Goal: Task Accomplishment & Management: Use online tool/utility

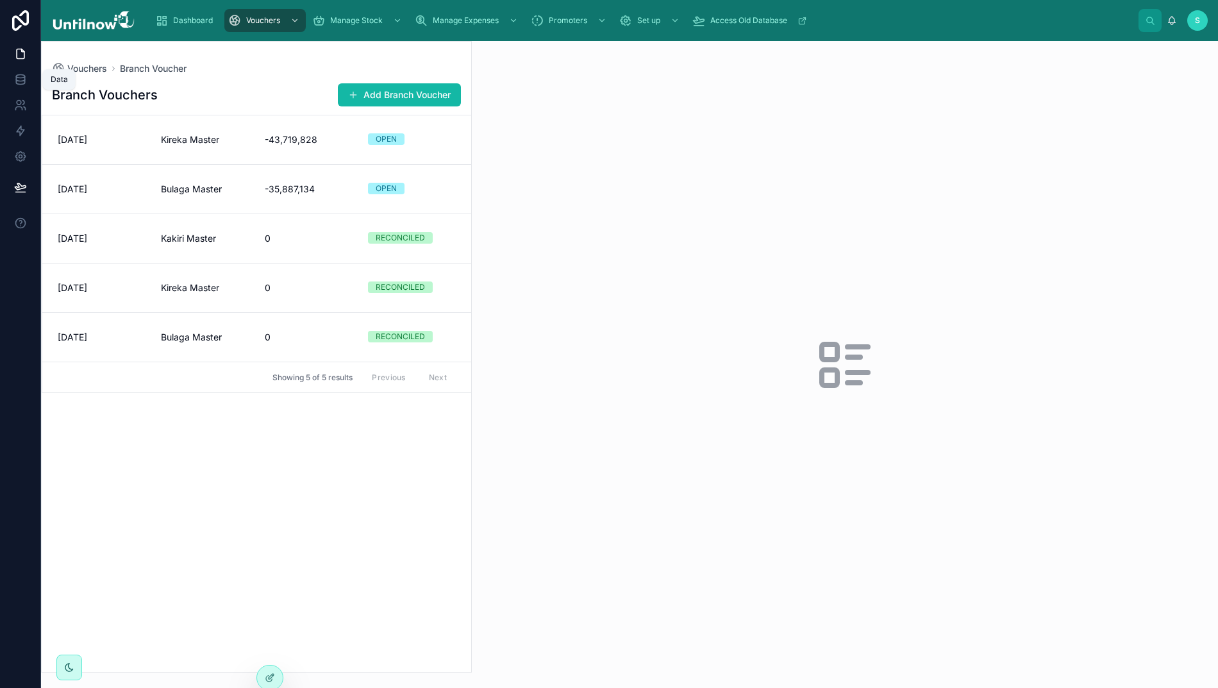
click at [15, 82] on icon at bounding box center [20, 79] width 13 height 13
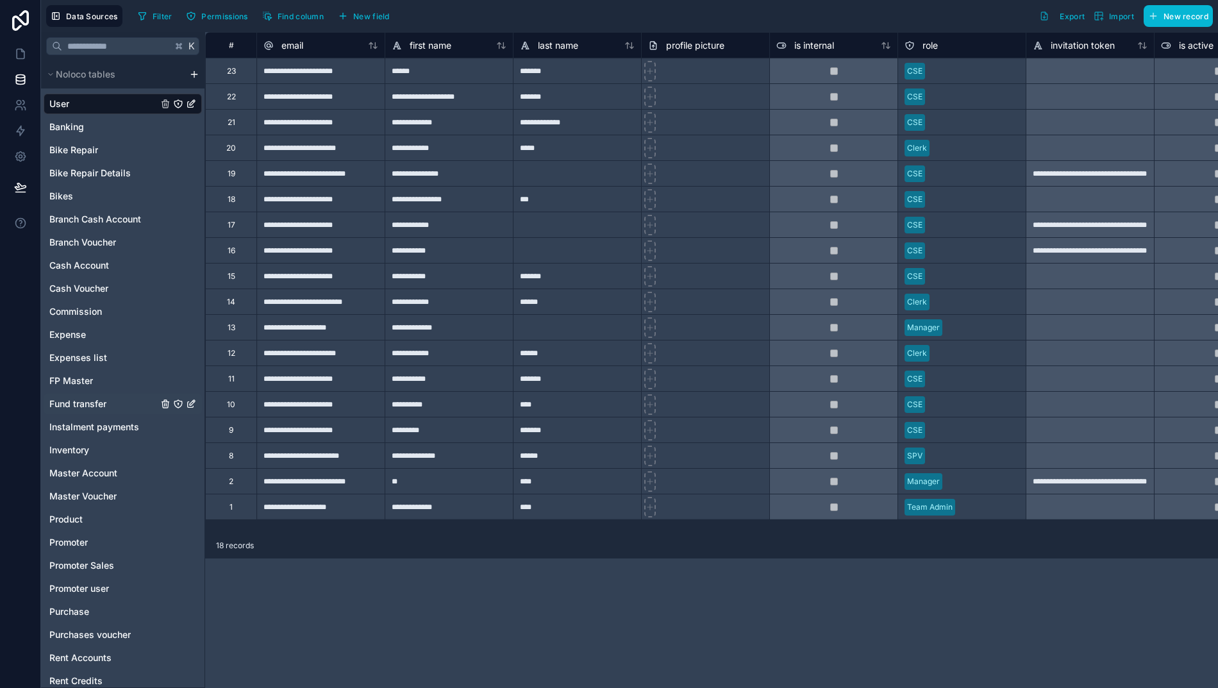
click at [72, 403] on span "Fund transfer" at bounding box center [77, 403] width 57 height 13
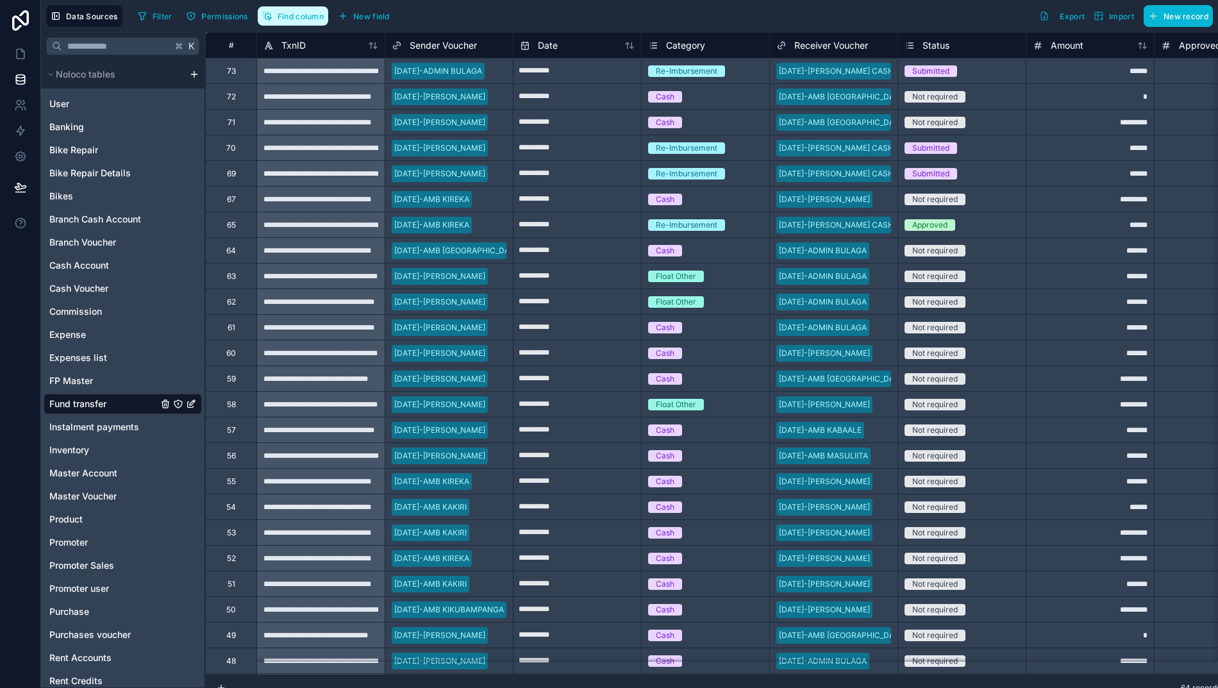
click at [304, 17] on span "Find column" at bounding box center [301, 17] width 46 height 10
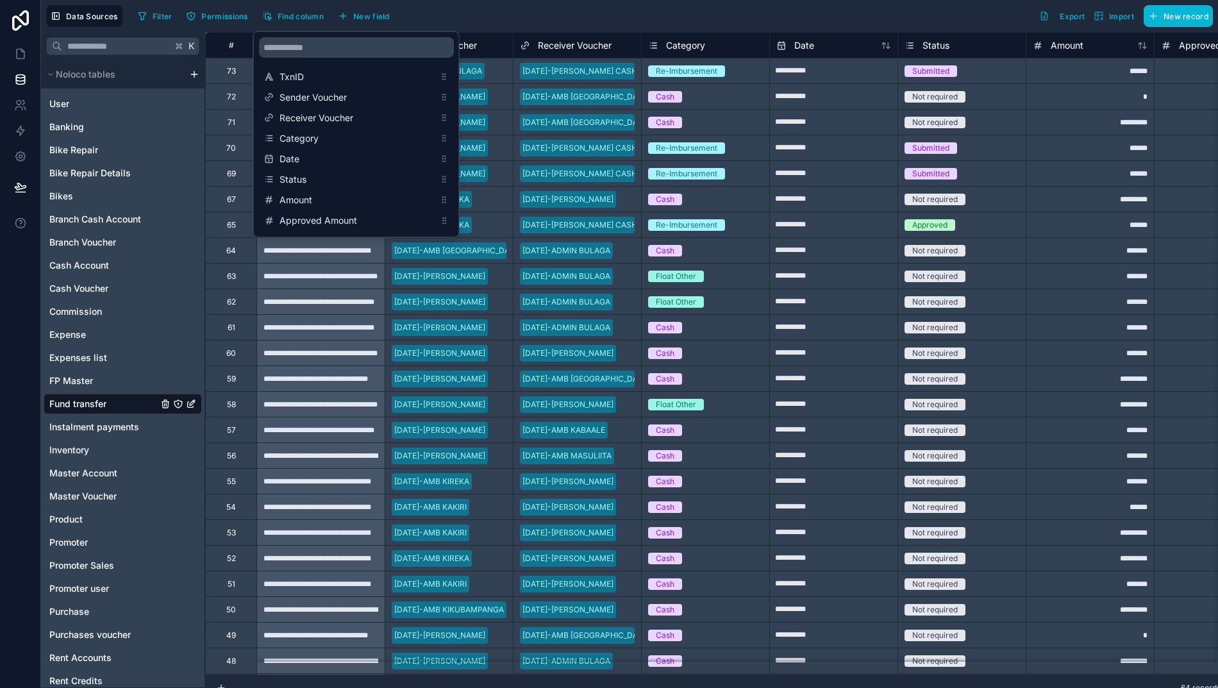
click at [549, 11] on div "Filter Permissions Find column New field Export Import New record" at bounding box center [673, 16] width 1080 height 22
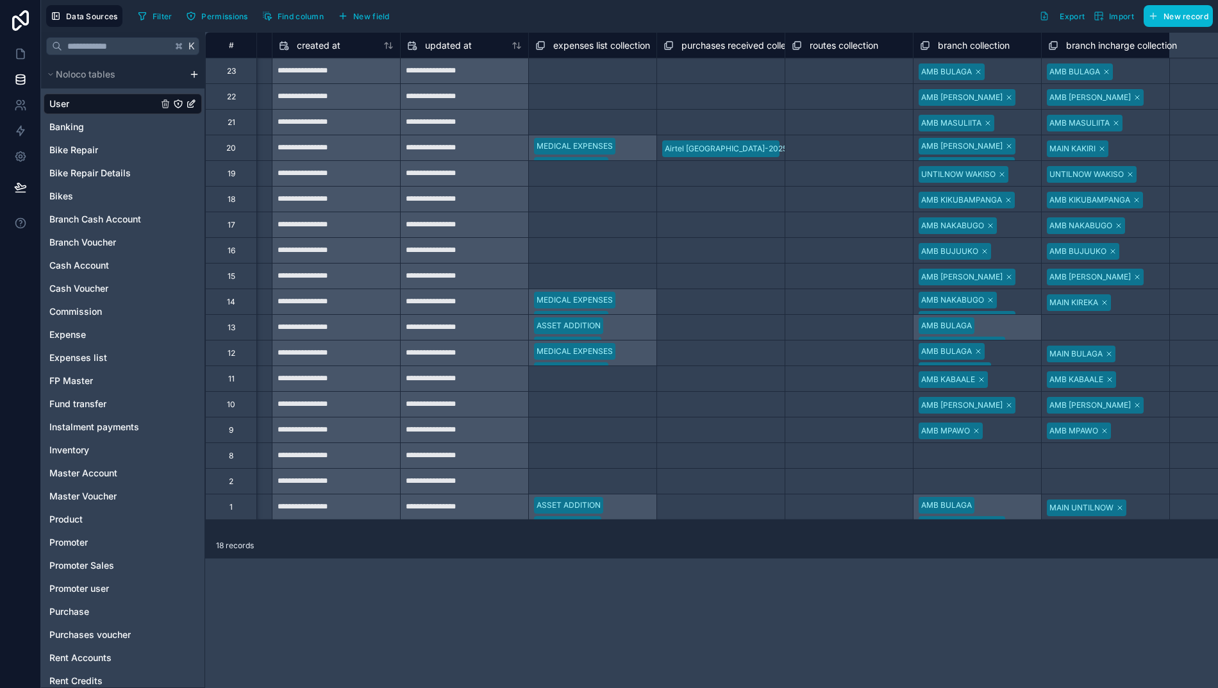
scroll to position [0, 1659]
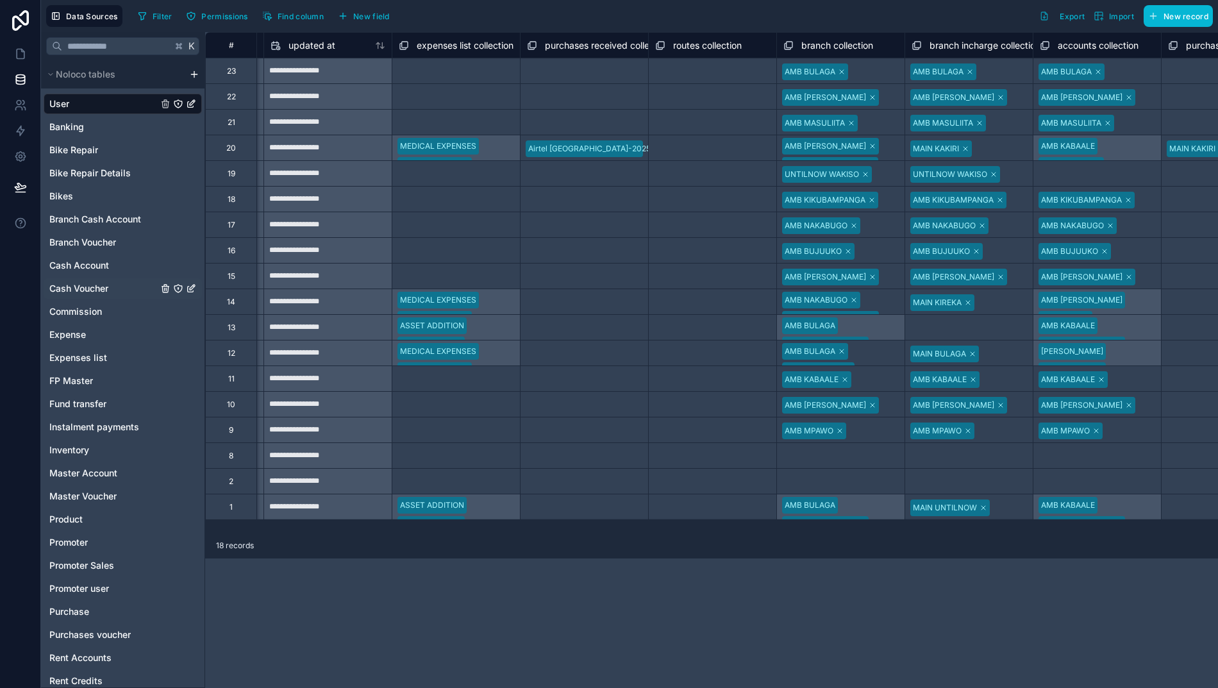
click at [62, 295] on div "Cash Voucher" at bounding box center [123, 288] width 158 height 21
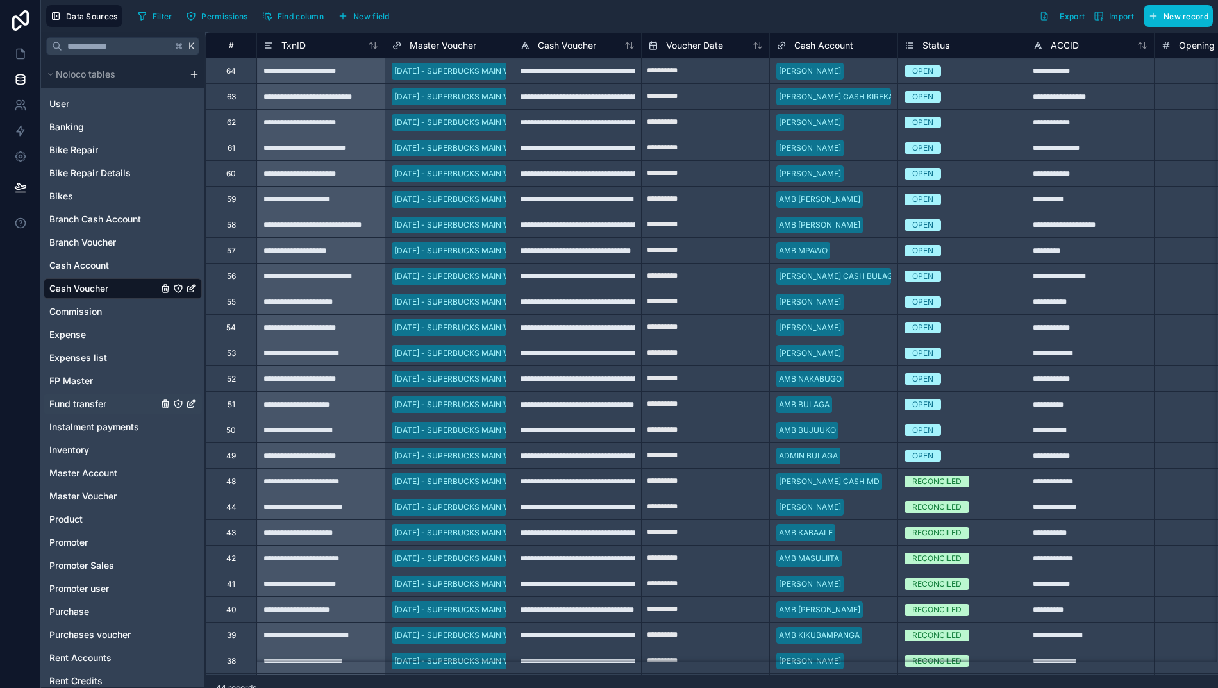
click at [62, 405] on span "Fund transfer" at bounding box center [77, 403] width 57 height 13
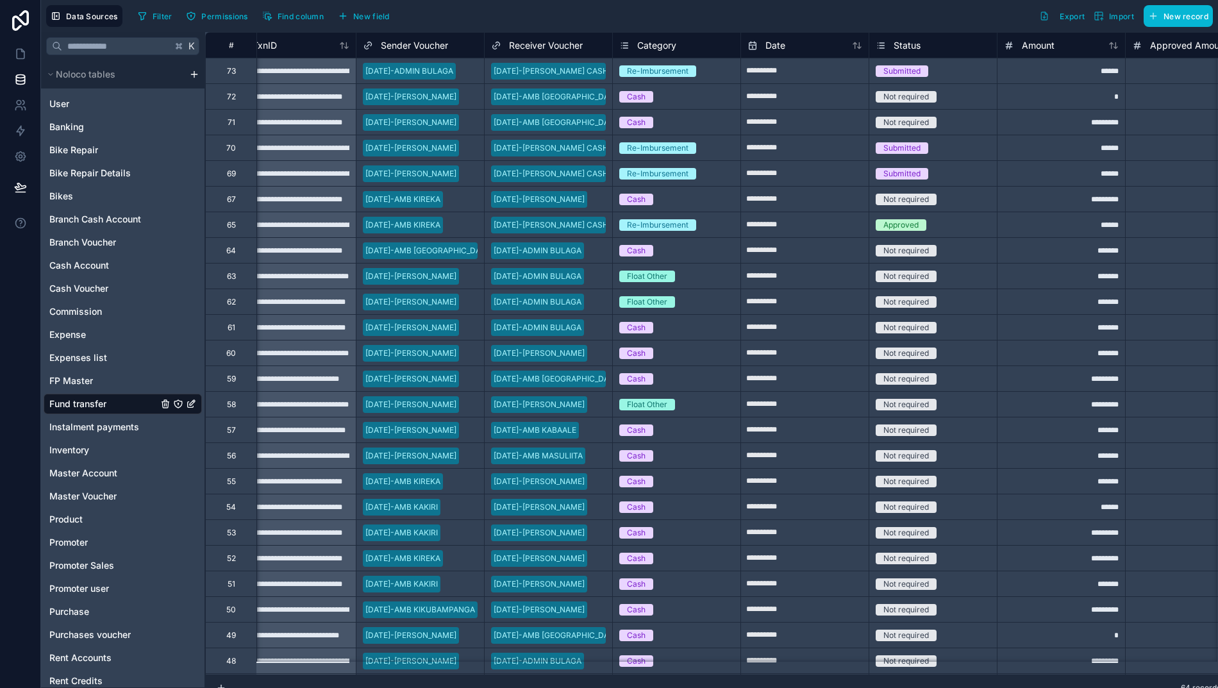
scroll to position [0, 28]
click at [14, 50] on icon at bounding box center [20, 53] width 13 height 13
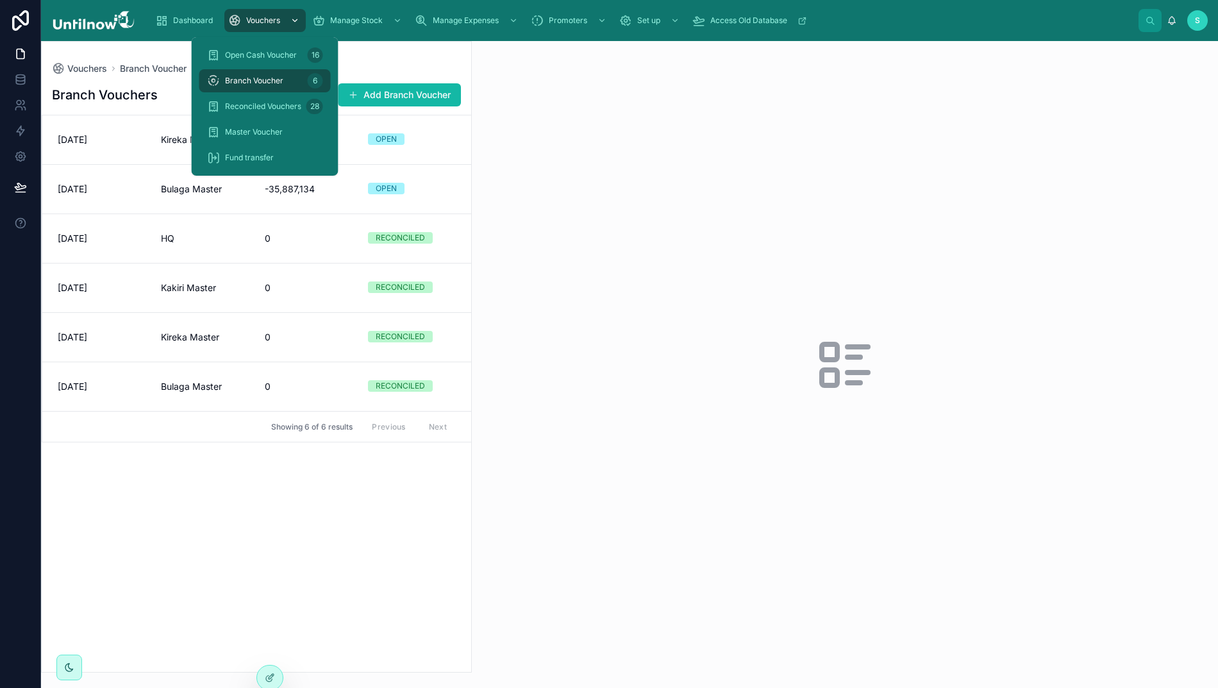
click at [250, 24] on span "Vouchers" at bounding box center [263, 20] width 34 height 10
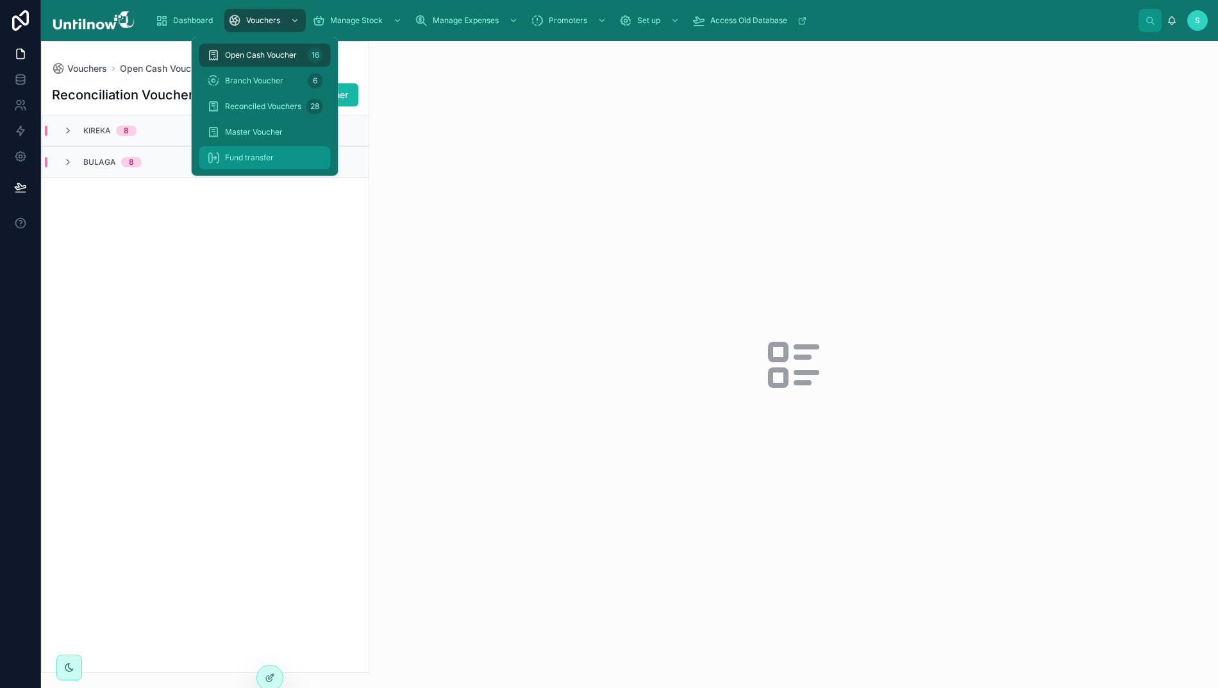
click at [228, 156] on span "Fund transfer" at bounding box center [249, 158] width 49 height 10
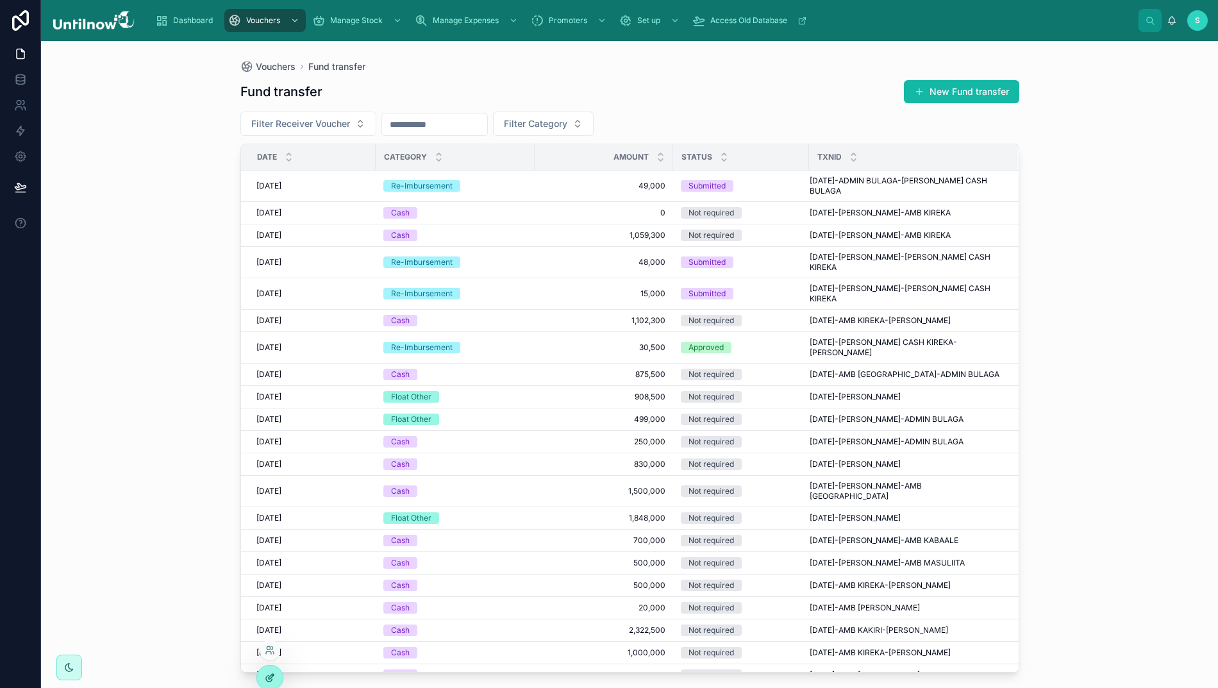
click at [268, 677] on icon at bounding box center [270, 677] width 10 height 10
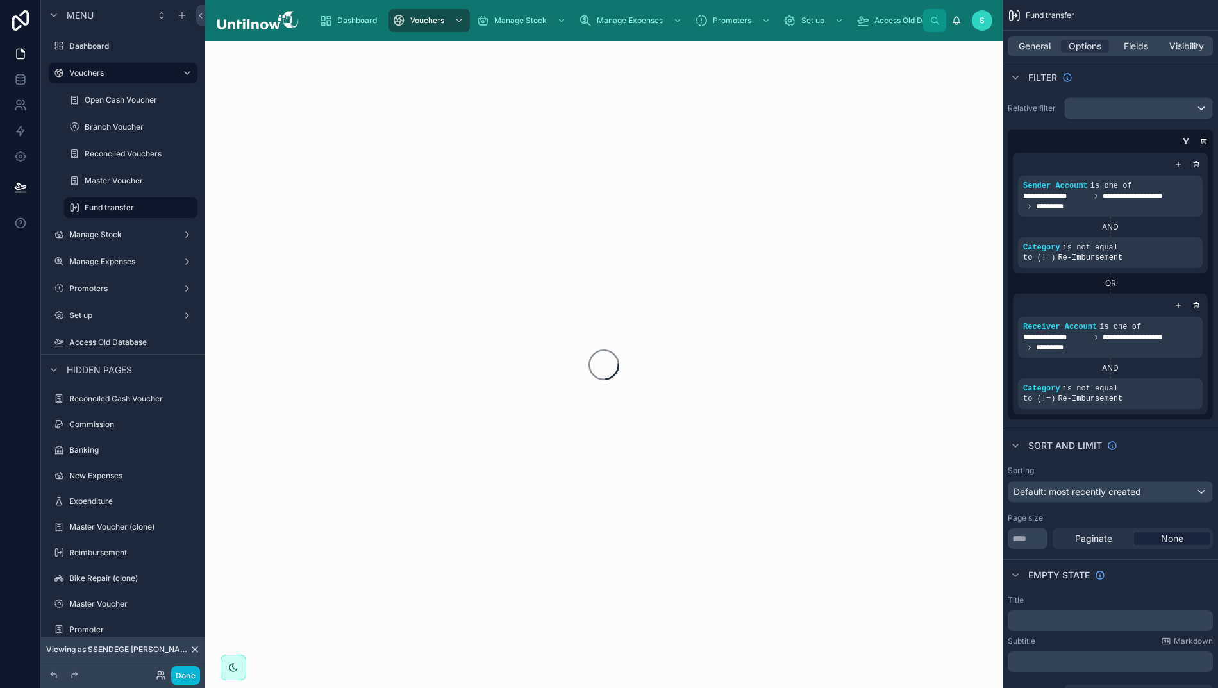
scroll to position [408, 0]
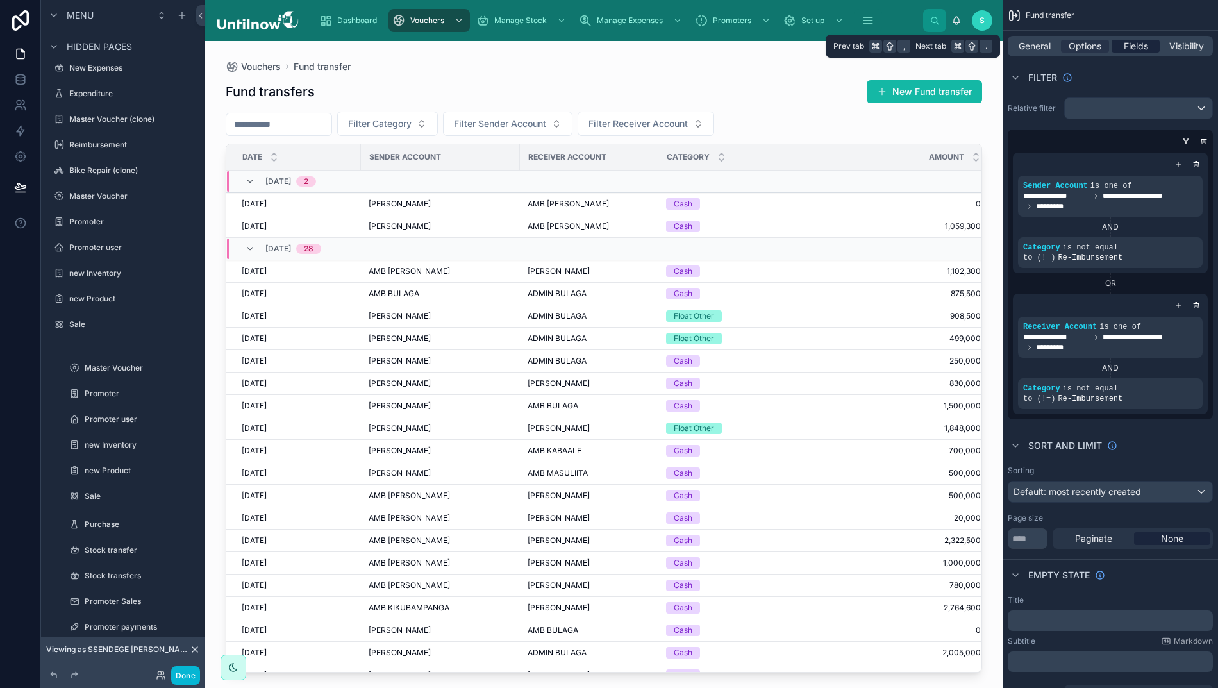
click at [1134, 47] on span "Fields" at bounding box center [1136, 46] width 24 height 13
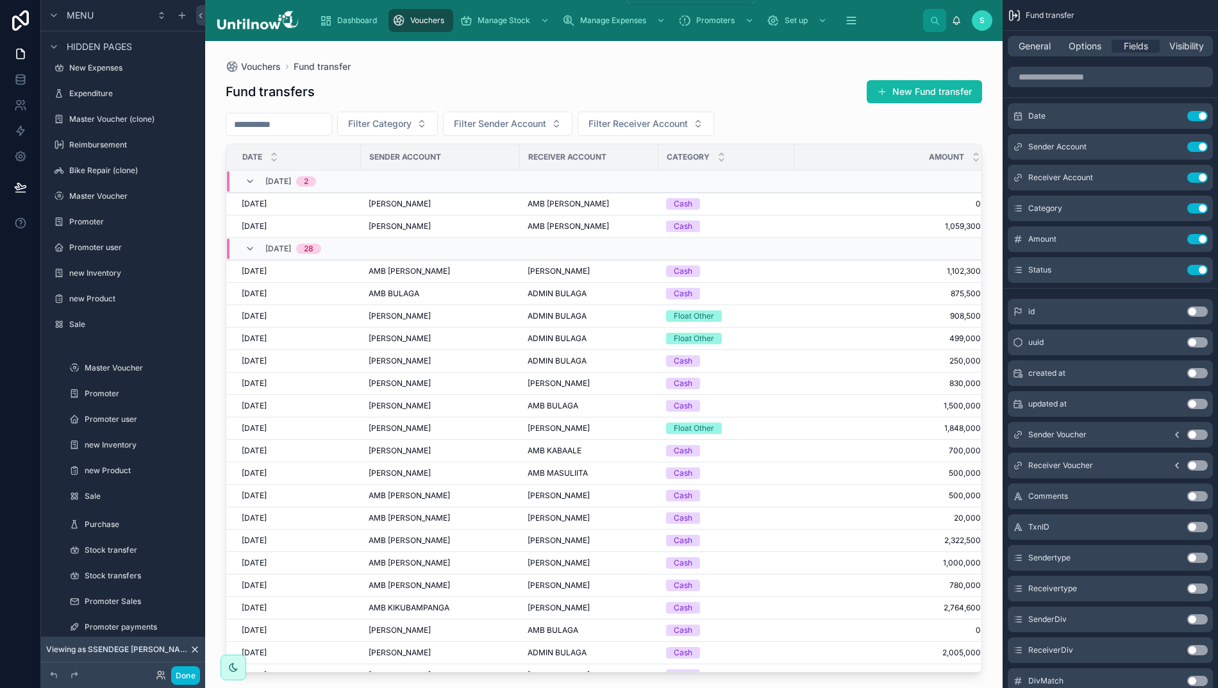
click at [413, 21] on span "Vouchers" at bounding box center [427, 20] width 34 height 10
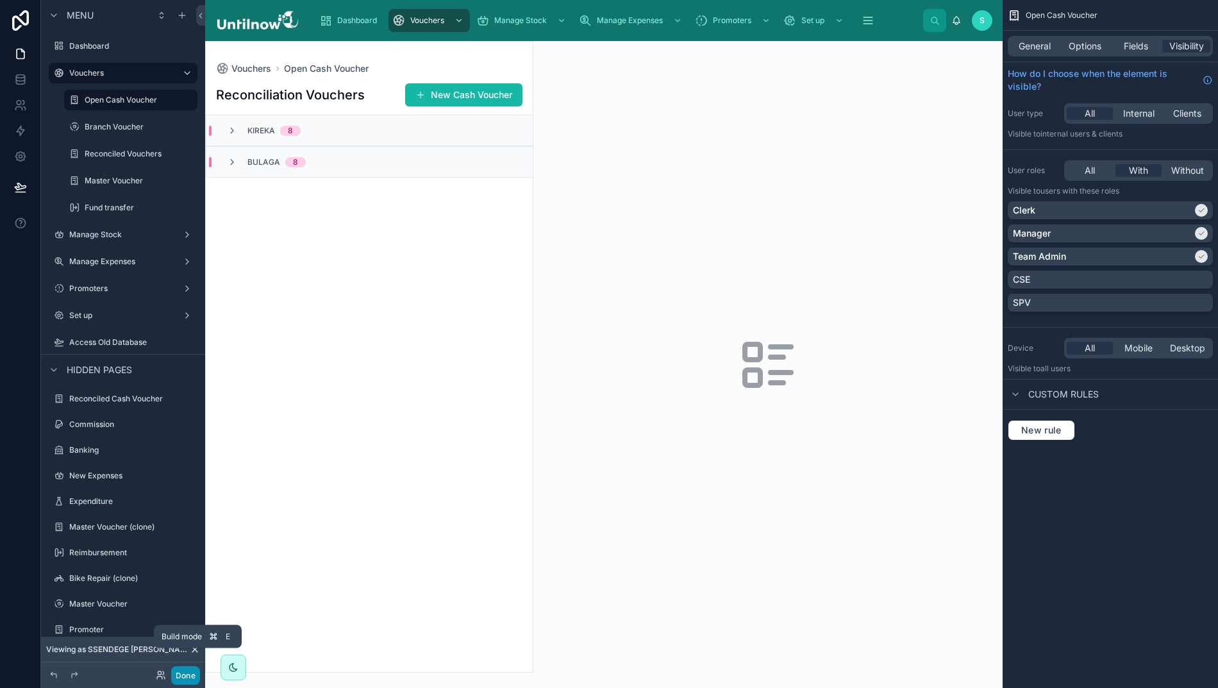
click at [177, 676] on button "Done" at bounding box center [185, 675] width 29 height 19
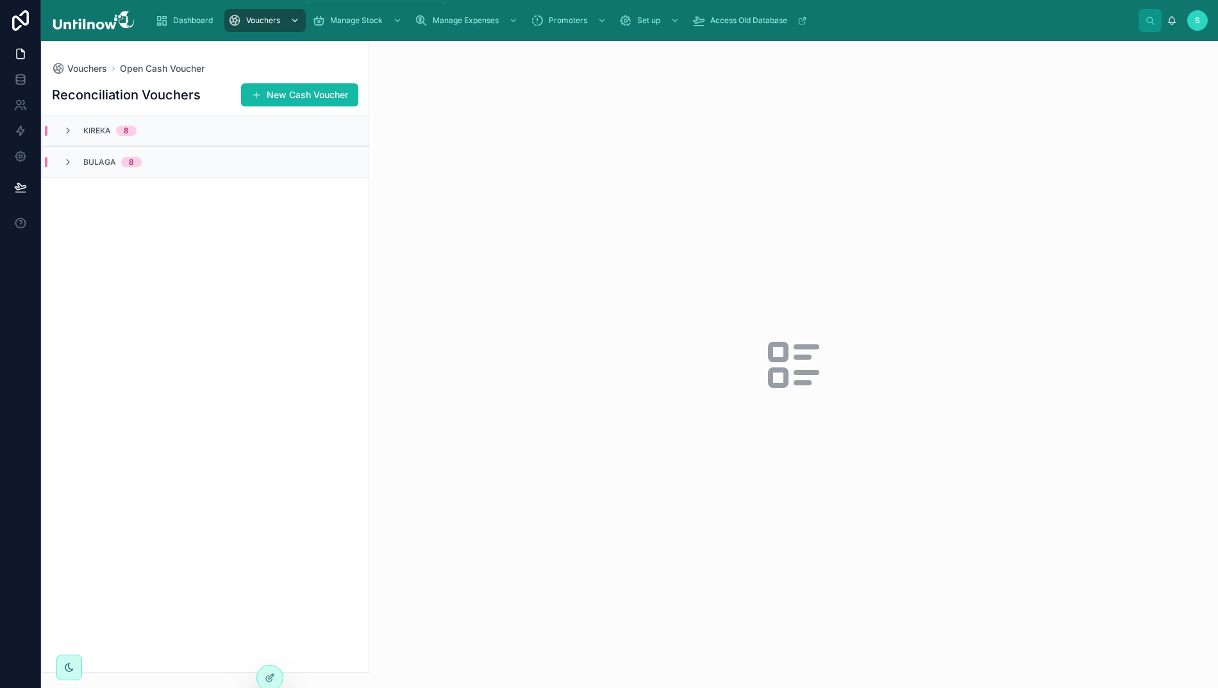
click at [270, 12] on div "Vouchers" at bounding box center [265, 20] width 74 height 21
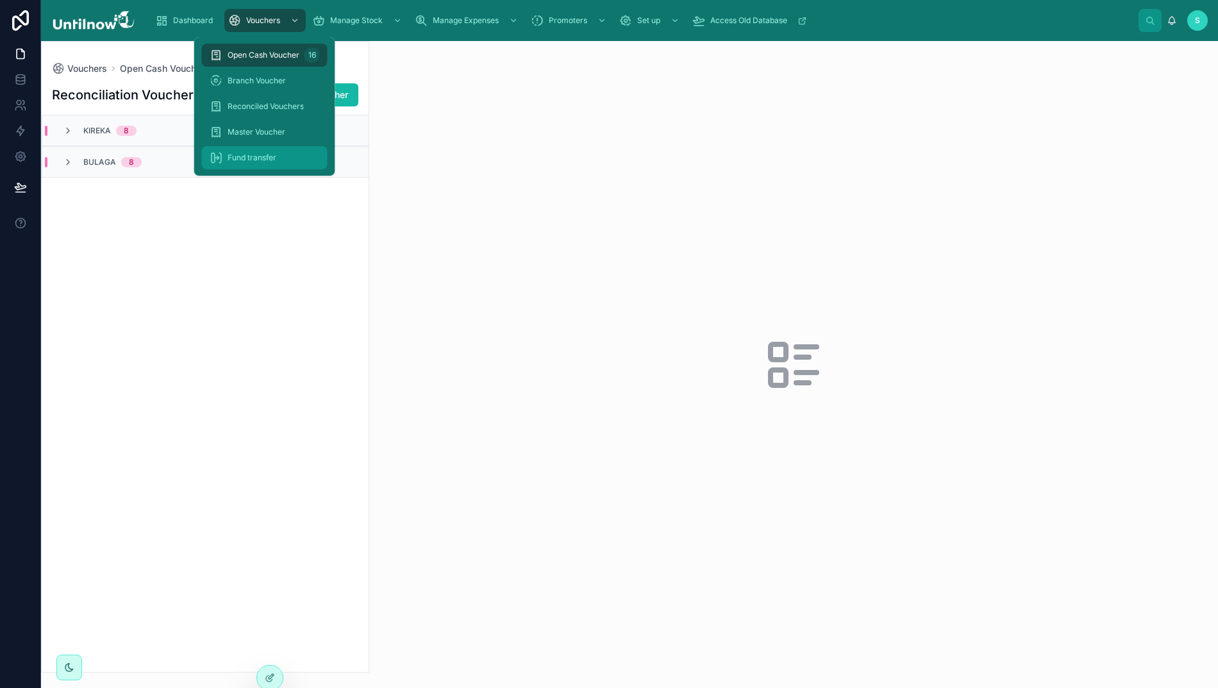
click at [246, 154] on span "Fund transfer" at bounding box center [252, 158] width 49 height 10
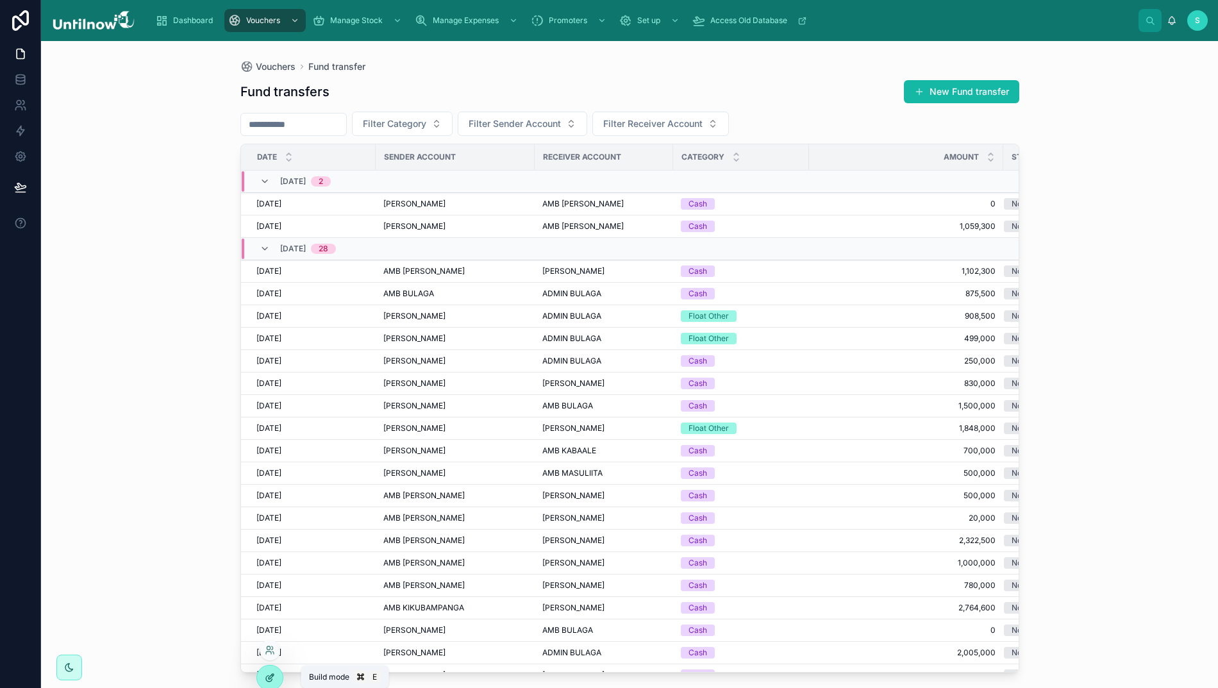
click at [274, 682] on icon at bounding box center [270, 677] width 10 height 10
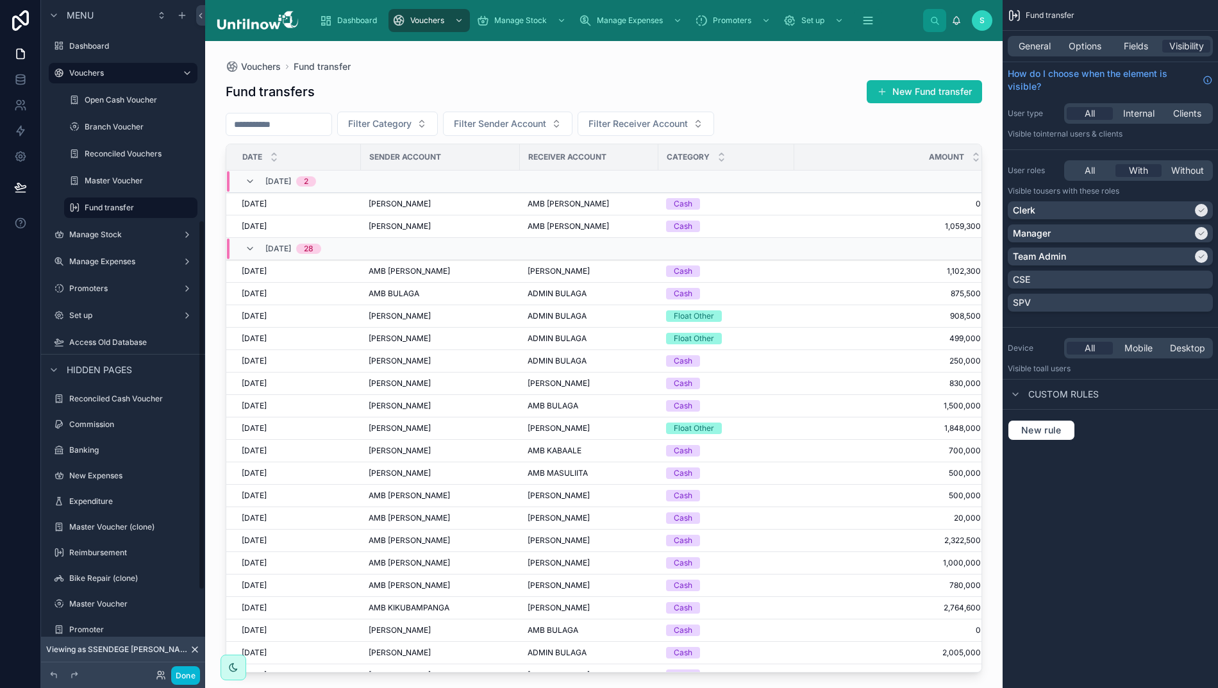
scroll to position [408, 0]
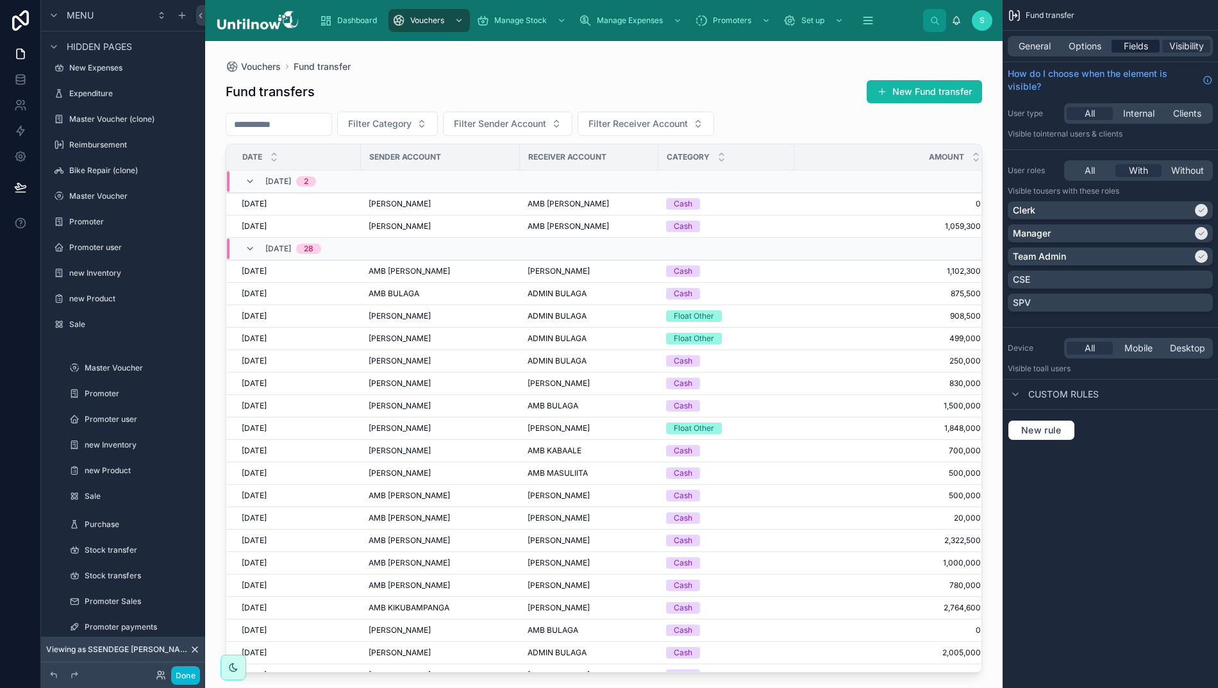
click at [1127, 47] on span "Fields" at bounding box center [1136, 46] width 24 height 13
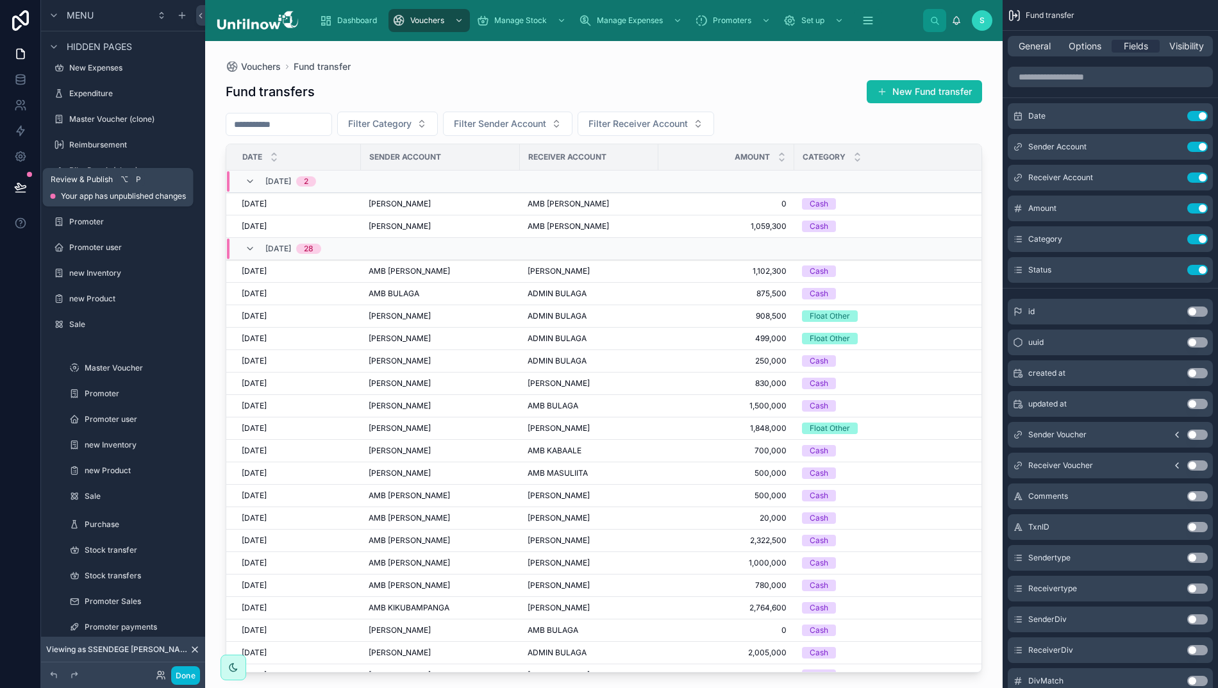
click at [14, 185] on icon at bounding box center [20, 187] width 13 height 13
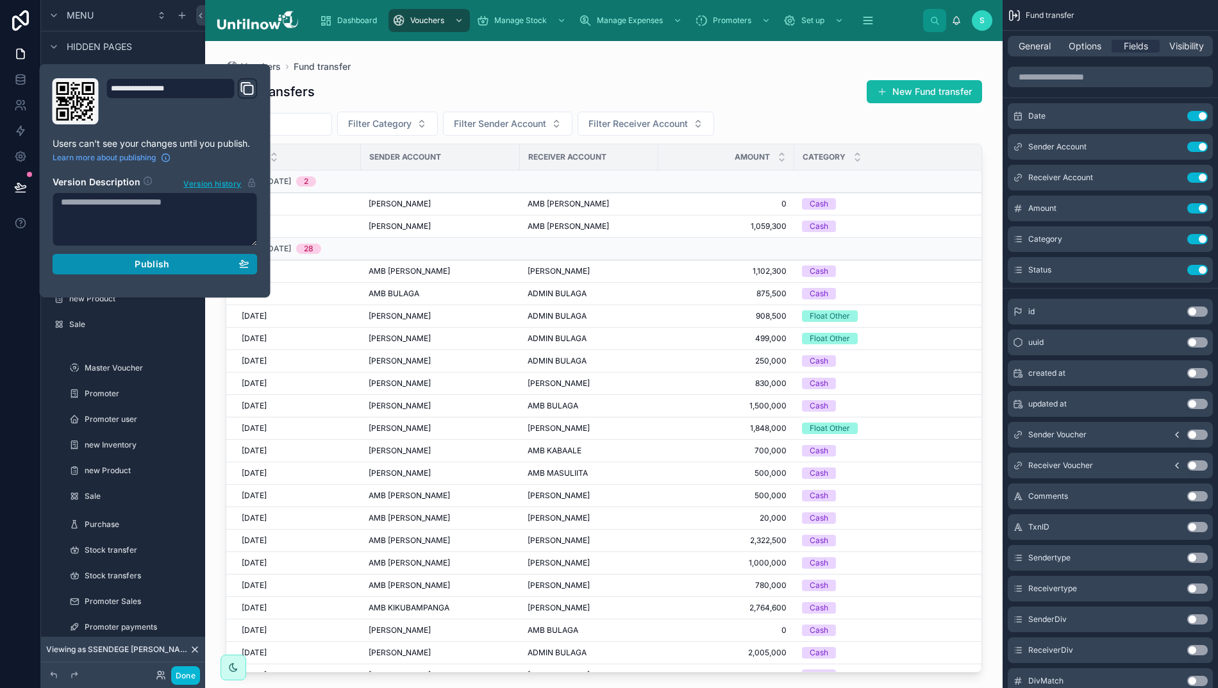
click at [108, 265] on div "Publish" at bounding box center [155, 264] width 188 height 12
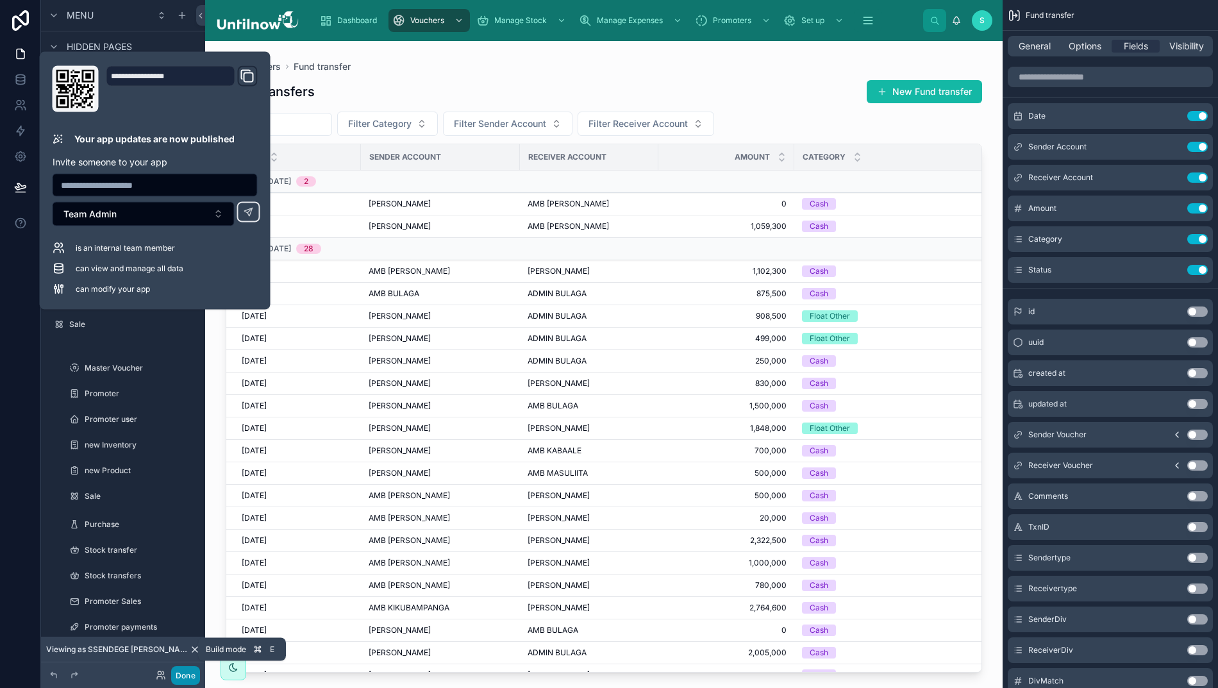
click at [176, 677] on button "Done" at bounding box center [185, 675] width 29 height 19
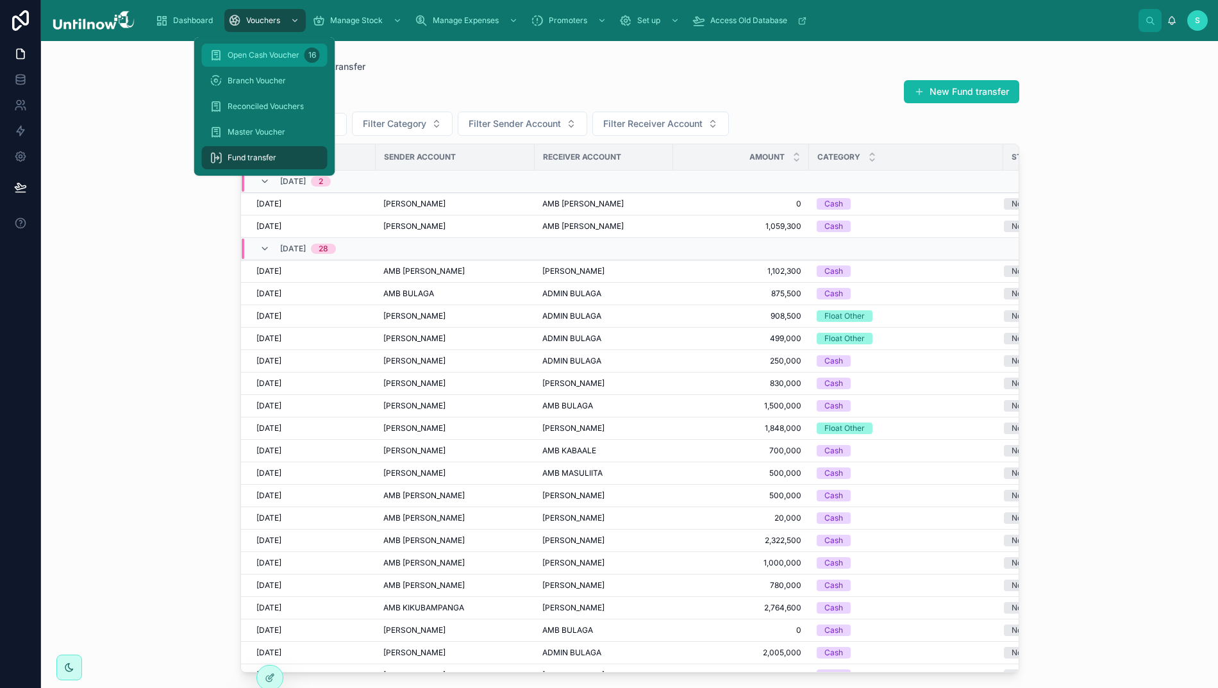
click at [251, 55] on span "Open Cash Voucher" at bounding box center [264, 55] width 72 height 10
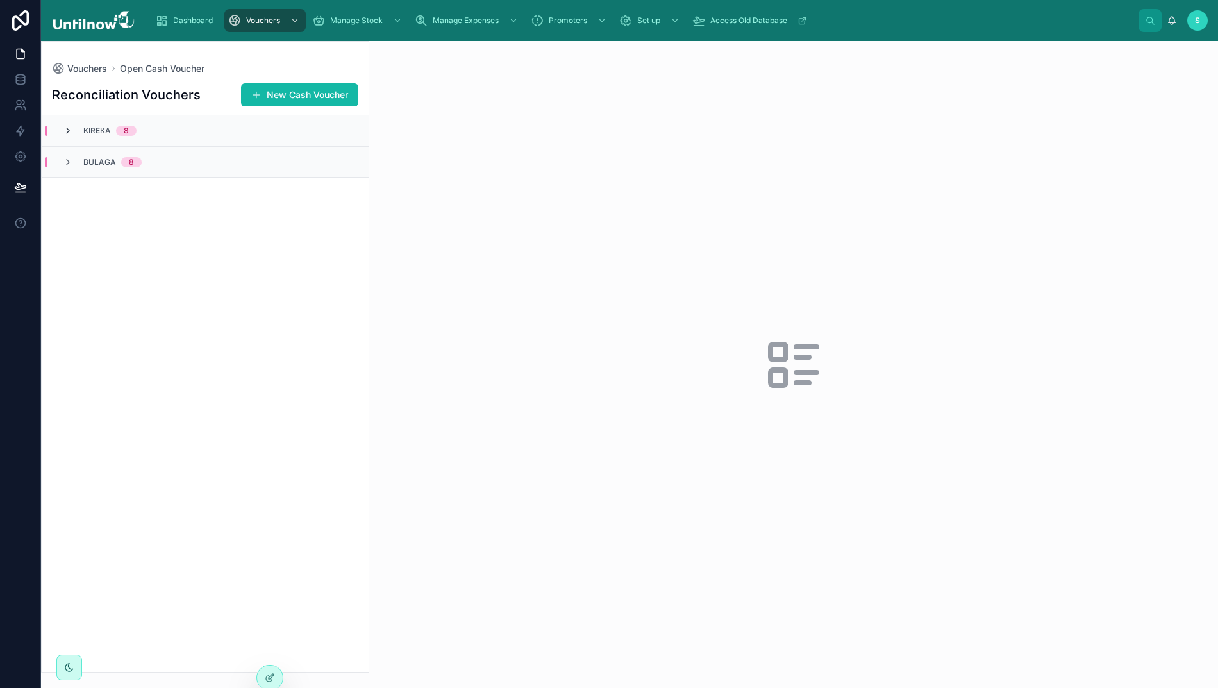
click at [63, 132] on icon at bounding box center [68, 131] width 10 height 10
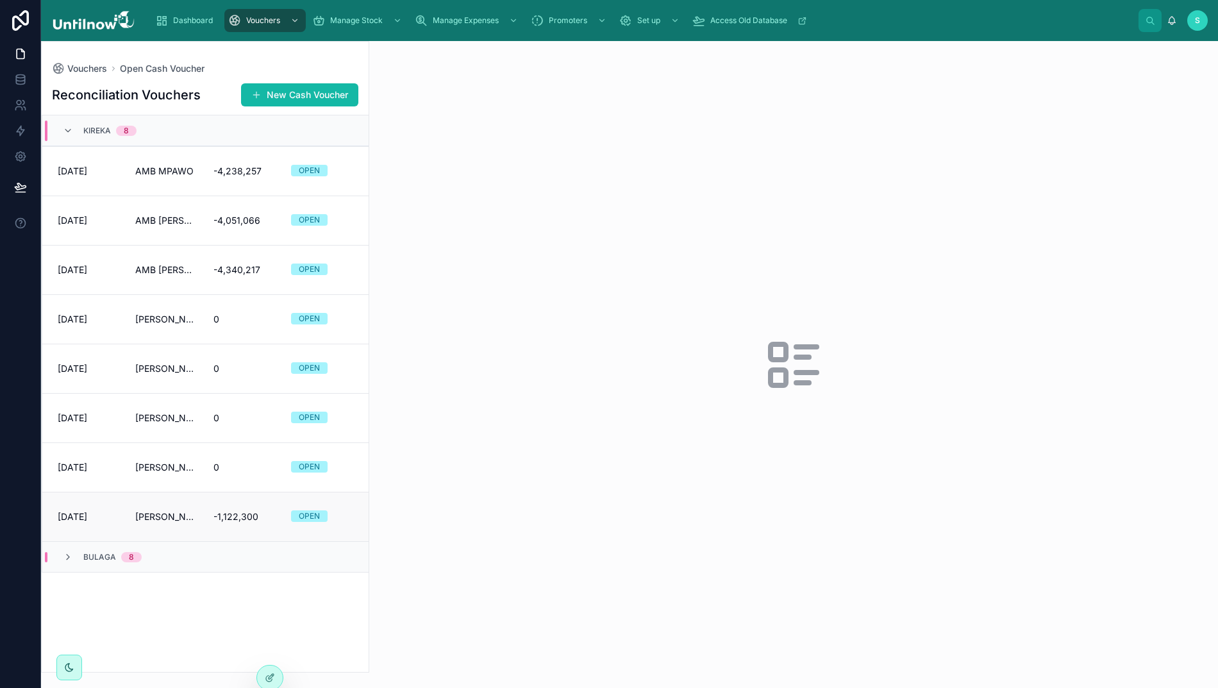
click at [162, 508] on link "02/09/2025 ADMIN KIREKA -1,122,300 OPEN" at bounding box center [205, 516] width 326 height 49
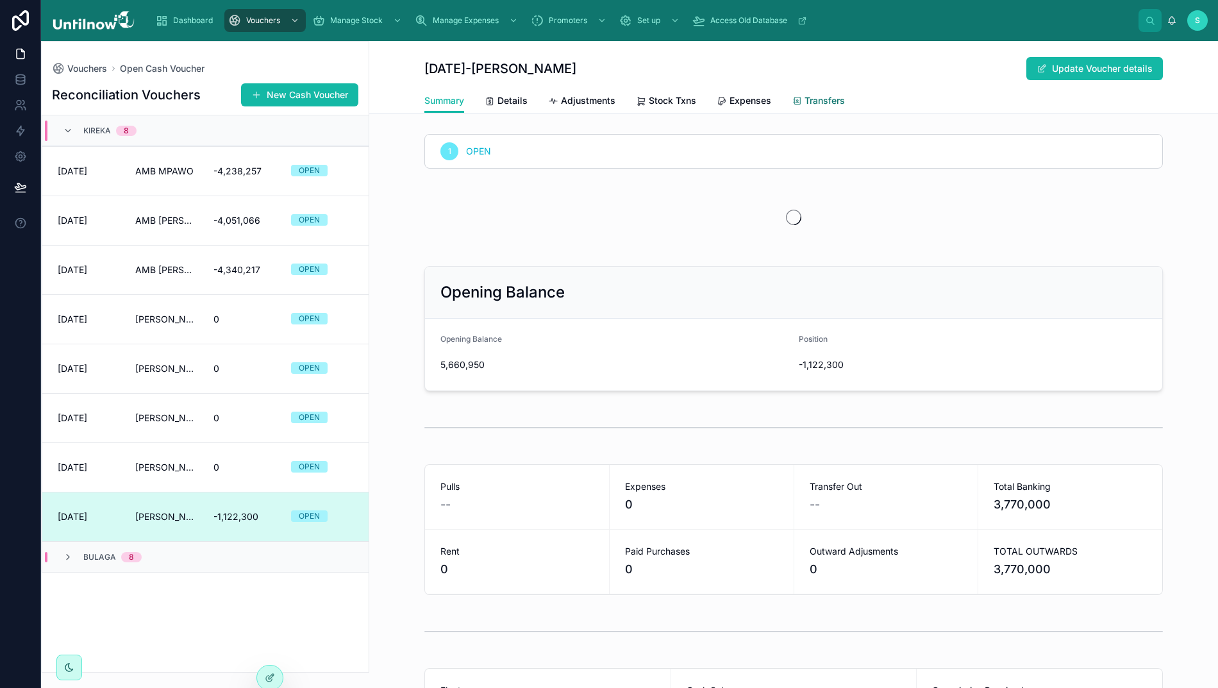
click at [806, 101] on span "Transfers" at bounding box center [824, 100] width 40 height 13
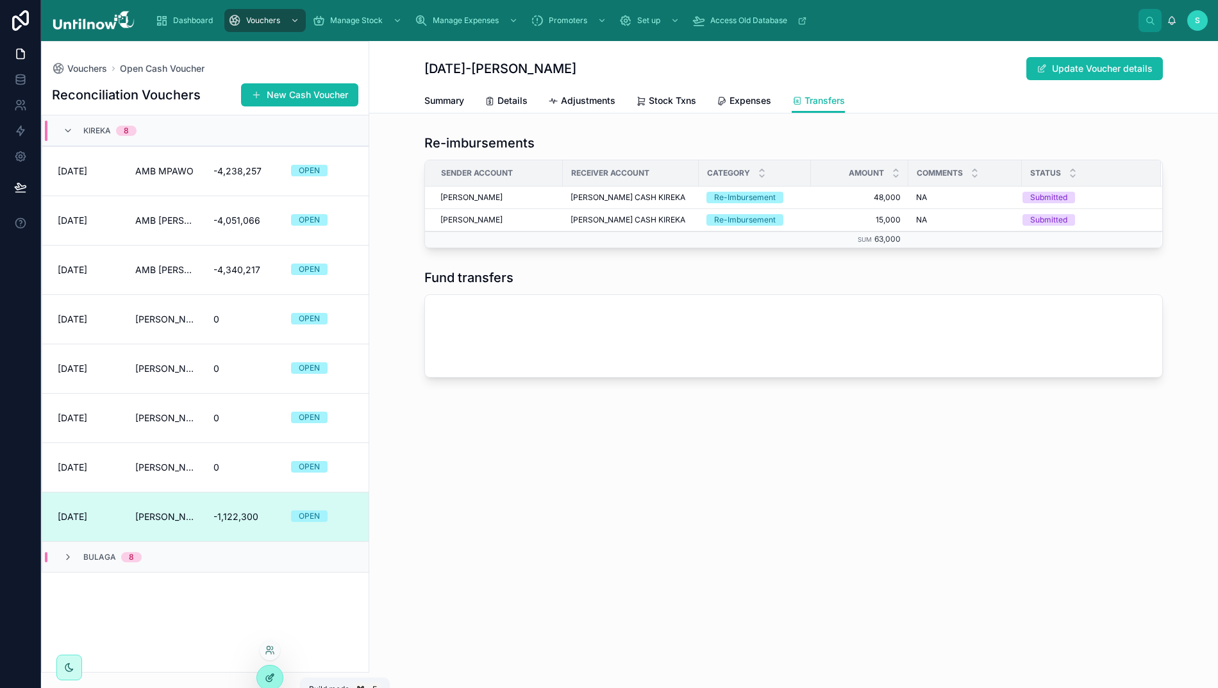
click at [272, 675] on icon at bounding box center [272, 674] width 1 height 1
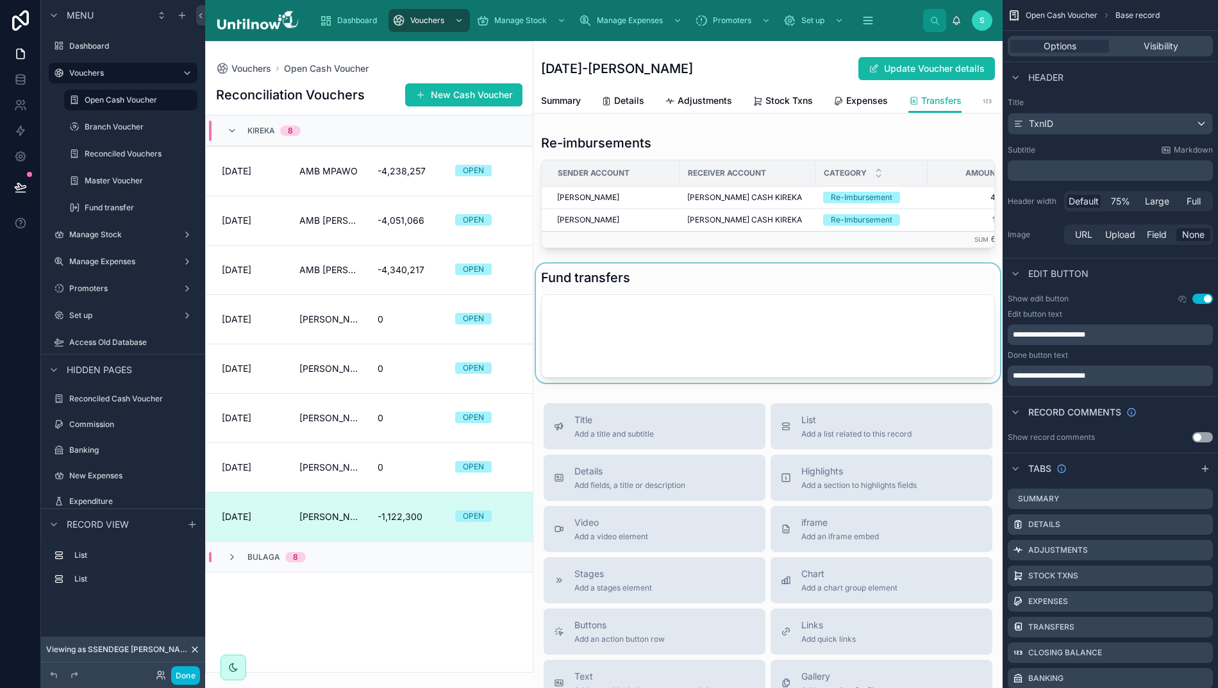
click at [718, 297] on div at bounding box center [767, 322] width 469 height 119
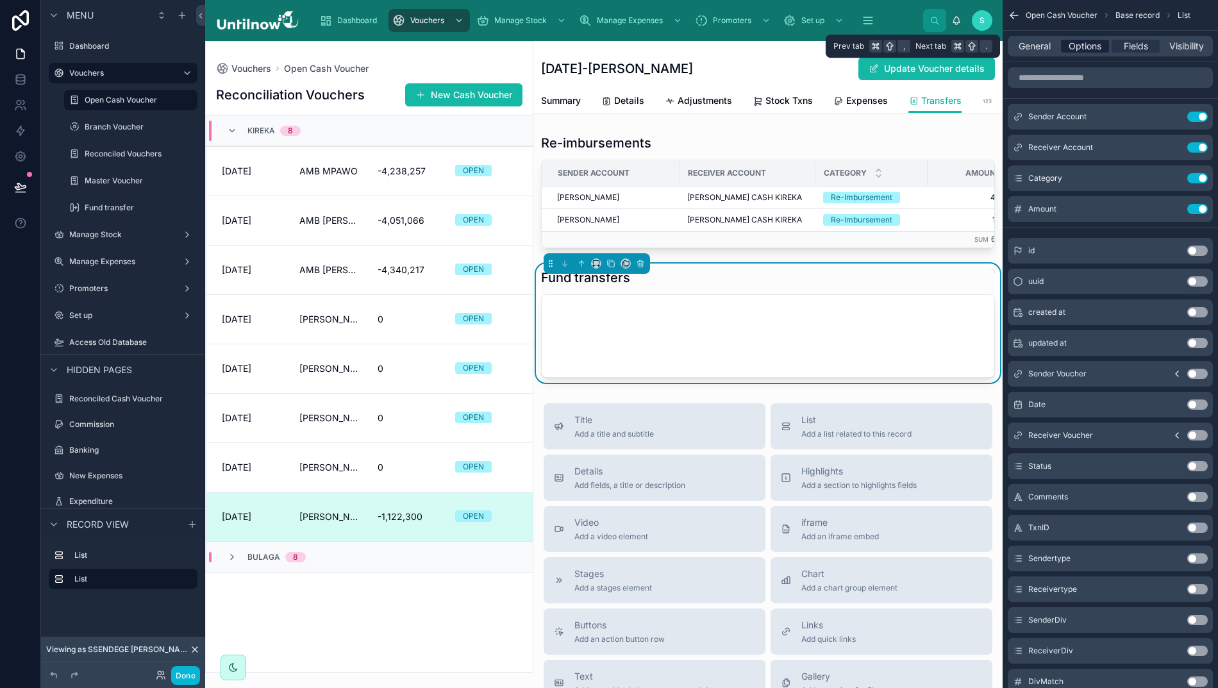
click at [1079, 41] on span "Options" at bounding box center [1084, 46] width 33 height 13
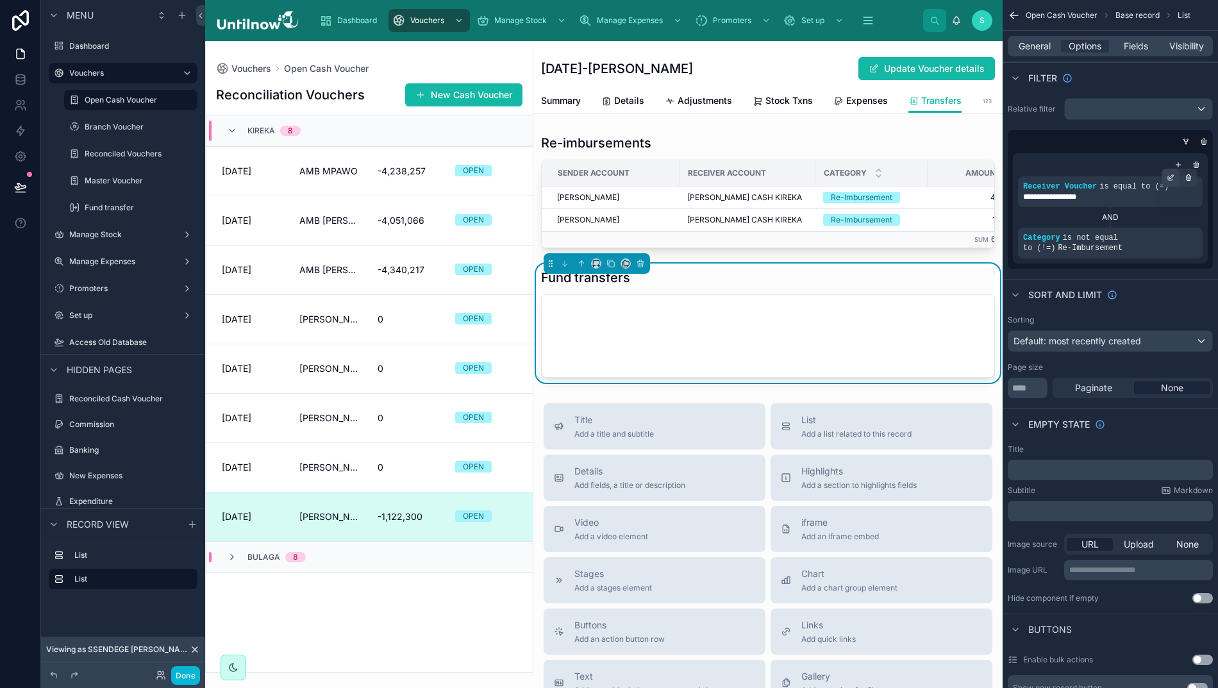
click at [1170, 178] on icon "scrollable content" at bounding box center [1170, 178] width 8 height 8
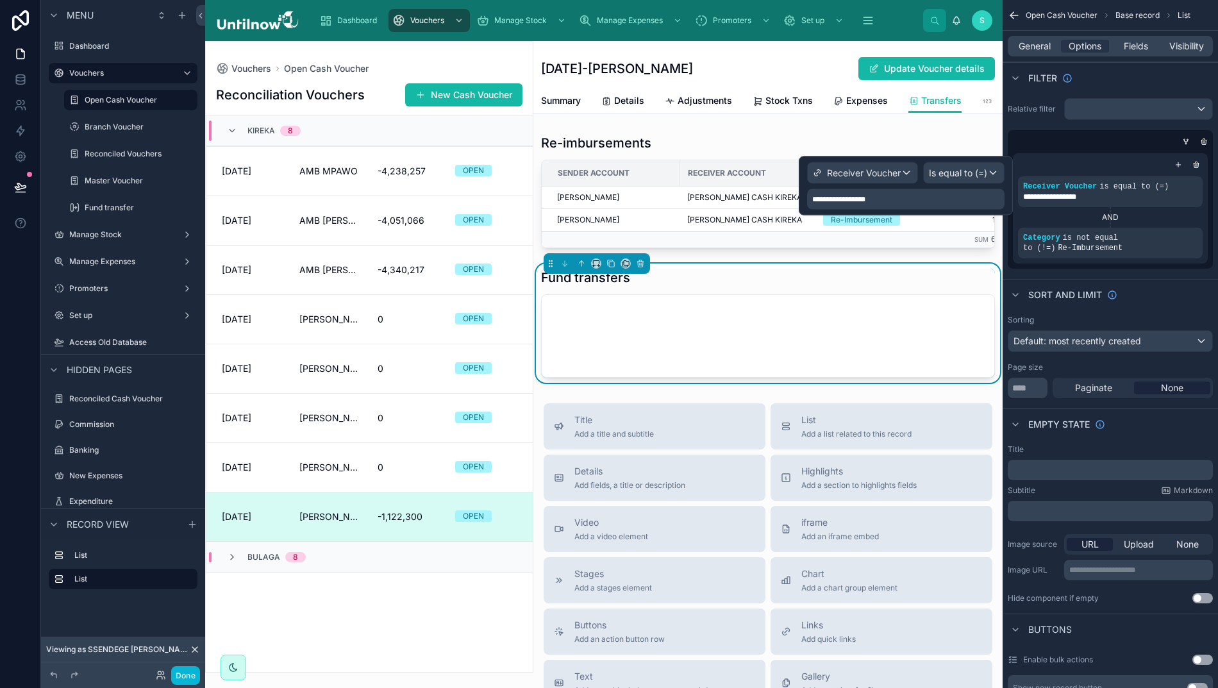
click at [1104, 141] on div "scrollable content" at bounding box center [1107, 141] width 205 height 13
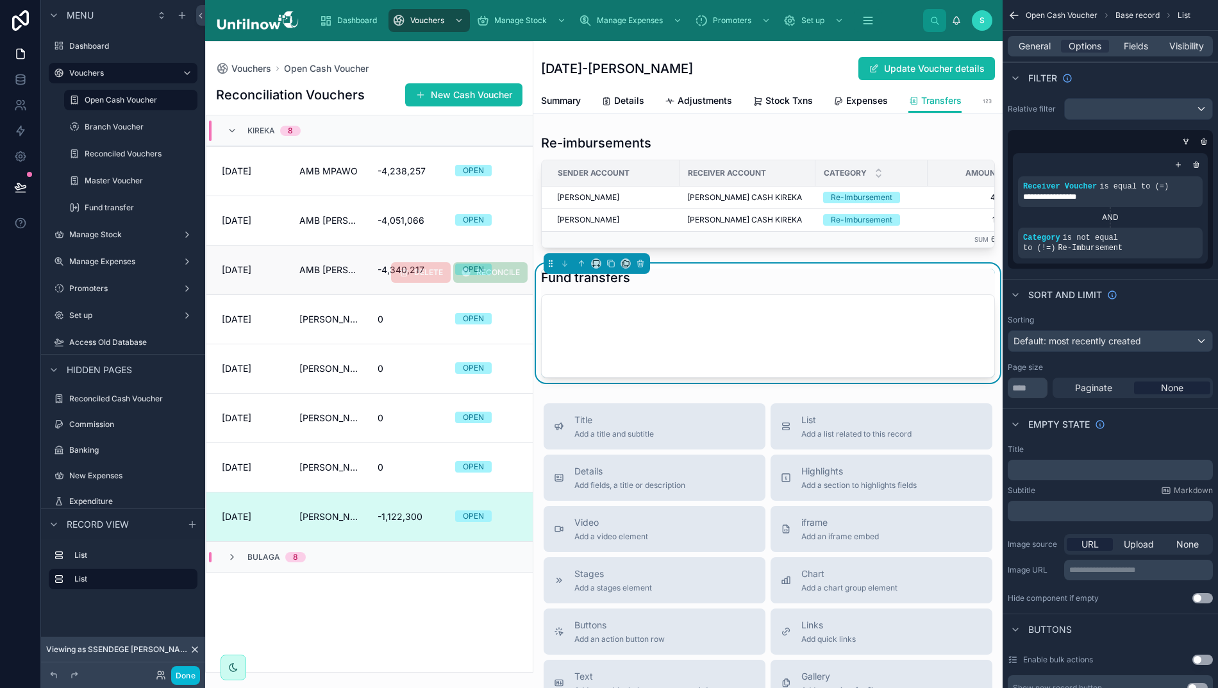
click at [324, 260] on link "02/09/2025 AMB KIREKA -4,340,217 OPEN RECONCILE DELETE" at bounding box center [369, 269] width 326 height 49
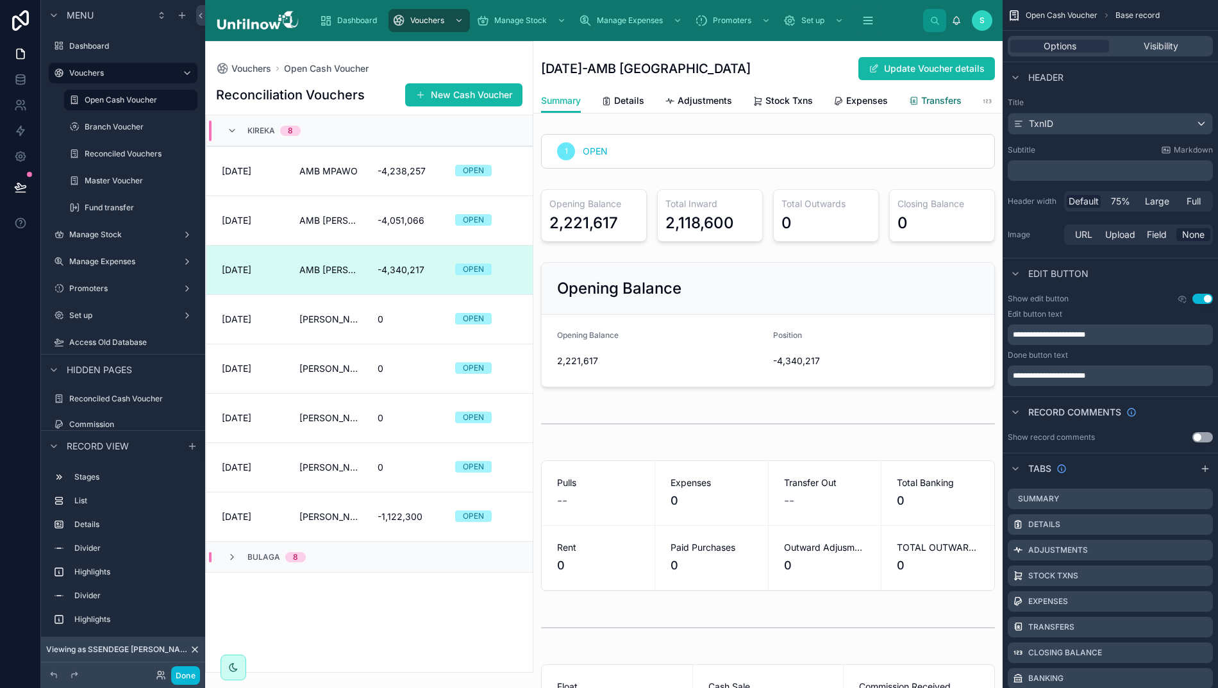
click at [921, 96] on span "Transfers" at bounding box center [941, 100] width 40 height 13
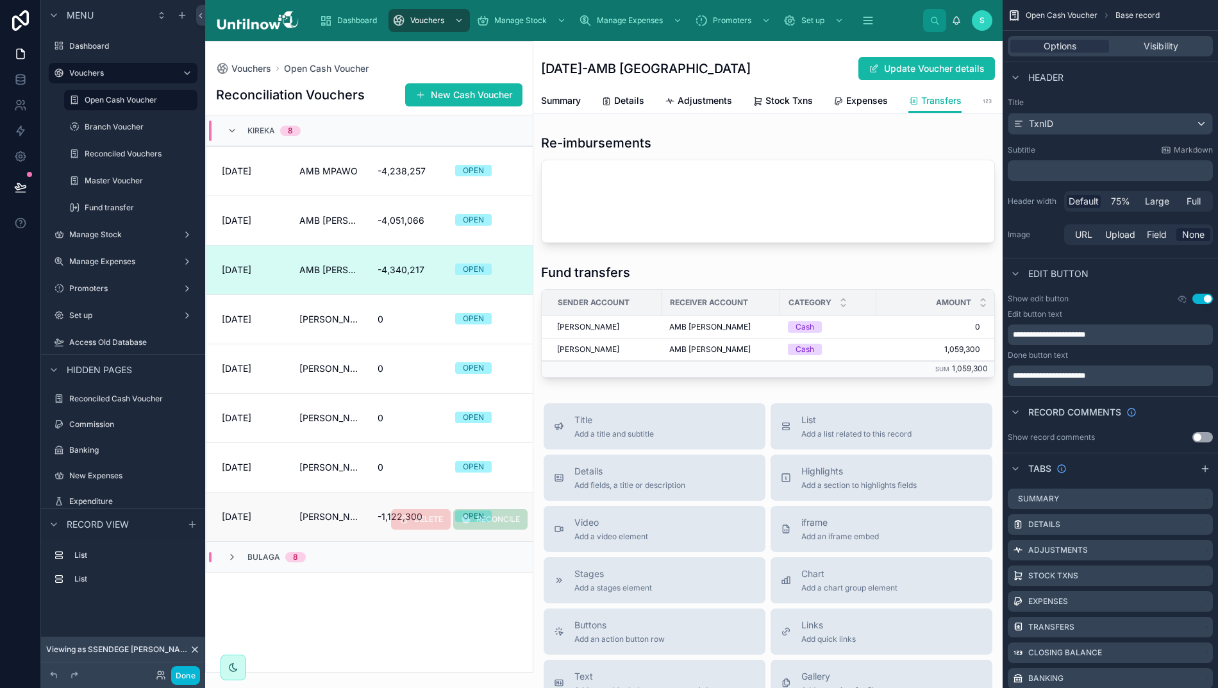
click at [281, 526] on link "02/09/2025 ADMIN KIREKA -1,122,300 OPEN RECONCILE DELETE" at bounding box center [369, 516] width 326 height 49
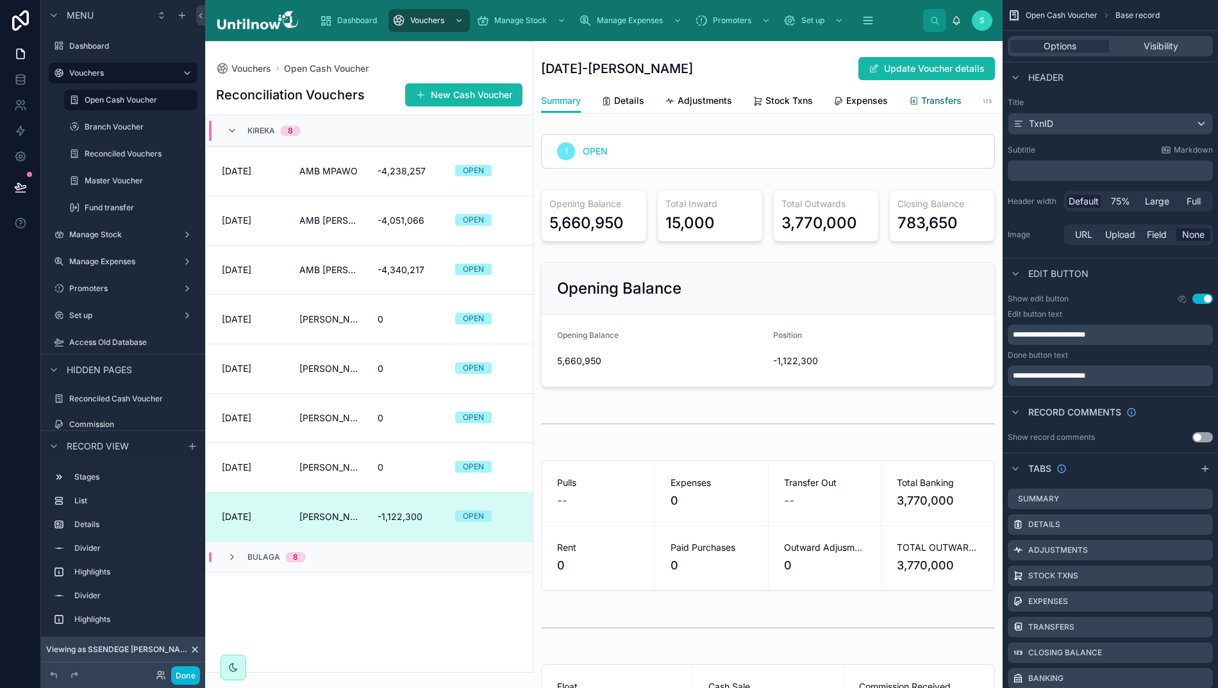
click at [926, 95] on span "Transfers" at bounding box center [941, 100] width 40 height 13
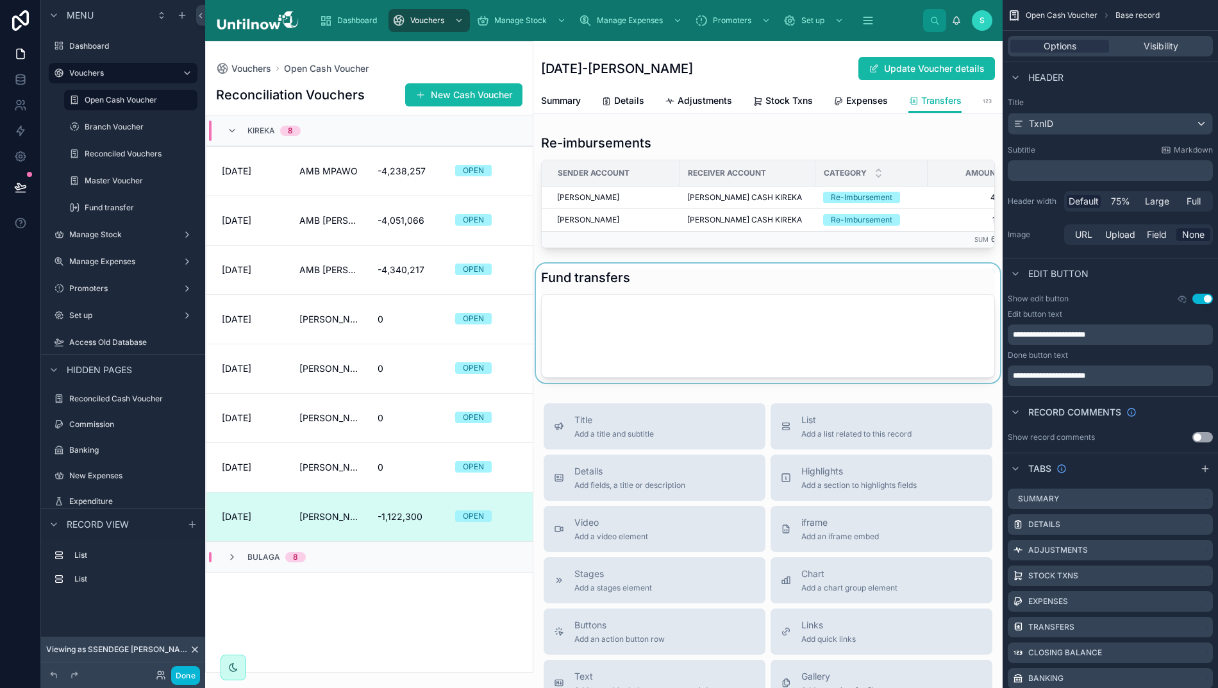
click at [758, 368] on div at bounding box center [767, 322] width 469 height 119
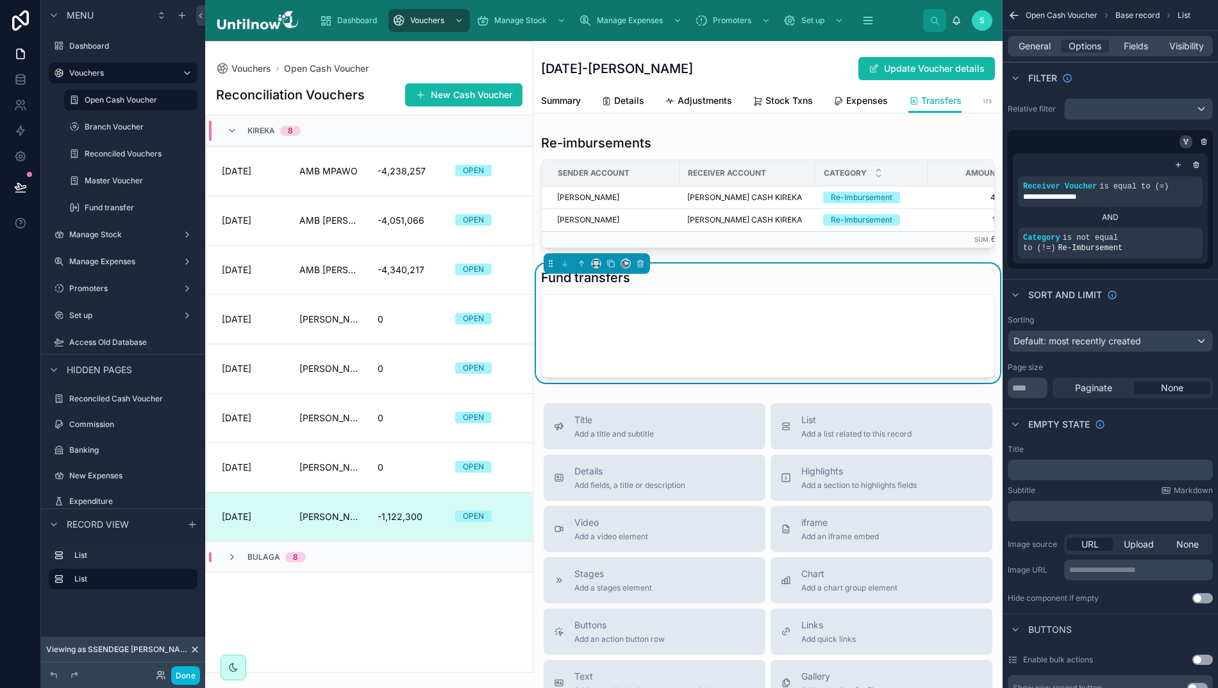
click at [1188, 142] on icon "scrollable content" at bounding box center [1186, 142] width 8 height 8
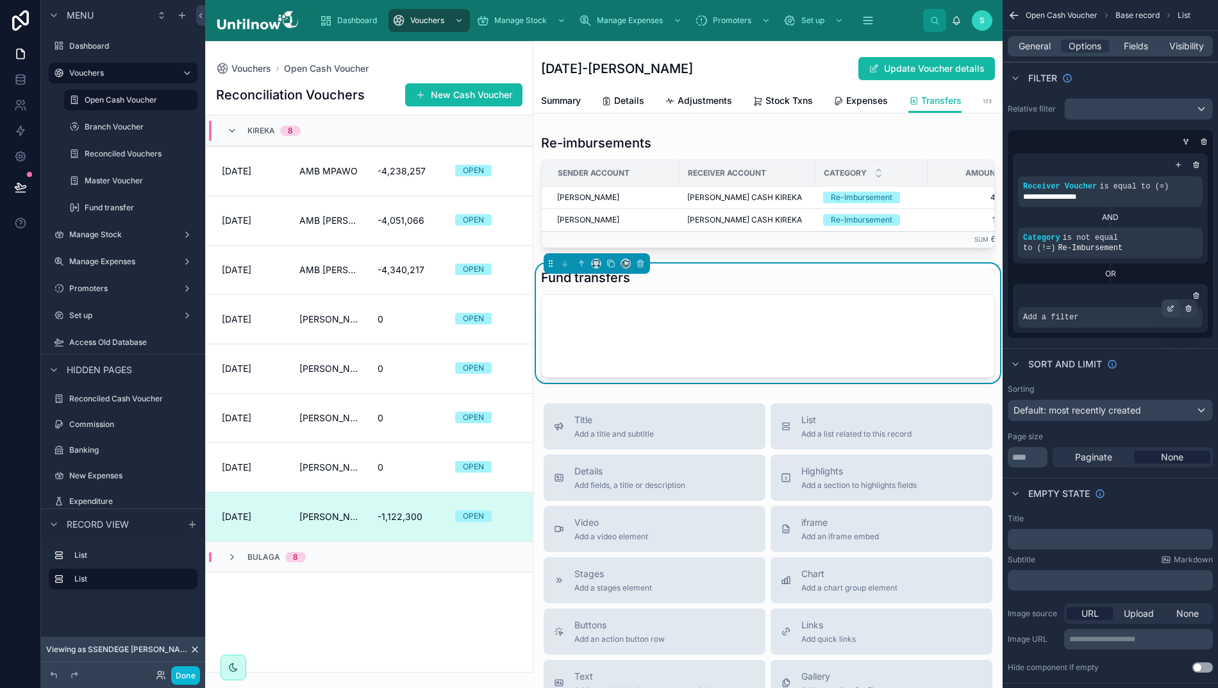
click at [1169, 310] on icon "scrollable content" at bounding box center [1170, 308] width 8 height 8
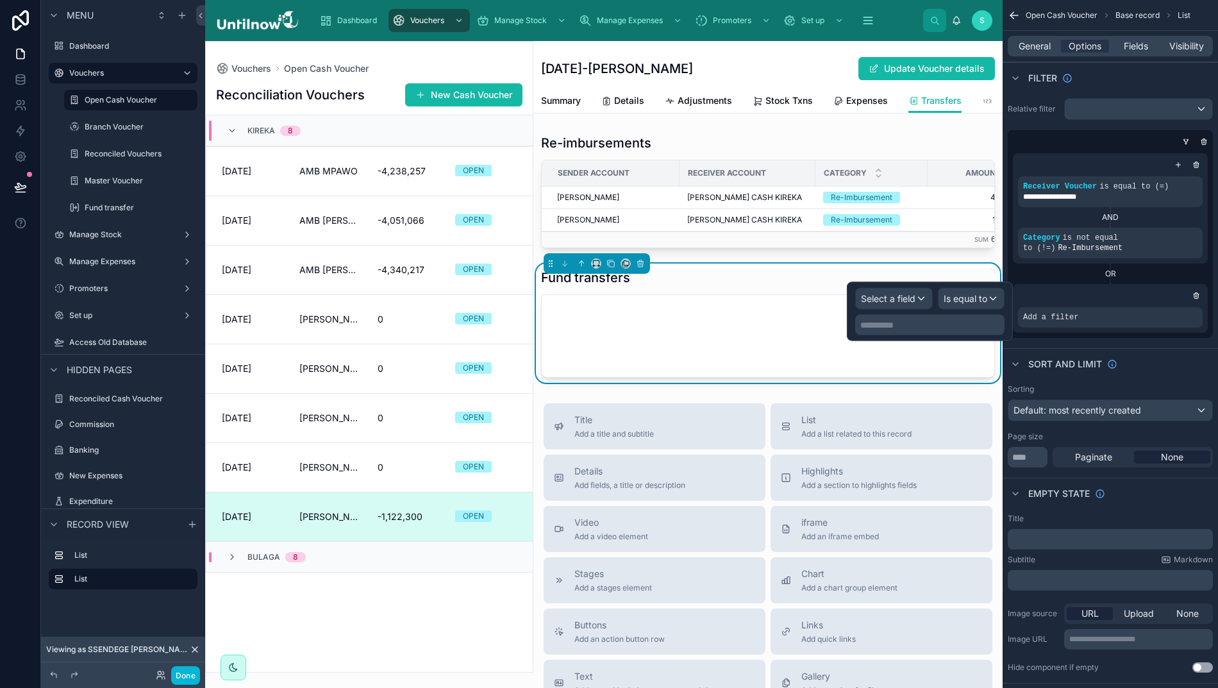
click at [915, 296] on div "Select a field" at bounding box center [894, 298] width 76 height 21
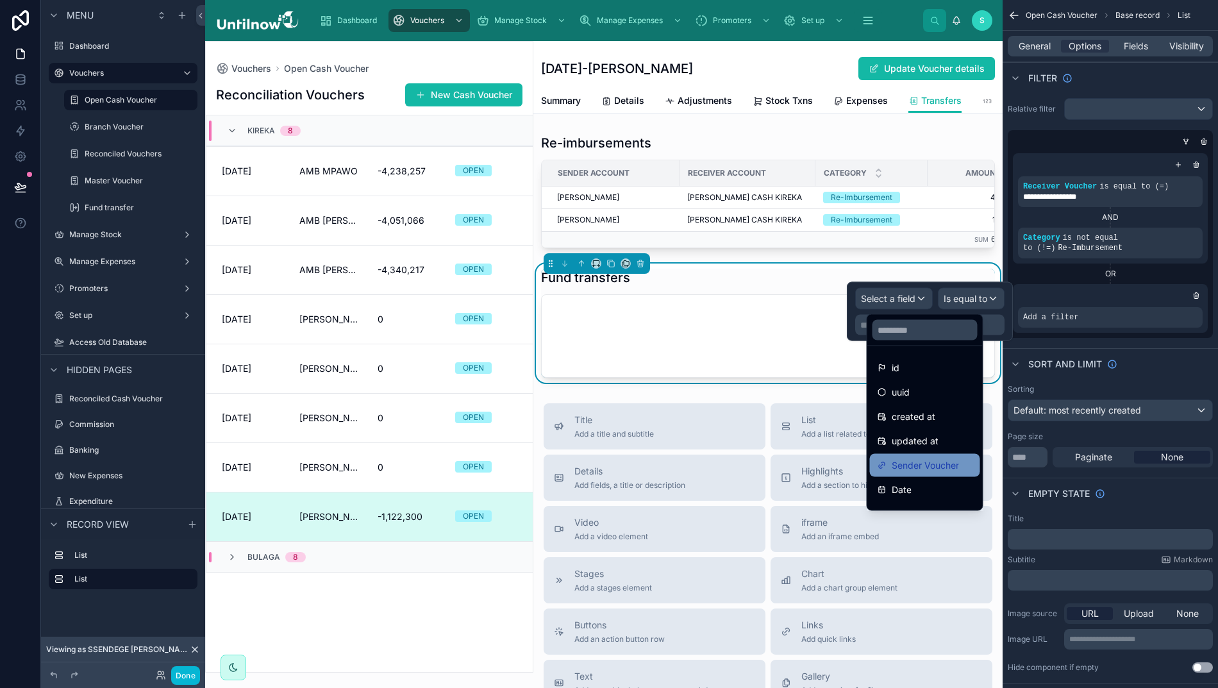
click at [902, 474] on div "Sender Voucher" at bounding box center [925, 465] width 110 height 23
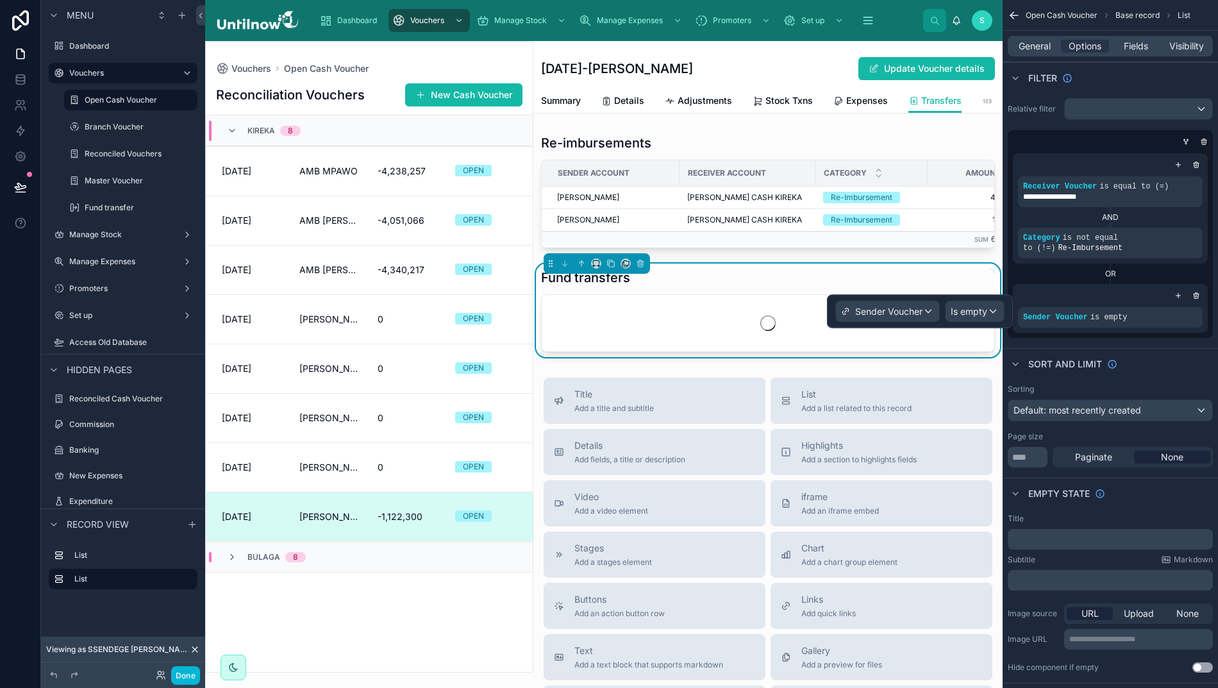
click at [972, 309] on span "Is empty" at bounding box center [968, 311] width 37 height 13
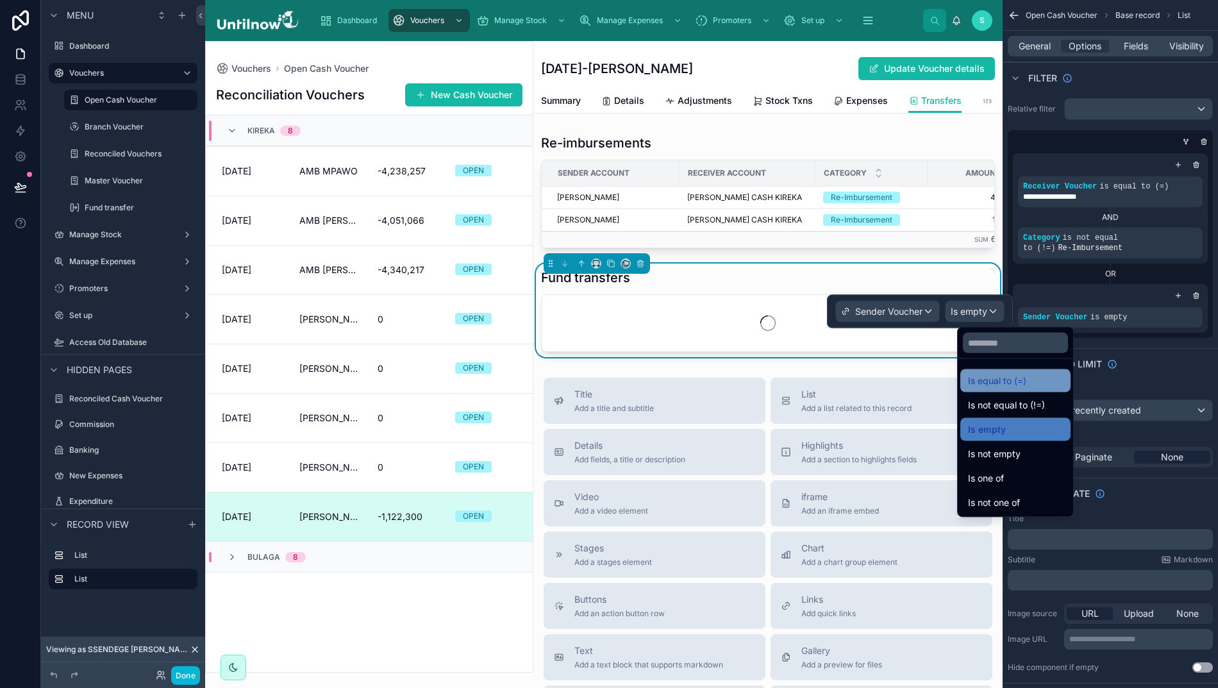
click at [985, 380] on span "Is equal to (=)" at bounding box center [997, 380] width 58 height 15
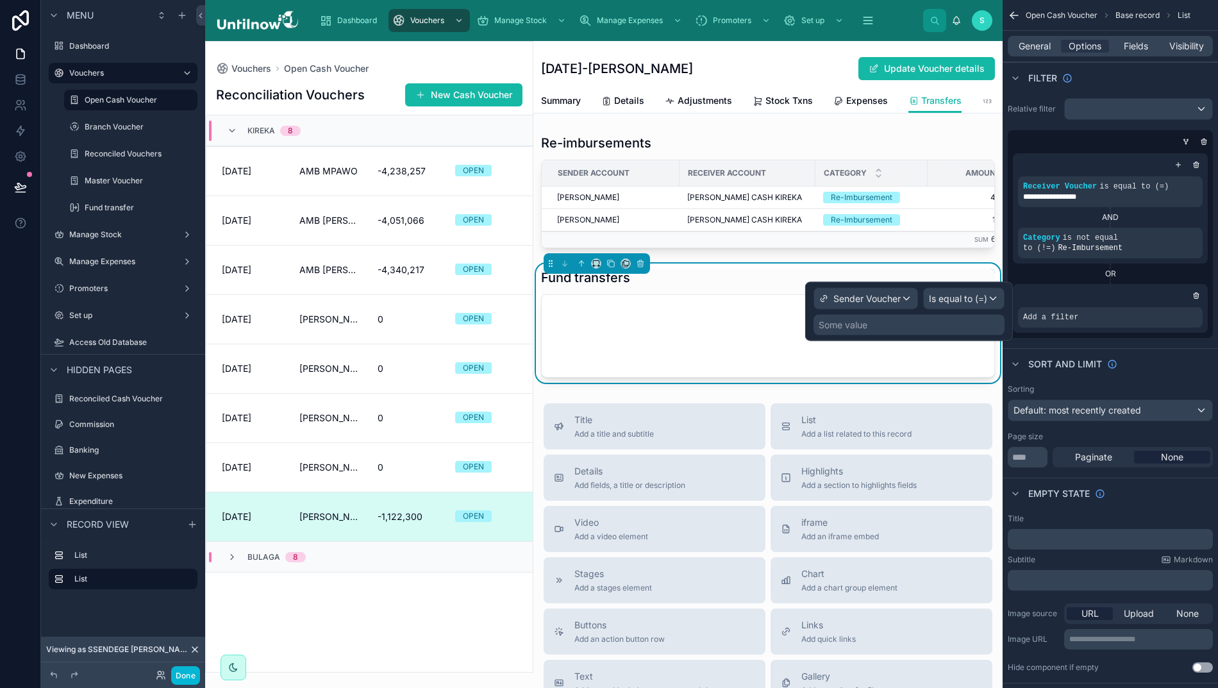
click at [926, 331] on div "Some value" at bounding box center [908, 325] width 191 height 21
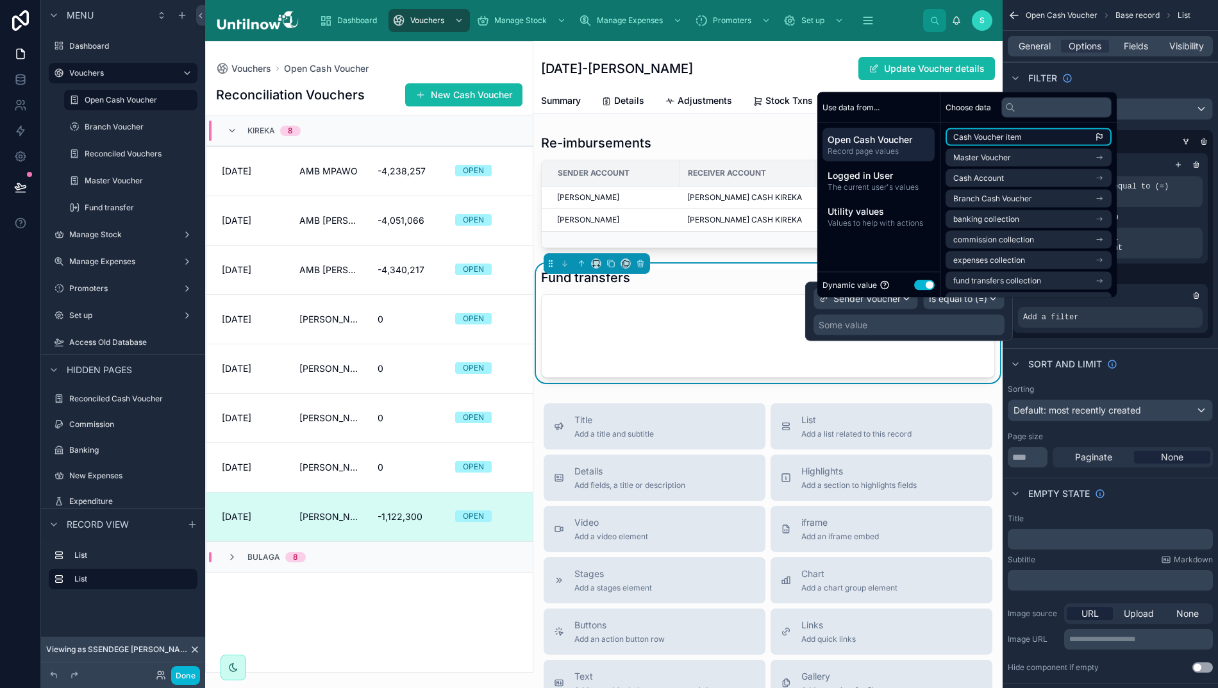
click at [972, 142] on span "Cash Voucher item" at bounding box center [987, 137] width 69 height 10
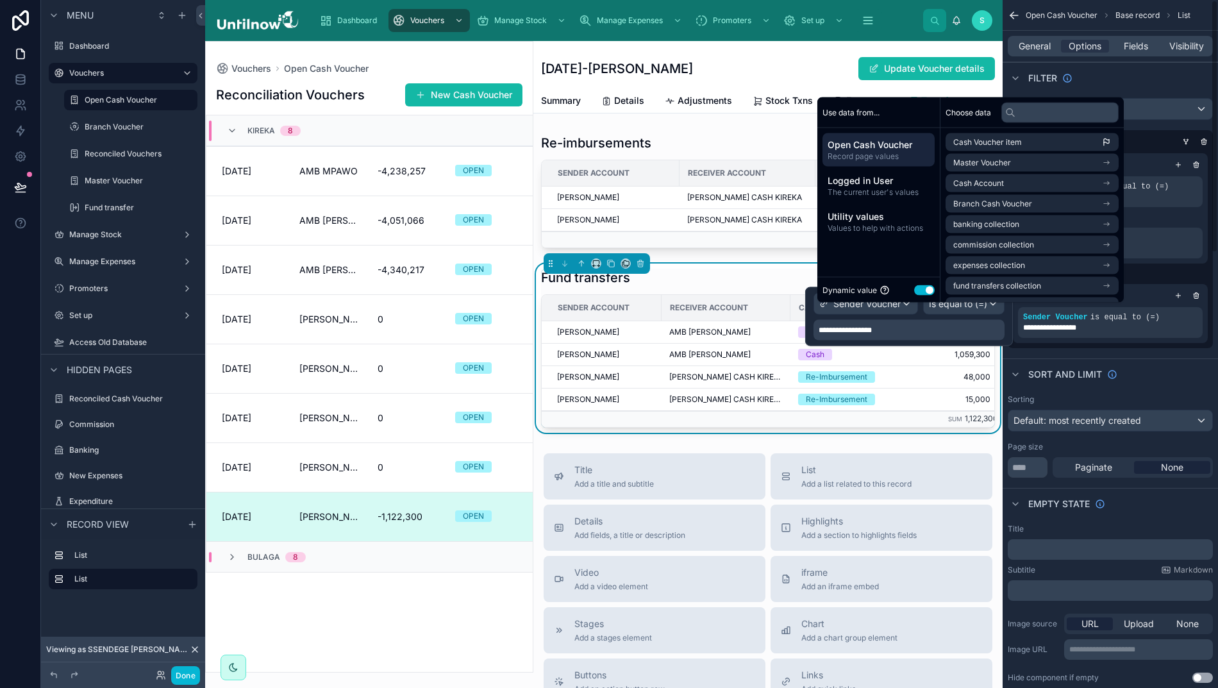
click at [1143, 140] on div "scrollable content" at bounding box center [1107, 141] width 205 height 13
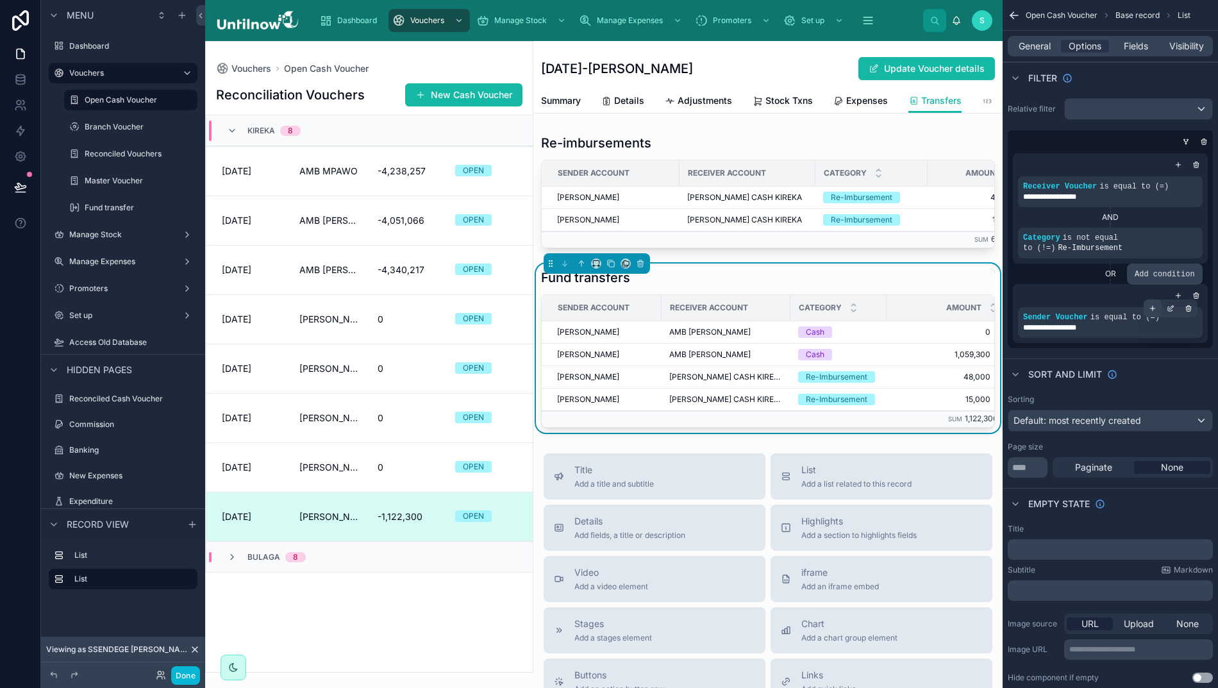
click at [1154, 311] on icon "scrollable content" at bounding box center [1153, 308] width 8 height 8
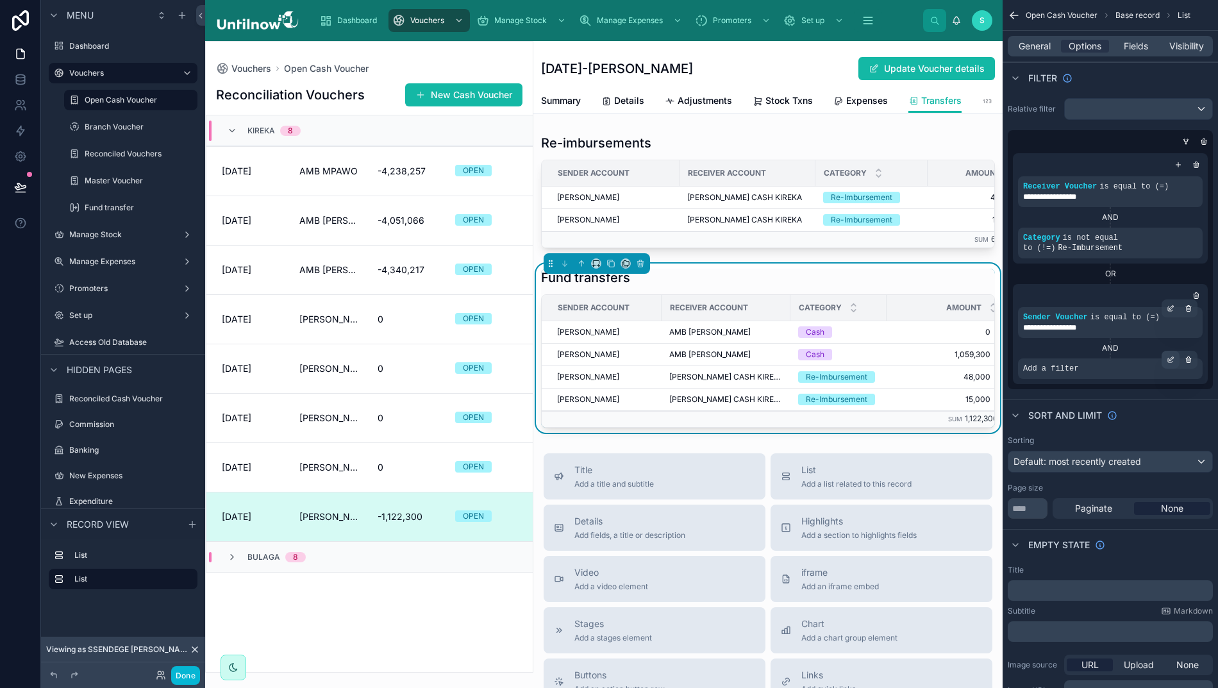
click at [1169, 362] on icon "scrollable content" at bounding box center [1170, 360] width 8 height 8
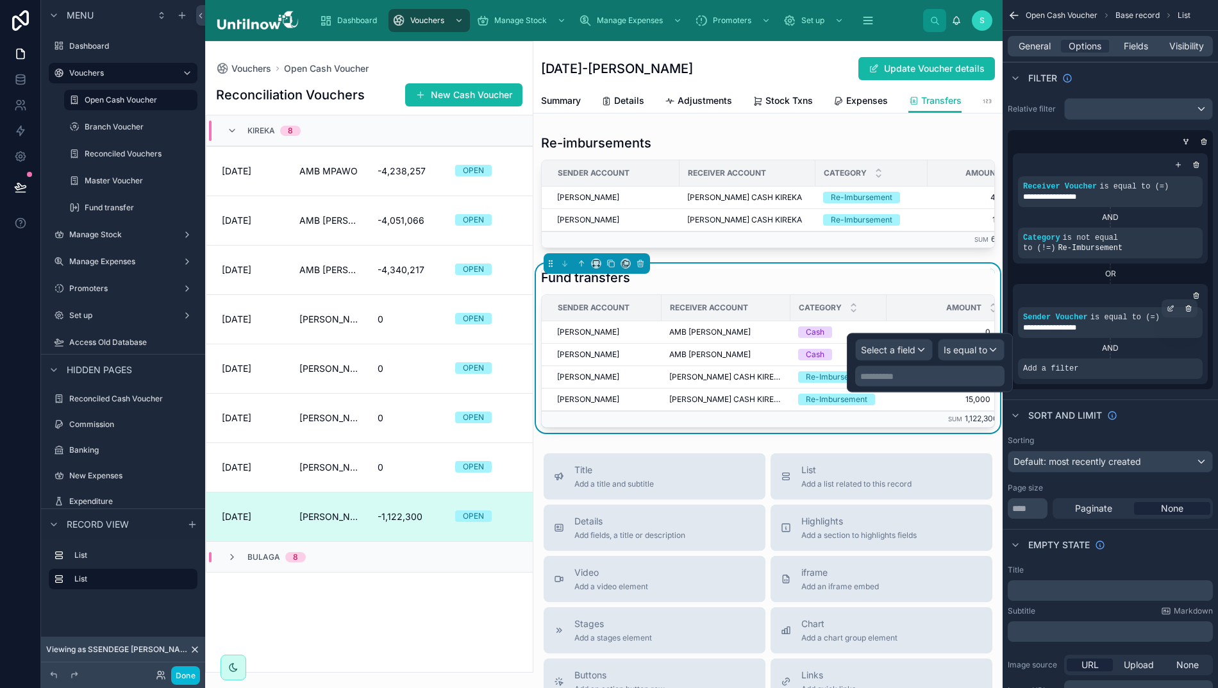
click at [906, 342] on div "Select a field" at bounding box center [894, 350] width 76 height 21
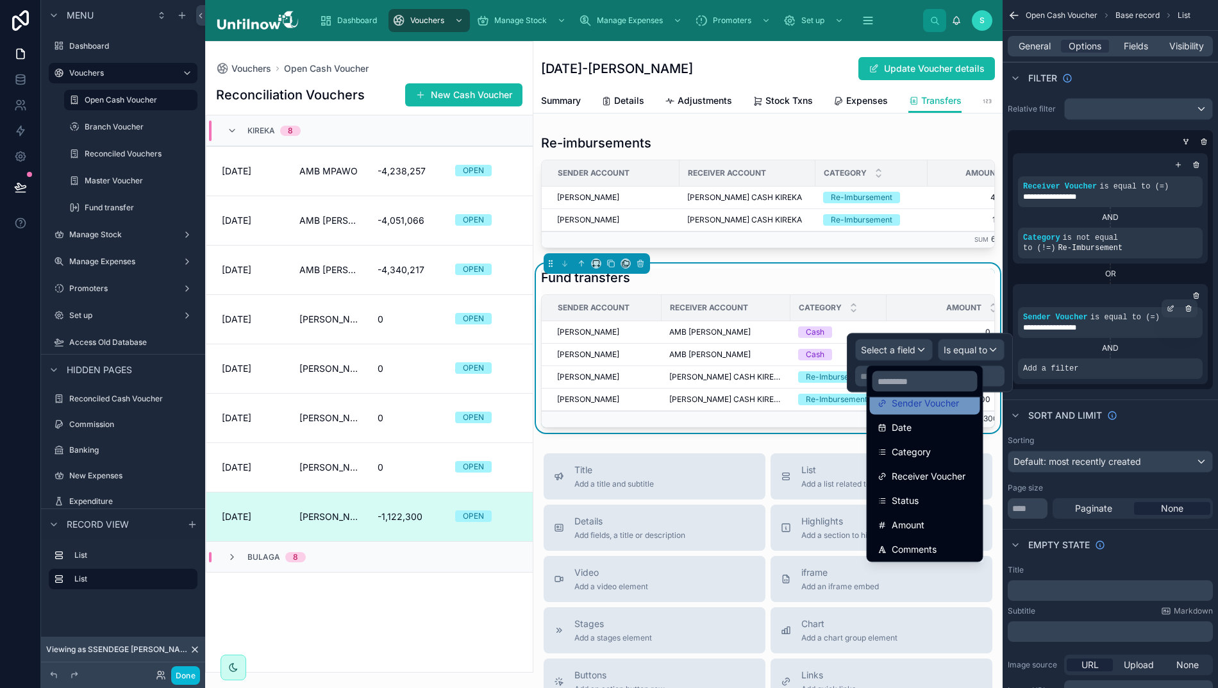
scroll to position [133, 0]
click at [900, 427] on span "Category" at bounding box center [911, 431] width 39 height 15
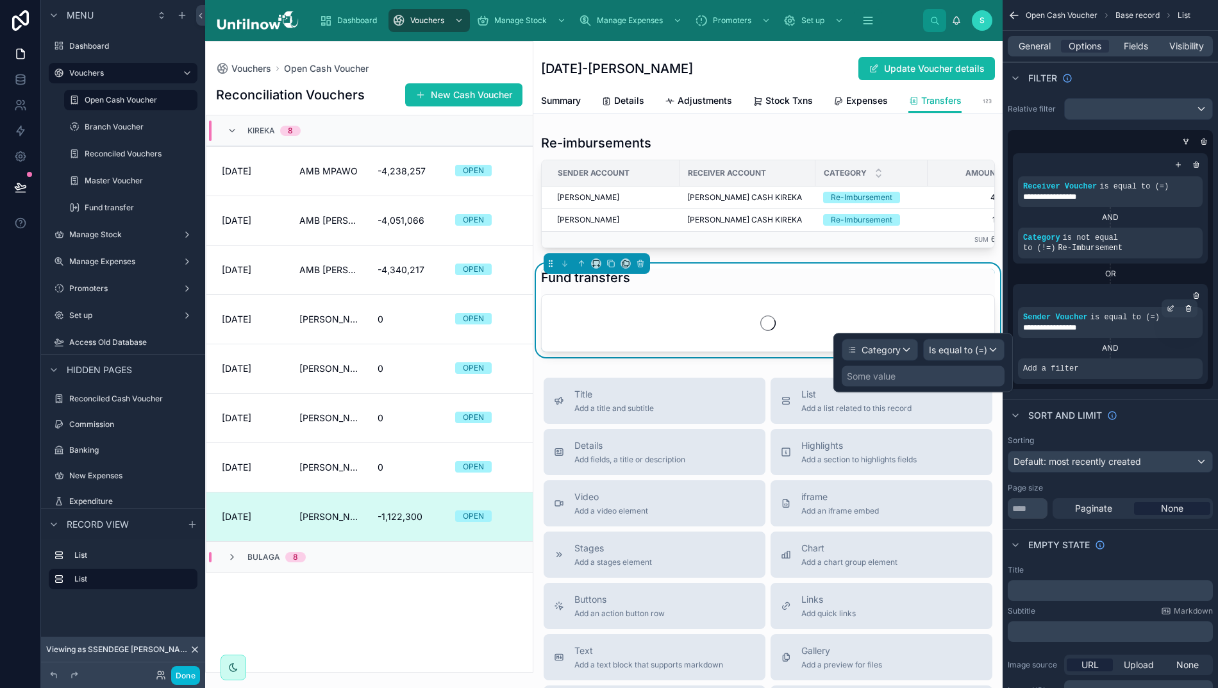
click at [952, 351] on span "Is equal to (=)" at bounding box center [958, 350] width 58 height 13
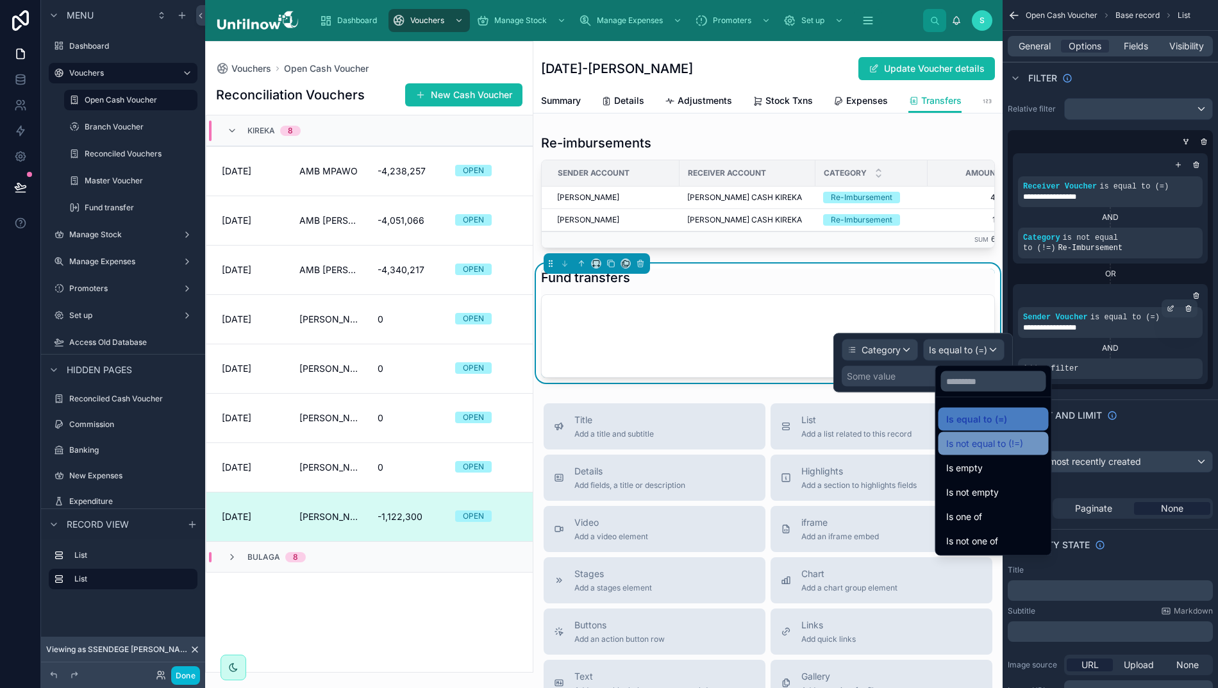
click at [961, 442] on span "Is not equal to (!=)" at bounding box center [984, 443] width 77 height 15
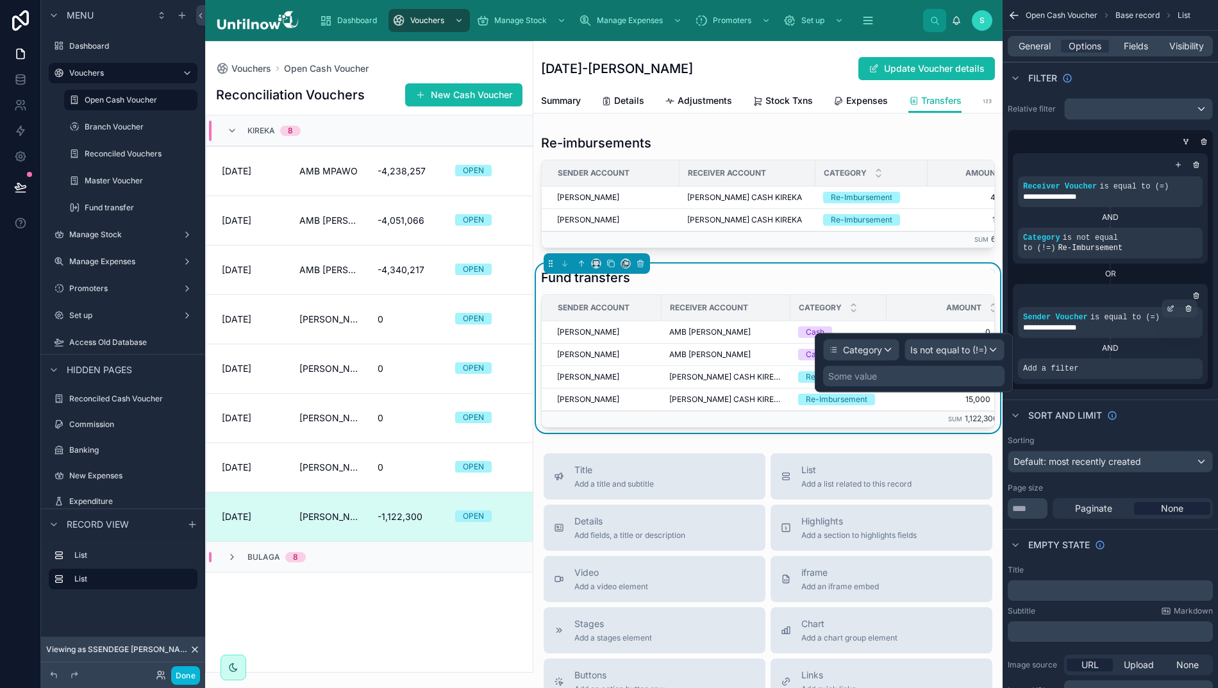
click at [926, 381] on div "Some value" at bounding box center [913, 376] width 181 height 21
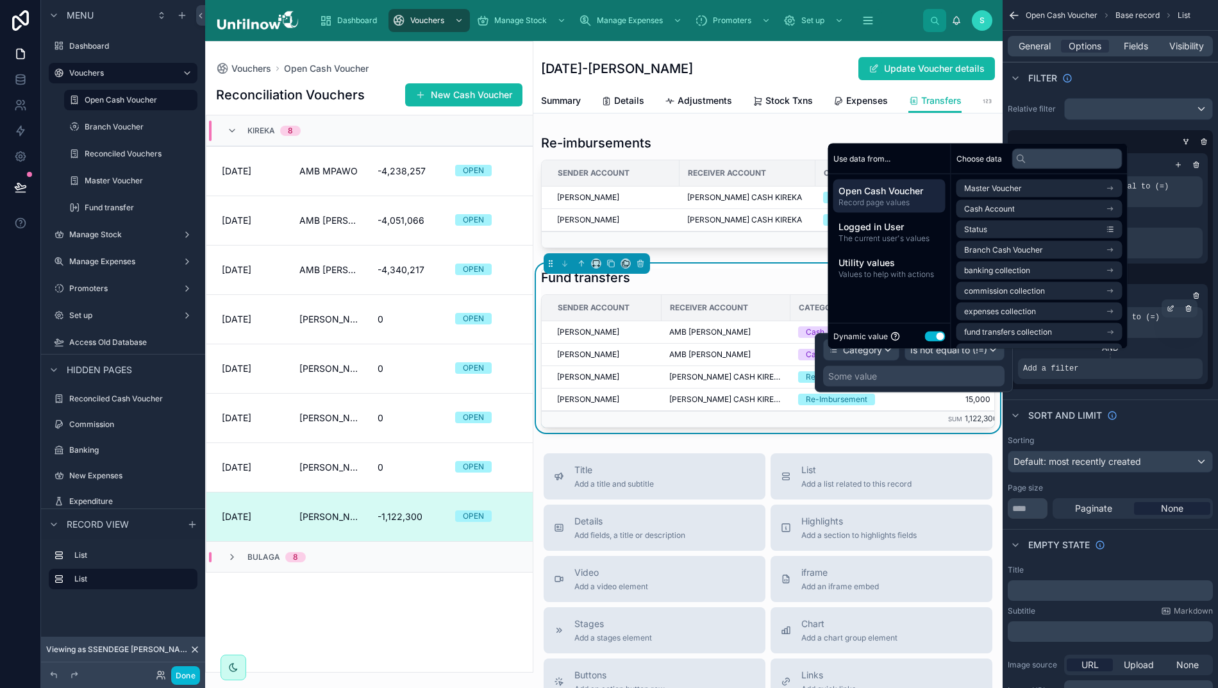
click at [925, 341] on button "Use setting" at bounding box center [935, 336] width 21 height 10
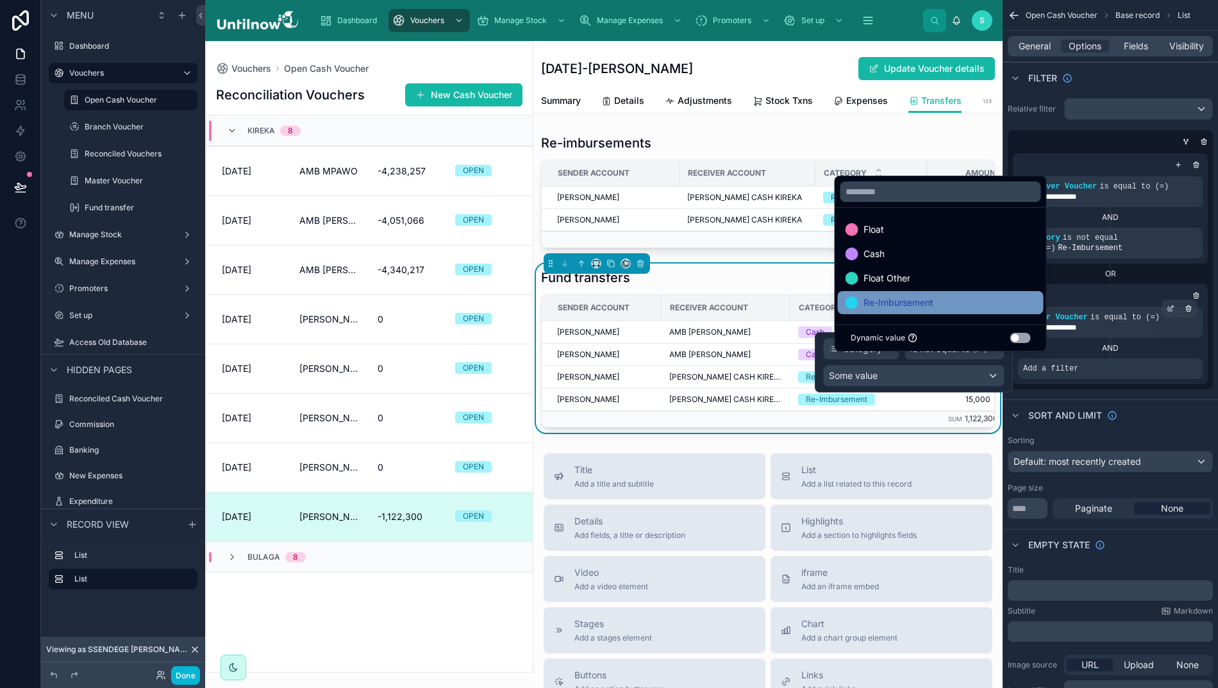
click at [918, 310] on span "Re-Imbursement" at bounding box center [898, 302] width 70 height 15
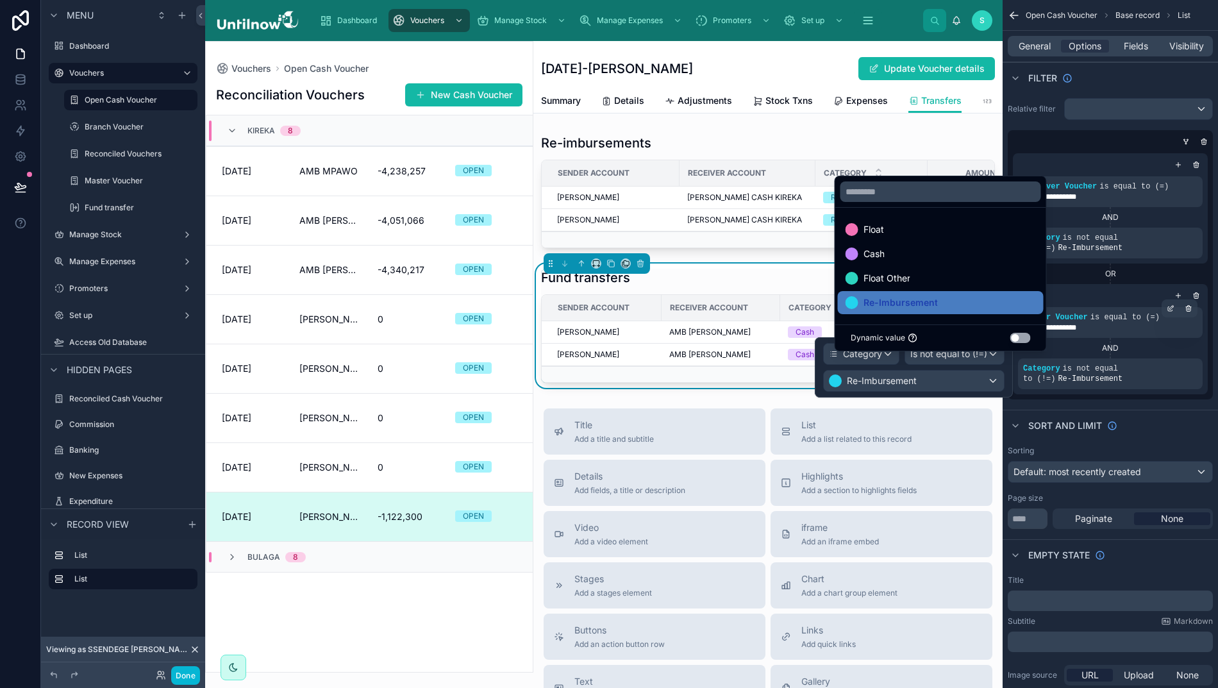
click at [906, 137] on div "Back to Open Cash Voucher Open Cash Voucher 02/09/2025-ADMIN KIREKA Update Vouc…" at bounding box center [767, 509] width 469 height 936
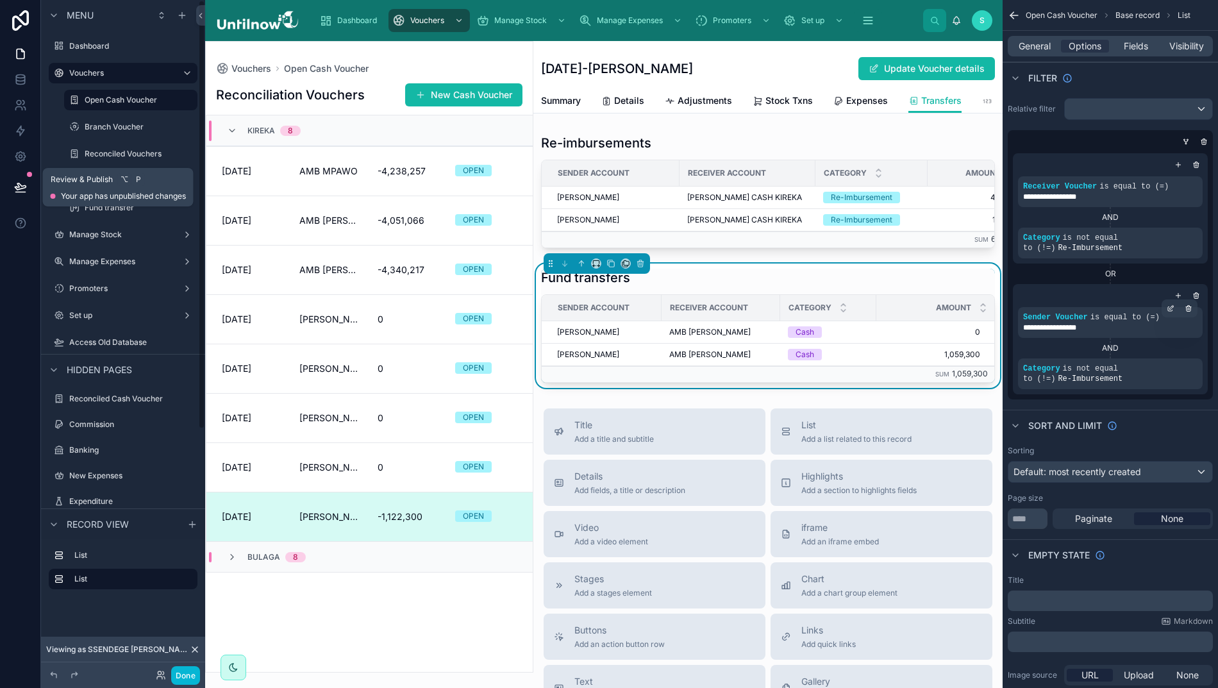
click at [15, 187] on icon at bounding box center [20, 186] width 11 height 6
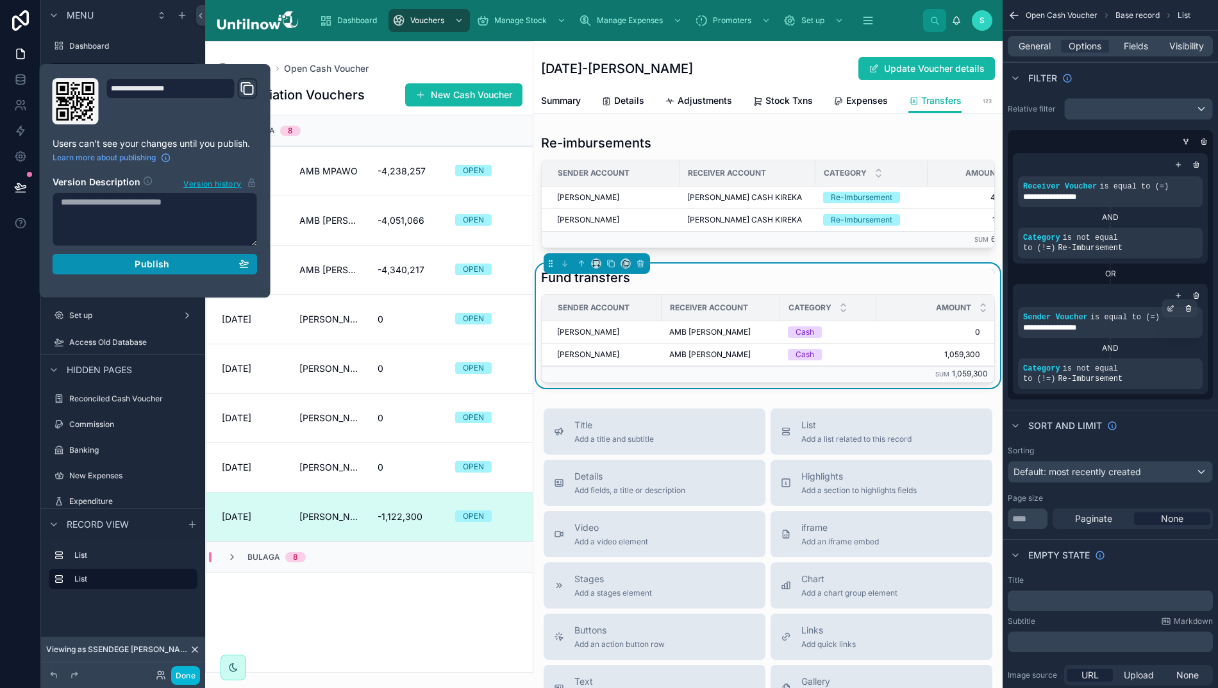
click at [98, 270] on div "Publish" at bounding box center [155, 264] width 188 height 12
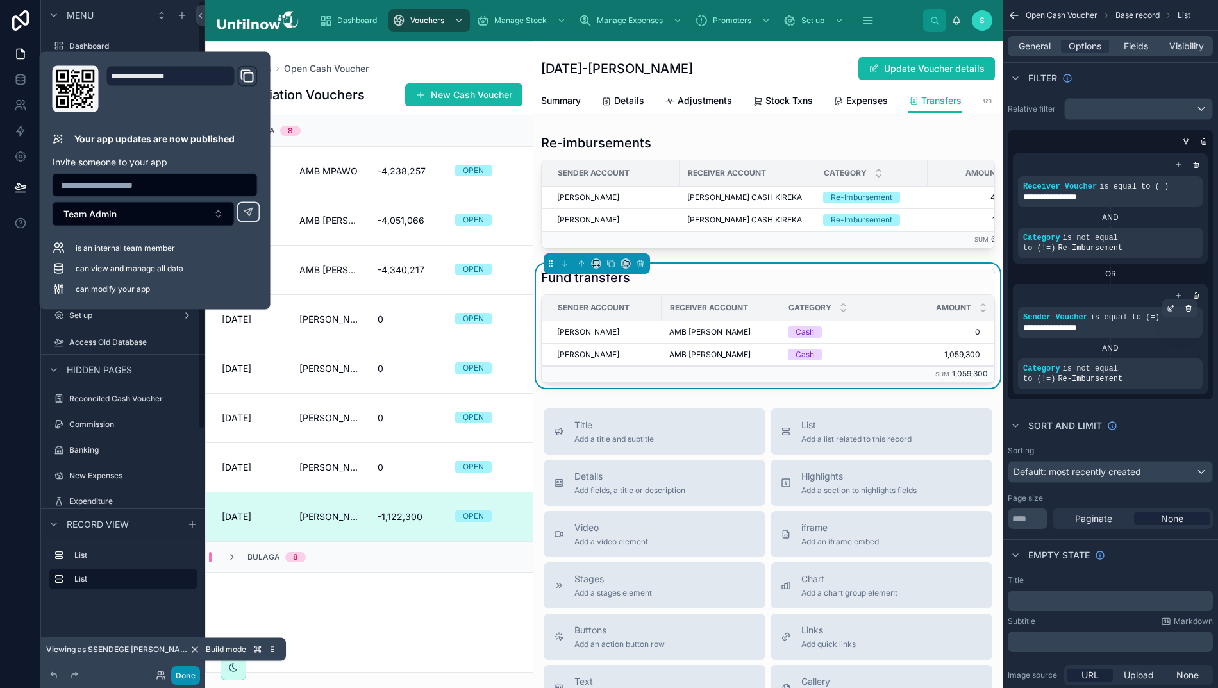
click at [183, 677] on button "Done" at bounding box center [185, 675] width 29 height 19
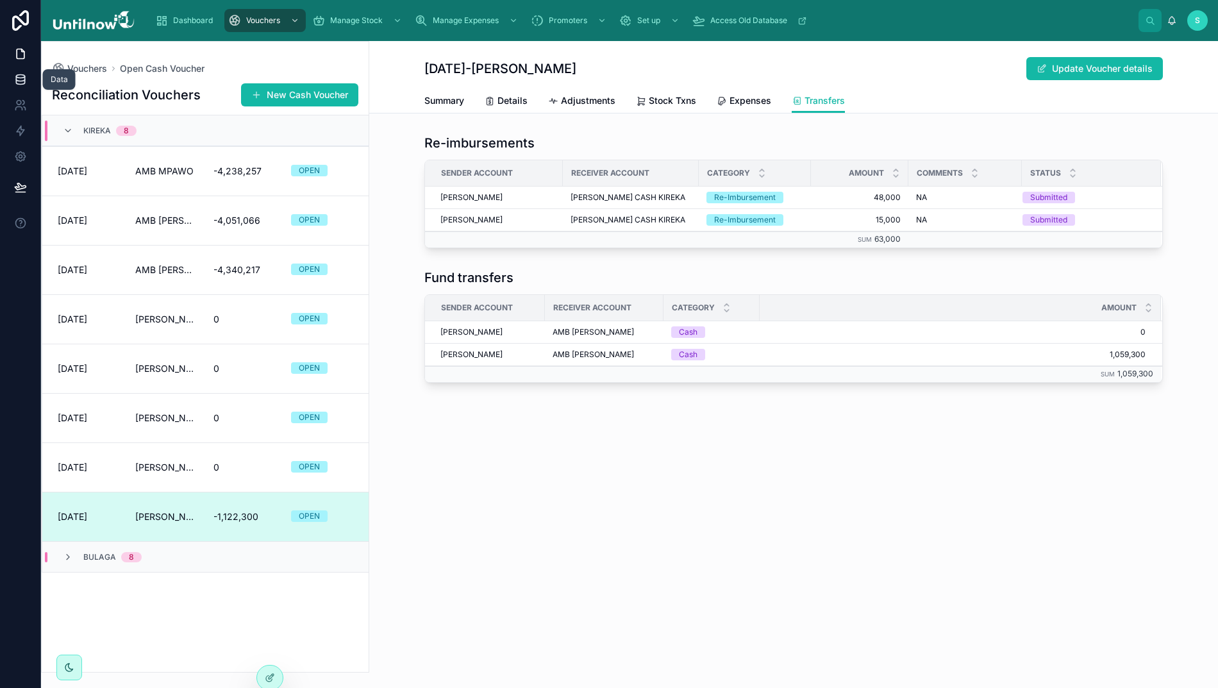
click at [14, 79] on icon at bounding box center [20, 79] width 13 height 13
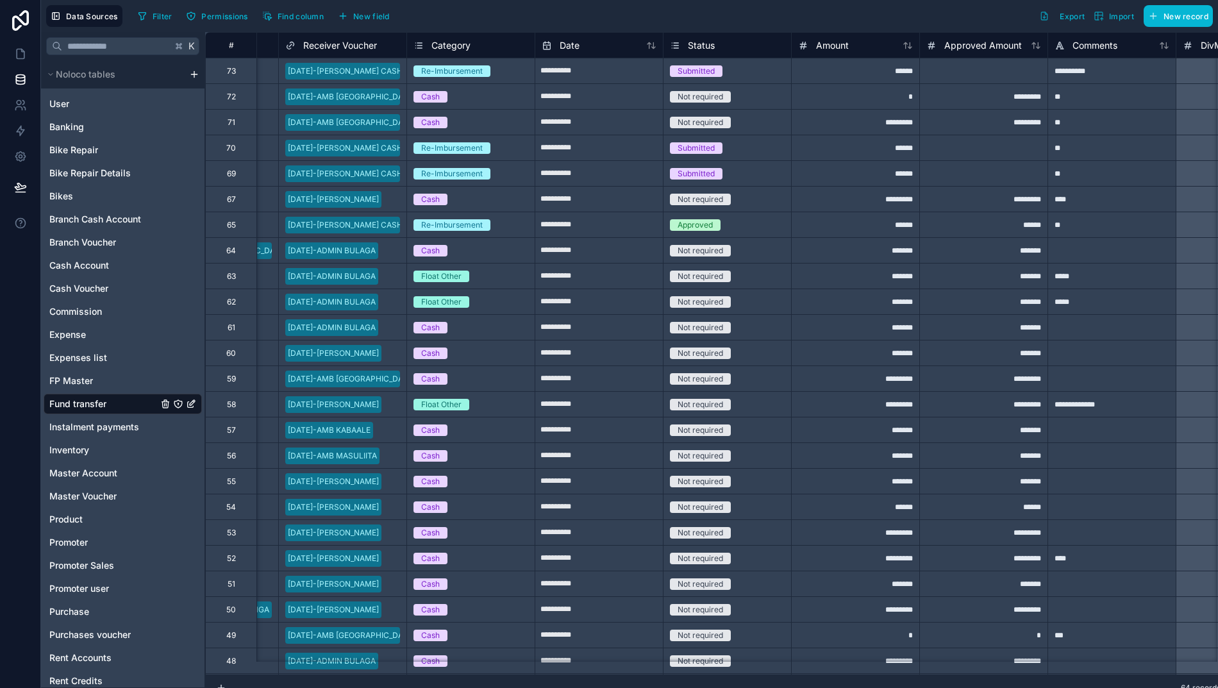
scroll to position [0, 237]
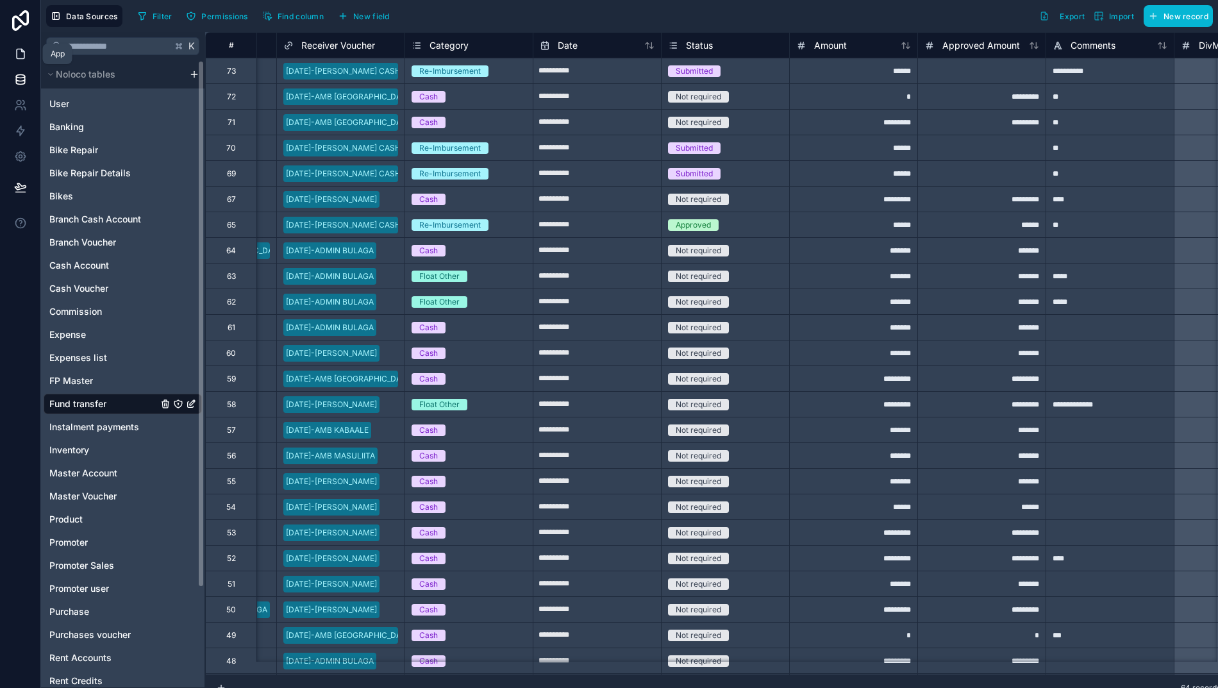
click at [17, 58] on icon at bounding box center [21, 54] width 8 height 10
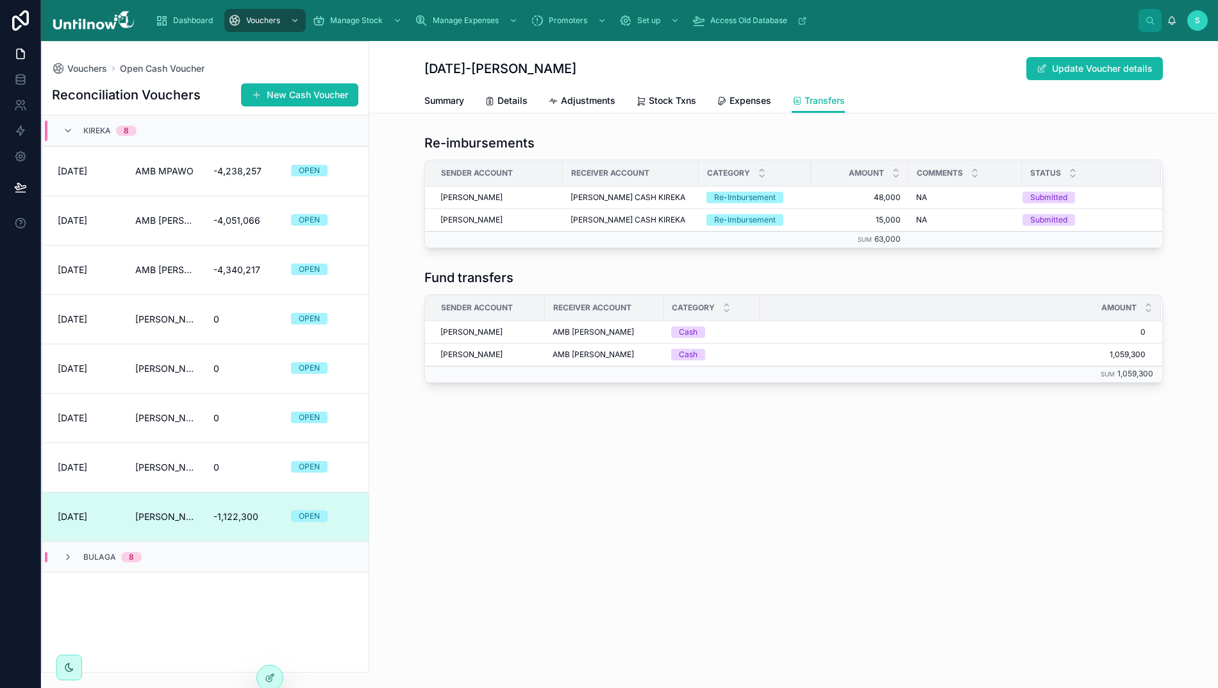
click at [745, 294] on div "Sender Account Receiver Account Category Amount ADMIN KIREKA AMB KIREKA Cash 0 …" at bounding box center [793, 338] width 738 height 88
click at [272, 675] on icon at bounding box center [270, 677] width 10 height 10
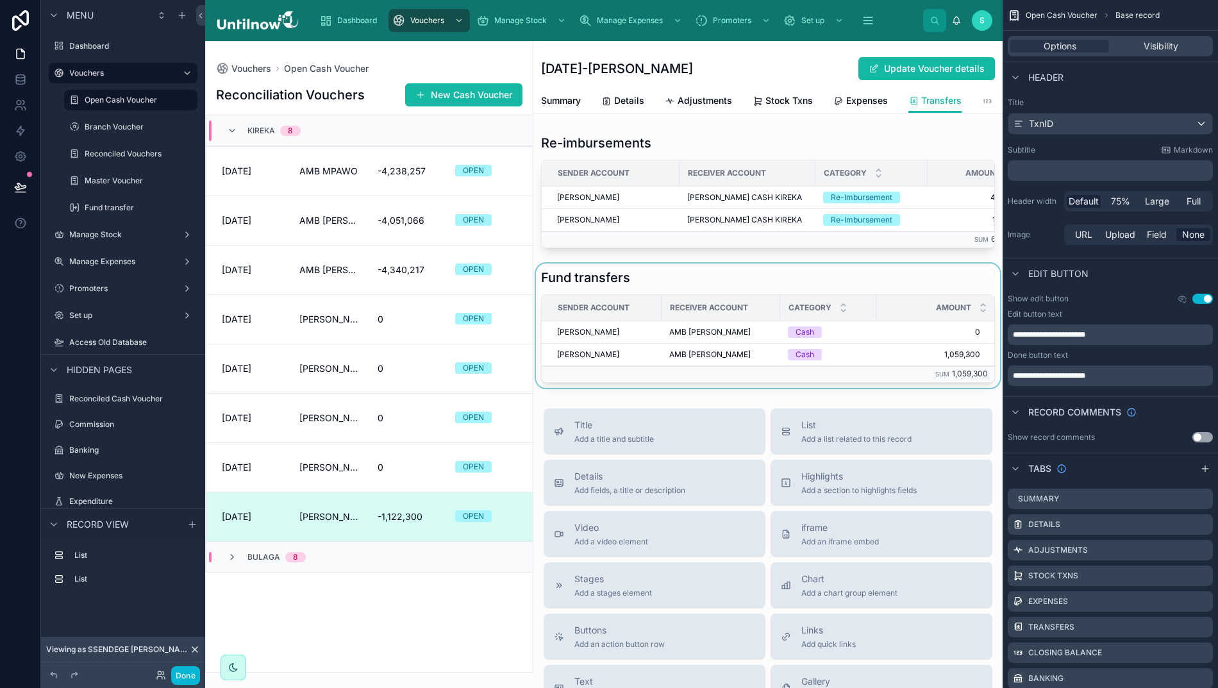
click at [800, 301] on div at bounding box center [767, 325] width 469 height 124
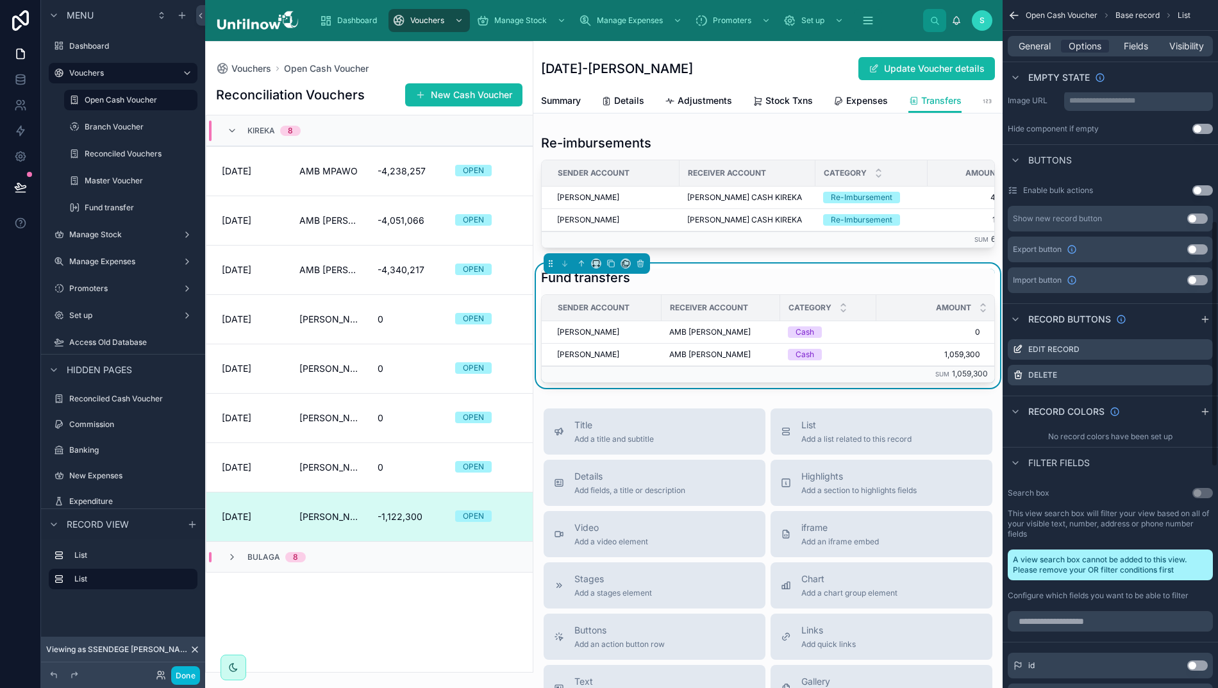
scroll to position [629, 0]
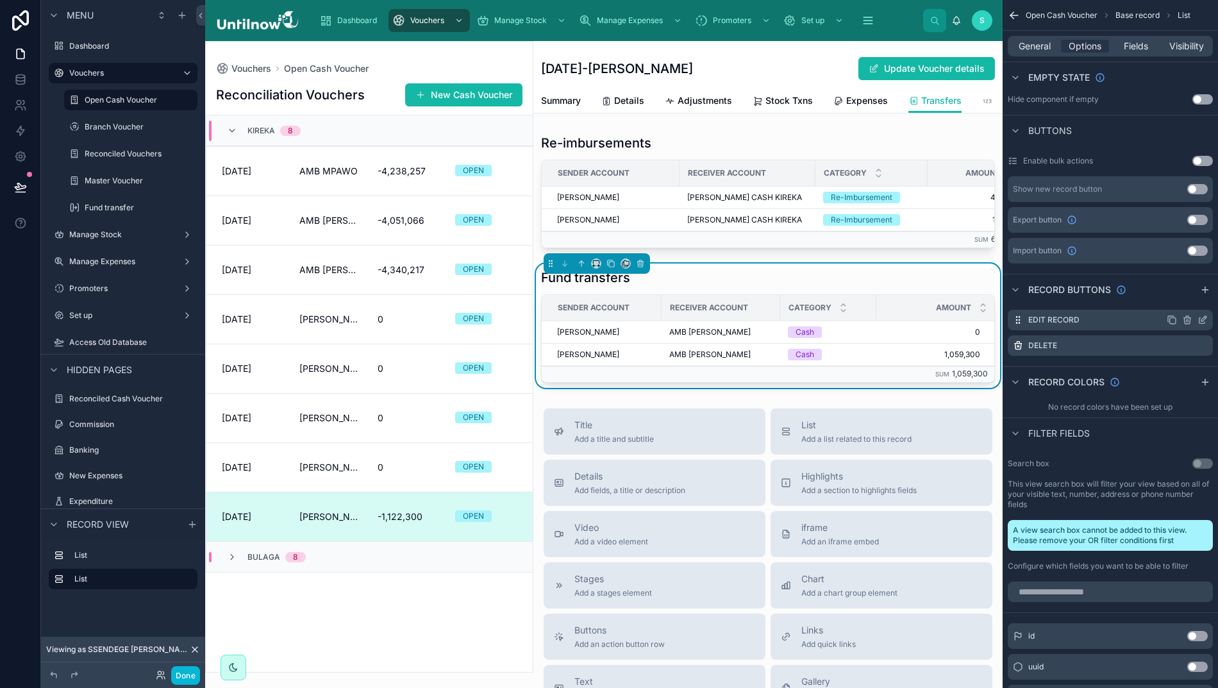
click at [1203, 319] on icon "scrollable content" at bounding box center [1203, 318] width 5 height 5
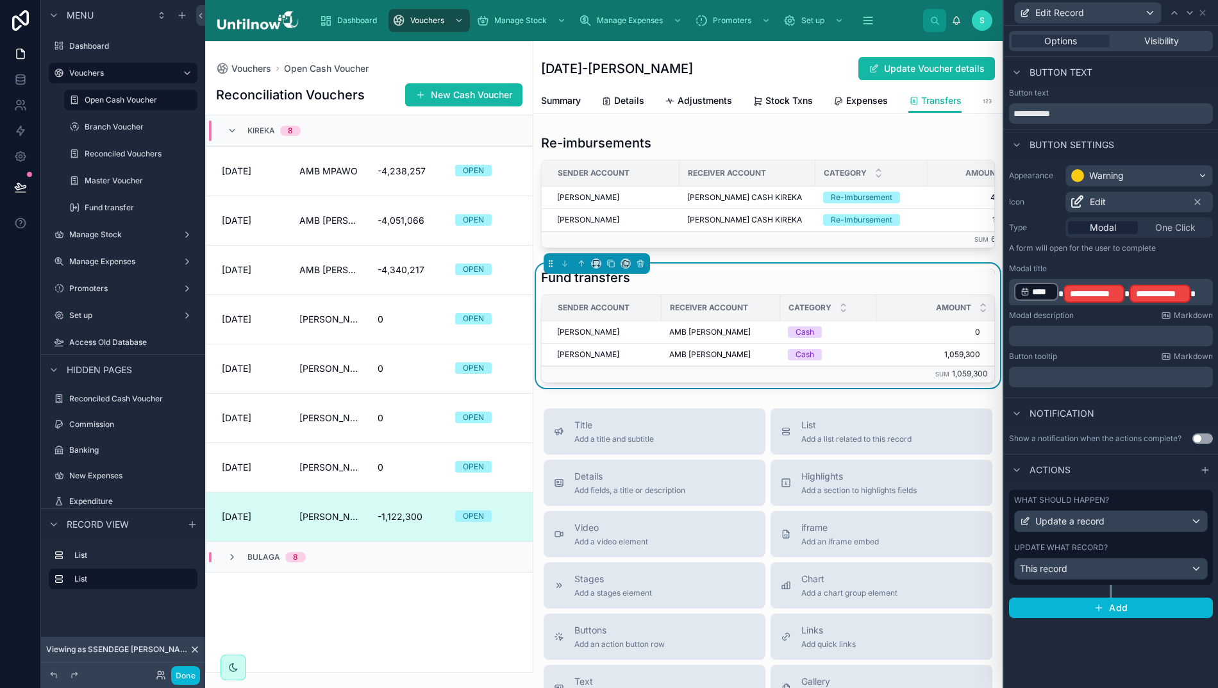
click at [1191, 290] on p "**********" at bounding box center [1112, 292] width 196 height 22
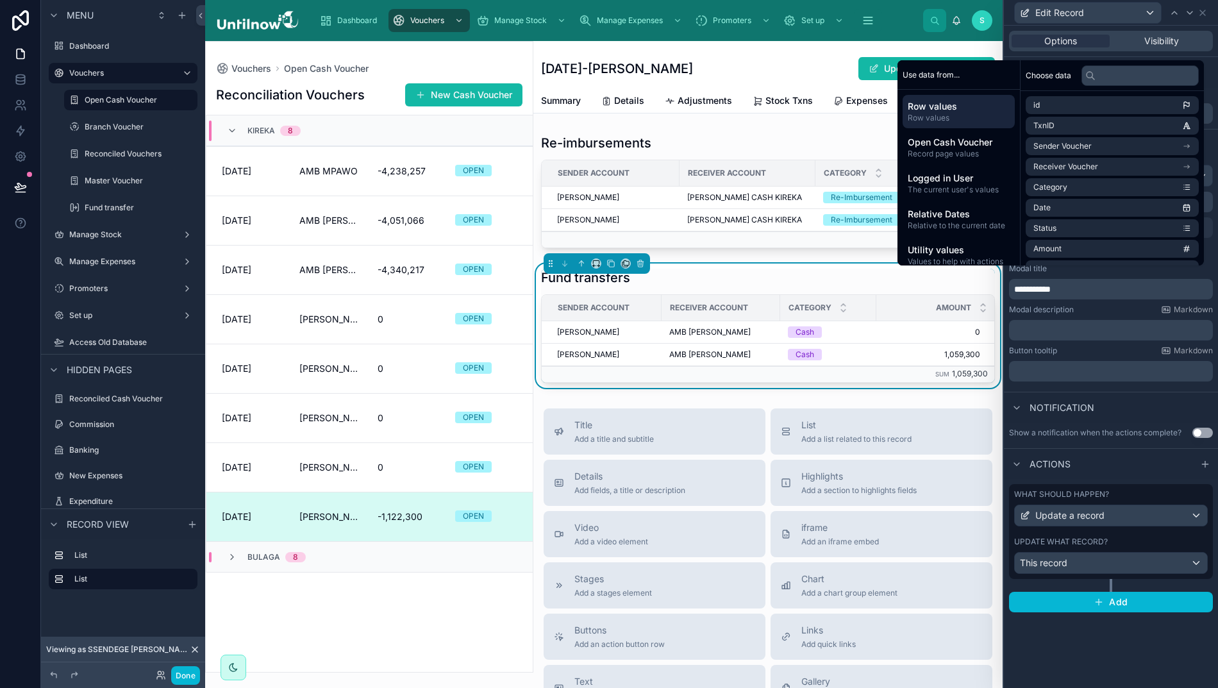
click at [1115, 311] on div "Modal description Markdown" at bounding box center [1111, 309] width 204 height 10
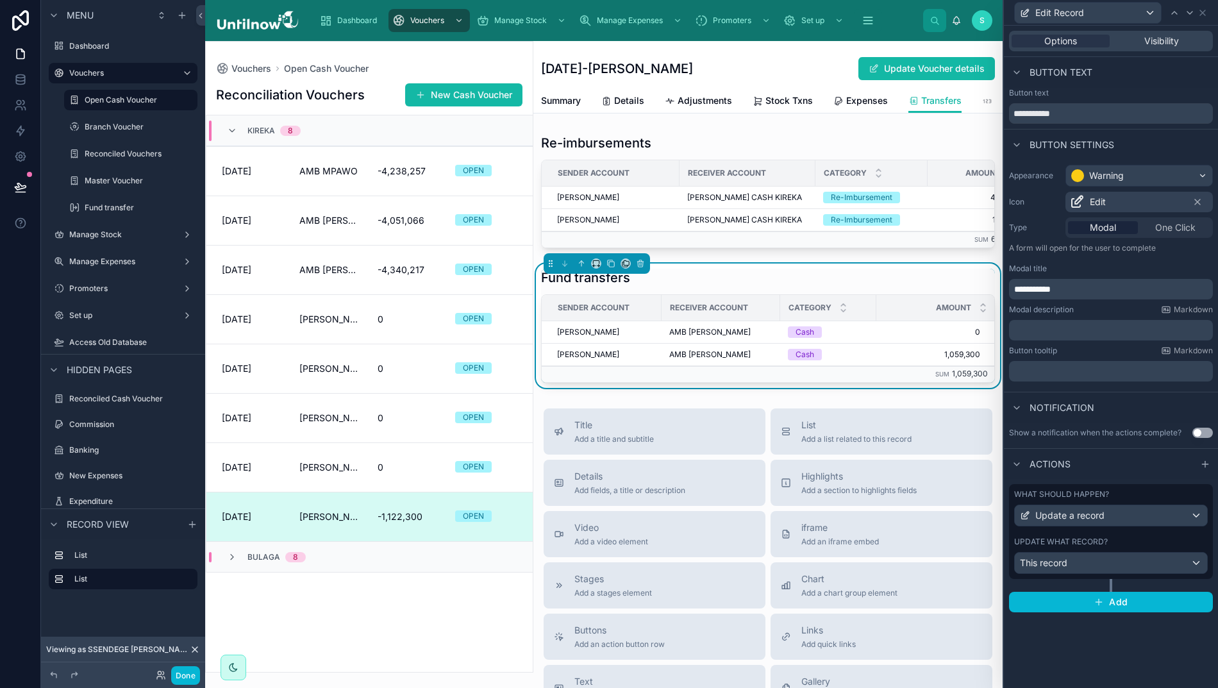
click at [1113, 564] on div "This record" at bounding box center [1111, 562] width 192 height 21
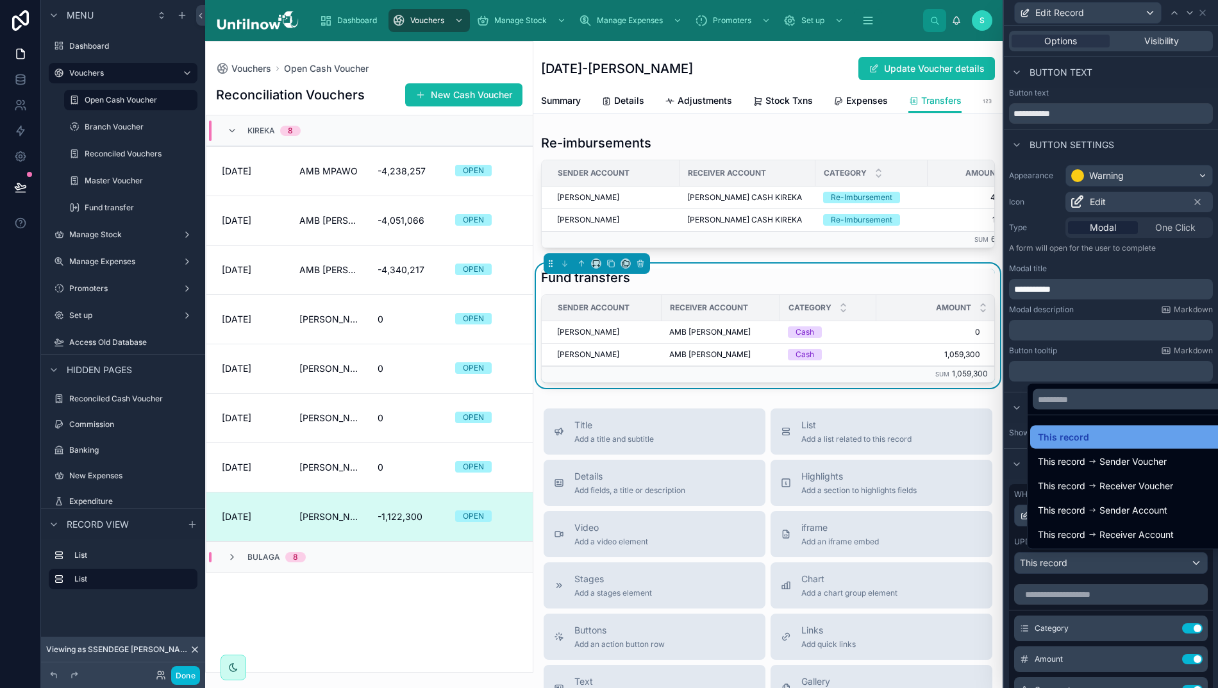
click at [1113, 445] on div "This record" at bounding box center [1138, 436] width 201 height 15
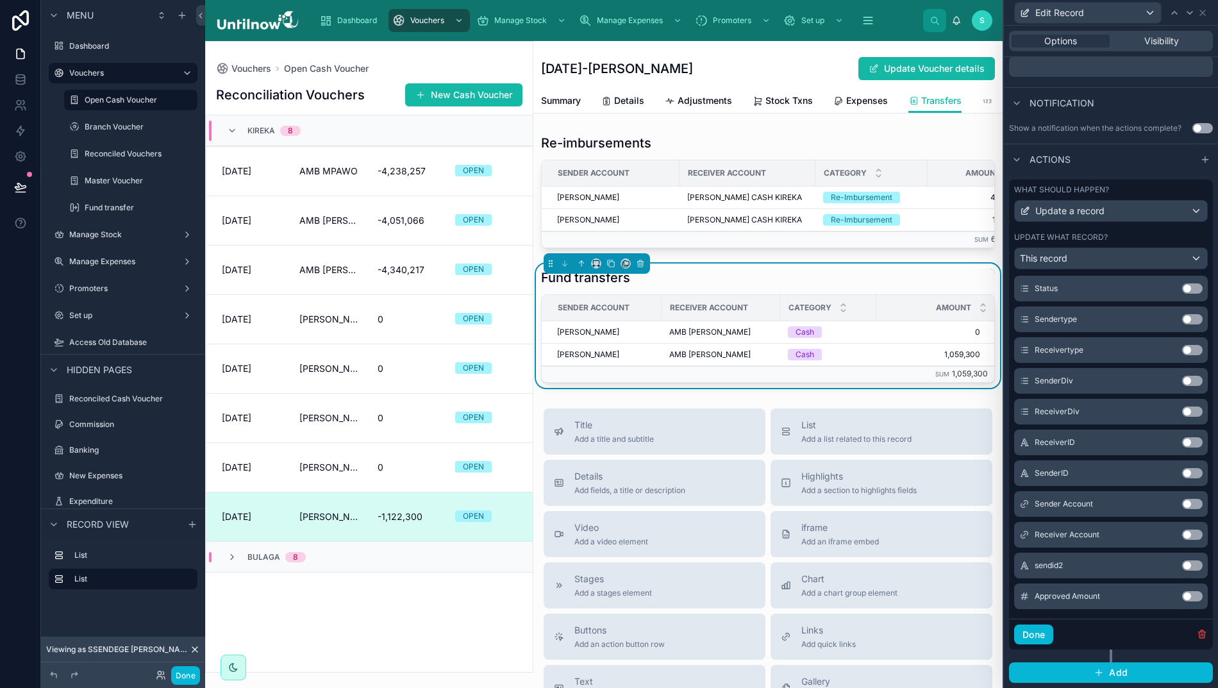
scroll to position [310, 0]
click at [1182, 601] on button "Use setting" at bounding box center [1192, 596] width 21 height 10
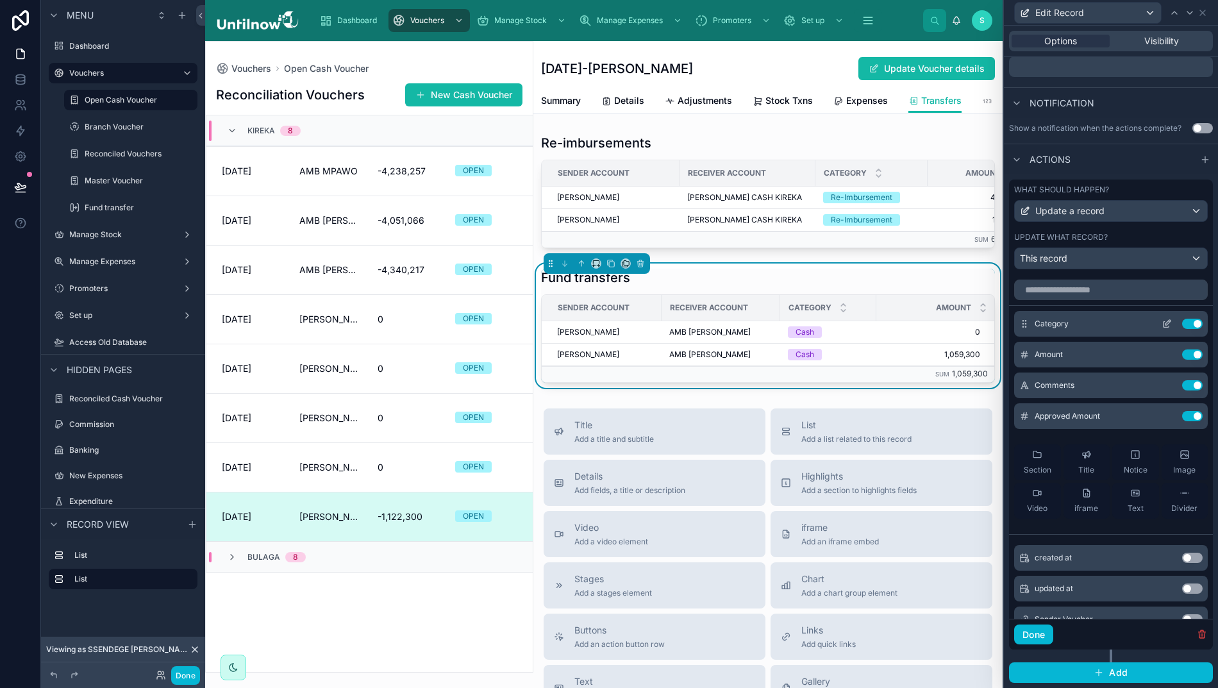
scroll to position [0, 0]
click at [1029, 645] on button "Done" at bounding box center [1033, 634] width 39 height 21
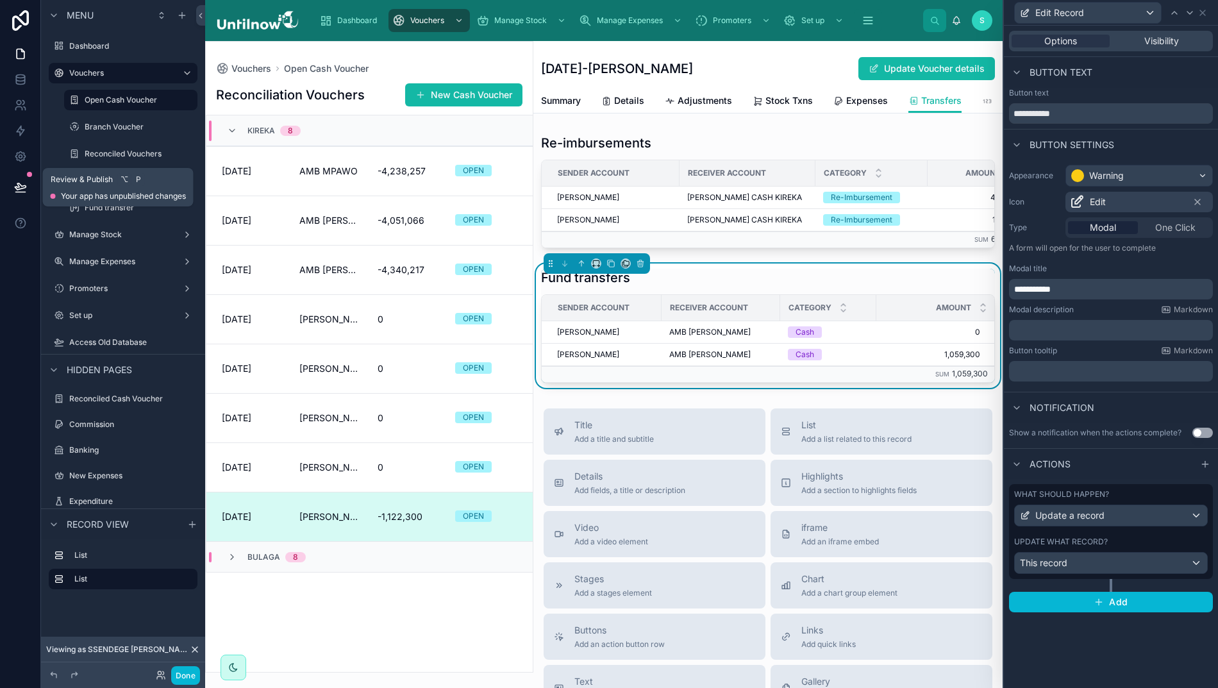
click at [14, 181] on icon at bounding box center [20, 187] width 13 height 13
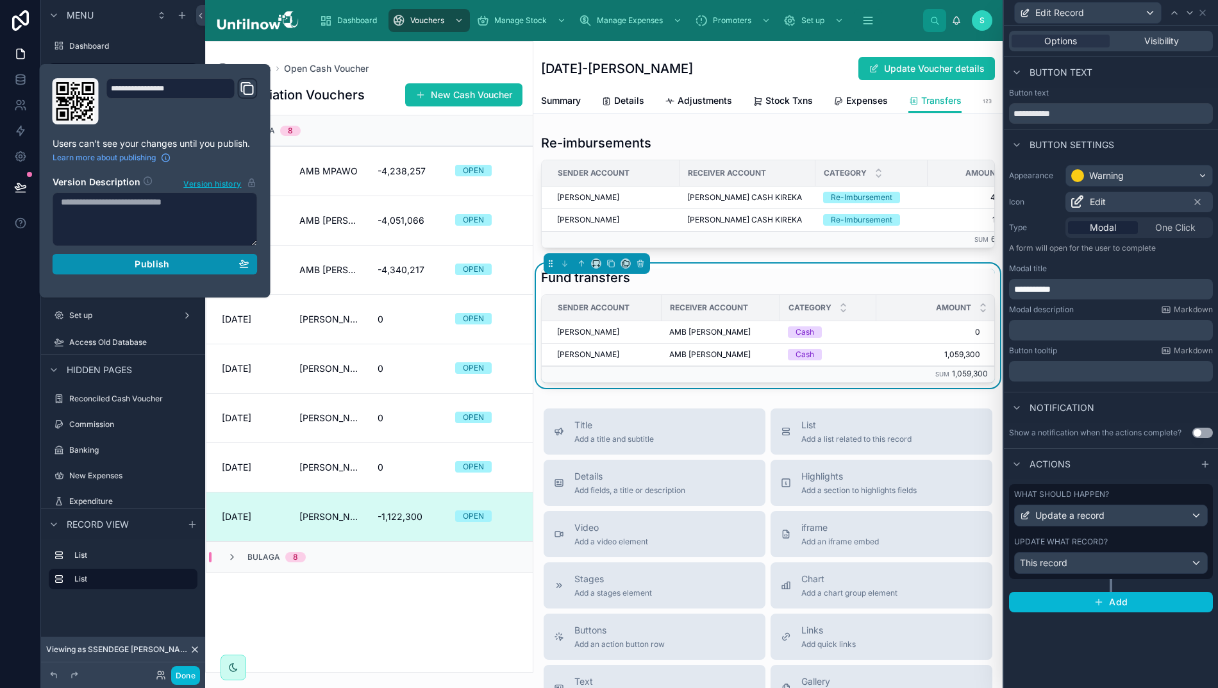
click at [120, 265] on div "Publish" at bounding box center [155, 264] width 188 height 12
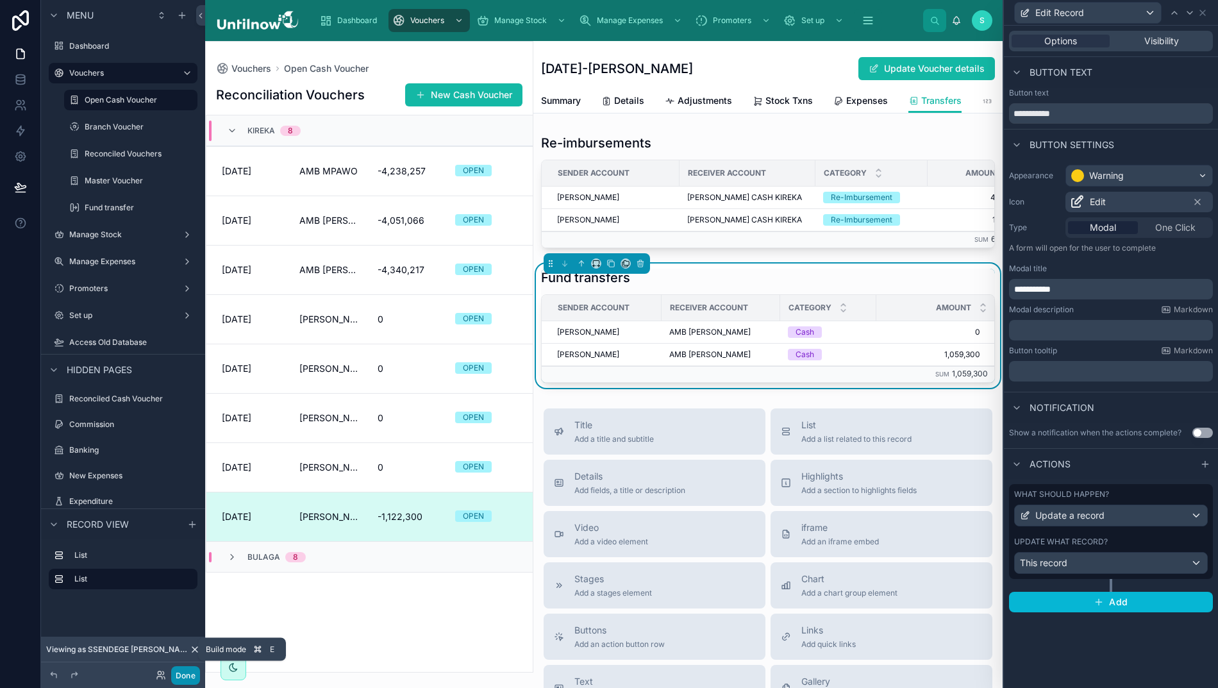
click at [182, 674] on button "Done" at bounding box center [185, 675] width 29 height 19
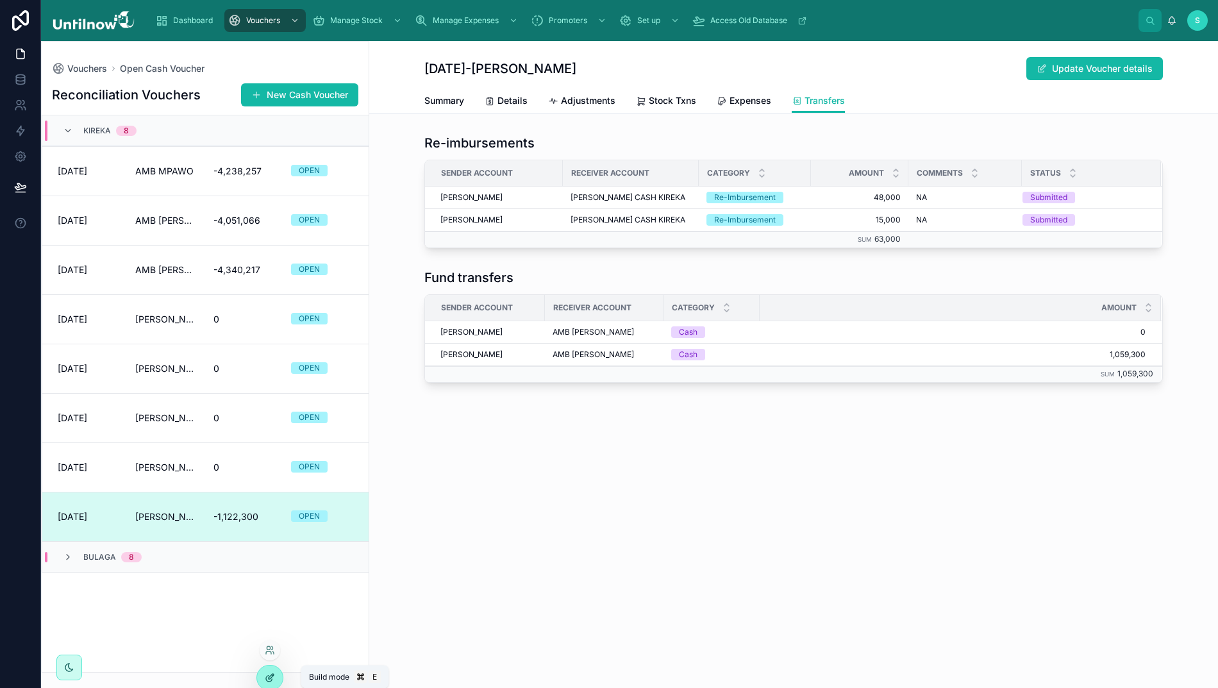
click at [269, 678] on icon at bounding box center [271, 676] width 5 height 5
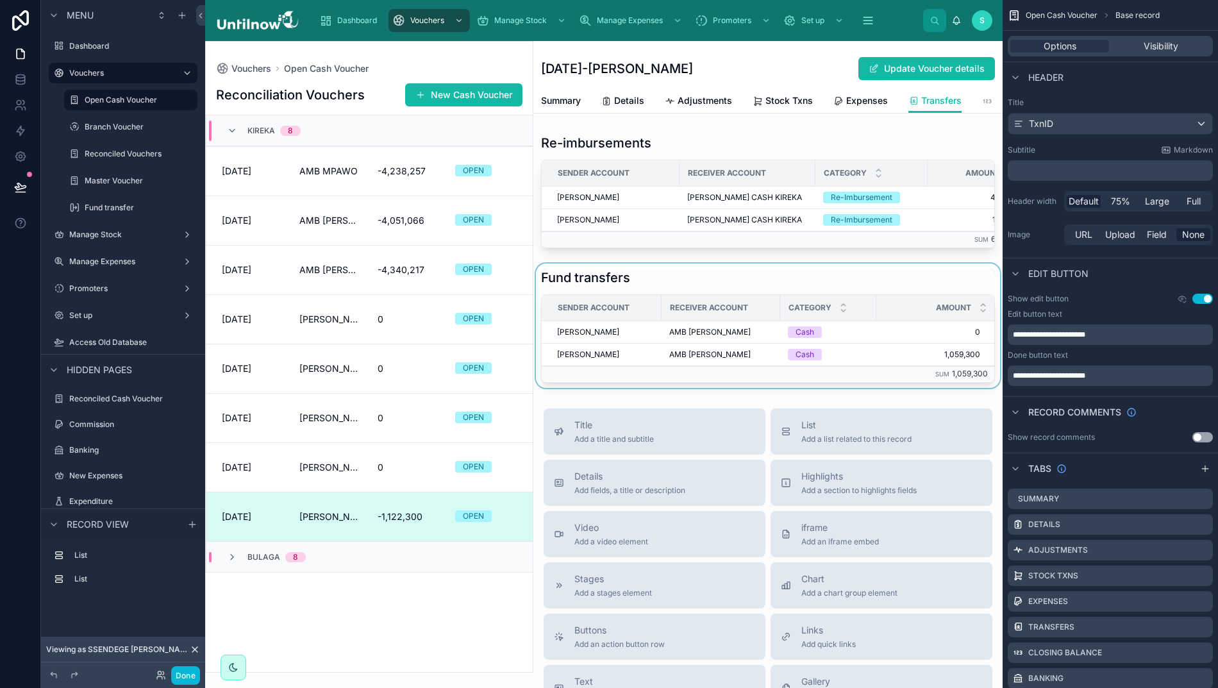
click at [861, 306] on div at bounding box center [767, 325] width 469 height 124
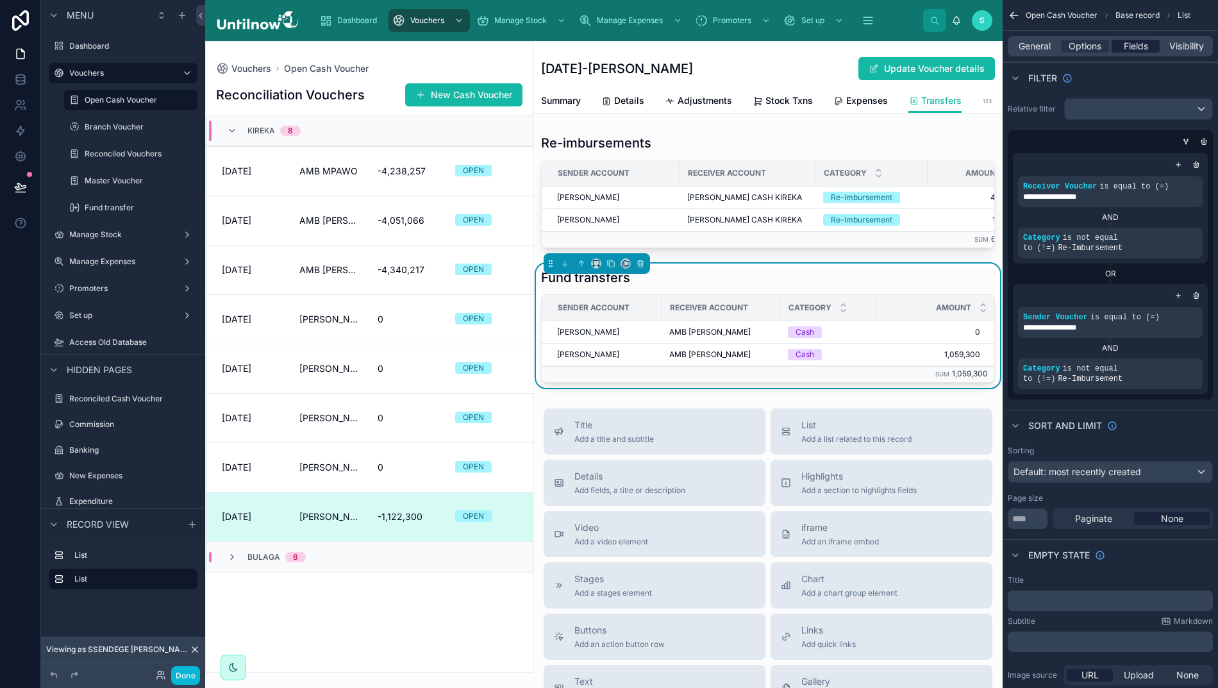
click at [1124, 50] on span "Fields" at bounding box center [1136, 46] width 24 height 13
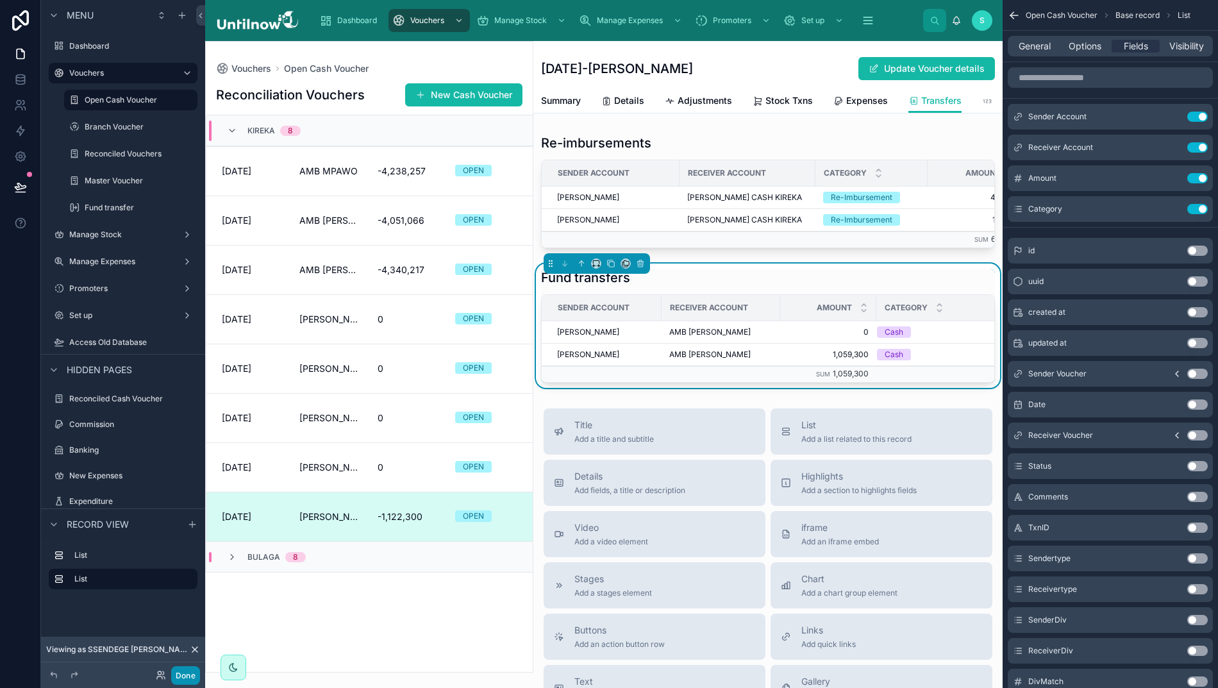
click at [182, 674] on button "Done" at bounding box center [185, 675] width 29 height 19
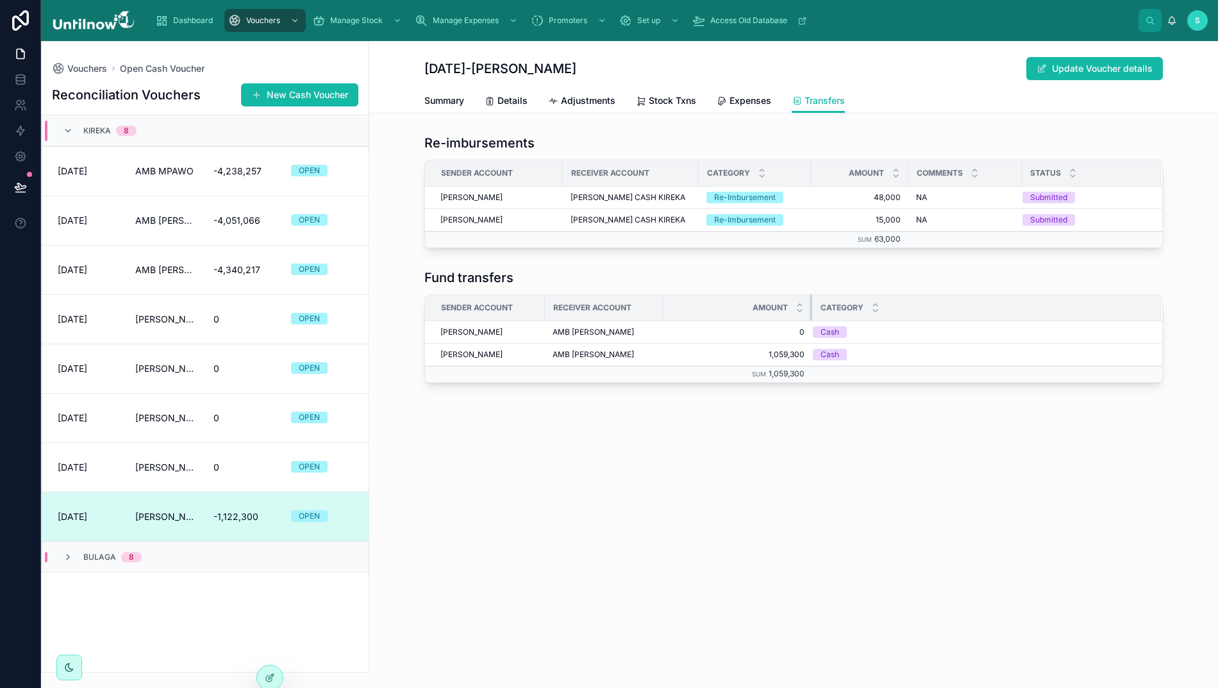
drag, startPoint x: 751, startPoint y: 306, endPoint x: 804, endPoint y: 305, distance: 52.6
click at [809, 305] on div at bounding box center [811, 308] width 5 height 26
drag, startPoint x: 803, startPoint y: 308, endPoint x: 770, endPoint y: 315, distance: 34.2
click at [776, 315] on div at bounding box center [778, 308] width 5 height 26
click at [274, 668] on div at bounding box center [270, 677] width 26 height 24
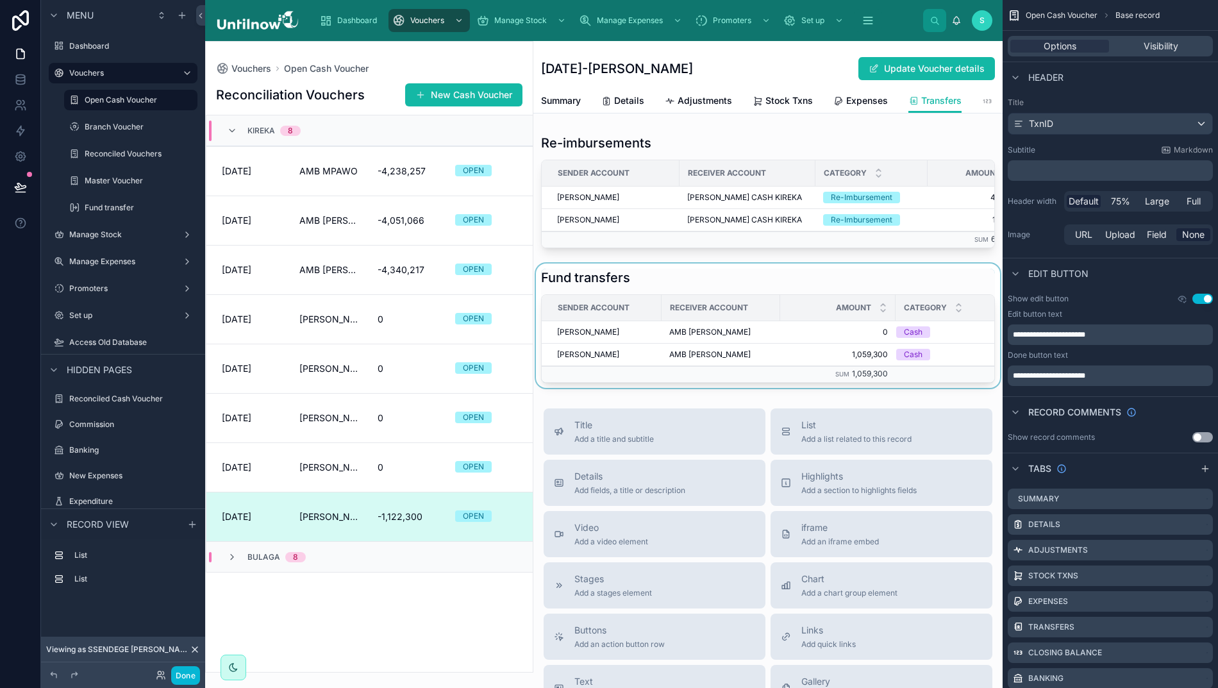
click at [791, 301] on div at bounding box center [767, 325] width 469 height 124
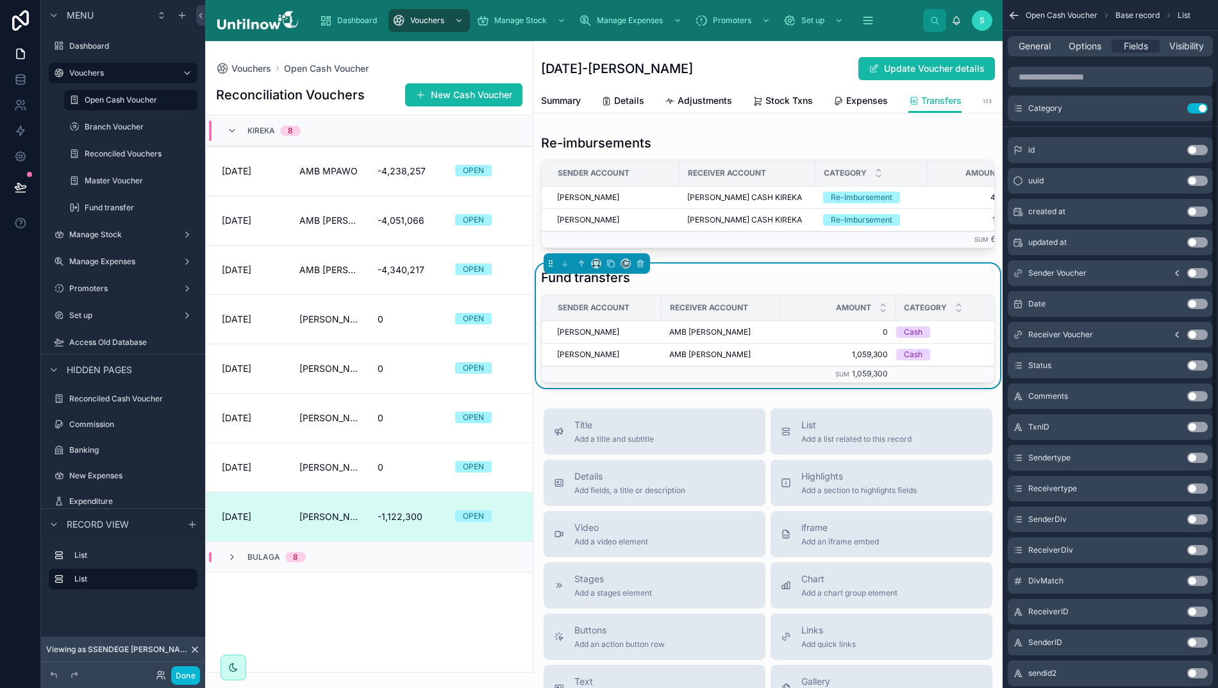
scroll to position [98, 0]
click at [1200, 273] on button "Use setting" at bounding box center [1197, 275] width 21 height 10
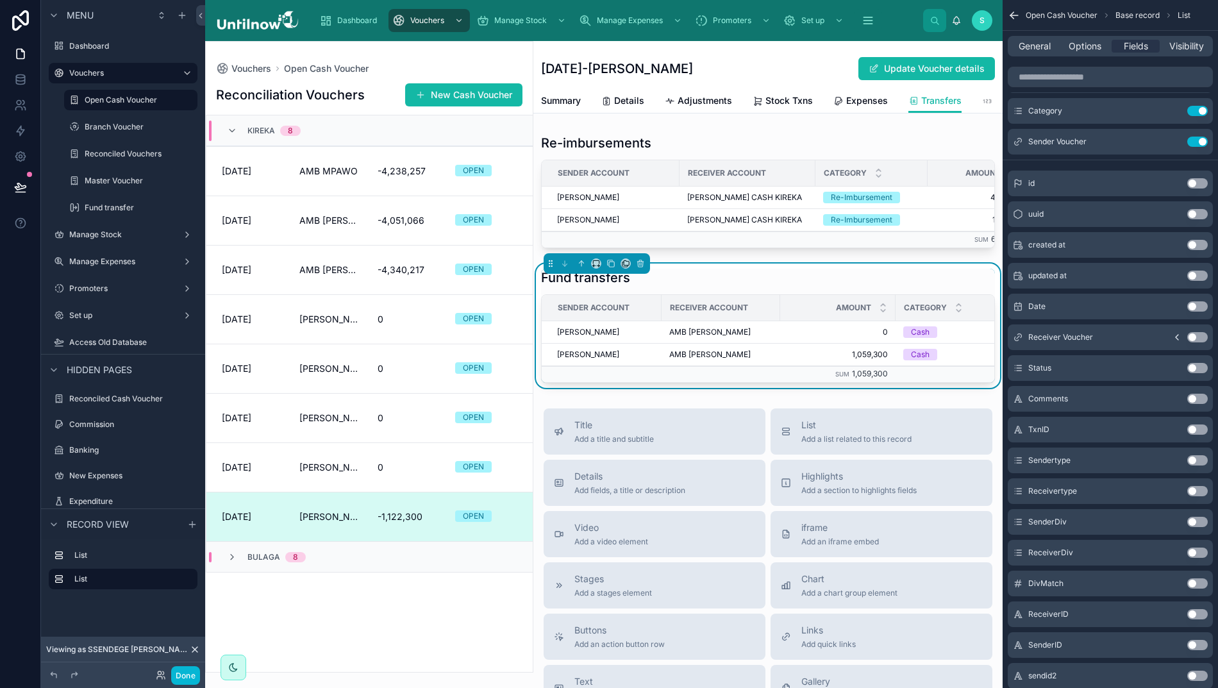
click at [1198, 335] on button "Use setting" at bounding box center [1197, 337] width 21 height 10
click at [1172, 142] on icon "scrollable content" at bounding box center [1172, 140] width 5 height 5
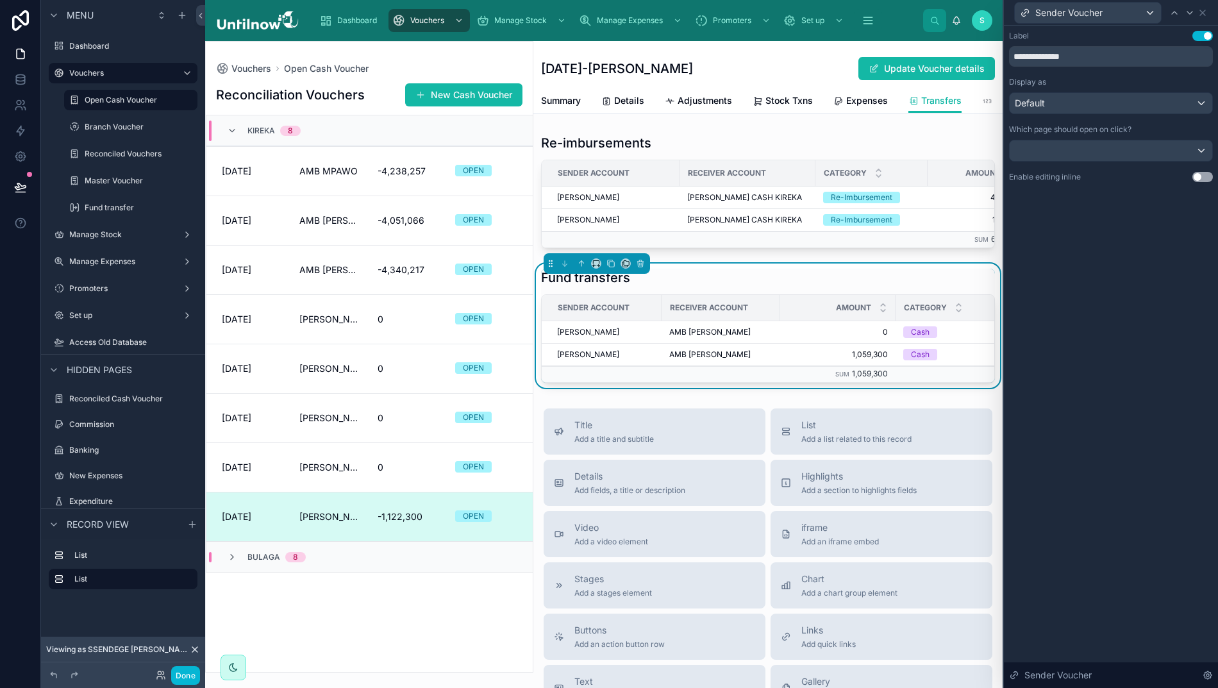
click at [1118, 101] on div "Default" at bounding box center [1110, 103] width 203 height 21
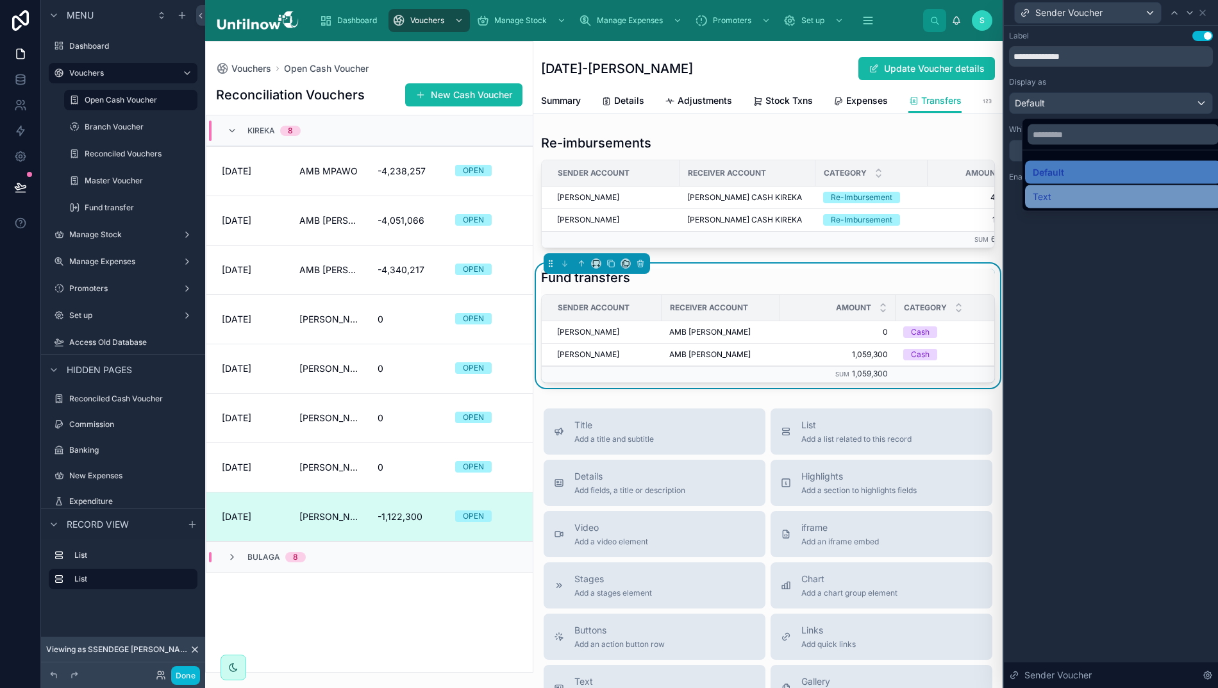
click at [1034, 197] on span "Text" at bounding box center [1042, 196] width 19 height 15
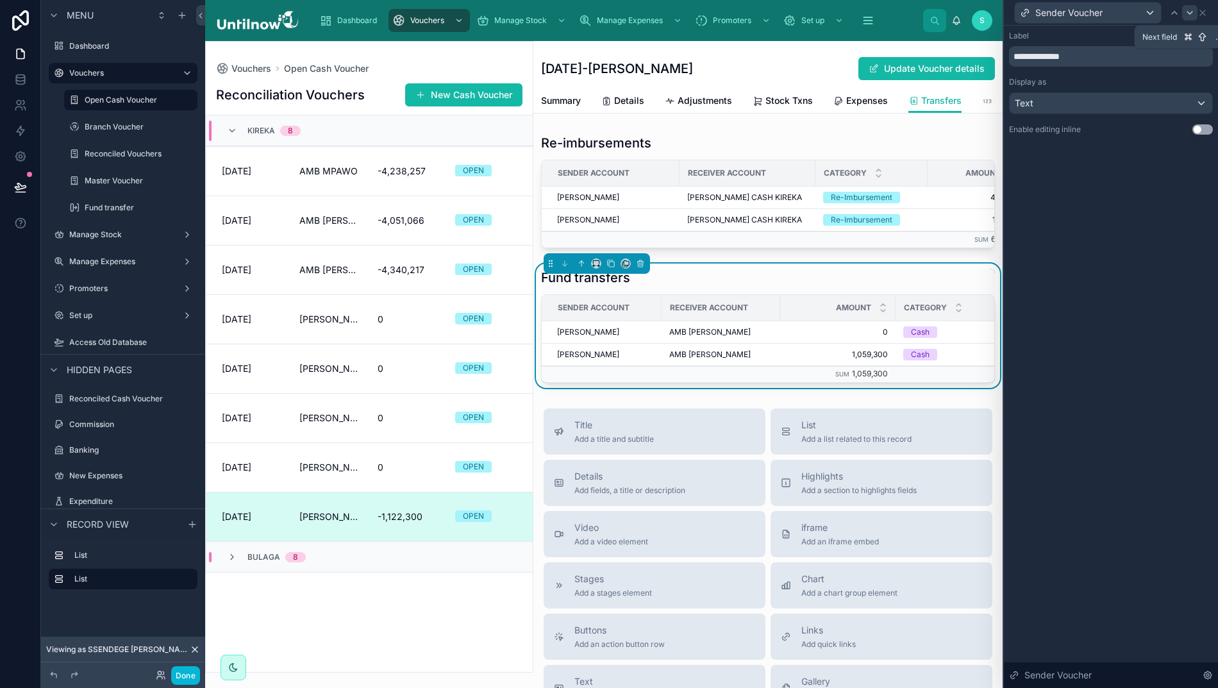
click at [1188, 13] on icon at bounding box center [1189, 13] width 5 height 3
click at [1099, 108] on div "Default" at bounding box center [1110, 103] width 203 height 21
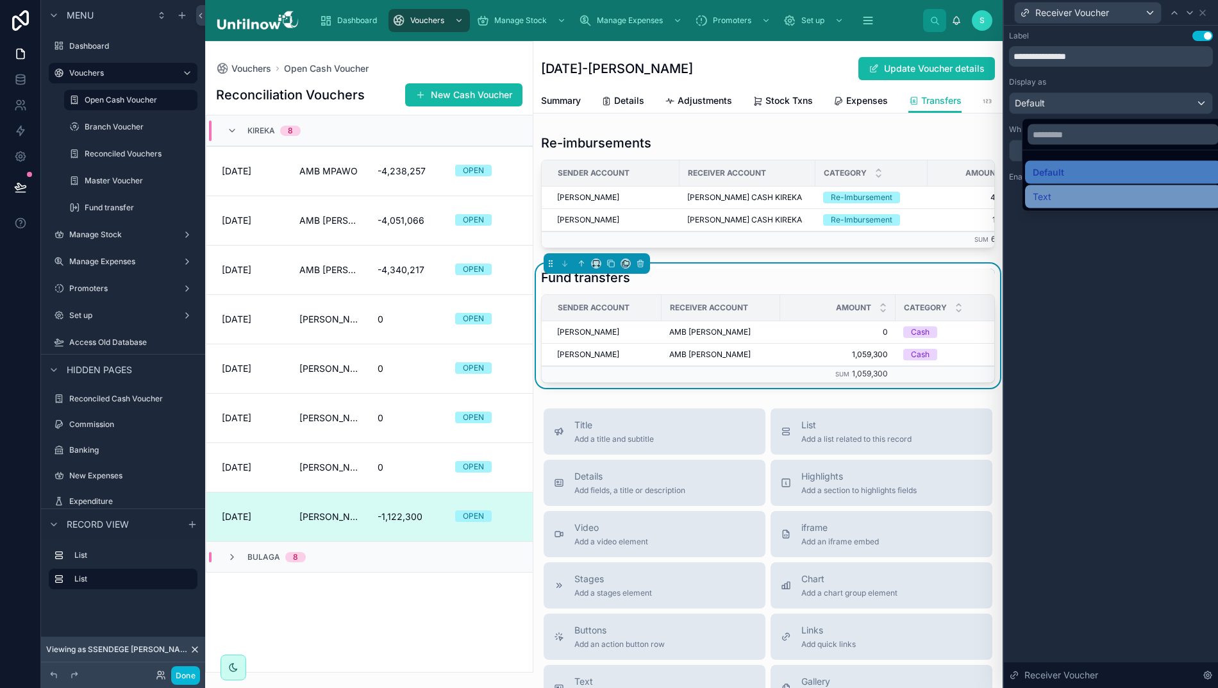
click at [1037, 193] on span "Text" at bounding box center [1042, 196] width 19 height 15
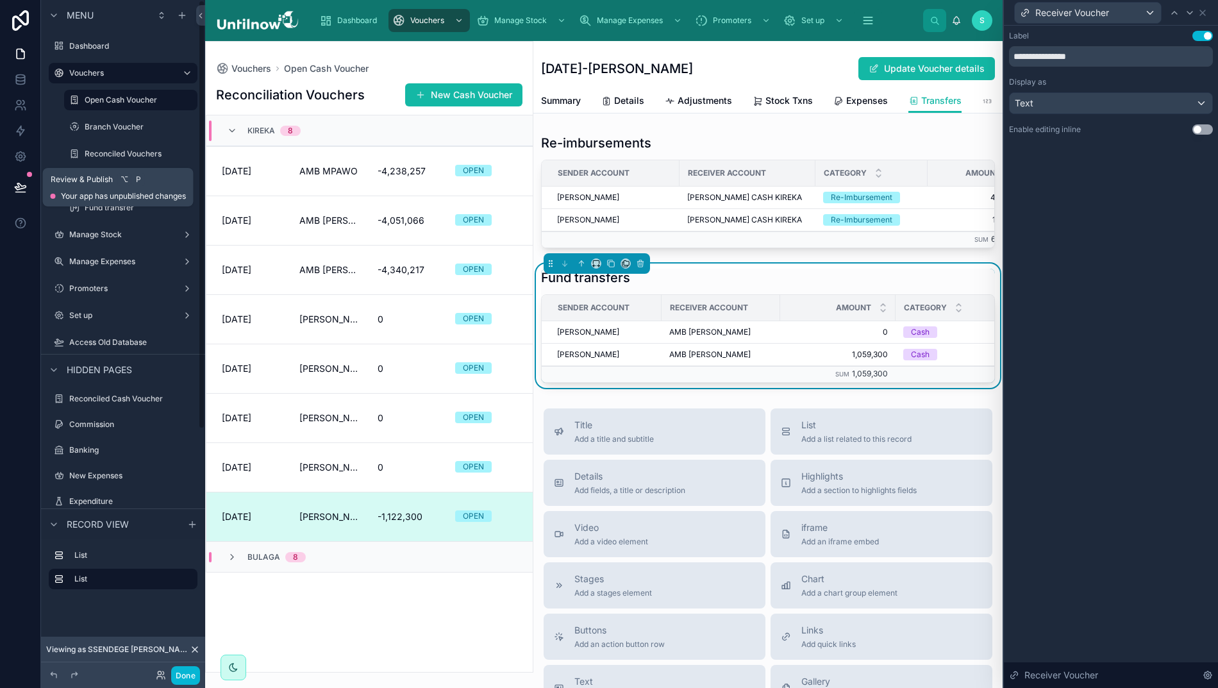
click at [14, 182] on icon at bounding box center [20, 187] width 13 height 13
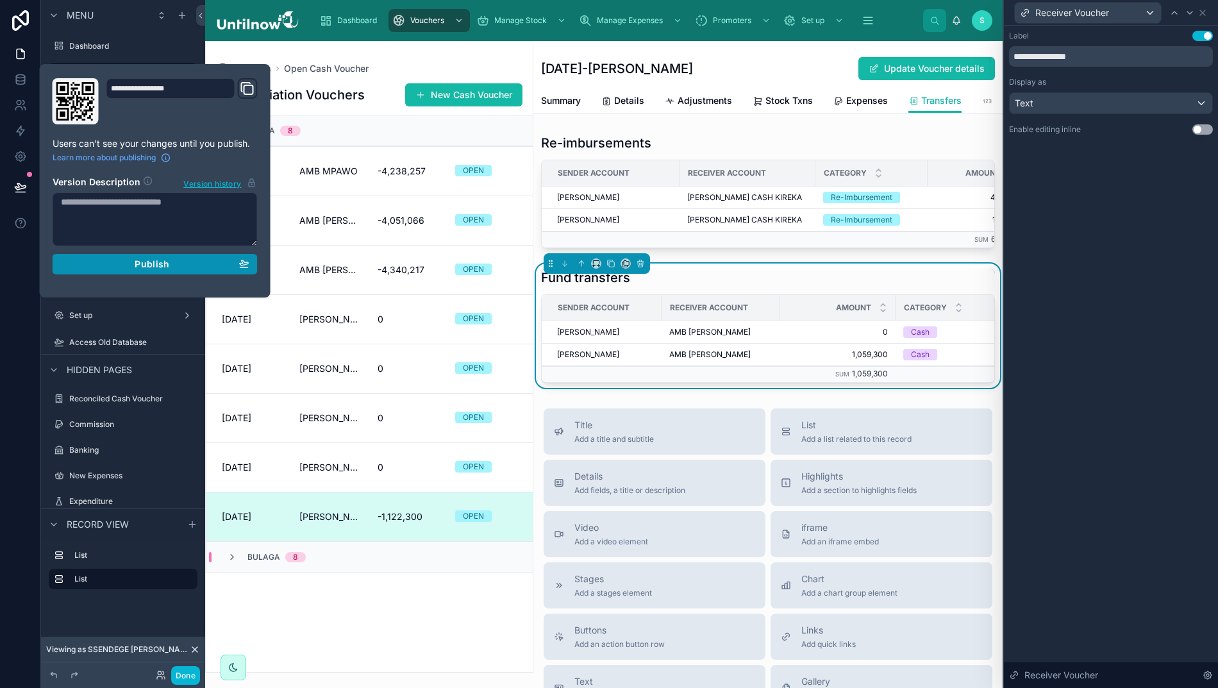
click at [97, 268] on div "Publish" at bounding box center [155, 264] width 188 height 12
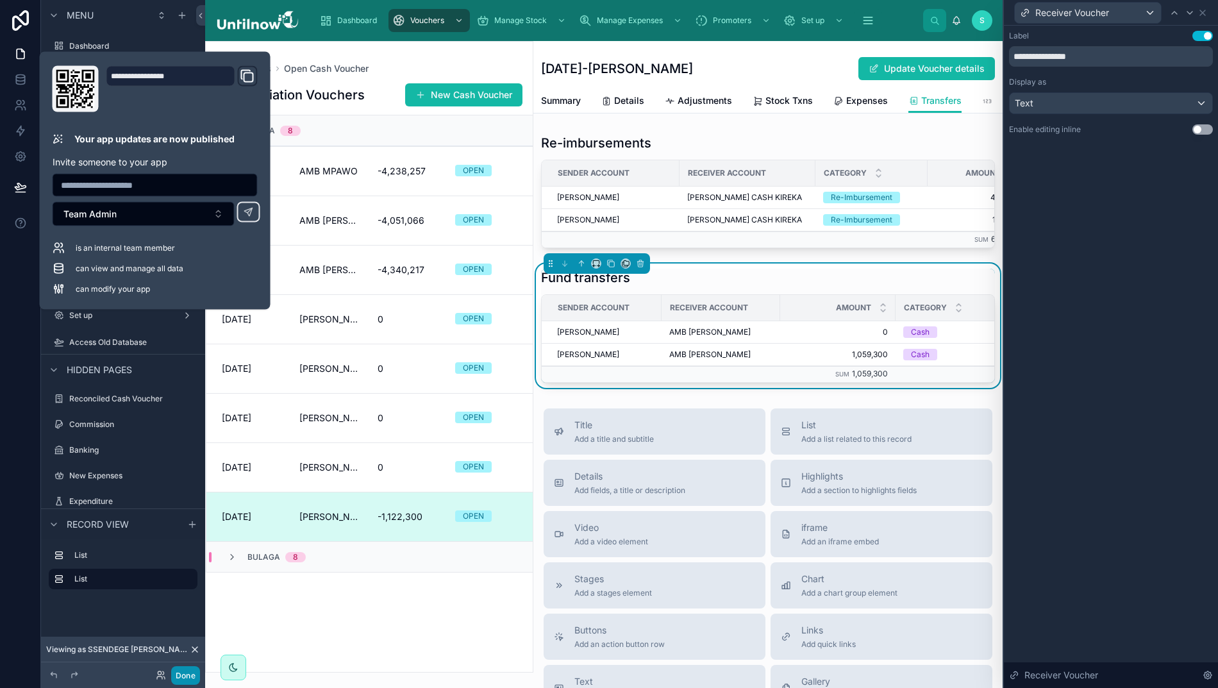
click at [183, 670] on button "Done" at bounding box center [185, 675] width 29 height 19
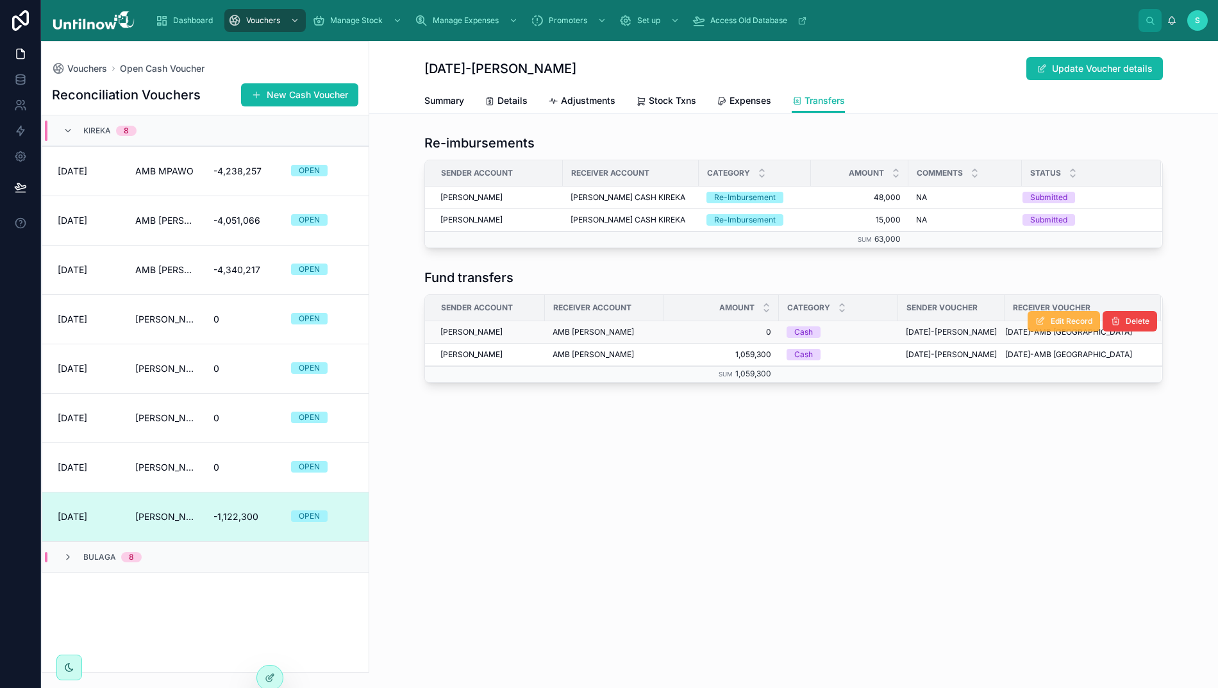
click at [1057, 320] on span "Edit Record" at bounding box center [1071, 321] width 42 height 10
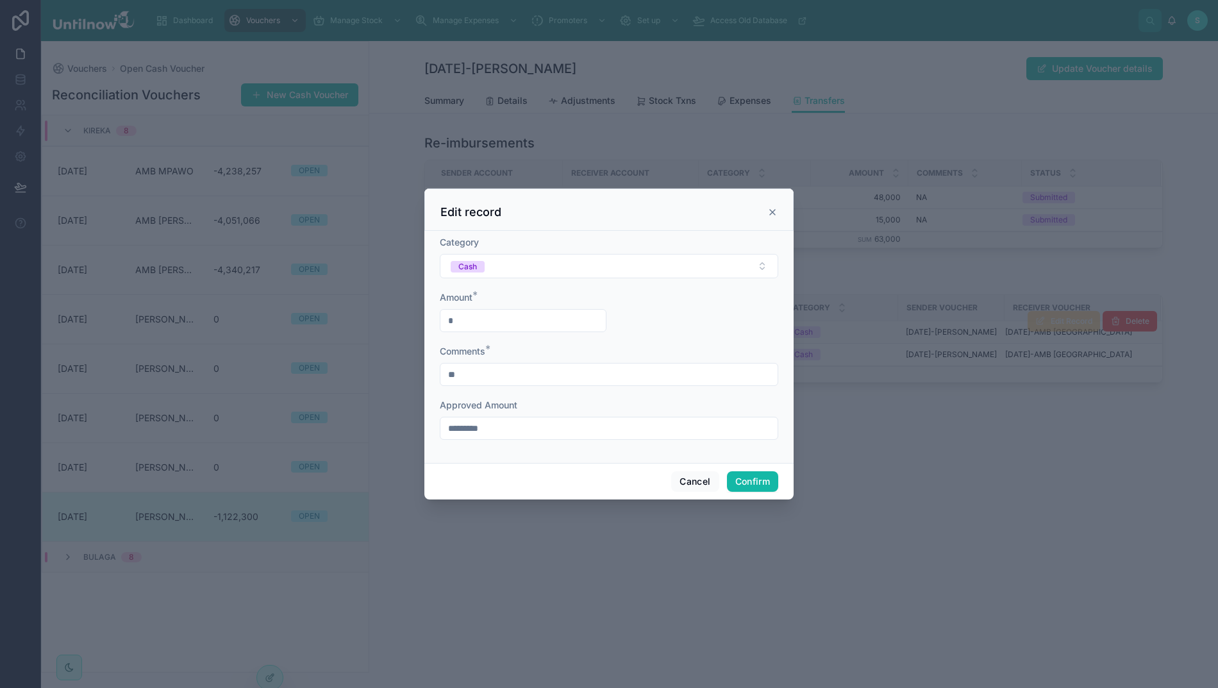
click at [767, 217] on icon at bounding box center [772, 212] width 10 height 10
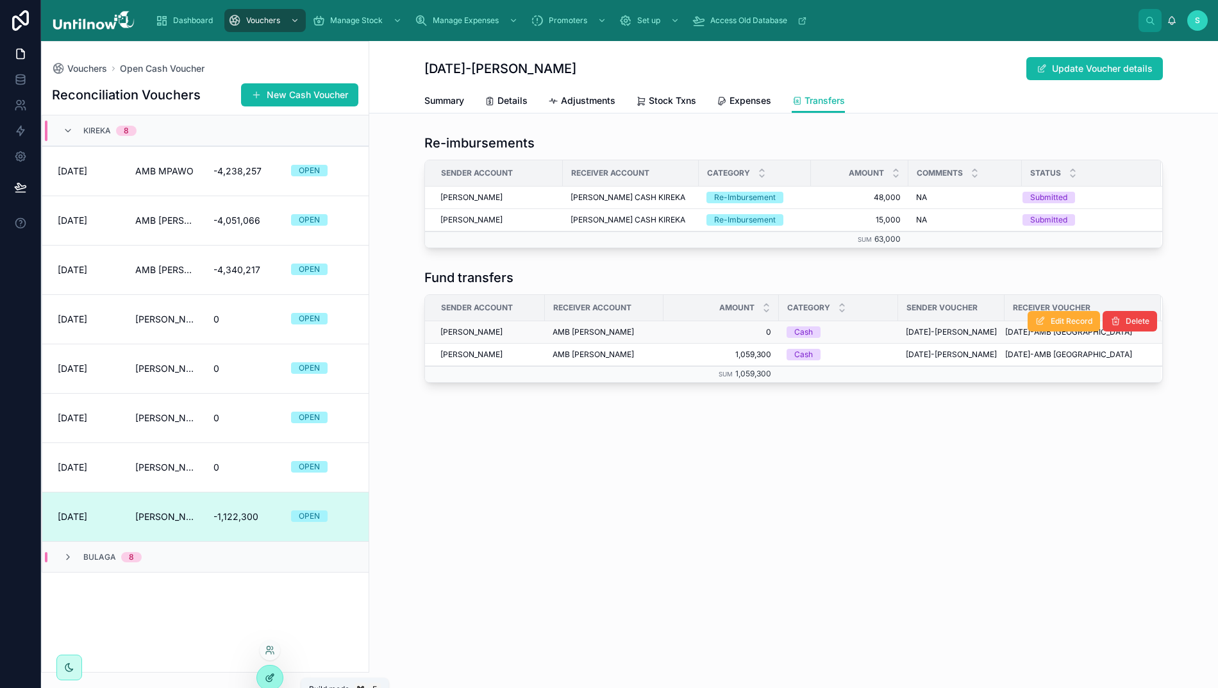
click at [267, 678] on icon at bounding box center [270, 677] width 10 height 10
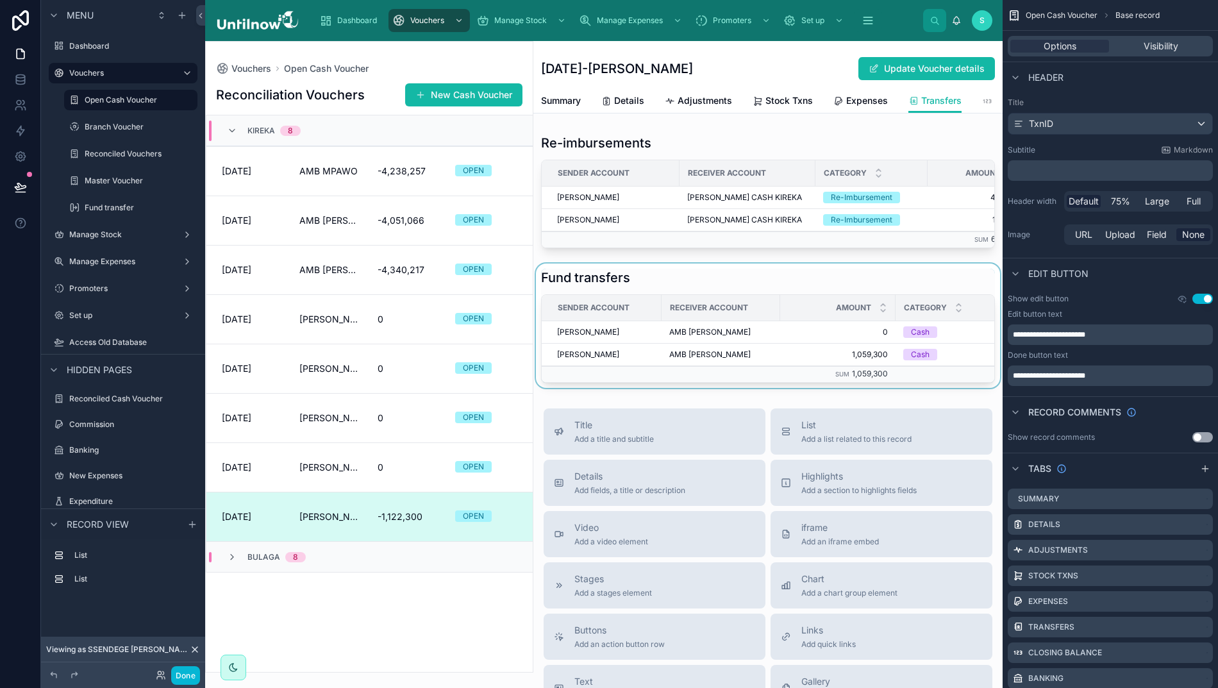
click at [631, 290] on div at bounding box center [767, 325] width 469 height 124
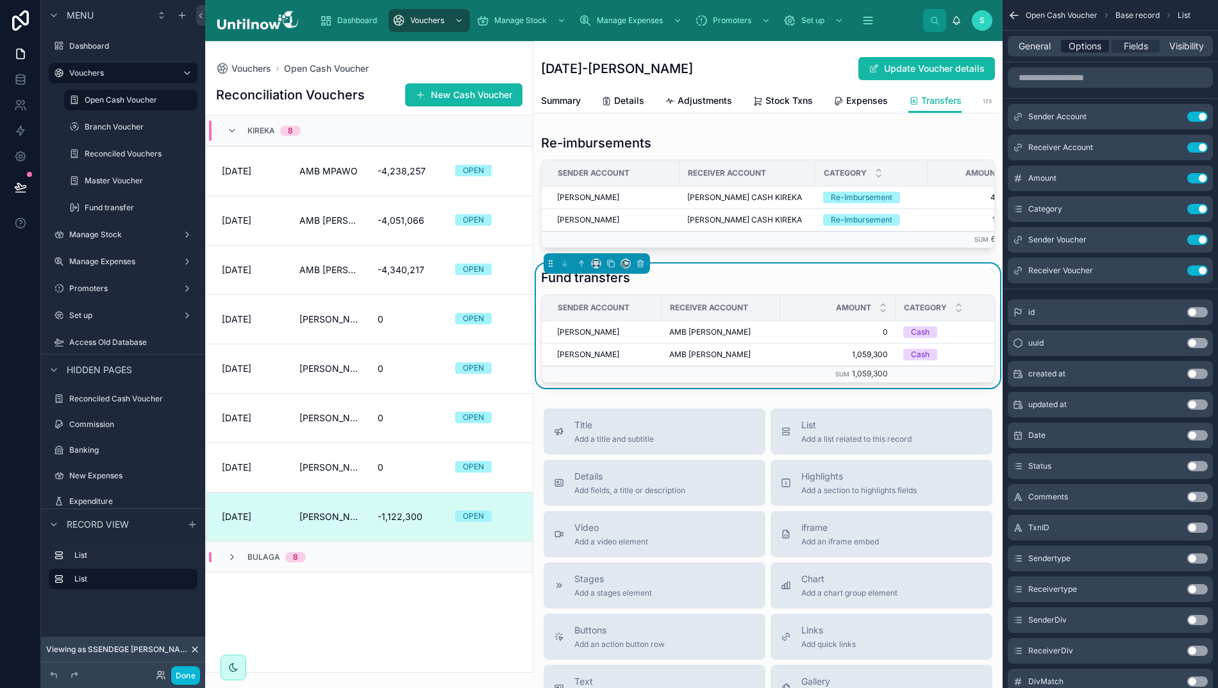
click at [1090, 46] on span "Options" at bounding box center [1084, 46] width 33 height 13
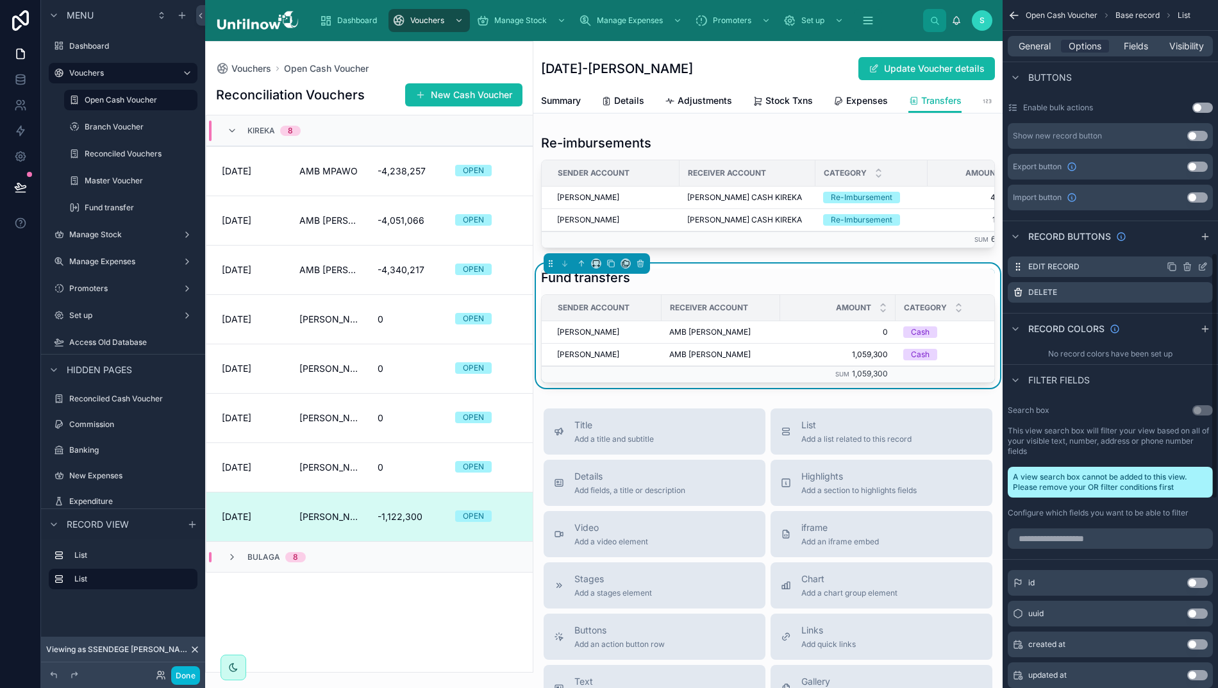
scroll to position [672, 0]
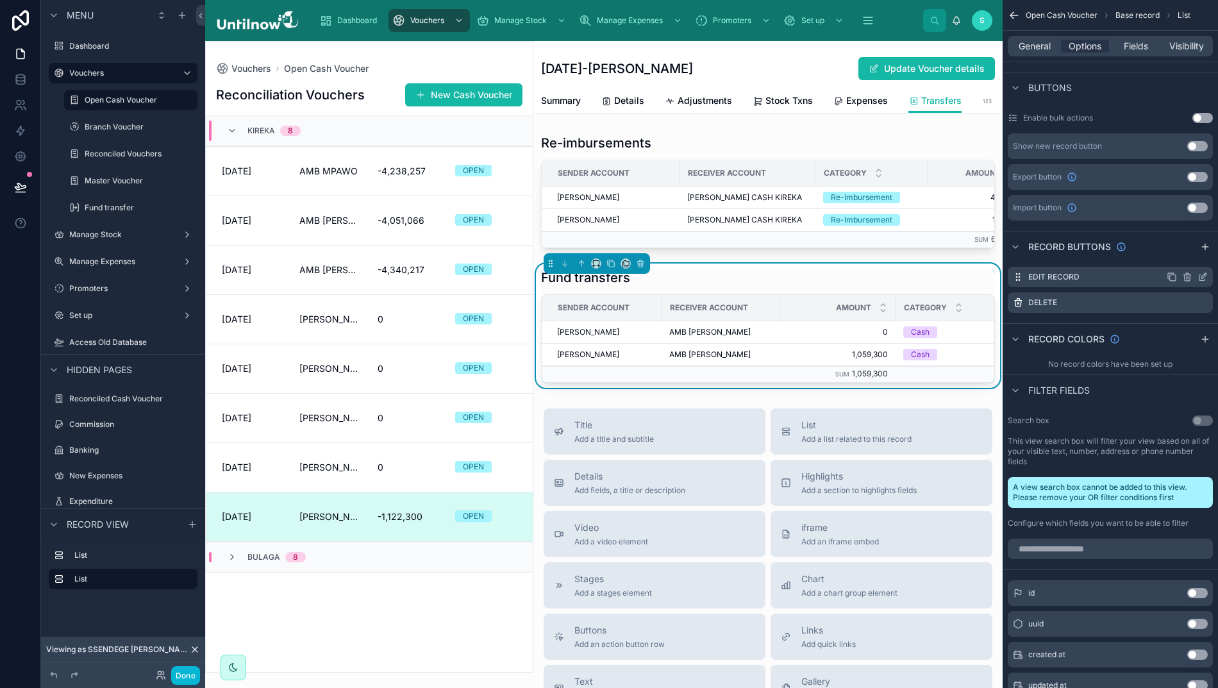
click at [1200, 279] on icon "scrollable content" at bounding box center [1202, 277] width 10 height 10
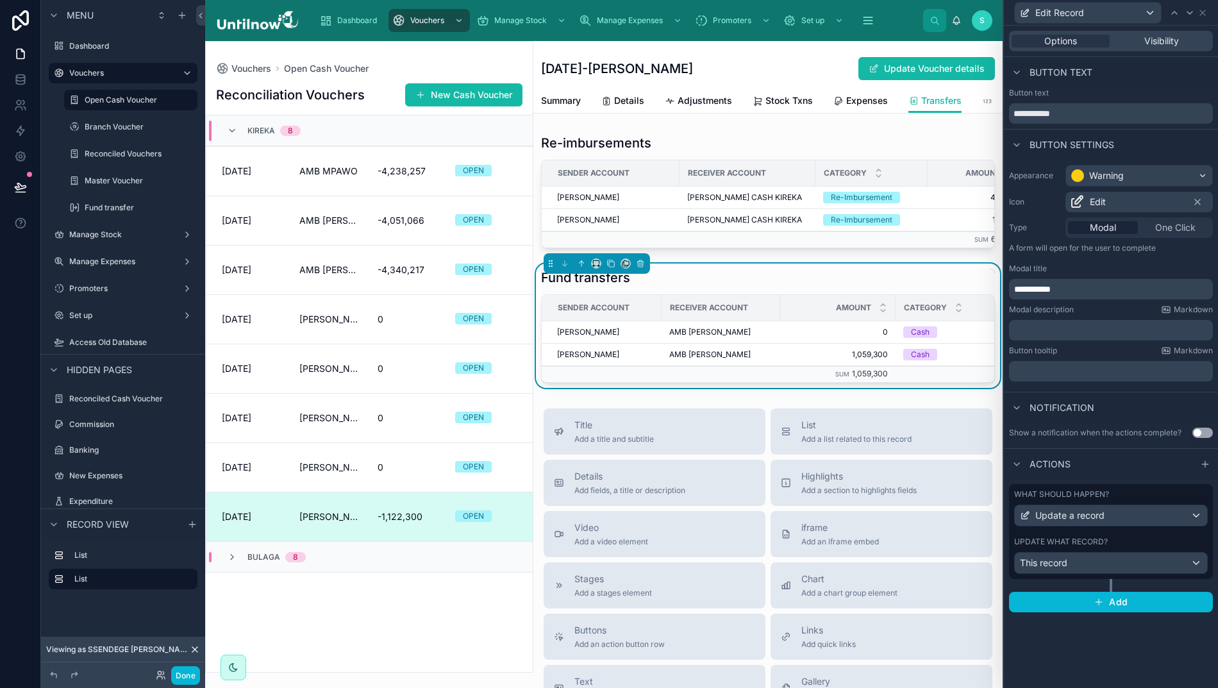
click at [1070, 567] on div "This record" at bounding box center [1111, 562] width 192 height 21
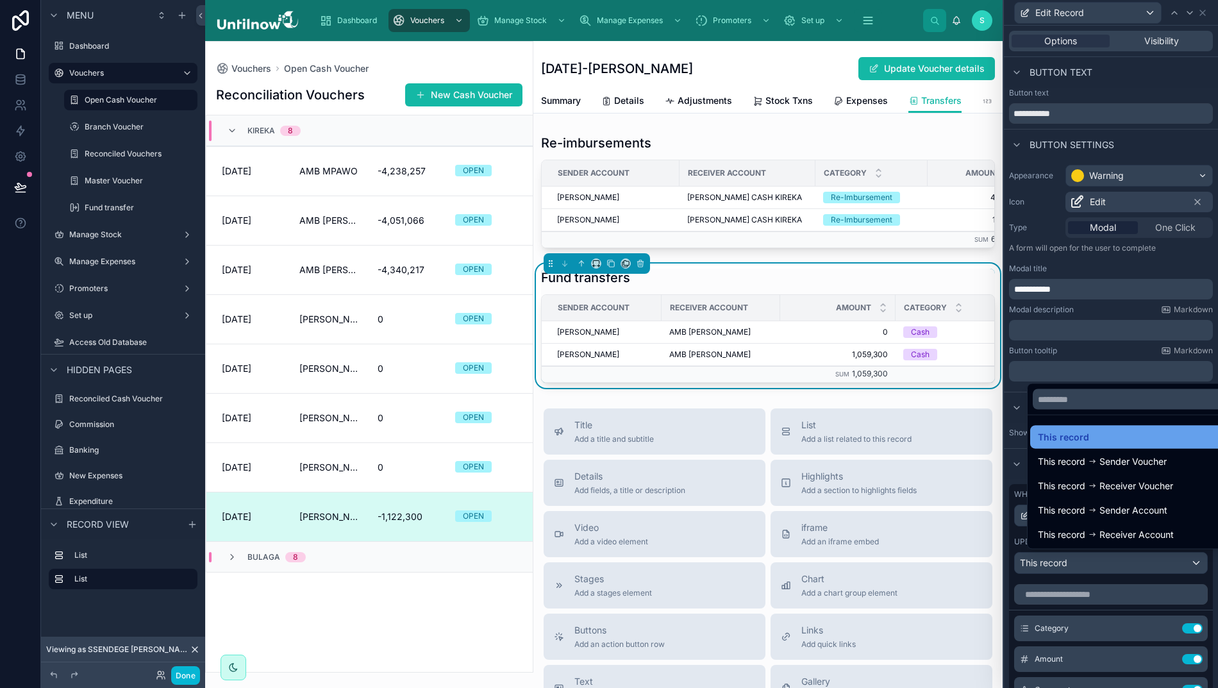
click at [1059, 445] on span "This record" at bounding box center [1063, 436] width 51 height 15
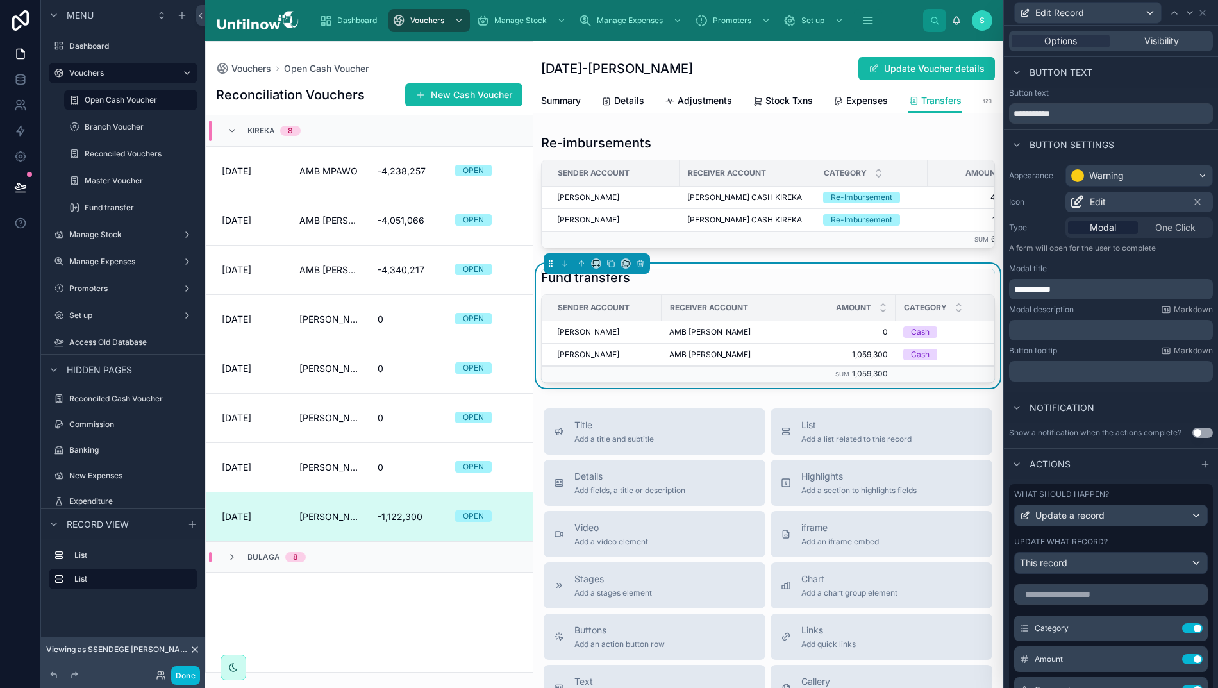
scroll to position [0, 13]
click at [1161, 633] on icon at bounding box center [1166, 628] width 10 height 10
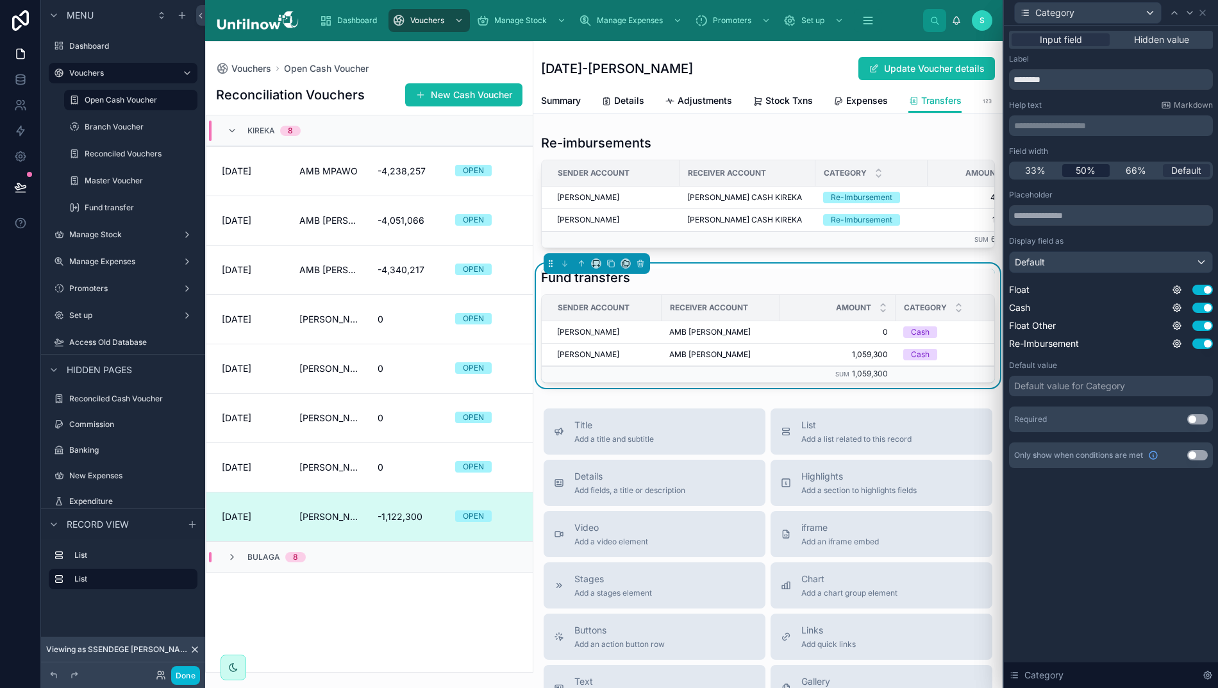
click at [1081, 167] on span "50%" at bounding box center [1085, 170] width 20 height 13
click at [1188, 13] on icon at bounding box center [1189, 13] width 10 height 10
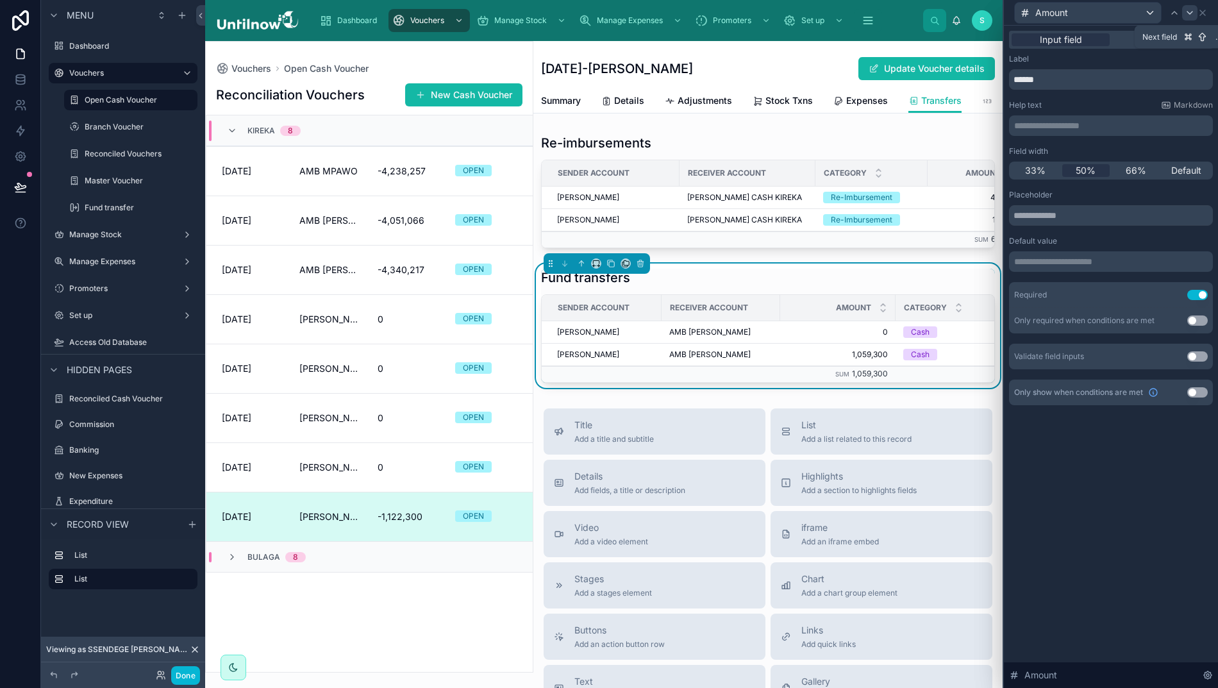
click at [1188, 13] on icon at bounding box center [1189, 13] width 10 height 10
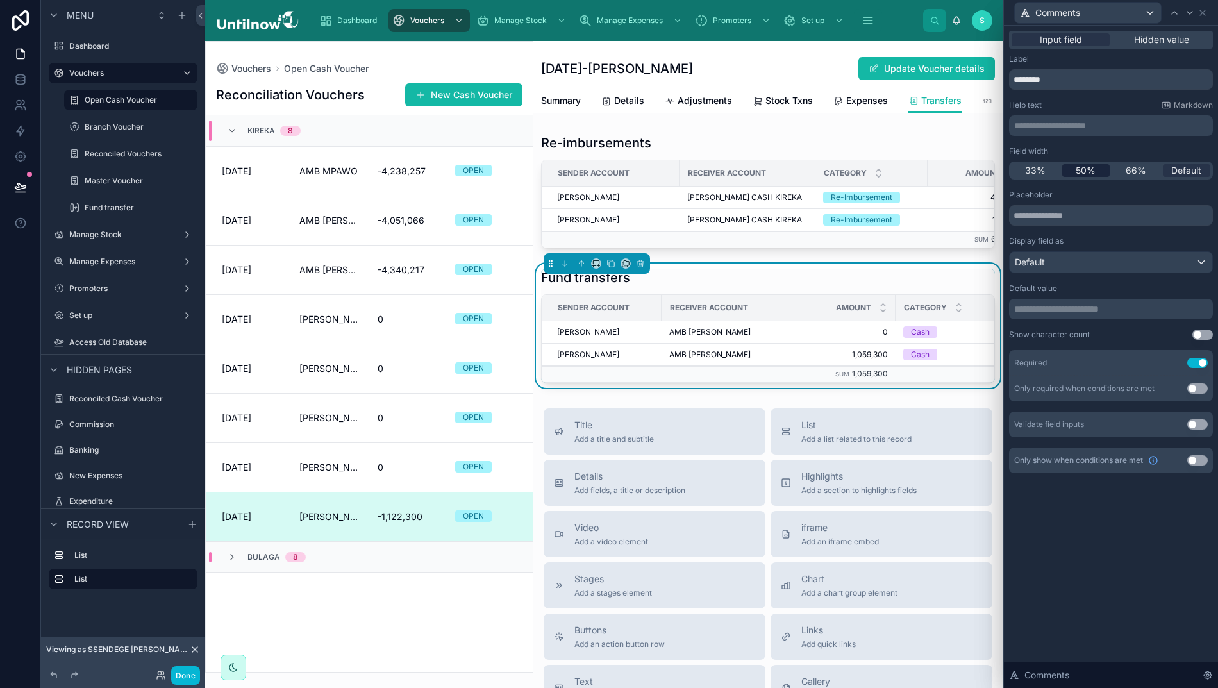
click at [1078, 172] on span "50%" at bounding box center [1085, 170] width 20 height 13
click at [1185, 11] on icon at bounding box center [1189, 13] width 10 height 10
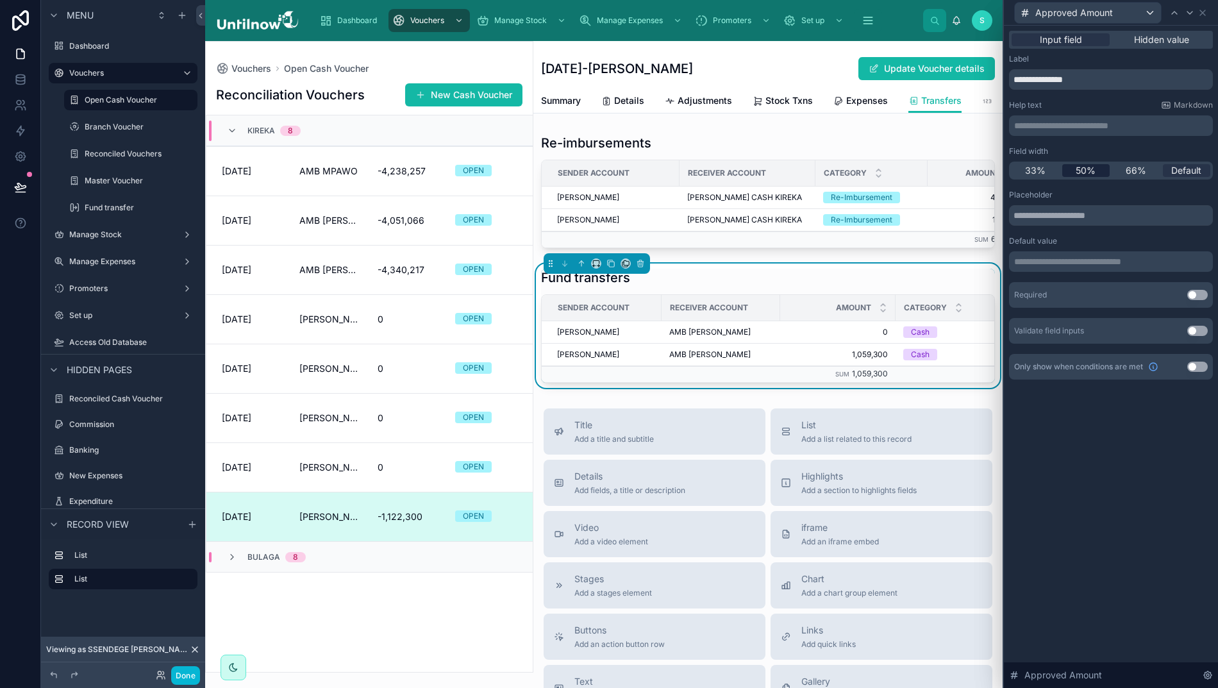
click at [1085, 172] on span "50%" at bounding box center [1085, 170] width 20 height 13
click at [1200, 13] on icon at bounding box center [1202, 13] width 10 height 10
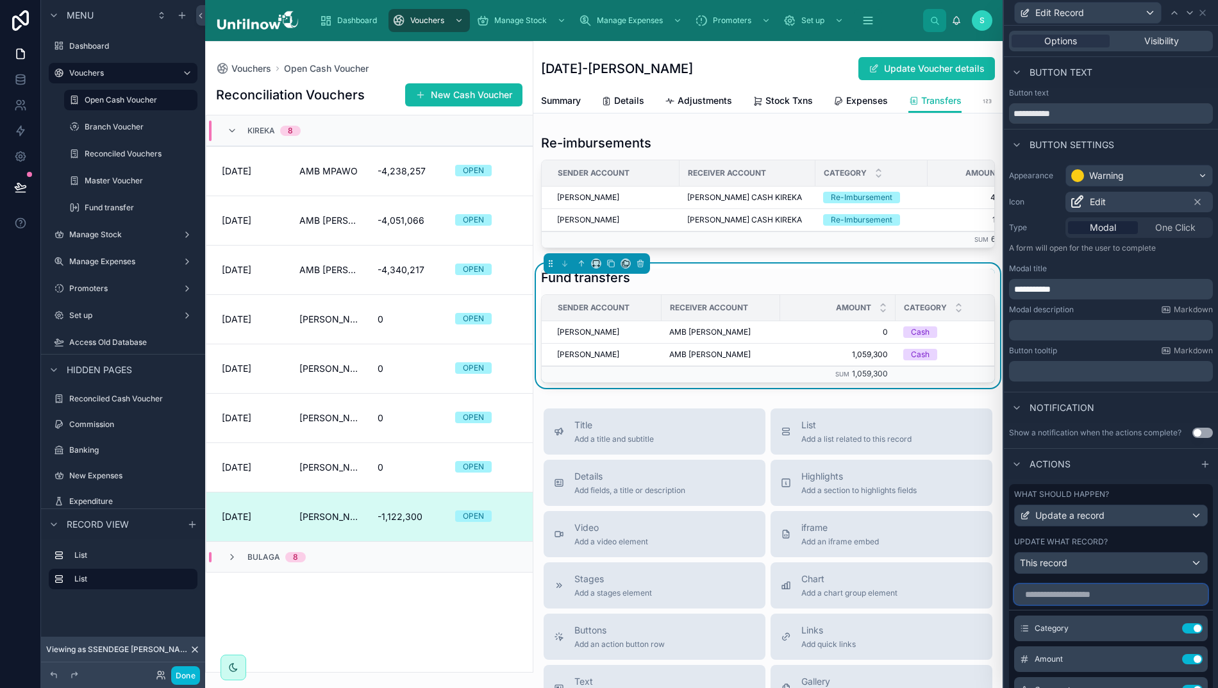
drag, startPoint x: 1059, startPoint y: 596, endPoint x: 1054, endPoint y: 554, distance: 42.1
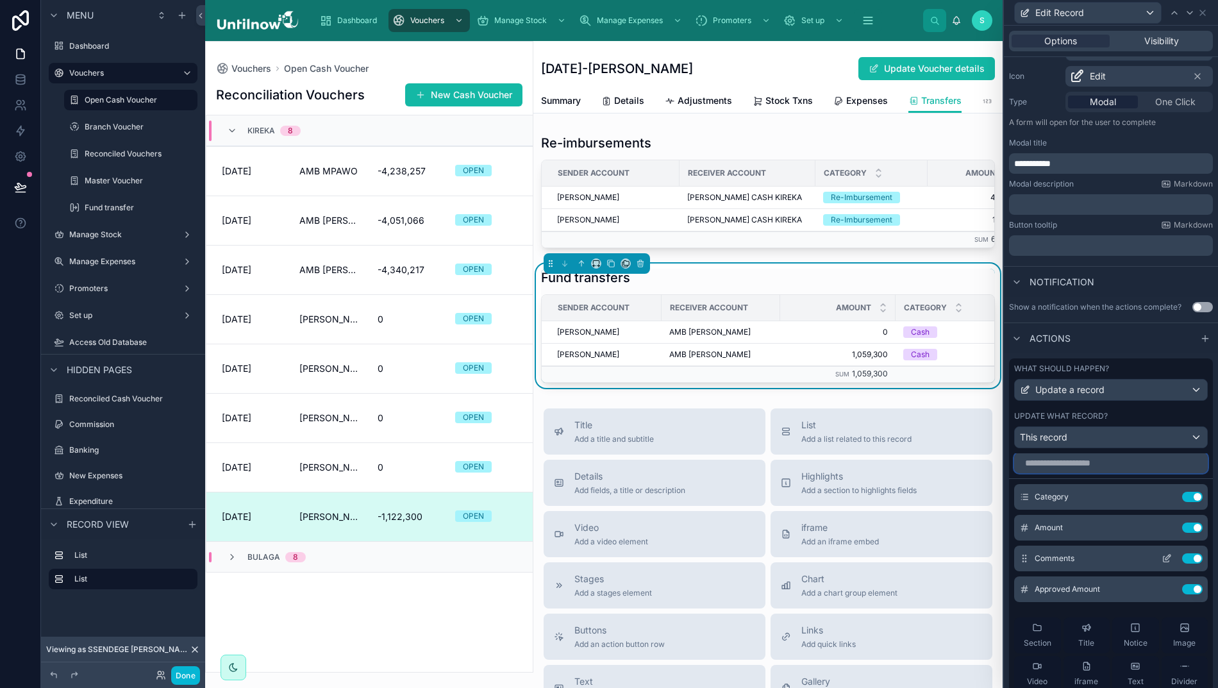
scroll to position [3, 0]
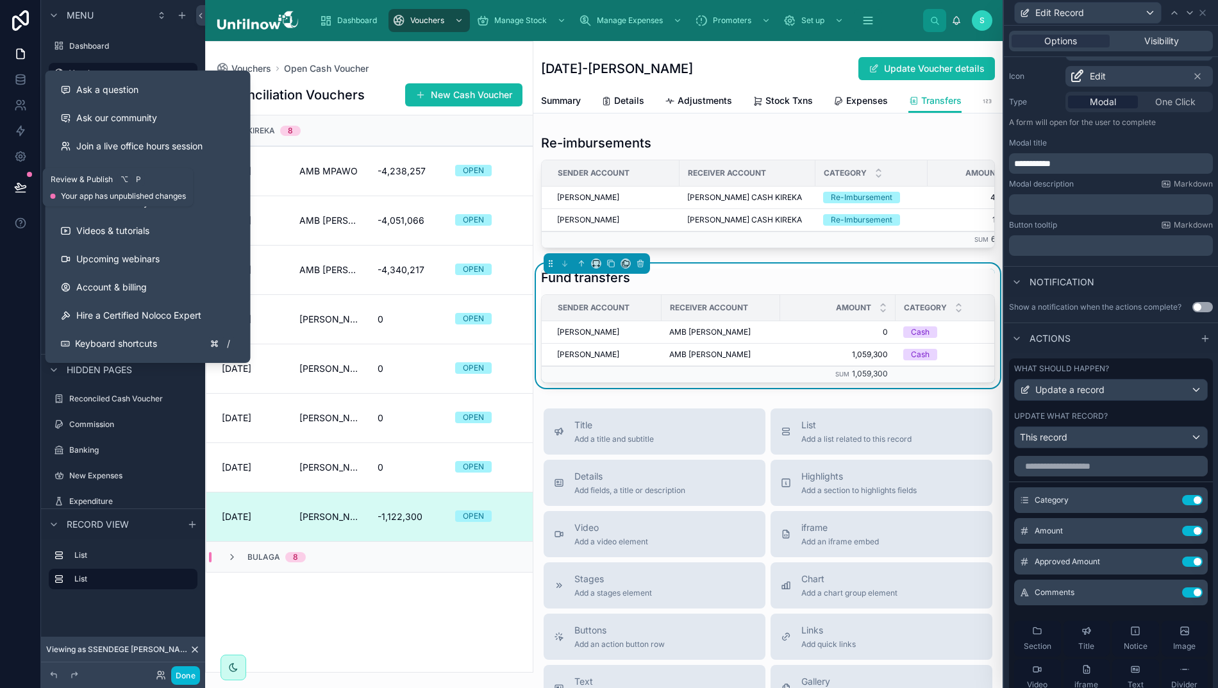
click at [14, 191] on icon at bounding box center [20, 187] width 13 height 13
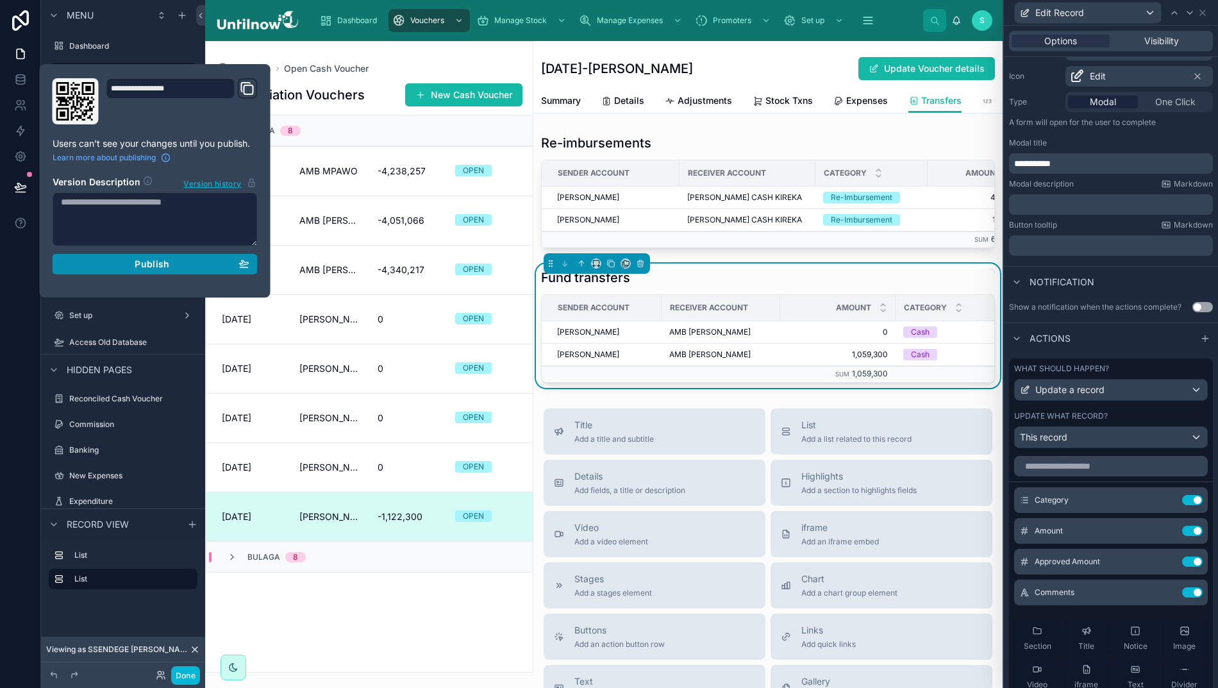
click at [82, 272] on button "Publish" at bounding box center [155, 264] width 205 height 21
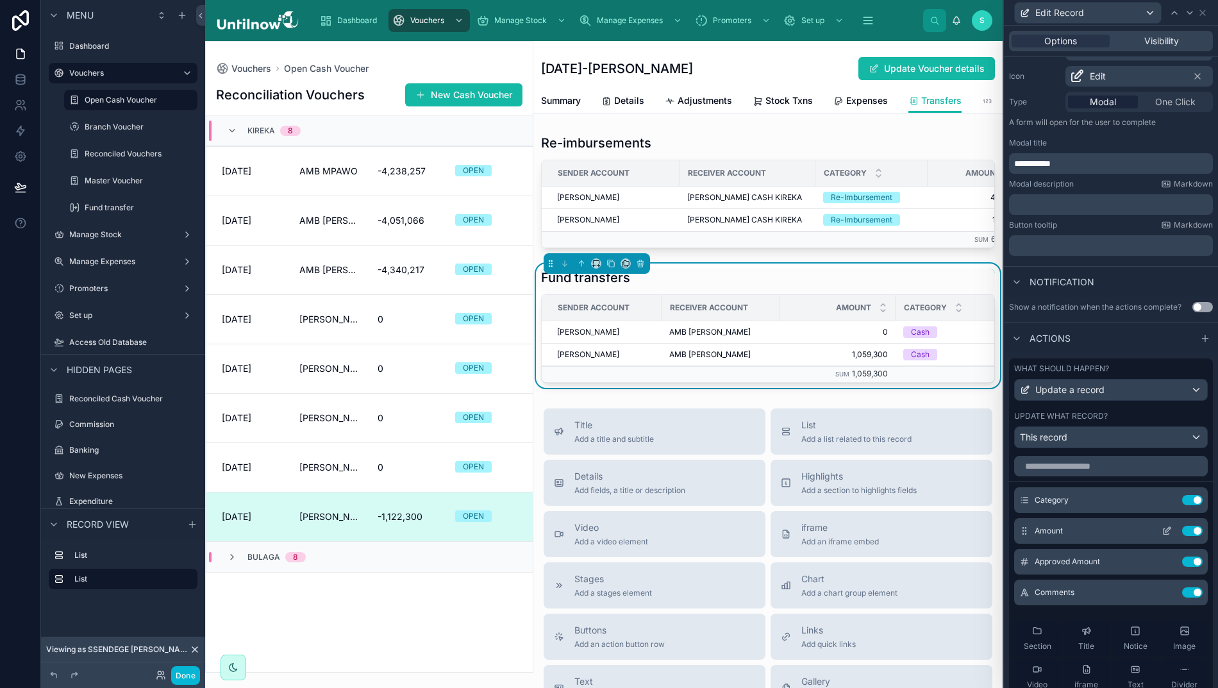
click at [1161, 536] on icon at bounding box center [1166, 531] width 10 height 10
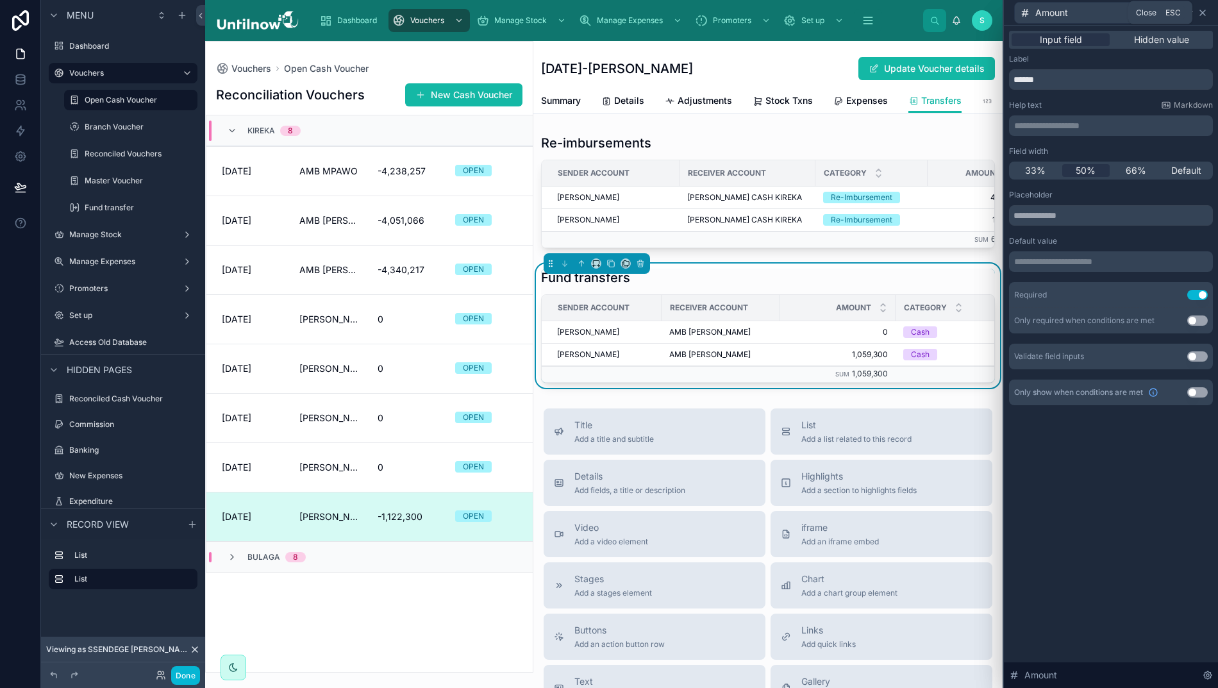
click at [1200, 13] on icon at bounding box center [1202, 13] width 10 height 10
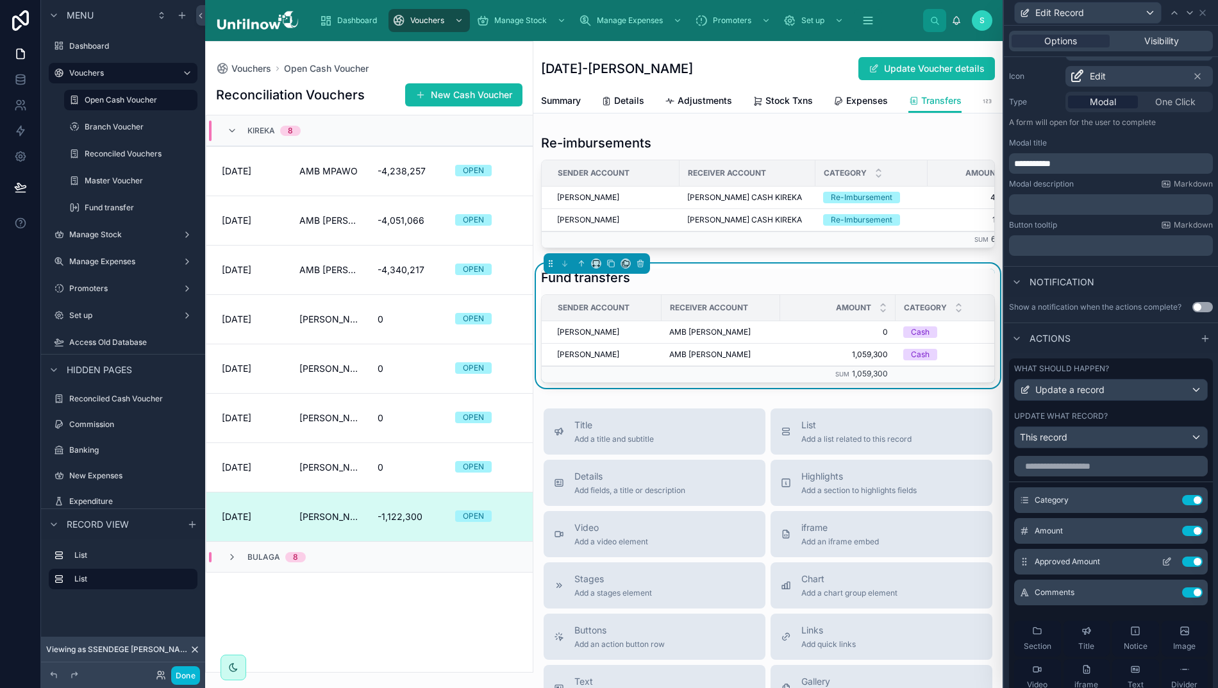
click at [1161, 567] on icon at bounding box center [1166, 561] width 10 height 10
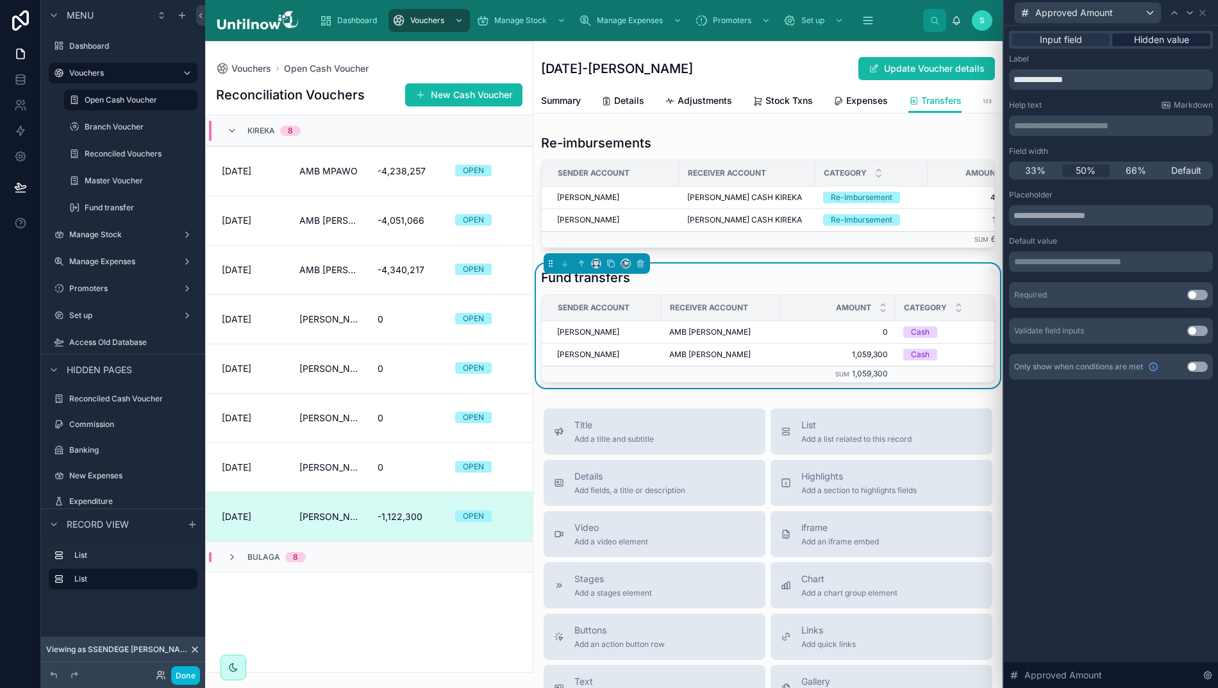
click at [1162, 37] on span "Hidden value" at bounding box center [1161, 39] width 55 height 13
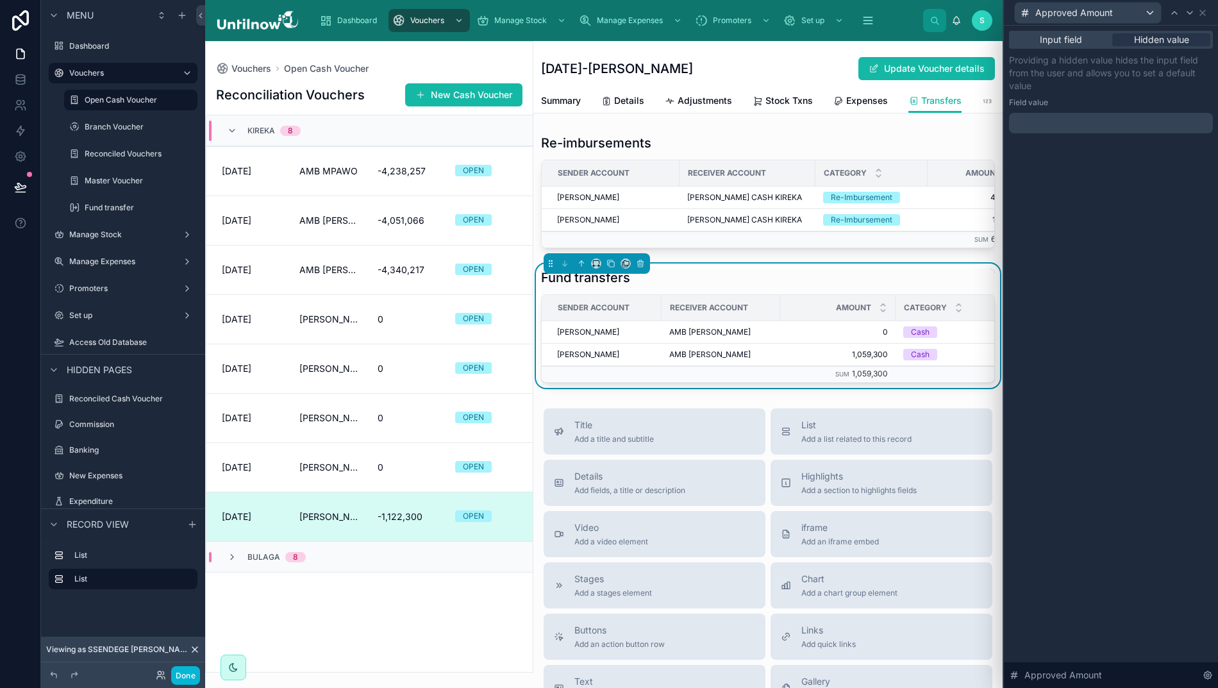
click at [1122, 123] on p "﻿" at bounding box center [1112, 123] width 196 height 13
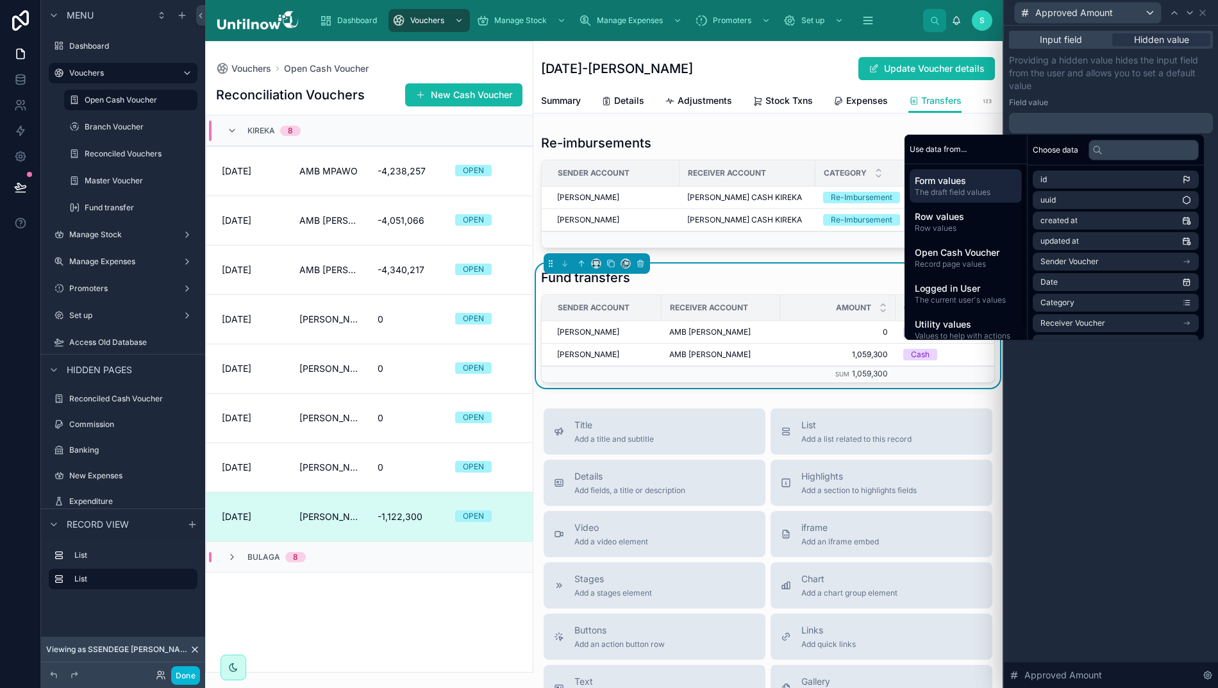
click at [947, 187] on span "The draft field values" at bounding box center [966, 192] width 102 height 10
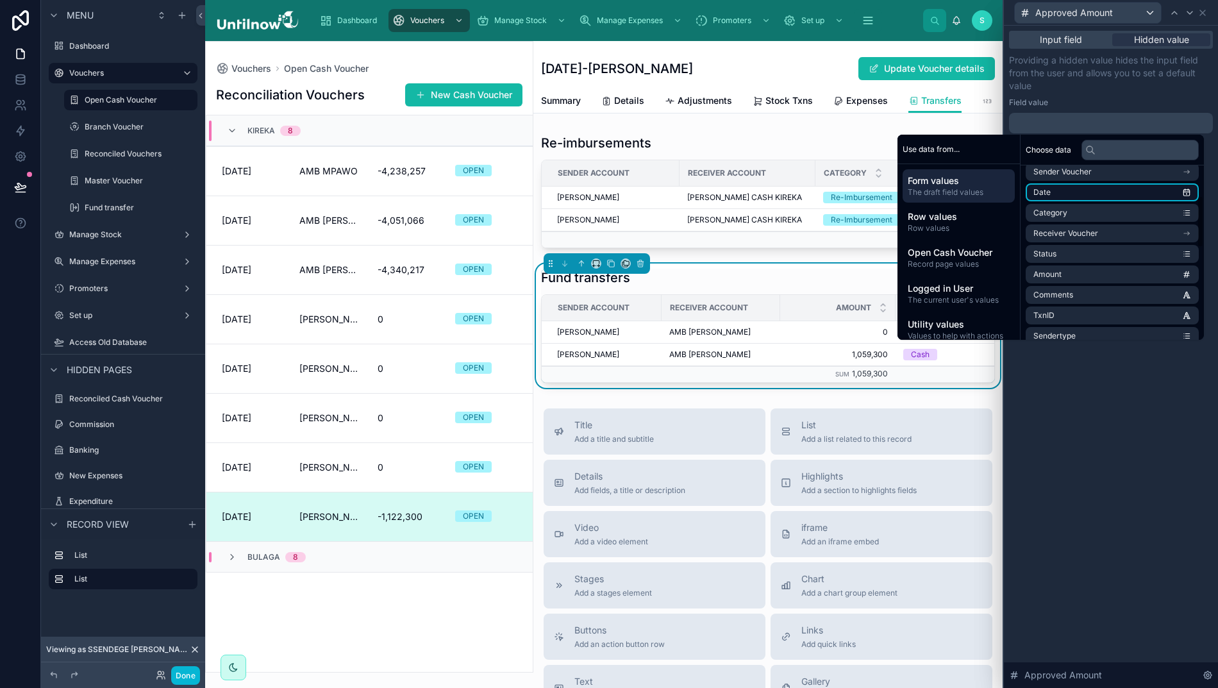
scroll to position [92, 0]
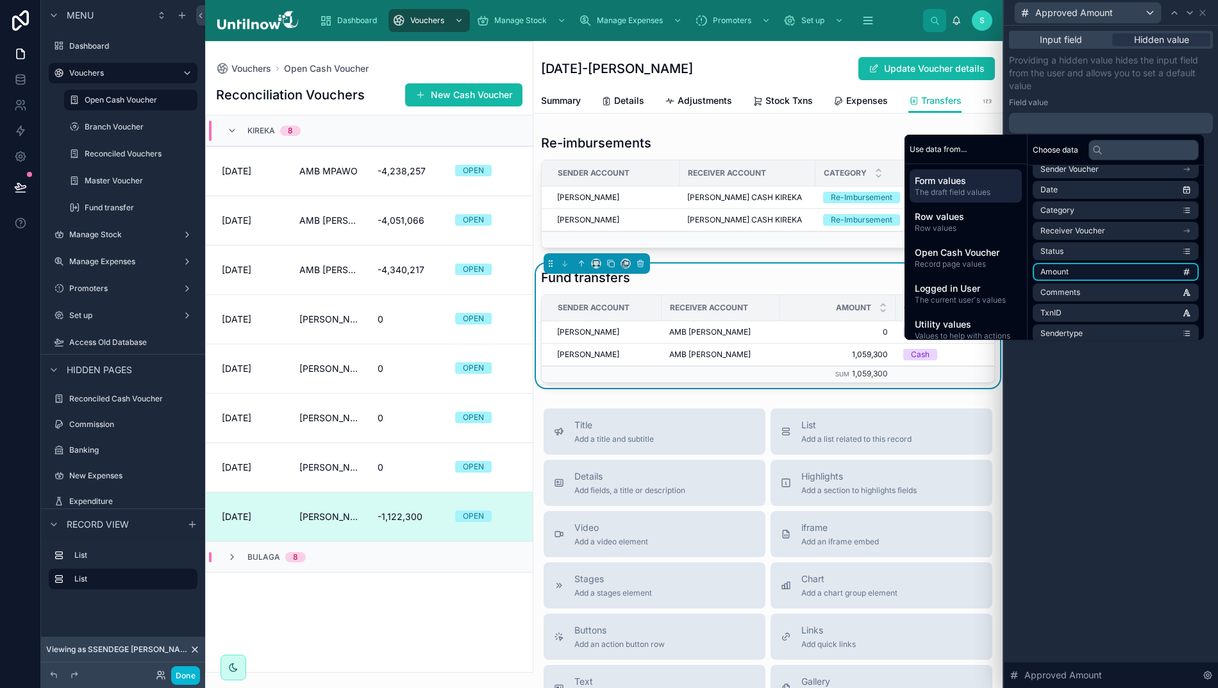
click at [1103, 267] on li "Amount" at bounding box center [1116, 272] width 166 height 18
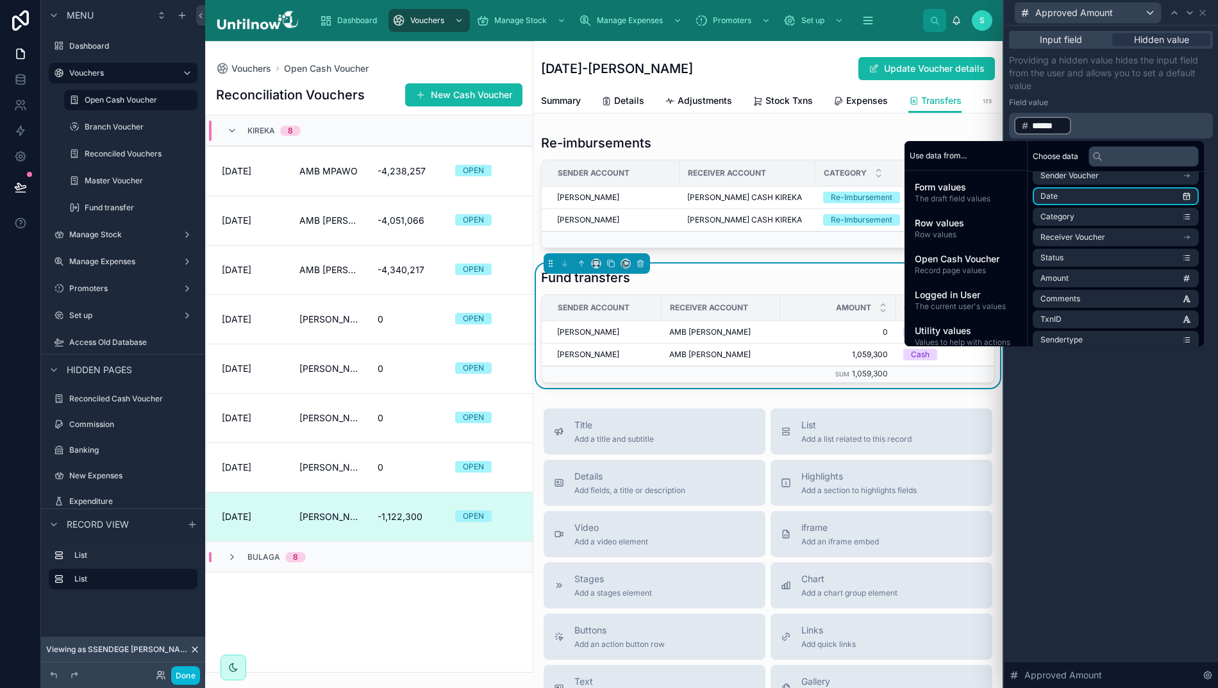
click at [1142, 100] on div "Field value" at bounding box center [1111, 102] width 204 height 10
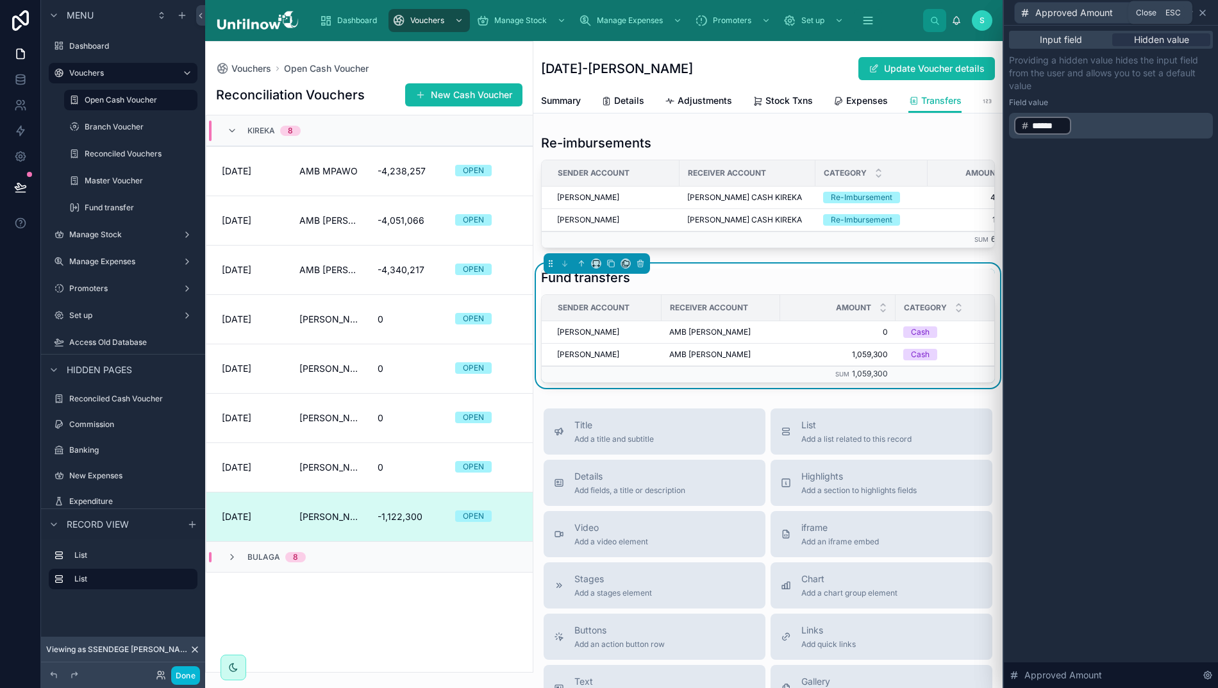
click at [1204, 13] on icon at bounding box center [1202, 13] width 10 height 10
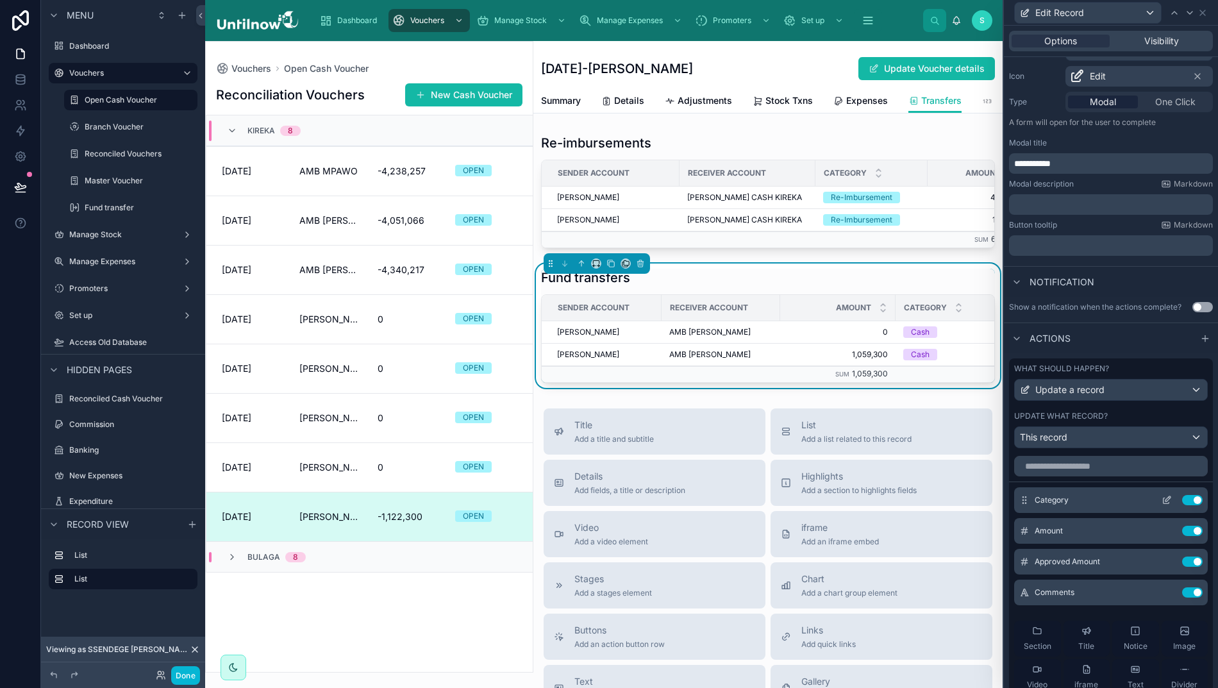
click at [1161, 505] on icon at bounding box center [1166, 500] width 10 height 10
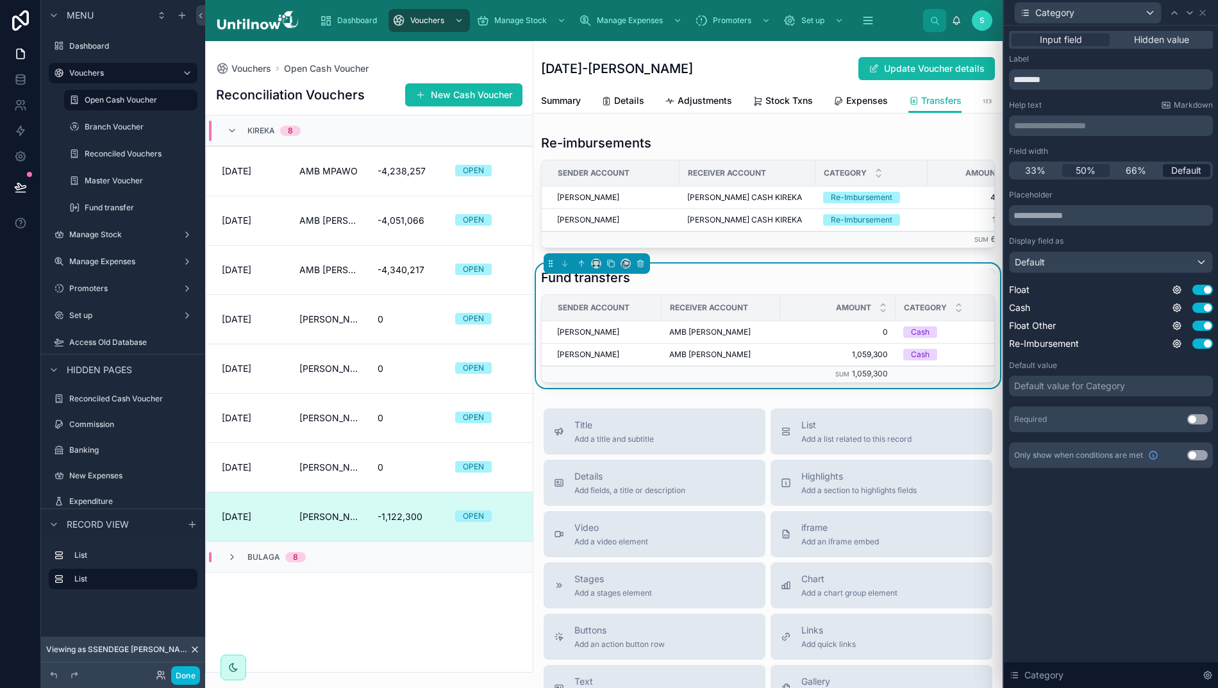
click at [1181, 172] on span "Default" at bounding box center [1186, 170] width 30 height 13
click at [1082, 172] on span "50%" at bounding box center [1085, 170] width 20 height 13
click at [1186, 13] on icon at bounding box center [1189, 13] width 10 height 10
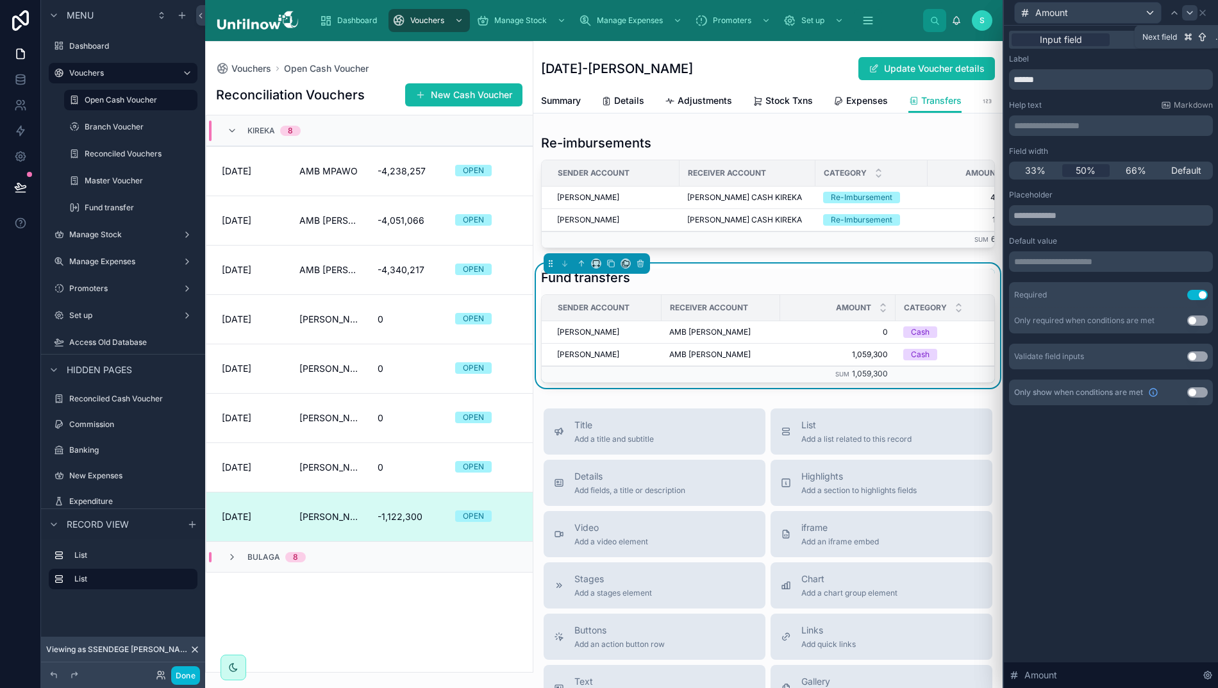
click at [1186, 13] on icon at bounding box center [1189, 13] width 10 height 10
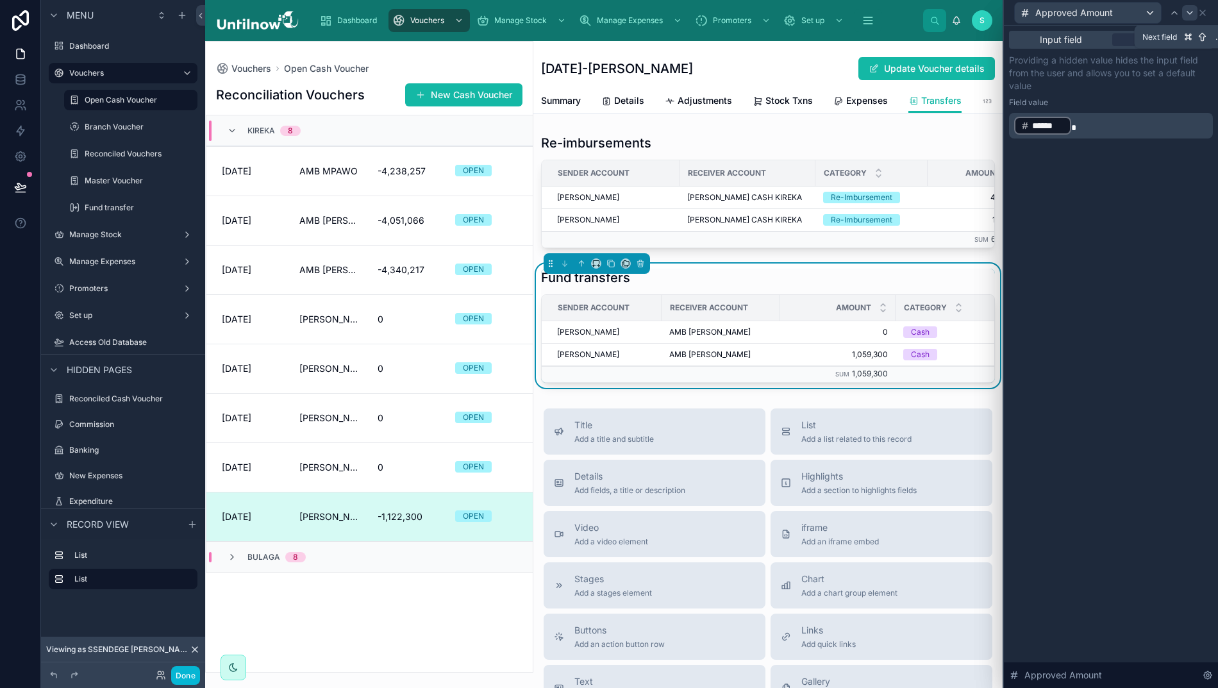
click at [1190, 13] on icon at bounding box center [1189, 13] width 5 height 3
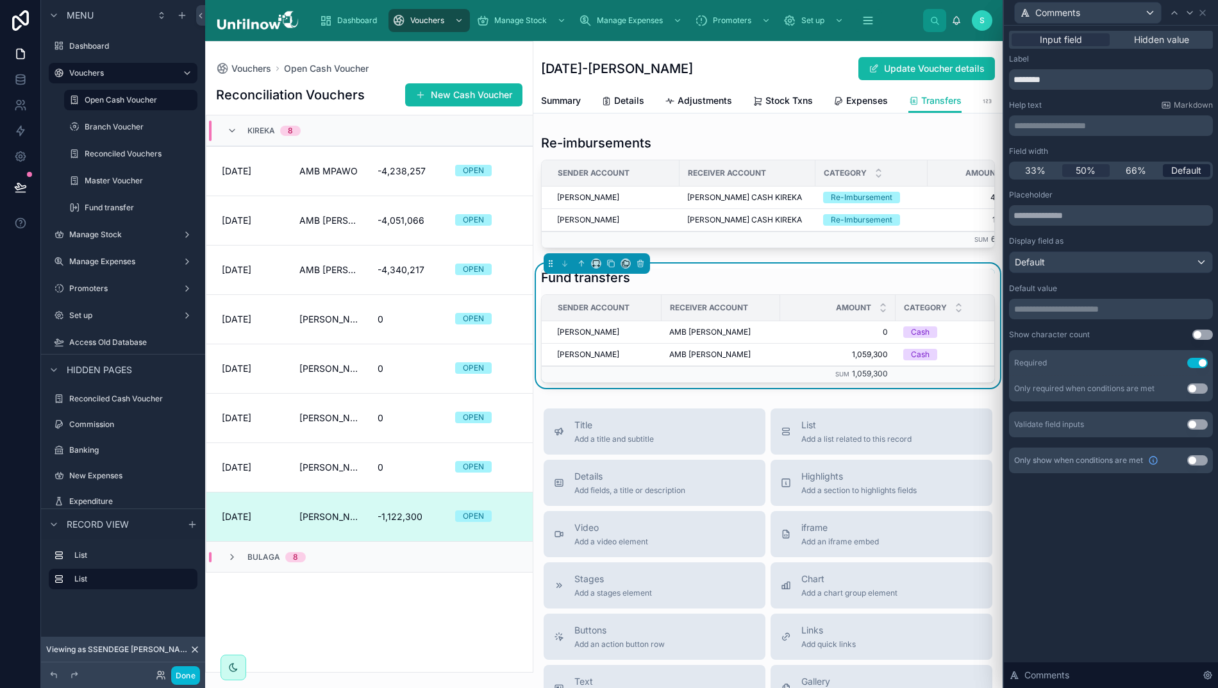
click at [1179, 167] on span "Default" at bounding box center [1186, 170] width 30 height 13
click at [14, 190] on icon at bounding box center [20, 187] width 13 height 13
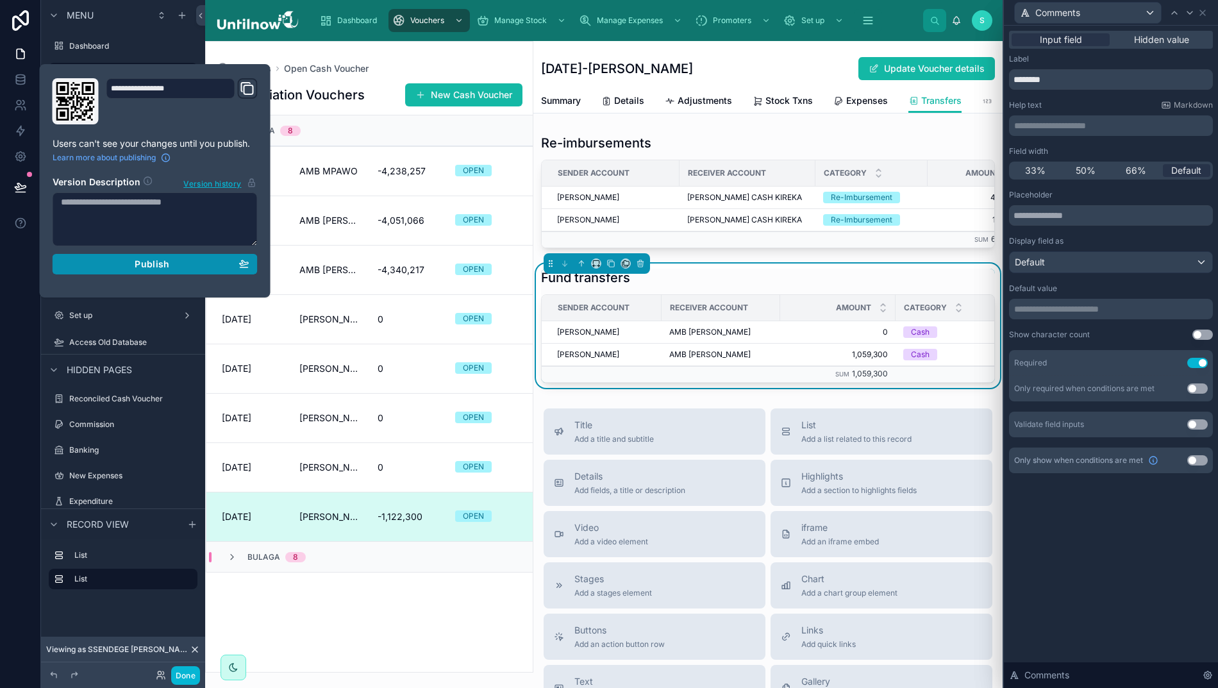
click at [118, 265] on div "Publish" at bounding box center [155, 264] width 188 height 12
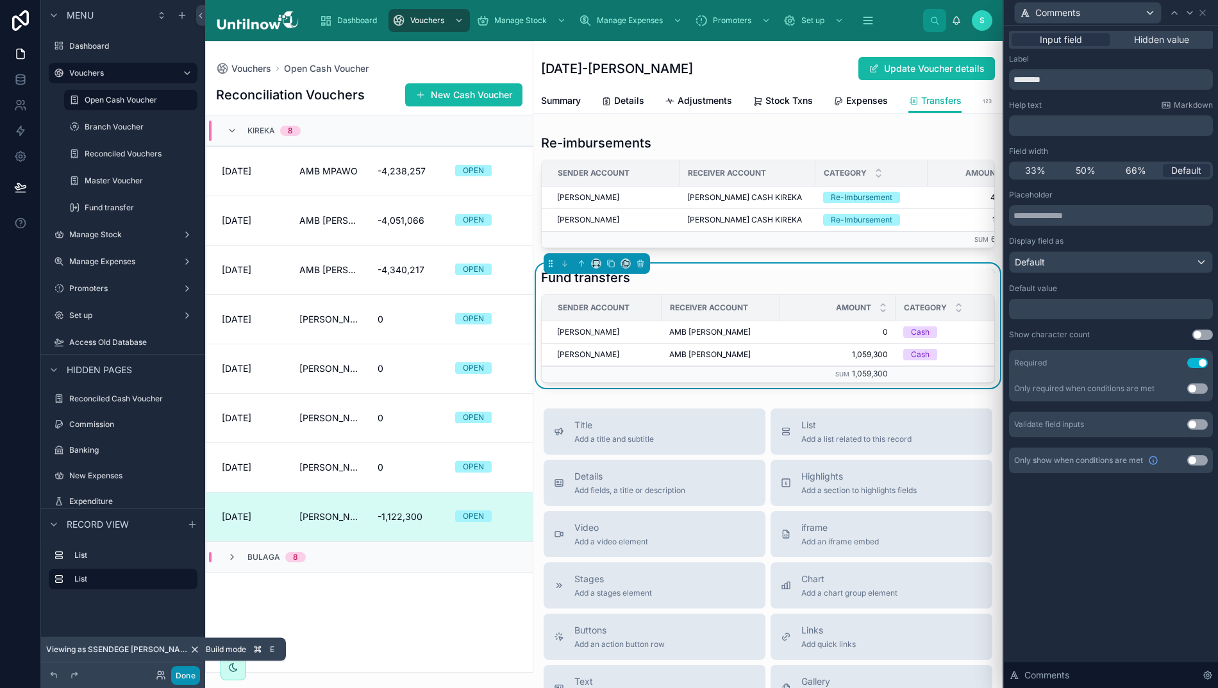
click at [183, 669] on button "Done" at bounding box center [185, 675] width 29 height 19
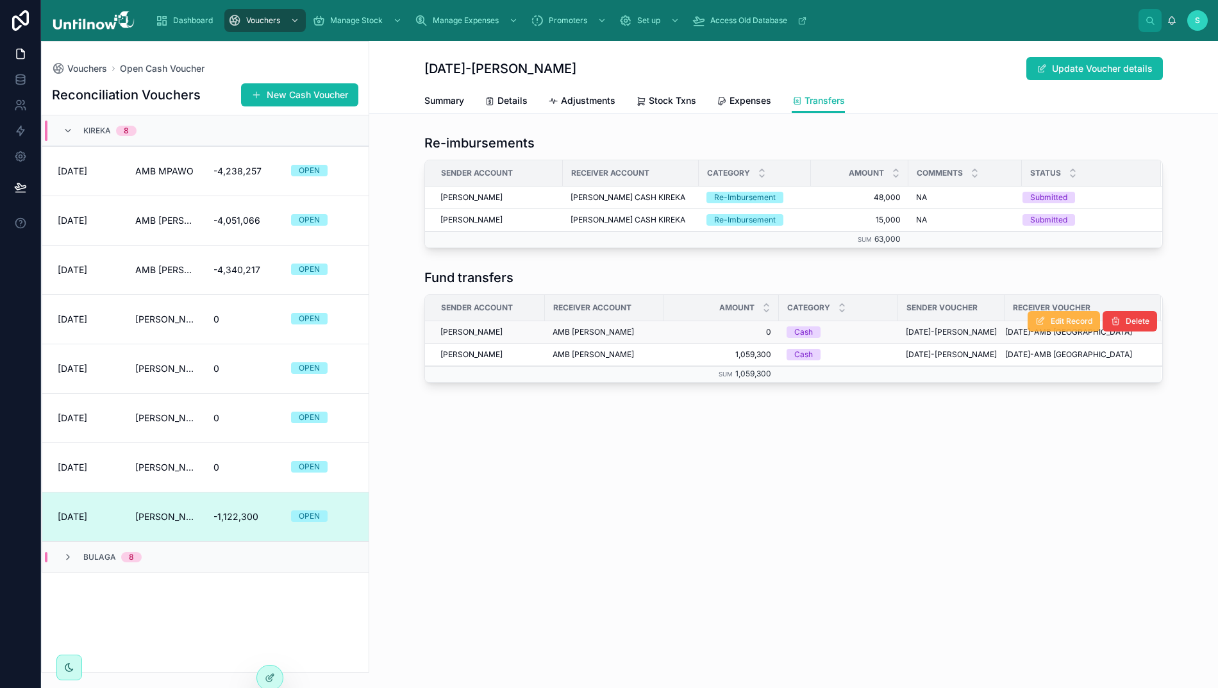
click at [1050, 324] on span "Edit Record" at bounding box center [1071, 321] width 42 height 10
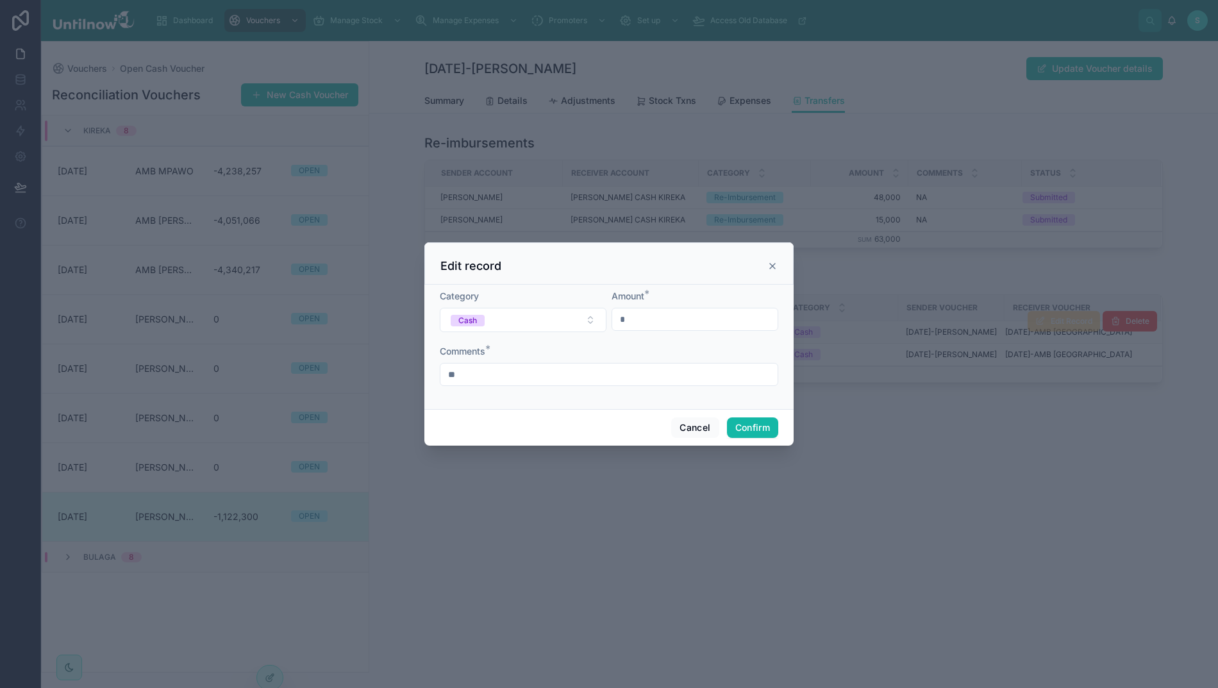
click at [770, 269] on icon at bounding box center [772, 265] width 5 height 5
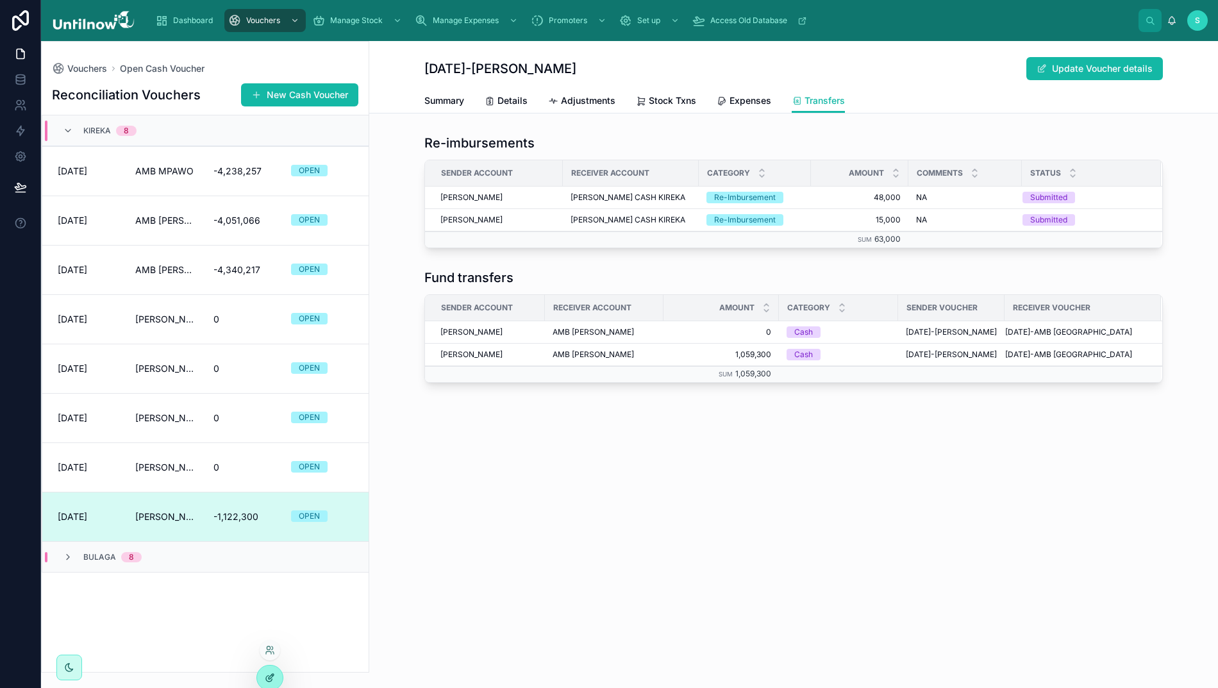
click at [272, 677] on icon at bounding box center [270, 677] width 10 height 10
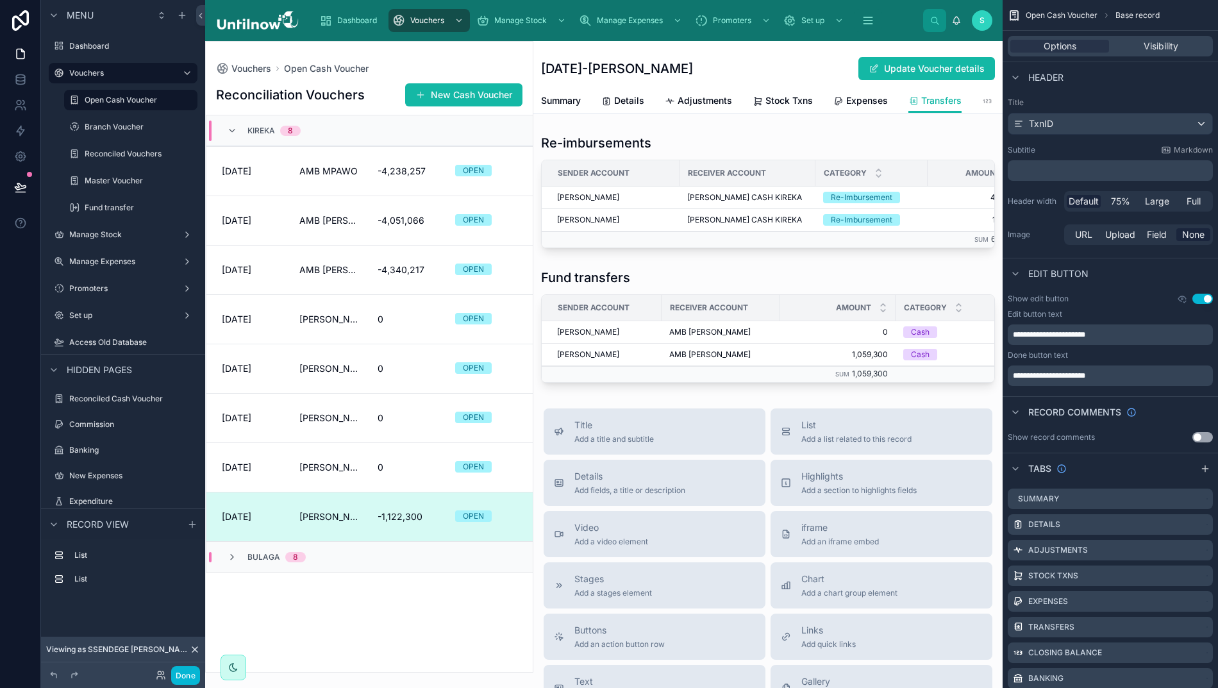
click at [783, 280] on div "Re-imbursements Sender Account Receiver Account Category Amount Comments Status…" at bounding box center [767, 258] width 469 height 259
click at [775, 300] on div at bounding box center [767, 325] width 469 height 124
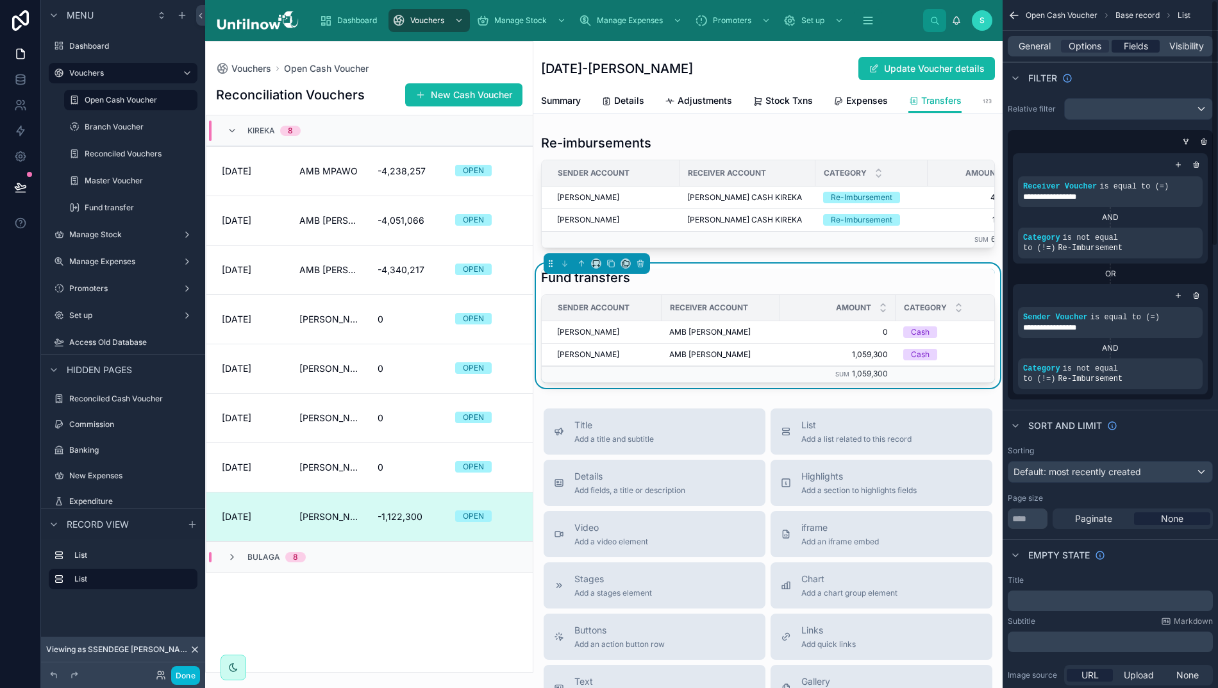
click at [1137, 46] on span "Fields" at bounding box center [1136, 46] width 24 height 13
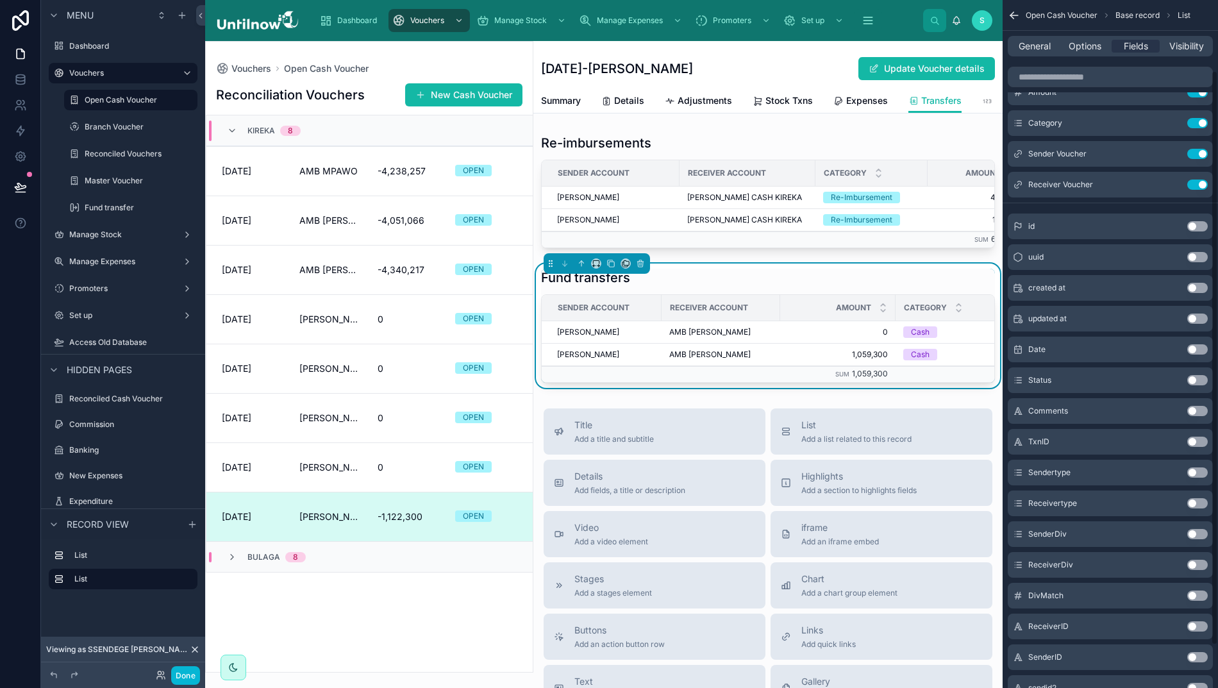
scroll to position [83, 0]
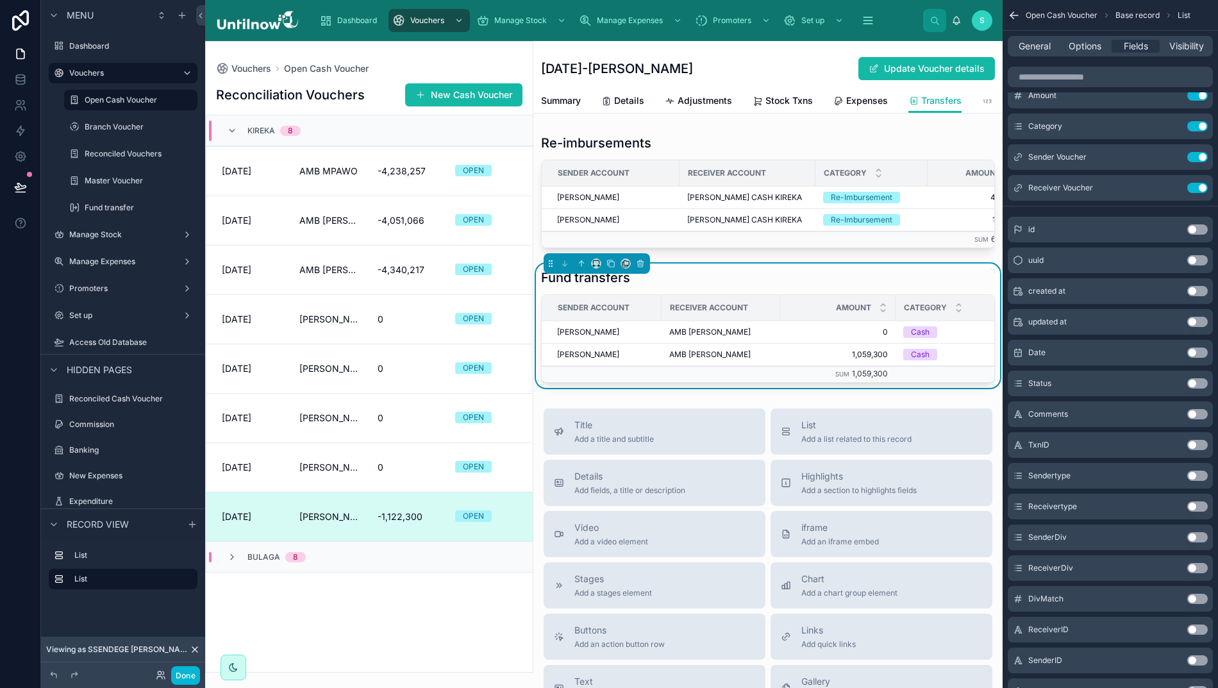
click at [1200, 382] on button "Use setting" at bounding box center [1197, 383] width 21 height 10
click at [813, 162] on div at bounding box center [767, 191] width 469 height 124
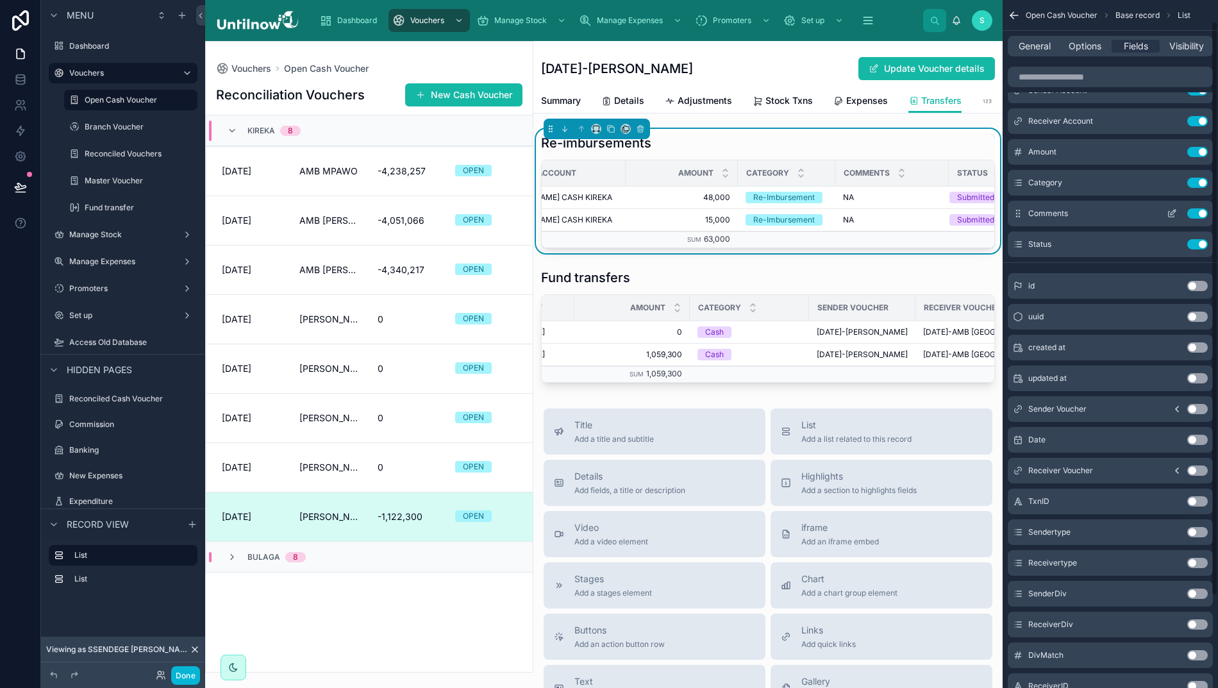
scroll to position [19, 0]
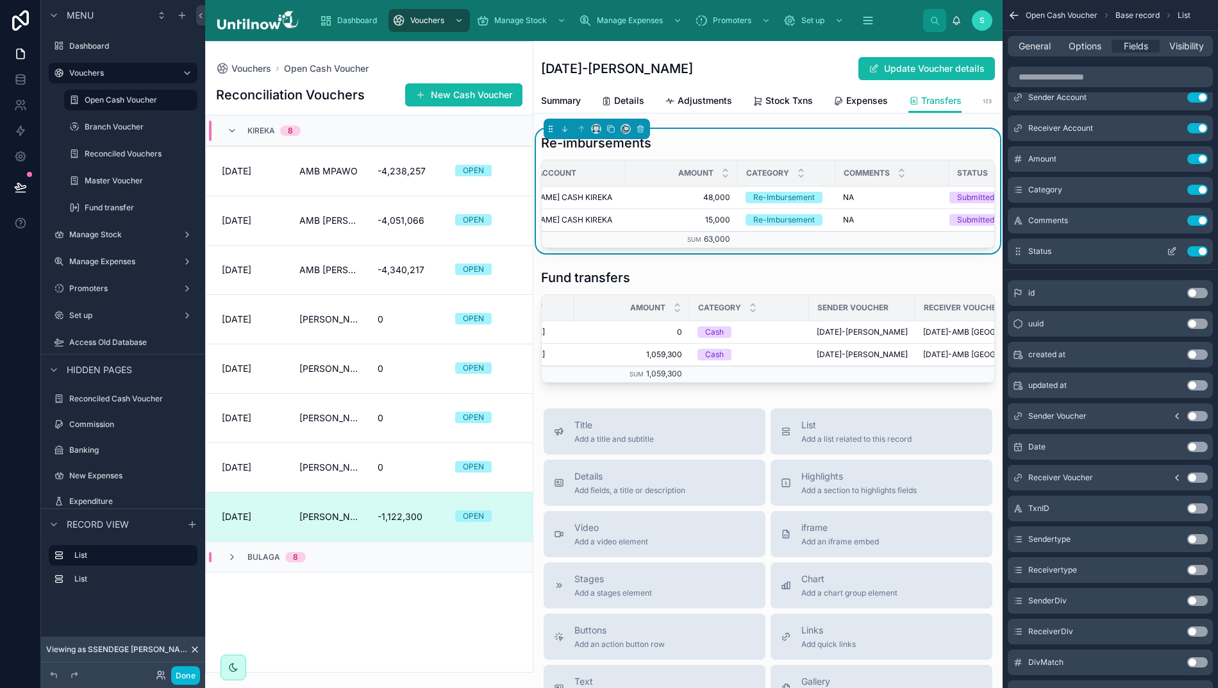
click at [1046, 249] on span "Status" at bounding box center [1039, 251] width 23 height 10
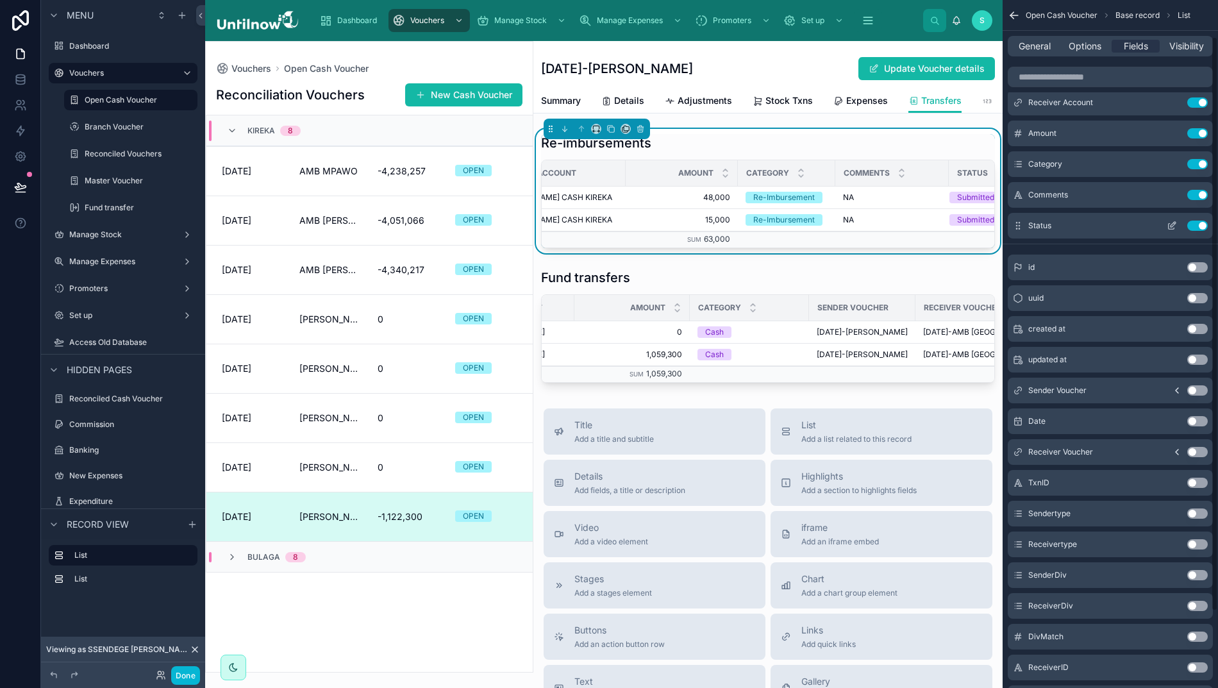
scroll to position [45, 0]
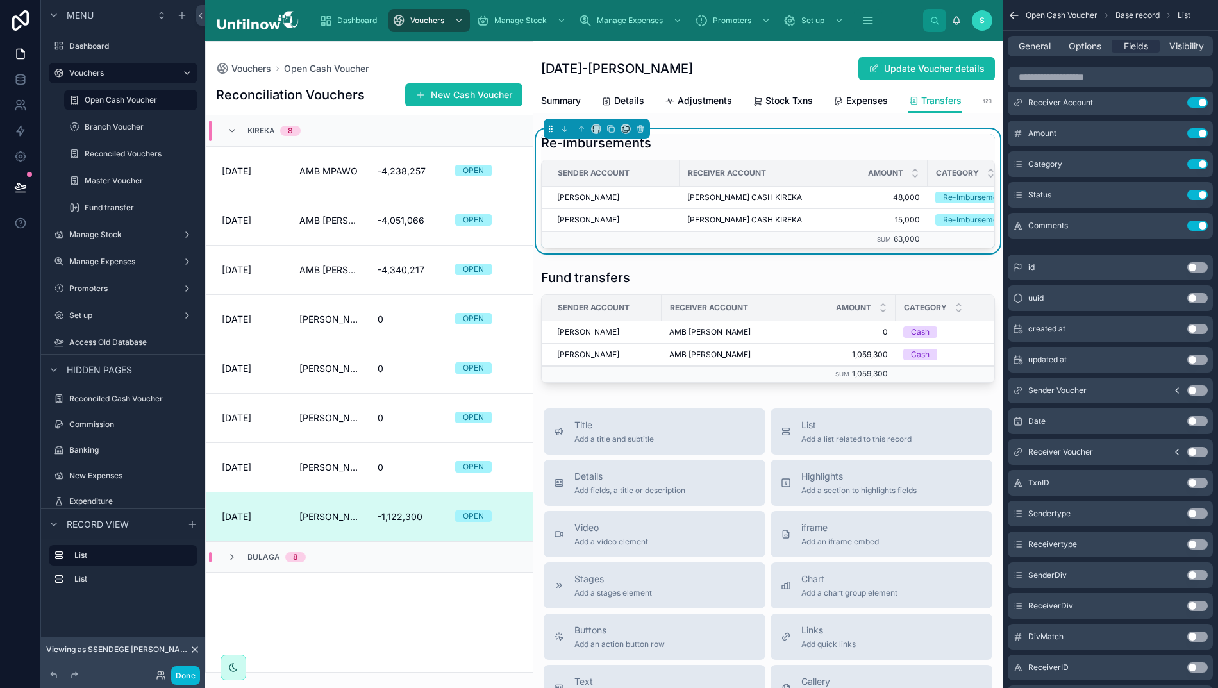
click at [1200, 388] on button "Use setting" at bounding box center [1197, 390] width 21 height 10
click at [1197, 451] on button "Use setting" at bounding box center [1197, 452] width 21 height 10
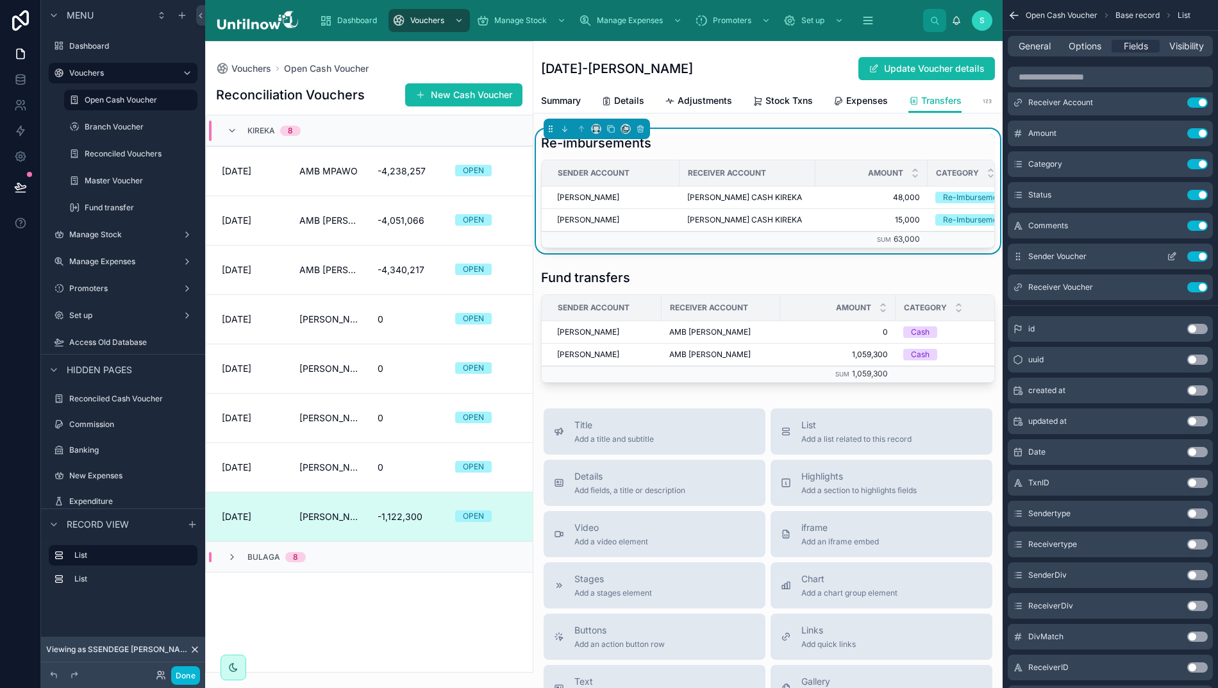
click at [1170, 258] on icon "scrollable content" at bounding box center [1171, 256] width 10 height 10
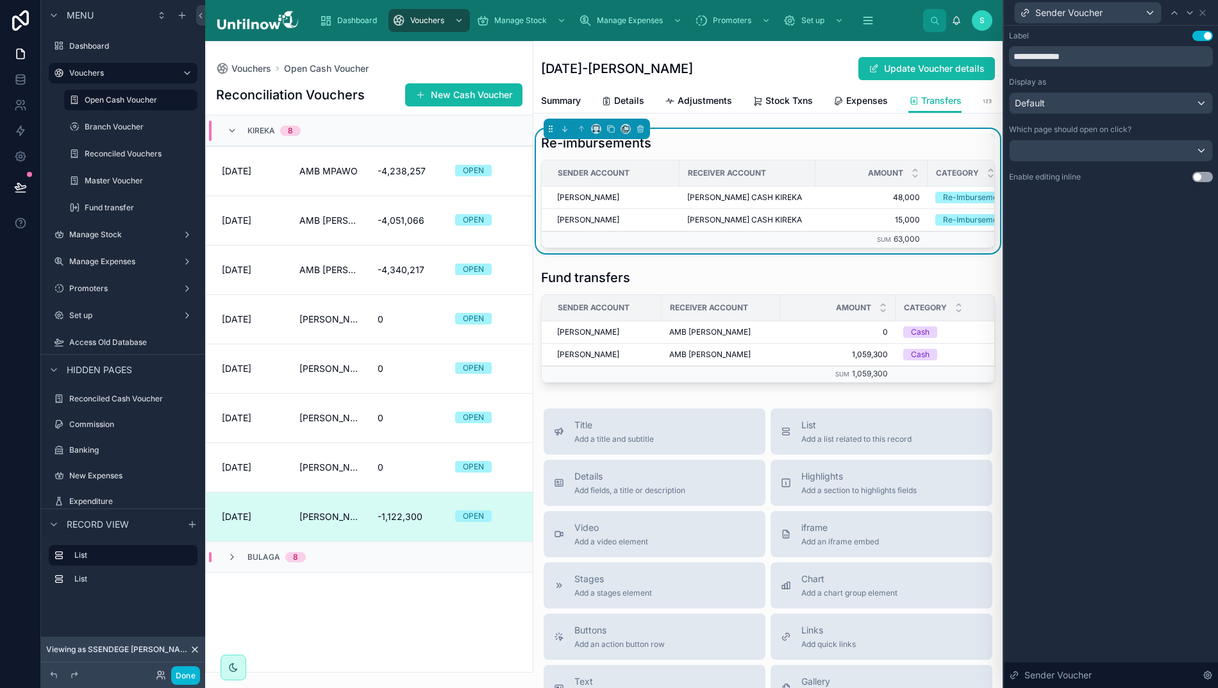
click at [1098, 105] on div "Default" at bounding box center [1110, 103] width 203 height 21
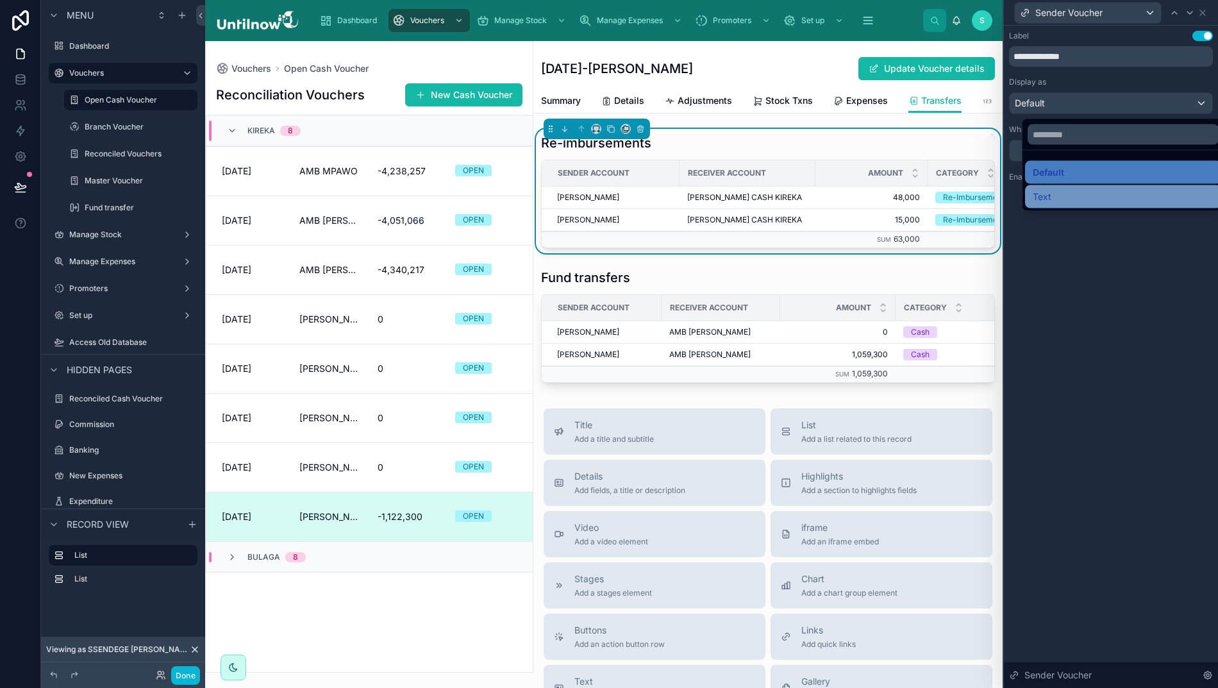
click at [1042, 192] on div "Text" at bounding box center [1123, 196] width 181 height 15
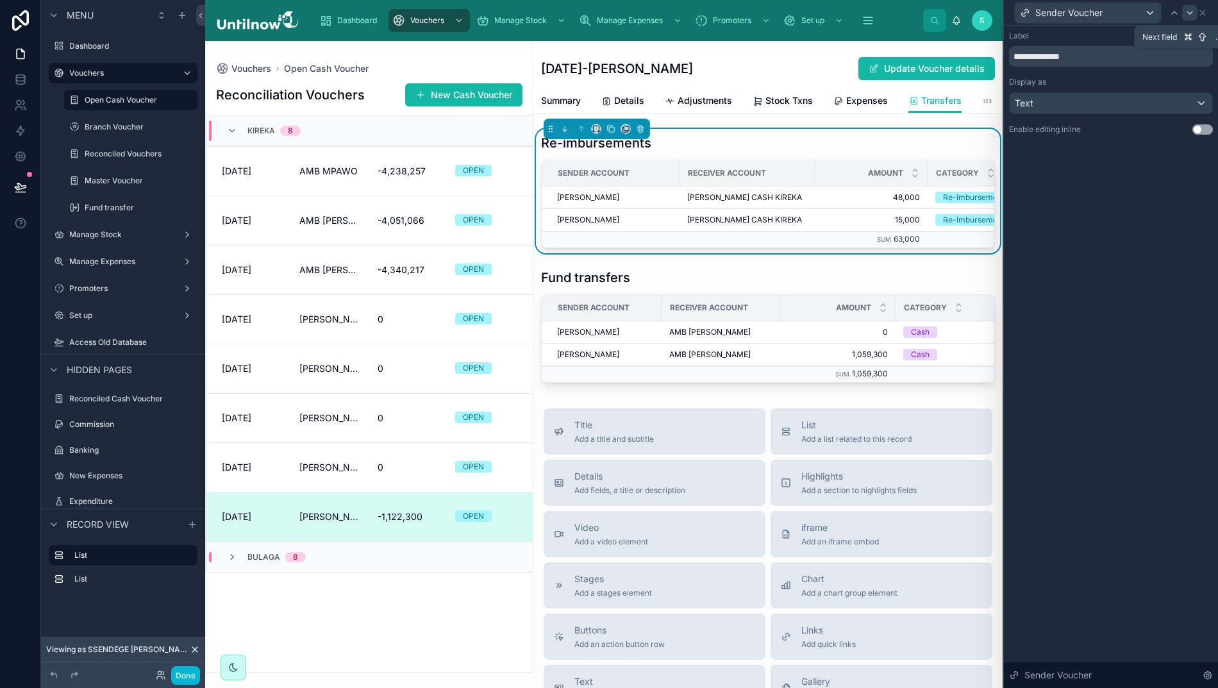
click at [1187, 14] on icon at bounding box center [1189, 13] width 10 height 10
click at [1198, 149] on div at bounding box center [1110, 150] width 203 height 21
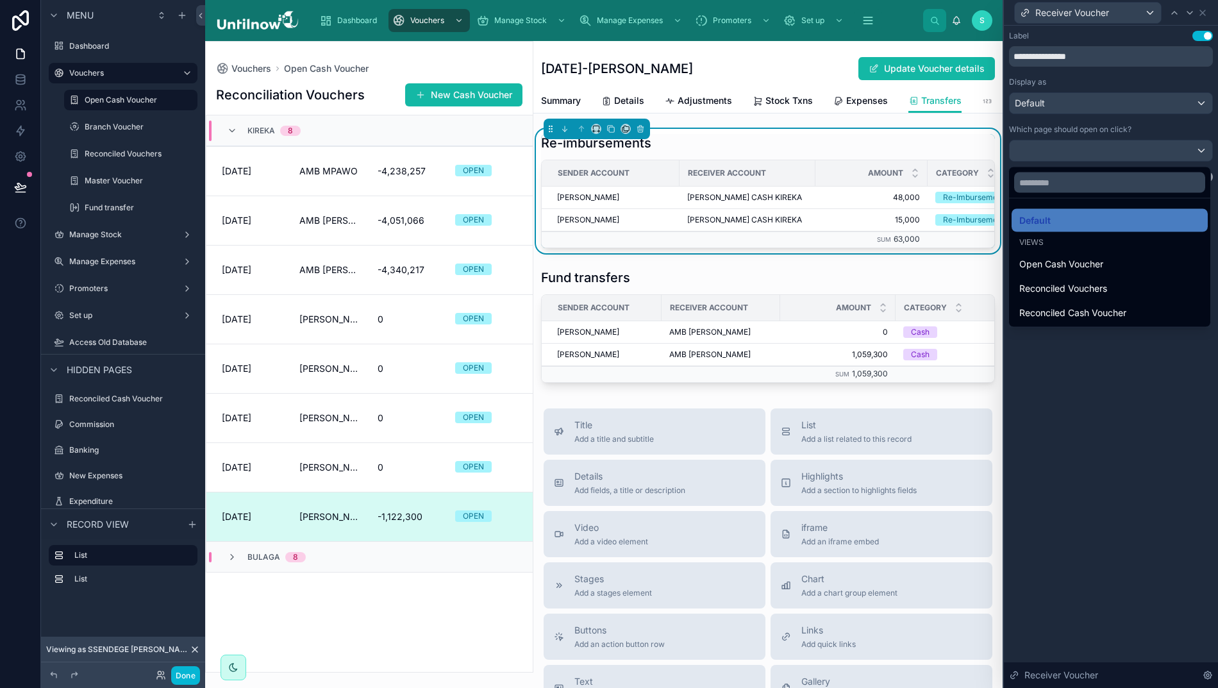
click at [1199, 101] on div at bounding box center [1111, 344] width 214 height 688
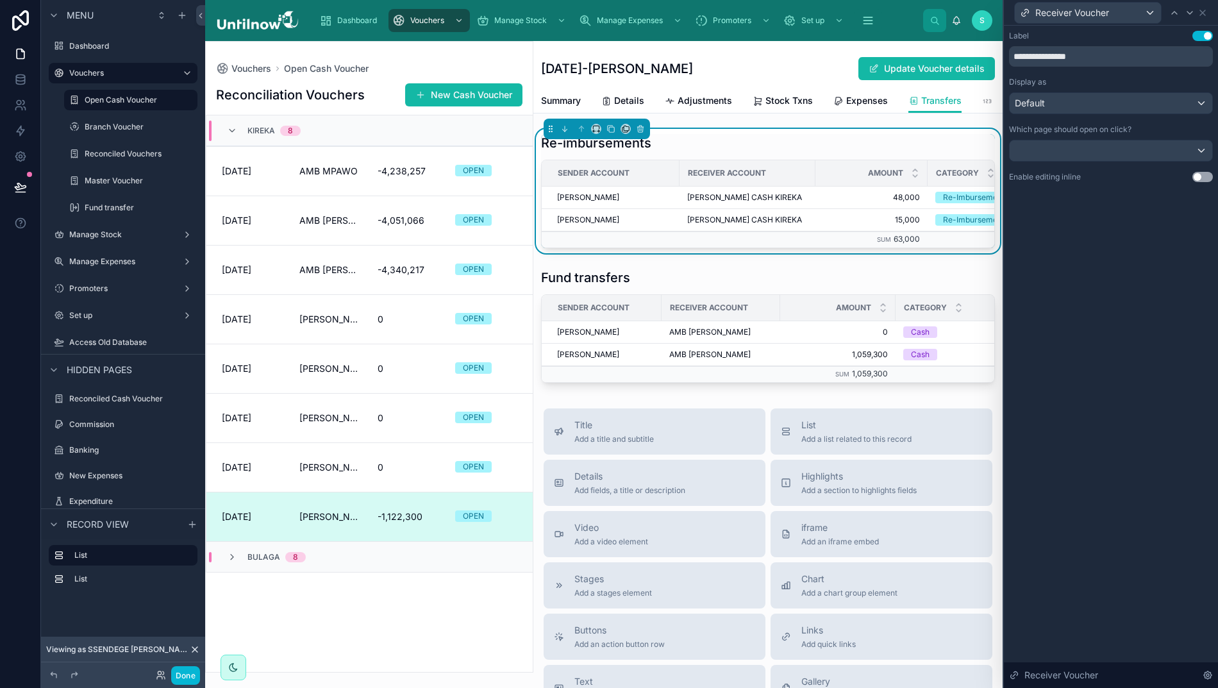
click at [1199, 101] on div "Default" at bounding box center [1110, 103] width 203 height 21
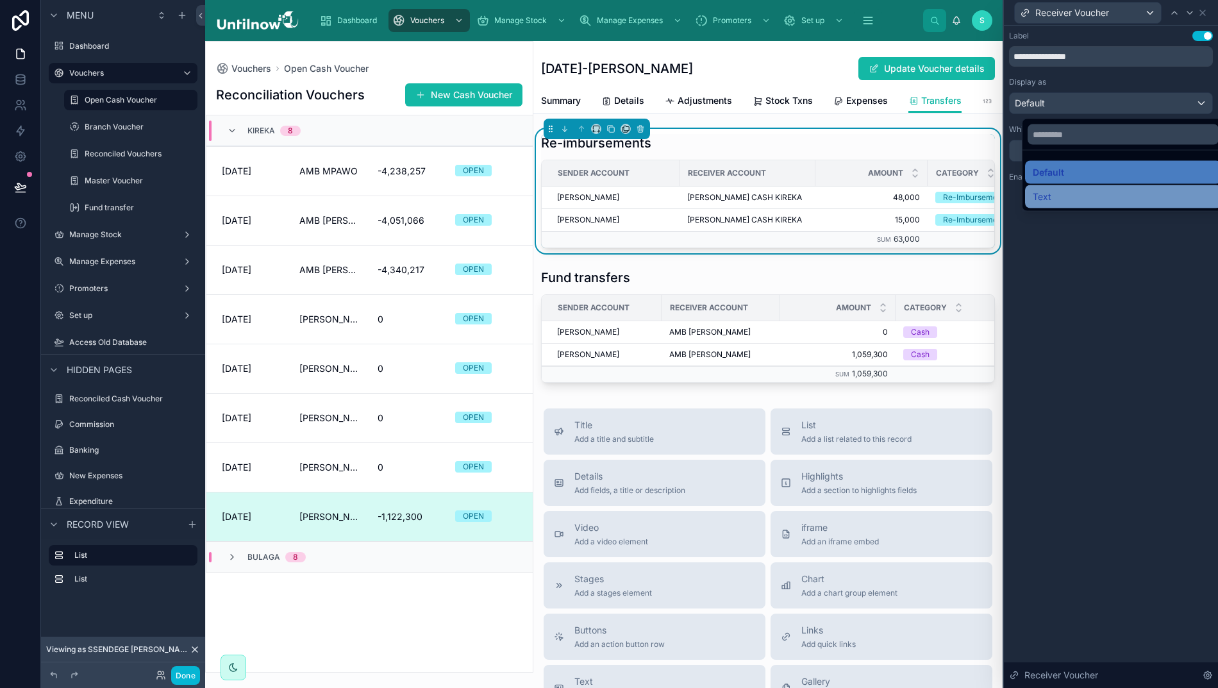
click at [1036, 190] on span "Text" at bounding box center [1042, 196] width 19 height 15
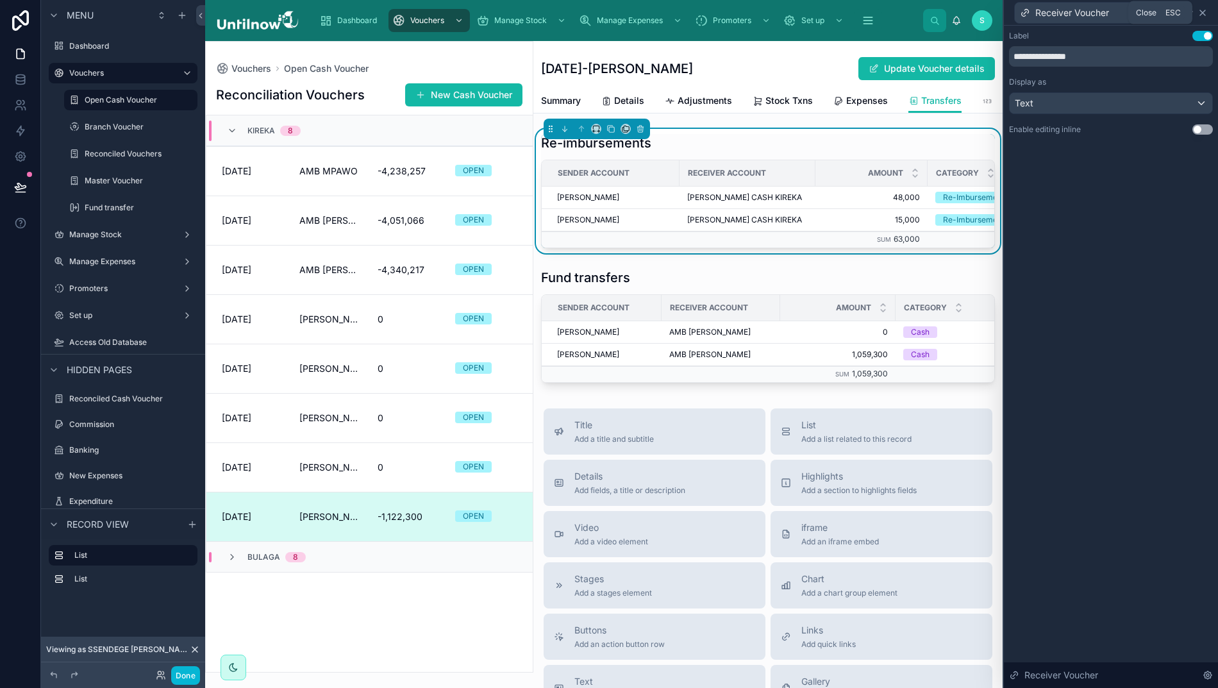
click at [1200, 13] on icon at bounding box center [1202, 13] width 10 height 10
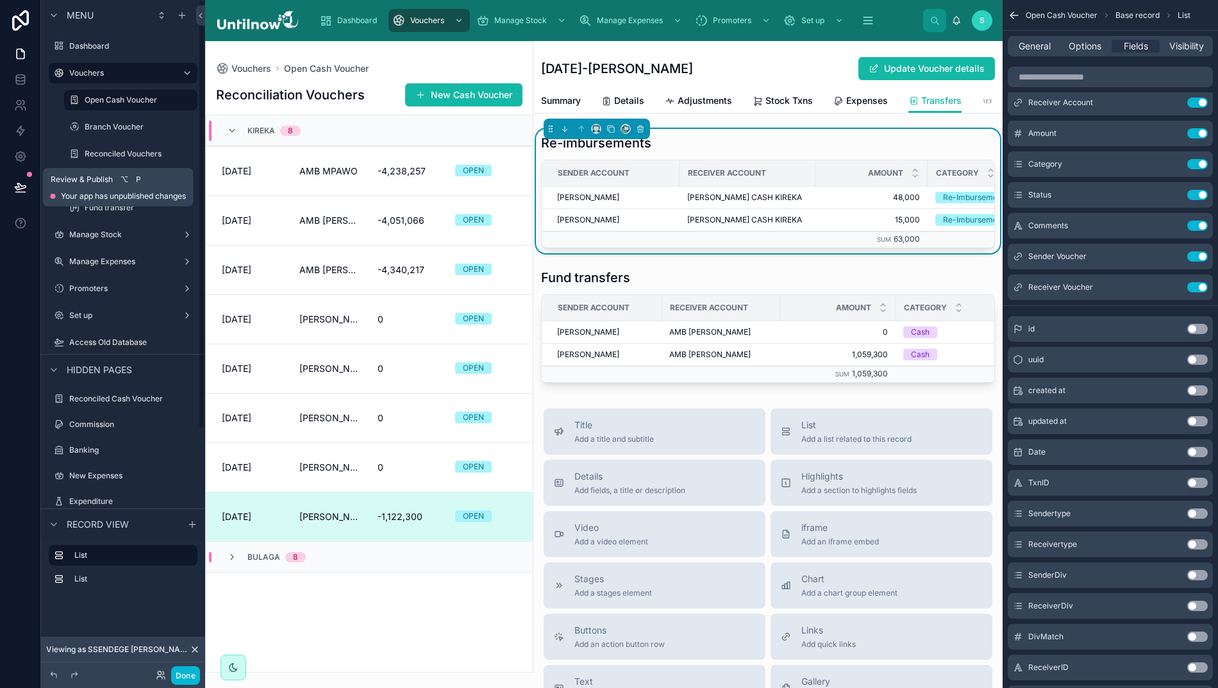
click at [15, 185] on icon at bounding box center [20, 186] width 11 height 6
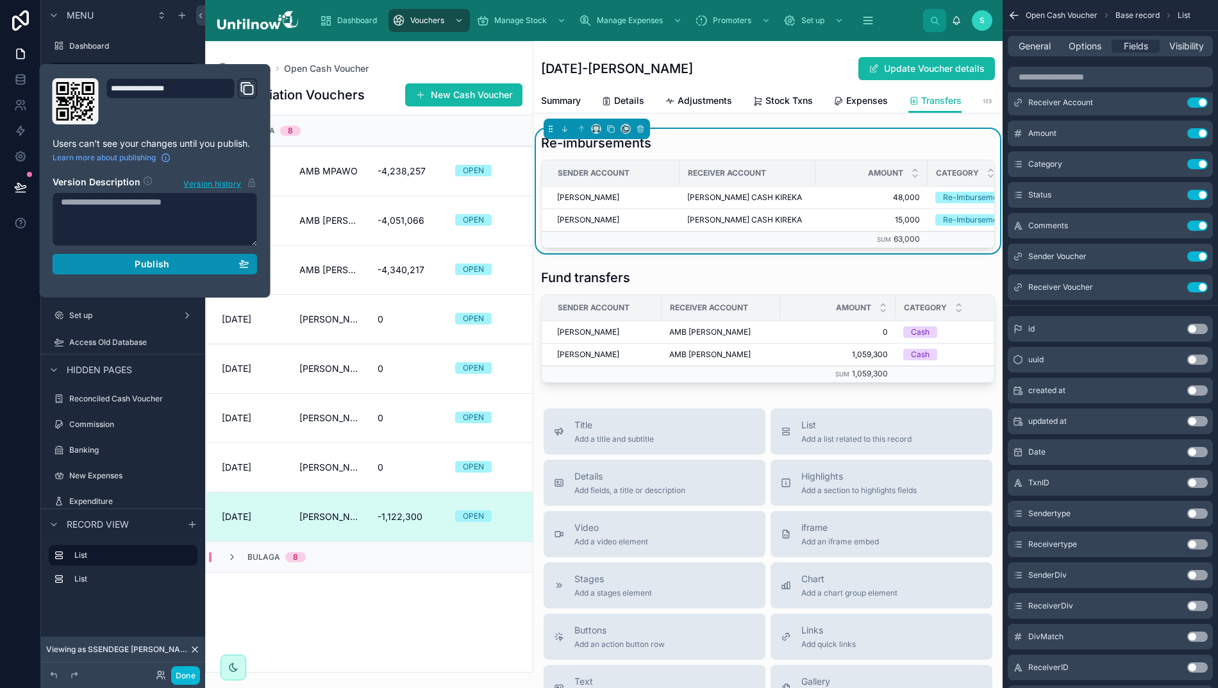
click at [78, 263] on div "Publish" at bounding box center [155, 264] width 188 height 12
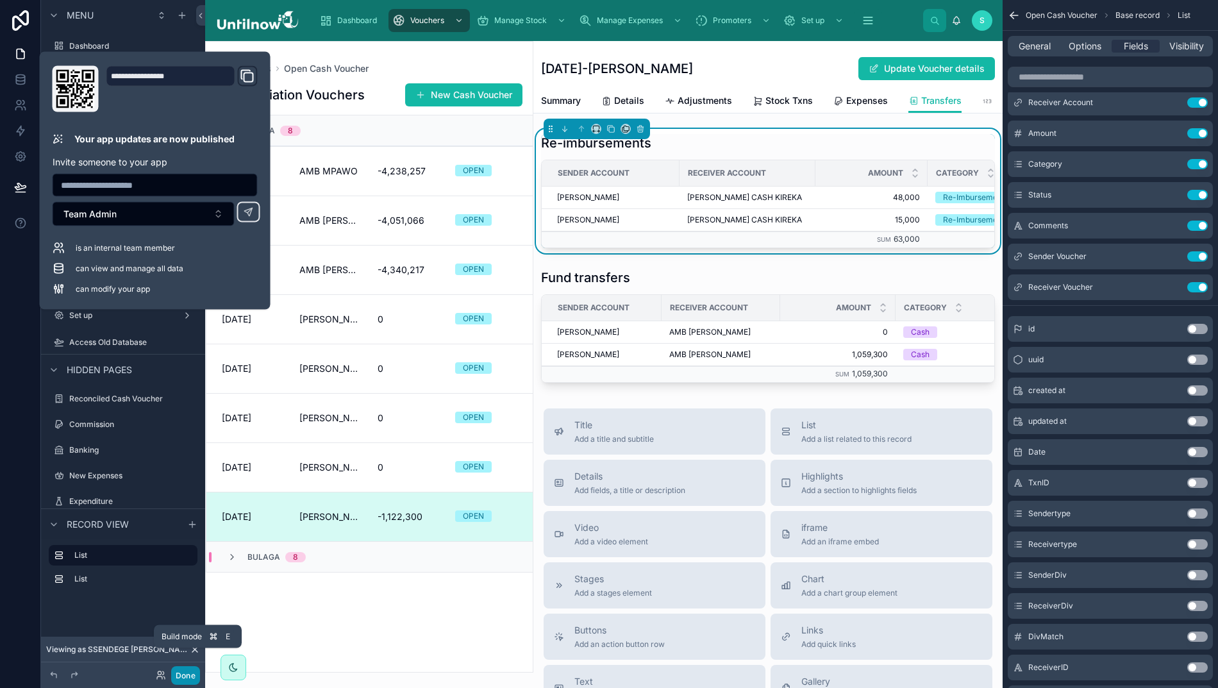
click at [178, 674] on button "Done" at bounding box center [185, 675] width 29 height 19
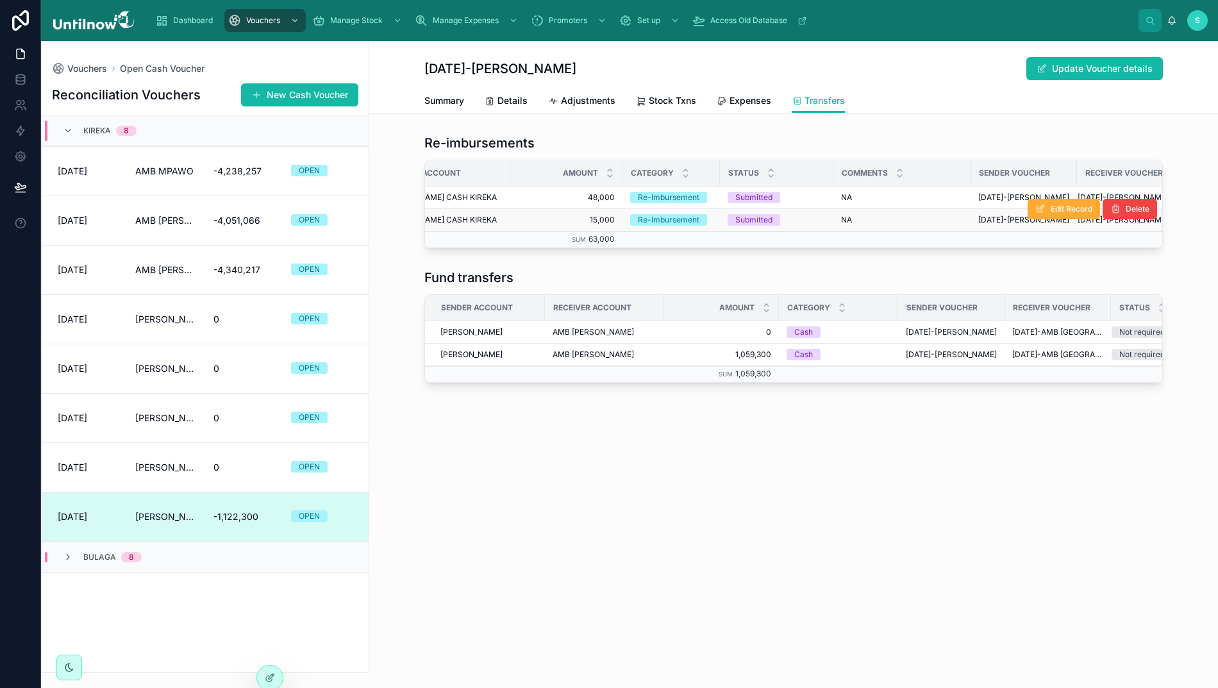
scroll to position [0, 13]
click at [920, 217] on div "NA NA" at bounding box center [902, 220] width 122 height 10
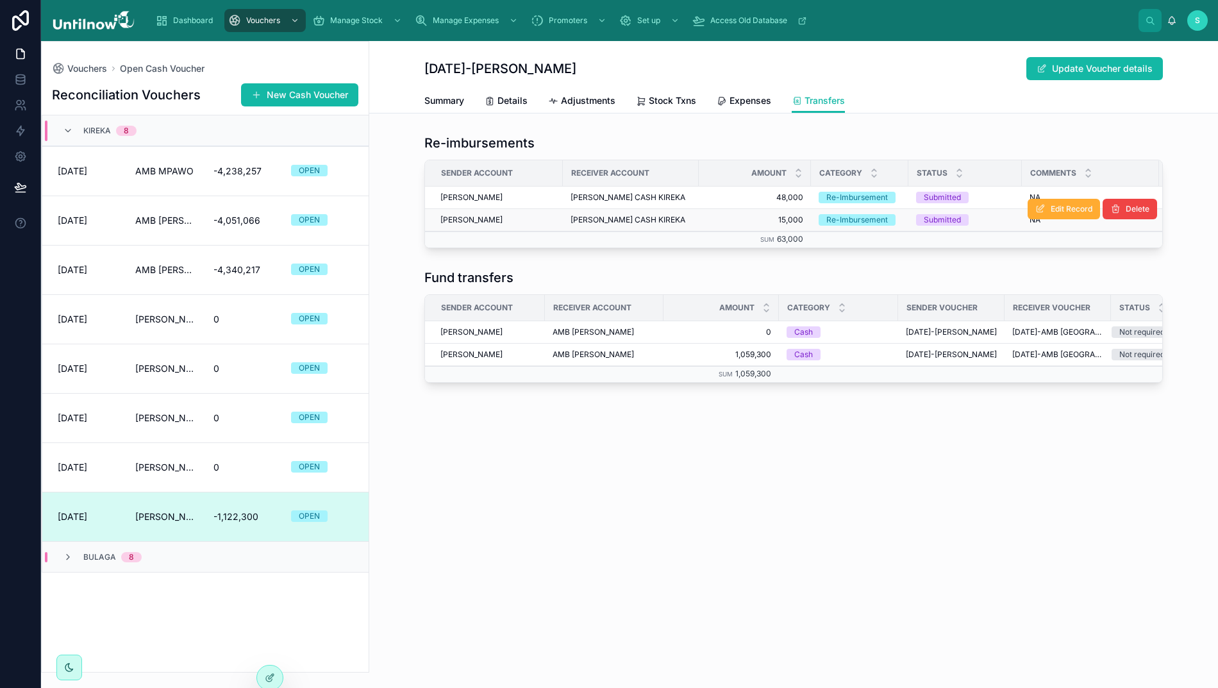
scroll to position [0, 0]
click at [272, 674] on icon at bounding box center [270, 677] width 10 height 10
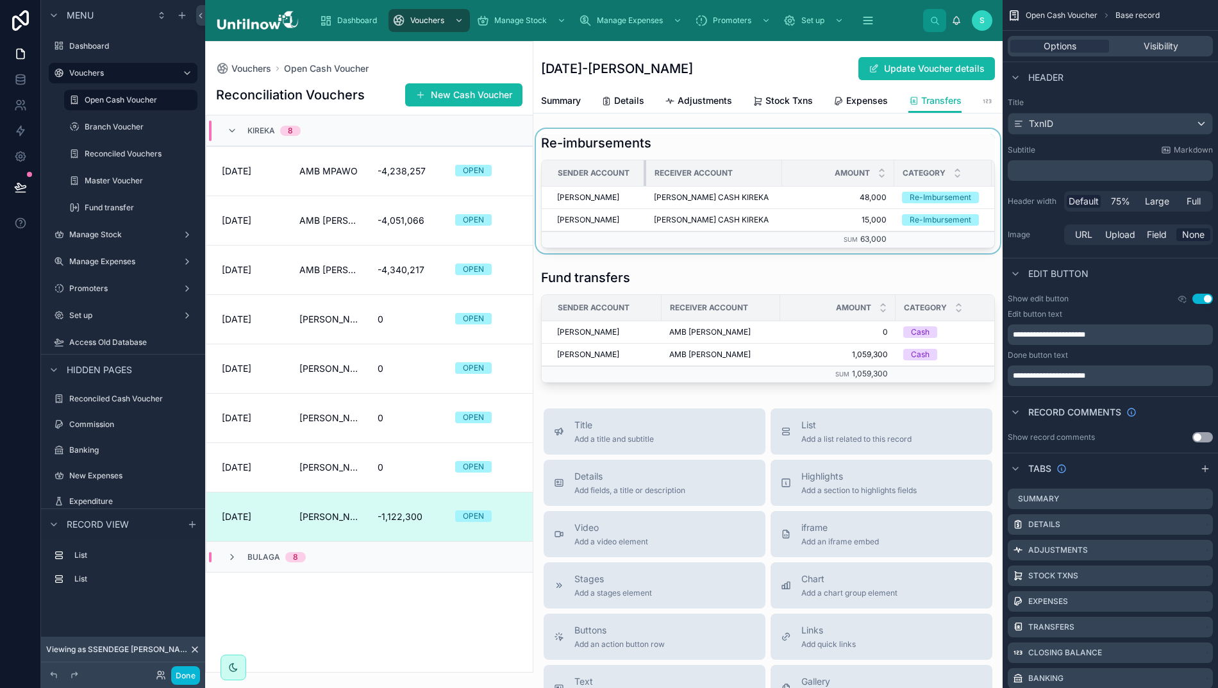
drag, startPoint x: 665, startPoint y: 172, endPoint x: 632, endPoint y: 174, distance: 33.4
click at [643, 174] on div at bounding box center [645, 173] width 5 height 26
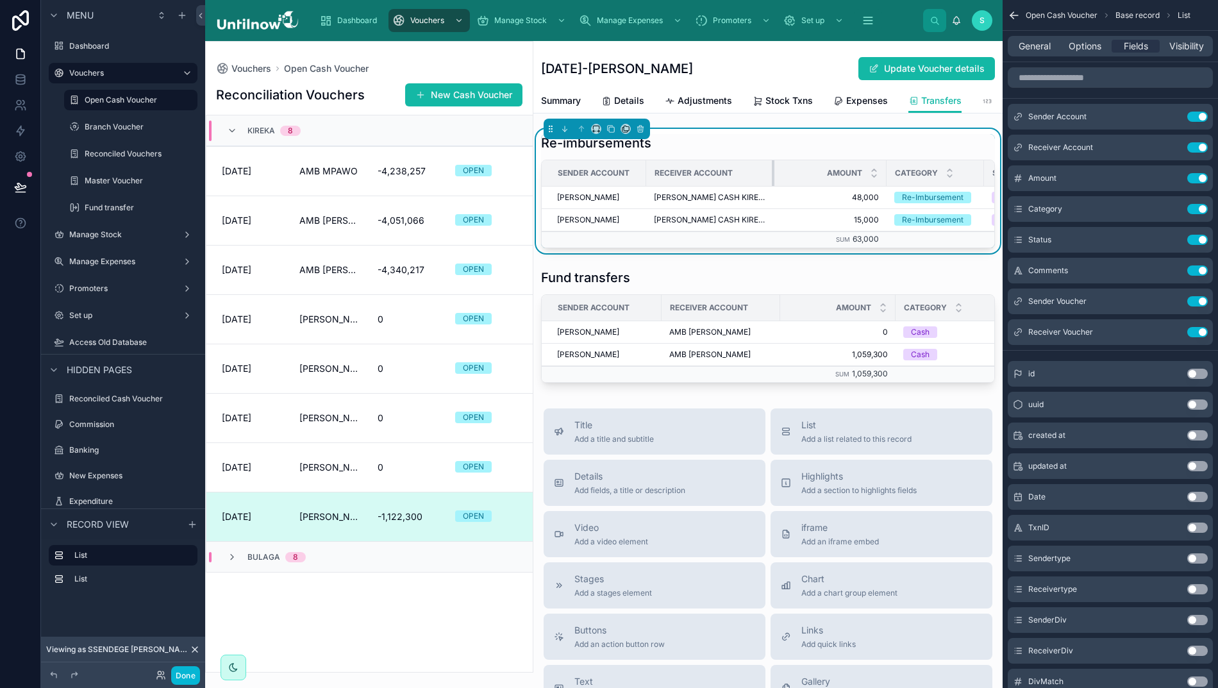
drag, startPoint x: 767, startPoint y: 174, endPoint x: 749, endPoint y: 177, distance: 18.8
click at [772, 177] on div at bounding box center [774, 173] width 5 height 26
drag, startPoint x: 861, startPoint y: 172, endPoint x: 808, endPoint y: 178, distance: 53.5
click at [808, 178] on th "Amount" at bounding box center [808, 173] width 68 height 26
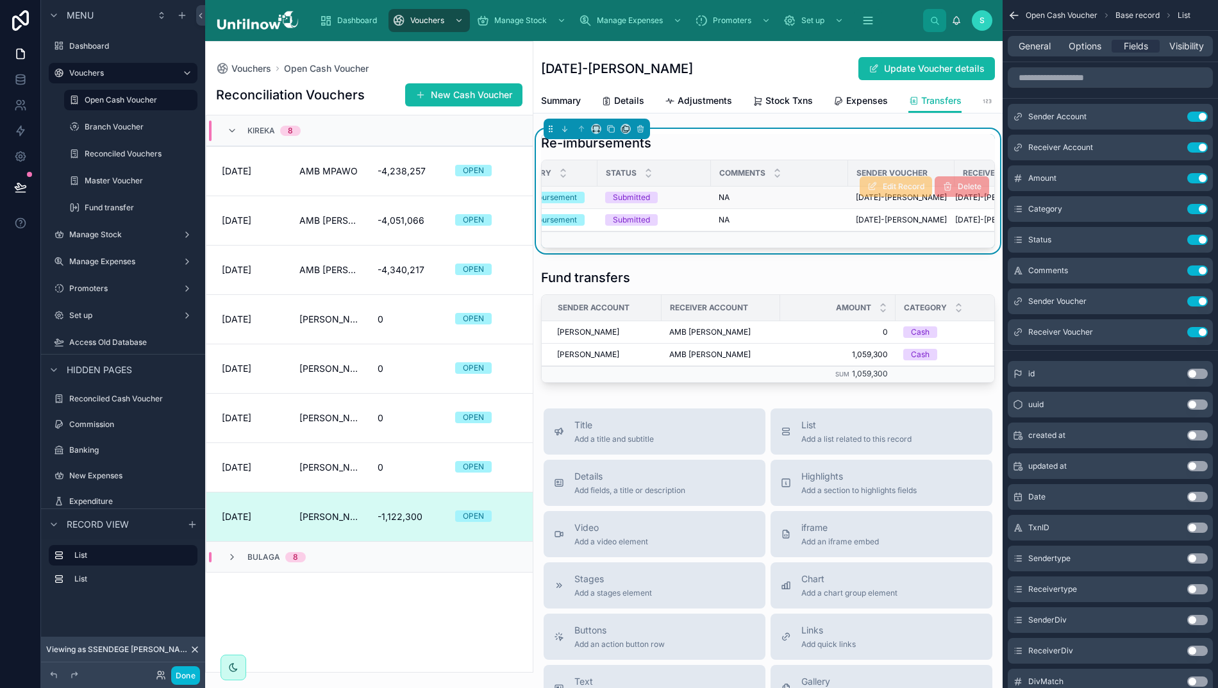
scroll to position [0, 344]
drag, startPoint x: 821, startPoint y: 172, endPoint x: 767, endPoint y: 183, distance: 54.8
click at [790, 183] on div at bounding box center [792, 173] width 5 height 26
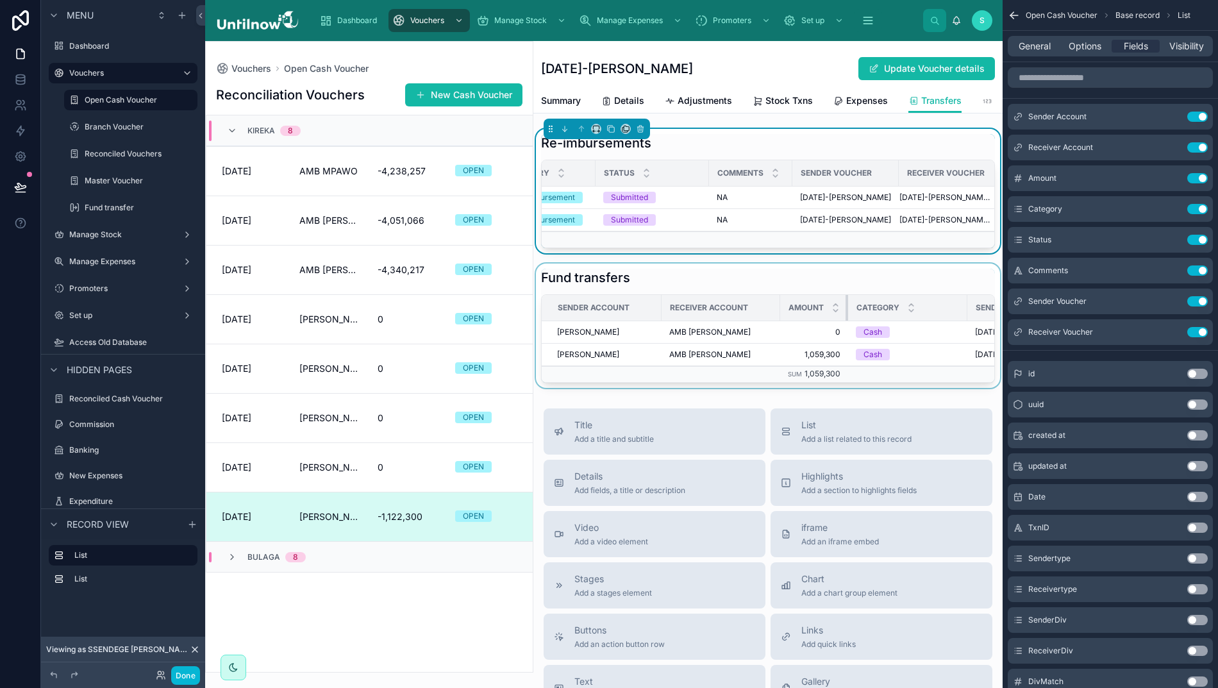
drag, startPoint x: 882, startPoint y: 321, endPoint x: 834, endPoint y: 324, distance: 48.1
click at [834, 321] on th "Amount" at bounding box center [814, 308] width 68 height 26
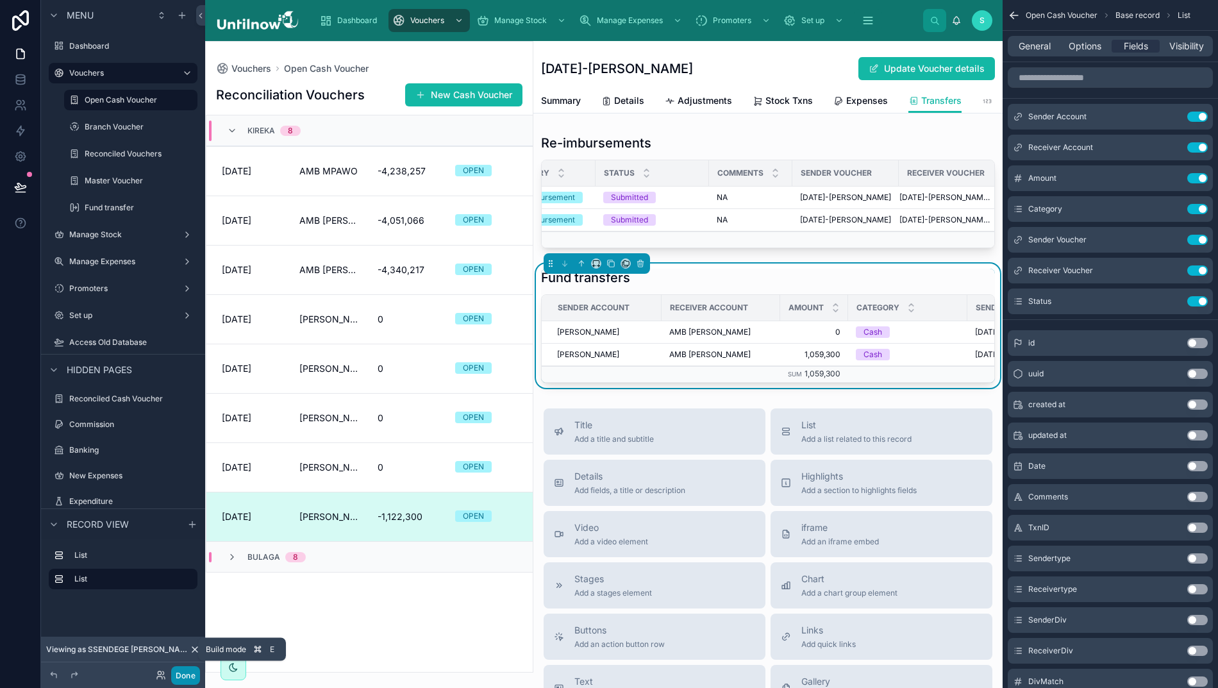
click at [180, 675] on button "Done" at bounding box center [185, 675] width 29 height 19
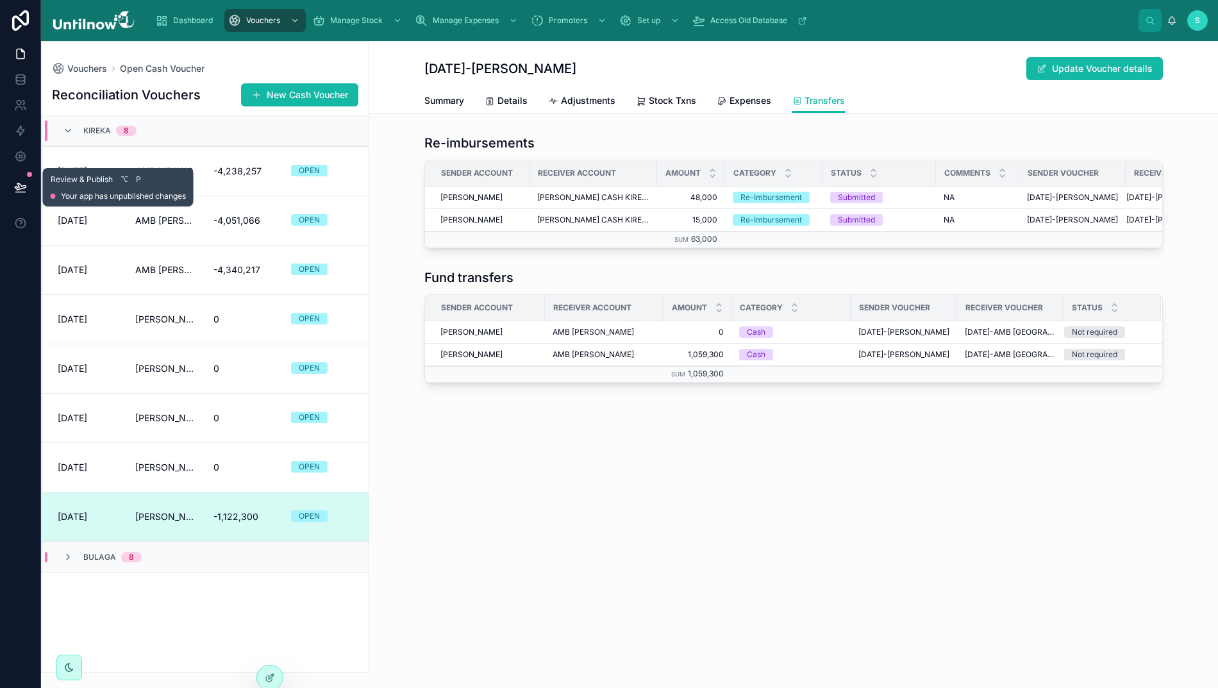
click at [14, 185] on icon at bounding box center [20, 187] width 13 height 13
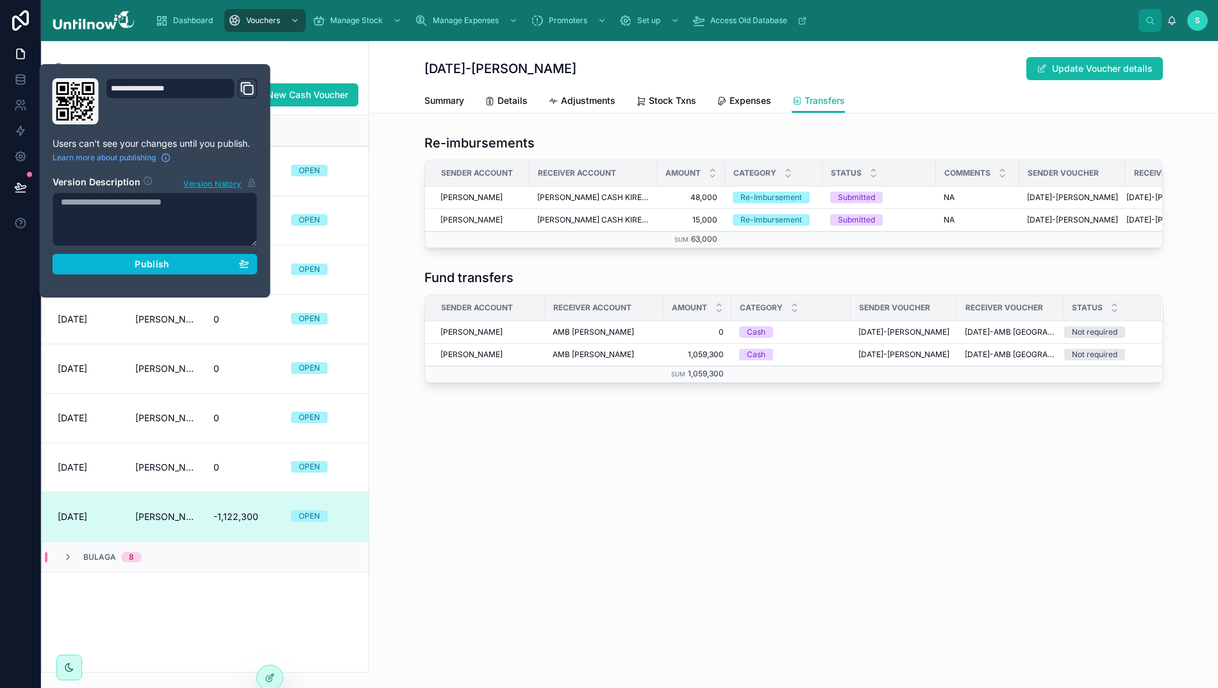
click at [95, 276] on div "**********" at bounding box center [154, 180] width 215 height 205
click at [97, 268] on div "Publish" at bounding box center [155, 264] width 188 height 12
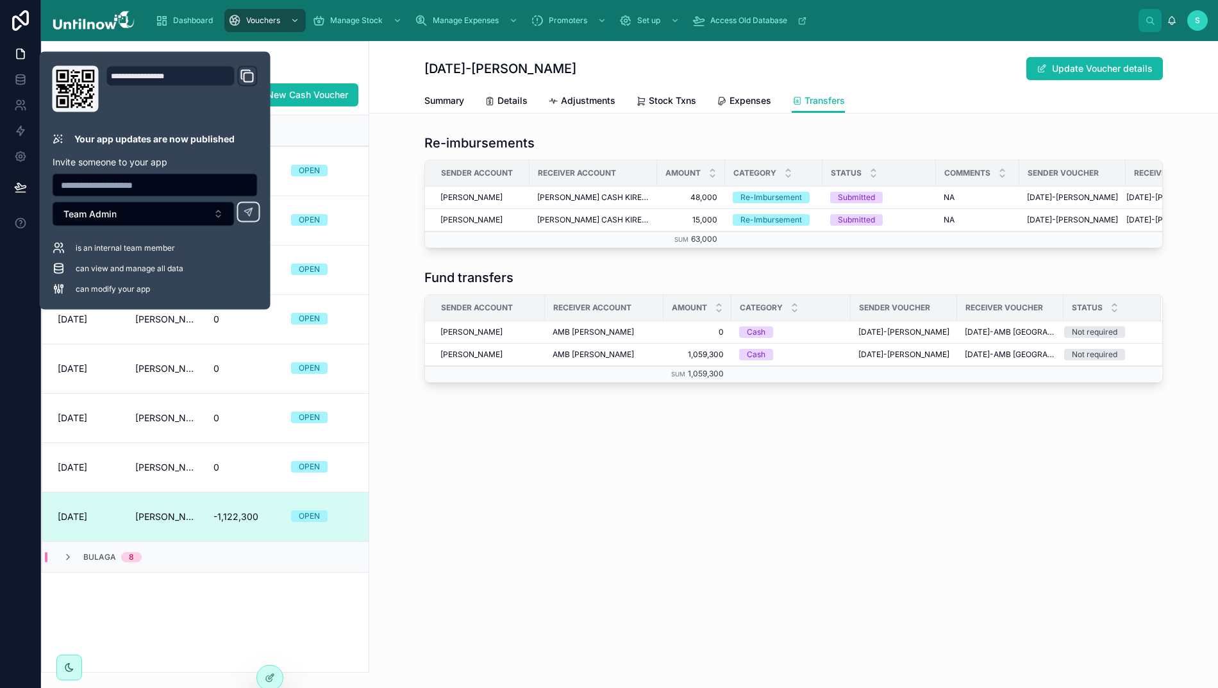
click at [528, 465] on div "Open Cash Voucher 02/09/2025-ADMIN KIREKA Update Voucher details Transfers Summ…" at bounding box center [793, 255] width 849 height 429
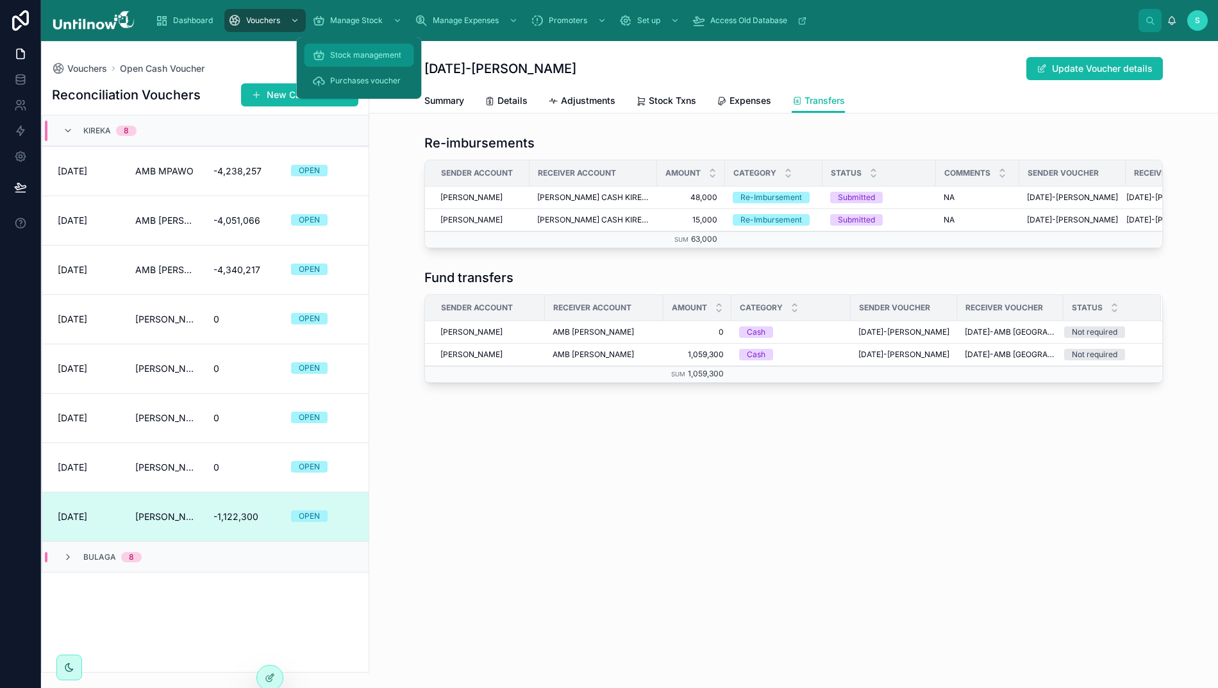
click at [346, 58] on span "Stock management" at bounding box center [365, 55] width 71 height 10
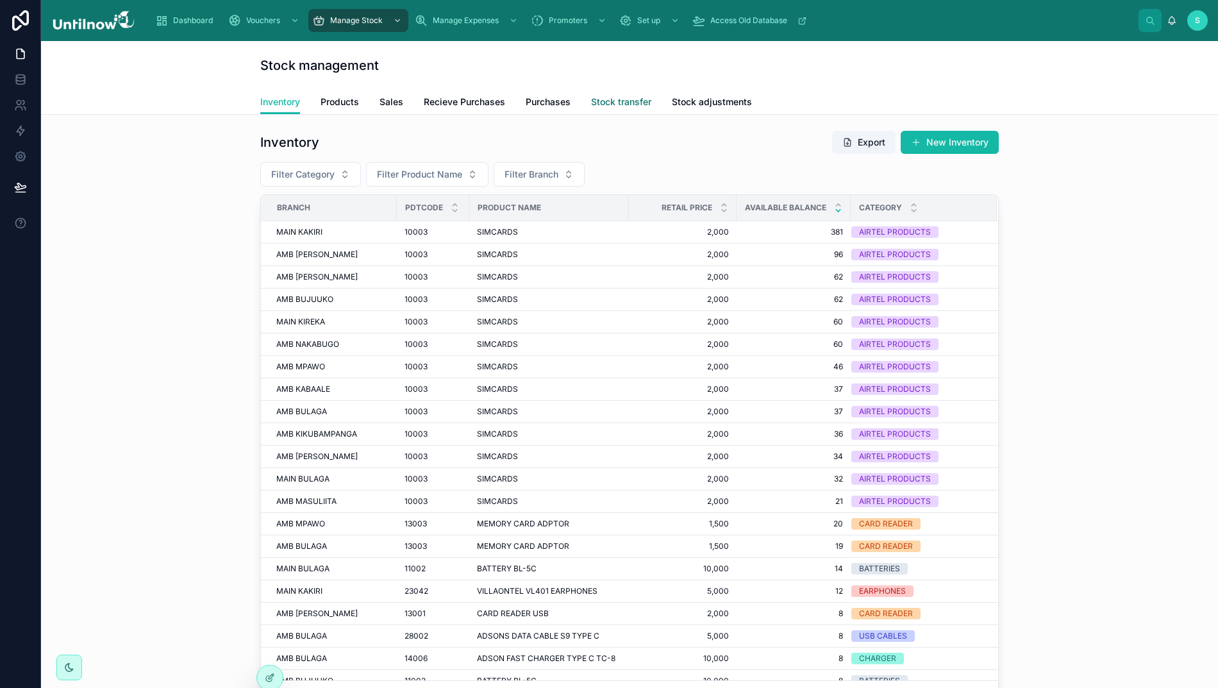
click at [603, 104] on span "Stock transfer" at bounding box center [621, 101] width 60 height 13
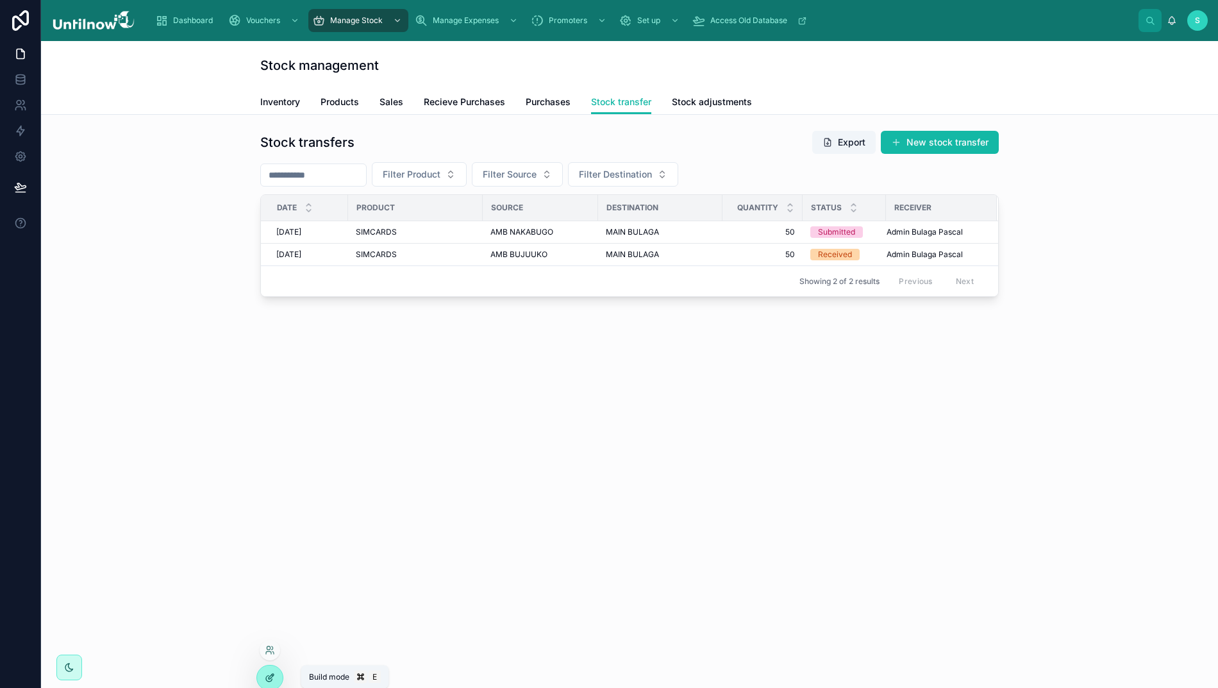
click at [267, 677] on icon at bounding box center [269, 679] width 6 height 6
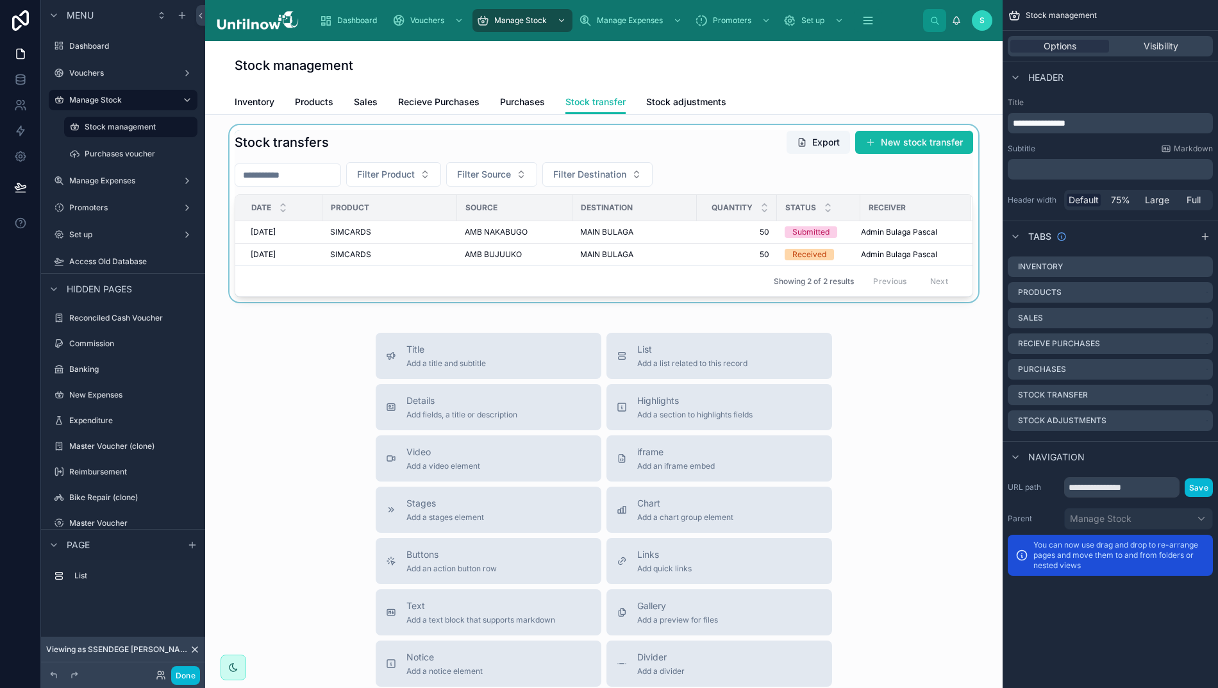
click at [755, 160] on div at bounding box center [603, 213] width 777 height 177
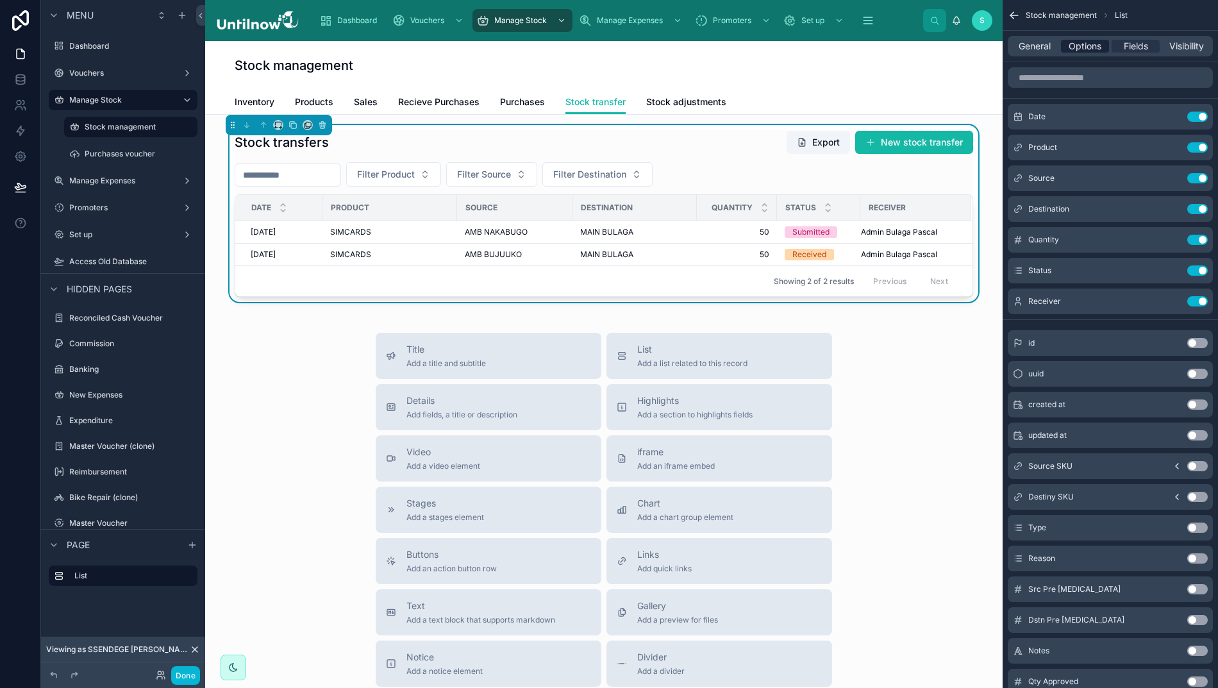
click at [1085, 45] on span "Options" at bounding box center [1084, 46] width 33 height 13
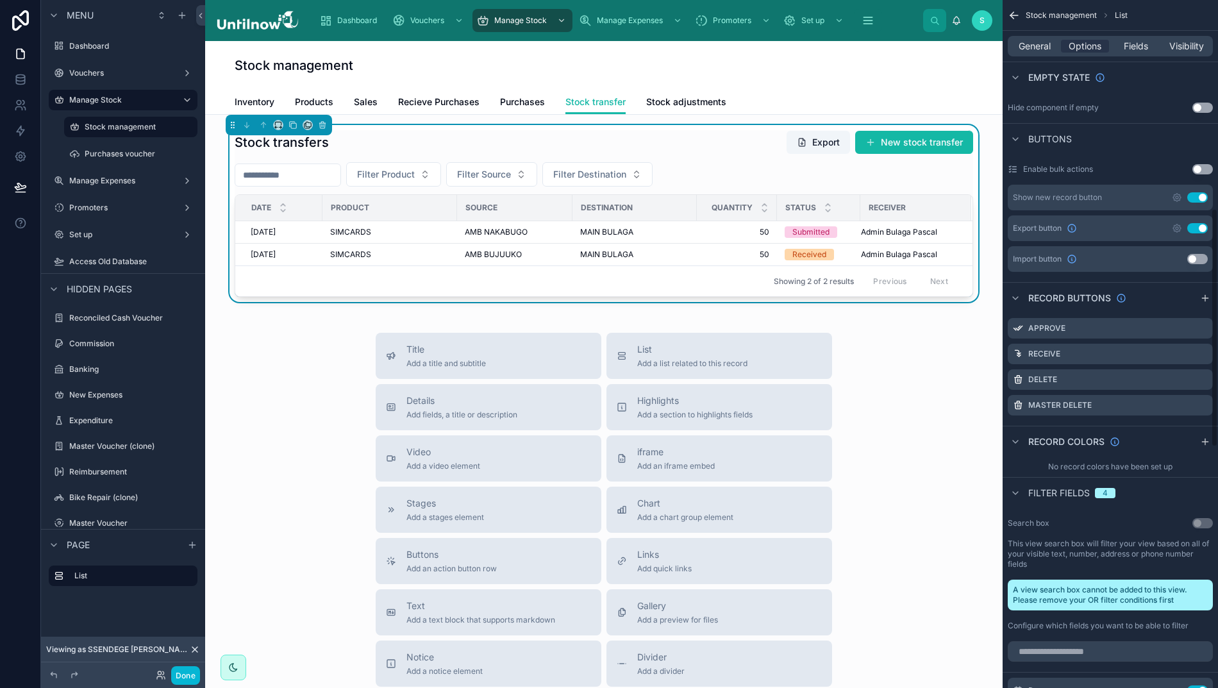
scroll to position [577, 0]
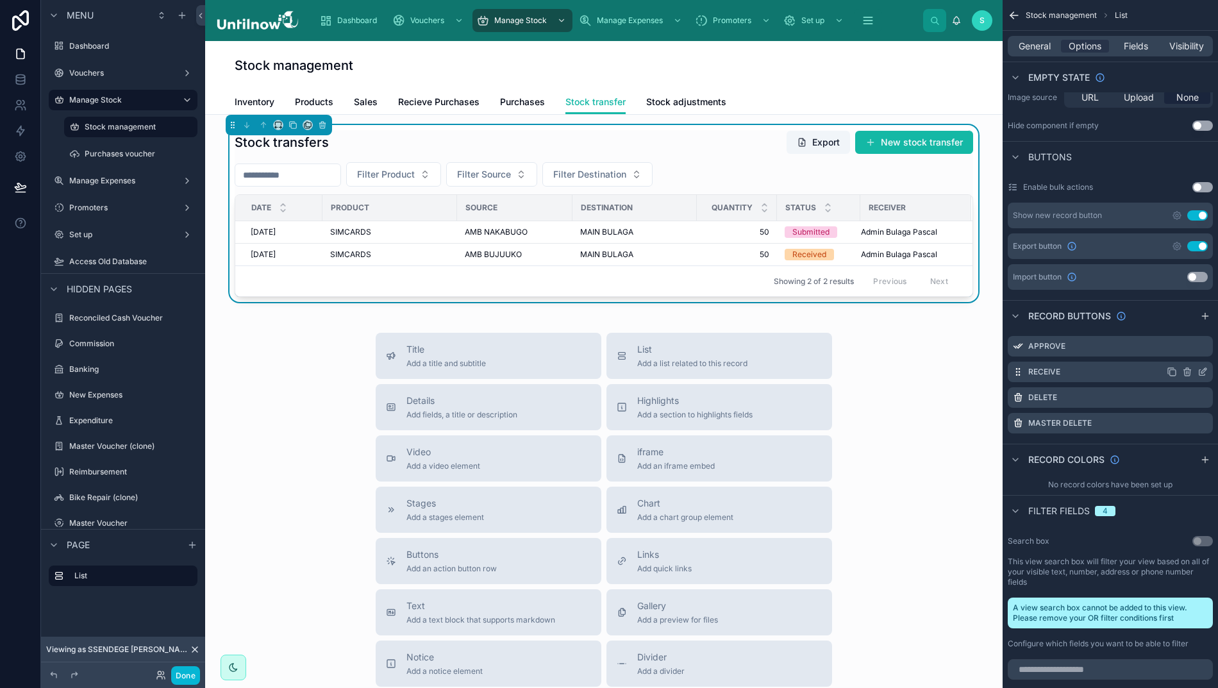
click at [1201, 374] on icon "scrollable content" at bounding box center [1202, 372] width 10 height 10
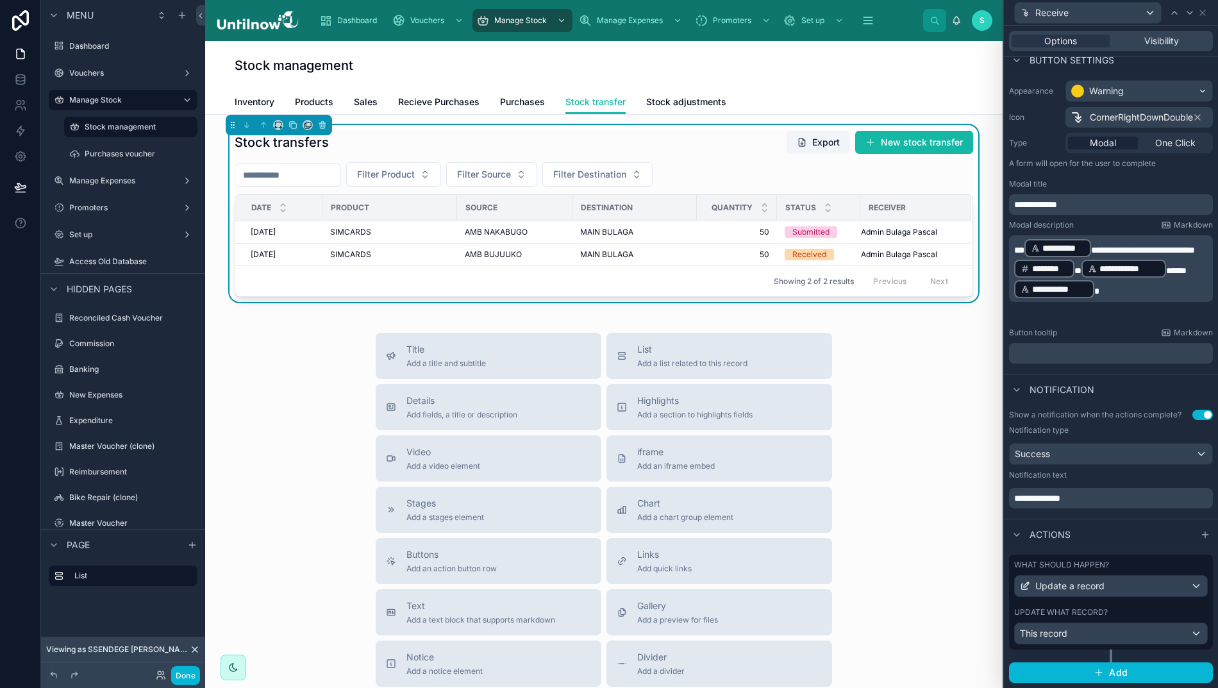
scroll to position [83, 0]
click at [1090, 644] on div "This record" at bounding box center [1111, 634] width 192 height 21
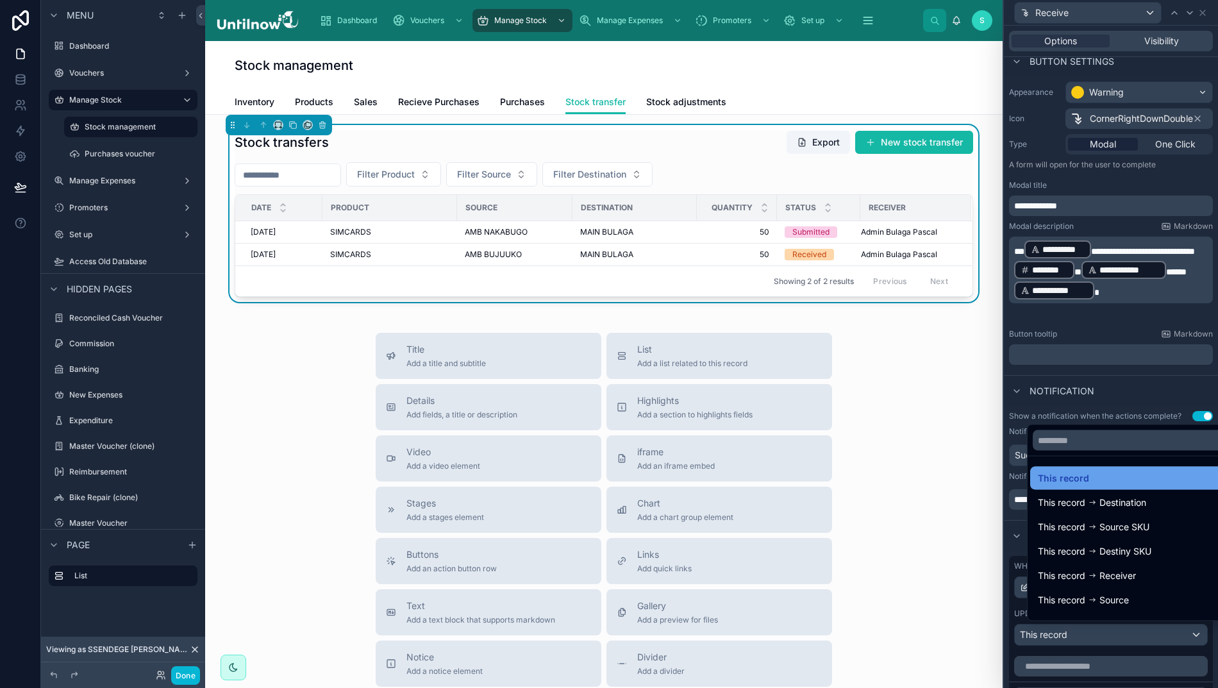
click at [1050, 486] on span "This record" at bounding box center [1063, 477] width 51 height 15
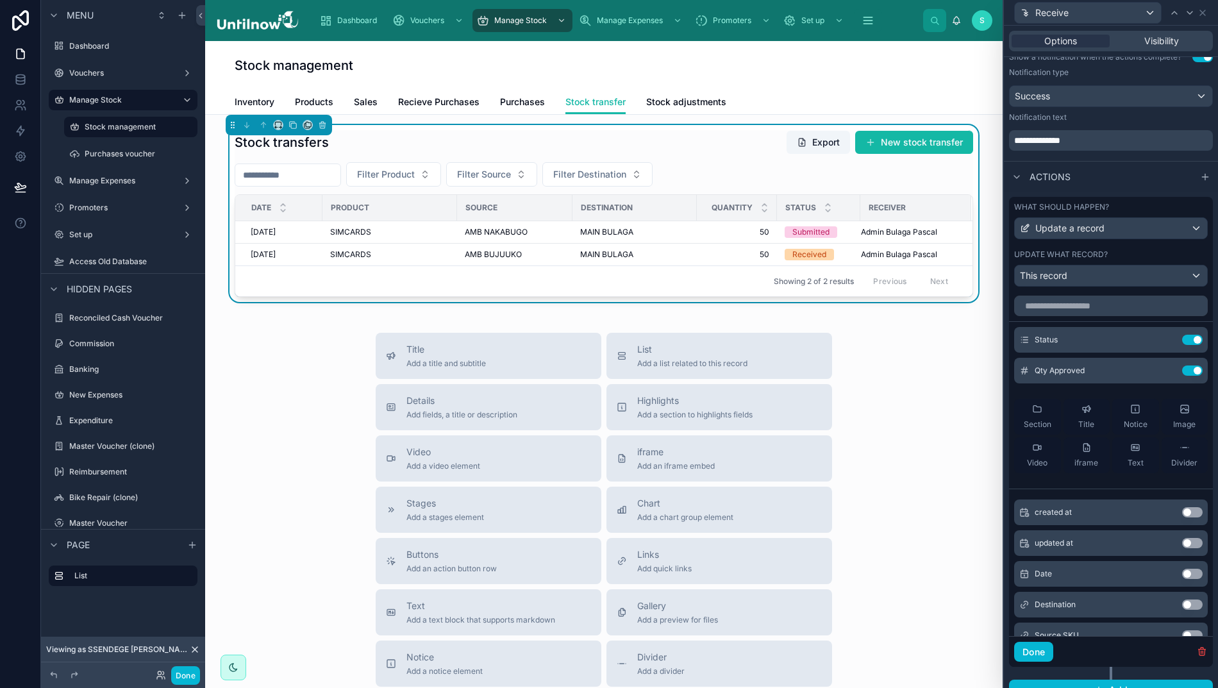
scroll to position [0, 0]
click at [1161, 377] on icon at bounding box center [1166, 372] width 10 height 10
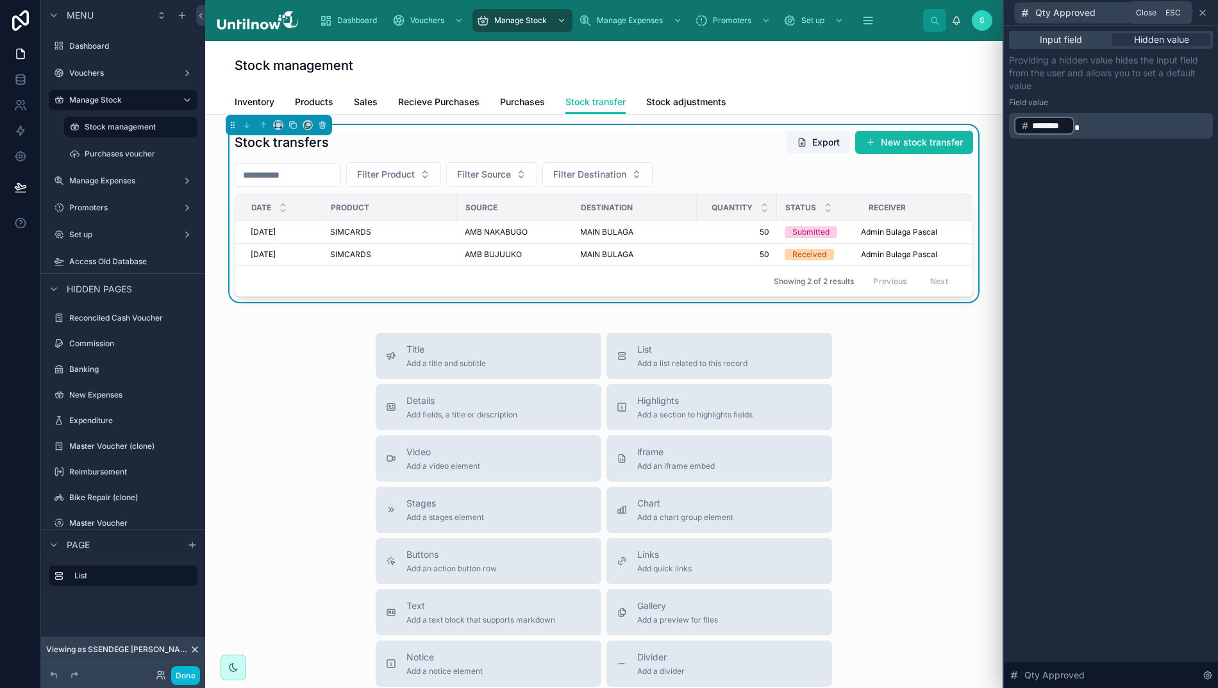
click at [1202, 13] on icon at bounding box center [1202, 12] width 5 height 5
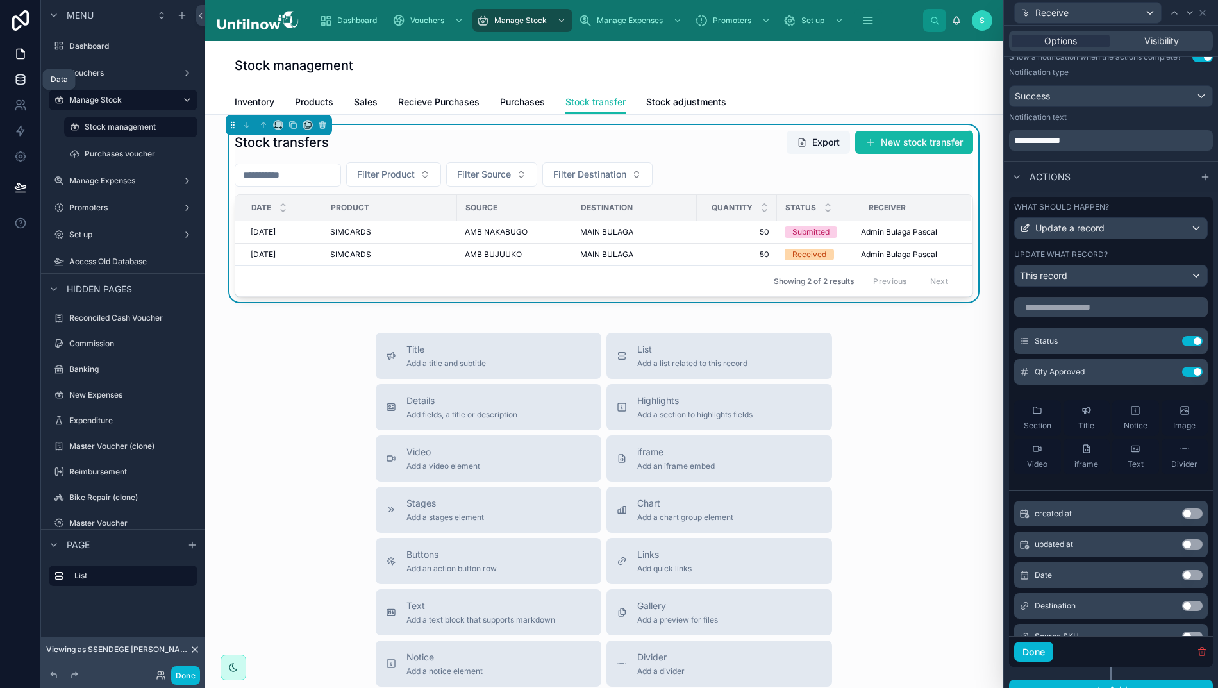
click at [14, 82] on icon at bounding box center [20, 79] width 13 height 13
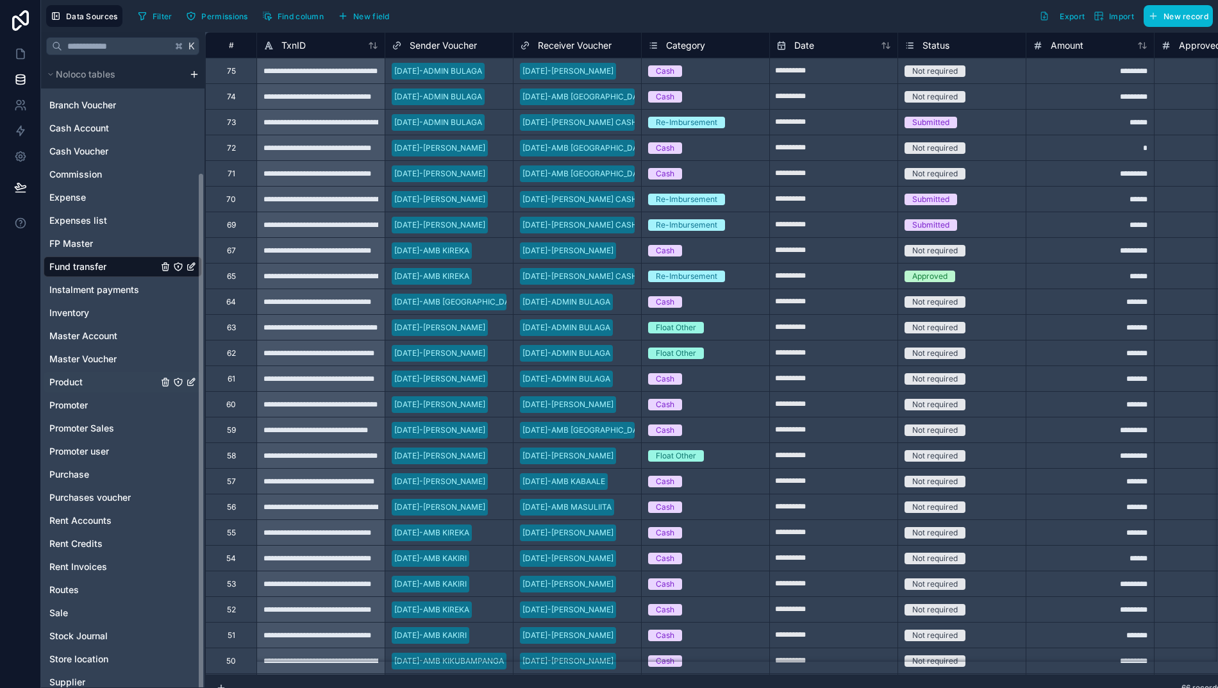
scroll to position [136, 0]
click at [73, 638] on span "Stock Journal" at bounding box center [78, 637] width 58 height 13
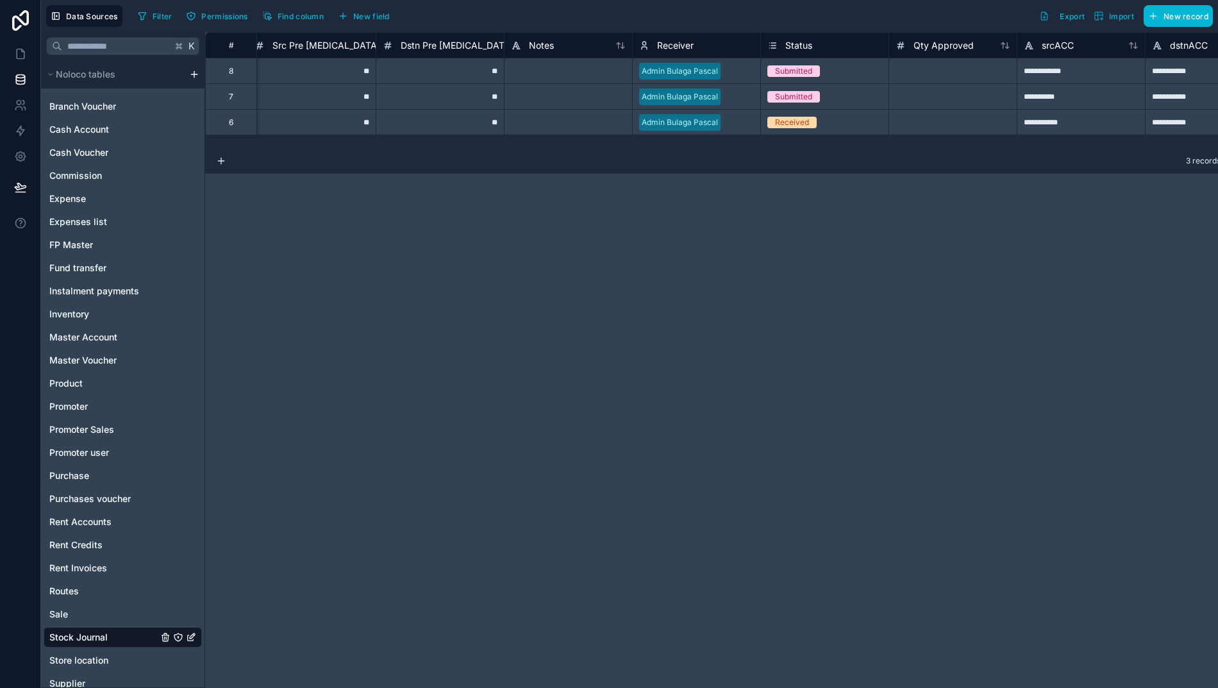
scroll to position [0, 1424]
click at [6, 62] on link at bounding box center [20, 54] width 40 height 26
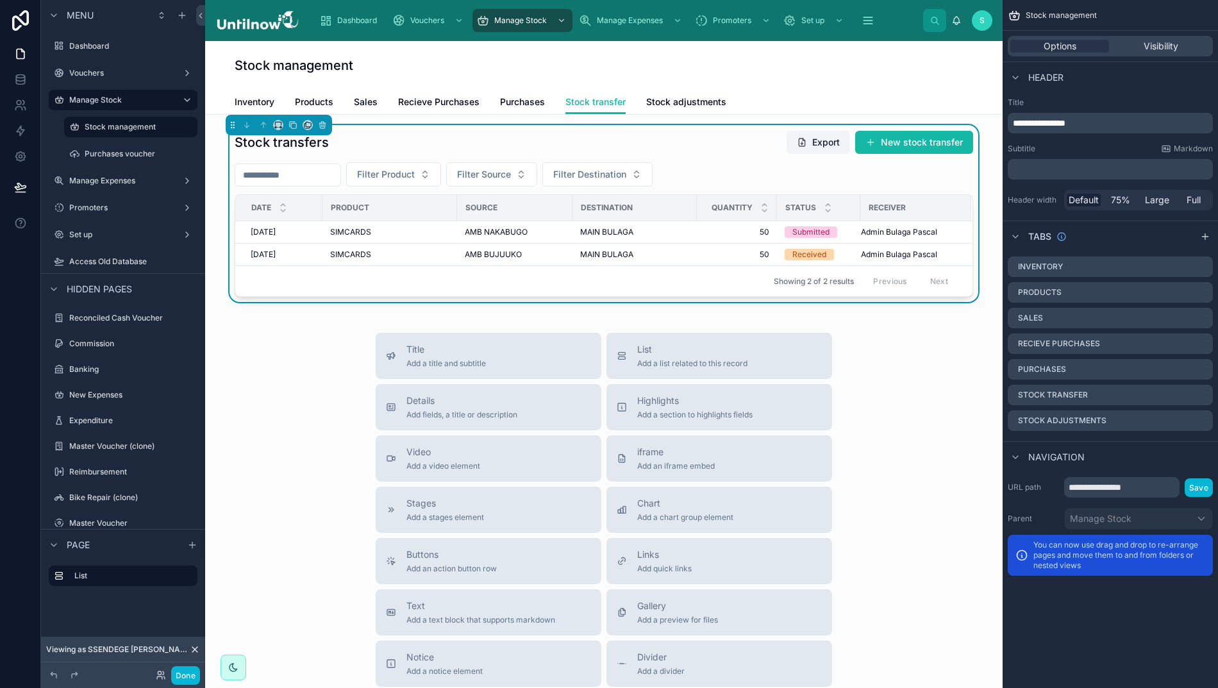
click at [711, 162] on div "Stock transfers Export New stock transfer Filter Product Filter Source Filter D…" at bounding box center [604, 213] width 738 height 167
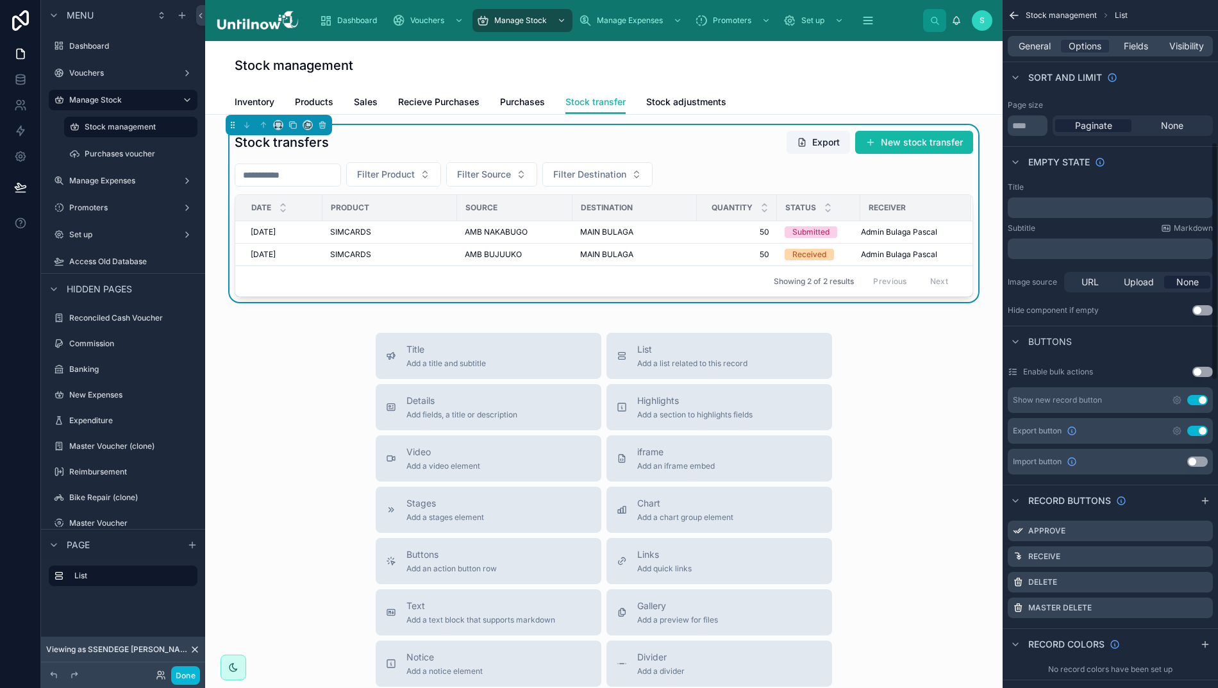
scroll to position [417, 0]
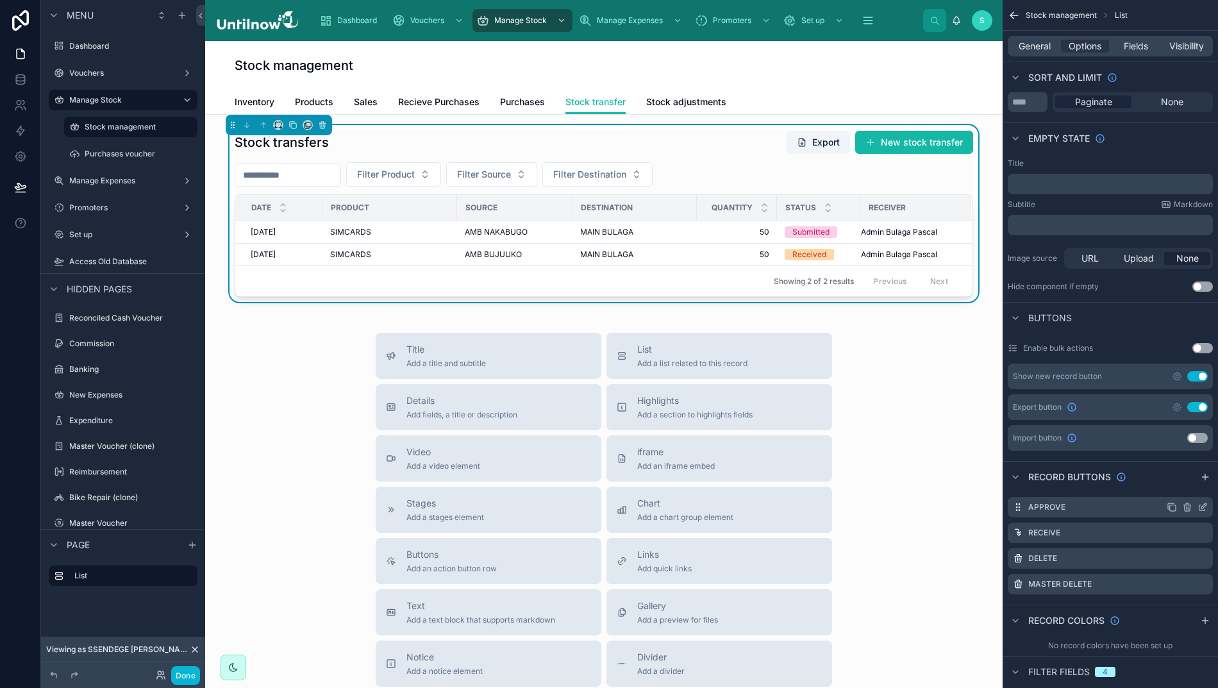
click at [1201, 505] on icon "scrollable content" at bounding box center [1202, 507] width 10 height 10
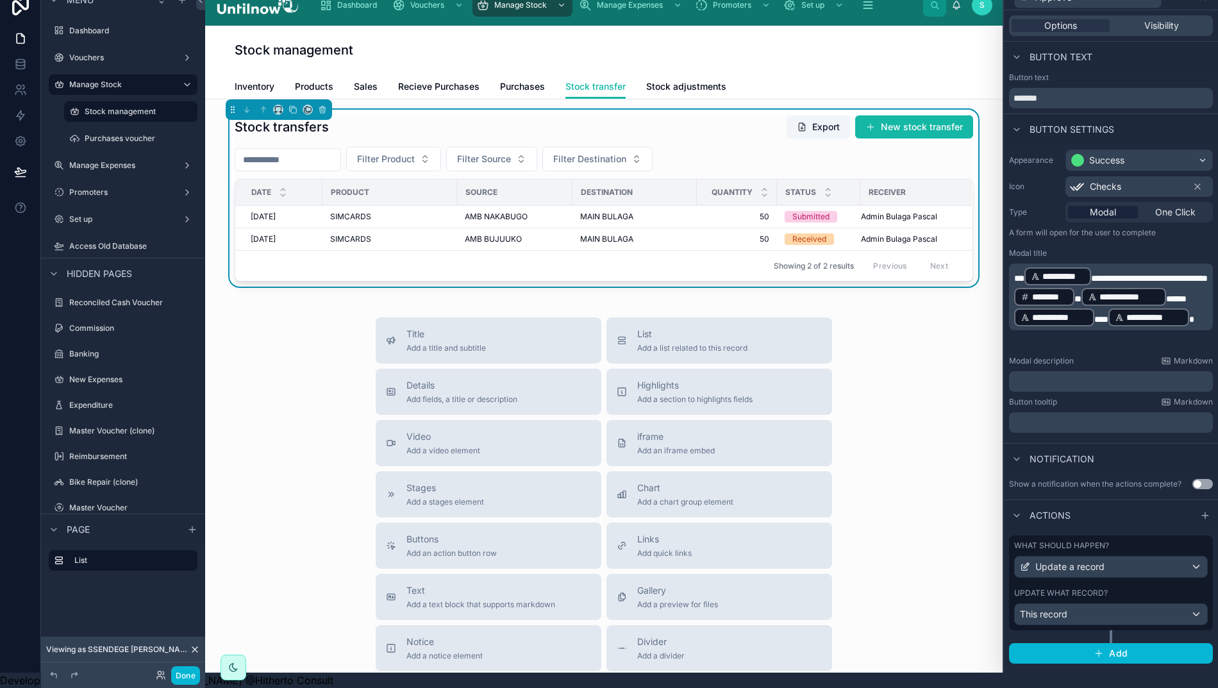
scroll to position [28, 13]
click at [1091, 604] on div "This record" at bounding box center [1111, 614] width 192 height 21
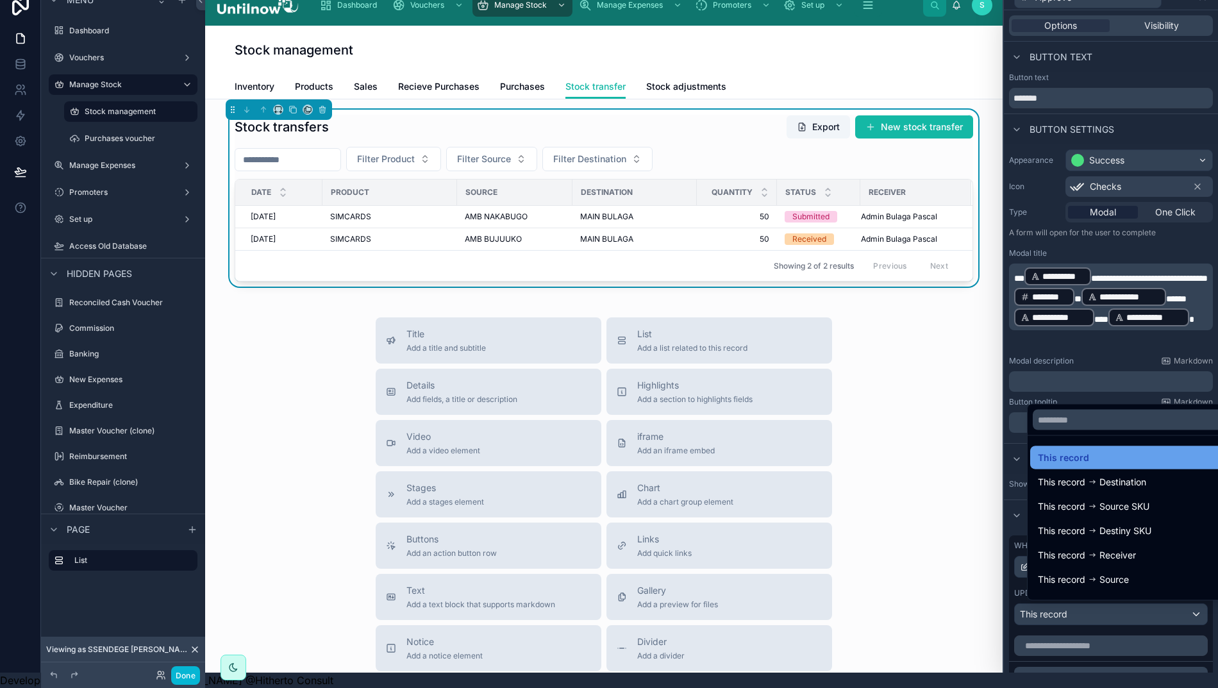
click at [1068, 452] on span "This record" at bounding box center [1063, 457] width 51 height 15
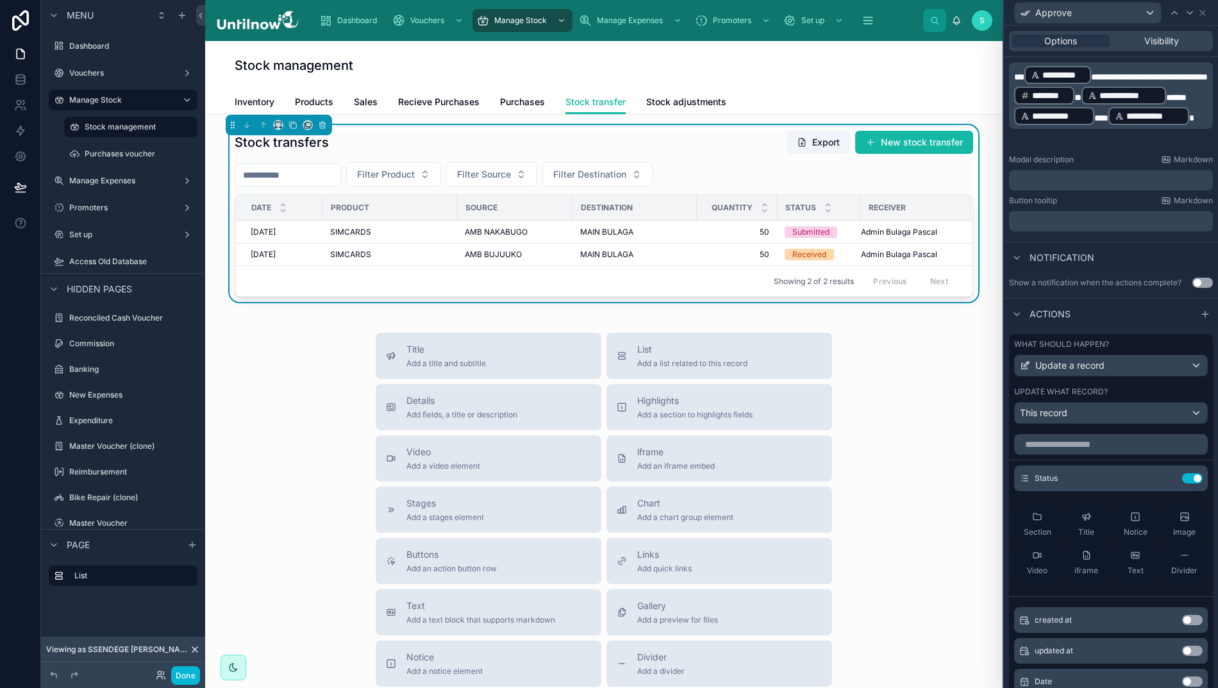
scroll to position [0, 0]
click at [1201, 14] on icon at bounding box center [1202, 12] width 5 height 5
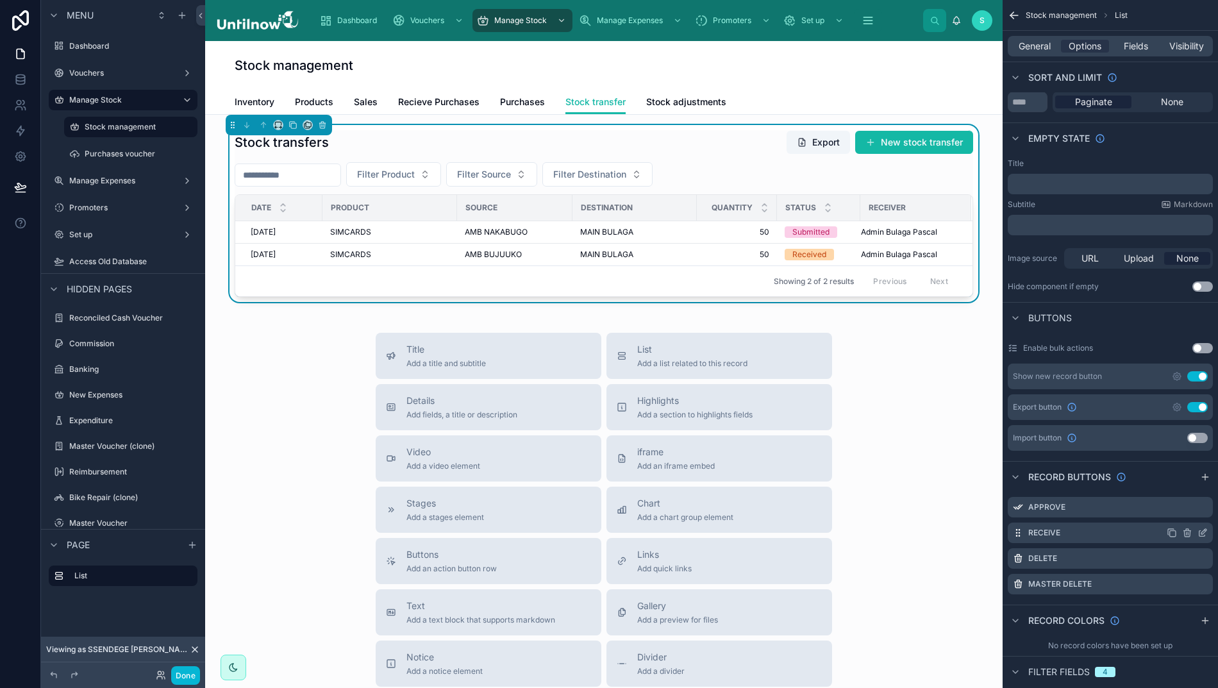
click at [1205, 531] on icon "scrollable content" at bounding box center [1204, 529] width 1 height 1
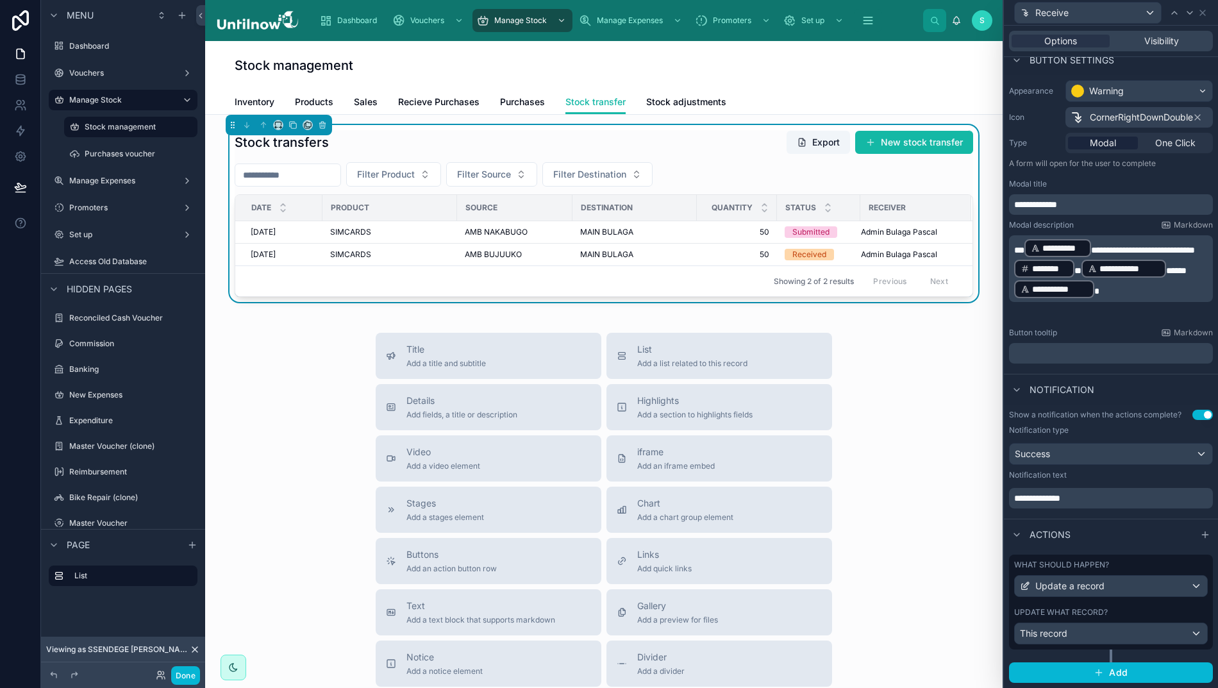
scroll to position [83, 0]
click at [1170, 645] on div "This record" at bounding box center [1111, 634] width 192 height 21
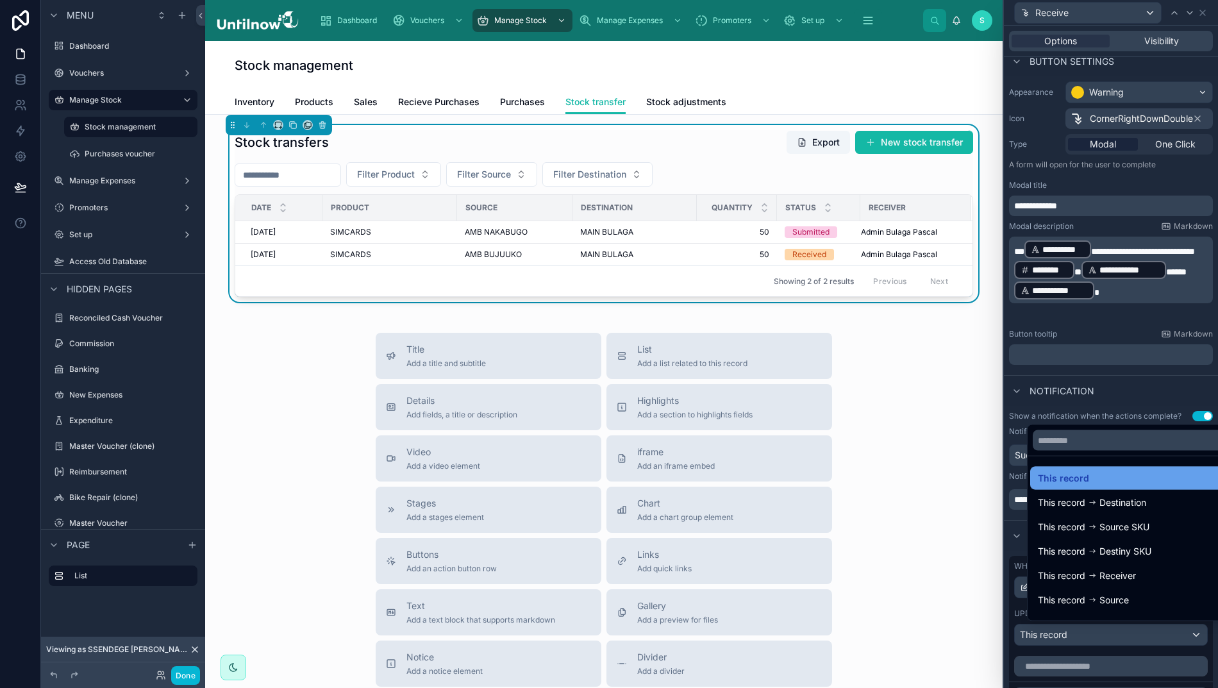
click at [1068, 486] on span "This record" at bounding box center [1063, 477] width 51 height 15
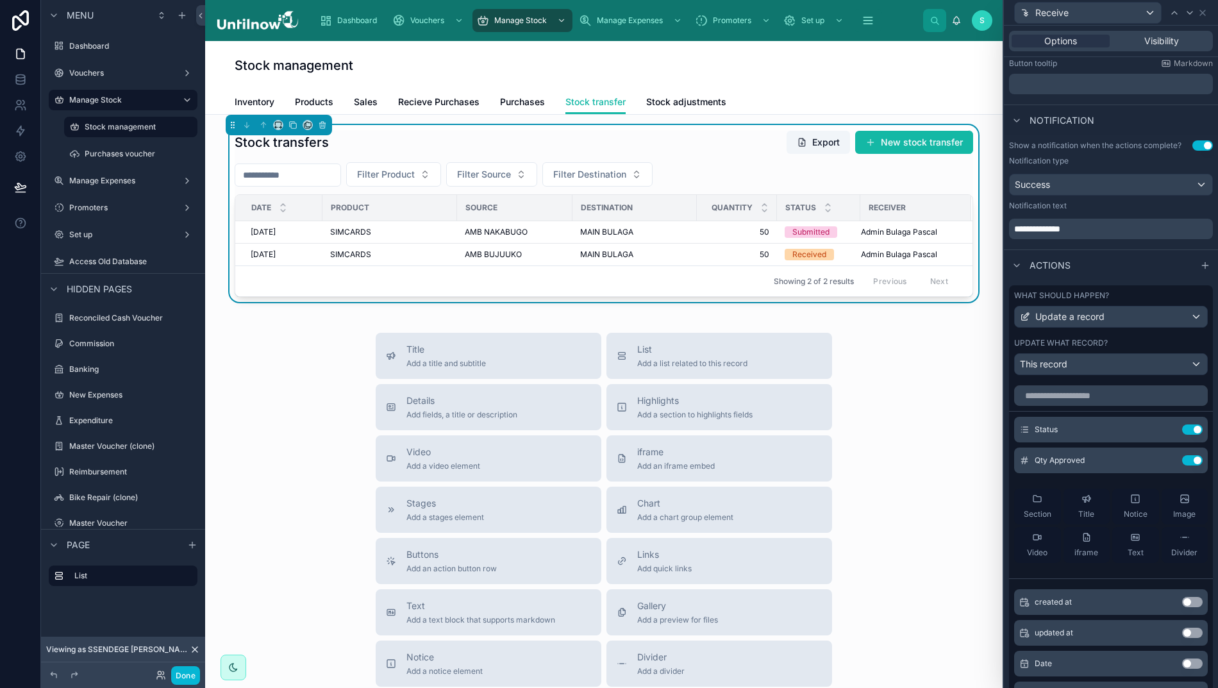
scroll to position [3, 0]
click at [1168, 425] on icon at bounding box center [1168, 424] width 1 height 1
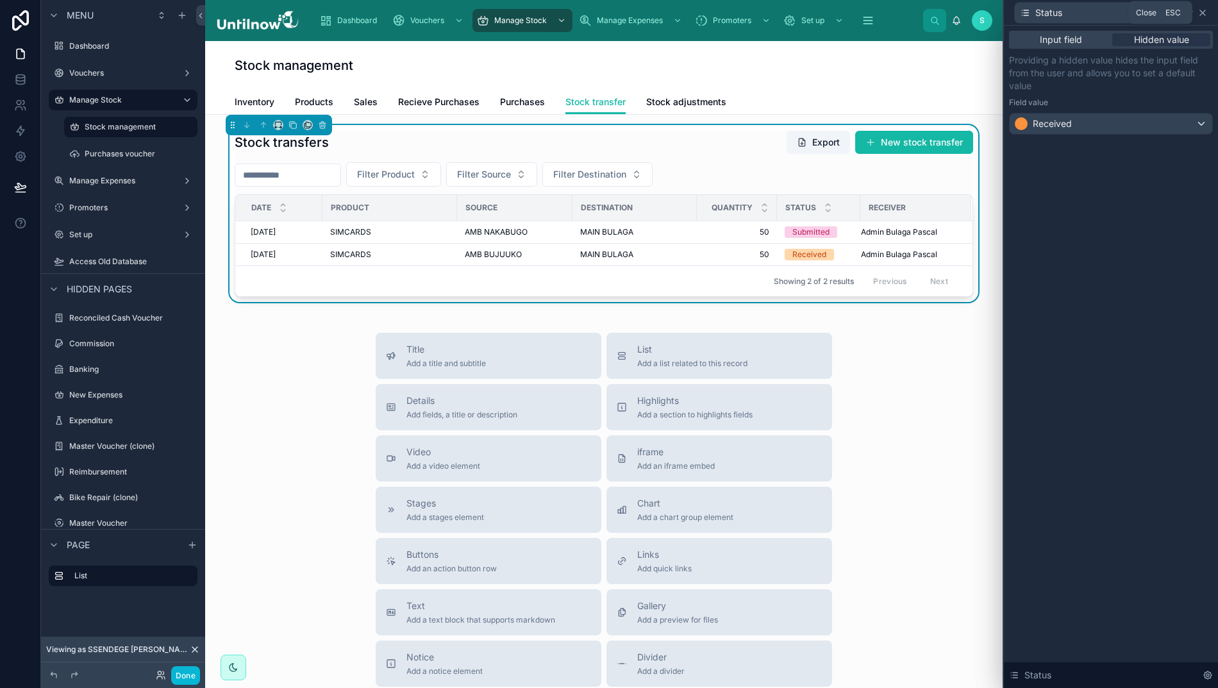
click at [1205, 11] on icon at bounding box center [1202, 12] width 5 height 5
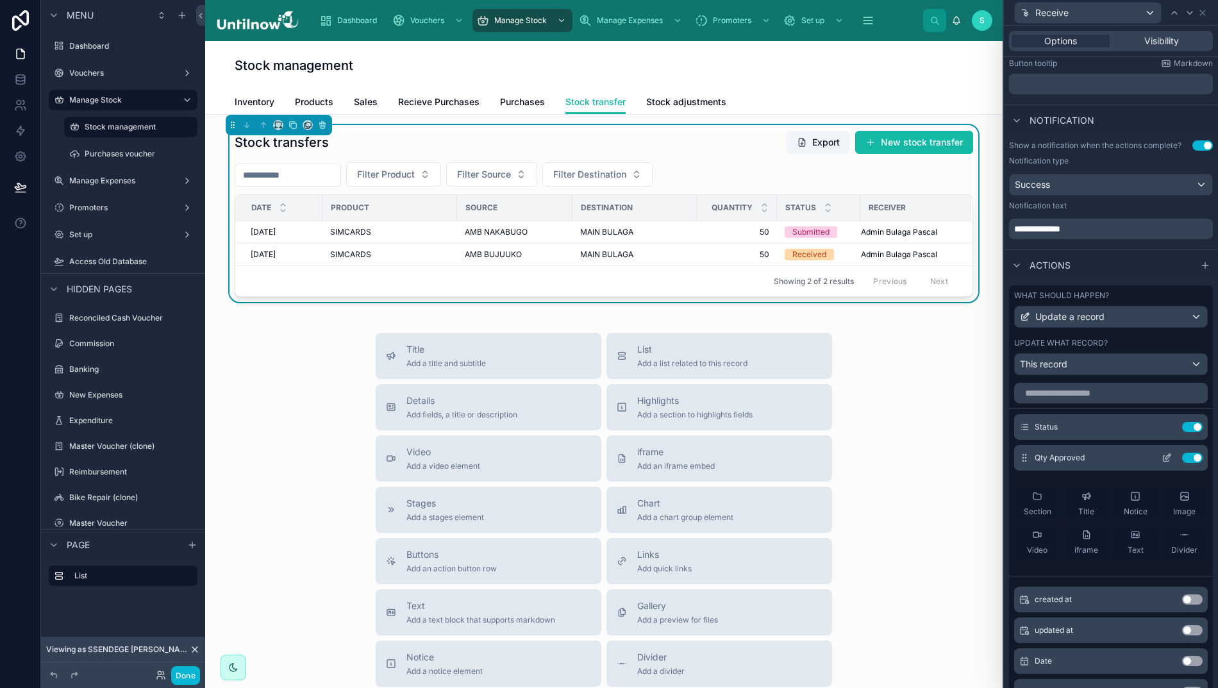
click at [1161, 463] on icon at bounding box center [1166, 457] width 10 height 10
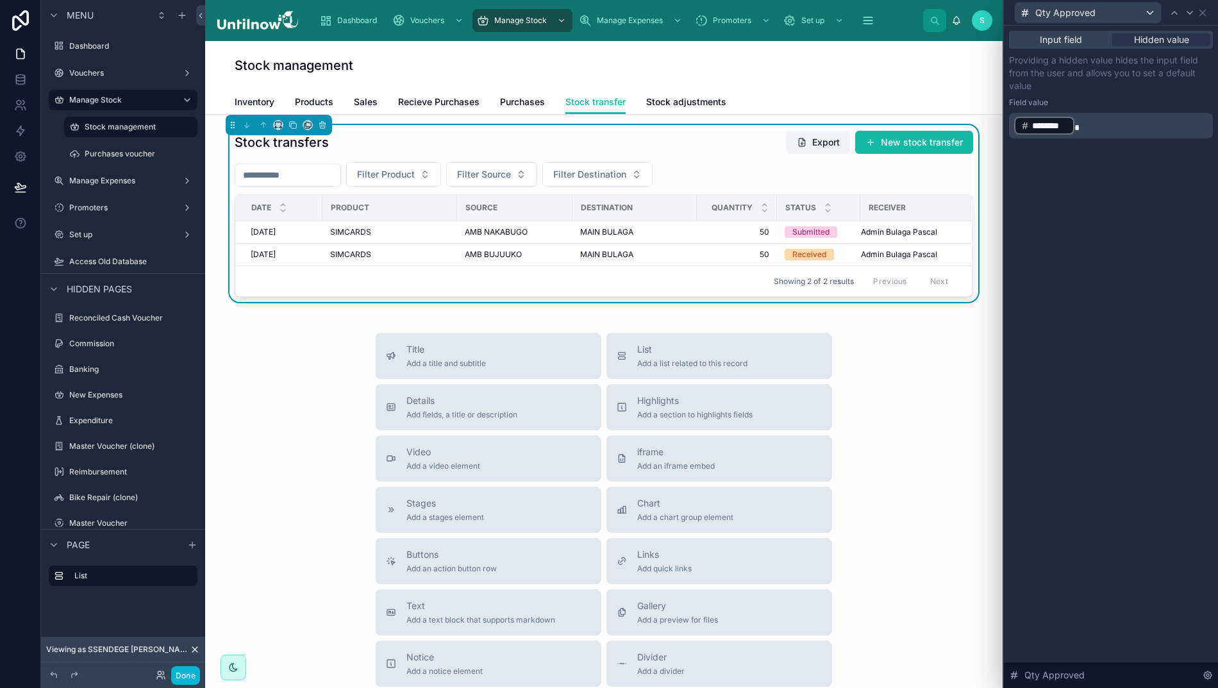
click at [1093, 123] on p "﻿ ******** ﻿" at bounding box center [1112, 125] width 196 height 21
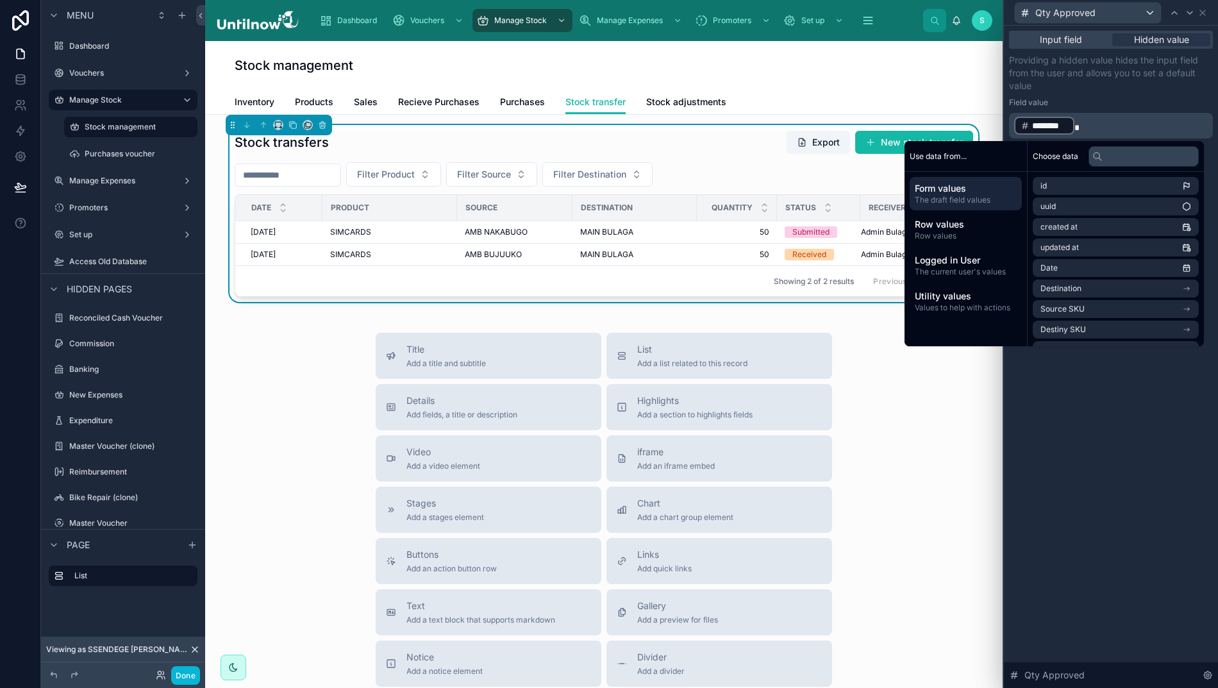
click at [934, 192] on span "Form values" at bounding box center [966, 188] width 102 height 13
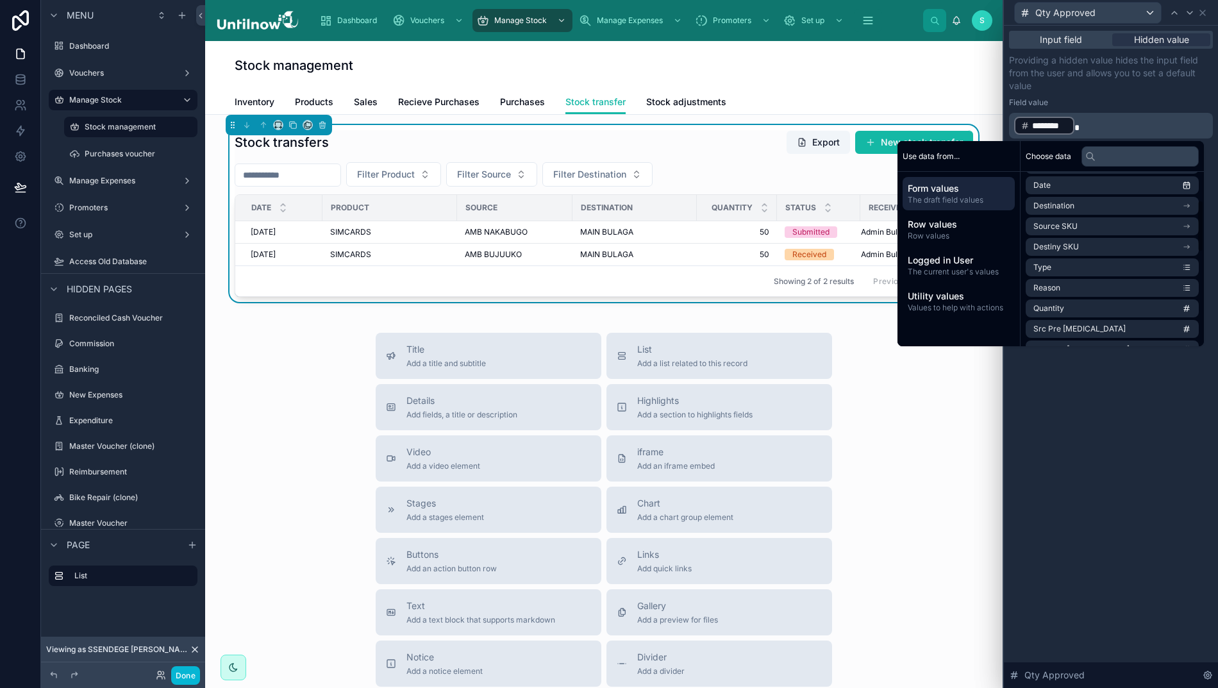
scroll to position [85, 0]
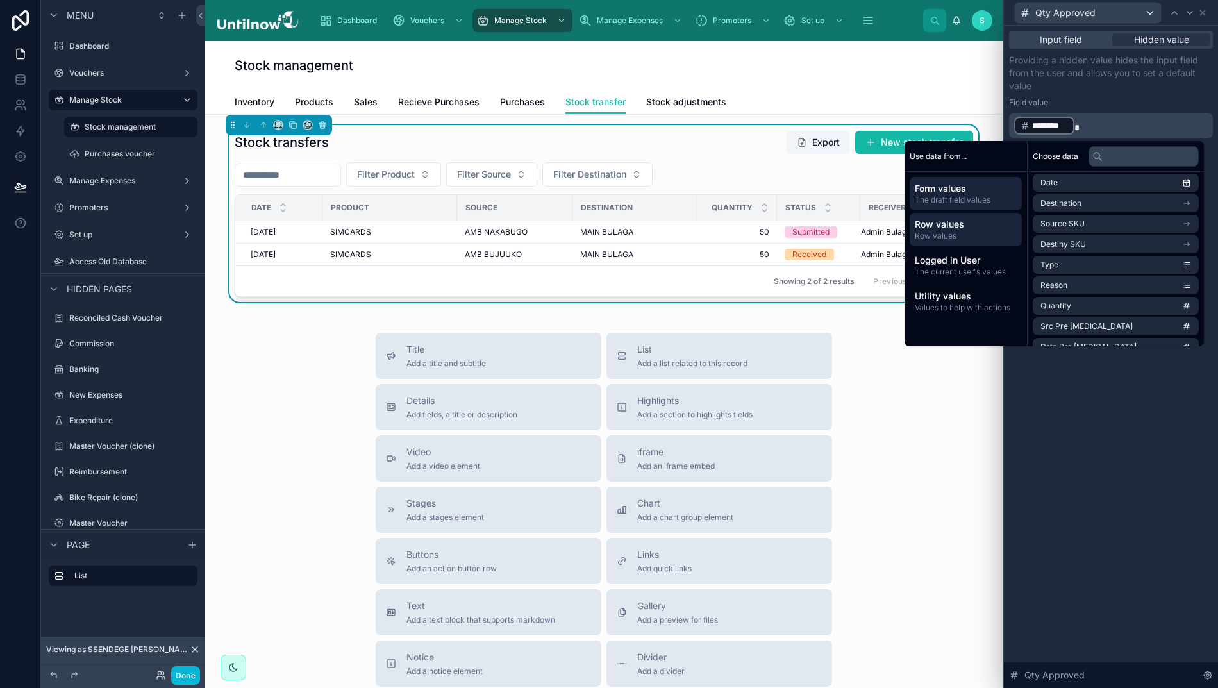
click at [931, 229] on span "Row values" at bounding box center [966, 224] width 102 height 13
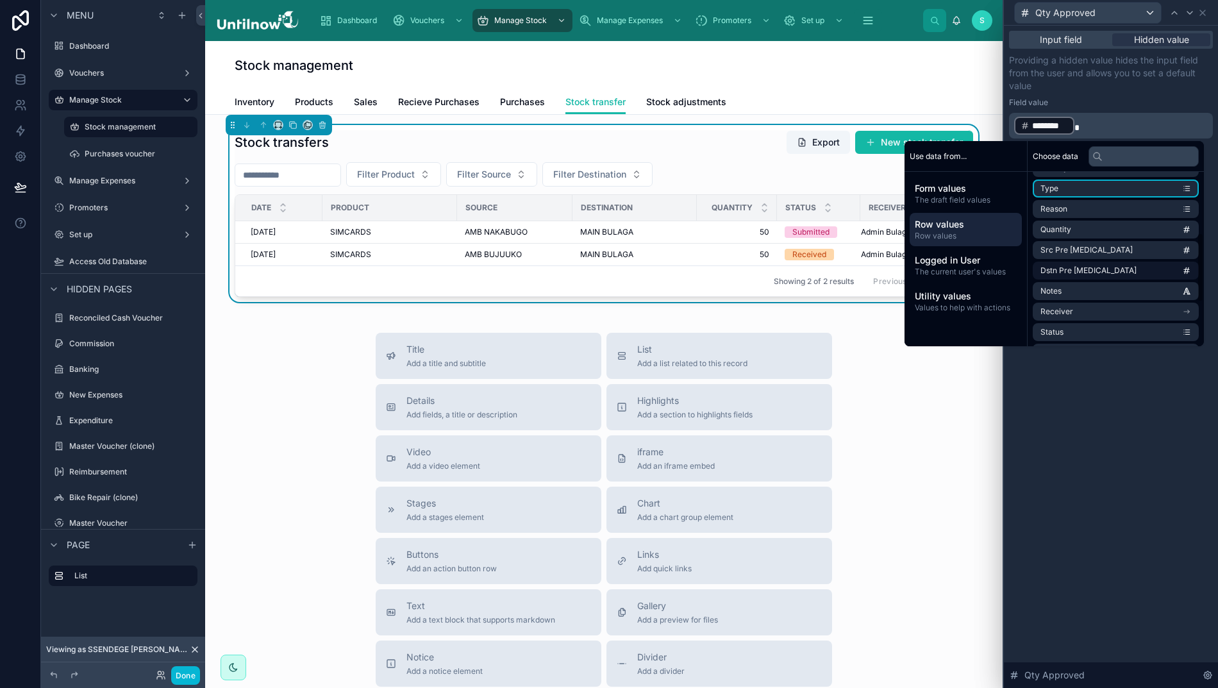
scroll to position [163, 0]
click at [1095, 226] on li "Quantity" at bounding box center [1116, 228] width 166 height 18
click at [1160, 120] on p "﻿ ******** ﻿ ******** ﻿ ﻿" at bounding box center [1112, 125] width 196 height 21
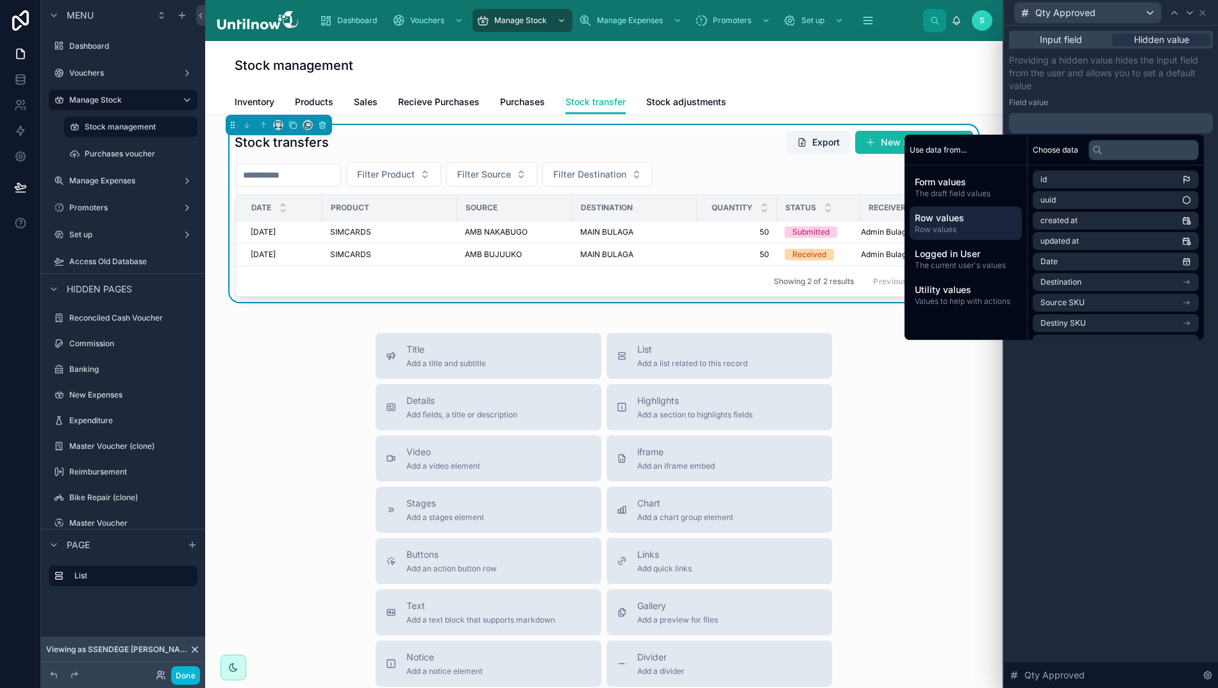
click at [946, 212] on span "Row values" at bounding box center [966, 218] width 102 height 13
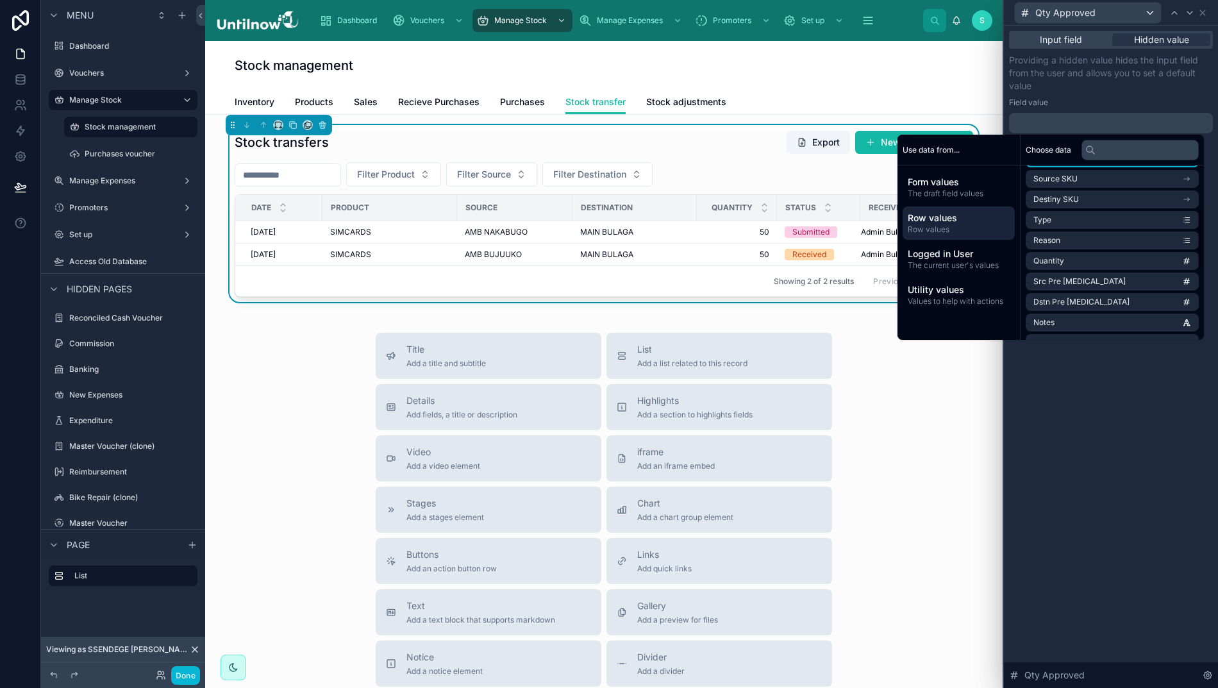
scroll to position [142, 0]
click at [1054, 238] on span "Quantity" at bounding box center [1048, 243] width 31 height 10
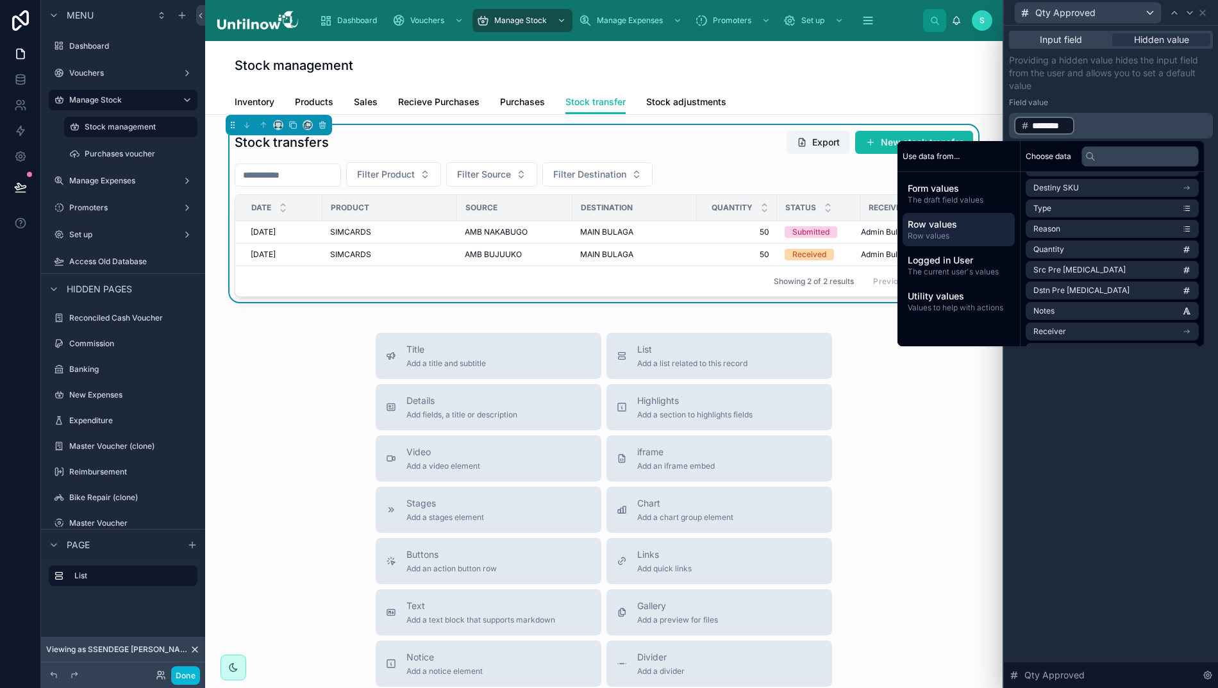
click at [1116, 468] on div "Input field Hidden value Providing a hidden value hides the input field from th…" at bounding box center [1111, 357] width 214 height 662
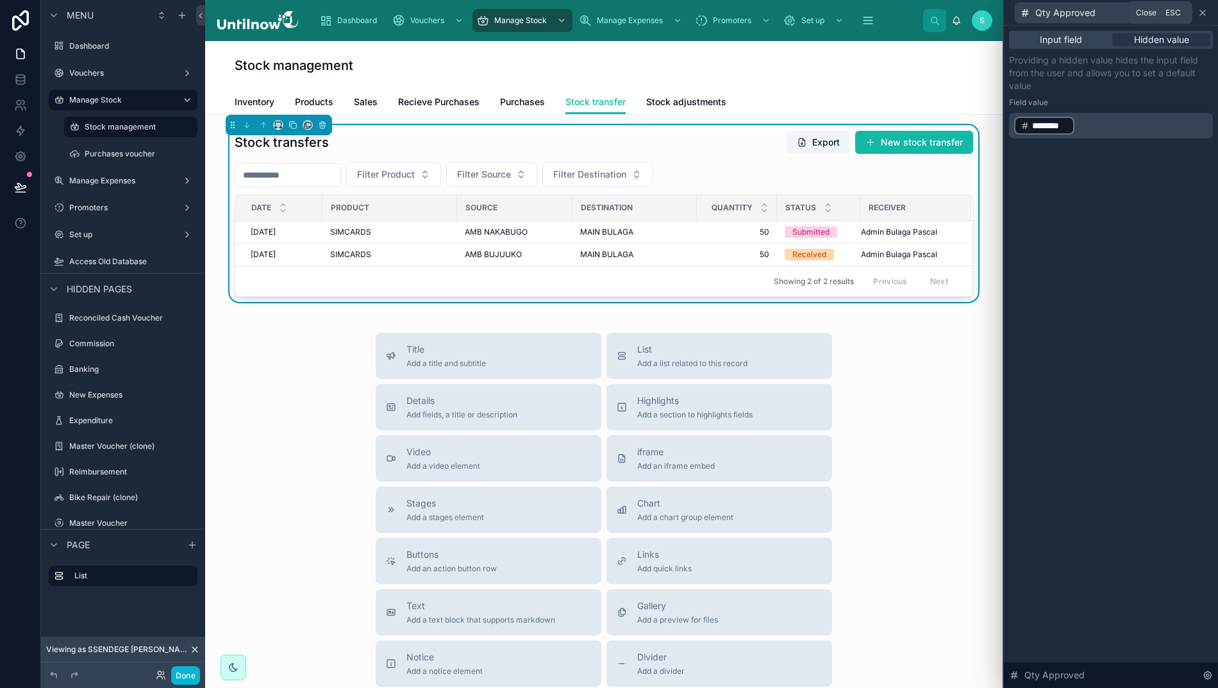
click at [1204, 14] on icon at bounding box center [1202, 12] width 5 height 5
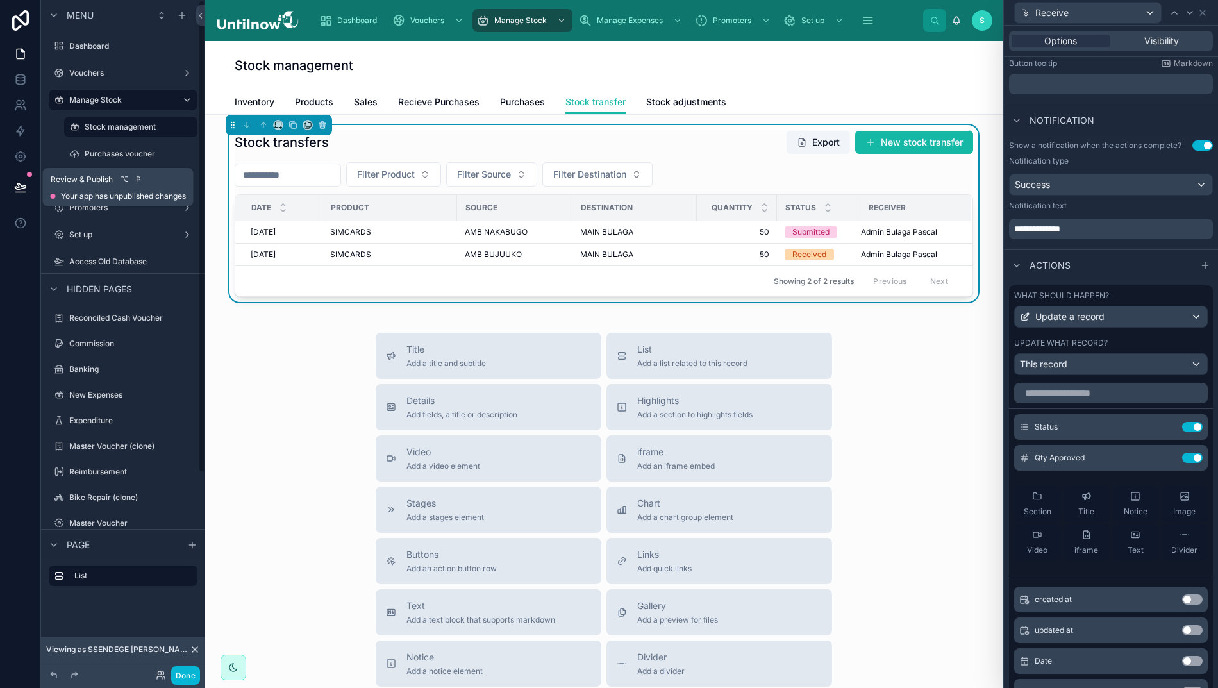
click at [16, 185] on button at bounding box center [20, 187] width 28 height 36
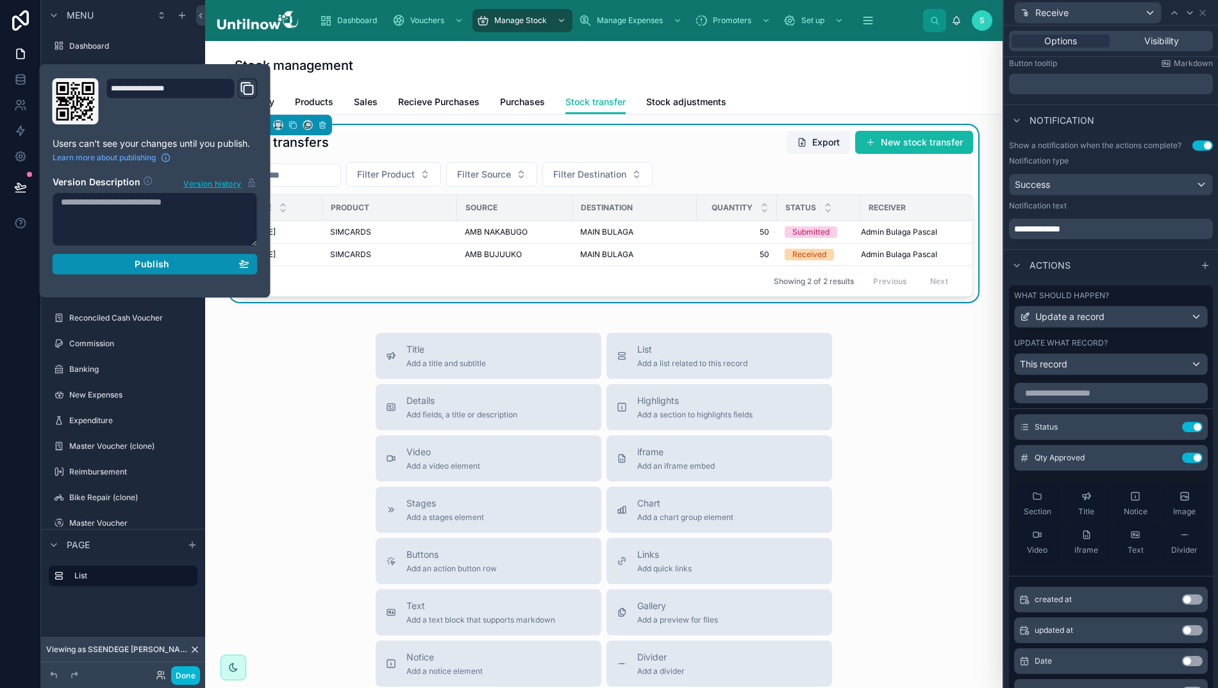
click at [105, 265] on div "Publish" at bounding box center [155, 264] width 188 height 12
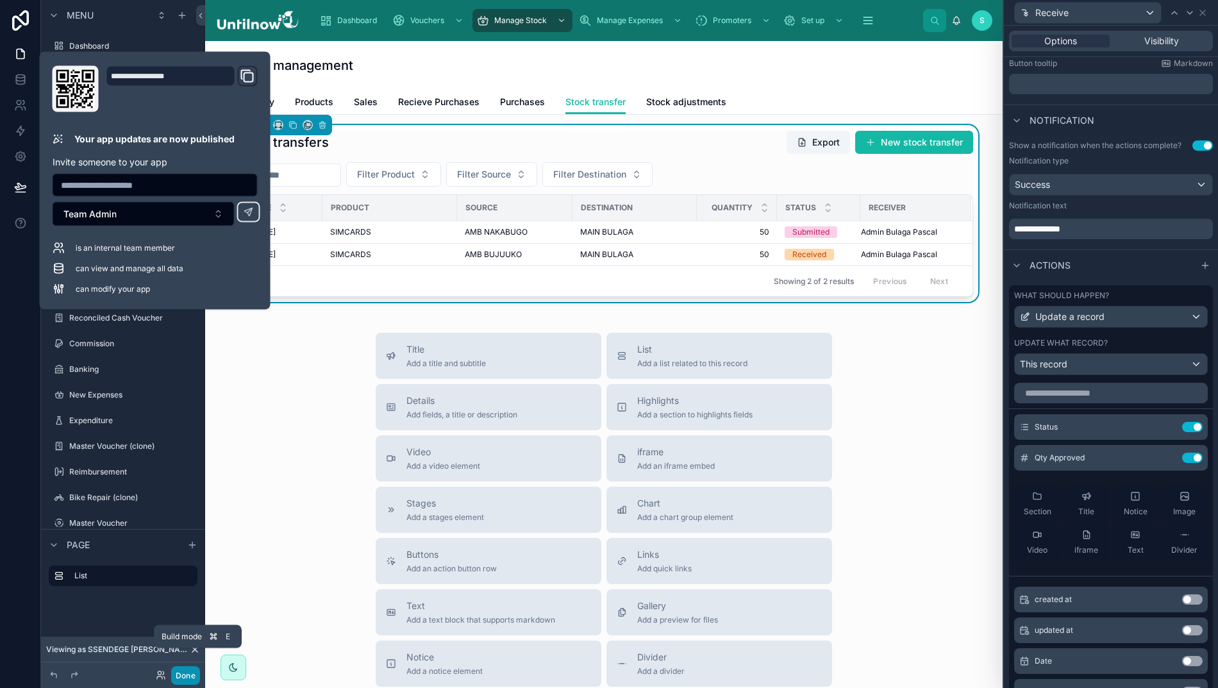
click at [183, 674] on button "Done" at bounding box center [185, 675] width 29 height 19
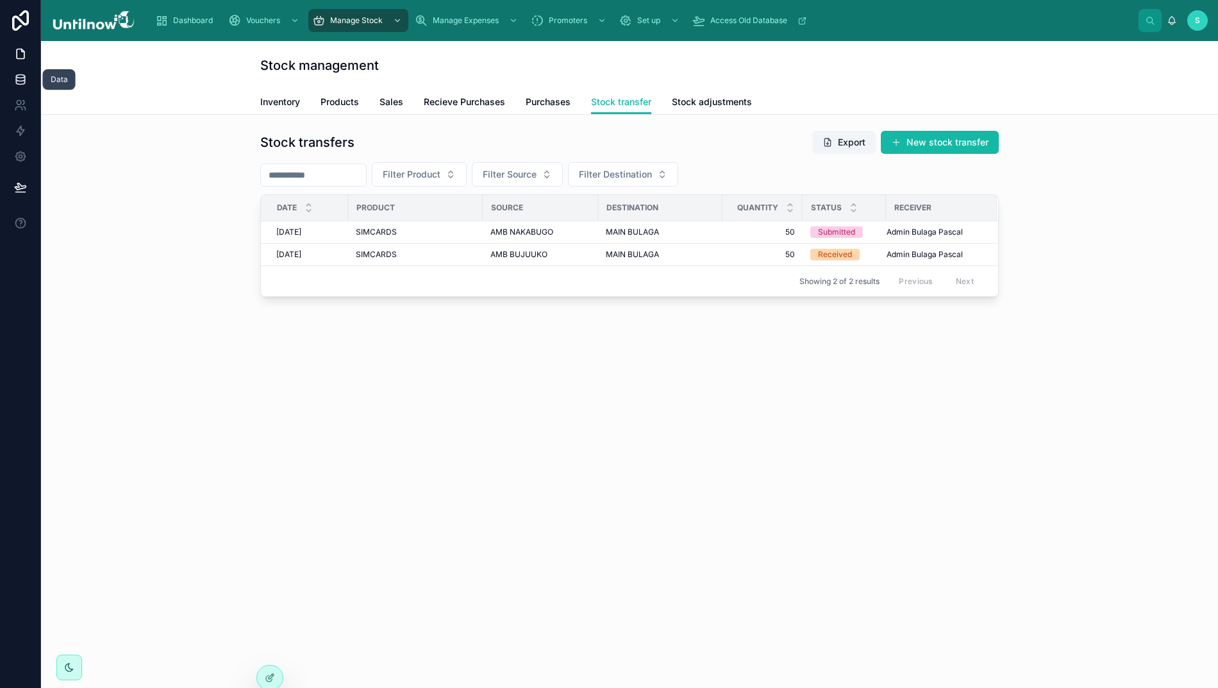
click at [14, 75] on icon at bounding box center [20, 79] width 13 height 13
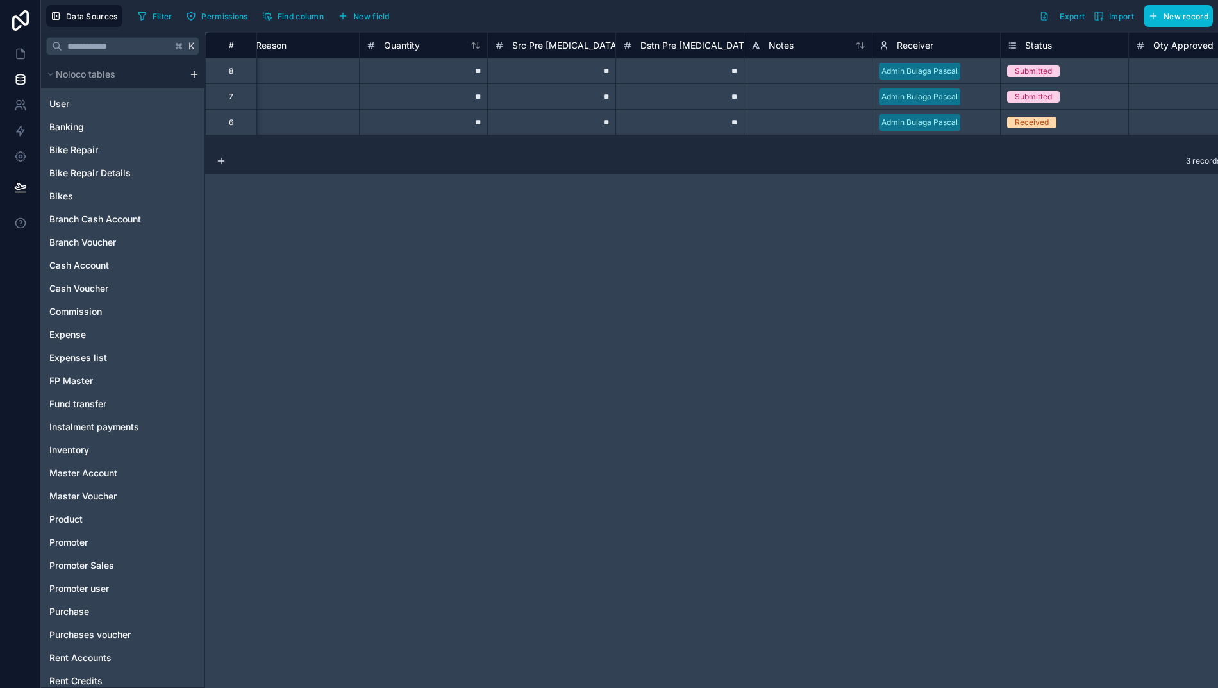
scroll to position [0, 1180]
click at [1052, 123] on div "Received" at bounding box center [1064, 122] width 128 height 14
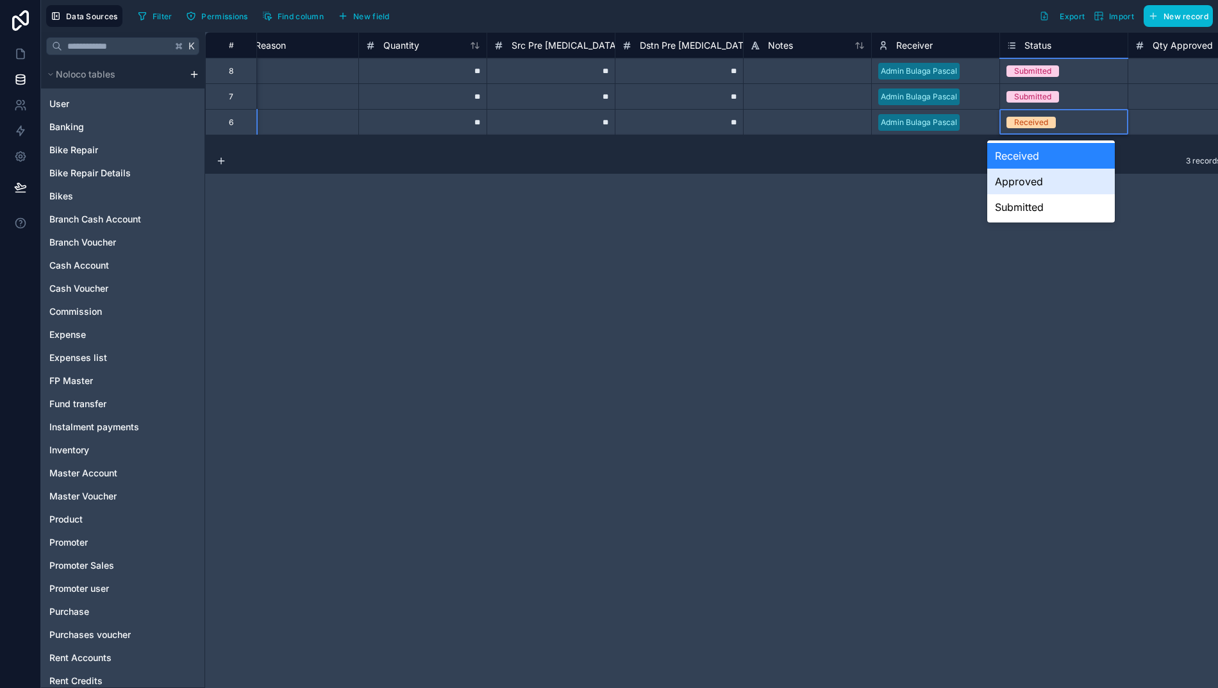
click at [1011, 180] on div "Approved" at bounding box center [1051, 182] width 128 height 26
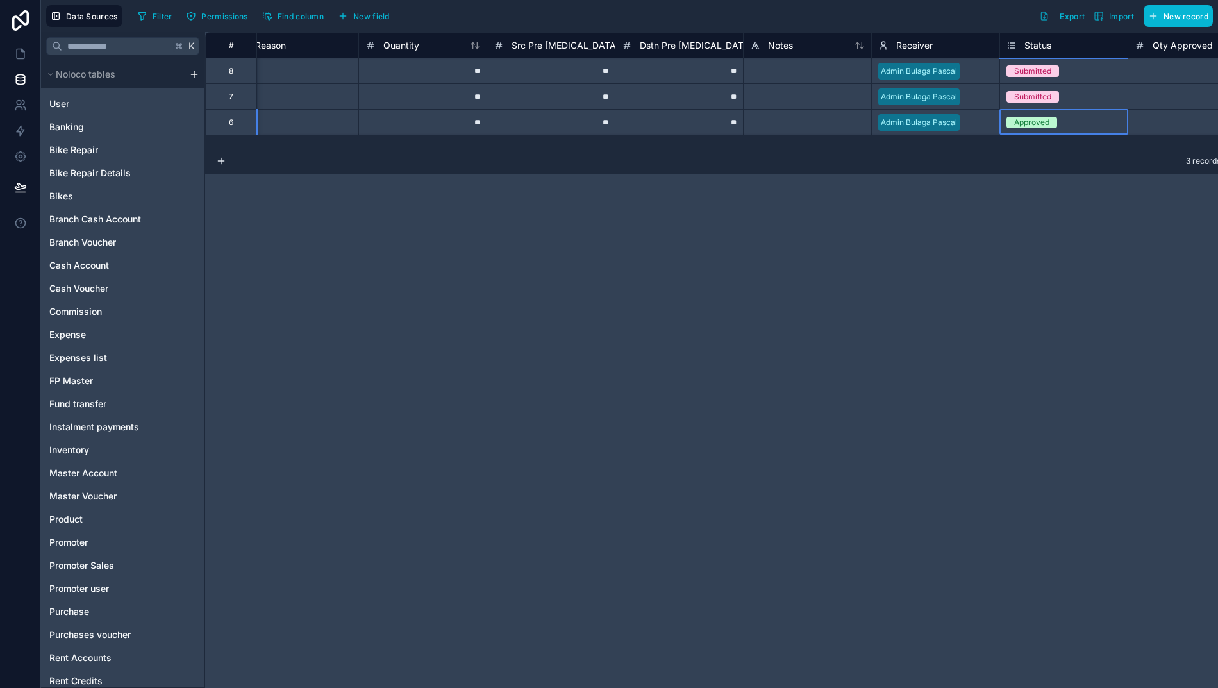
click at [1086, 273] on div "**********" at bounding box center [717, 360] width 1025 height 656
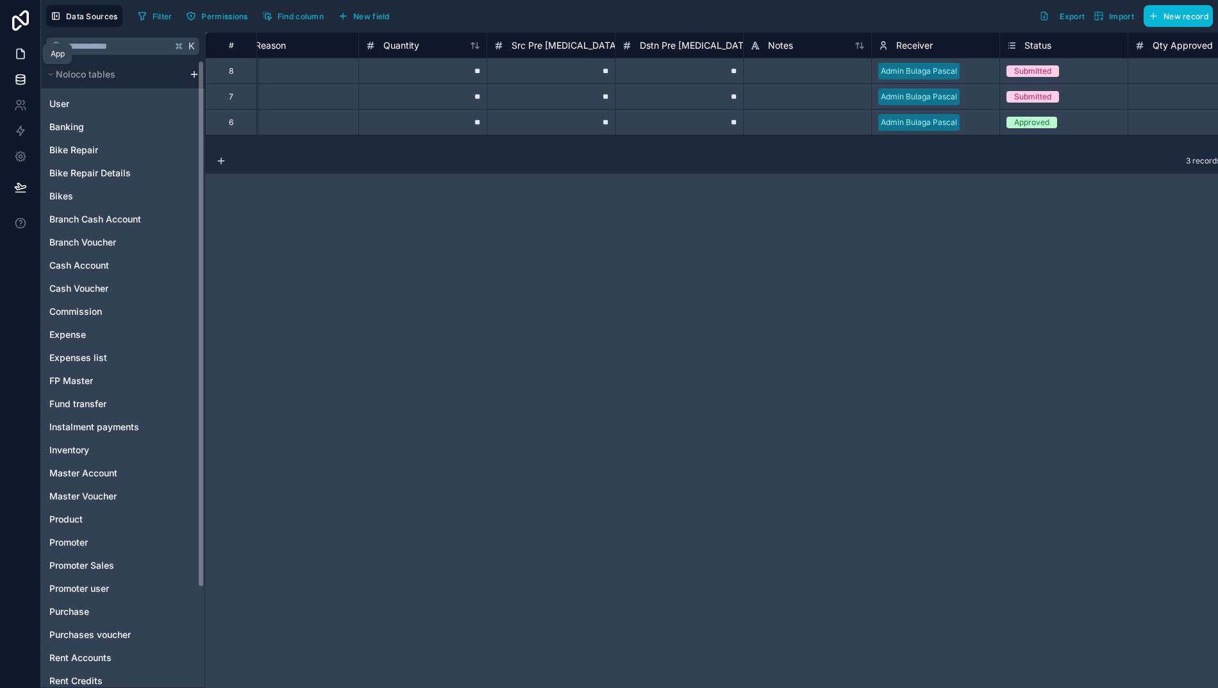
click at [14, 54] on icon at bounding box center [20, 53] width 13 height 13
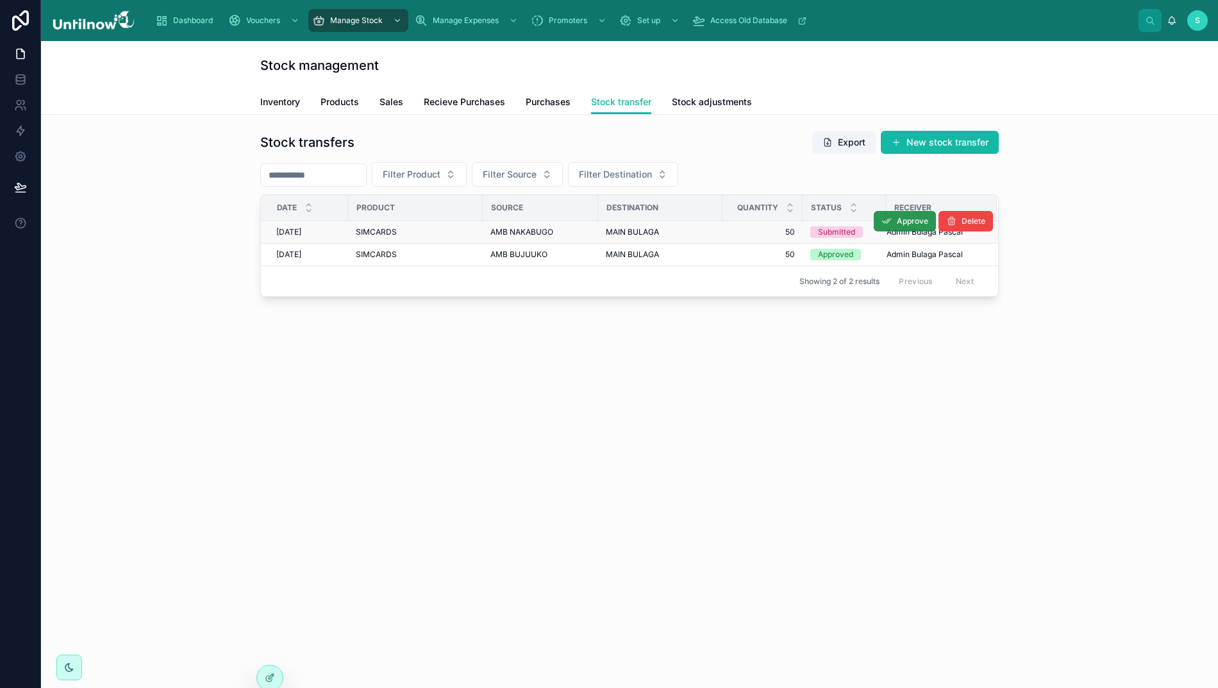
click at [901, 219] on span "Approve" at bounding box center [912, 221] width 31 height 10
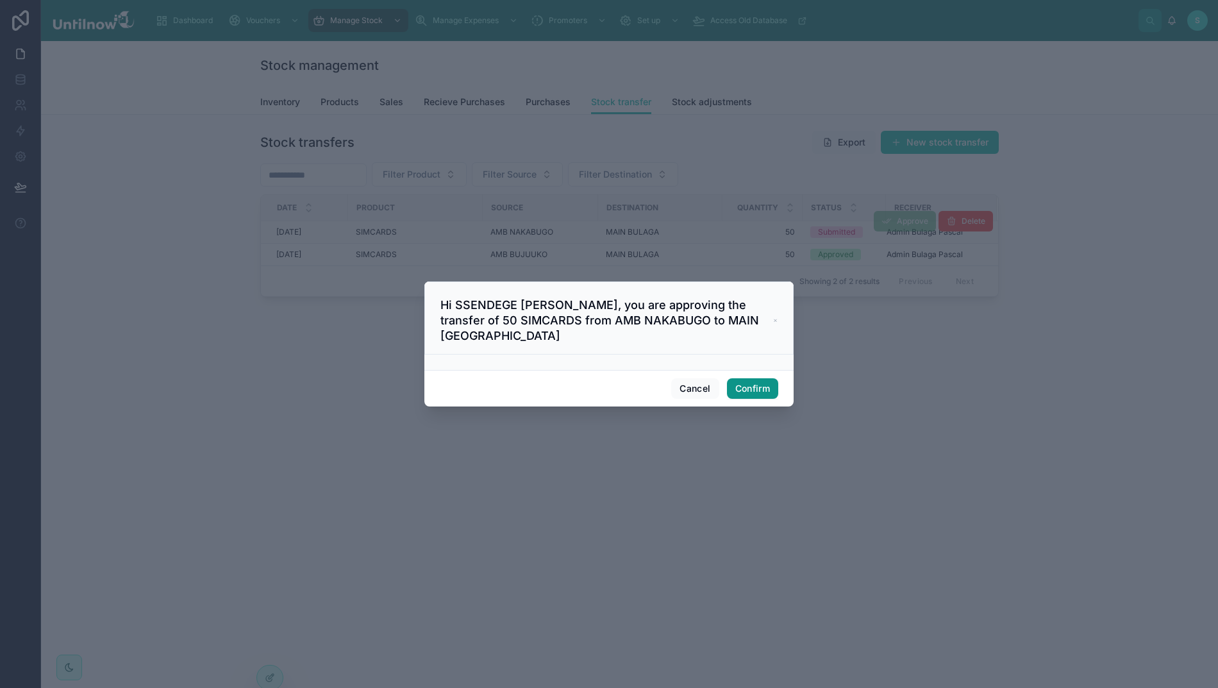
click at [740, 388] on button "Confirm" at bounding box center [752, 388] width 51 height 21
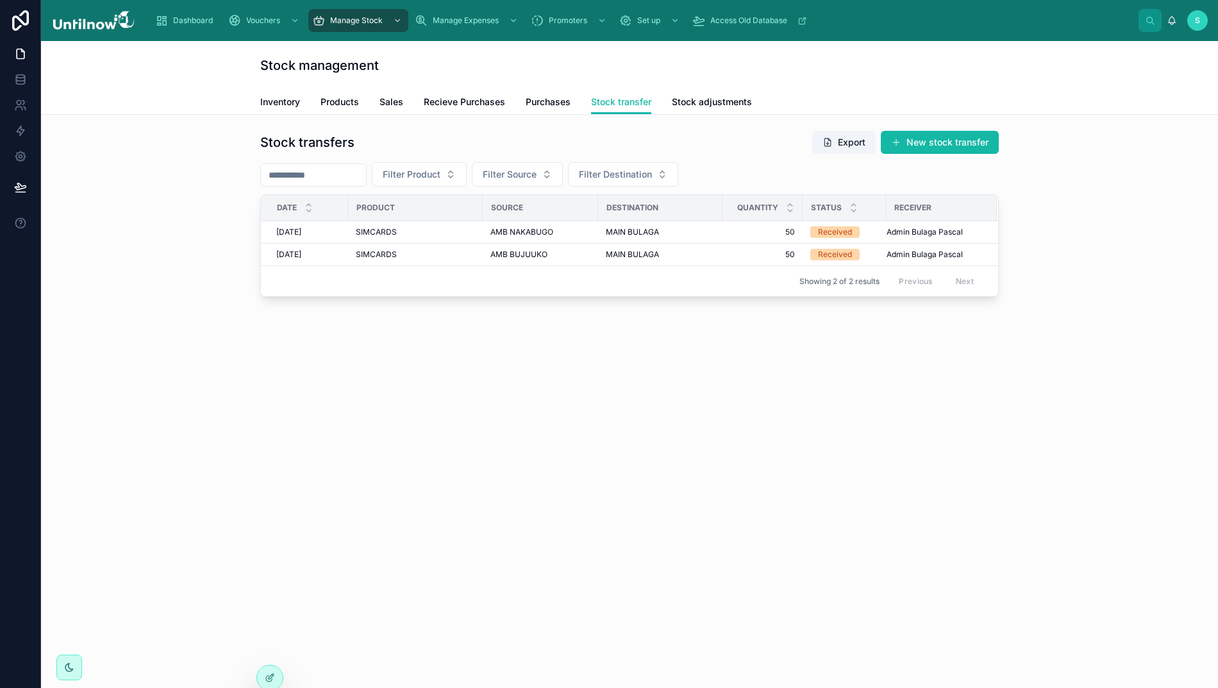
scroll to position [0, 13]
click at [14, 77] on icon at bounding box center [20, 79] width 13 height 13
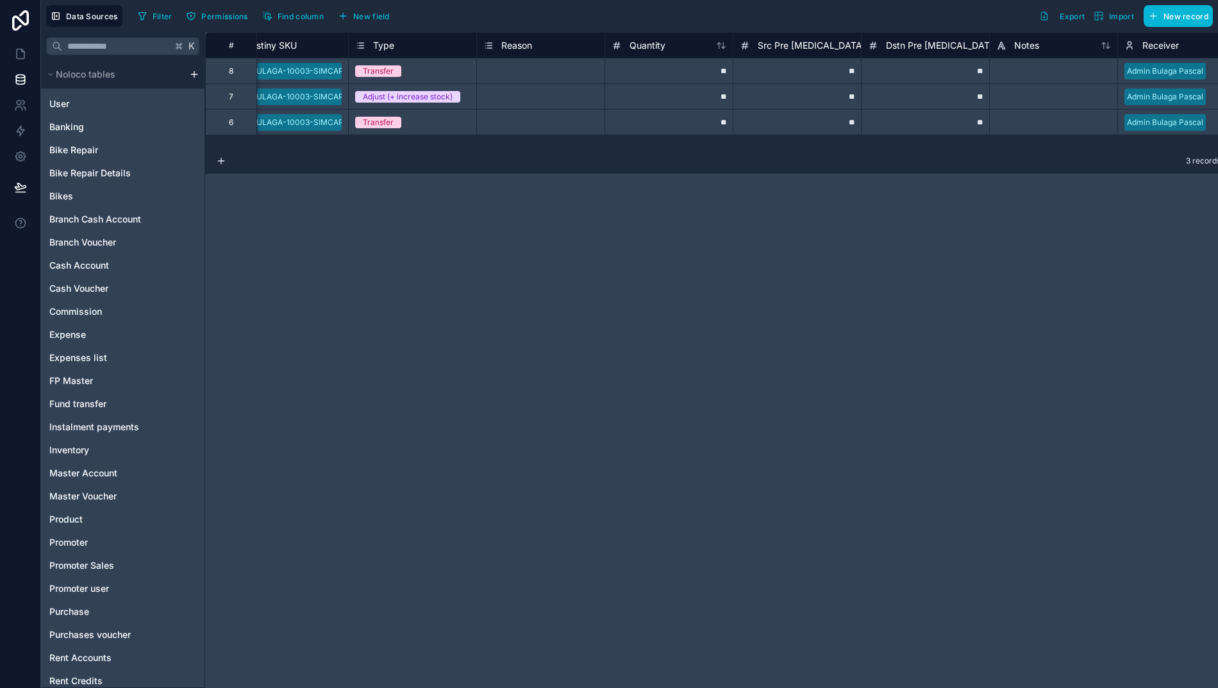
scroll to position [0, 987]
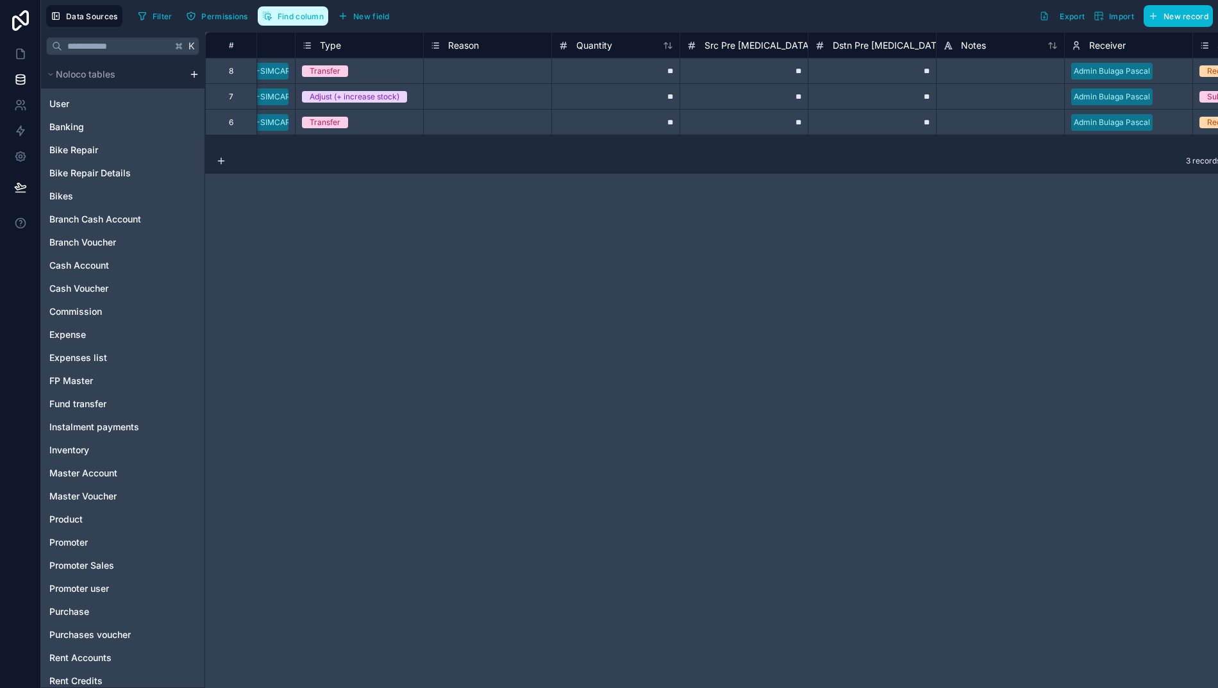
click at [278, 18] on span "Find column" at bounding box center [301, 17] width 46 height 10
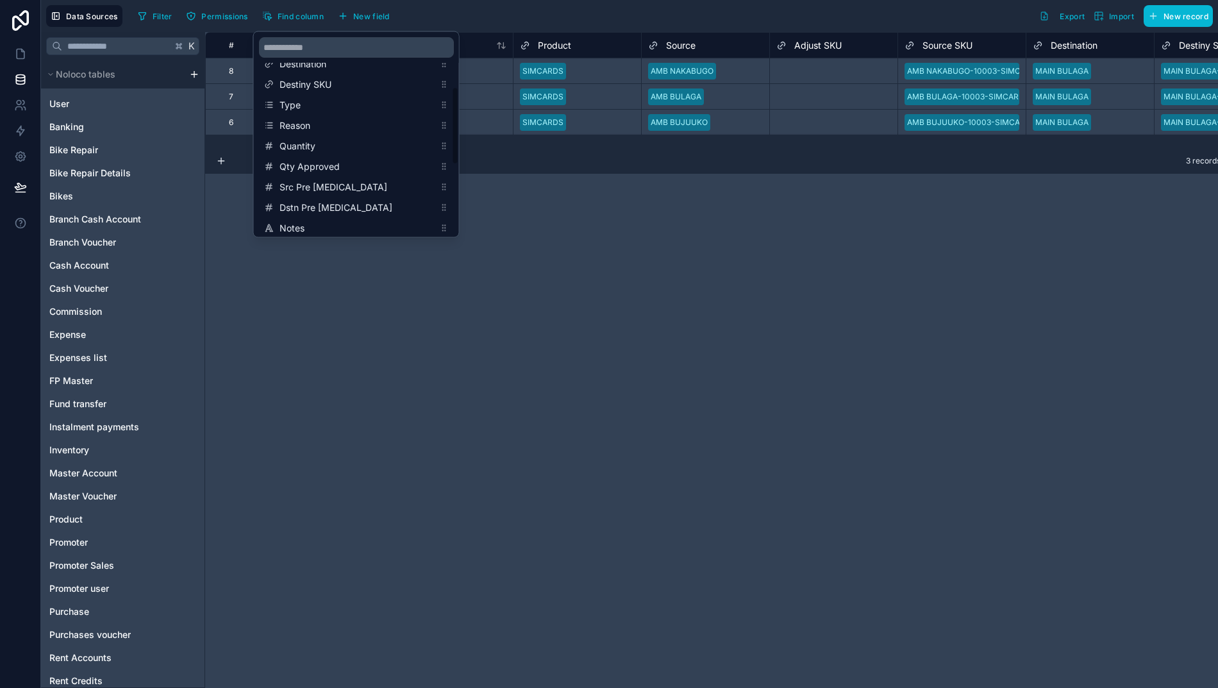
scroll to position [139, 0]
click at [467, 356] on div "**********" at bounding box center [717, 360] width 1025 height 656
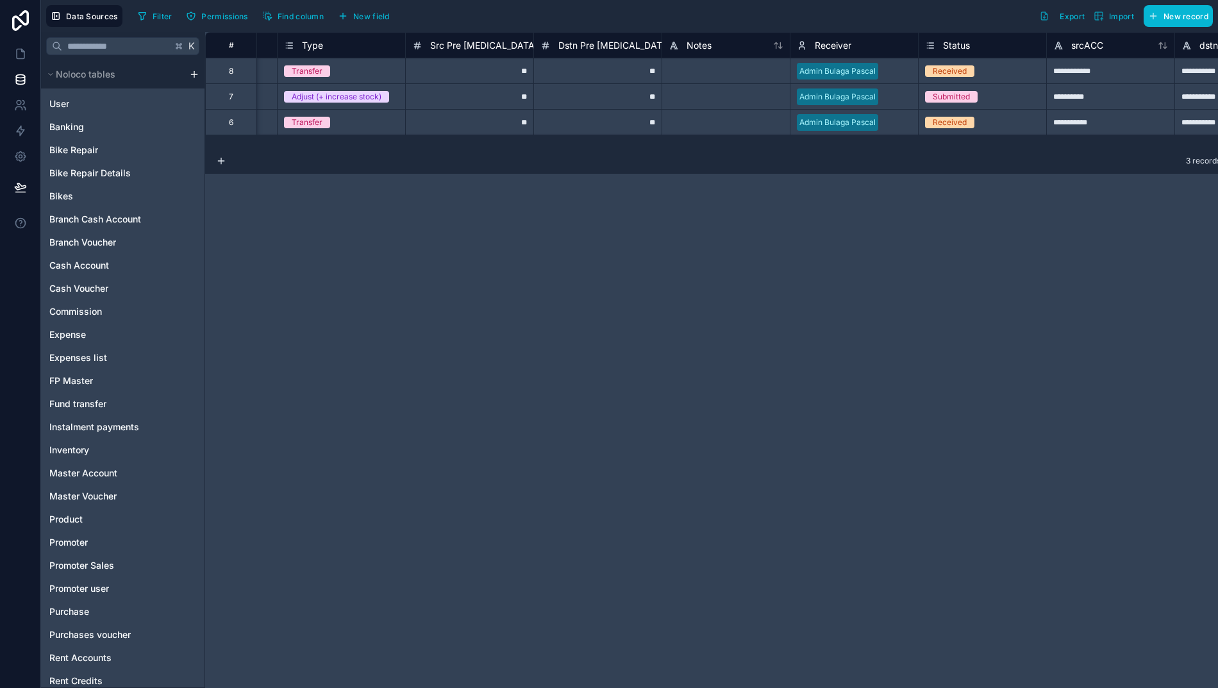
scroll to position [0, 1392]
click at [974, 70] on div "Received" at bounding box center [980, 71] width 128 height 14
click at [979, 67] on div "Received" at bounding box center [980, 71] width 128 height 14
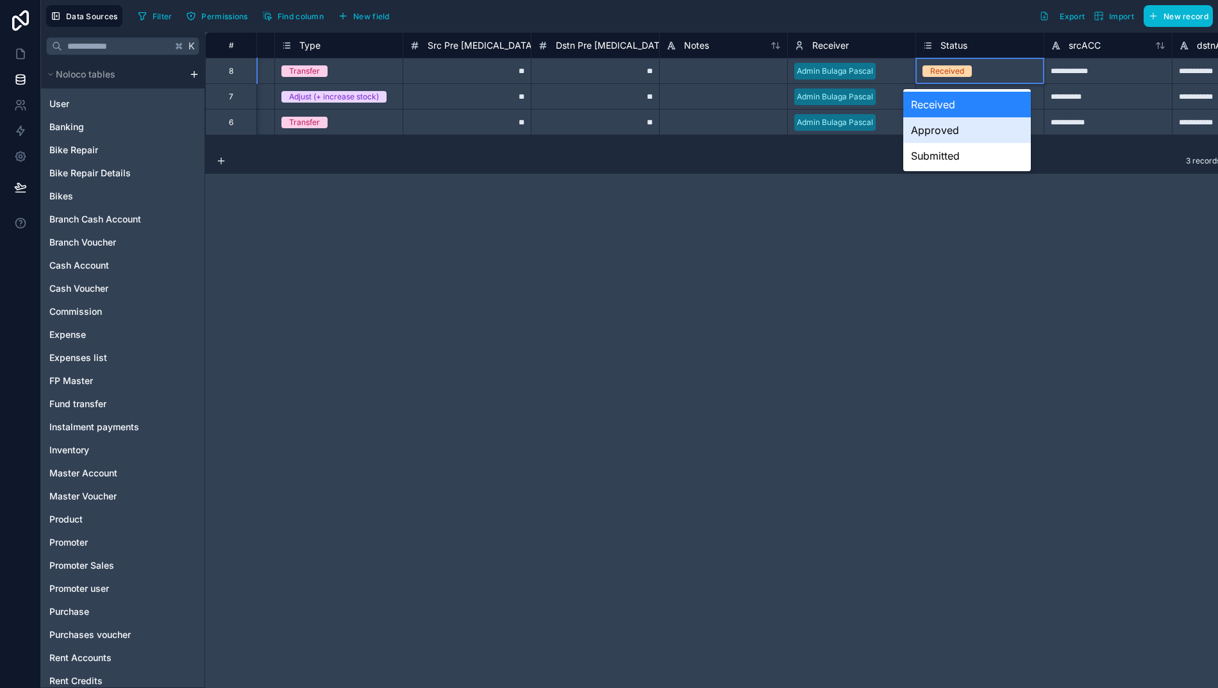
click at [934, 126] on div "Approved" at bounding box center [967, 130] width 128 height 26
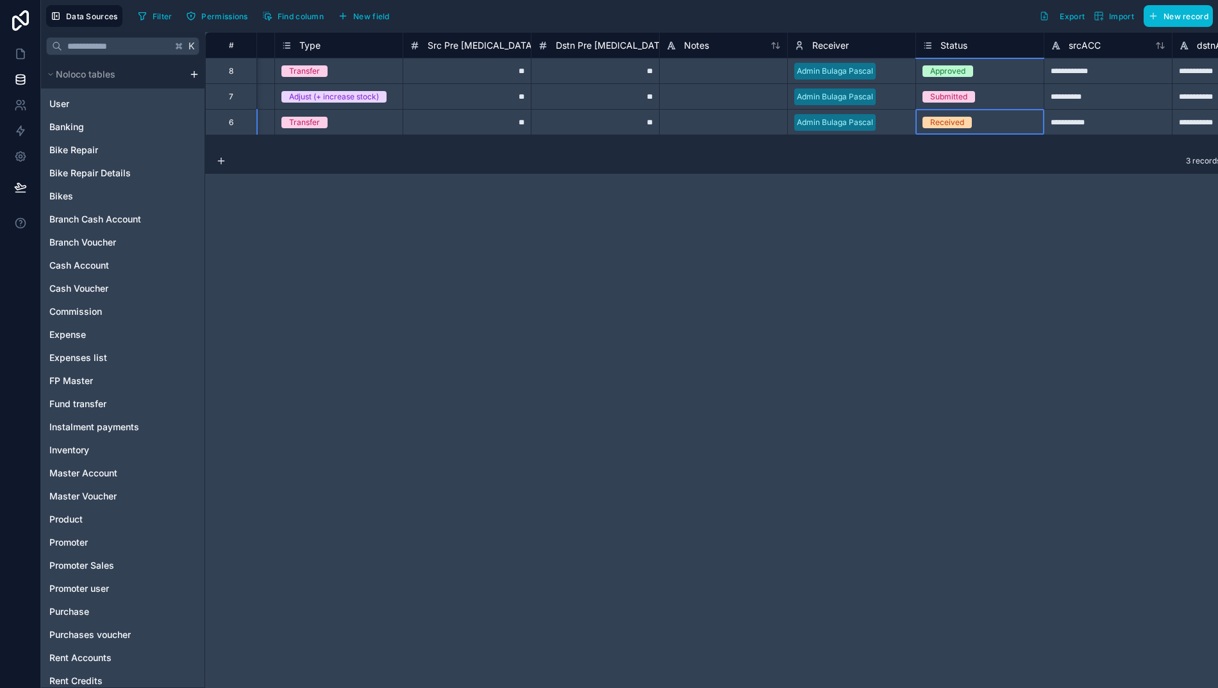
click at [977, 116] on div "Received" at bounding box center [980, 122] width 128 height 14
click at [1013, 123] on div "Received" at bounding box center [980, 122] width 128 height 14
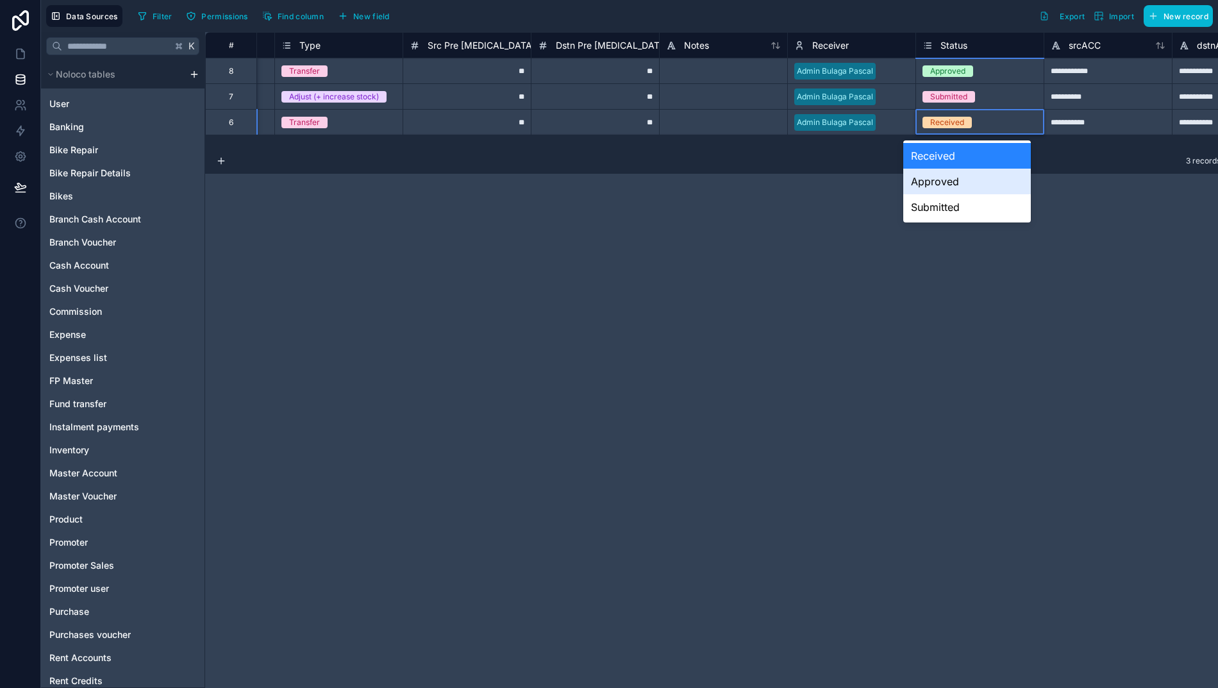
click at [931, 179] on div "Approved" at bounding box center [967, 182] width 128 height 26
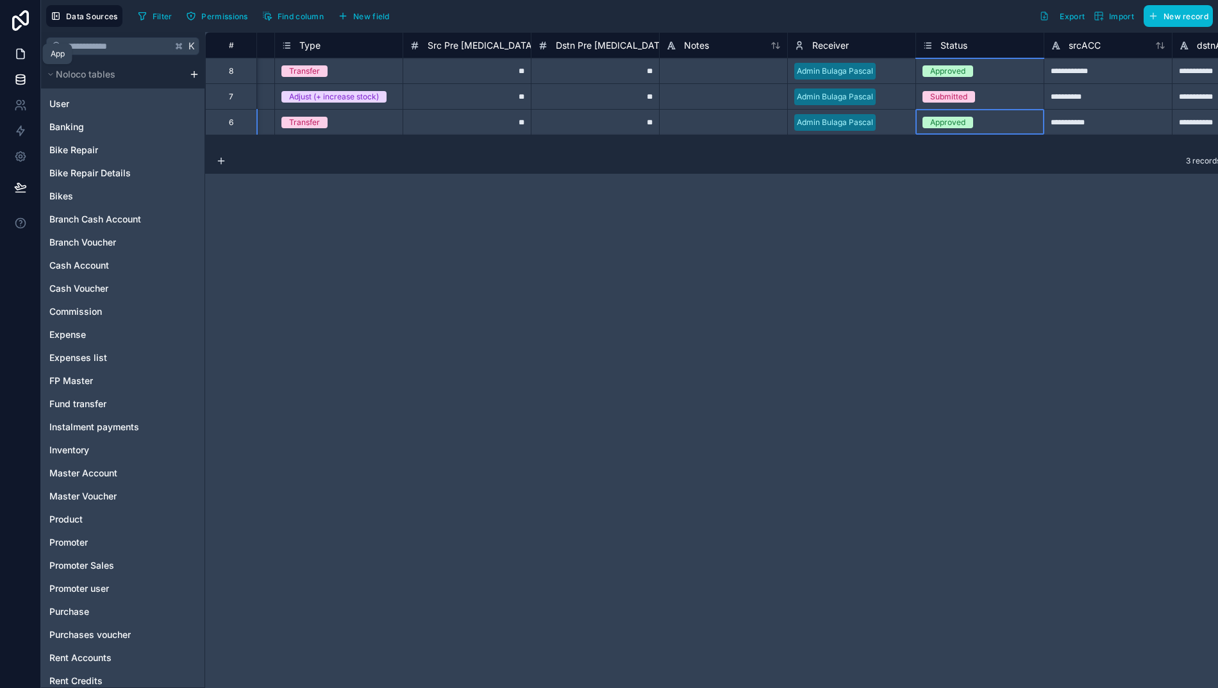
click at [14, 53] on icon at bounding box center [20, 53] width 13 height 13
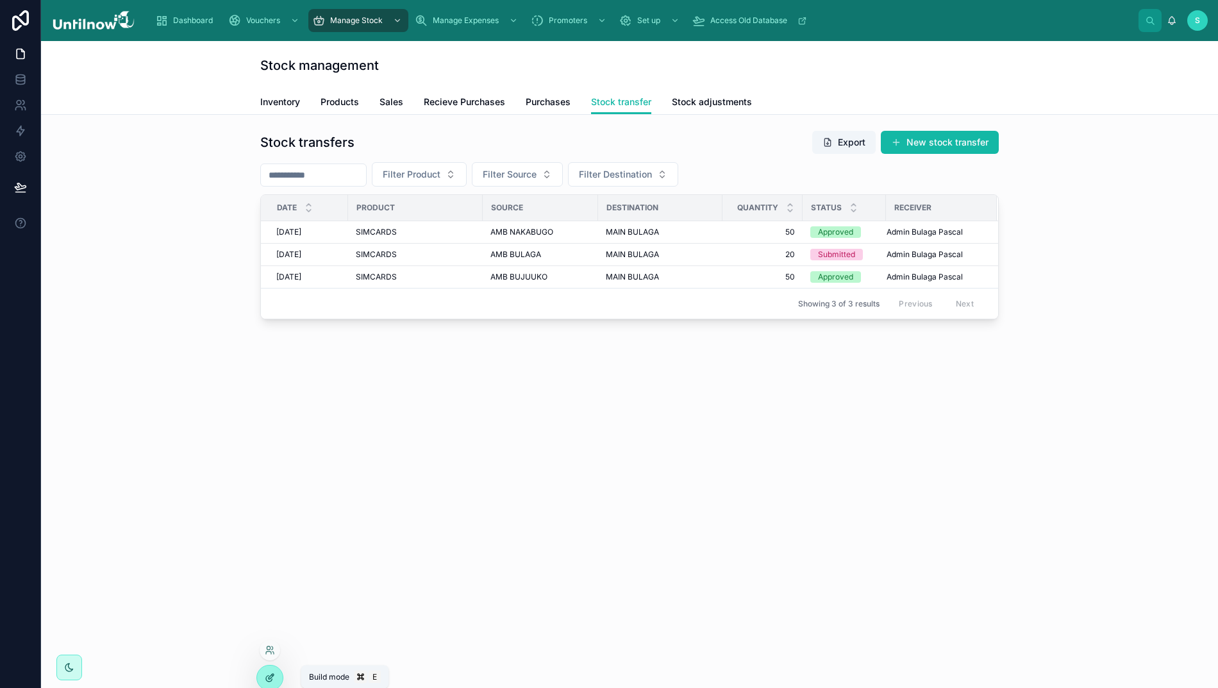
click at [267, 675] on icon at bounding box center [270, 677] width 10 height 10
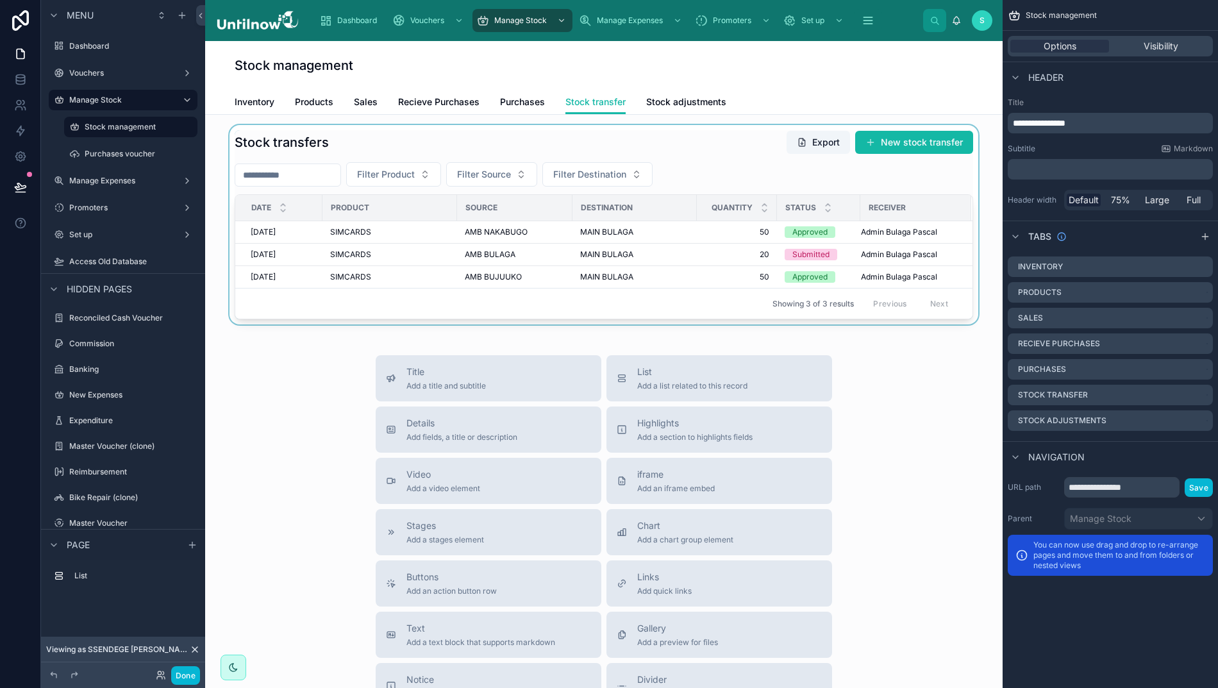
click at [745, 160] on div at bounding box center [603, 224] width 777 height 199
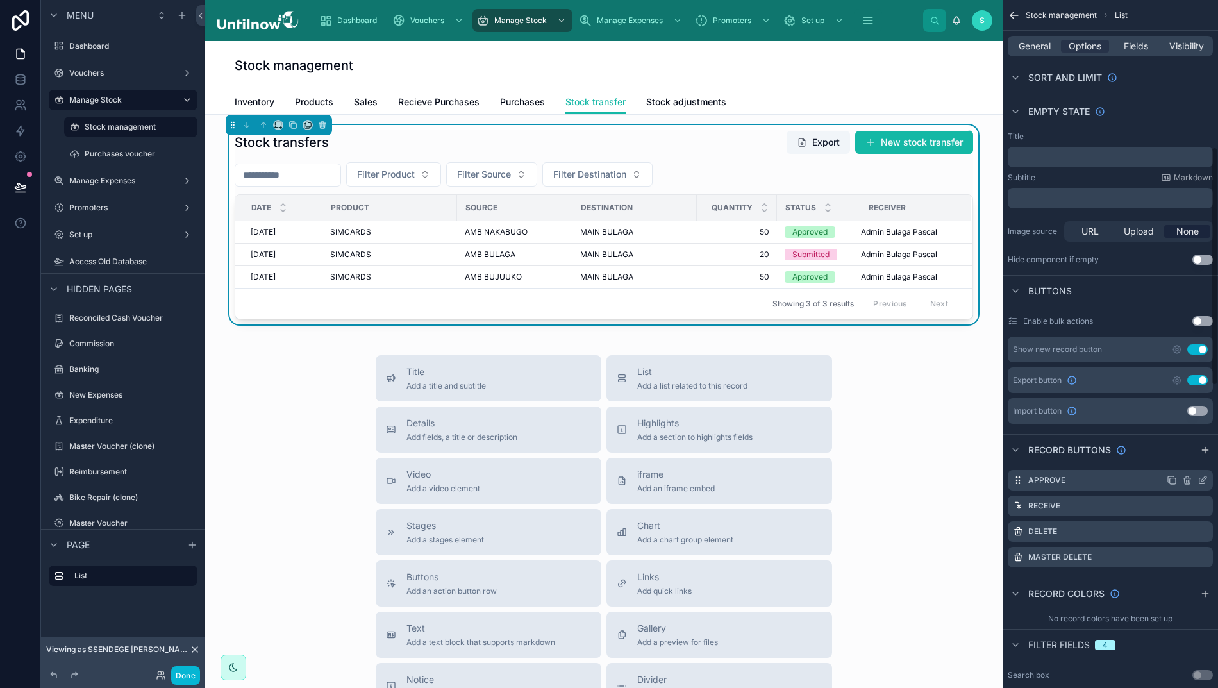
scroll to position [445, 0]
click at [1202, 505] on icon "scrollable content" at bounding box center [1202, 504] width 10 height 10
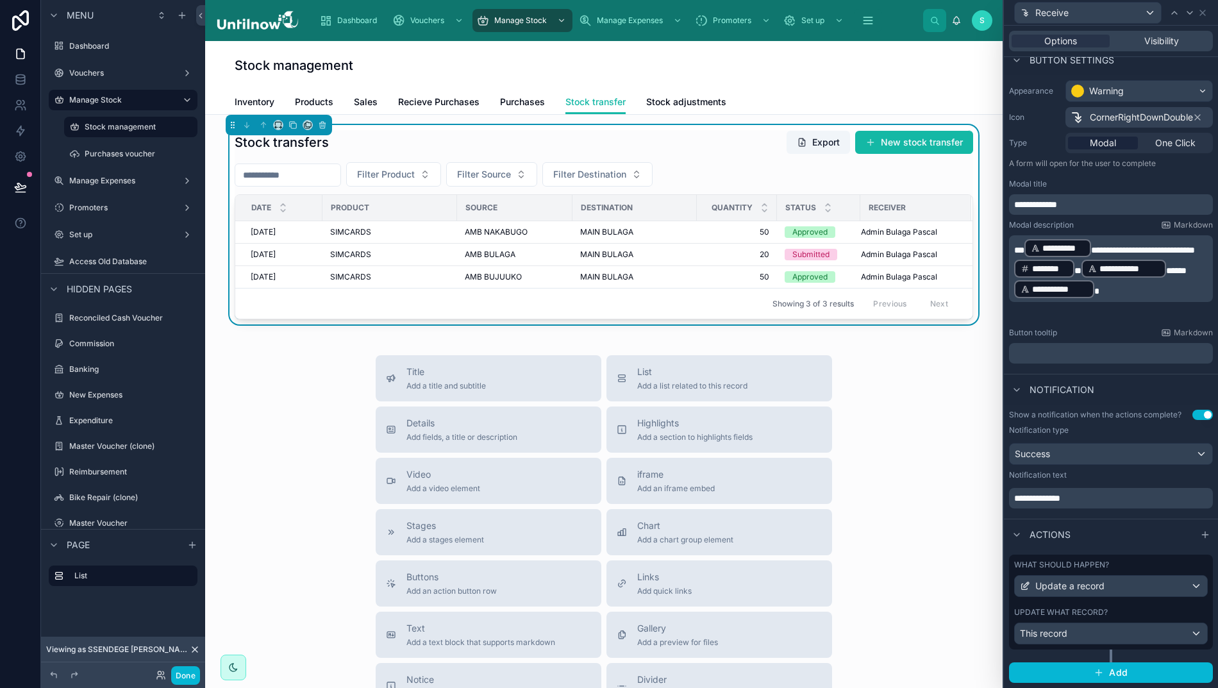
scroll to position [83, 0]
click at [1129, 639] on div "This record" at bounding box center [1111, 634] width 192 height 21
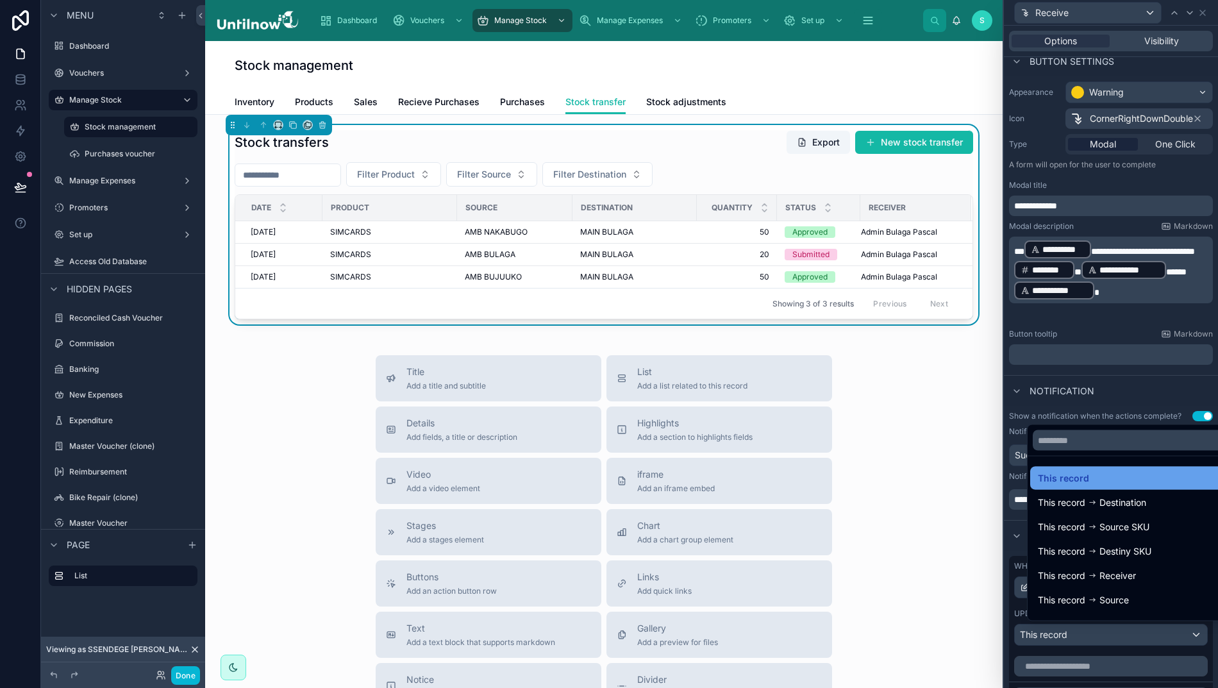
click at [1057, 486] on span "This record" at bounding box center [1063, 477] width 51 height 15
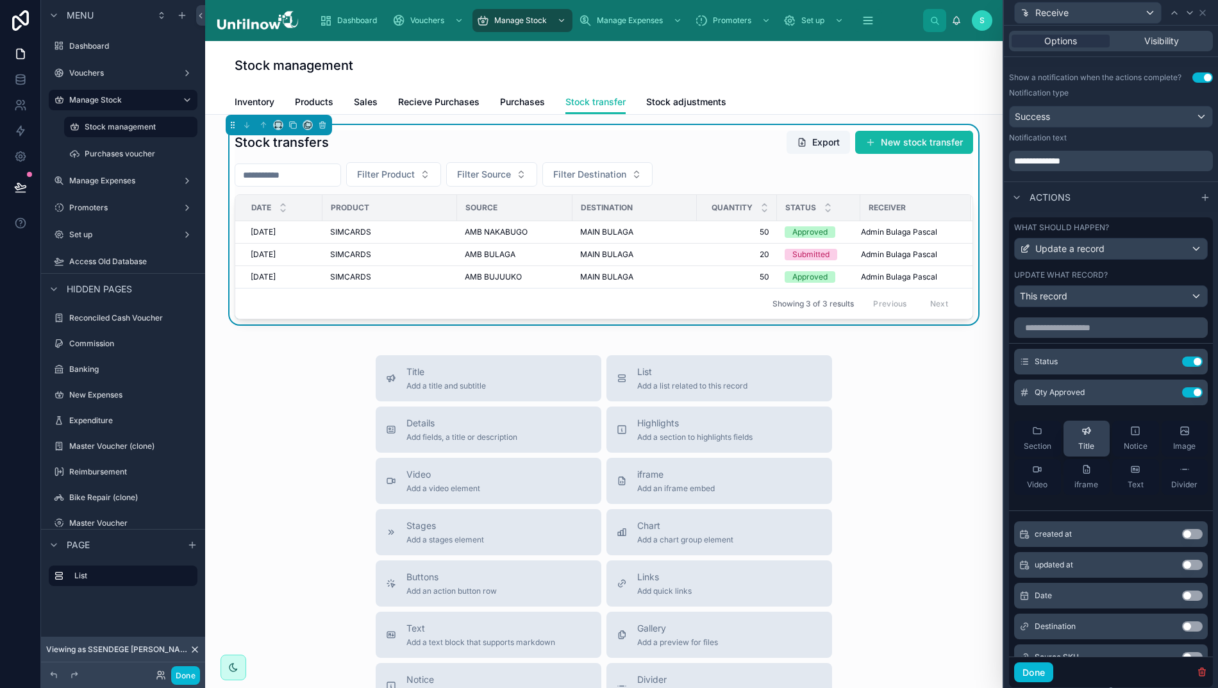
scroll to position [433, 0]
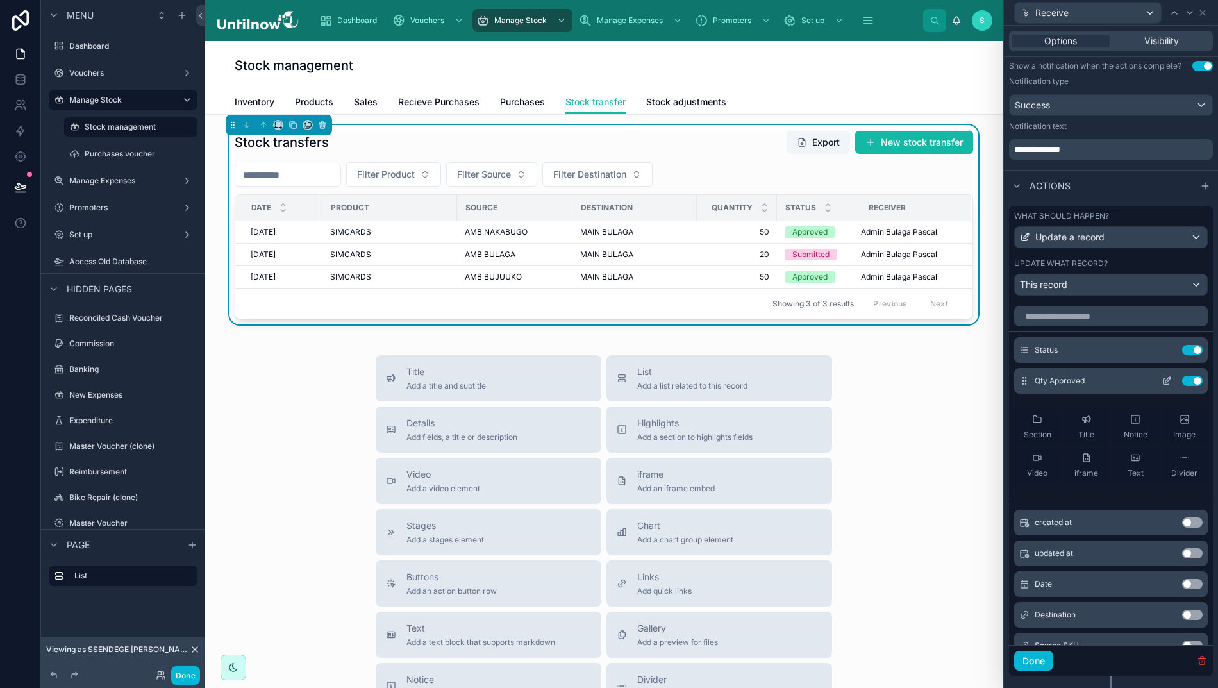
click at [1163, 385] on icon at bounding box center [1166, 382] width 6 height 6
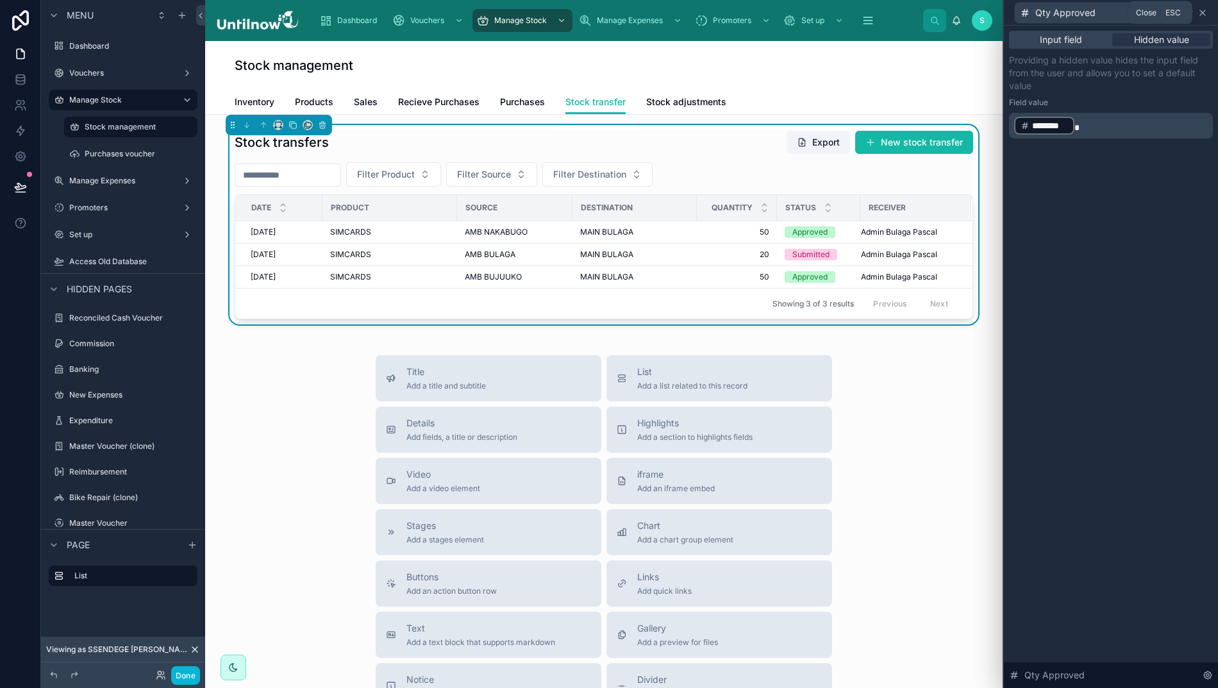
click at [1203, 15] on icon at bounding box center [1202, 13] width 10 height 10
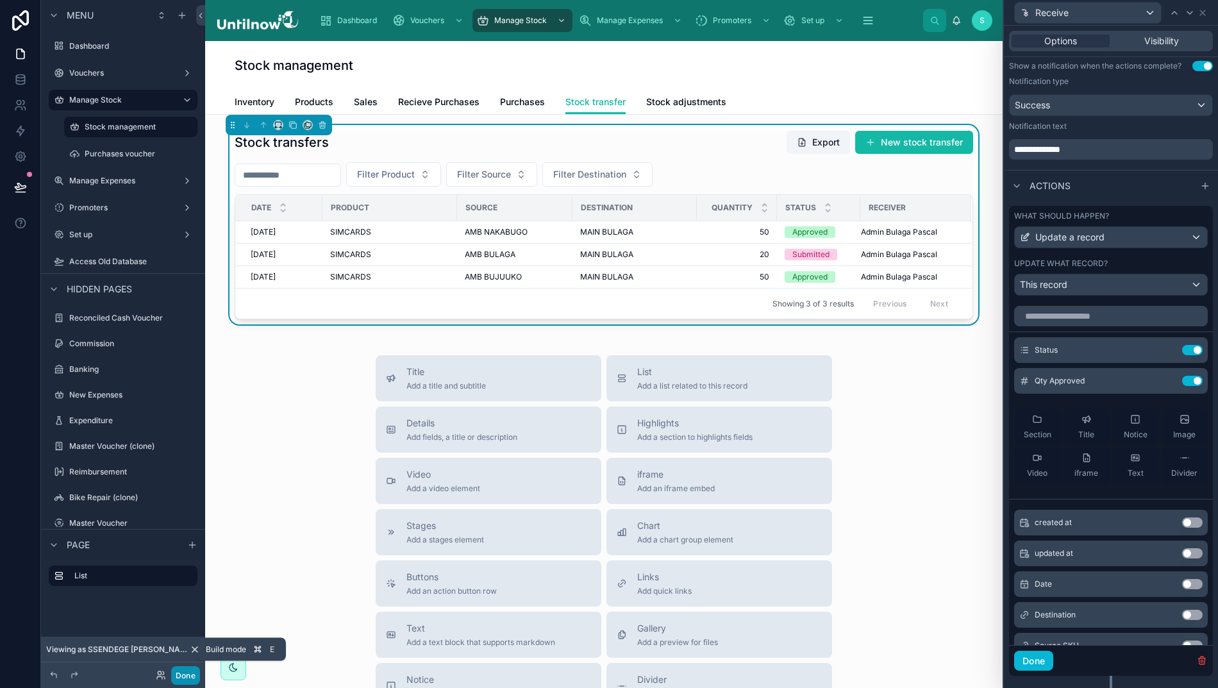
click at [180, 672] on button "Done" at bounding box center [185, 675] width 29 height 19
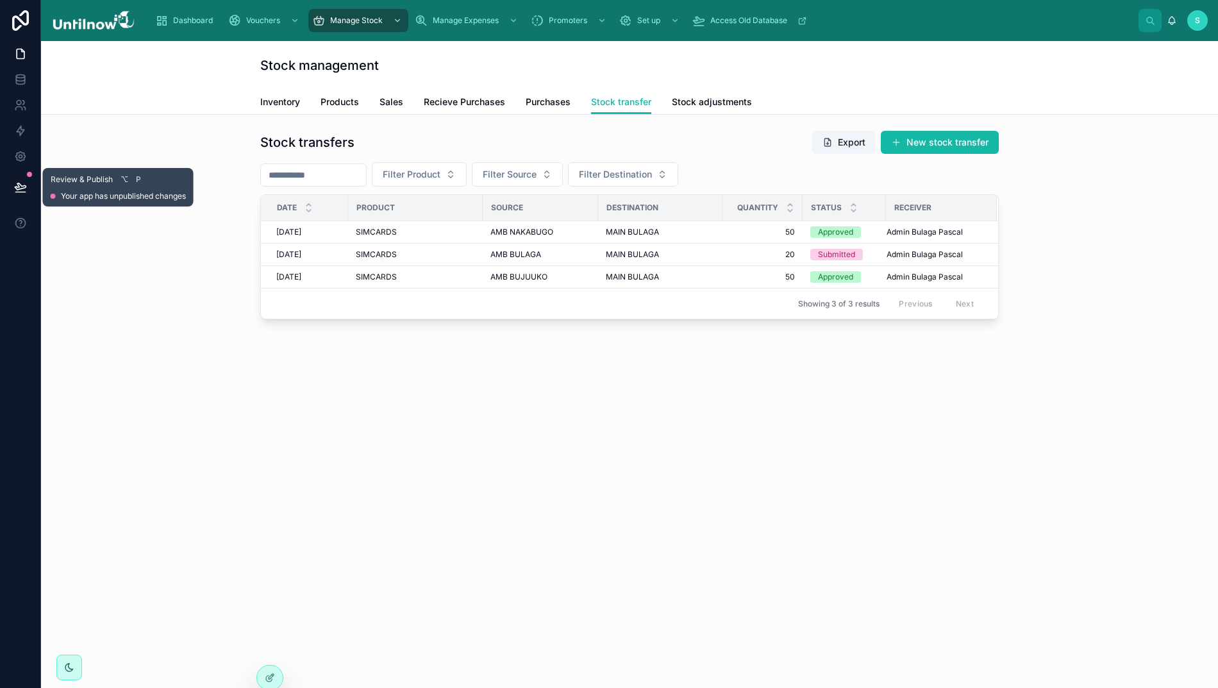
click at [14, 181] on icon at bounding box center [20, 187] width 13 height 13
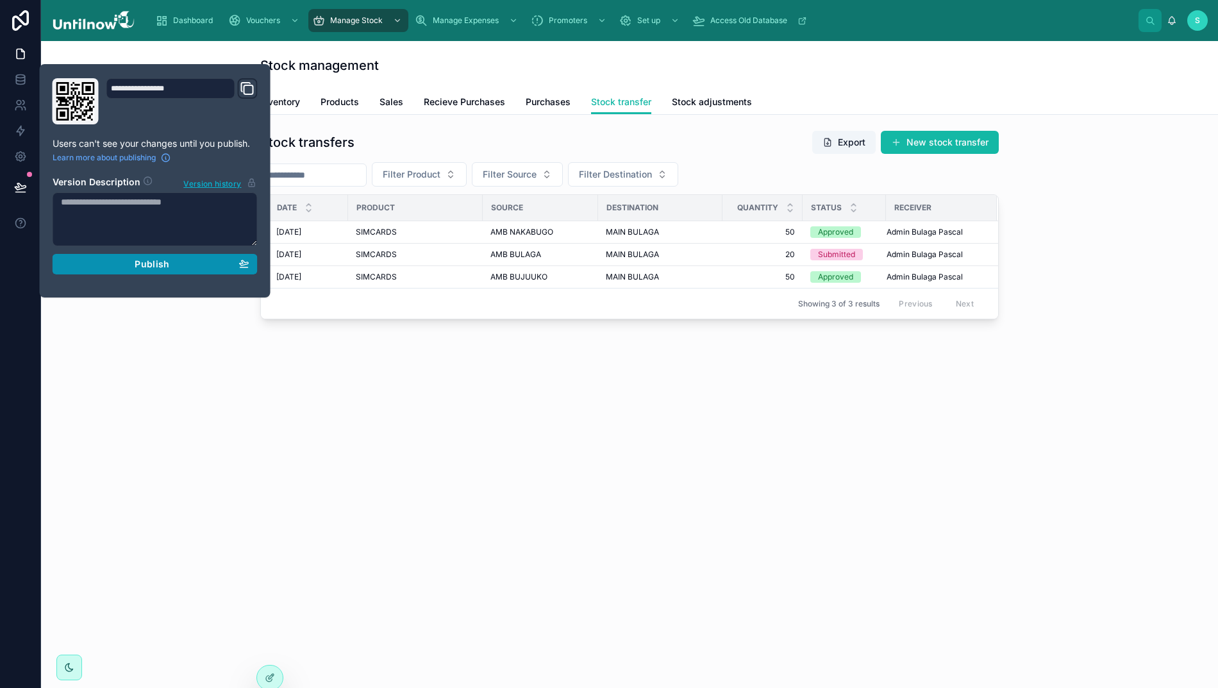
click at [96, 264] on div "Publish" at bounding box center [155, 264] width 188 height 12
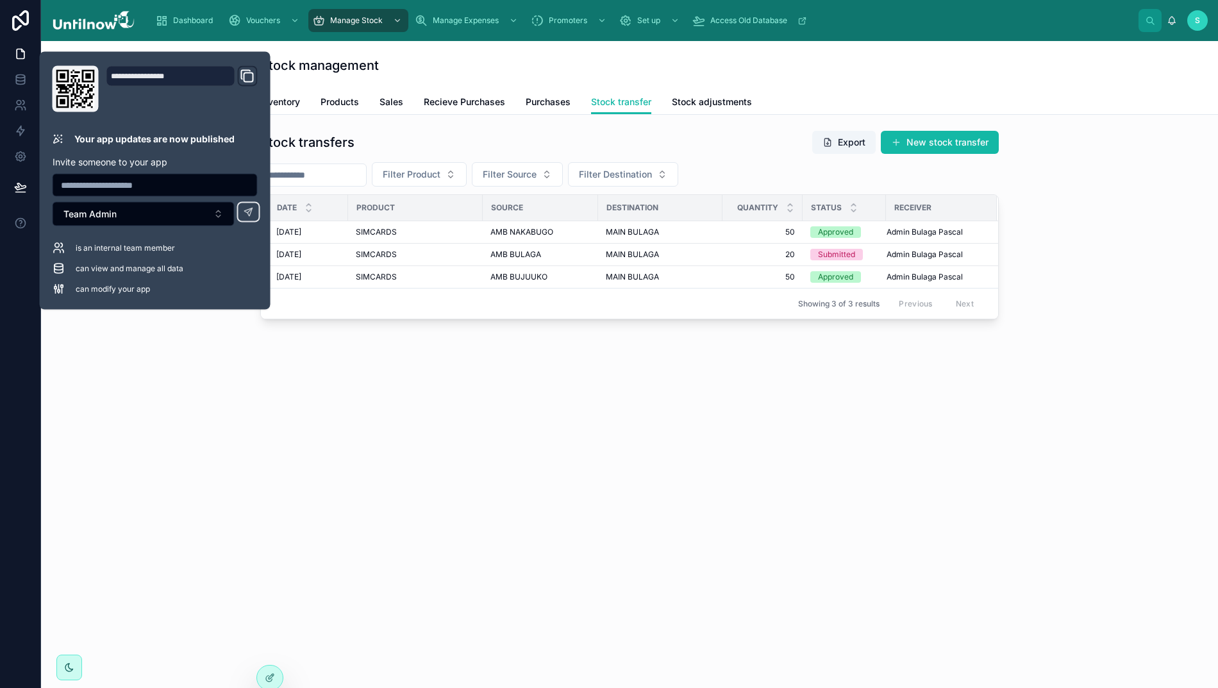
click at [427, 380] on div "Stock transfers Export New stock transfer Filter Product Filter Source Filter D…" at bounding box center [629, 261] width 1177 height 292
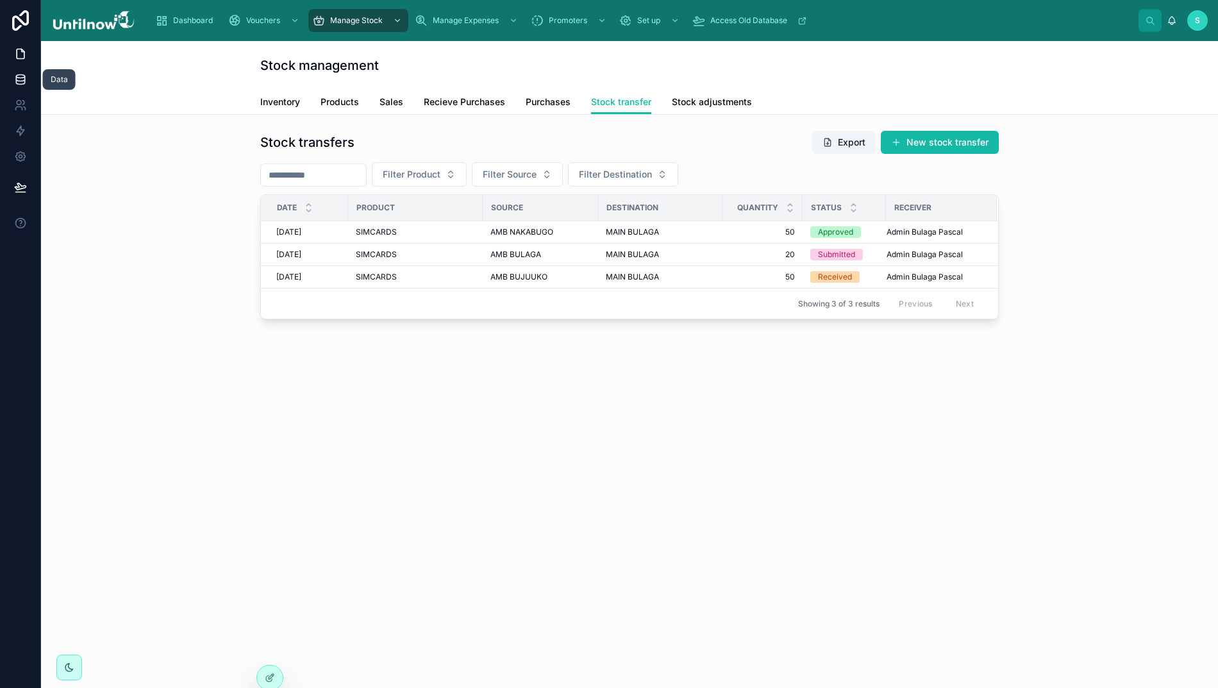
click at [14, 83] on icon at bounding box center [20, 79] width 13 height 13
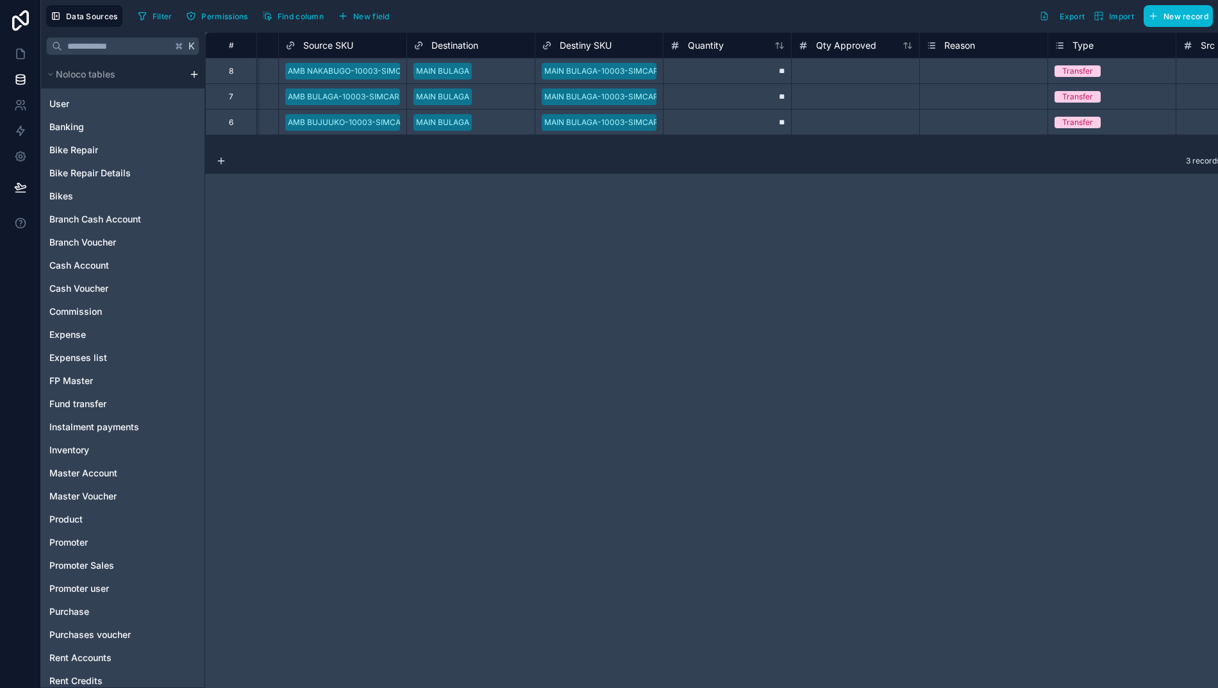
scroll to position [0, 624]
click at [14, 51] on icon at bounding box center [20, 53] width 13 height 13
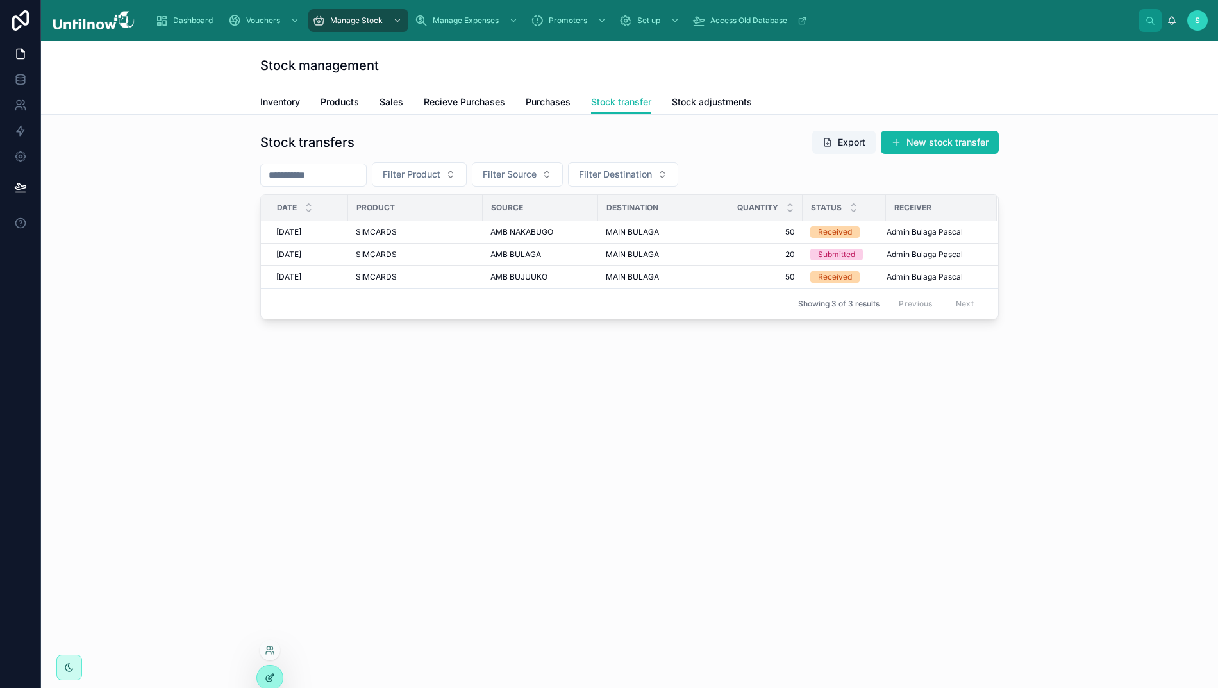
click at [270, 682] on icon at bounding box center [270, 677] width 10 height 10
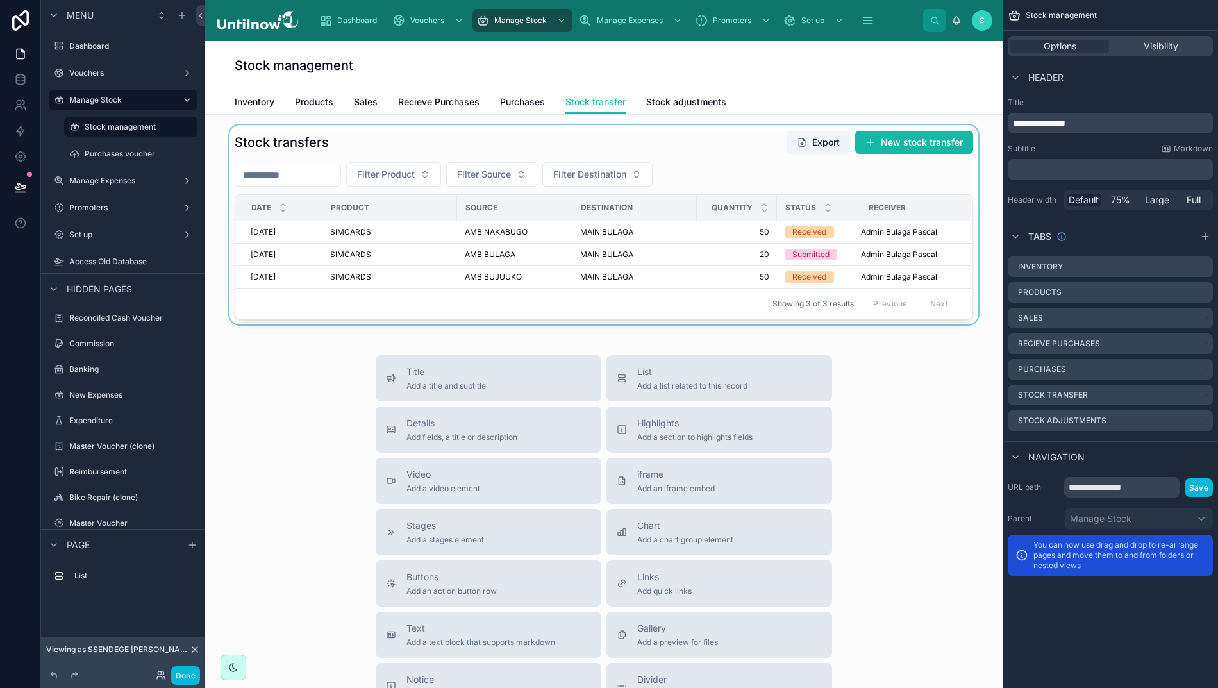
click at [731, 149] on div at bounding box center [603, 224] width 777 height 199
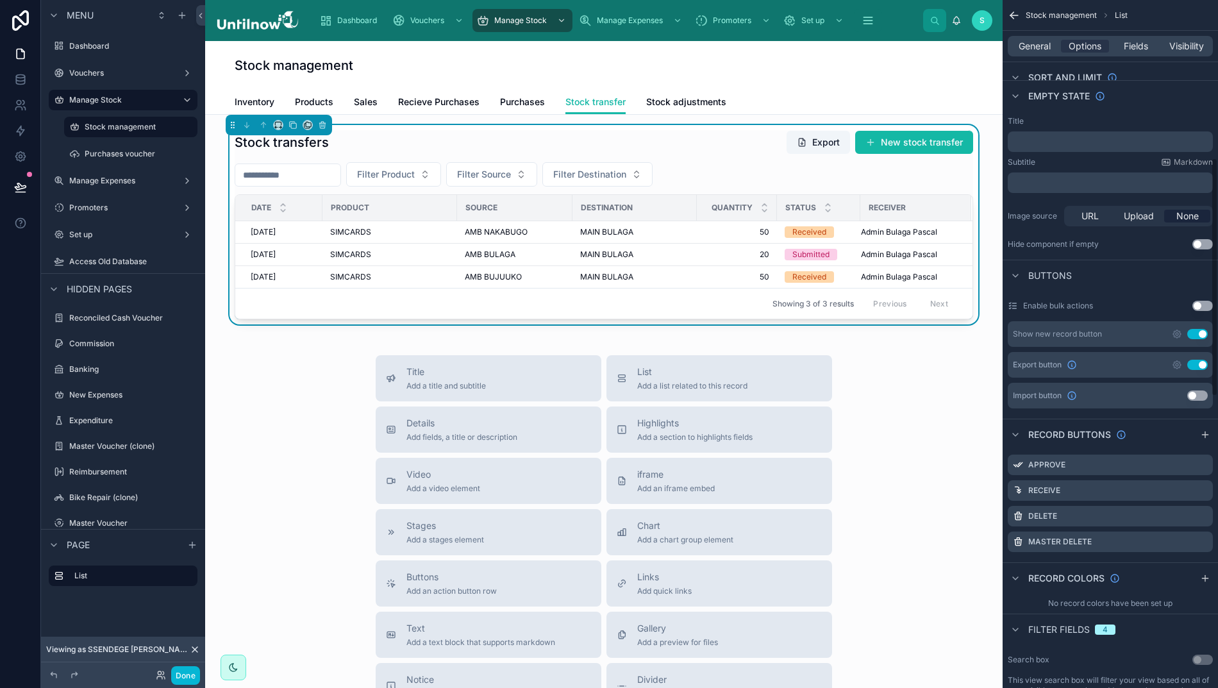
scroll to position [462, 0]
click at [1200, 490] on icon "scrollable content" at bounding box center [1202, 487] width 10 height 10
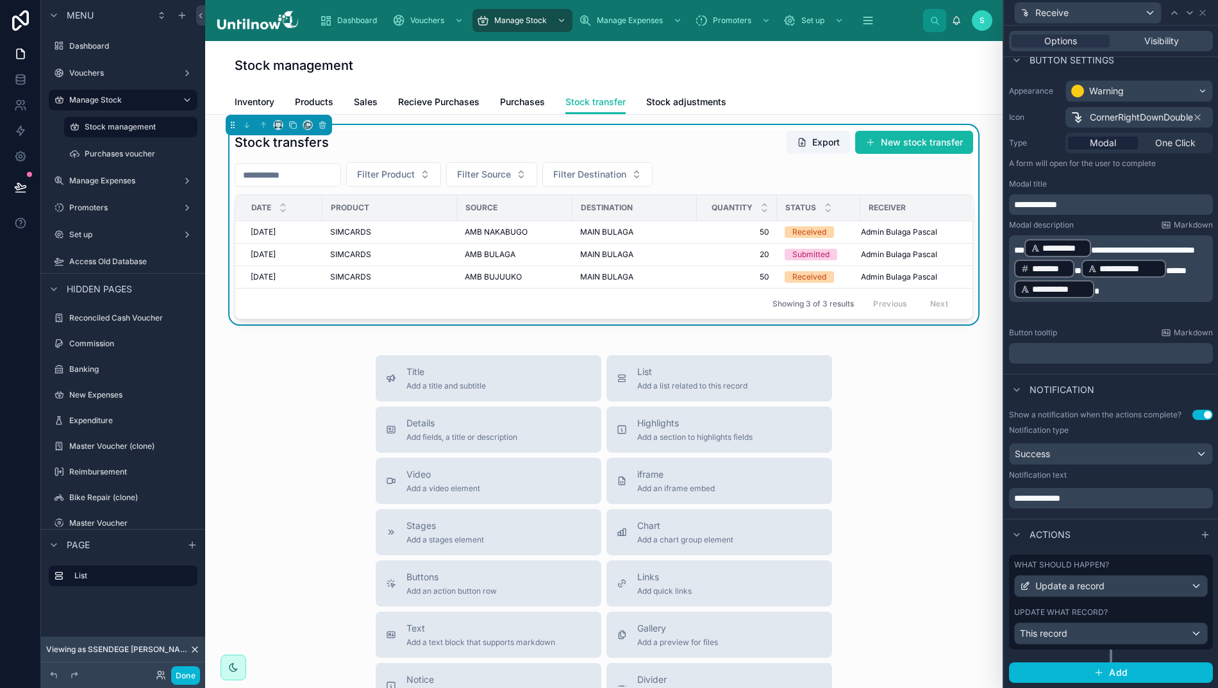
scroll to position [83, 0]
click at [1118, 643] on div "This record" at bounding box center [1111, 634] width 192 height 21
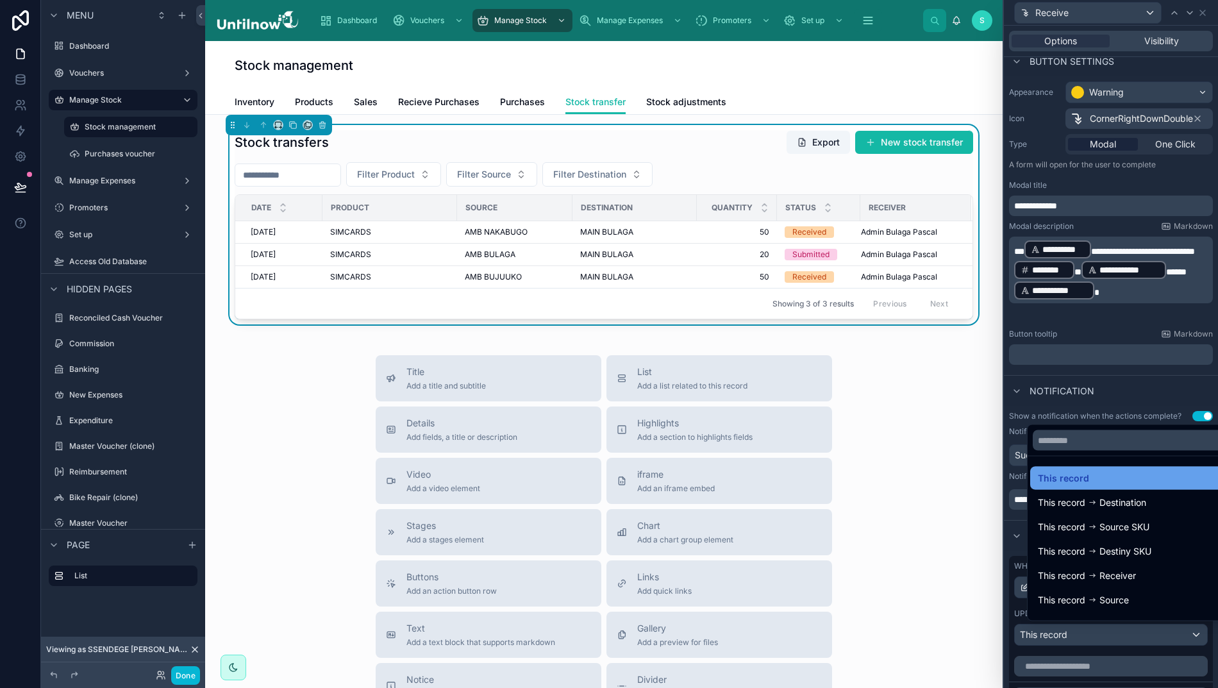
click at [1072, 486] on span "This record" at bounding box center [1063, 477] width 51 height 15
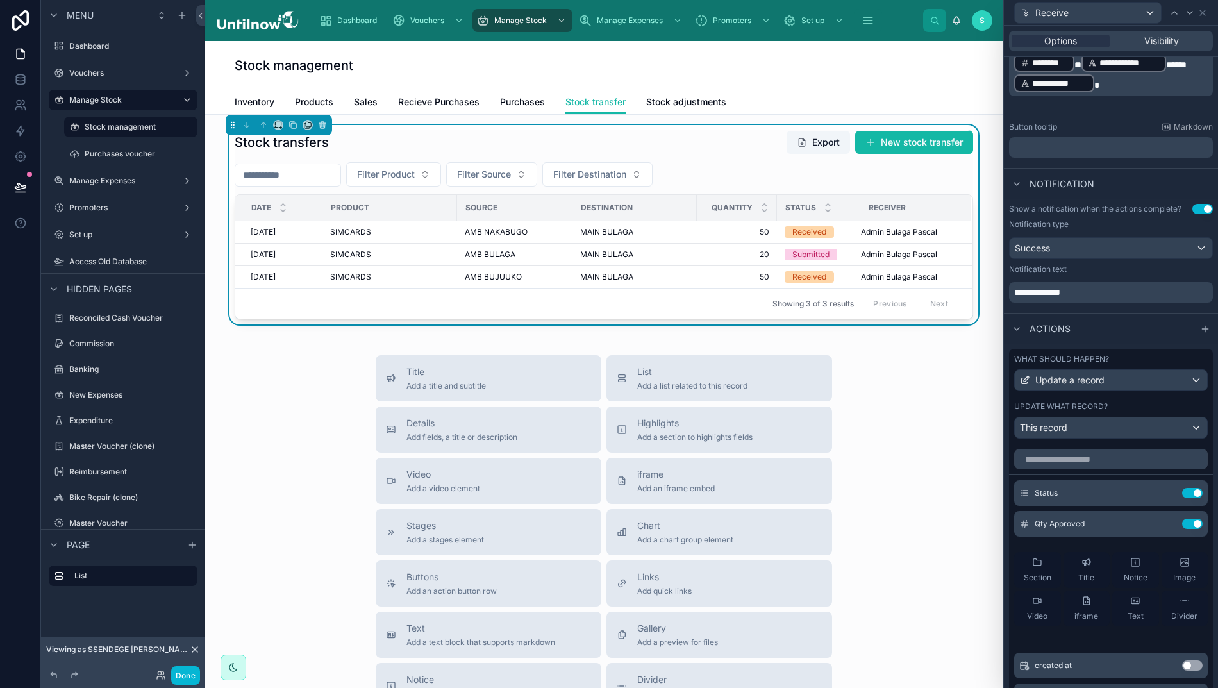
scroll to position [324, 0]
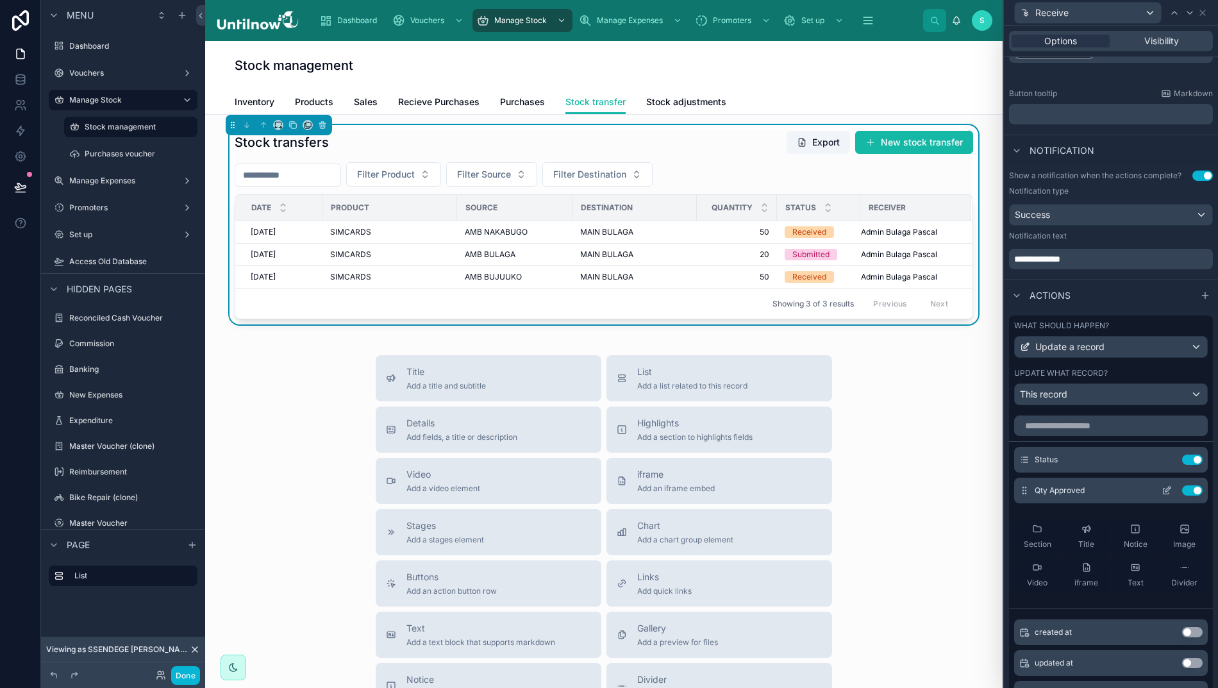
click at [1165, 492] on icon at bounding box center [1167, 488] width 5 height 5
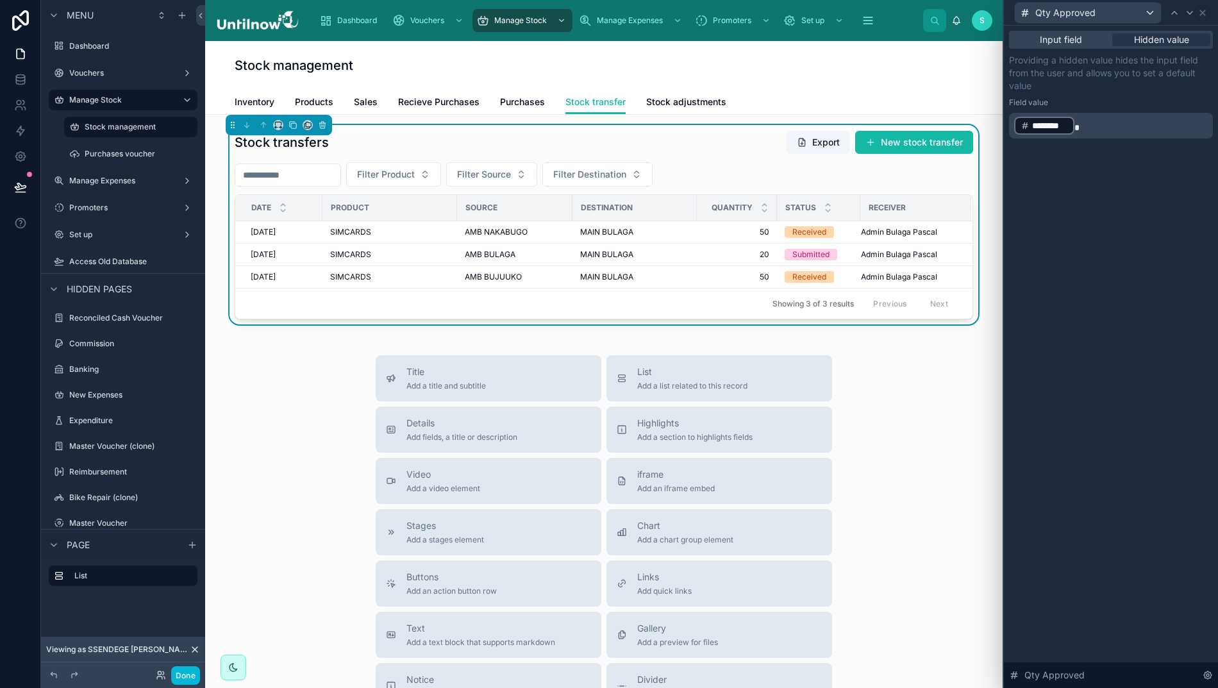
click at [1122, 128] on p "﻿ ******** ﻿" at bounding box center [1112, 125] width 196 height 21
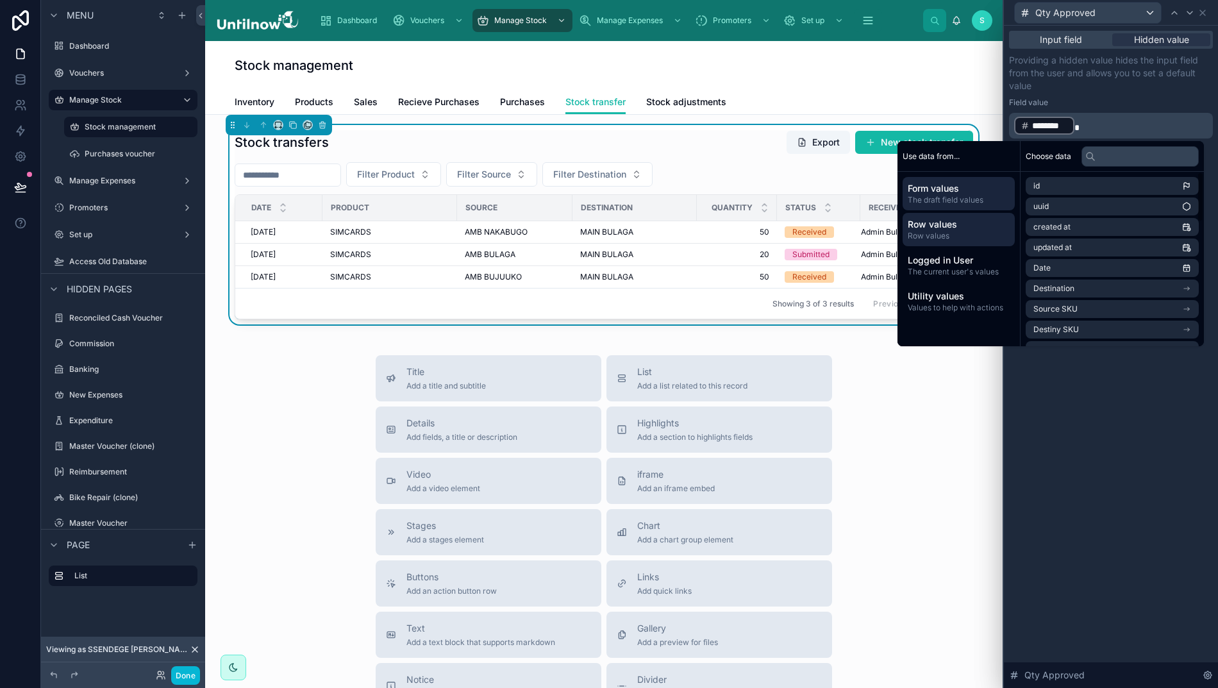
click at [942, 227] on span "Row values" at bounding box center [959, 224] width 102 height 13
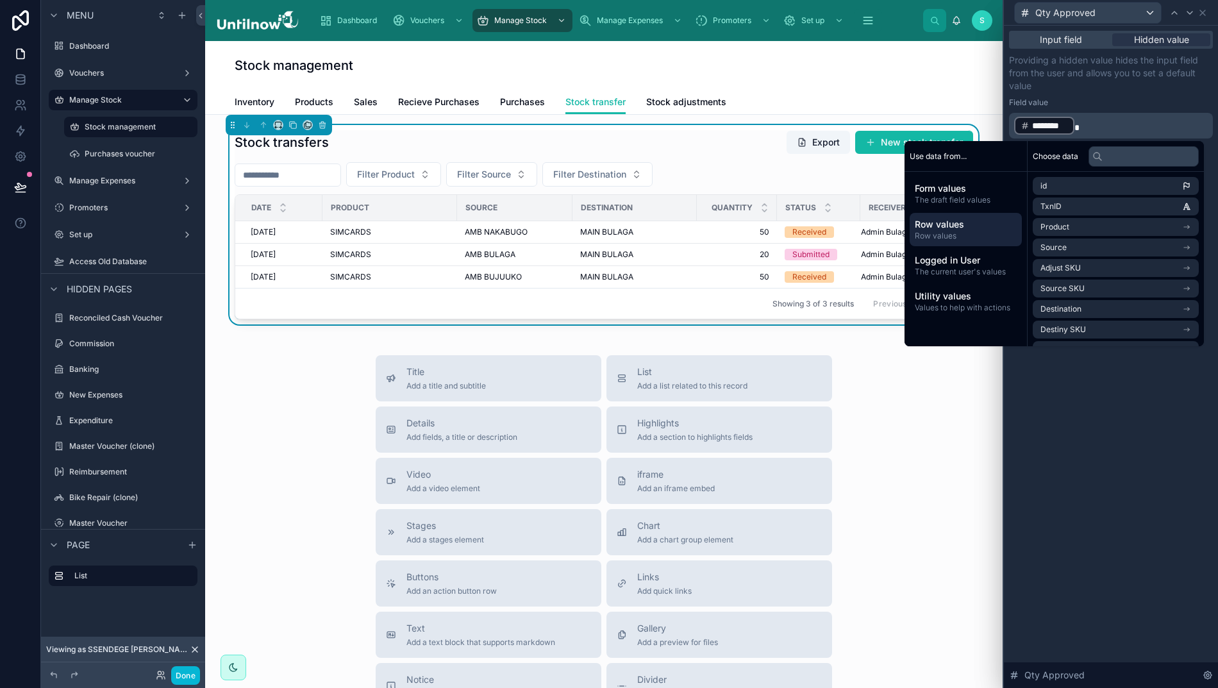
click at [1084, 127] on p "﻿ ******** ﻿" at bounding box center [1112, 125] width 196 height 21
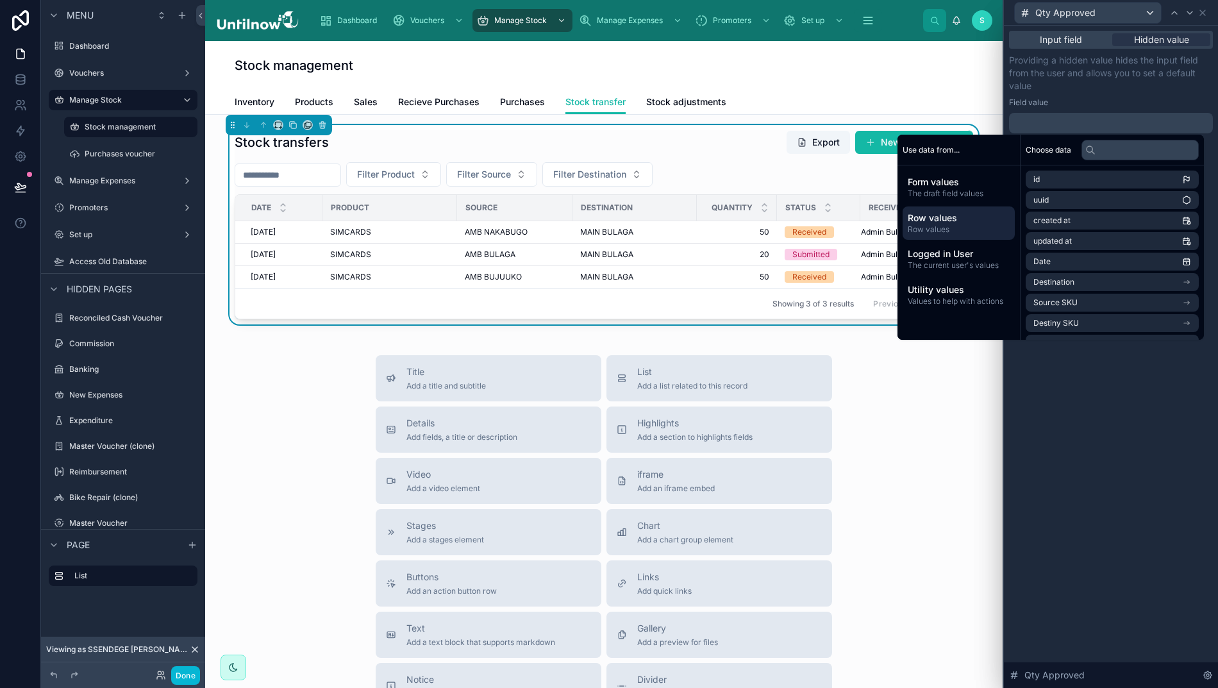
click at [941, 226] on span "Row values" at bounding box center [959, 229] width 102 height 10
click at [1054, 205] on span "Quantity" at bounding box center [1048, 204] width 31 height 10
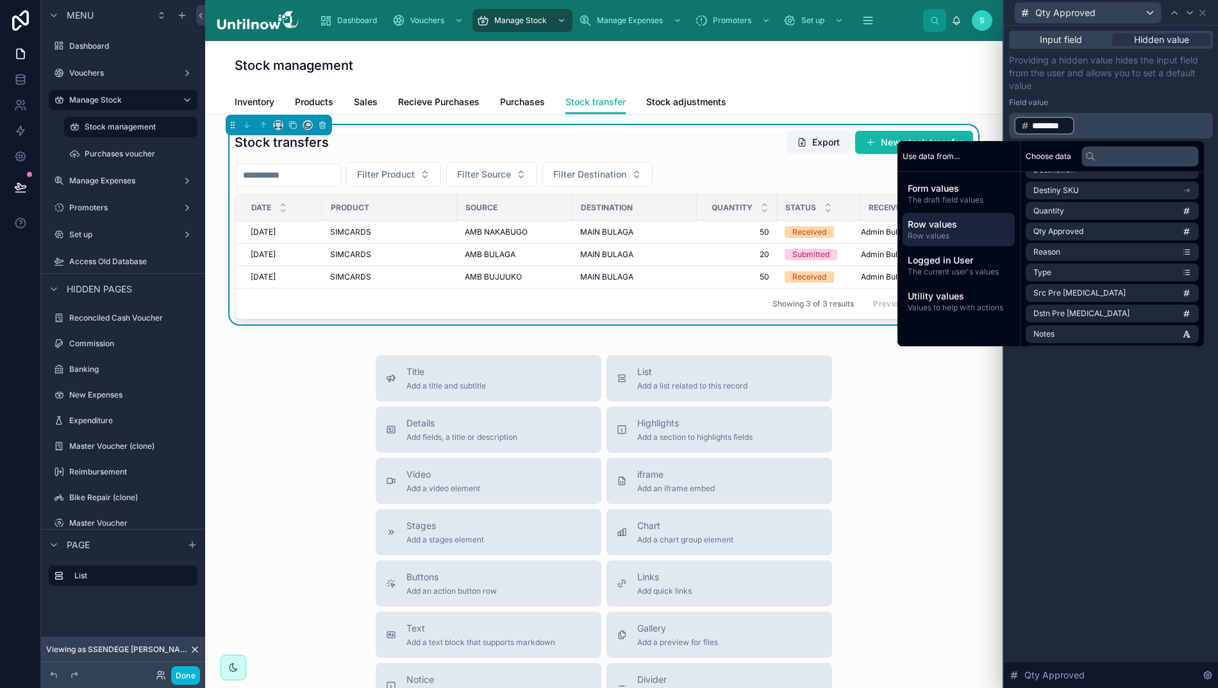
click at [959, 231] on span "Row values" at bounding box center [959, 236] width 102 height 10
click at [1096, 423] on div "Input field Hidden value Providing a hidden value hides the input field from th…" at bounding box center [1111, 357] width 214 height 662
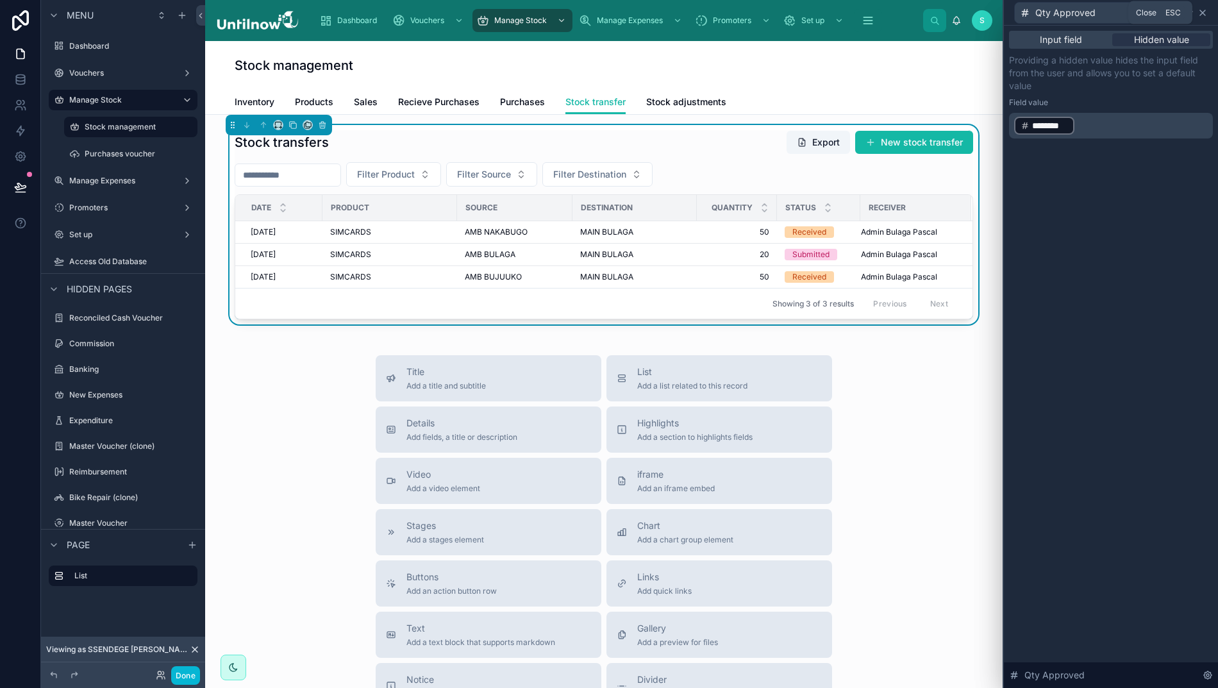
click at [1202, 15] on icon at bounding box center [1202, 13] width 10 height 10
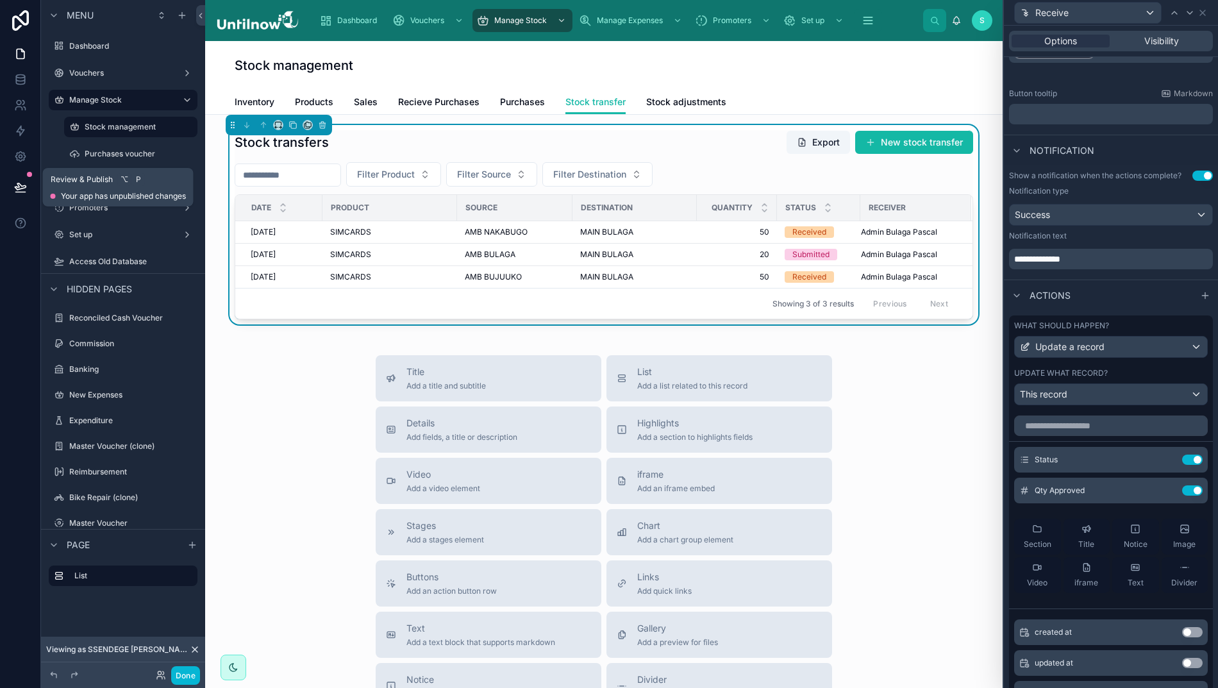
click at [14, 181] on icon at bounding box center [20, 187] width 13 height 13
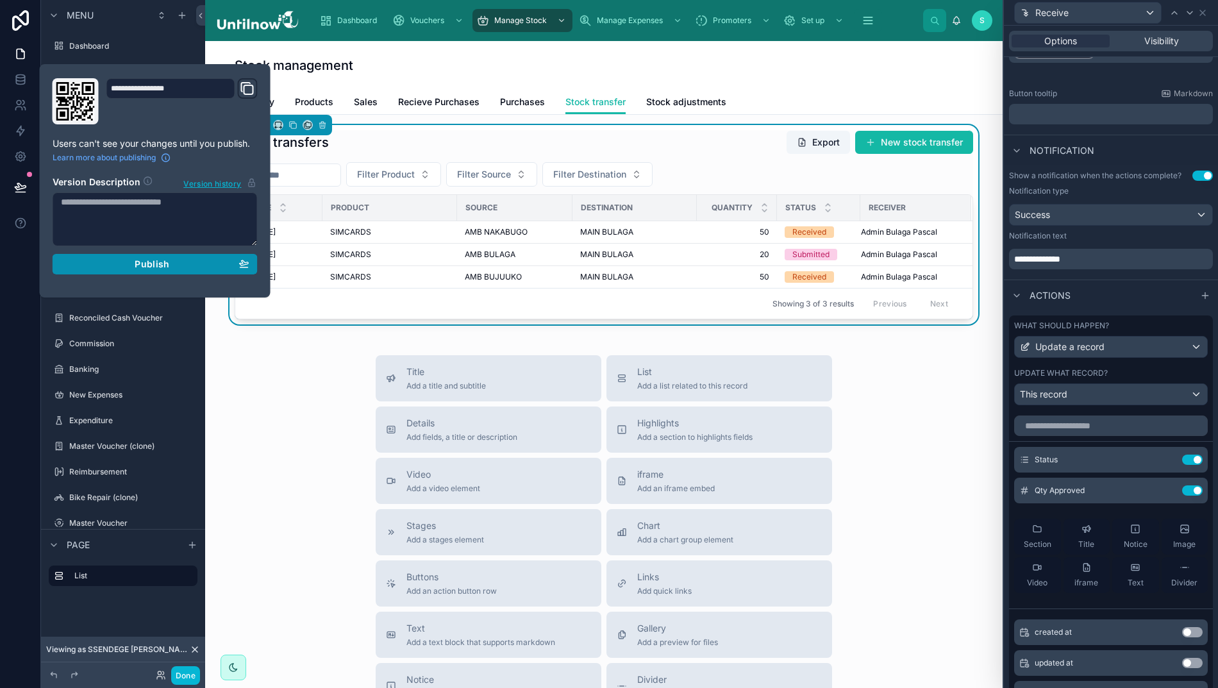
click at [135, 264] on span "Publish" at bounding box center [152, 264] width 35 height 12
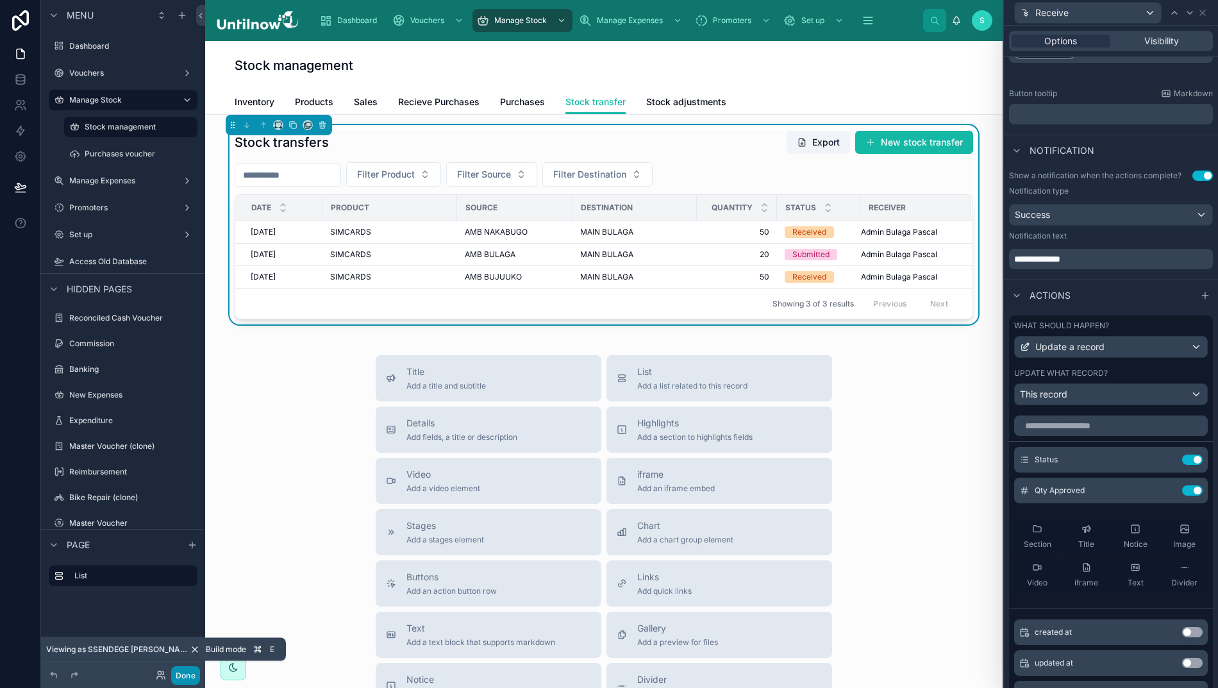
click at [177, 677] on button "Done" at bounding box center [185, 675] width 29 height 19
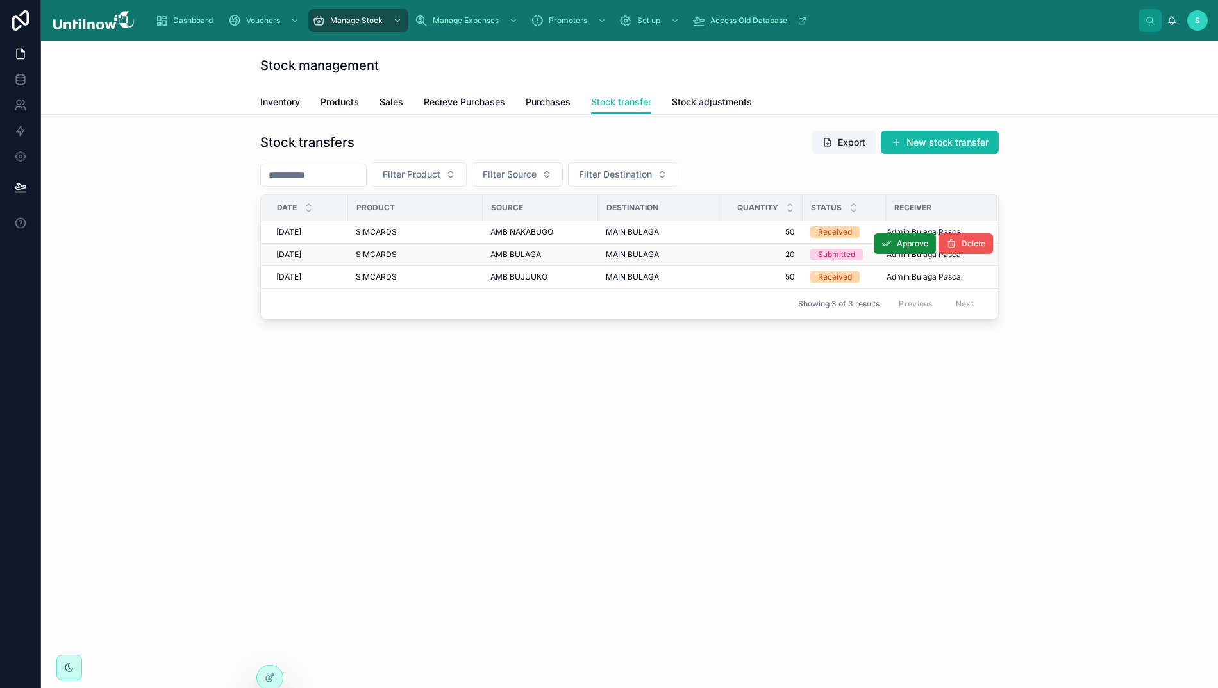
click at [949, 244] on icon at bounding box center [951, 243] width 10 height 10
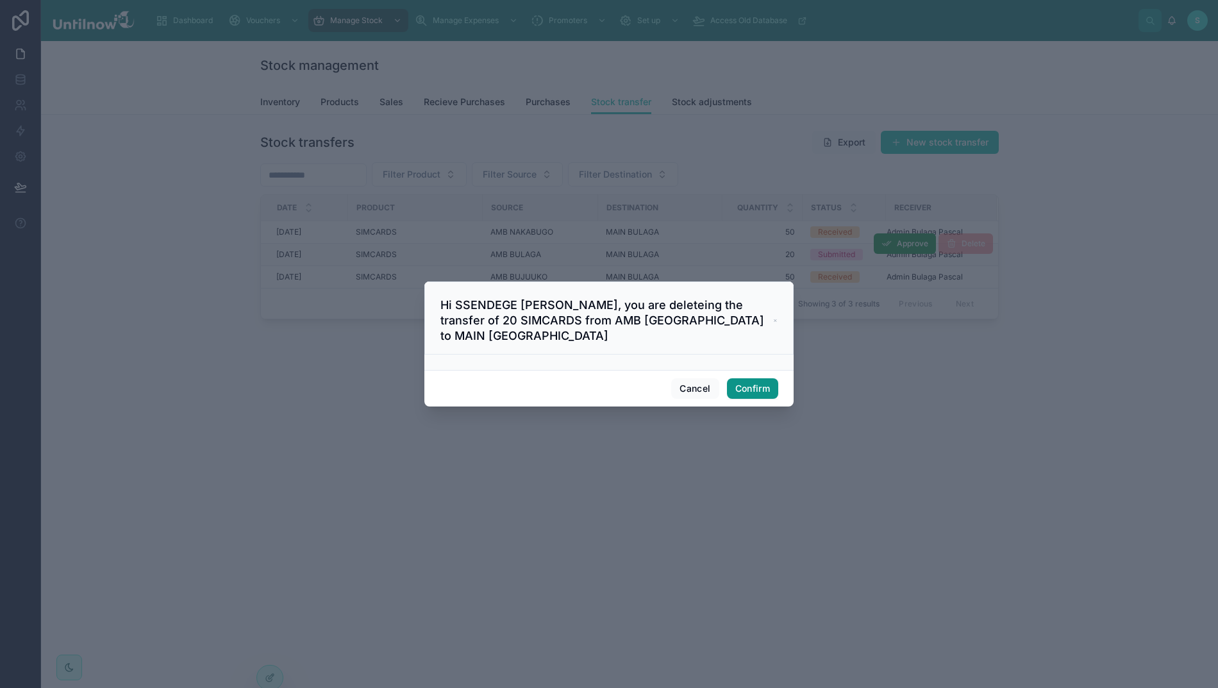
click at [747, 392] on button "Confirm" at bounding box center [752, 388] width 51 height 21
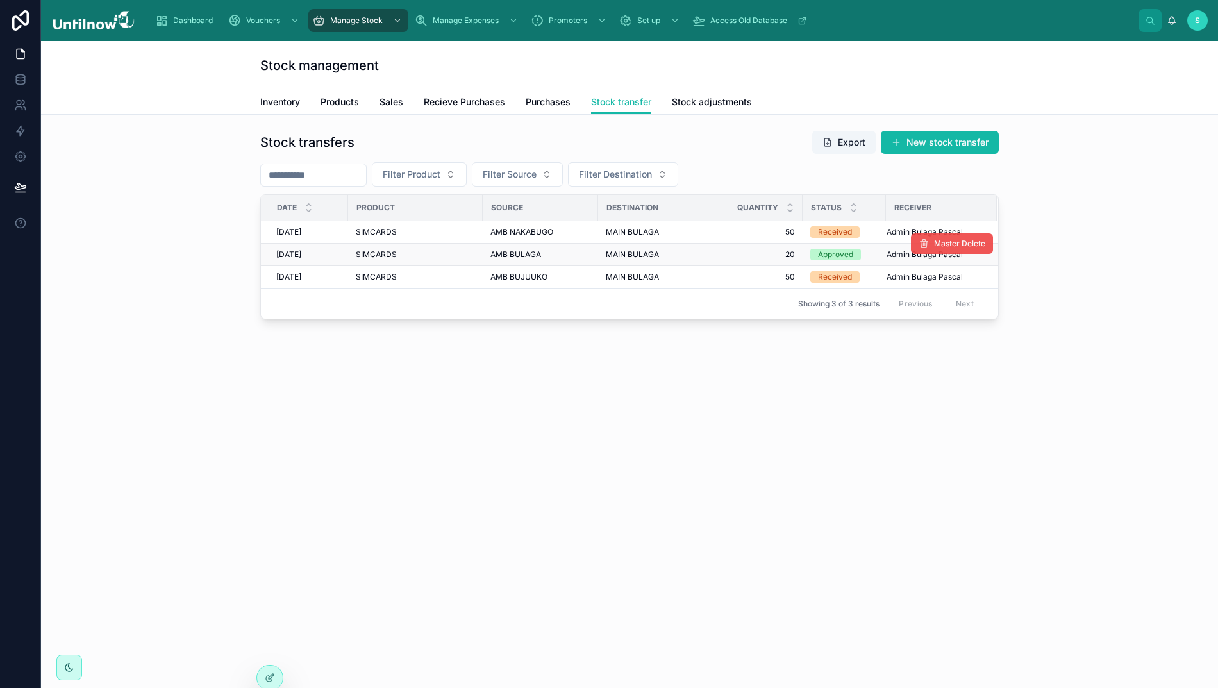
click at [934, 249] on span "Master Delete" at bounding box center [959, 243] width 51 height 10
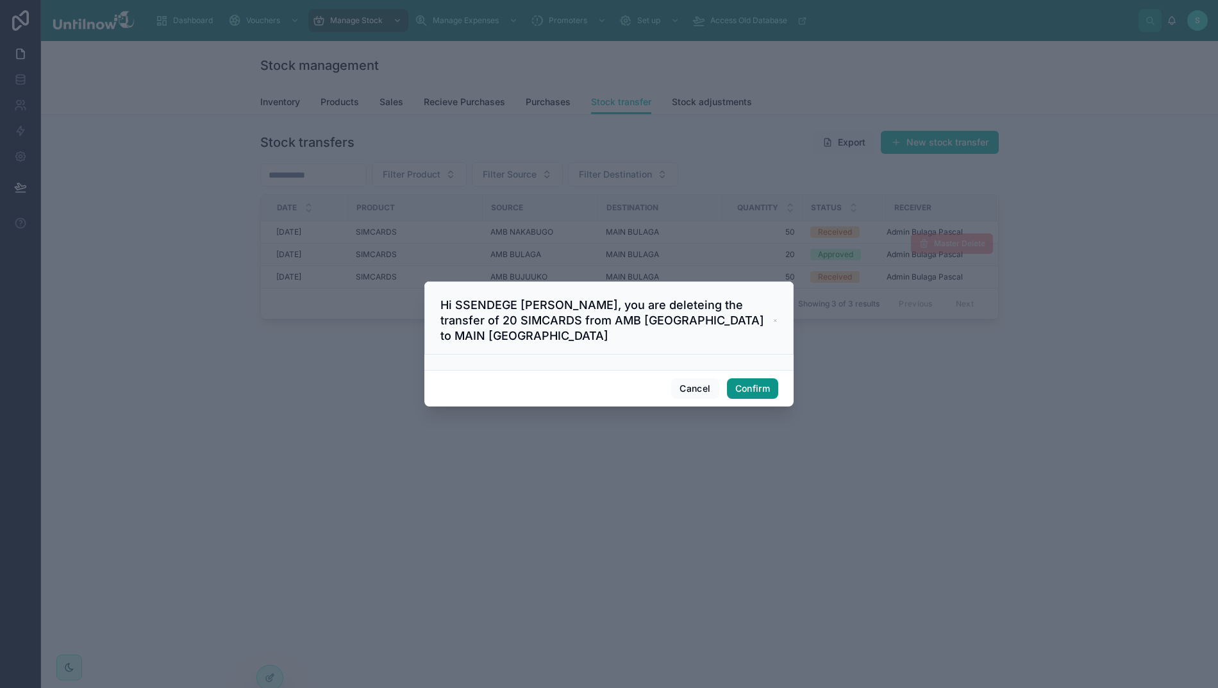
click at [733, 388] on button "Confirm" at bounding box center [752, 388] width 51 height 21
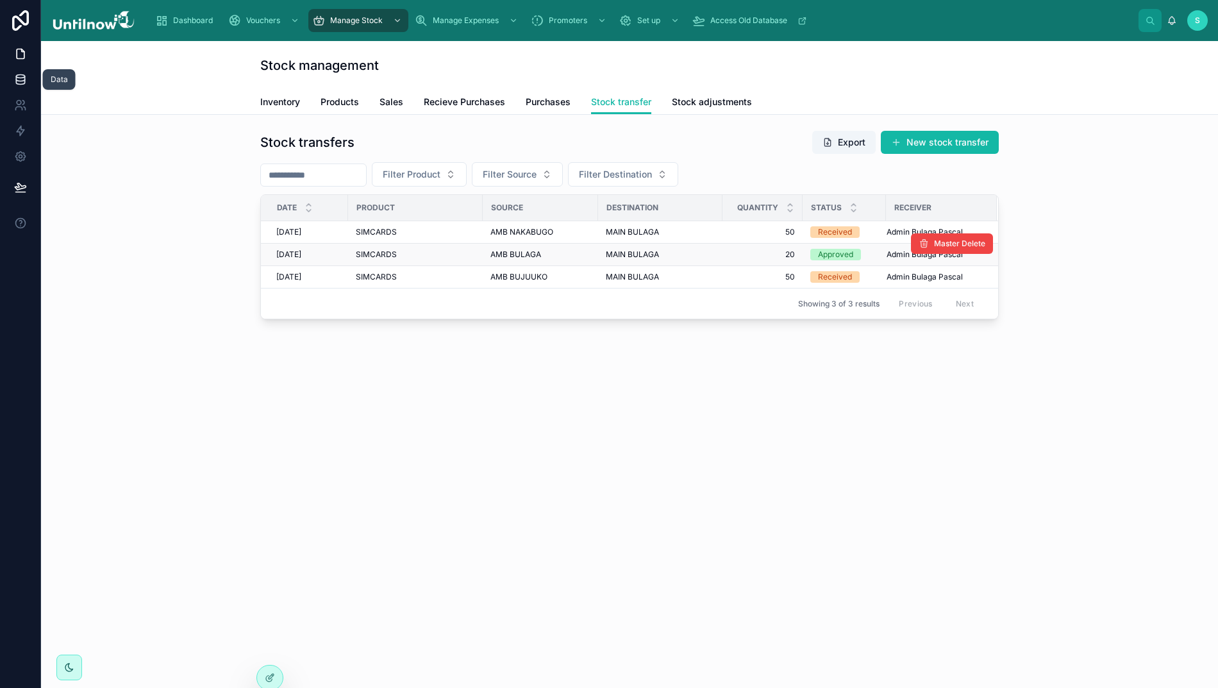
click at [270, 677] on icon at bounding box center [271, 676] width 5 height 5
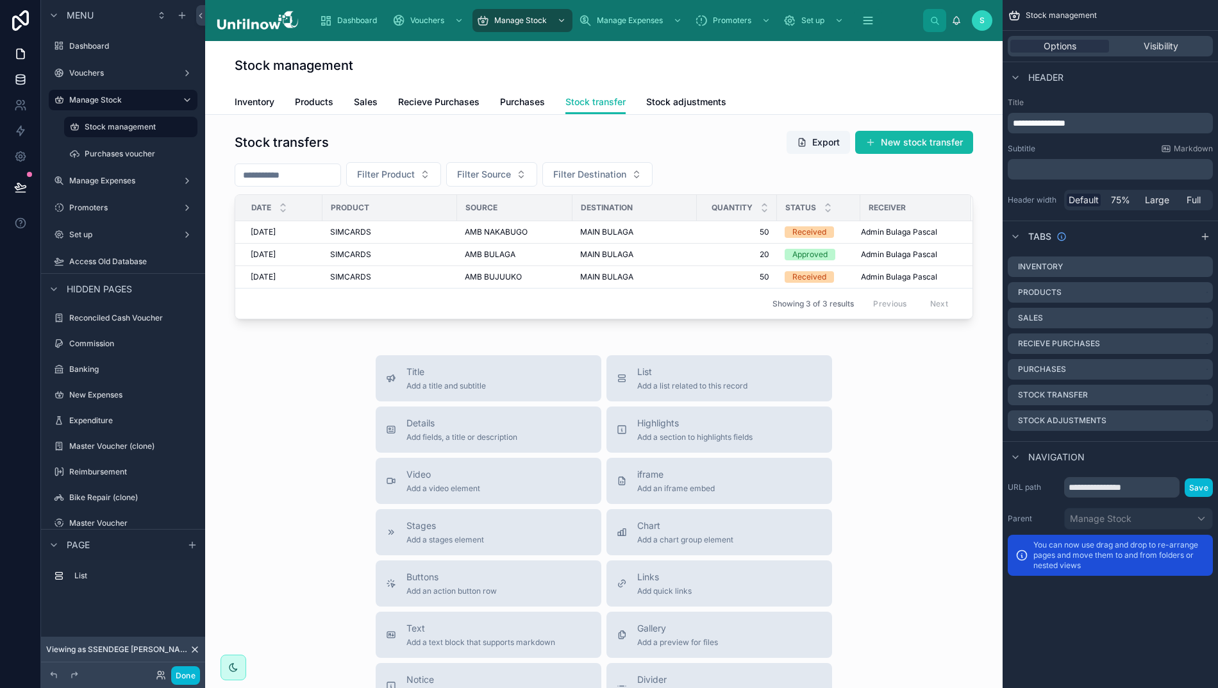
click at [757, 167] on div at bounding box center [603, 224] width 777 height 199
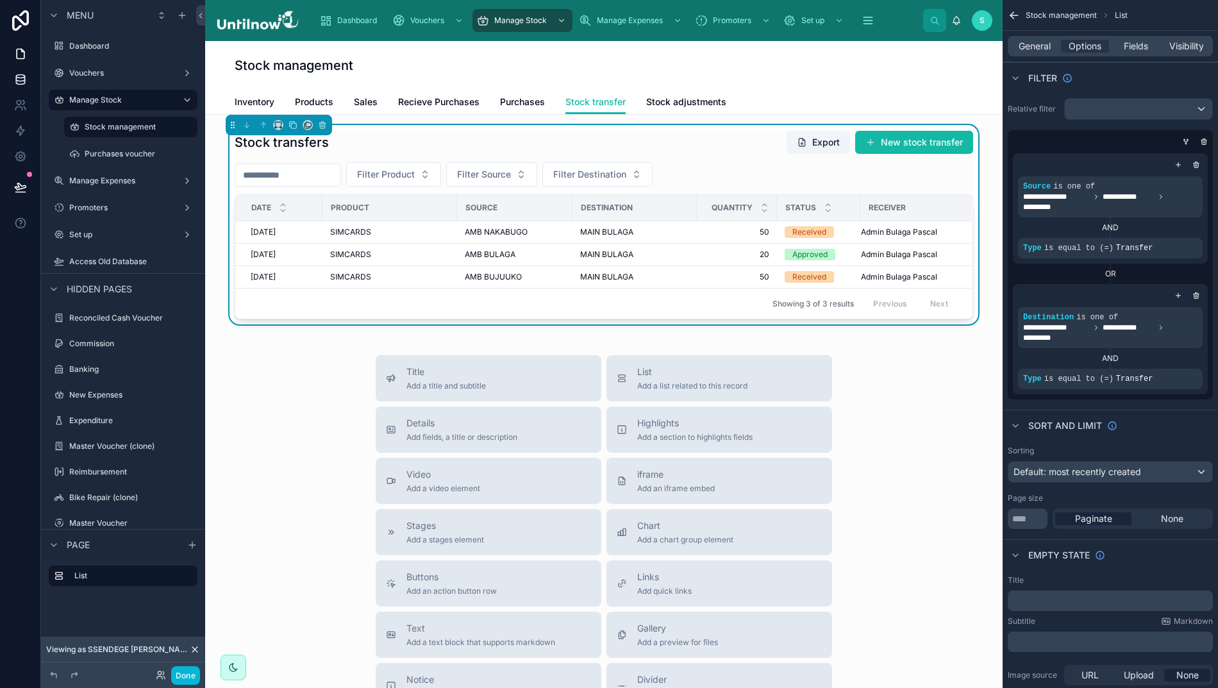
click at [682, 159] on div "Stock transfers Export New stock transfer Filter Product Filter Source Filter D…" at bounding box center [604, 224] width 738 height 189
click at [749, 151] on div "Stock transfers Export New stock transfer" at bounding box center [604, 142] width 738 height 24
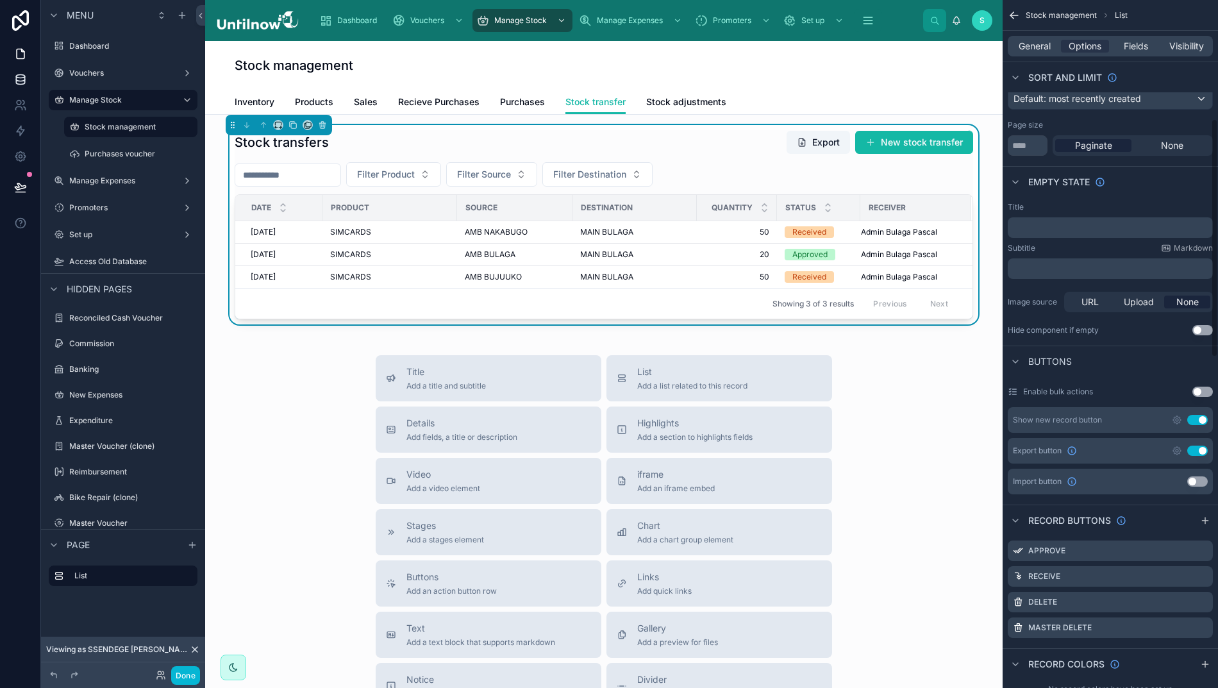
scroll to position [397, 0]
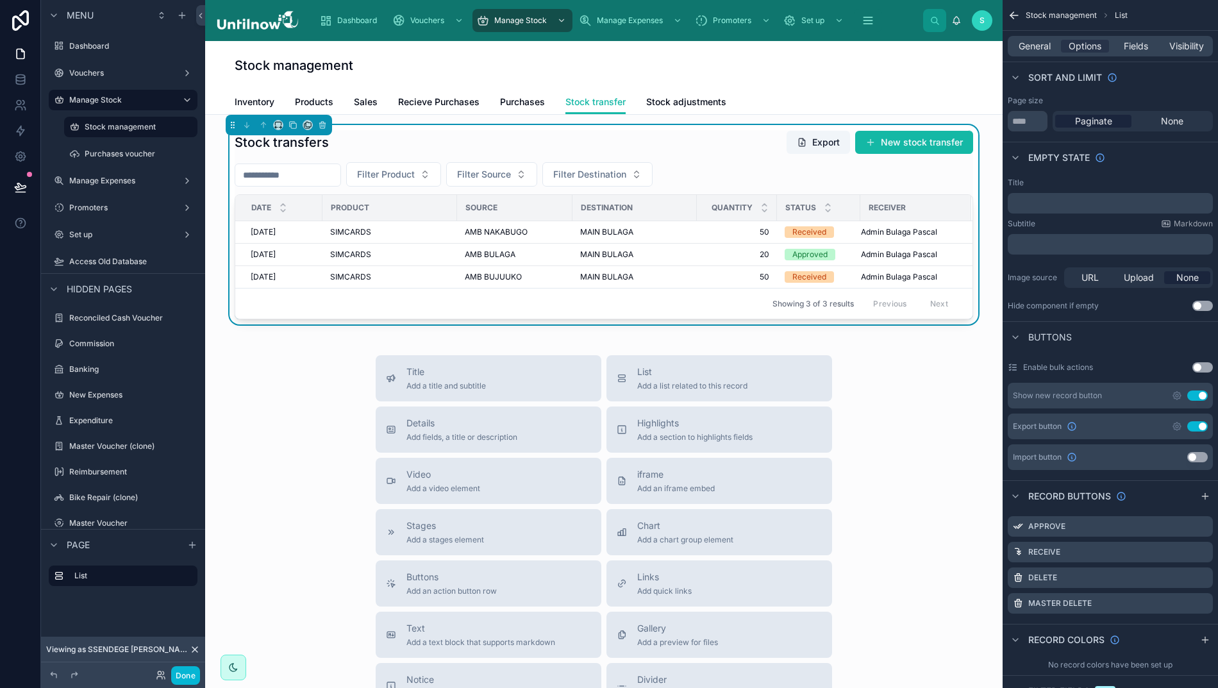
click at [1186, 582] on div "Delete" at bounding box center [1110, 577] width 205 height 21
click at [0, 0] on icon "scrollable content" at bounding box center [0, 0] width 0 height 0
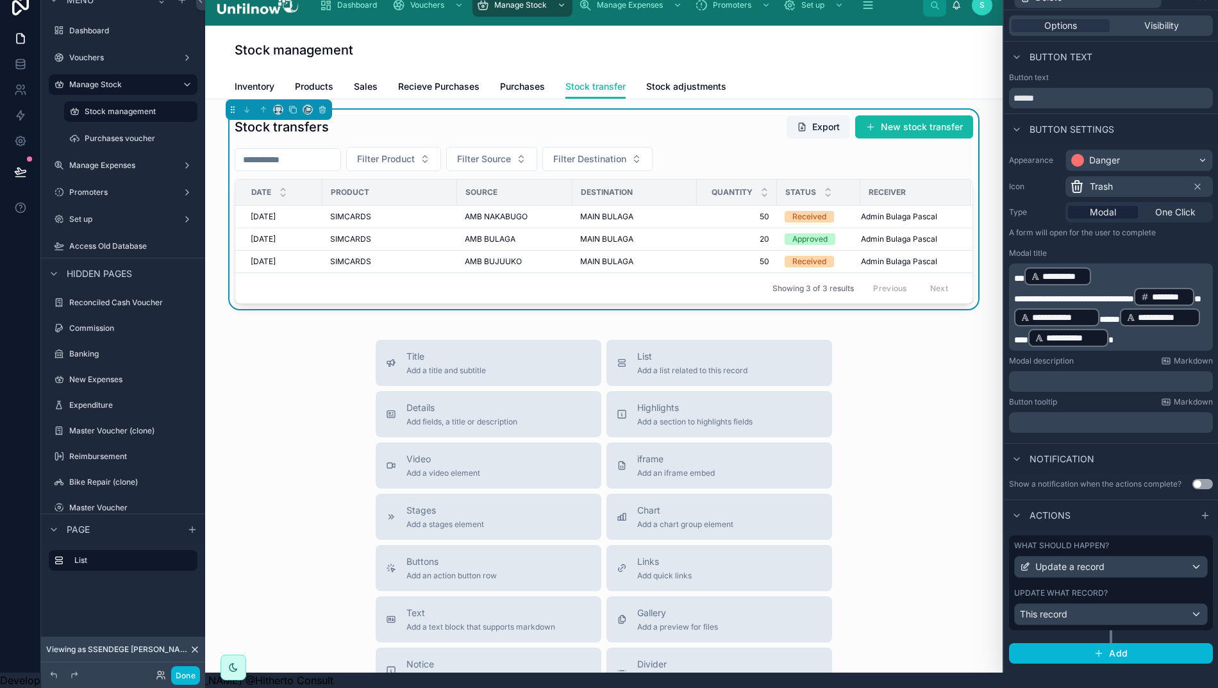
scroll to position [28, 13]
click at [1110, 556] on div "Update a record" at bounding box center [1111, 566] width 192 height 21
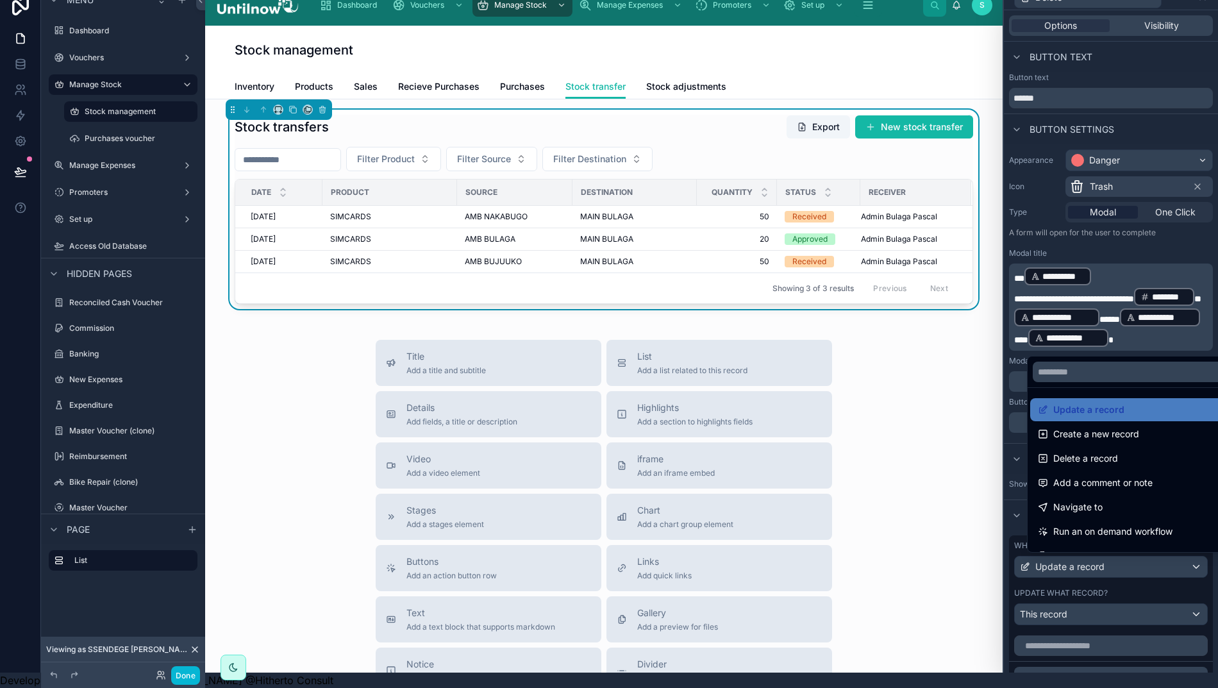
click at [1057, 454] on span "Delete a record" at bounding box center [1085, 458] width 65 height 15
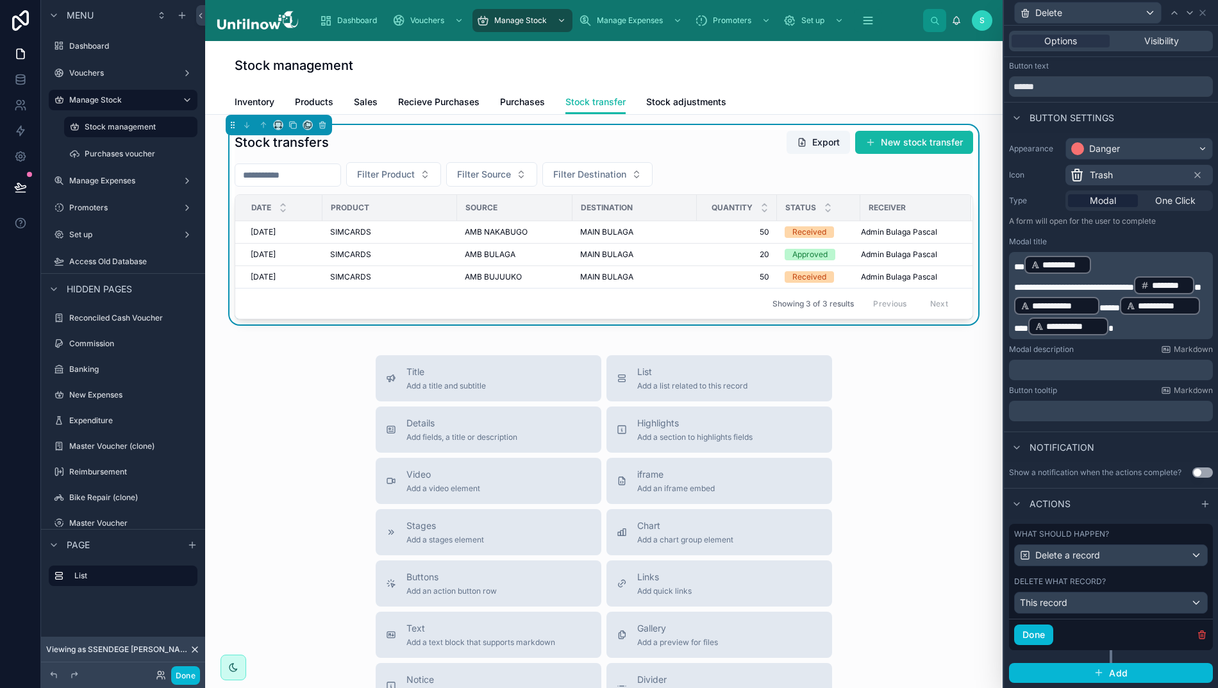
scroll to position [26, 0]
click at [1097, 613] on div "This record" at bounding box center [1111, 603] width 192 height 21
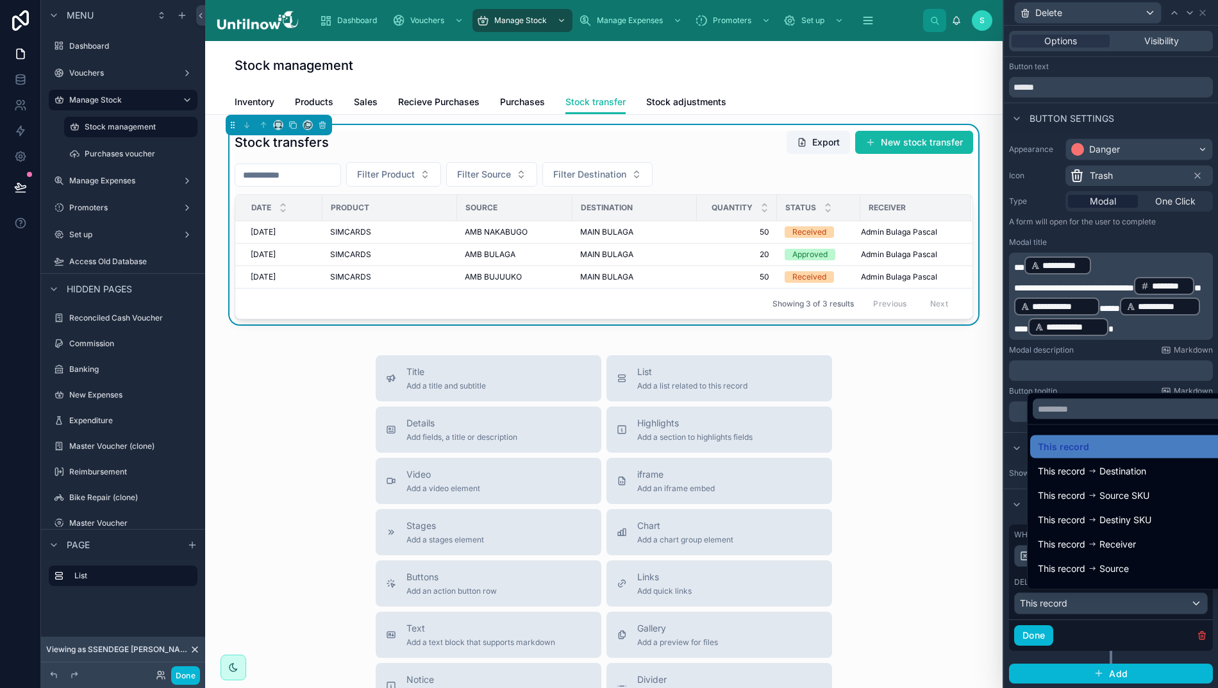
click at [1058, 394] on div at bounding box center [1111, 344] width 214 height 688
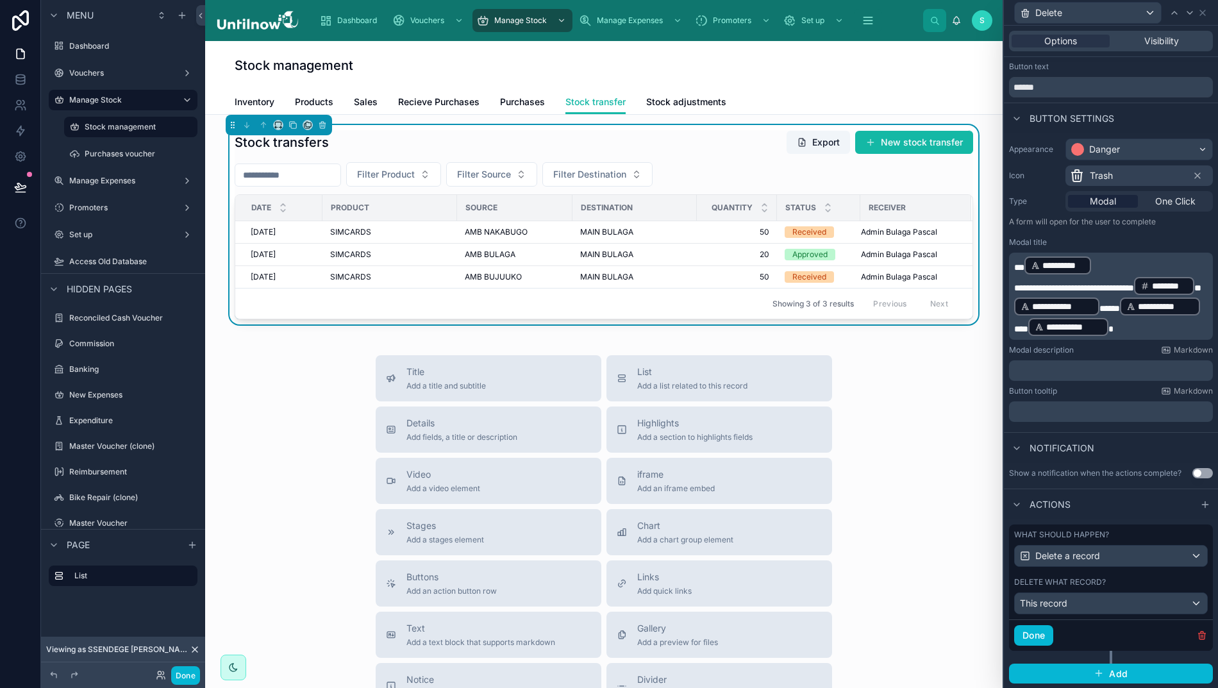
click at [1203, 13] on icon at bounding box center [1202, 12] width 5 height 5
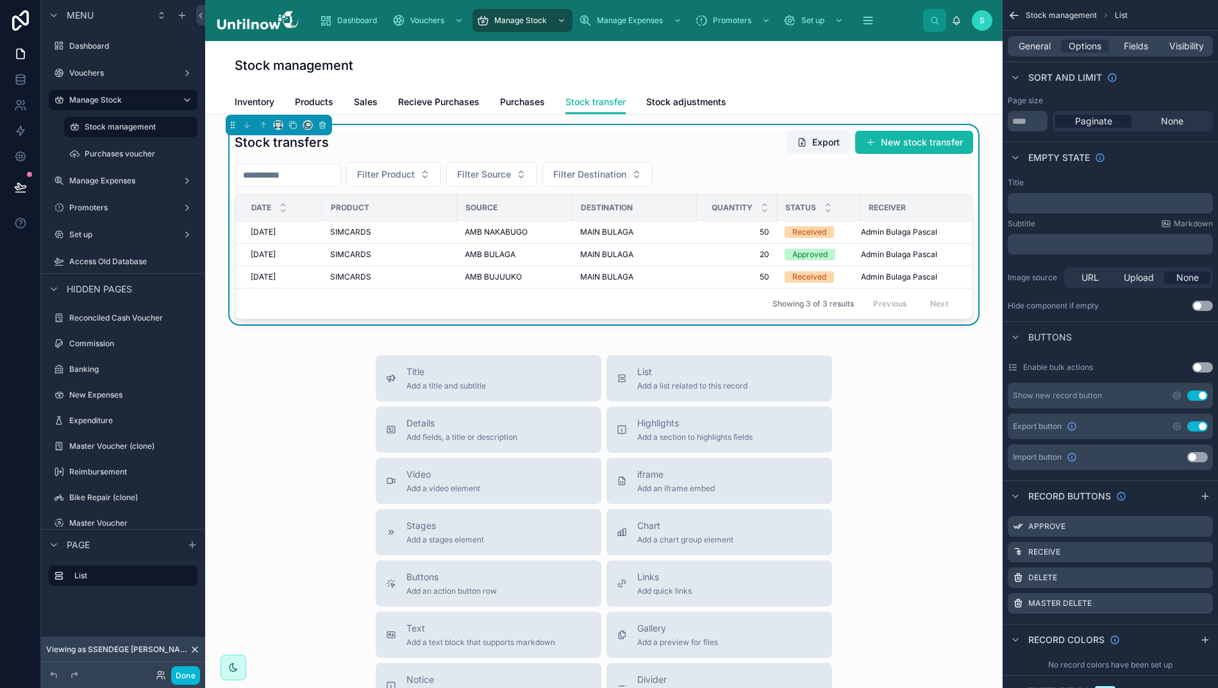
click at [1200, 606] on div "Master Delete" at bounding box center [1110, 603] width 205 height 21
click at [0, 0] on icon "scrollable content" at bounding box center [0, 0] width 0 height 0
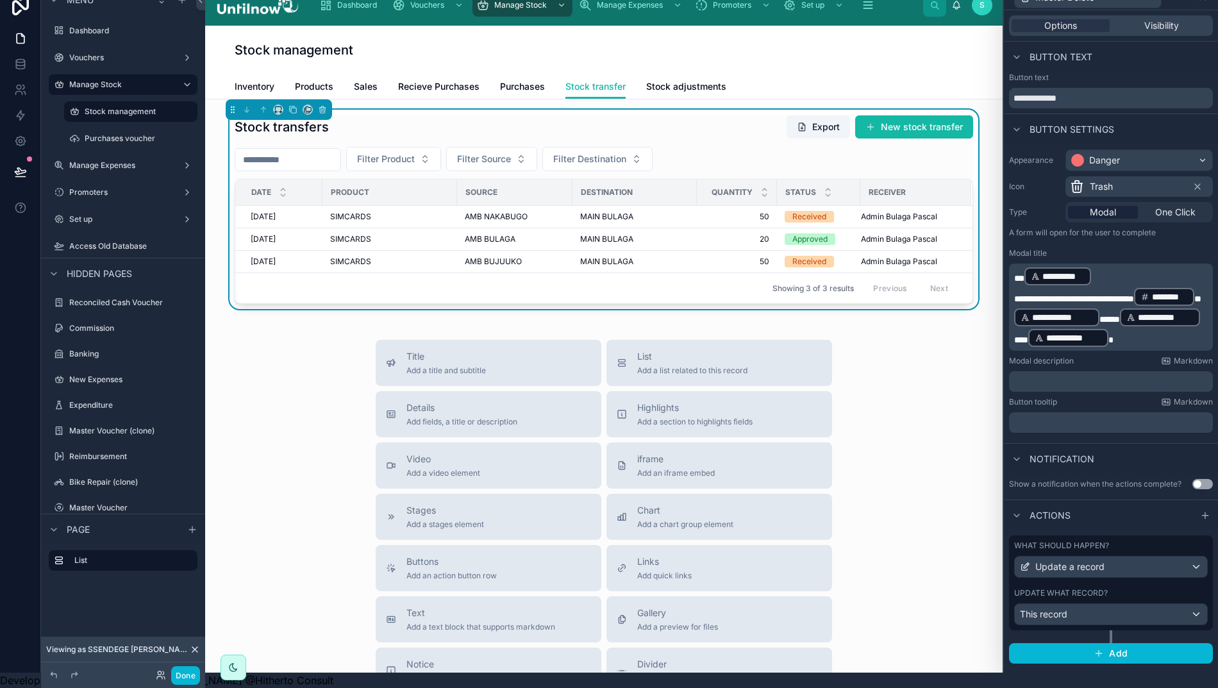
scroll to position [28, 13]
click at [1088, 560] on span "Update a record" at bounding box center [1069, 566] width 69 height 13
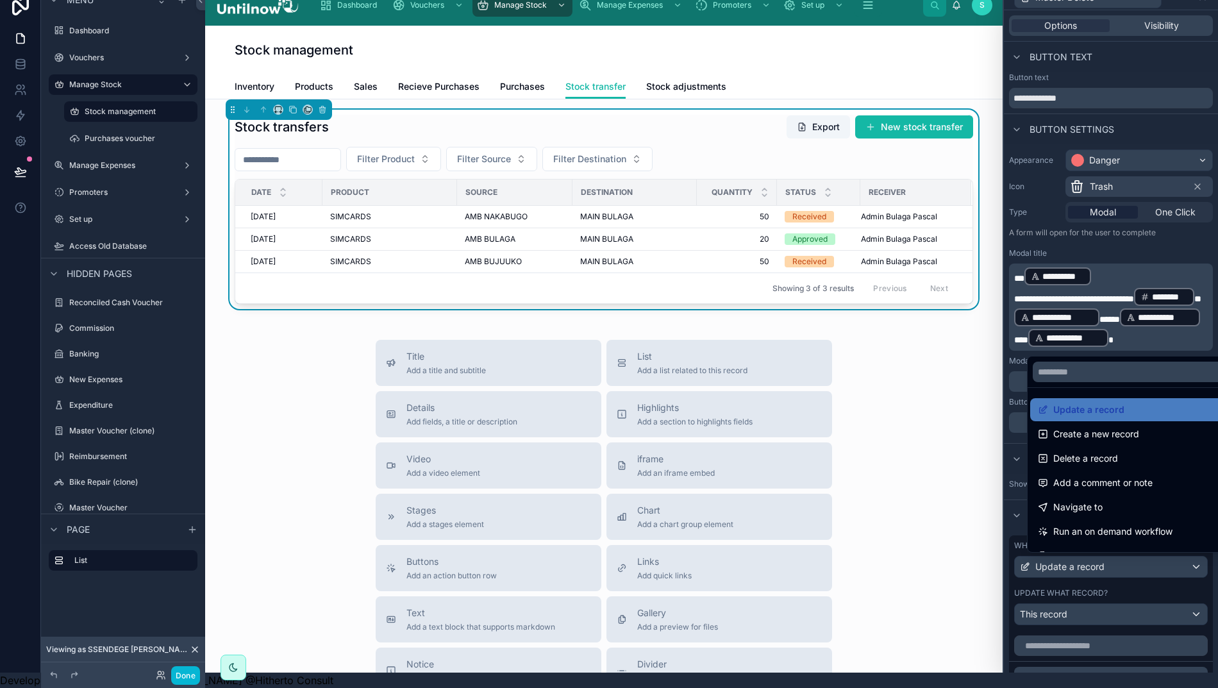
click at [1065, 461] on span "Delete a record" at bounding box center [1085, 458] width 65 height 15
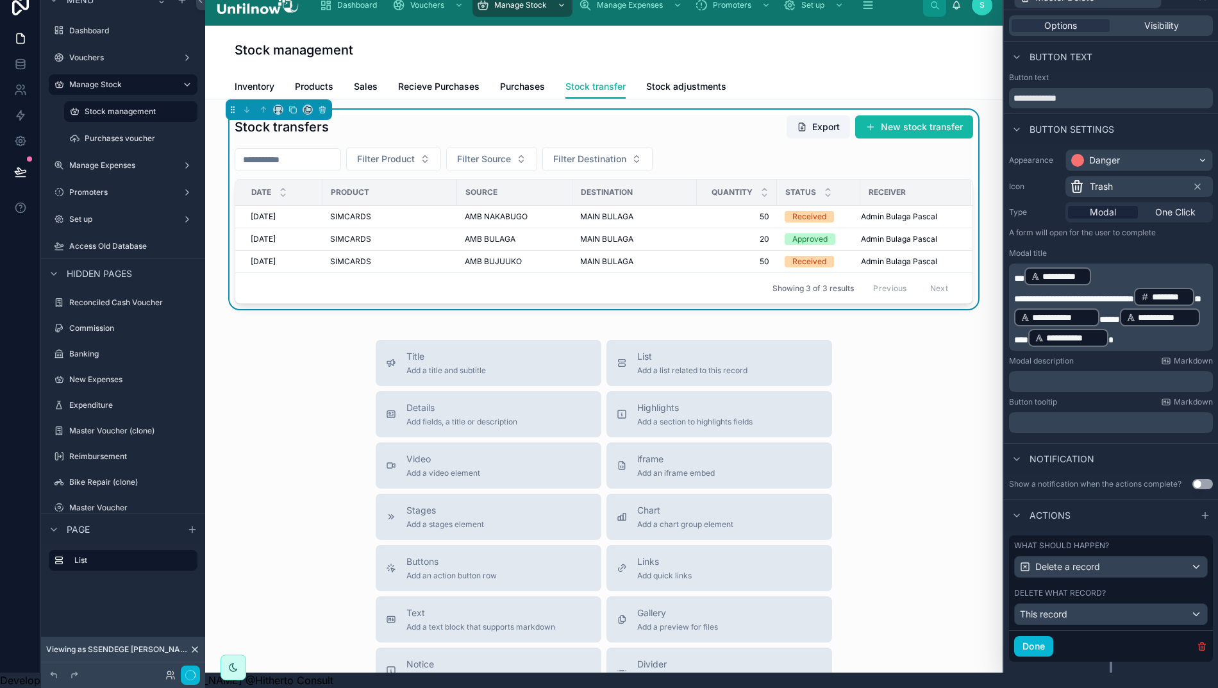
scroll to position [0, 13]
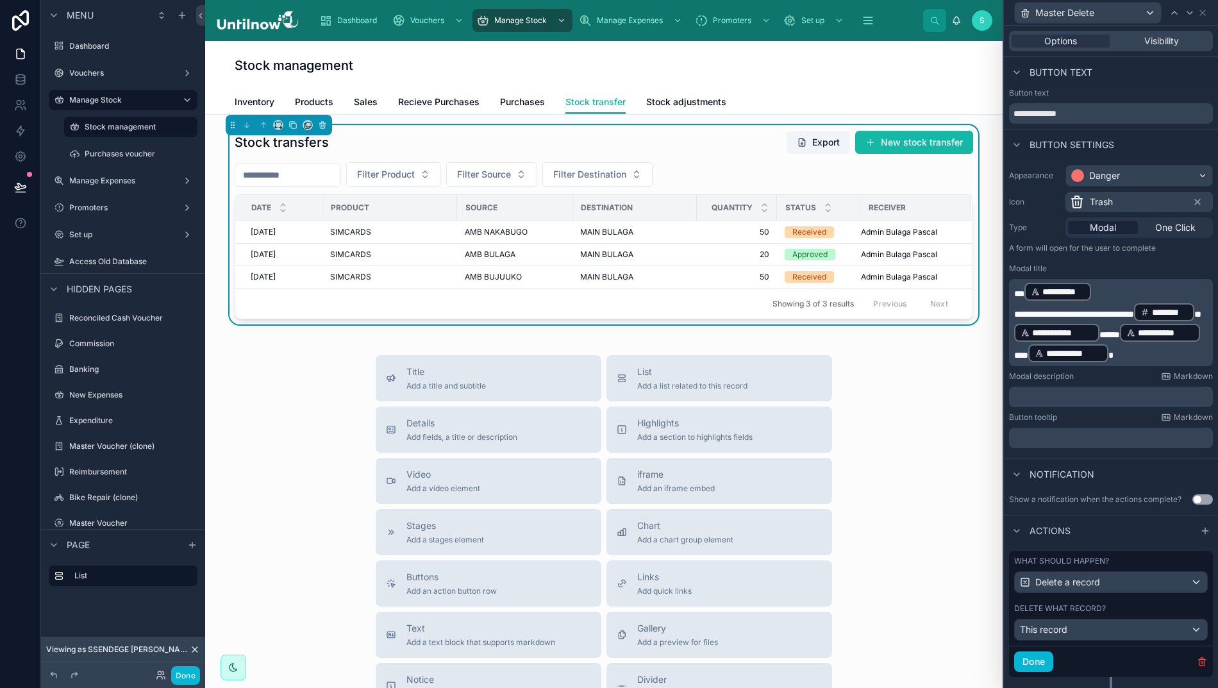
click at [1034, 672] on button "Done" at bounding box center [1033, 661] width 39 height 21
click at [1200, 12] on icon at bounding box center [1202, 13] width 10 height 10
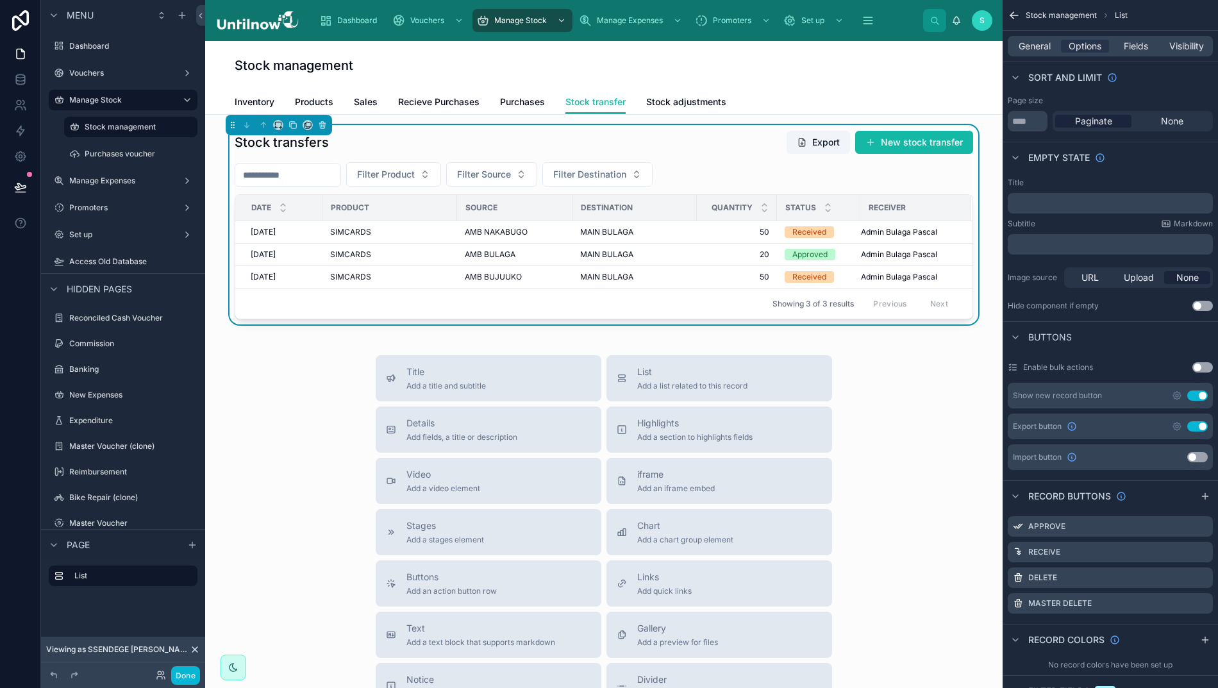
click at [1198, 556] on div "Receive" at bounding box center [1110, 552] width 205 height 21
click at [0, 0] on icon "scrollable content" at bounding box center [0, 0] width 0 height 0
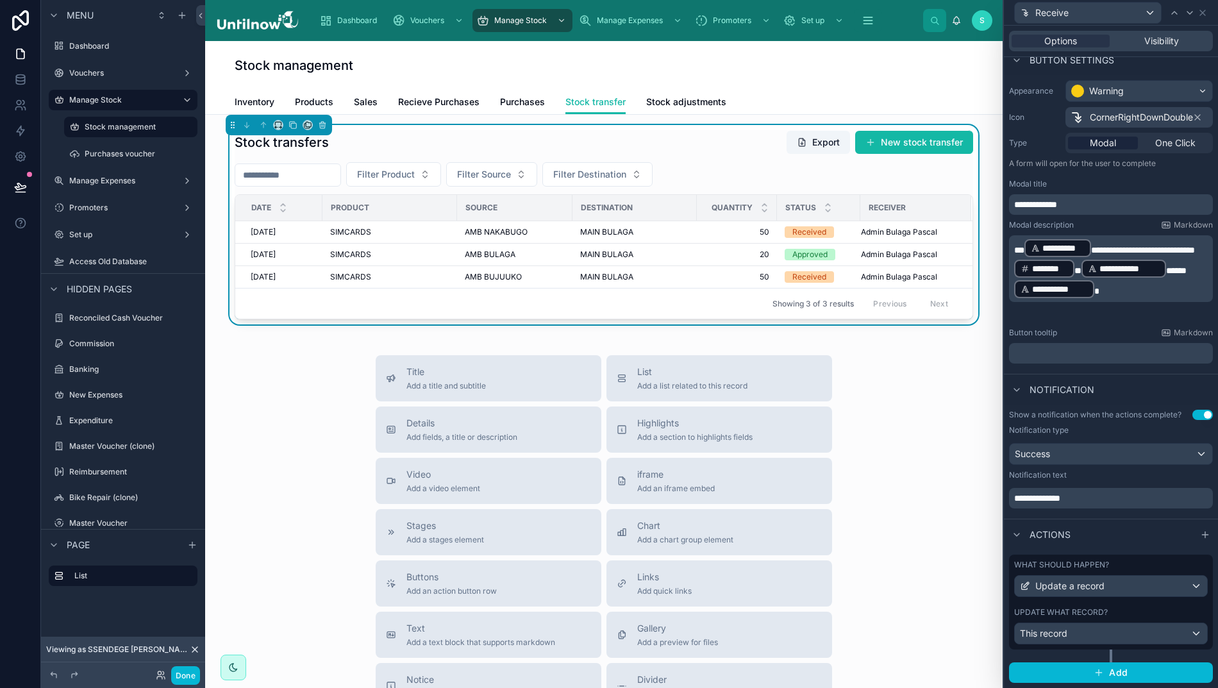
scroll to position [83, 0]
click at [1113, 645] on div "This record" at bounding box center [1111, 634] width 192 height 21
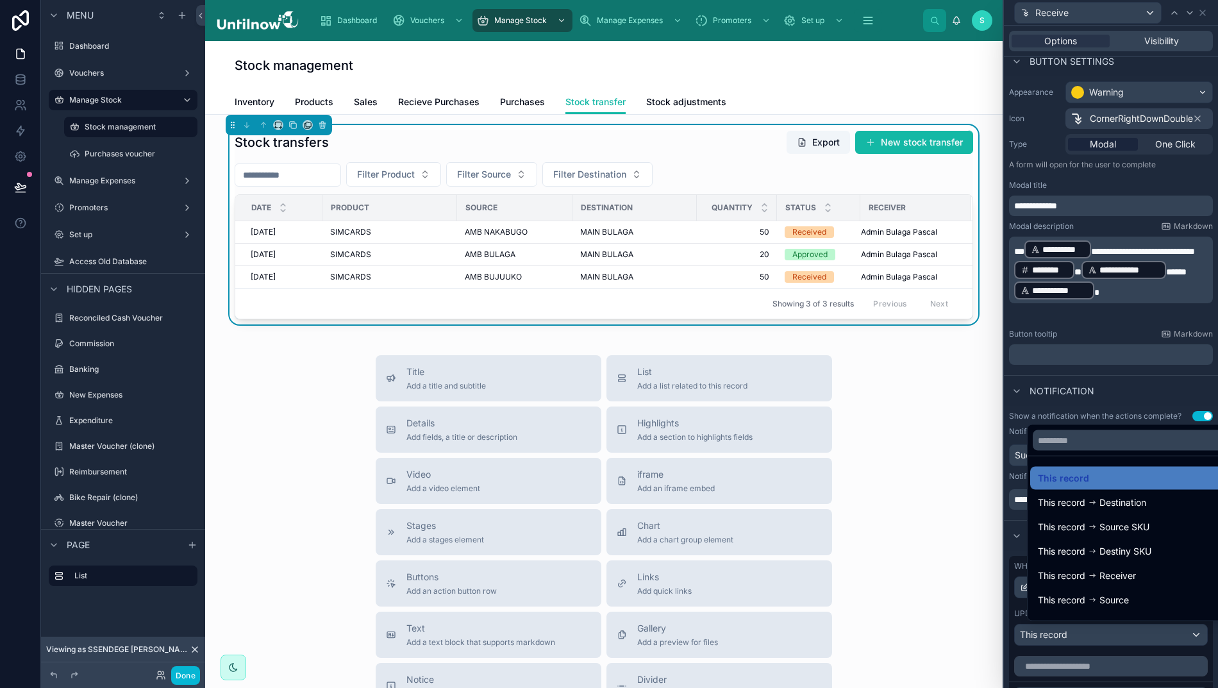
click at [1047, 486] on span "This record" at bounding box center [1063, 477] width 51 height 15
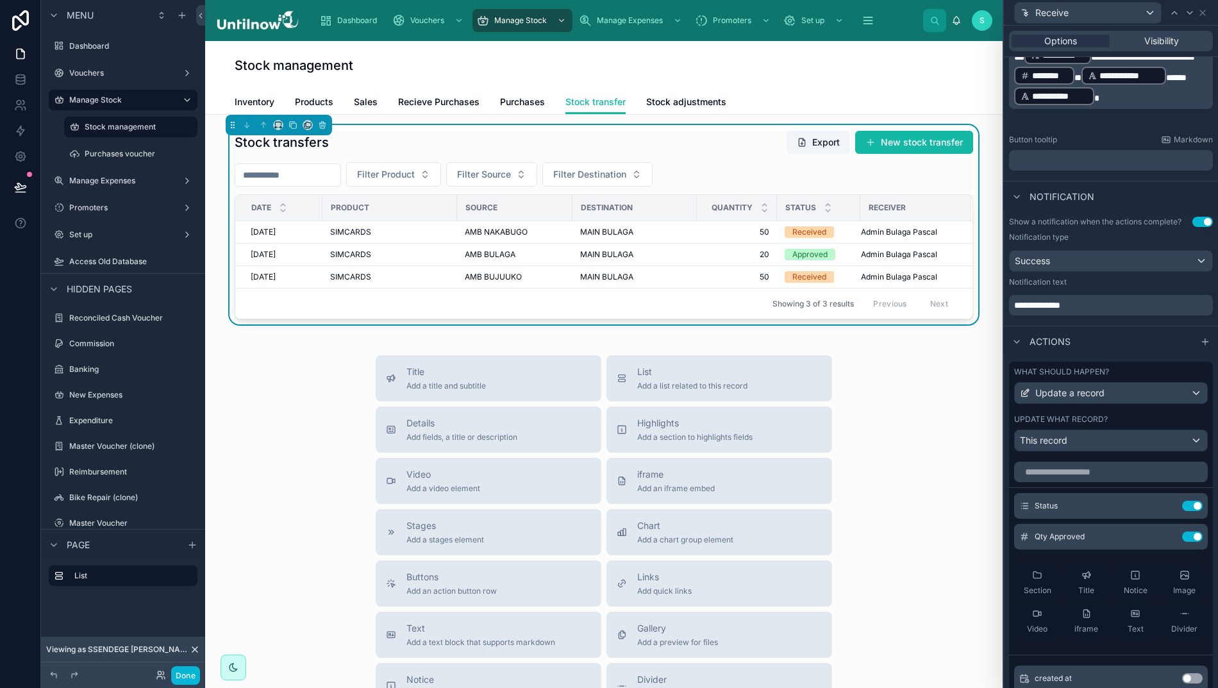
scroll to position [278, 0]
click at [1128, 545] on div "Qty Approved Use setting" at bounding box center [1111, 536] width 194 height 26
click at [1161, 541] on icon at bounding box center [1166, 536] width 10 height 10
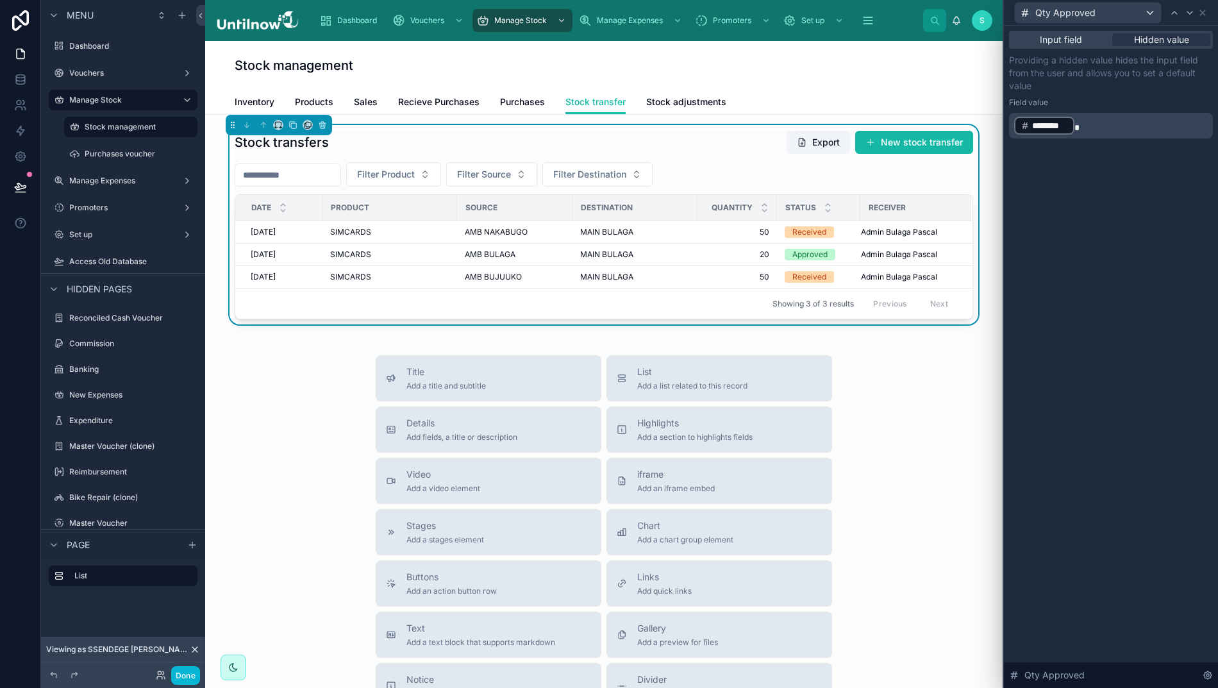
click at [1097, 126] on p "﻿ ******** ﻿" at bounding box center [1112, 125] width 196 height 21
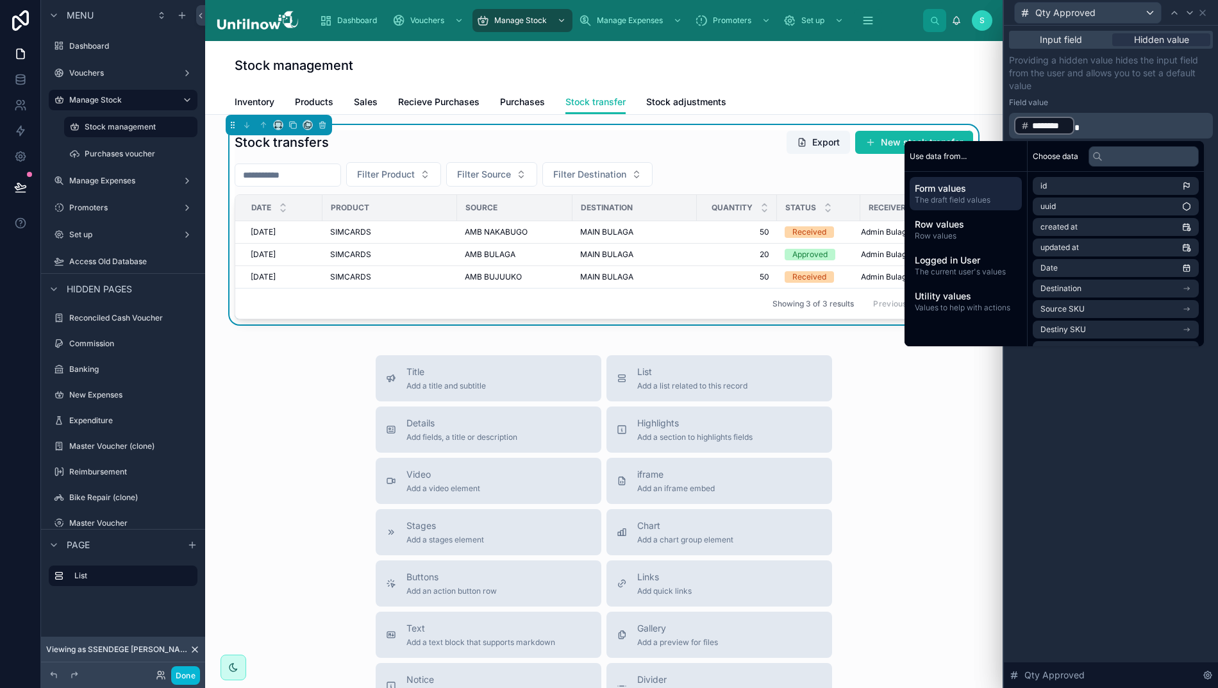
click at [945, 226] on span "Row values" at bounding box center [966, 224] width 102 height 13
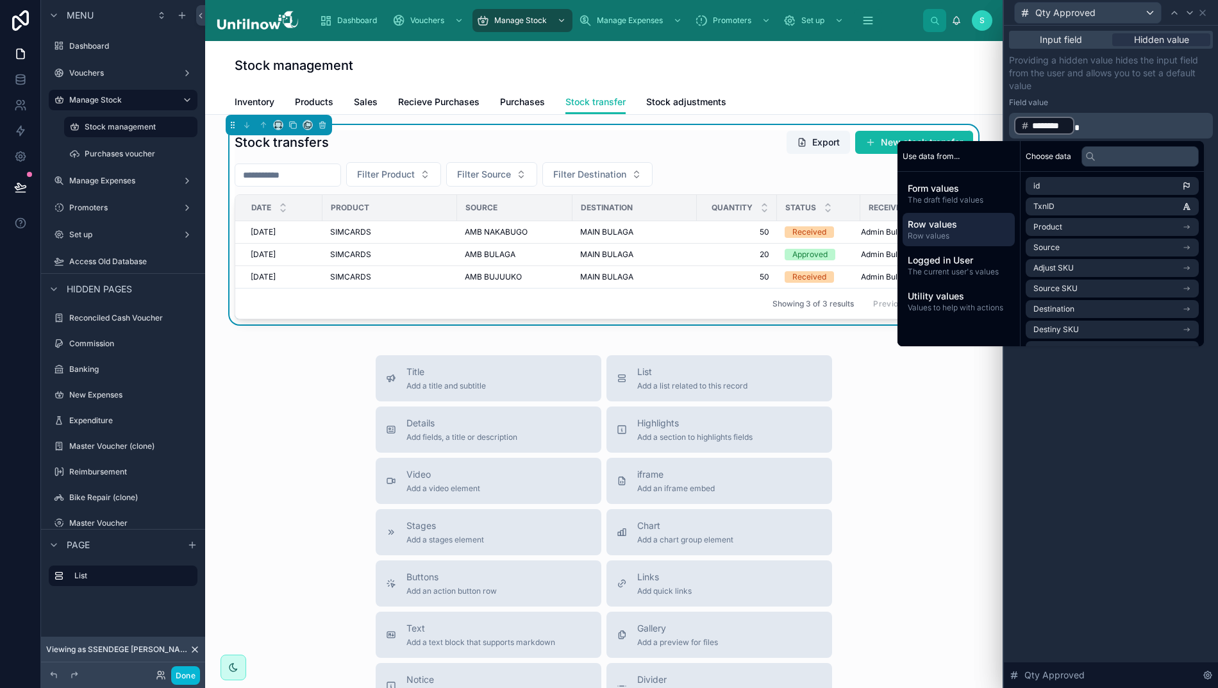
scroll to position [12, 0]
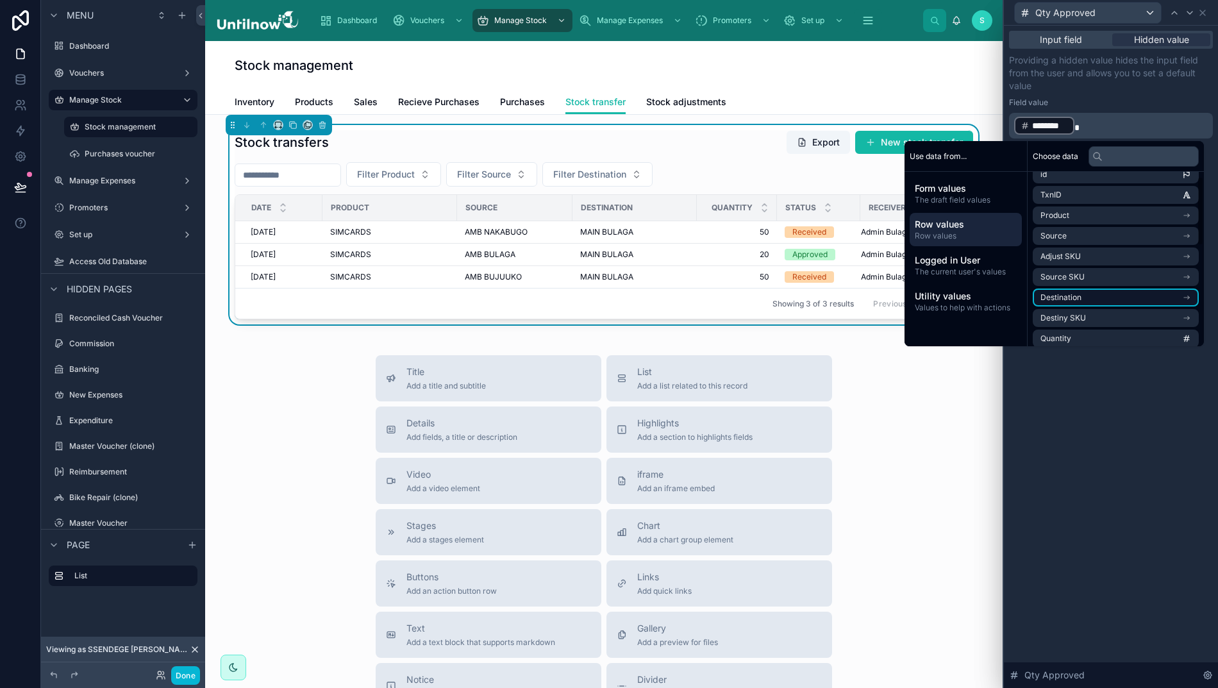
click at [1088, 128] on p "﻿ ******** ﻿" at bounding box center [1112, 125] width 196 height 21
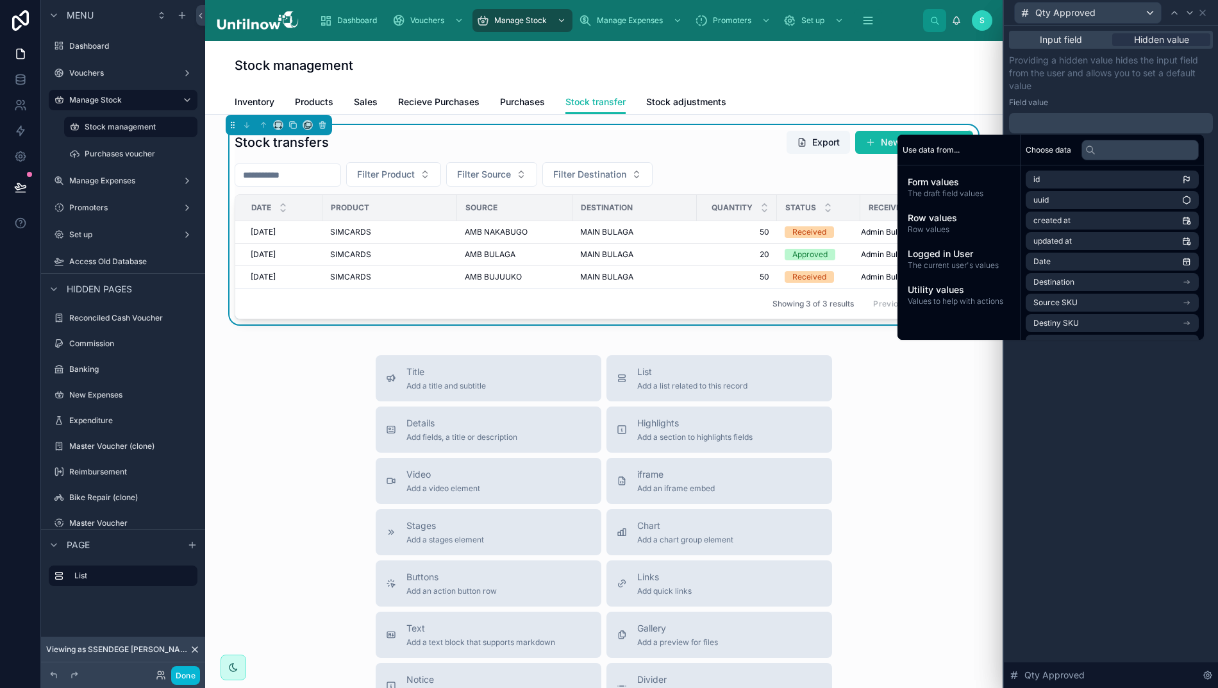
click at [949, 217] on span "Row values" at bounding box center [959, 218] width 102 height 13
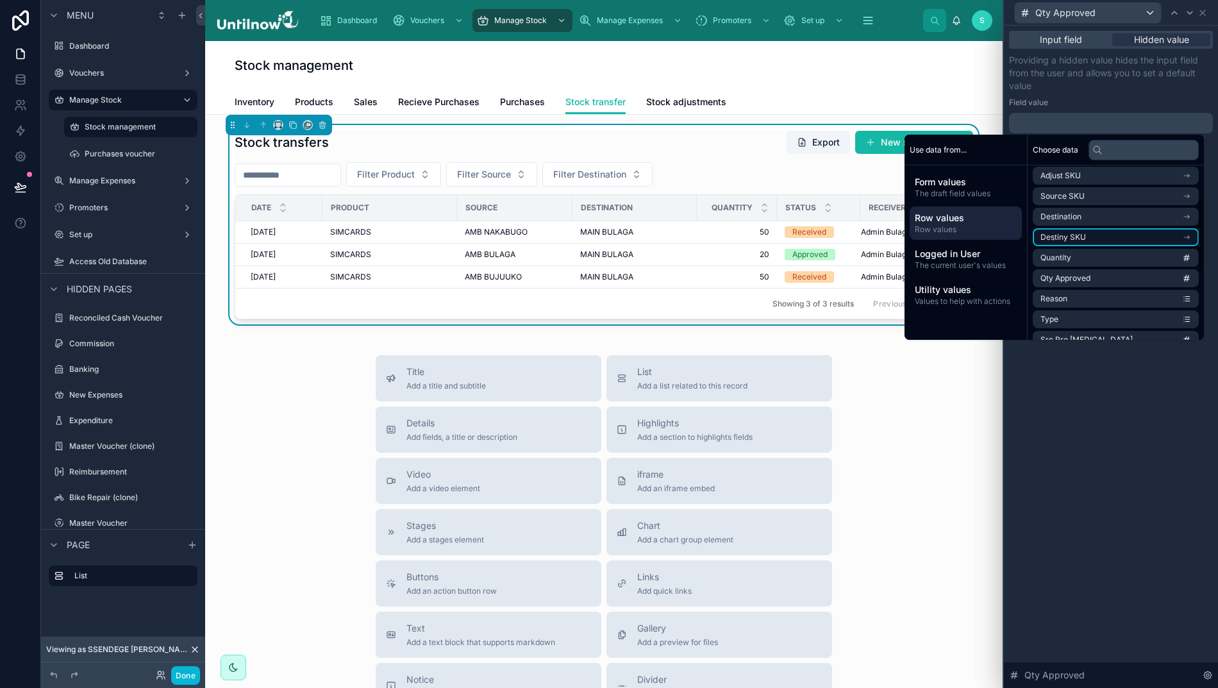
click at [1054, 257] on span "Quantity" at bounding box center [1055, 258] width 31 height 10
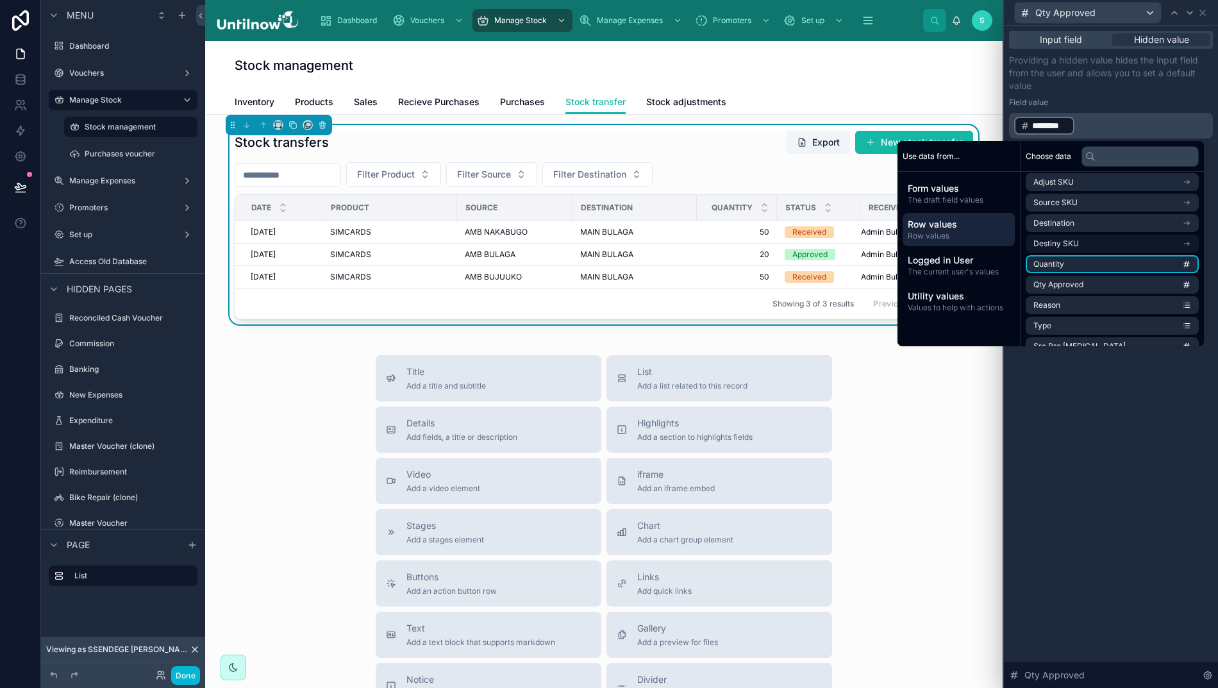
click at [1067, 470] on div "Input field Hidden value Providing a hidden value hides the input field from th…" at bounding box center [1111, 357] width 214 height 662
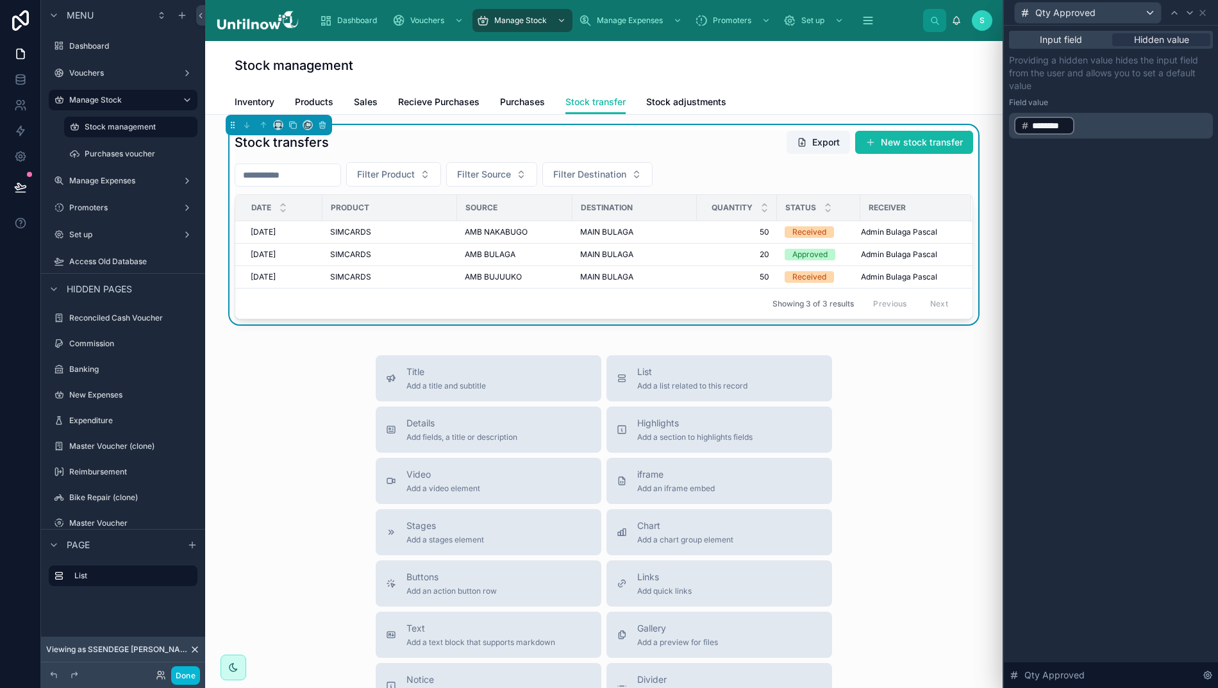
click at [14, 188] on icon at bounding box center [20, 187] width 13 height 13
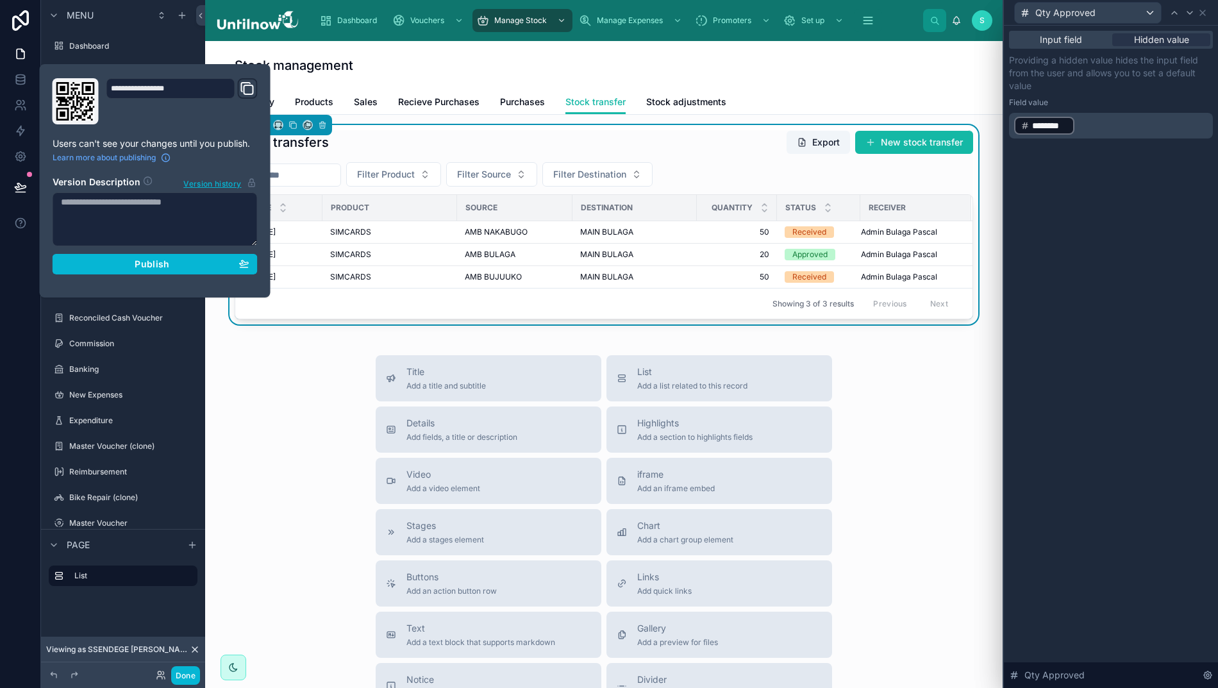
click at [149, 265] on span "Publish" at bounding box center [152, 264] width 35 height 12
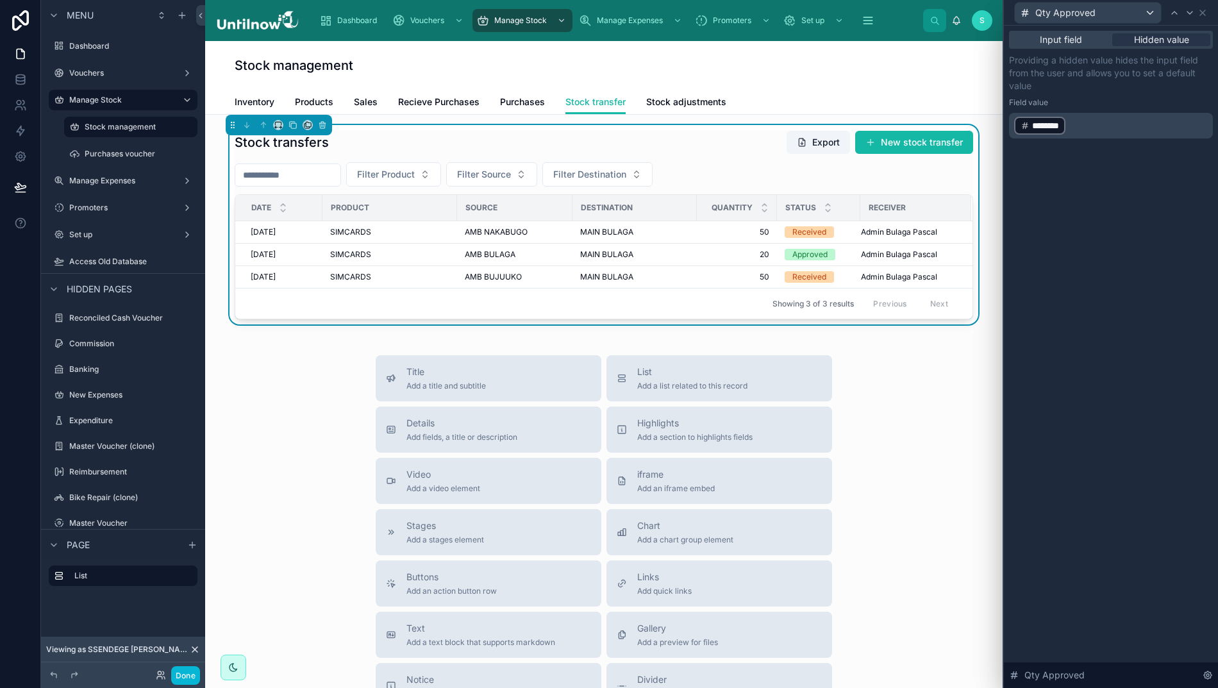
click at [180, 676] on button "Done" at bounding box center [185, 675] width 29 height 19
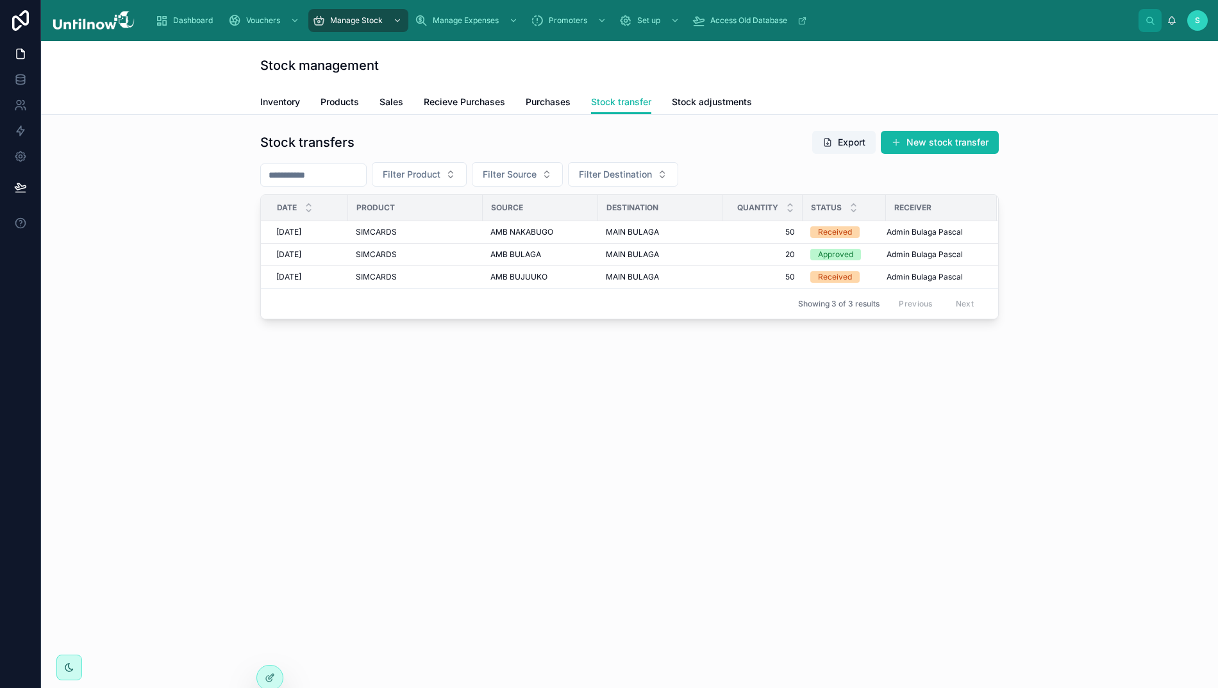
scroll to position [0, 13]
click at [263, 672] on div at bounding box center [270, 677] width 26 height 24
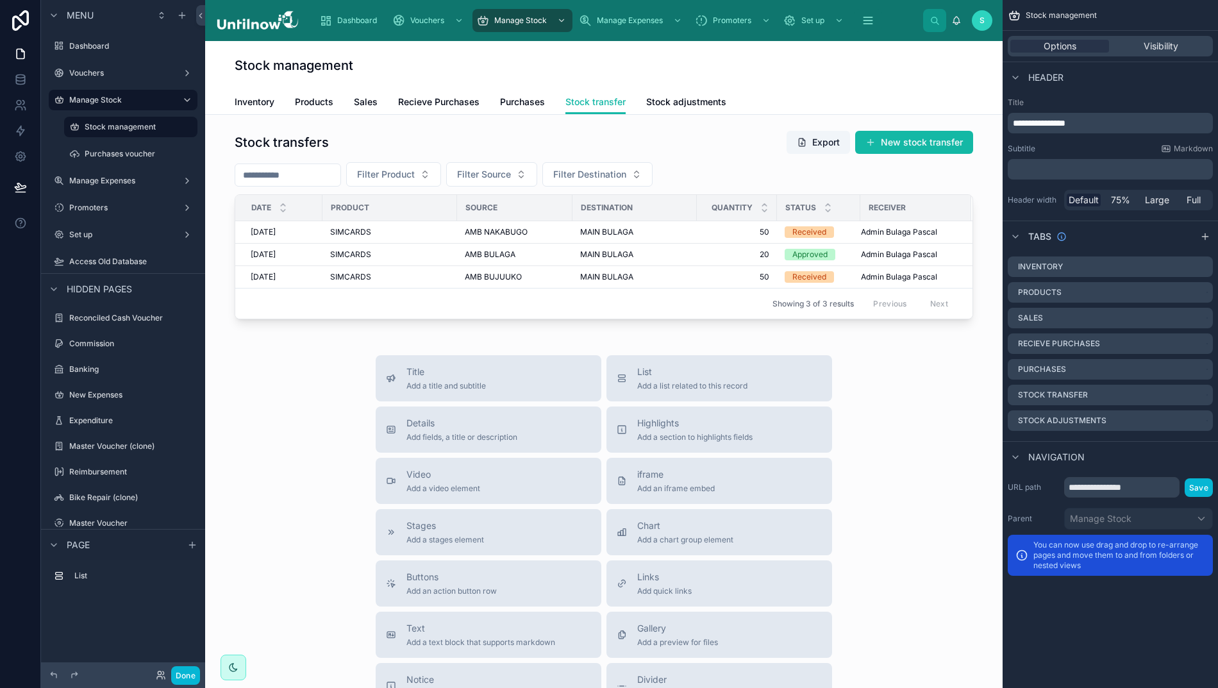
click at [755, 174] on div at bounding box center [603, 224] width 777 height 199
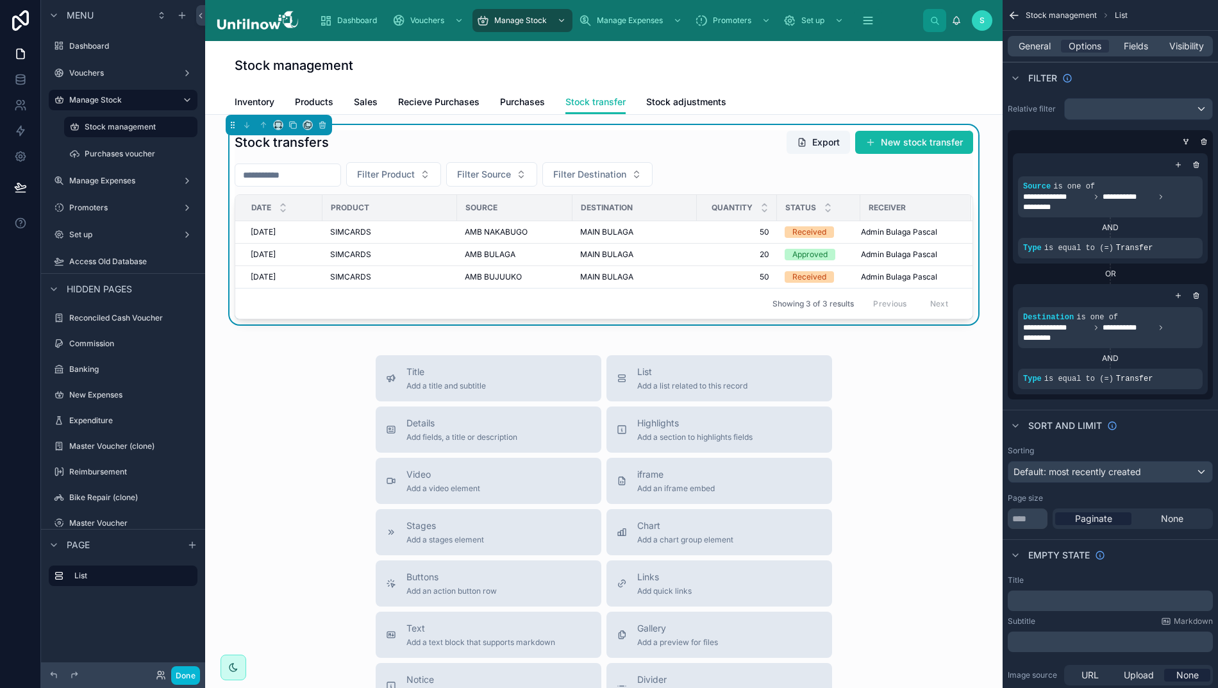
click at [772, 173] on div "Filter Product Filter Source Filter Destination" at bounding box center [604, 174] width 738 height 24
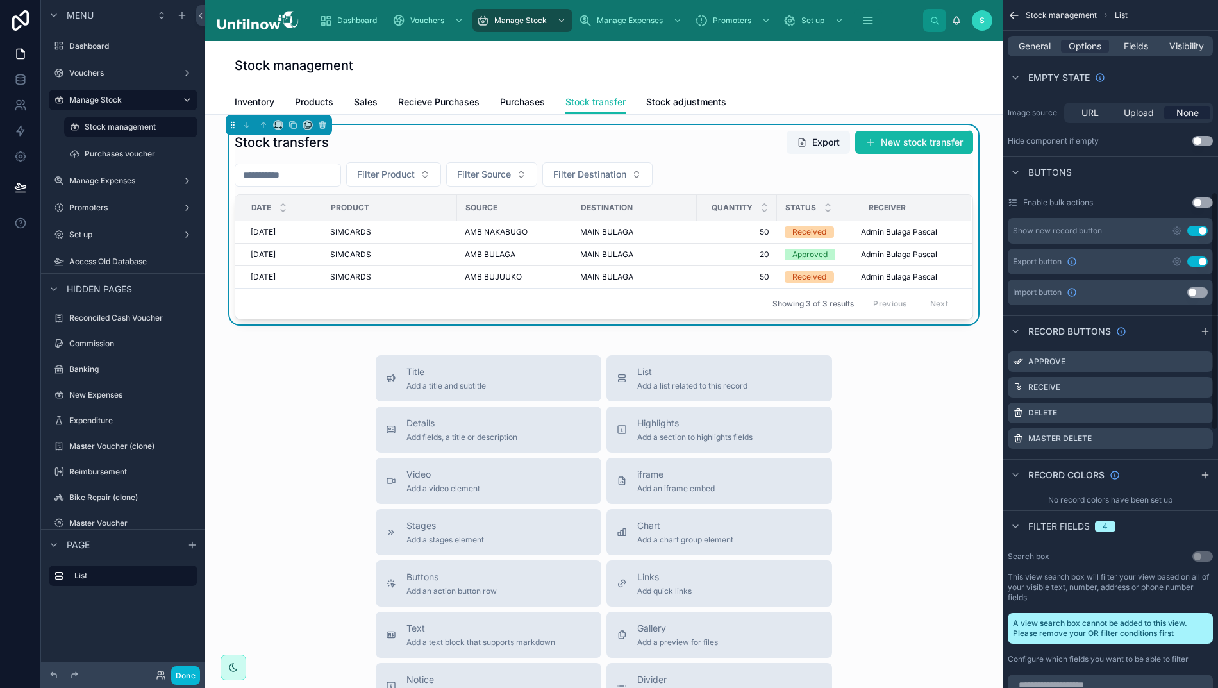
scroll to position [563, 0]
click at [1173, 414] on div "Delete" at bounding box center [1110, 412] width 205 height 21
click at [0, 0] on icon "scrollable content" at bounding box center [0, 0] width 0 height 0
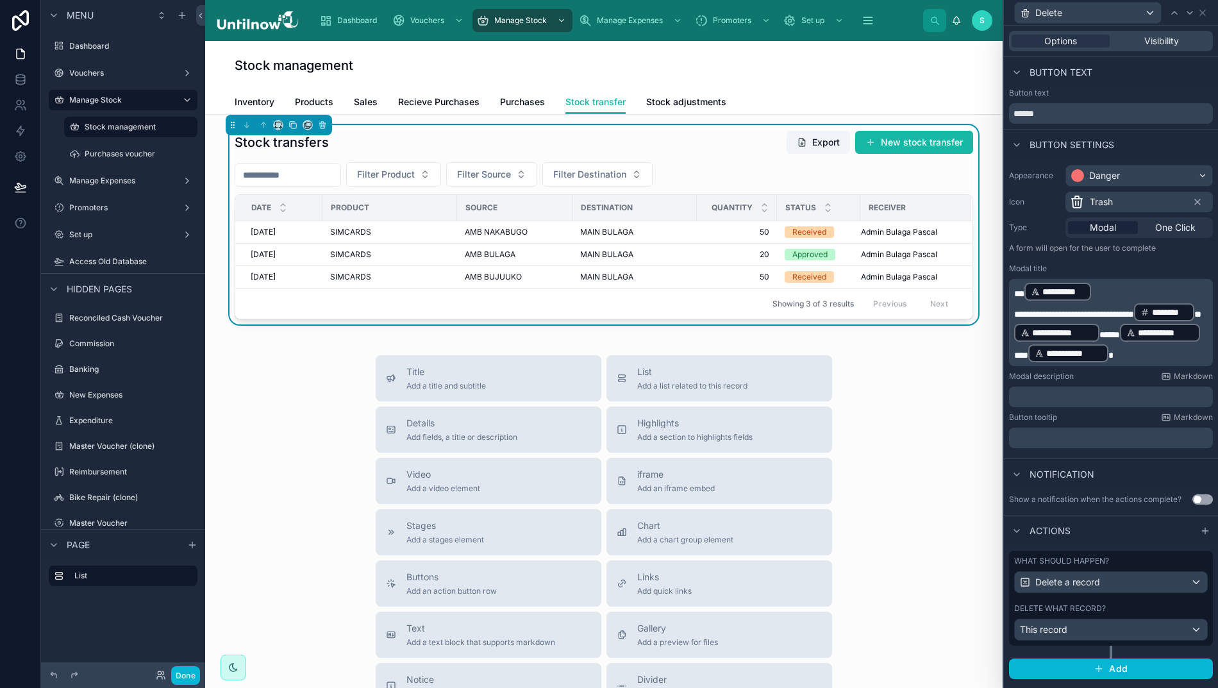
click at [1156, 44] on span "Visibility" at bounding box center [1161, 41] width 35 height 13
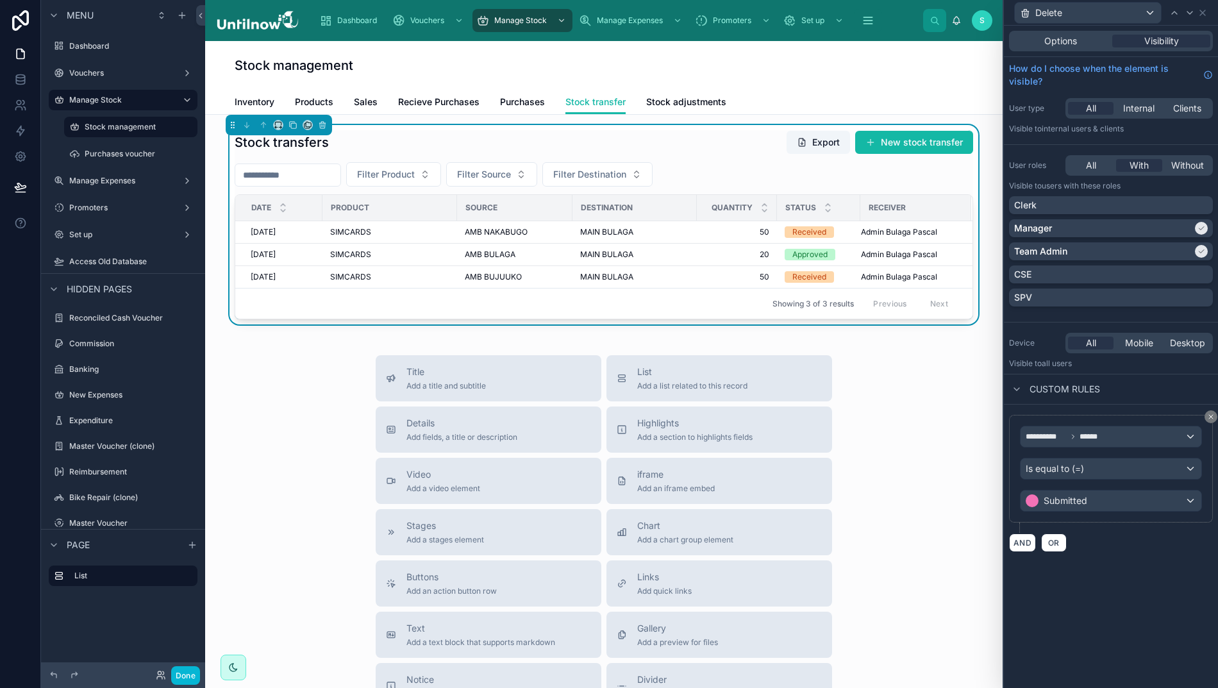
click at [1200, 10] on icon at bounding box center [1202, 13] width 10 height 10
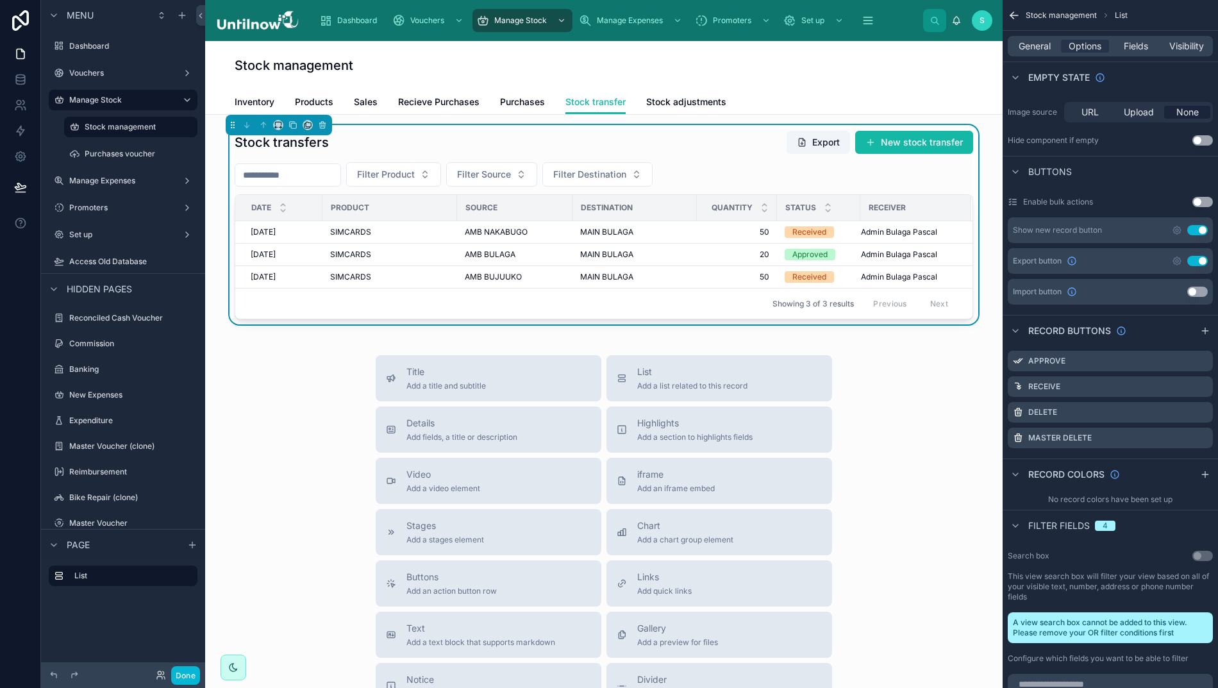
click at [1195, 436] on div "Master Delete" at bounding box center [1110, 437] width 205 height 21
click at [0, 0] on icon "scrollable content" at bounding box center [0, 0] width 0 height 0
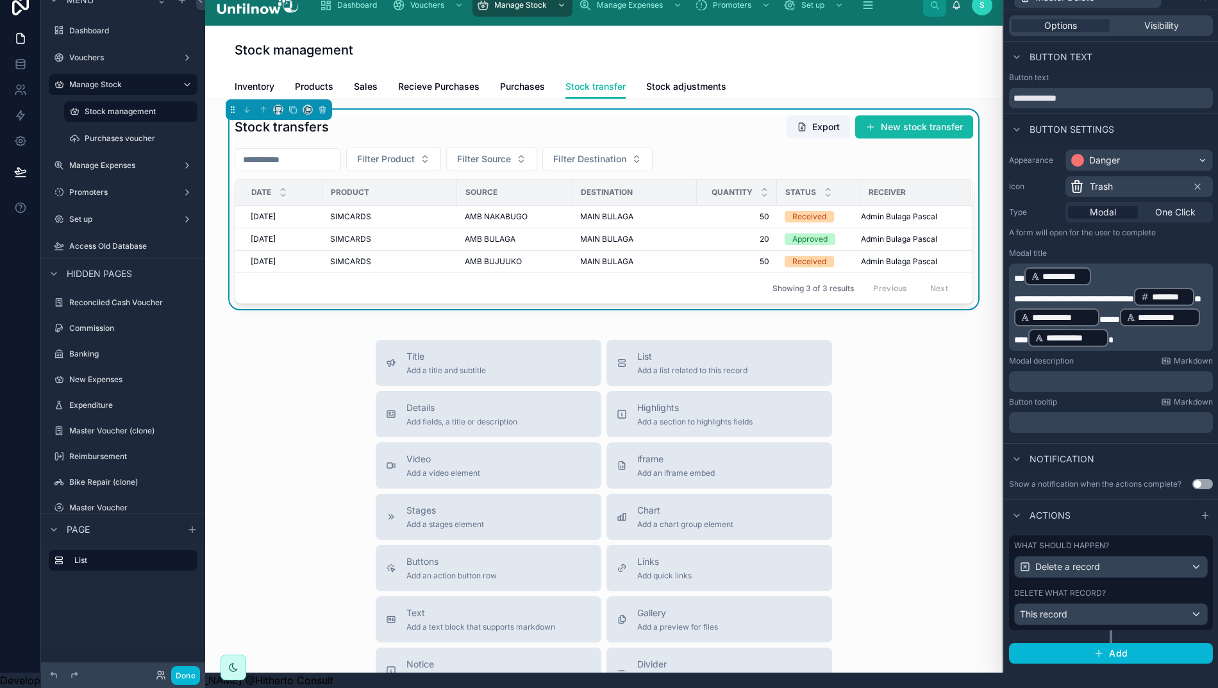
scroll to position [28, 13]
click at [1156, 19] on span "Visibility" at bounding box center [1161, 25] width 35 height 13
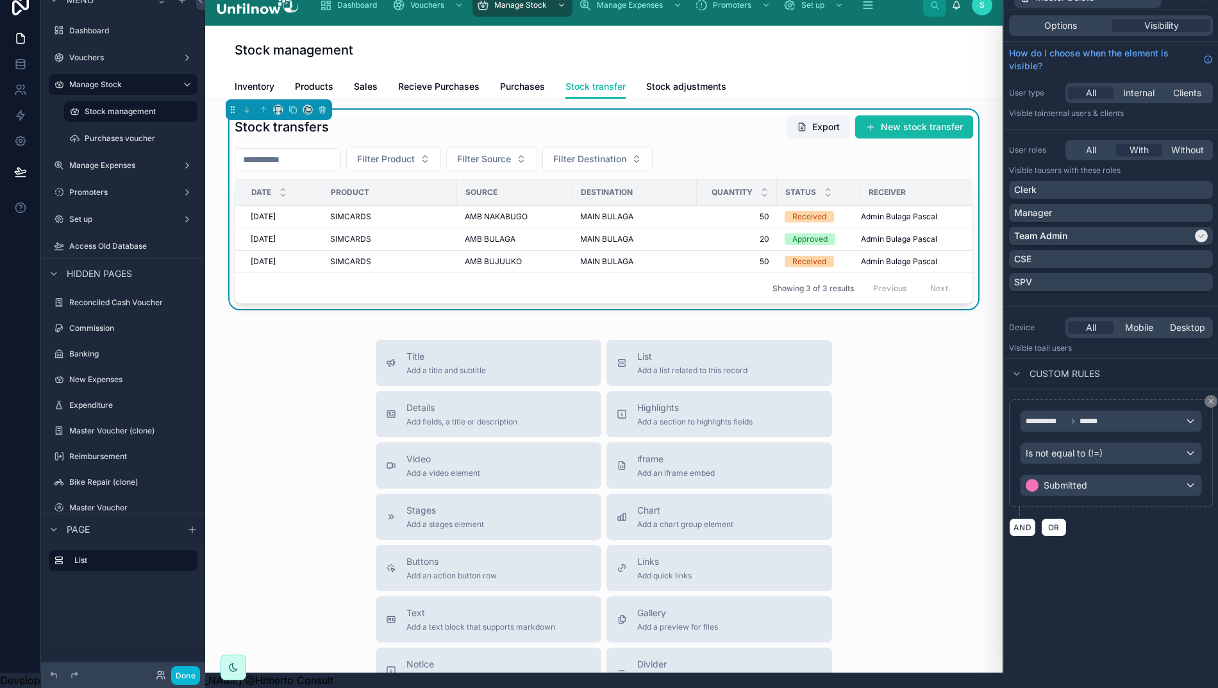
click at [1144, 478] on div "Submitted" at bounding box center [1110, 485] width 181 height 21
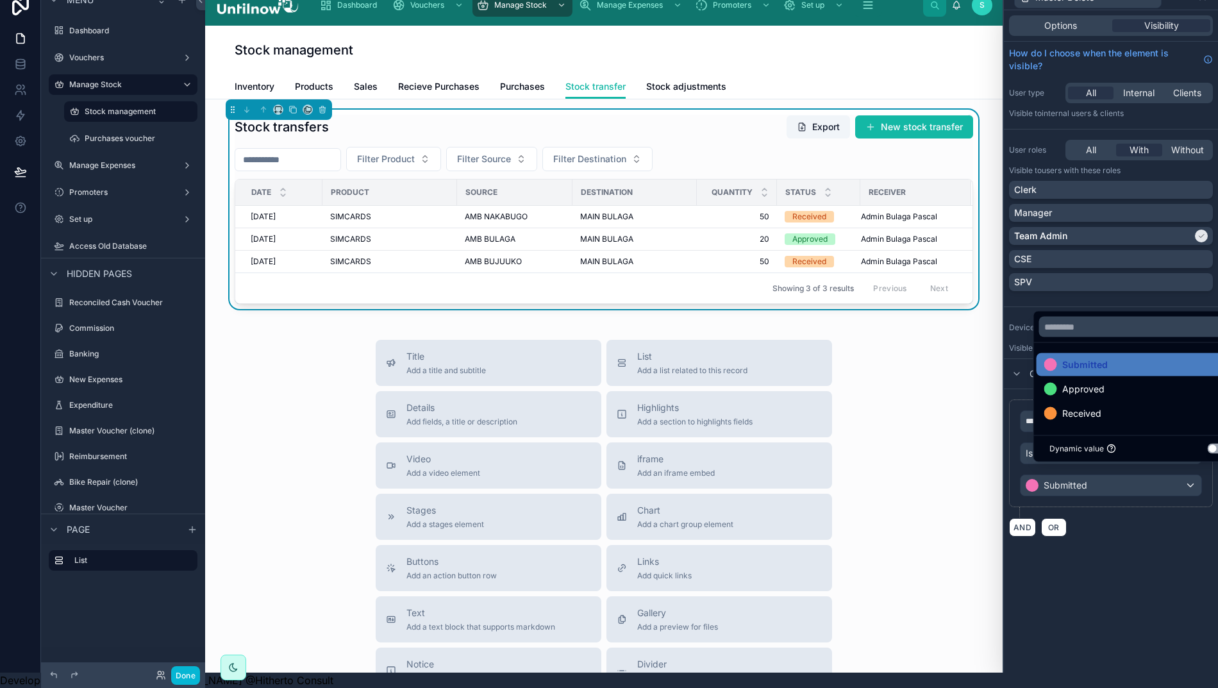
click at [1075, 388] on span "Approved" at bounding box center [1083, 388] width 42 height 15
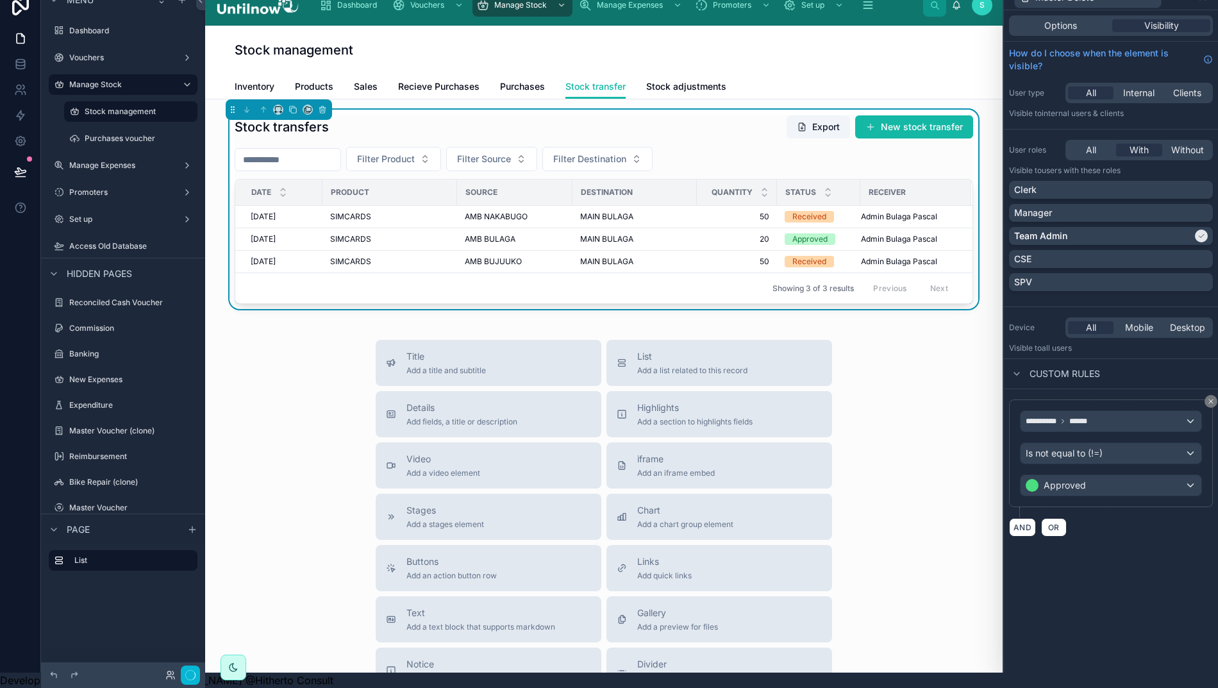
scroll to position [0, 13]
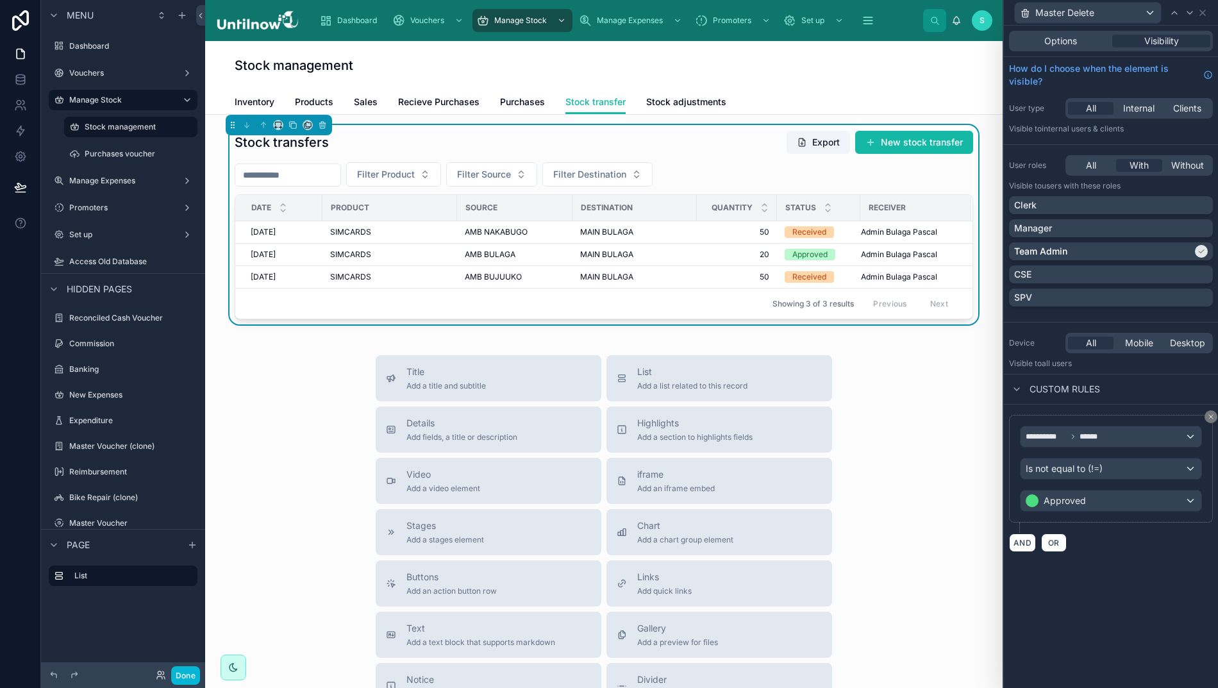
click at [1203, 13] on icon at bounding box center [1202, 12] width 5 height 5
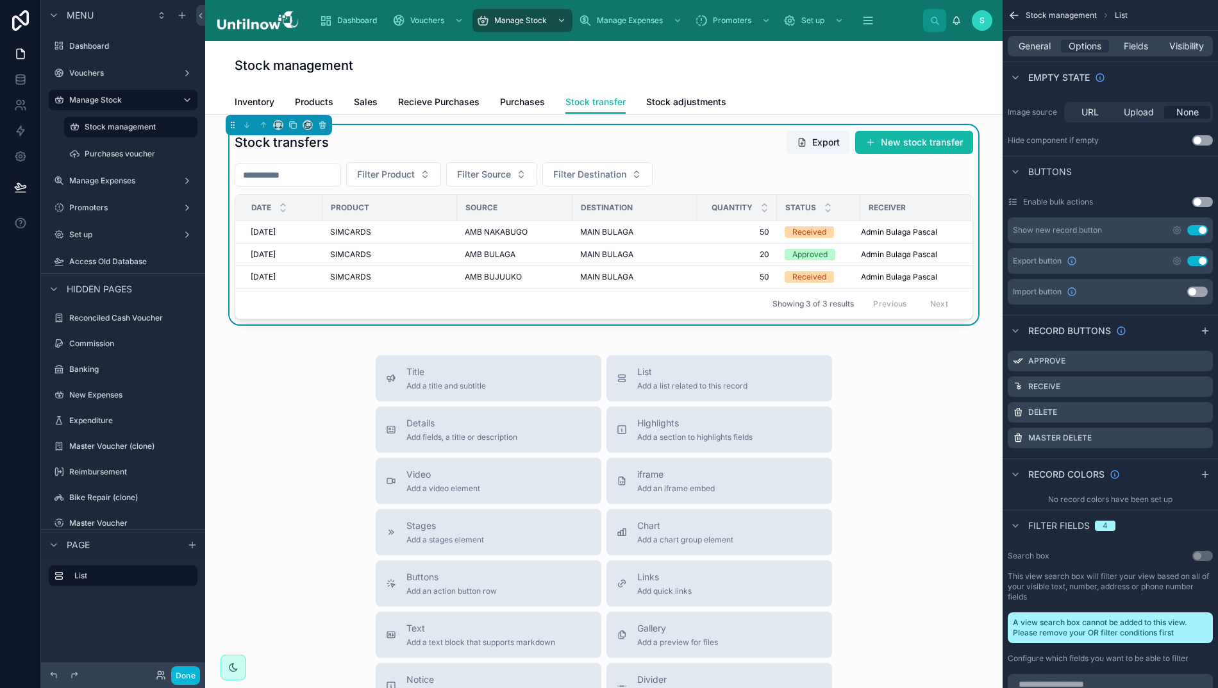
click at [1203, 383] on div "Receive" at bounding box center [1110, 386] width 205 height 21
click at [0, 0] on icon "scrollable content" at bounding box center [0, 0] width 0 height 0
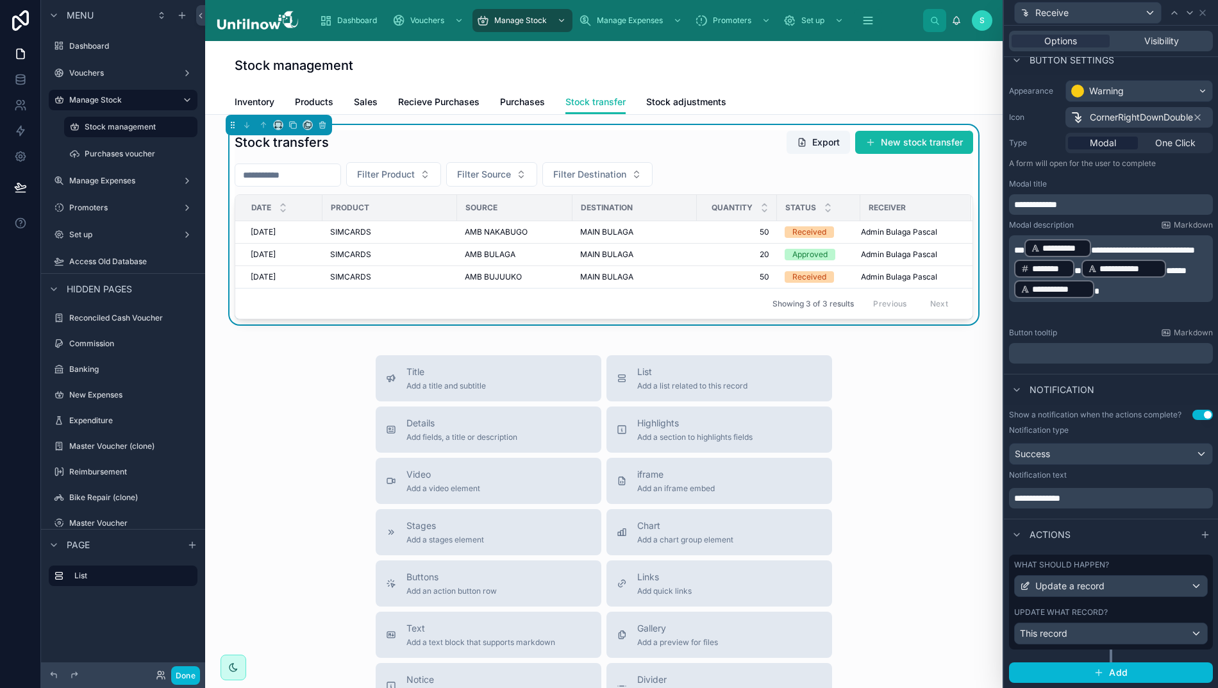
scroll to position [83, 0]
click at [1067, 641] on span "This record" at bounding box center [1043, 634] width 47 height 13
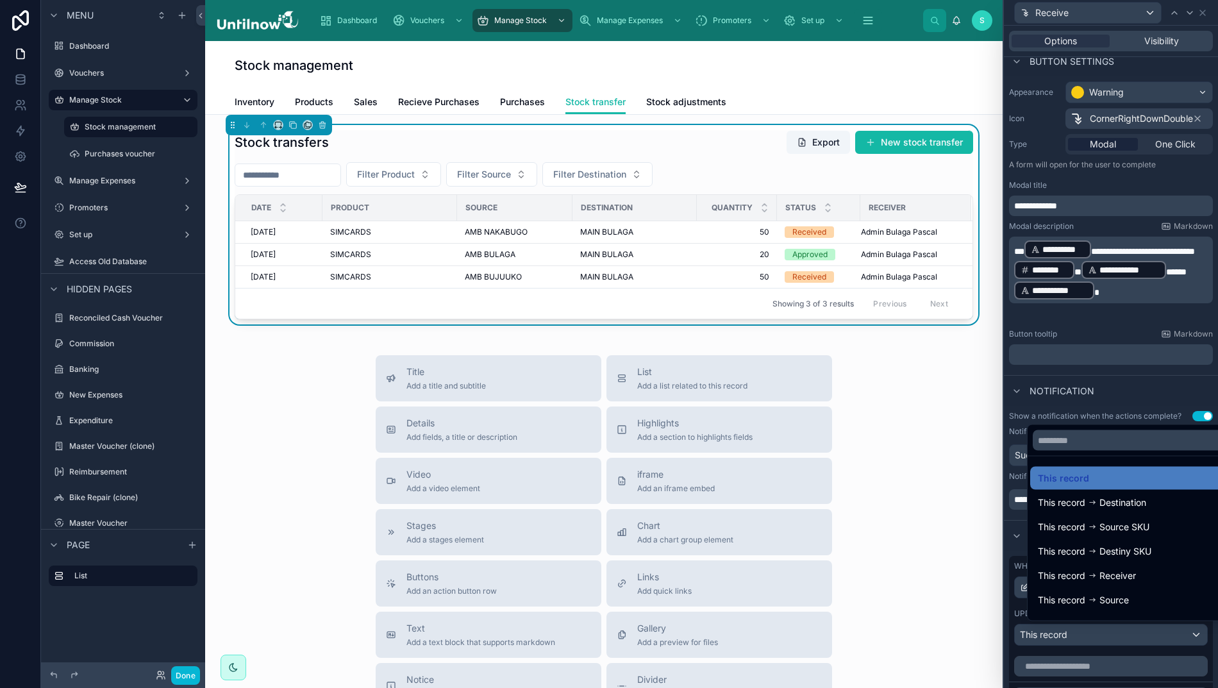
click at [1046, 485] on span "This record" at bounding box center [1063, 477] width 51 height 15
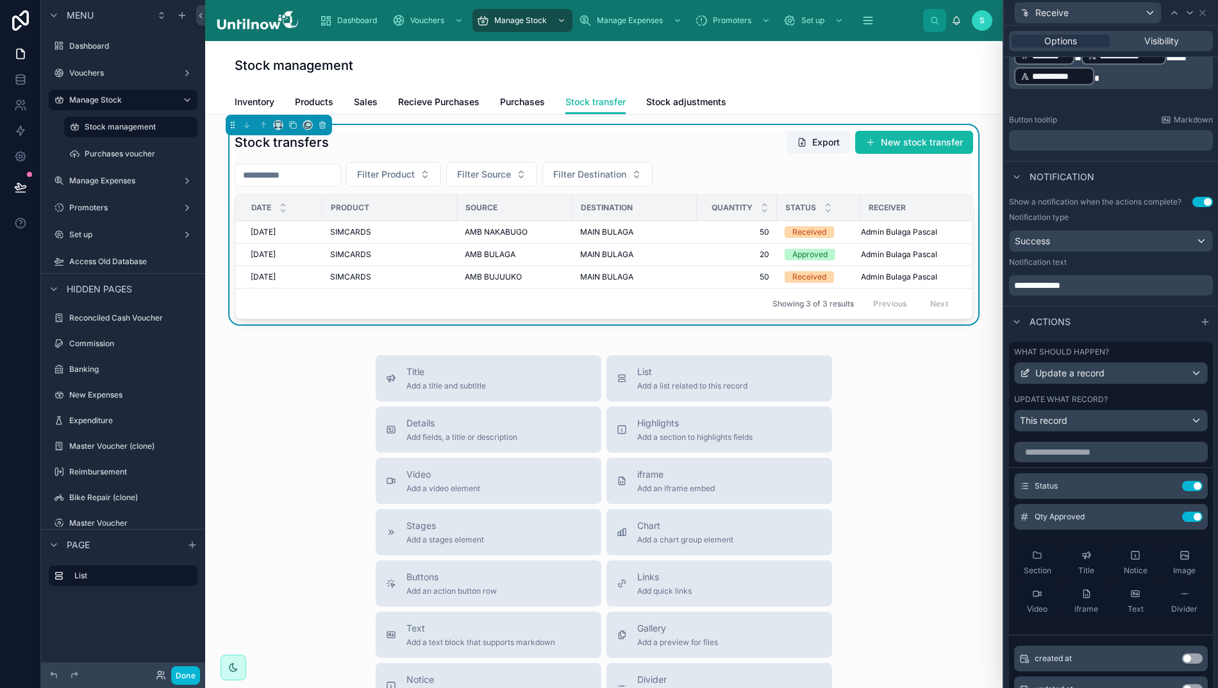
scroll to position [316, 0]
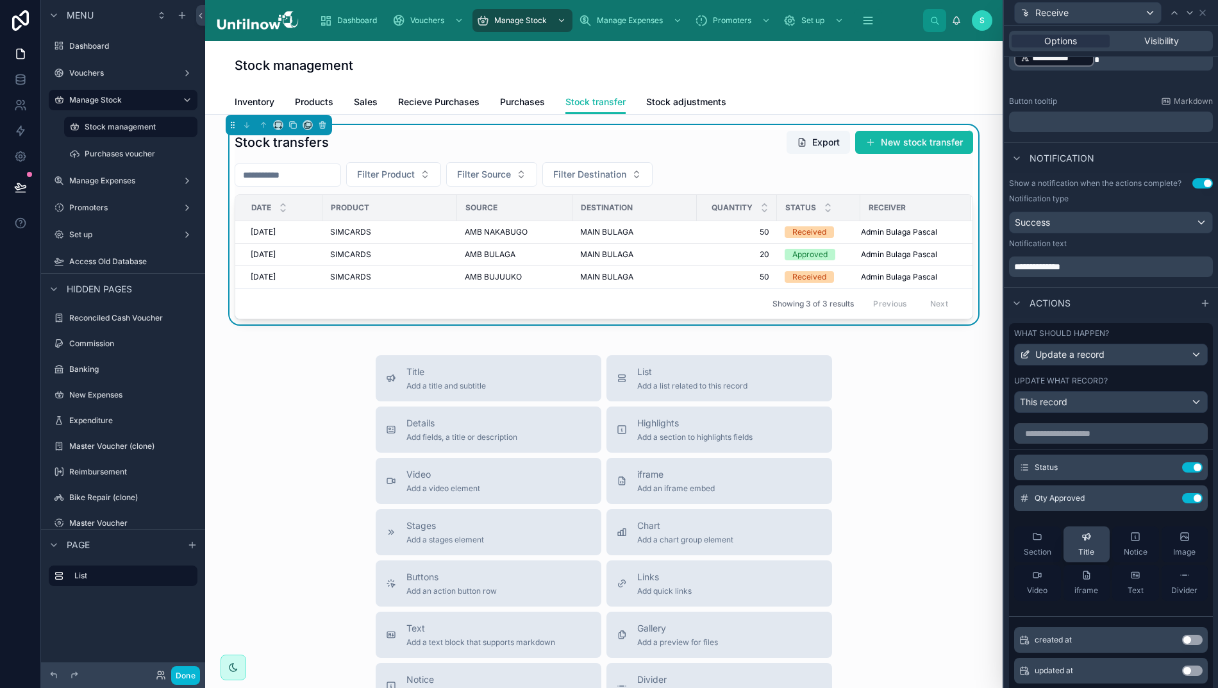
click at [1143, 506] on div "Qty Approved Use setting" at bounding box center [1111, 498] width 194 height 26
click at [0, 0] on icon at bounding box center [0, 0] width 0 height 0
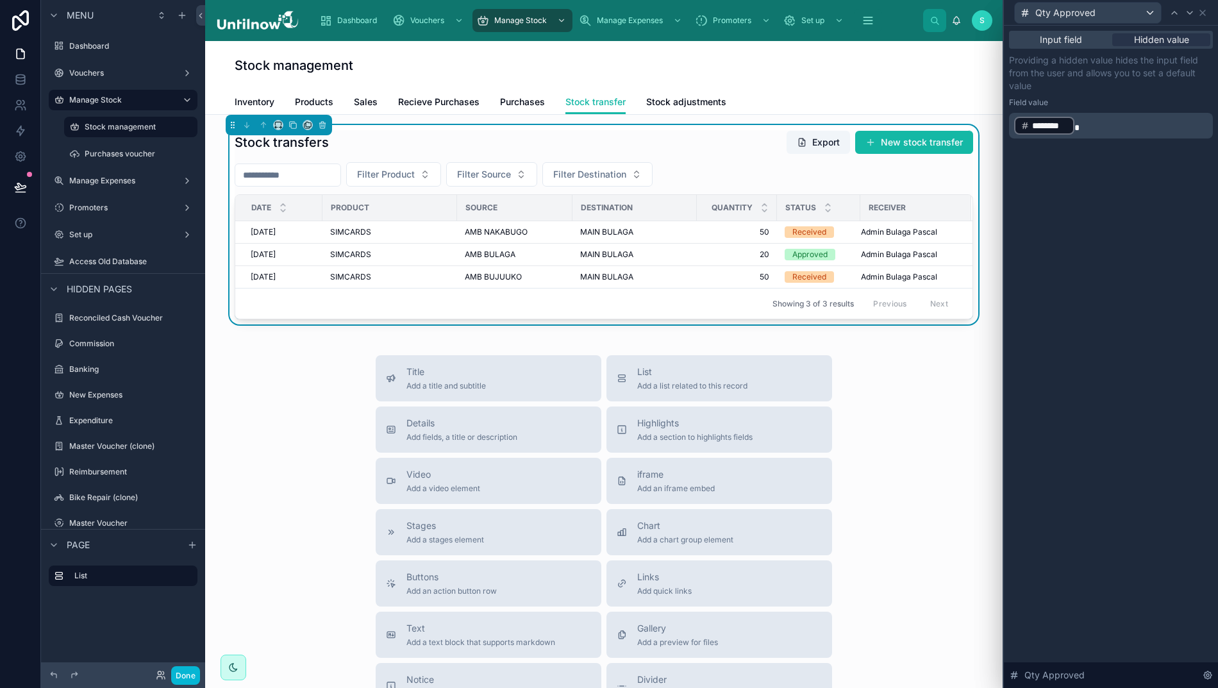
click at [1104, 124] on p "﻿ ******** ﻿" at bounding box center [1112, 125] width 196 height 21
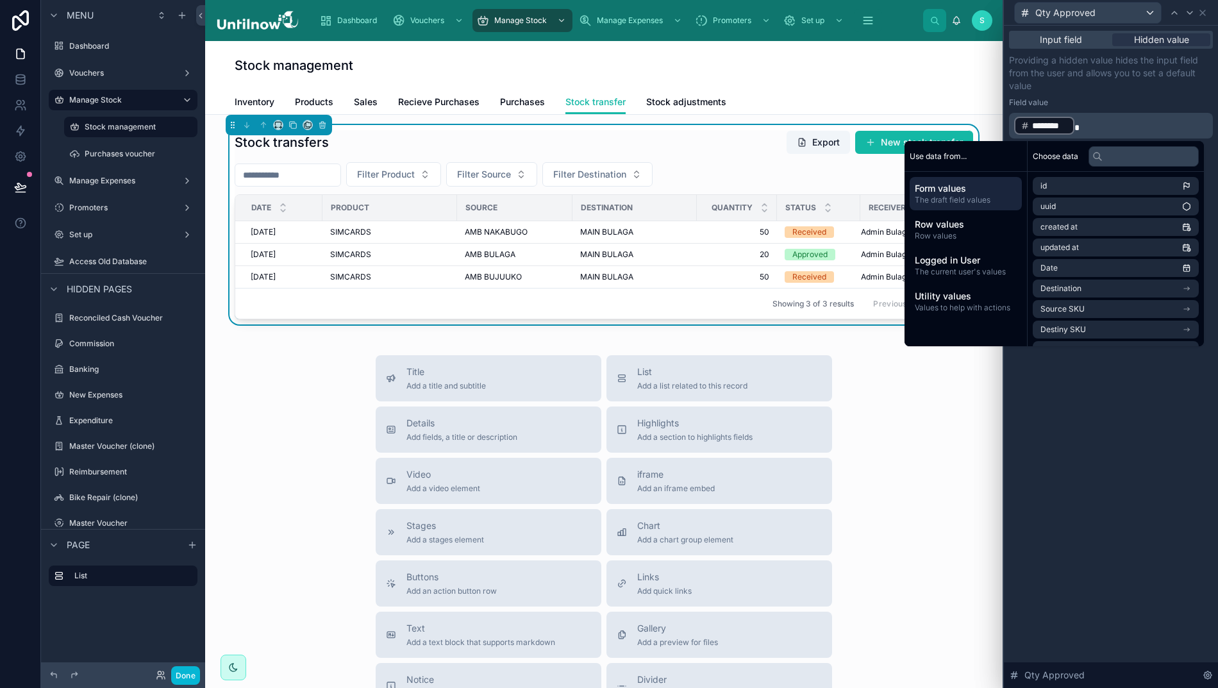
click at [942, 224] on span "Row values" at bounding box center [966, 224] width 102 height 13
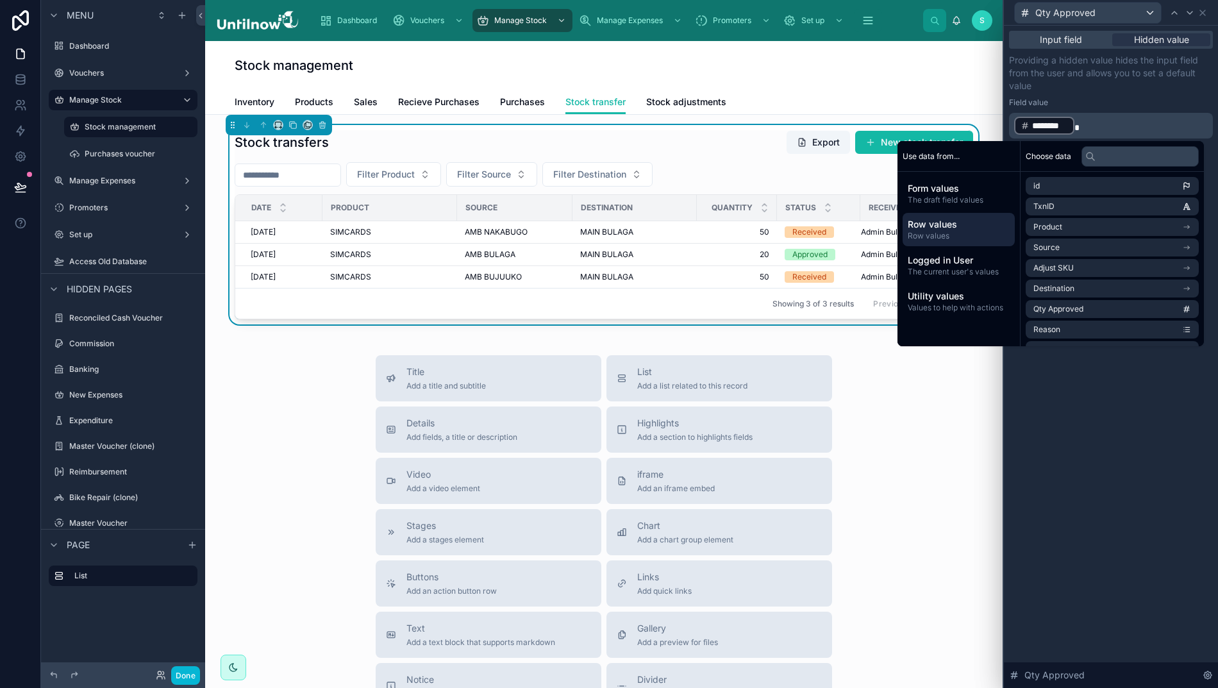
click at [1106, 119] on p "﻿ ******** ﻿" at bounding box center [1112, 125] width 196 height 21
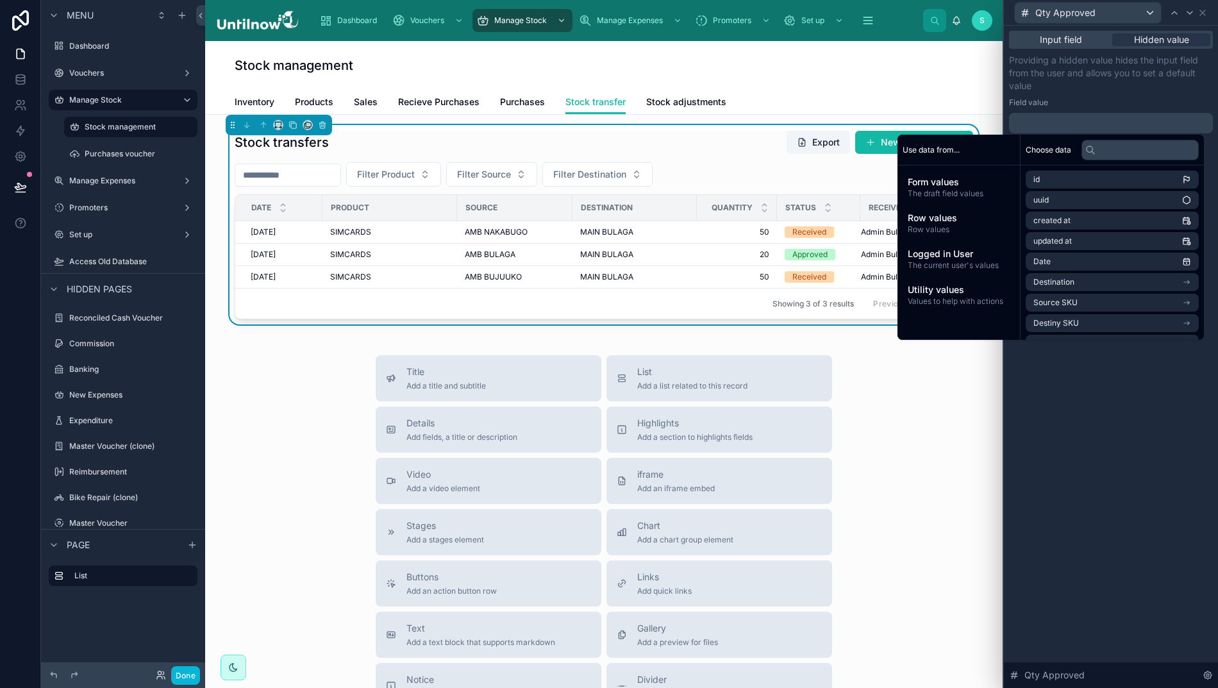
click at [934, 220] on span "Row values" at bounding box center [959, 218] width 102 height 13
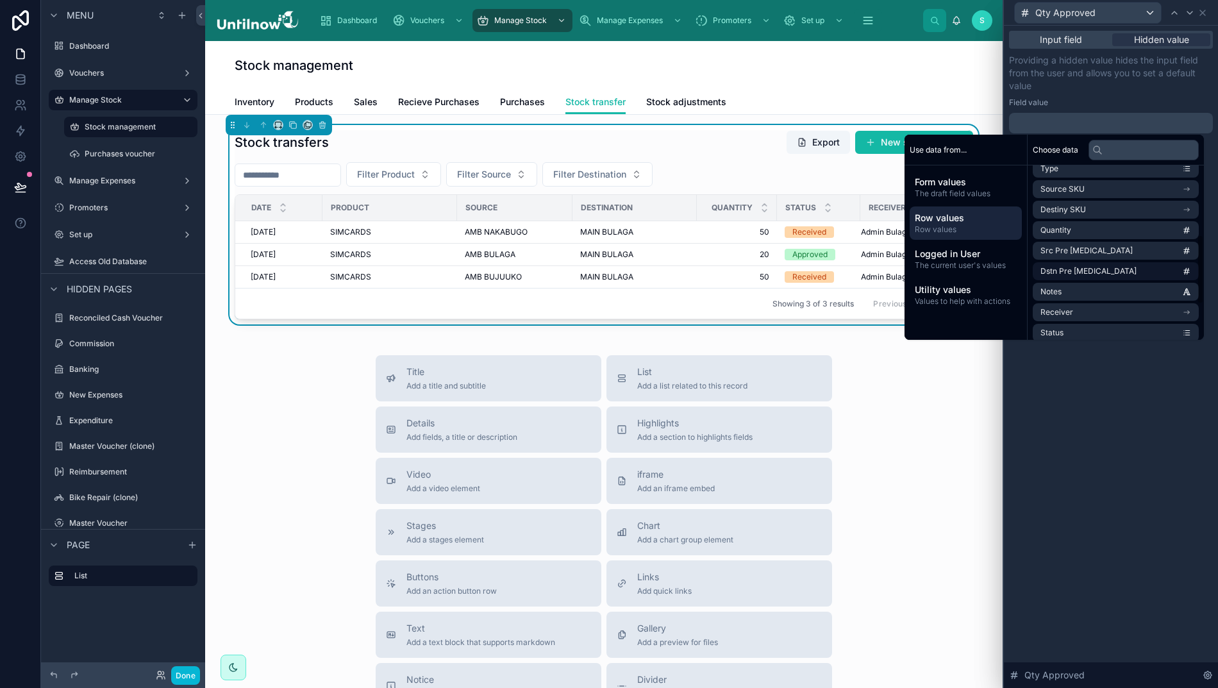
scroll to position [177, 0]
click at [1046, 228] on span "Quantity" at bounding box center [1055, 228] width 31 height 10
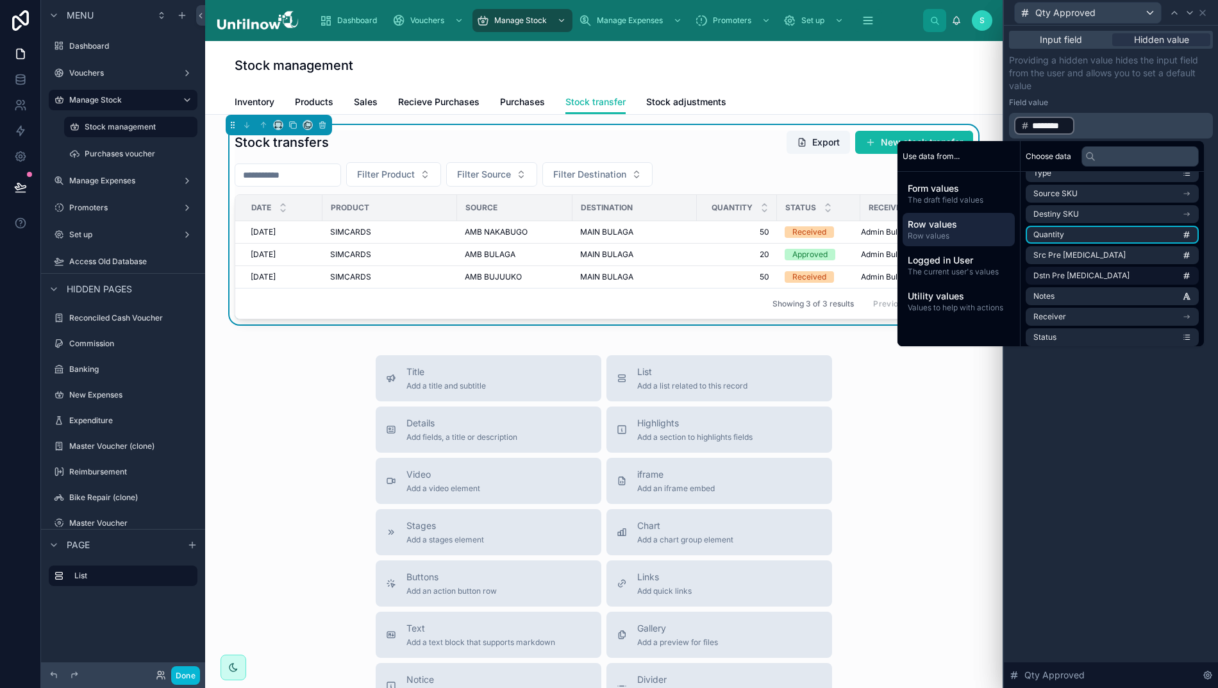
click at [1132, 519] on div "Input field Hidden value Providing a hidden value hides the input field from th…" at bounding box center [1111, 357] width 214 height 662
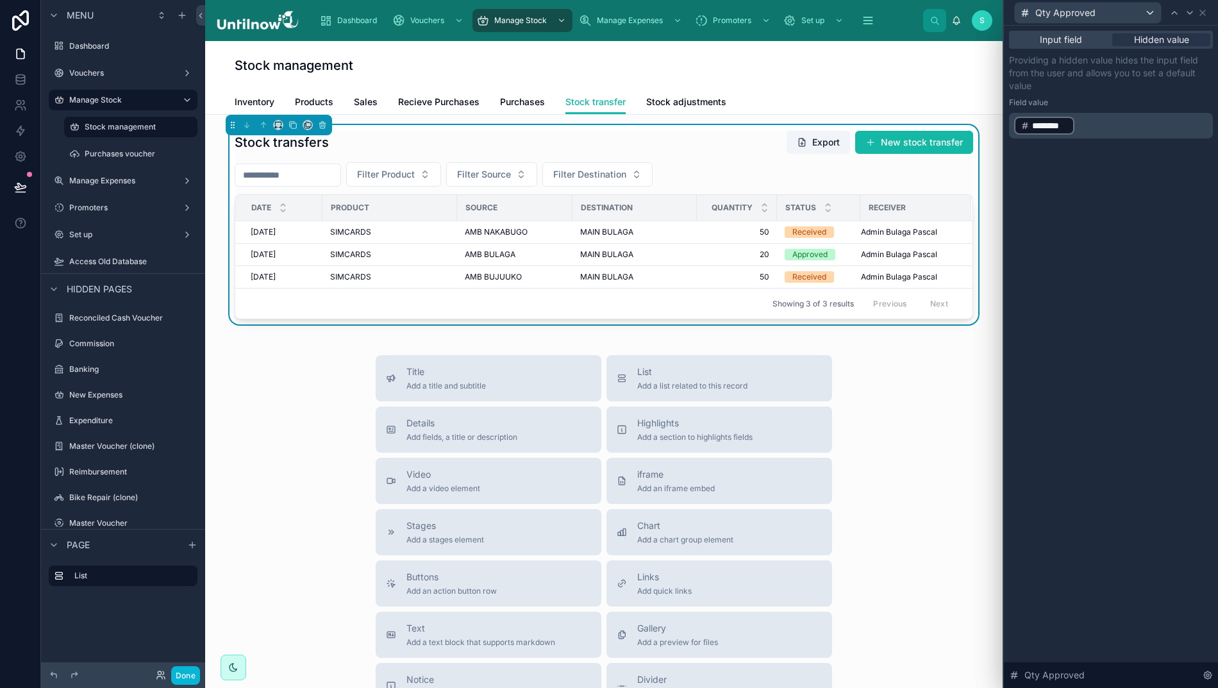
click at [1202, 11] on icon at bounding box center [1202, 13] width 10 height 10
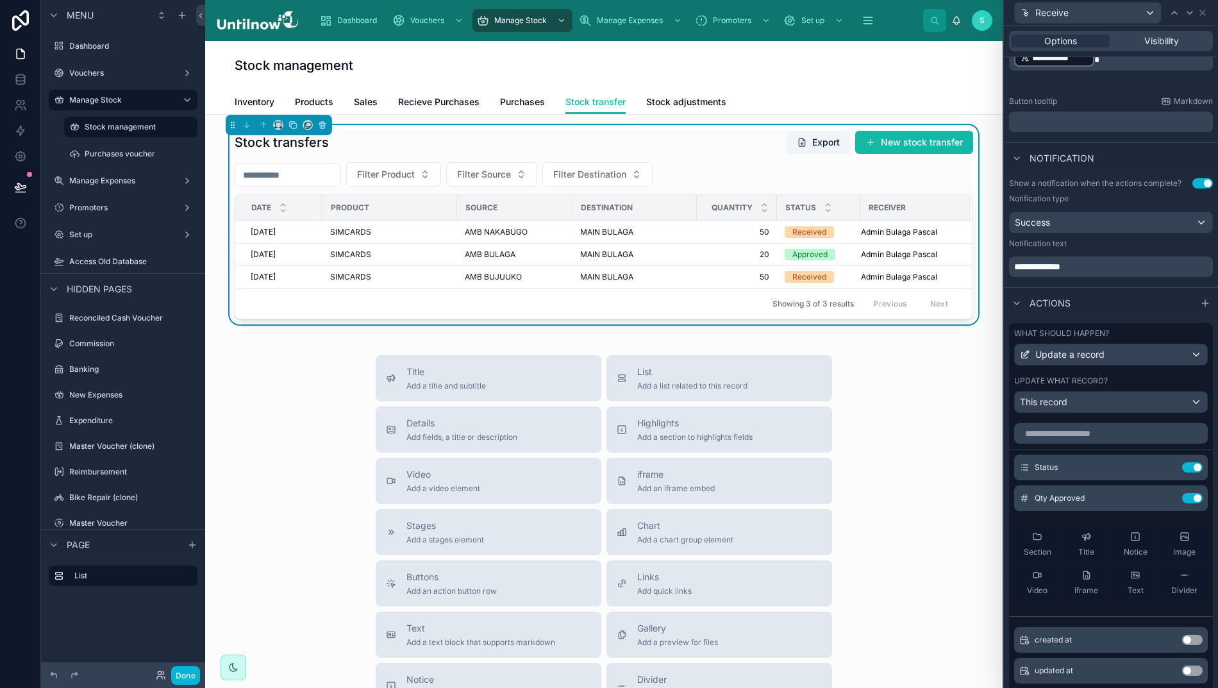
click at [6, 179] on button at bounding box center [20, 187] width 28 height 36
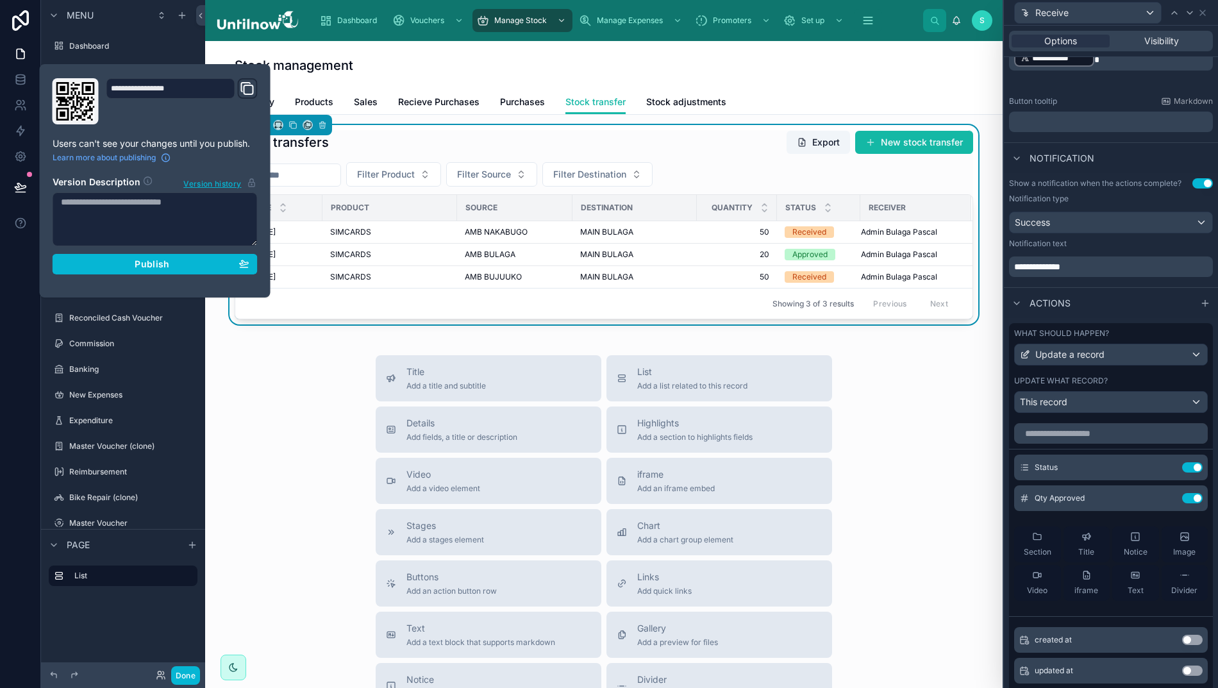
click at [111, 263] on div "Publish" at bounding box center [155, 264] width 188 height 12
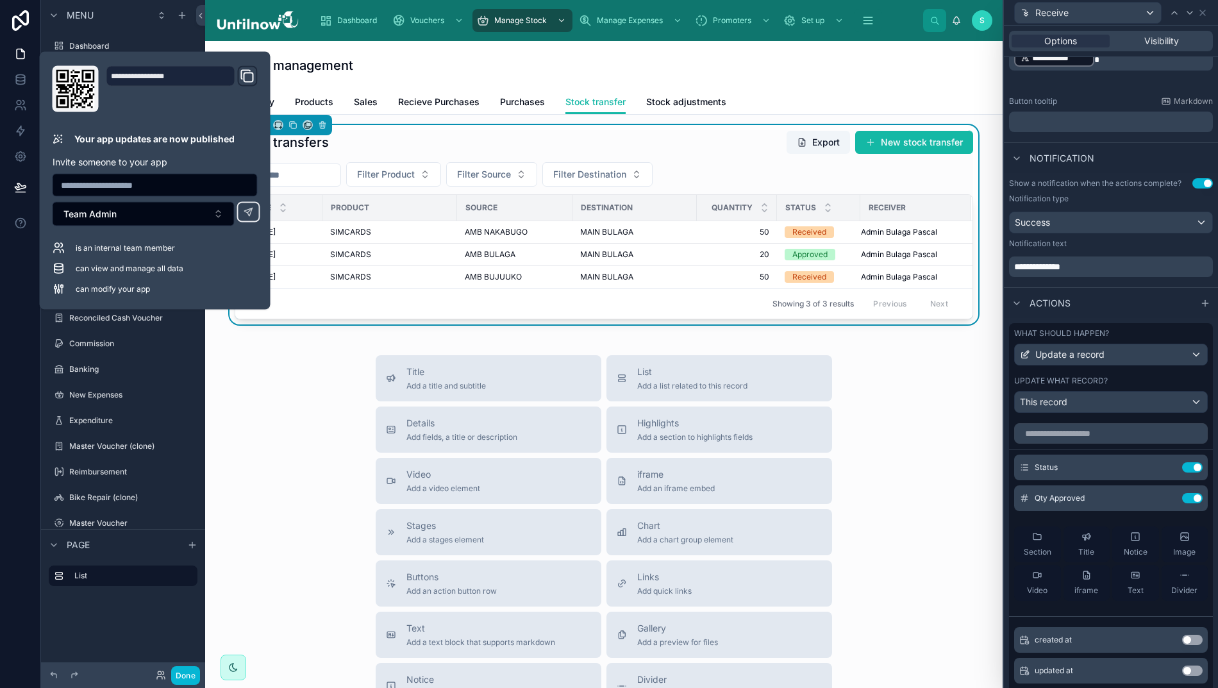
click at [182, 672] on button "Done" at bounding box center [185, 675] width 29 height 19
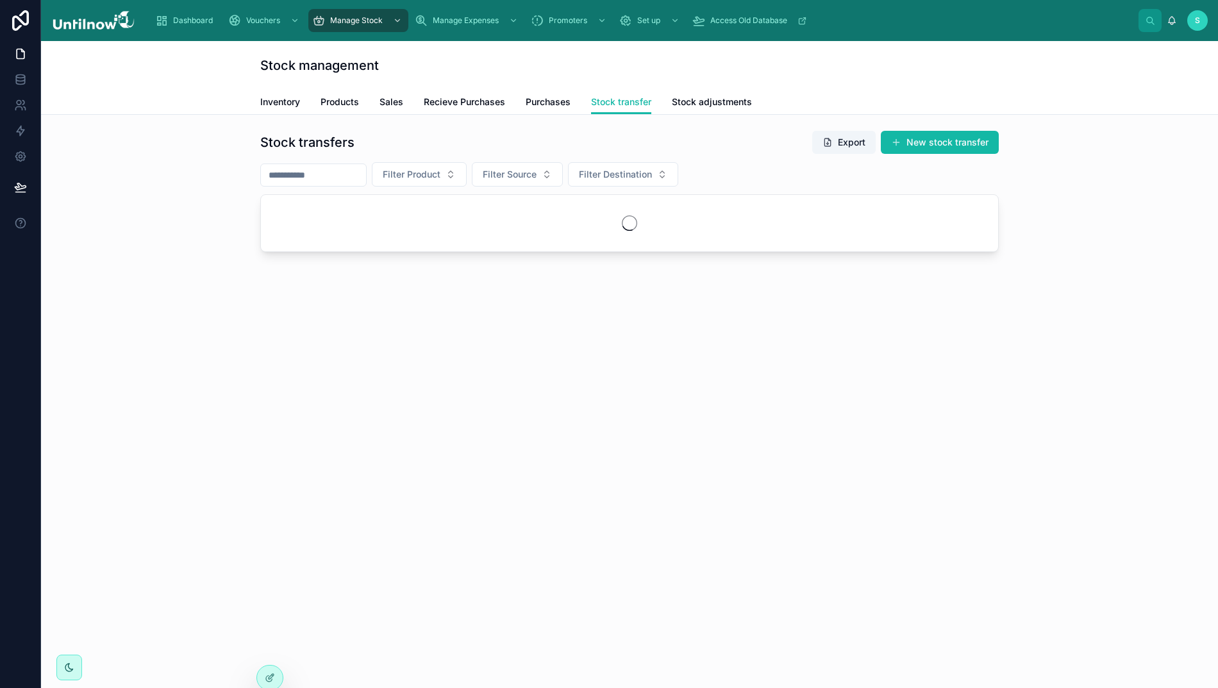
scroll to position [0, 13]
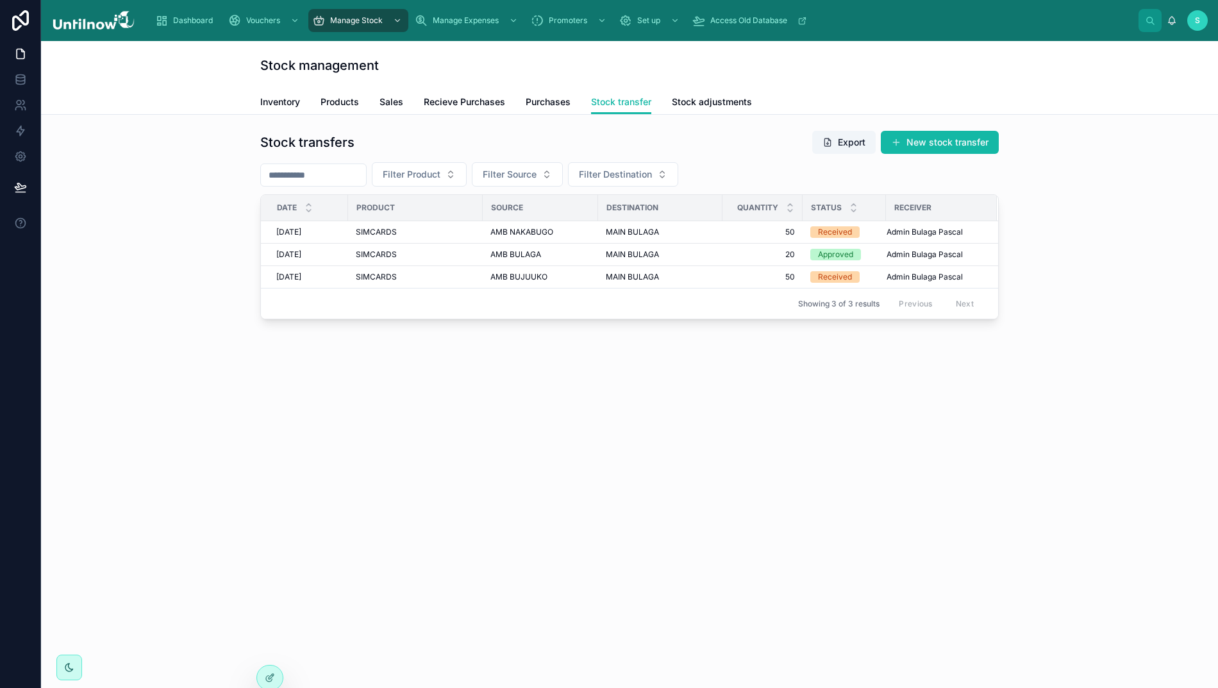
click at [268, 676] on icon at bounding box center [270, 677] width 10 height 10
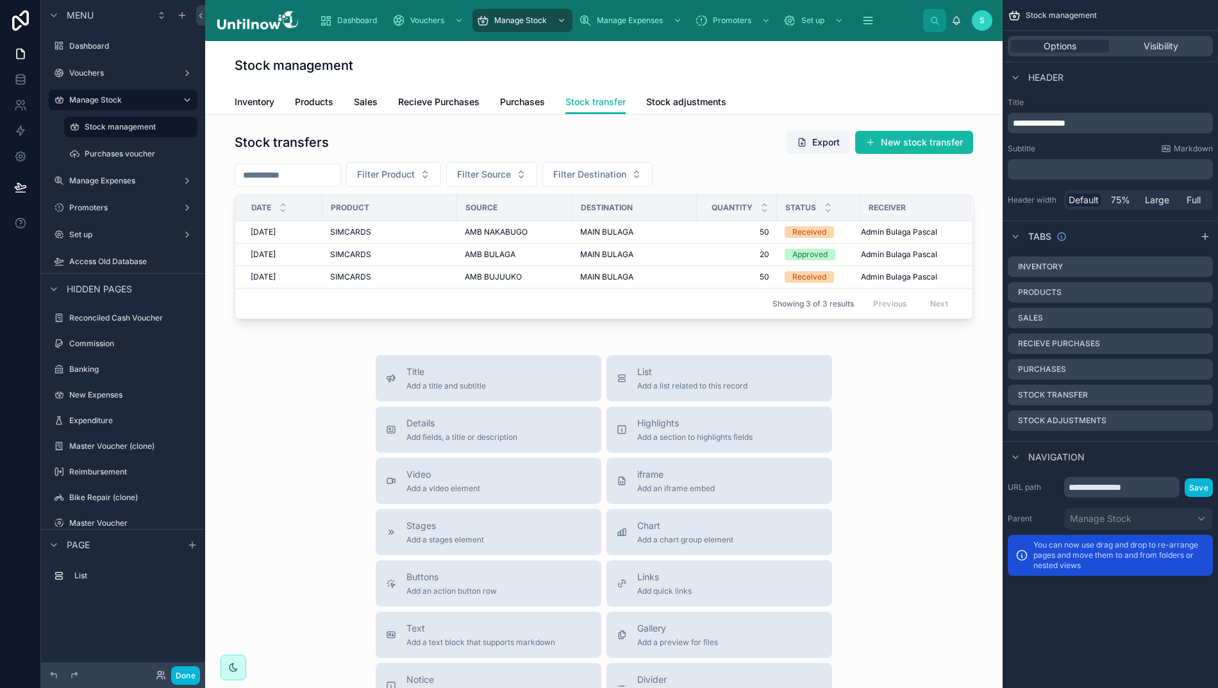
click at [844, 183] on div at bounding box center [603, 224] width 777 height 199
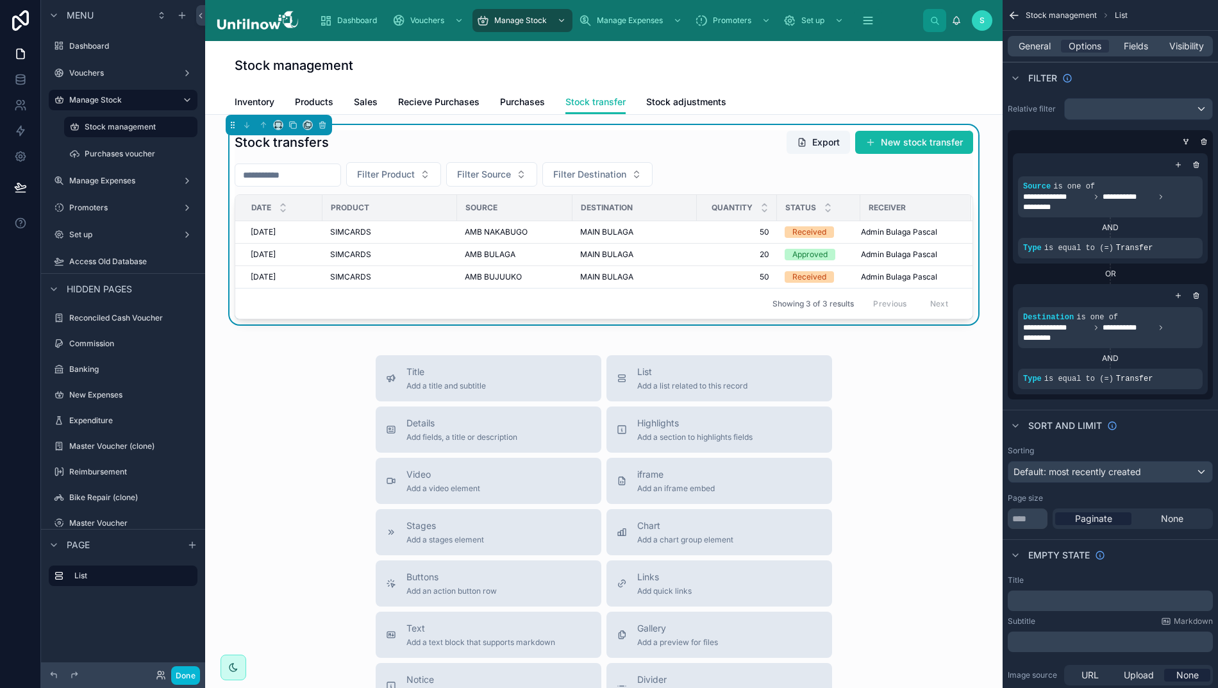
click at [844, 183] on div "Filter Product Filter Source Filter Destination" at bounding box center [604, 174] width 738 height 24
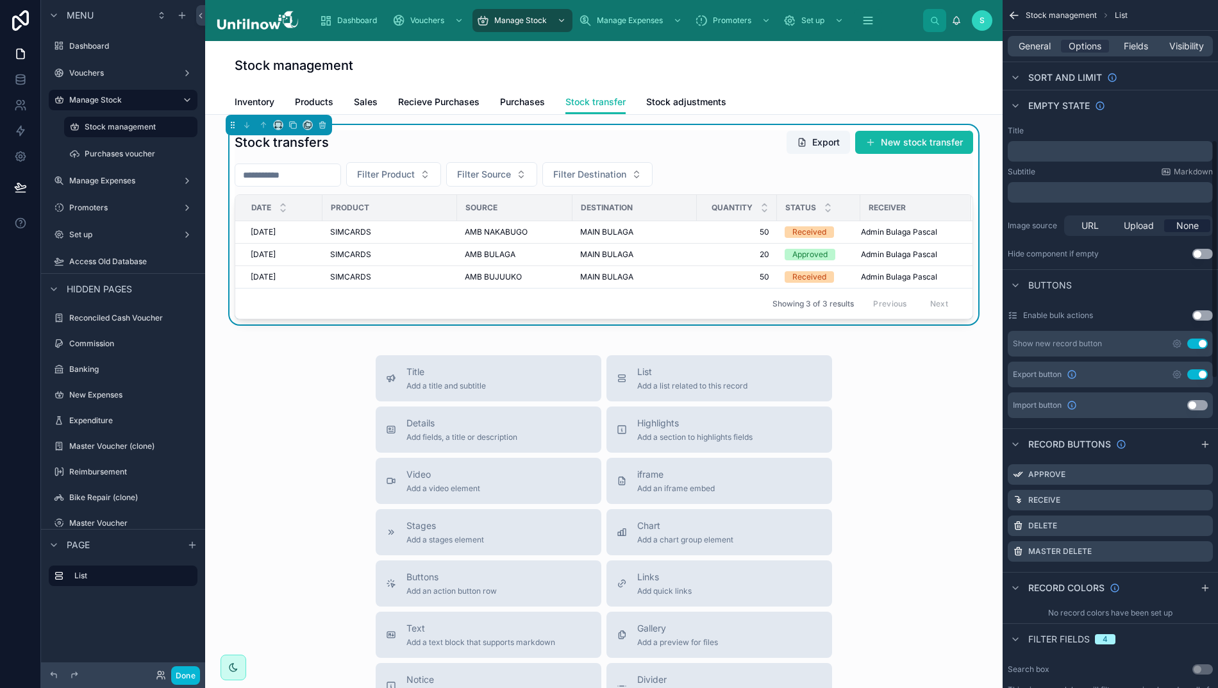
scroll to position [452, 0]
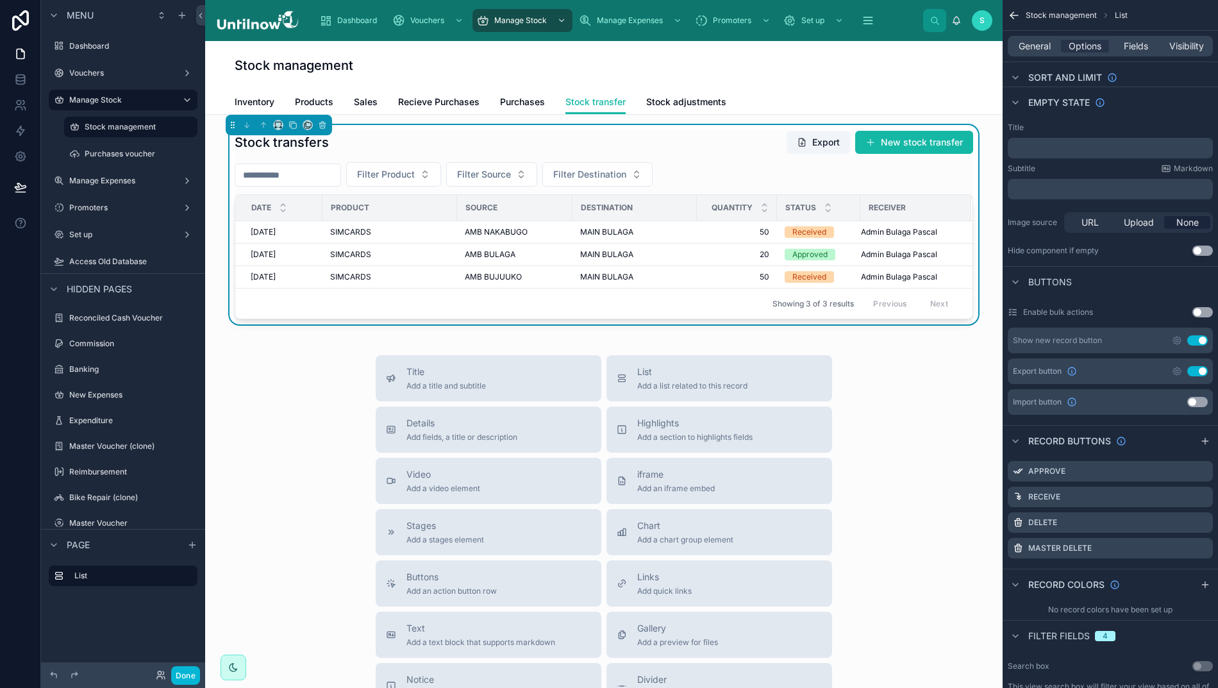
click at [1200, 514] on div "Delete" at bounding box center [1110, 522] width 205 height 21
click at [0, 0] on icon "scrollable content" at bounding box center [0, 0] width 0 height 0
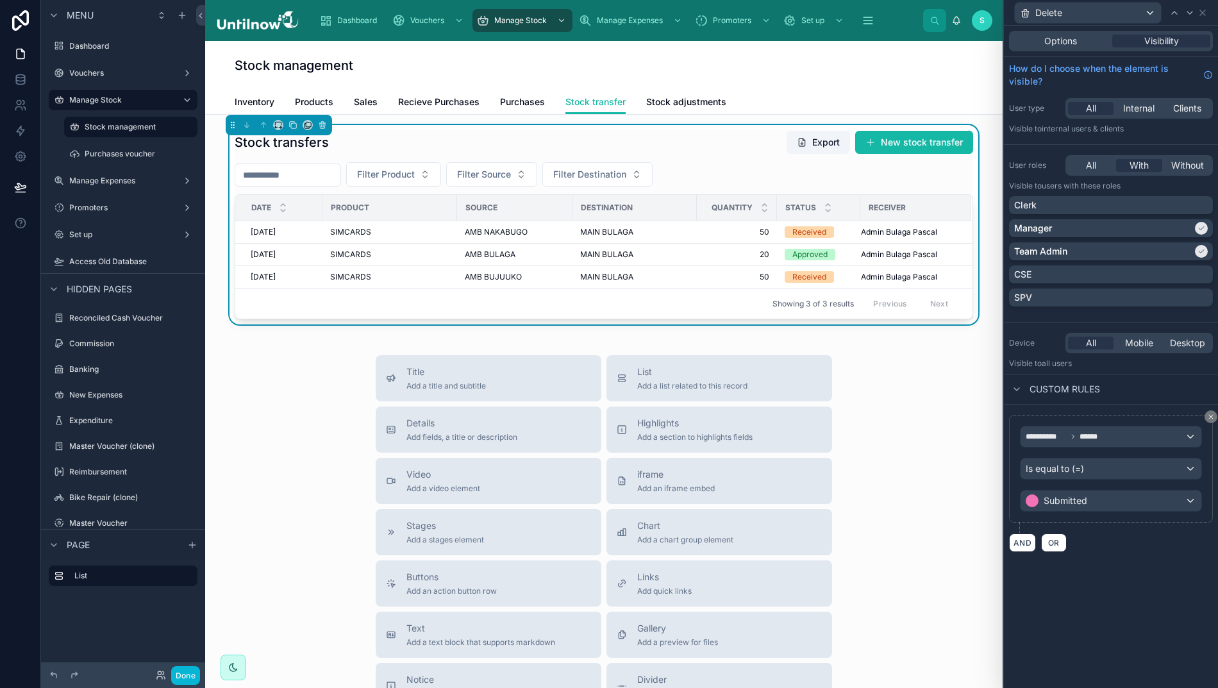
click at [1202, 10] on icon at bounding box center [1202, 13] width 10 height 10
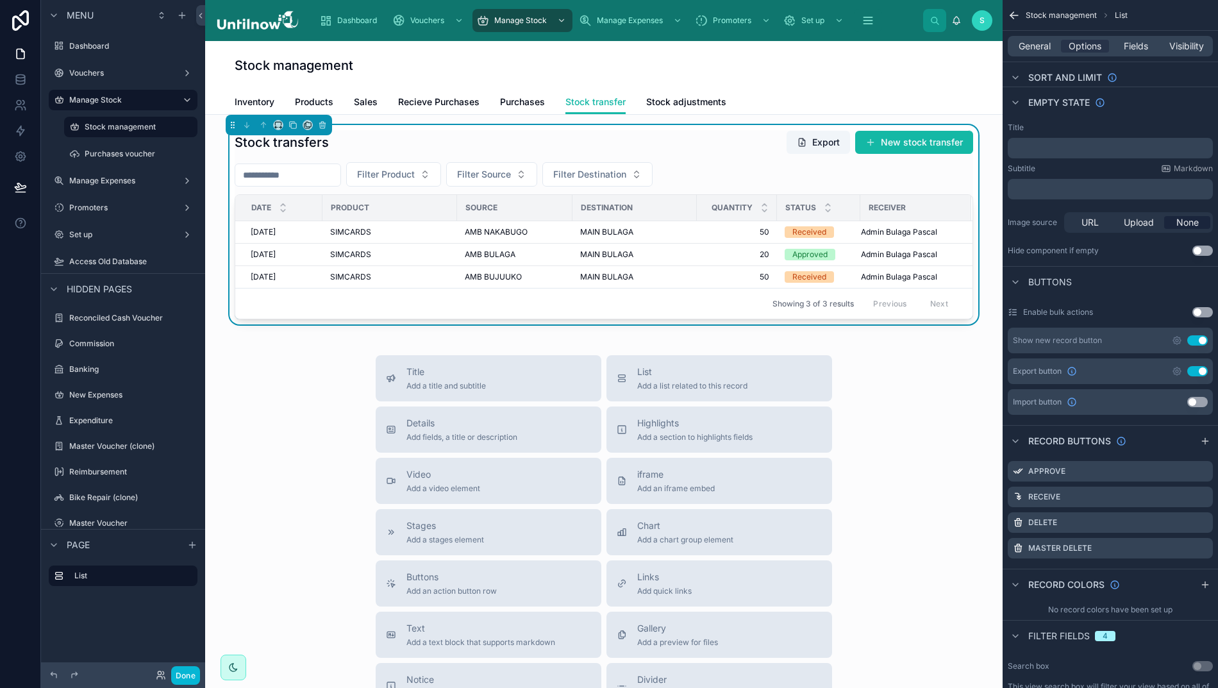
click at [1198, 547] on div "Master Delete" at bounding box center [1110, 548] width 205 height 21
click at [0, 0] on icon "scrollable content" at bounding box center [0, 0] width 0 height 0
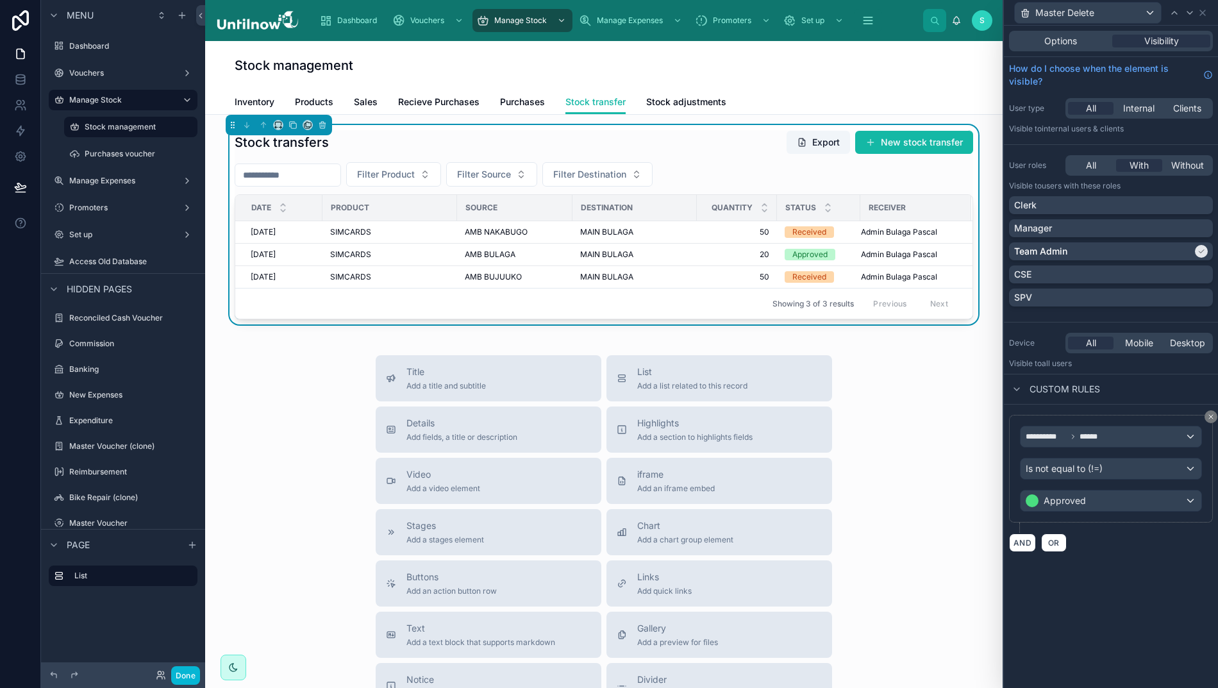
click at [1087, 475] on span "Is not equal to (!=)" at bounding box center [1063, 468] width 77 height 13
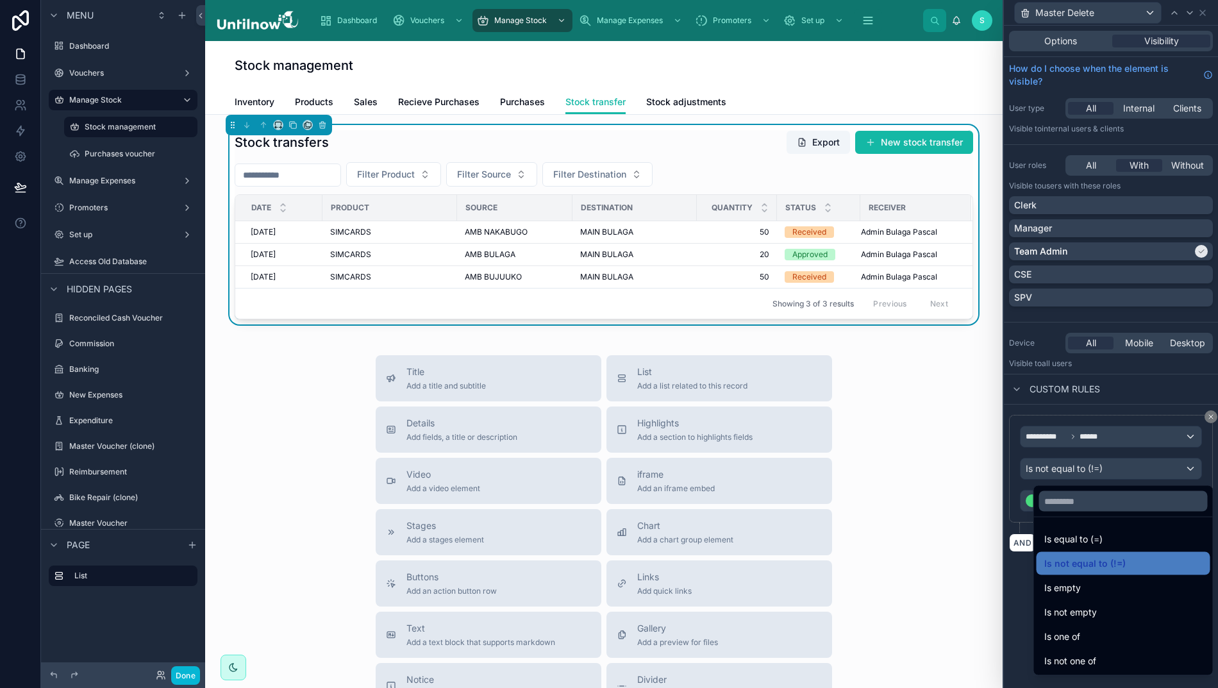
click at [1172, 381] on div at bounding box center [1111, 344] width 214 height 688
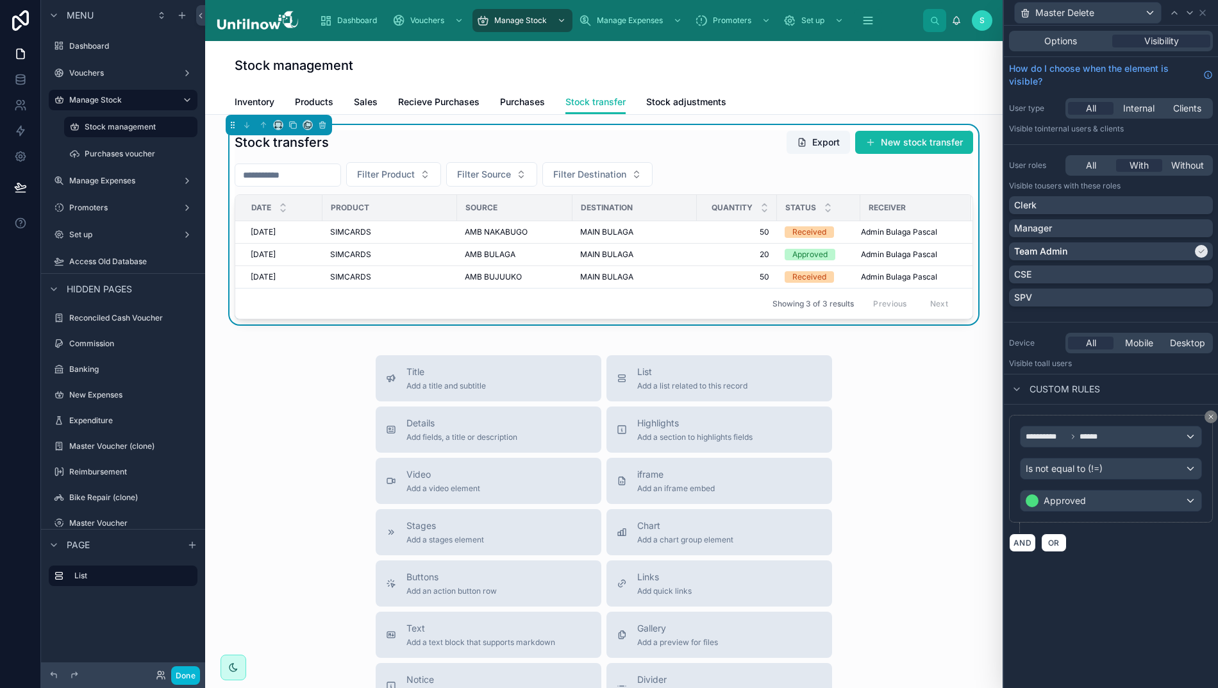
click at [1114, 505] on div "Approved" at bounding box center [1110, 500] width 181 height 21
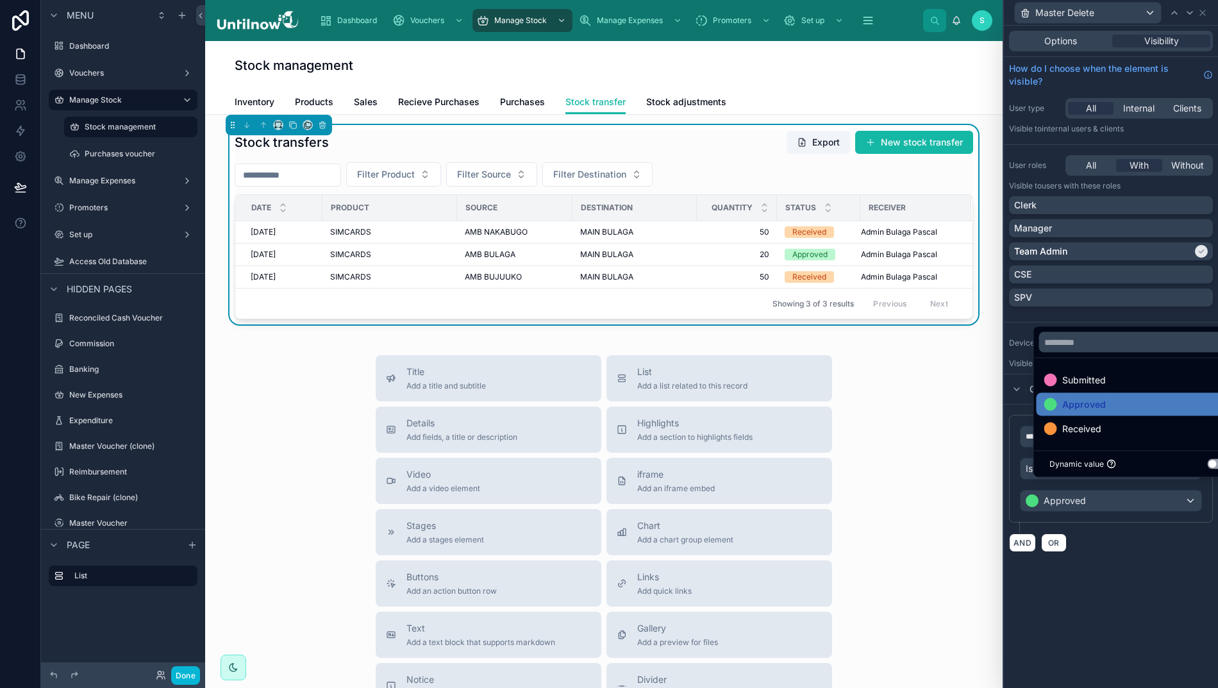
click at [1063, 388] on span "Submitted" at bounding box center [1084, 379] width 44 height 15
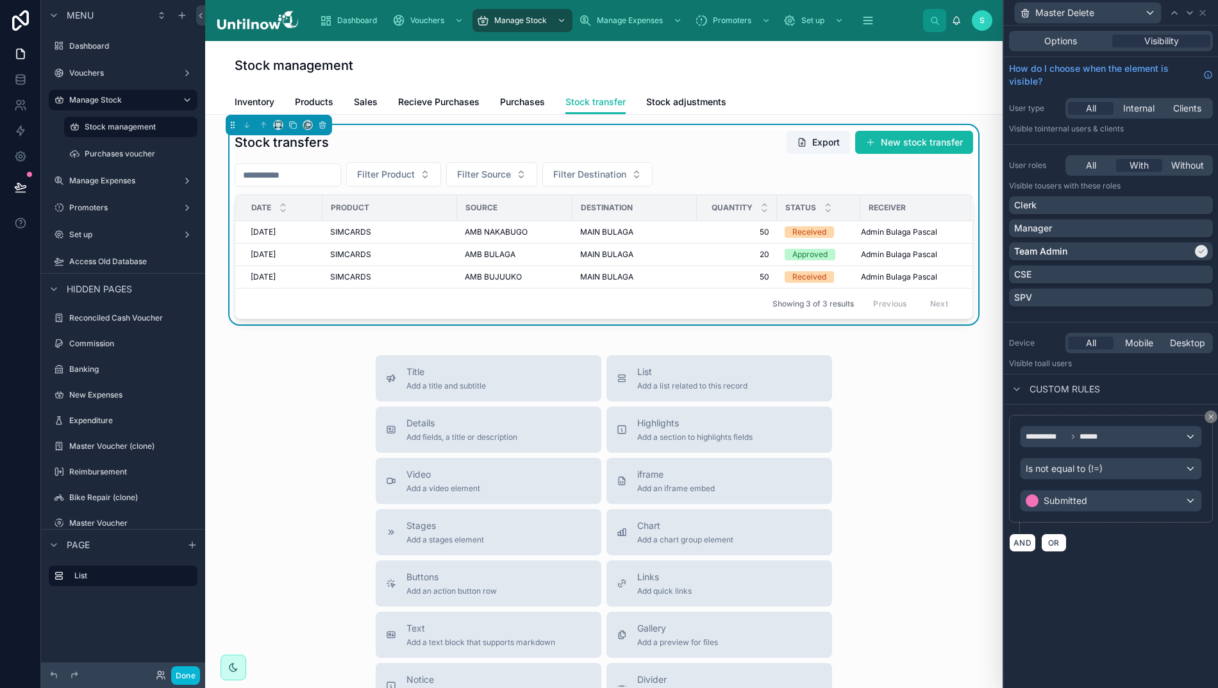
click at [1203, 10] on icon at bounding box center [1202, 13] width 10 height 10
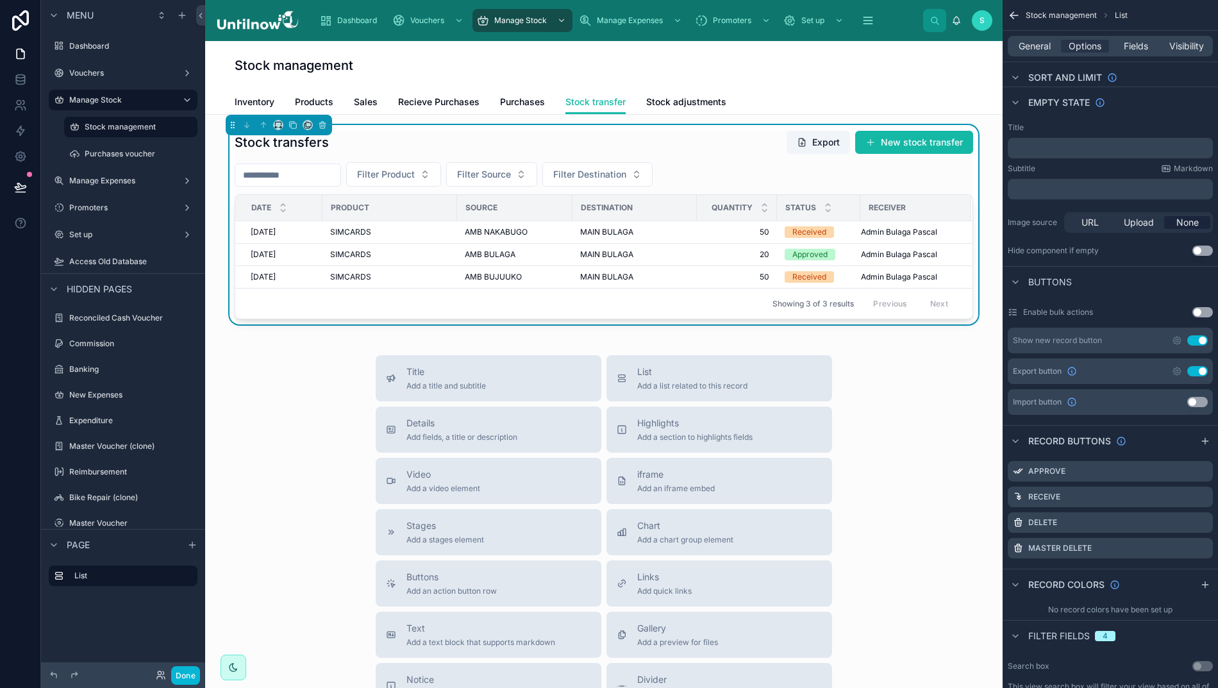
click at [14, 185] on icon at bounding box center [20, 187] width 13 height 13
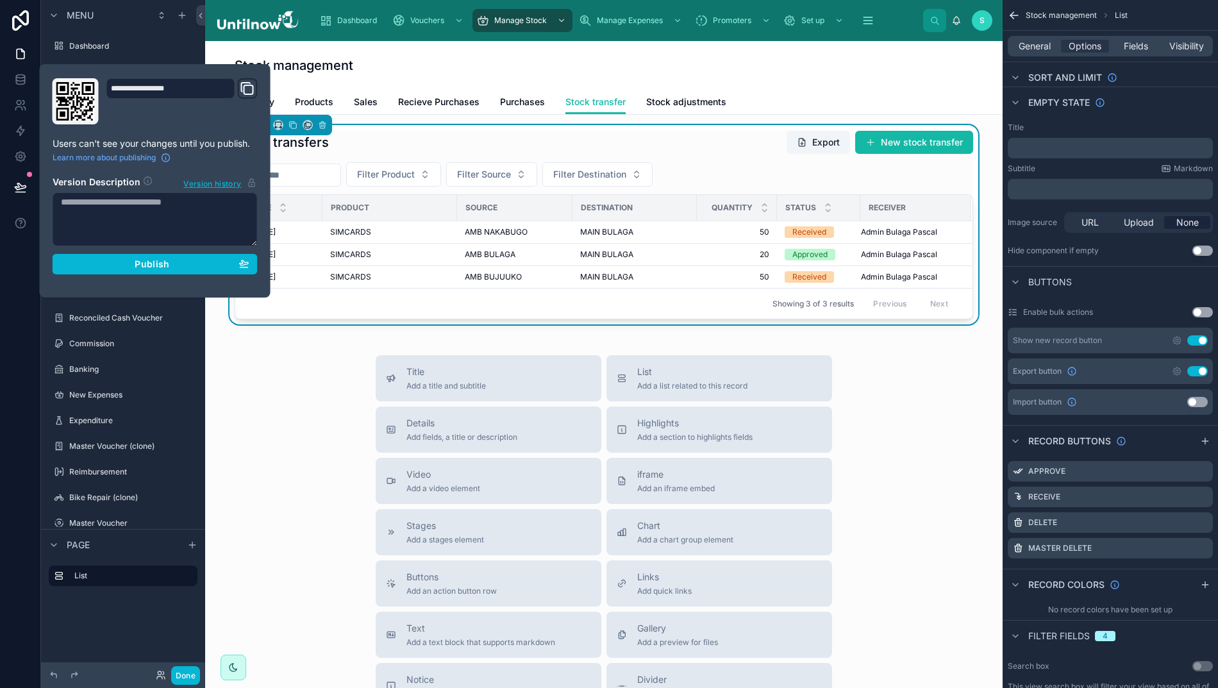
click at [122, 267] on div "Publish" at bounding box center [155, 264] width 188 height 12
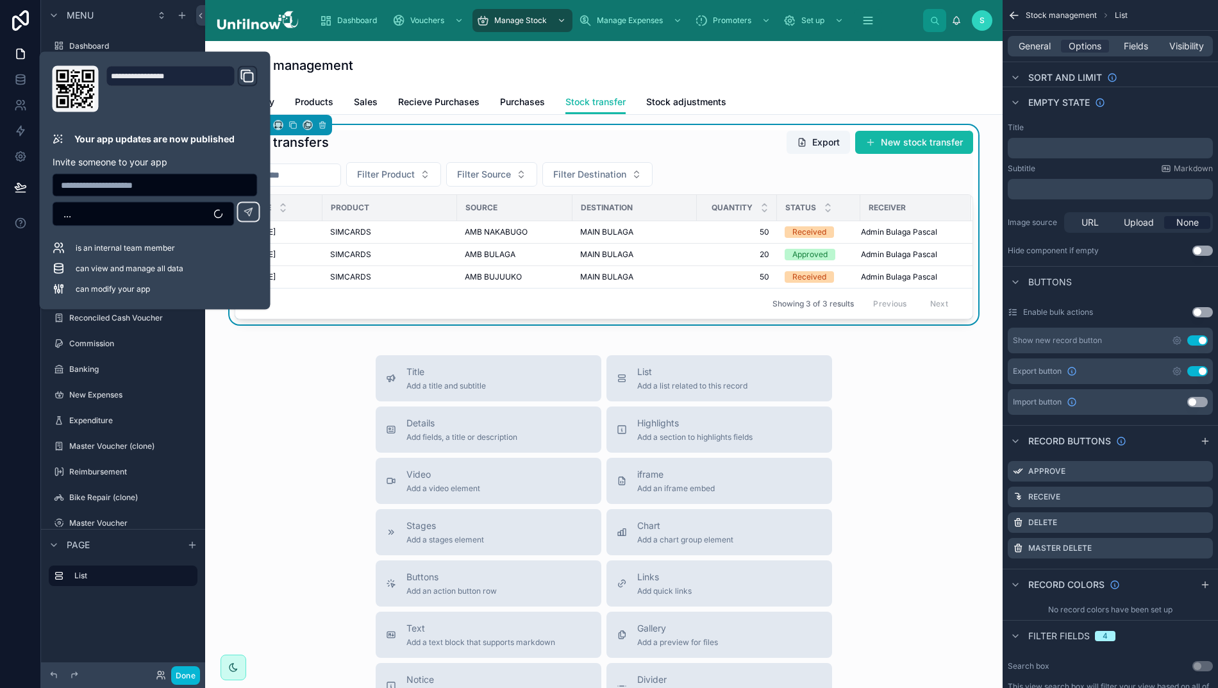
click at [178, 672] on button "Done" at bounding box center [185, 675] width 29 height 19
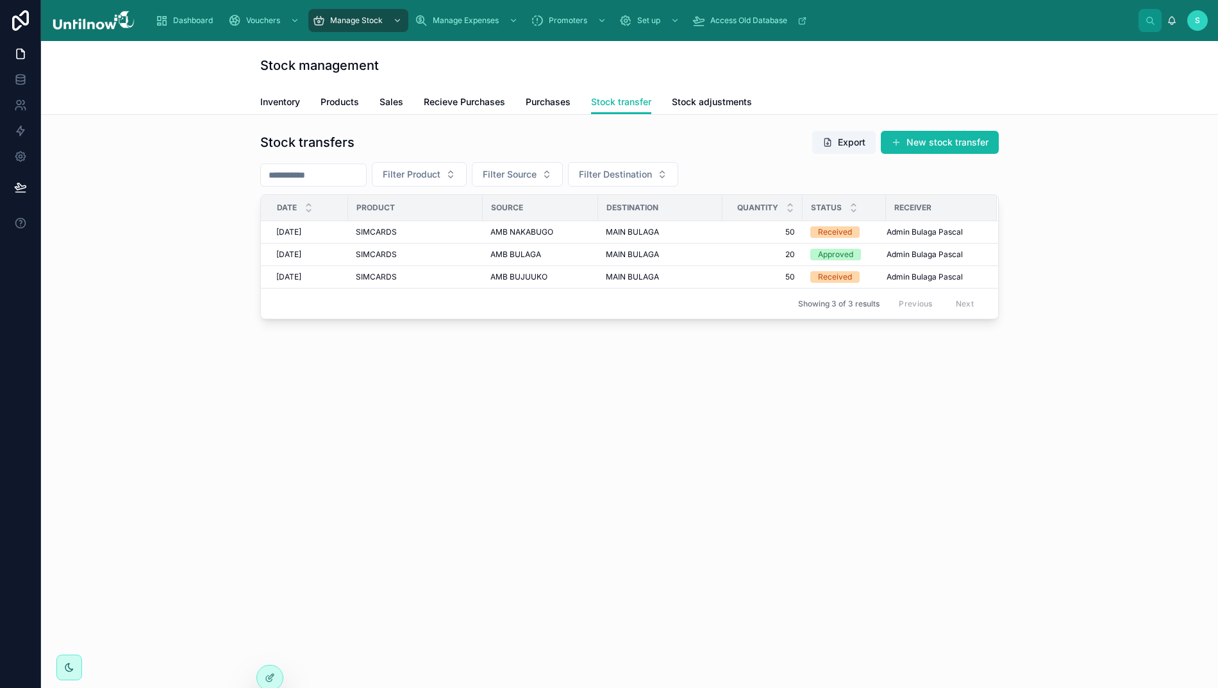
click at [908, 305] on div "Previous Next" at bounding box center [936, 304] width 93 height 20
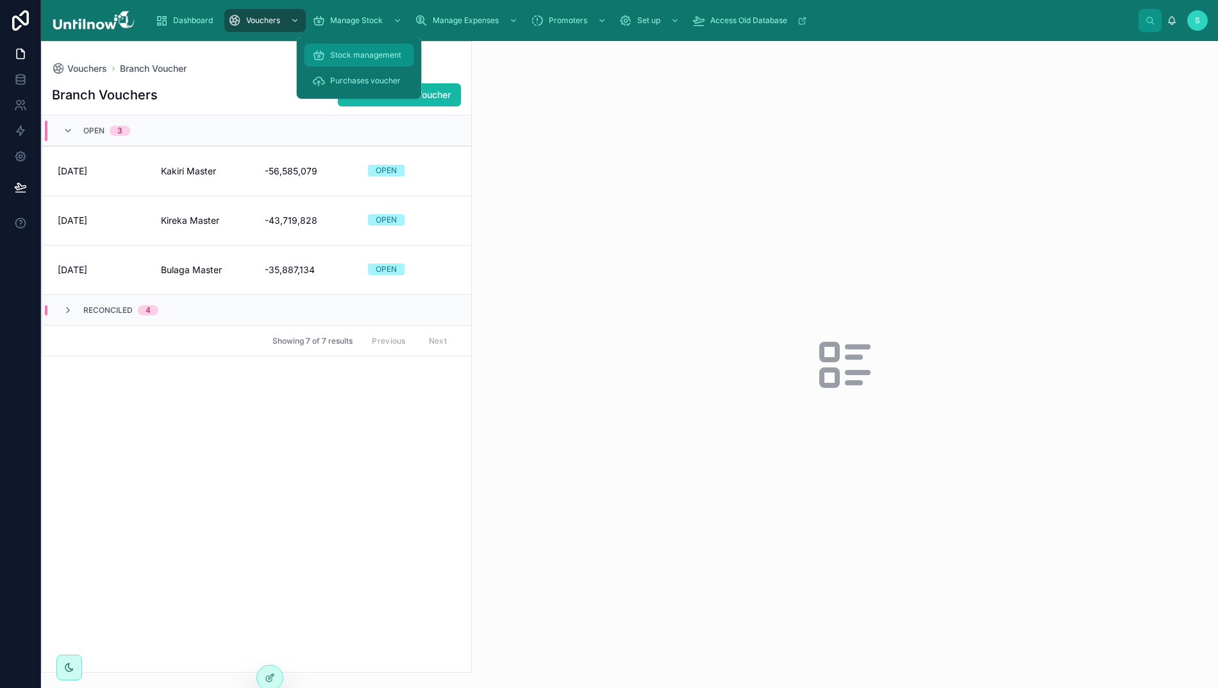
click at [339, 52] on span "Stock management" at bounding box center [365, 55] width 71 height 10
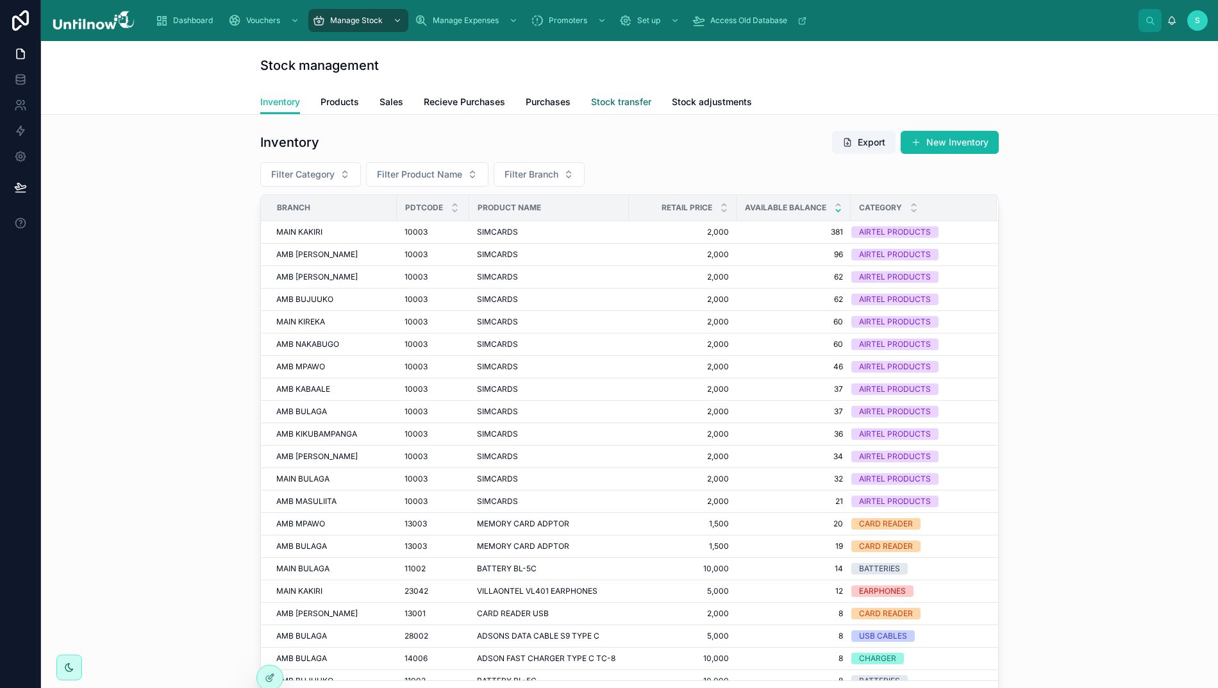
click at [617, 103] on span "Stock transfer" at bounding box center [621, 101] width 60 height 13
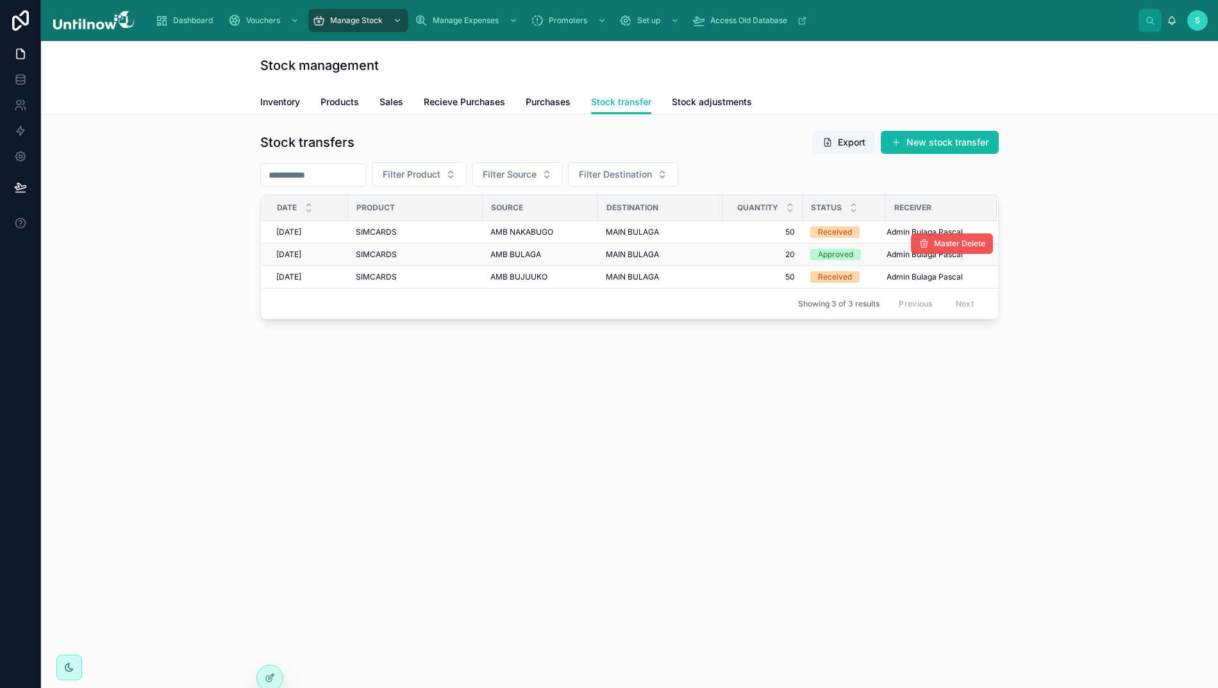
click at [967, 245] on span "Master Delete" at bounding box center [959, 243] width 51 height 10
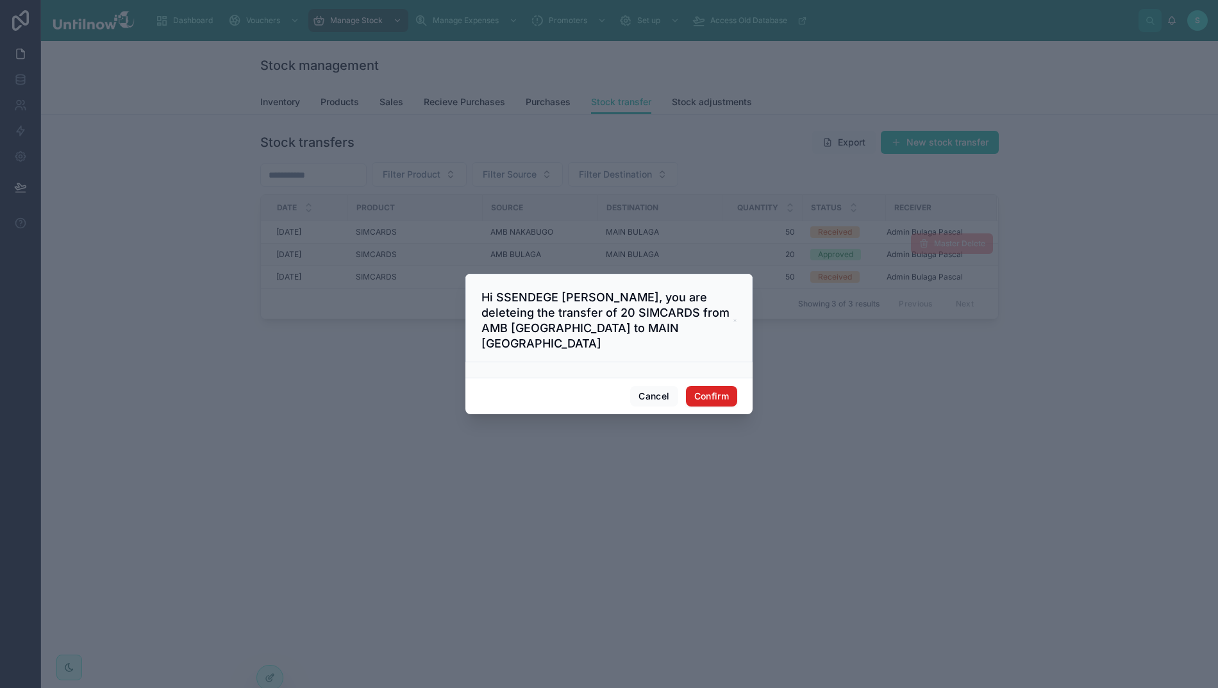
click at [701, 397] on button "Confirm" at bounding box center [711, 396] width 51 height 21
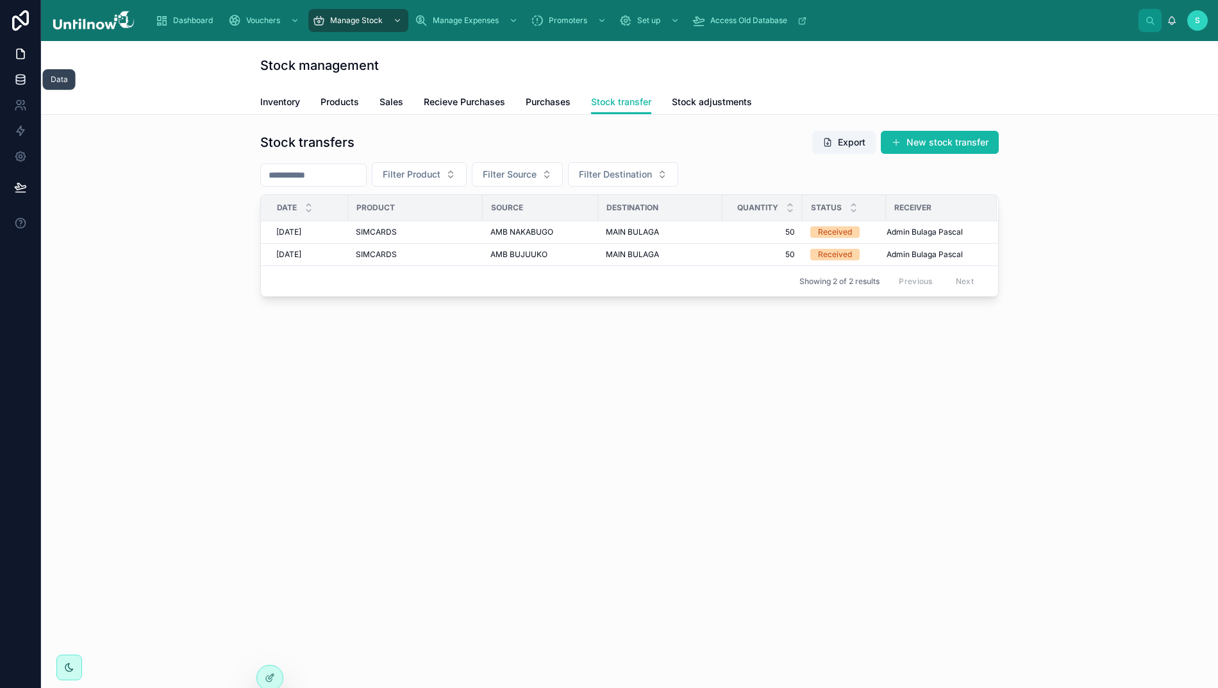
click at [21, 81] on icon at bounding box center [20, 78] width 8 height 5
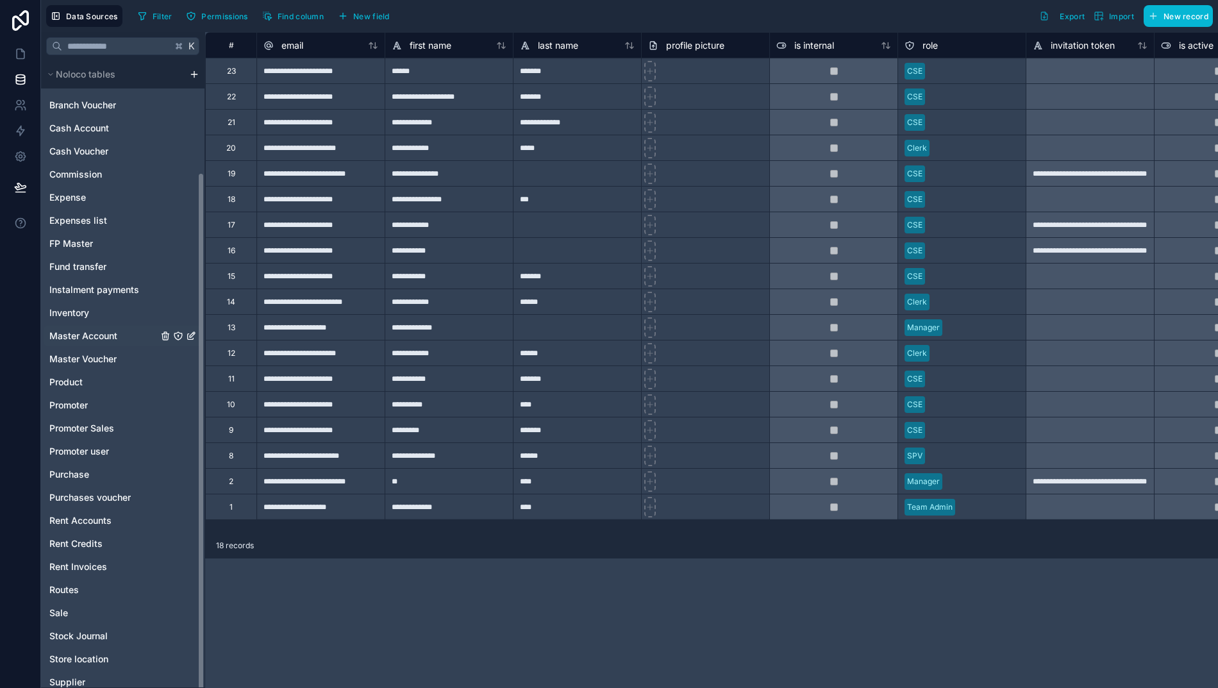
scroll to position [136, 0]
click at [78, 642] on span "Stock Journal" at bounding box center [78, 637] width 58 height 13
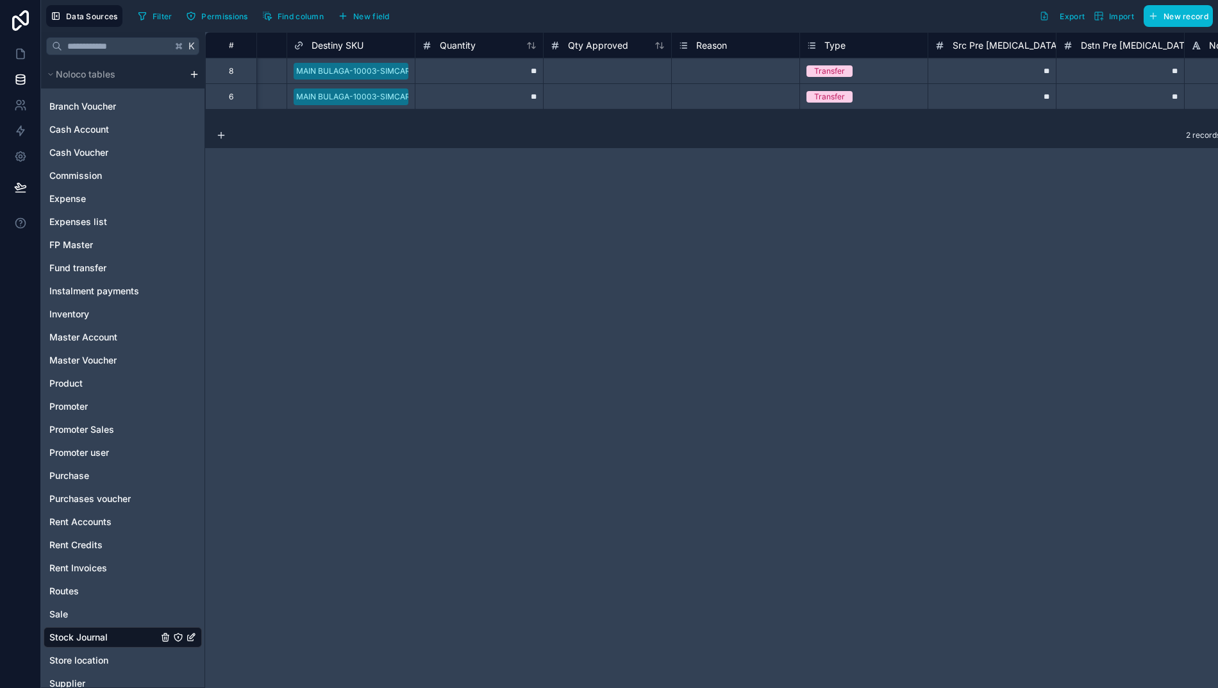
scroll to position [0, 868]
click at [21, 53] on icon at bounding box center [20, 53] width 13 height 13
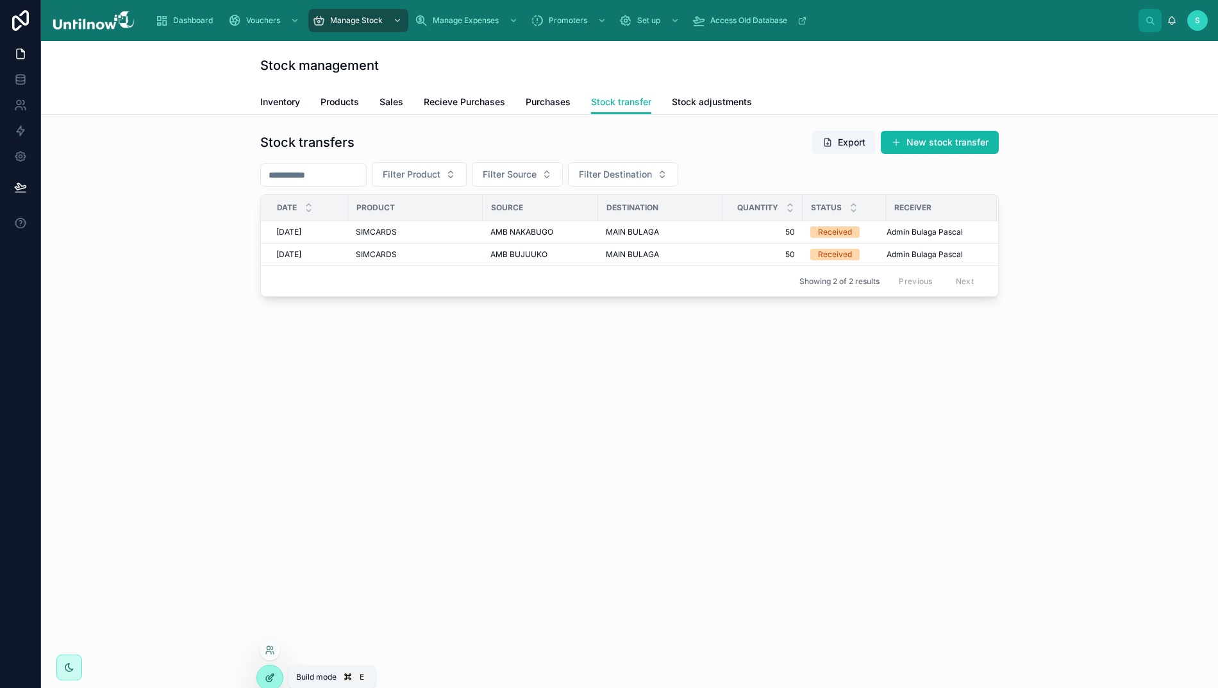
click at [267, 672] on icon at bounding box center [270, 677] width 10 height 10
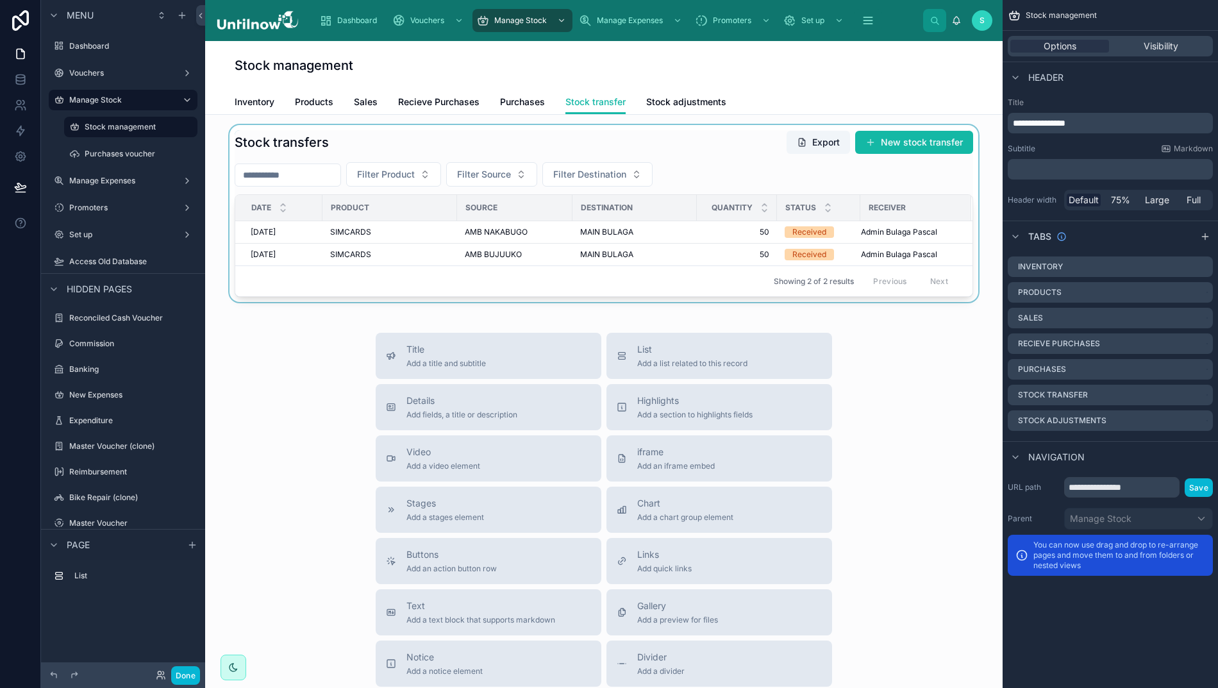
click at [740, 151] on div at bounding box center [603, 213] width 777 height 177
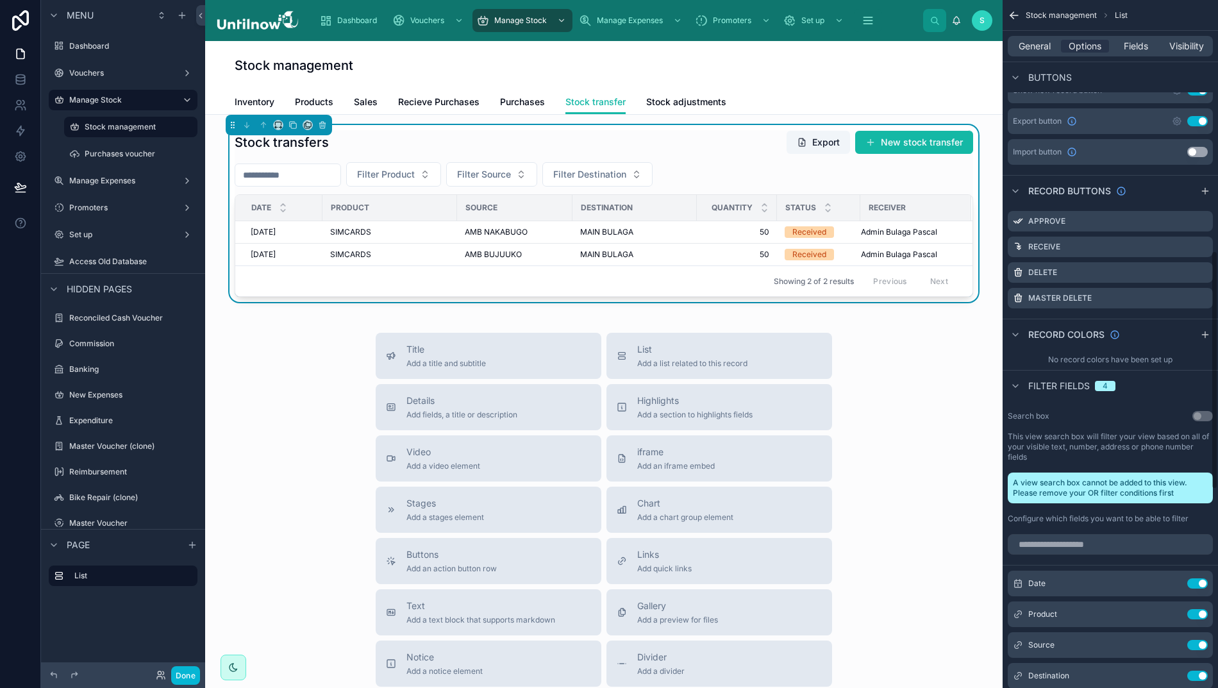
scroll to position [692, 0]
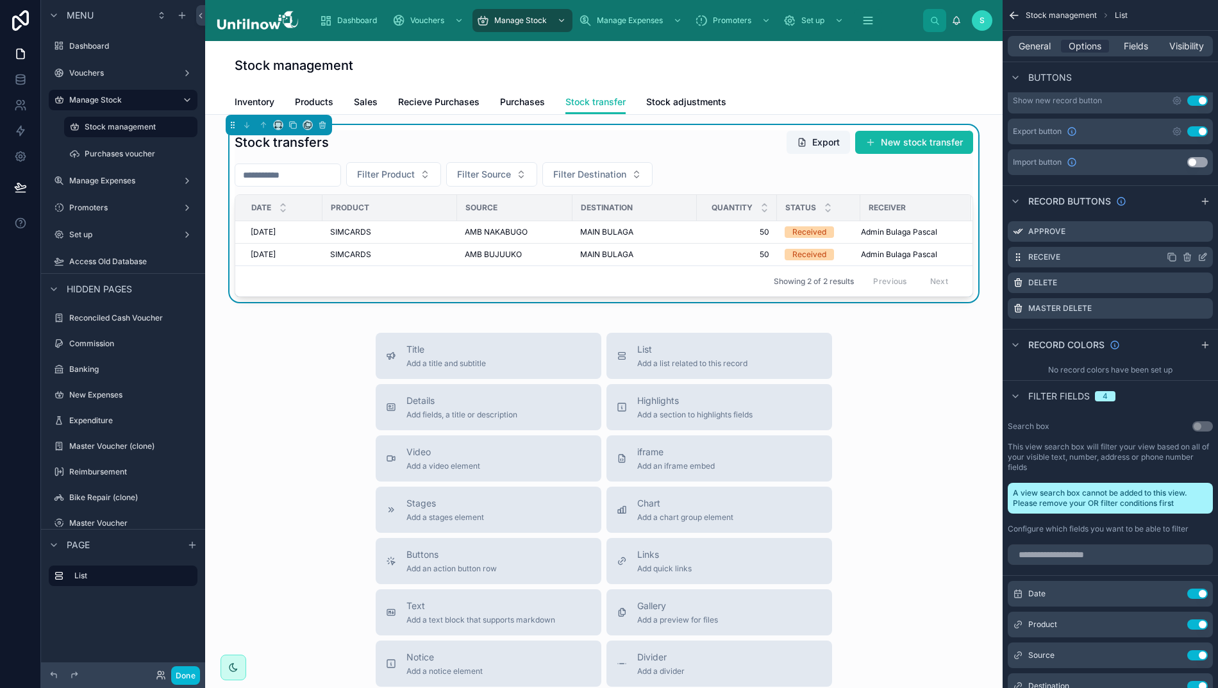
click at [1208, 260] on icon "scrollable content" at bounding box center [1202, 257] width 10 height 10
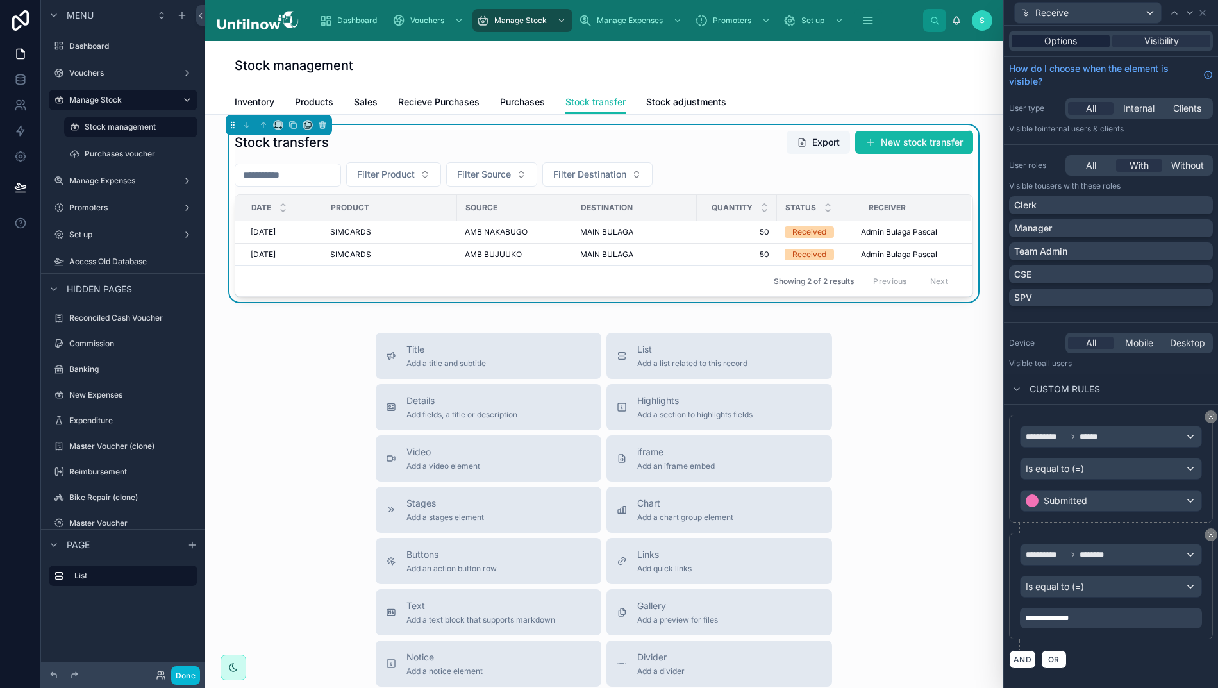
click at [1075, 42] on span "Options" at bounding box center [1060, 41] width 33 height 13
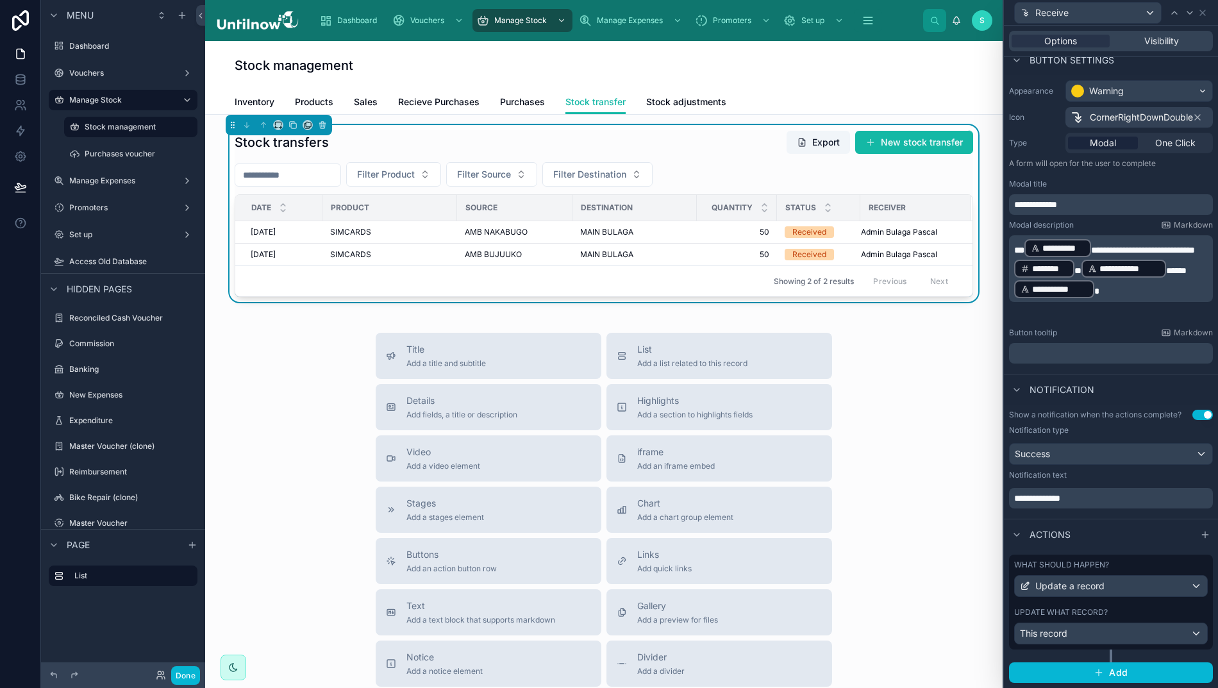
scroll to position [83, 0]
click at [1144, 645] on div "This record" at bounding box center [1111, 634] width 192 height 21
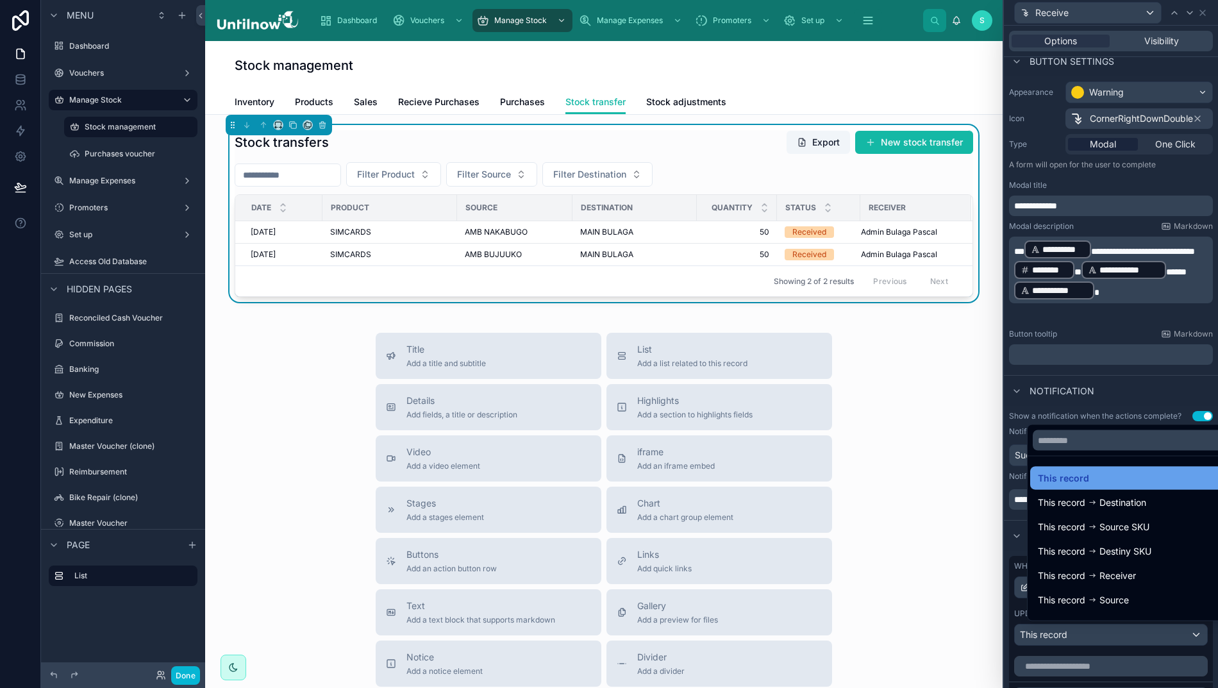
click at [1065, 486] on span "This record" at bounding box center [1063, 477] width 51 height 15
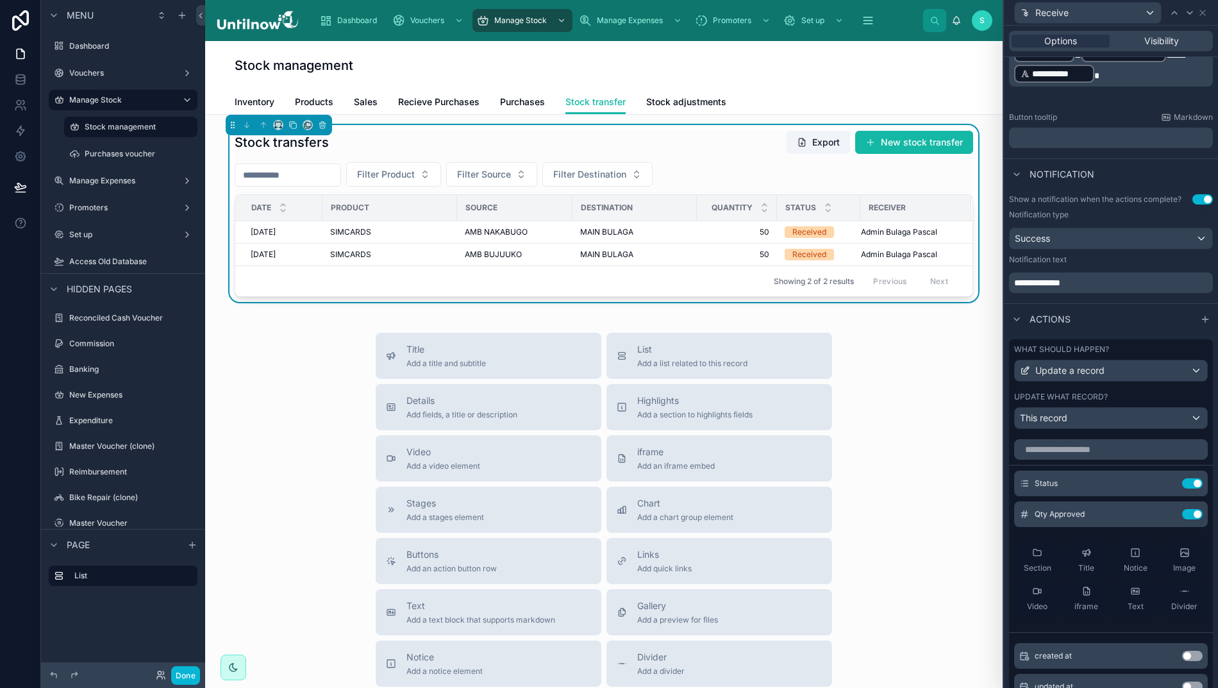
scroll to position [309, 0]
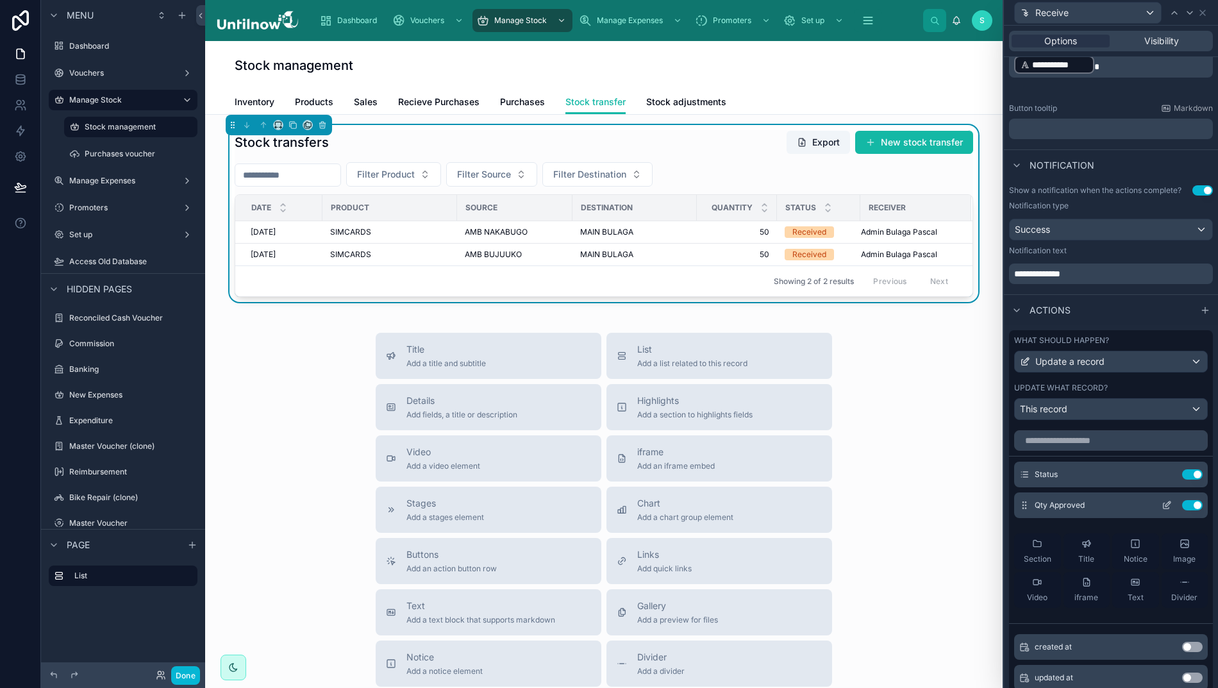
click at [1161, 510] on icon at bounding box center [1166, 505] width 10 height 10
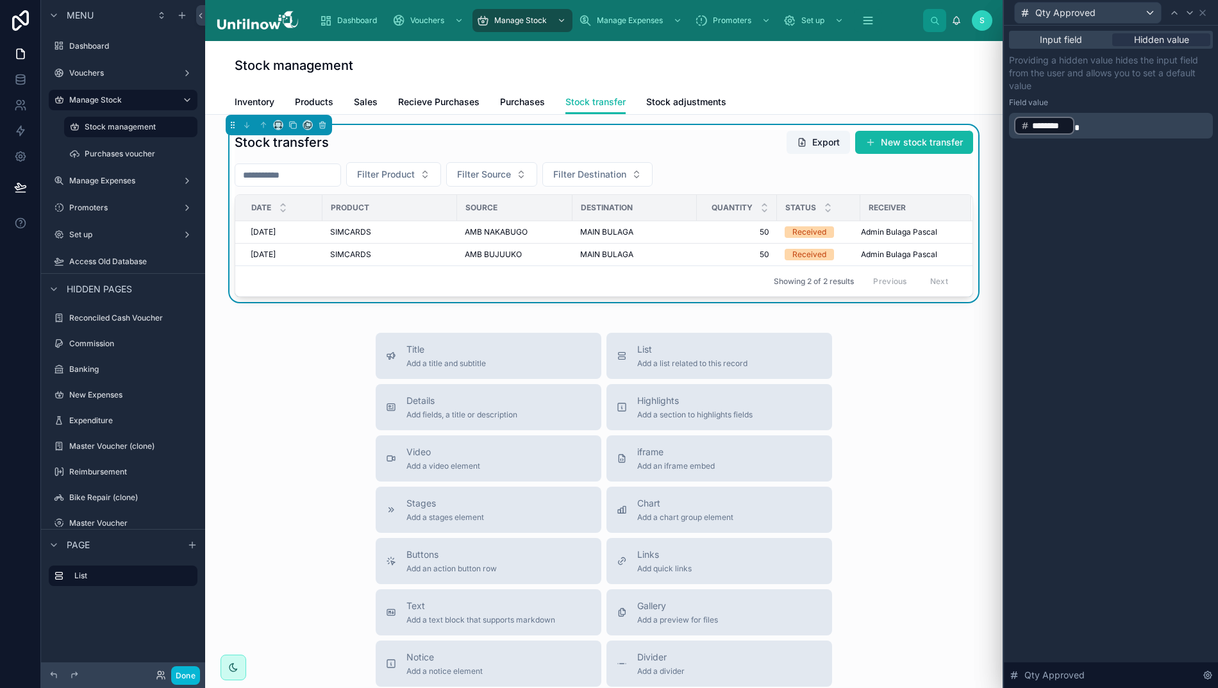
click at [1108, 126] on p "﻿ ******** ﻿" at bounding box center [1112, 125] width 196 height 21
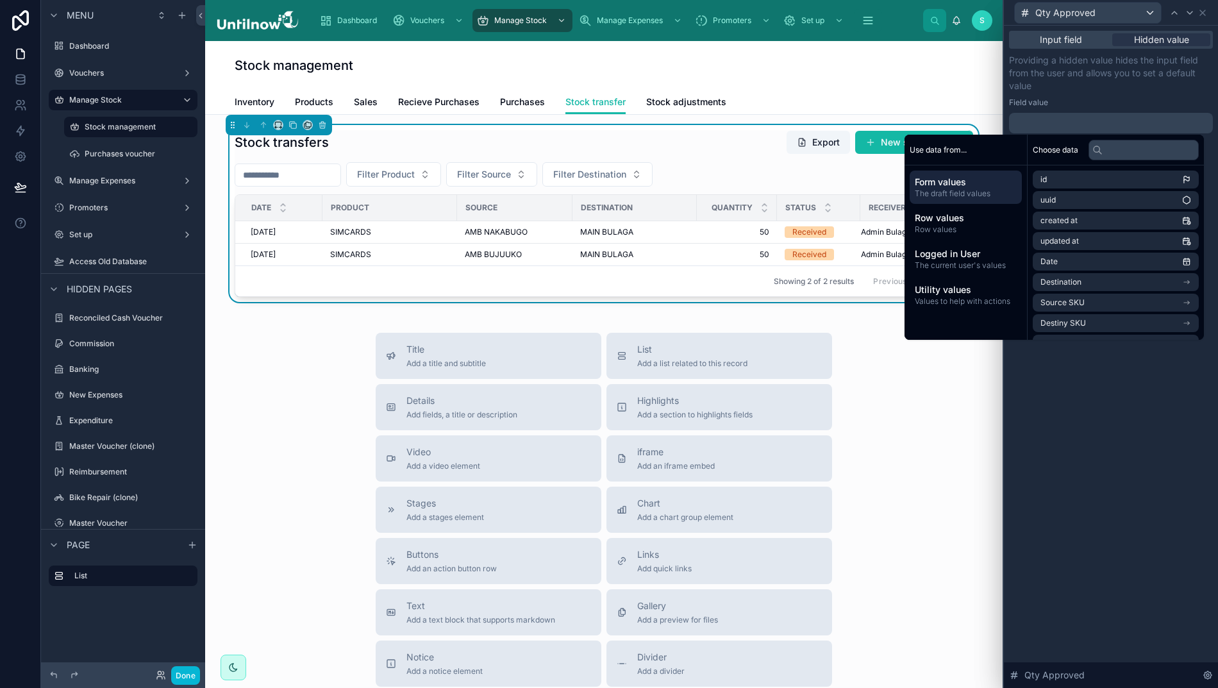
click at [977, 190] on span "The draft field values" at bounding box center [966, 193] width 102 height 10
click at [1064, 192] on span "Quantity" at bounding box center [1055, 192] width 31 height 10
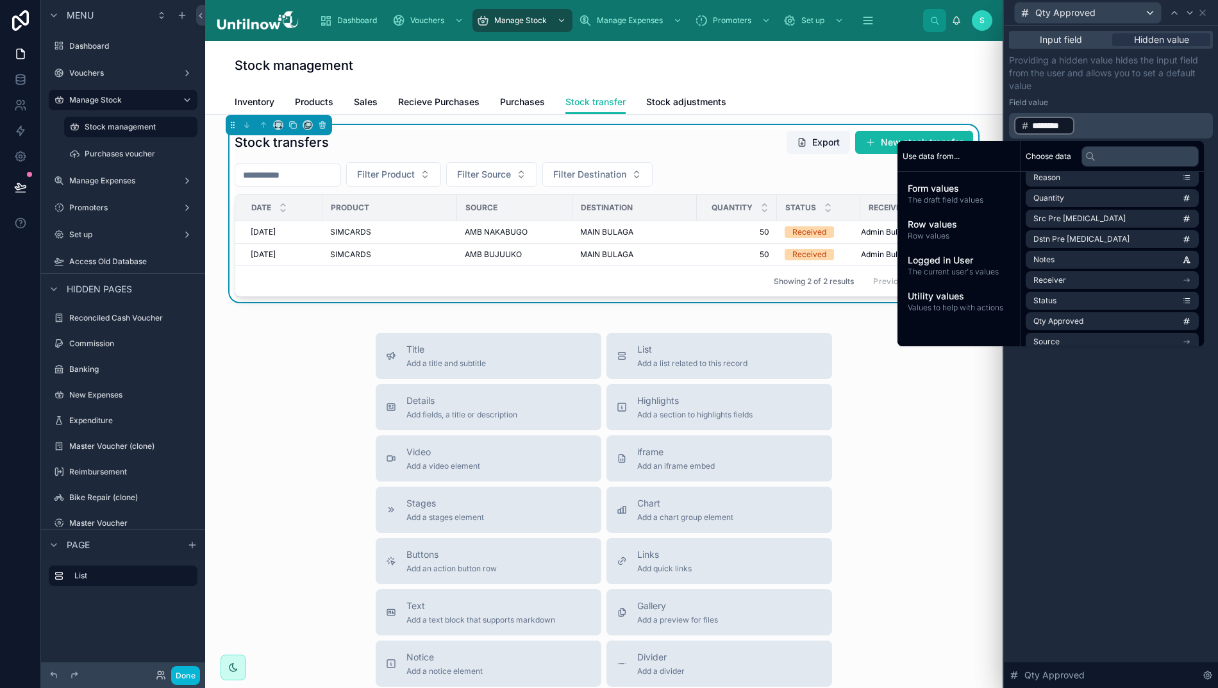
click at [1136, 554] on div "Input field Hidden value Providing a hidden value hides the input field from th…" at bounding box center [1111, 357] width 214 height 662
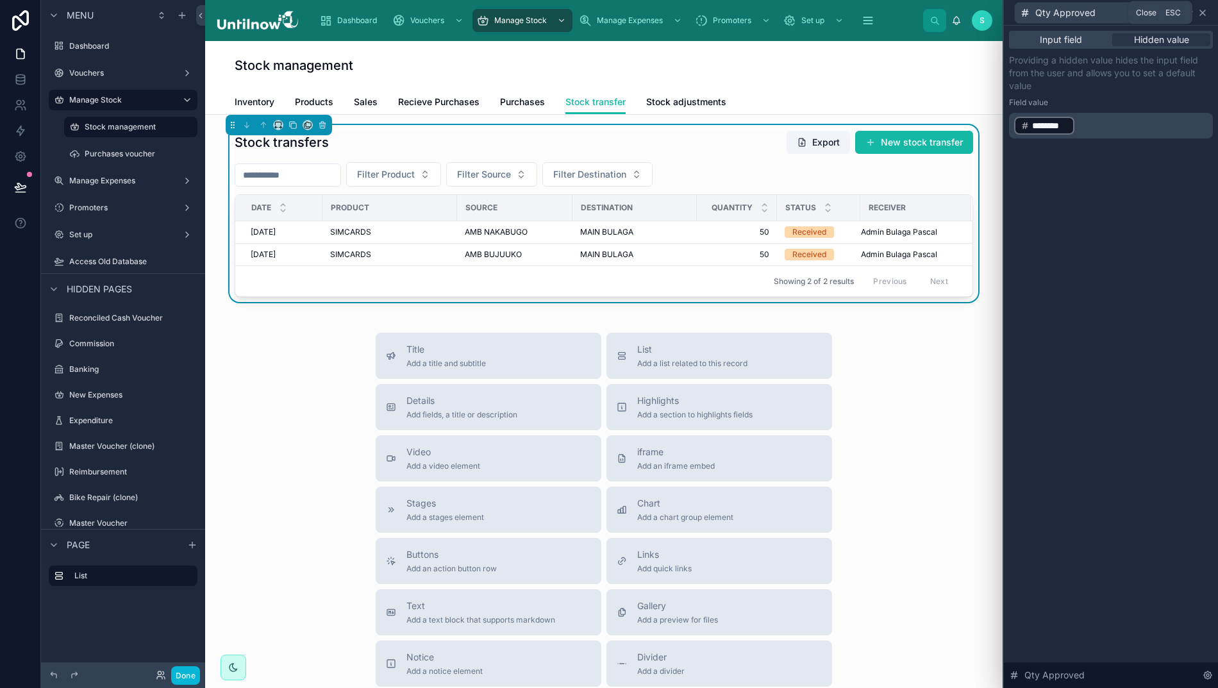
click at [1205, 13] on icon at bounding box center [1202, 12] width 5 height 5
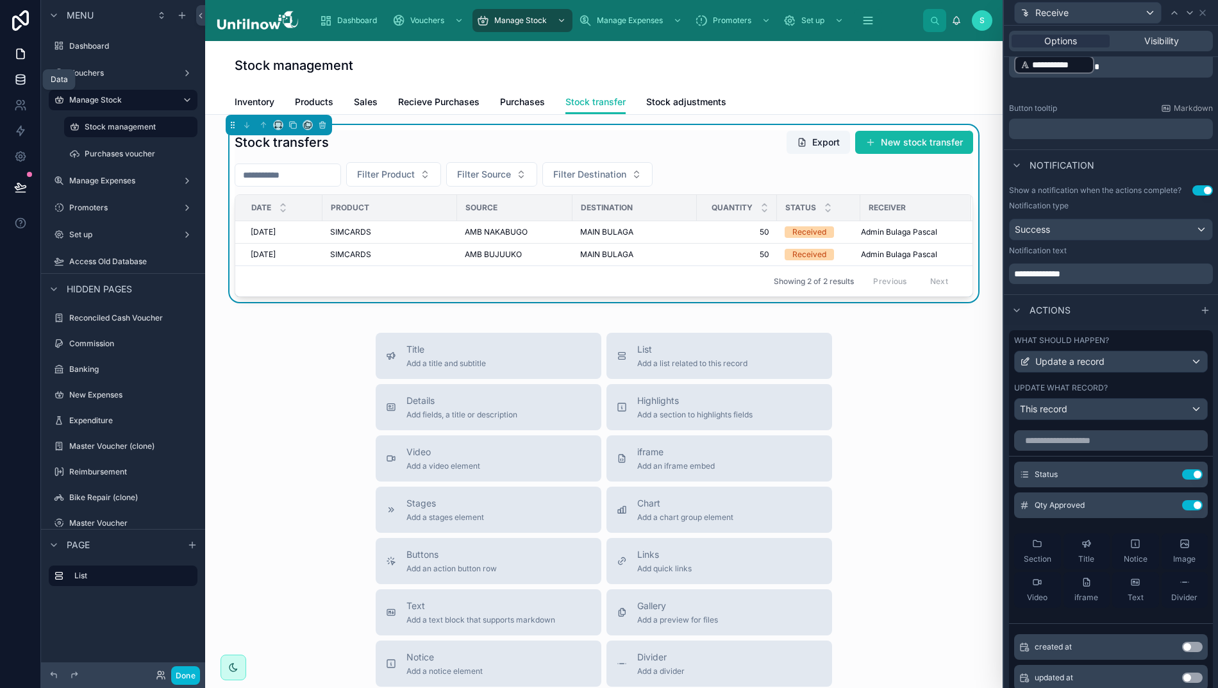
click at [14, 80] on icon at bounding box center [20, 79] width 13 height 13
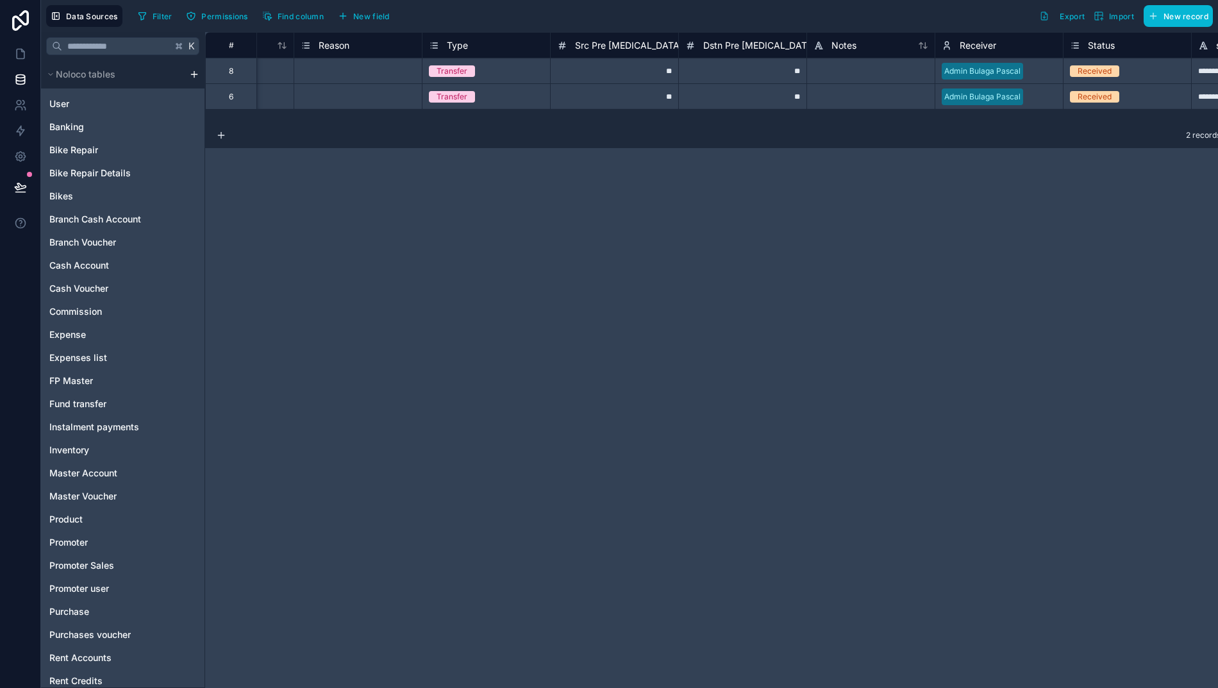
scroll to position [0, 1260]
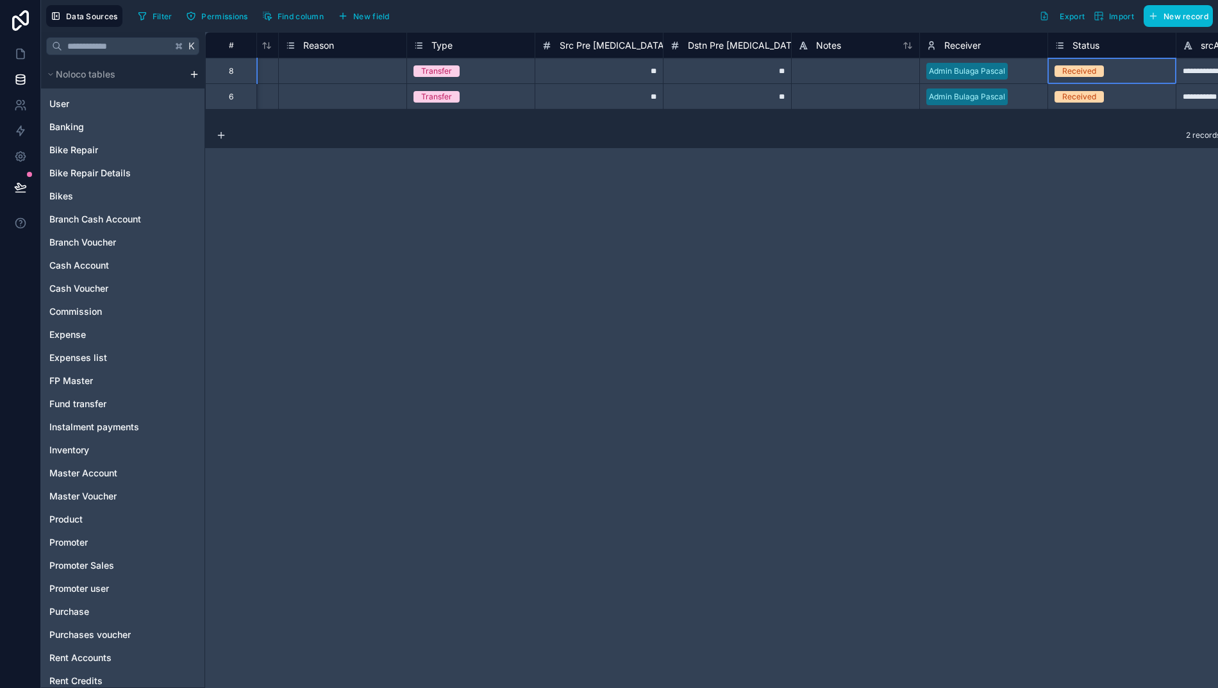
click at [1101, 67] on span "Received" at bounding box center [1078, 71] width 49 height 12
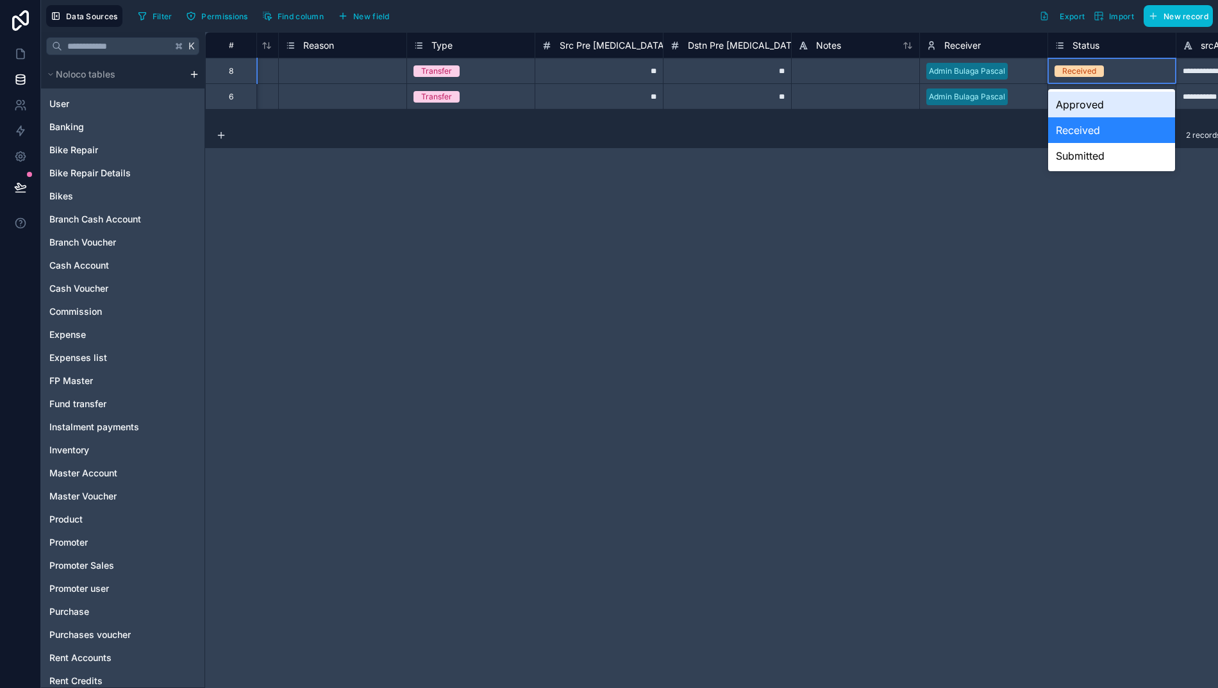
click at [1106, 74] on div "Received" at bounding box center [1112, 71] width 128 height 14
click at [1078, 103] on div "Approved" at bounding box center [1112, 105] width 128 height 26
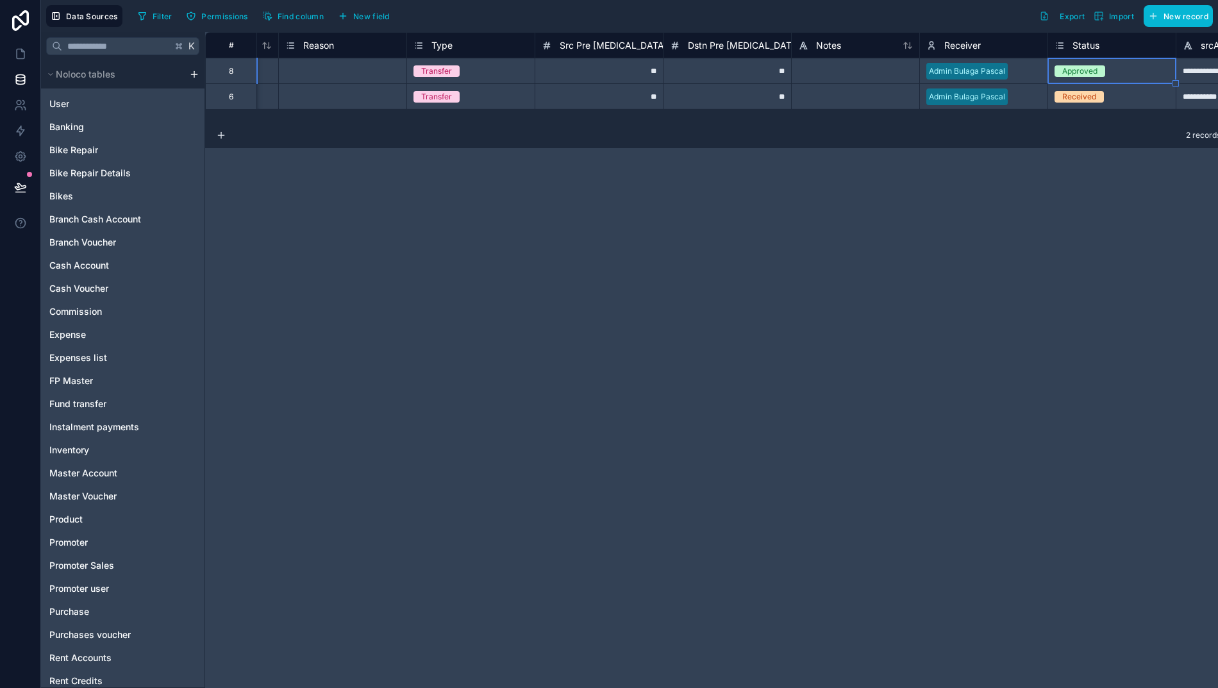
click at [1077, 95] on div "Received" at bounding box center [1079, 97] width 34 height 12
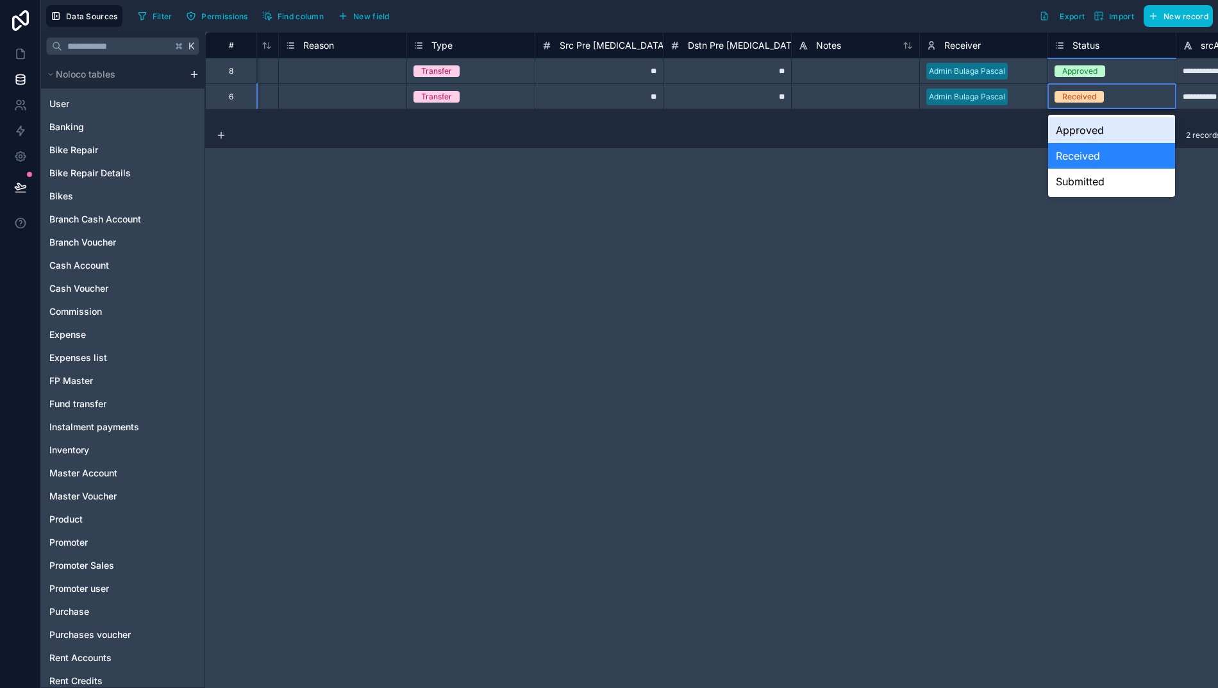
click at [1073, 100] on div "Received" at bounding box center [1079, 97] width 34 height 12
click at [1073, 131] on div "Approved" at bounding box center [1112, 130] width 128 height 26
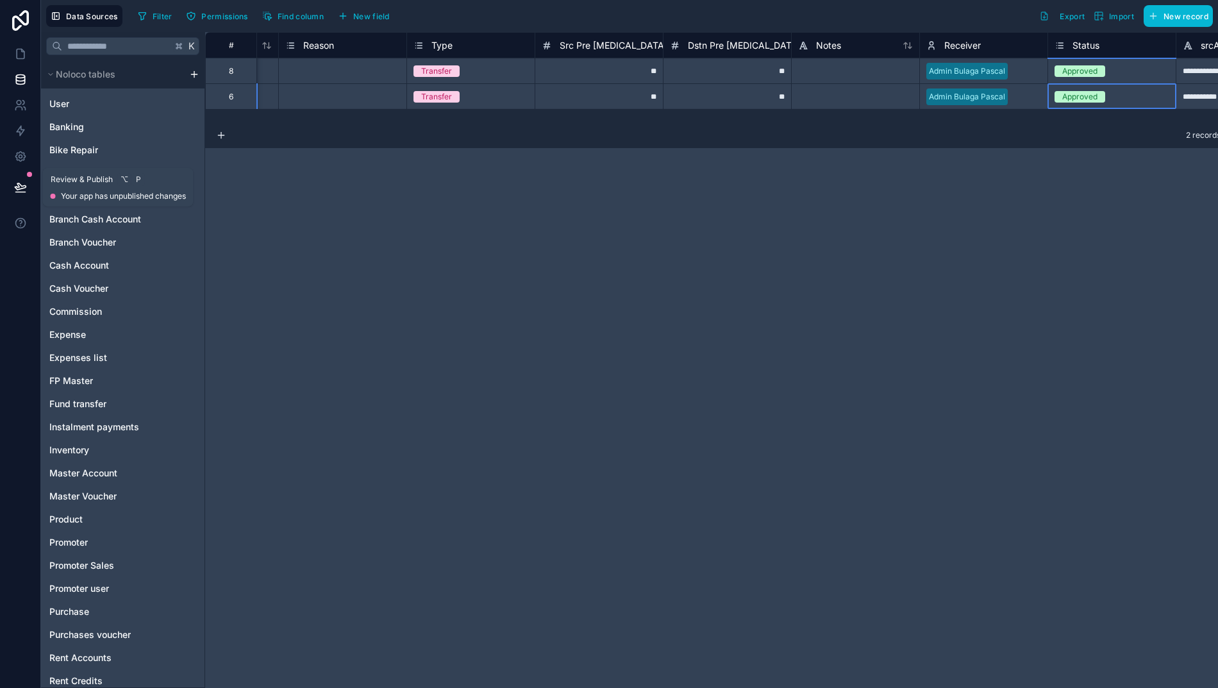
click at [23, 186] on icon at bounding box center [20, 187] width 13 height 13
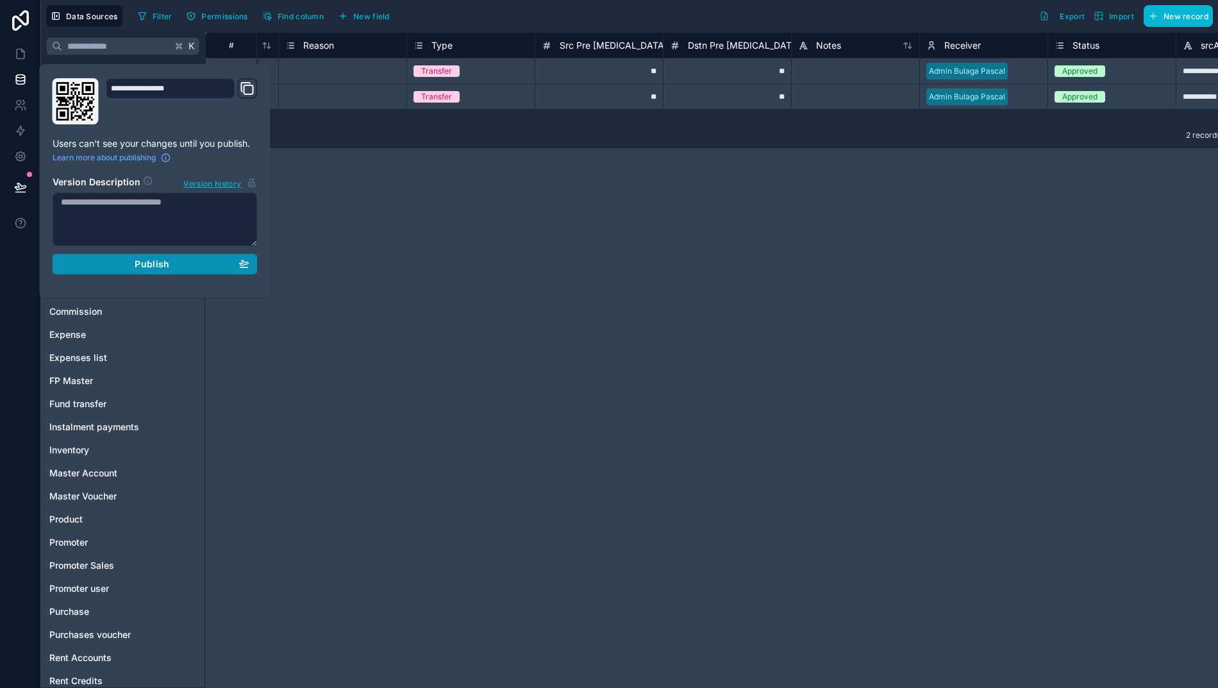
click at [131, 264] on div "Publish" at bounding box center [155, 264] width 188 height 12
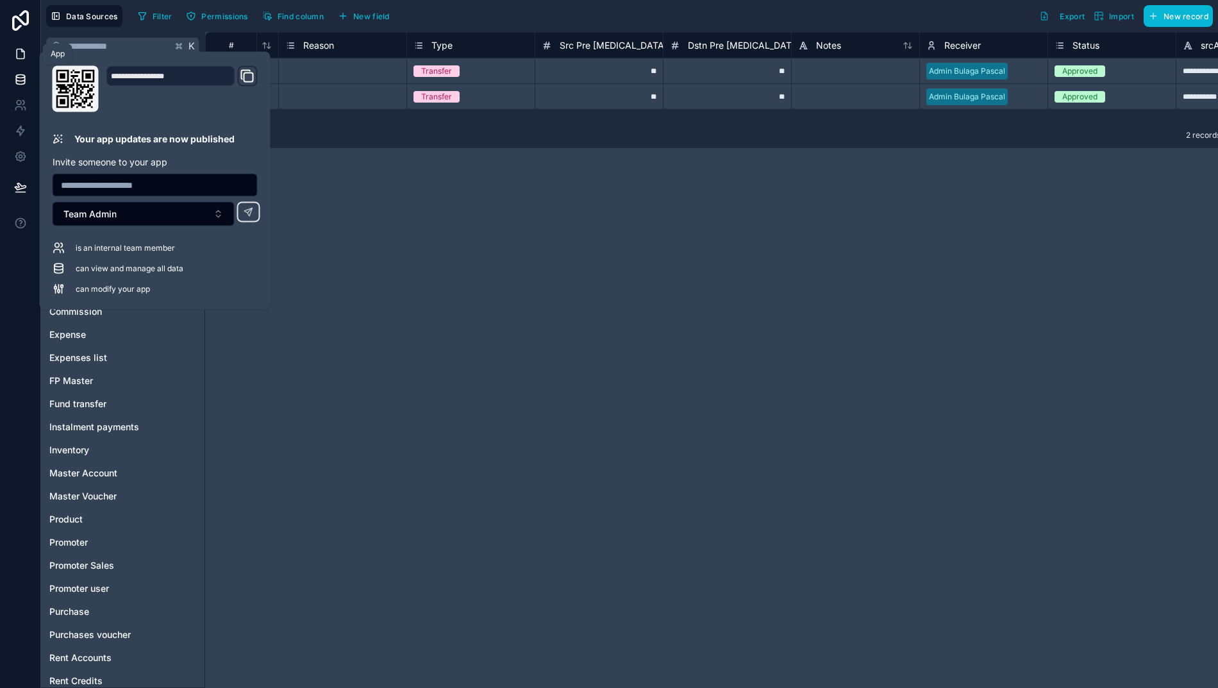
click at [15, 51] on icon at bounding box center [20, 53] width 13 height 13
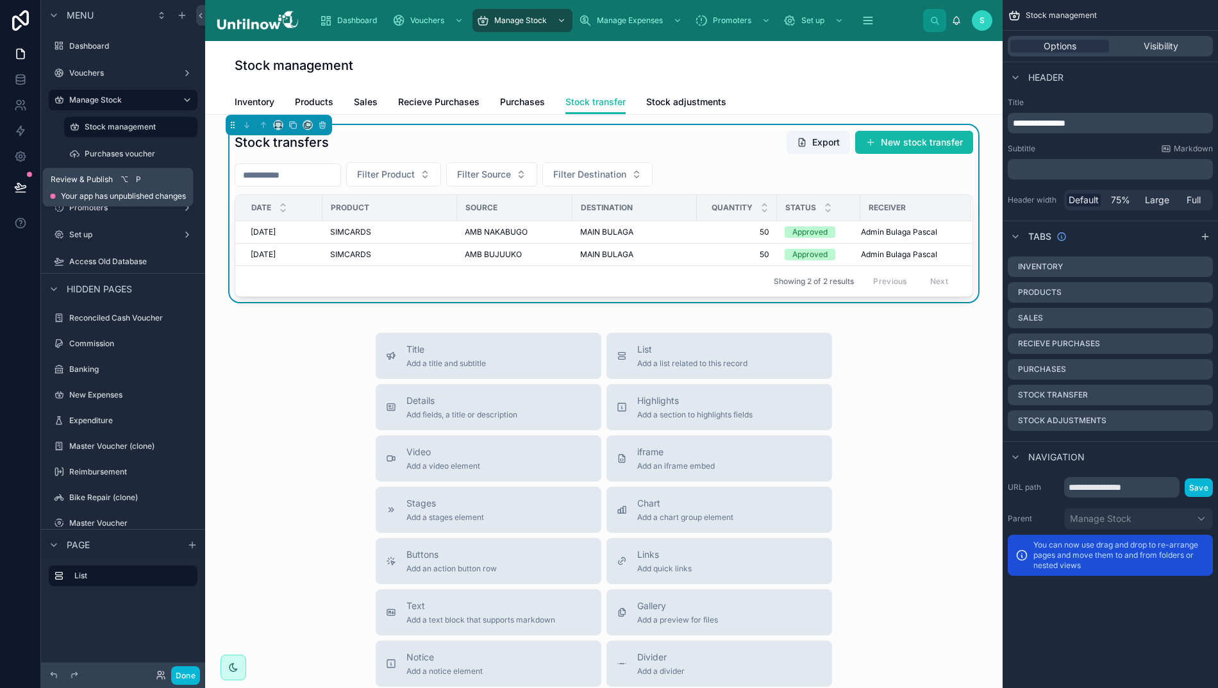
click at [19, 182] on icon at bounding box center [20, 187] width 13 height 13
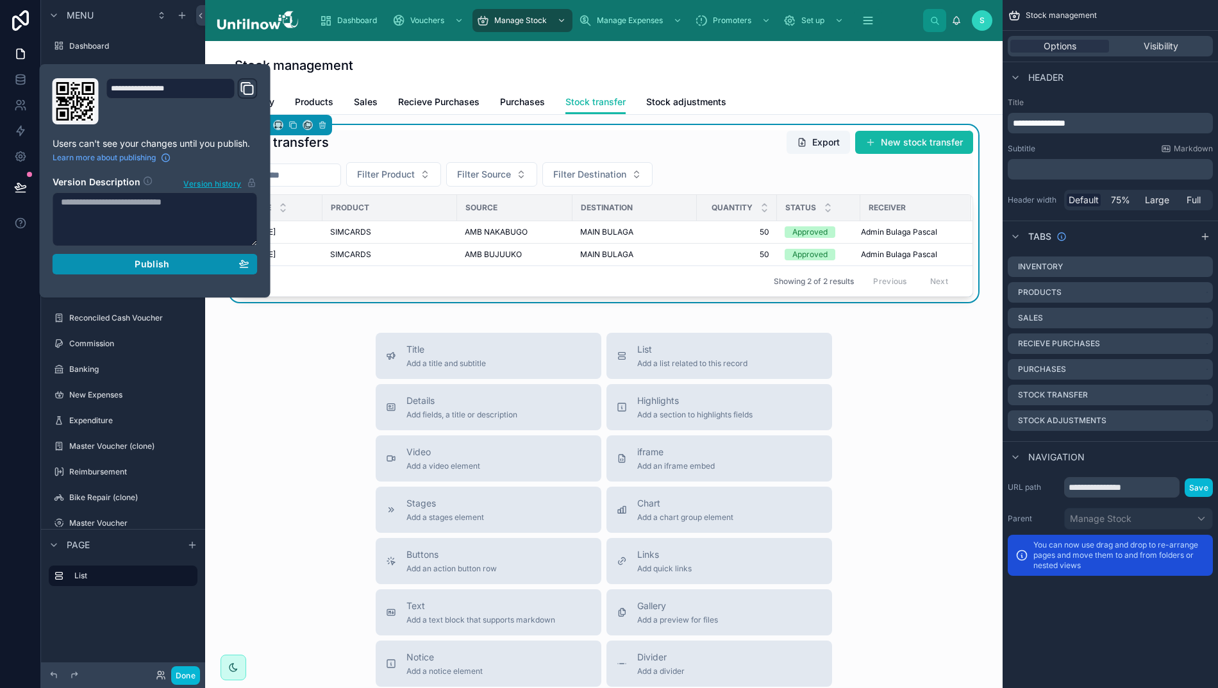
click at [156, 270] on span "Publish" at bounding box center [152, 264] width 35 height 12
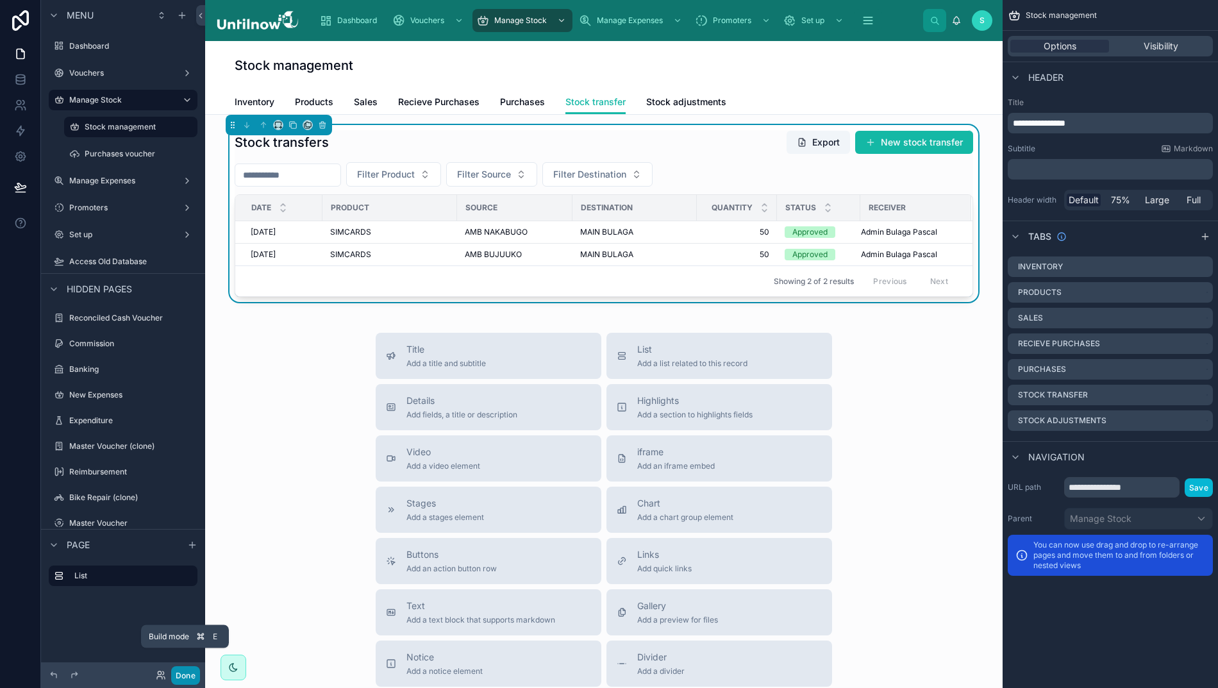
click at [185, 673] on button "Done" at bounding box center [185, 675] width 29 height 19
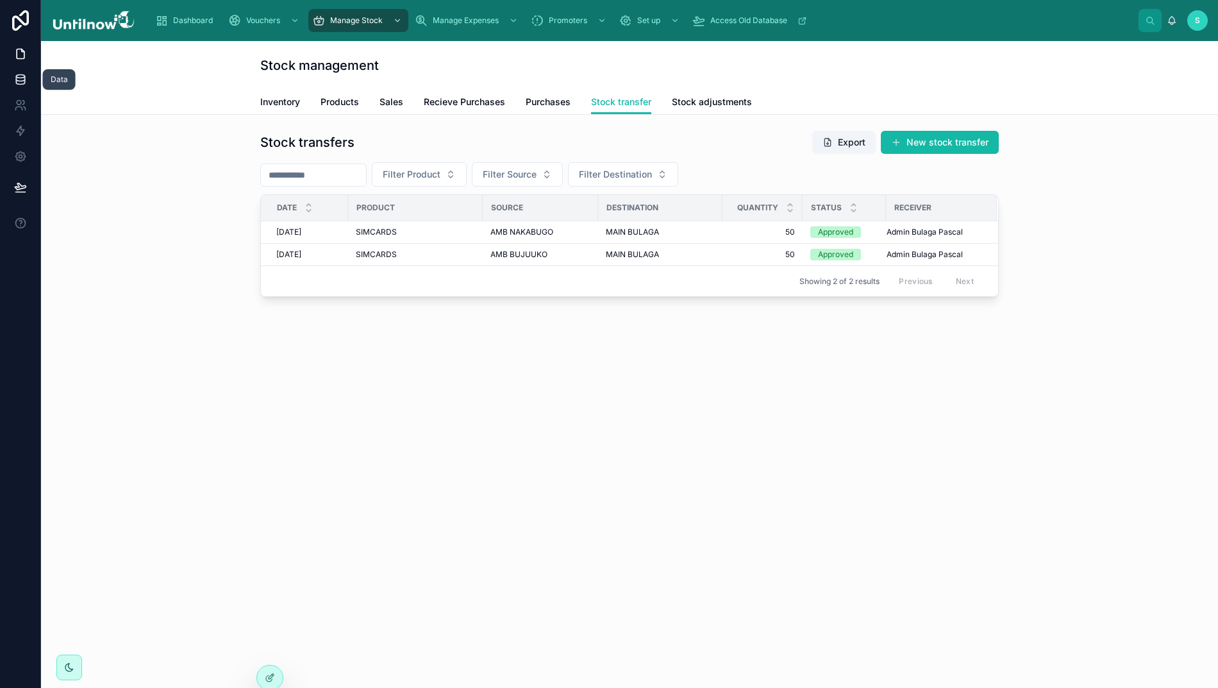
click at [16, 78] on icon at bounding box center [20, 76] width 8 height 3
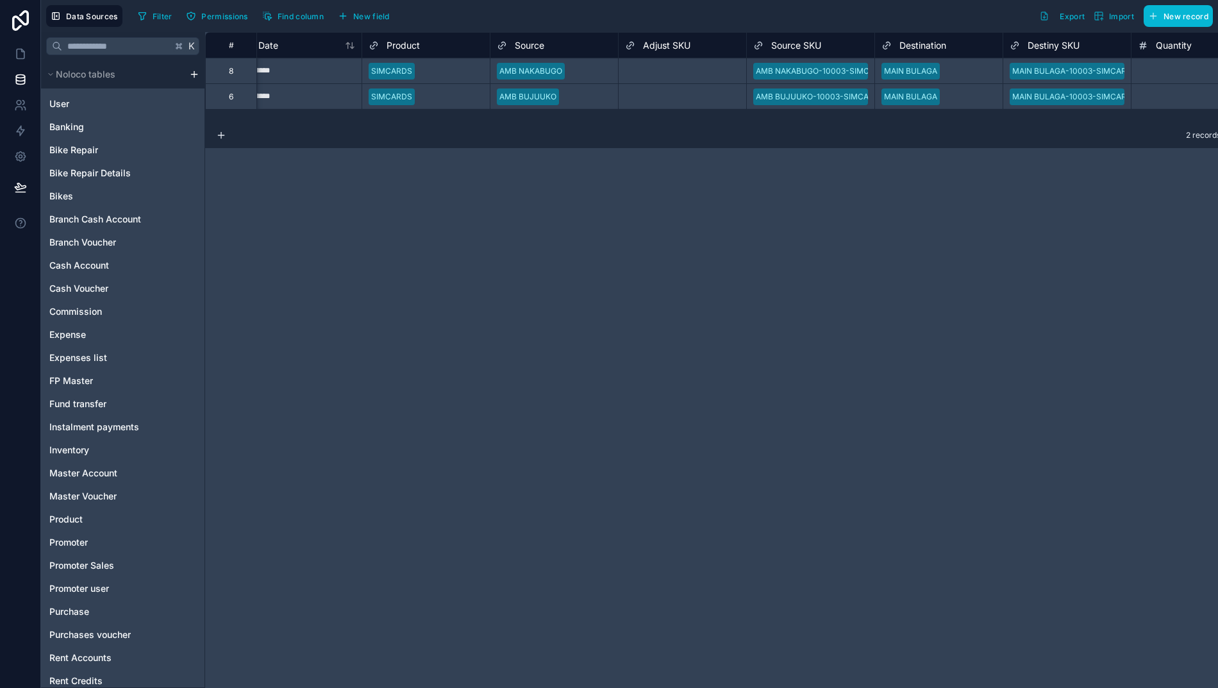
scroll to position [0, 150]
click at [360, 19] on span "New field" at bounding box center [371, 17] width 37 height 10
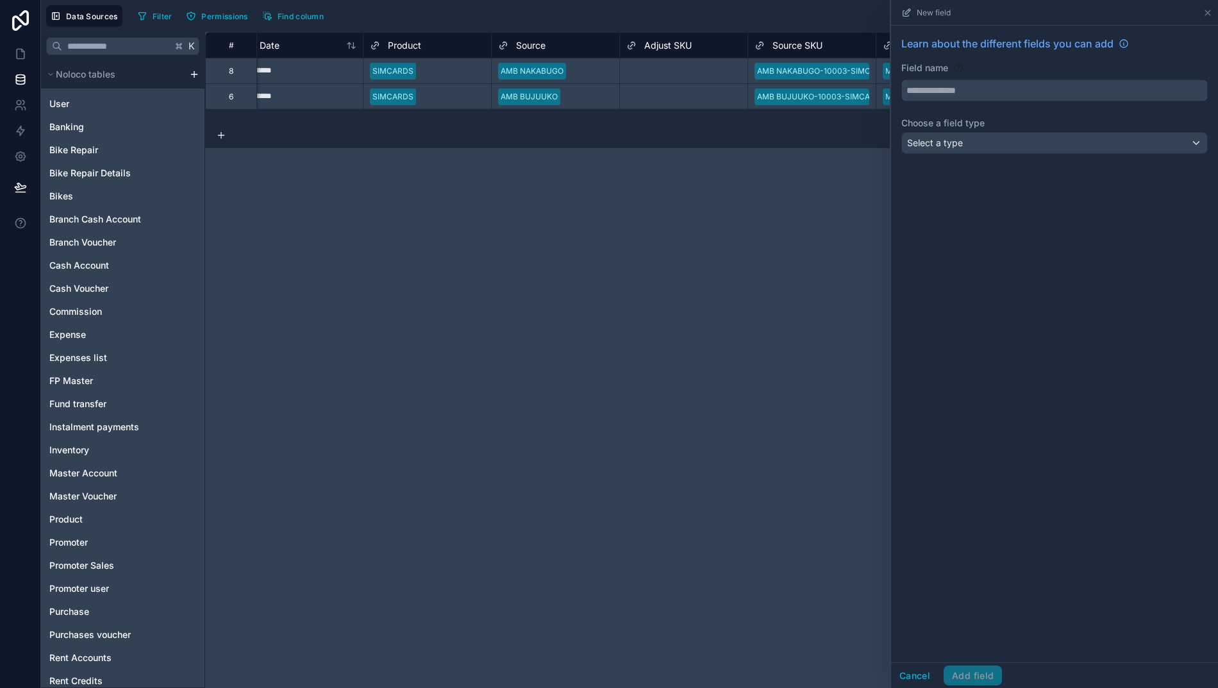
click at [1029, 90] on input "text" at bounding box center [1054, 90] width 305 height 21
click at [1067, 90] on button "*********" at bounding box center [1054, 90] width 306 height 22
type input "**********"
click at [1060, 138] on div "Select a type" at bounding box center [1054, 143] width 305 height 21
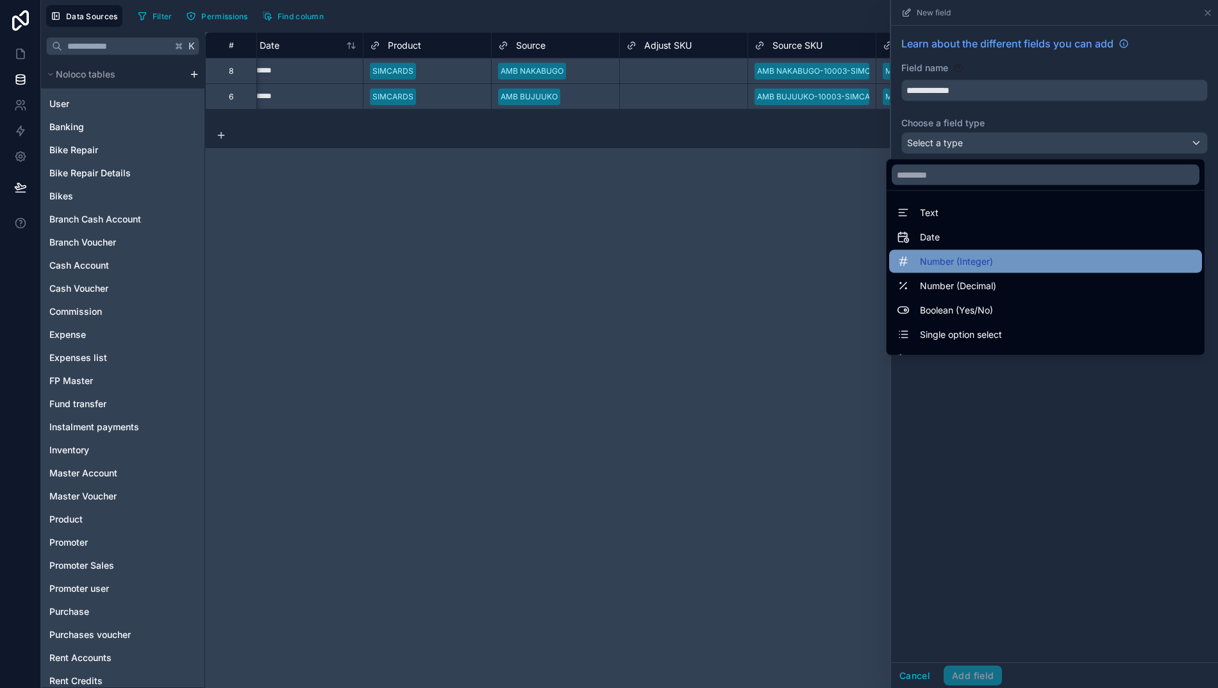
click at [979, 261] on span "Number (Integer)" at bounding box center [956, 261] width 73 height 15
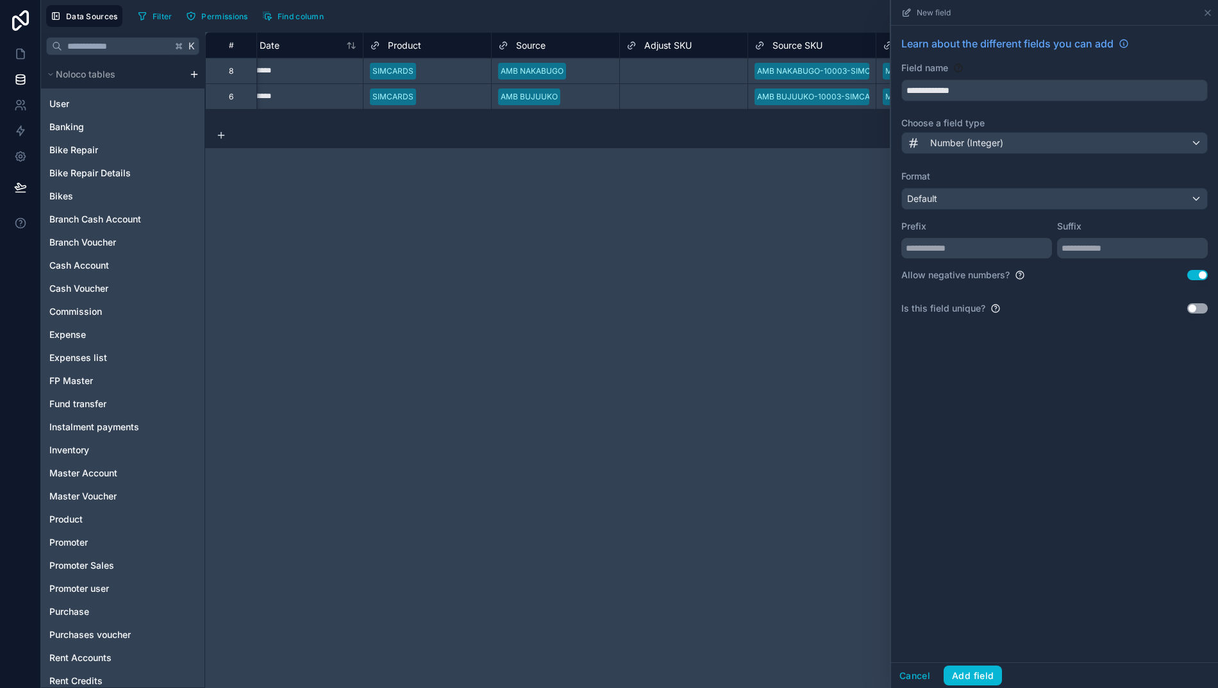
click at [1204, 276] on button "Use setting" at bounding box center [1197, 275] width 21 height 10
click at [975, 683] on button "Add field" at bounding box center [972, 675] width 58 height 21
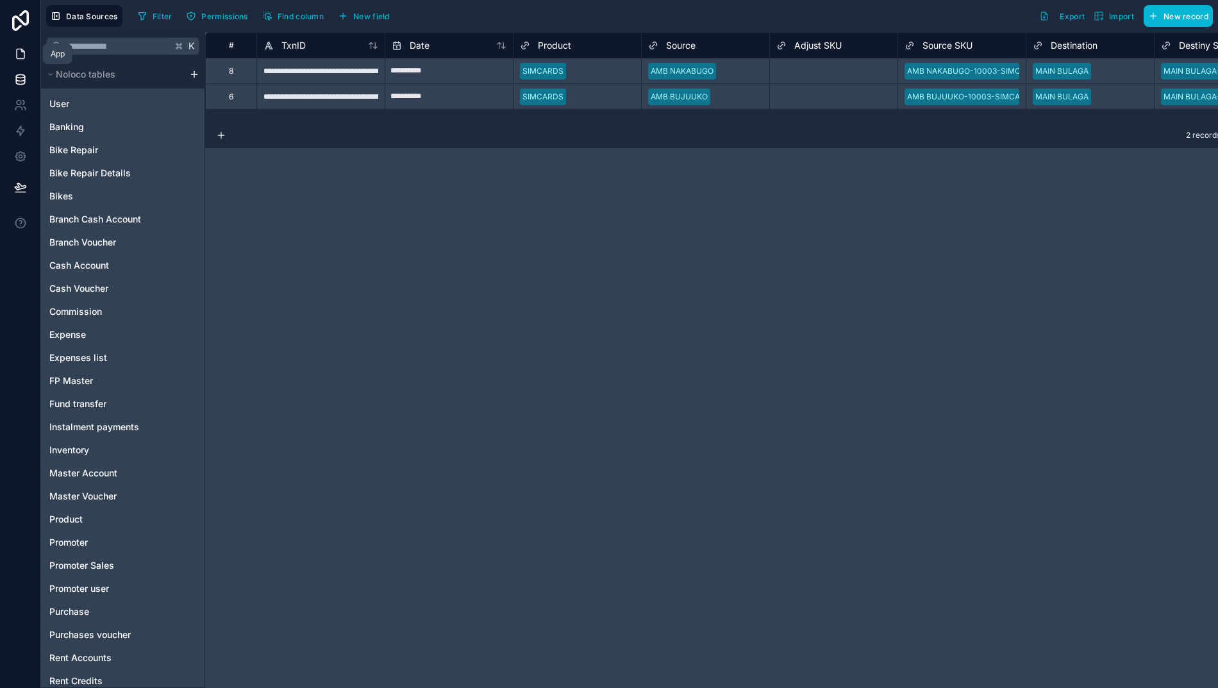
click at [18, 50] on icon at bounding box center [20, 53] width 13 height 13
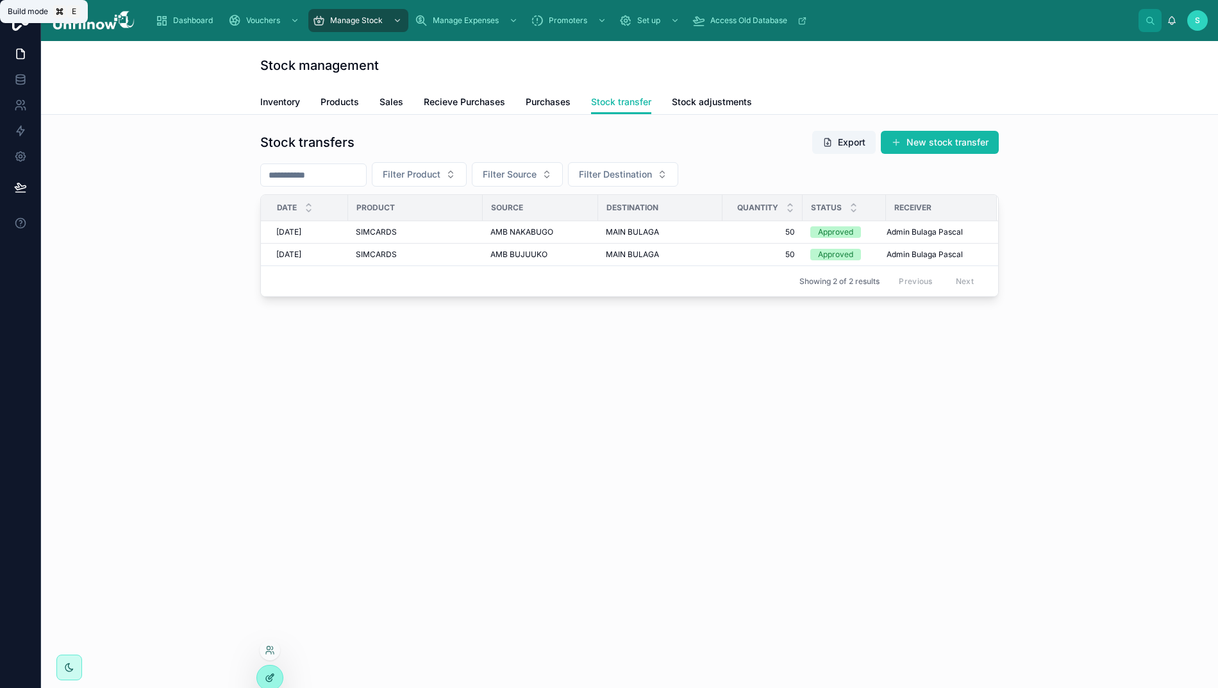
click at [270, 677] on icon at bounding box center [271, 676] width 5 height 5
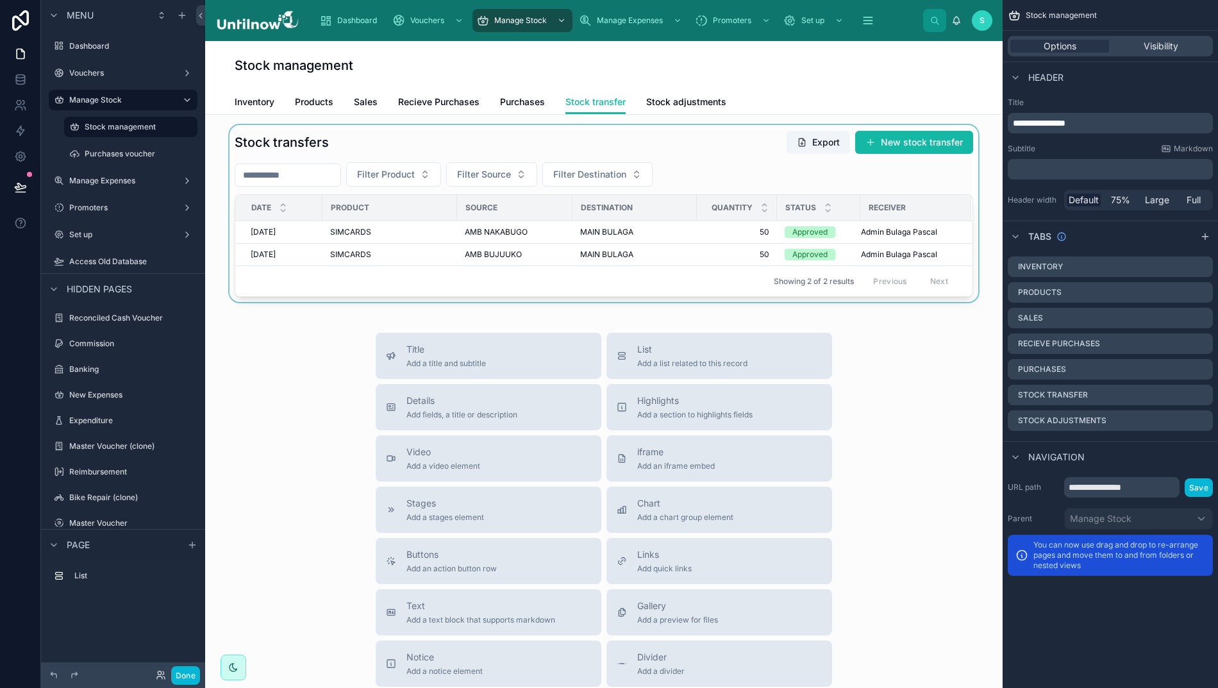
click at [711, 140] on div at bounding box center [603, 213] width 777 height 177
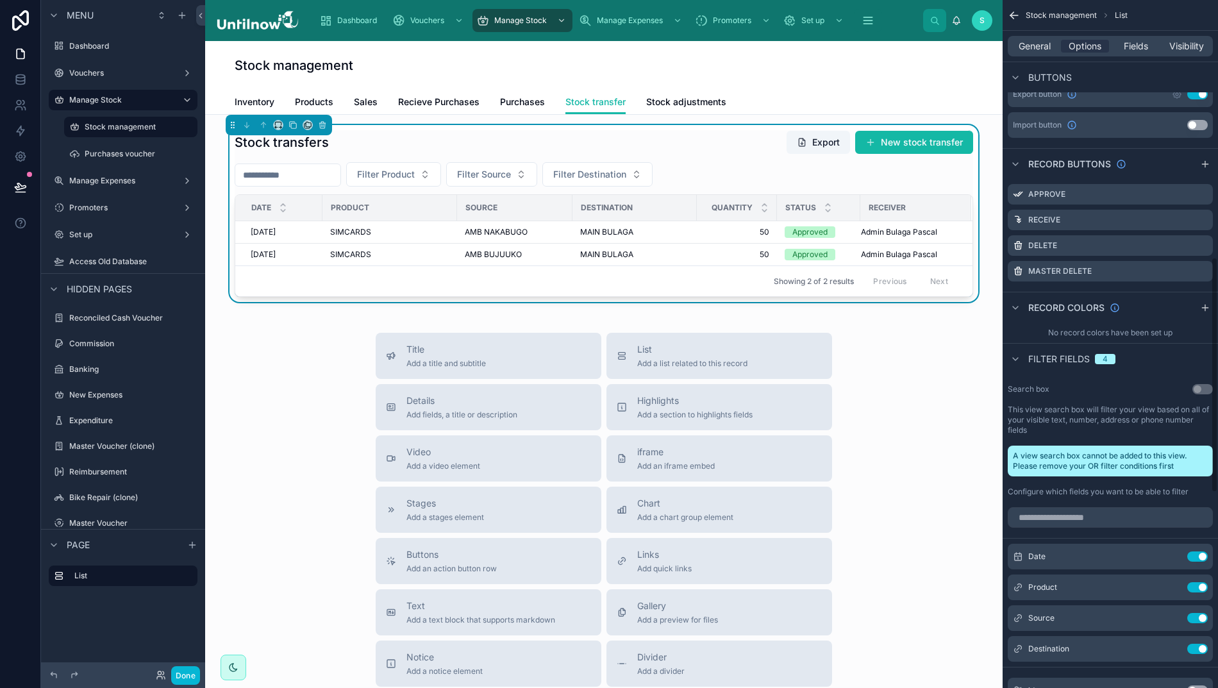
scroll to position [729, 0]
click at [1208, 222] on icon "scrollable content" at bounding box center [1202, 220] width 10 height 10
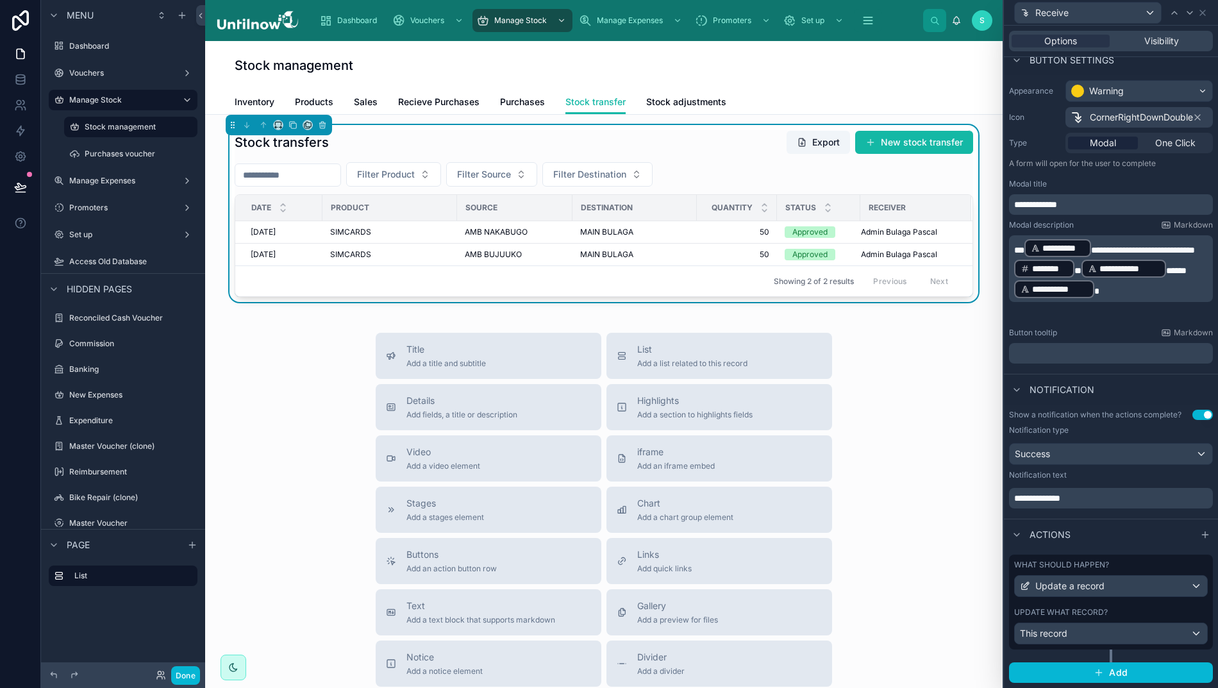
scroll to position [83, 0]
click at [1122, 645] on div "This record" at bounding box center [1111, 634] width 192 height 21
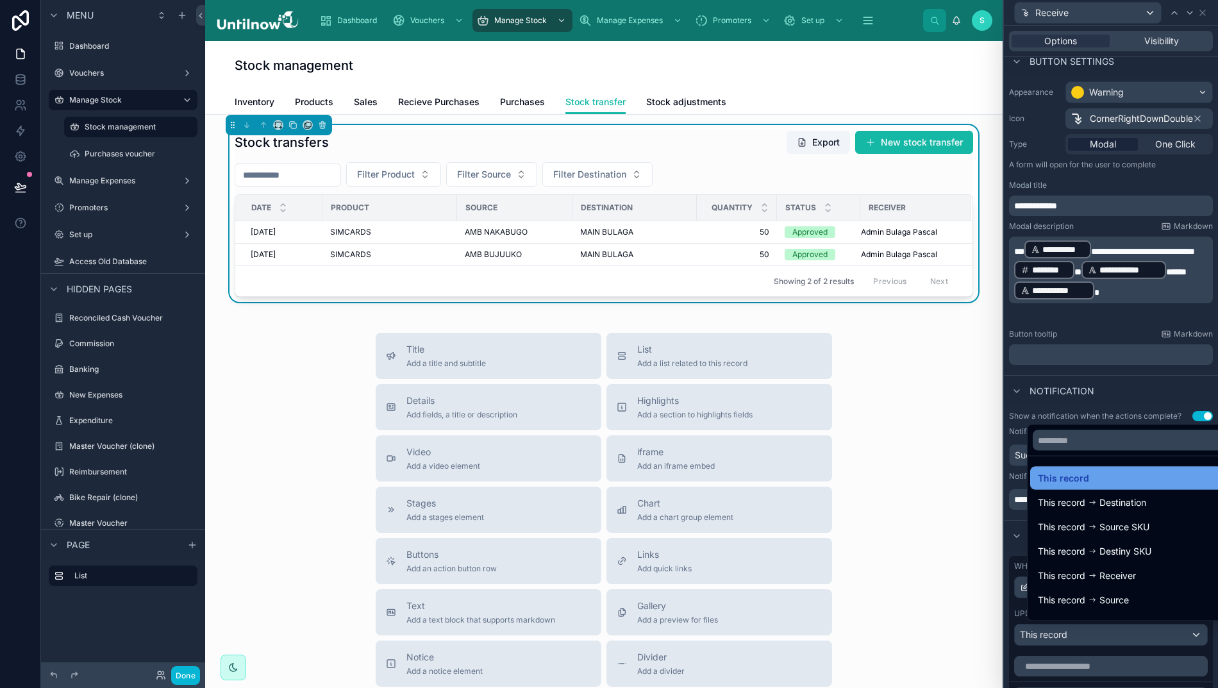
click at [1059, 486] on span "This record" at bounding box center [1063, 477] width 51 height 15
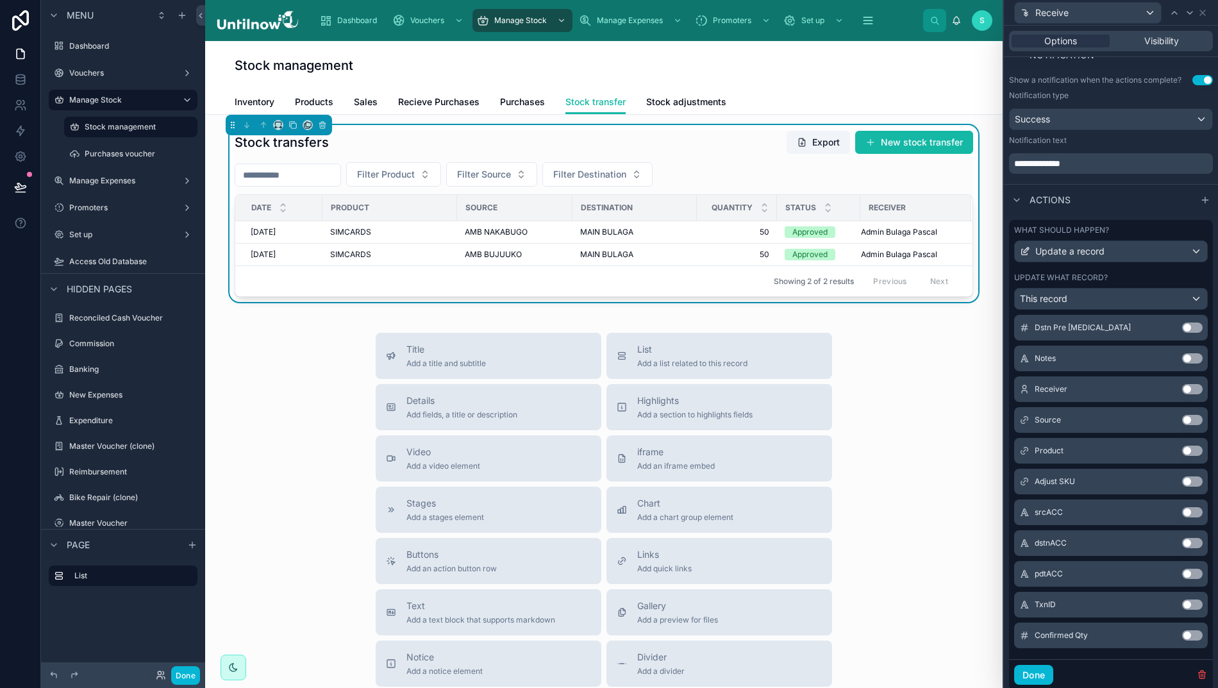
scroll to position [515, 0]
click at [1182, 642] on button "Use setting" at bounding box center [1192, 636] width 21 height 10
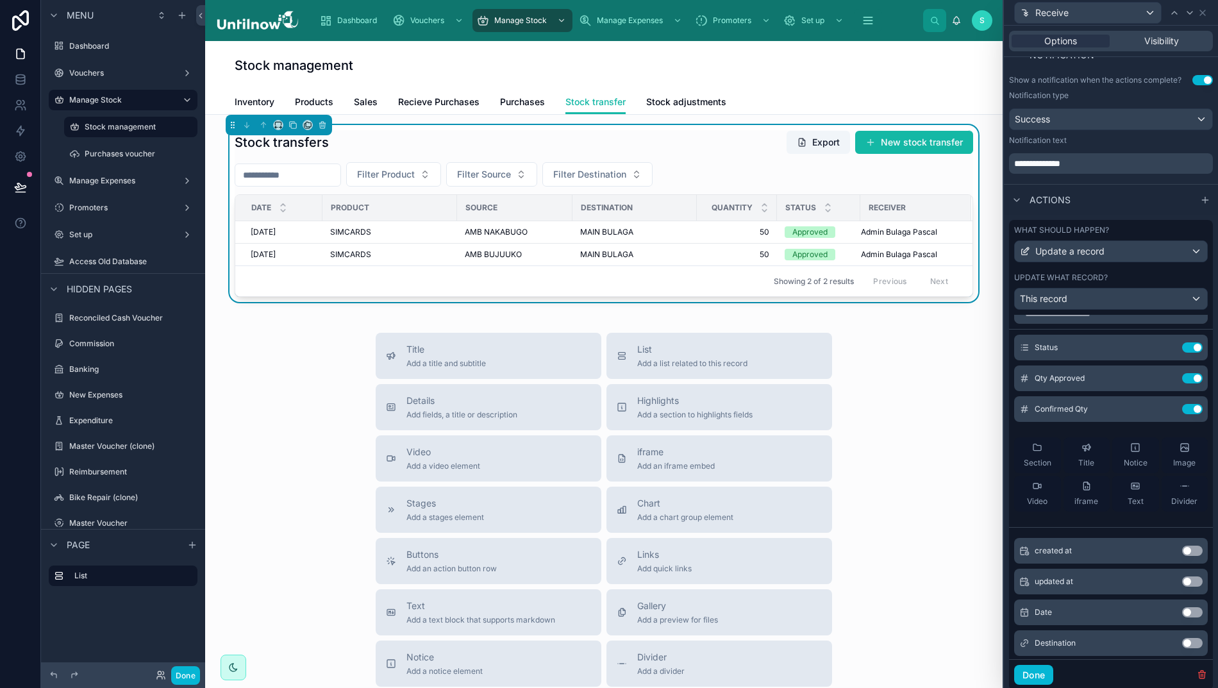
scroll to position [0, 0]
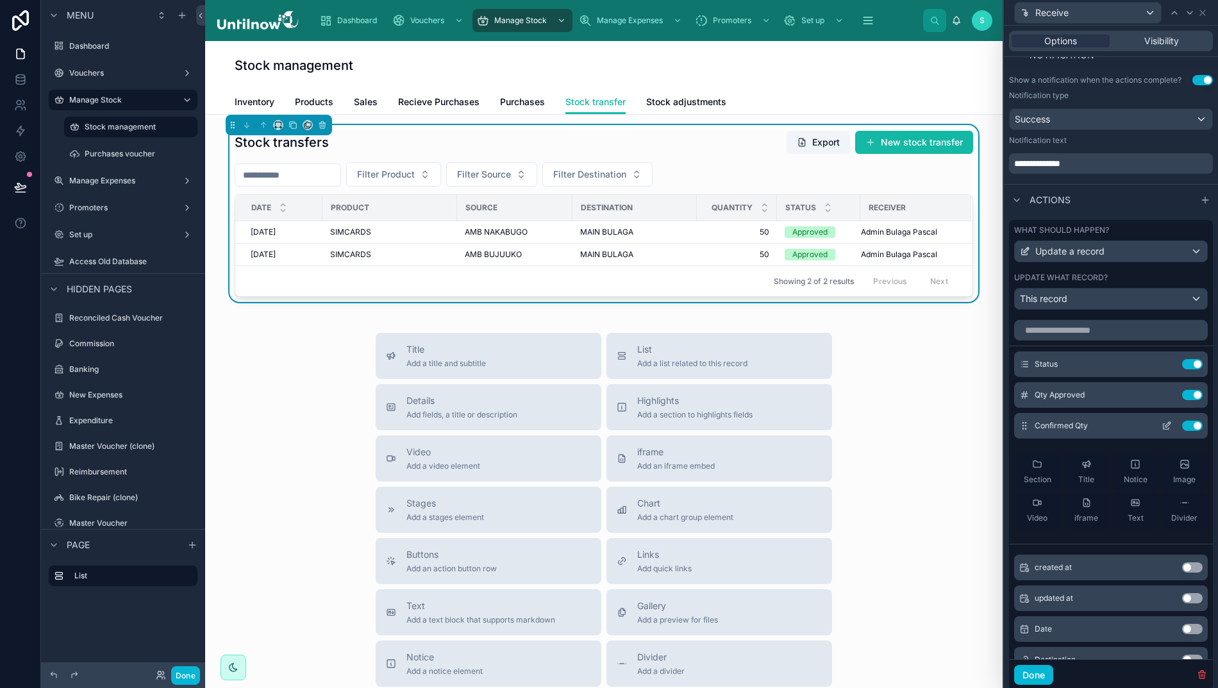
click at [1165, 427] on icon at bounding box center [1167, 424] width 5 height 5
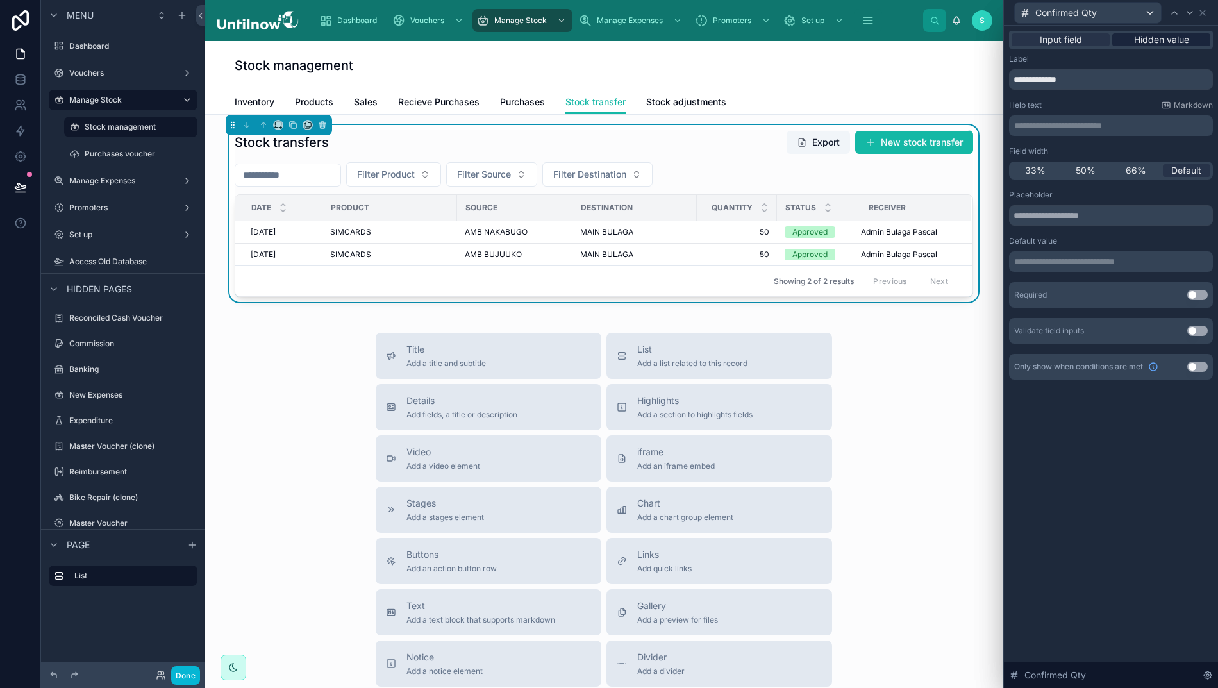
click at [1172, 37] on span "Hidden value" at bounding box center [1161, 39] width 55 height 13
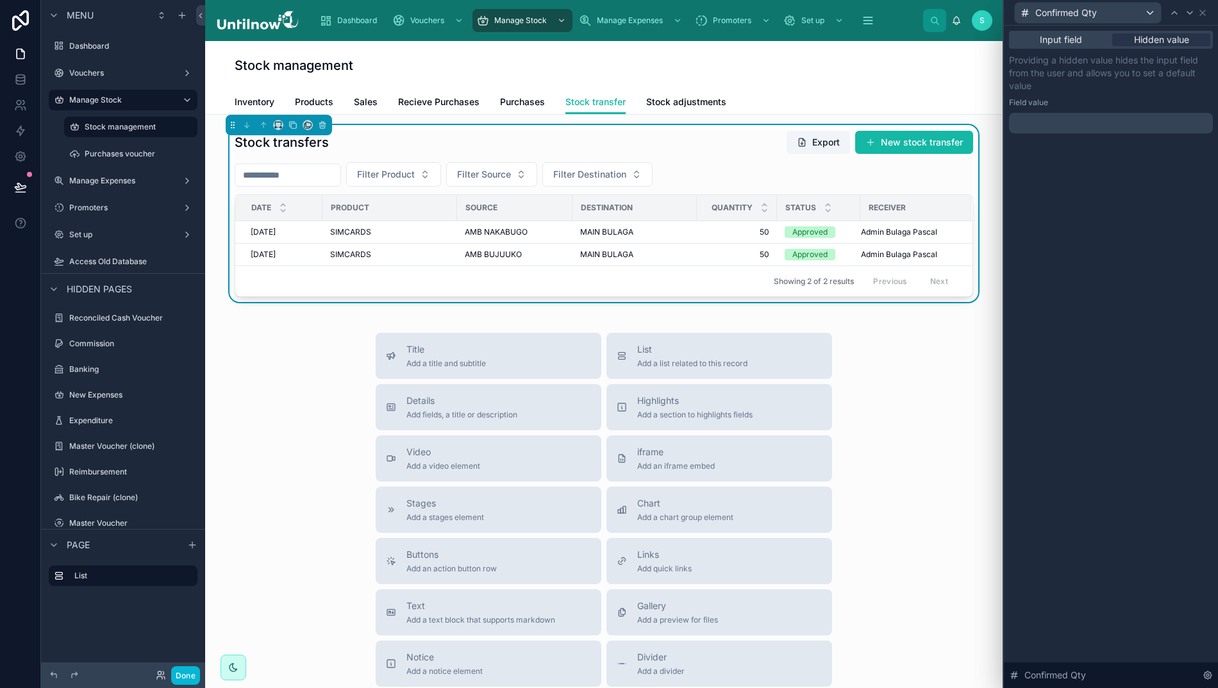
click at [1088, 124] on p "﻿" at bounding box center [1112, 123] width 196 height 13
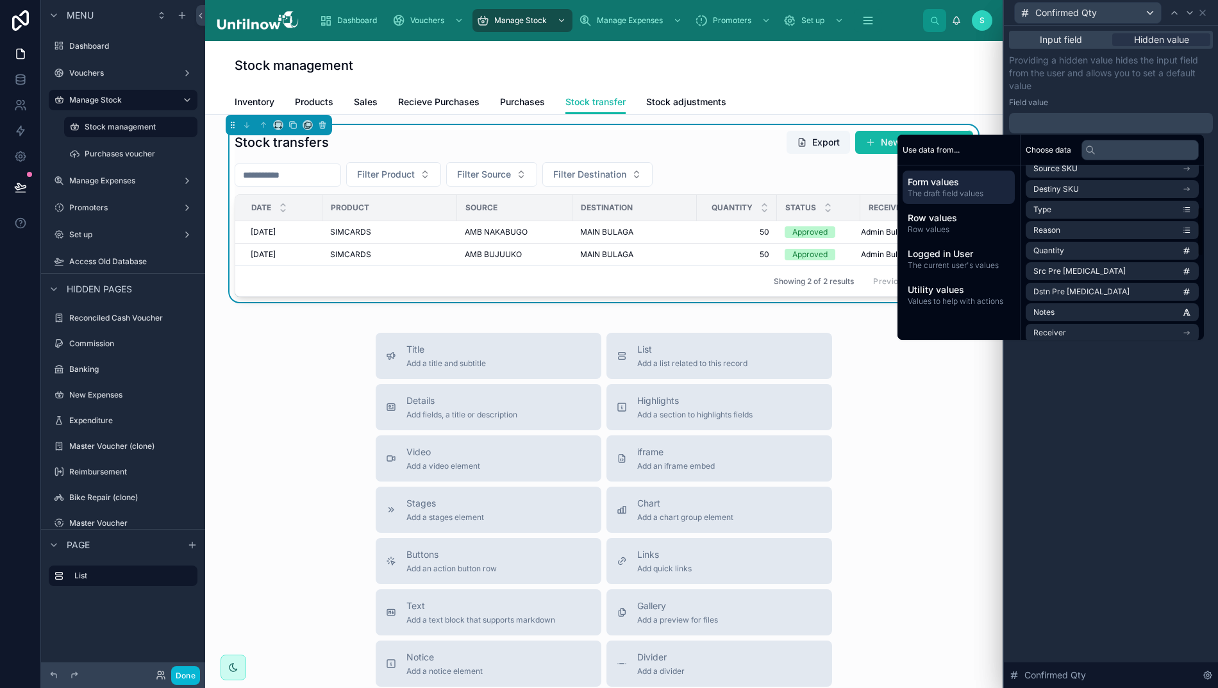
scroll to position [144, 0]
click at [1059, 242] on span "Quantity" at bounding box center [1048, 240] width 31 height 10
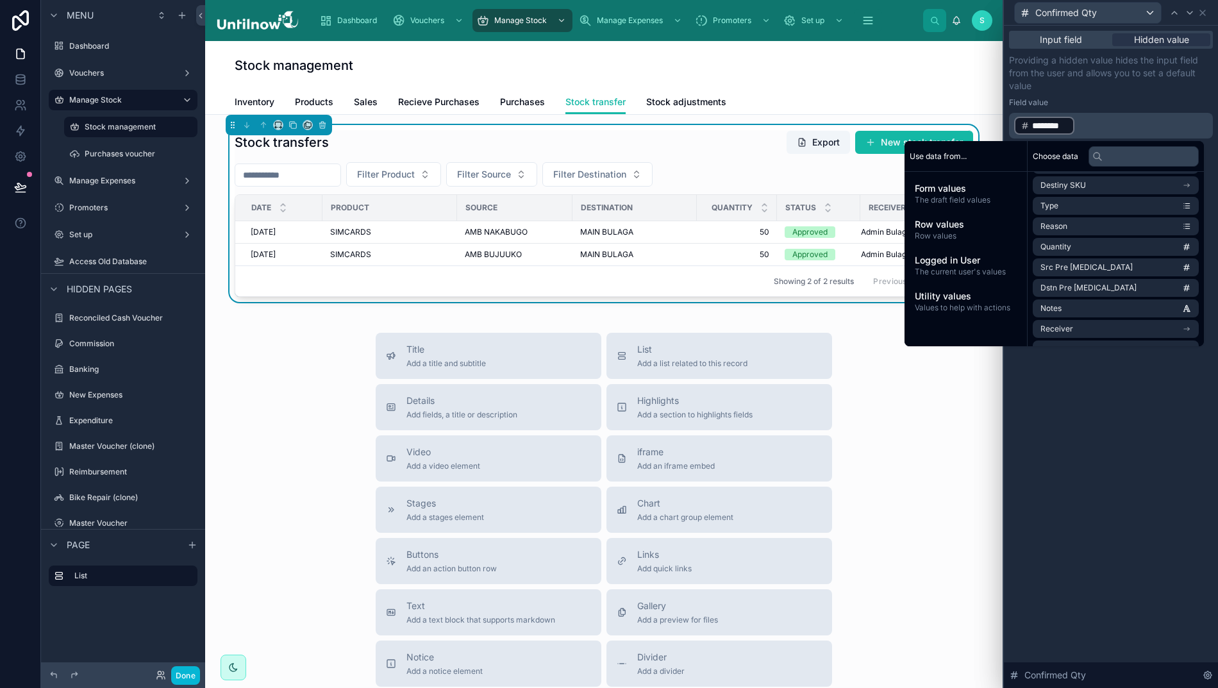
click at [1097, 403] on div "Input field Hidden value Providing a hidden value hides the input field from th…" at bounding box center [1111, 357] width 214 height 662
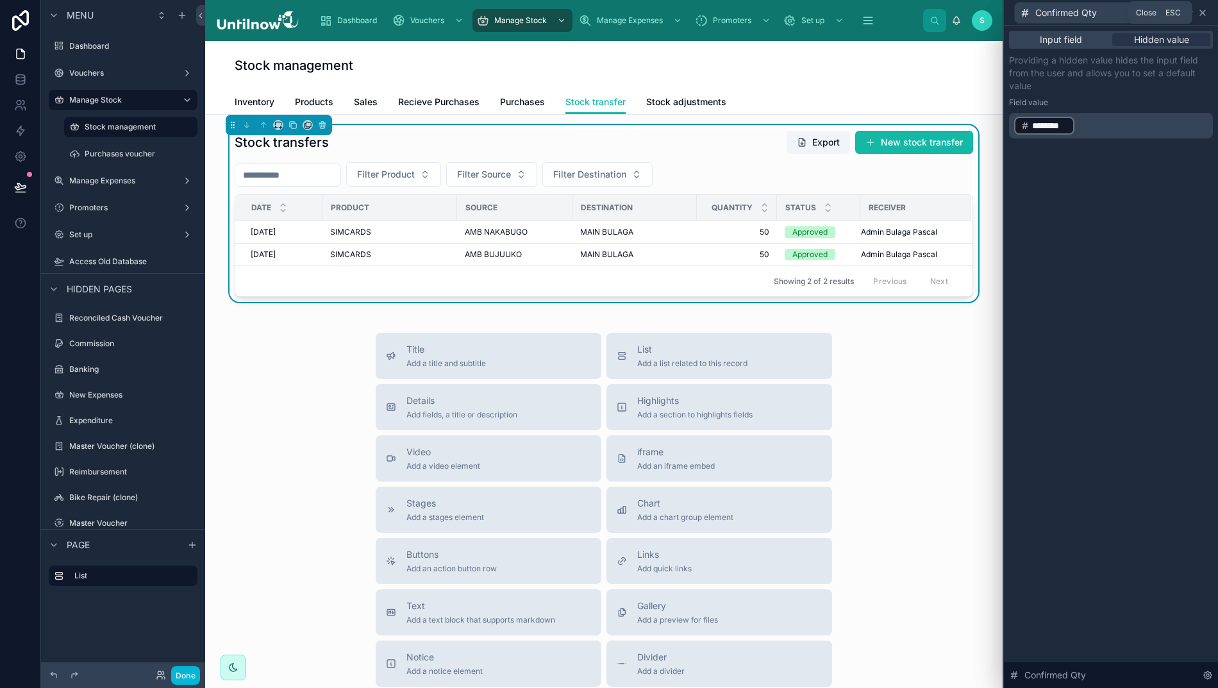
click at [1208, 11] on icon at bounding box center [1202, 13] width 10 height 10
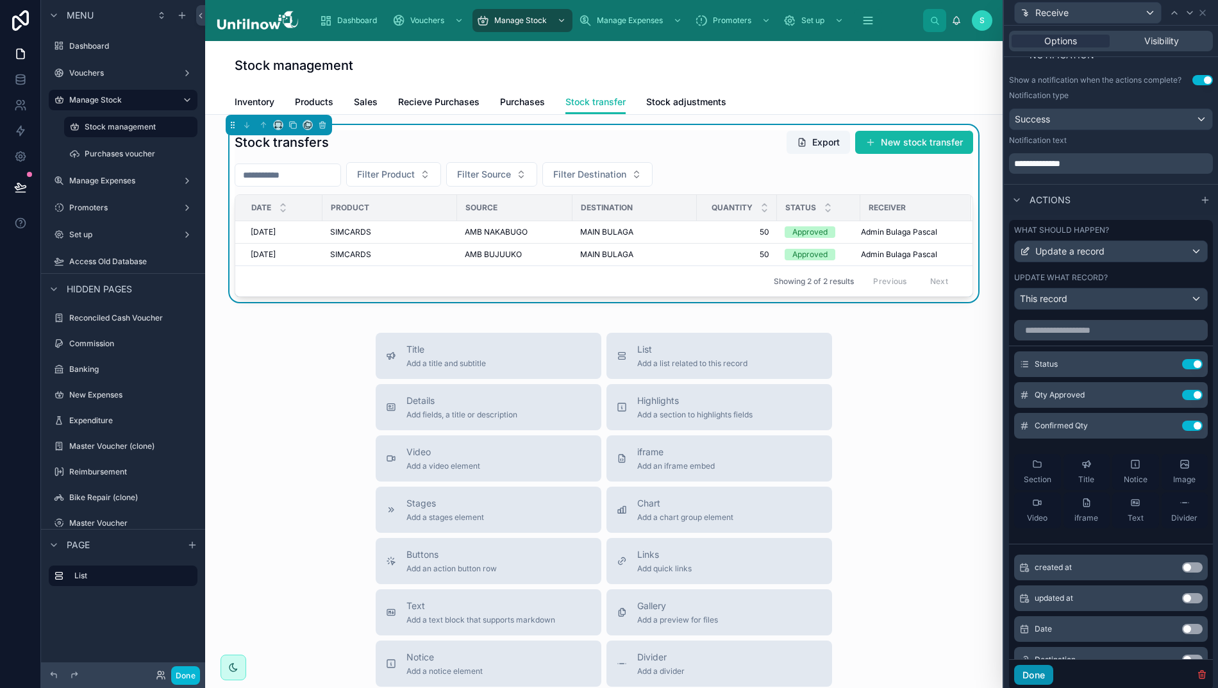
click at [1043, 685] on button "Done" at bounding box center [1033, 675] width 39 height 21
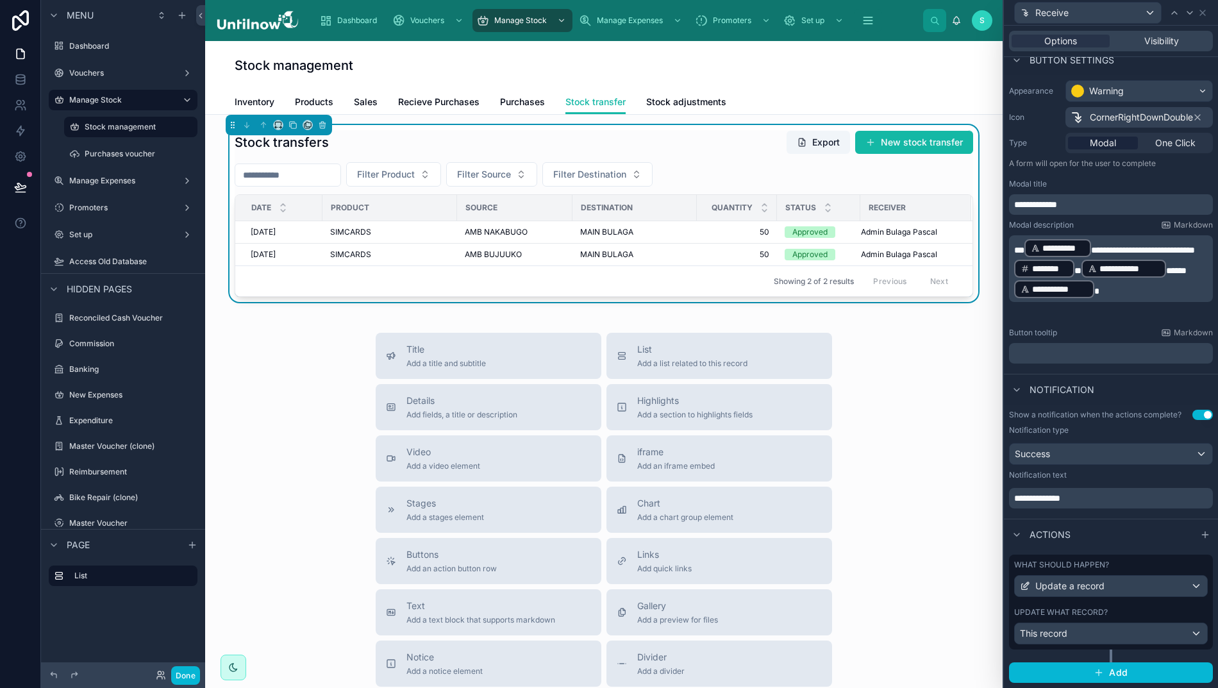
scroll to position [83, 0]
click at [26, 183] on icon at bounding box center [20, 187] width 13 height 13
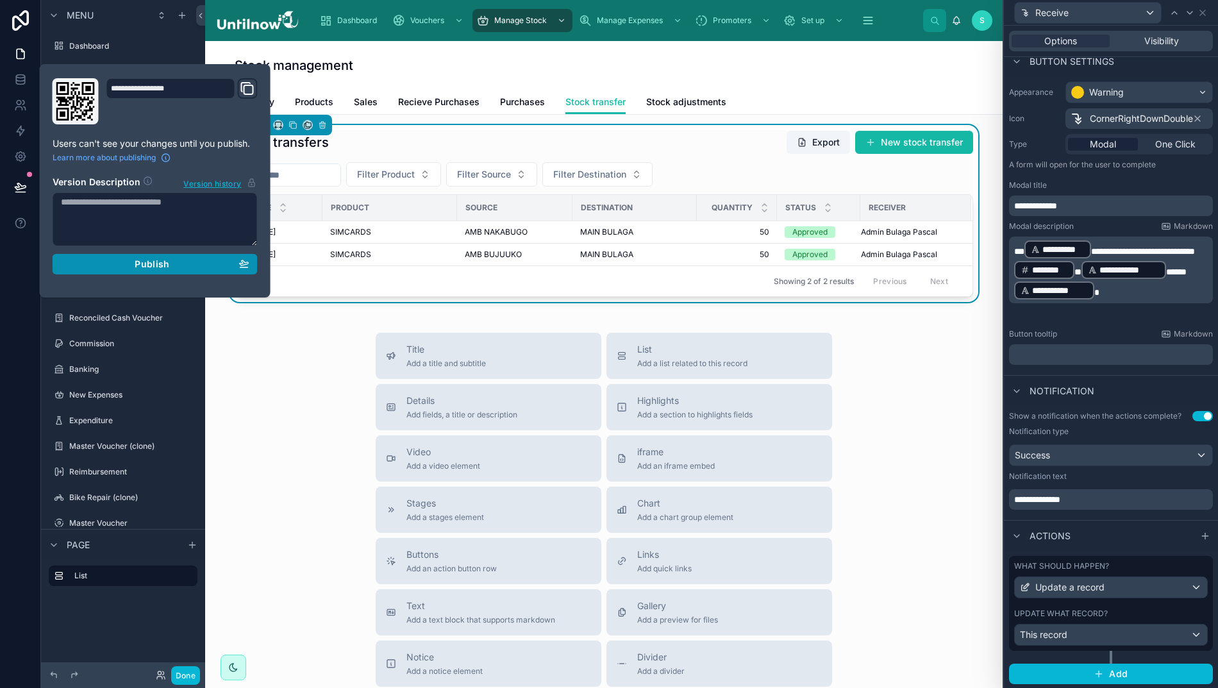
click at [153, 268] on span "Publish" at bounding box center [152, 264] width 35 height 12
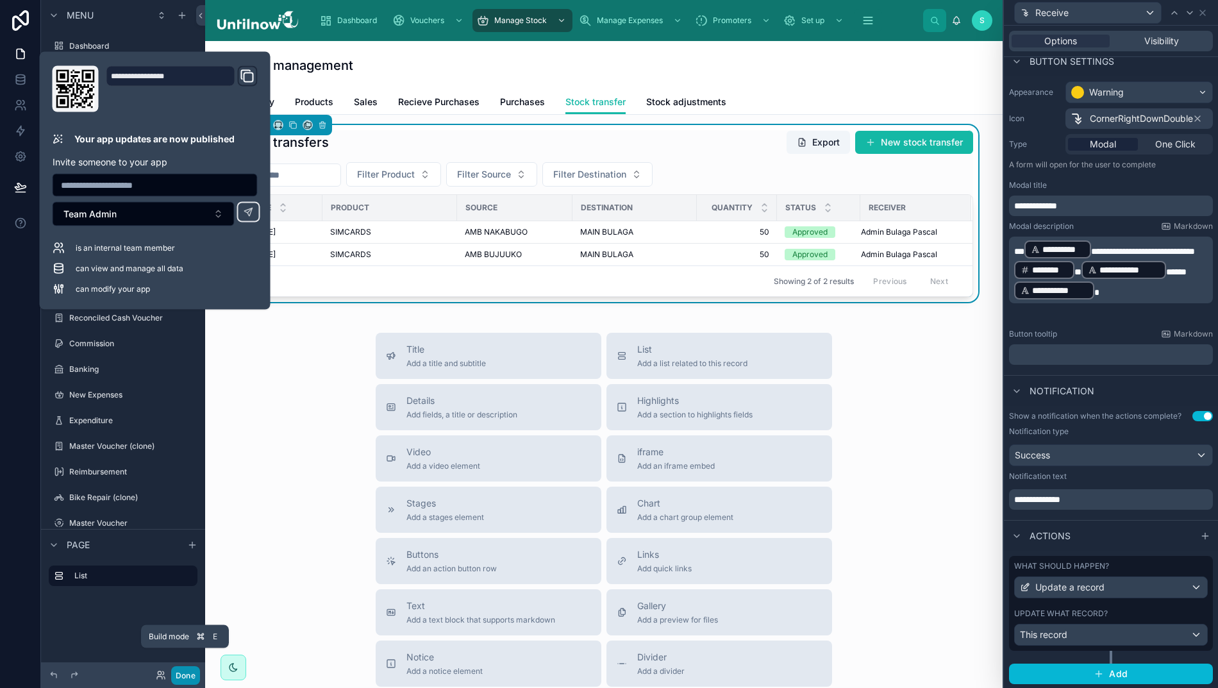
click at [186, 672] on button "Done" at bounding box center [185, 675] width 29 height 19
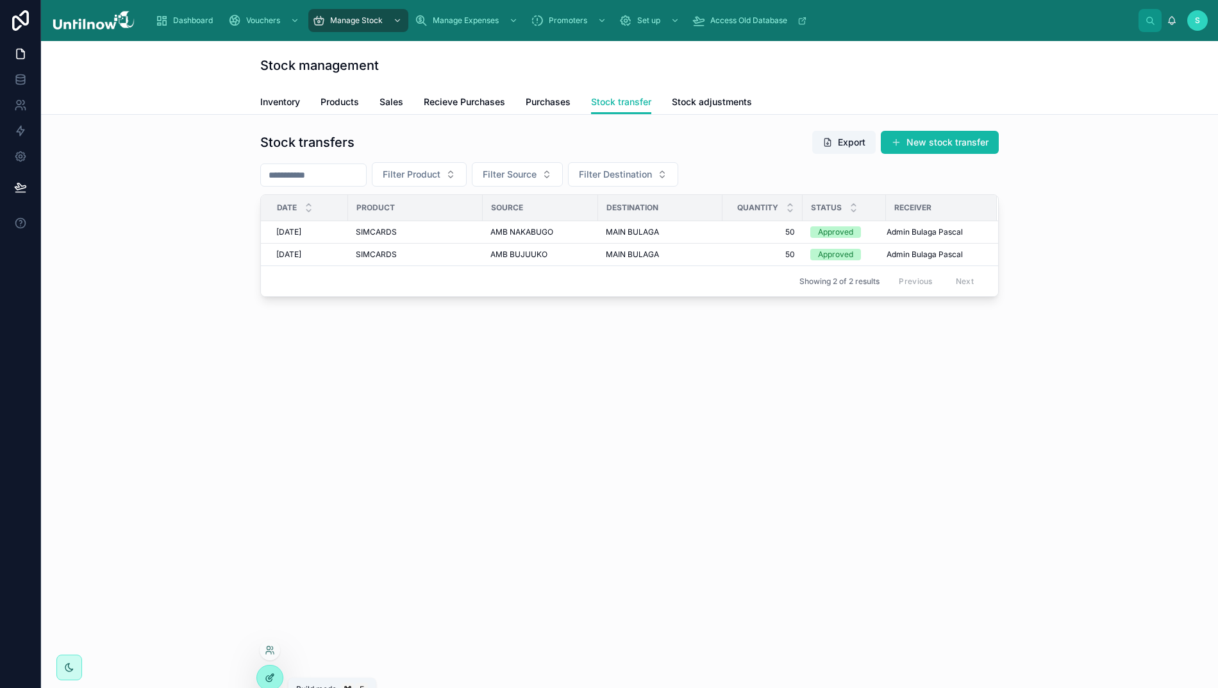
click at [274, 672] on div at bounding box center [270, 677] width 26 height 24
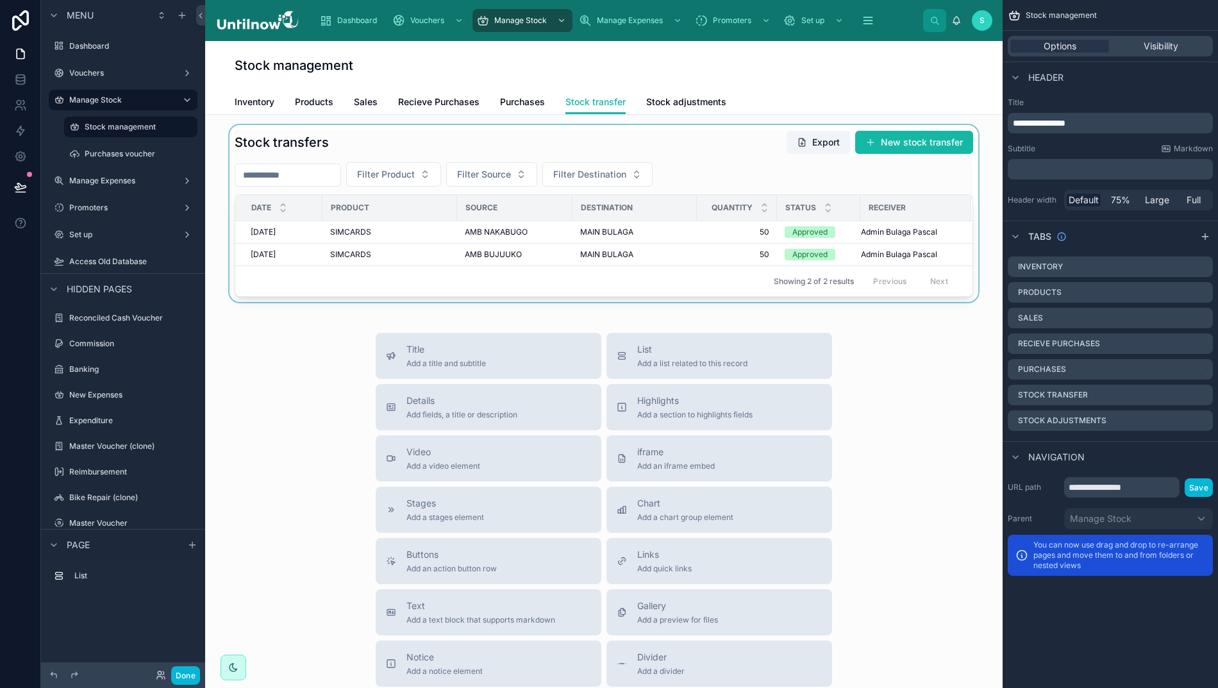
click at [602, 136] on div at bounding box center [603, 213] width 777 height 177
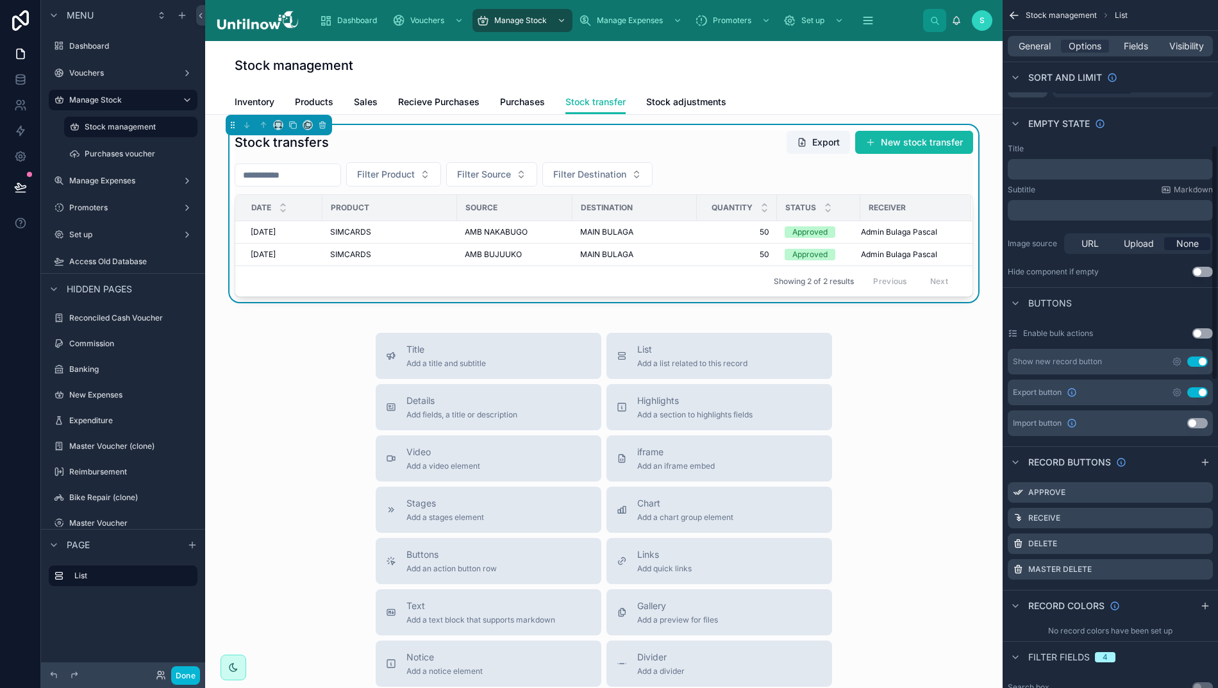
scroll to position [439, 0]
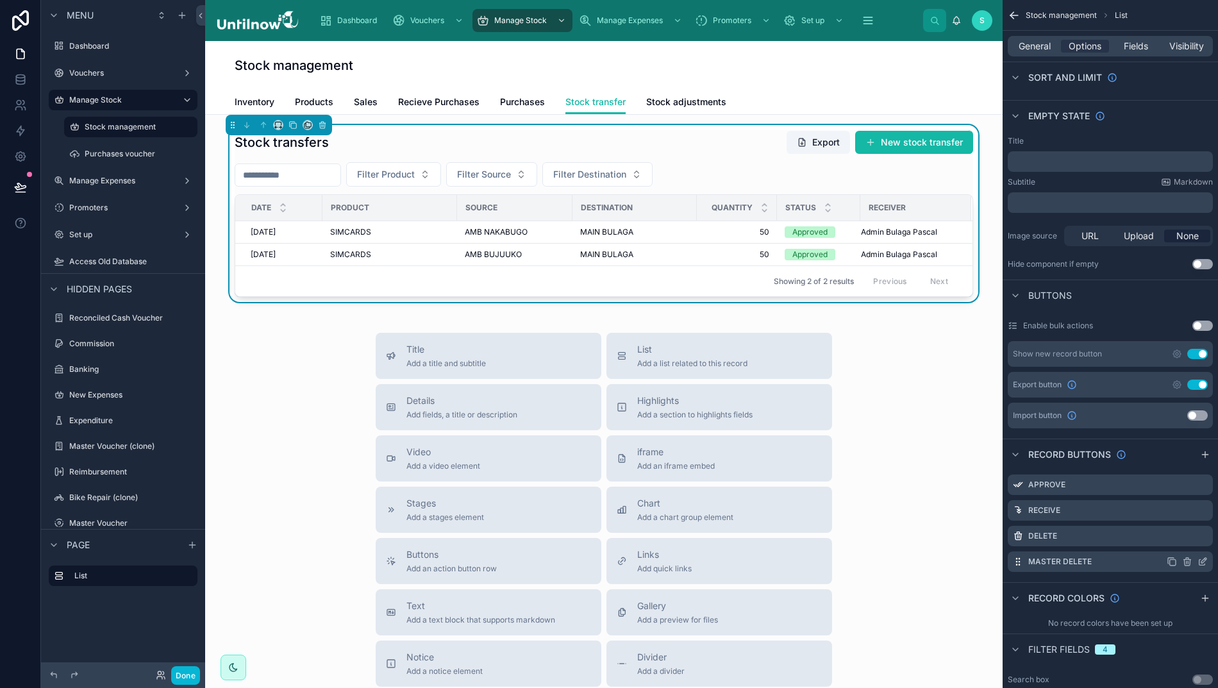
click at [1208, 564] on icon "scrollable content" at bounding box center [1202, 561] width 10 height 10
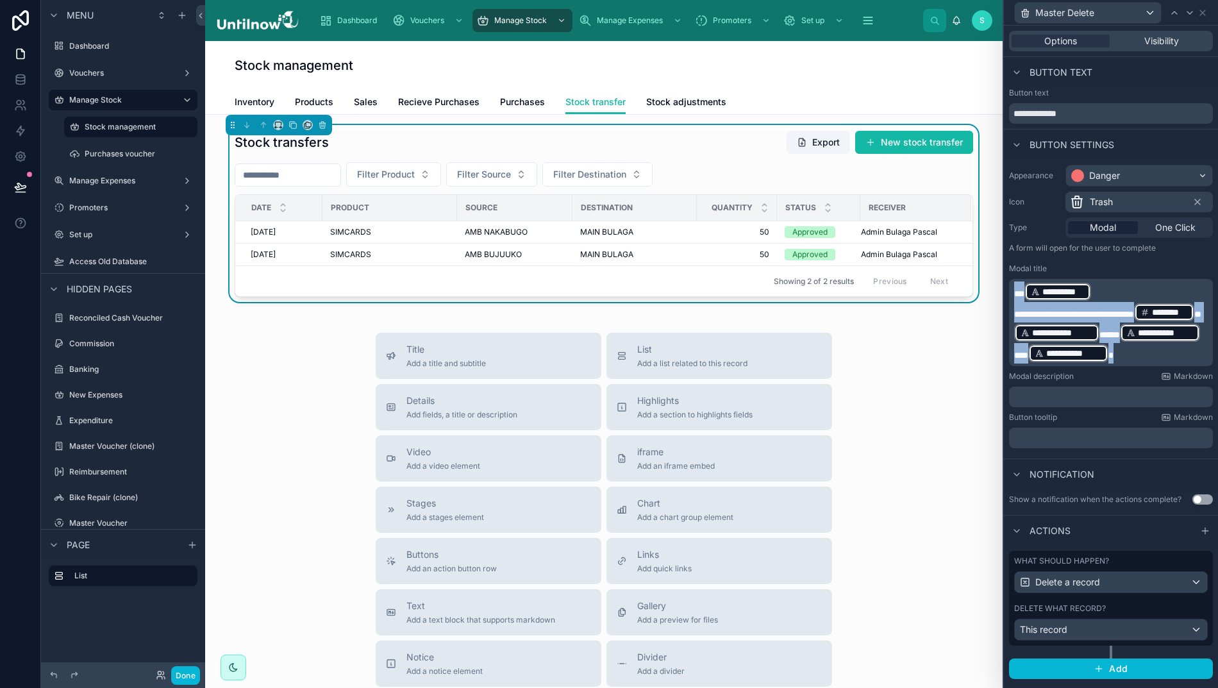
drag, startPoint x: 1125, startPoint y: 354, endPoint x: 1014, endPoint y: 288, distance: 129.9
click at [1014, 288] on div "**********" at bounding box center [609, 344] width 1218 height 688
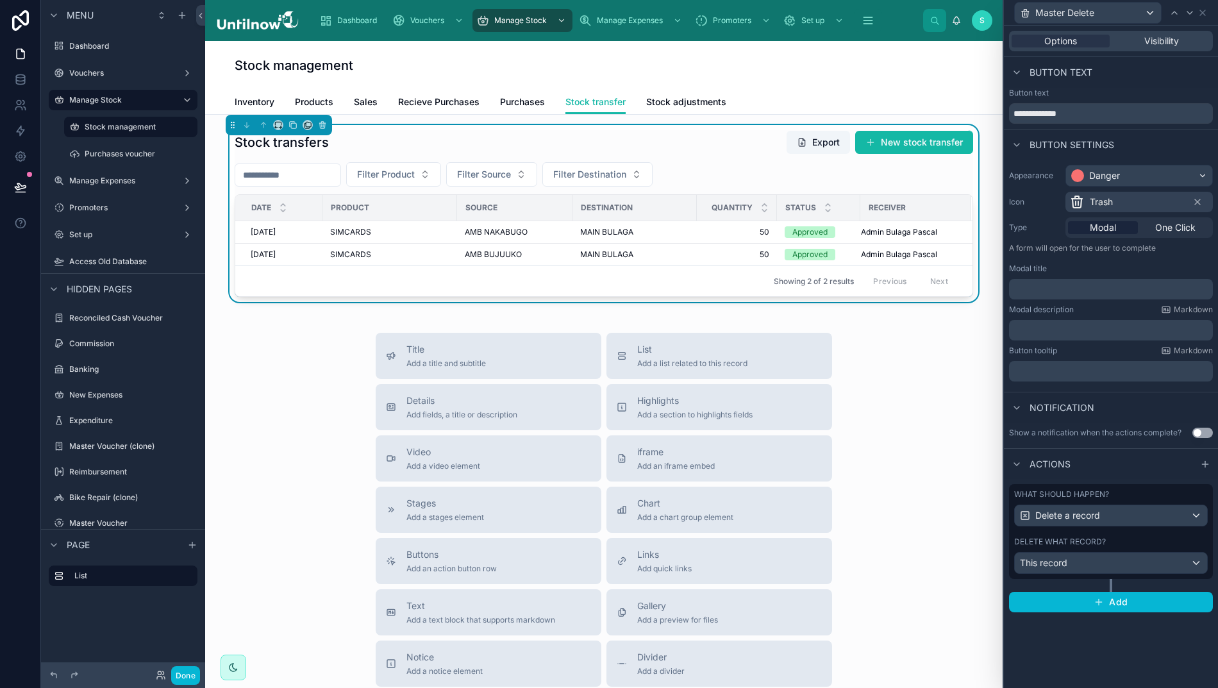
click at [1041, 331] on p "﻿" at bounding box center [1112, 330] width 196 height 13
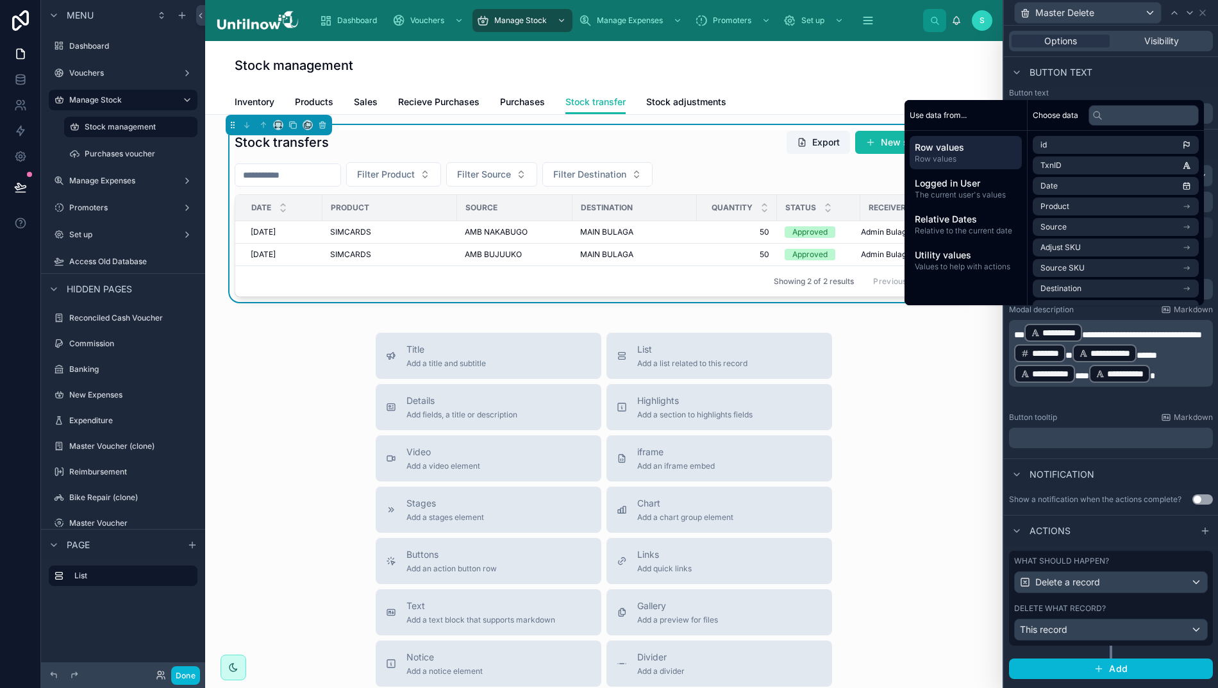
scroll to position [0, 0]
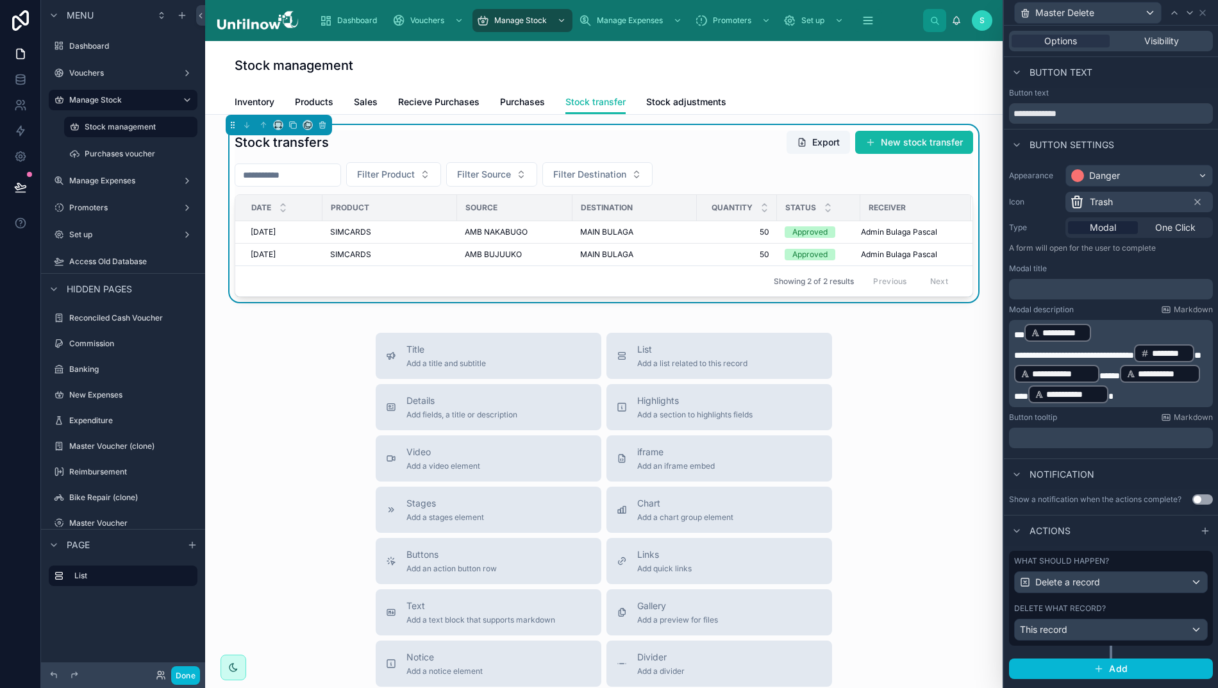
click at [1129, 460] on div "Notification" at bounding box center [1111, 473] width 214 height 31
click at [1078, 288] on p "﻿" at bounding box center [1112, 289] width 196 height 13
click at [187, 677] on button "Done" at bounding box center [185, 675] width 29 height 19
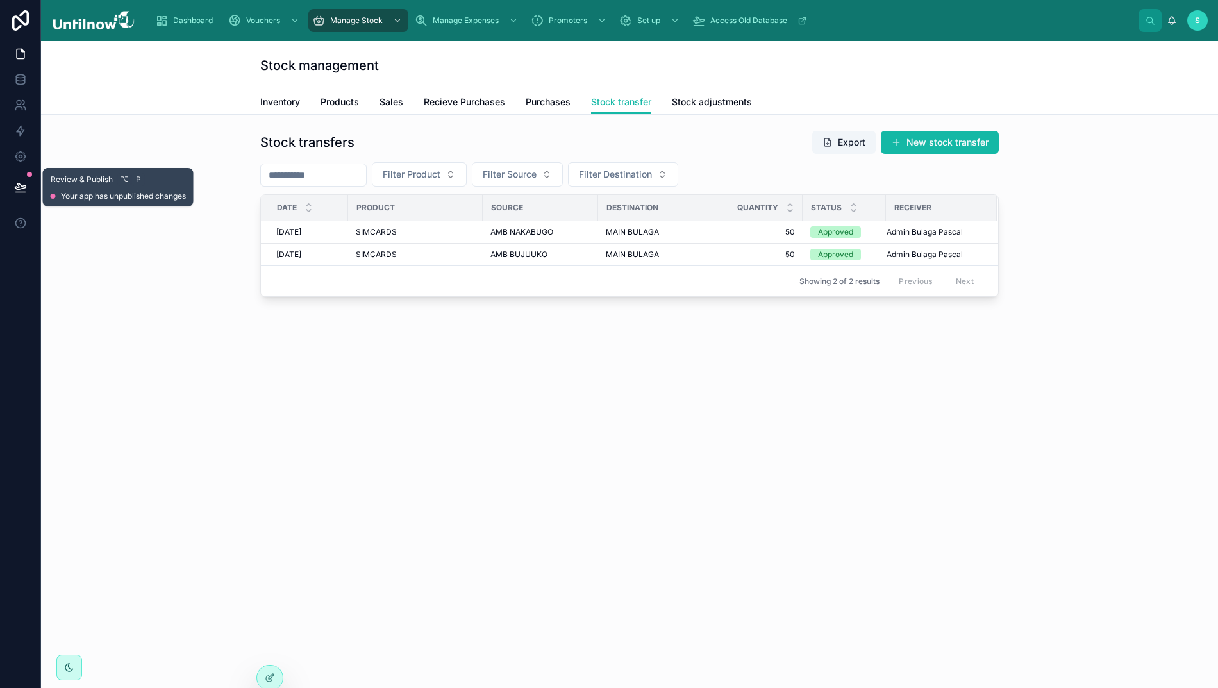
click at [23, 188] on icon at bounding box center [20, 186] width 11 height 6
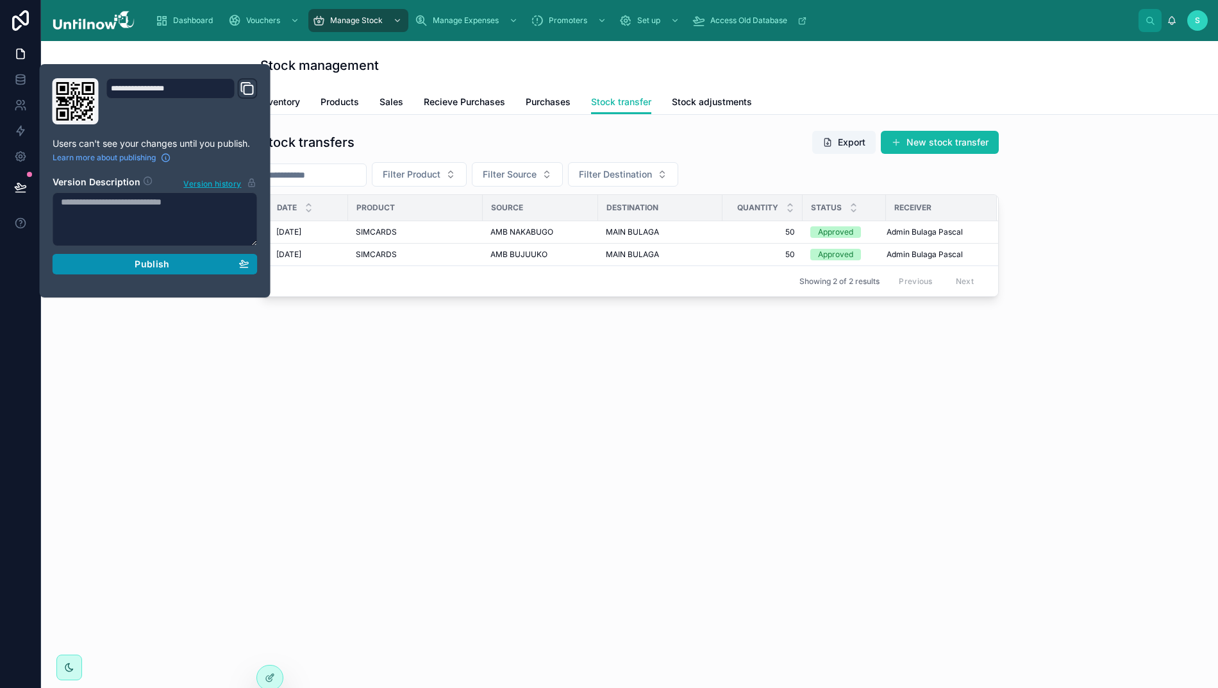
click at [131, 265] on div "Publish" at bounding box center [155, 264] width 188 height 12
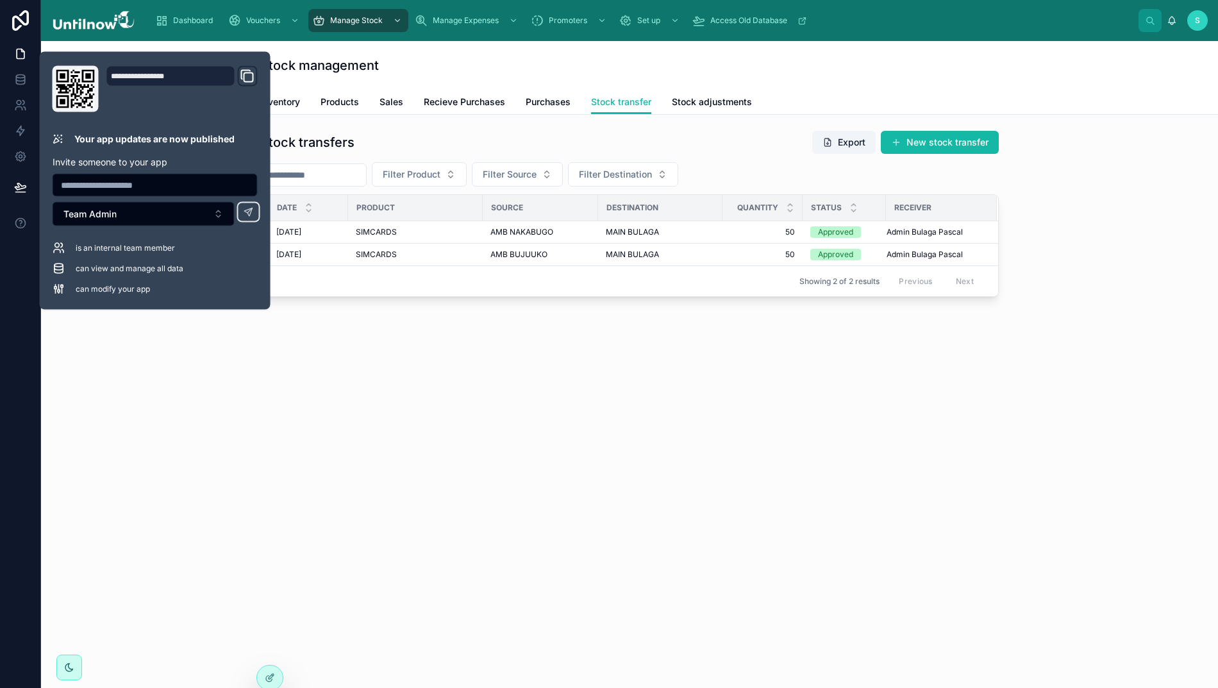
click at [394, 377] on div "Stock transfers Export New stock transfer Filter Product Filter Source Filter D…" at bounding box center [629, 249] width 1177 height 269
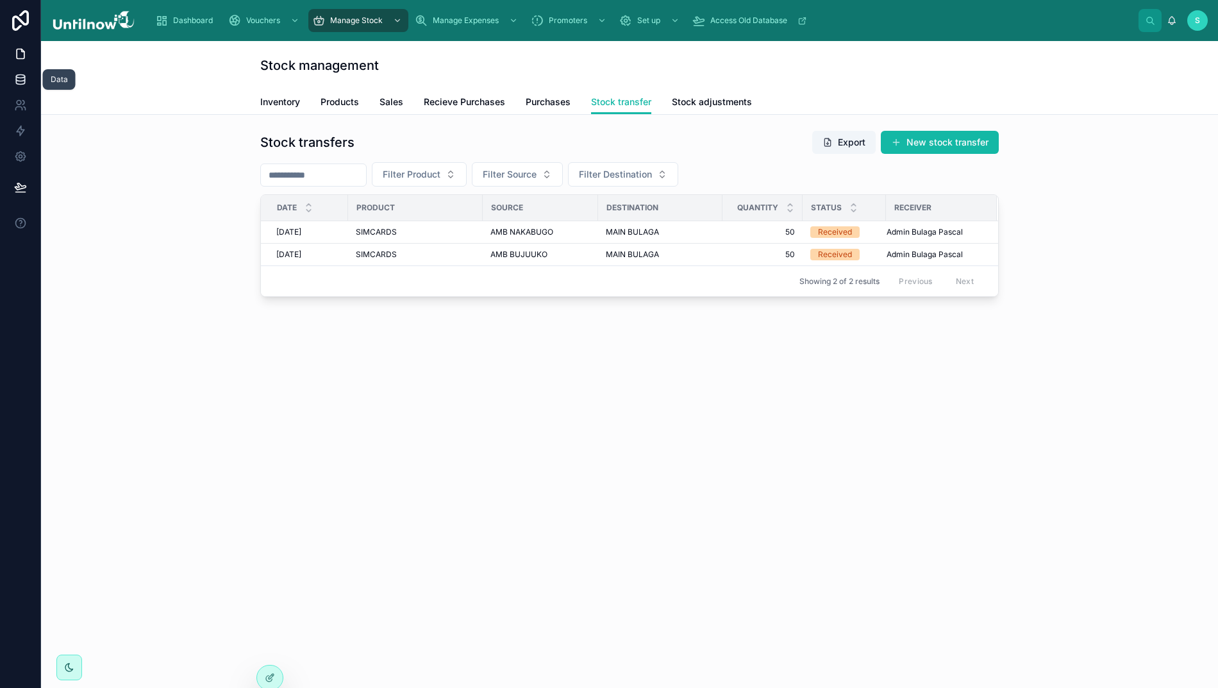
click at [19, 78] on icon at bounding box center [20, 79] width 13 height 13
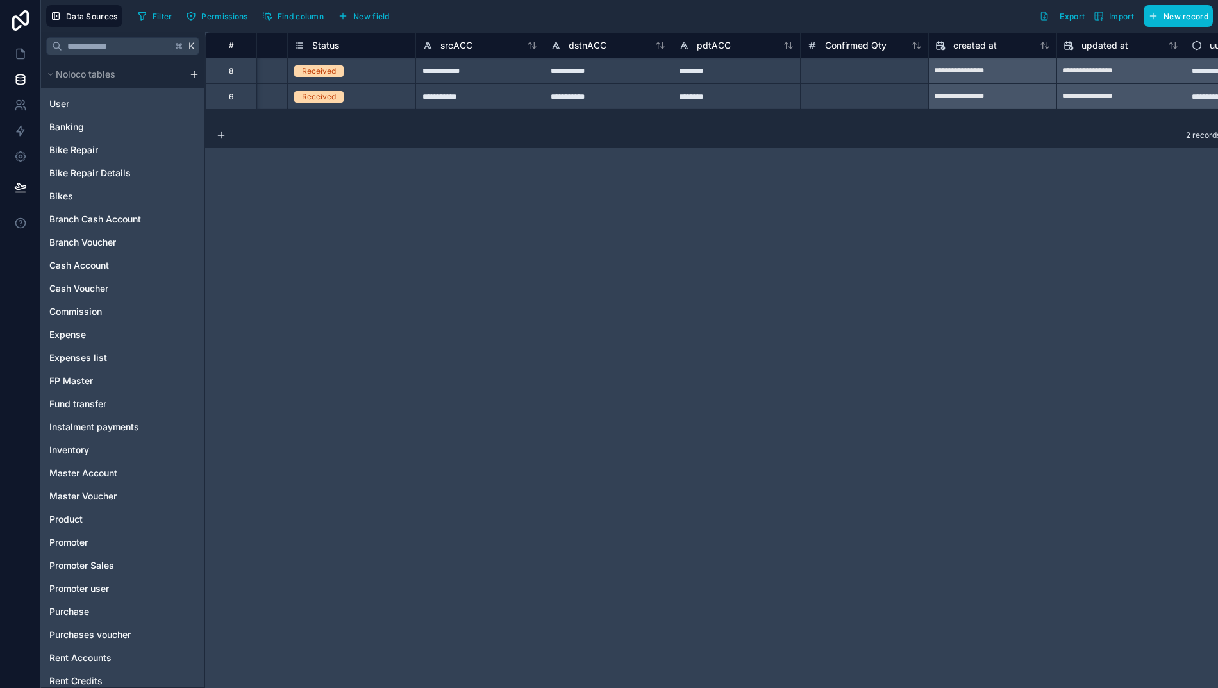
scroll to position [0, 2018]
click at [14, 56] on icon at bounding box center [20, 53] width 13 height 13
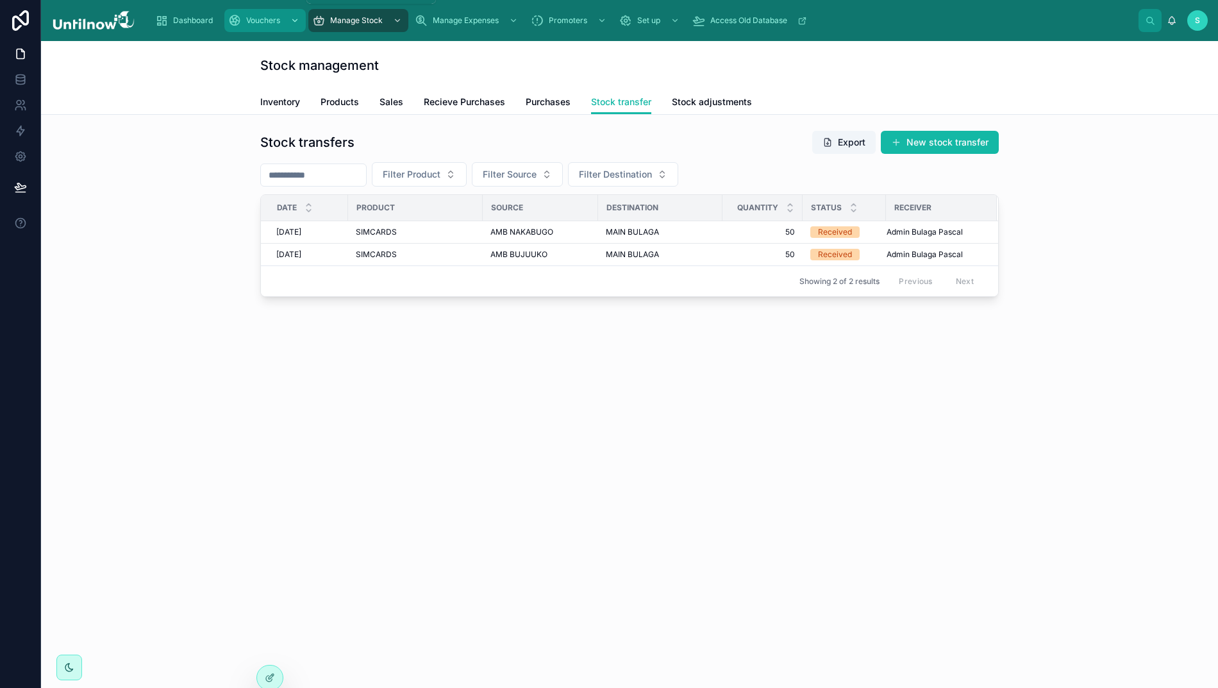
click at [262, 22] on span "Vouchers" at bounding box center [263, 20] width 34 height 10
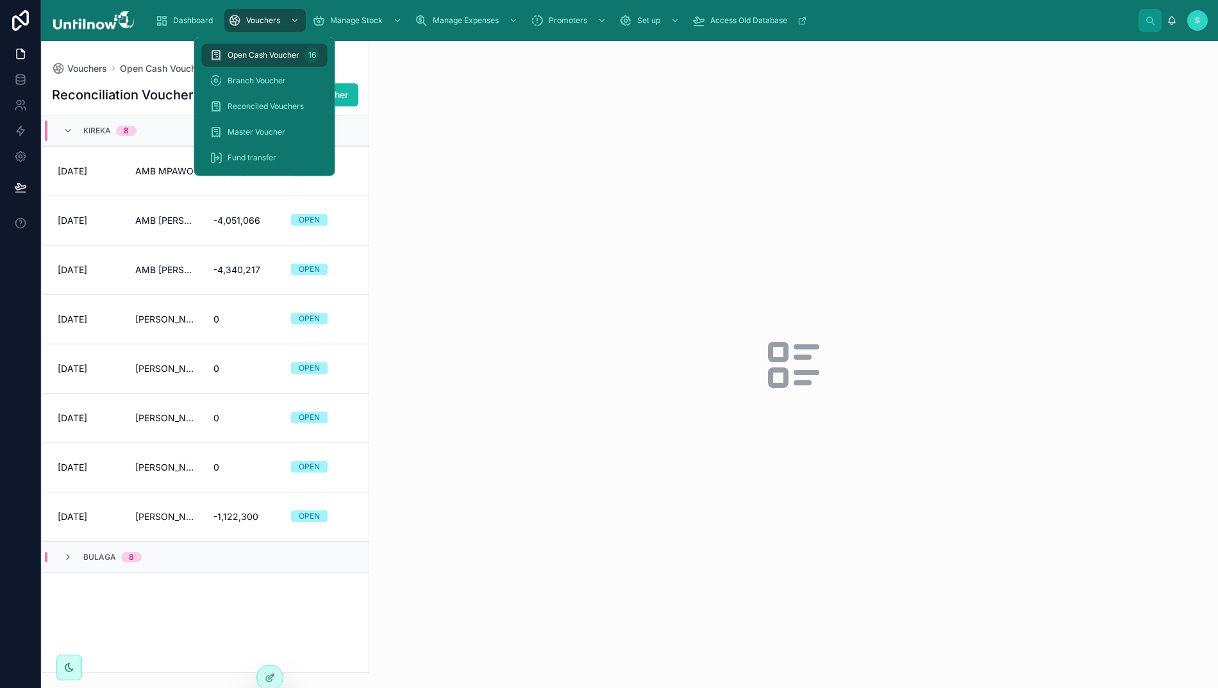
click at [255, 51] on span "Open Cash Voucher" at bounding box center [264, 55] width 72 height 10
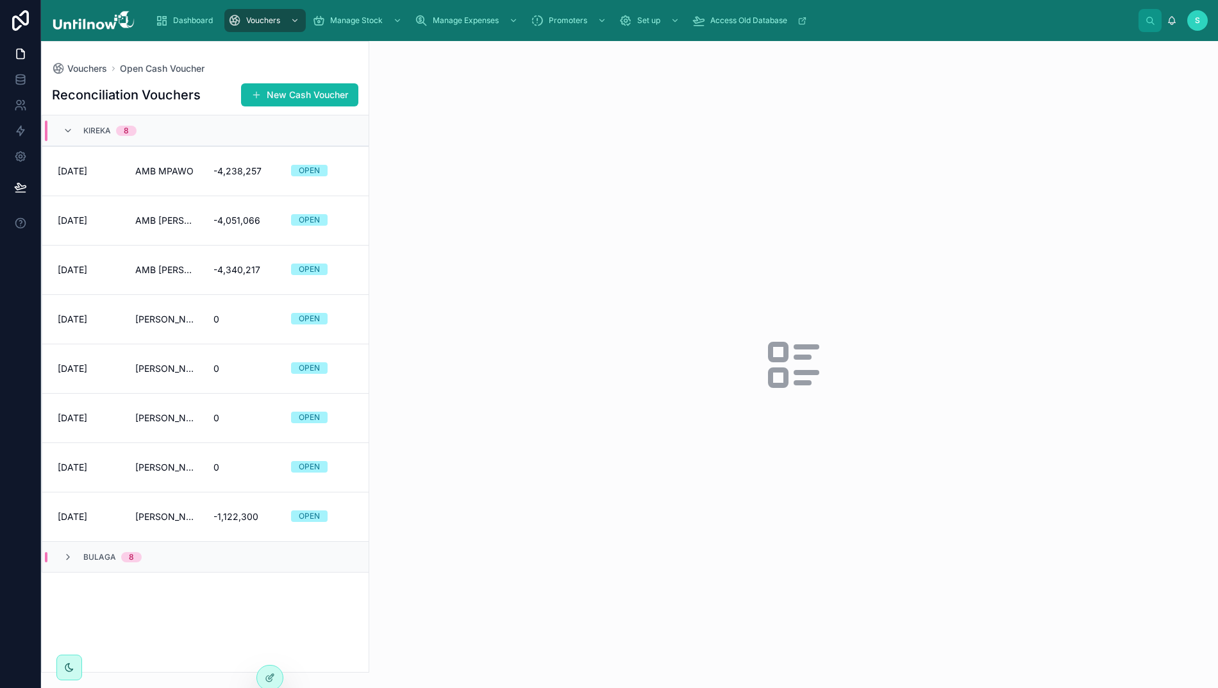
click at [513, 144] on div at bounding box center [793, 364] width 849 height 647
click at [285, 91] on button "New Cash Voucher" at bounding box center [299, 94] width 117 height 23
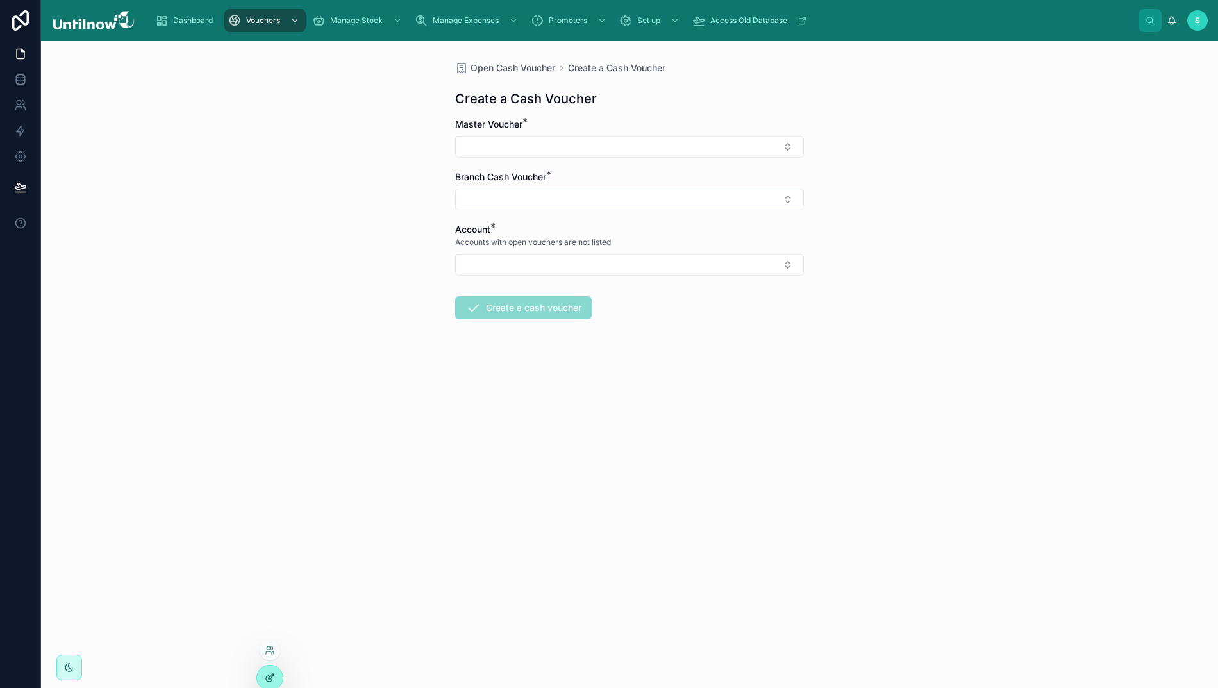
click at [265, 675] on icon at bounding box center [270, 677] width 10 height 10
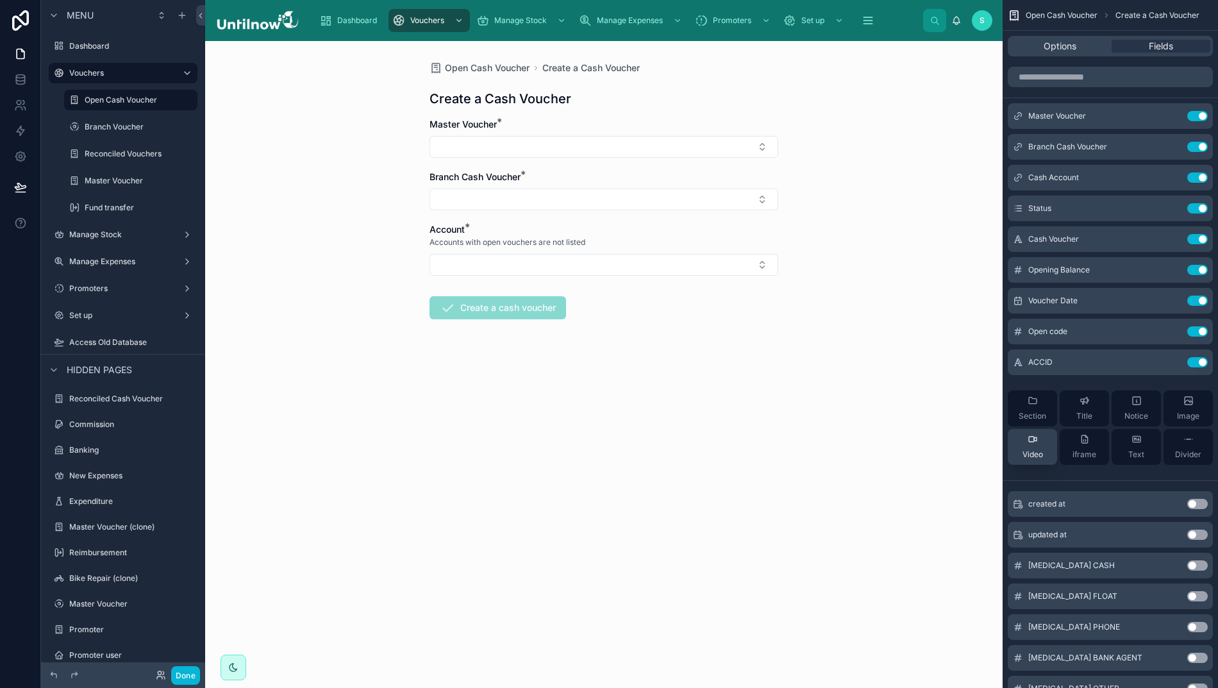
drag, startPoint x: 1043, startPoint y: 44, endPoint x: 1054, endPoint y: 447, distance: 403.3
click at [95, 235] on label "Manage Stock" at bounding box center [120, 234] width 103 height 10
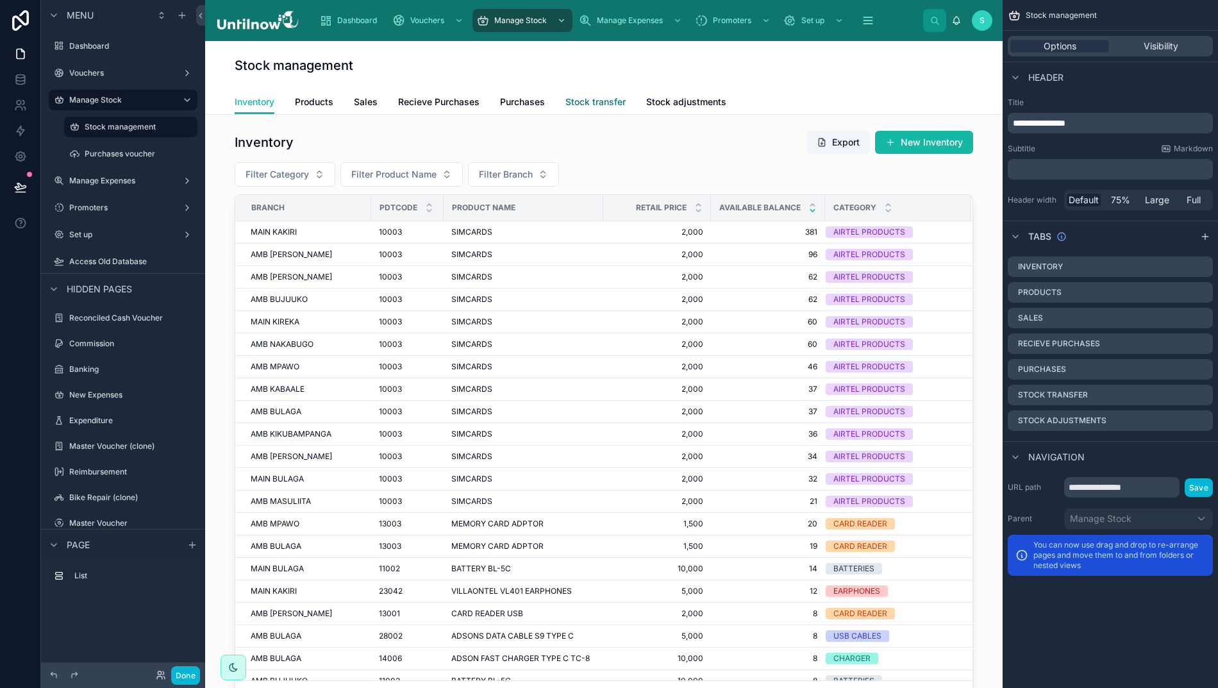
click at [573, 101] on span "Stock transfer" at bounding box center [595, 101] width 60 height 13
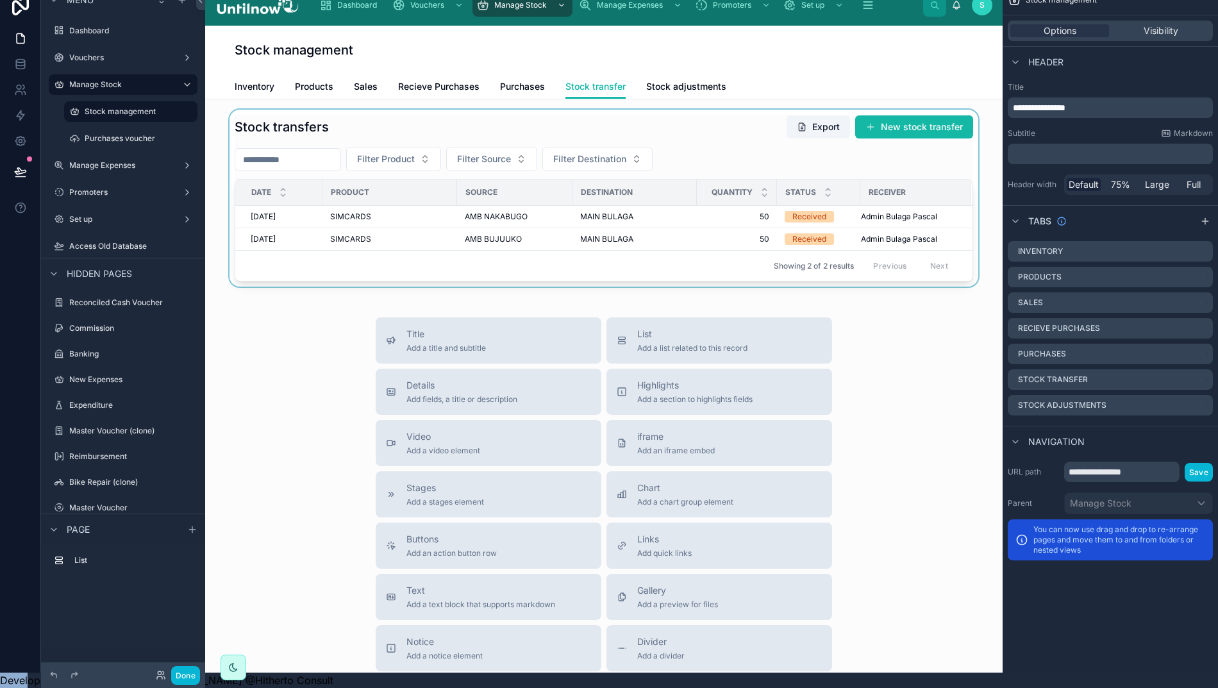
scroll to position [28, 13]
click at [758, 123] on div at bounding box center [603, 198] width 777 height 177
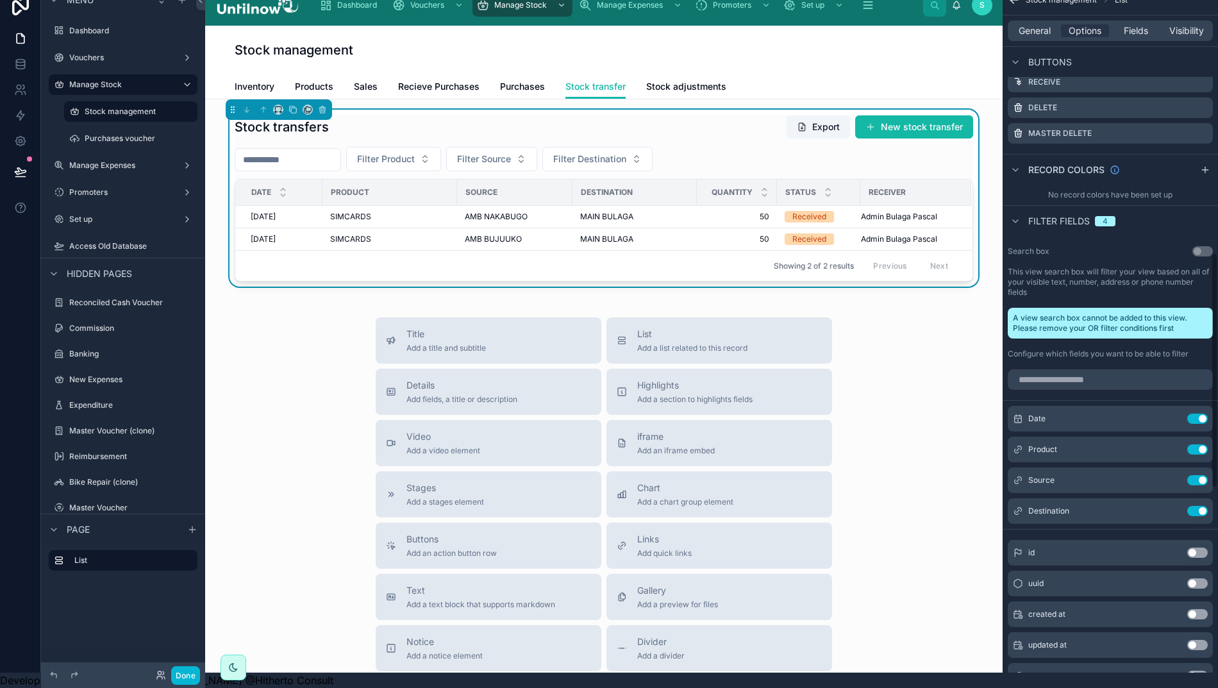
scroll to position [774, 0]
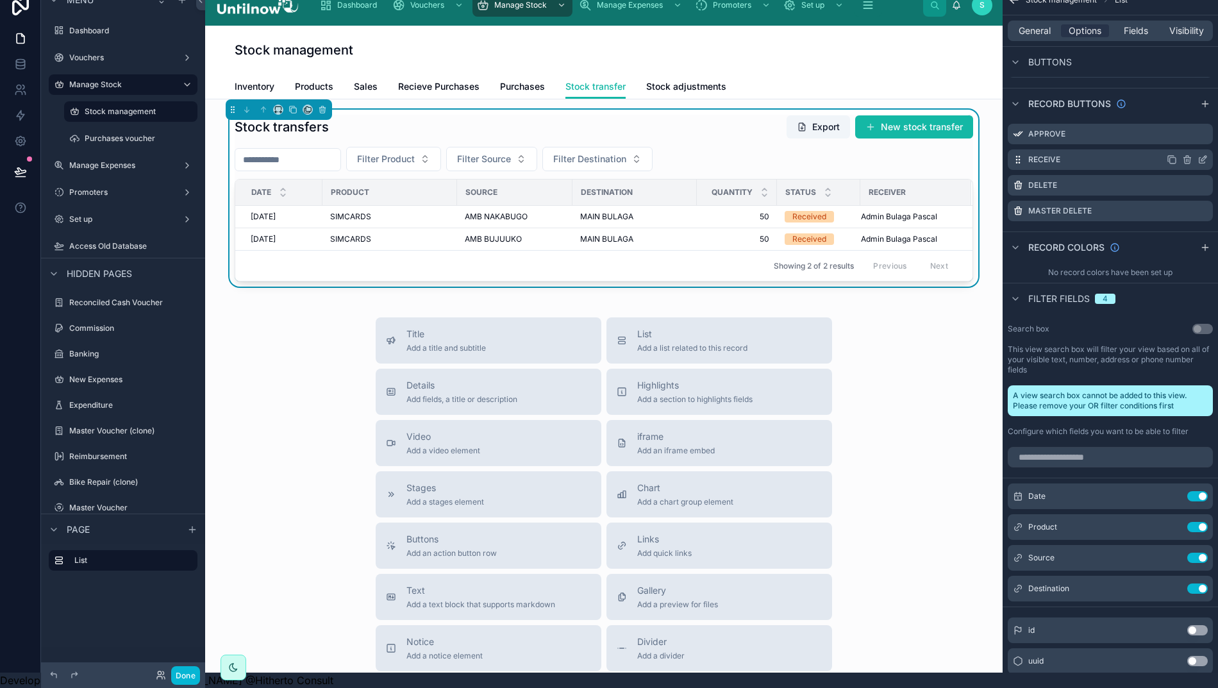
click at [1201, 154] on icon "scrollable content" at bounding box center [1202, 159] width 10 height 10
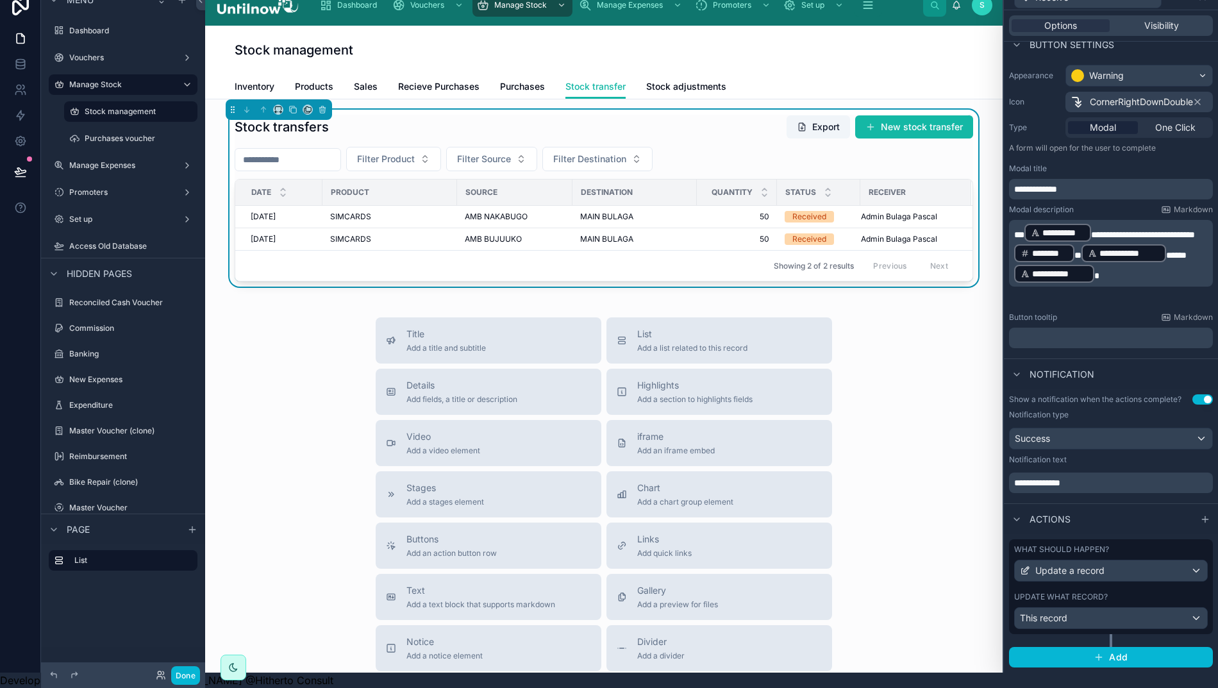
scroll to position [83, 0]
click at [1093, 622] on div "This record" at bounding box center [1111, 619] width 192 height 21
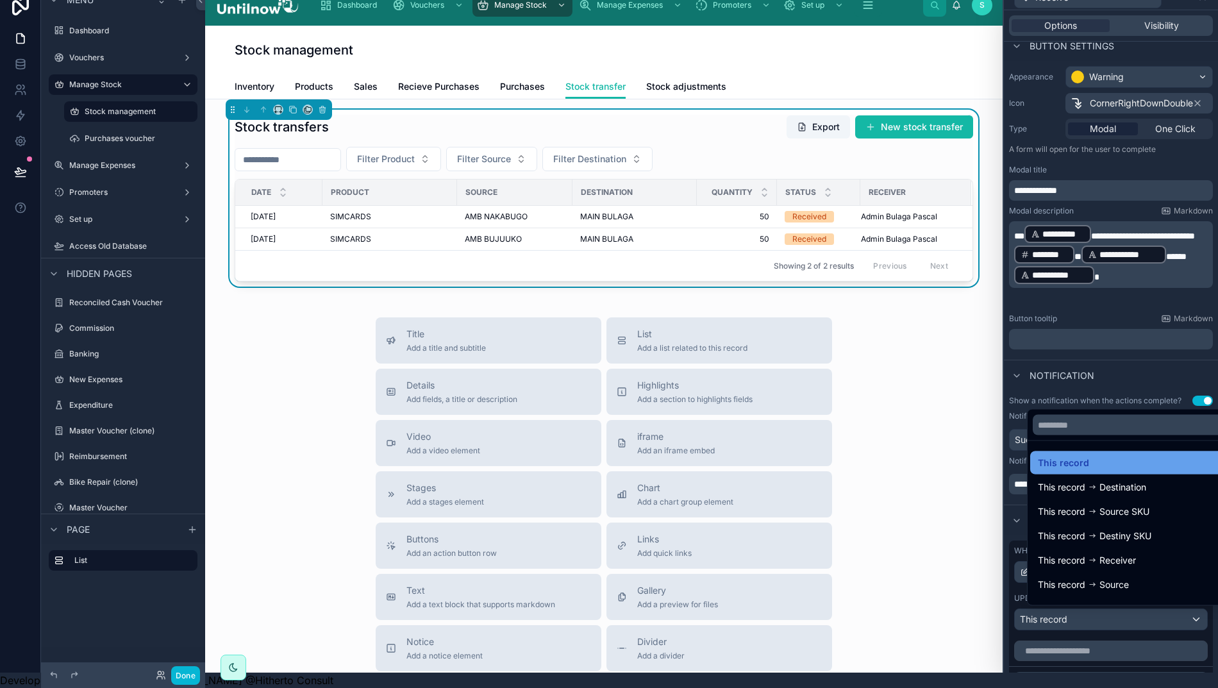
click at [1056, 469] on span "This record" at bounding box center [1063, 462] width 51 height 15
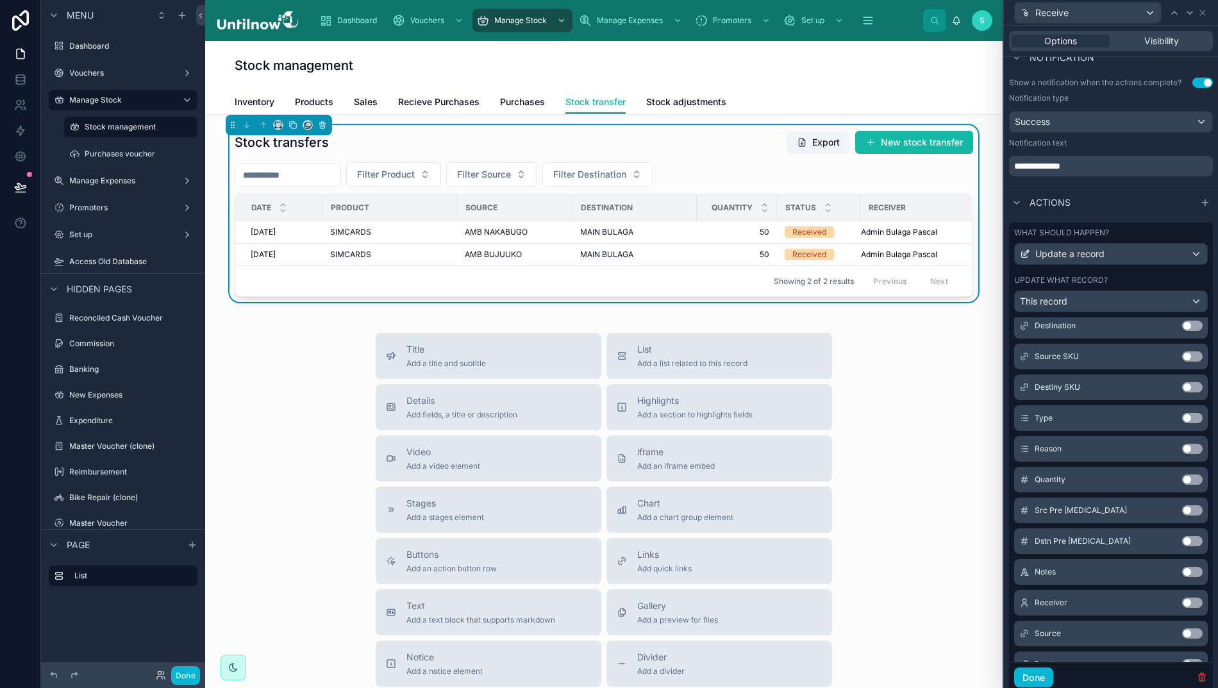
scroll to position [337, 0]
click at [1182, 484] on button "Use setting" at bounding box center [1192, 479] width 21 height 10
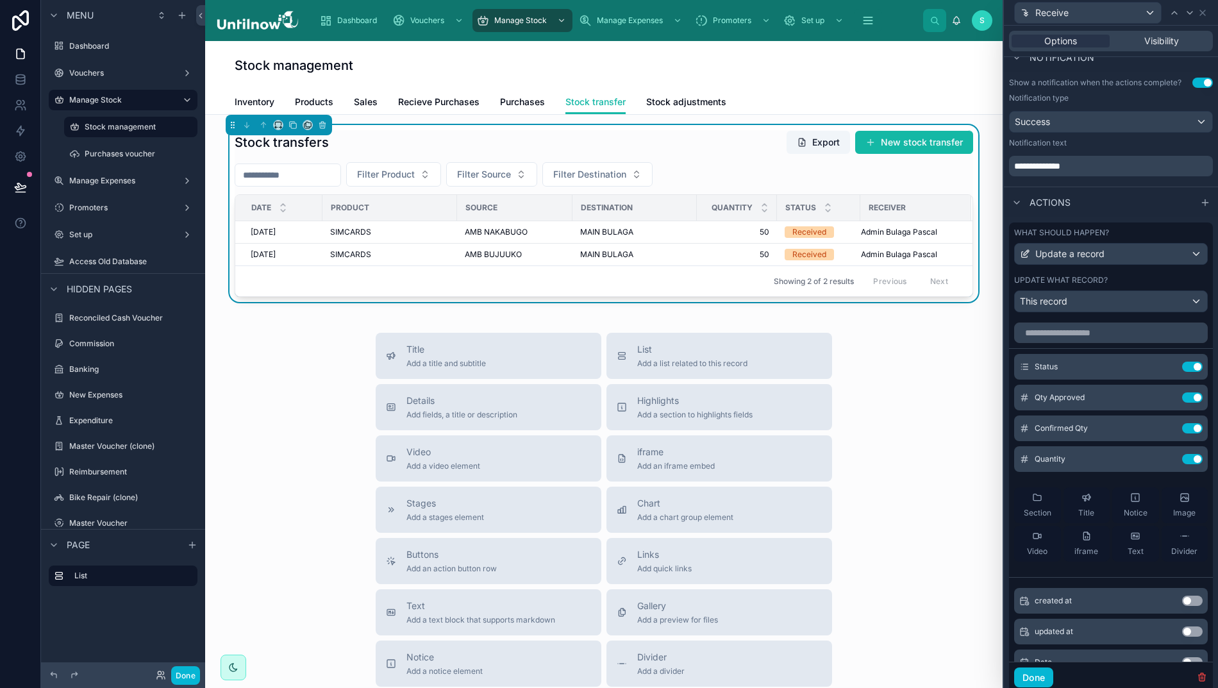
scroll to position [0, 0]
click at [1152, 45] on span "Visibility" at bounding box center [1161, 41] width 35 height 13
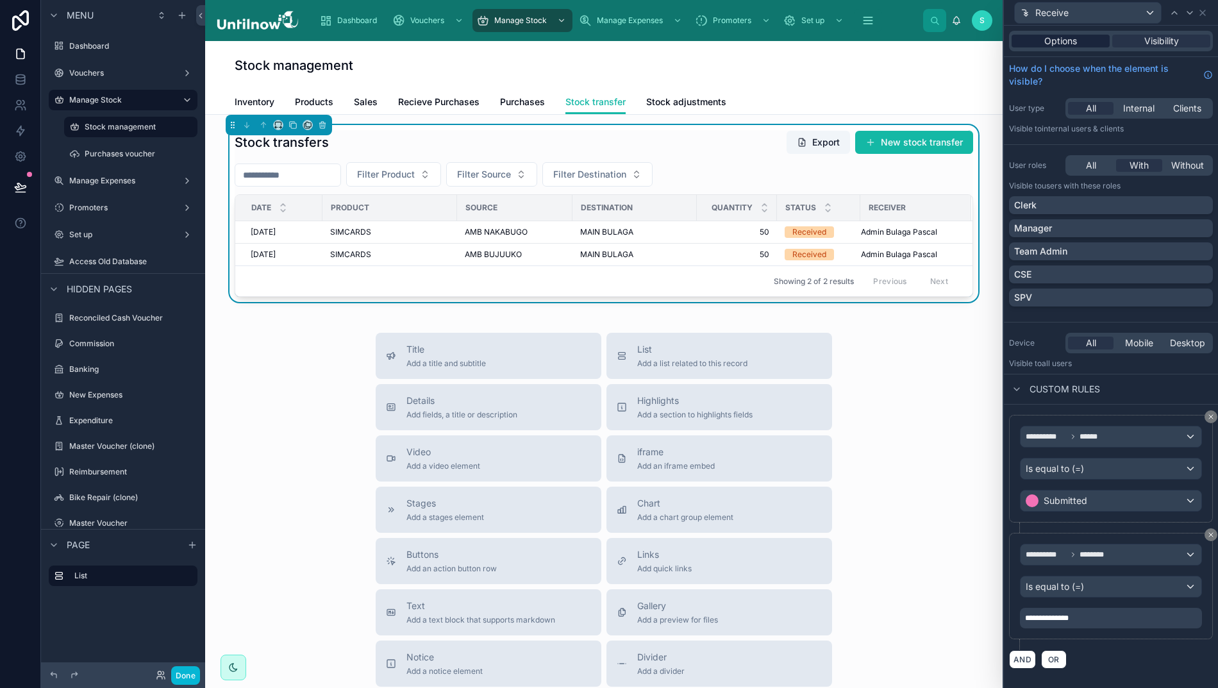
click at [1069, 37] on span "Options" at bounding box center [1060, 41] width 33 height 13
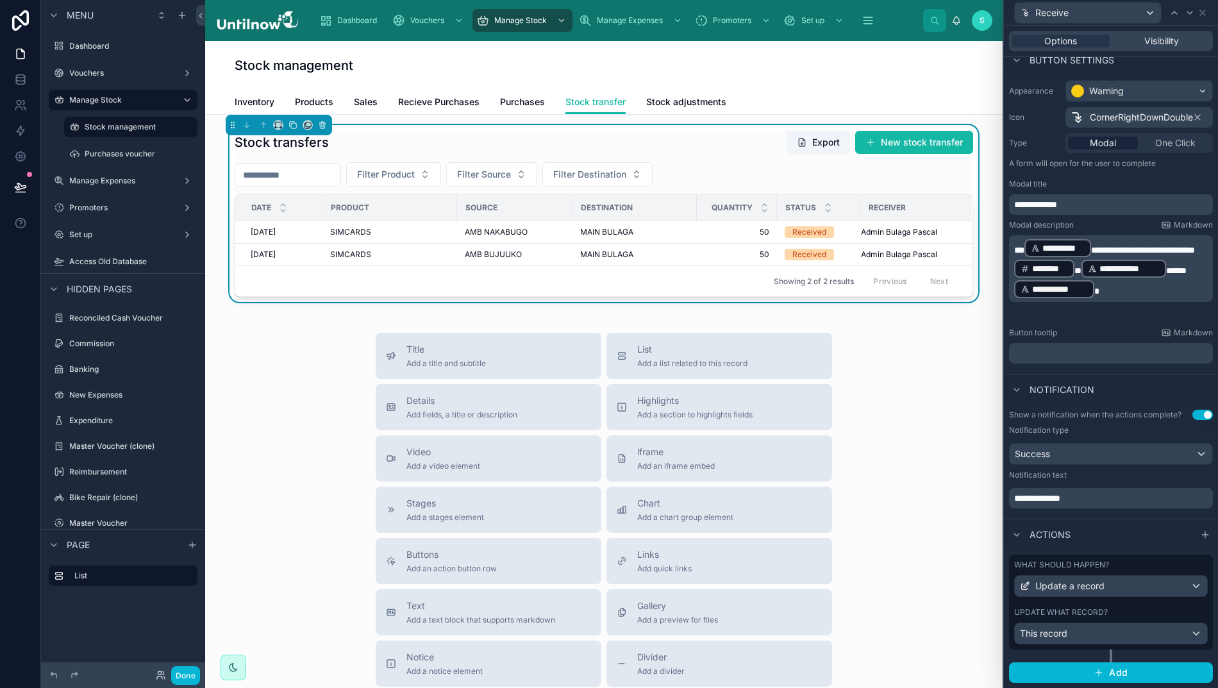
scroll to position [83, 0]
click at [13, 183] on button at bounding box center [20, 187] width 28 height 36
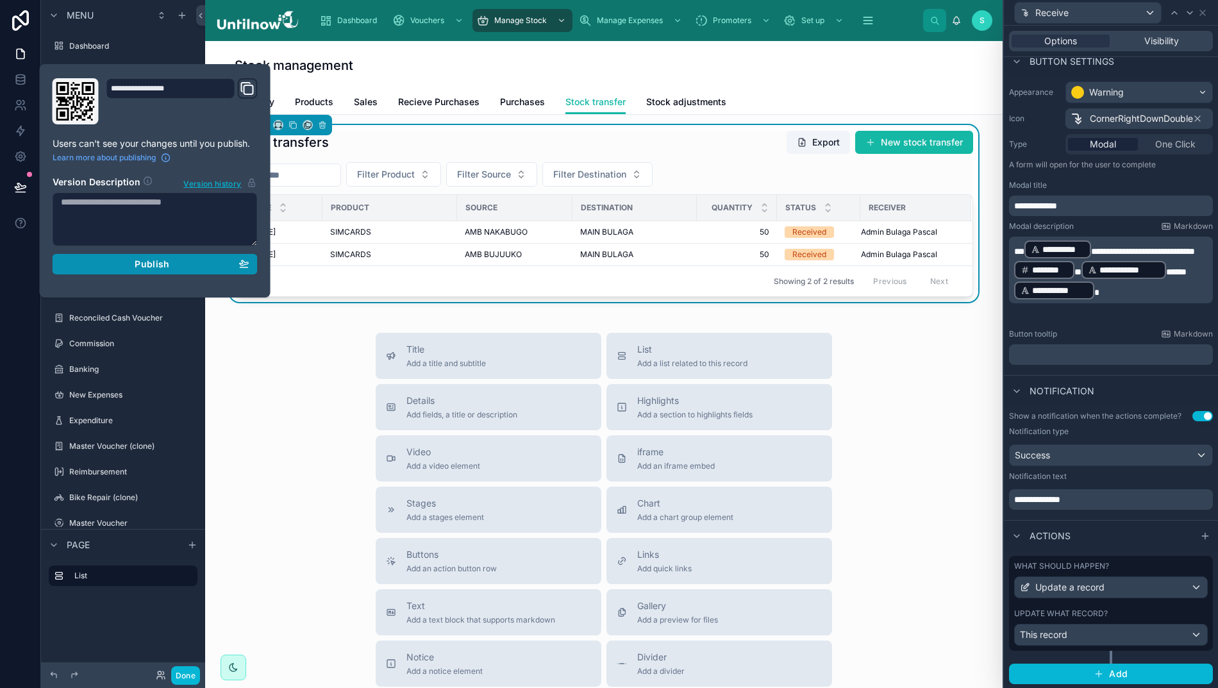
click at [92, 264] on div "Publish" at bounding box center [155, 264] width 188 height 12
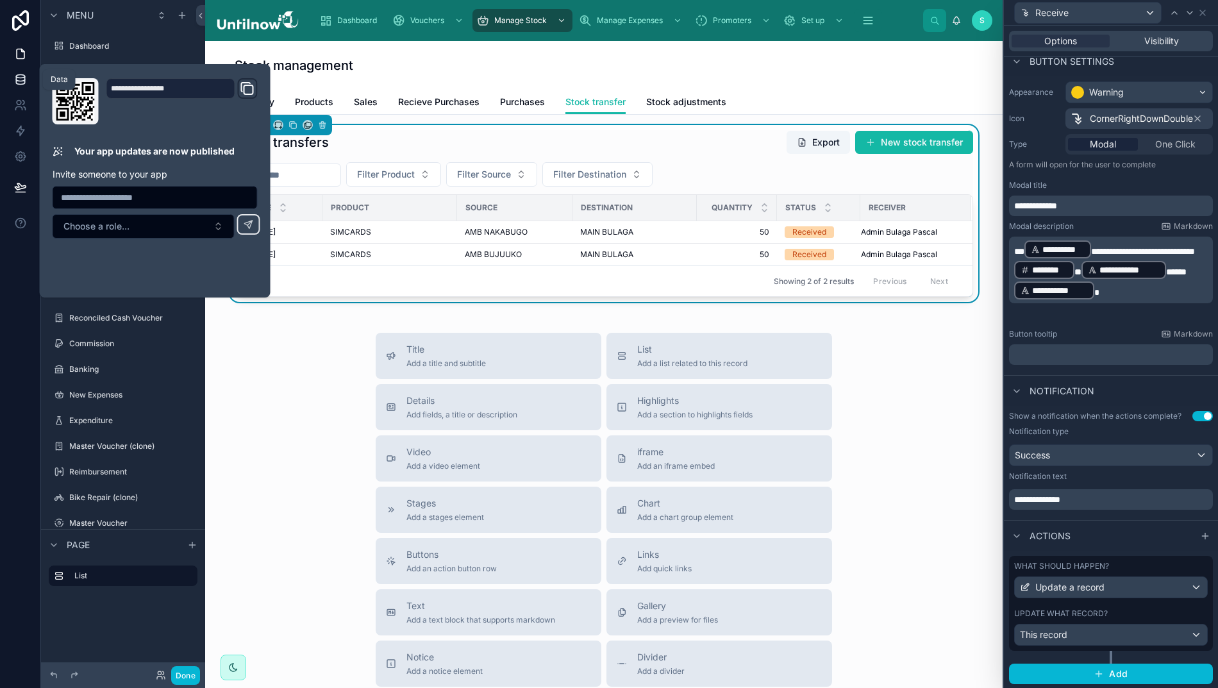
click at [16, 81] on icon at bounding box center [20, 78] width 8 height 5
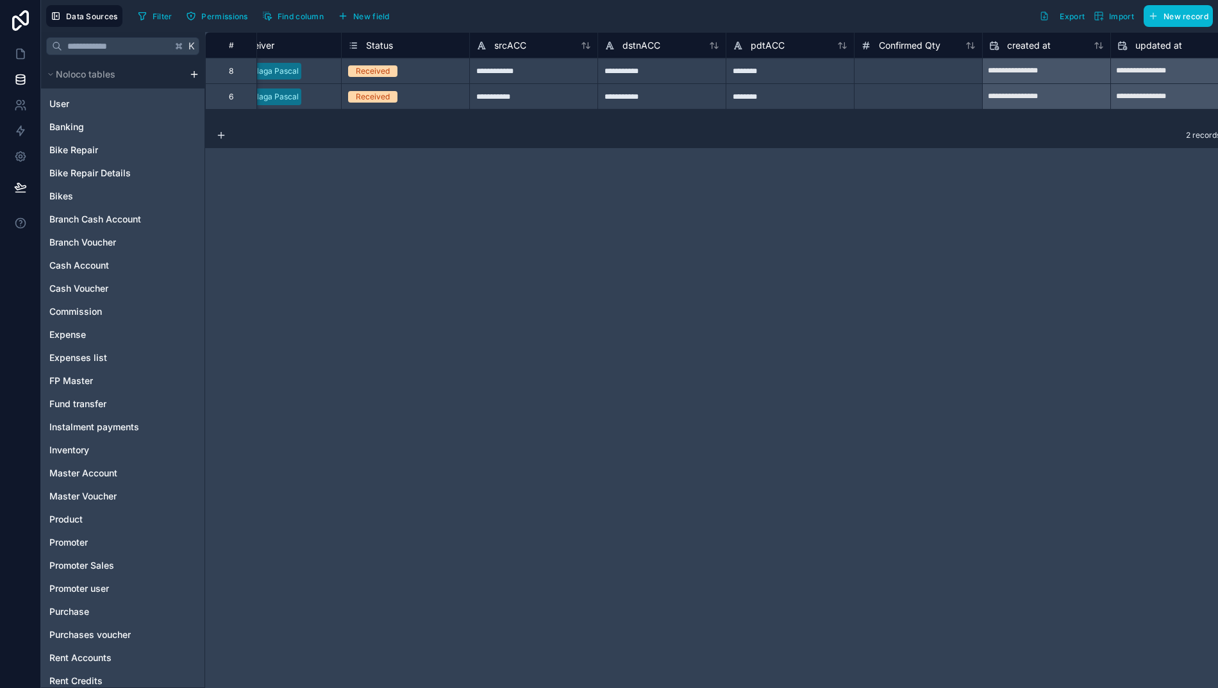
scroll to position [0, 1968]
click at [395, 72] on div "Received" at bounding box center [404, 71] width 128 height 14
click at [411, 74] on div "Received" at bounding box center [404, 71] width 128 height 14
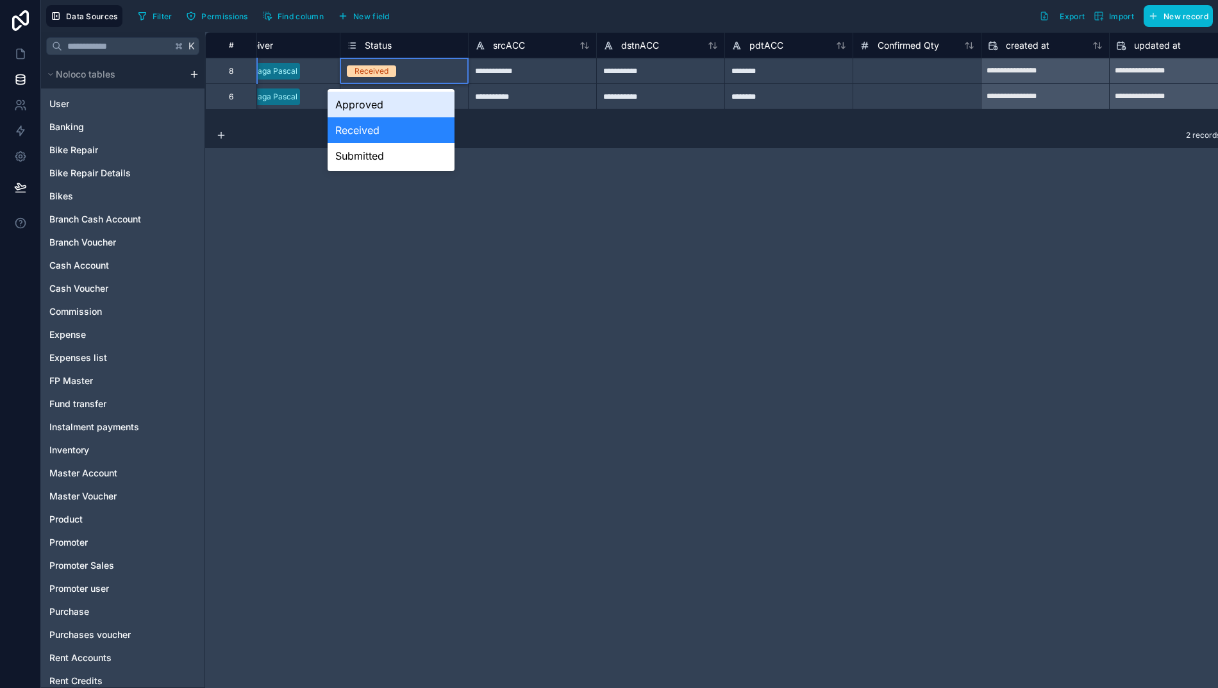
click at [365, 104] on div "Approved" at bounding box center [392, 105] width 128 height 26
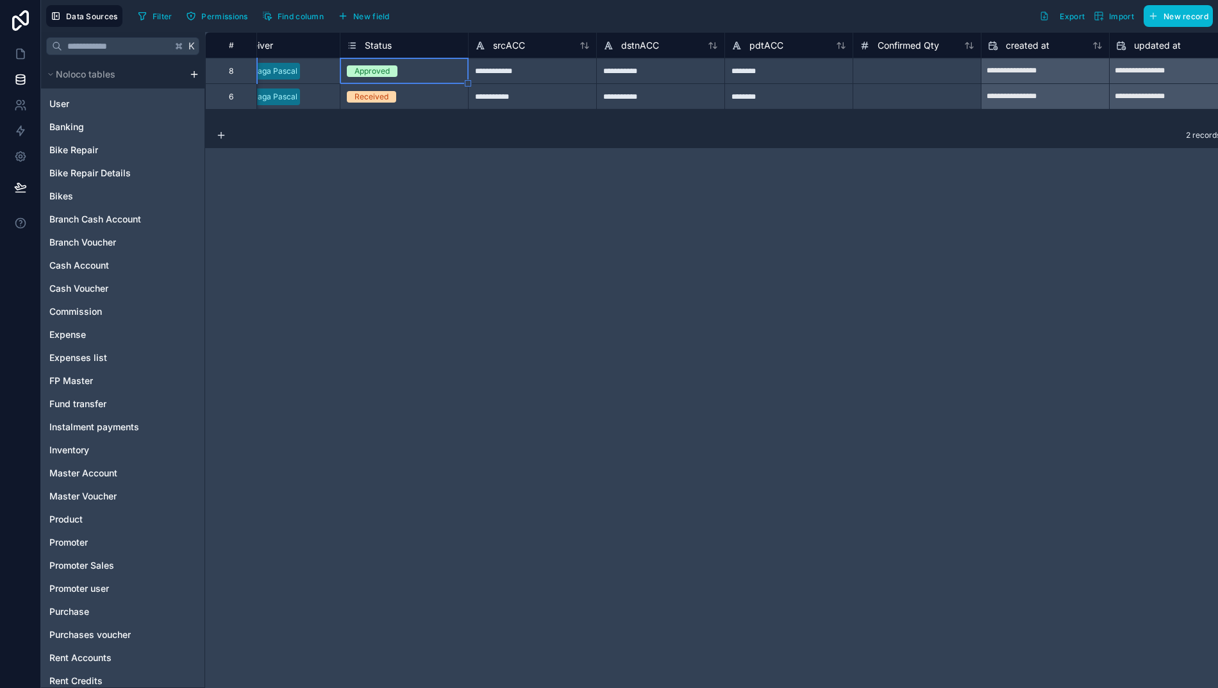
click at [365, 104] on div "Received" at bounding box center [404, 96] width 128 height 25
click at [404, 96] on div "Received" at bounding box center [404, 97] width 128 height 14
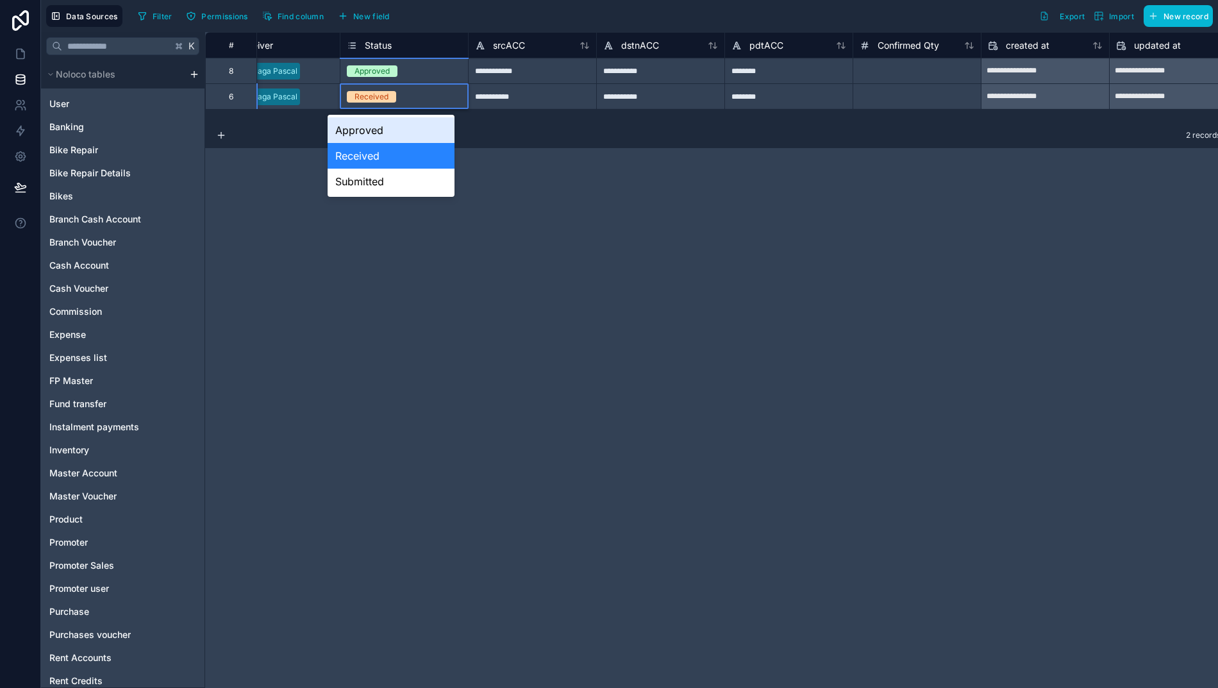
click at [368, 131] on div "Approved" at bounding box center [392, 130] width 128 height 26
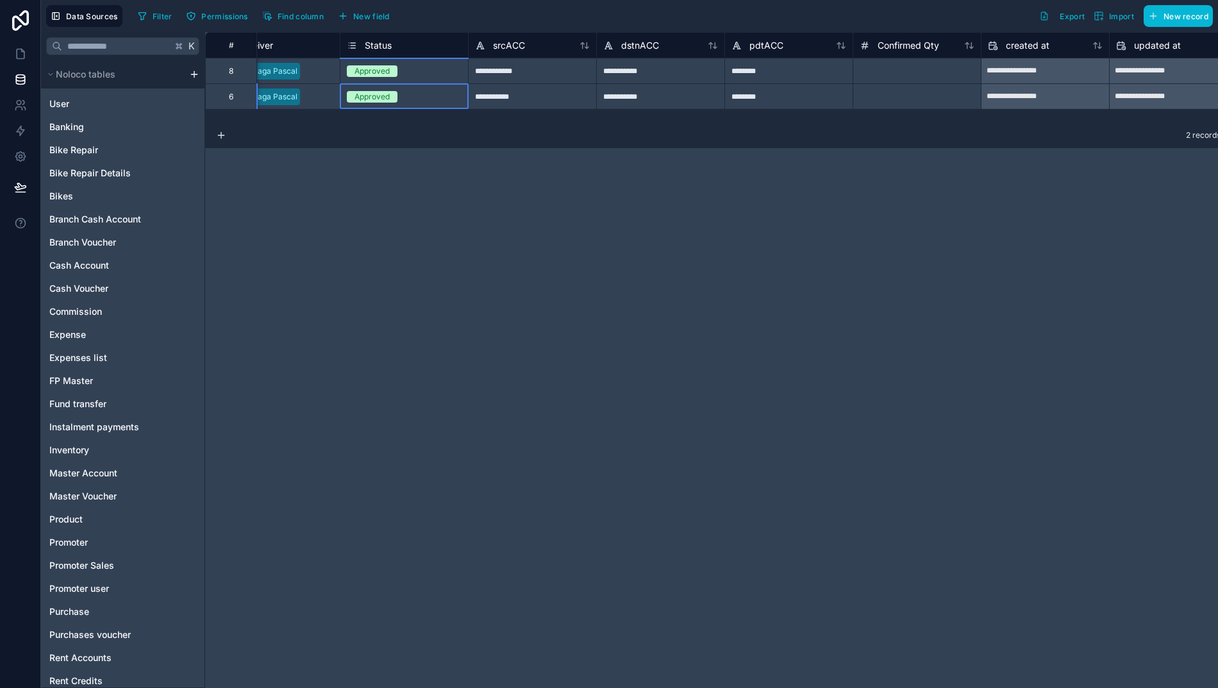
click at [393, 250] on div "**********" at bounding box center [717, 360] width 1025 height 656
click at [14, 55] on link at bounding box center [20, 54] width 40 height 26
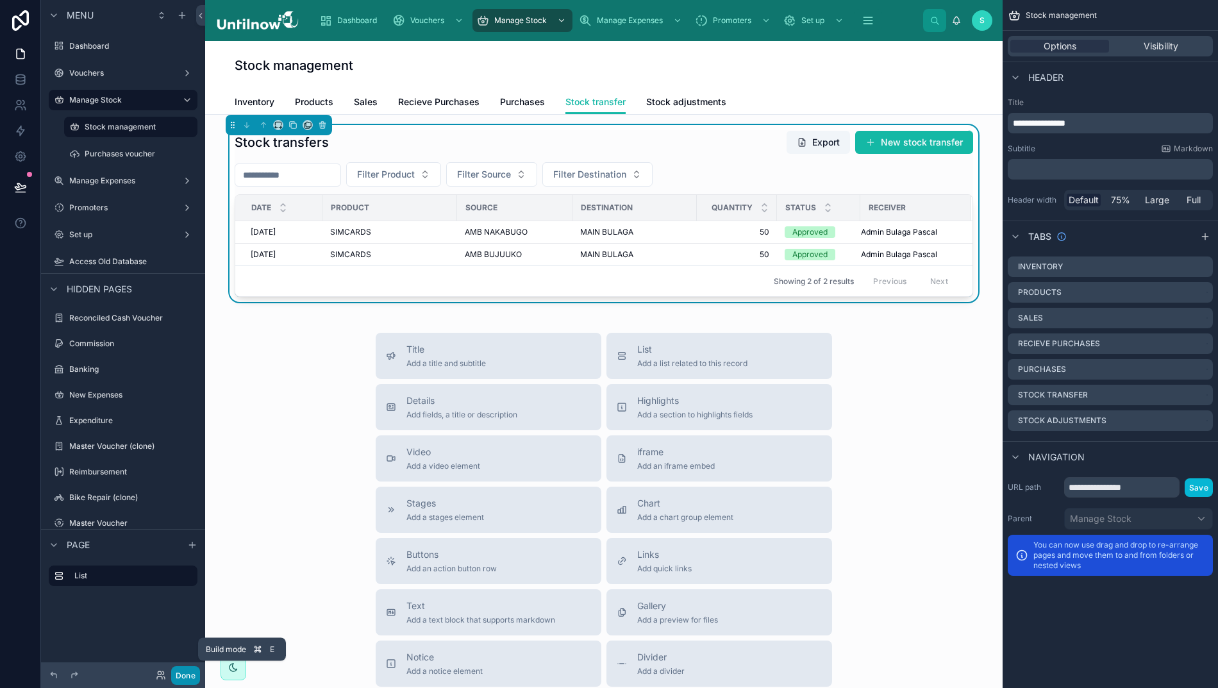
click at [177, 672] on button "Done" at bounding box center [185, 675] width 29 height 19
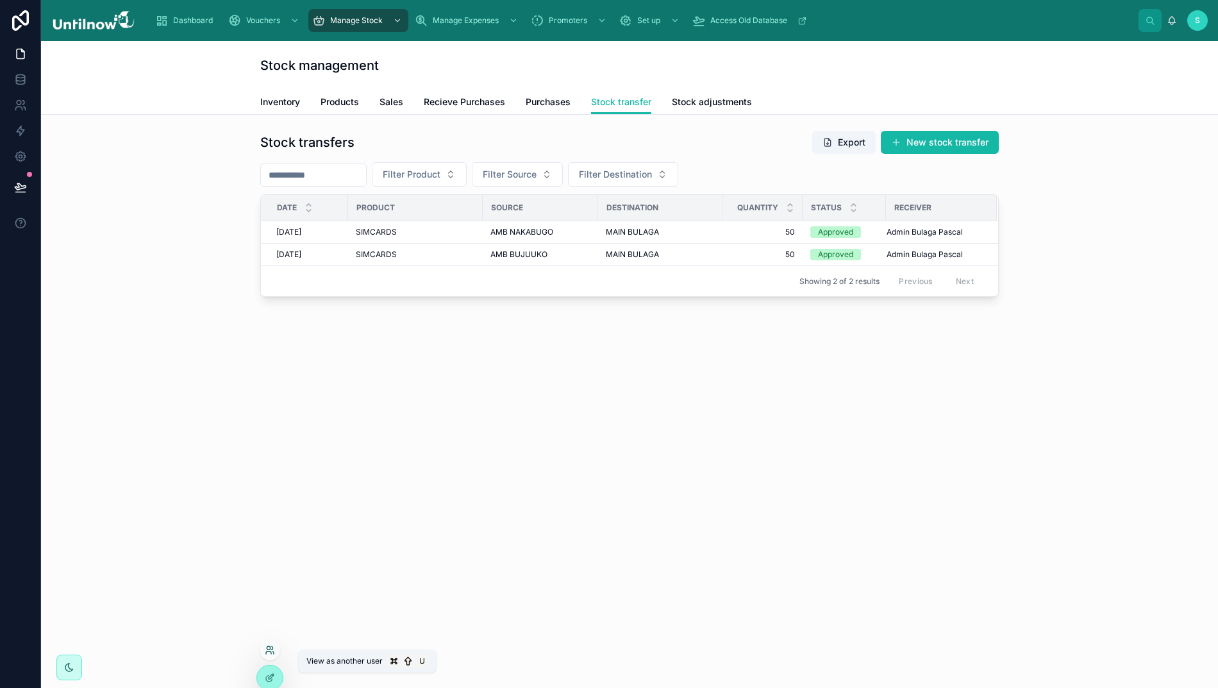
click at [268, 649] on icon at bounding box center [270, 650] width 10 height 10
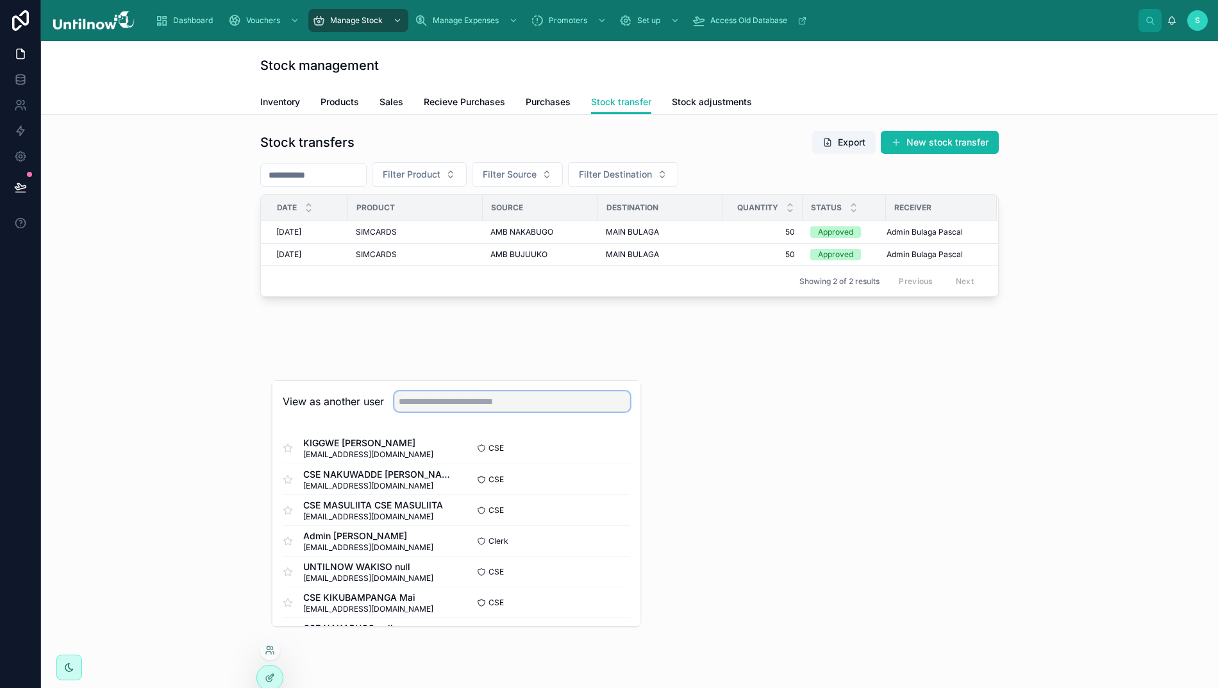
click at [434, 411] on input "text" at bounding box center [512, 401] width 236 height 21
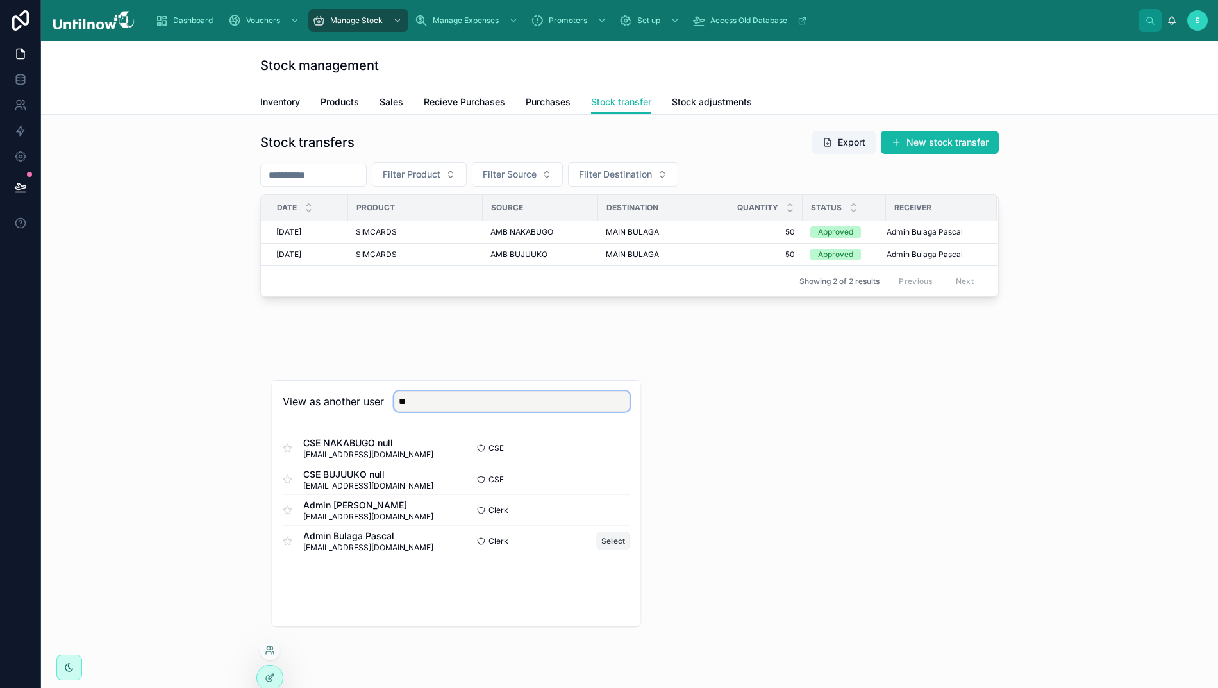
type input "**"
click at [600, 550] on button "Select" at bounding box center [613, 540] width 33 height 19
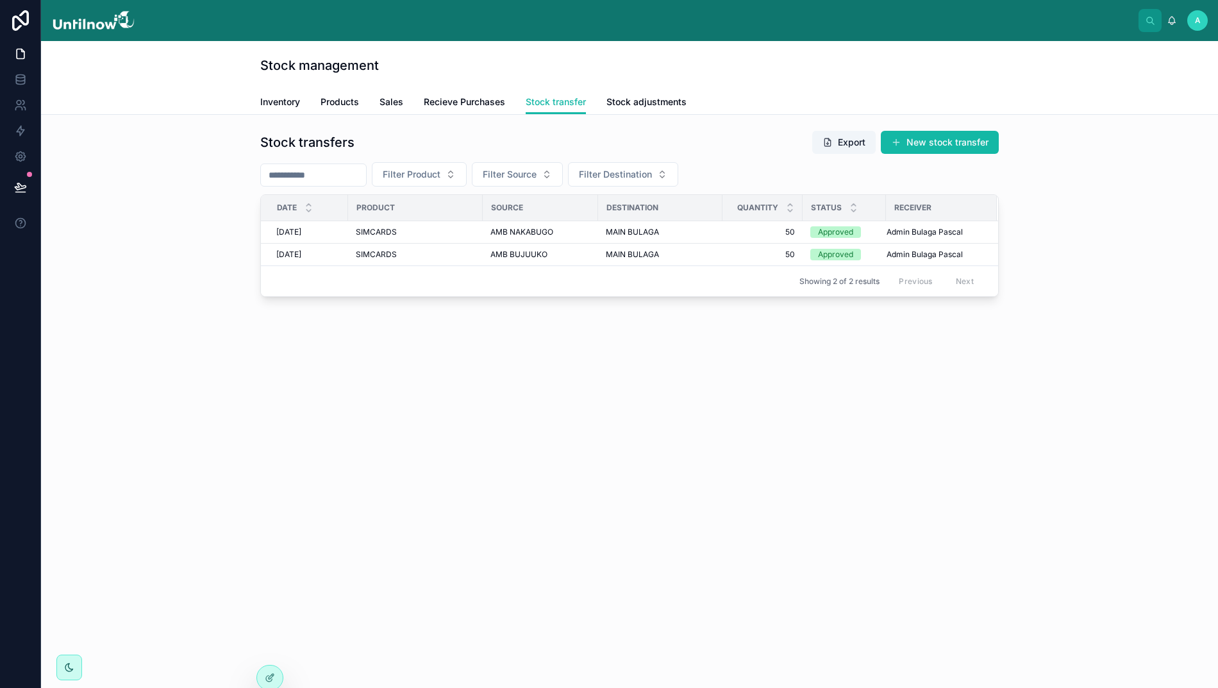
scroll to position [0, 13]
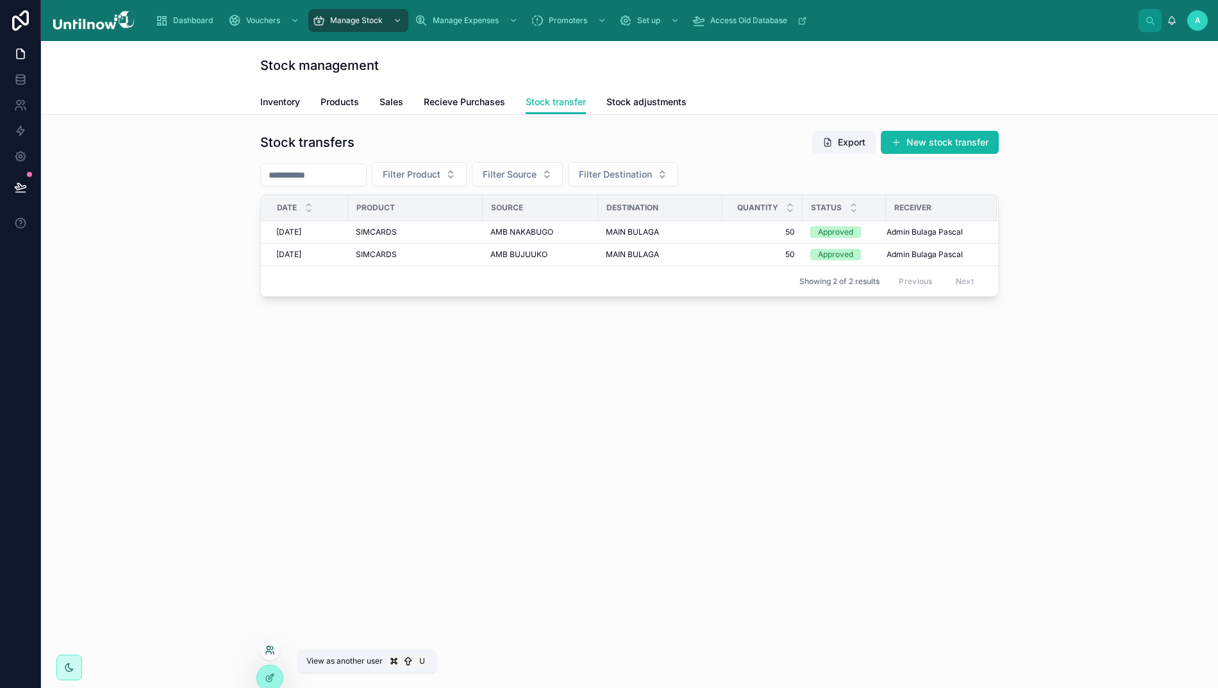
click at [267, 651] on icon at bounding box center [268, 652] width 5 height 3
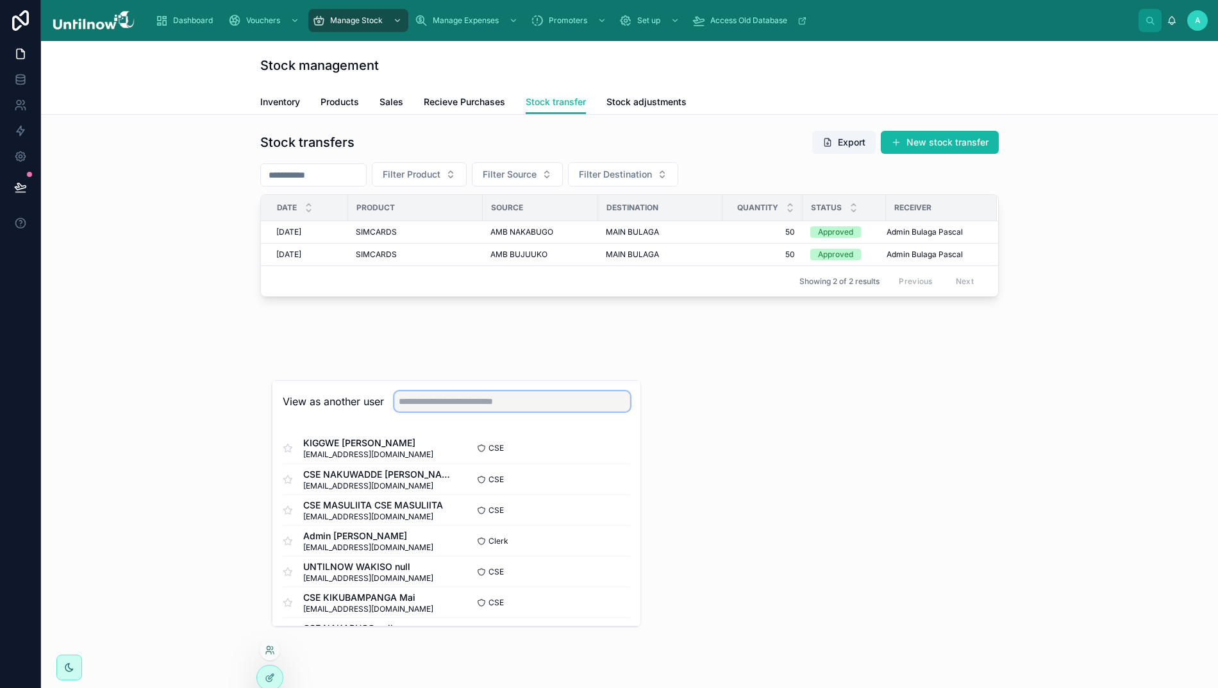
click at [438, 409] on input "text" at bounding box center [512, 401] width 236 height 21
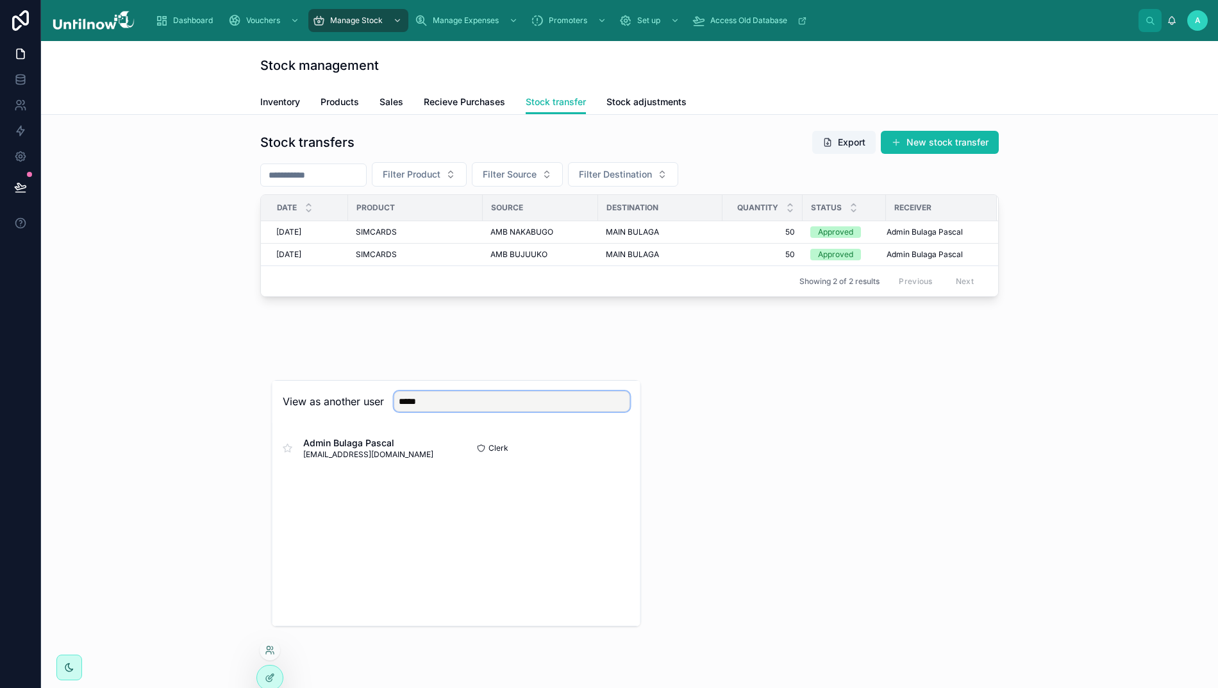
type input "*****"
drag, startPoint x: 408, startPoint y: 442, endPoint x: 356, endPoint y: 456, distance: 53.4
click at [356, 449] on span "Admin Bulaga Pascal" at bounding box center [368, 442] width 130 height 13
click at [742, 365] on div "Stock transfers Export New stock transfer Filter Product Filter Source Filter D…" at bounding box center [629, 249] width 1177 height 269
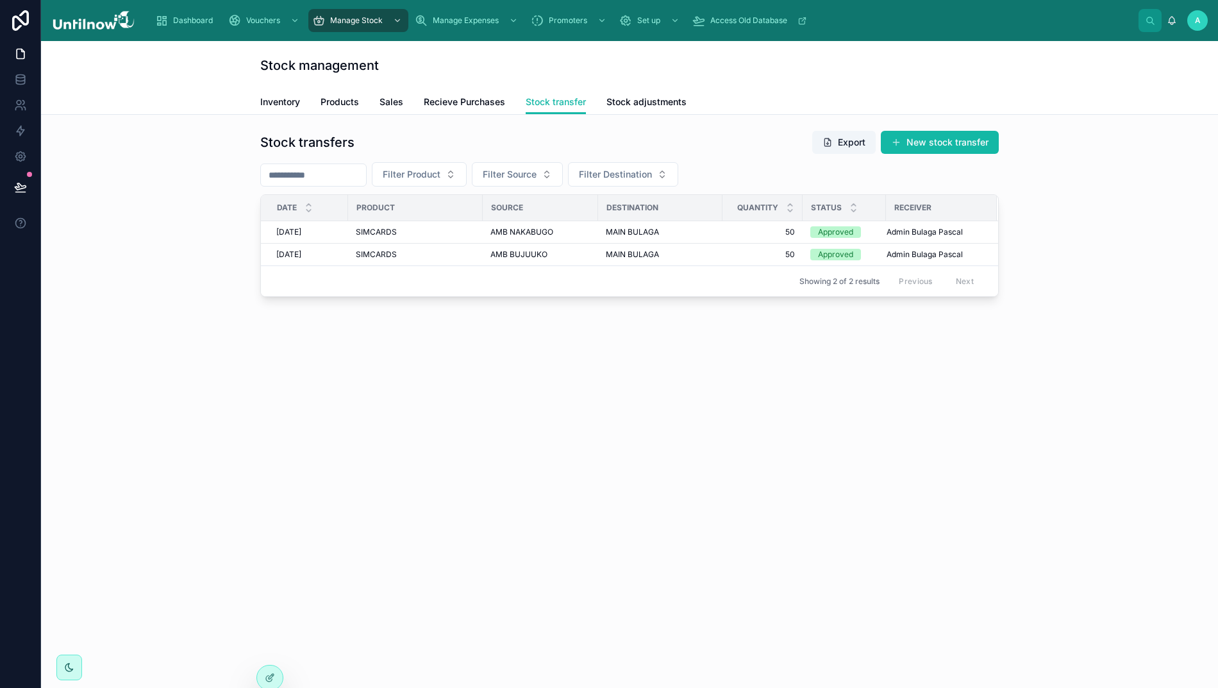
click at [1196, 24] on span "A" at bounding box center [1198, 20] width 6 height 10
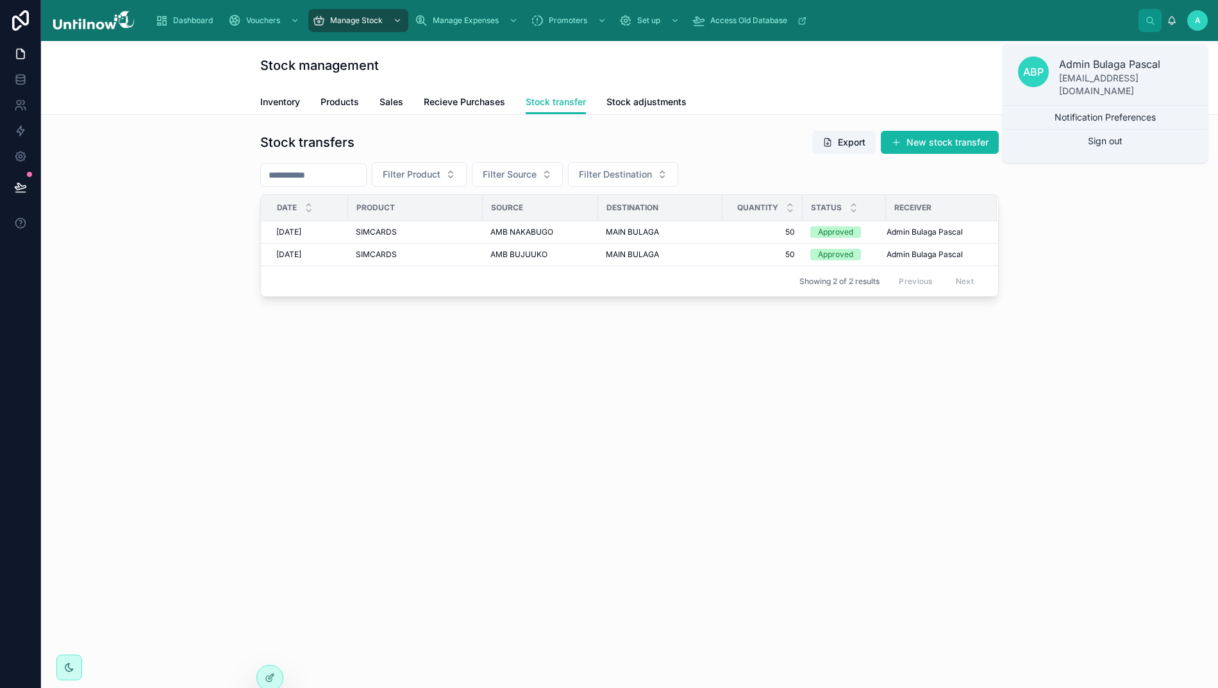
click at [1031, 410] on div "Stock management Stock transfer Inventory Products Sales Recieve Purchases Stoc…" at bounding box center [629, 364] width 1177 height 647
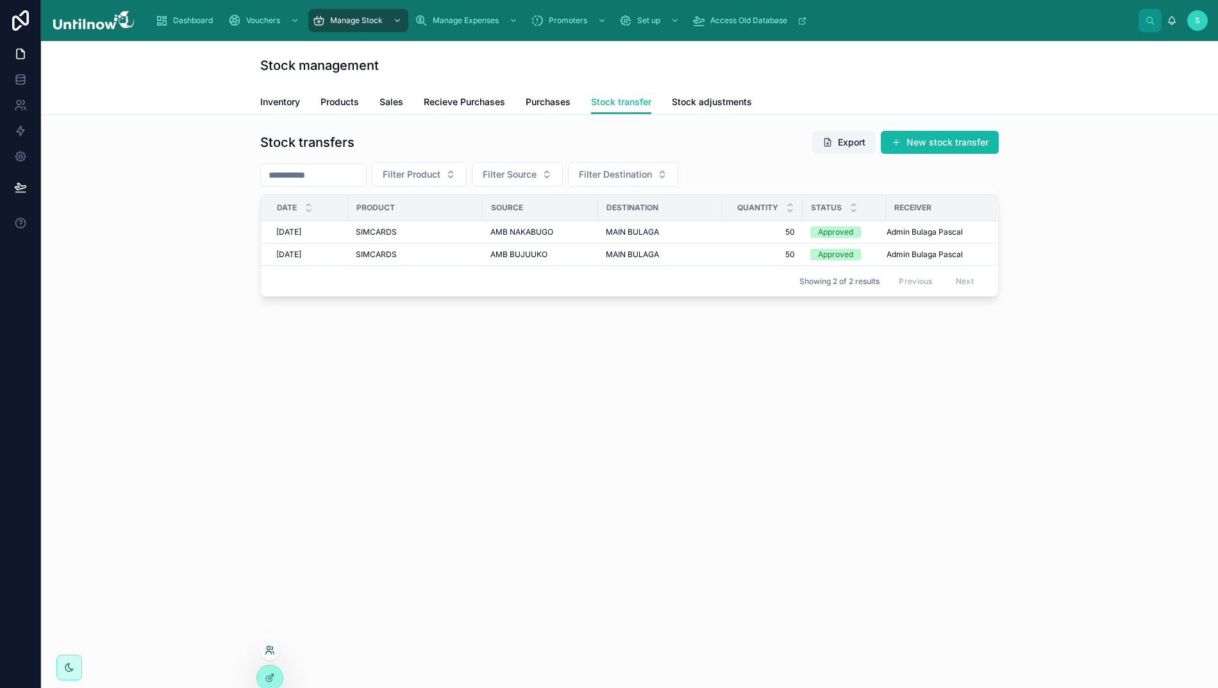
click at [265, 654] on icon at bounding box center [270, 650] width 10 height 10
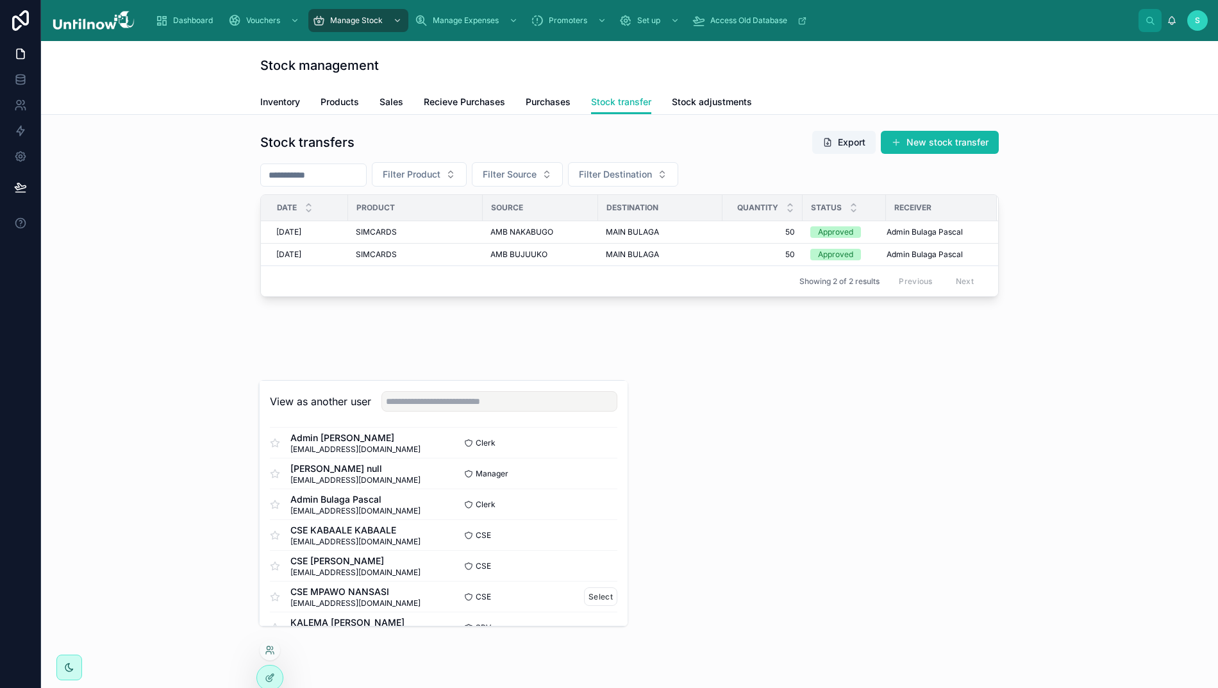
scroll to position [275, 0]
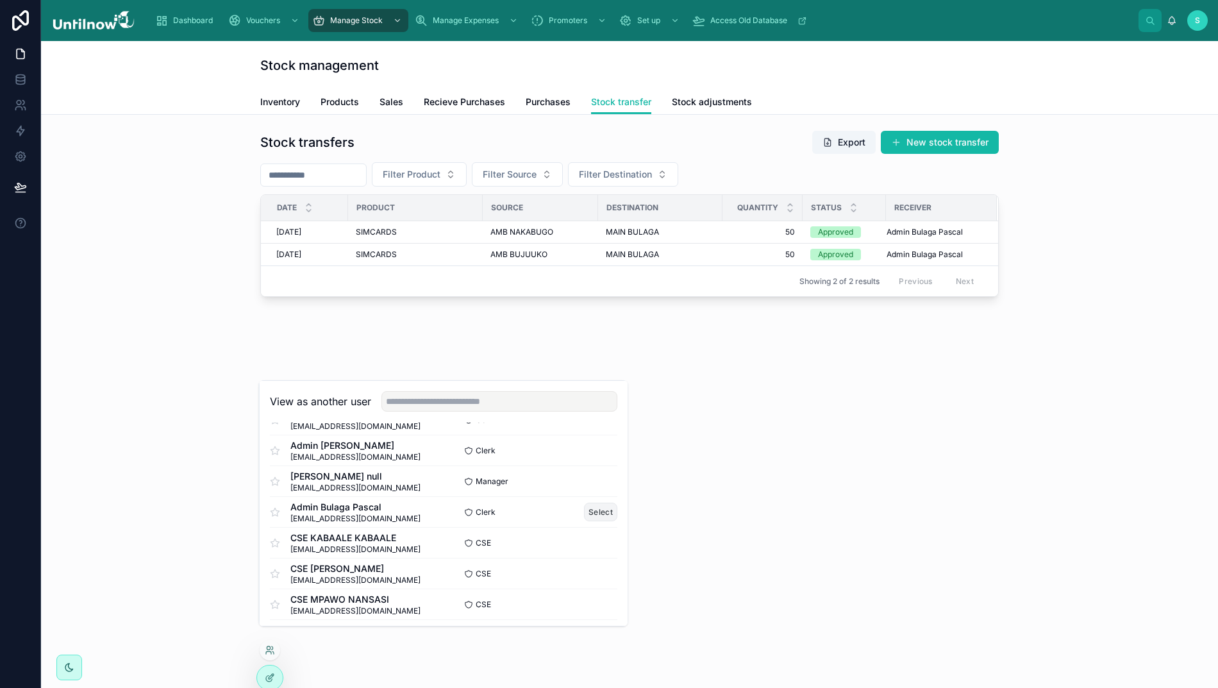
click at [584, 521] on button "Select" at bounding box center [600, 511] width 33 height 19
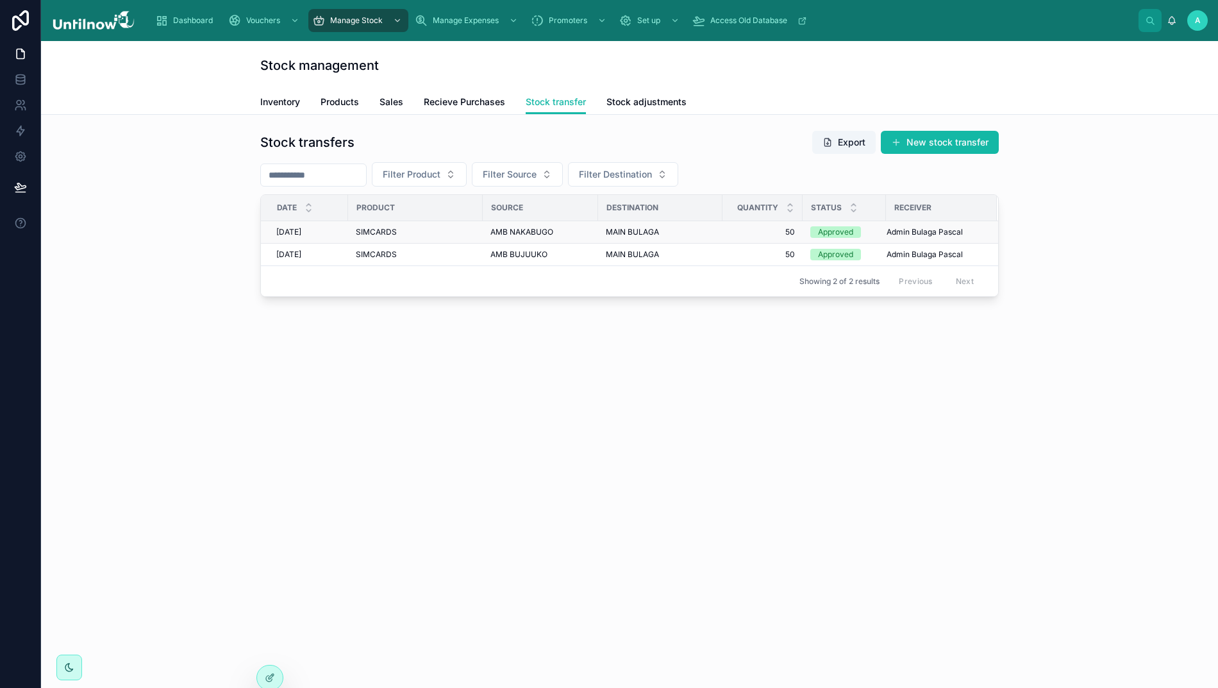
click at [845, 229] on div "Approved" at bounding box center [835, 232] width 35 height 12
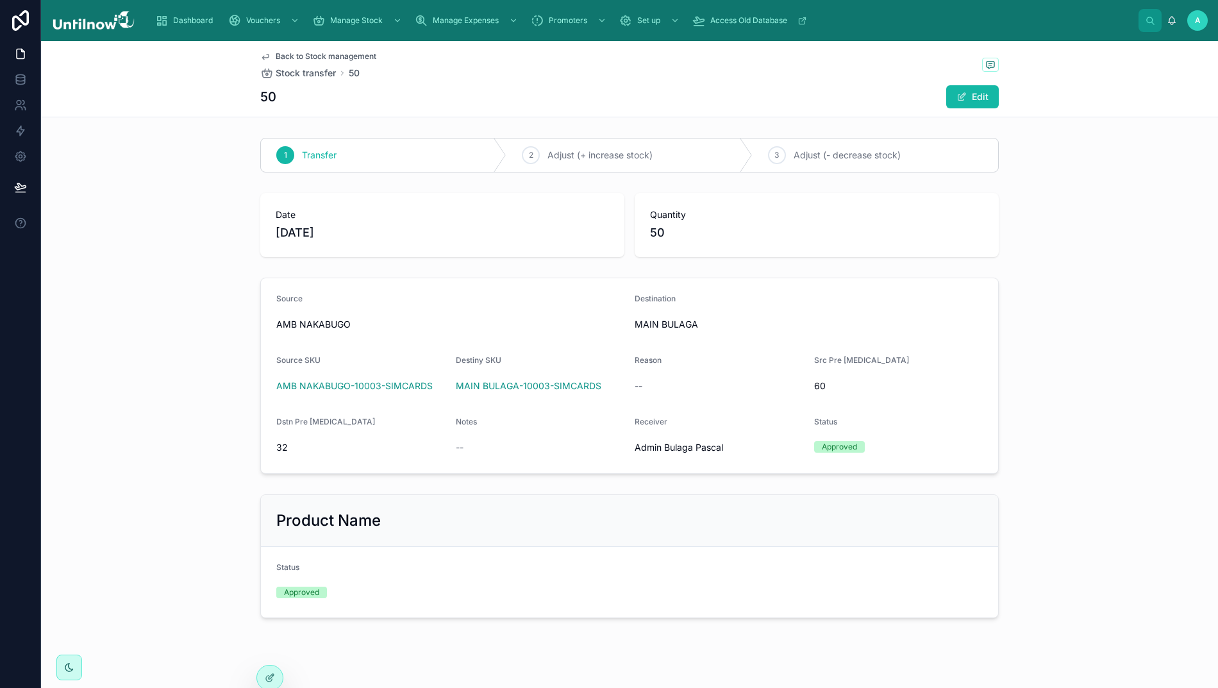
click at [301, 54] on span "Back to Stock management" at bounding box center [326, 56] width 101 height 10
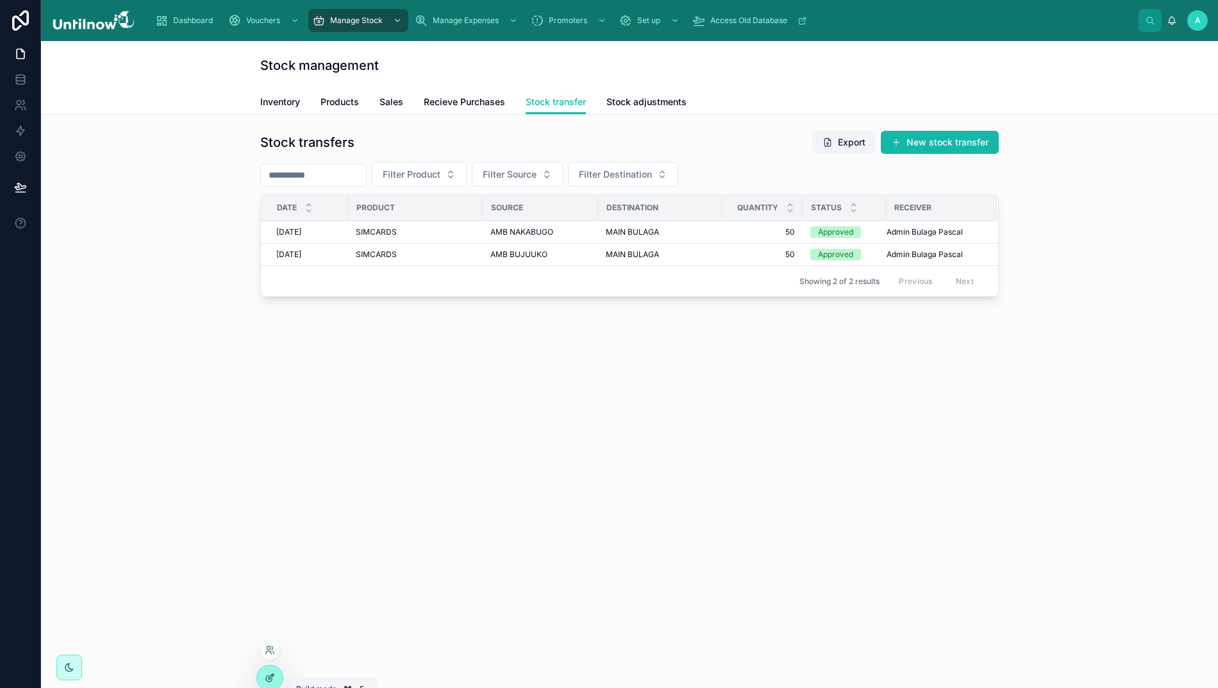
click at [272, 676] on icon at bounding box center [270, 677] width 10 height 10
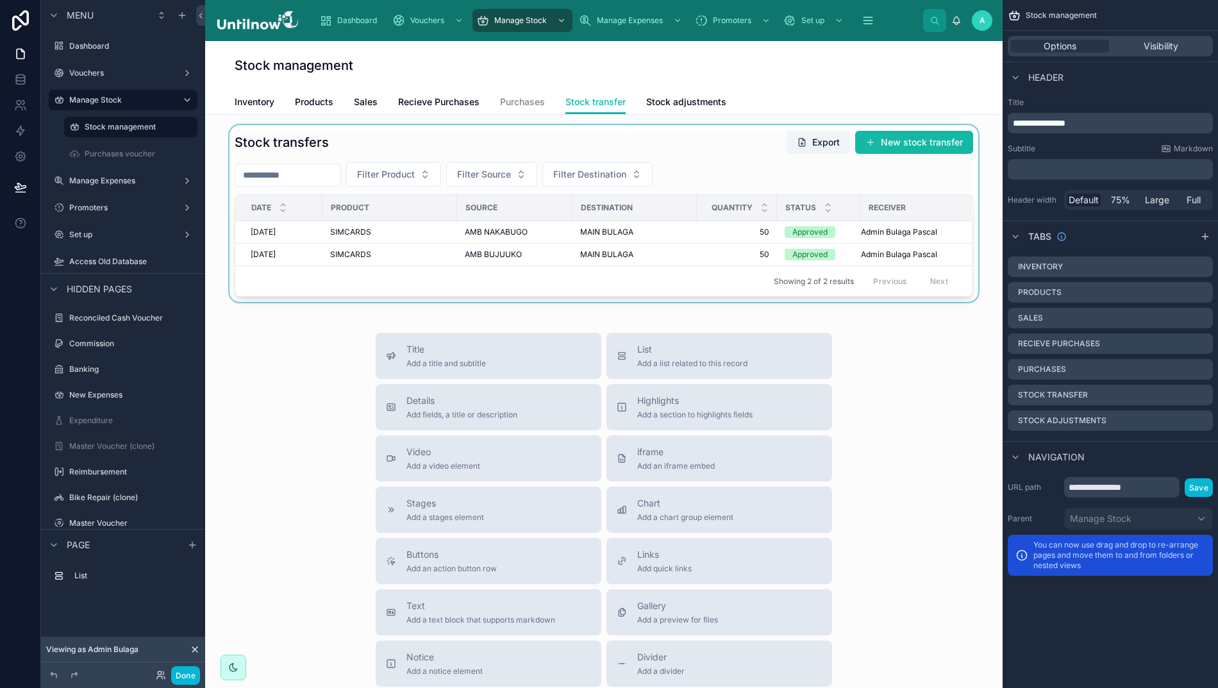
click at [699, 144] on div at bounding box center [603, 213] width 777 height 177
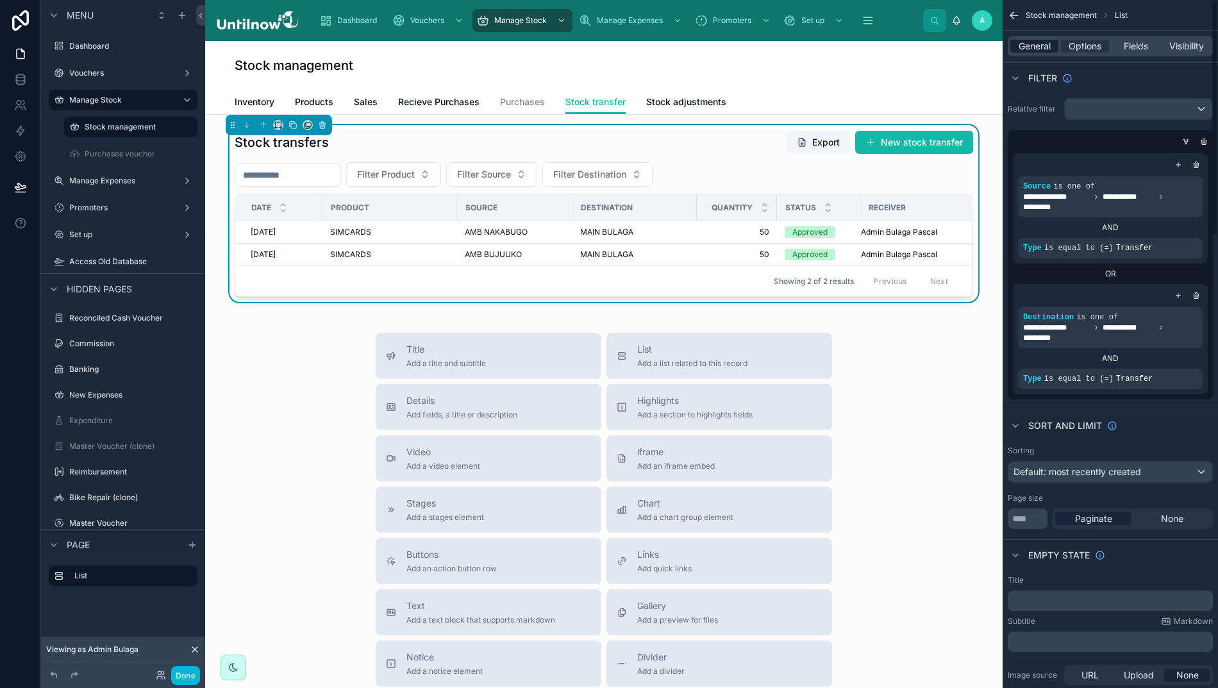
click at [1050, 49] on span "General" at bounding box center [1034, 46] width 32 height 13
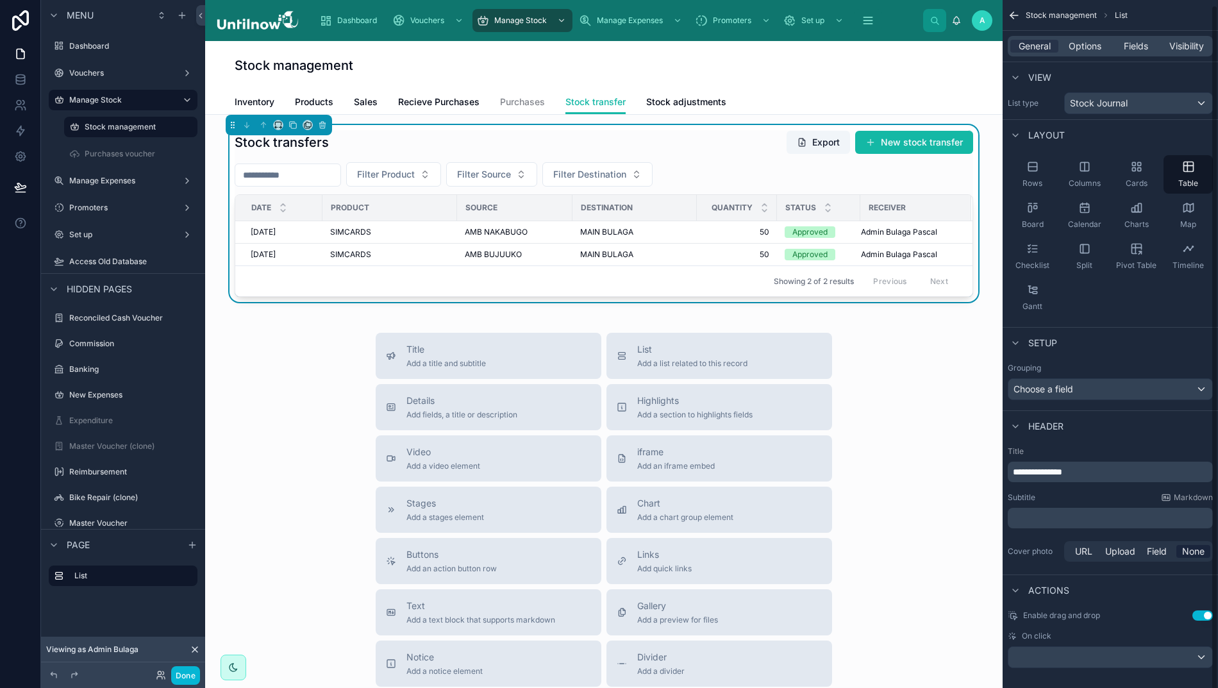
scroll to position [5, 0]
click at [1197, 655] on div "scrollable content" at bounding box center [1110, 657] width 204 height 21
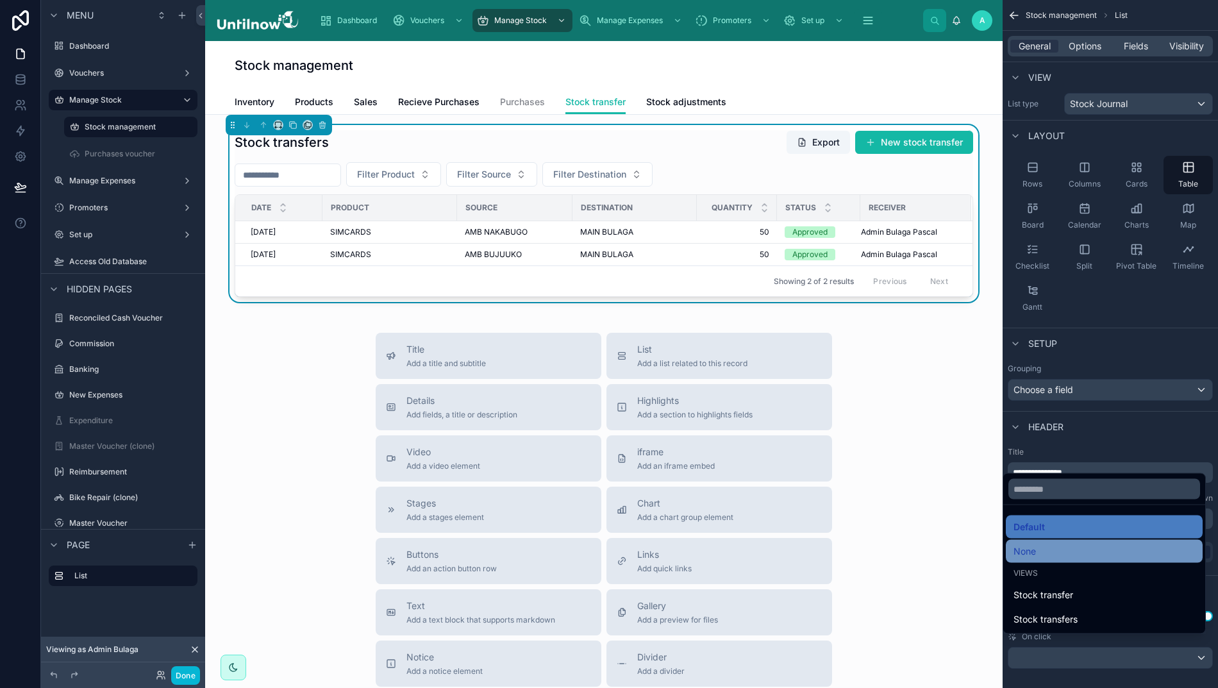
click at [1036, 559] on span "None" at bounding box center [1024, 551] width 22 height 15
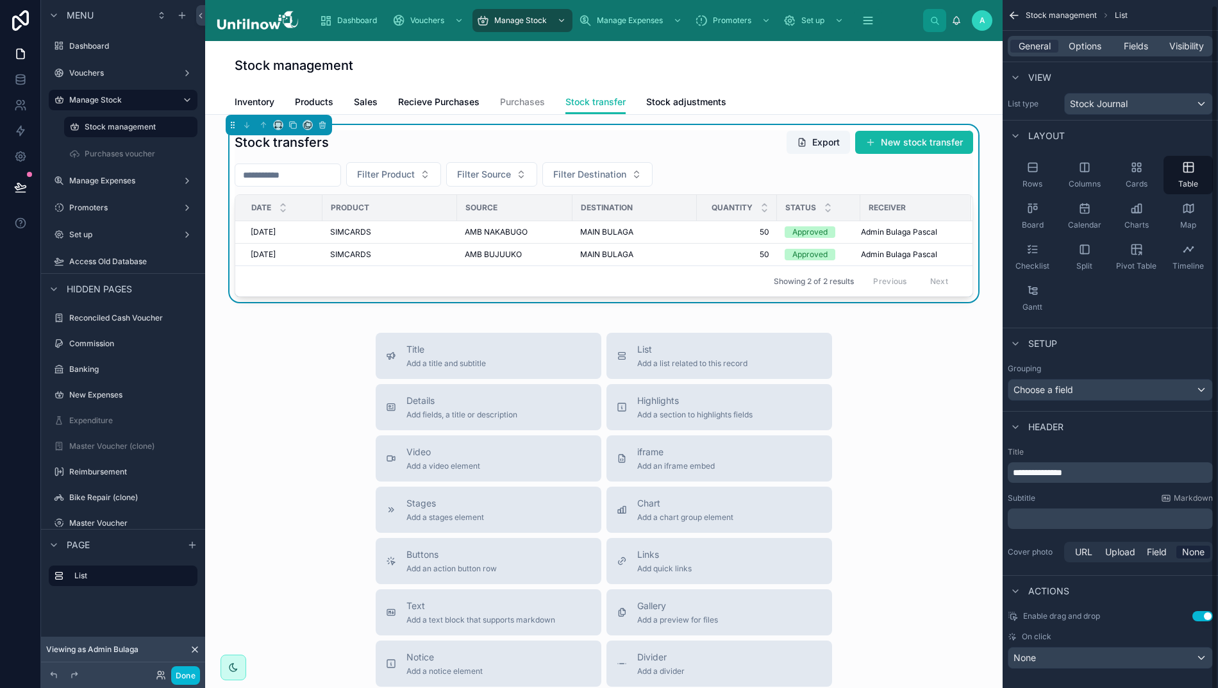
click at [918, 406] on div "Title Add a title and subtitle List Add a list related to this record Details A…" at bounding box center [603, 561] width 777 height 456
click at [1145, 49] on span "Fields" at bounding box center [1136, 46] width 24 height 13
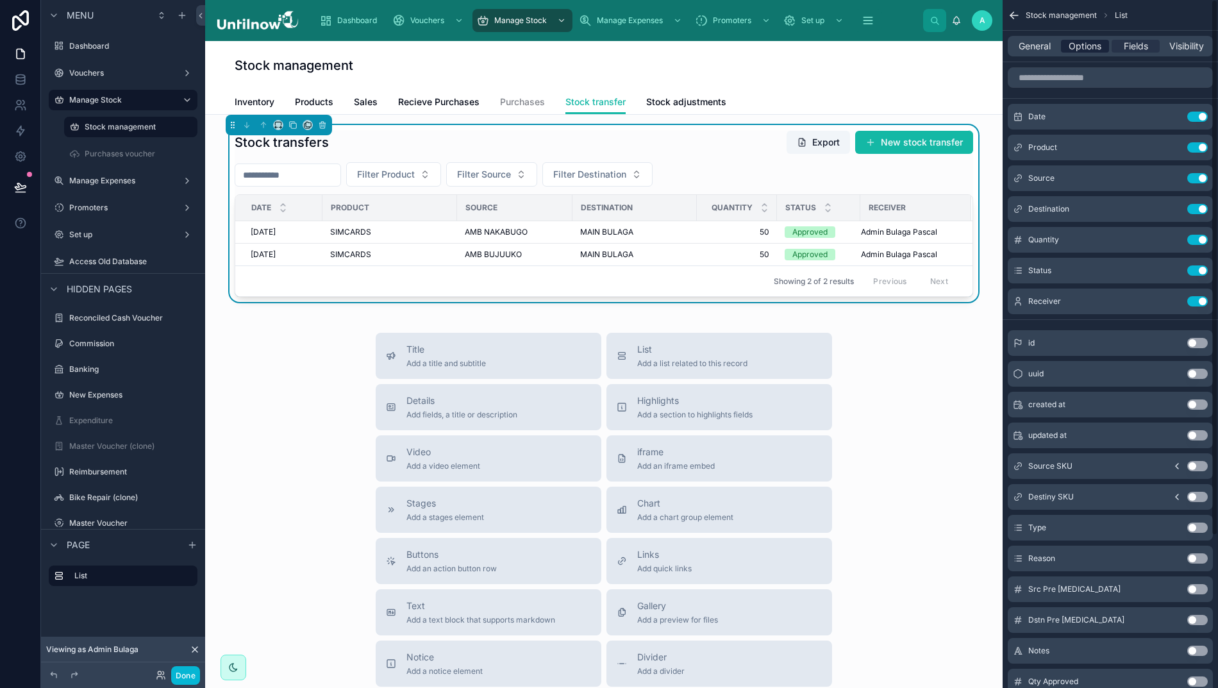
scroll to position [0, 0]
click at [1098, 49] on span "Options" at bounding box center [1084, 46] width 33 height 13
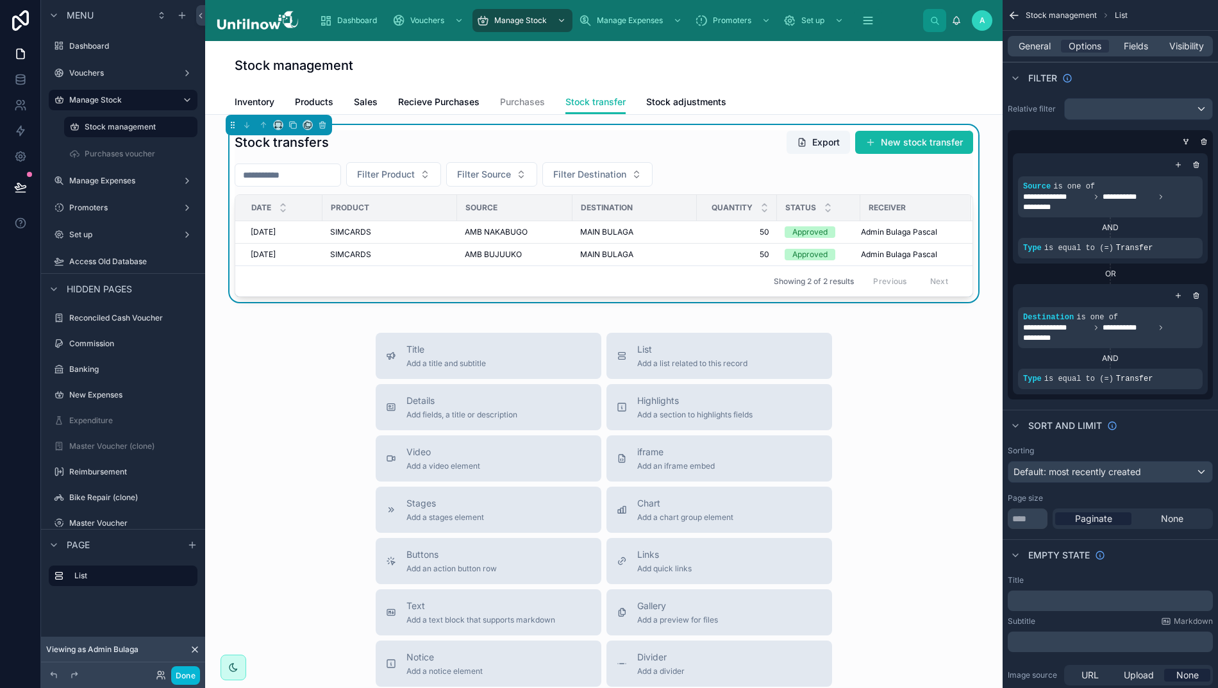
click at [721, 158] on div "Stock transfers Export New stock transfer Filter Product Filter Source Filter D…" at bounding box center [604, 213] width 738 height 167
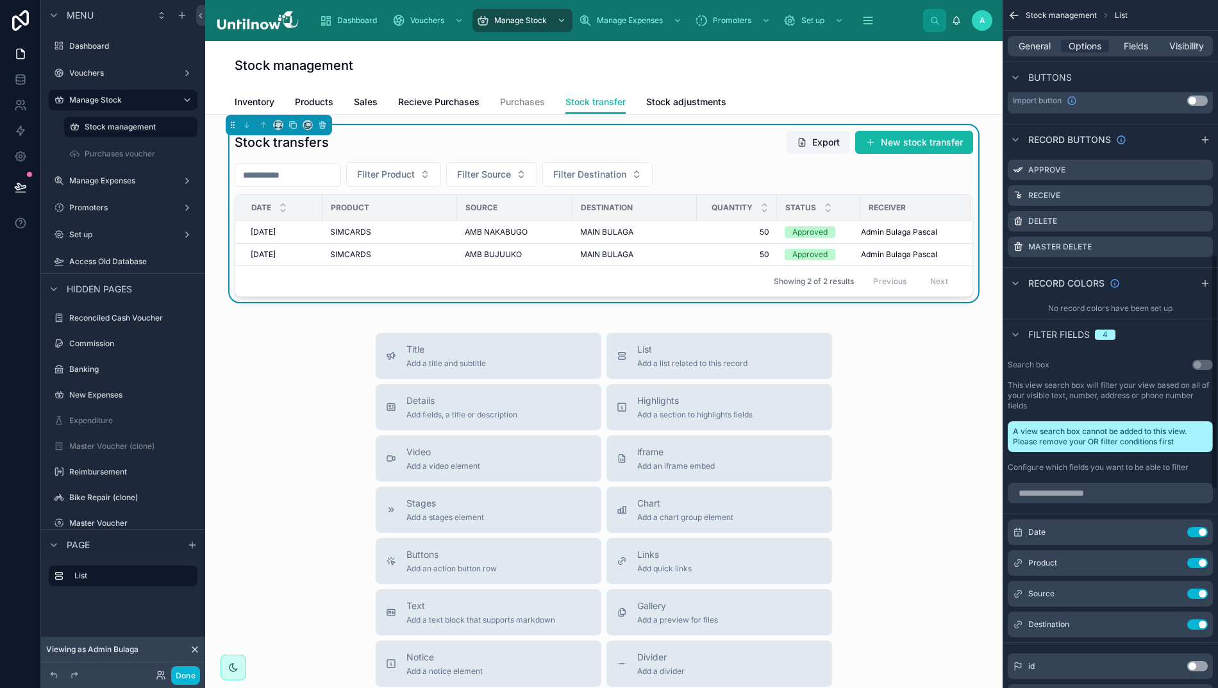
scroll to position [750, 0]
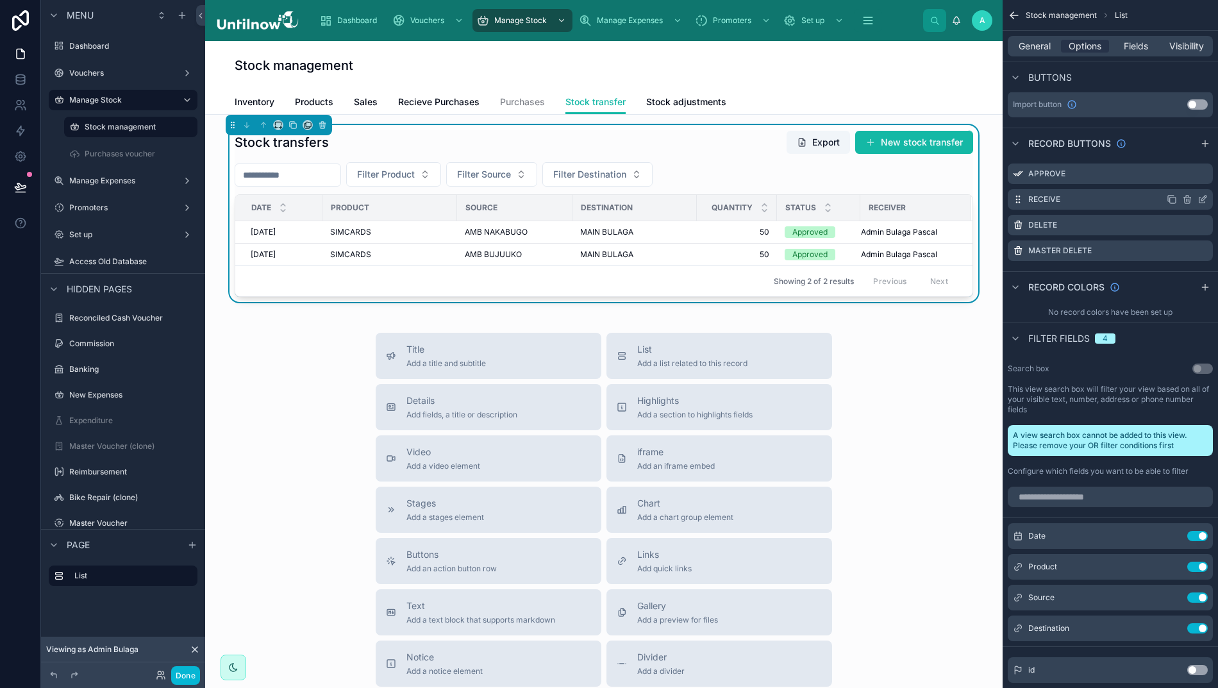
click at [1208, 201] on icon "scrollable content" at bounding box center [1202, 199] width 10 height 10
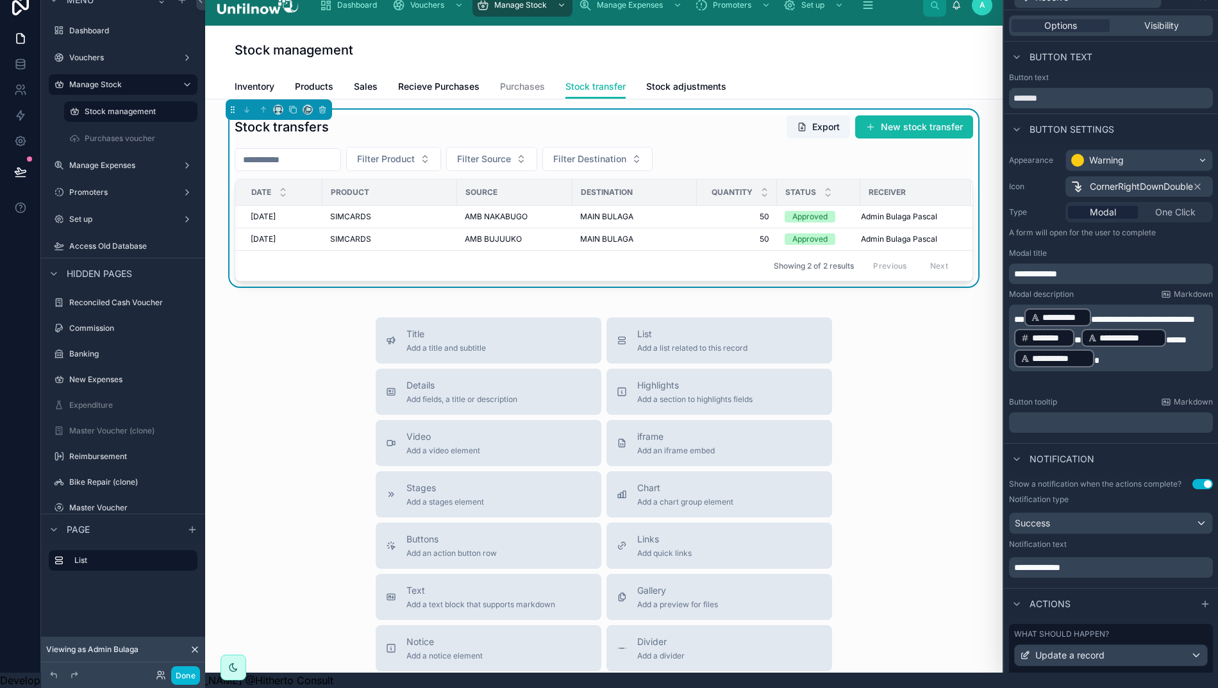
scroll to position [0, 0]
click at [1153, 19] on span "Visibility" at bounding box center [1161, 25] width 35 height 13
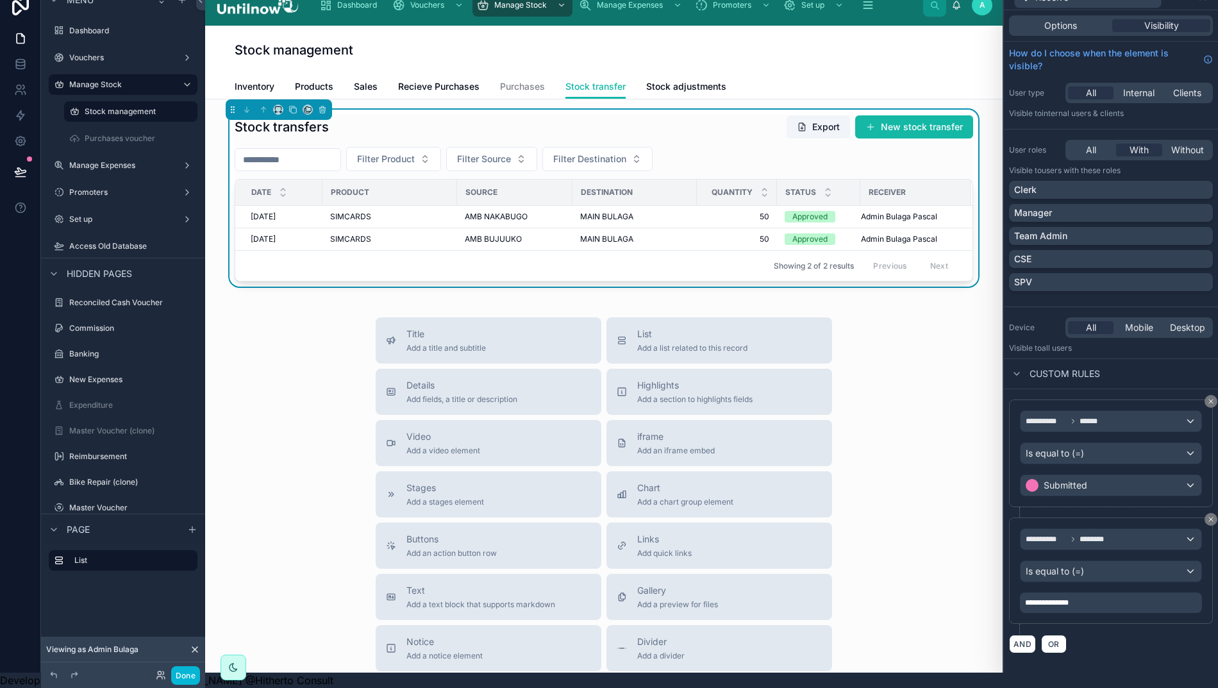
click at [1111, 534] on span "********" at bounding box center [1094, 539] width 31 height 10
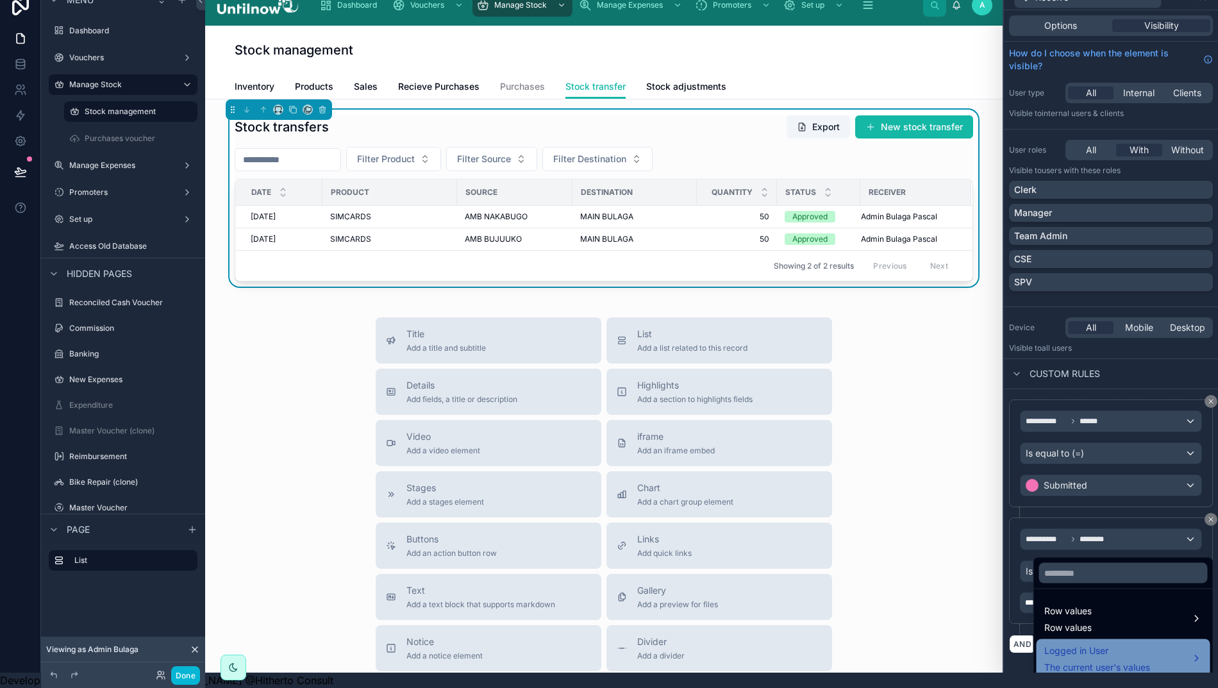
click at [1083, 645] on span "Logged in User" at bounding box center [1097, 650] width 106 height 15
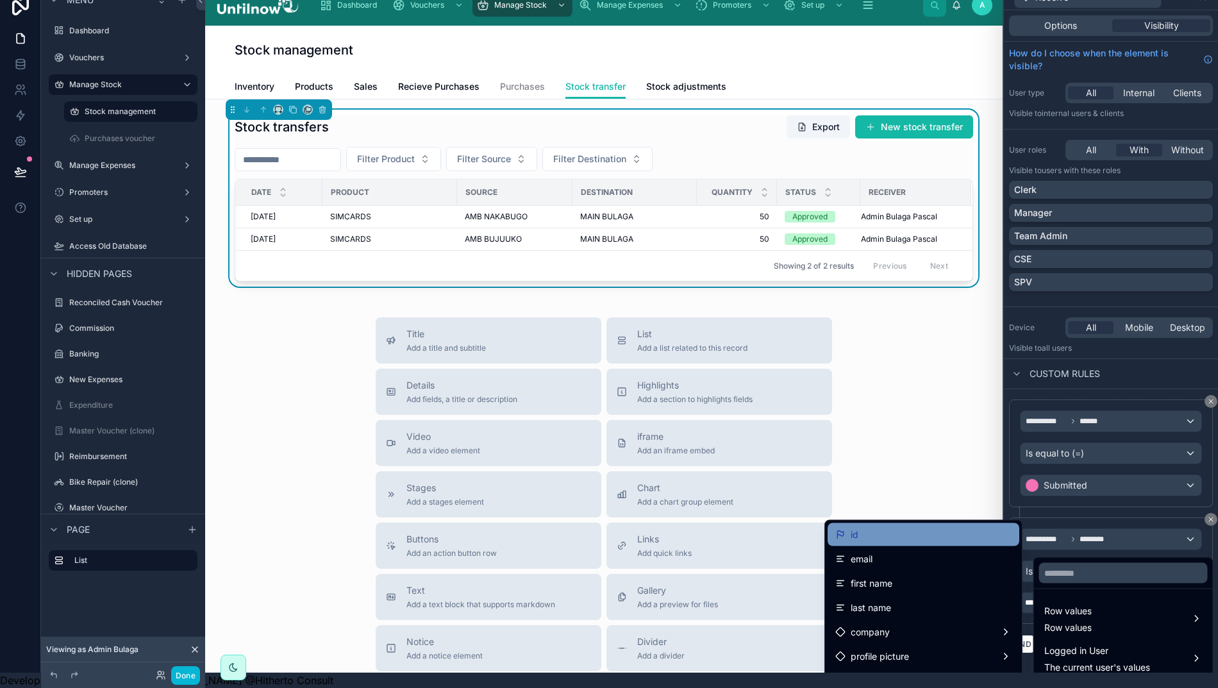
click at [897, 527] on div "id" at bounding box center [923, 534] width 176 height 15
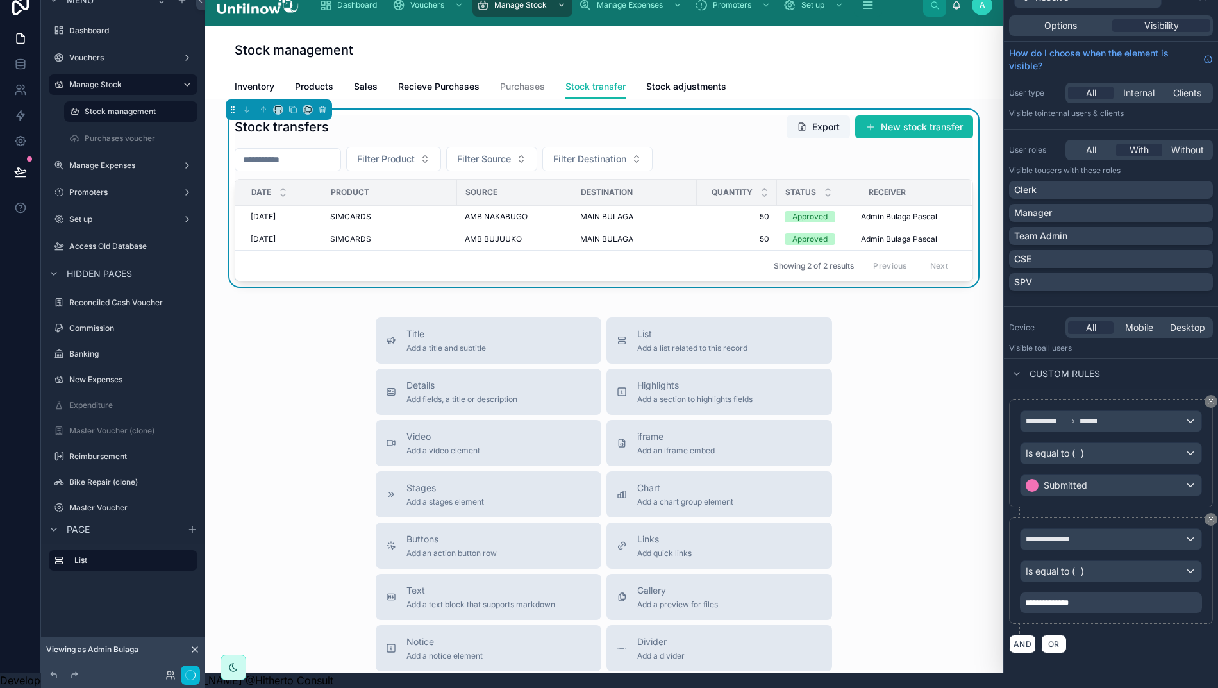
scroll to position [0, 1]
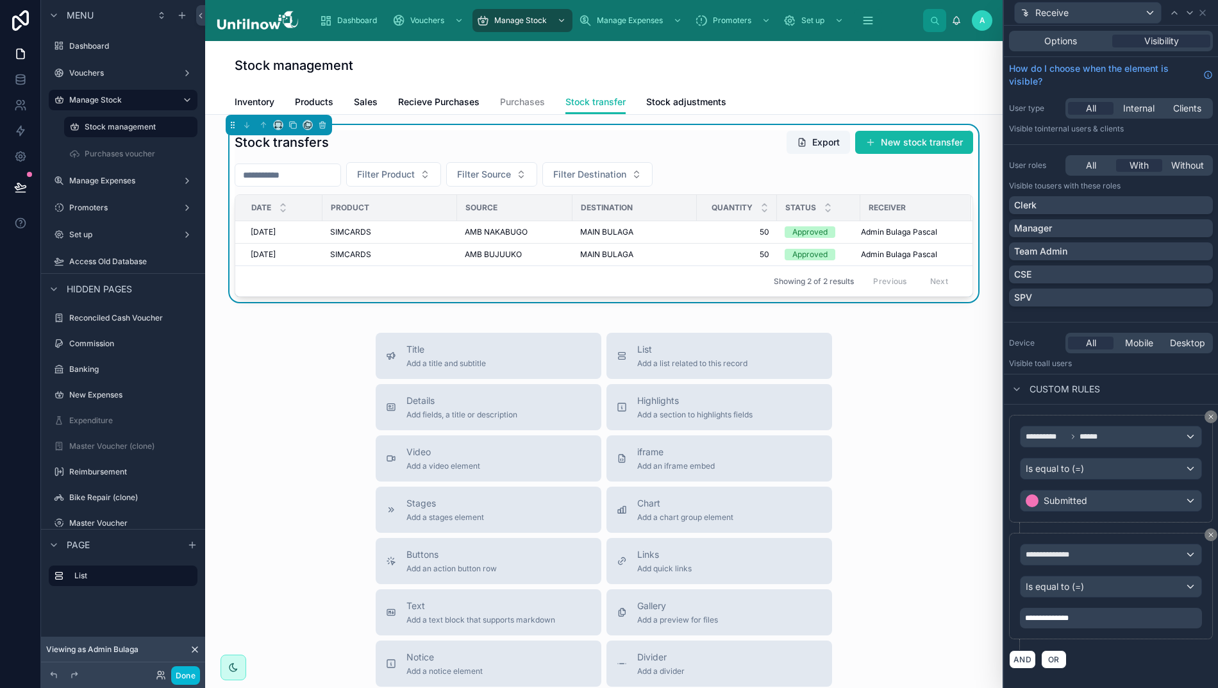
click at [1101, 621] on div "**********" at bounding box center [1111, 618] width 182 height 21
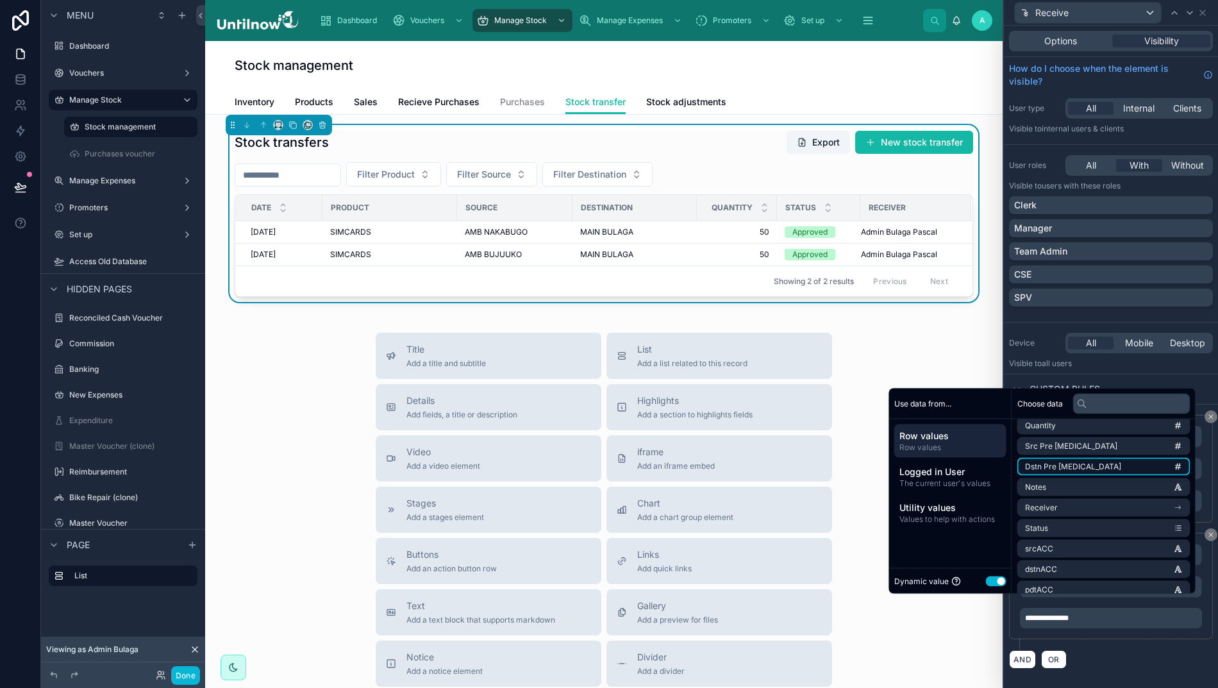
scroll to position [239, 0]
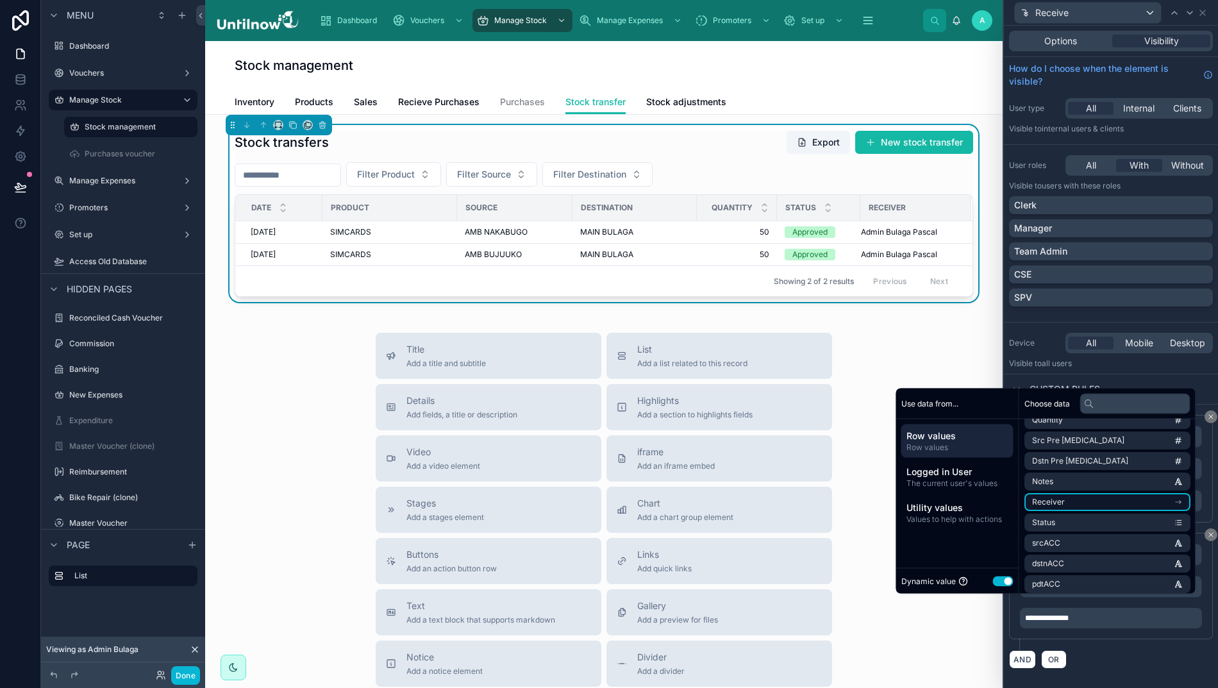
click at [1083, 511] on li "Receiver" at bounding box center [1107, 502] width 166 height 18
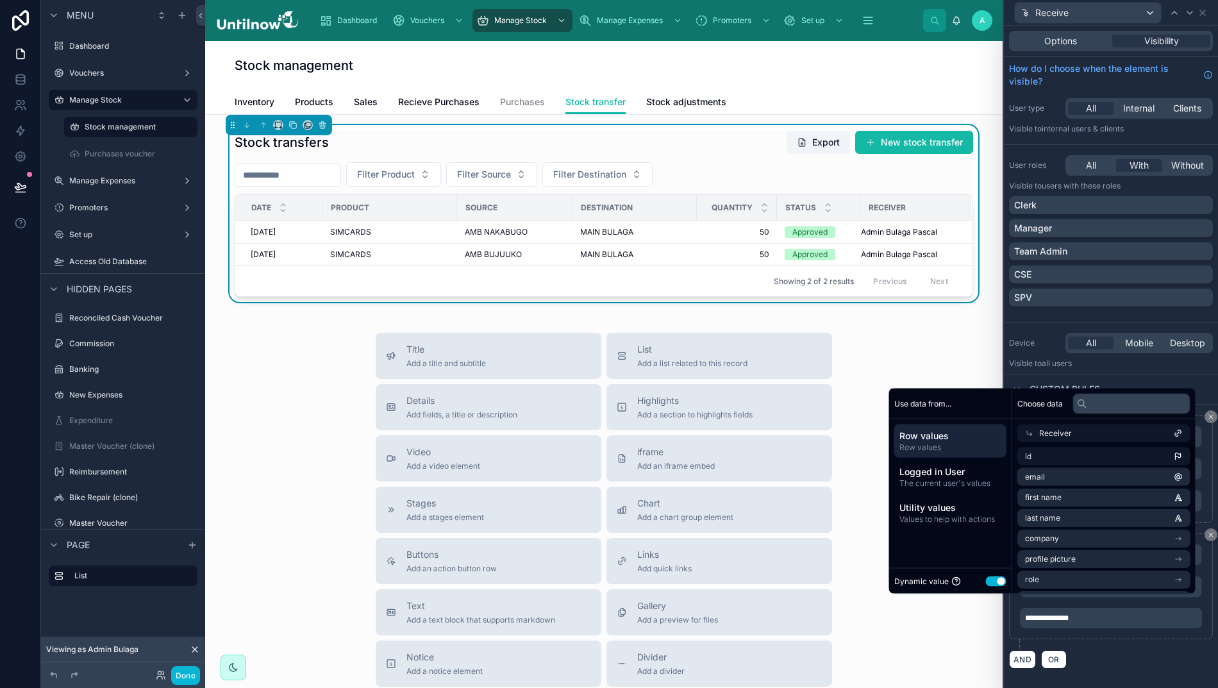
scroll to position [0, 0]
click at [1068, 465] on li "id" at bounding box center [1103, 456] width 173 height 18
click at [1139, 390] on div "Custom rules" at bounding box center [1111, 389] width 214 height 31
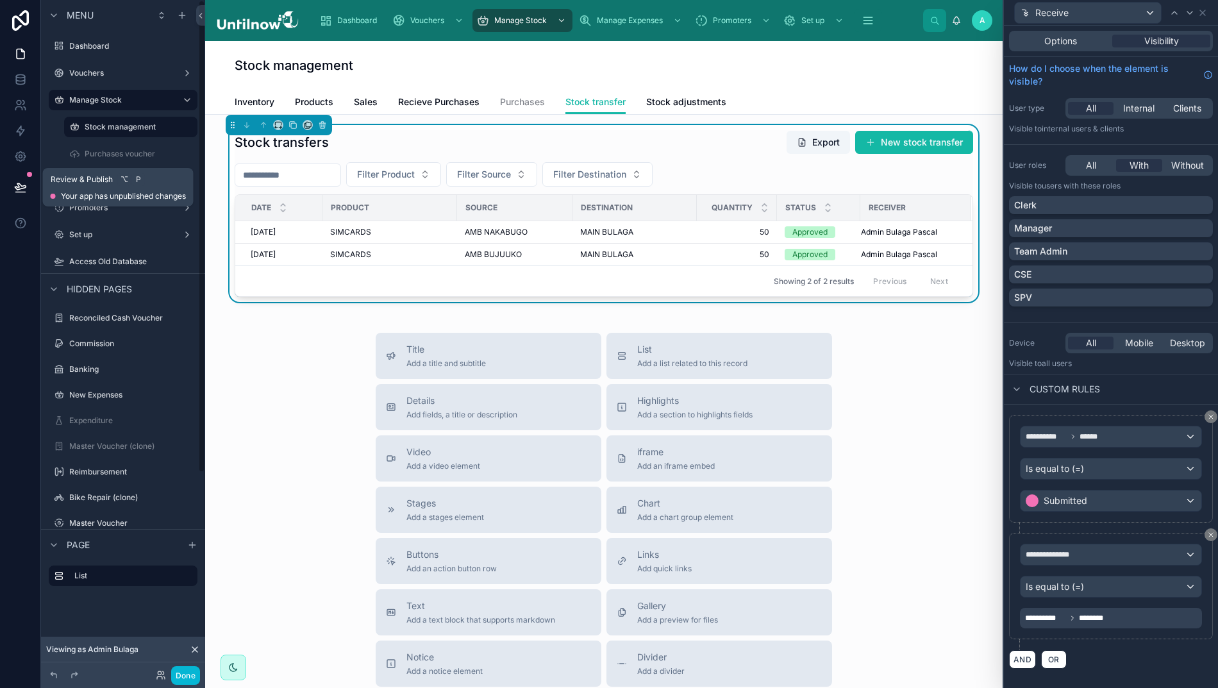
click at [22, 191] on icon at bounding box center [20, 187] width 13 height 13
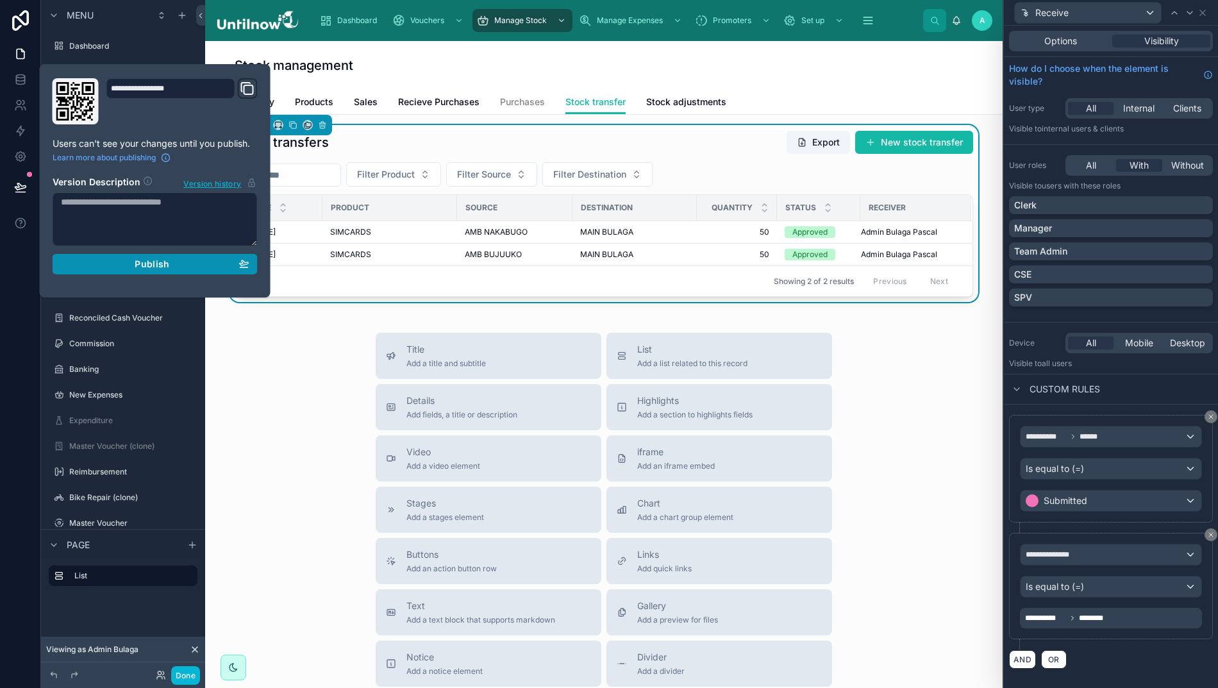
click at [117, 264] on div "Publish" at bounding box center [155, 264] width 188 height 12
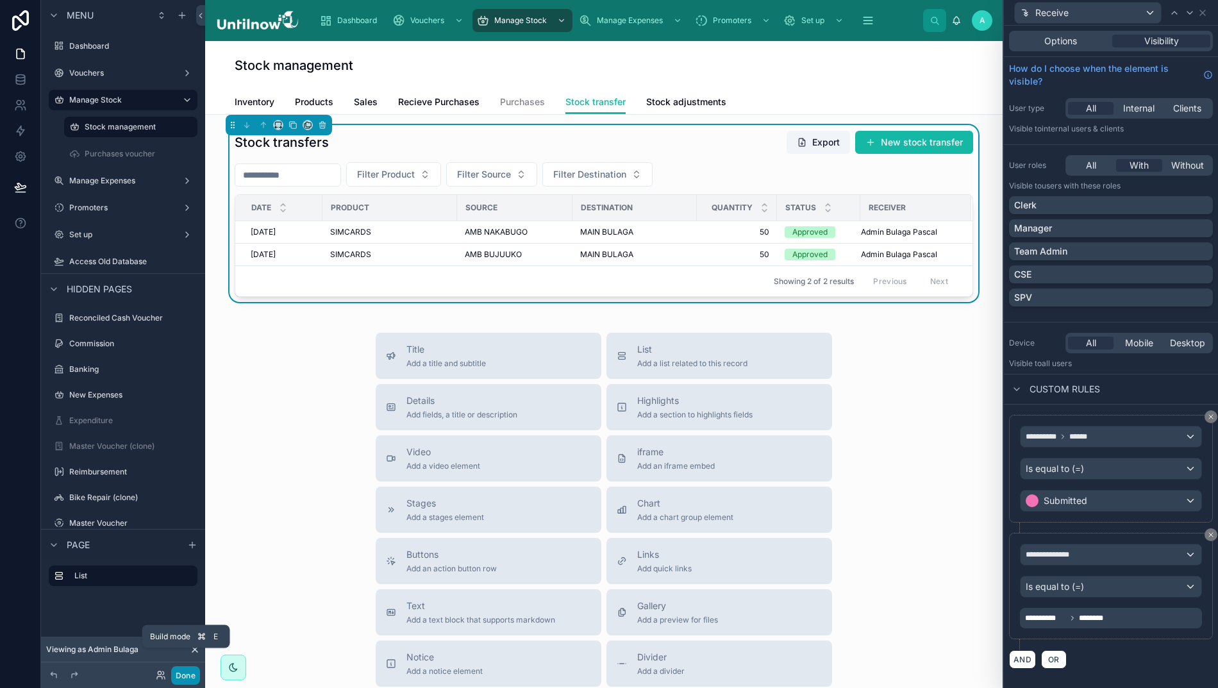
click at [181, 679] on button "Done" at bounding box center [185, 675] width 29 height 19
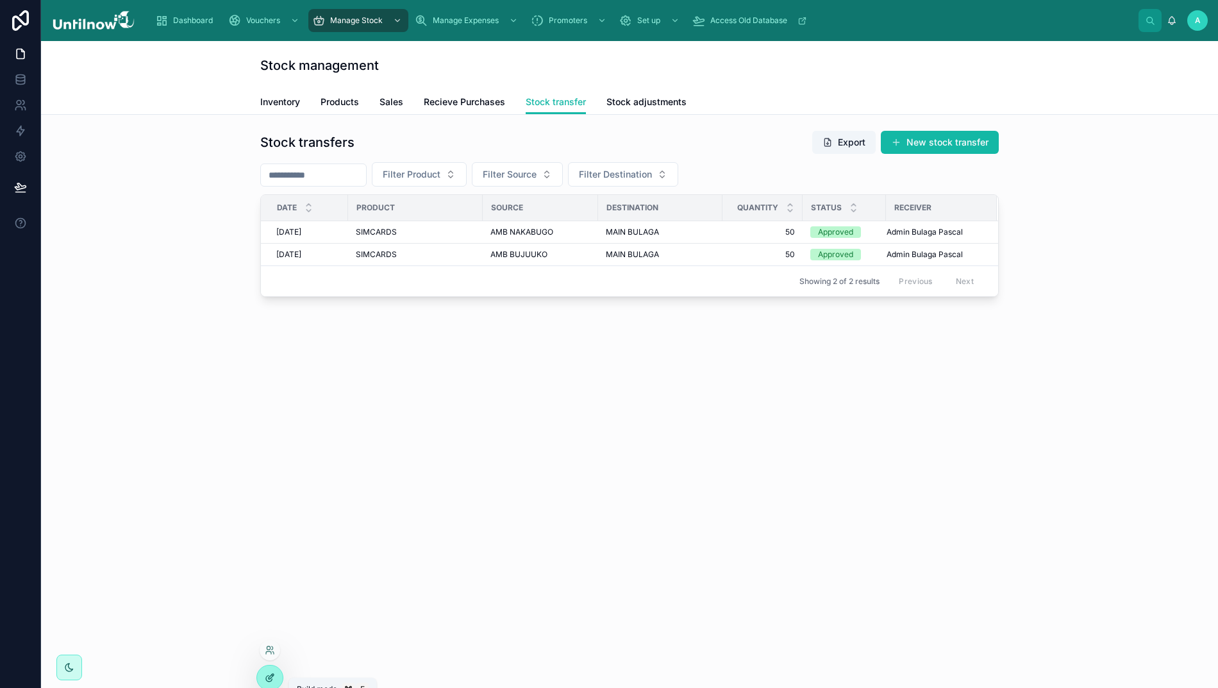
click at [276, 673] on div at bounding box center [270, 677] width 26 height 24
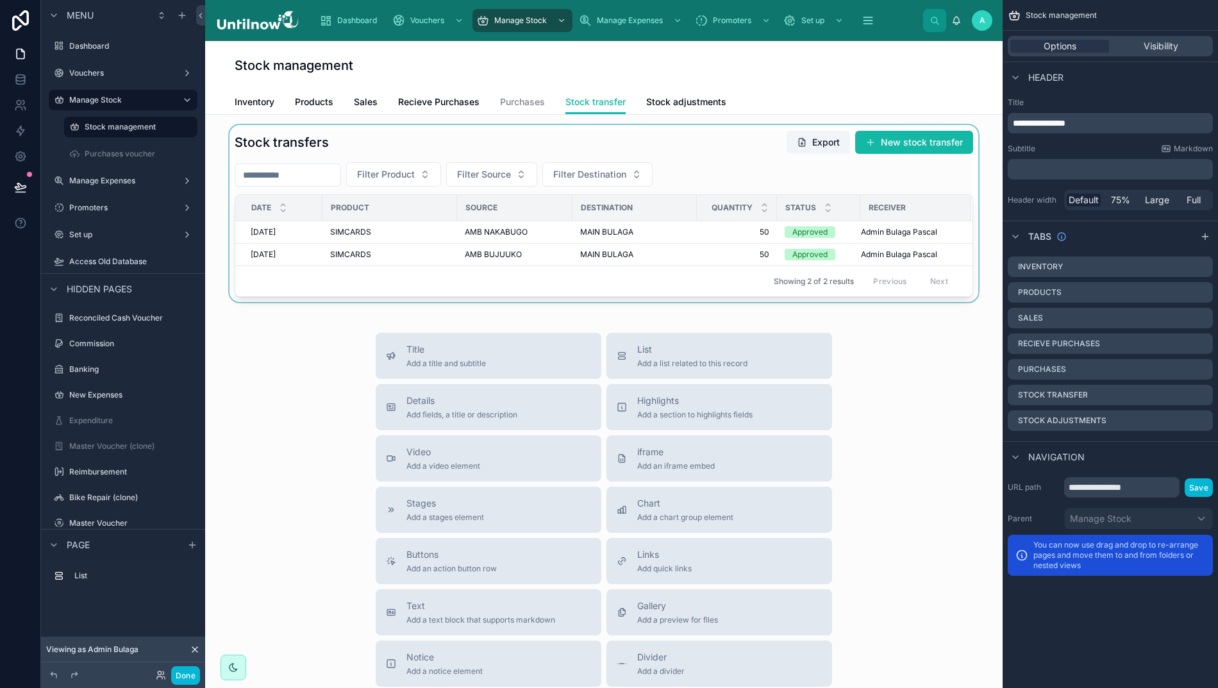
click at [760, 168] on div at bounding box center [603, 213] width 777 height 177
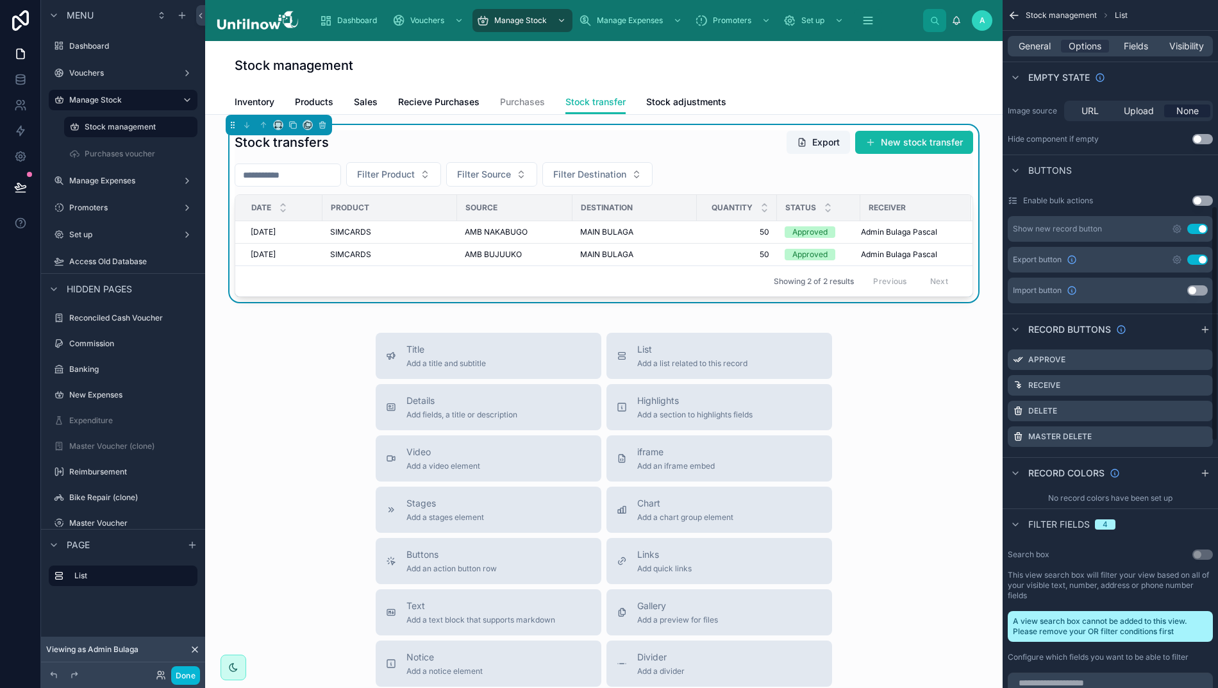
scroll to position [613, 0]
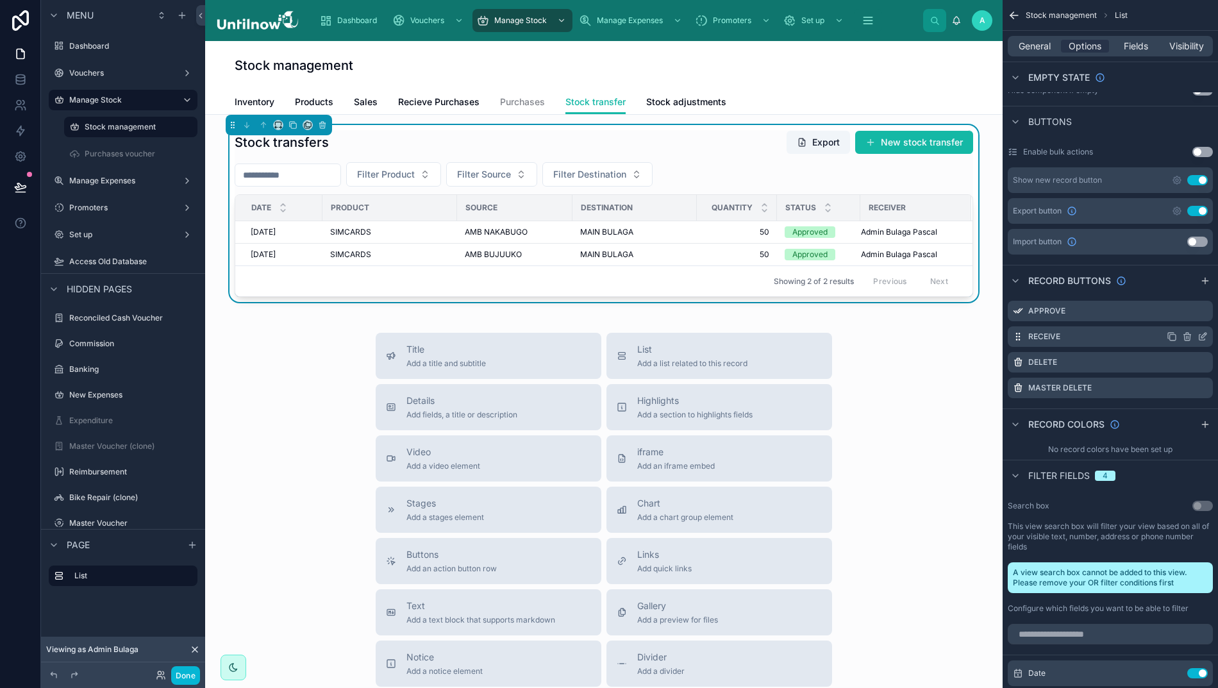
click at [1205, 336] on icon "scrollable content" at bounding box center [1202, 338] width 6 height 6
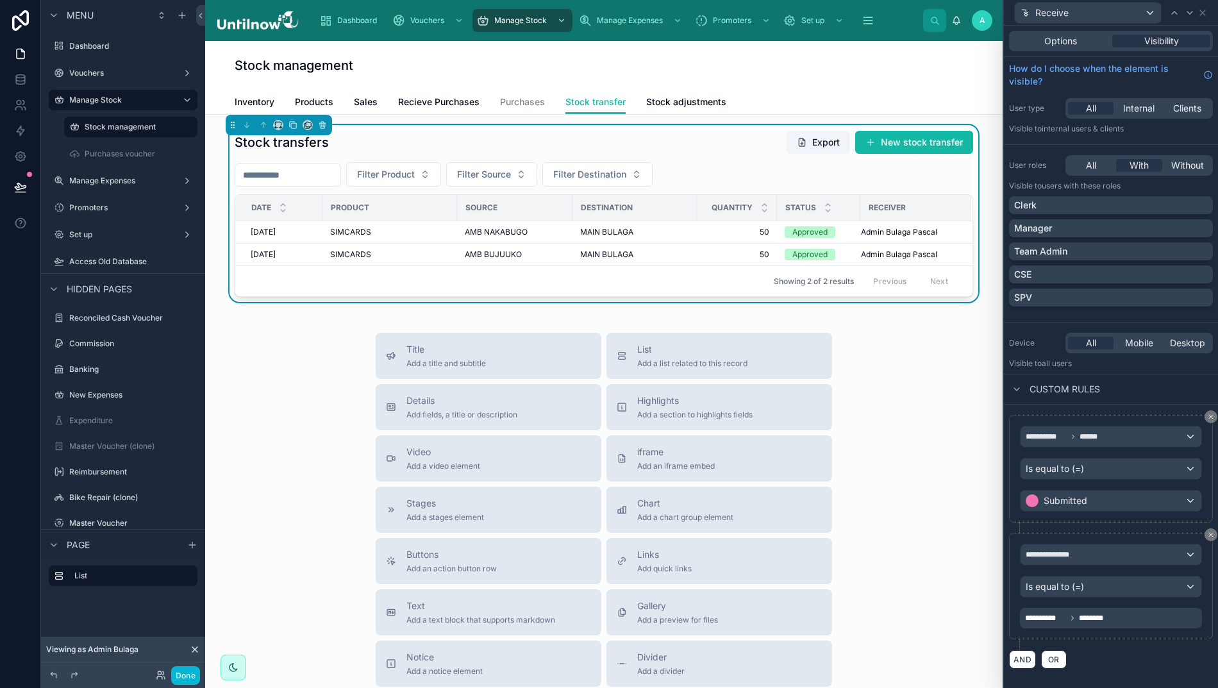
click at [1122, 501] on div "Submitted" at bounding box center [1110, 500] width 181 height 21
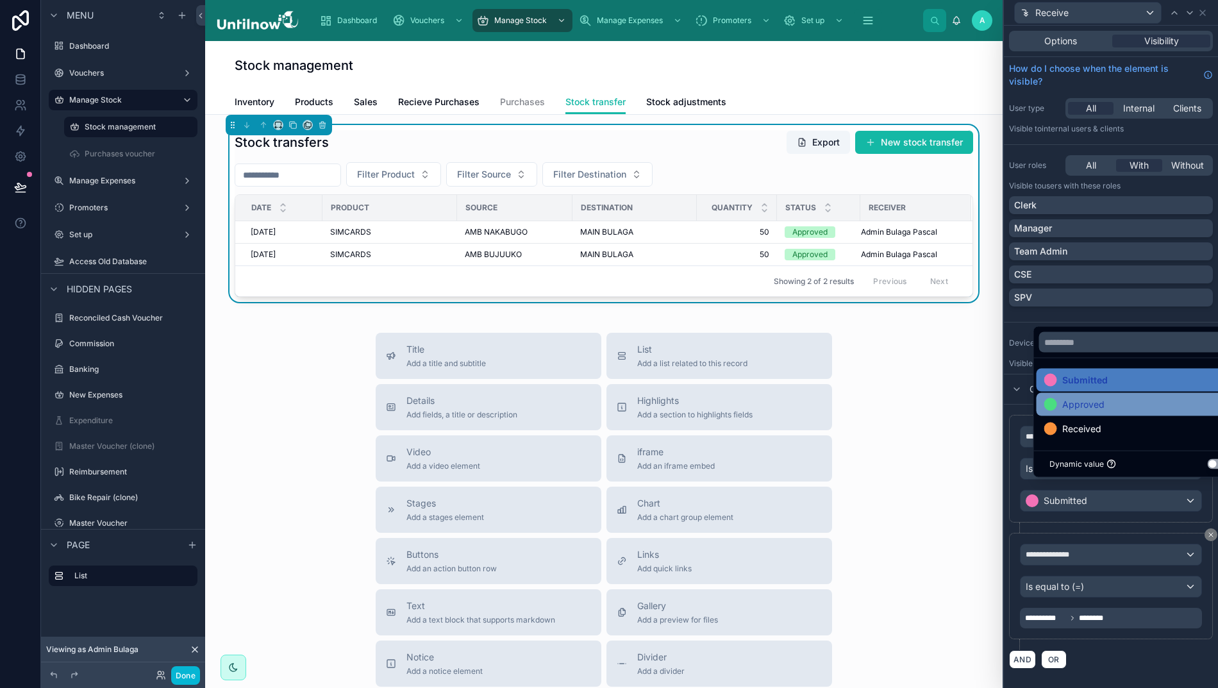
click at [1100, 416] on div "Approved" at bounding box center [1138, 404] width 204 height 23
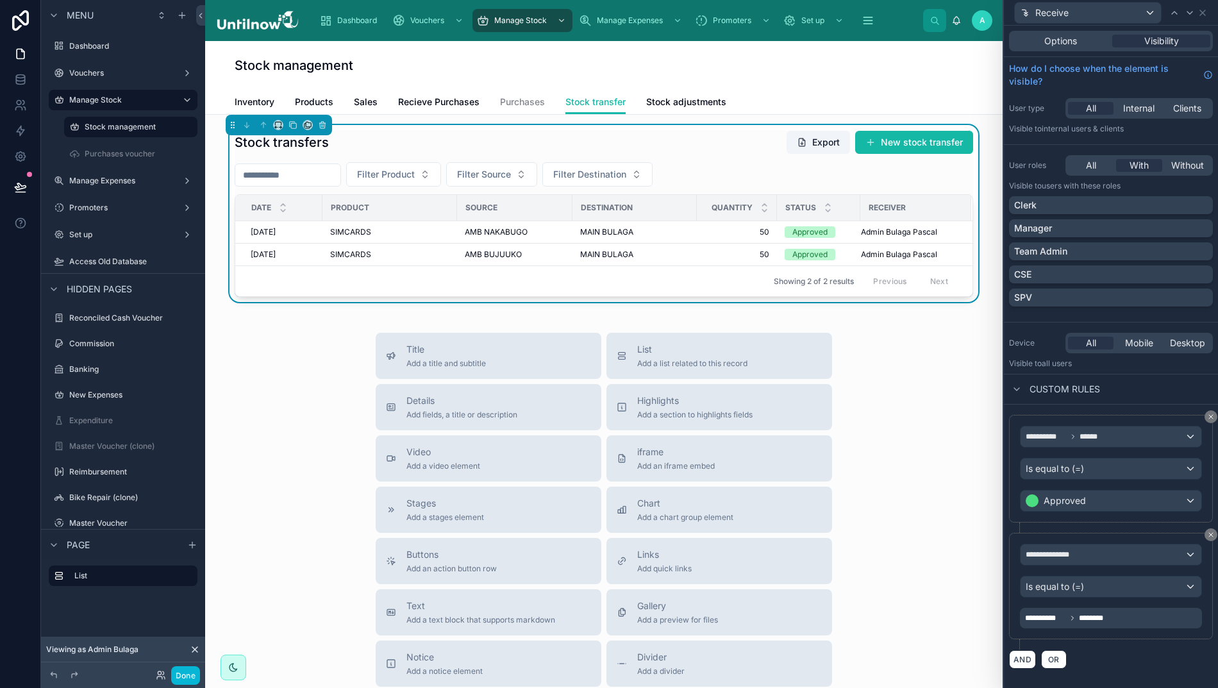
click at [1073, 311] on div "User roles All With Without Visible to Users with these roles Clerk Manager Tea…" at bounding box center [1111, 233] width 214 height 167
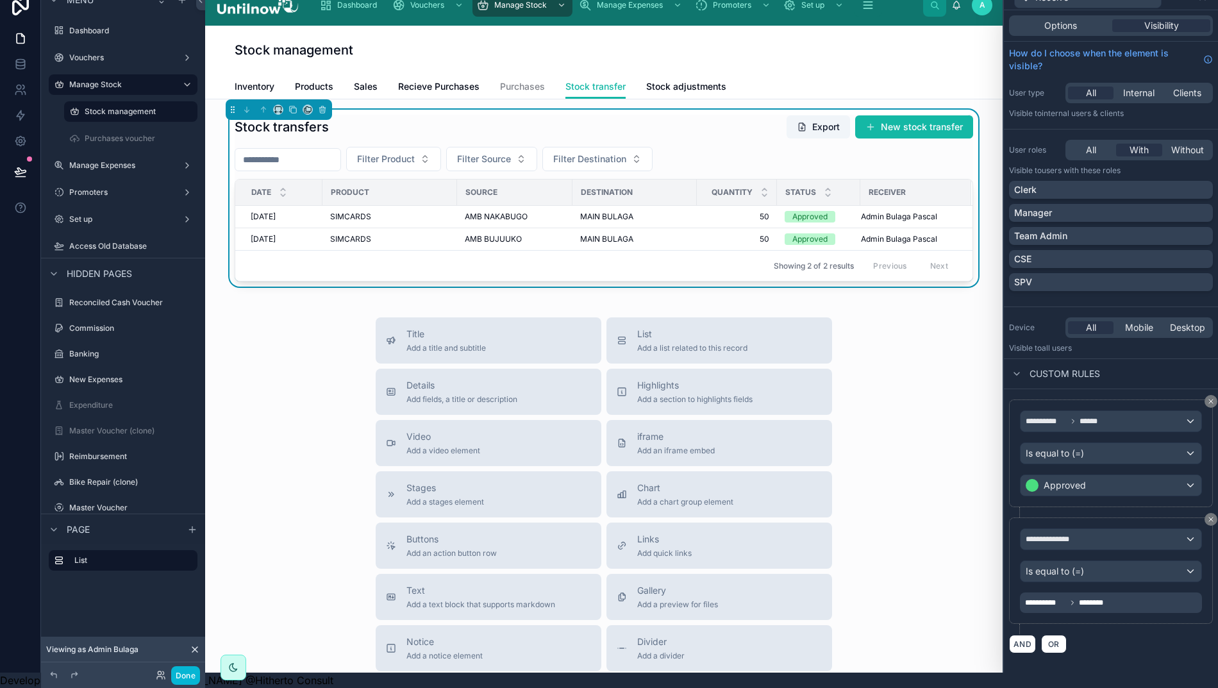
scroll to position [28, 1]
click at [24, 165] on icon at bounding box center [20, 171] width 13 height 13
click at [261, 408] on div "Title Add a title and subtitle List Add a list related to this record Details A…" at bounding box center [603, 545] width 777 height 456
click at [186, 679] on button "Done" at bounding box center [185, 675] width 29 height 19
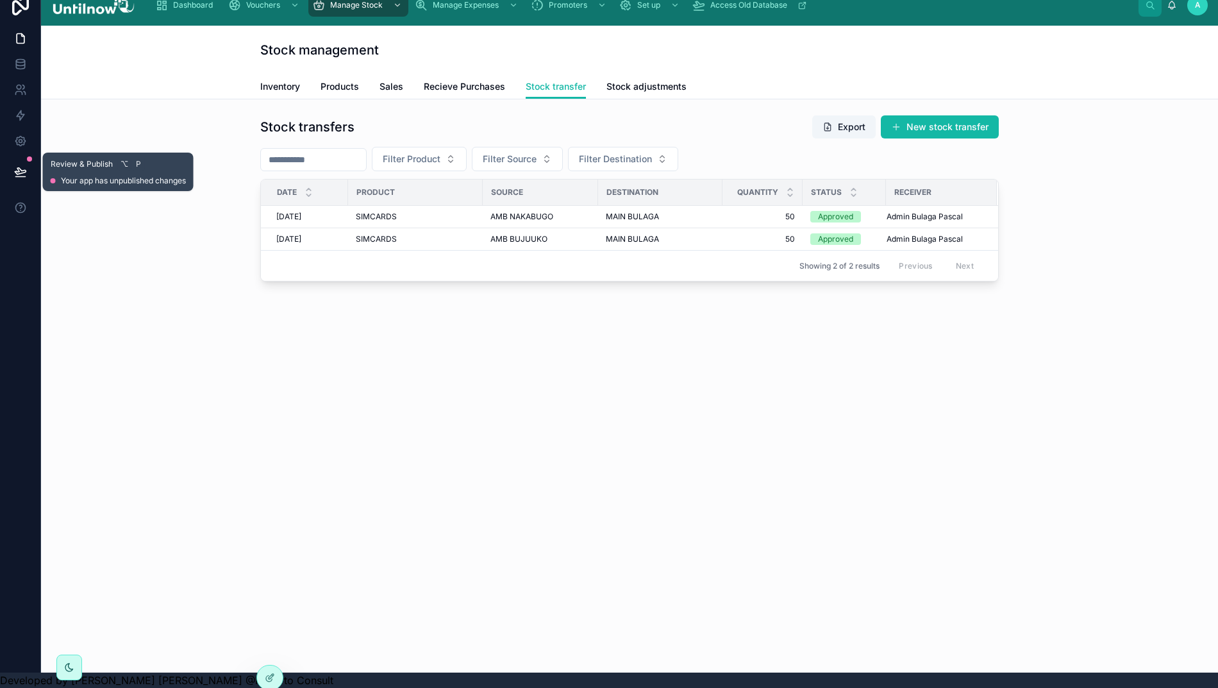
click at [14, 165] on icon at bounding box center [20, 171] width 13 height 13
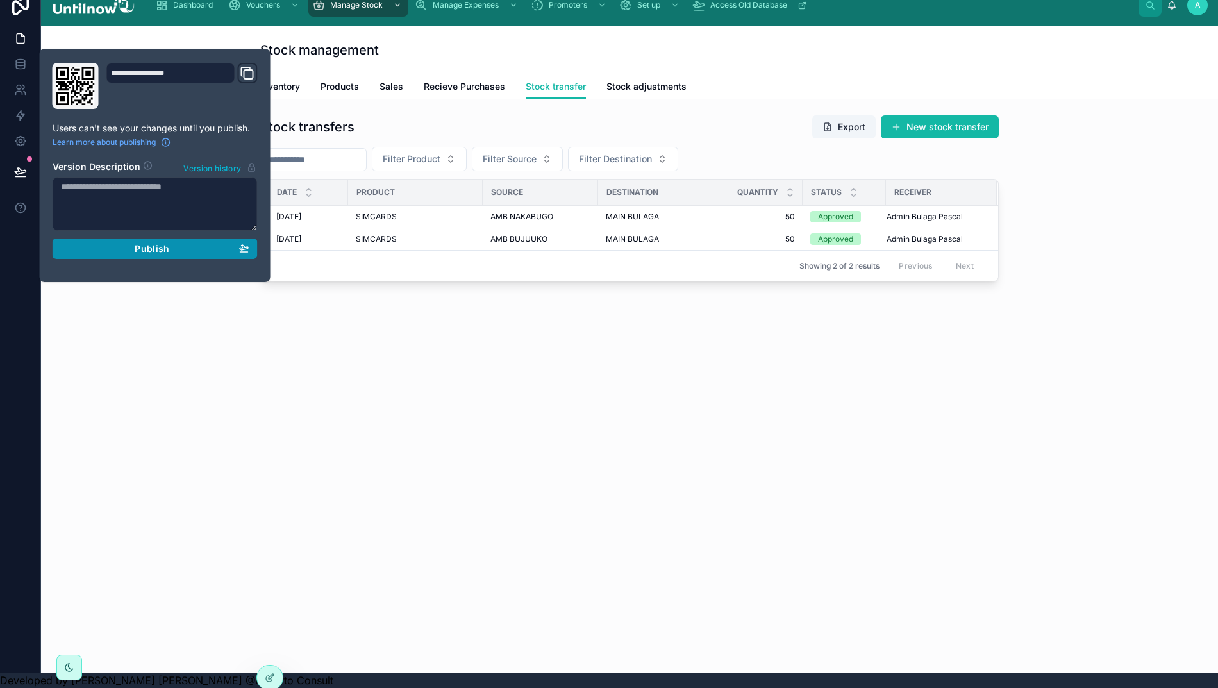
click at [124, 244] on button "Publish" at bounding box center [155, 248] width 205 height 21
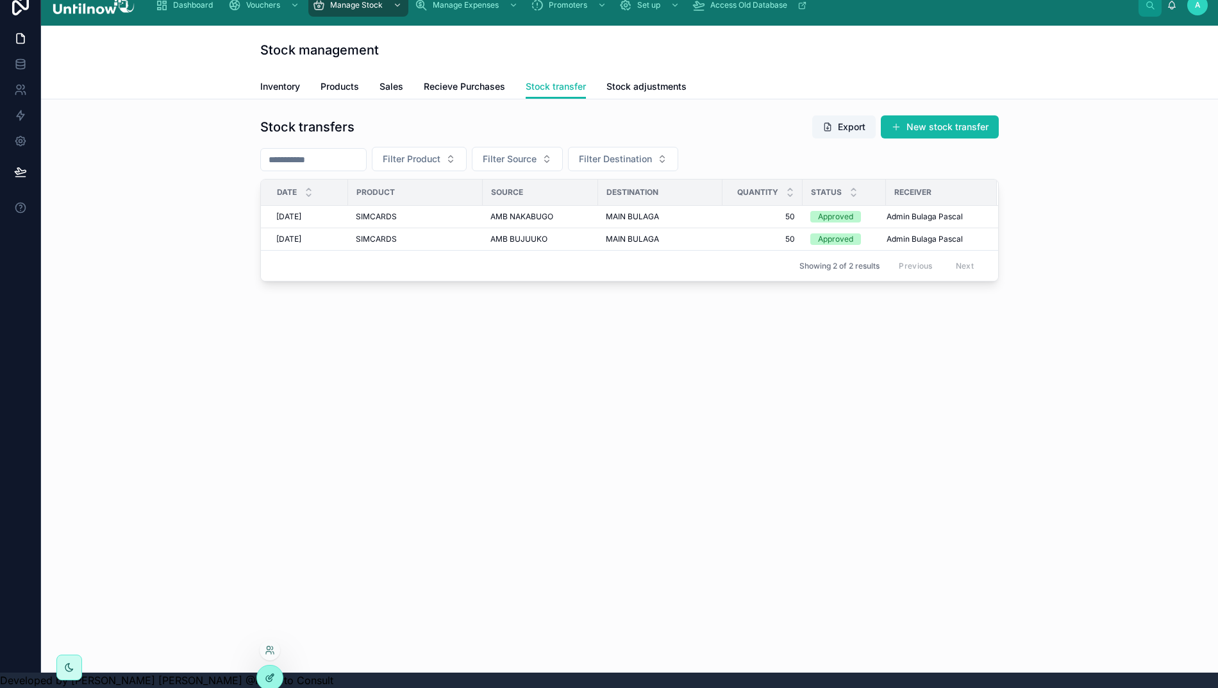
click at [271, 673] on icon at bounding box center [270, 677] width 10 height 10
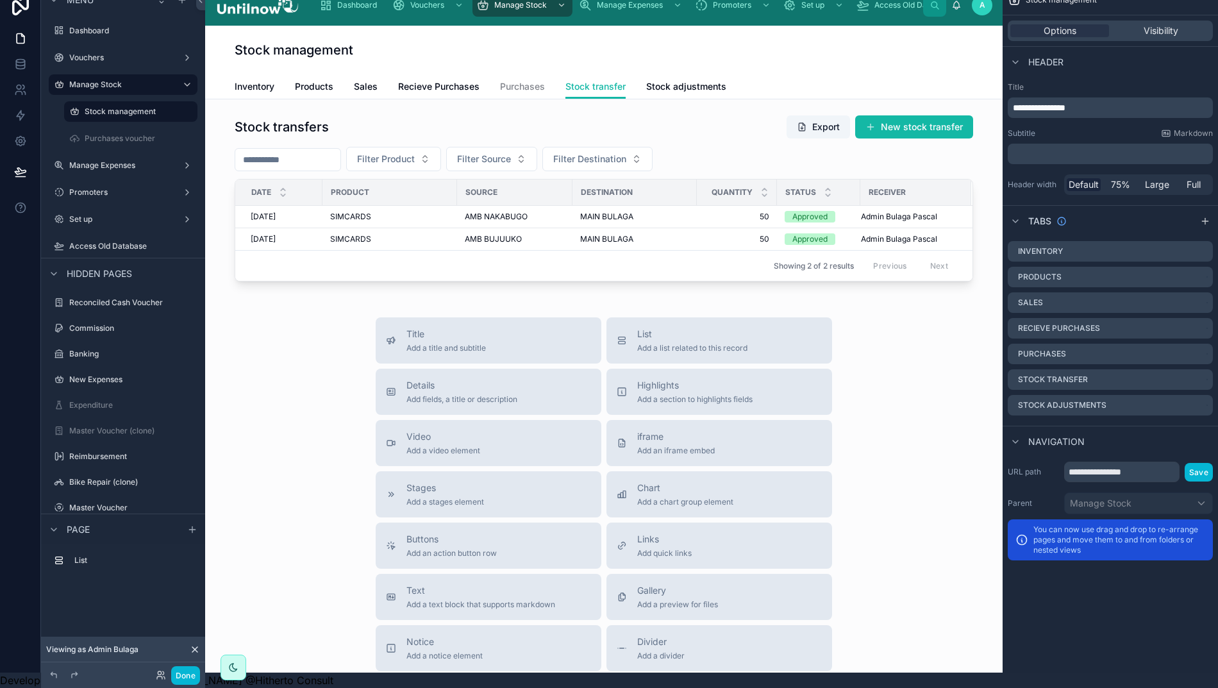
scroll to position [0, 1]
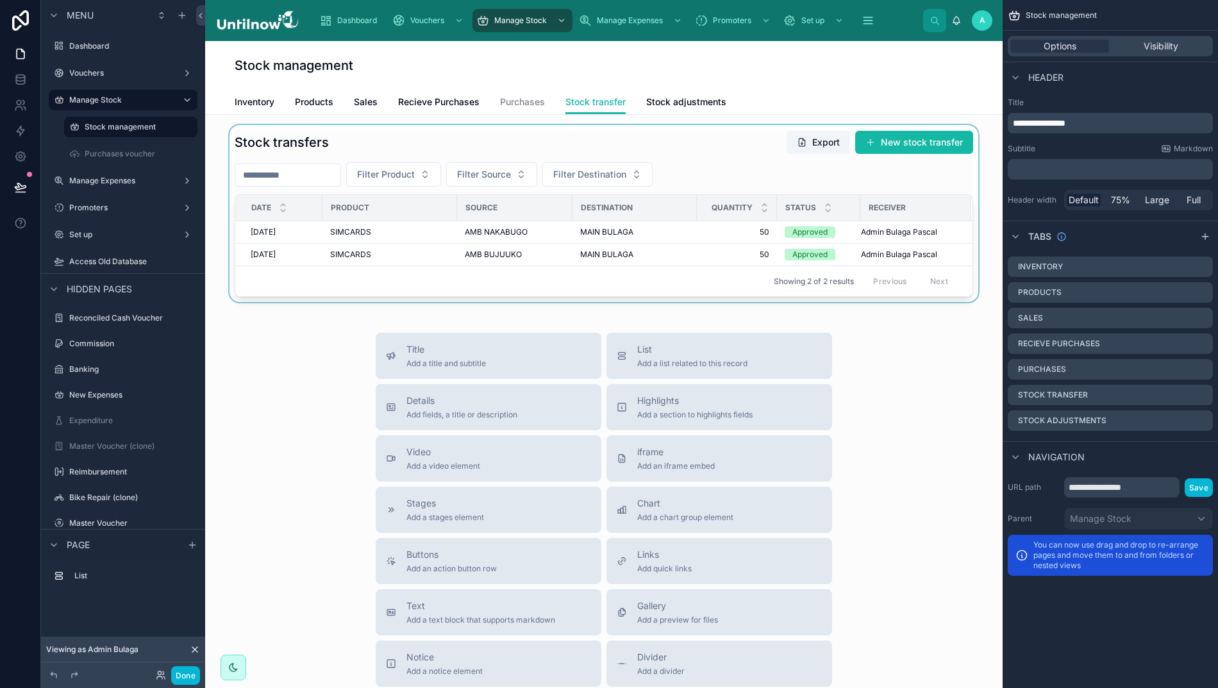
click at [814, 187] on div at bounding box center [603, 213] width 777 height 177
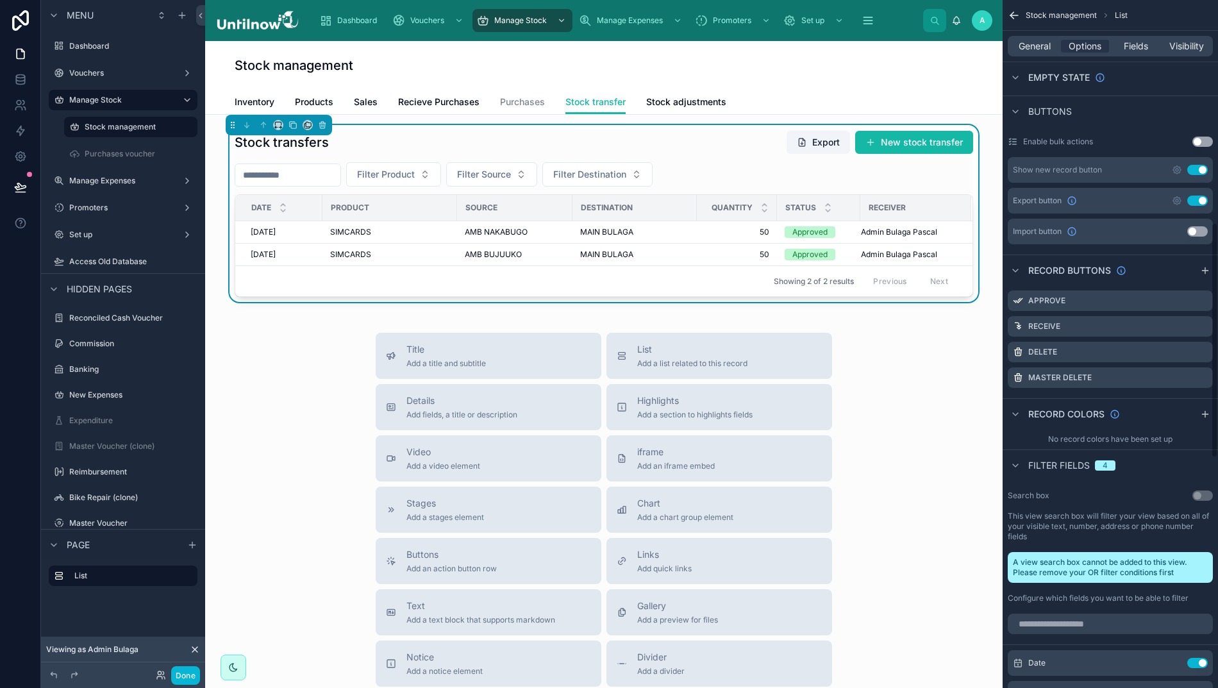
scroll to position [602, 0]
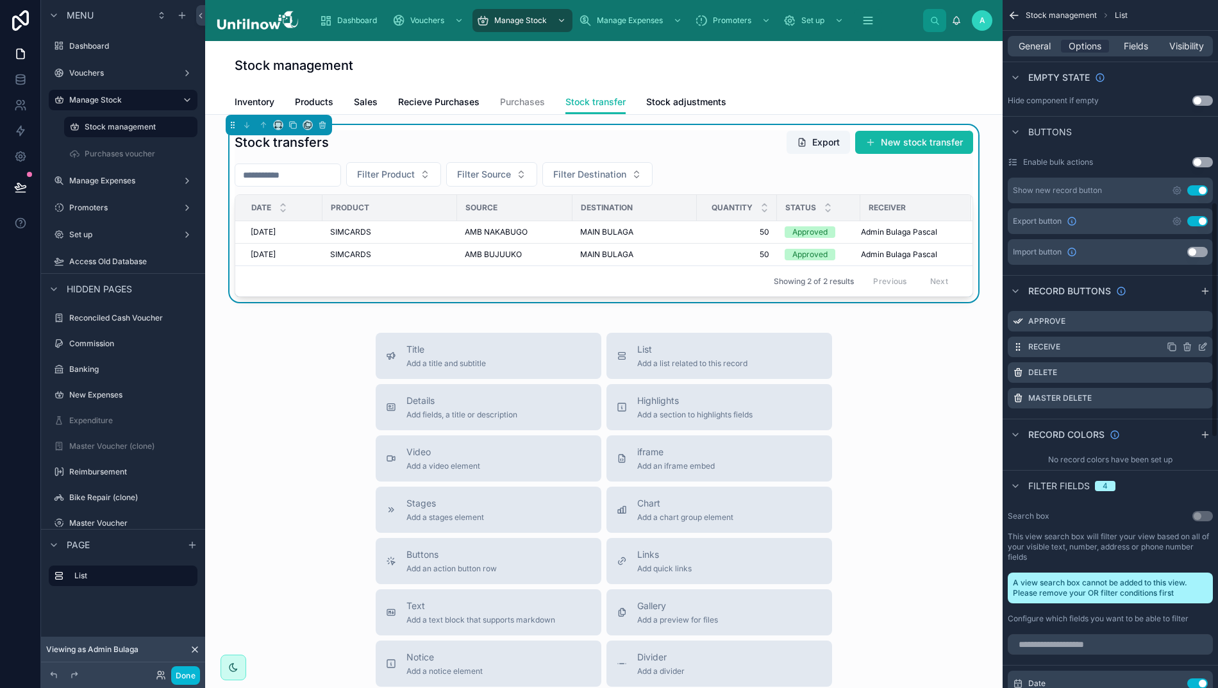
click at [1206, 347] on icon "scrollable content" at bounding box center [1203, 345] width 5 height 5
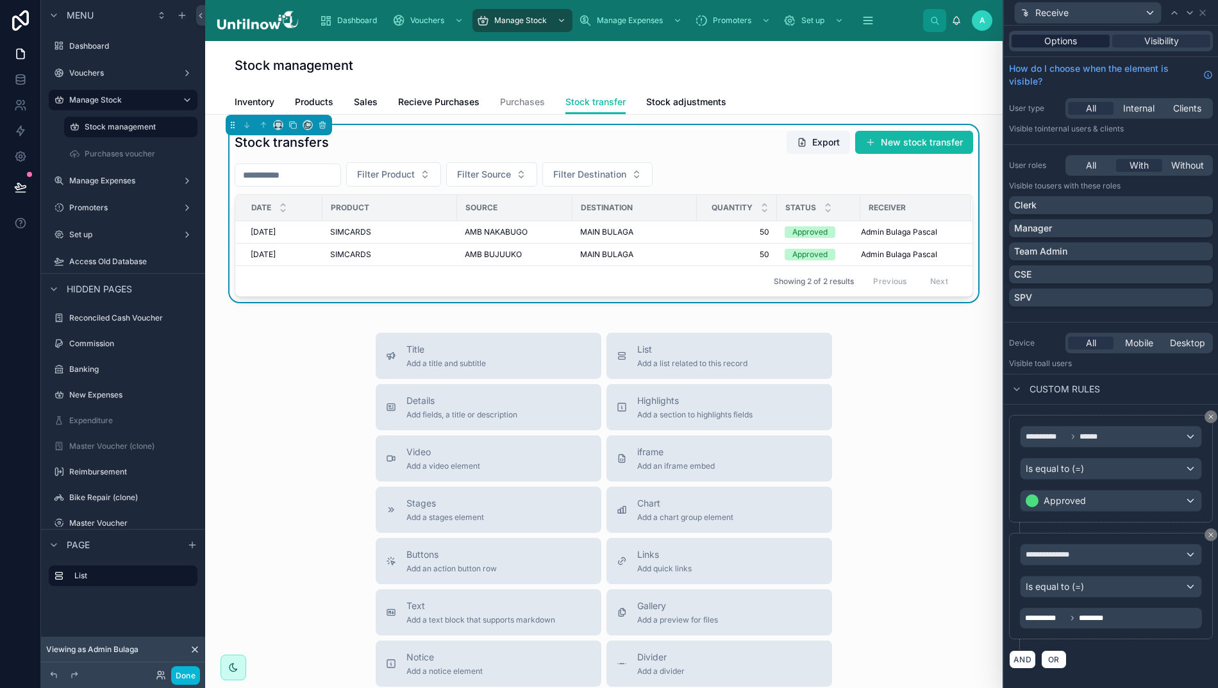
click at [1058, 37] on span "Options" at bounding box center [1060, 41] width 33 height 13
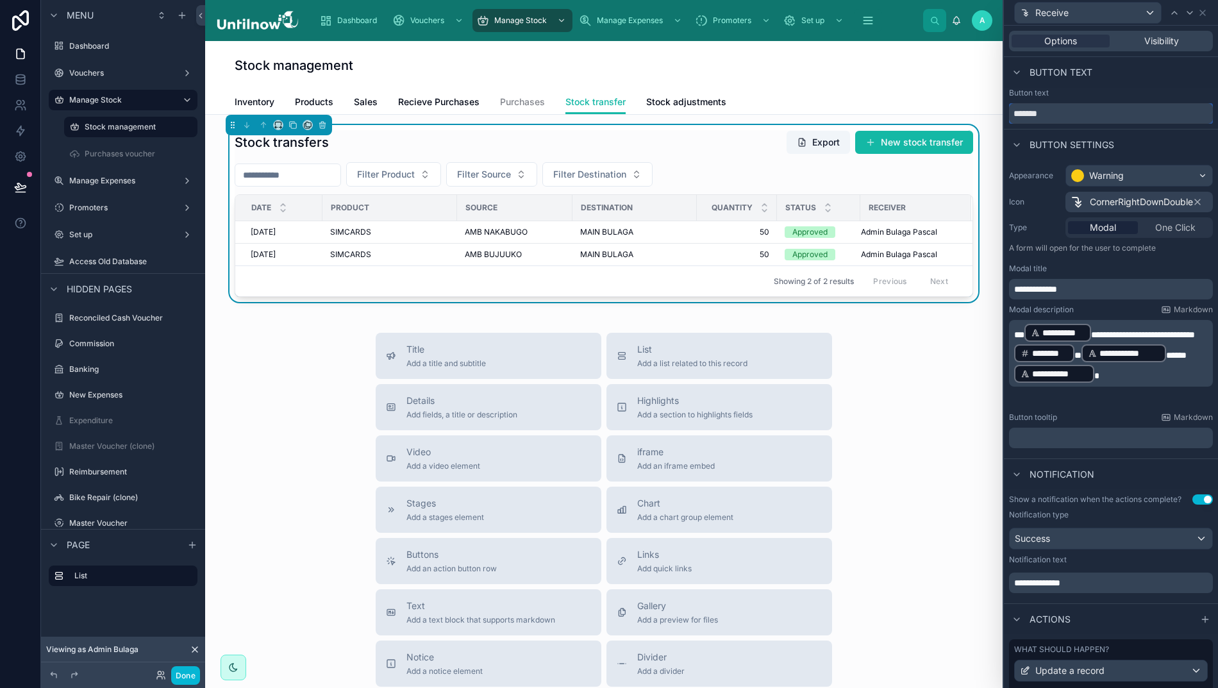
click at [1073, 113] on input "*******" at bounding box center [1111, 113] width 204 height 21
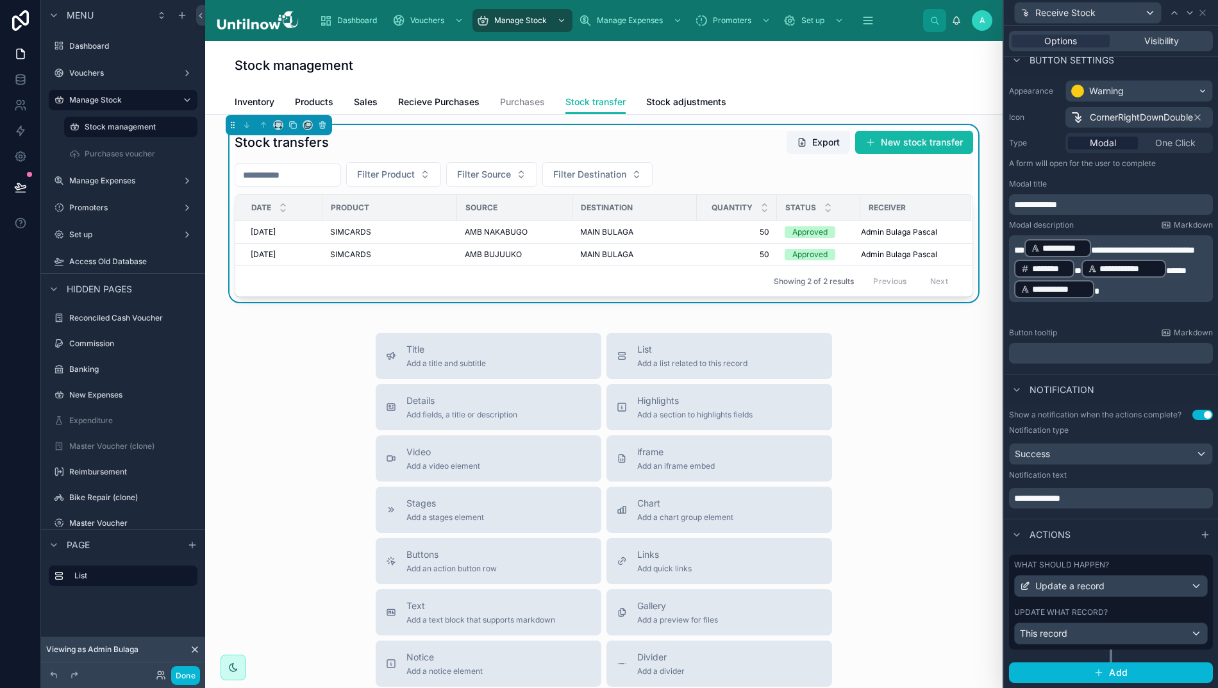
scroll to position [83, 0]
type input "**********"
click at [1183, 597] on div "Update a record" at bounding box center [1111, 587] width 192 height 21
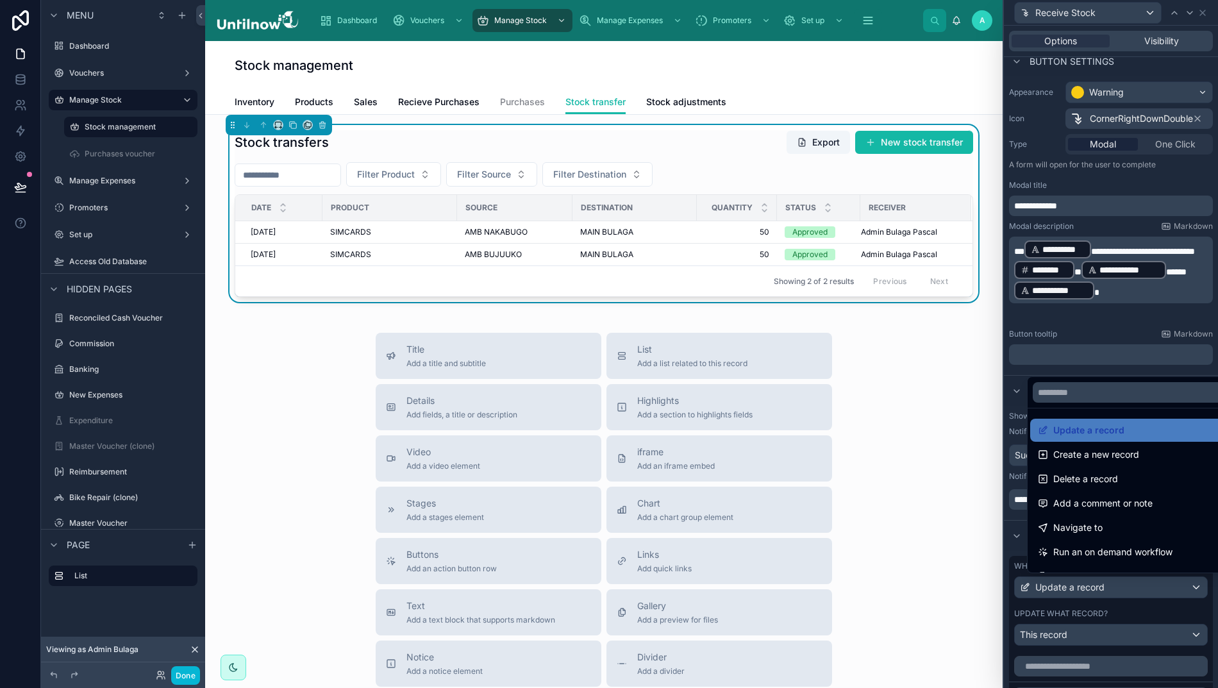
click at [1183, 601] on div at bounding box center [1111, 344] width 214 height 688
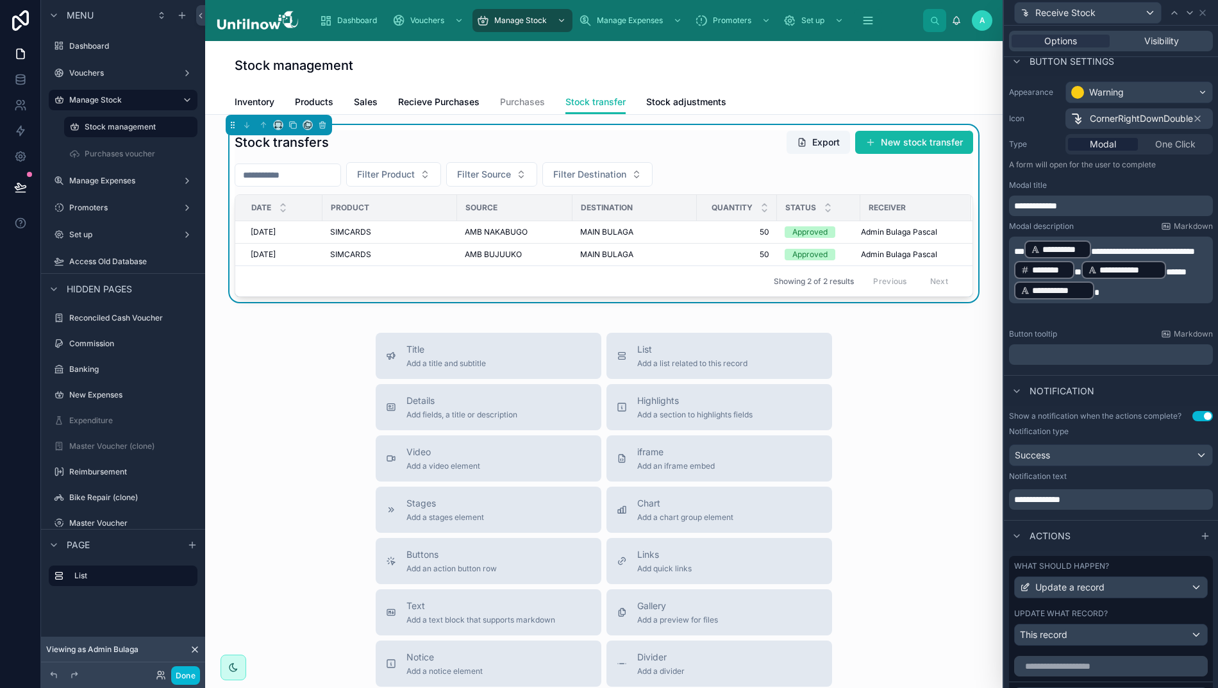
click at [1136, 645] on div "This record" at bounding box center [1111, 634] width 192 height 21
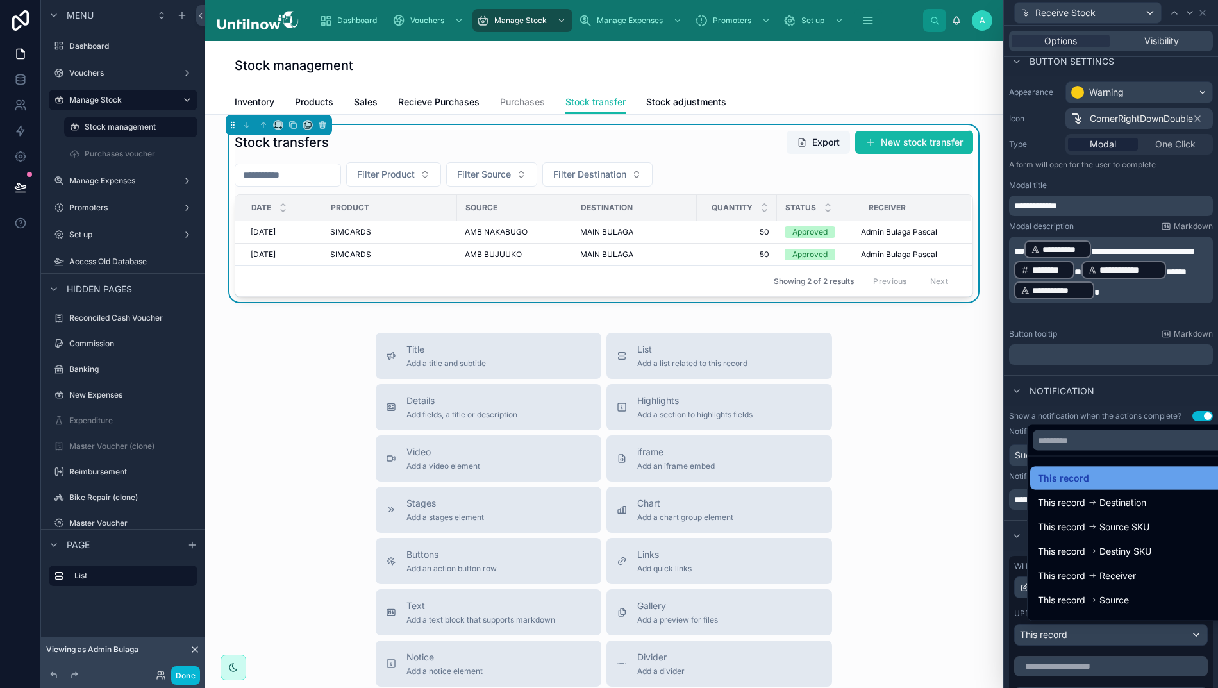
click at [1058, 486] on span "This record" at bounding box center [1063, 477] width 51 height 15
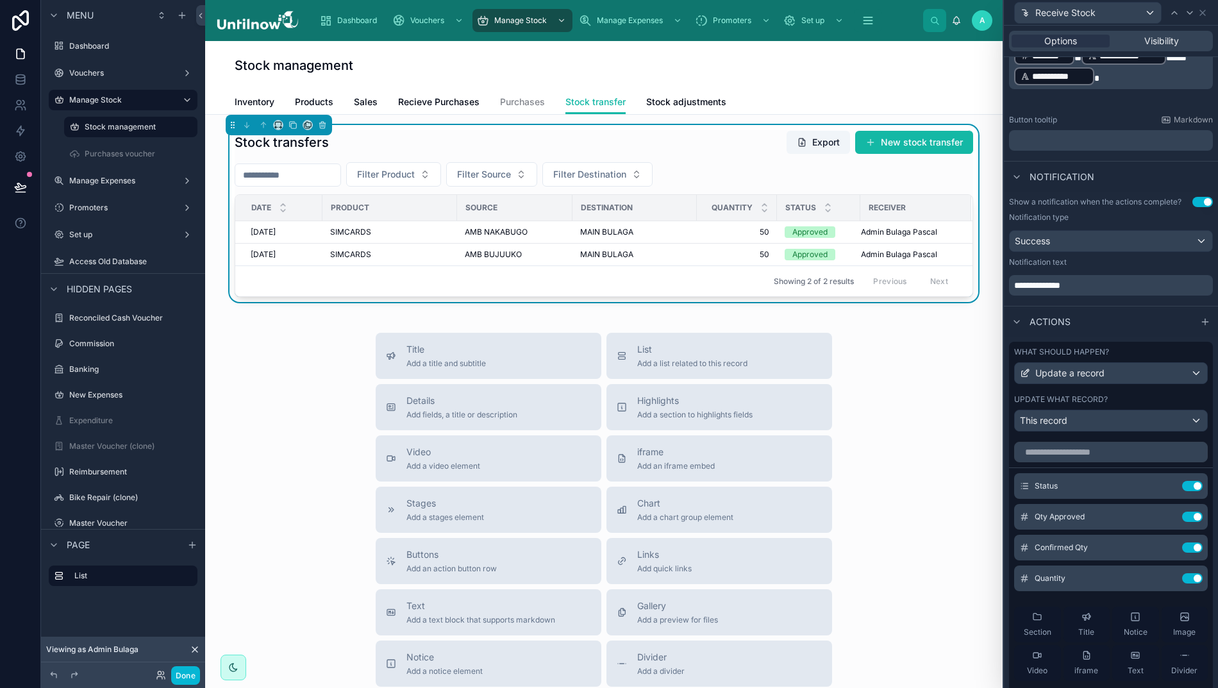
scroll to position [298, 0]
click at [1182, 583] on button "Use setting" at bounding box center [1192, 577] width 21 height 10
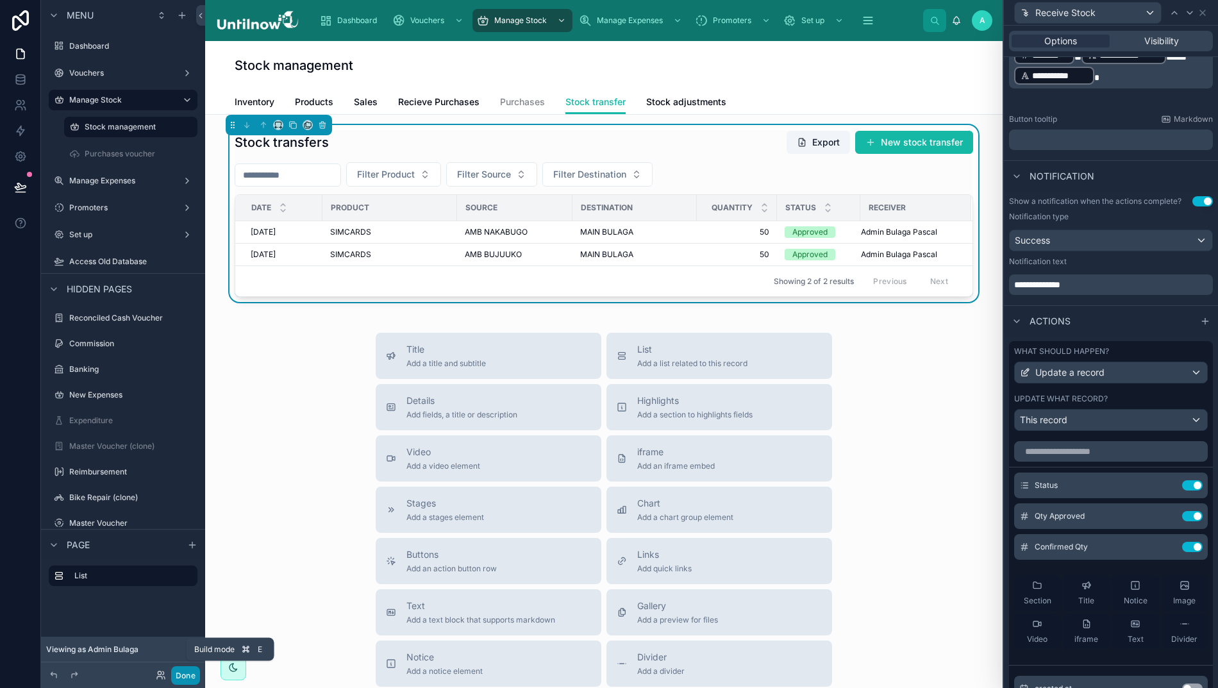
click at [181, 672] on button "Done" at bounding box center [185, 675] width 29 height 19
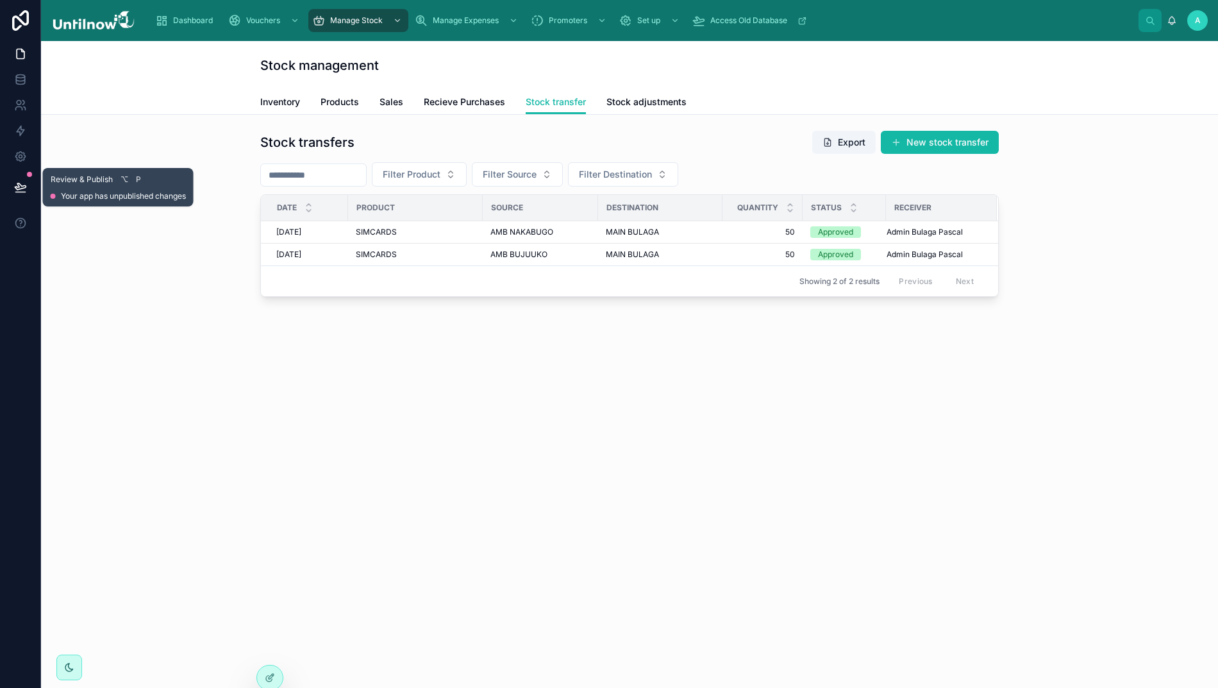
click at [22, 181] on icon at bounding box center [20, 187] width 13 height 13
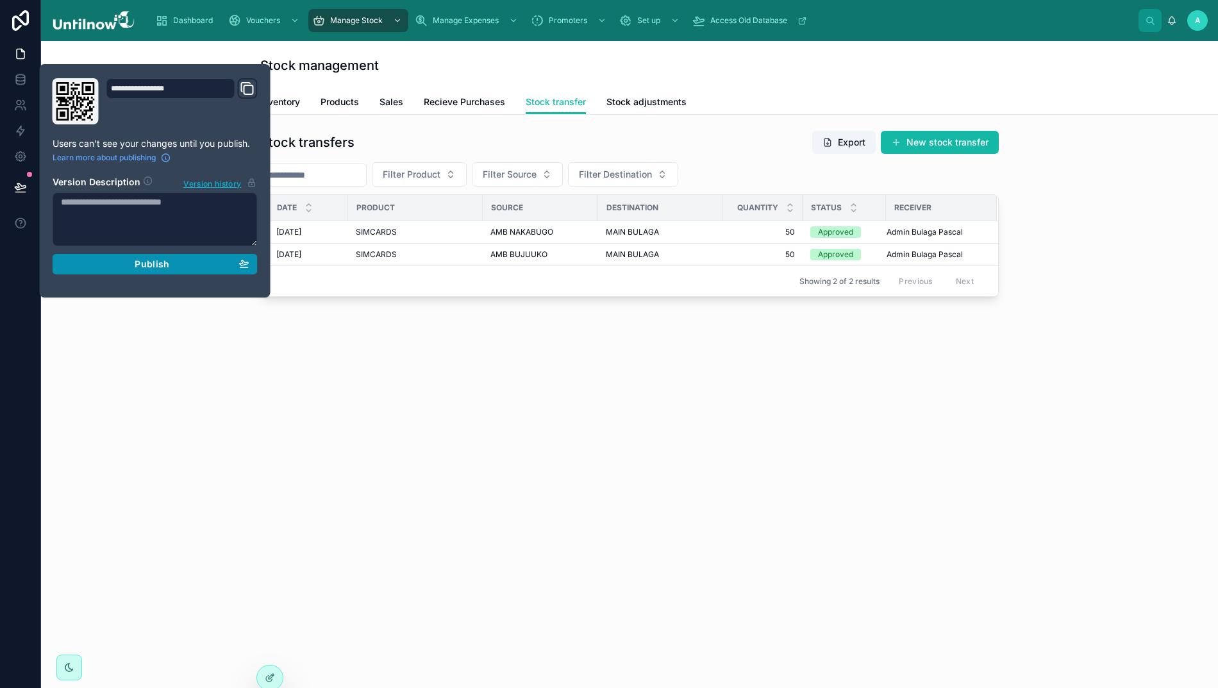
click at [129, 267] on div "Publish" at bounding box center [155, 264] width 188 height 12
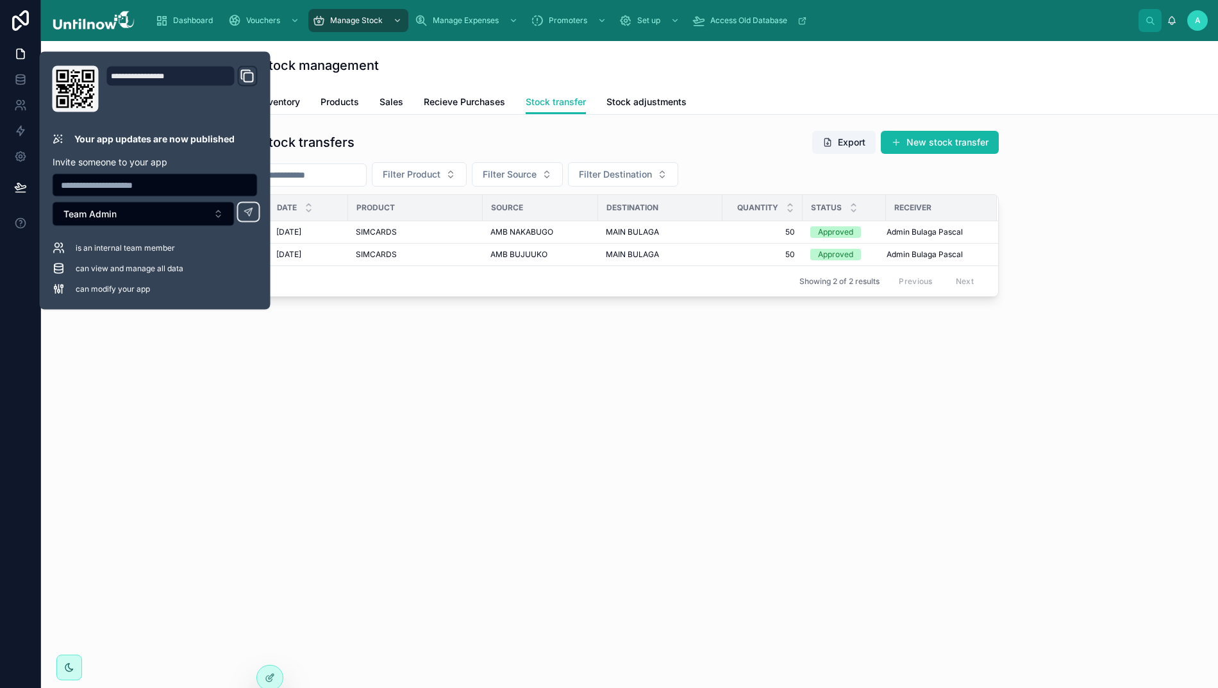
click at [492, 419] on div "Stock management Stock transfer Inventory Products Sales Recieve Purchases Stoc…" at bounding box center [629, 364] width 1177 height 647
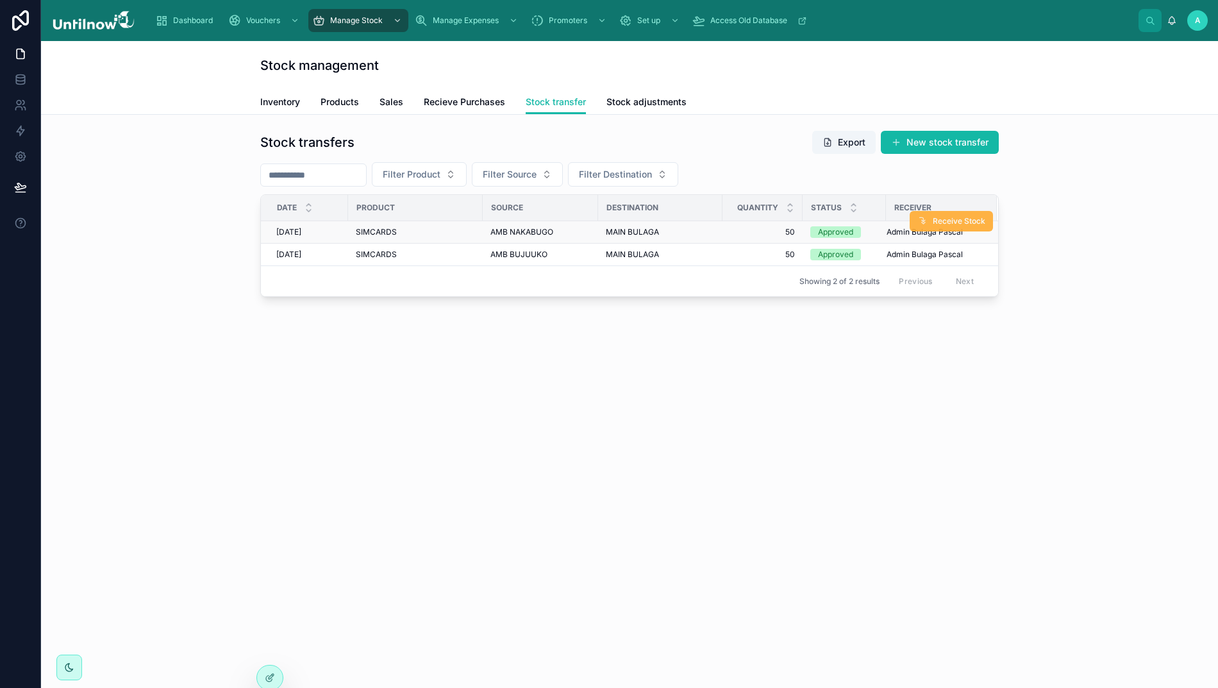
click at [959, 217] on span "Receive Stock" at bounding box center [959, 221] width 53 height 10
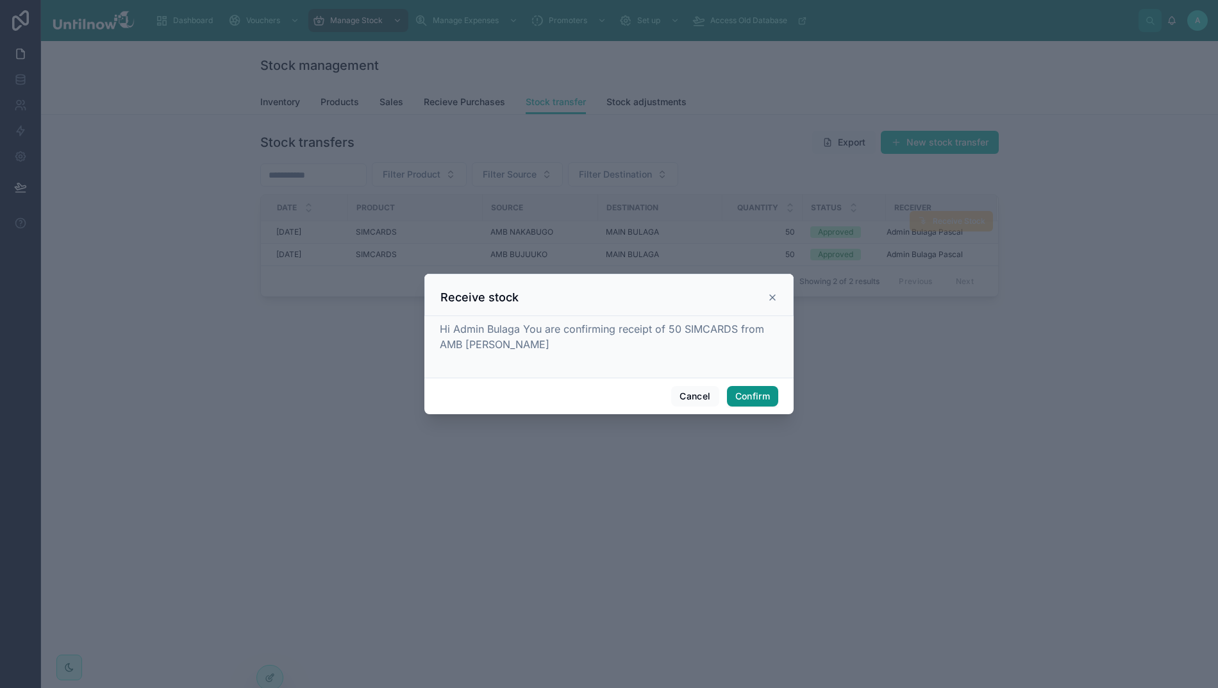
click at [742, 403] on button "Confirm" at bounding box center [752, 396] width 51 height 21
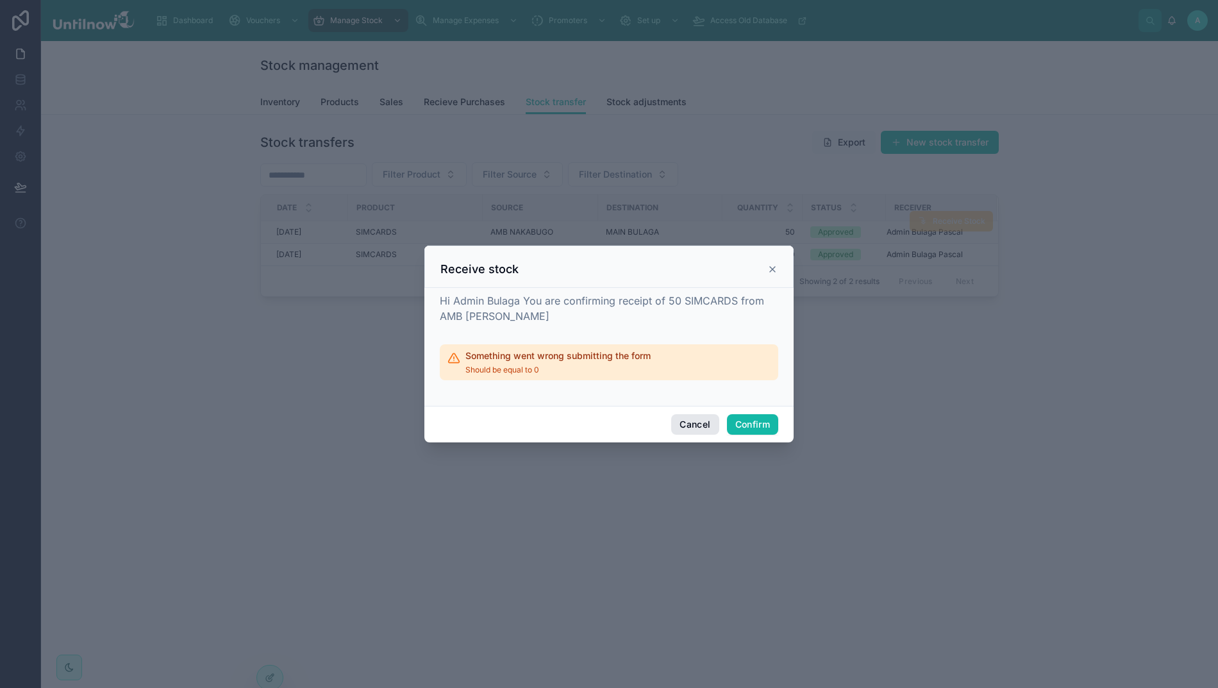
click at [683, 426] on button "Cancel" at bounding box center [694, 424] width 47 height 21
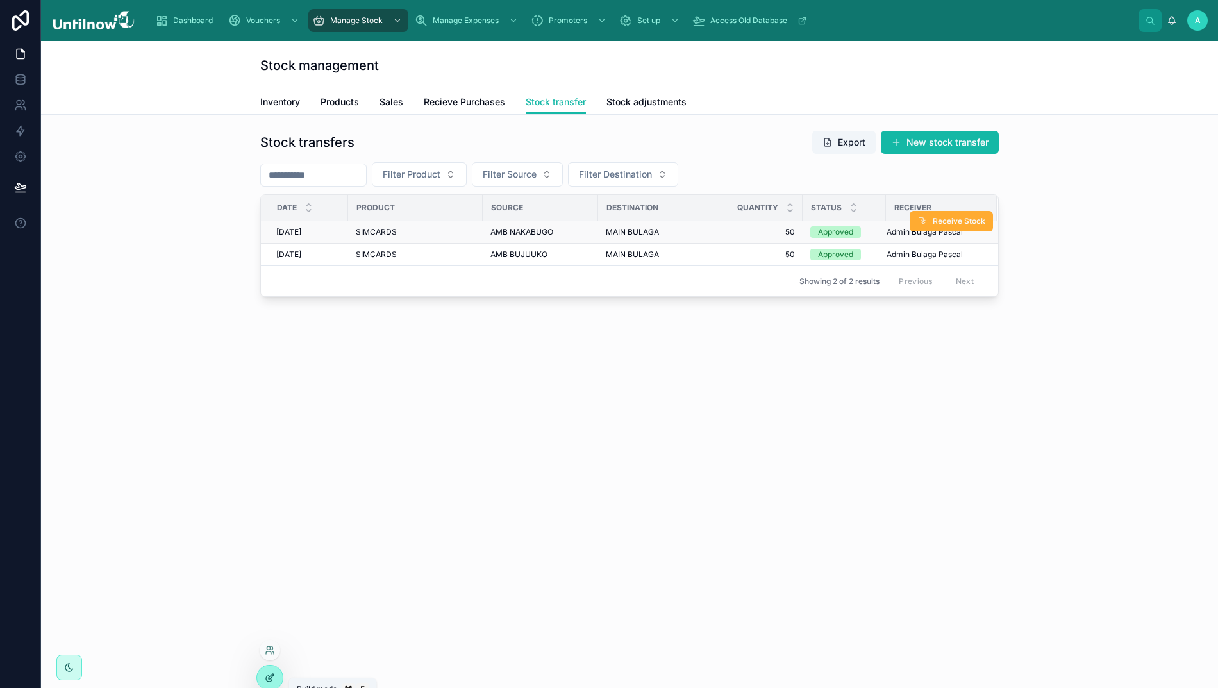
click at [268, 677] on icon at bounding box center [270, 677] width 10 height 10
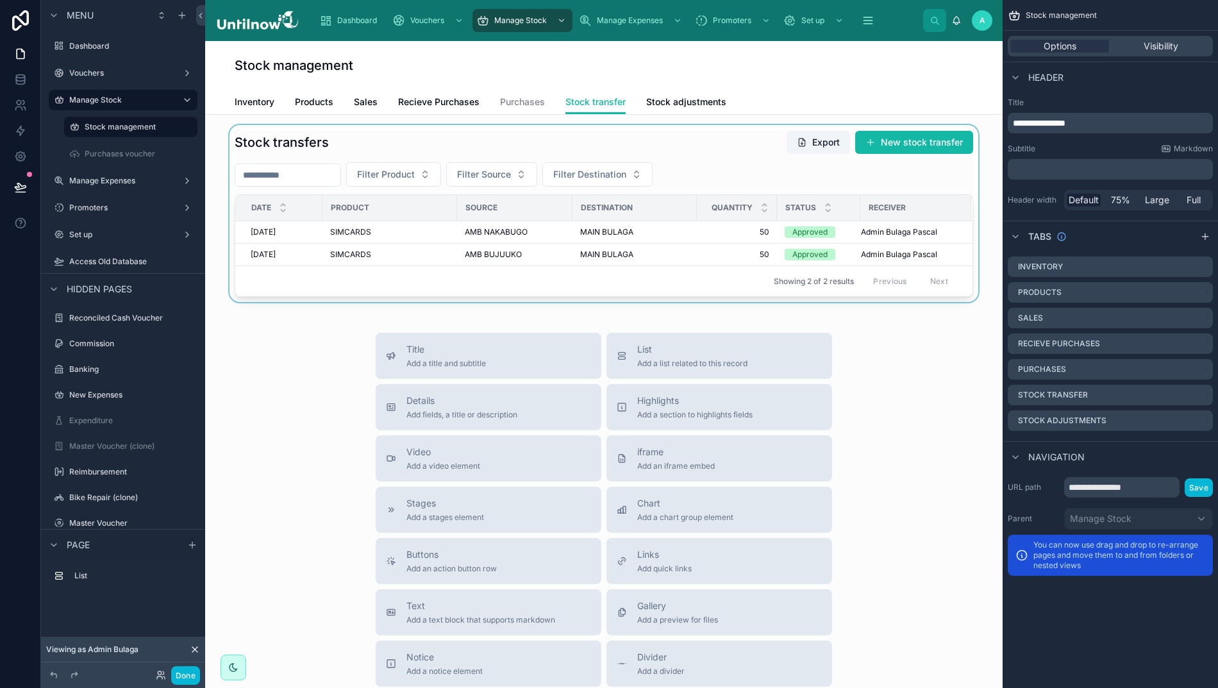
click at [786, 159] on div at bounding box center [603, 213] width 777 height 177
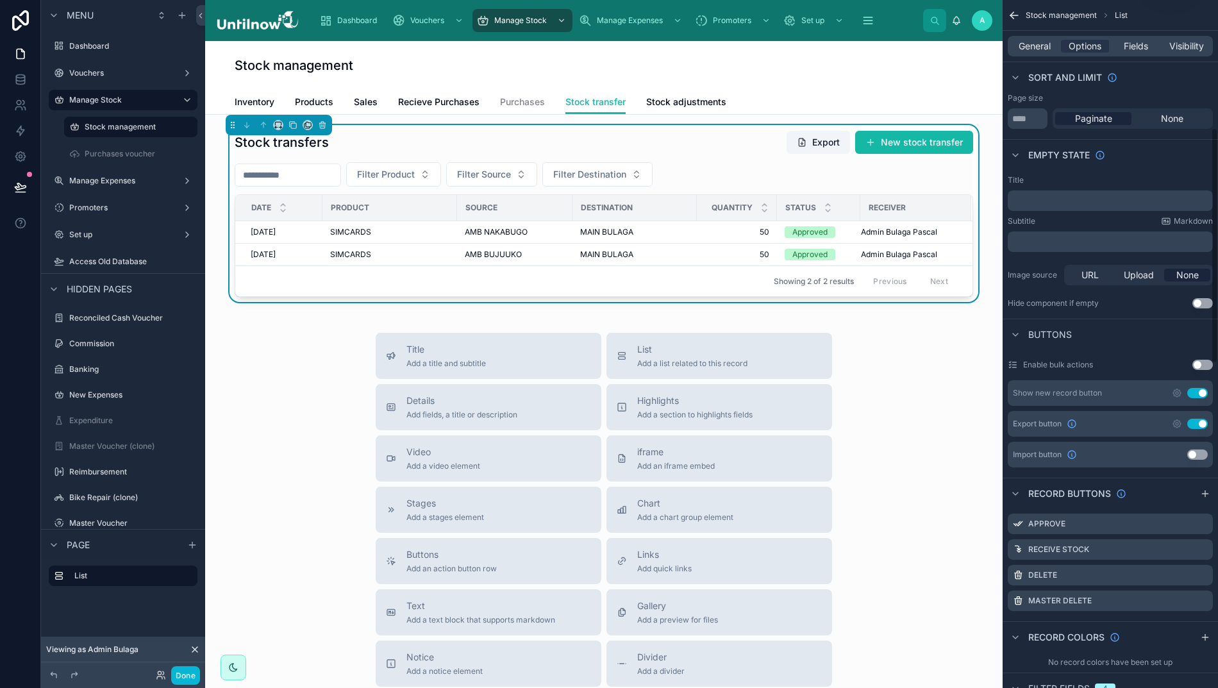
scroll to position [400, 0]
click at [1208, 551] on icon "scrollable content" at bounding box center [1202, 549] width 10 height 10
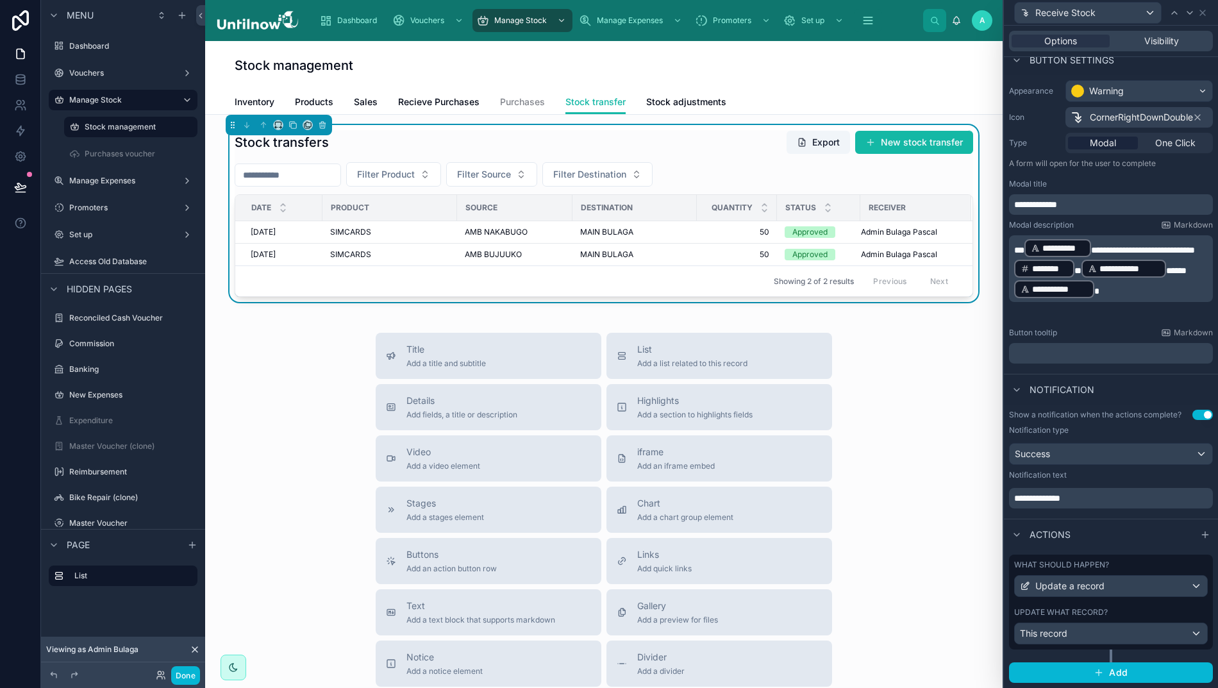
scroll to position [83, 0]
click at [1190, 644] on div "This record" at bounding box center [1111, 634] width 192 height 21
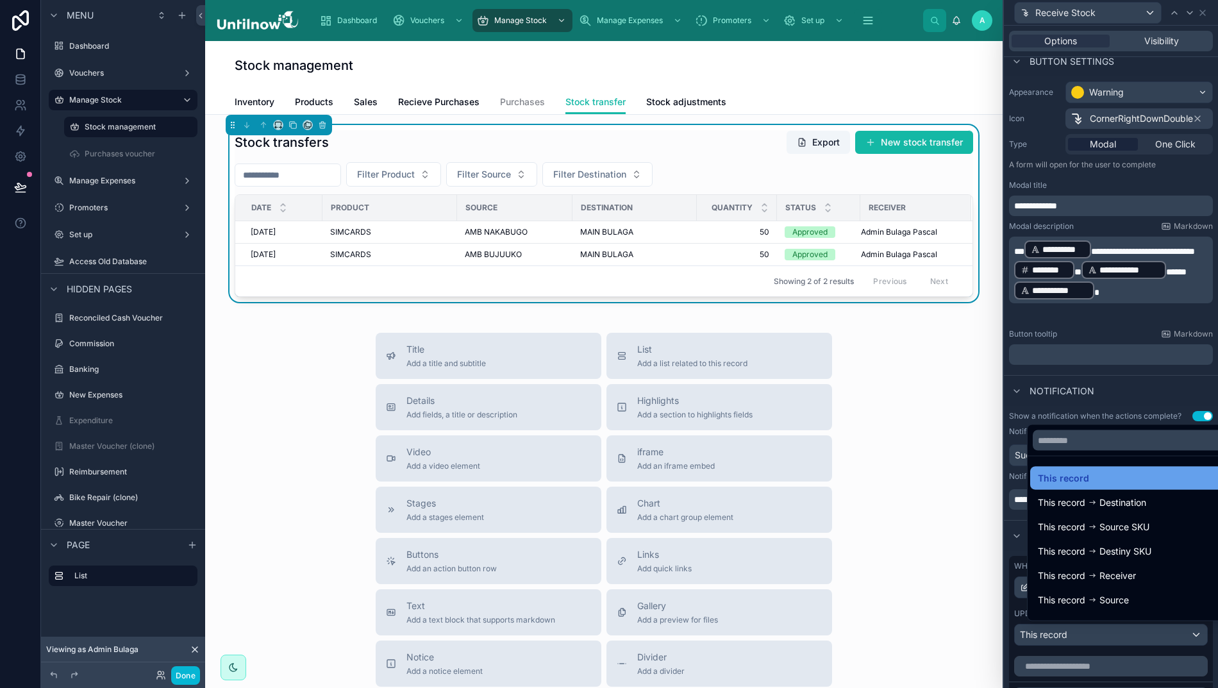
click at [1061, 486] on span "This record" at bounding box center [1063, 477] width 51 height 15
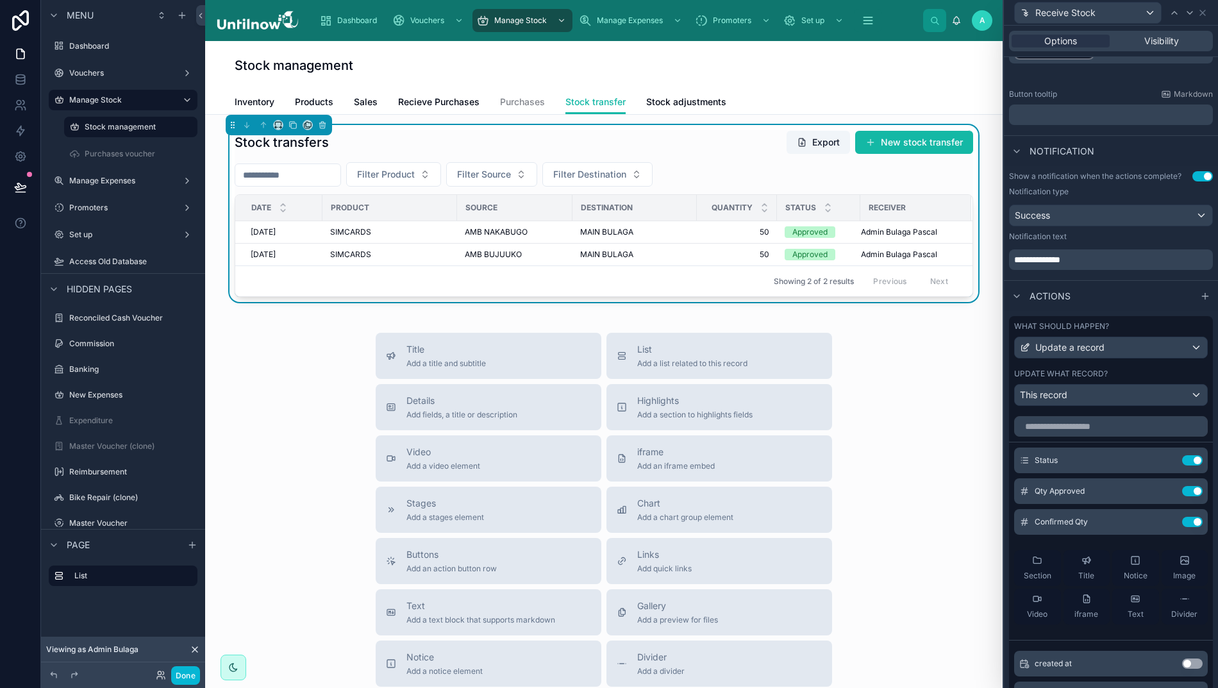
scroll to position [337, 0]
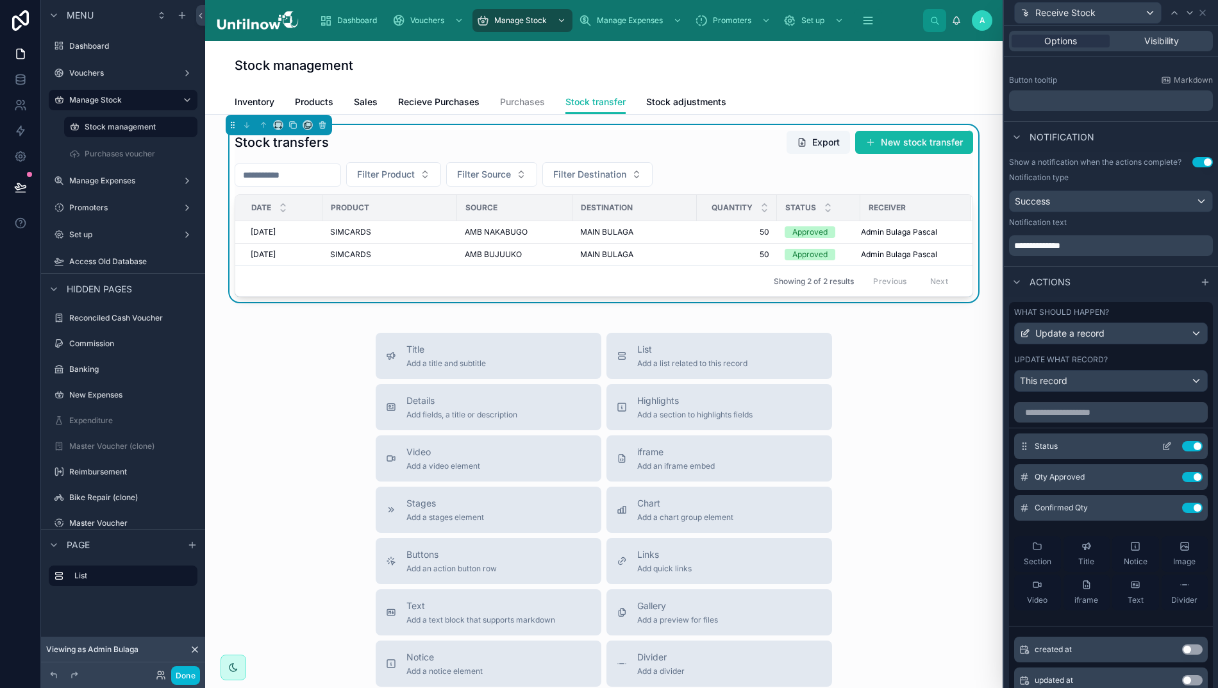
click at [1165, 447] on icon at bounding box center [1167, 444] width 5 height 5
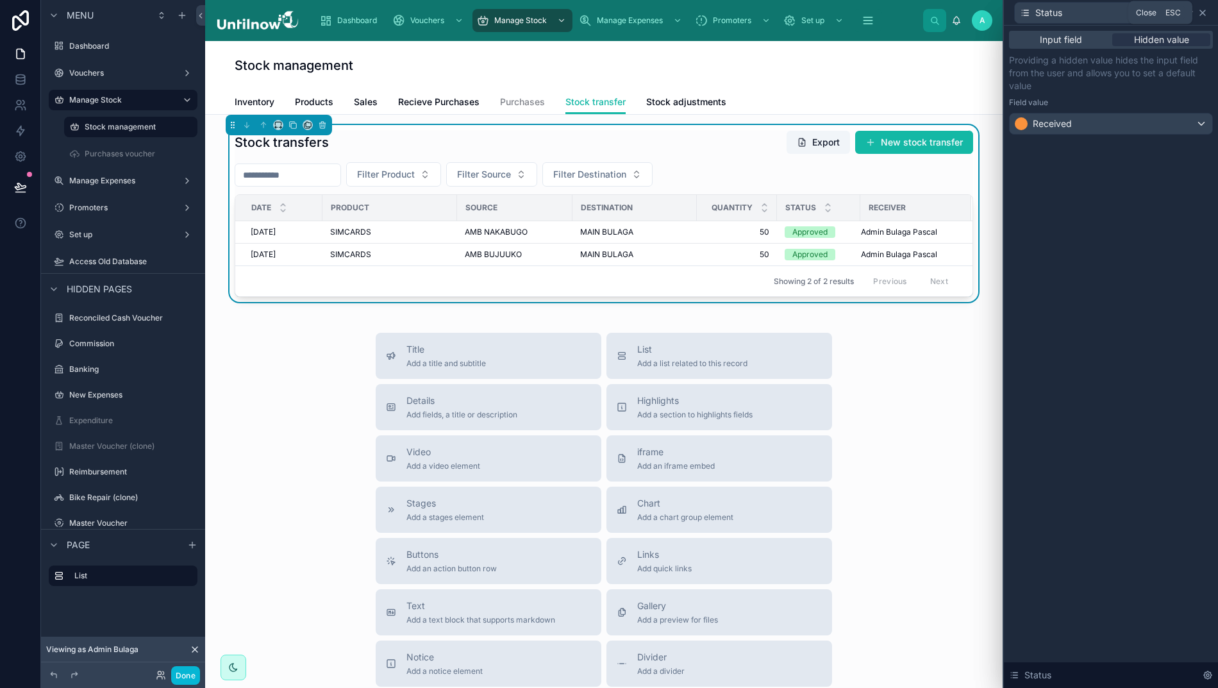
click at [1208, 9] on icon at bounding box center [1202, 13] width 10 height 10
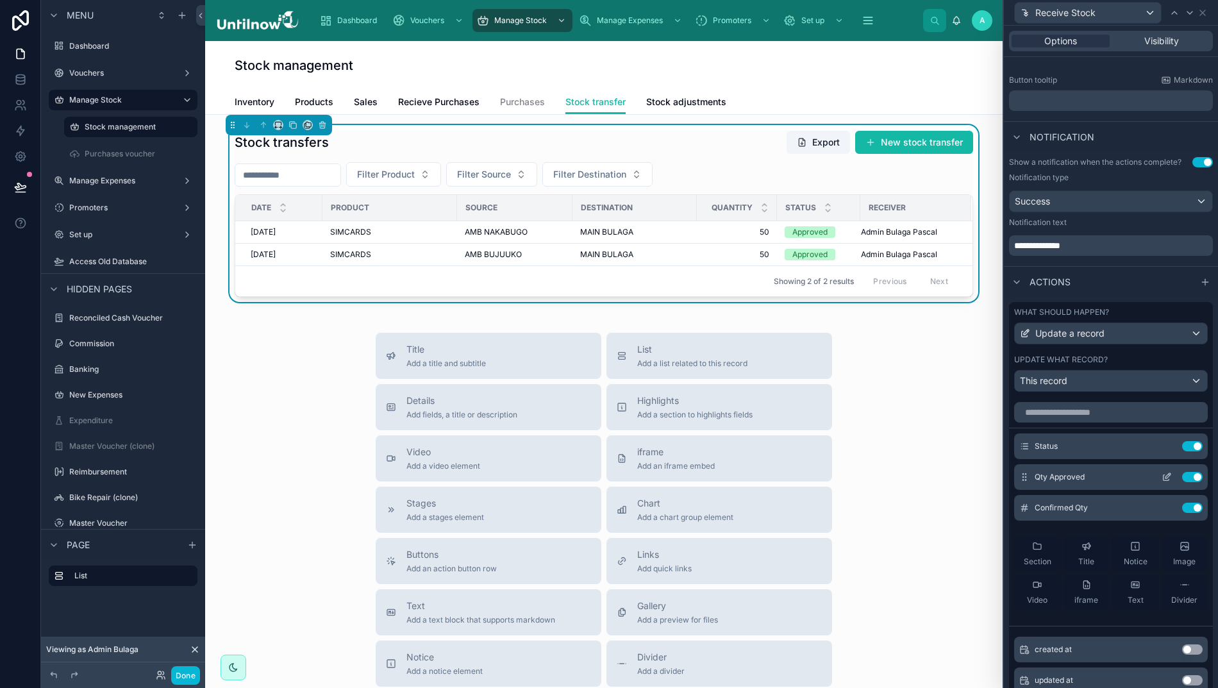
click at [1161, 482] on icon at bounding box center [1166, 477] width 10 height 10
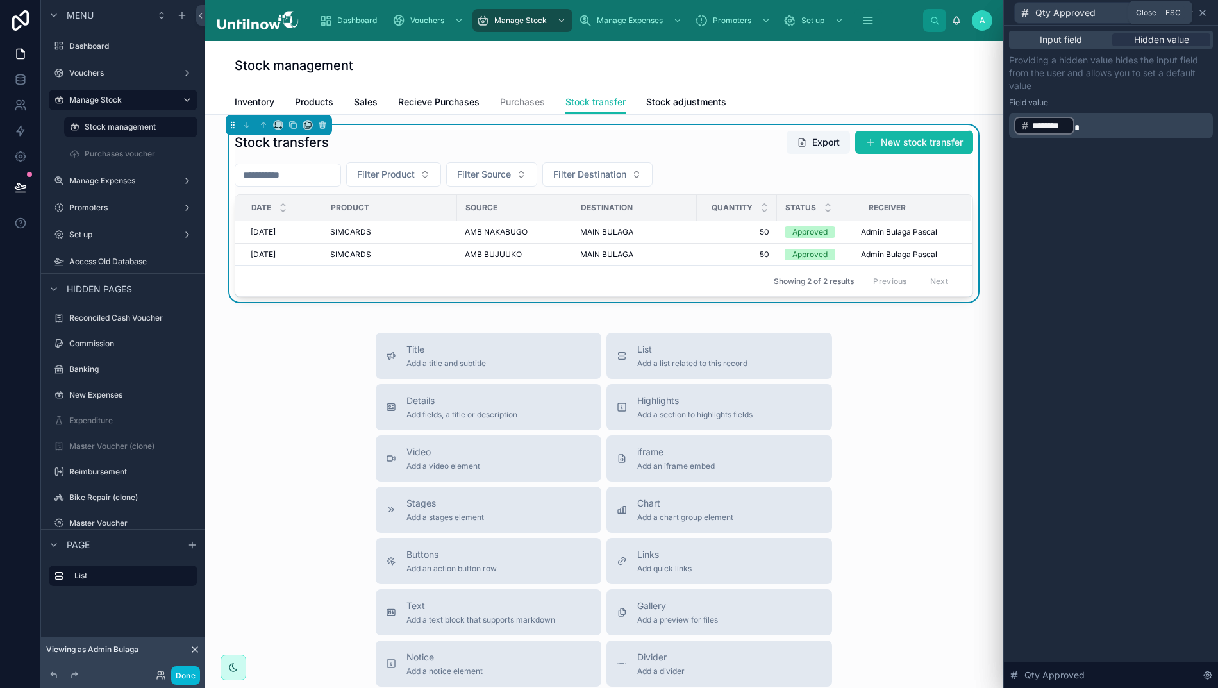
click at [1205, 13] on icon at bounding box center [1202, 12] width 5 height 5
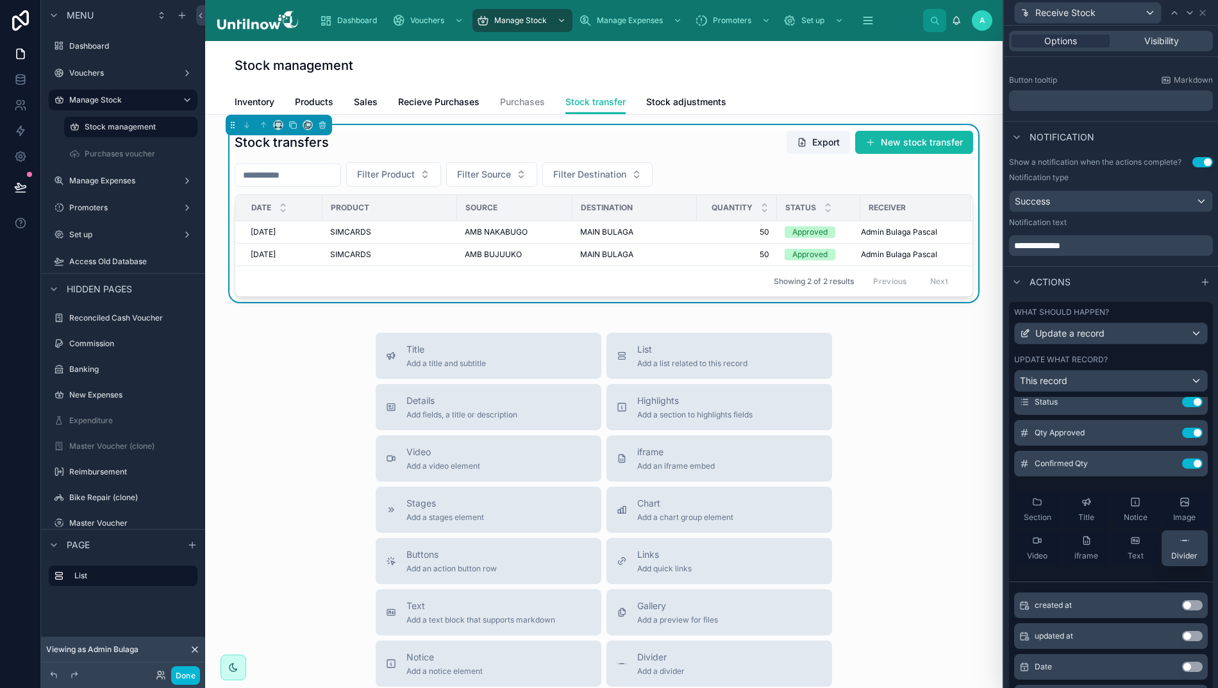
scroll to position [44, 0]
click at [1161, 469] on icon at bounding box center [1166, 464] width 10 height 10
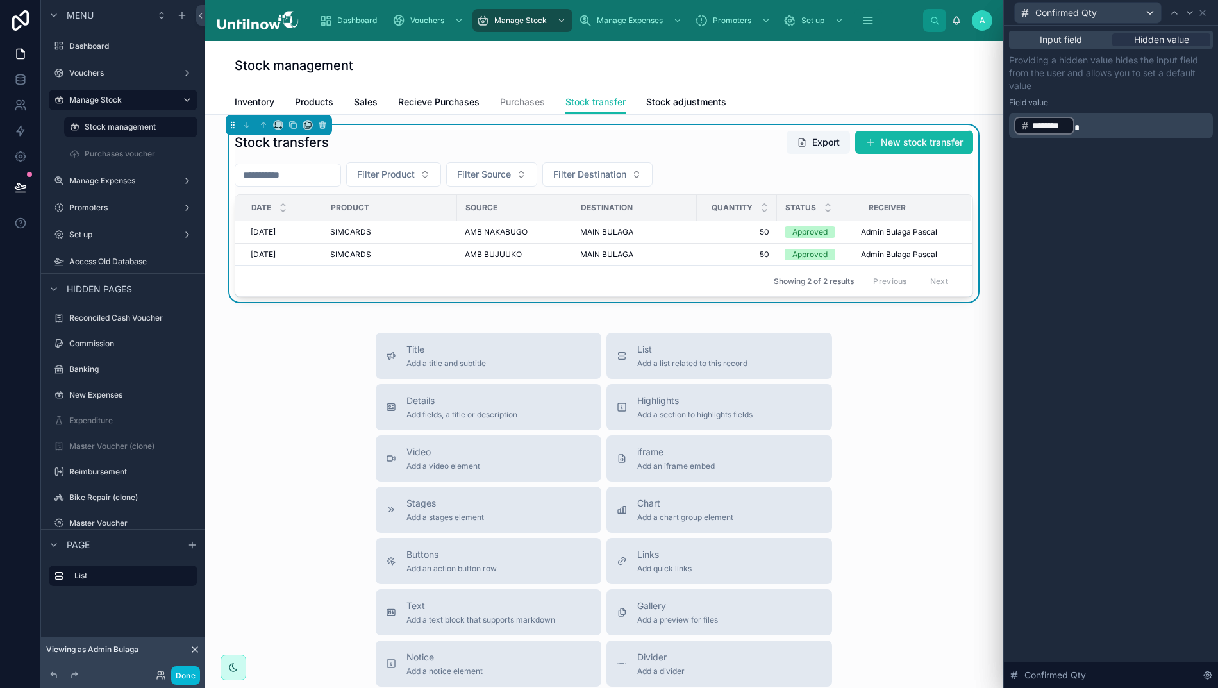
click at [1111, 129] on p "﻿ ******** ﻿" at bounding box center [1112, 125] width 196 height 21
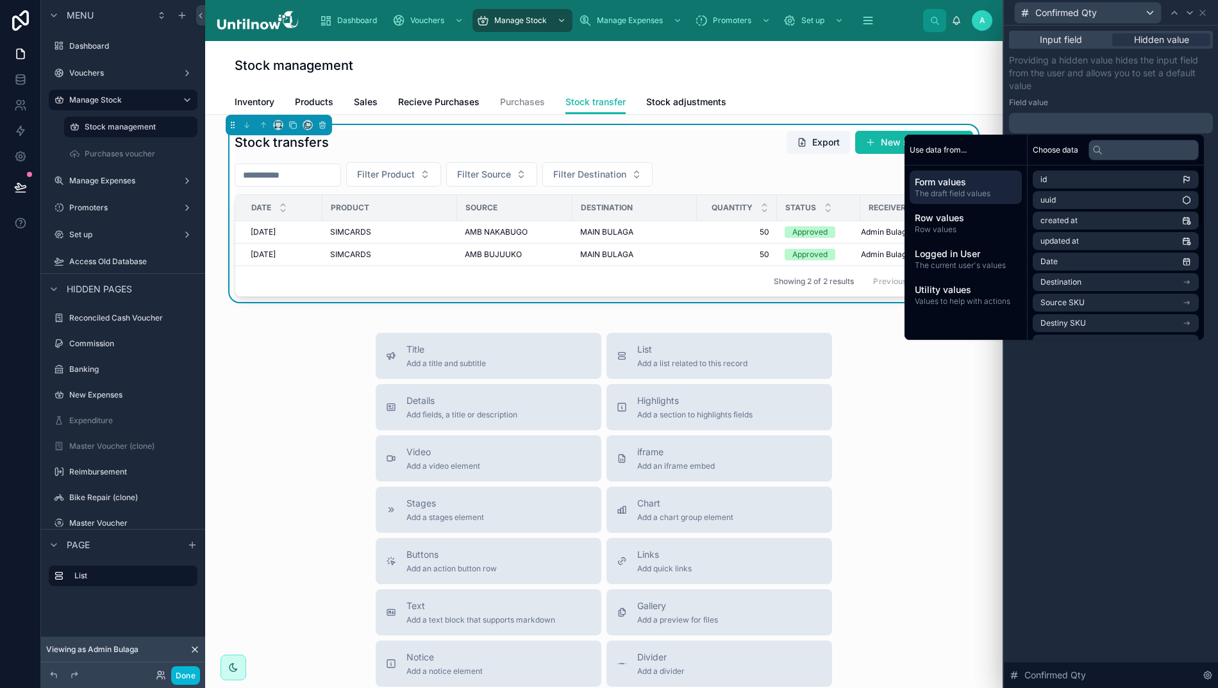
click at [973, 179] on span "Form values" at bounding box center [966, 182] width 102 height 13
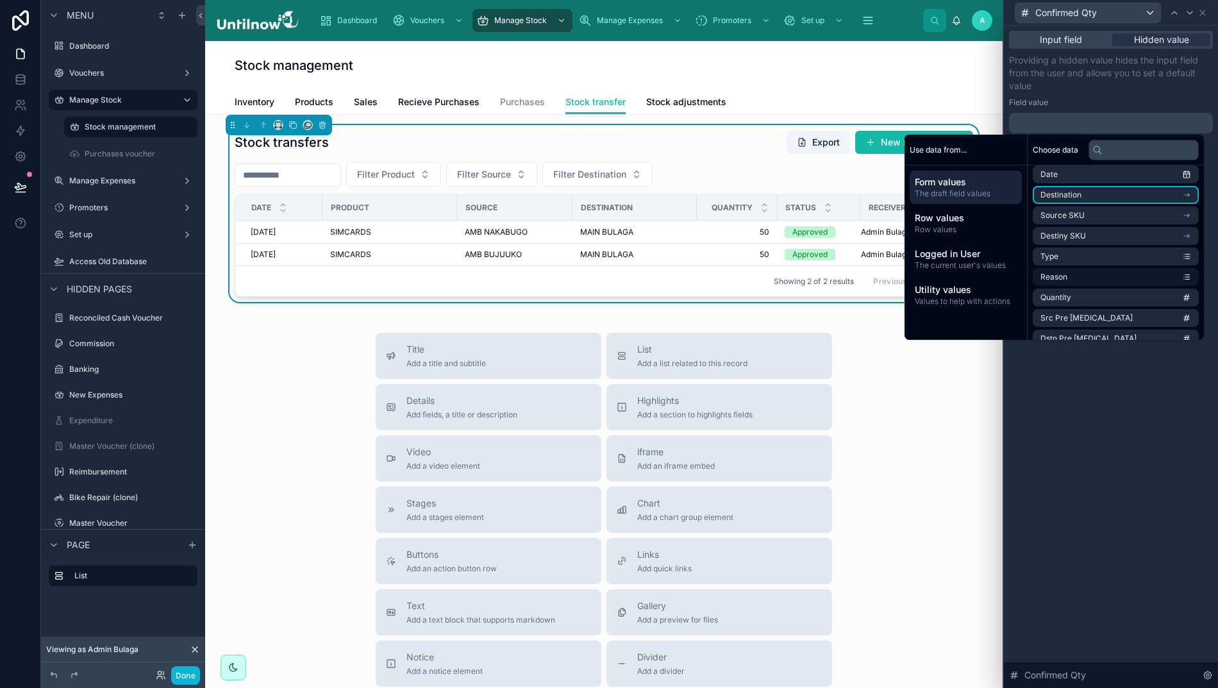
scroll to position [90, 0]
click at [1078, 295] on li "Quantity" at bounding box center [1116, 294] width 166 height 18
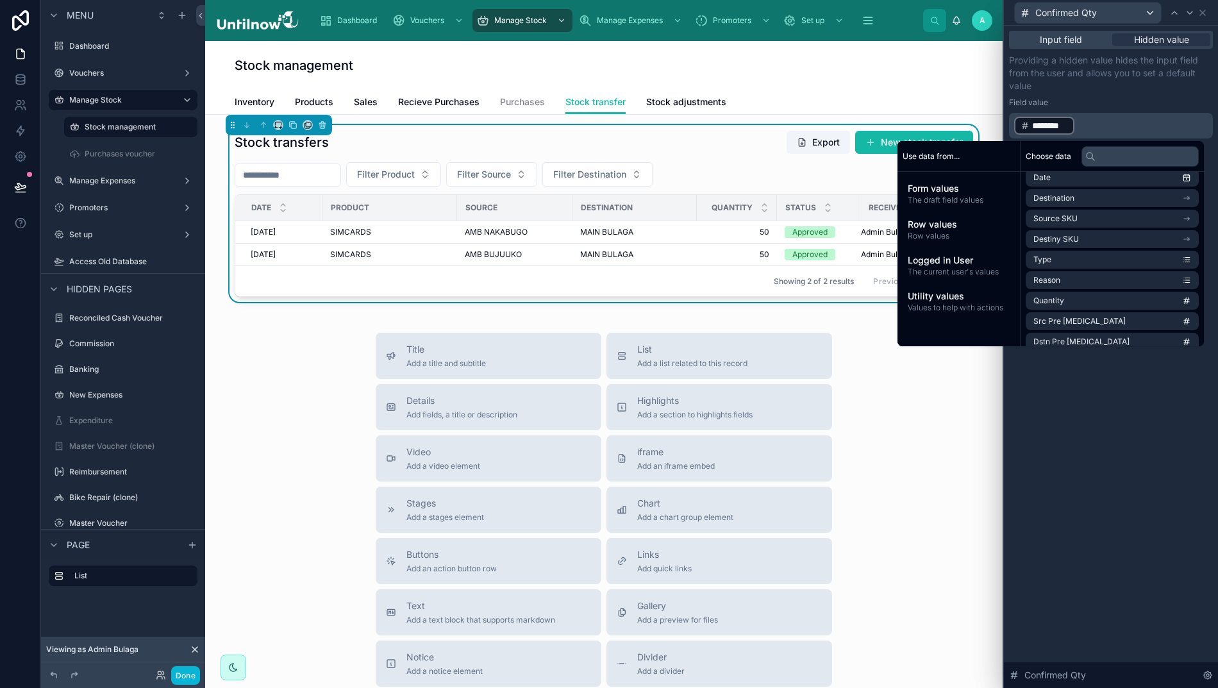
click at [1101, 510] on div "Input field Hidden value Providing a hidden value hides the input field from th…" at bounding box center [1111, 357] width 214 height 662
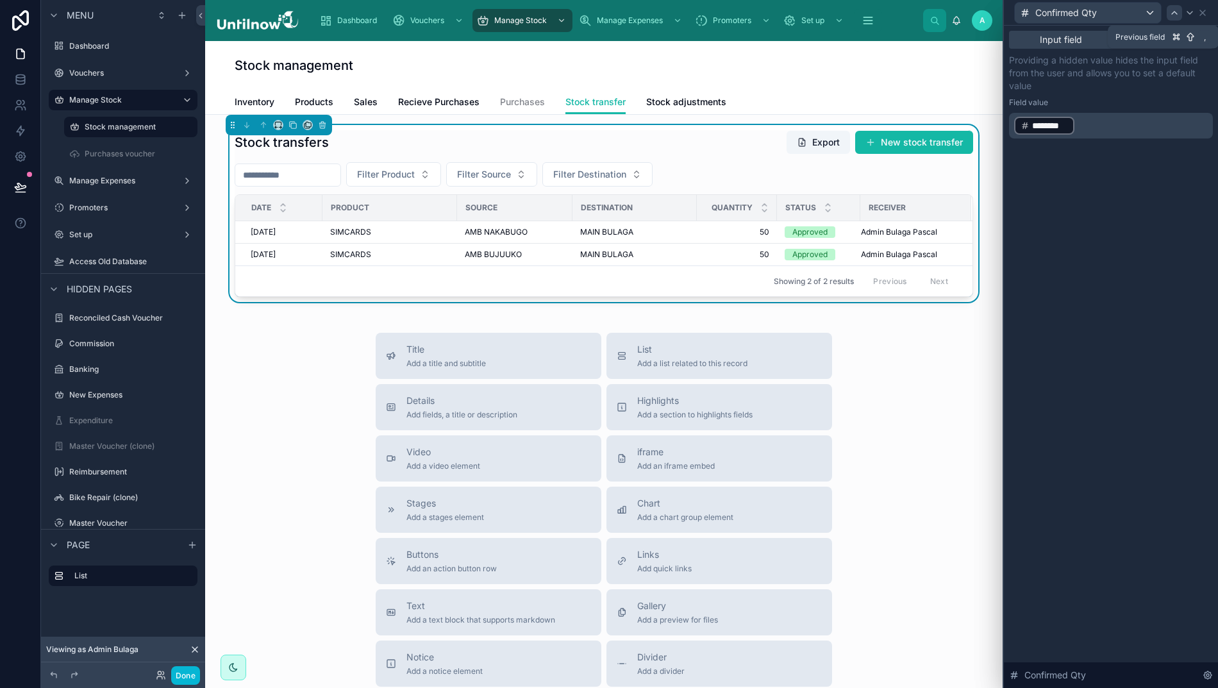
click at [1179, 13] on icon at bounding box center [1174, 13] width 10 height 10
click at [1093, 126] on p "﻿ ******** ﻿" at bounding box center [1112, 125] width 196 height 21
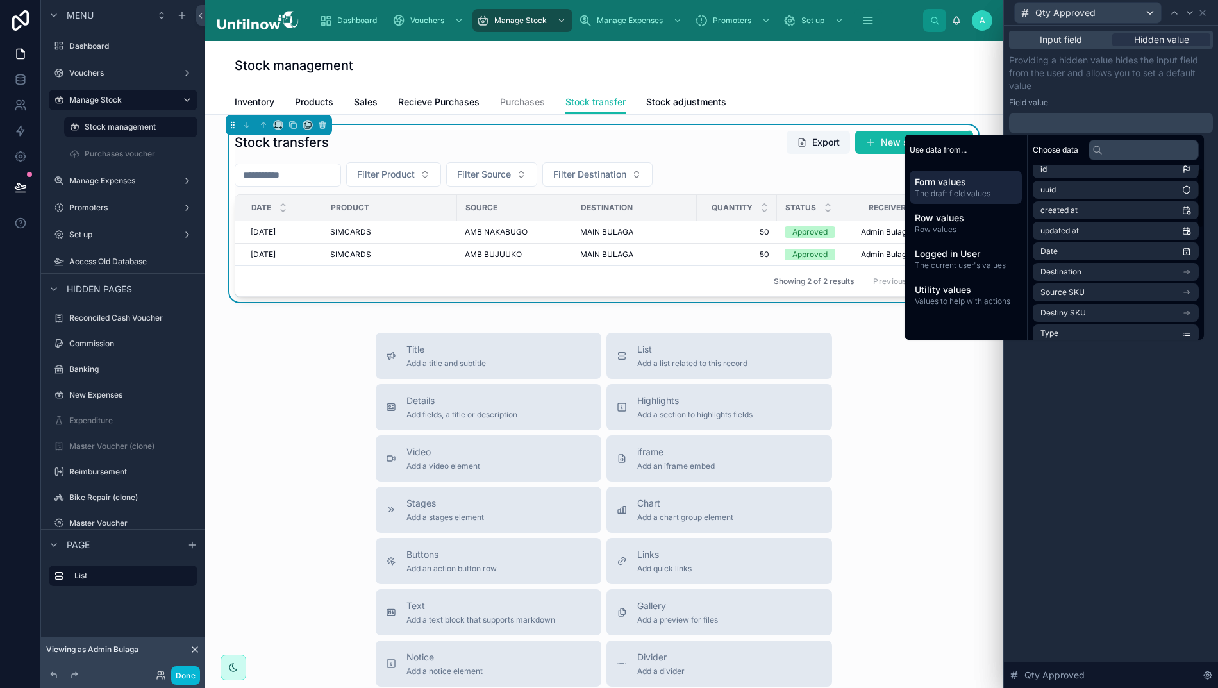
scroll to position [8, 0]
click at [950, 191] on span "The draft field values" at bounding box center [966, 193] width 102 height 10
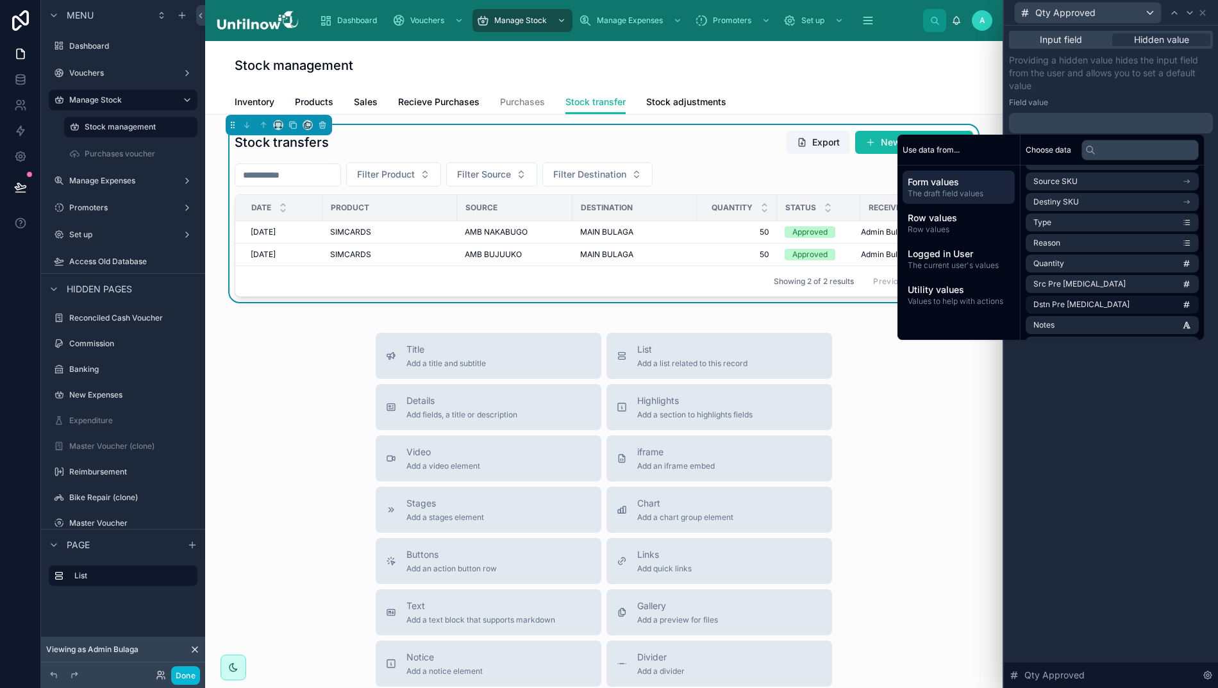
scroll to position [122, 0]
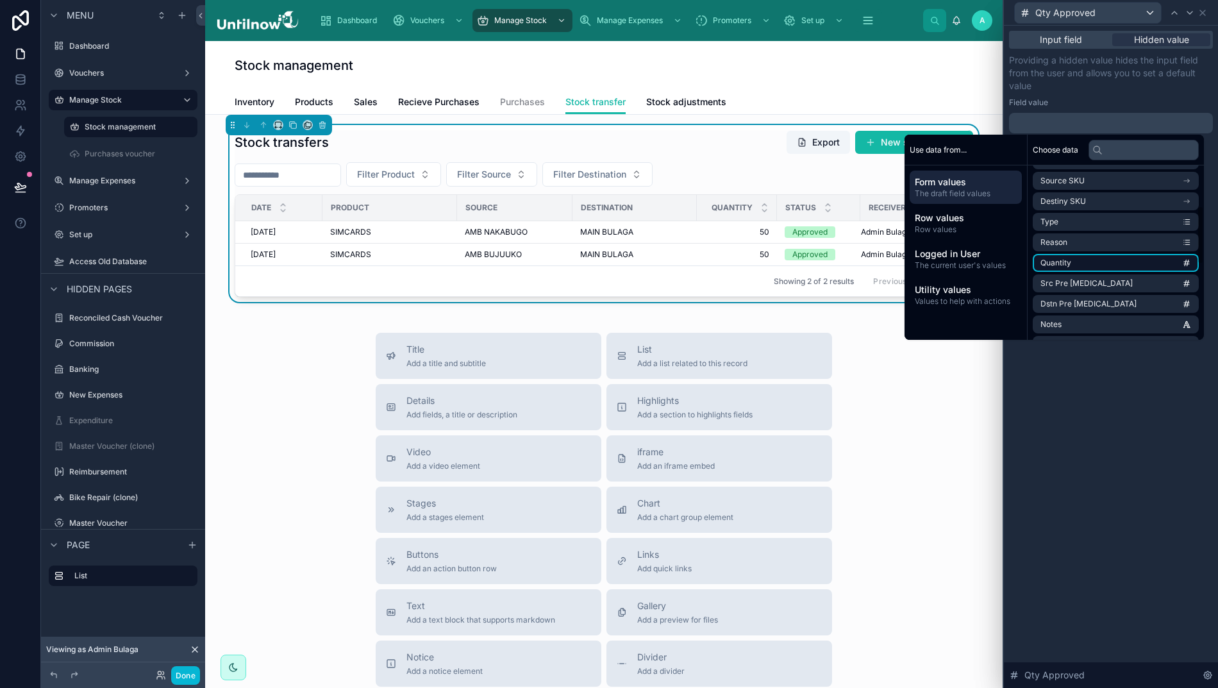
click at [1079, 264] on li "Quantity" at bounding box center [1116, 263] width 166 height 18
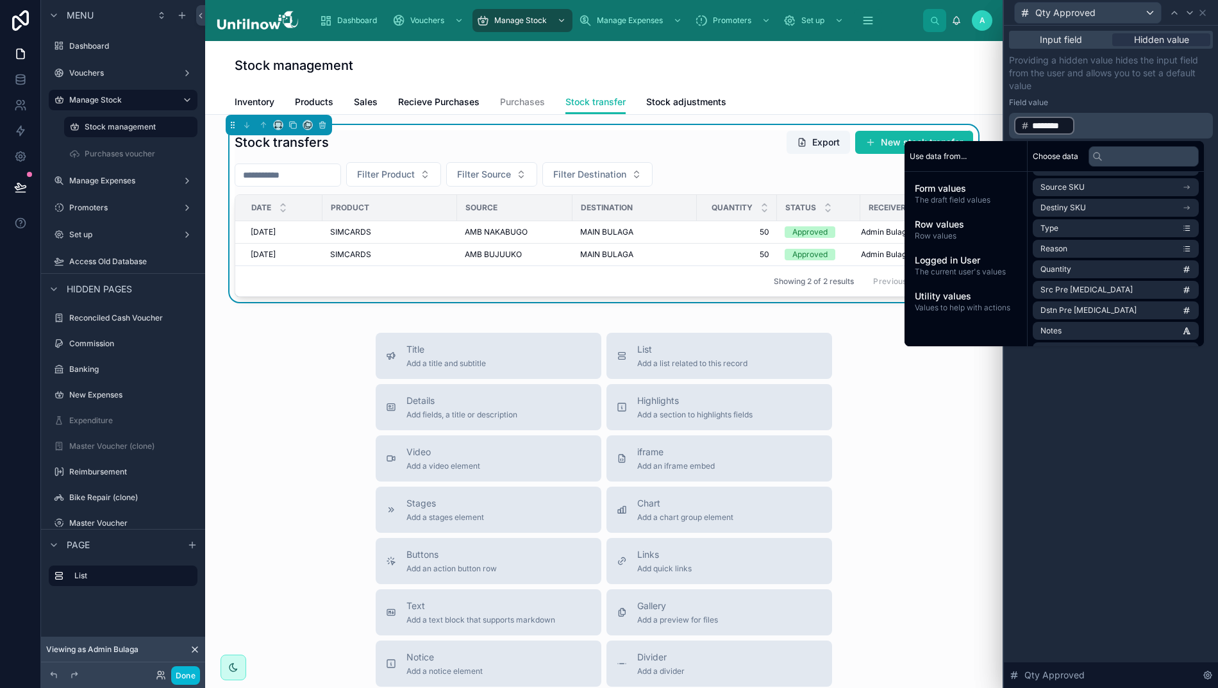
click at [1159, 490] on div "Input field Hidden value Providing a hidden value hides the input field from th…" at bounding box center [1111, 357] width 214 height 662
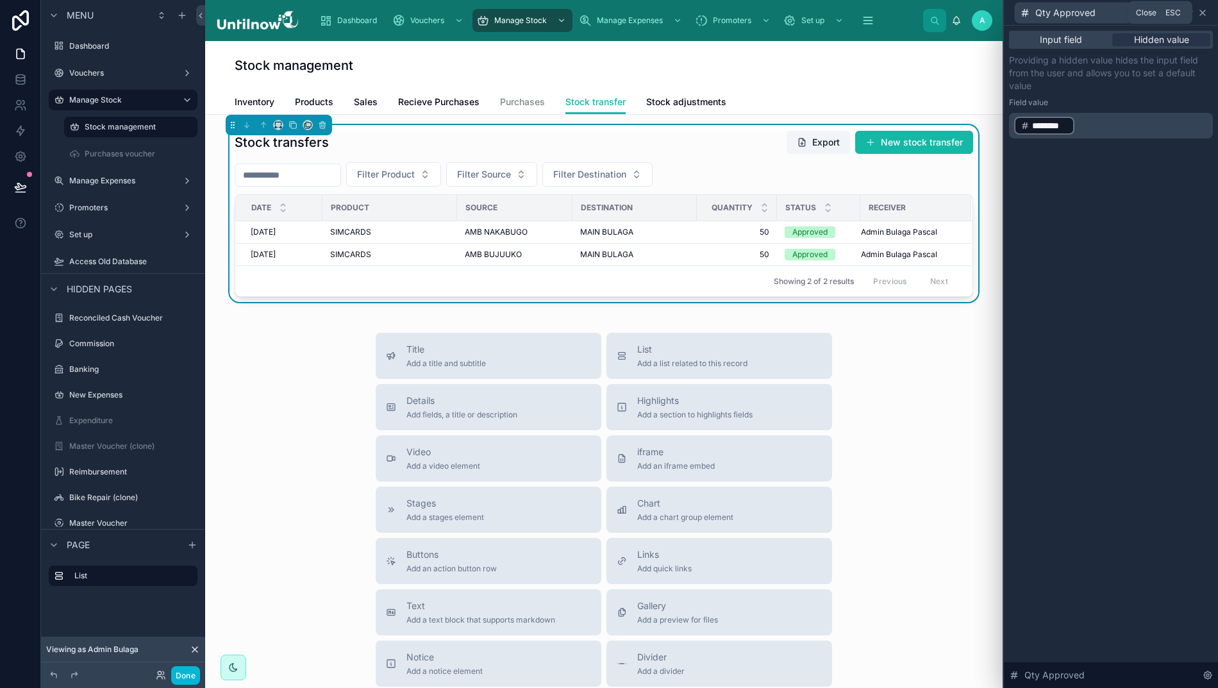
click at [1208, 10] on icon at bounding box center [1202, 13] width 10 height 10
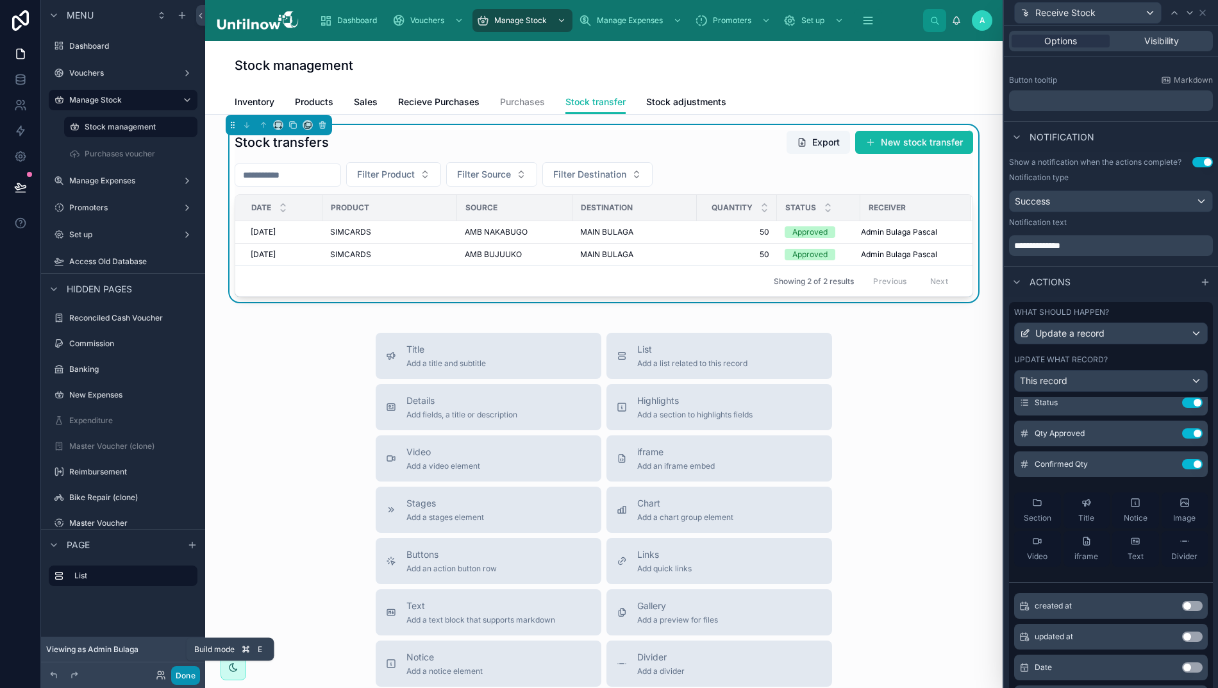
click at [185, 674] on button "Done" at bounding box center [185, 675] width 29 height 19
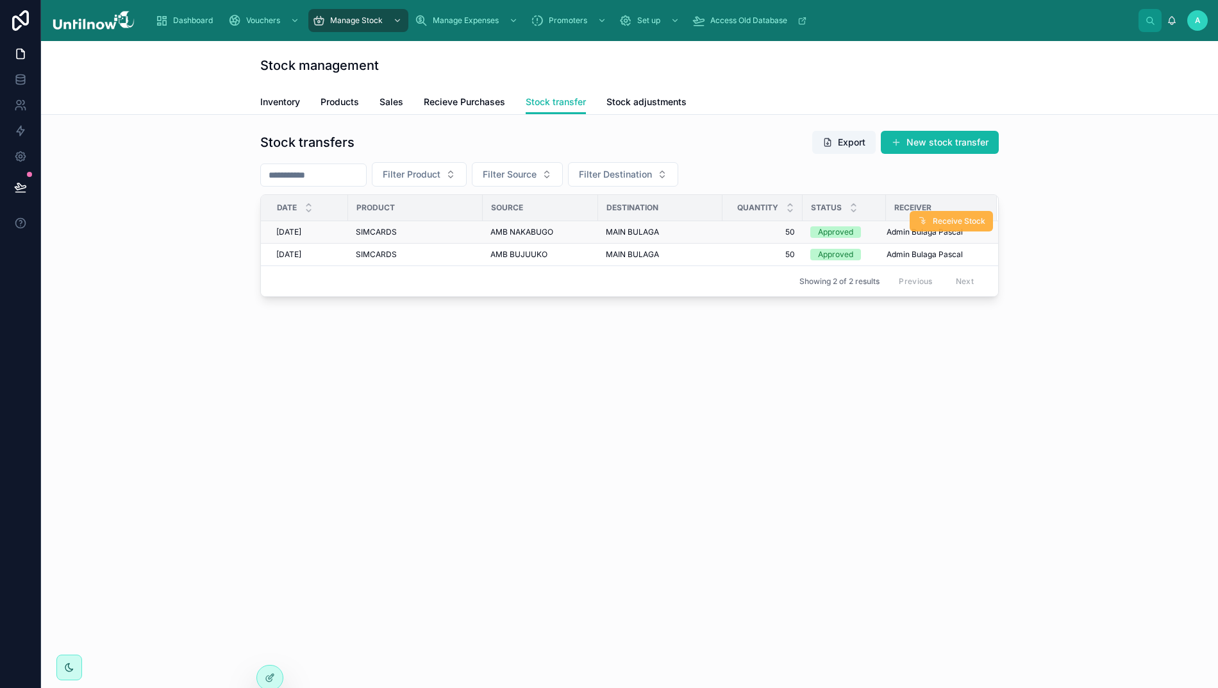
click at [943, 220] on span "Receive Stock" at bounding box center [959, 221] width 53 height 10
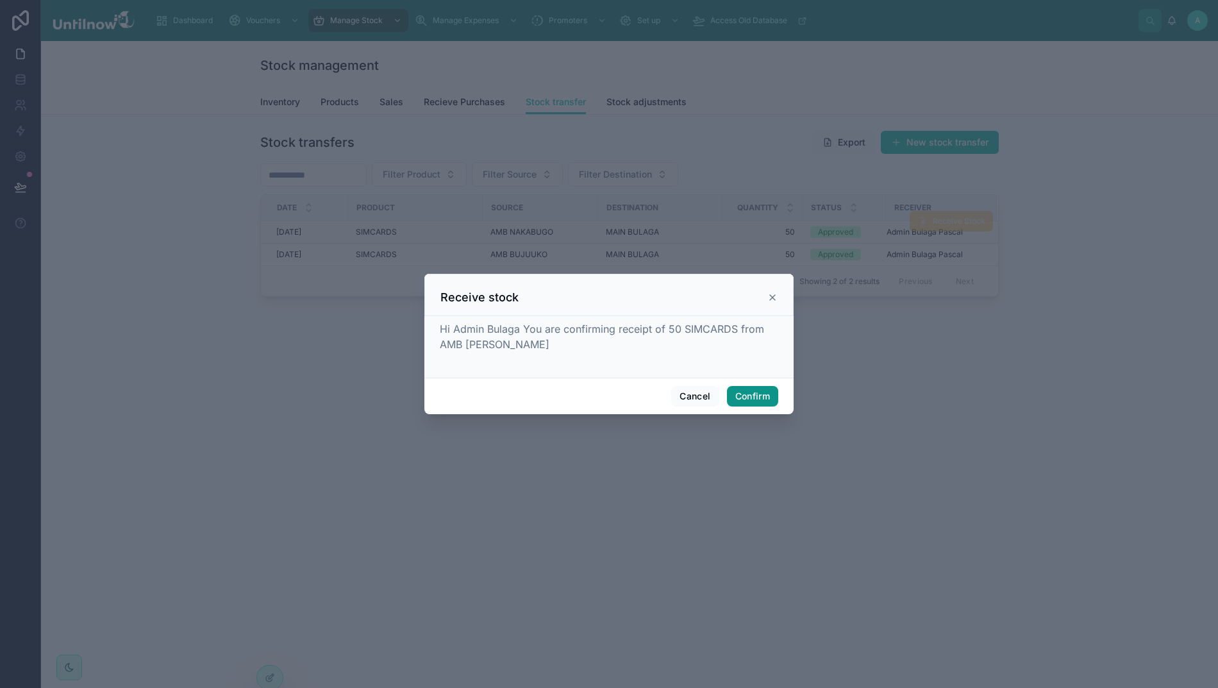
click at [743, 395] on button "Confirm" at bounding box center [752, 396] width 51 height 21
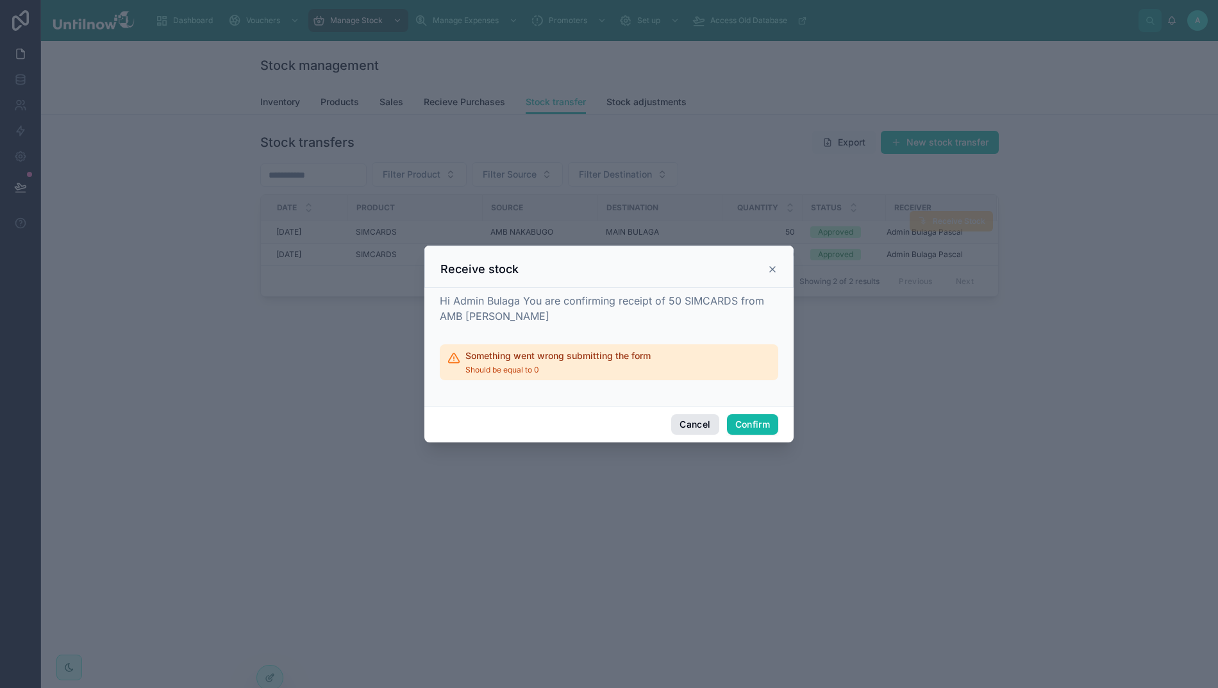
click at [683, 433] on button "Cancel" at bounding box center [694, 424] width 47 height 21
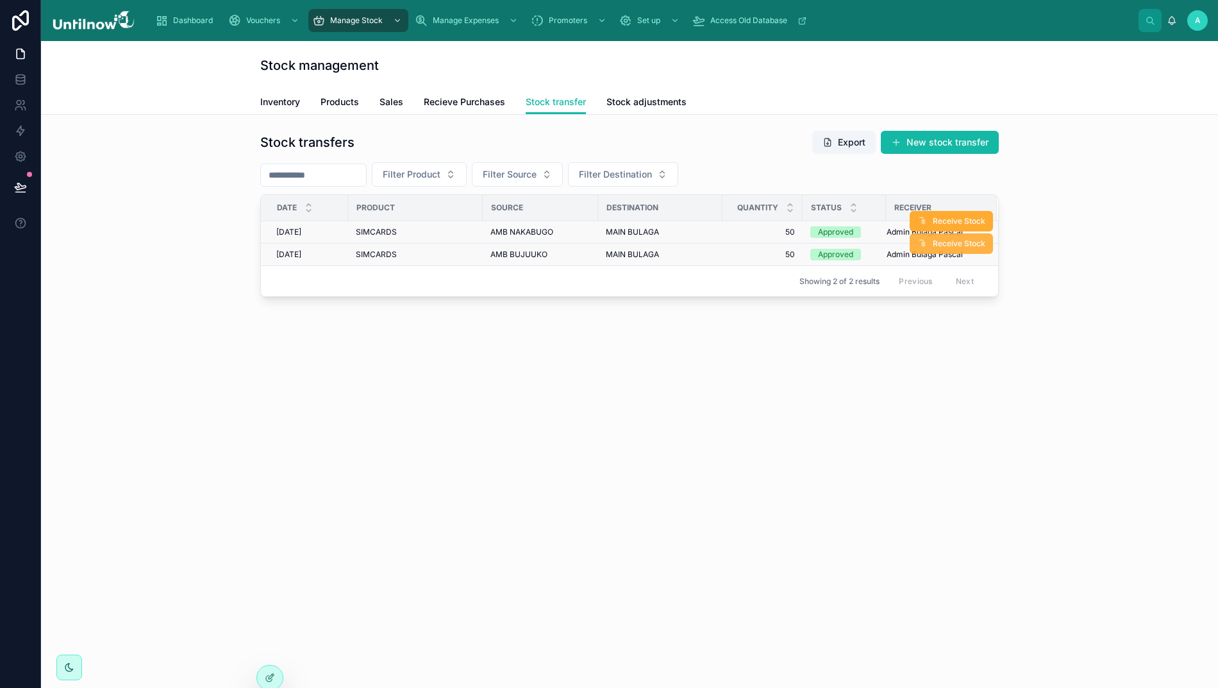
click at [940, 247] on span "Receive Stock" at bounding box center [959, 243] width 53 height 10
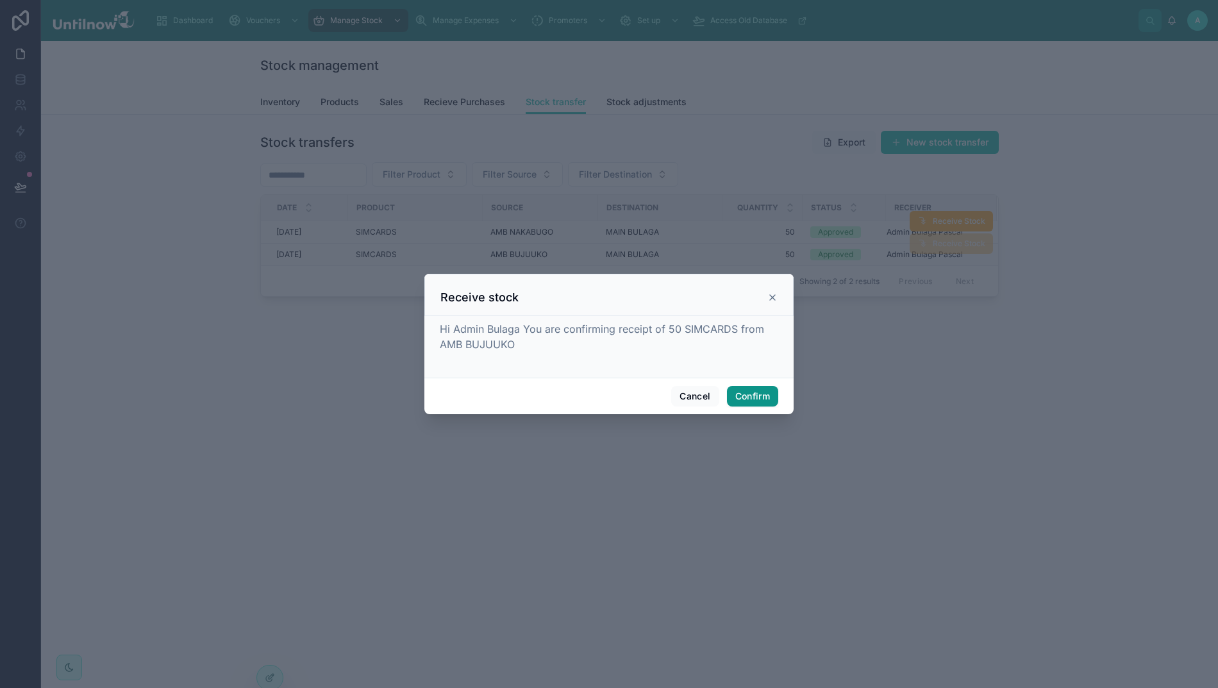
click at [735, 400] on button "Confirm" at bounding box center [752, 396] width 51 height 21
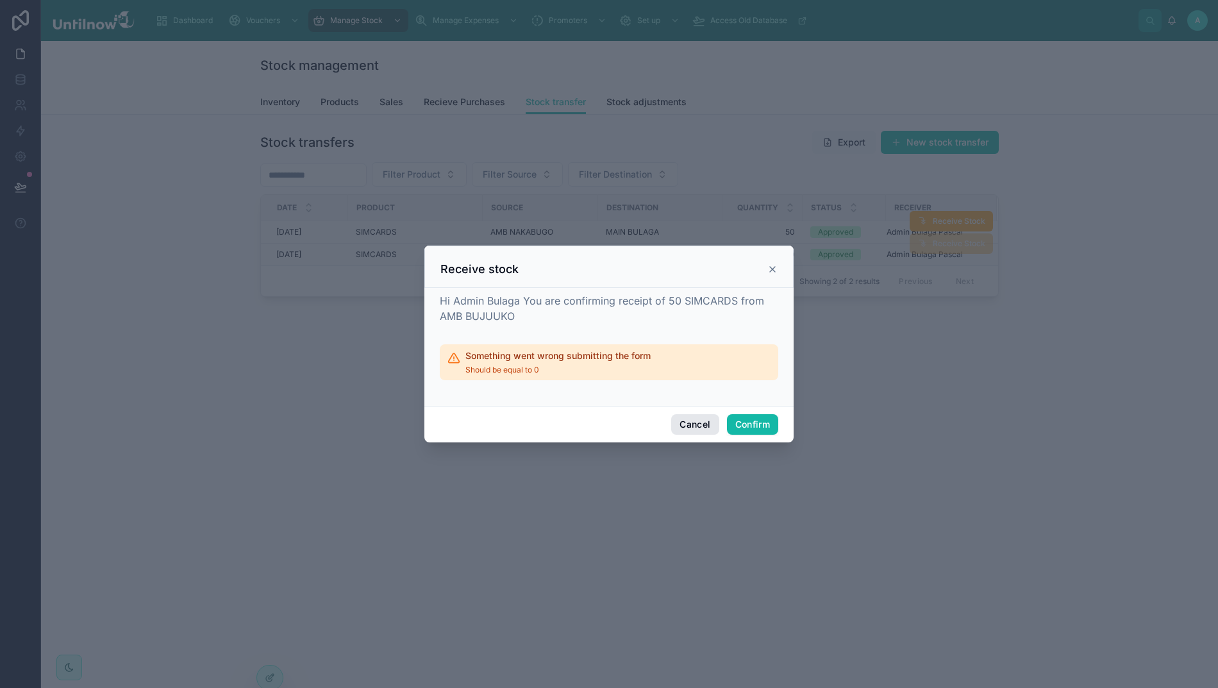
click at [685, 435] on button "Cancel" at bounding box center [694, 424] width 47 height 21
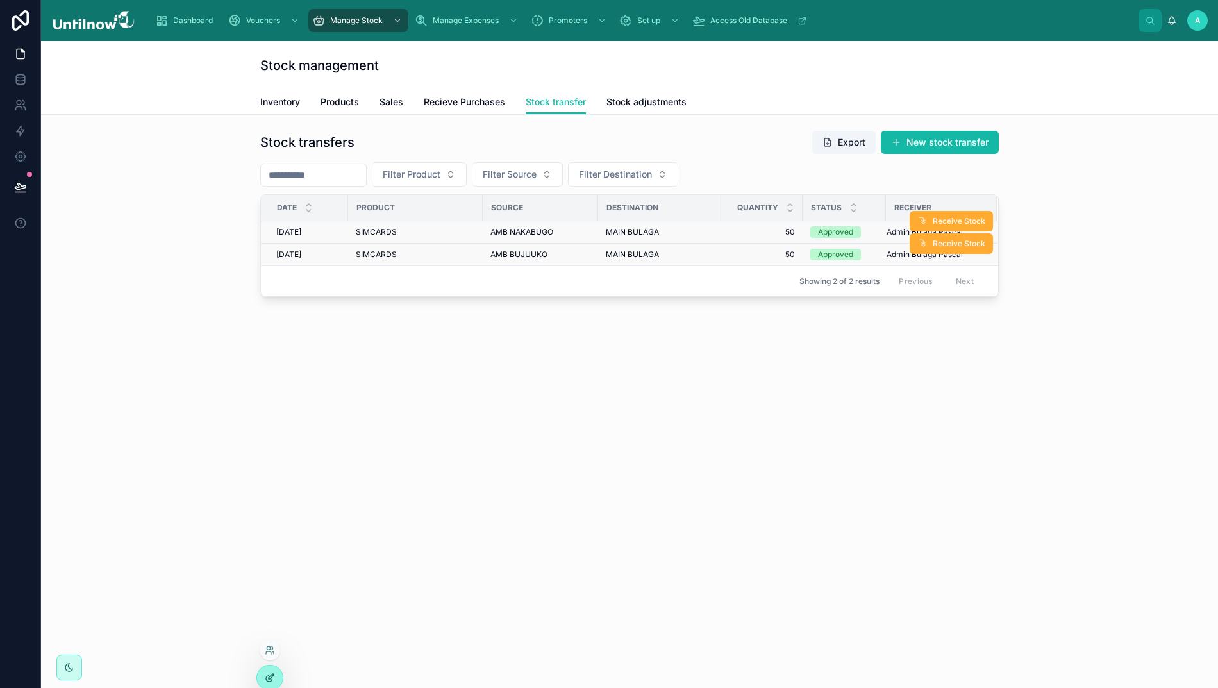
click at [270, 673] on icon at bounding box center [270, 677] width 10 height 10
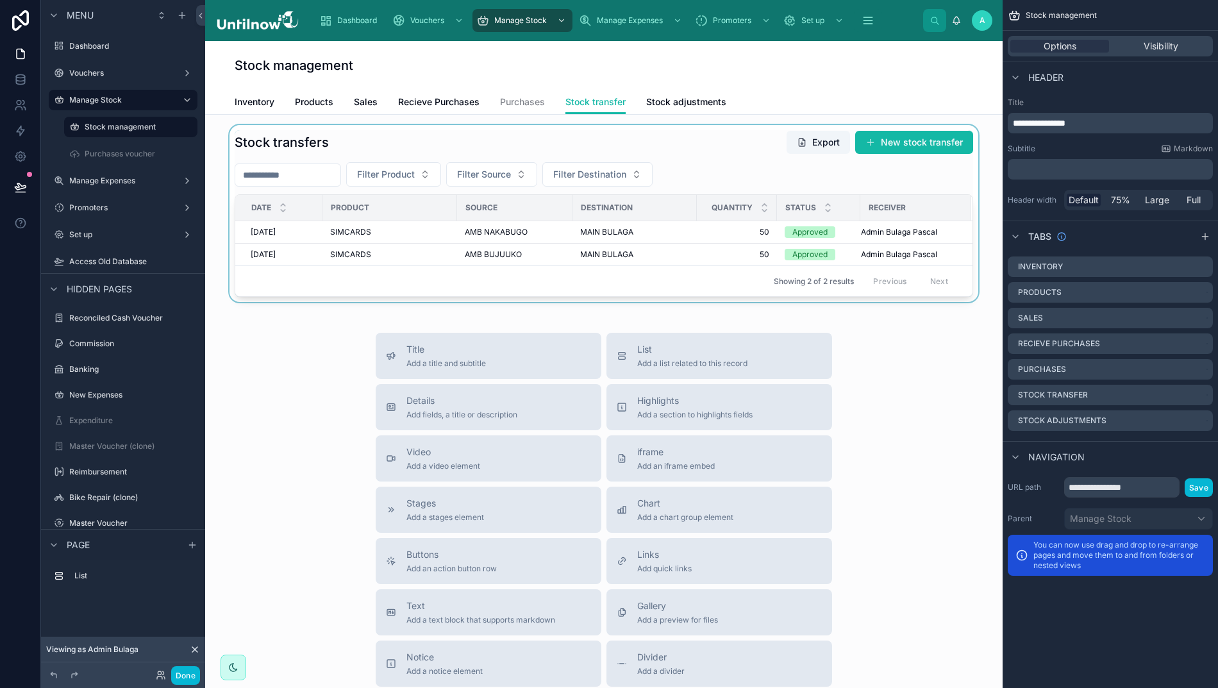
click at [806, 182] on div at bounding box center [603, 213] width 777 height 177
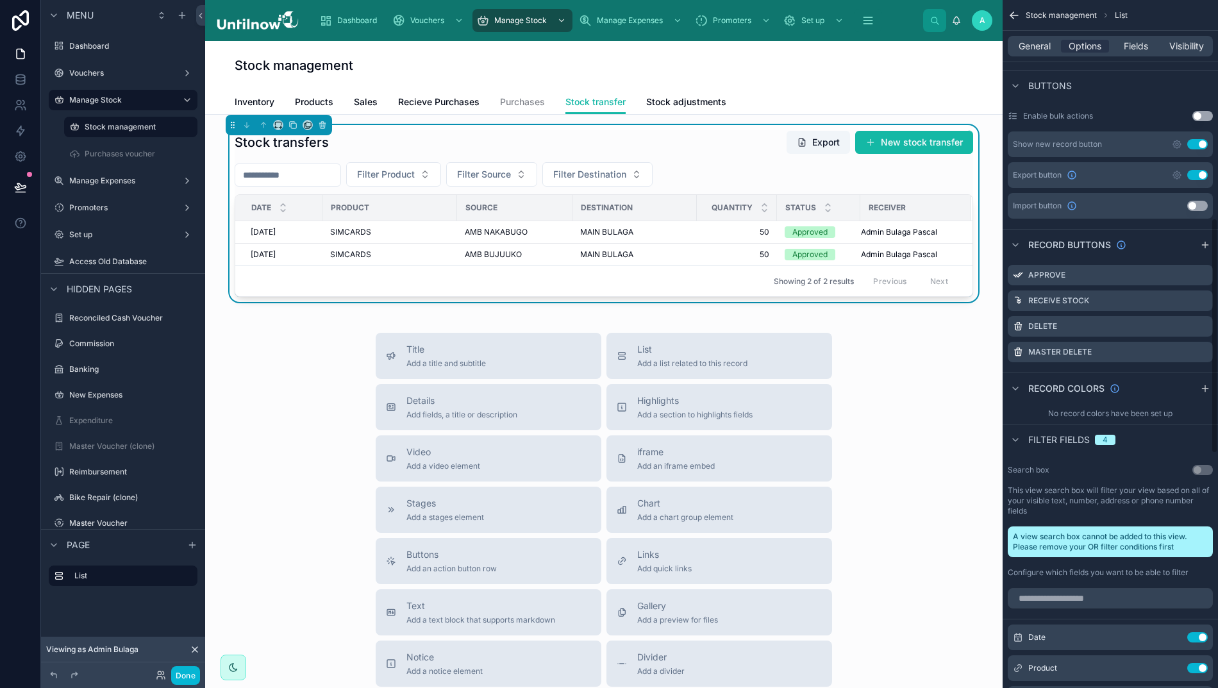
scroll to position [654, 0]
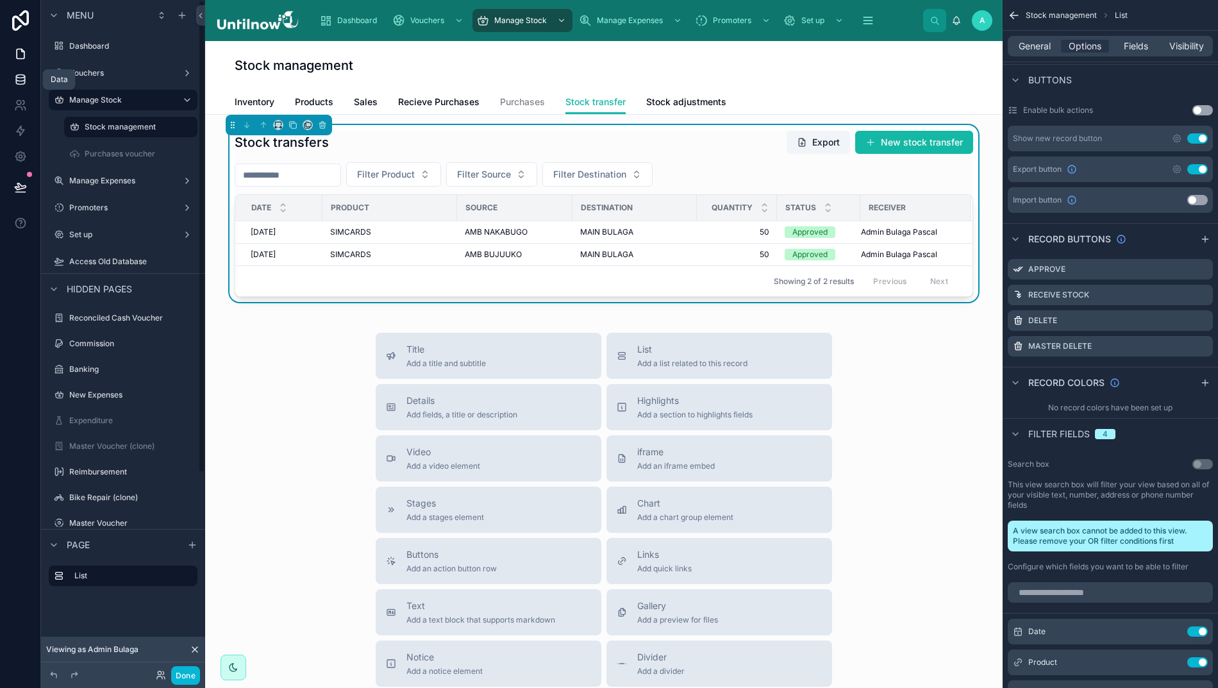
click at [17, 77] on icon at bounding box center [20, 79] width 13 height 13
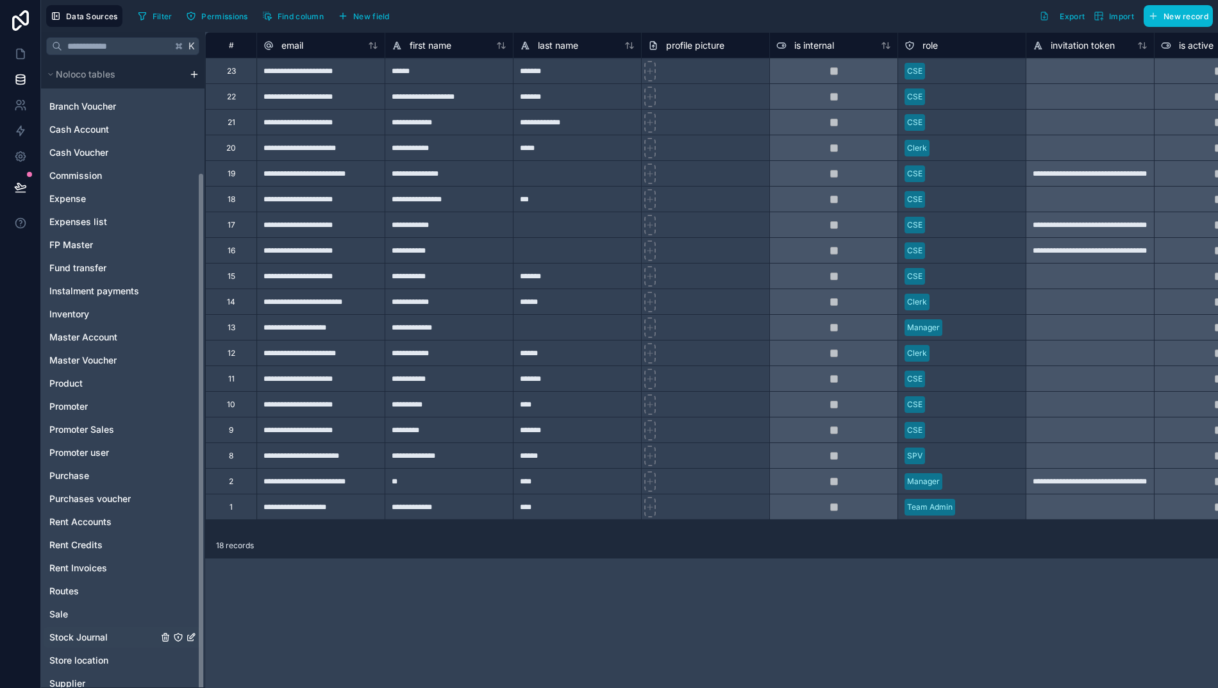
scroll to position [136, 0]
click at [92, 638] on span "Stock Journal" at bounding box center [78, 637] width 58 height 13
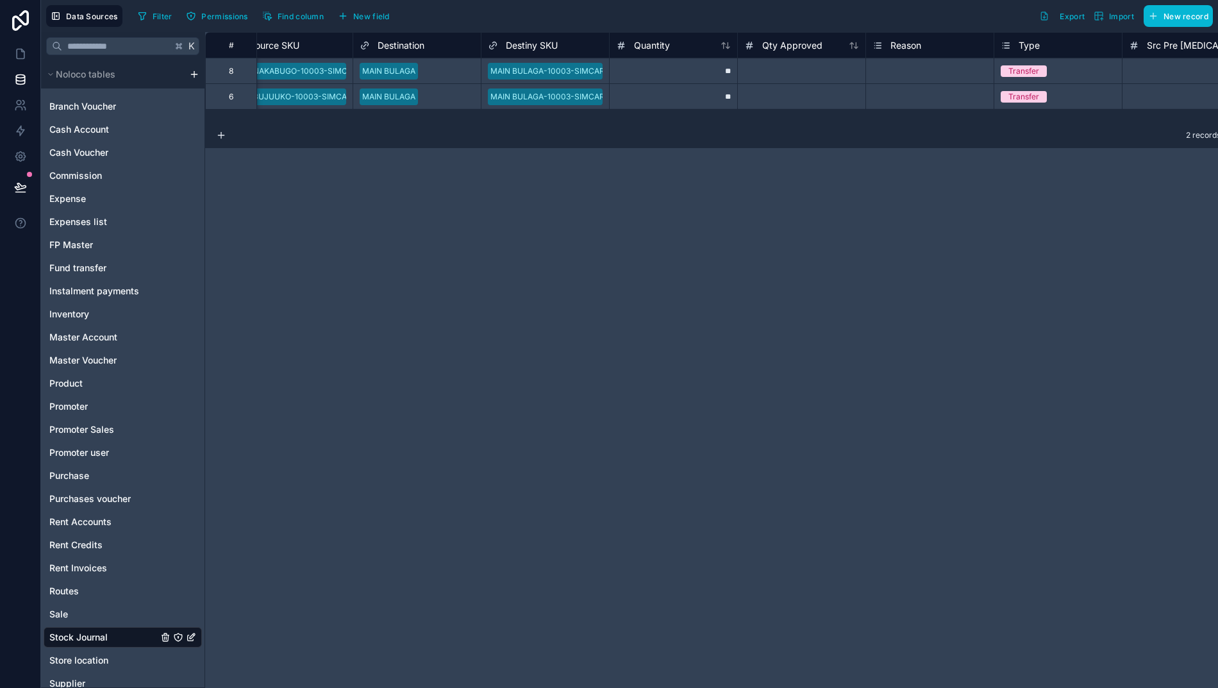
scroll to position [0, 672]
click at [763, 45] on span "Qty Approved" at bounding box center [793, 45] width 60 height 13
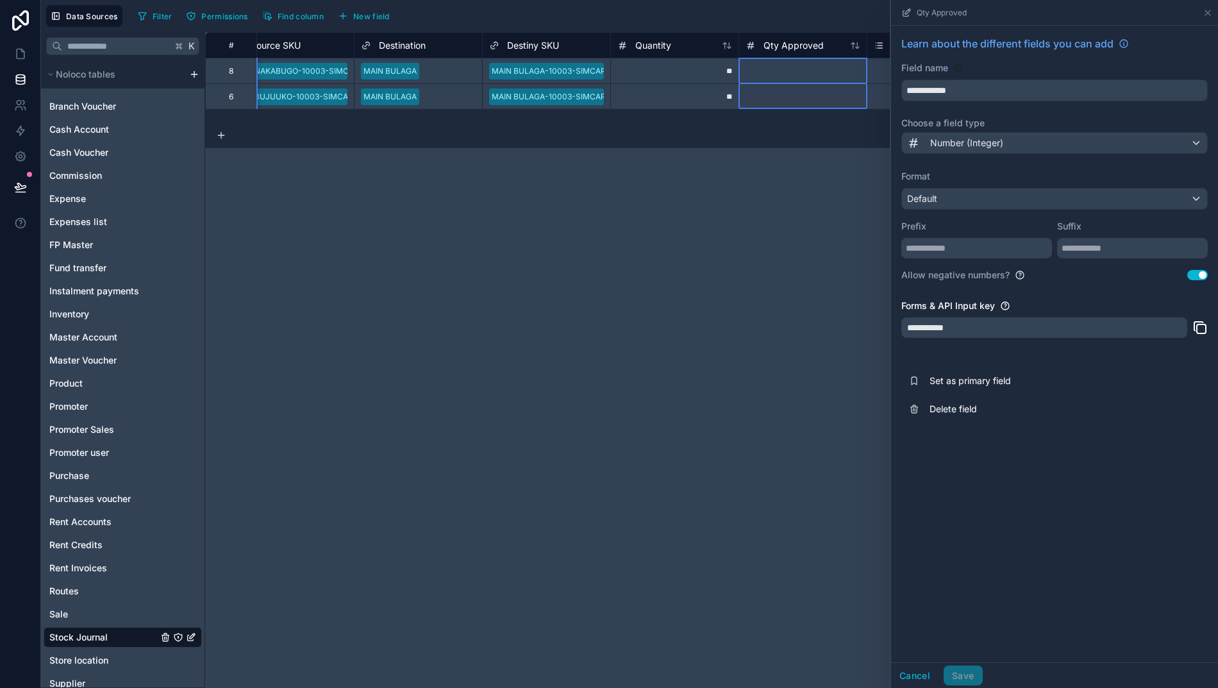
click at [1203, 278] on button "Use setting" at bounding box center [1197, 275] width 21 height 10
click at [973, 685] on button "Save" at bounding box center [962, 675] width 38 height 21
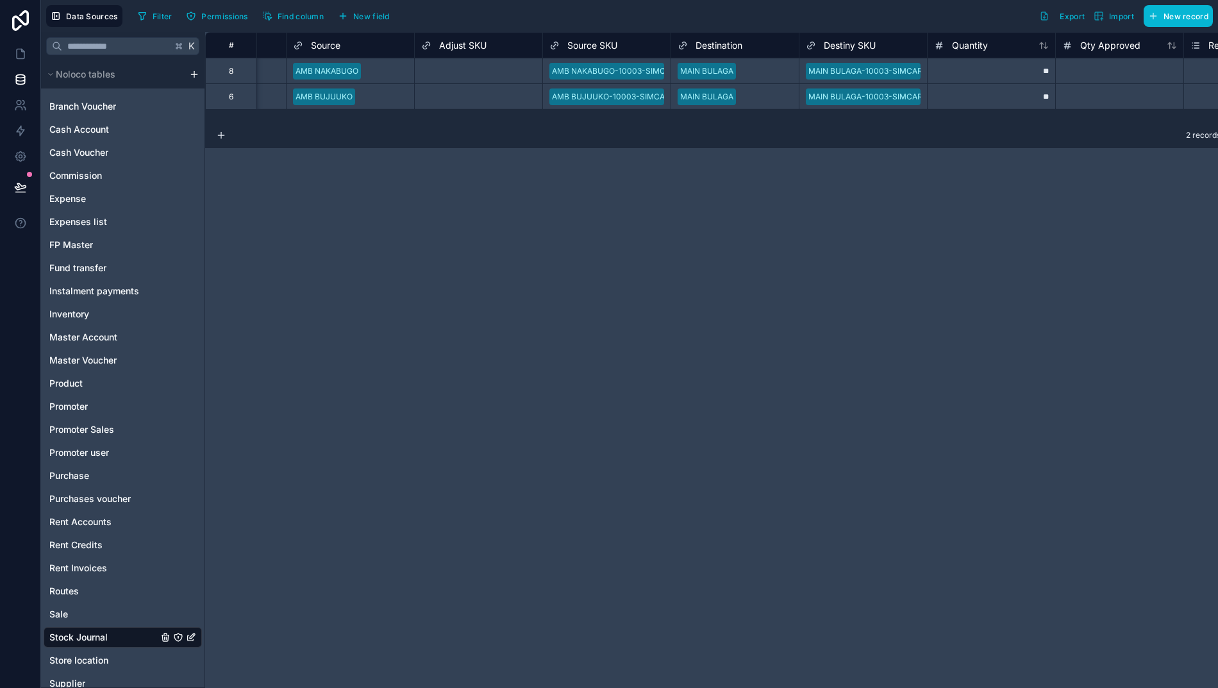
scroll to position [0, 417]
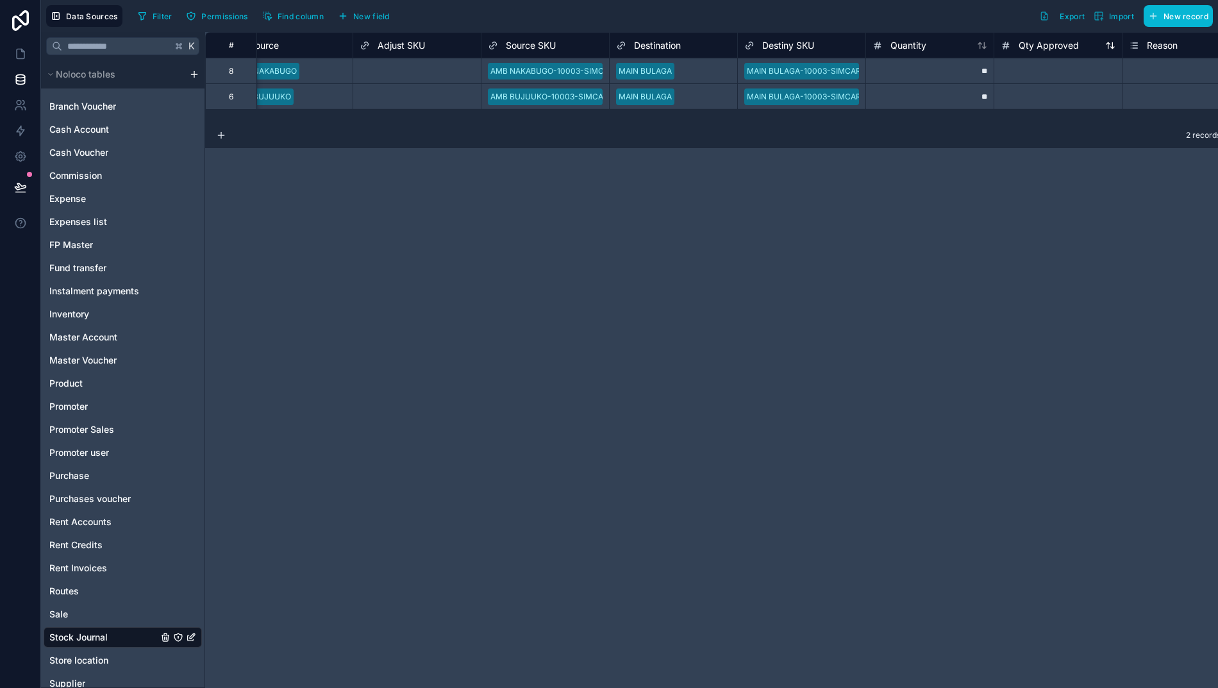
click at [1045, 41] on span "Qty Approved" at bounding box center [1048, 45] width 60 height 13
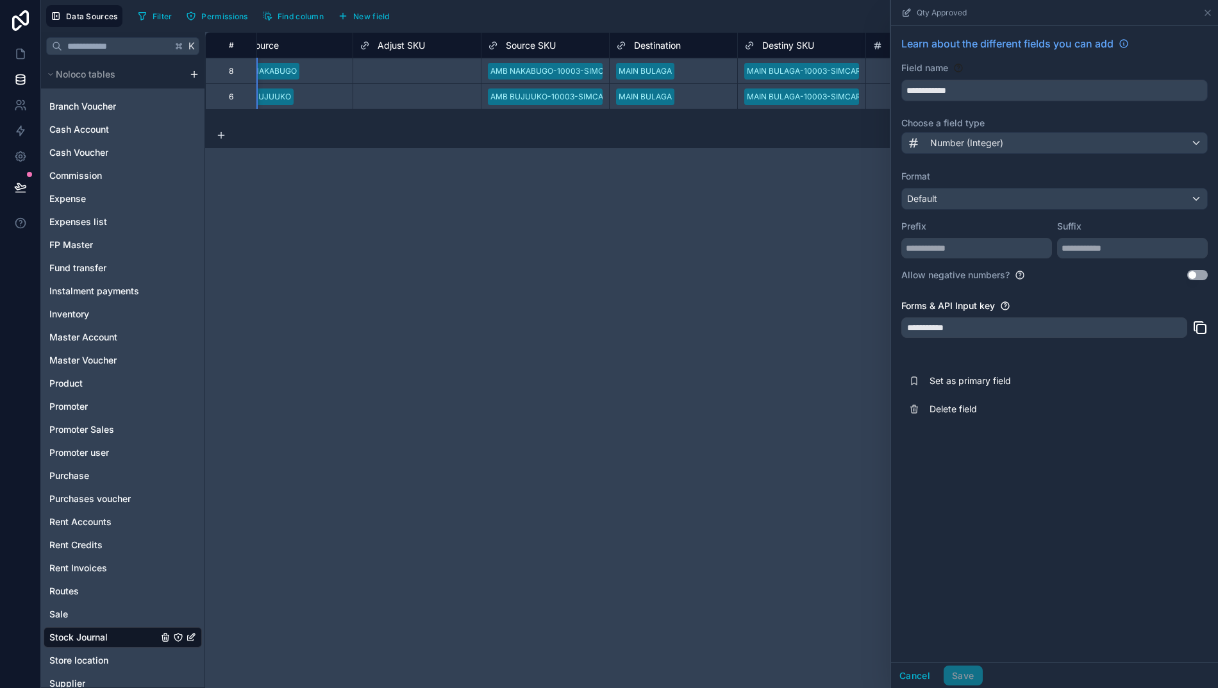
click at [1208, 277] on button "Use setting" at bounding box center [1197, 275] width 21 height 10
click at [974, 686] on button "Save" at bounding box center [962, 675] width 38 height 21
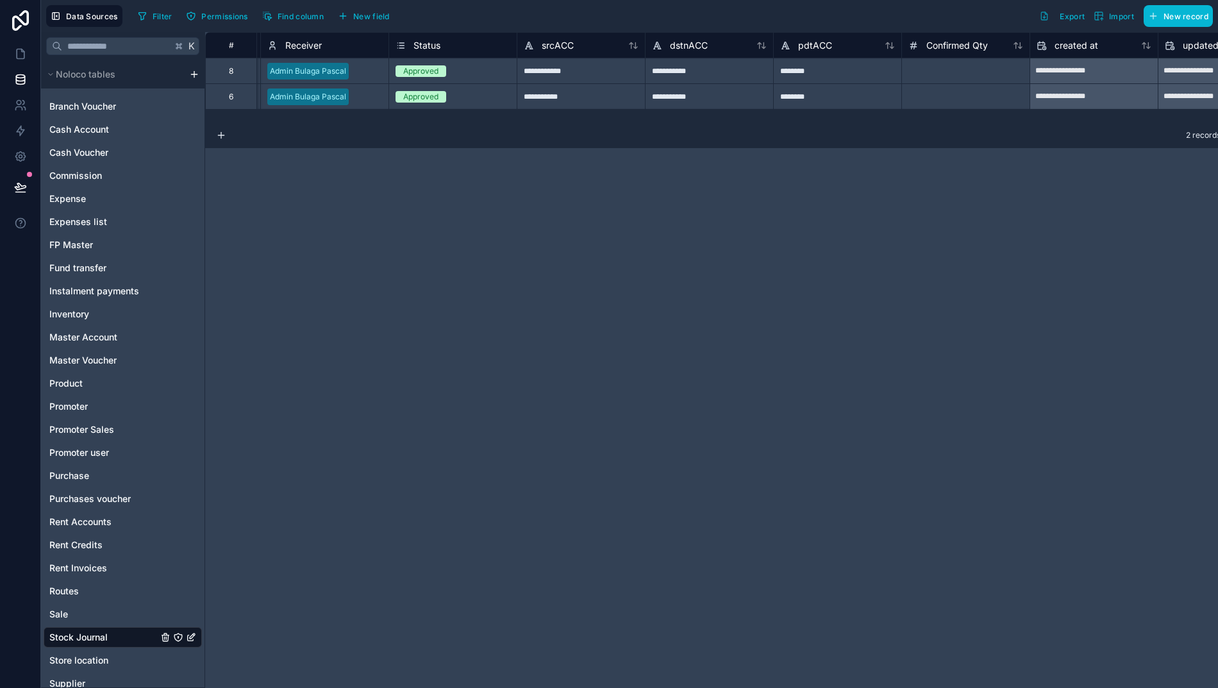
scroll to position [0, 1979]
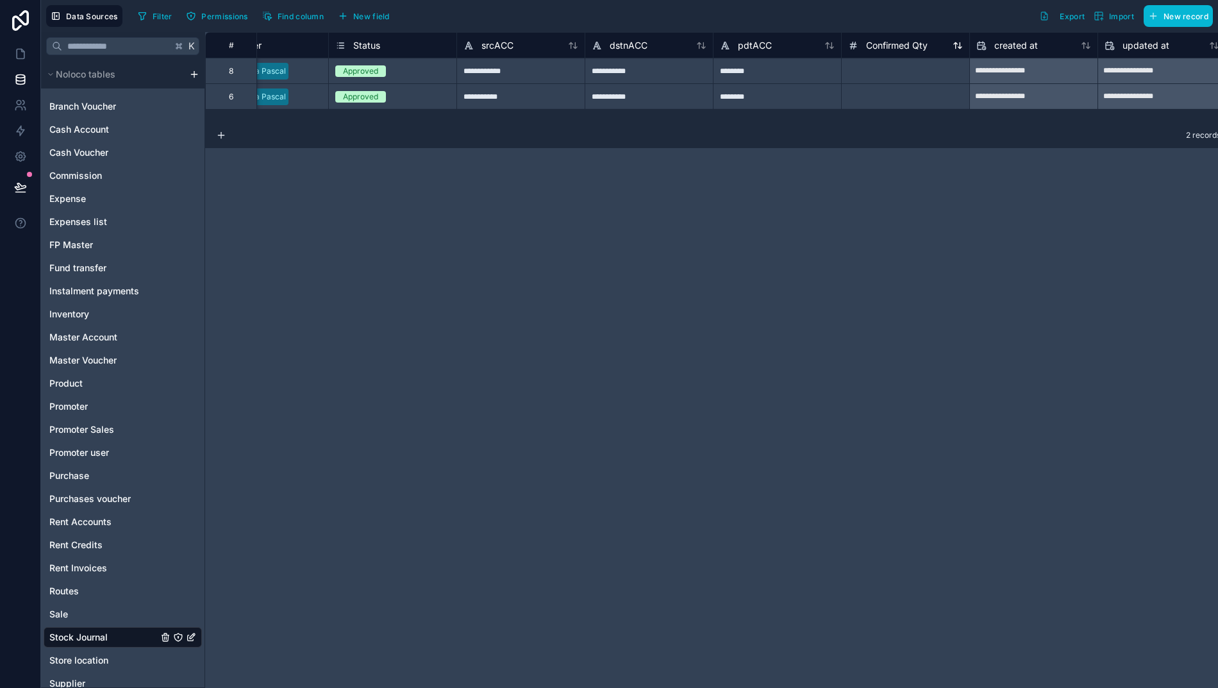
click at [885, 47] on span "Confirmed Qty" at bounding box center [897, 45] width 62 height 13
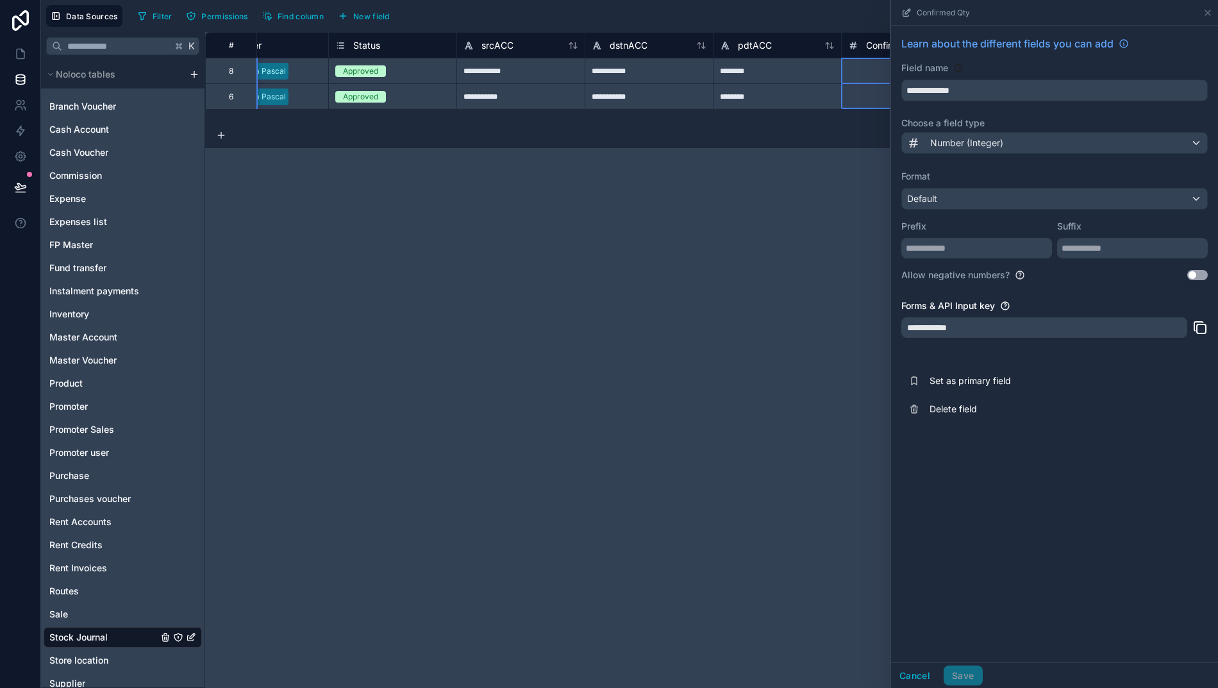
click at [1208, 277] on button "Use setting" at bounding box center [1197, 275] width 21 height 10
click at [972, 685] on button "Save" at bounding box center [962, 675] width 38 height 21
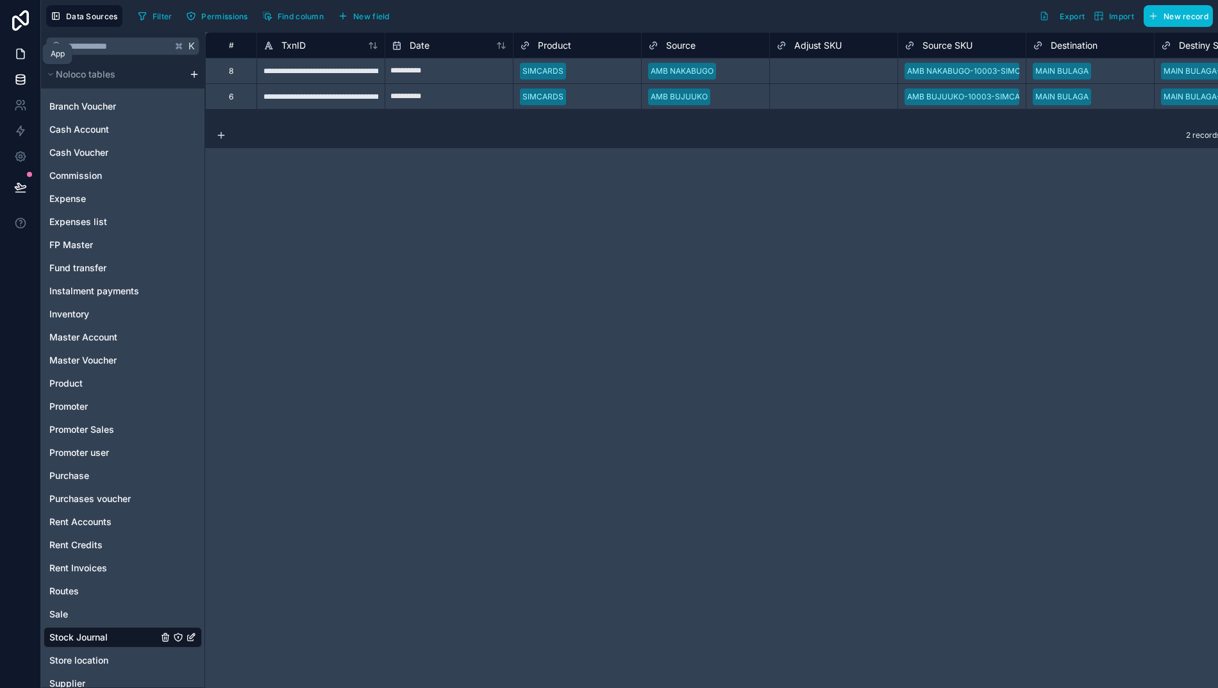
click at [17, 54] on icon at bounding box center [20, 53] width 13 height 13
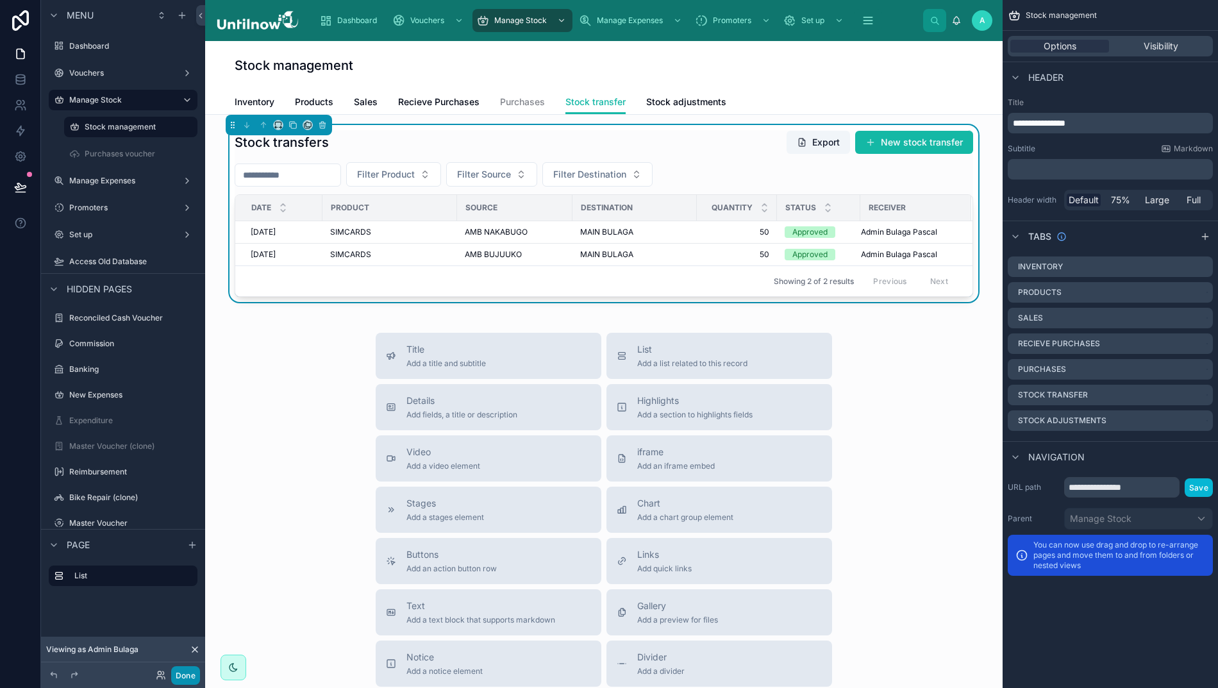
click at [186, 675] on button "Done" at bounding box center [185, 675] width 29 height 19
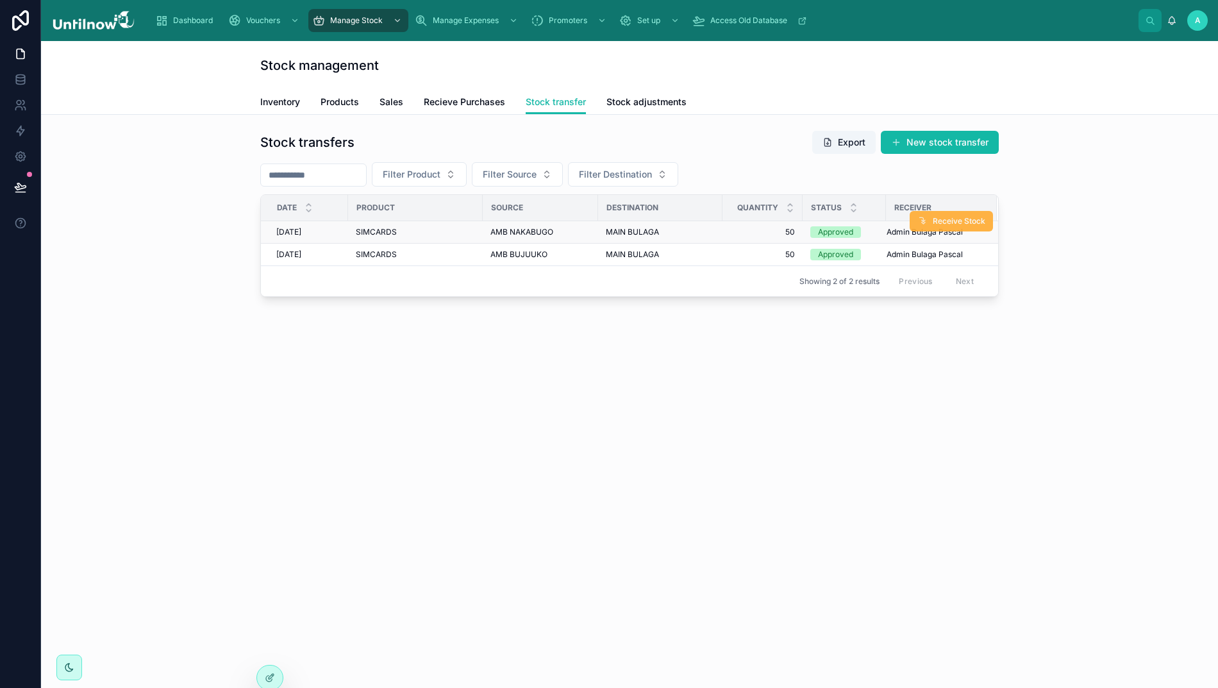
click at [943, 222] on span "Receive Stock" at bounding box center [959, 221] width 53 height 10
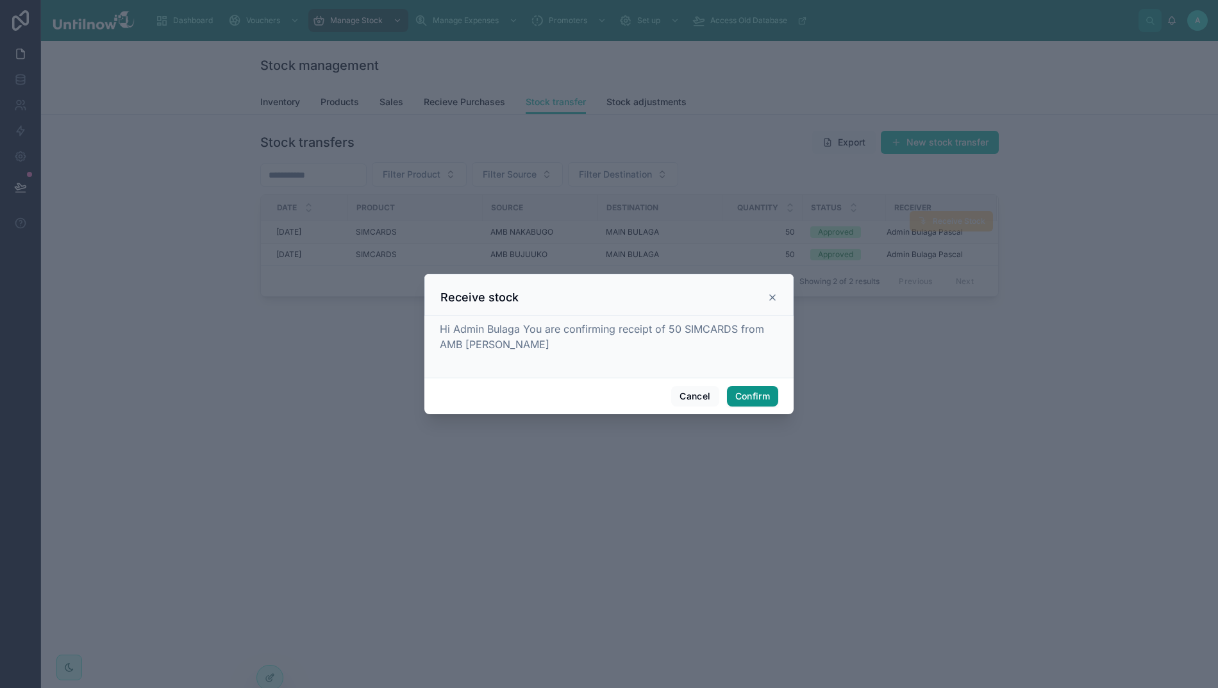
click at [757, 398] on button "Confirm" at bounding box center [752, 396] width 51 height 21
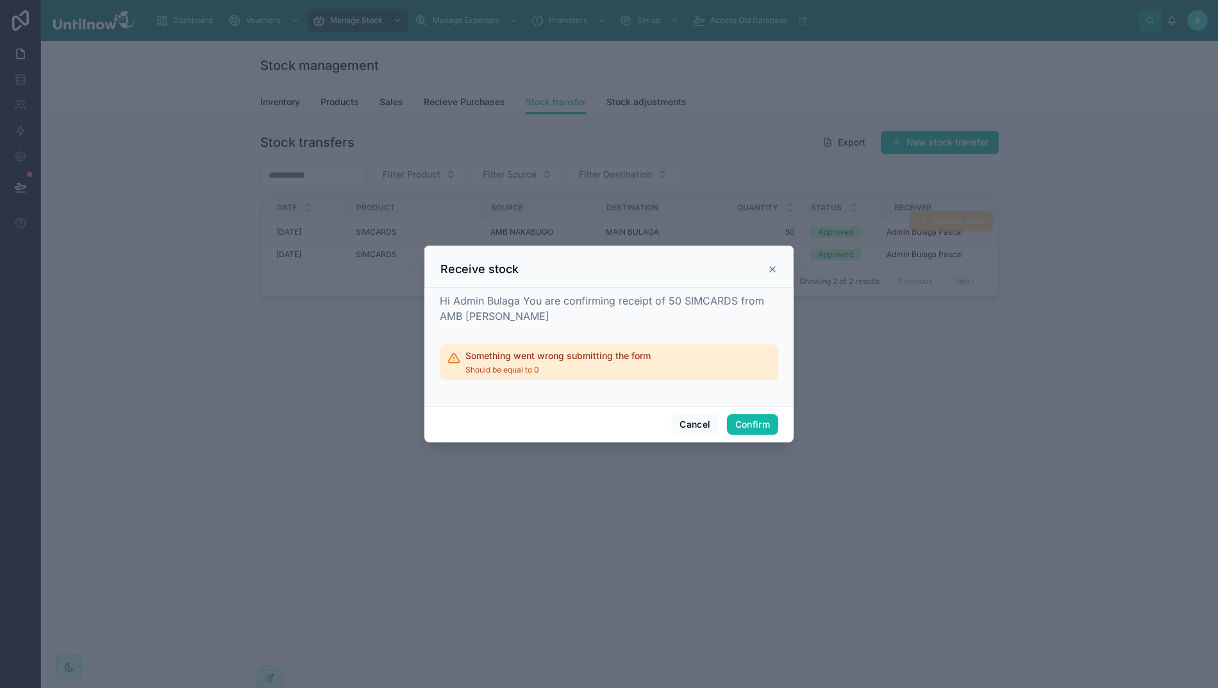
click at [233, 201] on div at bounding box center [609, 344] width 1218 height 688
click at [688, 432] on button "Cancel" at bounding box center [694, 424] width 47 height 21
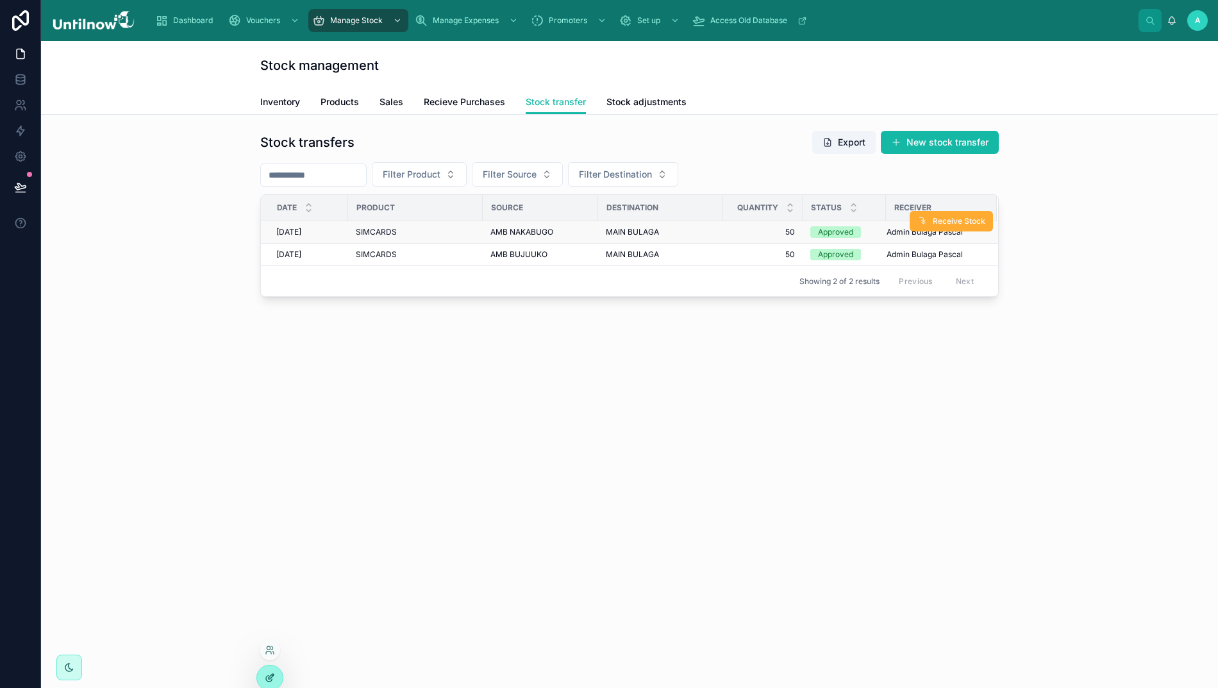
click at [272, 672] on div at bounding box center [270, 677] width 26 height 24
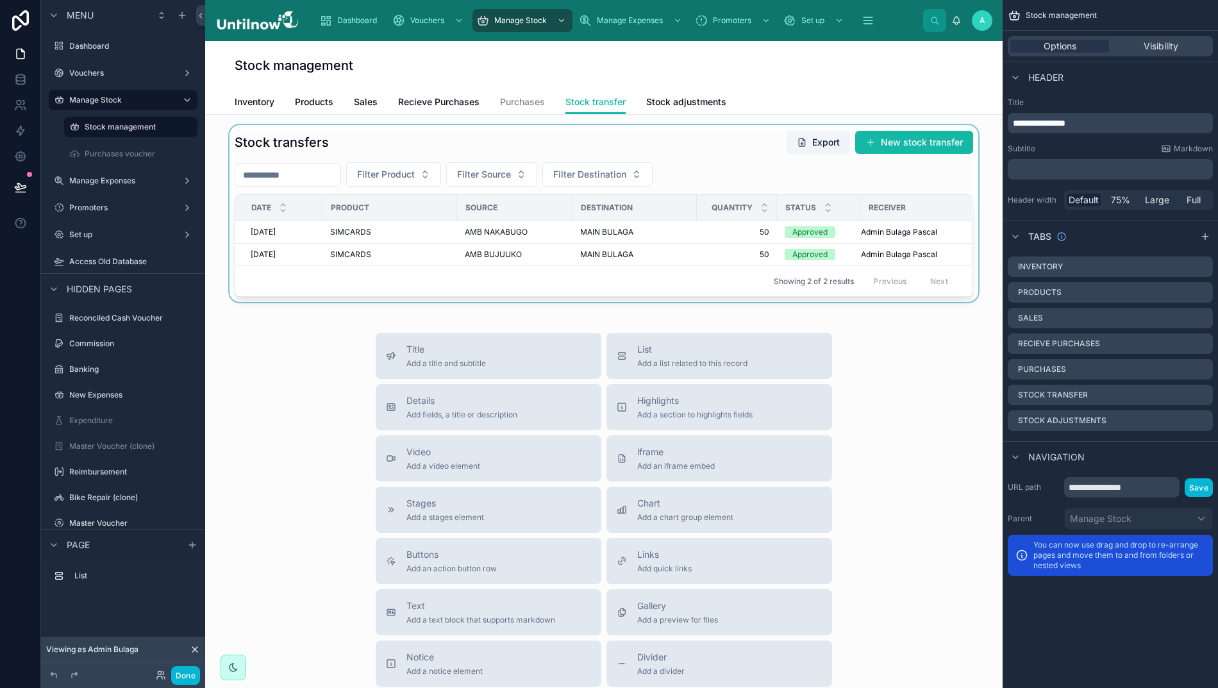
click at [742, 159] on div at bounding box center [603, 213] width 777 height 177
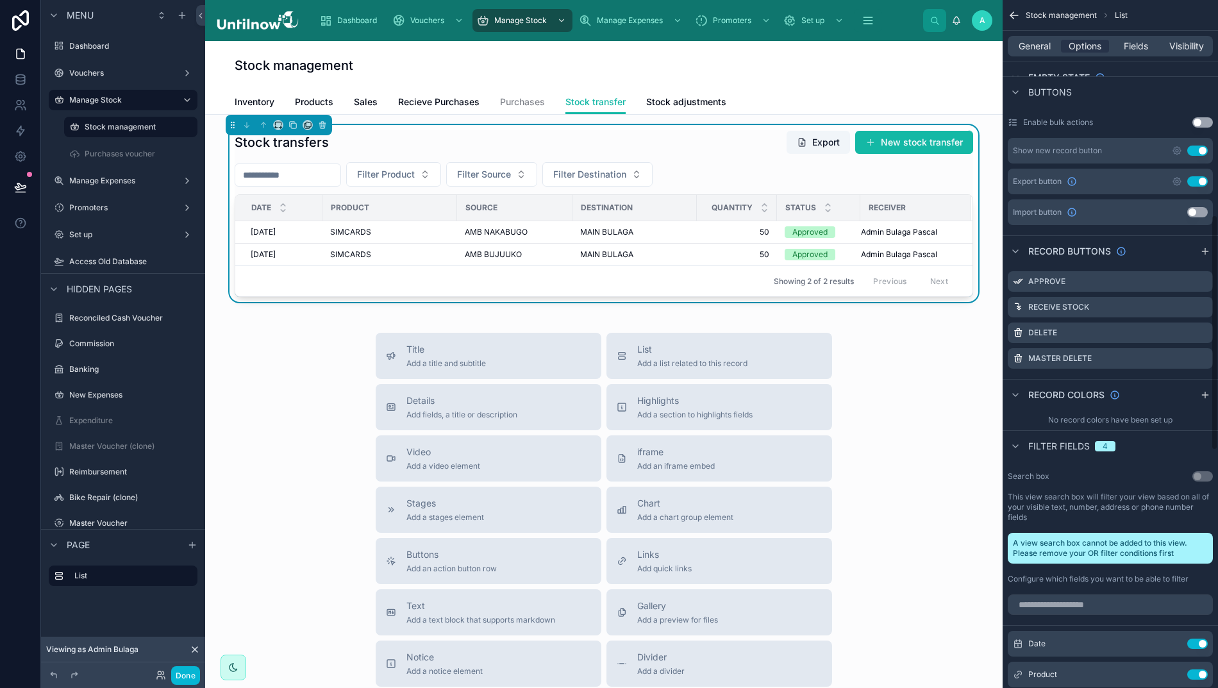
scroll to position [639, 0]
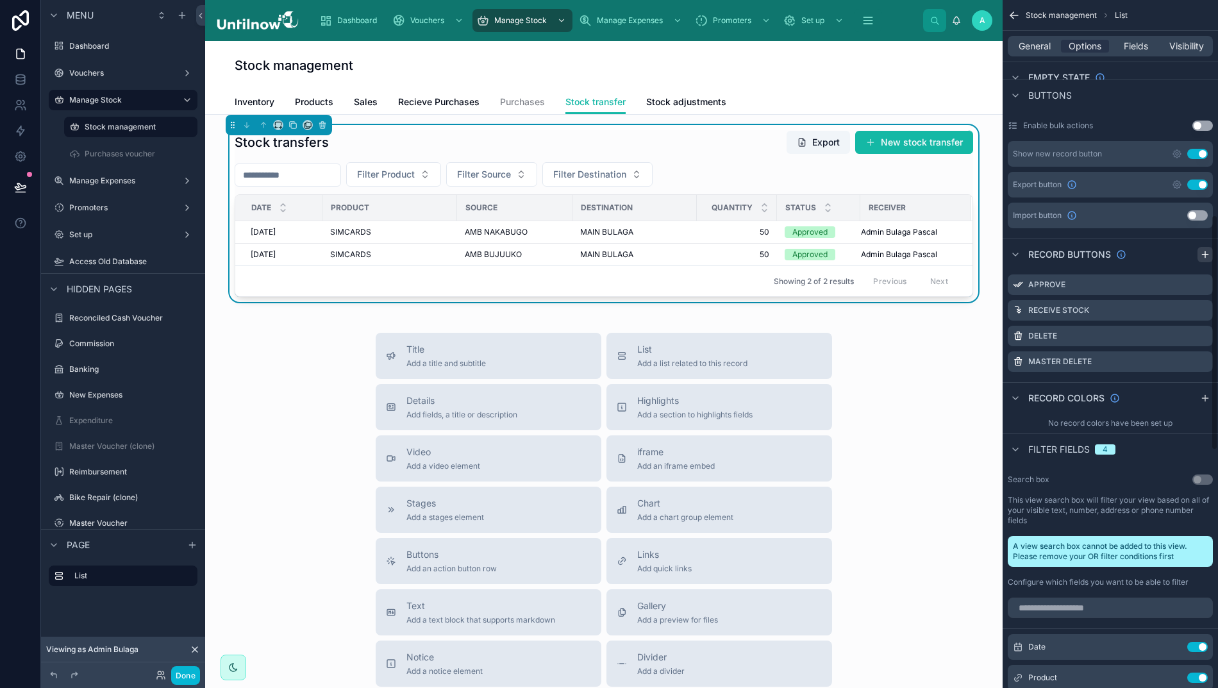
click at [1210, 255] on icon "scrollable content" at bounding box center [1205, 254] width 10 height 10
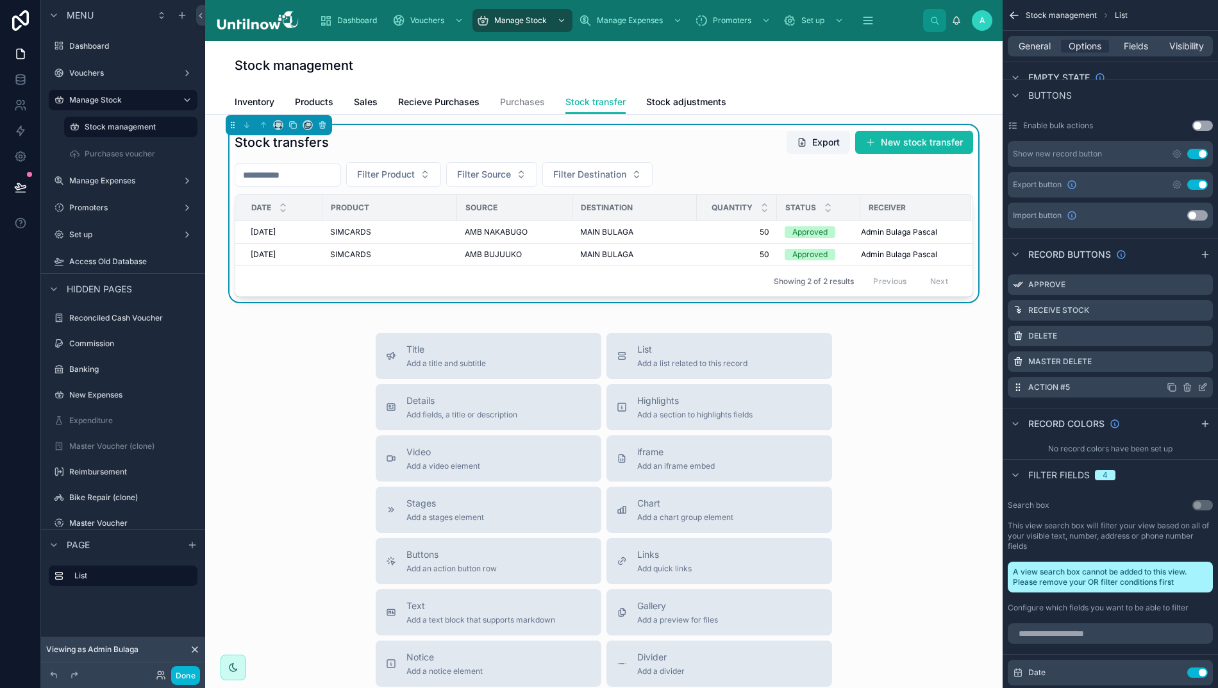
click at [1205, 386] on icon "scrollable content" at bounding box center [1202, 388] width 6 height 6
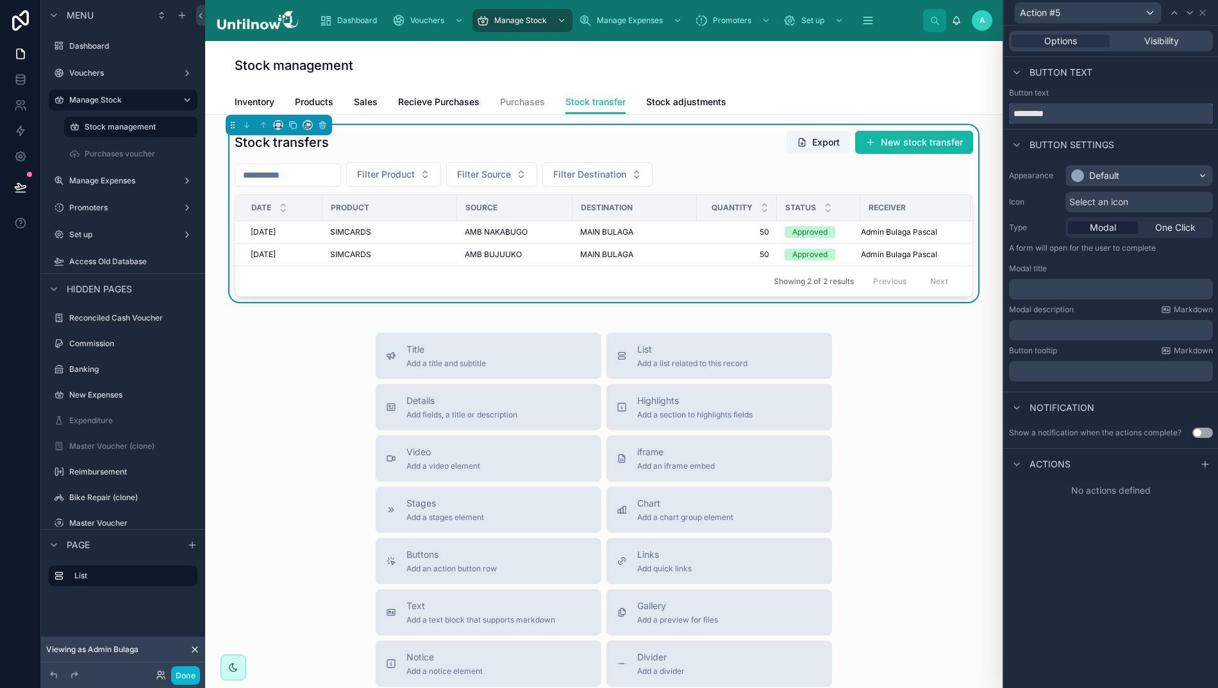
drag, startPoint x: 1086, startPoint y: 112, endPoint x: 922, endPoint y: 86, distance: 165.4
click at [922, 86] on div "Action #5 Options Visibility Button text Button text ********* Button settings …" at bounding box center [609, 344] width 1218 height 688
type input "**********"
drag, startPoint x: 922, startPoint y: 86, endPoint x: 1117, endPoint y: 174, distance: 214.0
click at [1117, 174] on div "Default" at bounding box center [1104, 175] width 30 height 13
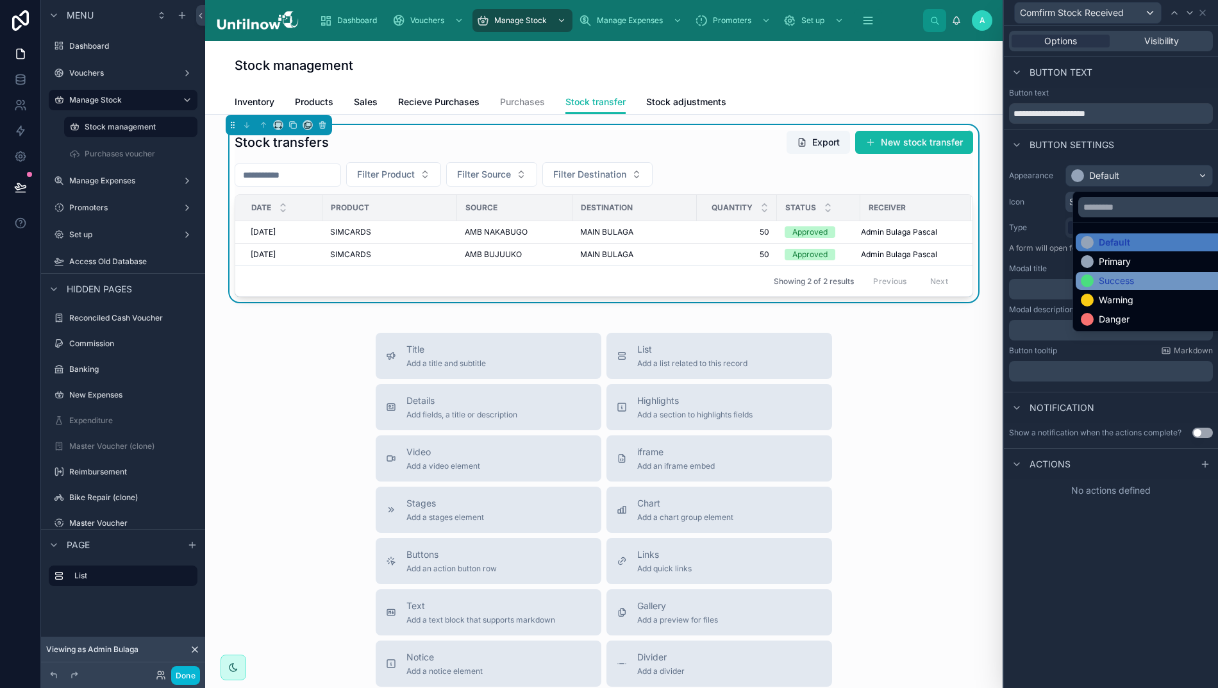
click at [1106, 278] on div "Success" at bounding box center [1116, 280] width 35 height 13
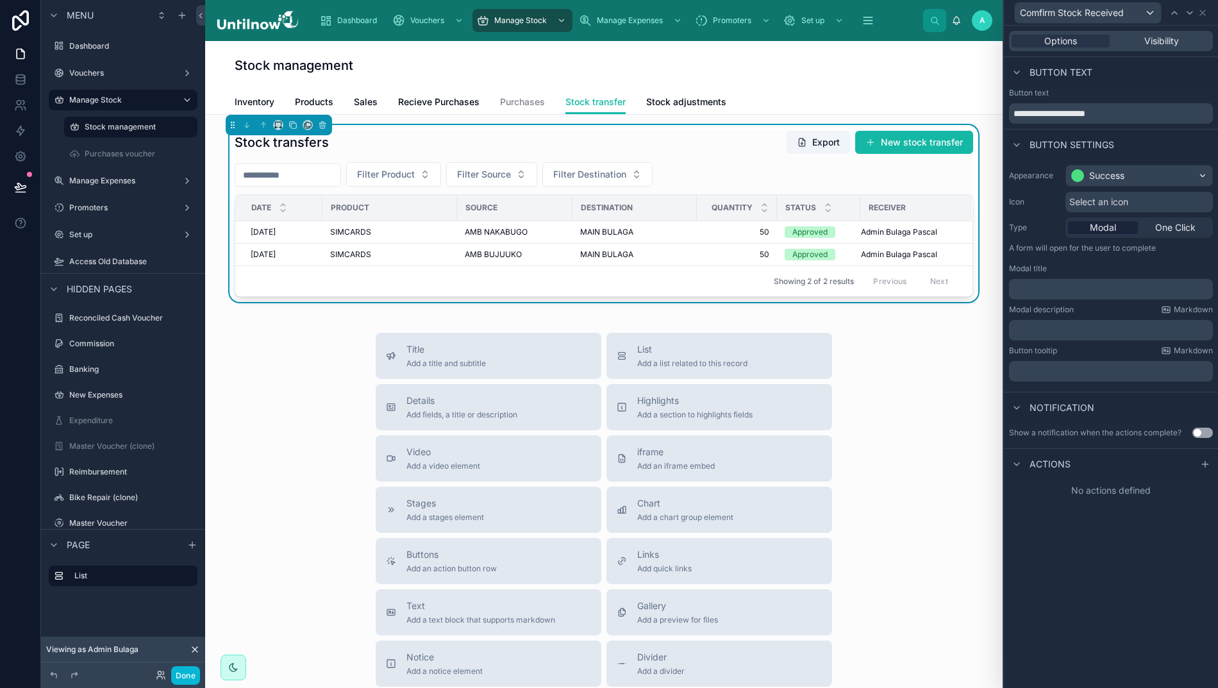
click at [1124, 178] on div "Success" at bounding box center [1106, 175] width 35 height 13
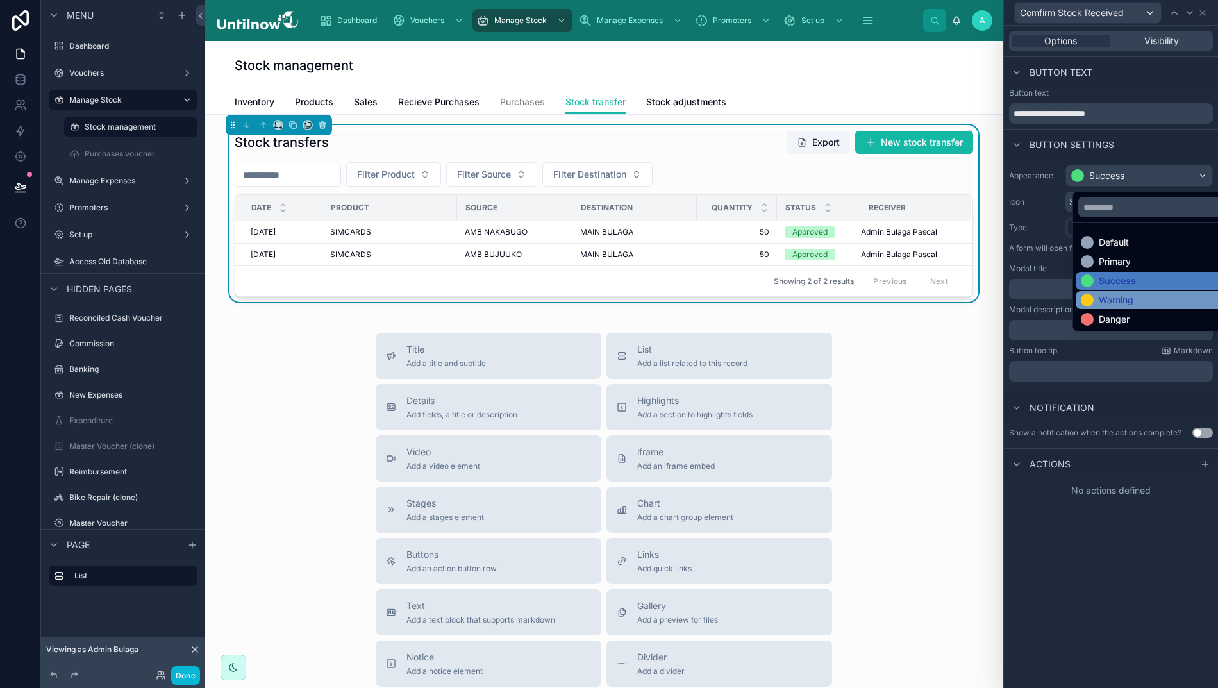
click at [1100, 300] on div "Warning" at bounding box center [1116, 300] width 35 height 13
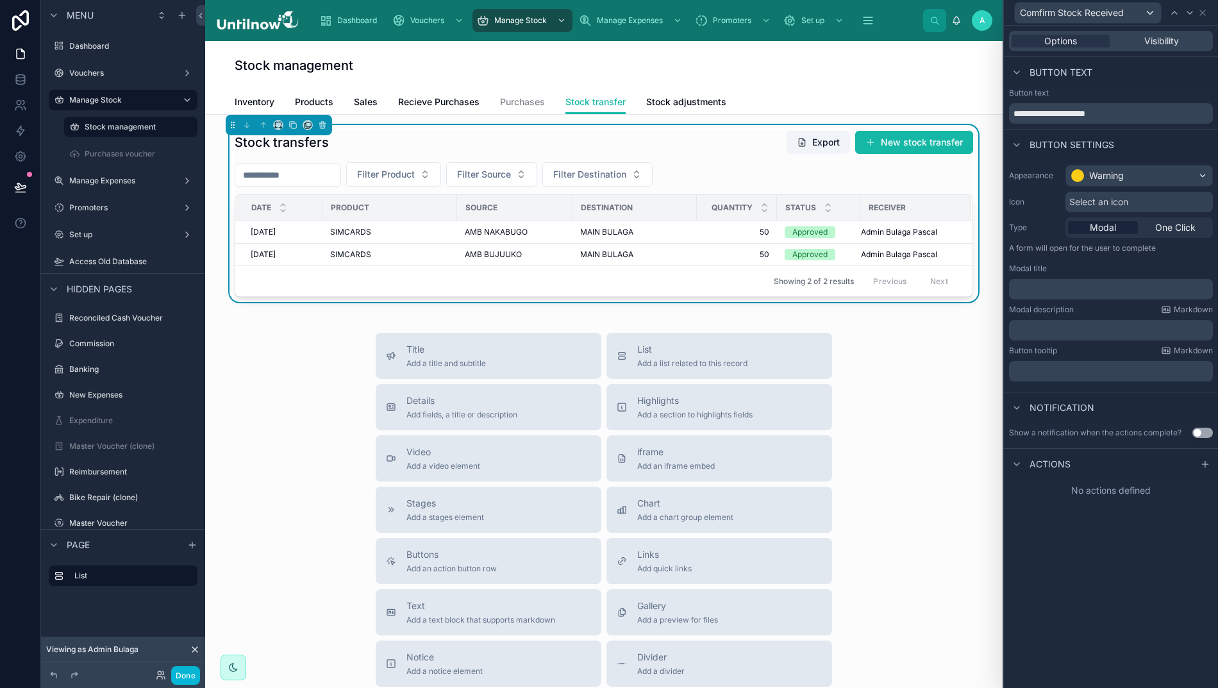
click at [1061, 285] on p "﻿" at bounding box center [1112, 289] width 196 height 13
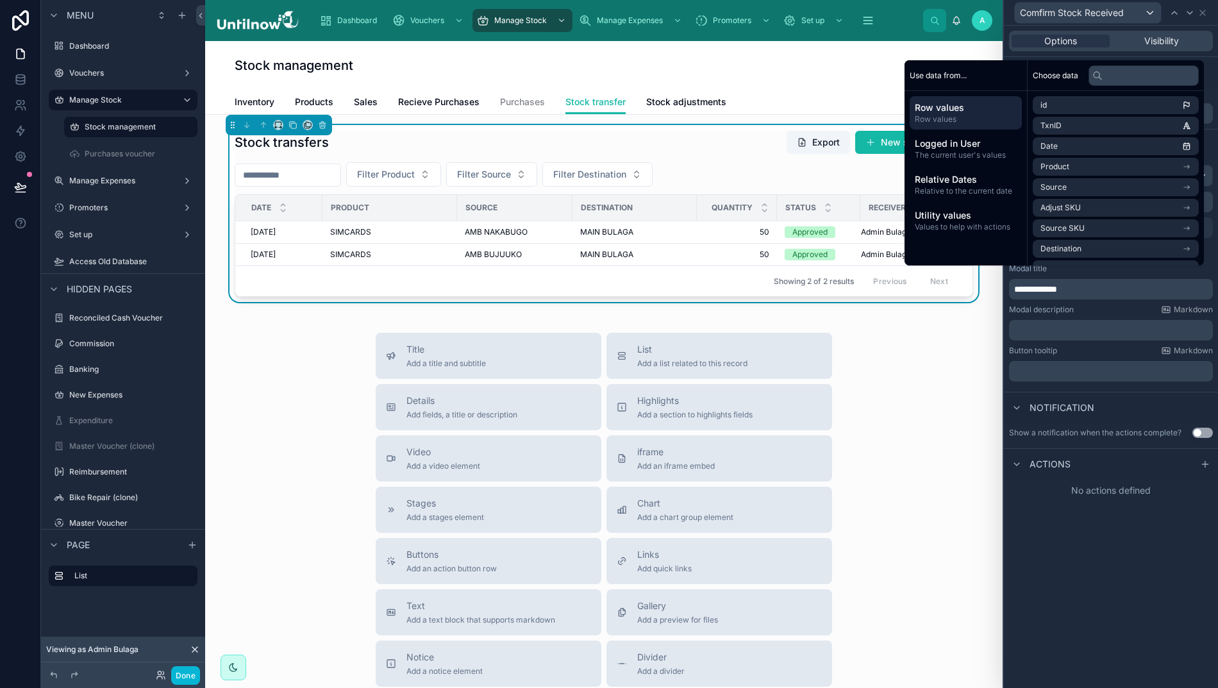
click at [1070, 324] on p "﻿" at bounding box center [1112, 330] width 196 height 13
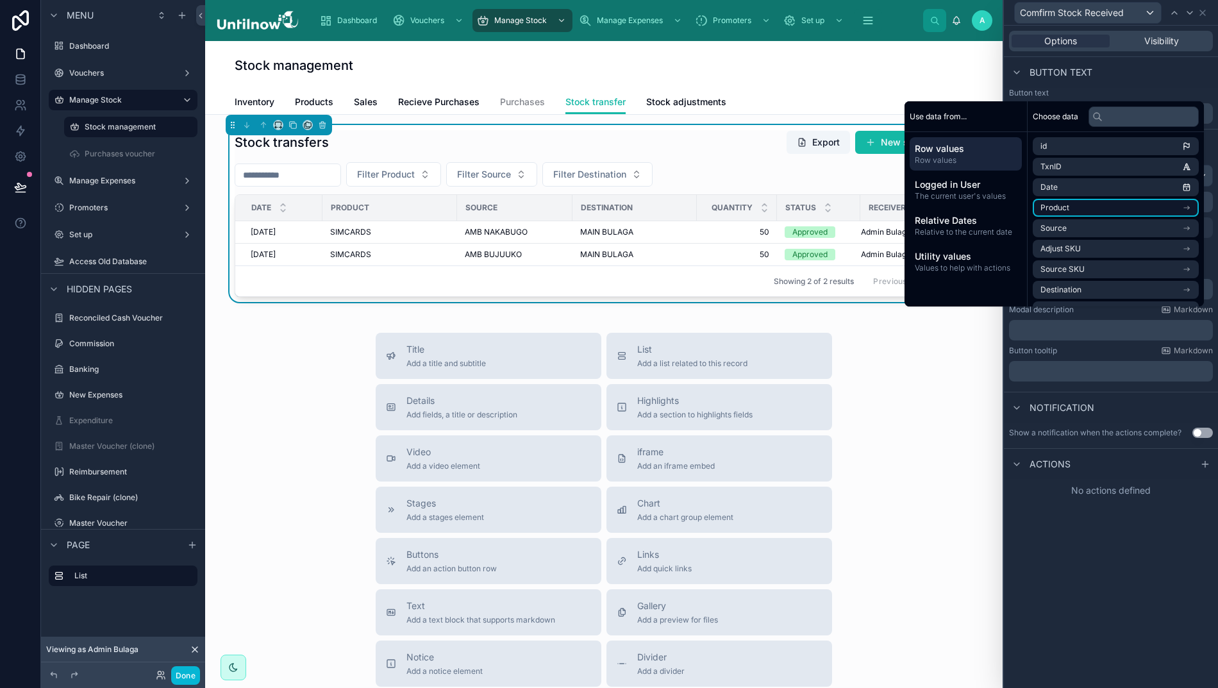
click at [1078, 217] on li "Product" at bounding box center [1116, 208] width 166 height 18
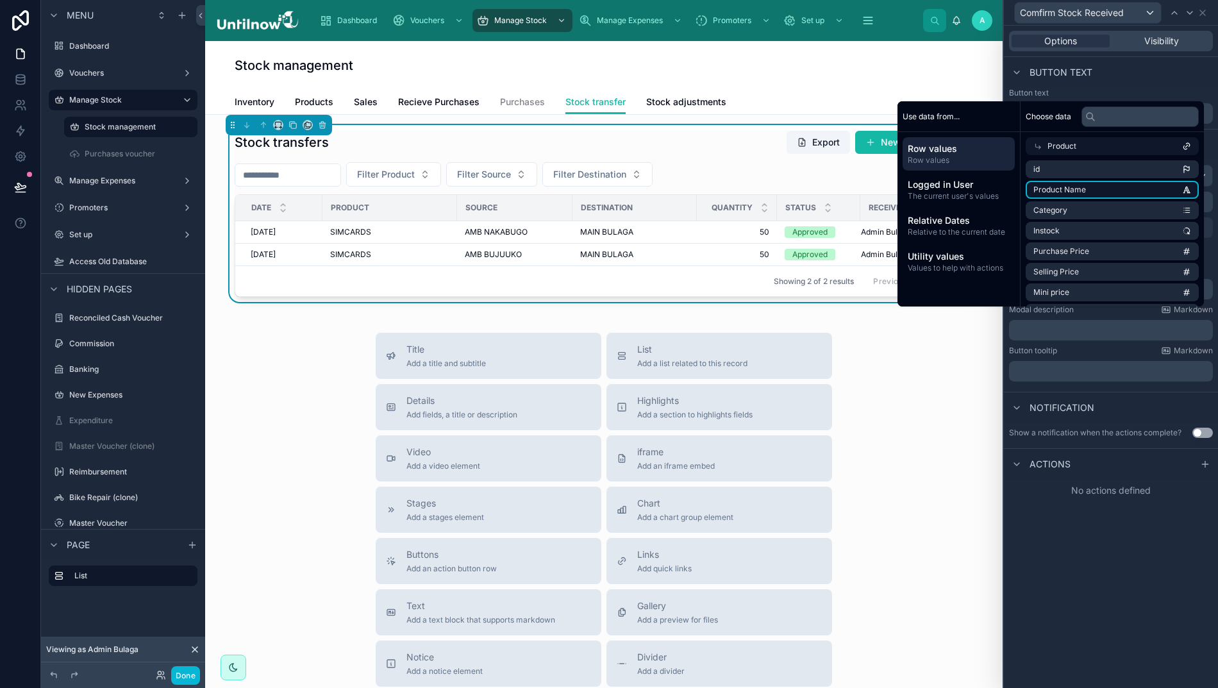
click at [1065, 195] on span "Product Name" at bounding box center [1059, 190] width 53 height 10
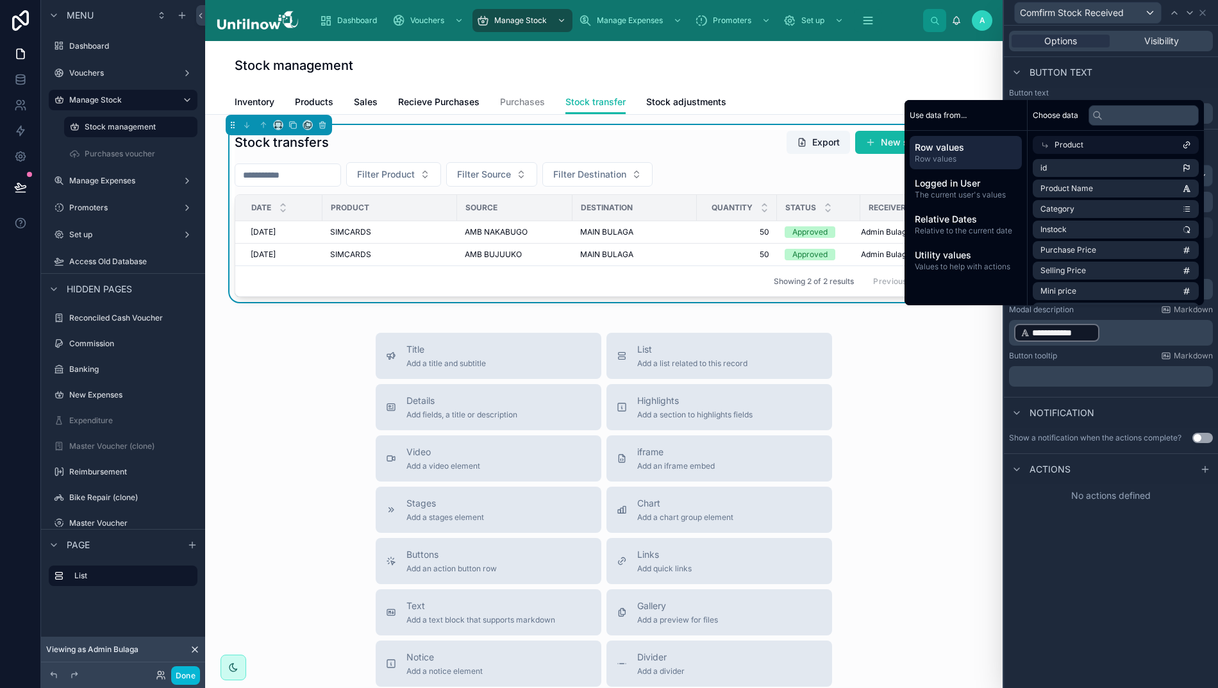
click at [1129, 336] on p "**********" at bounding box center [1112, 332] width 196 height 21
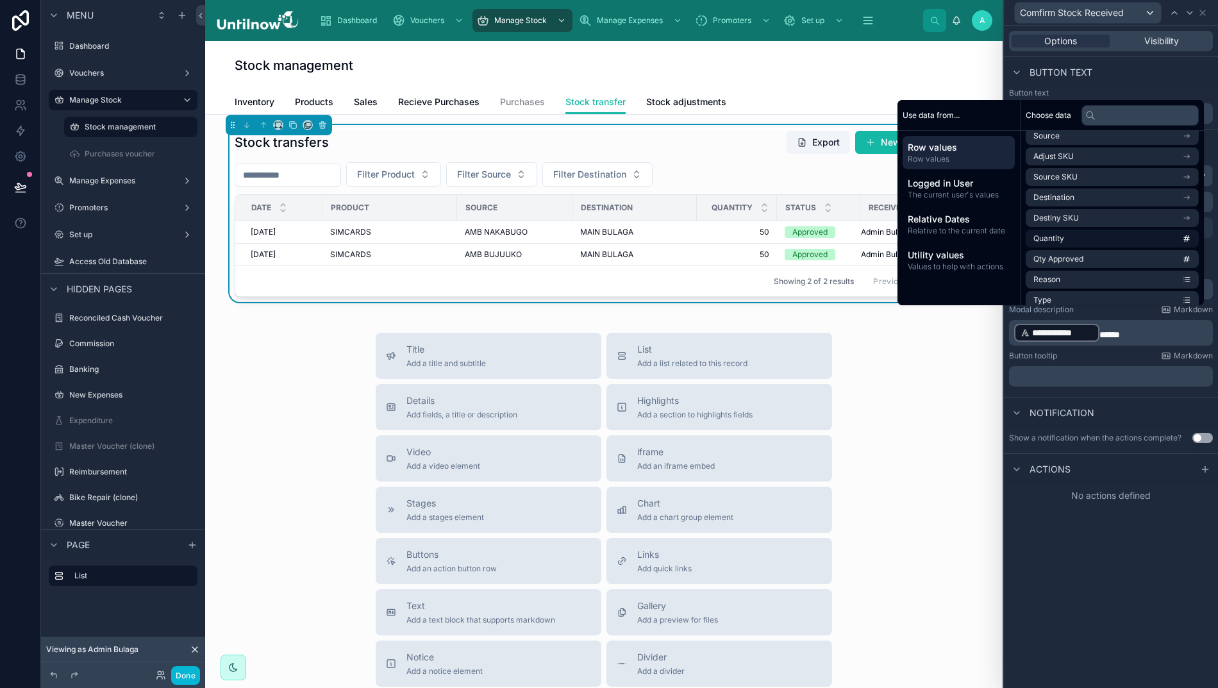
scroll to position [92, 0]
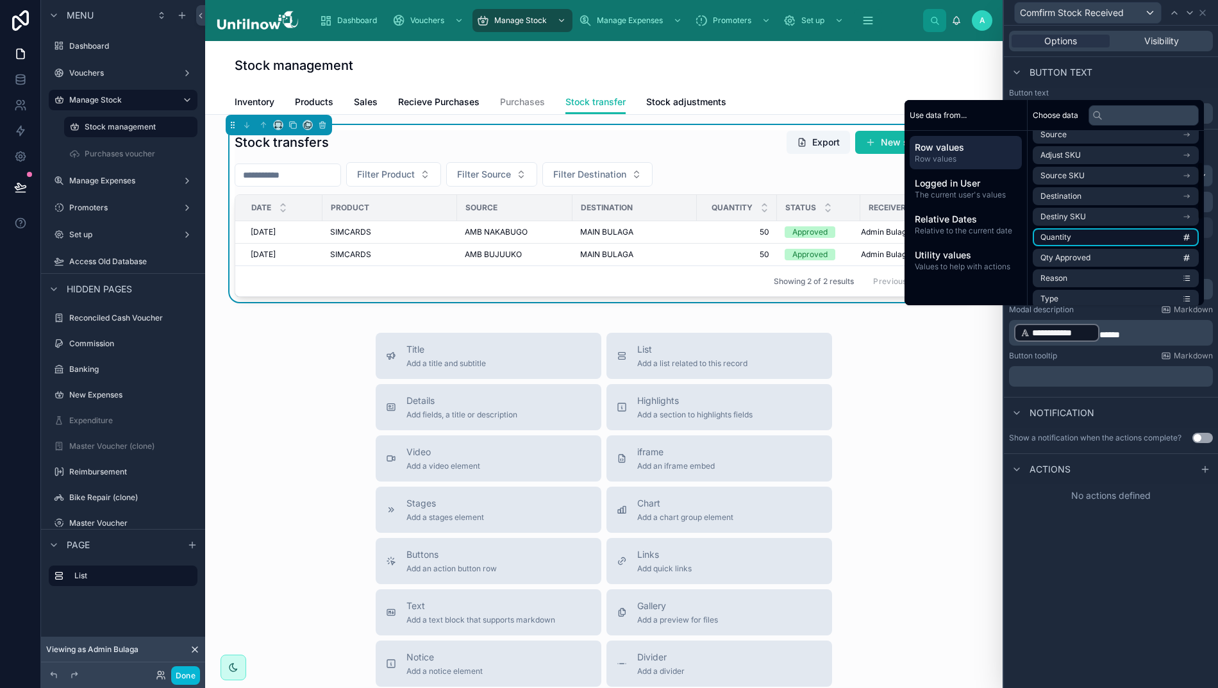
click at [1095, 246] on li "Quantity" at bounding box center [1116, 237] width 166 height 18
click at [1208, 332] on p "**********" at bounding box center [1112, 332] width 196 height 21
click at [1080, 150] on li "Source" at bounding box center [1116, 141] width 166 height 18
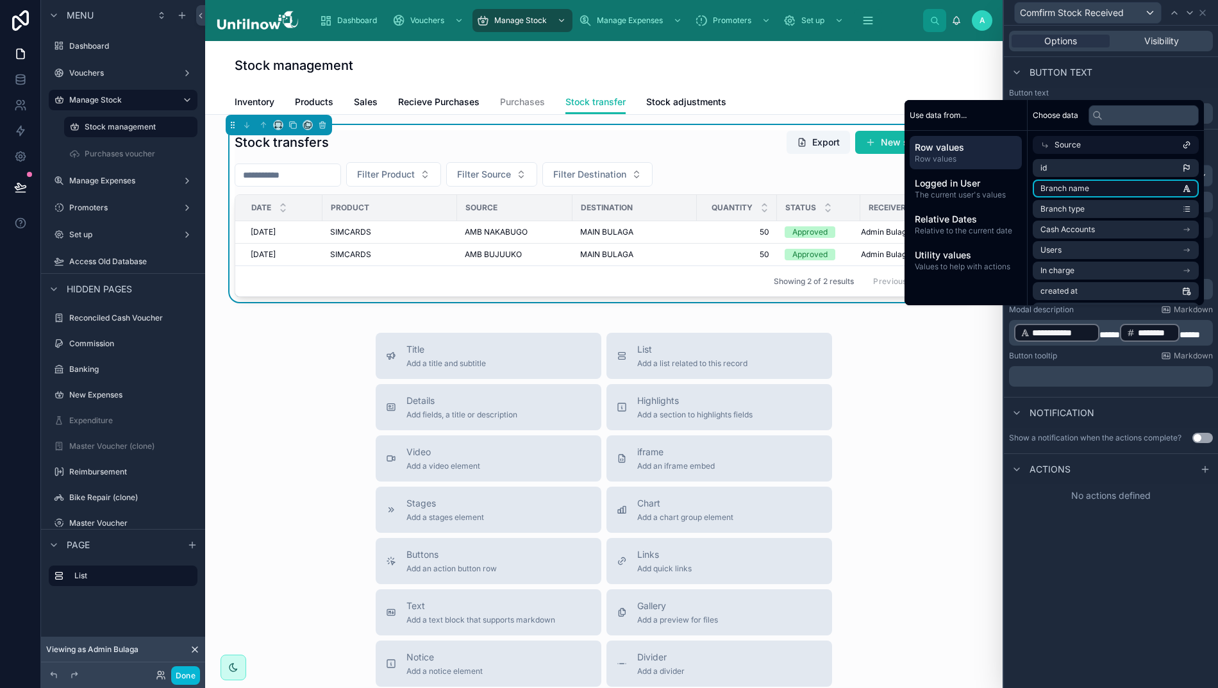
click at [1054, 194] on span "Branch name" at bounding box center [1064, 188] width 49 height 10
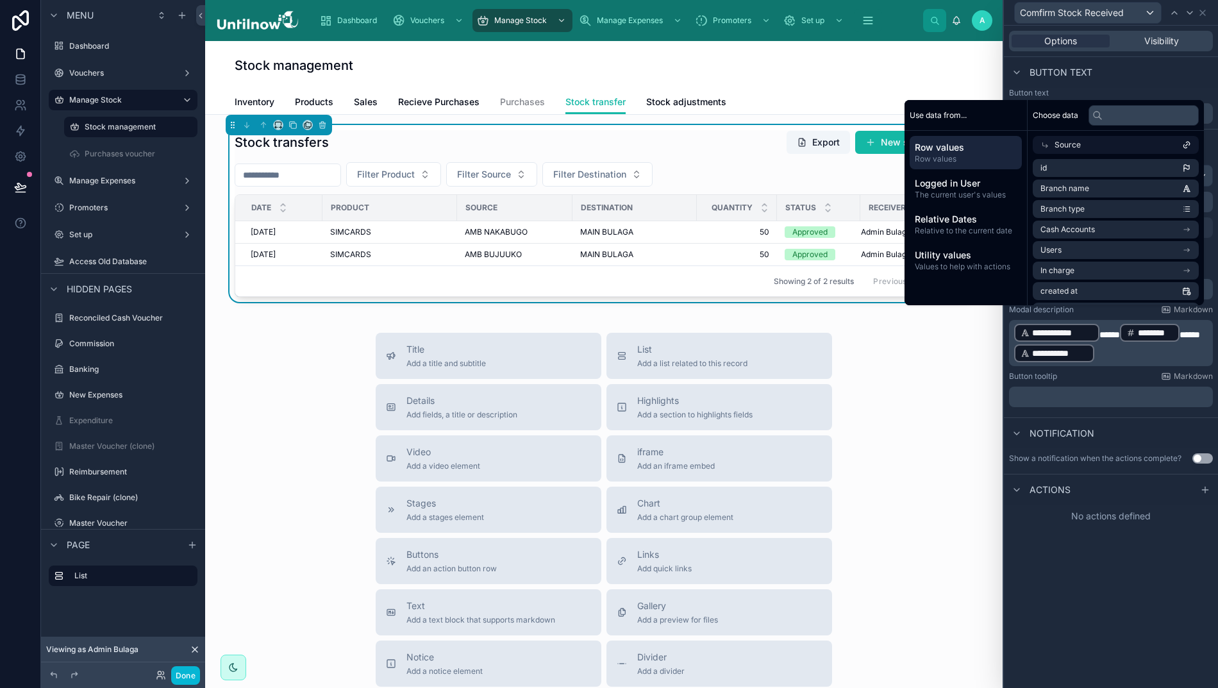
click at [1206, 456] on button "Use setting" at bounding box center [1202, 458] width 21 height 10
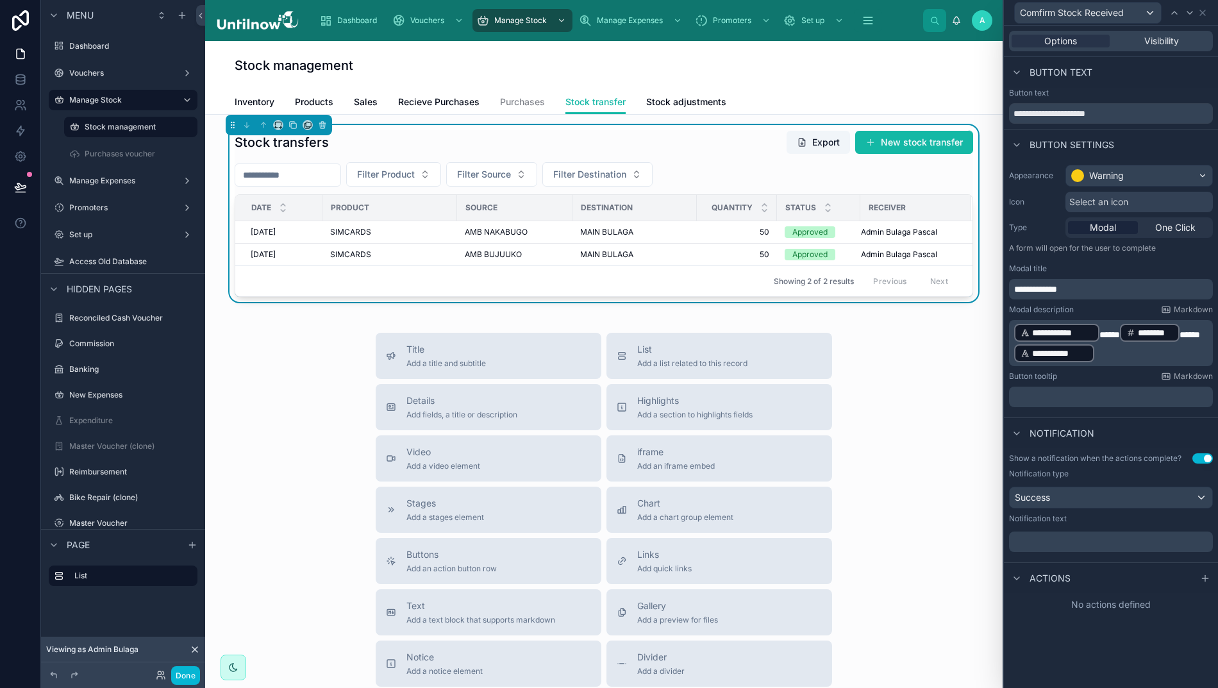
click at [1068, 536] on p "﻿" at bounding box center [1112, 541] width 196 height 13
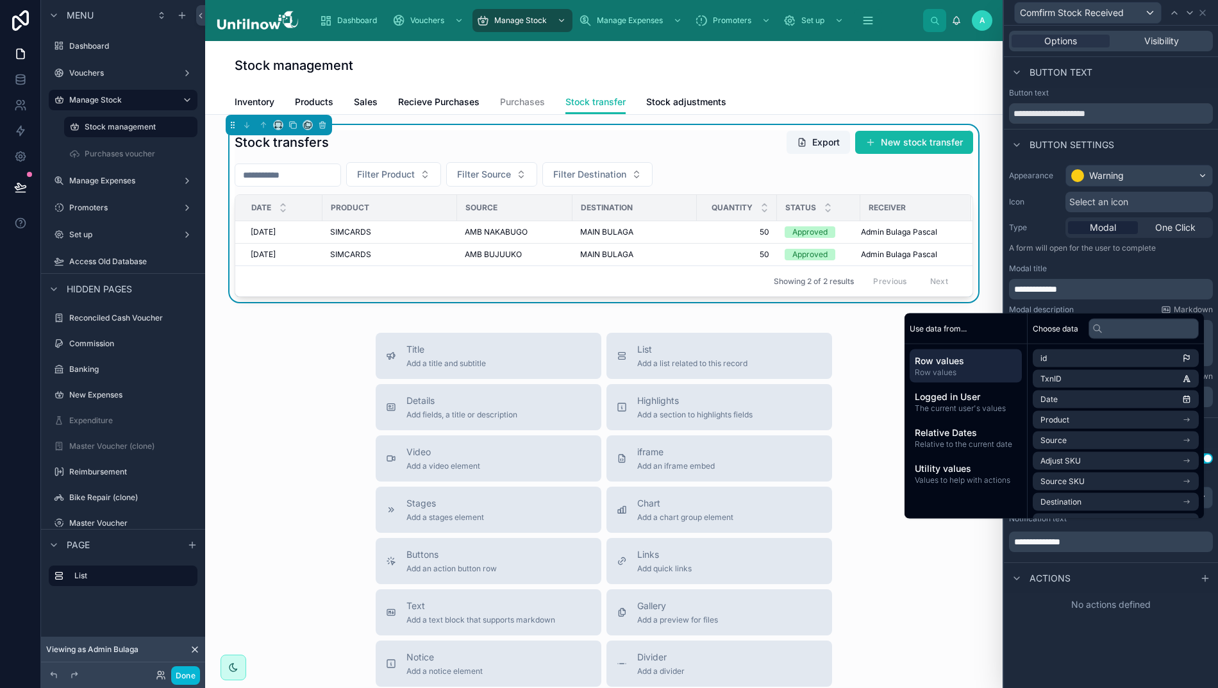
click at [1093, 647] on div "**********" at bounding box center [1111, 357] width 214 height 662
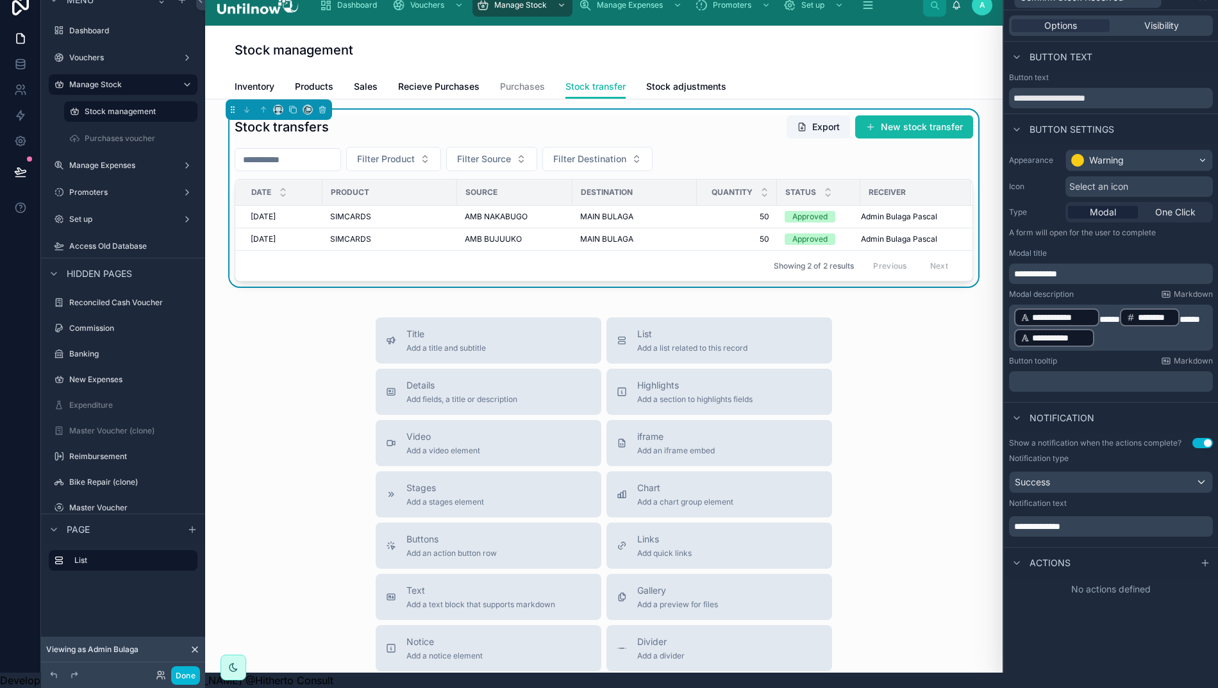
scroll to position [28, 13]
click at [1199, 555] on div at bounding box center [1204, 562] width 15 height 15
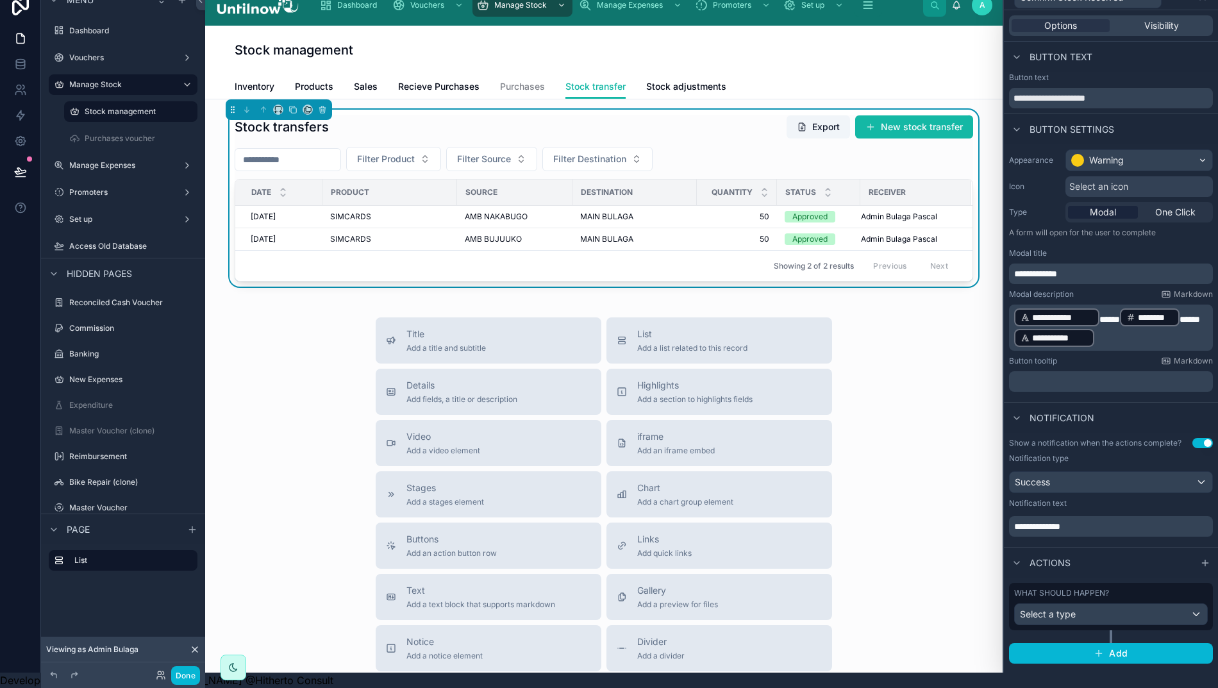
click at [1060, 608] on span "Select a type" at bounding box center [1048, 613] width 56 height 11
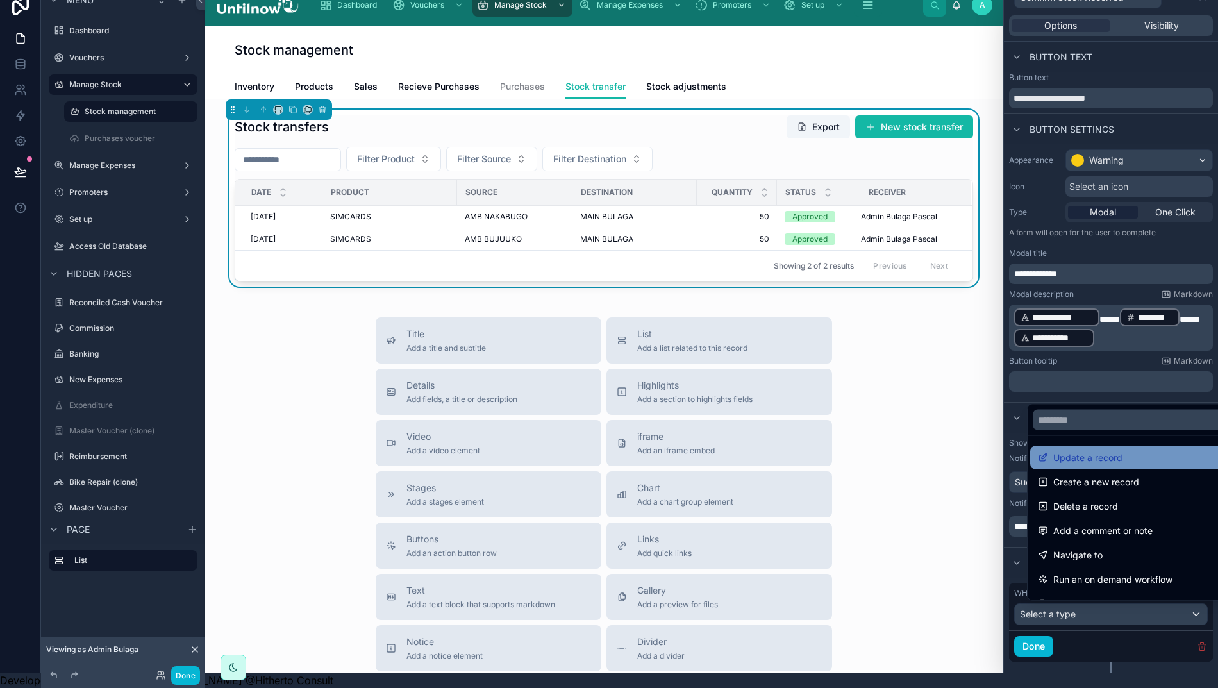
click at [1057, 452] on span "Update a record" at bounding box center [1087, 457] width 69 height 15
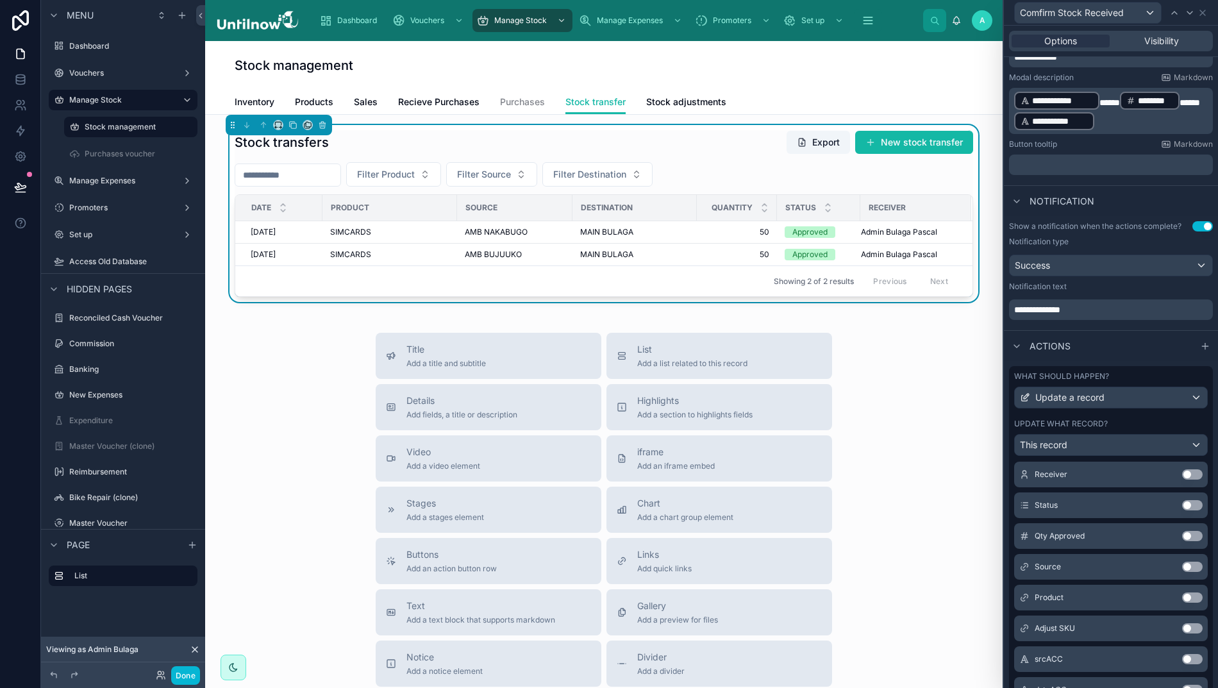
scroll to position [504, 0]
click at [1182, 542] on button "Use setting" at bounding box center [1192, 537] width 21 height 10
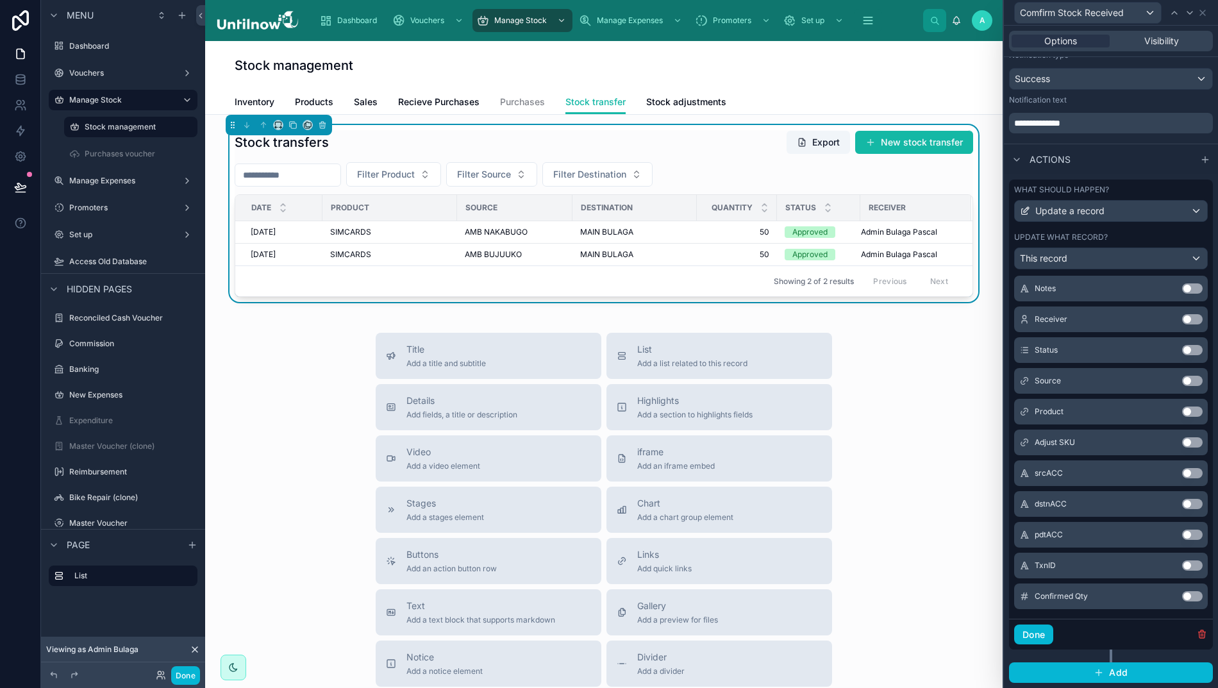
scroll to position [424, 0]
click at [1182, 601] on button "Use setting" at bounding box center [1192, 596] width 21 height 10
click at [1182, 386] on button "Use setting" at bounding box center [1192, 381] width 21 height 10
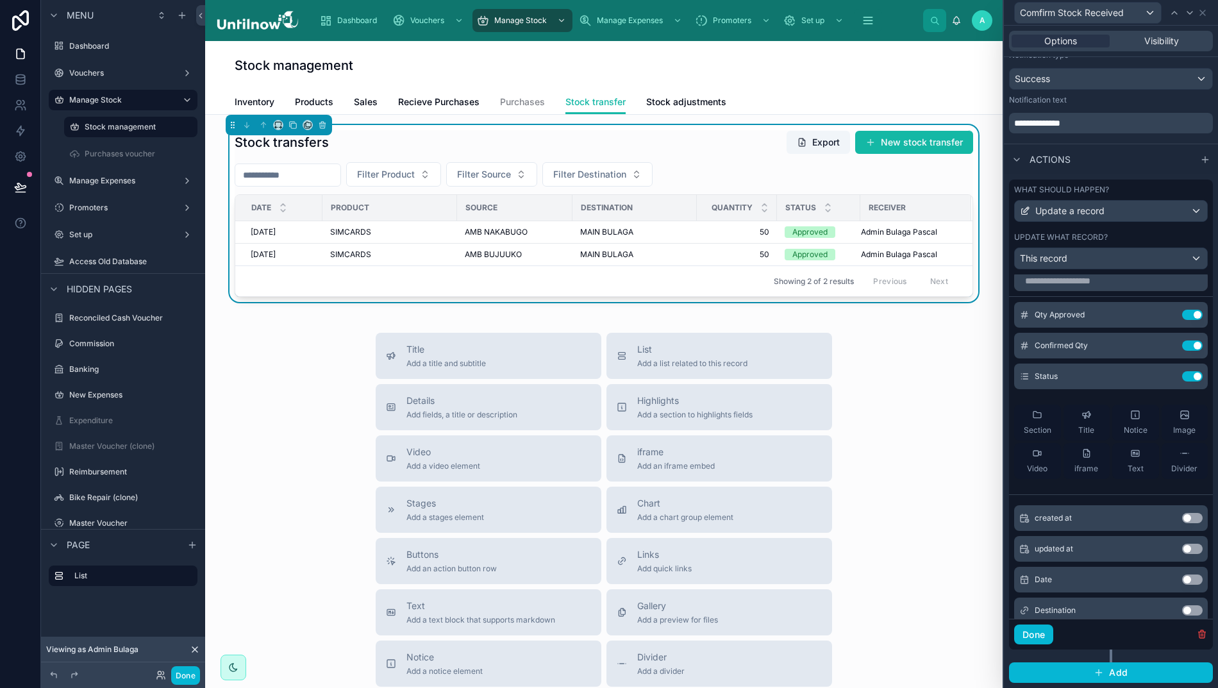
scroll to position [0, 0]
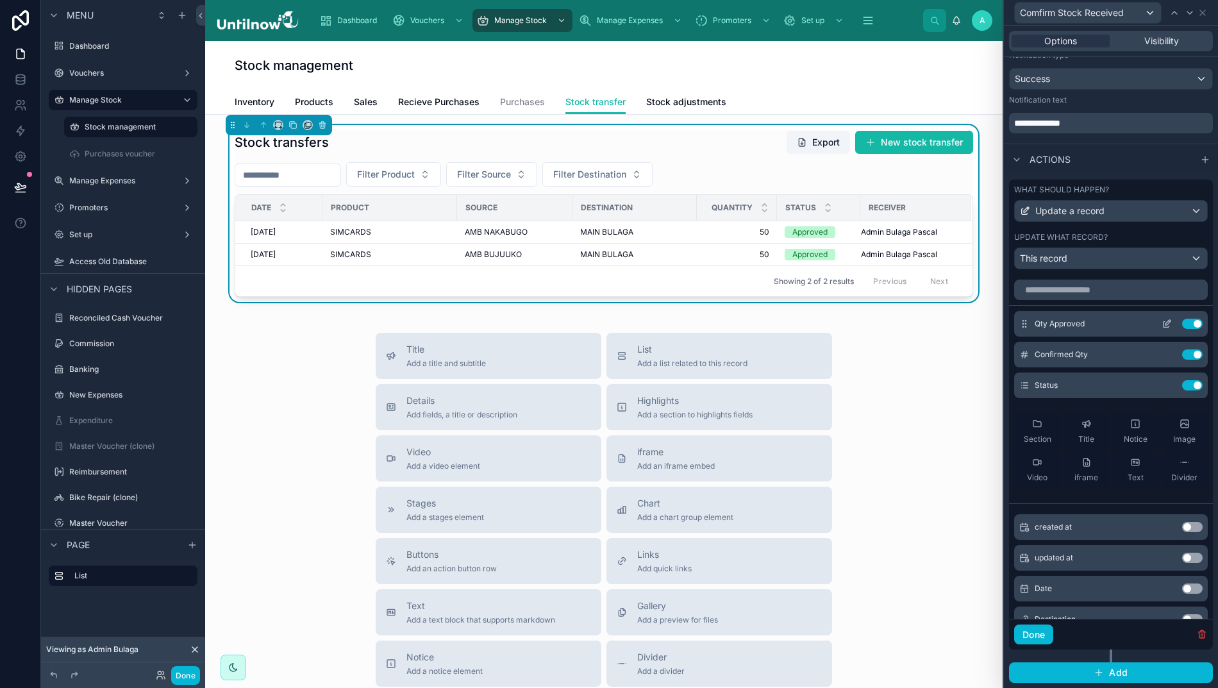
click at [1161, 328] on icon at bounding box center [1166, 324] width 10 height 10
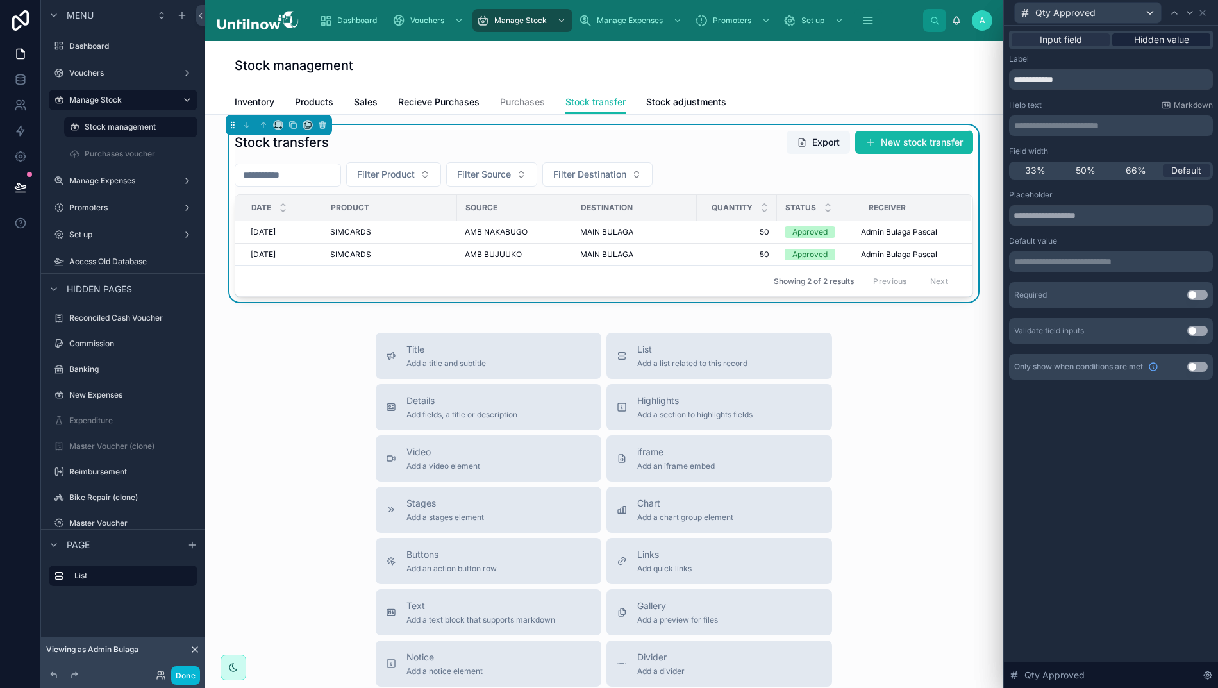
click at [1156, 38] on span "Hidden value" at bounding box center [1161, 39] width 55 height 13
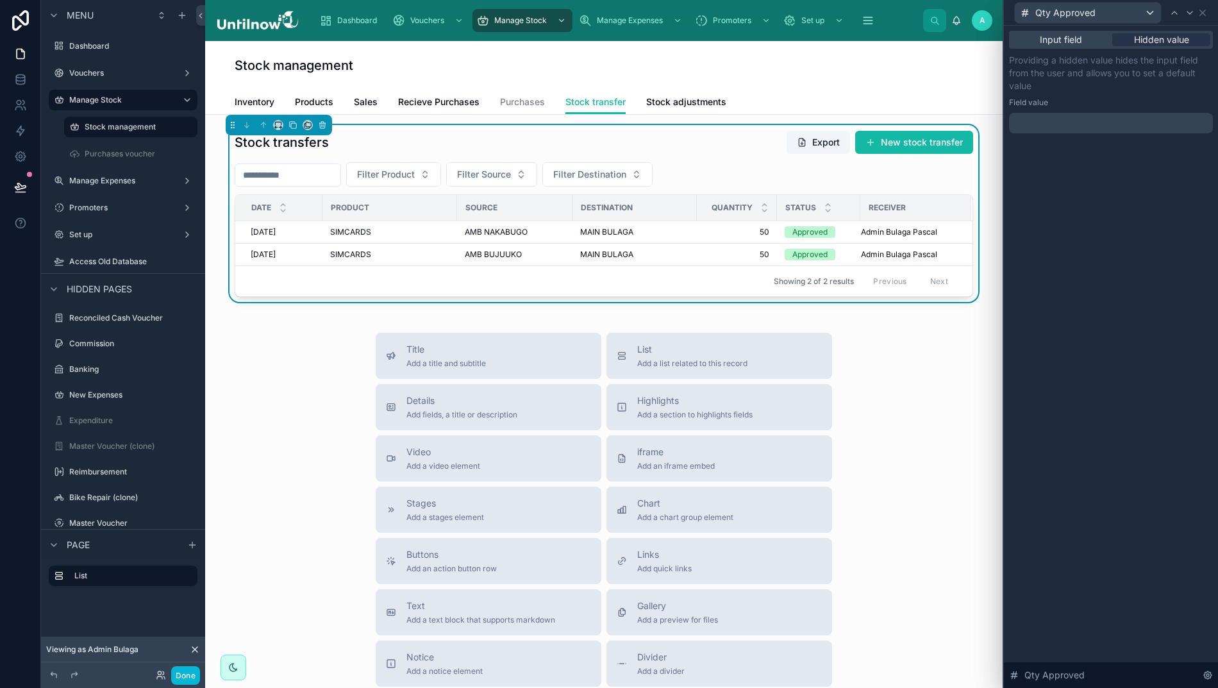
click at [1072, 122] on p "﻿" at bounding box center [1112, 123] width 196 height 13
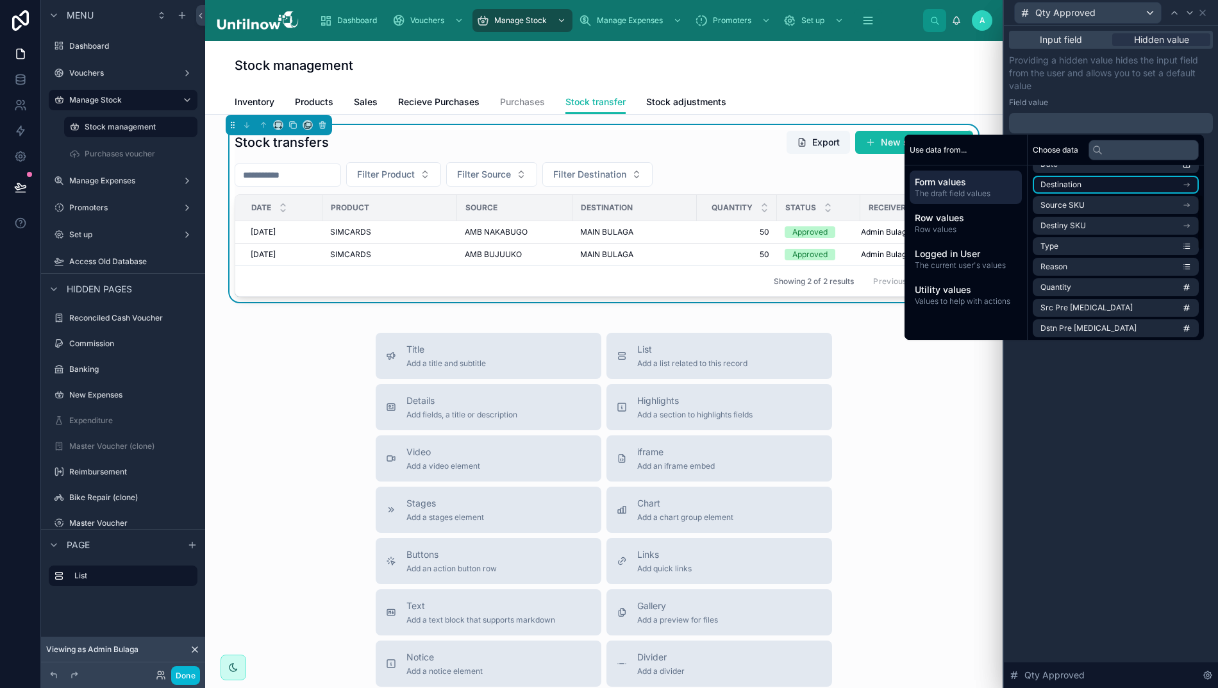
scroll to position [103, 0]
click at [1065, 283] on li "Quantity" at bounding box center [1116, 281] width 166 height 18
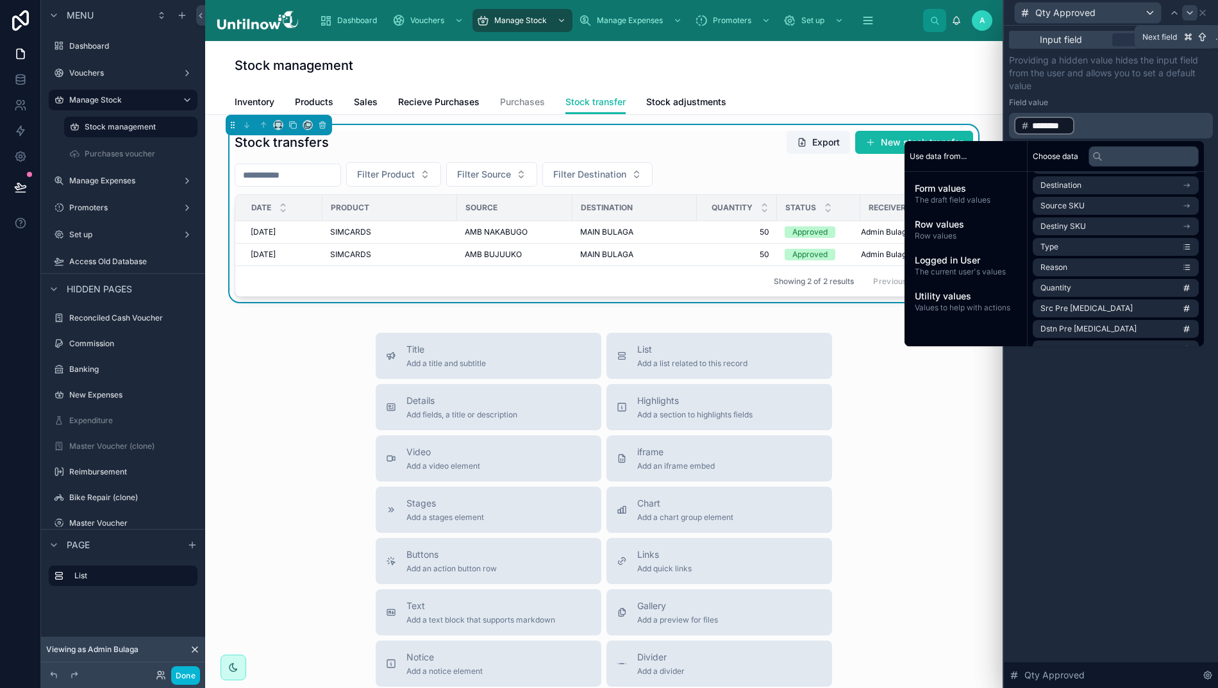
click at [1188, 15] on icon at bounding box center [1189, 13] width 10 height 10
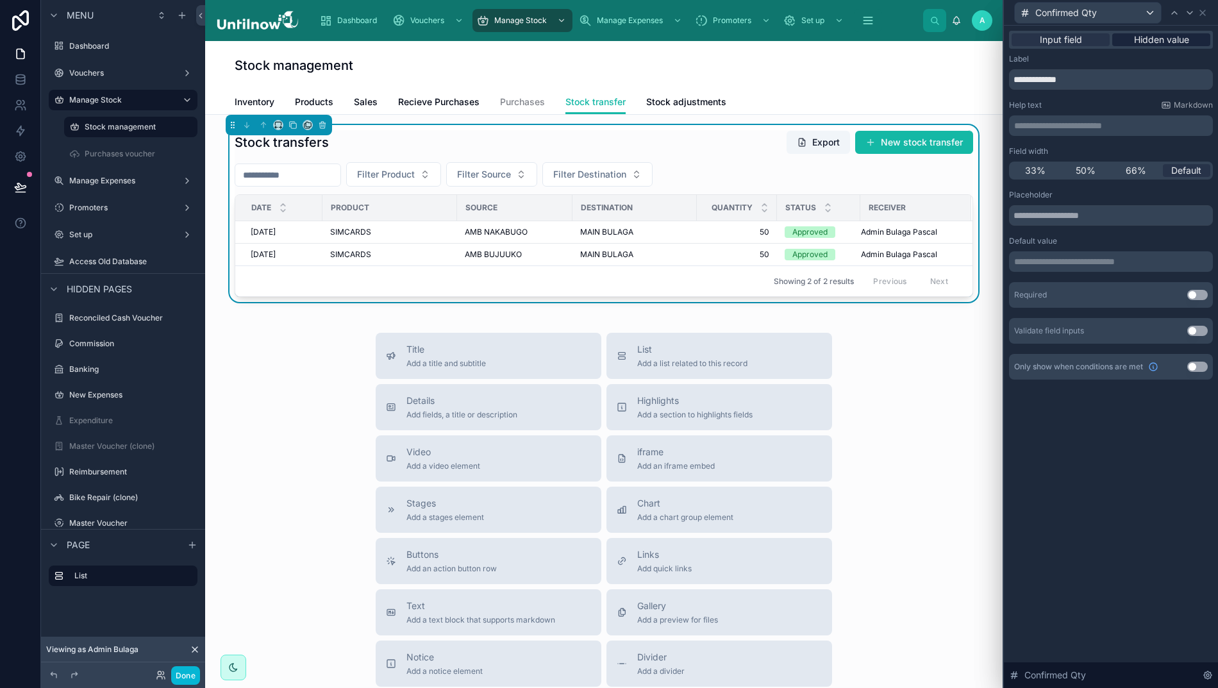
click at [1147, 37] on span "Hidden value" at bounding box center [1161, 39] width 55 height 13
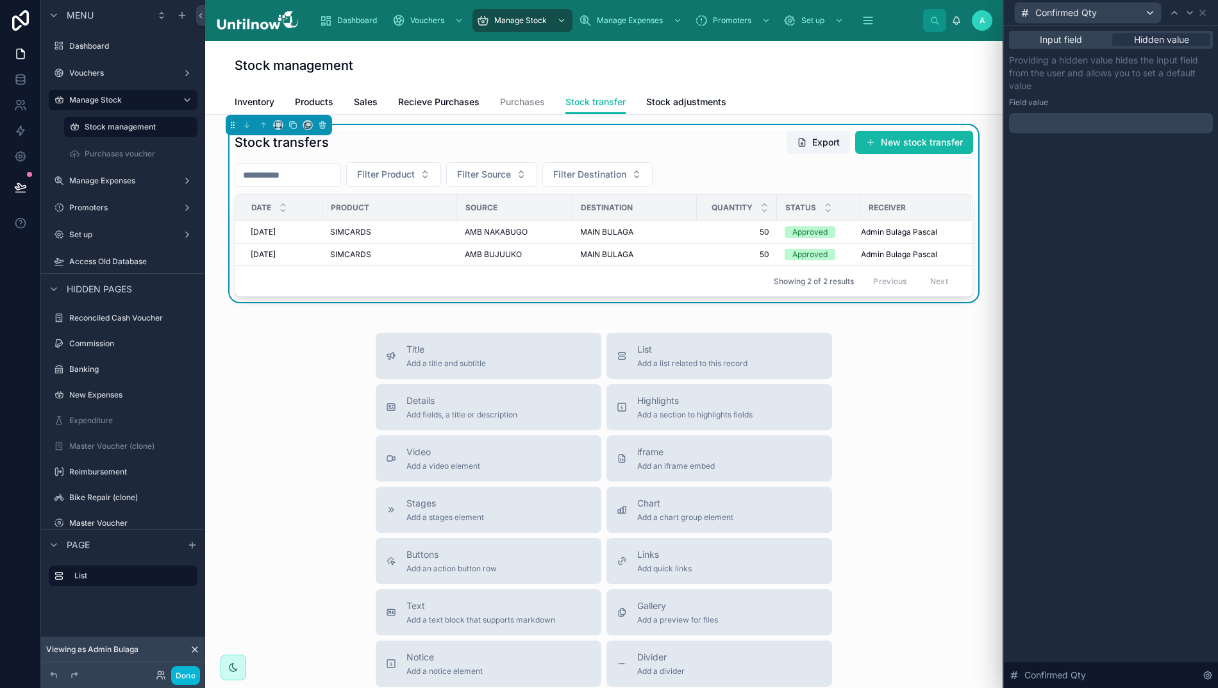
click at [1129, 122] on p "﻿" at bounding box center [1112, 123] width 196 height 13
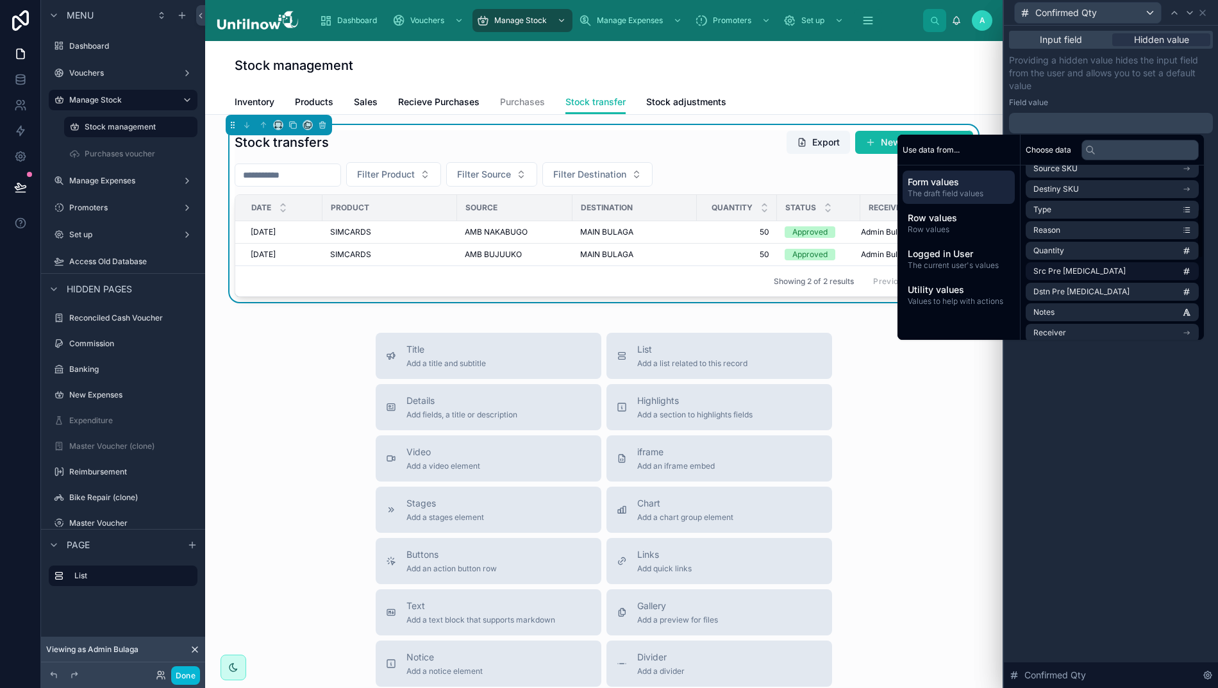
scroll to position [136, 0]
click at [1083, 250] on li "Quantity" at bounding box center [1111, 249] width 173 height 18
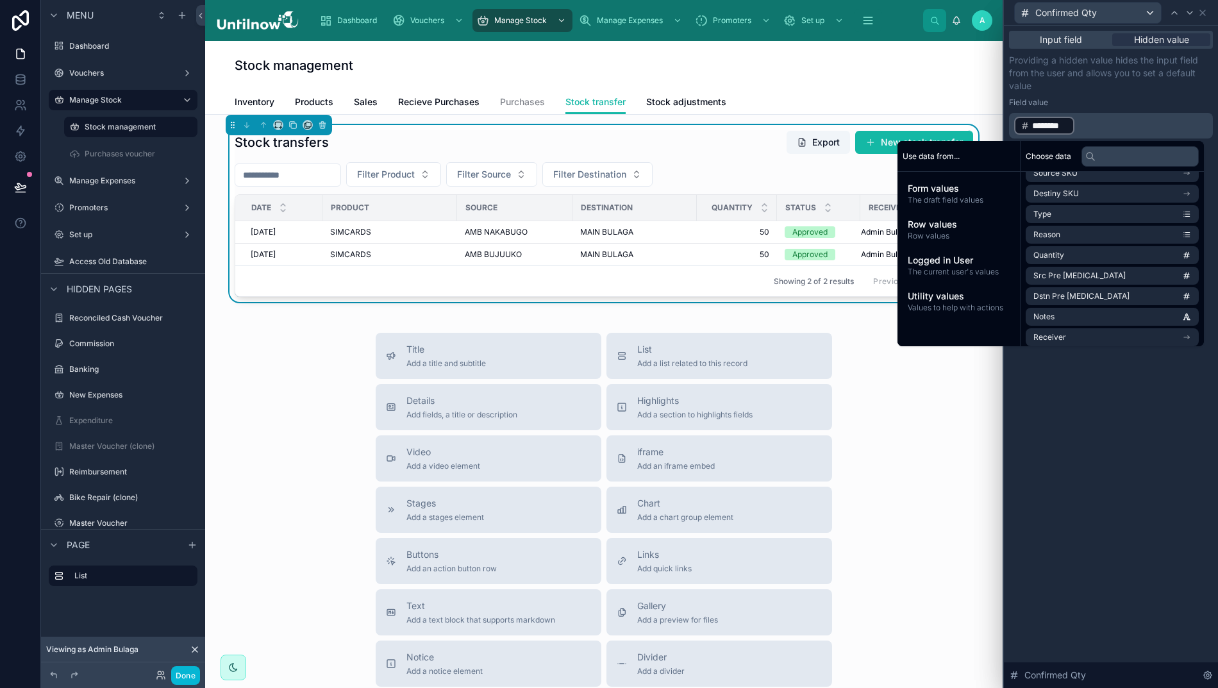
click at [1105, 452] on div "Input field Hidden value Providing a hidden value hides the input field from th…" at bounding box center [1111, 357] width 214 height 662
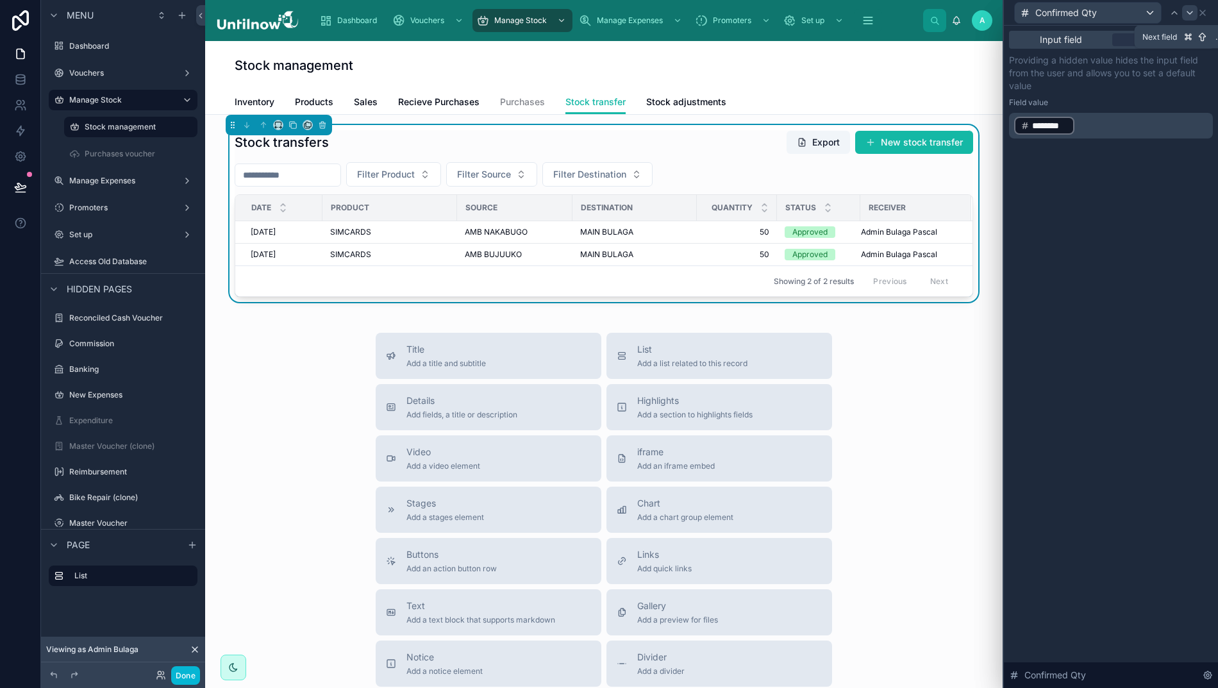
click at [1190, 8] on icon at bounding box center [1189, 13] width 10 height 10
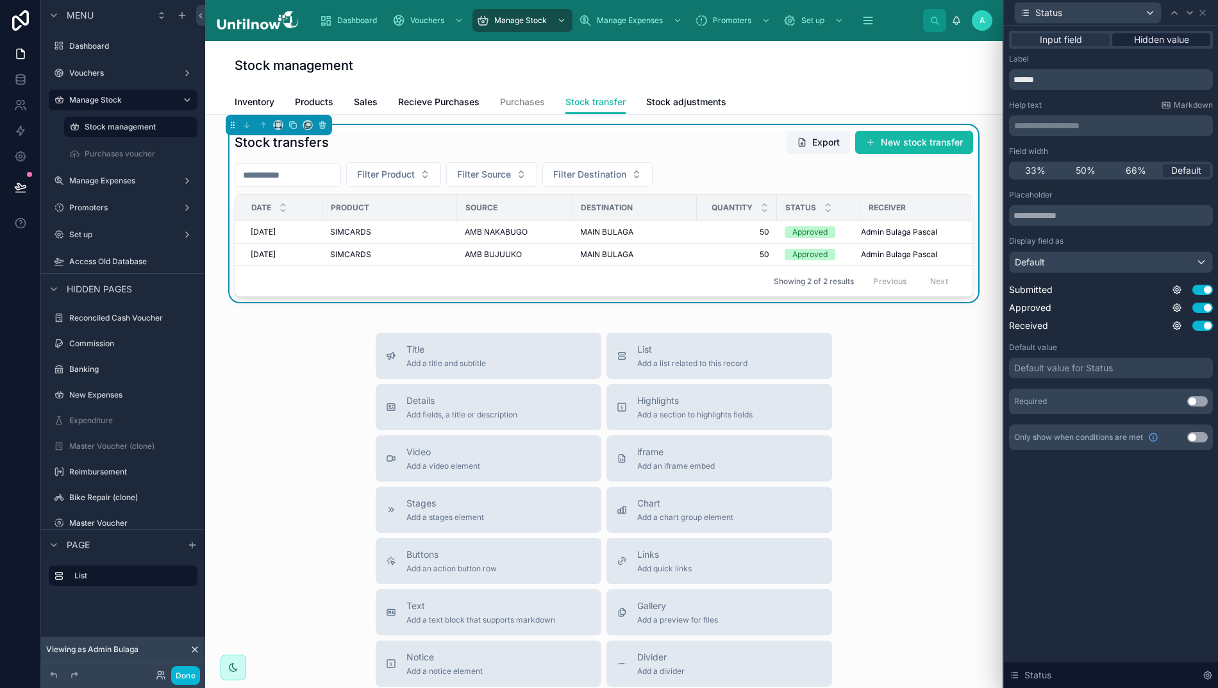
click at [1154, 39] on span "Hidden value" at bounding box center [1161, 39] width 55 height 13
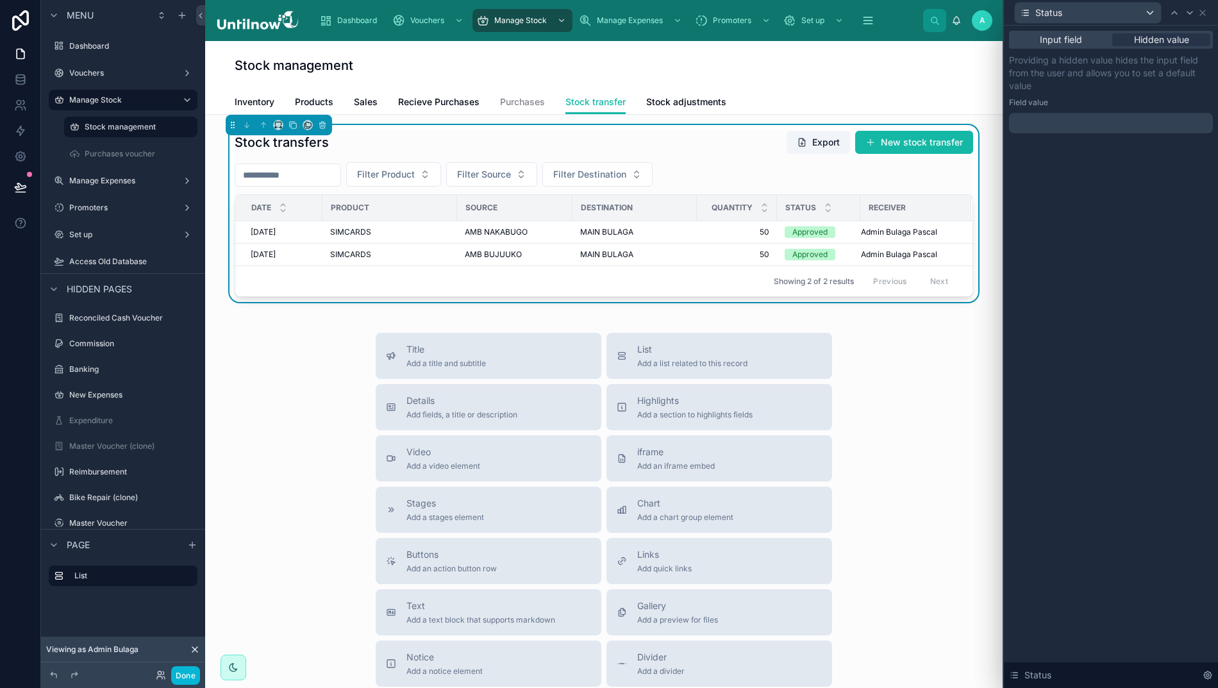
click at [1138, 119] on div at bounding box center [1111, 123] width 204 height 21
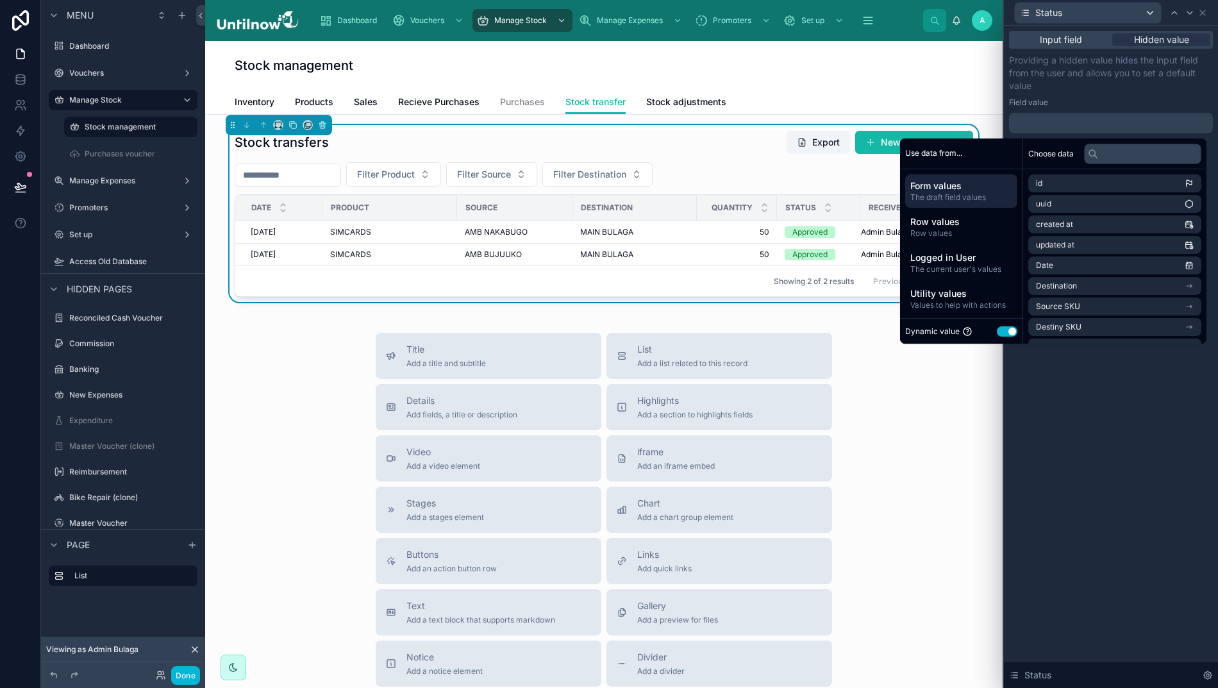
click at [1006, 331] on button "Use setting" at bounding box center [1007, 331] width 21 height 10
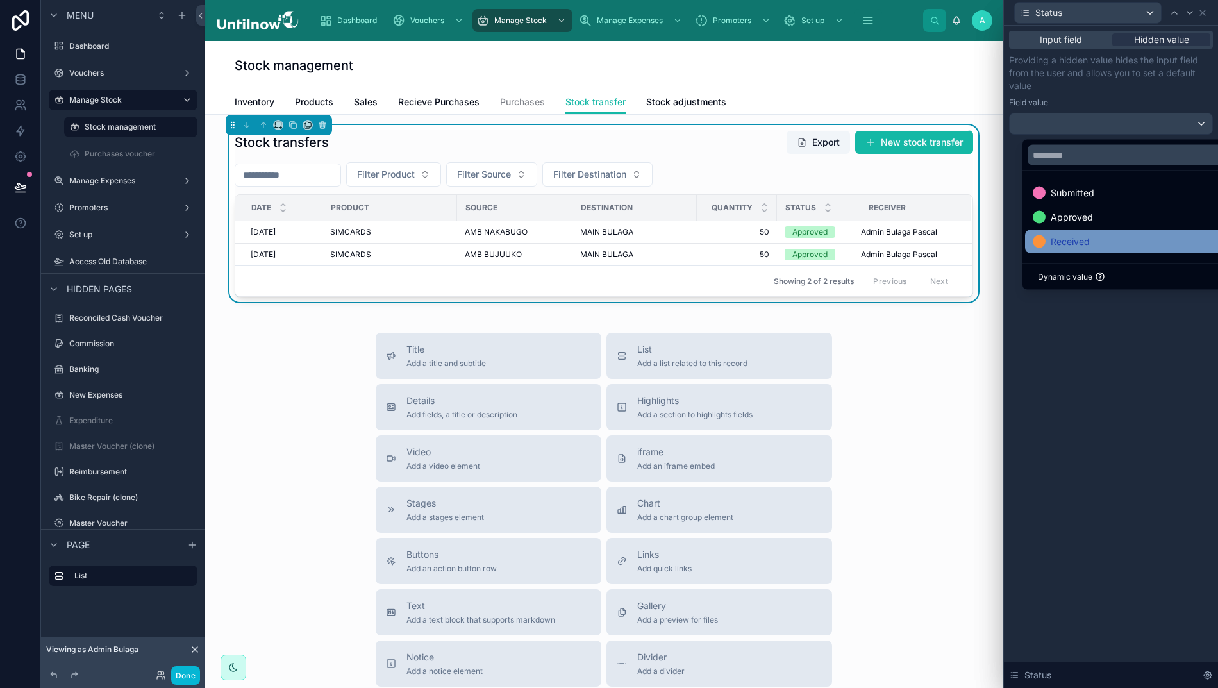
click at [1050, 240] on span "Received" at bounding box center [1069, 241] width 39 height 15
click at [1092, 364] on div "Input field Hidden value Providing a hidden value hides the input field from th…" at bounding box center [1111, 357] width 214 height 662
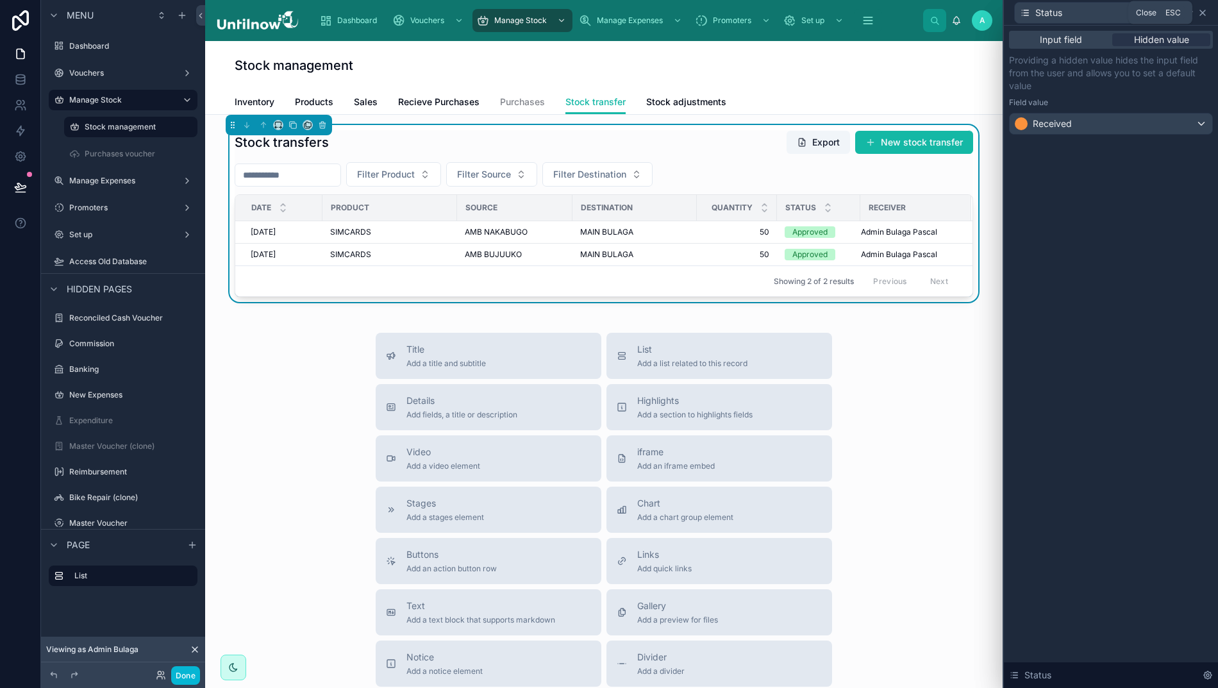
click at [1201, 13] on icon at bounding box center [1202, 12] width 5 height 5
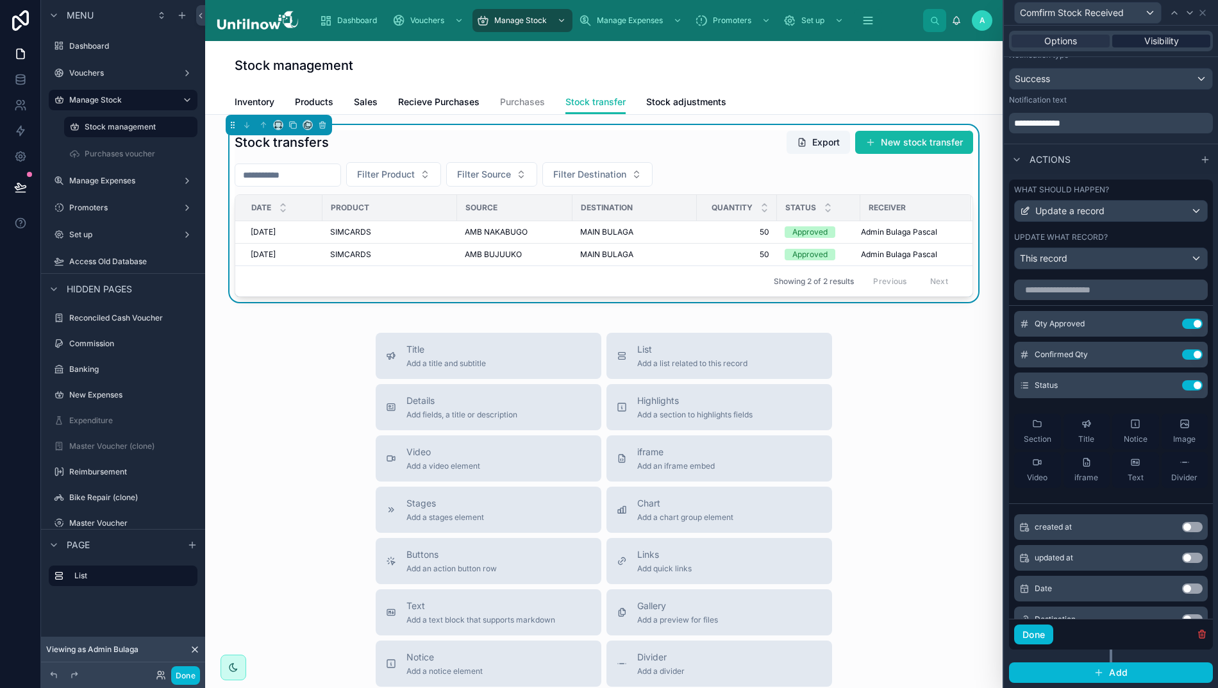
click at [1158, 38] on span "Visibility" at bounding box center [1161, 41] width 35 height 13
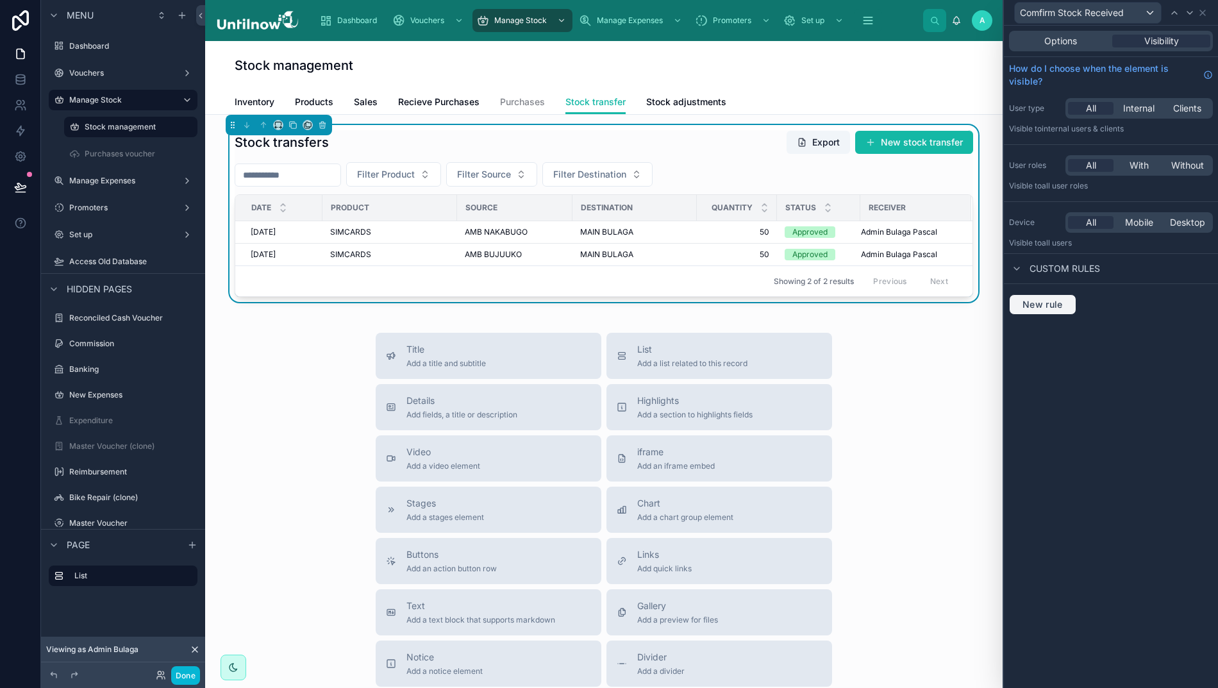
click at [1044, 297] on button "New rule" at bounding box center [1042, 304] width 67 height 21
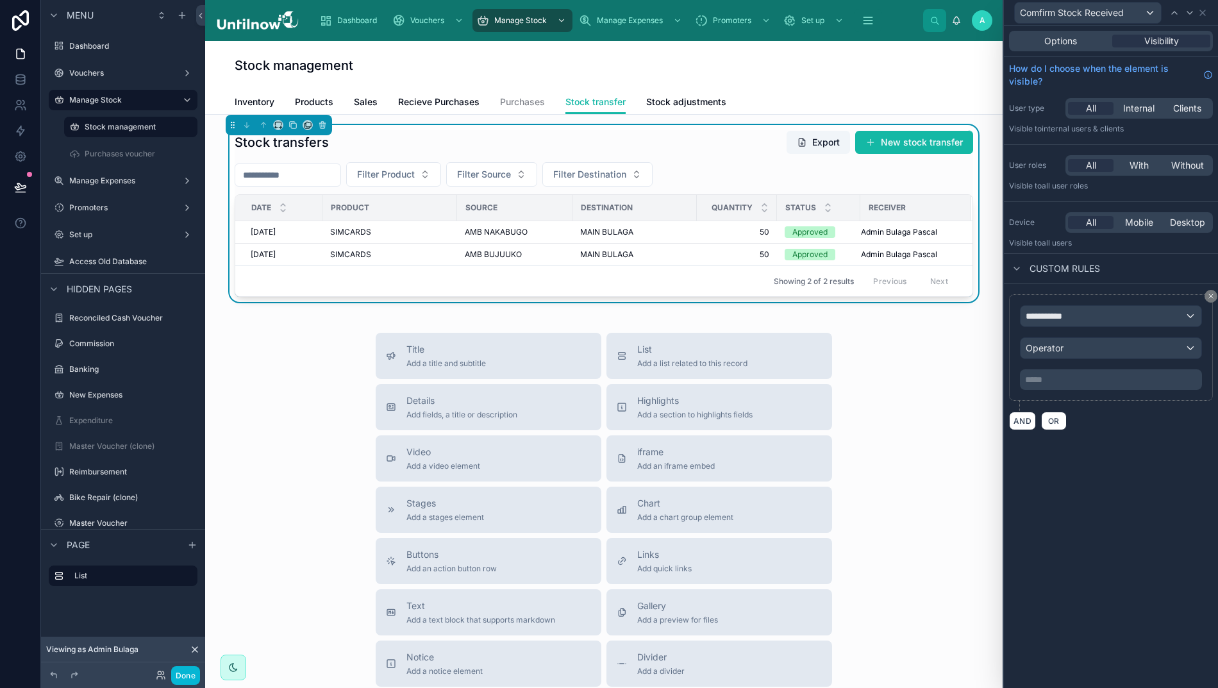
click at [1149, 316] on div "**********" at bounding box center [1110, 316] width 181 height 21
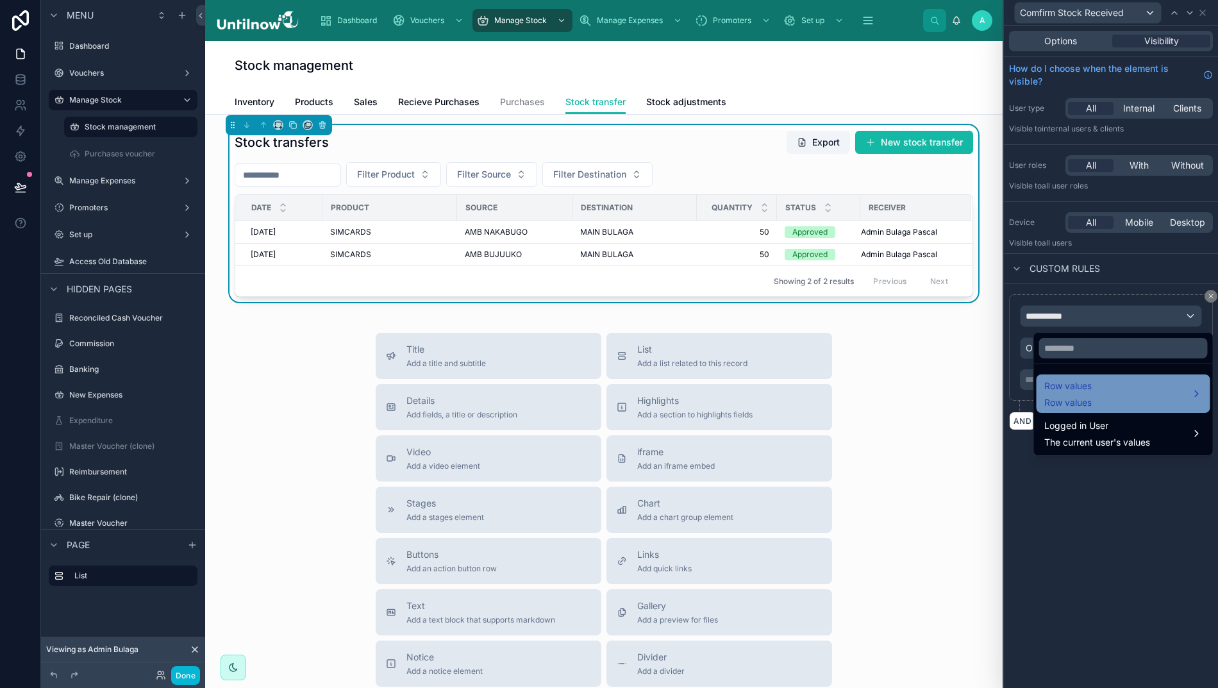
click at [1058, 391] on span "Row values" at bounding box center [1067, 385] width 47 height 15
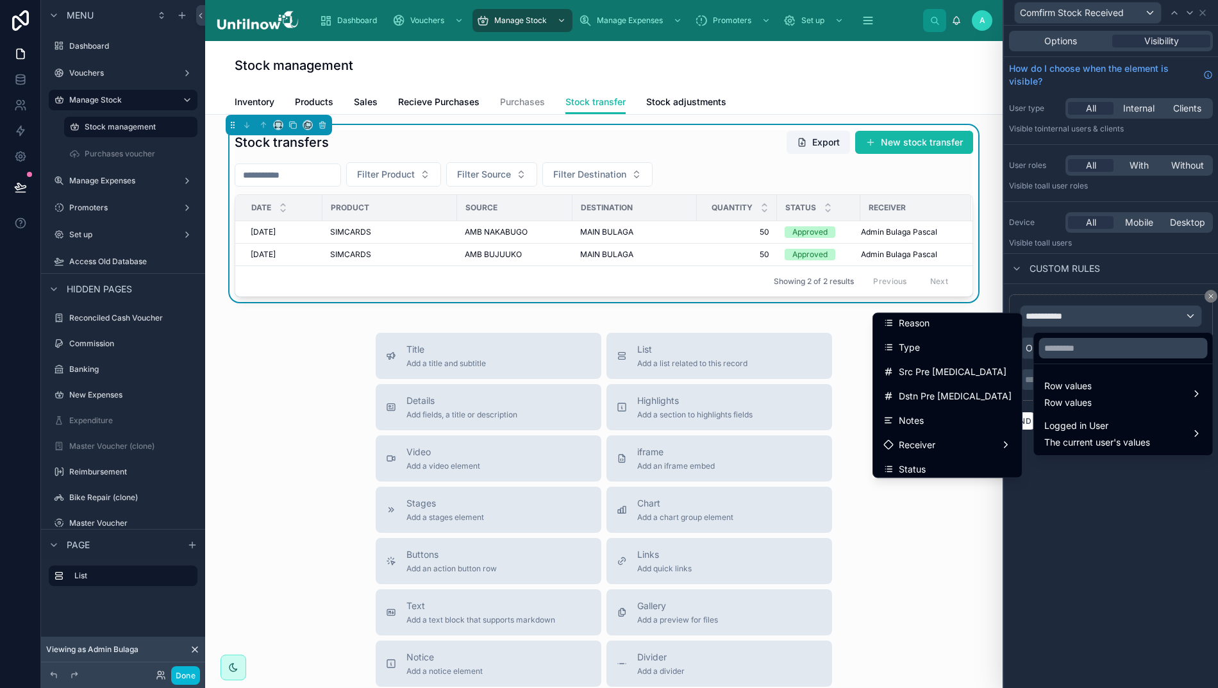
scroll to position [285, 0]
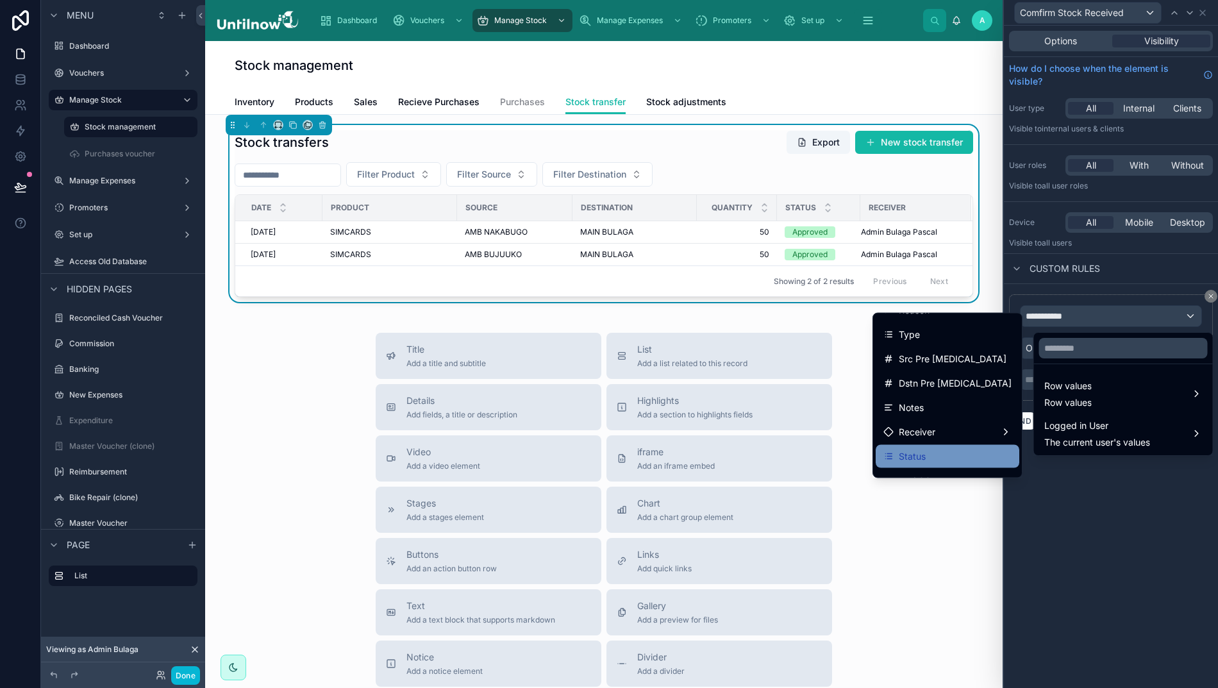
click at [925, 452] on span "Status" at bounding box center [912, 456] width 27 height 15
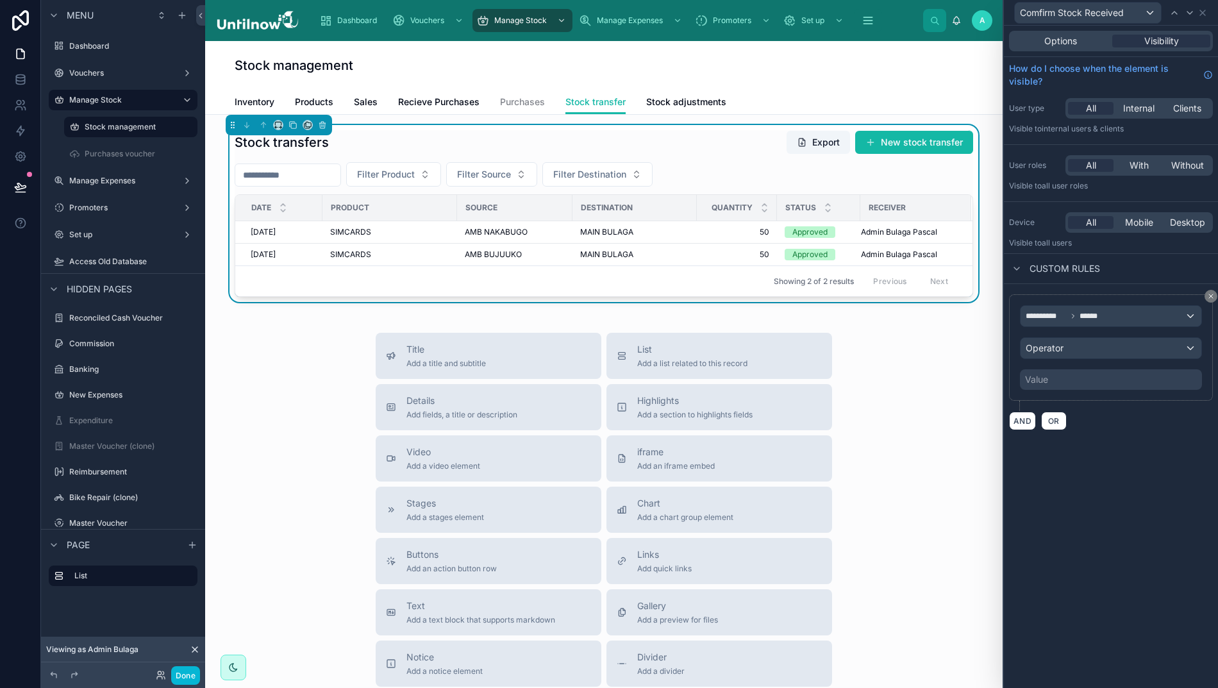
click at [1038, 353] on span "Operator" at bounding box center [1044, 347] width 38 height 11
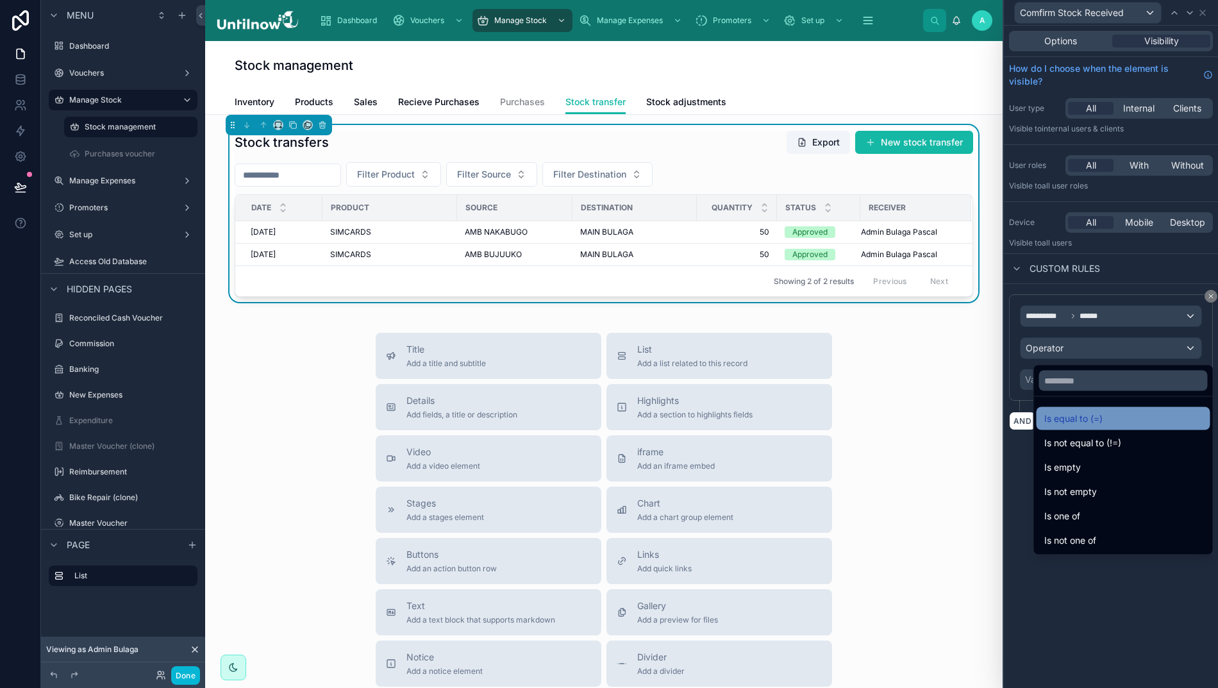
click at [1058, 419] on span "Is equal to (=)" at bounding box center [1073, 418] width 58 height 15
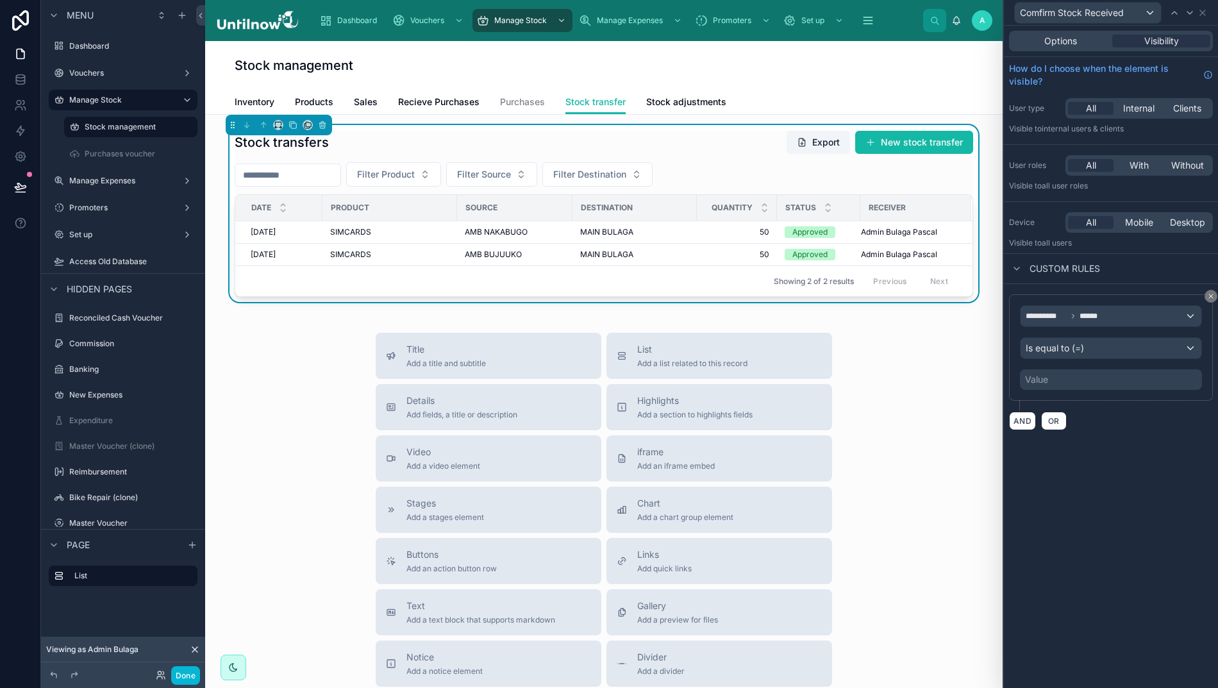
click at [1065, 386] on div "Value" at bounding box center [1111, 379] width 182 height 21
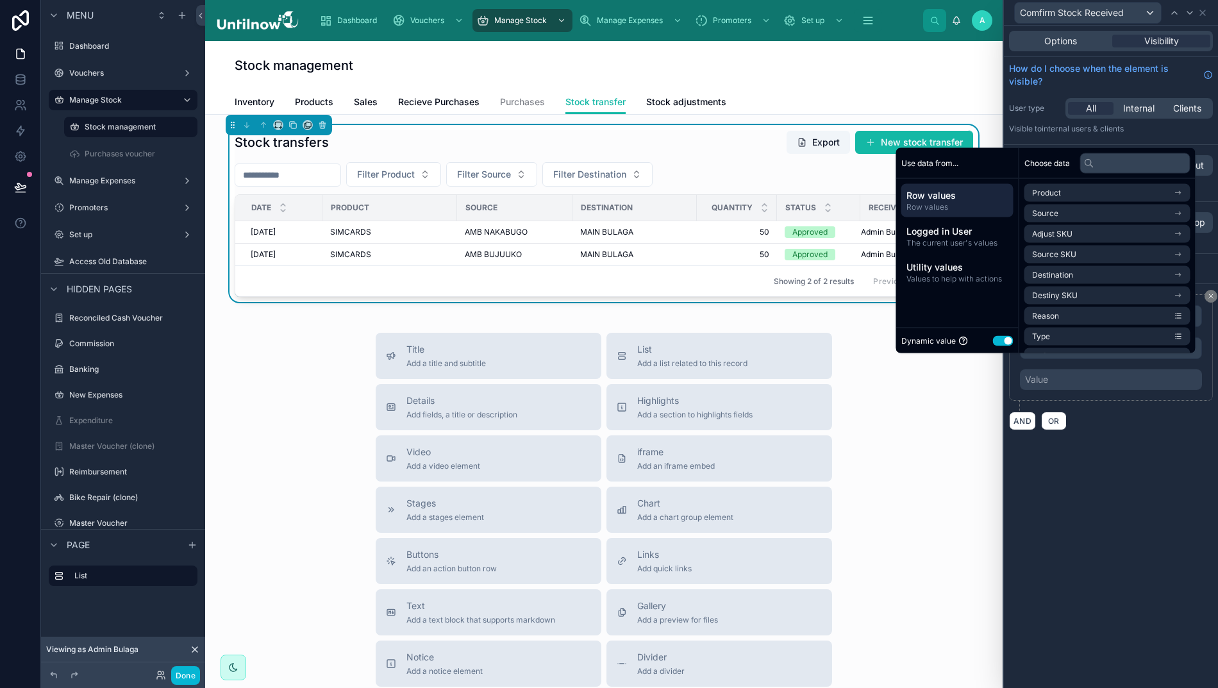
click at [993, 345] on button "Use setting" at bounding box center [1003, 340] width 21 height 10
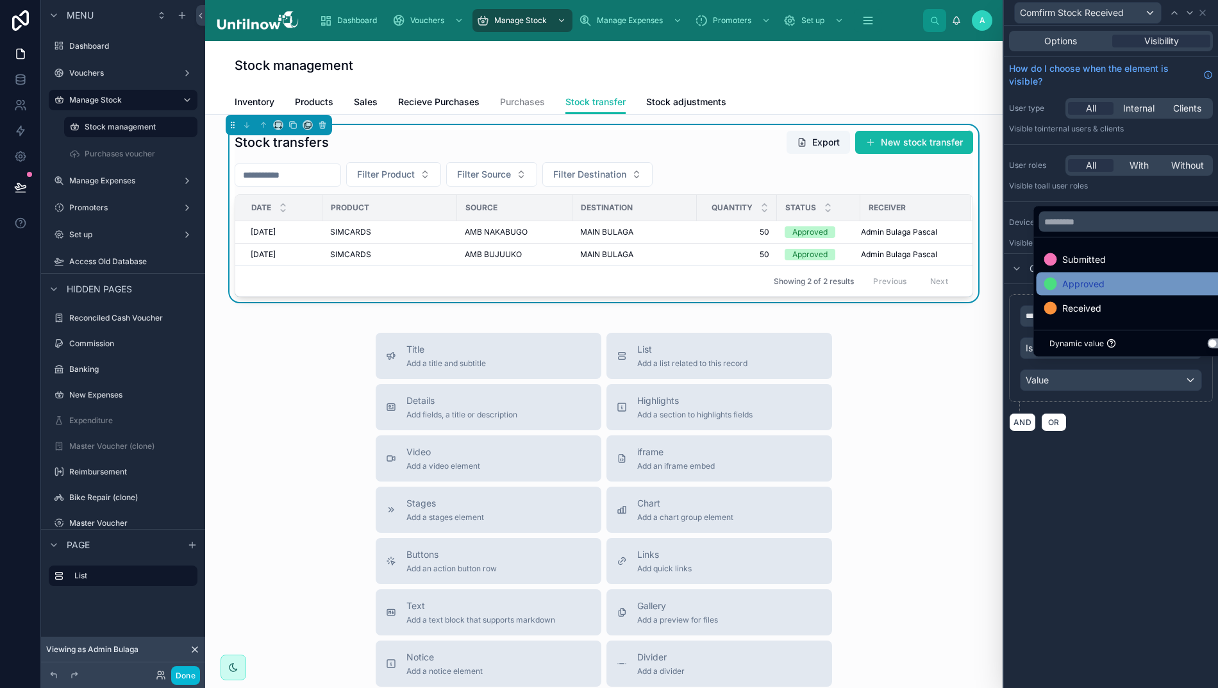
click at [1047, 292] on div "Approved" at bounding box center [1074, 283] width 60 height 15
click at [1134, 521] on div "**********" at bounding box center [1111, 357] width 214 height 662
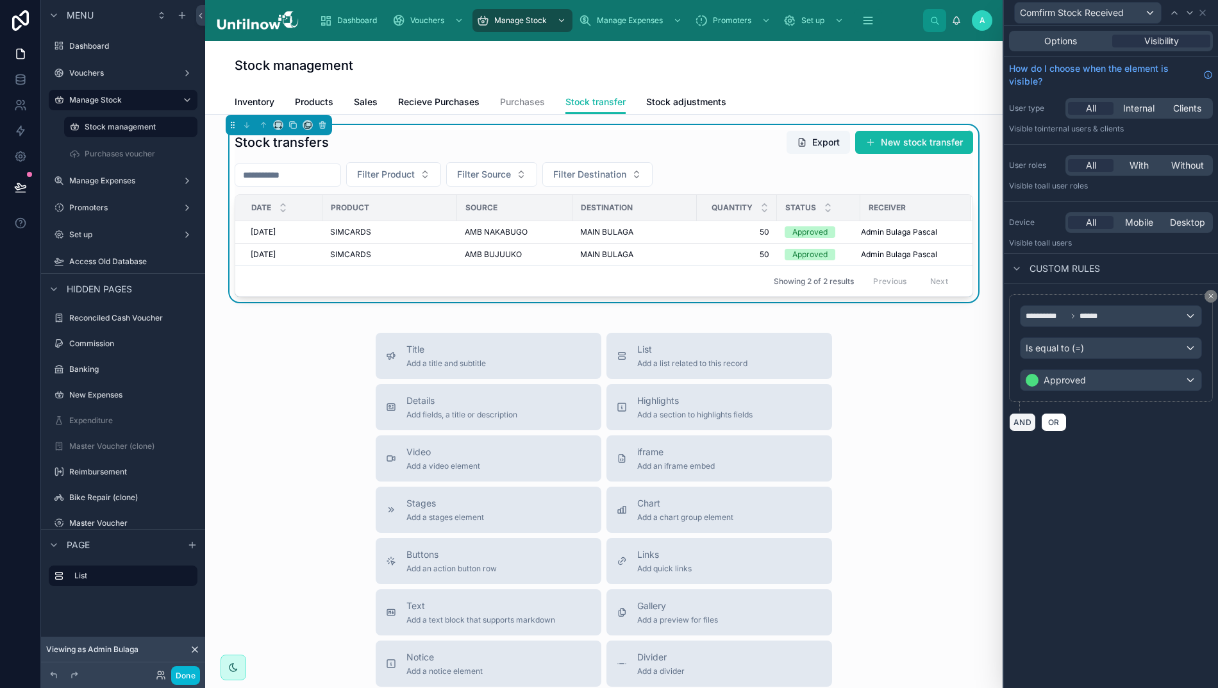
click at [1023, 422] on button "AND" at bounding box center [1022, 422] width 27 height 19
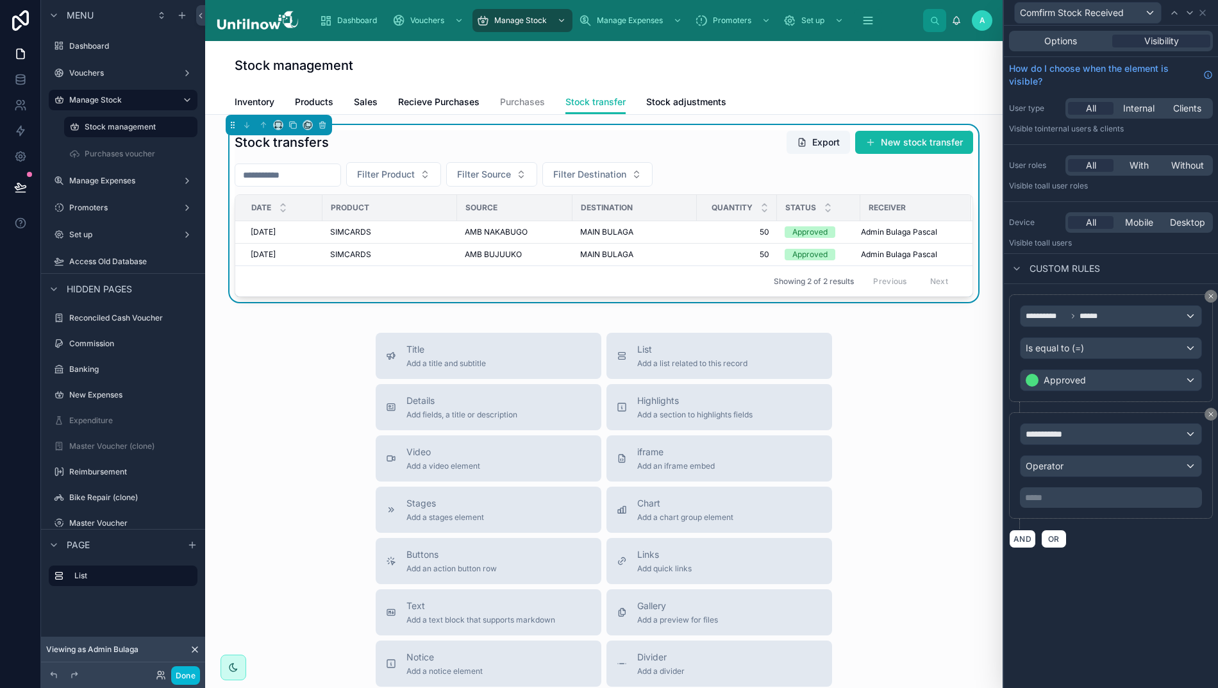
click at [1096, 437] on div "**********" at bounding box center [1110, 434] width 181 height 21
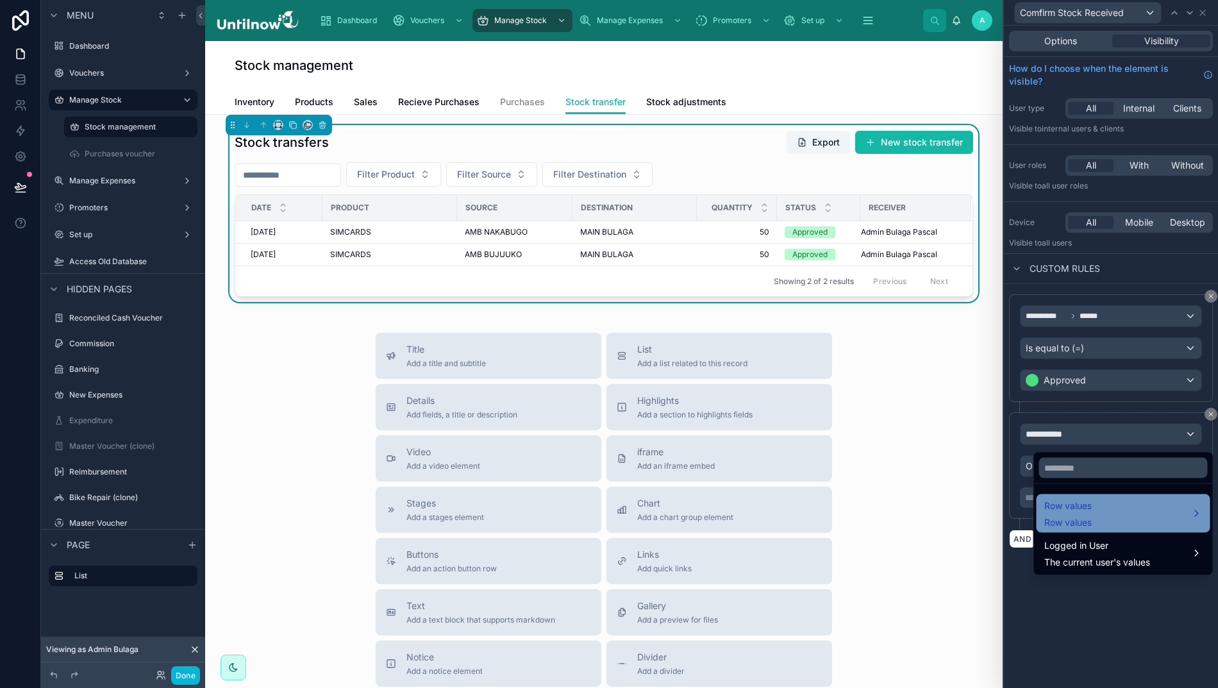
click at [1086, 513] on div "Row values Row values" at bounding box center [1123, 513] width 158 height 31
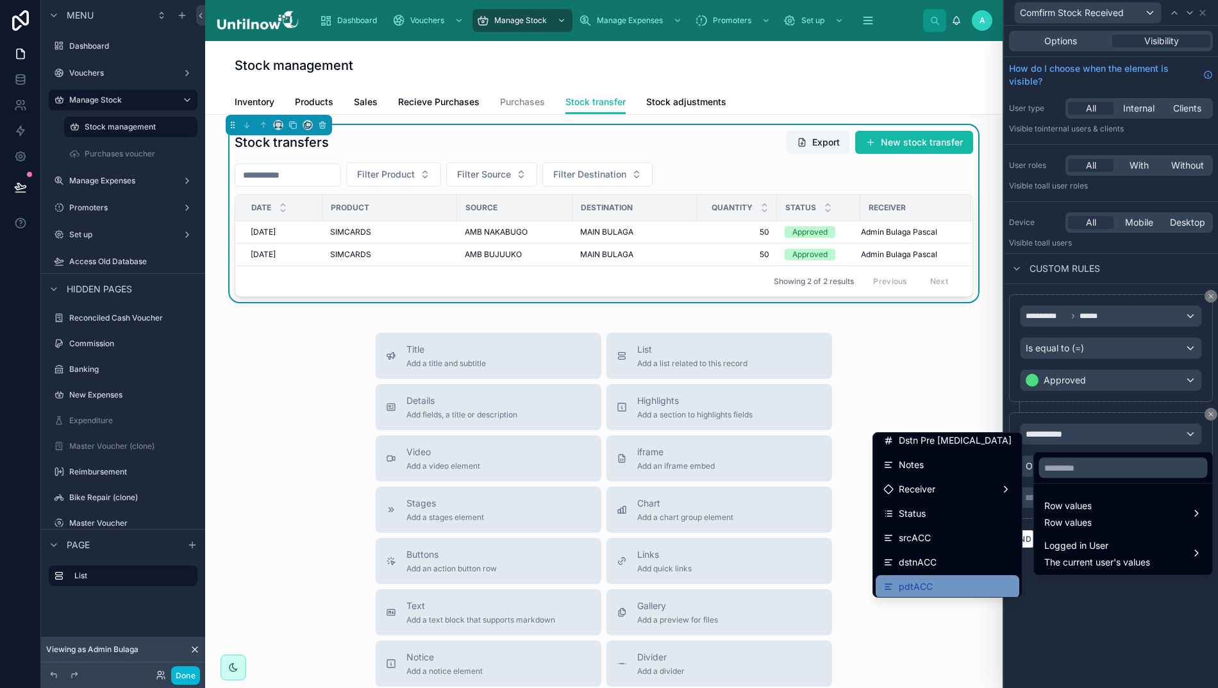
scroll to position [350, 0]
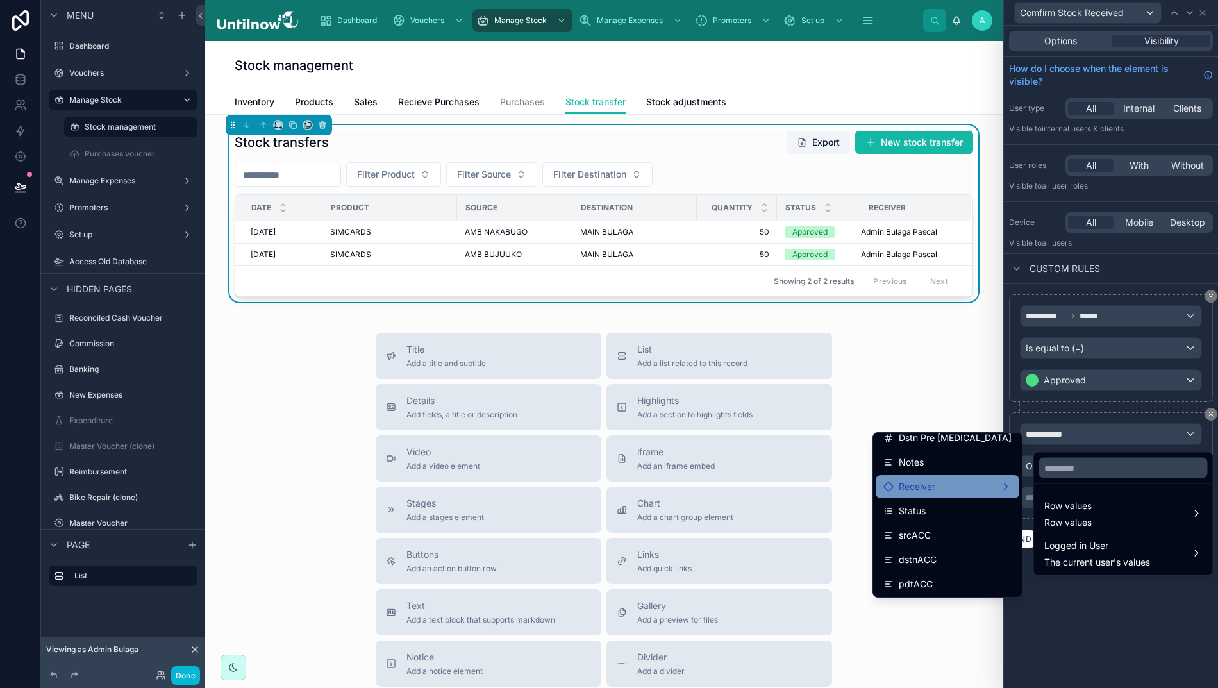
click at [935, 490] on span "Receiver" at bounding box center [917, 486] width 37 height 15
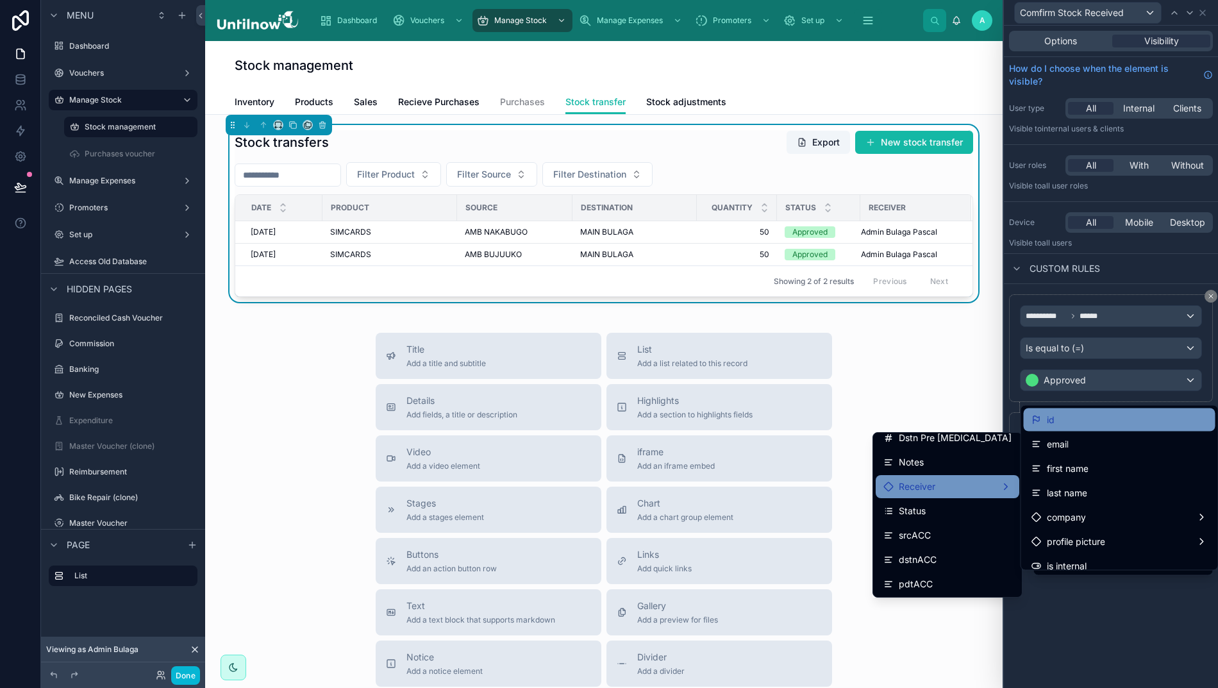
click at [1047, 419] on span "id" at bounding box center [1051, 419] width 8 height 15
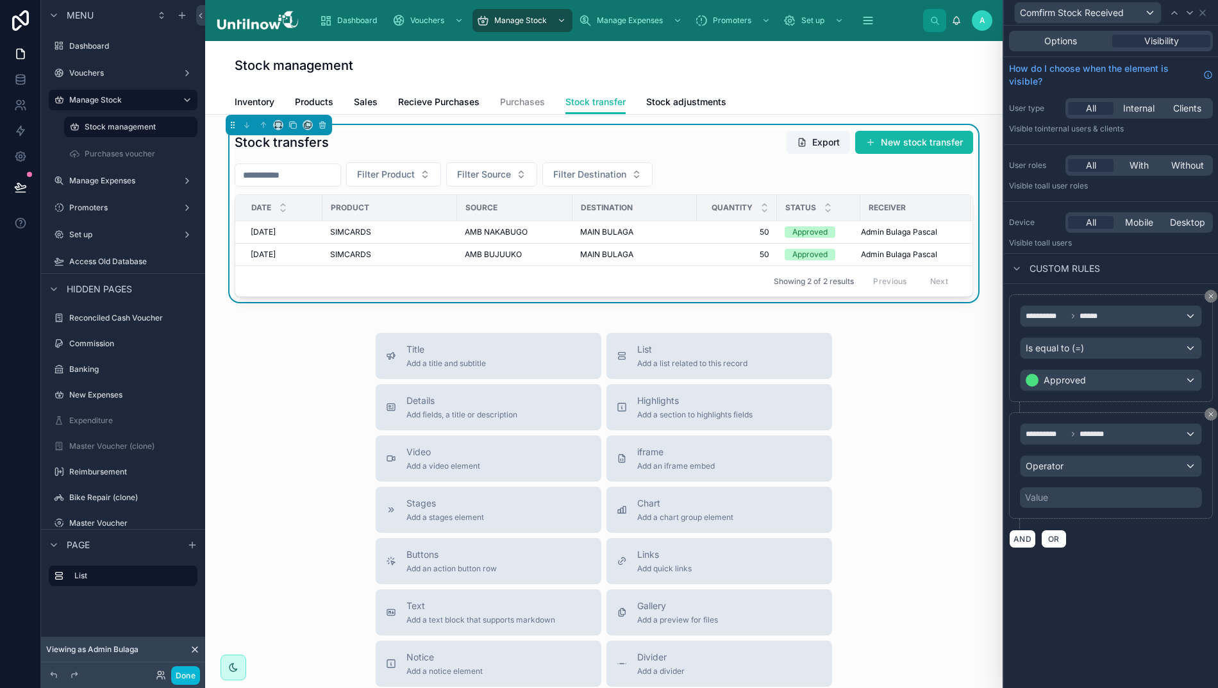
click at [1081, 472] on div "Operator" at bounding box center [1110, 466] width 181 height 21
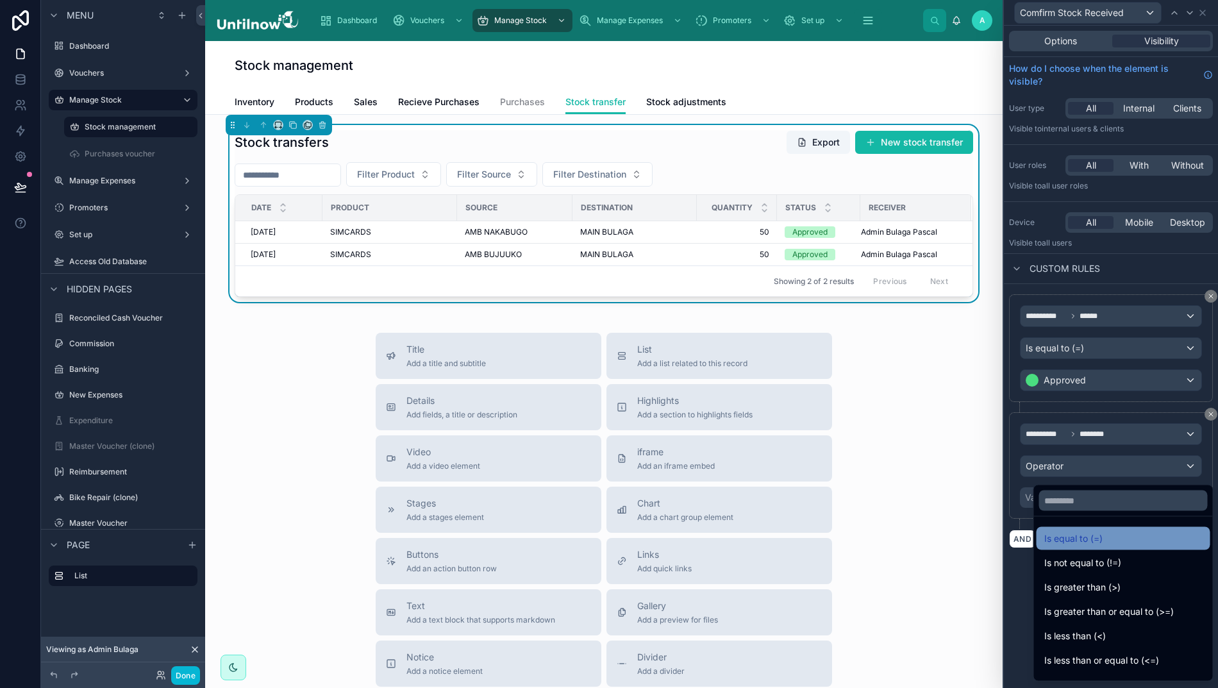
click at [1060, 535] on span "Is equal to (=)" at bounding box center [1073, 538] width 58 height 15
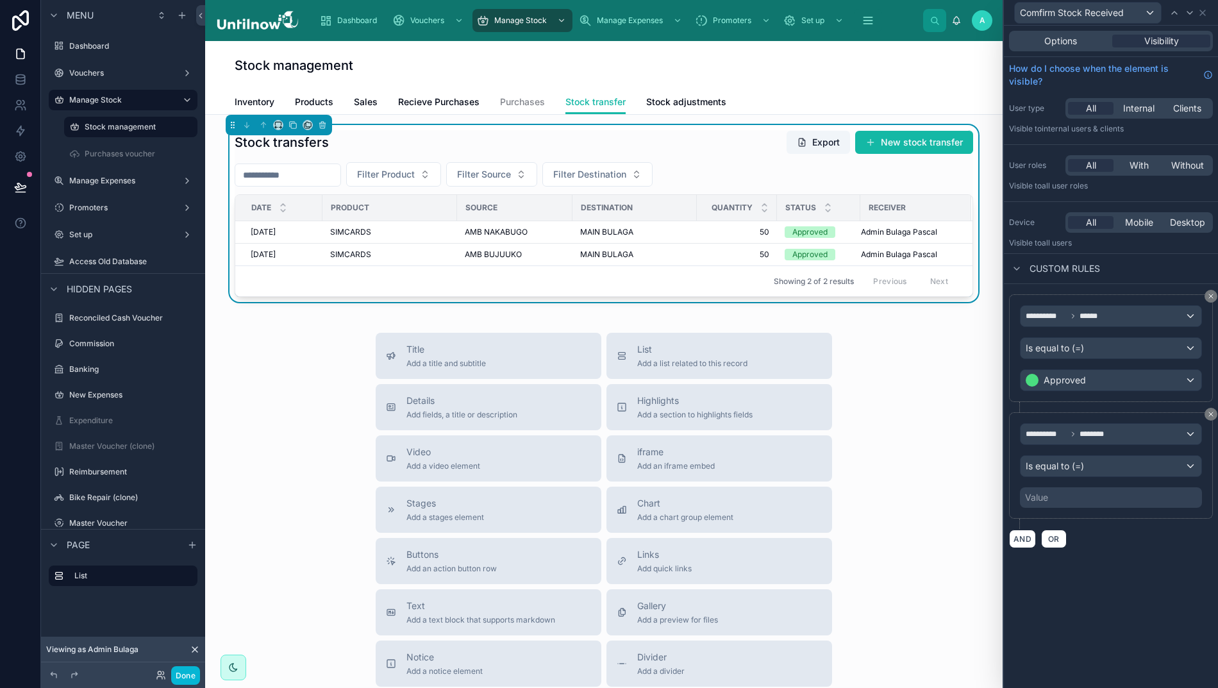
click at [1056, 502] on div "Value" at bounding box center [1111, 497] width 182 height 21
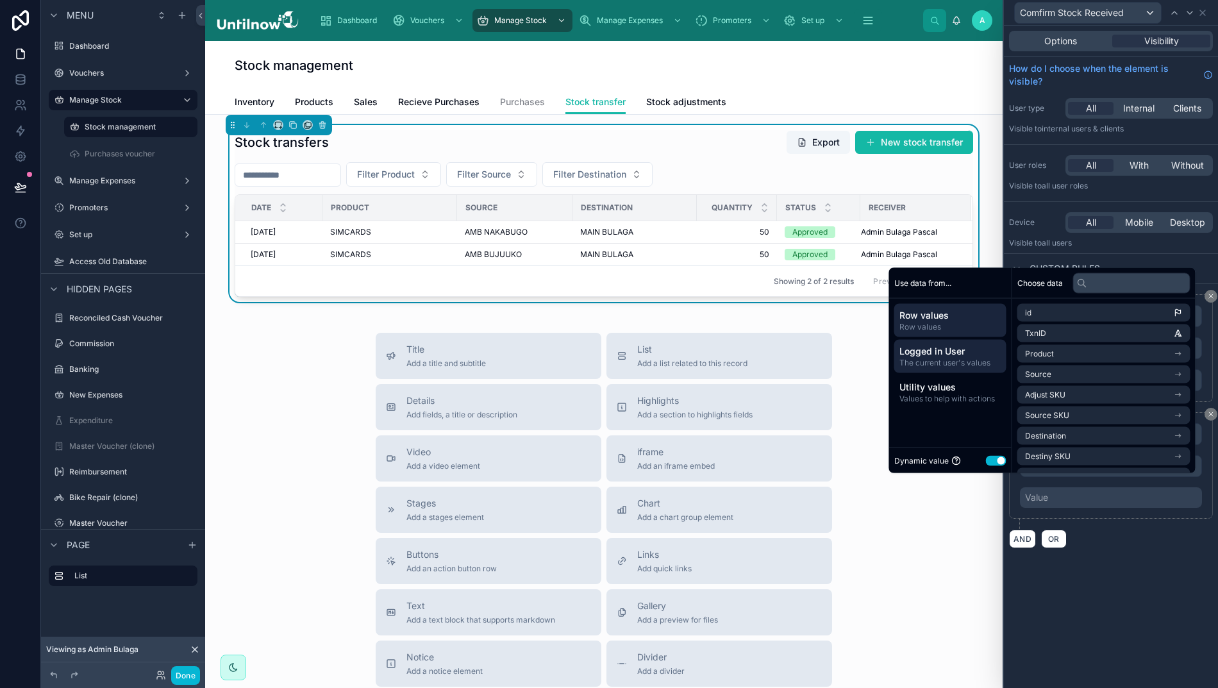
click at [916, 358] on span "Logged in User" at bounding box center [950, 351] width 102 height 13
click at [1052, 322] on li "id" at bounding box center [1103, 313] width 173 height 18
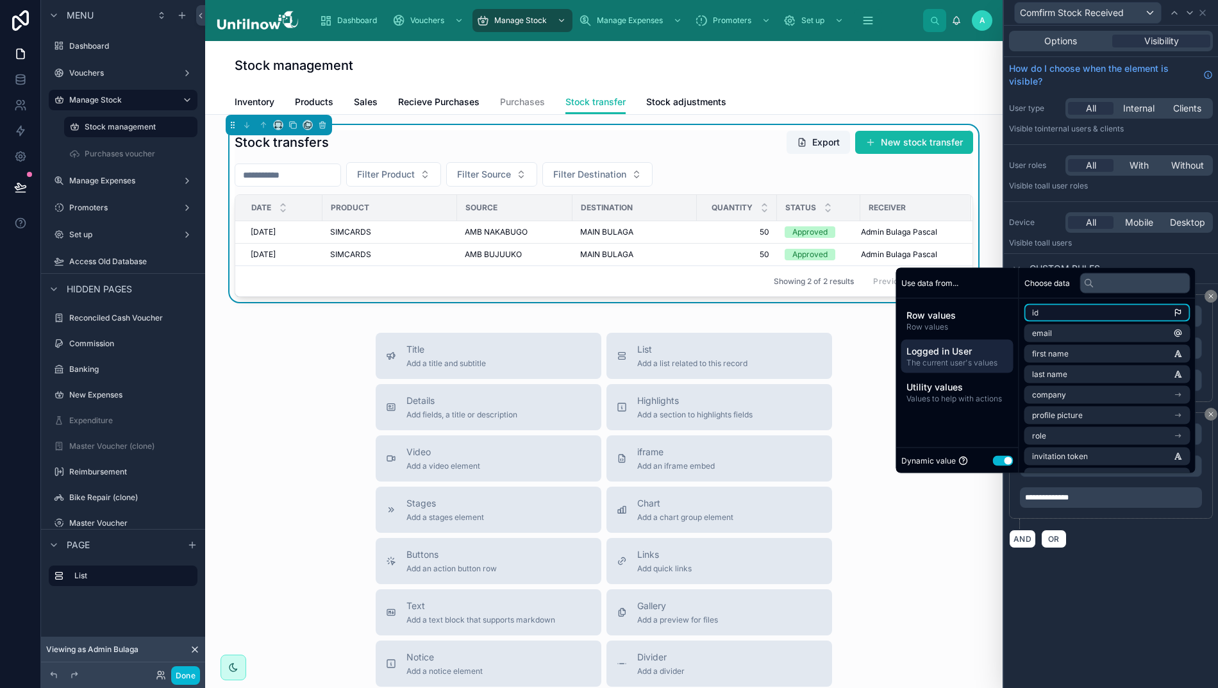
click at [1086, 322] on li "id" at bounding box center [1107, 313] width 166 height 18
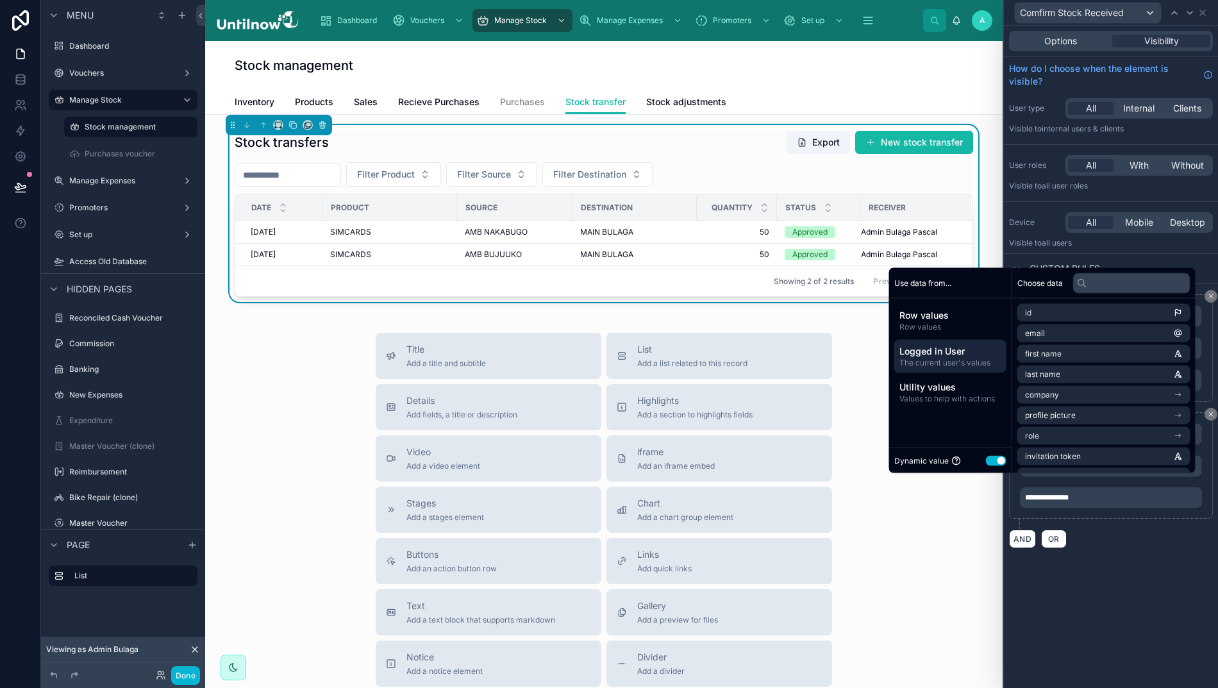
click at [1062, 624] on div "**********" at bounding box center [1111, 357] width 214 height 662
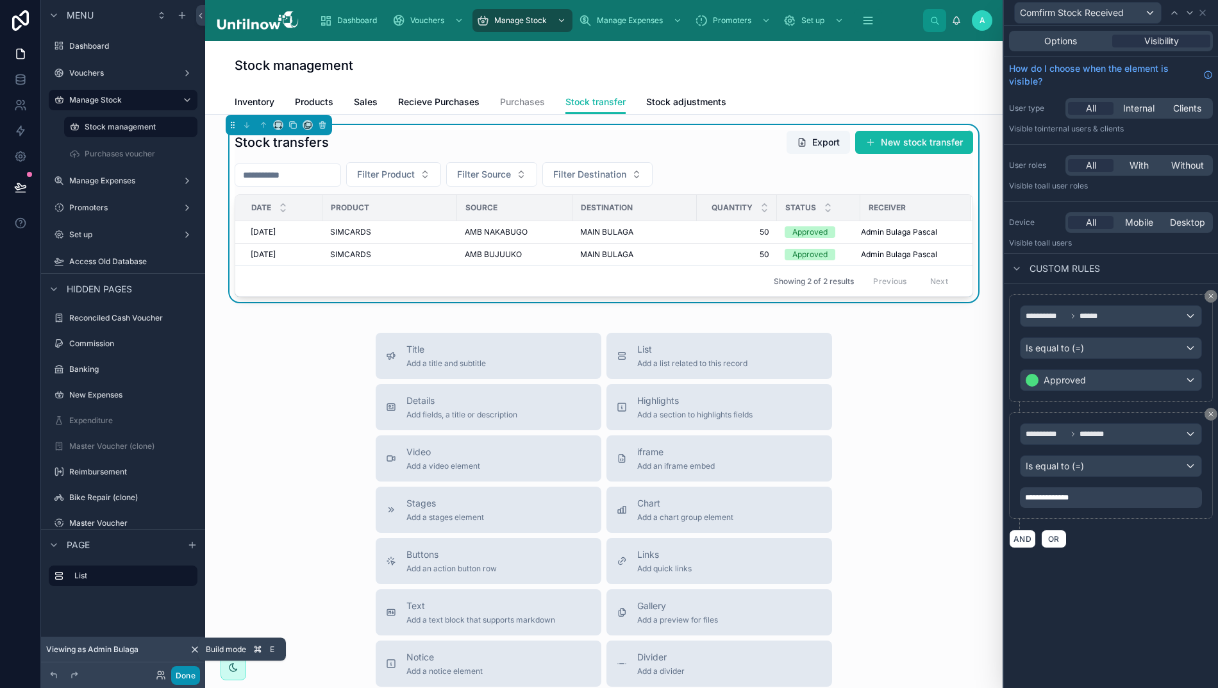
click at [179, 674] on button "Done" at bounding box center [185, 675] width 29 height 19
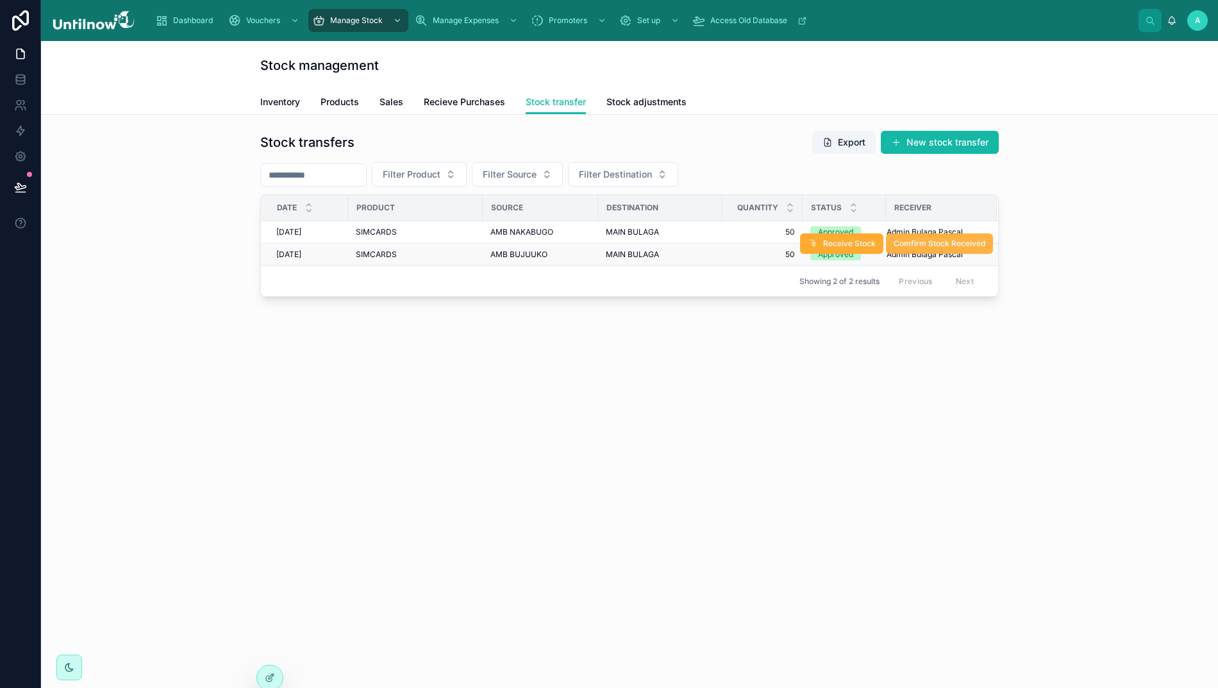
click at [900, 242] on span "Comfirm Stock Received" at bounding box center [939, 243] width 92 height 10
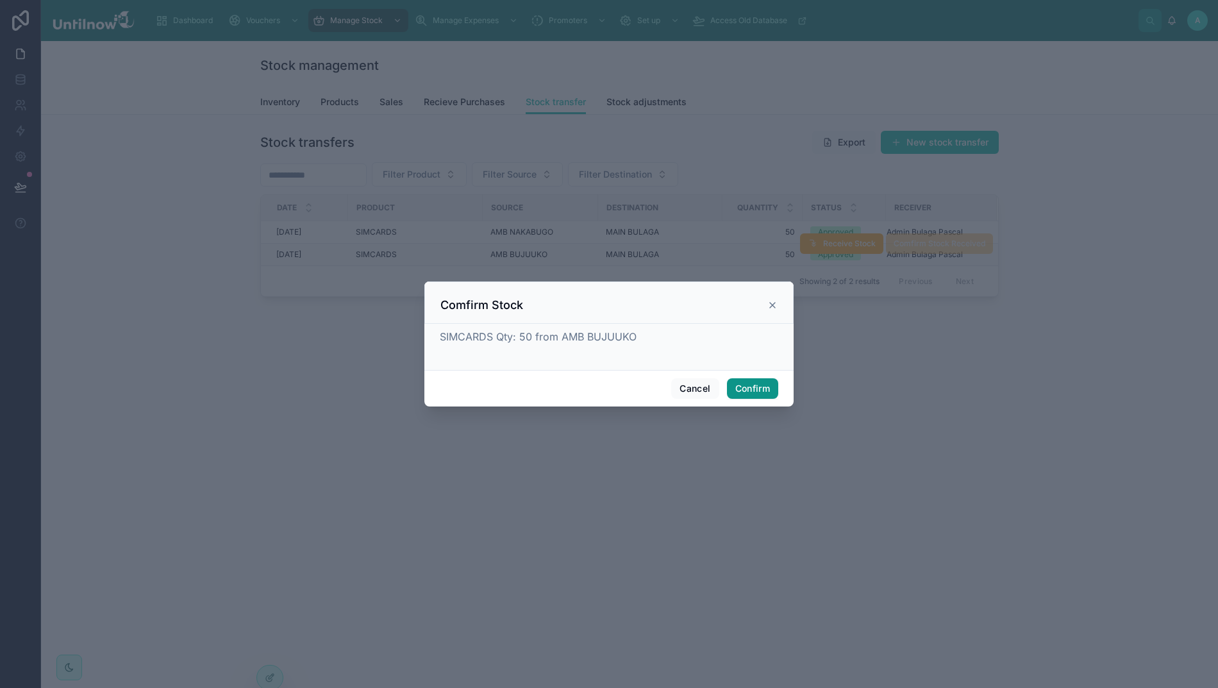
click at [746, 393] on button "Confirm" at bounding box center [752, 388] width 51 height 21
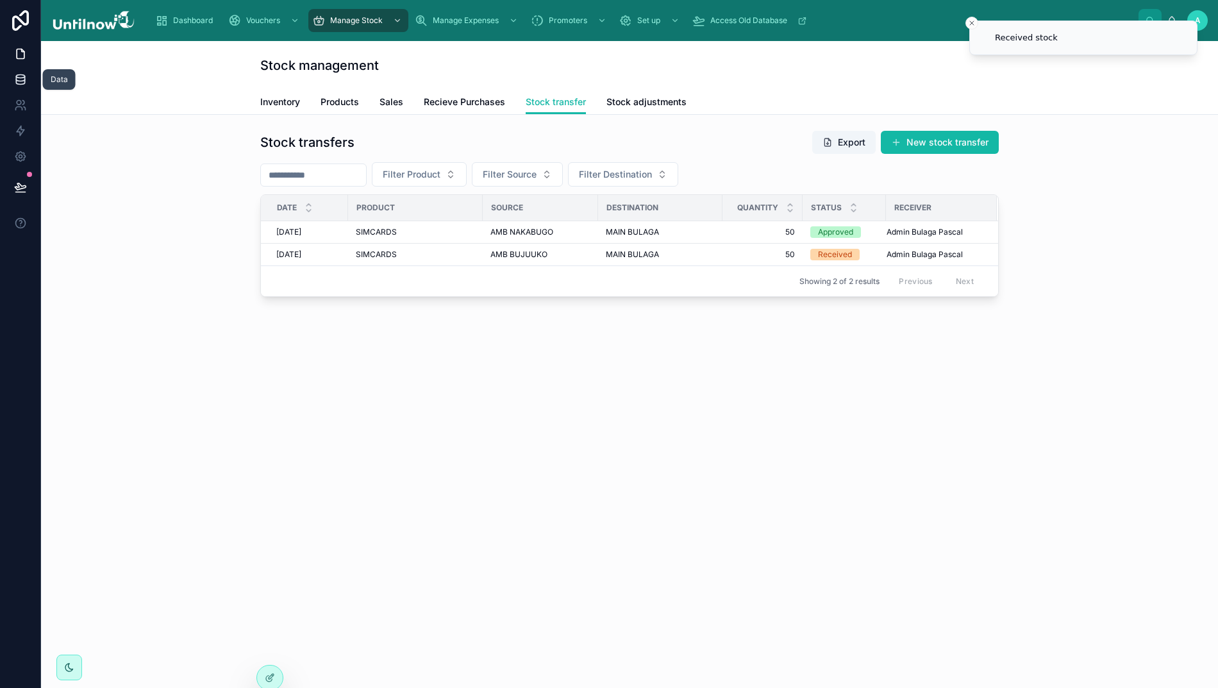
click at [14, 77] on icon at bounding box center [20, 79] width 13 height 13
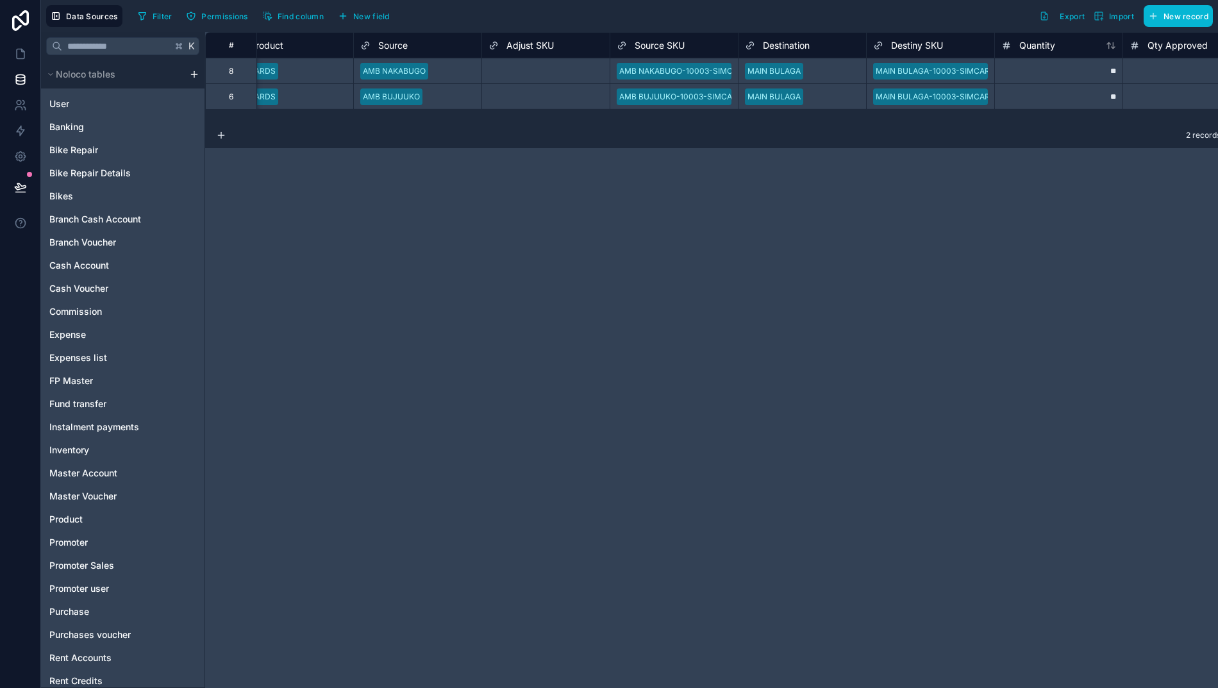
scroll to position [0, 201]
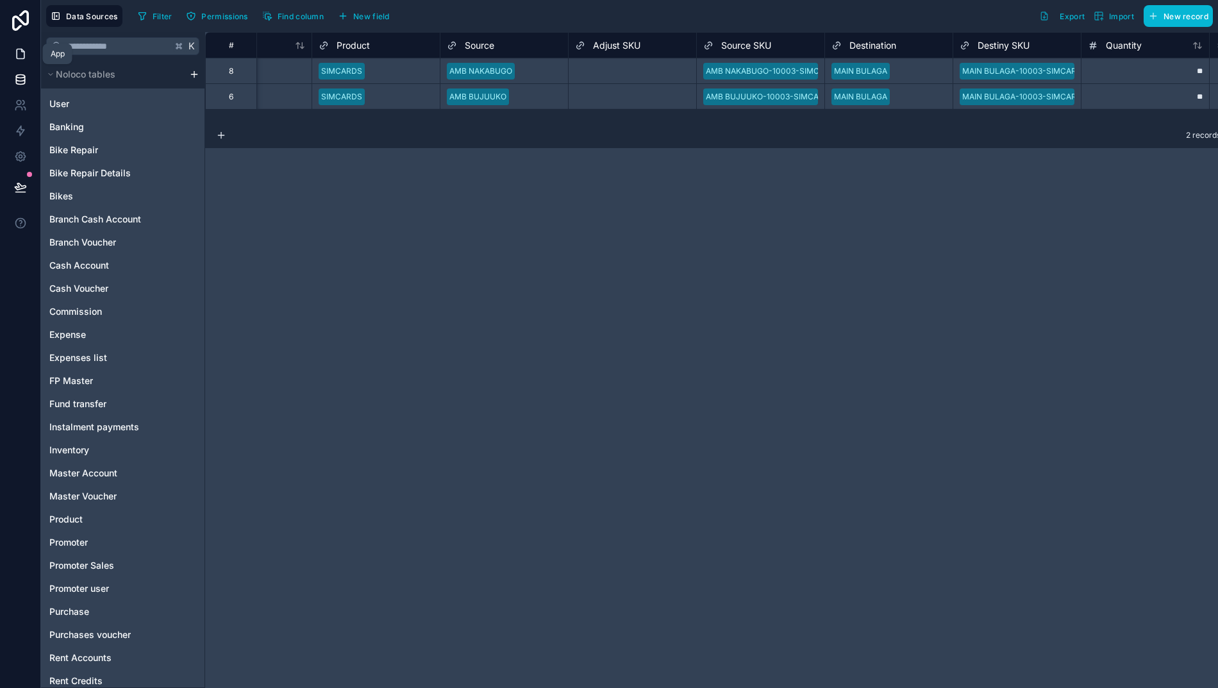
click at [14, 50] on icon at bounding box center [20, 53] width 13 height 13
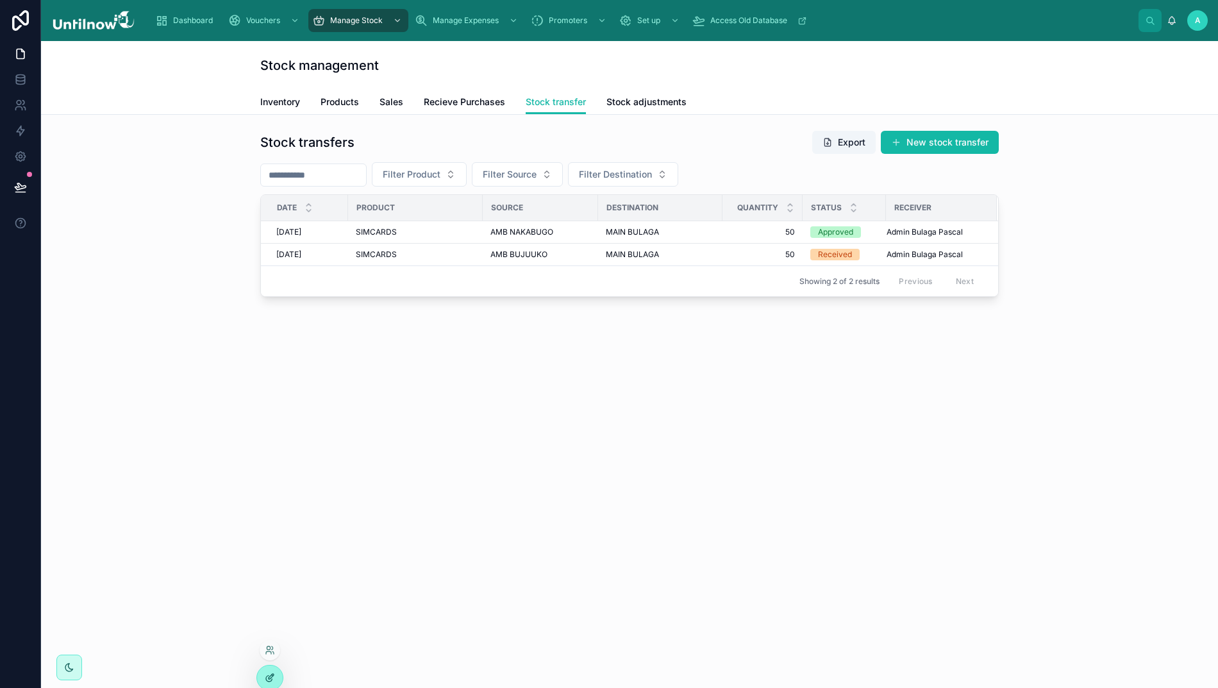
click at [276, 673] on div at bounding box center [270, 677] width 26 height 24
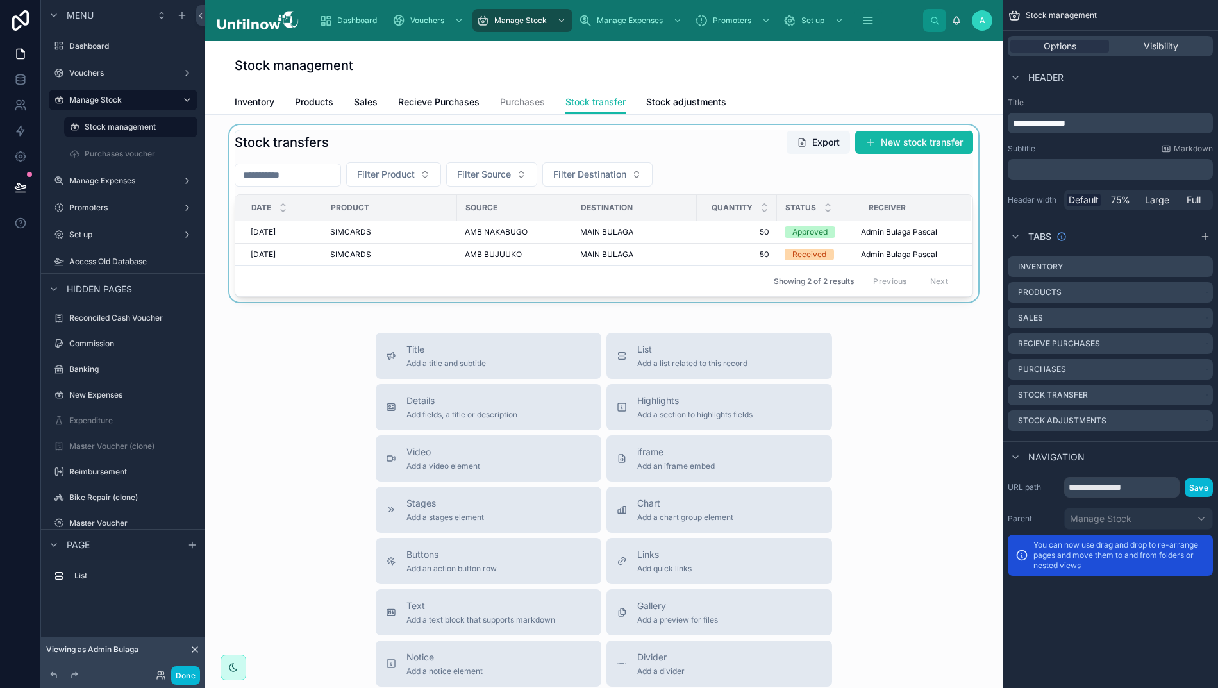
click at [845, 170] on div at bounding box center [603, 213] width 777 height 177
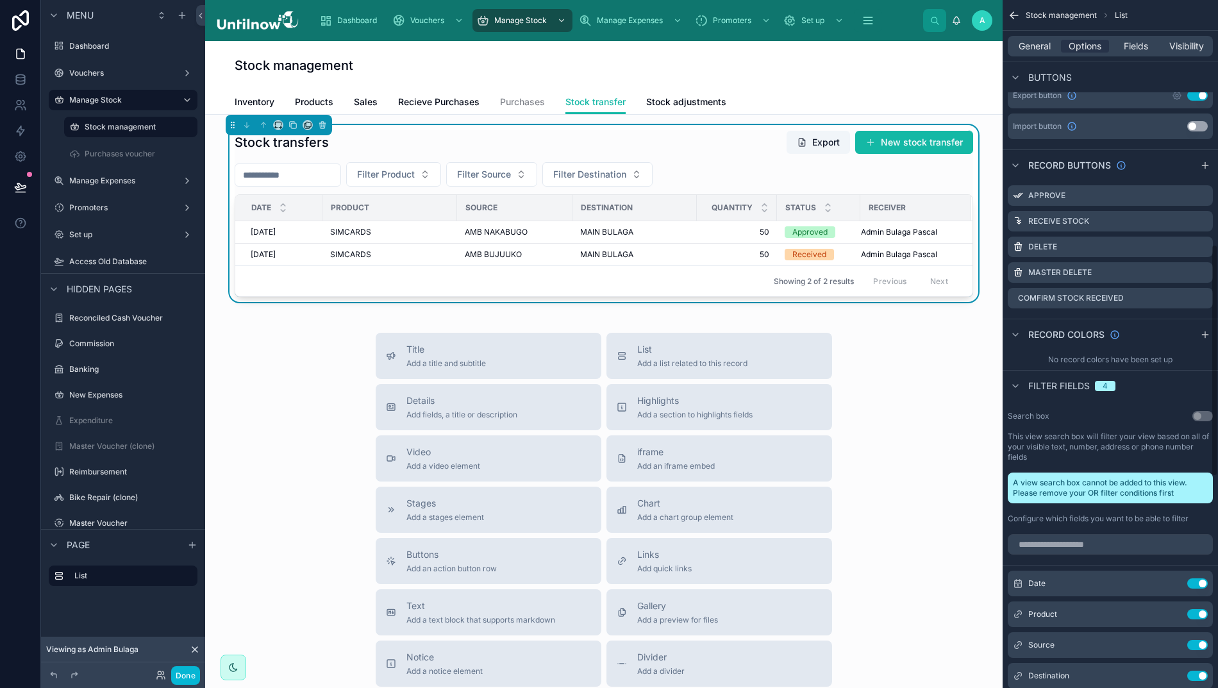
scroll to position [739, 0]
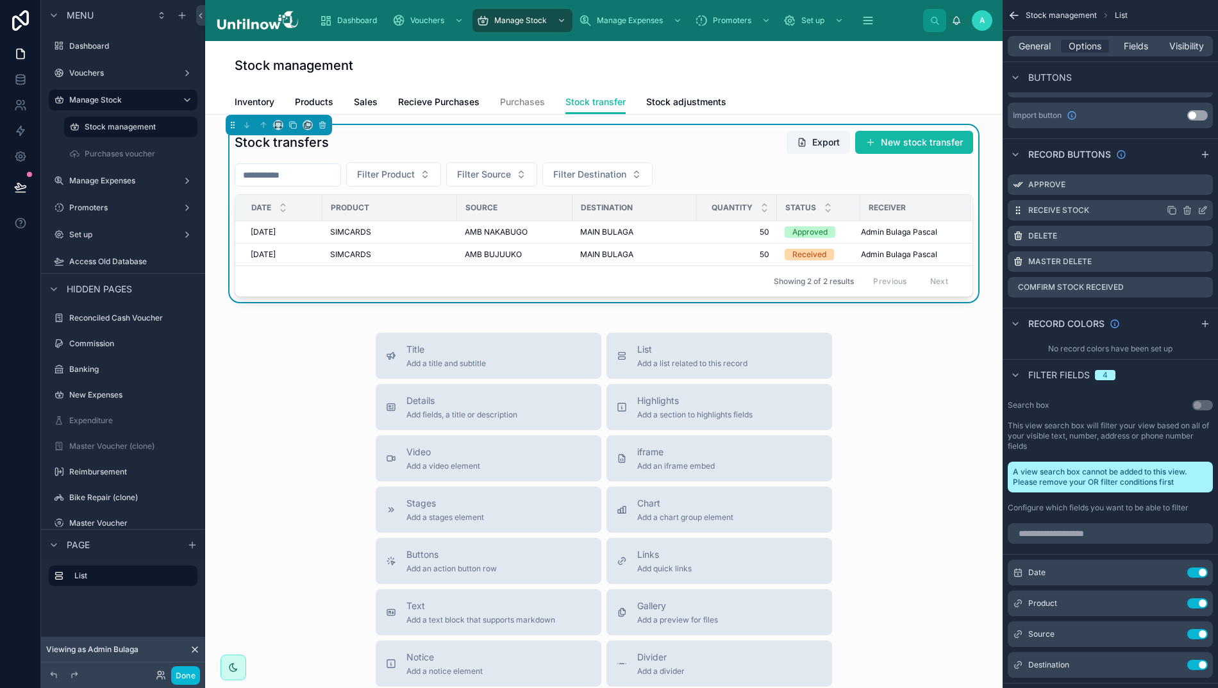
click at [1188, 210] on icon "scrollable content" at bounding box center [1187, 210] width 10 height 10
click at [1190, 183] on icon at bounding box center [1195, 178] width 10 height 10
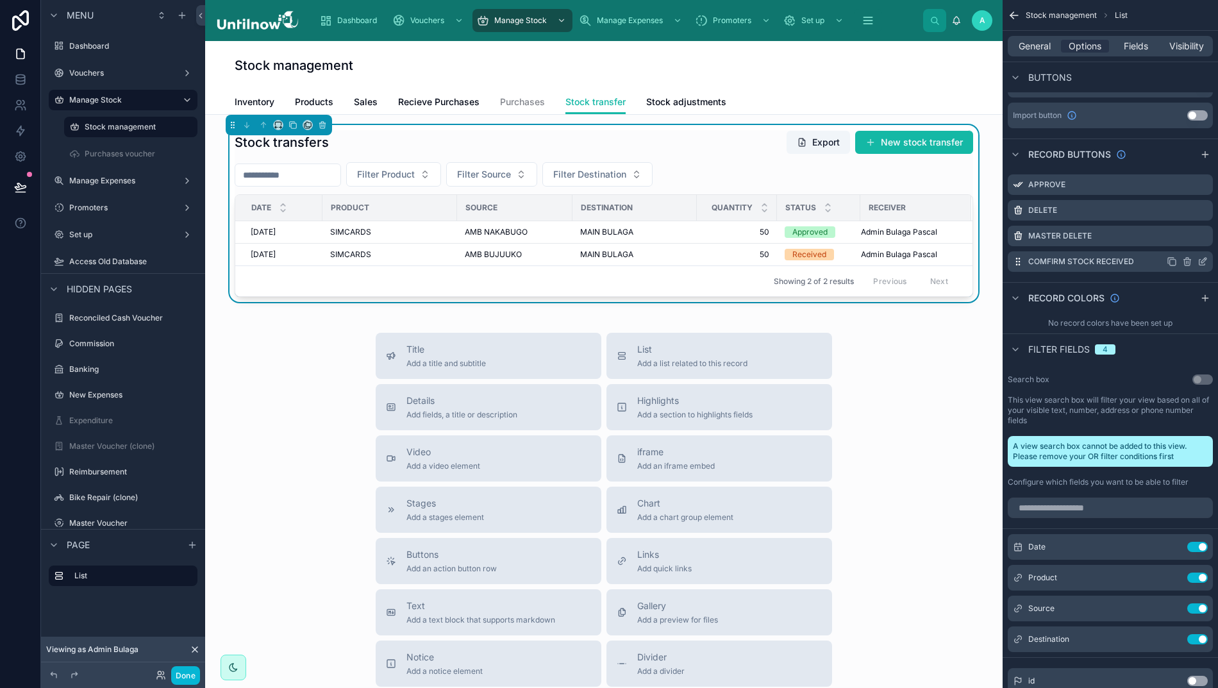
click at [1200, 260] on icon "scrollable content" at bounding box center [1202, 261] width 10 height 10
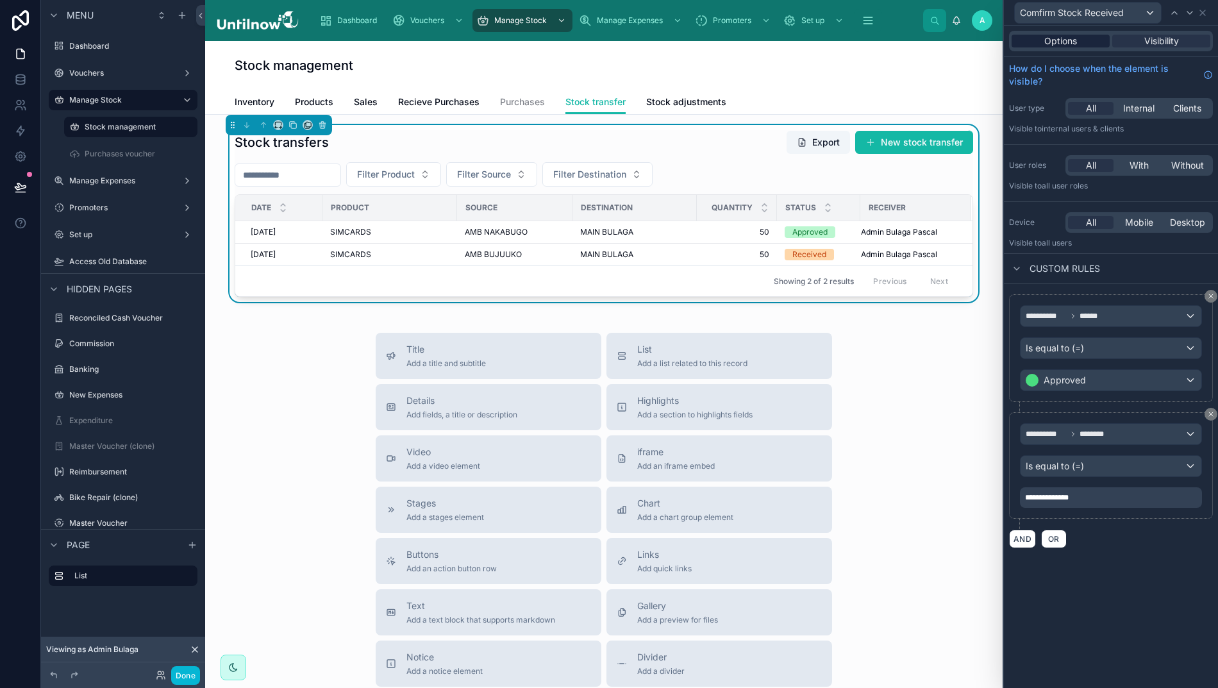
click at [1063, 39] on span "Options" at bounding box center [1060, 41] width 33 height 13
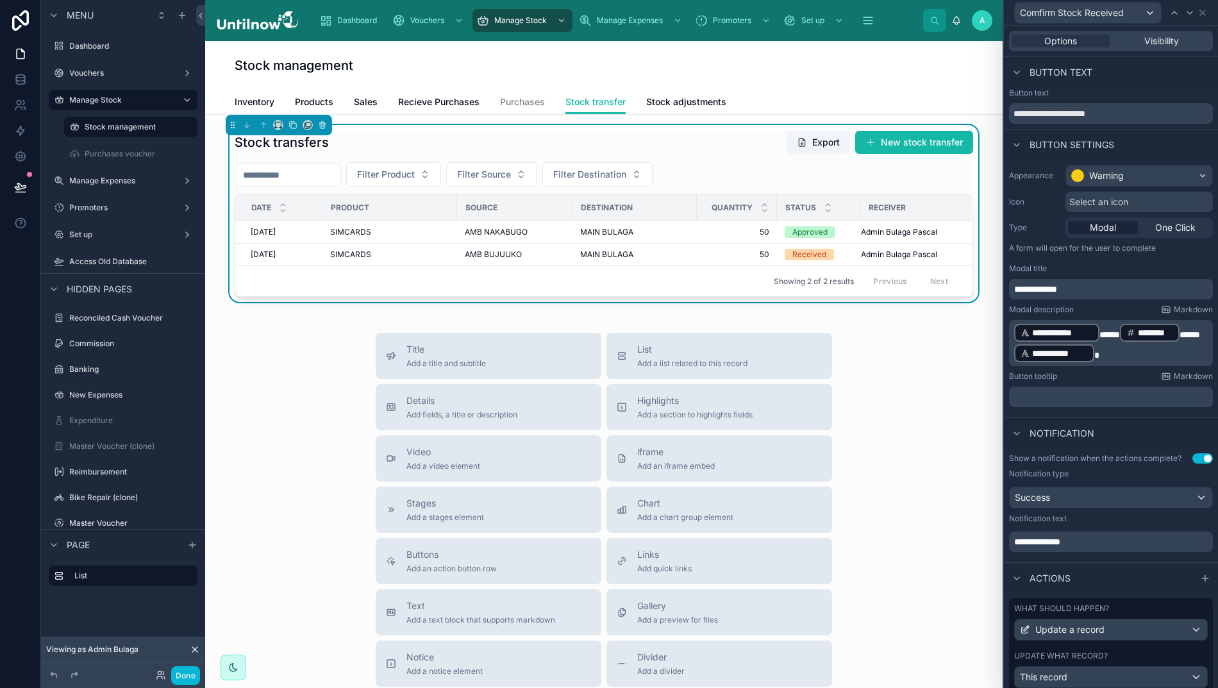
click at [1147, 203] on div "Select an icon" at bounding box center [1138, 202] width 147 height 21
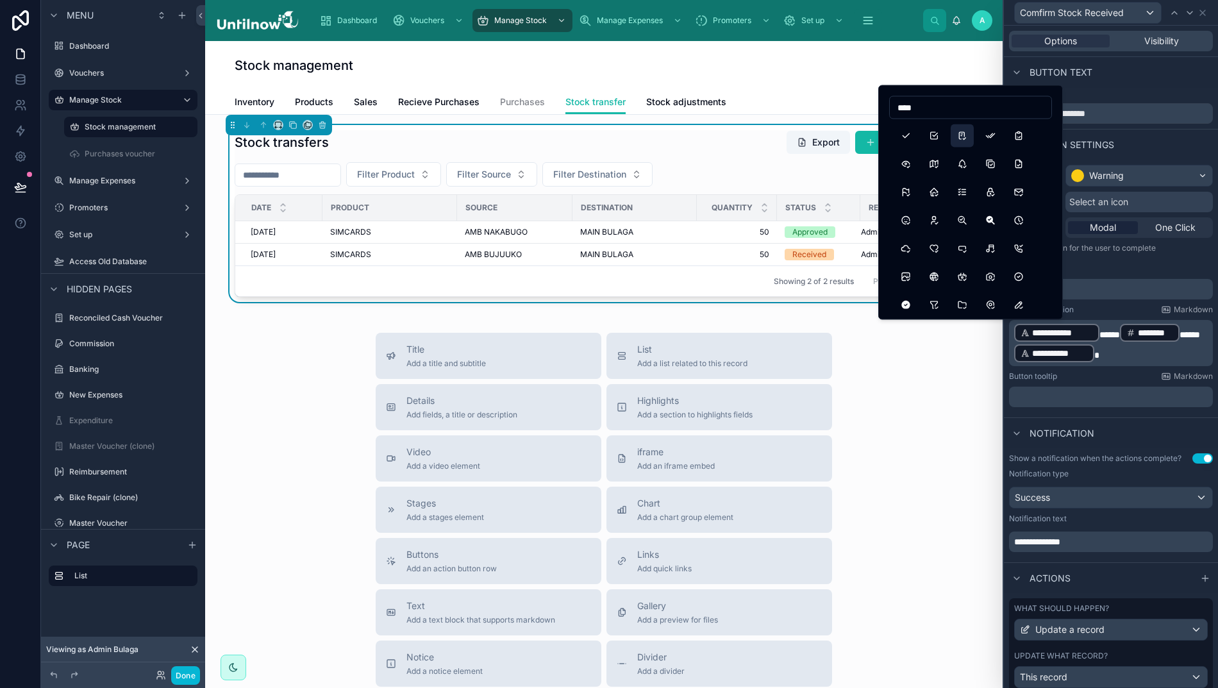
type input "****"
click at [963, 137] on button "Checklist" at bounding box center [961, 135] width 23 height 23
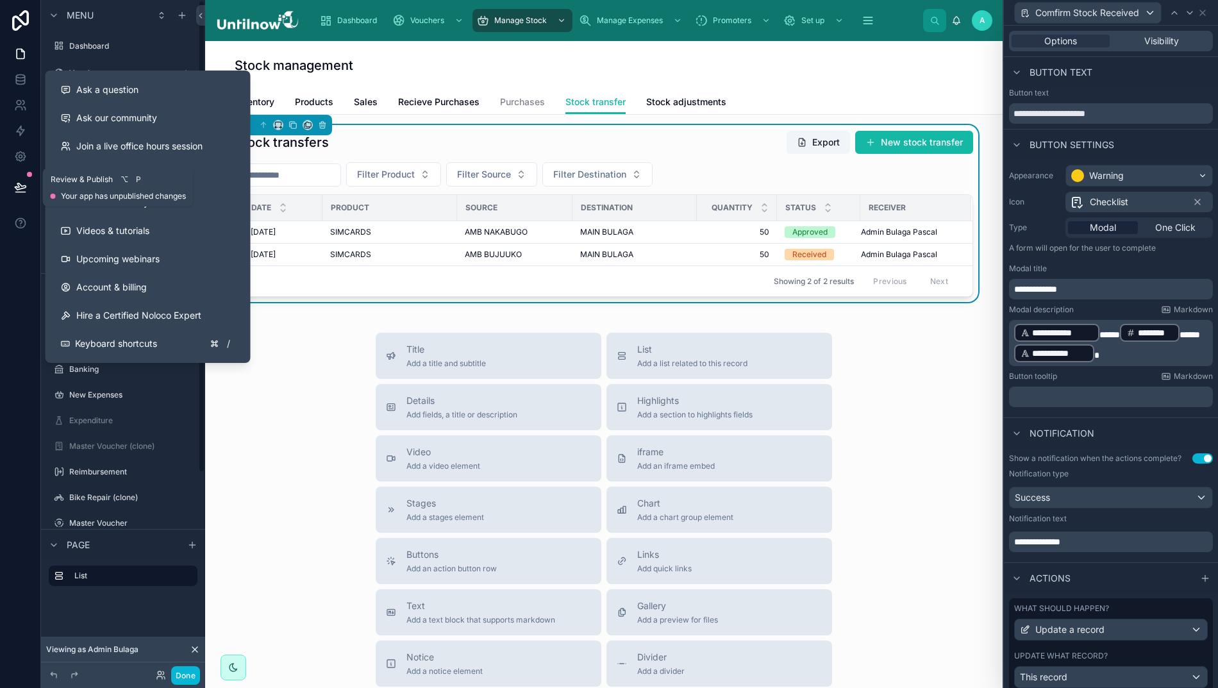
click at [14, 190] on icon at bounding box center [20, 187] width 13 height 13
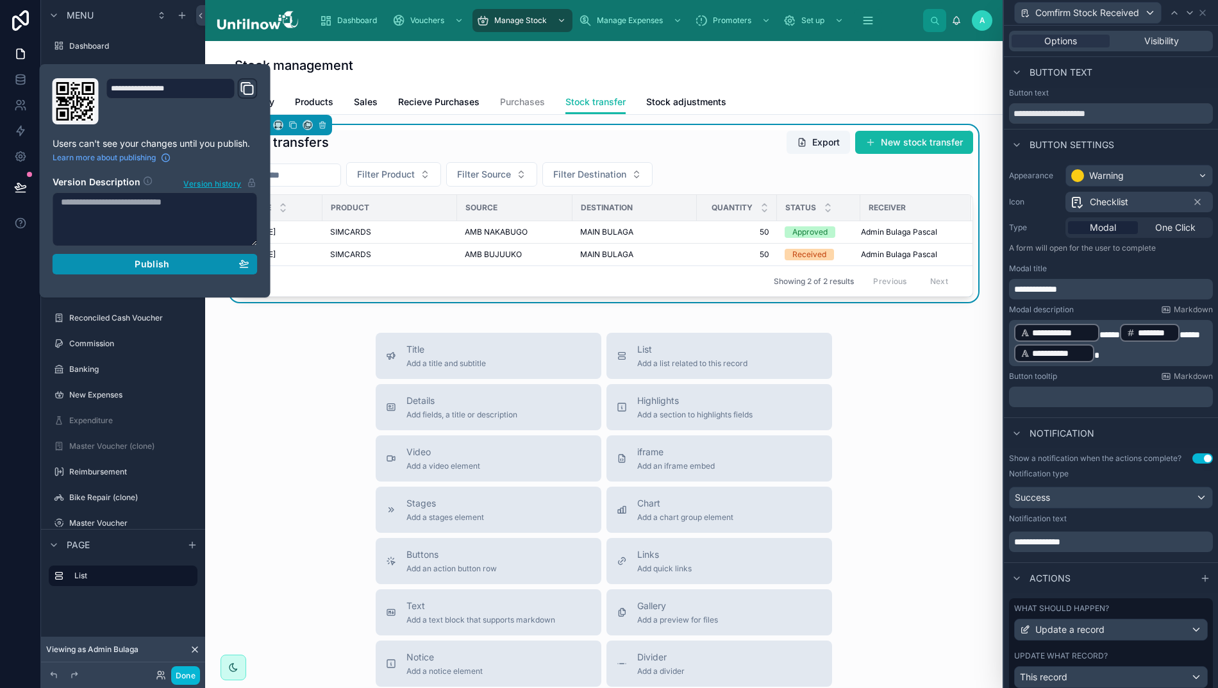
click at [106, 265] on div "Publish" at bounding box center [155, 264] width 188 height 12
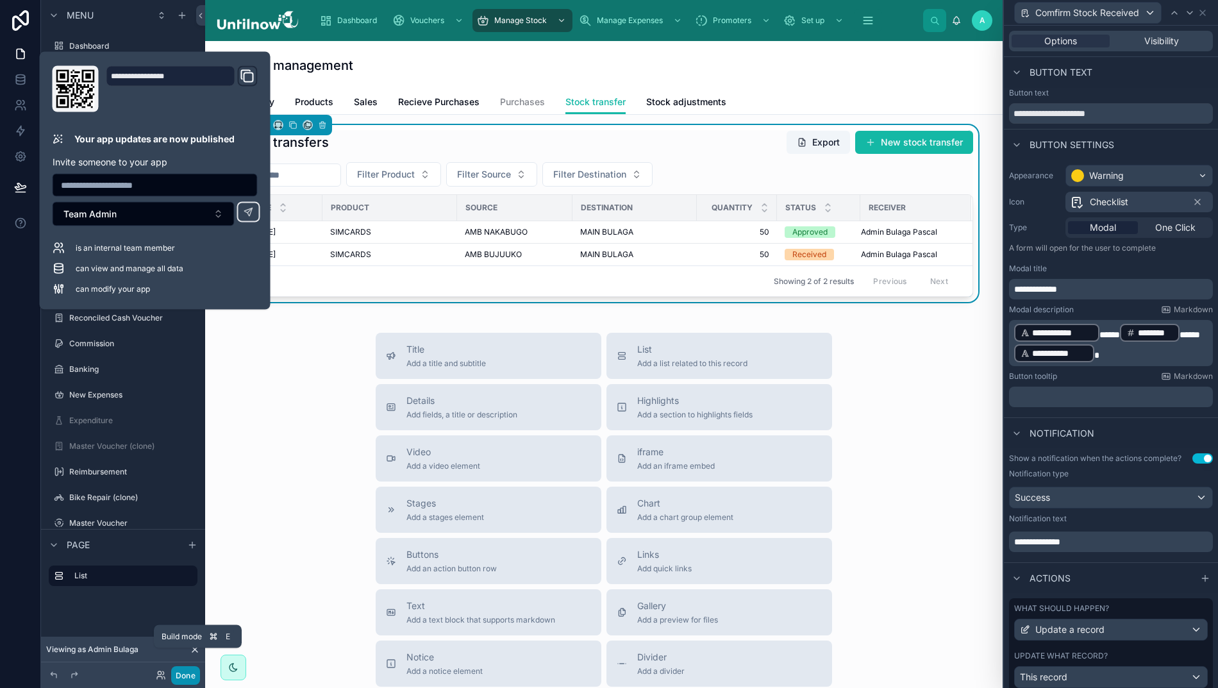
click at [186, 676] on button "Done" at bounding box center [185, 675] width 29 height 19
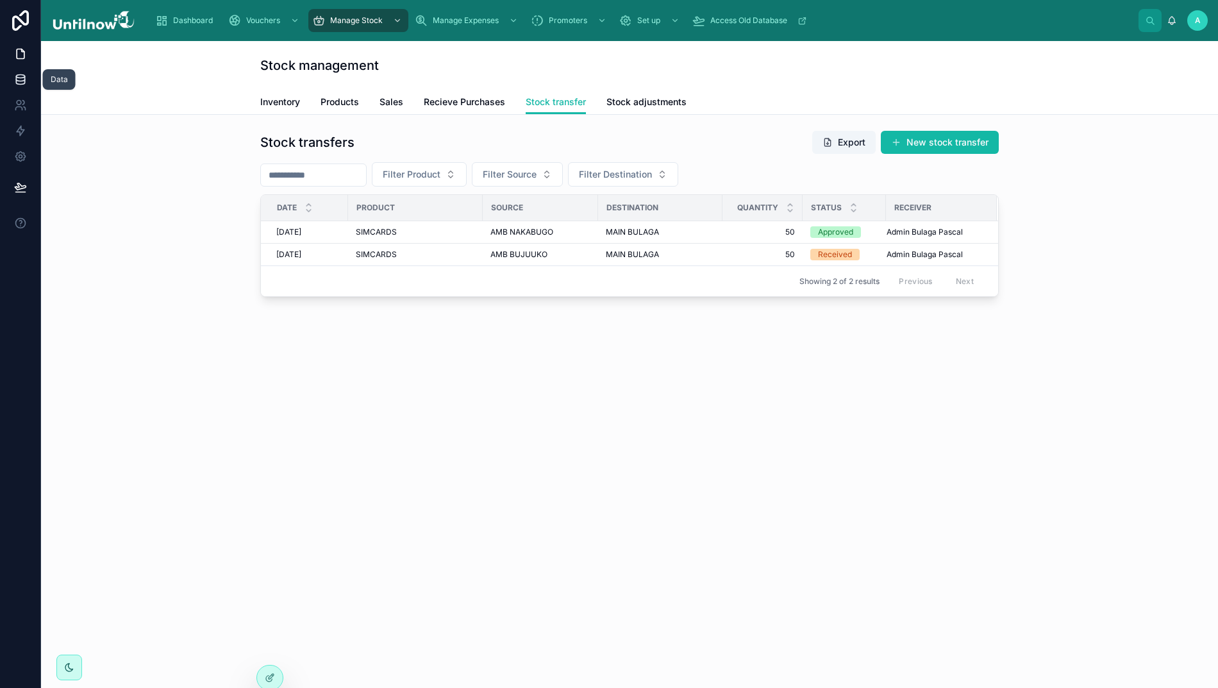
click at [14, 79] on icon at bounding box center [20, 79] width 13 height 13
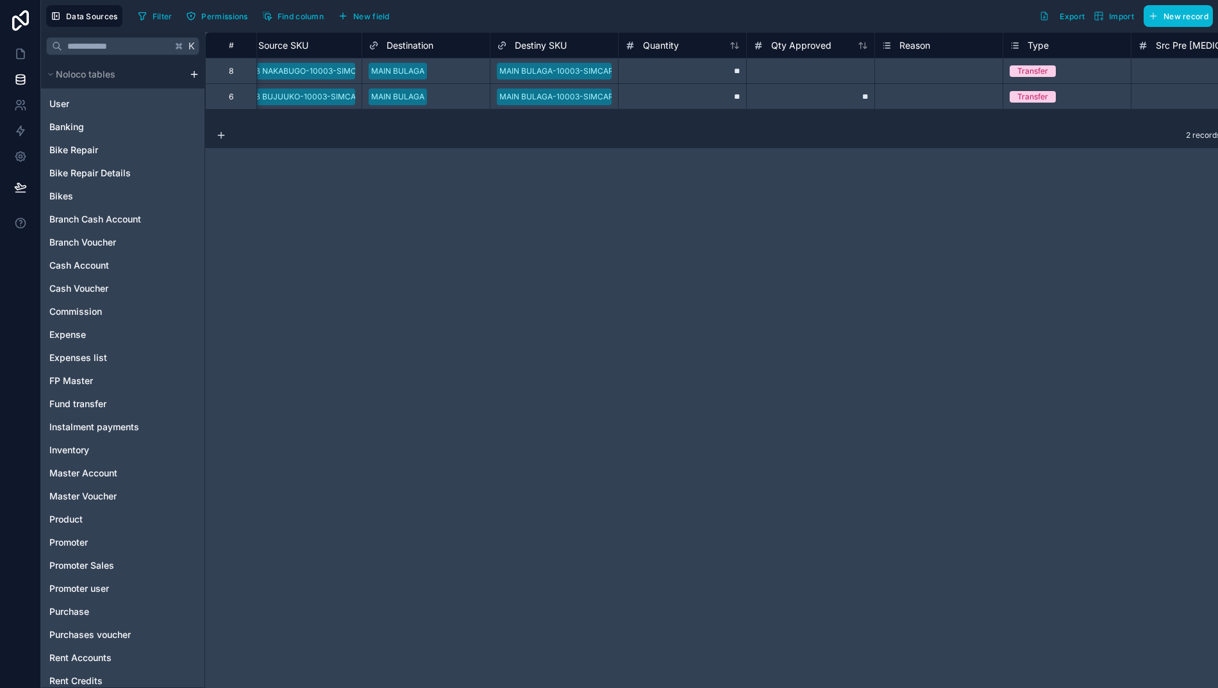
scroll to position [0, 665]
click at [793, 93] on div "**" at bounding box center [809, 96] width 128 height 26
type input "*"
click at [1014, 153] on div "# Source Adjust SKU Source SKU Destination Destiny SKU Quantity Qty Approved Re…" at bounding box center [717, 360] width 1025 height 656
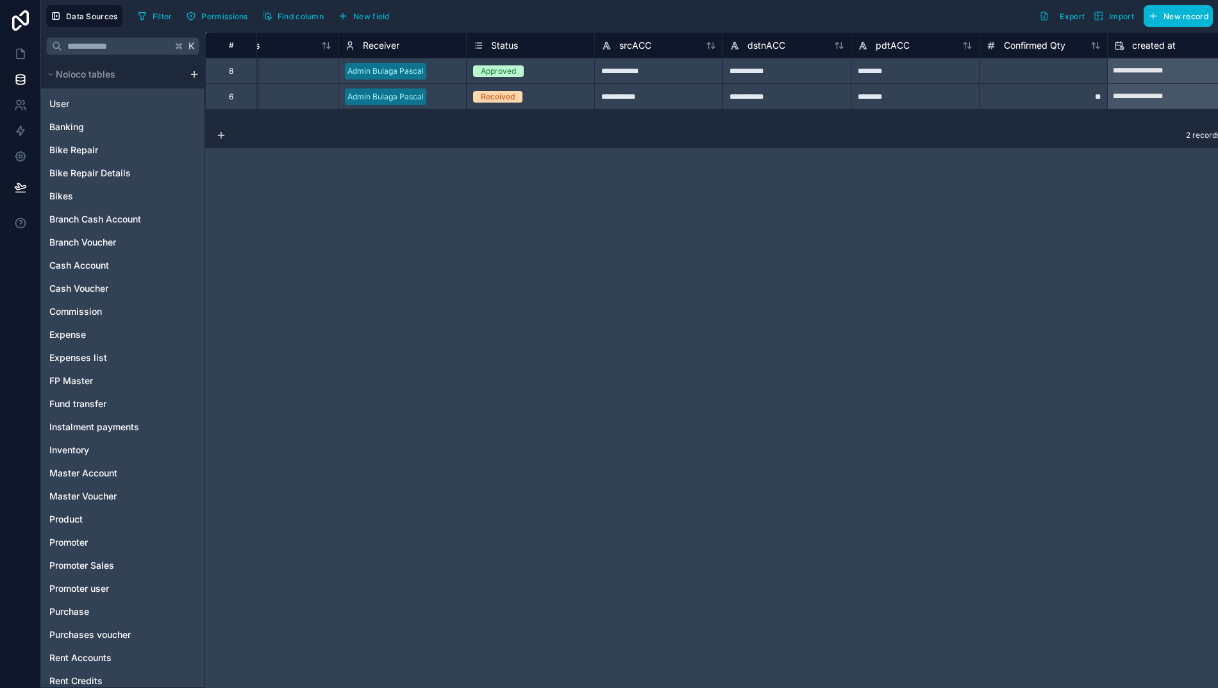
scroll to position [0, 1852]
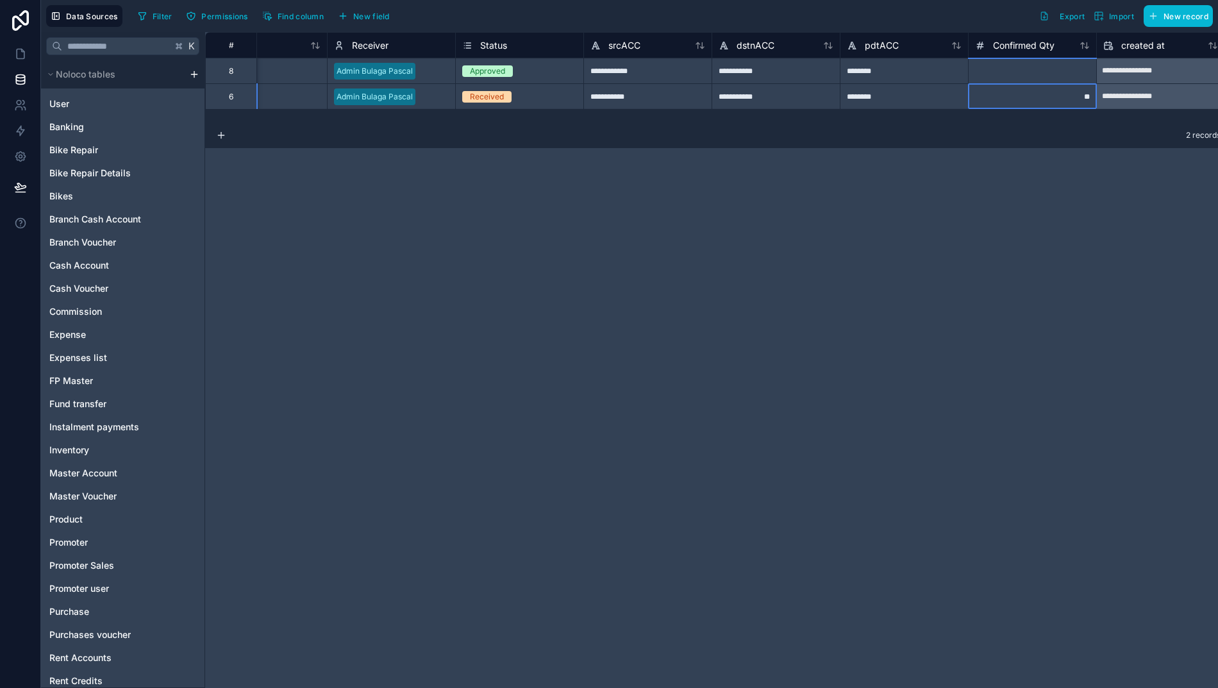
click at [1052, 106] on div "**" at bounding box center [1032, 96] width 128 height 26
type input "*"
click at [780, 278] on div "**********" at bounding box center [717, 360] width 1025 height 656
click at [467, 90] on div "Received" at bounding box center [520, 97] width 128 height 14
click at [474, 97] on div "Received" at bounding box center [487, 97] width 34 height 12
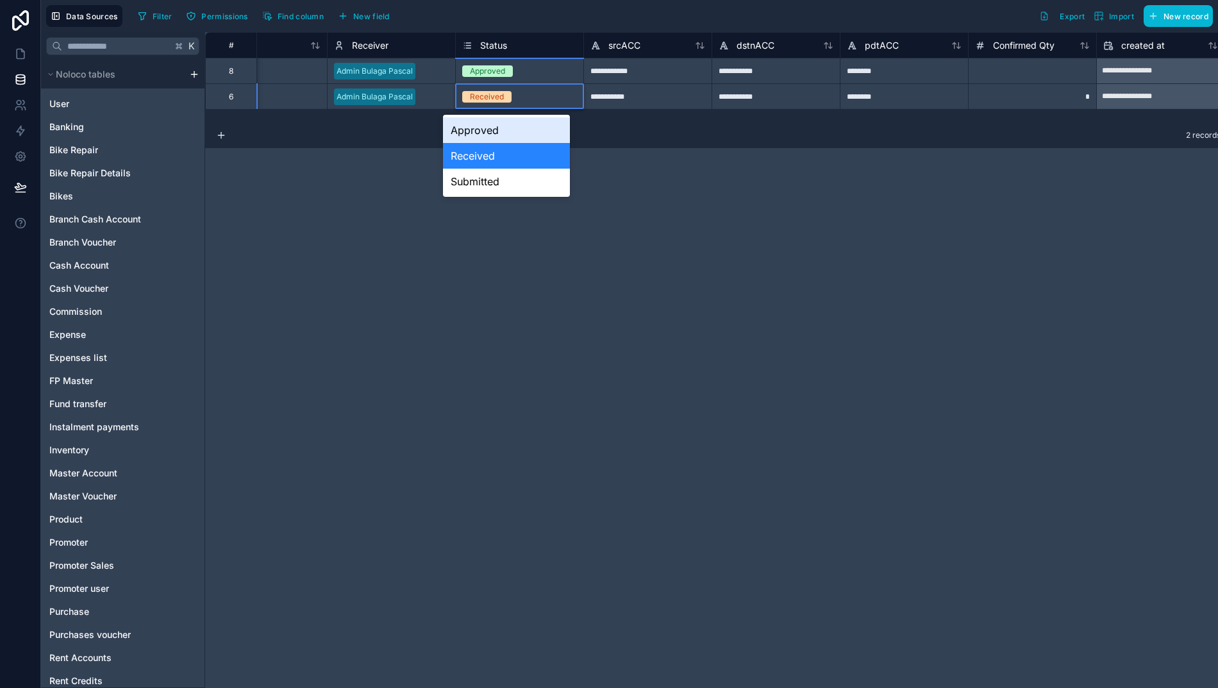
click at [470, 127] on div "Approved" at bounding box center [507, 130] width 128 height 26
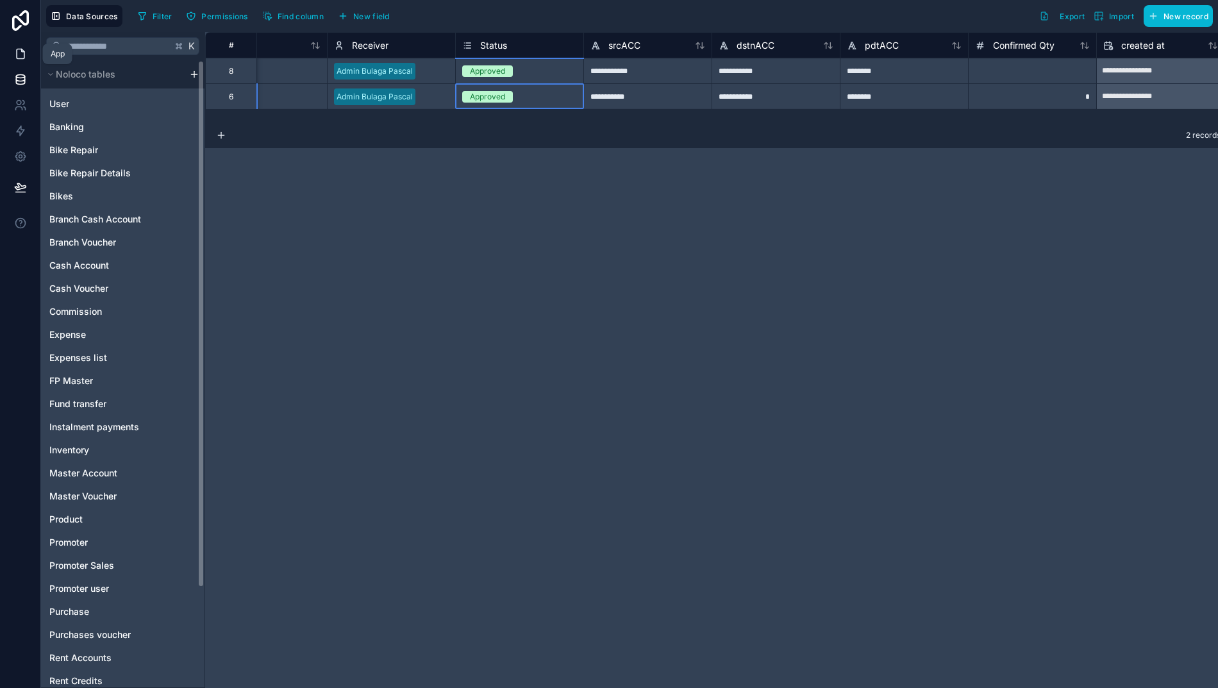
click at [17, 50] on icon at bounding box center [21, 54] width 8 height 10
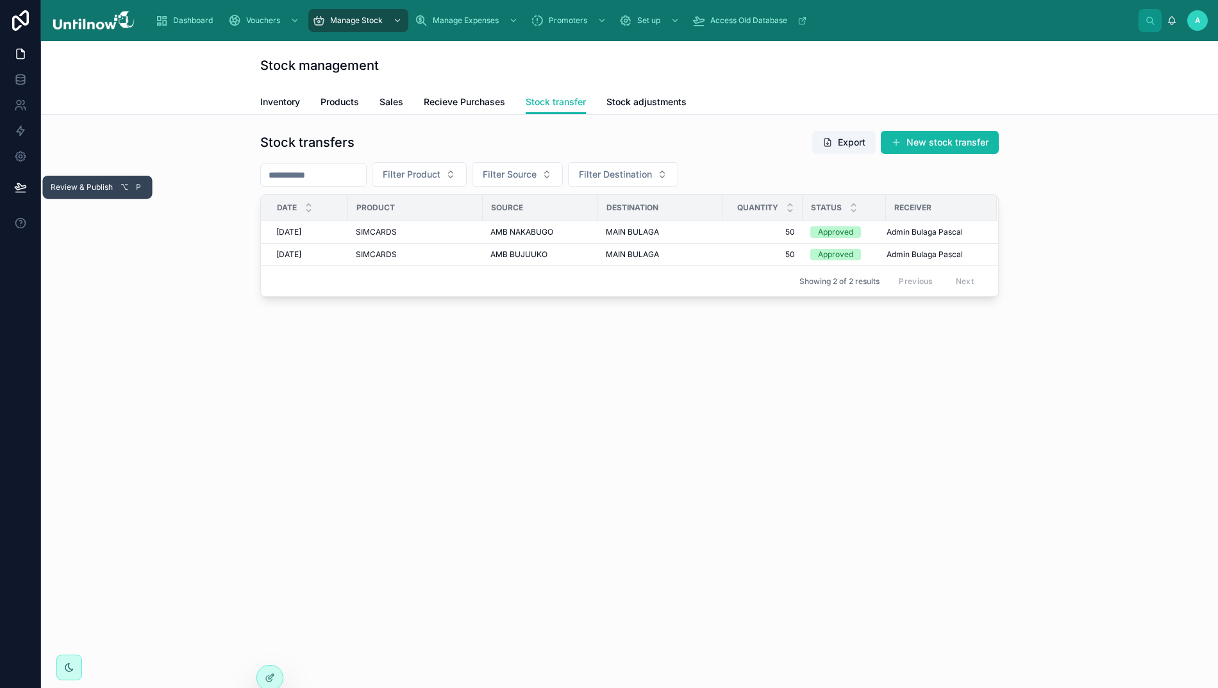
click at [14, 186] on icon at bounding box center [20, 187] width 13 height 13
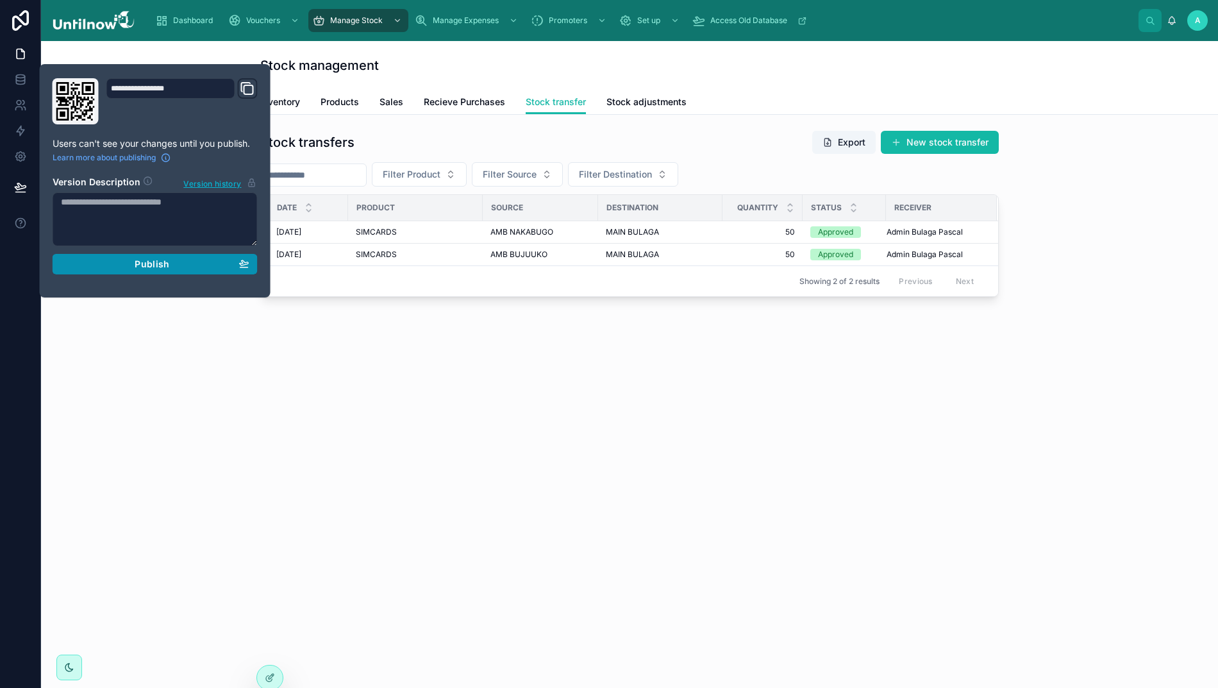
click at [103, 262] on div "Publish" at bounding box center [155, 264] width 188 height 12
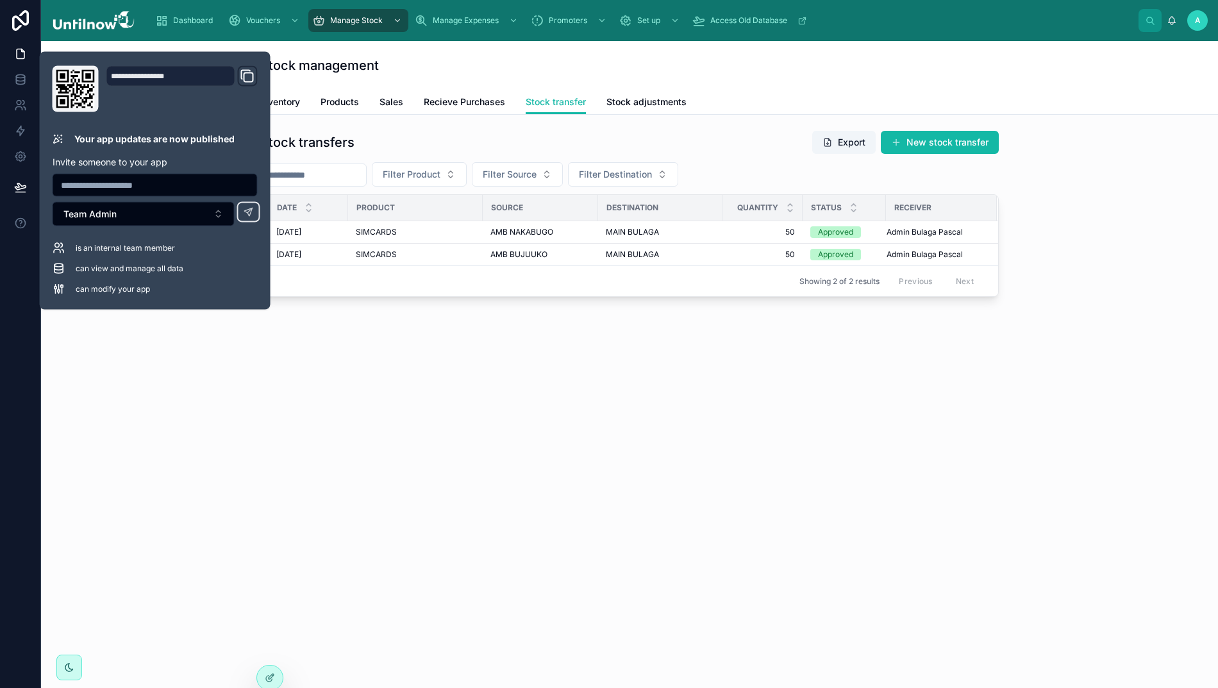
click at [398, 480] on div "Stock management Stock transfer Inventory Products Sales Recieve Purchases Stoc…" at bounding box center [629, 364] width 1177 height 647
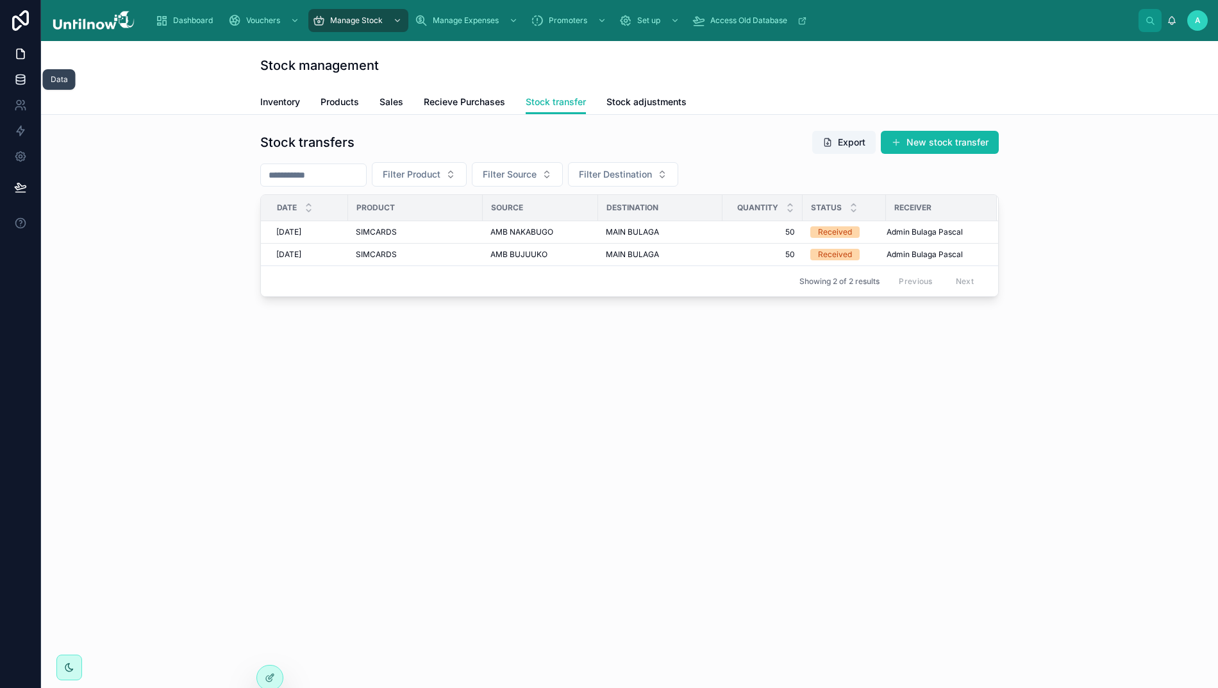
click at [14, 76] on icon at bounding box center [20, 79] width 13 height 13
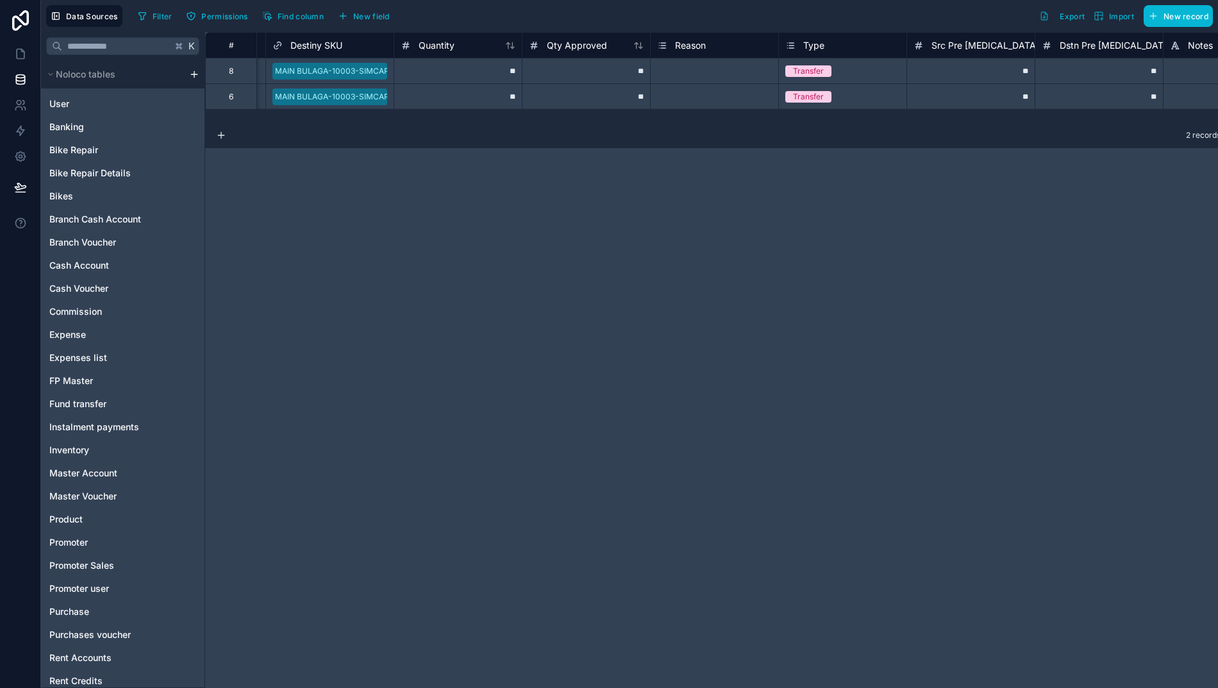
scroll to position [0, 918]
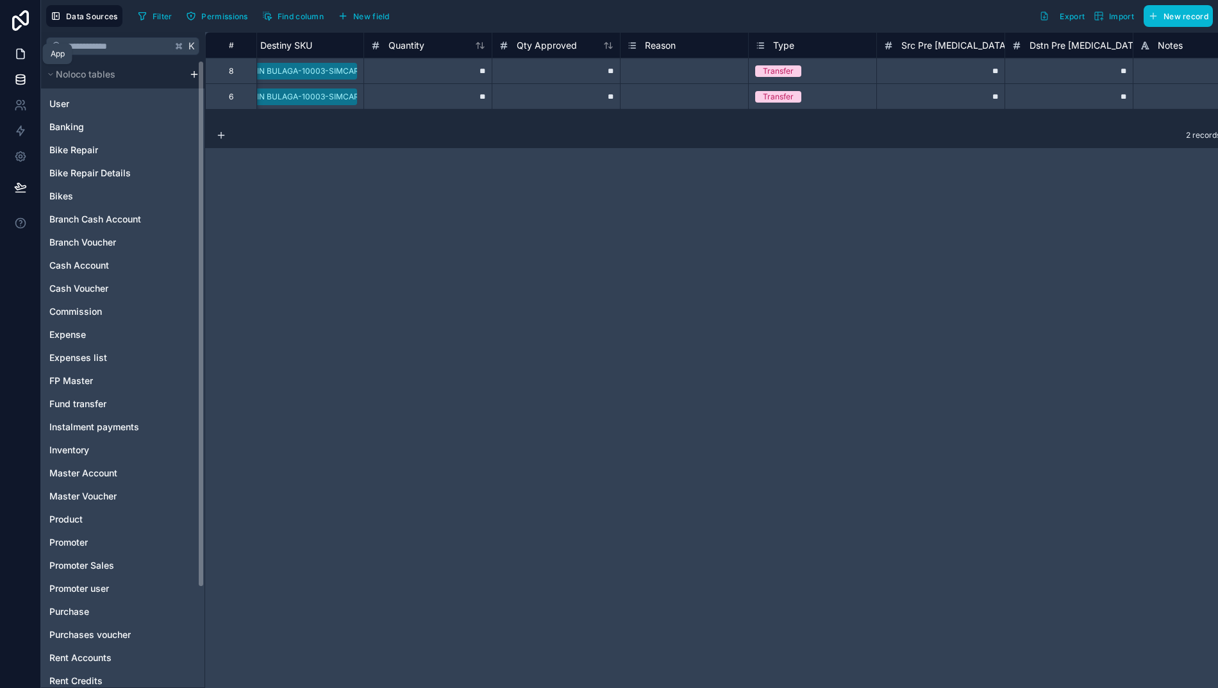
click at [14, 58] on icon at bounding box center [20, 53] width 13 height 13
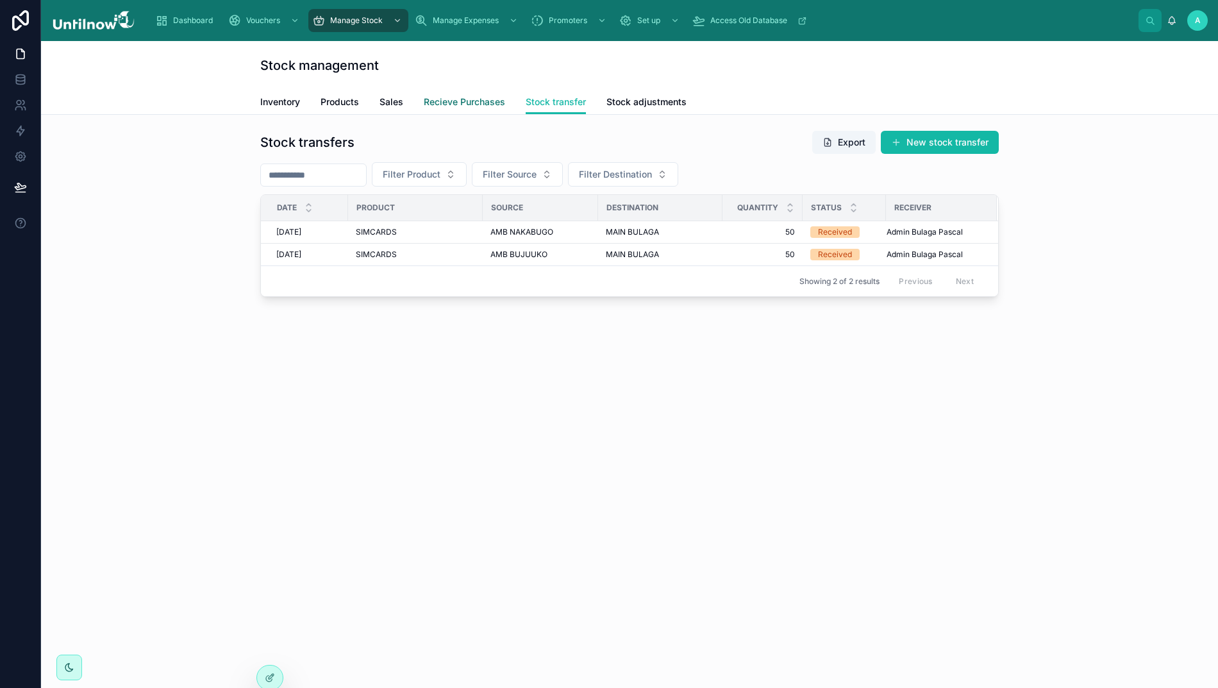
click at [461, 100] on span "Recieve Purchases" at bounding box center [464, 101] width 81 height 13
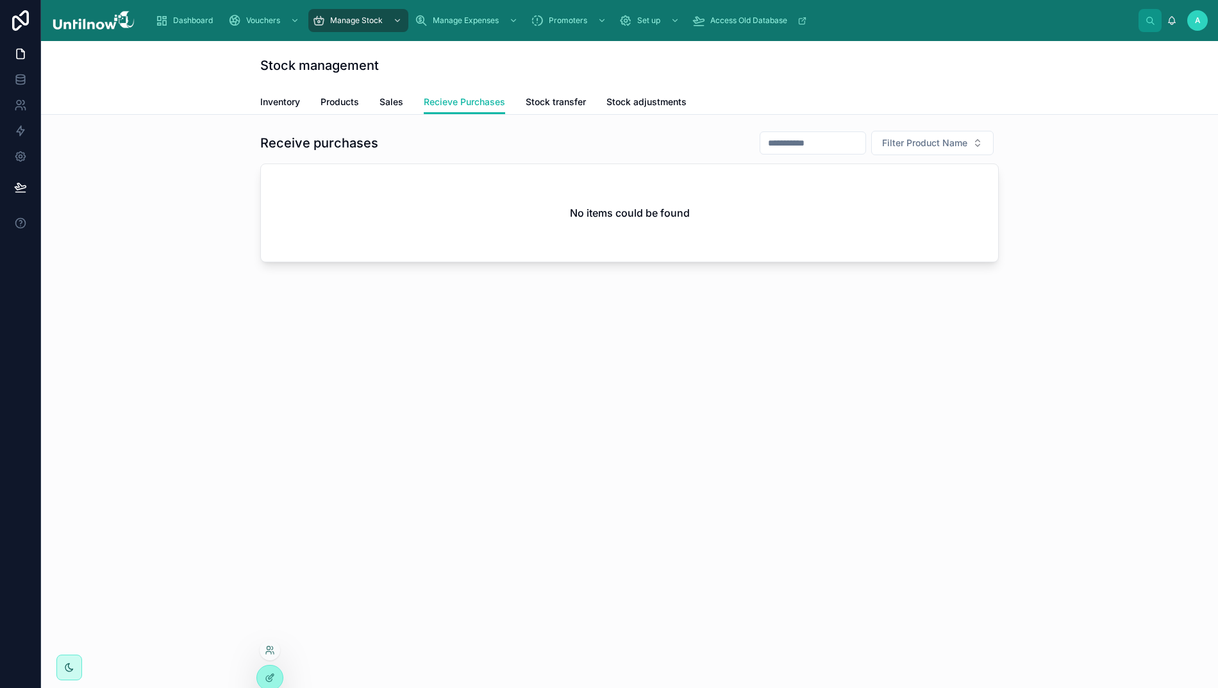
click at [270, 643] on div at bounding box center [270, 650] width 21 height 21
click at [270, 651] on icon at bounding box center [268, 652] width 5 height 3
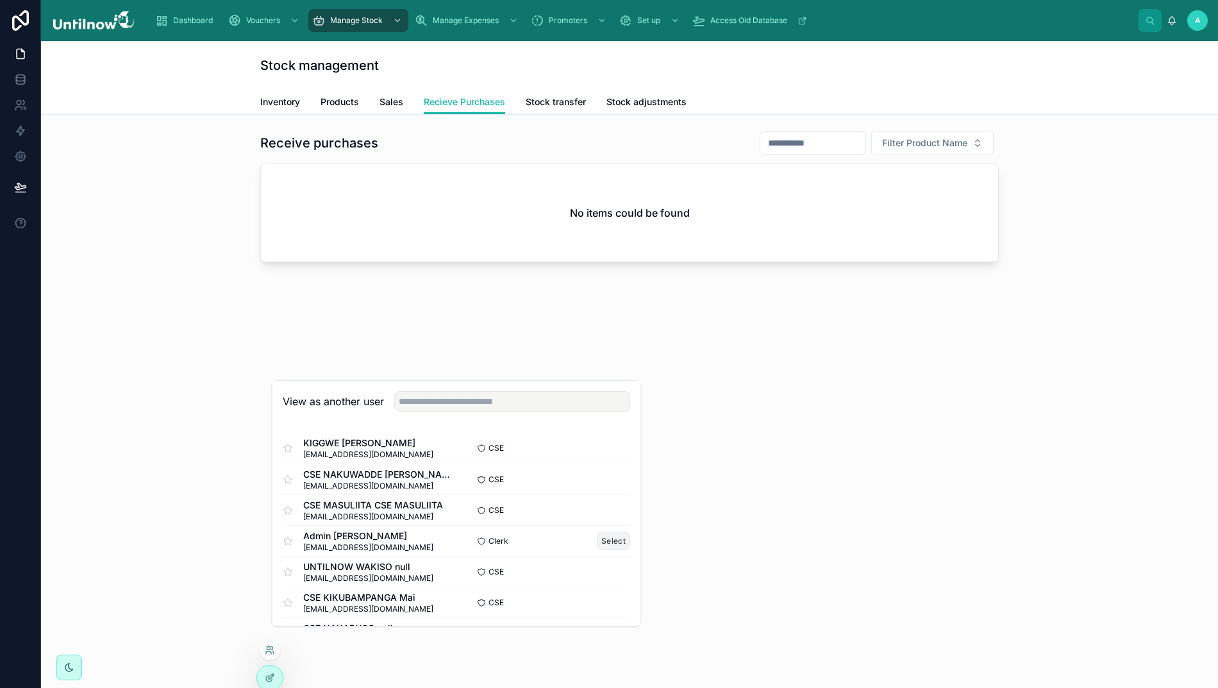
click at [597, 550] on button "Select" at bounding box center [613, 540] width 33 height 19
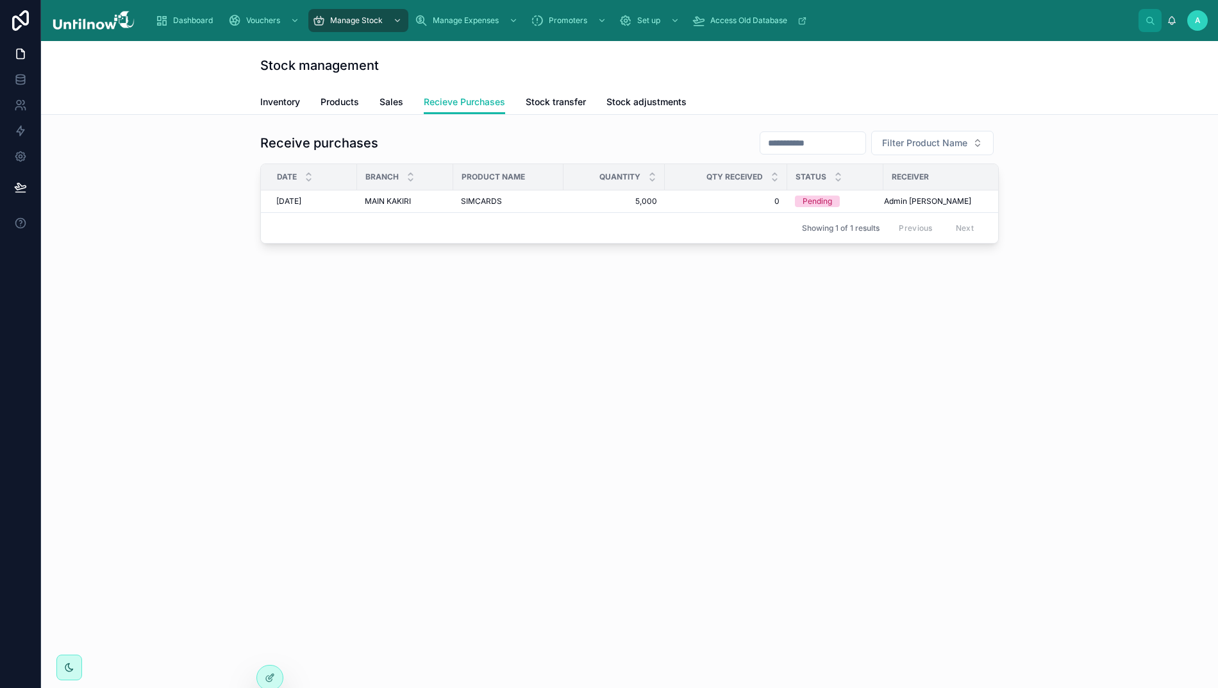
scroll to position [0, 13]
click at [272, 672] on icon at bounding box center [270, 677] width 10 height 10
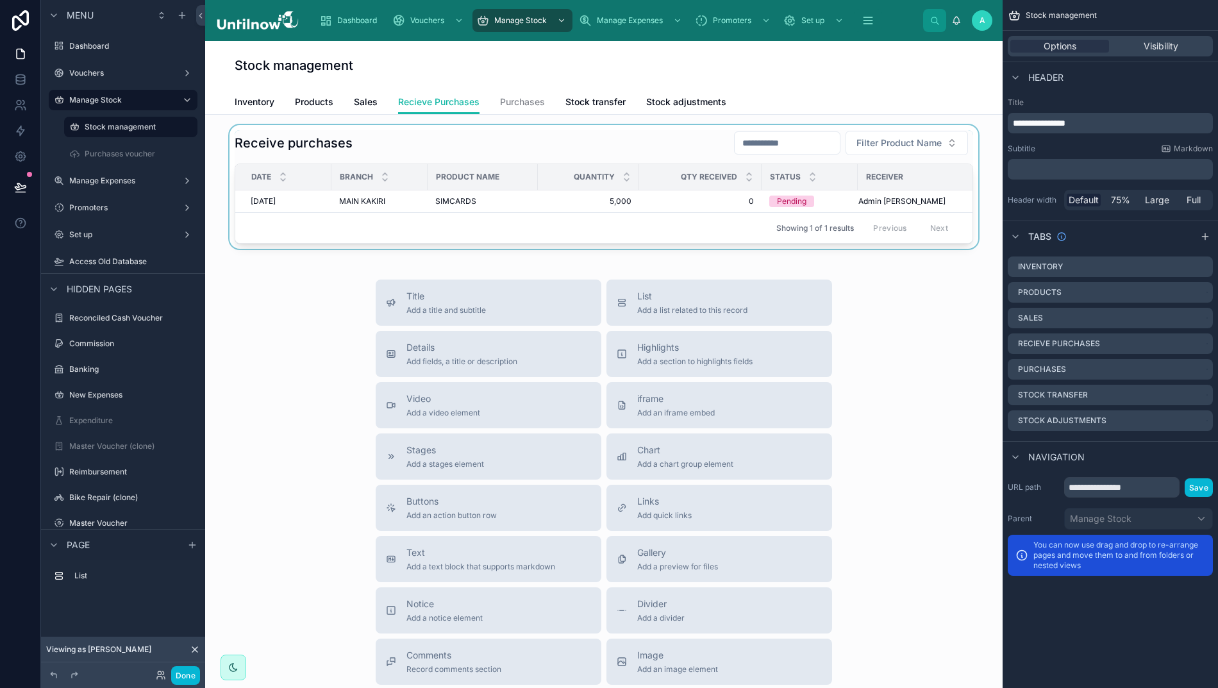
click at [641, 162] on div at bounding box center [603, 187] width 777 height 124
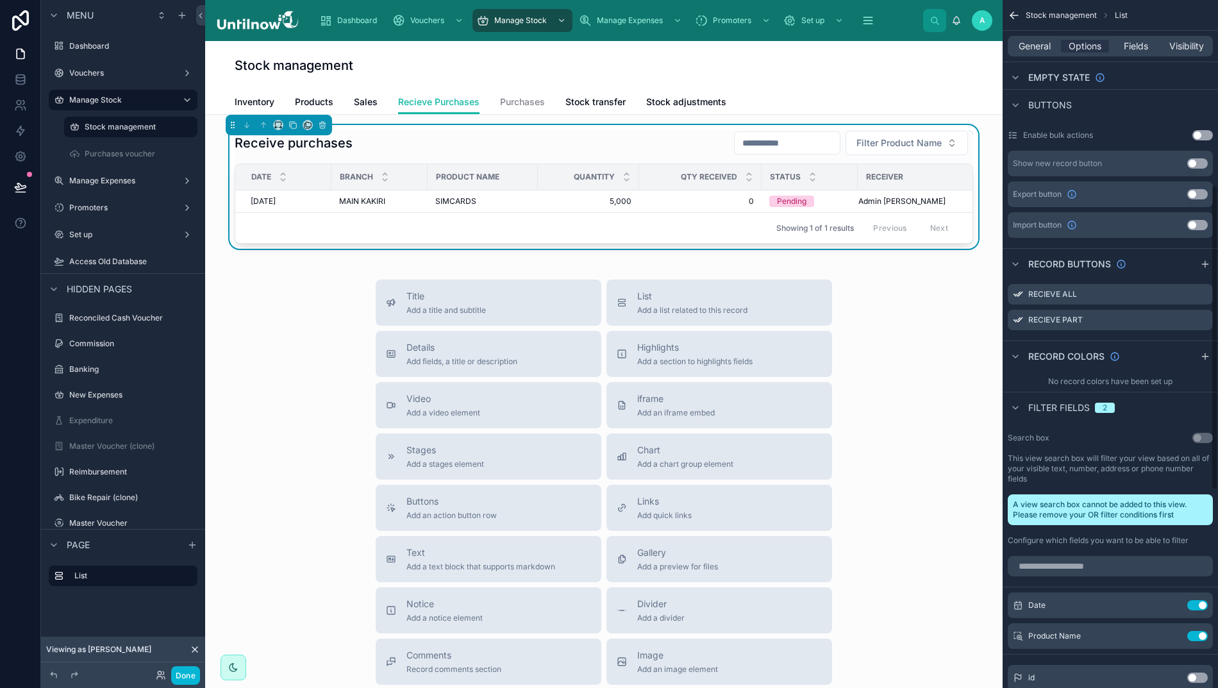
scroll to position [477, 0]
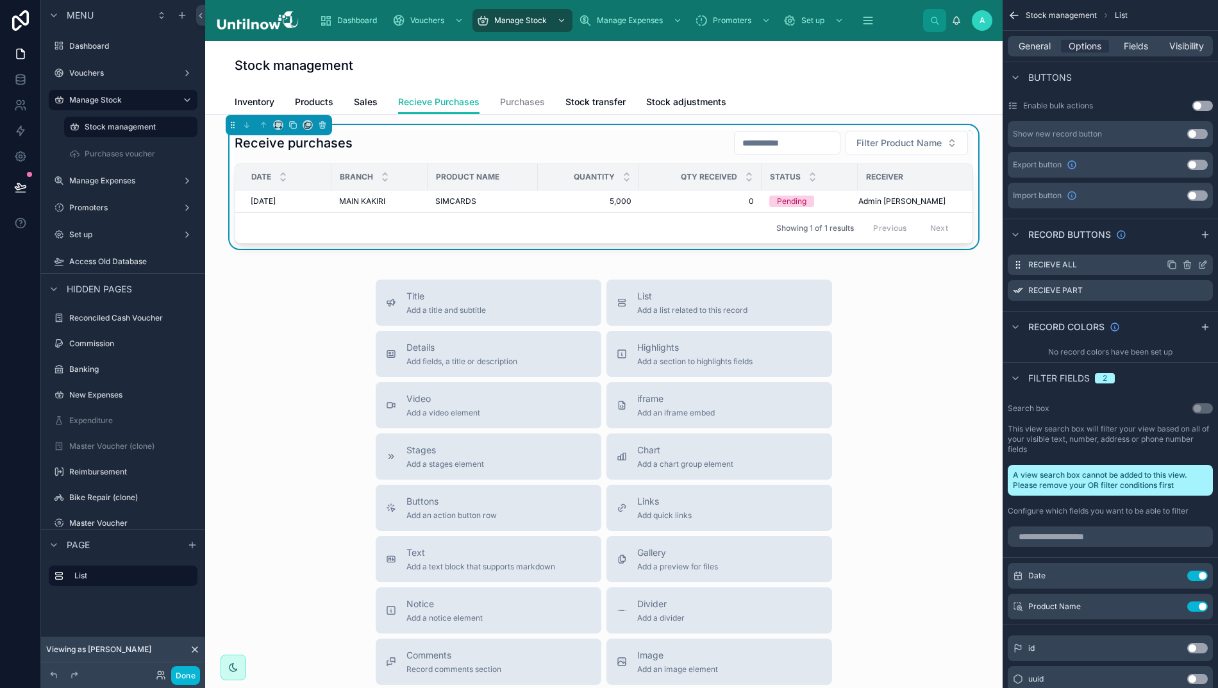
click at [1200, 265] on icon "scrollable content" at bounding box center [1202, 265] width 10 height 10
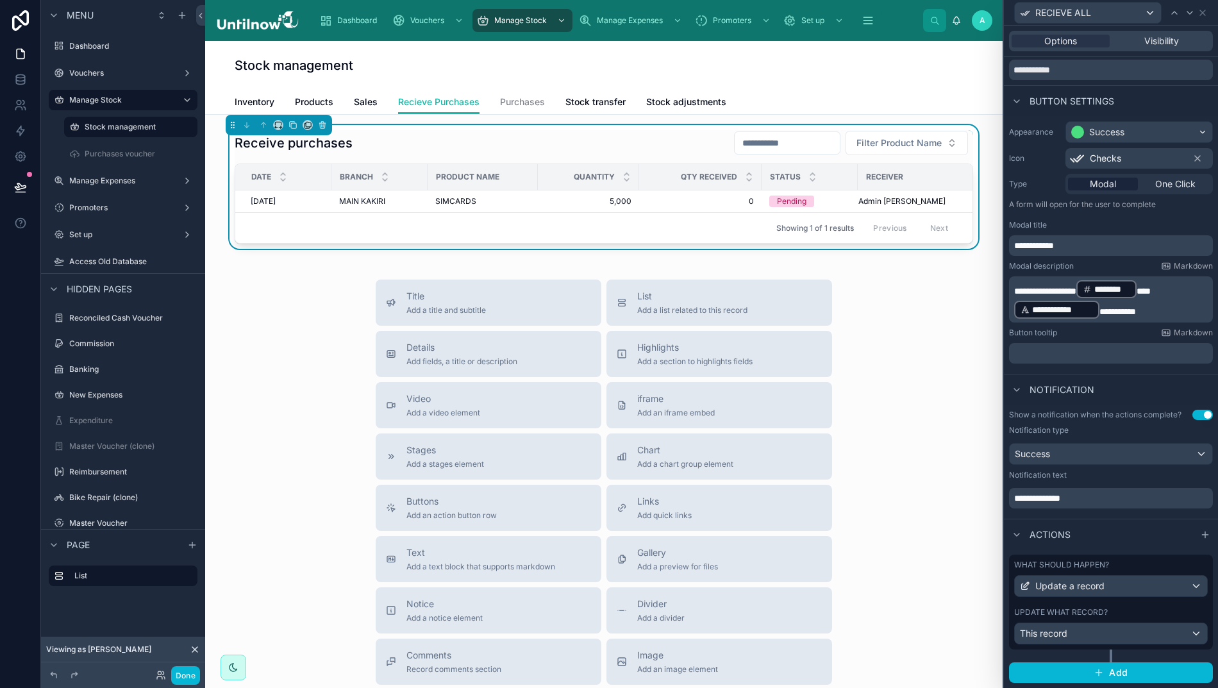
scroll to position [42, 0]
click at [1062, 641] on span "This record" at bounding box center [1043, 634] width 47 height 13
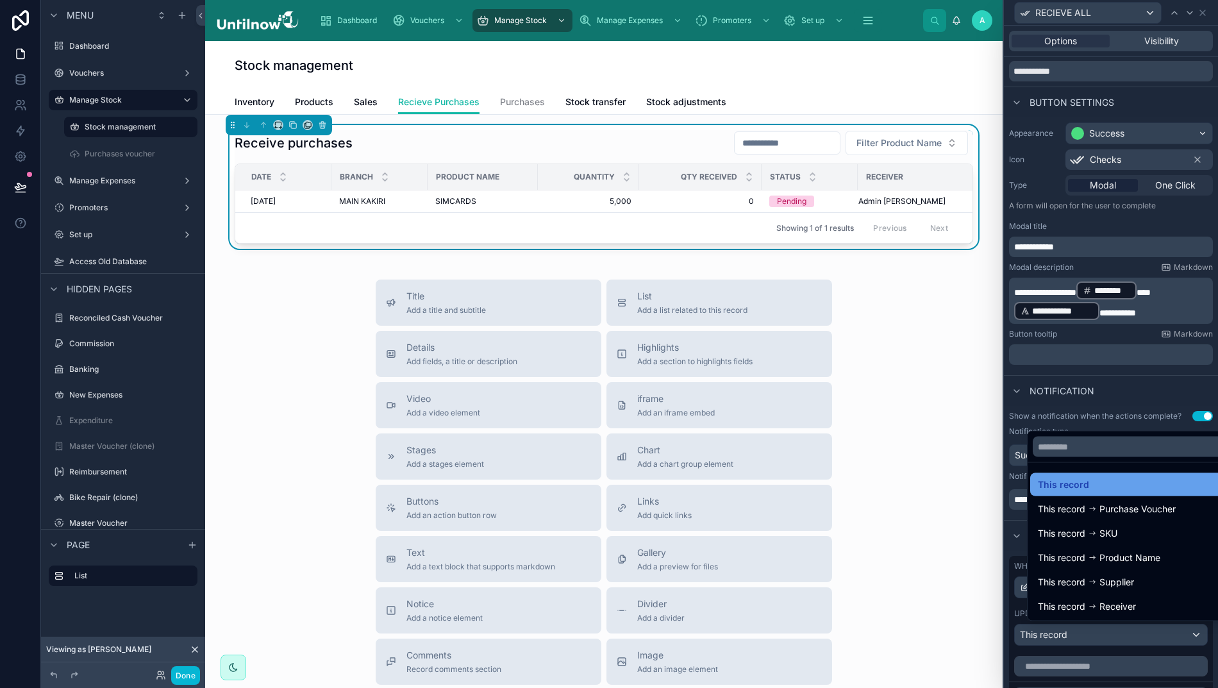
click at [1077, 492] on div "This record" at bounding box center [1132, 484] width 188 height 15
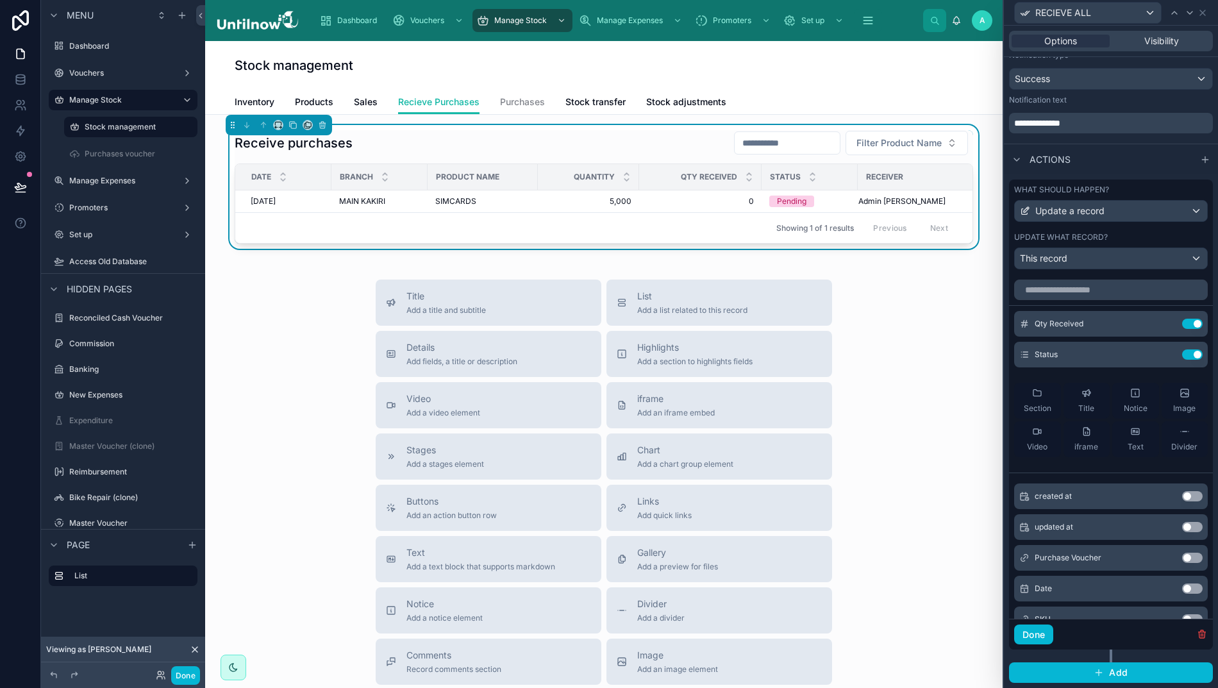
scroll to position [0, 0]
click at [1161, 329] on icon at bounding box center [1166, 324] width 10 height 10
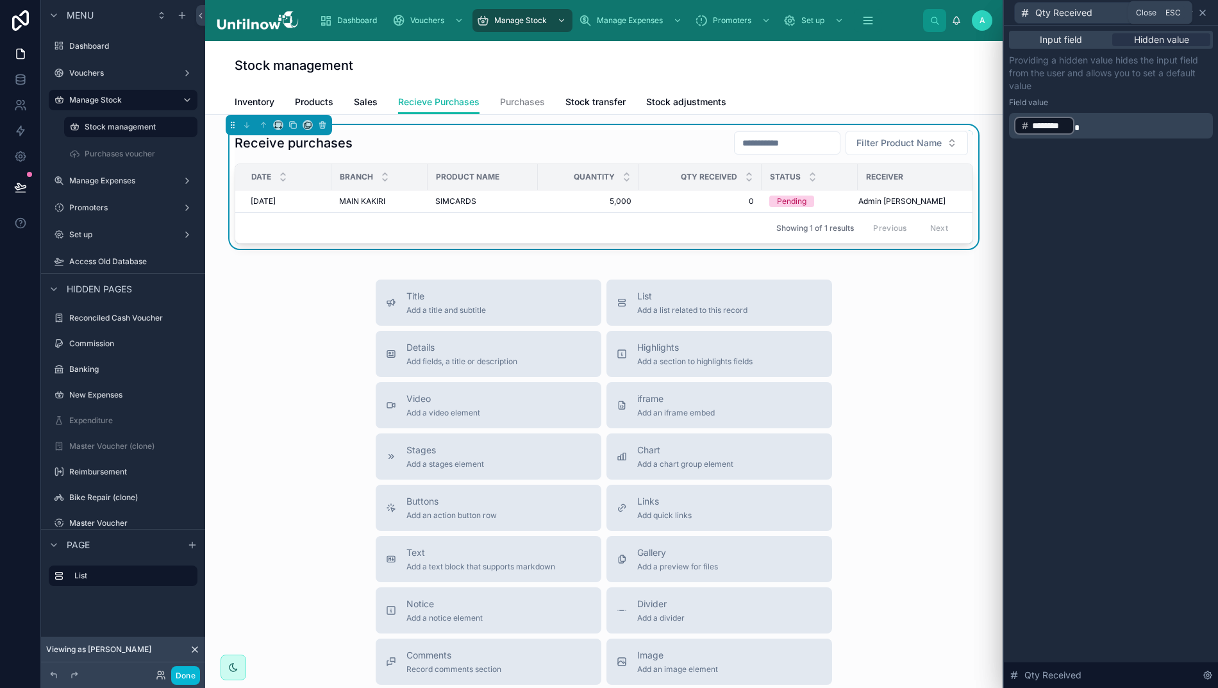
click at [1203, 11] on icon at bounding box center [1202, 13] width 10 height 10
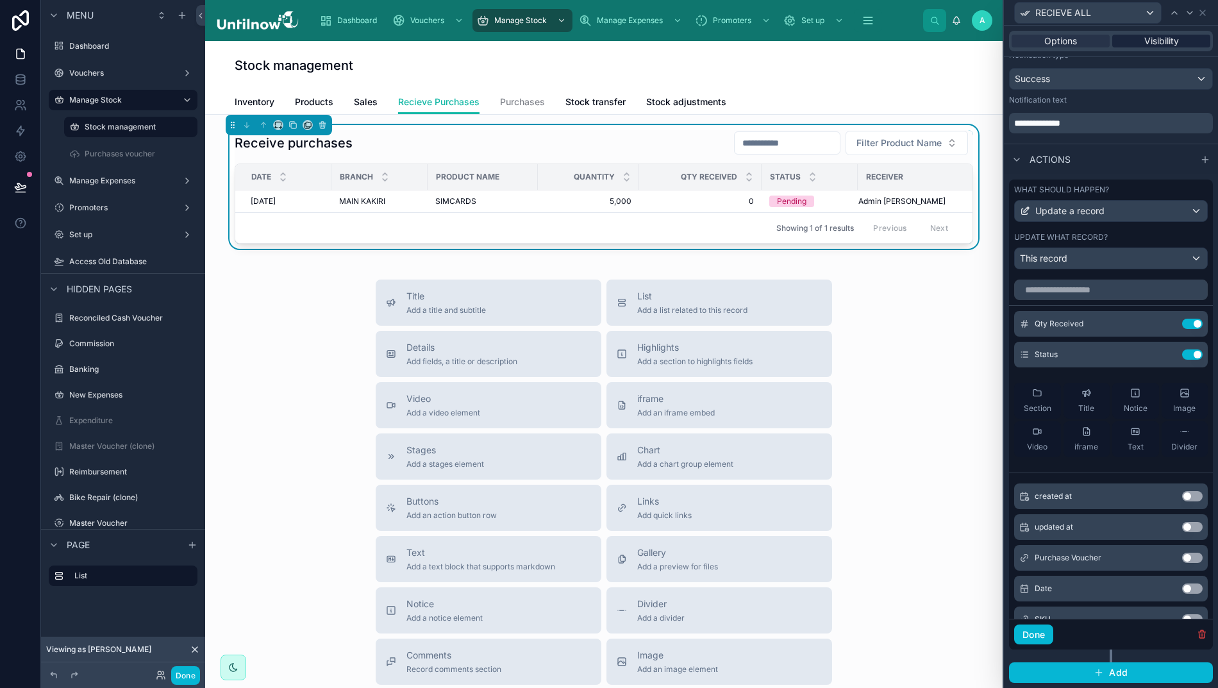
click at [1151, 39] on span "Visibility" at bounding box center [1161, 41] width 35 height 13
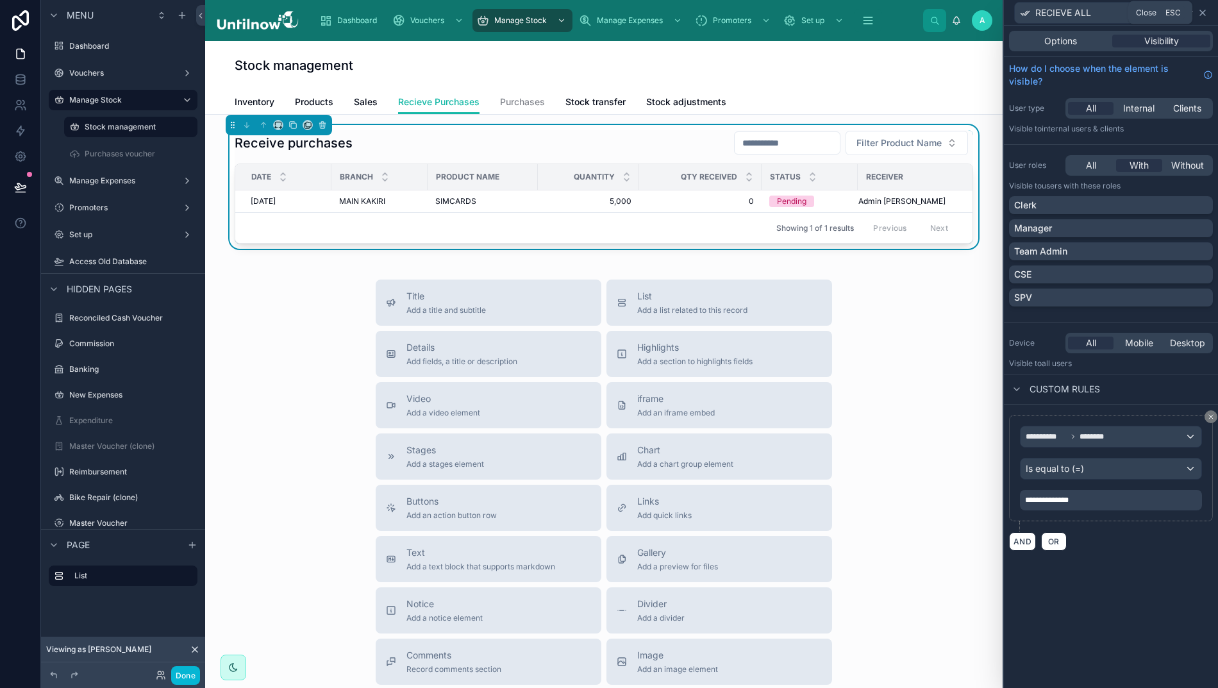
click at [1200, 14] on icon at bounding box center [1202, 12] width 5 height 5
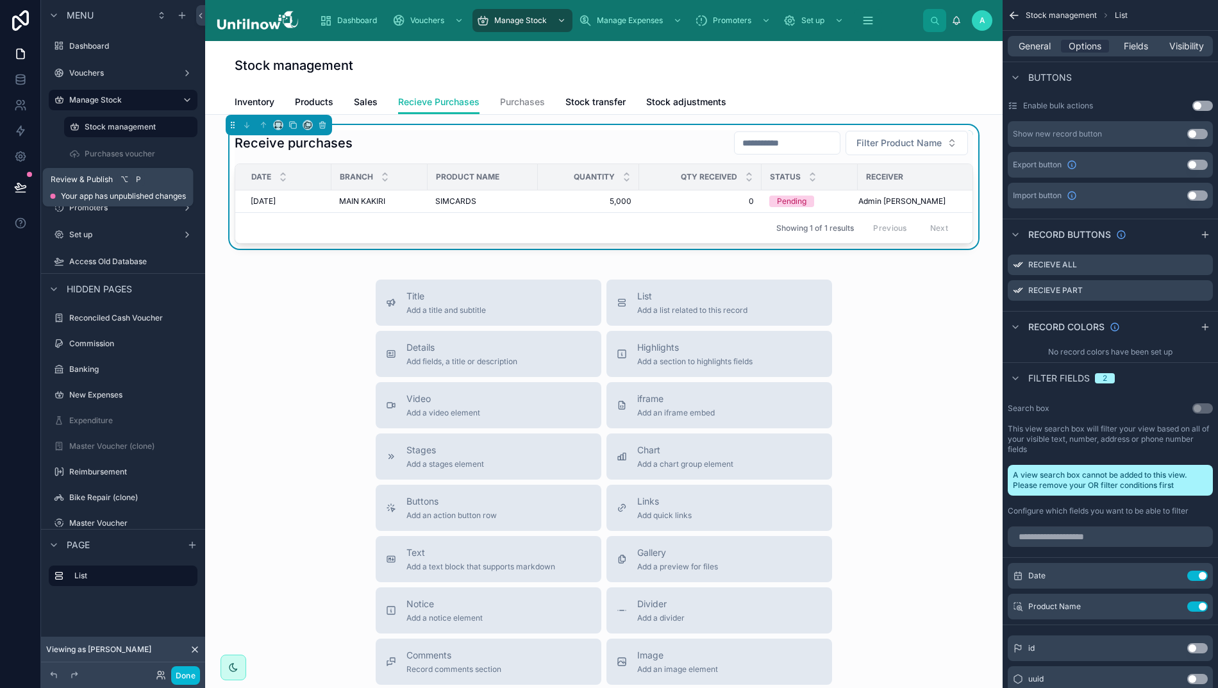
click at [15, 187] on icon at bounding box center [20, 186] width 11 height 6
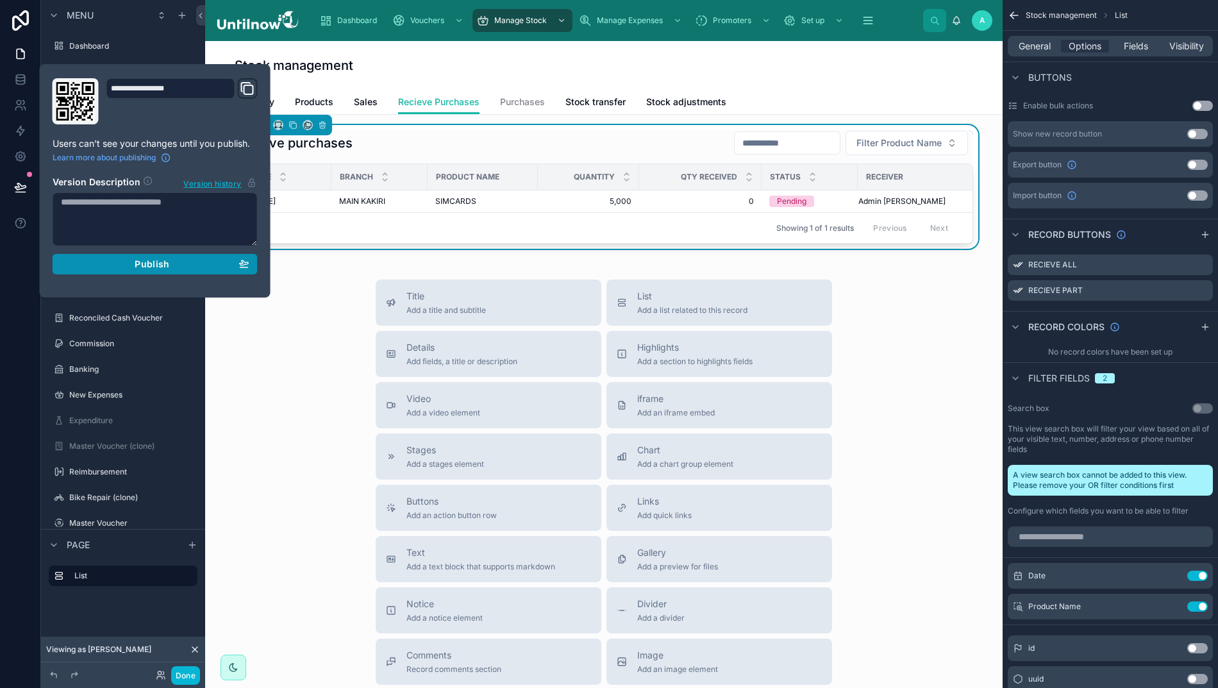
click at [135, 263] on span "Publish" at bounding box center [152, 264] width 35 height 12
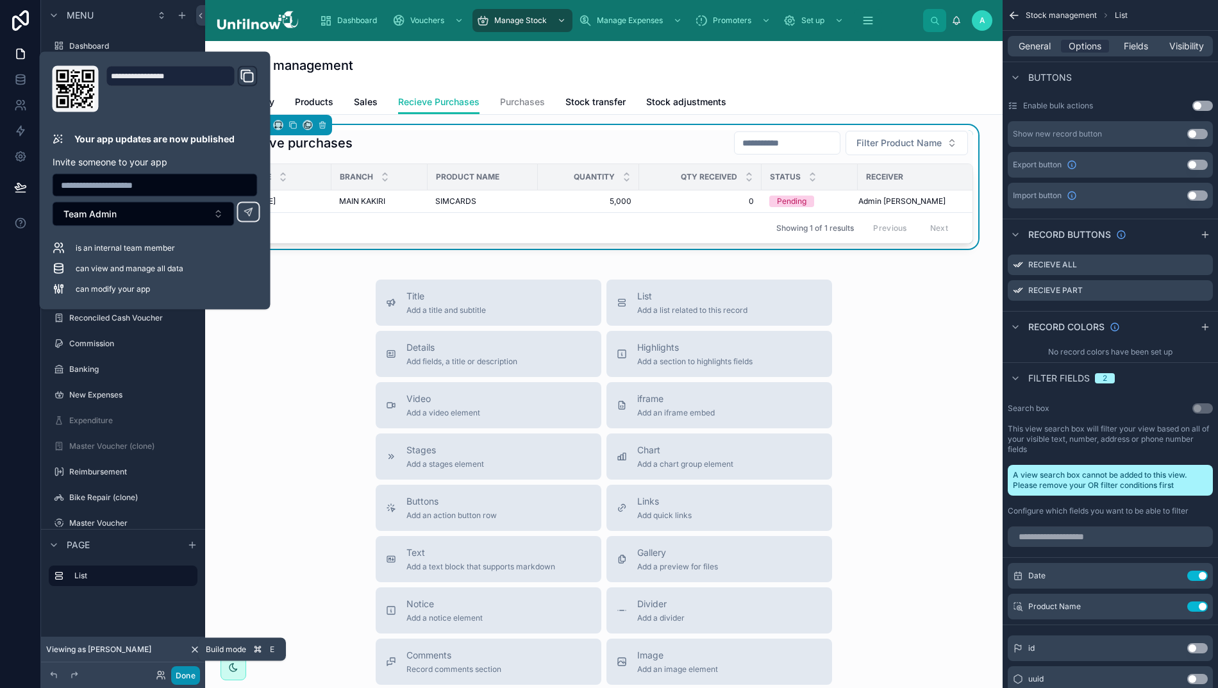
click at [179, 677] on button "Done" at bounding box center [185, 675] width 29 height 19
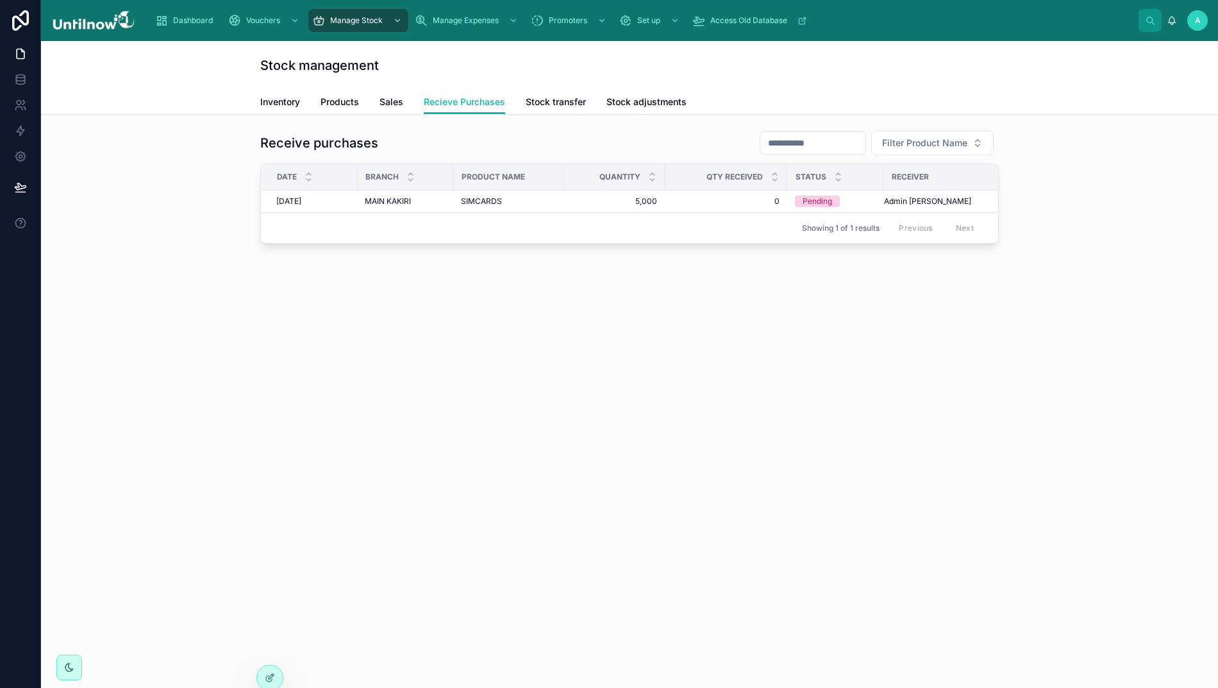
click at [649, 418] on div "Stock management Recieve Purchases Inventory Products Sales Recieve Purchases S…" at bounding box center [629, 364] width 1177 height 647
click at [545, 104] on span "Stock transfer" at bounding box center [556, 101] width 60 height 13
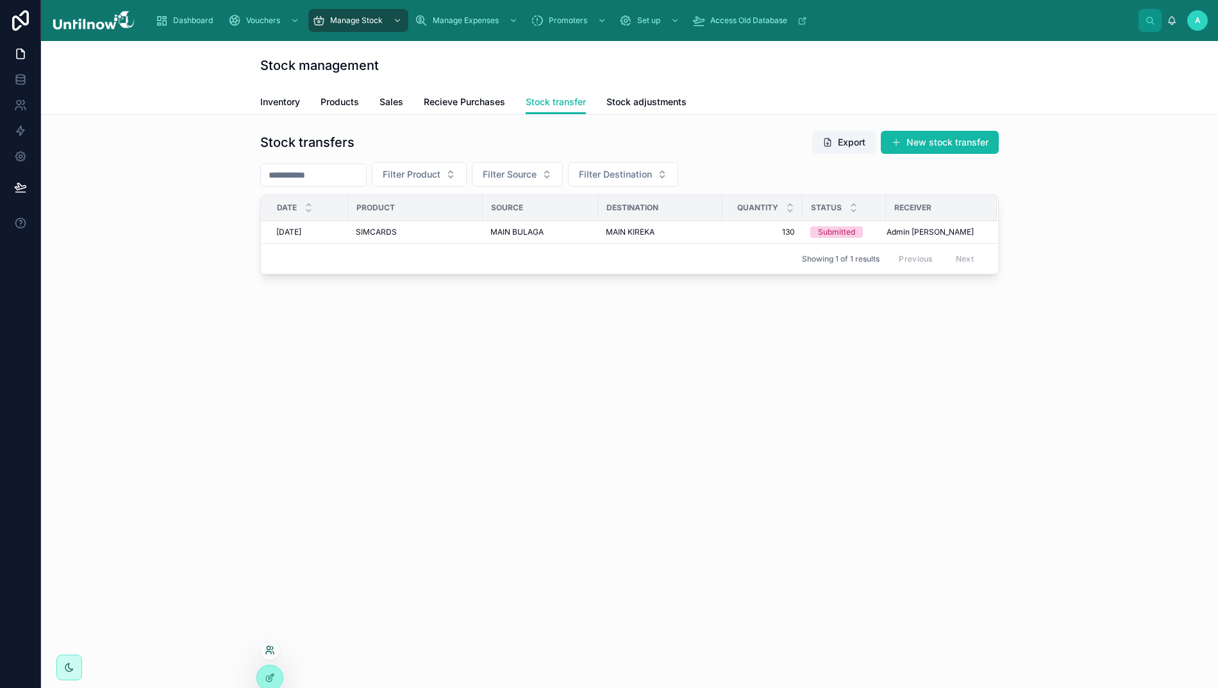
click at [269, 652] on icon at bounding box center [270, 650] width 10 height 10
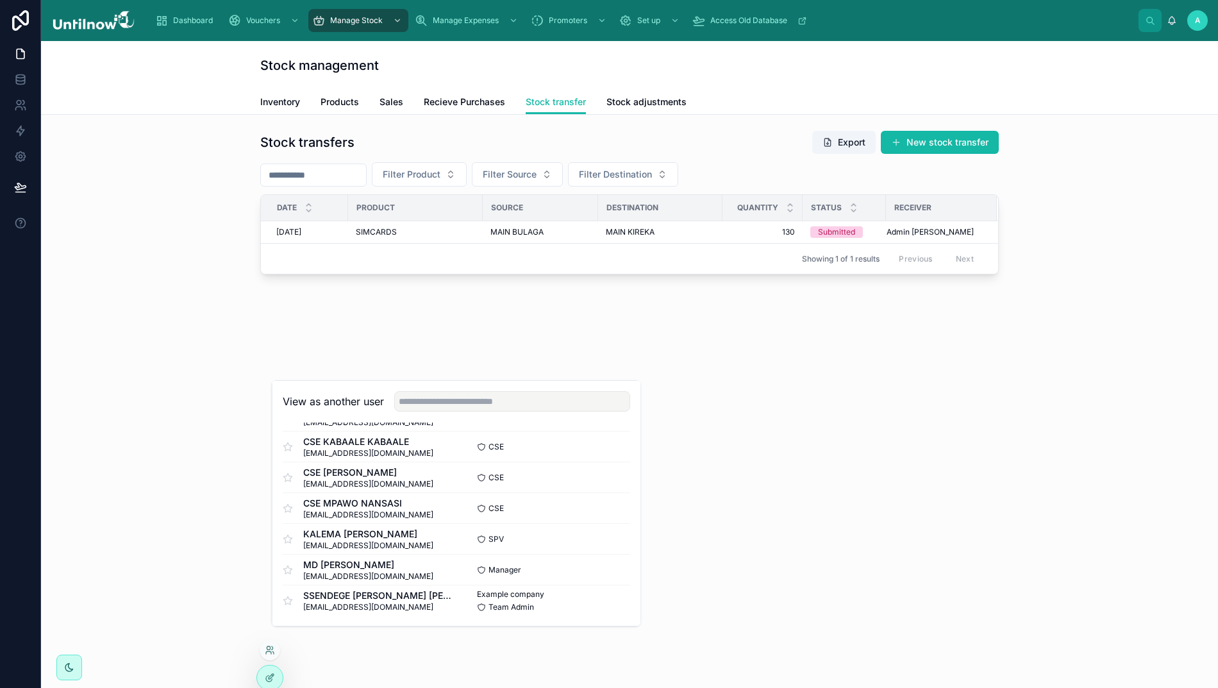
scroll to position [372, 0]
click at [597, 610] on button "Select" at bounding box center [613, 600] width 33 height 19
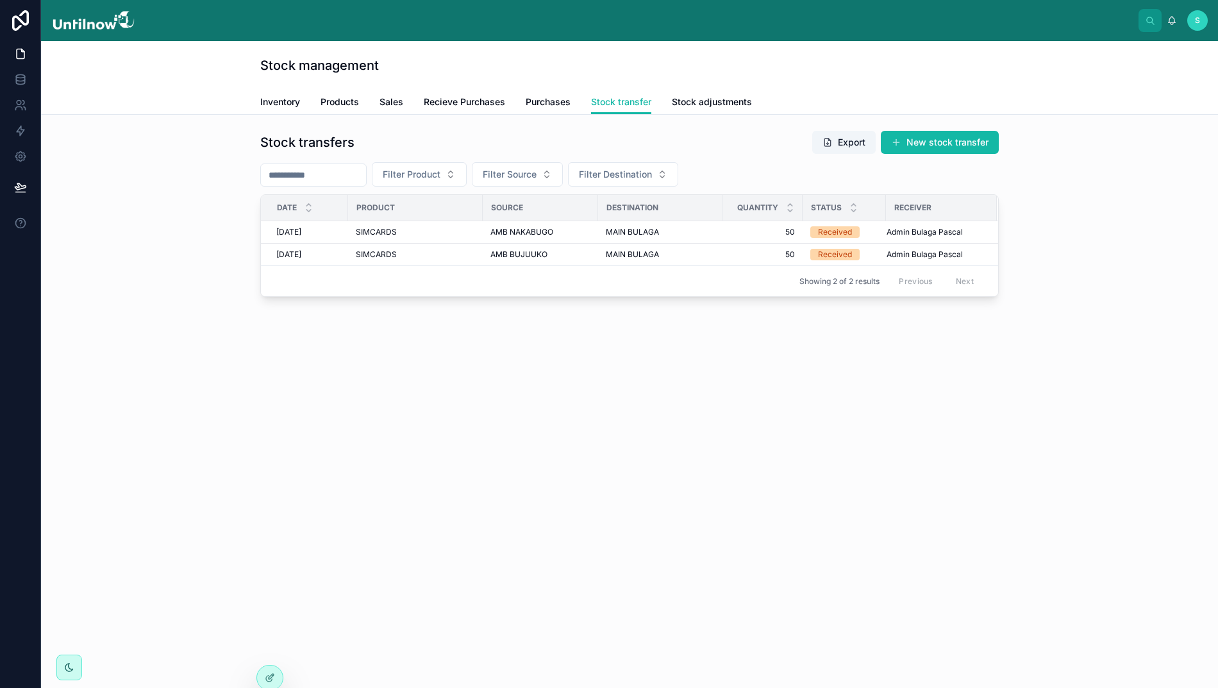
scroll to position [0, 13]
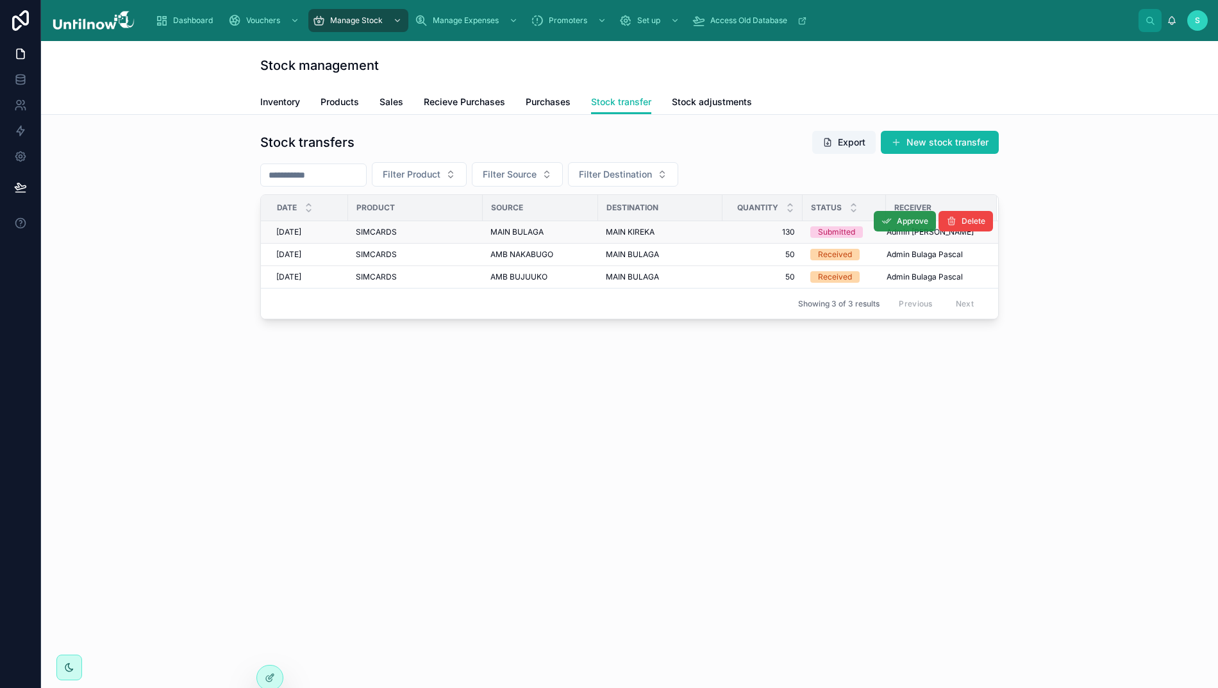
click at [883, 224] on icon at bounding box center [886, 221] width 10 height 10
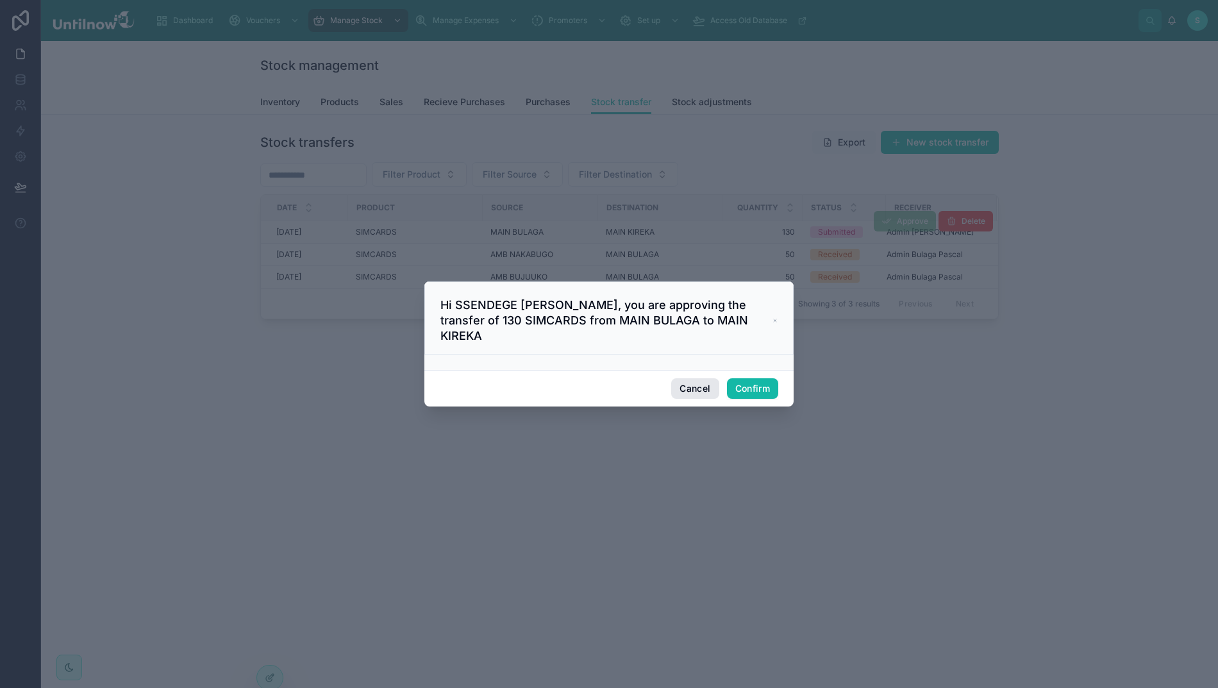
click at [677, 385] on button "Cancel" at bounding box center [694, 388] width 47 height 21
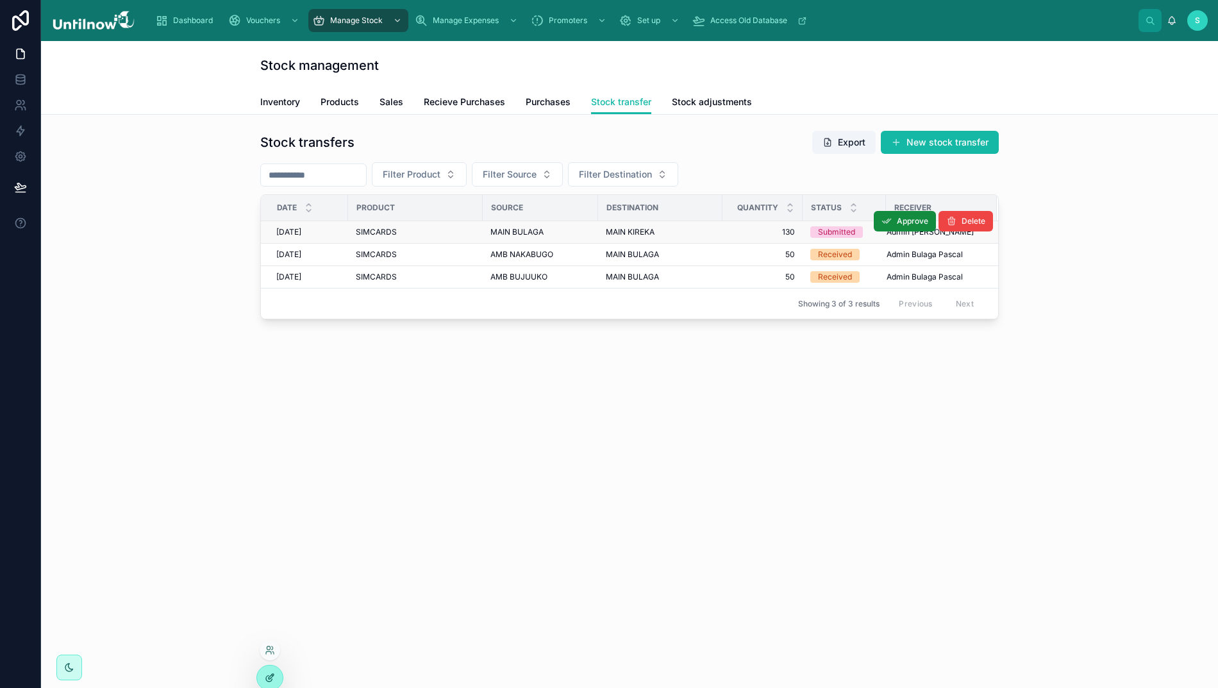
click at [270, 677] on icon at bounding box center [270, 677] width 10 height 10
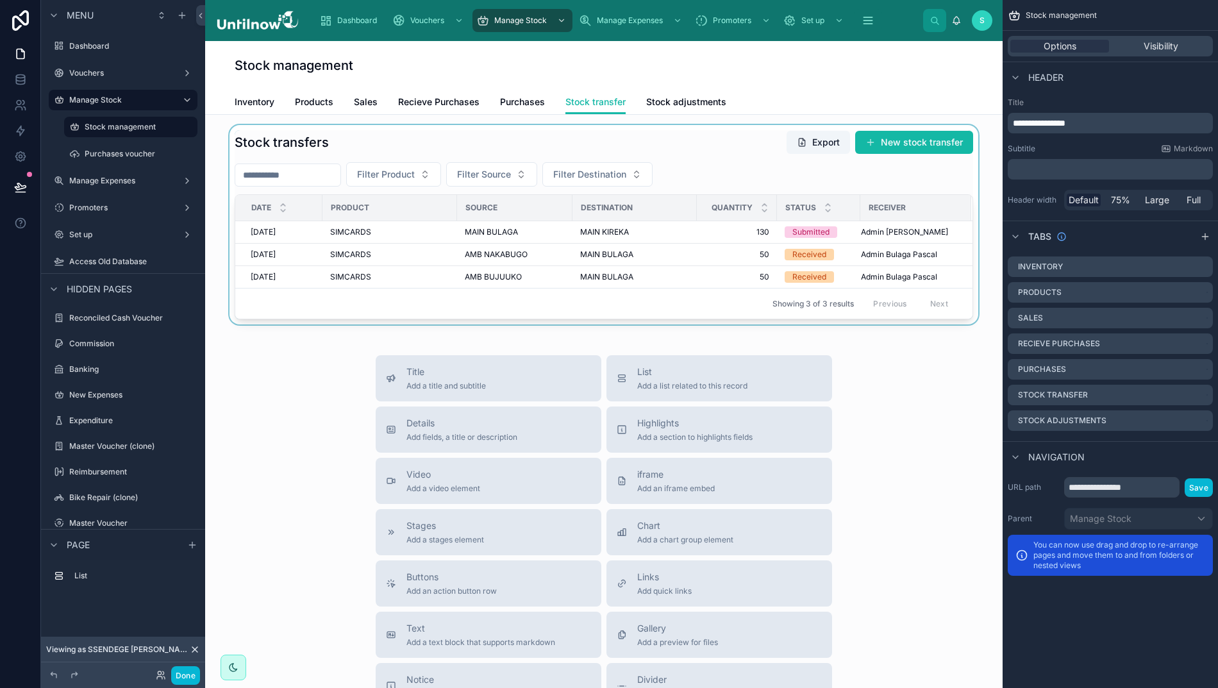
click at [731, 157] on div at bounding box center [603, 224] width 777 height 199
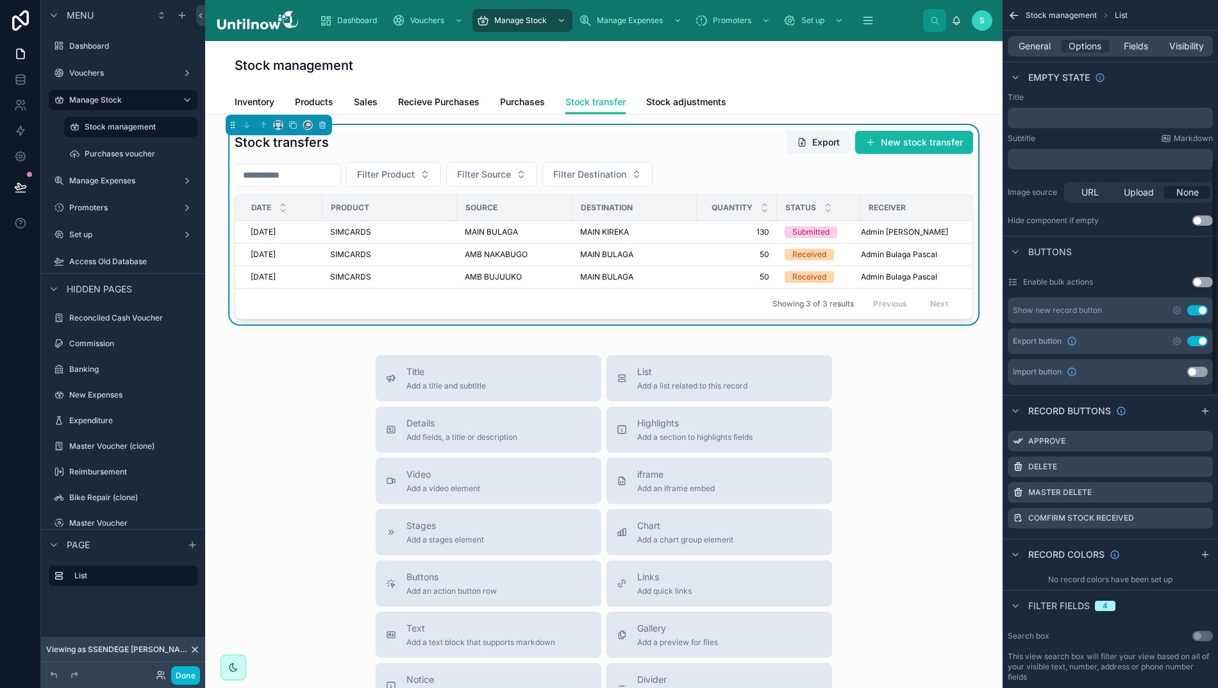
scroll to position [487, 0]
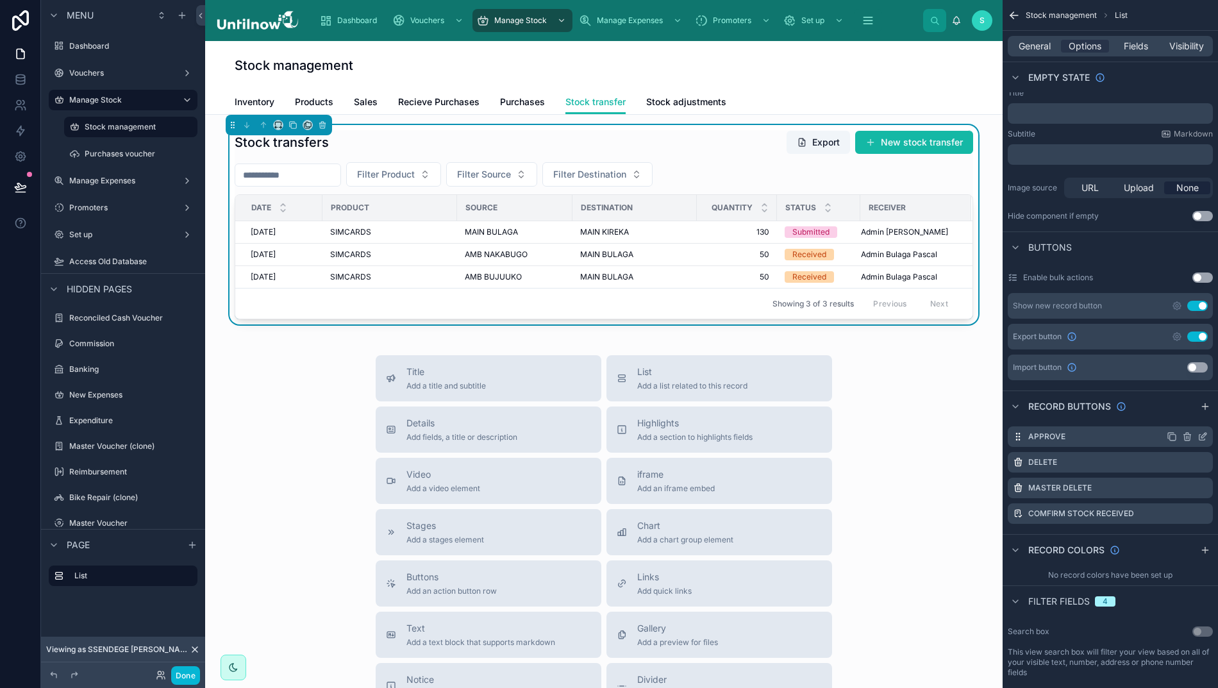
click at [1201, 440] on icon "scrollable content" at bounding box center [1202, 436] width 10 height 10
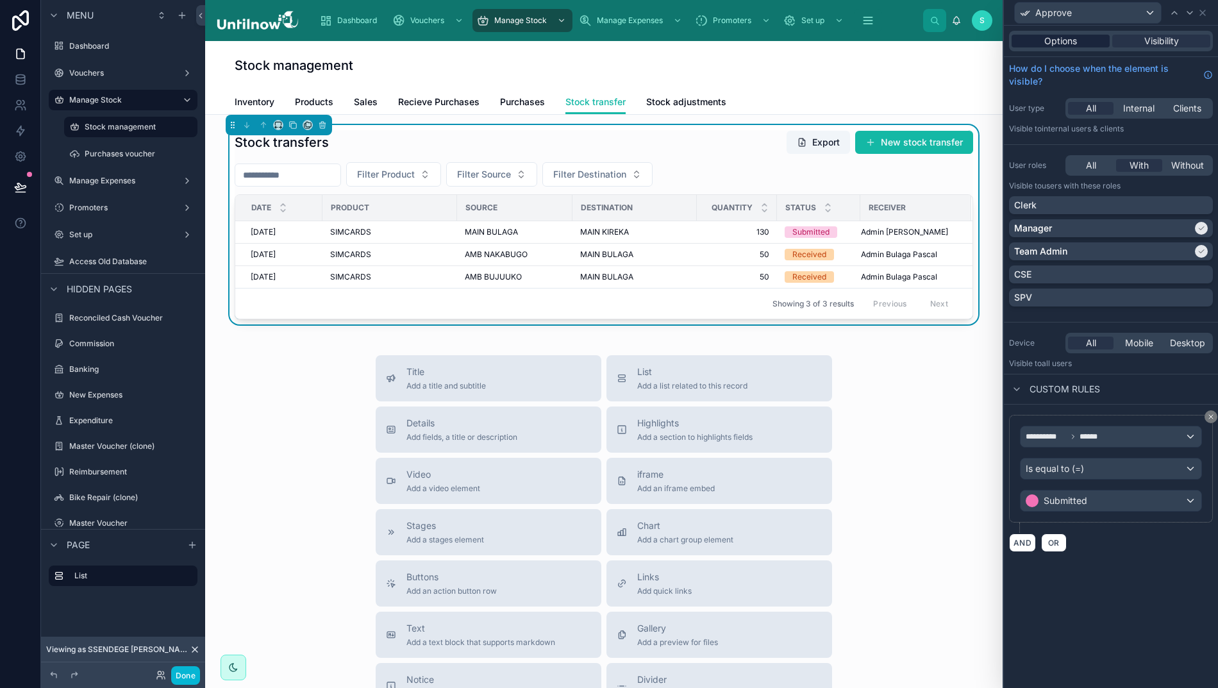
click at [1052, 44] on span "Options" at bounding box center [1060, 41] width 33 height 13
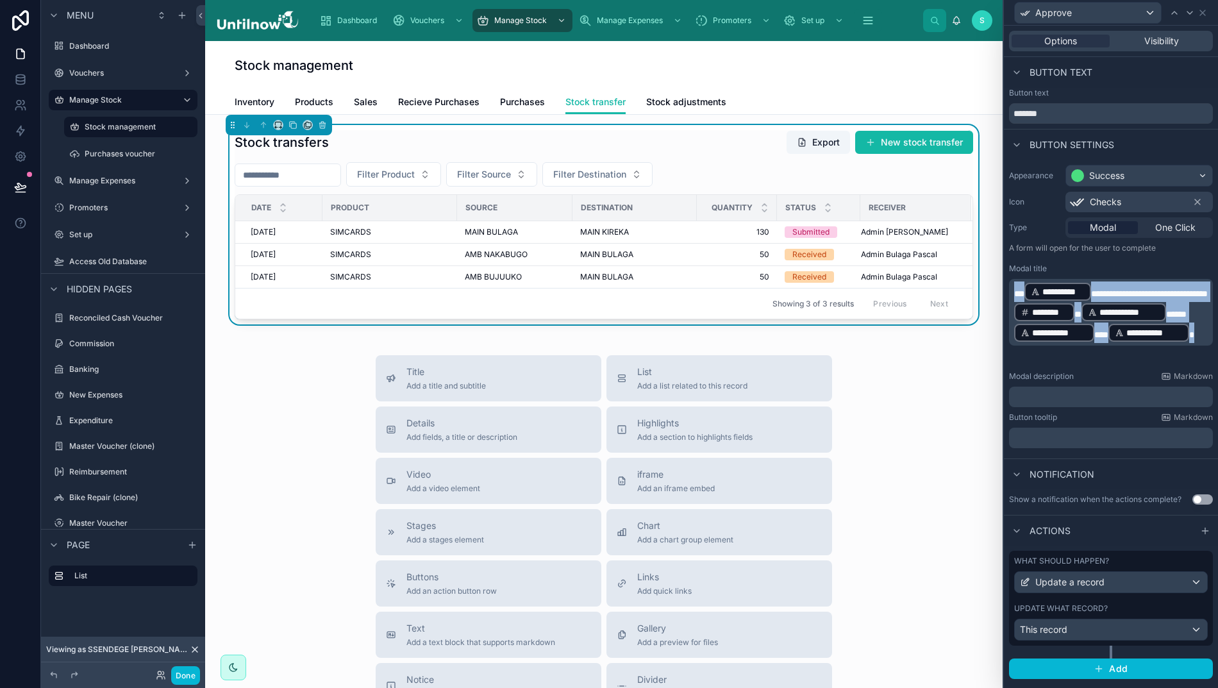
drag, startPoint x: 1114, startPoint y: 364, endPoint x: 1011, endPoint y: 291, distance: 125.9
click at [1011, 291] on div "**********" at bounding box center [1111, 312] width 204 height 67
click at [1126, 343] on p "**********" at bounding box center [1112, 312] width 196 height 62
drag, startPoint x: 1126, startPoint y: 354, endPoint x: 1011, endPoint y: 295, distance: 129.6
click at [1011, 295] on div "**********" at bounding box center [1111, 312] width 204 height 67
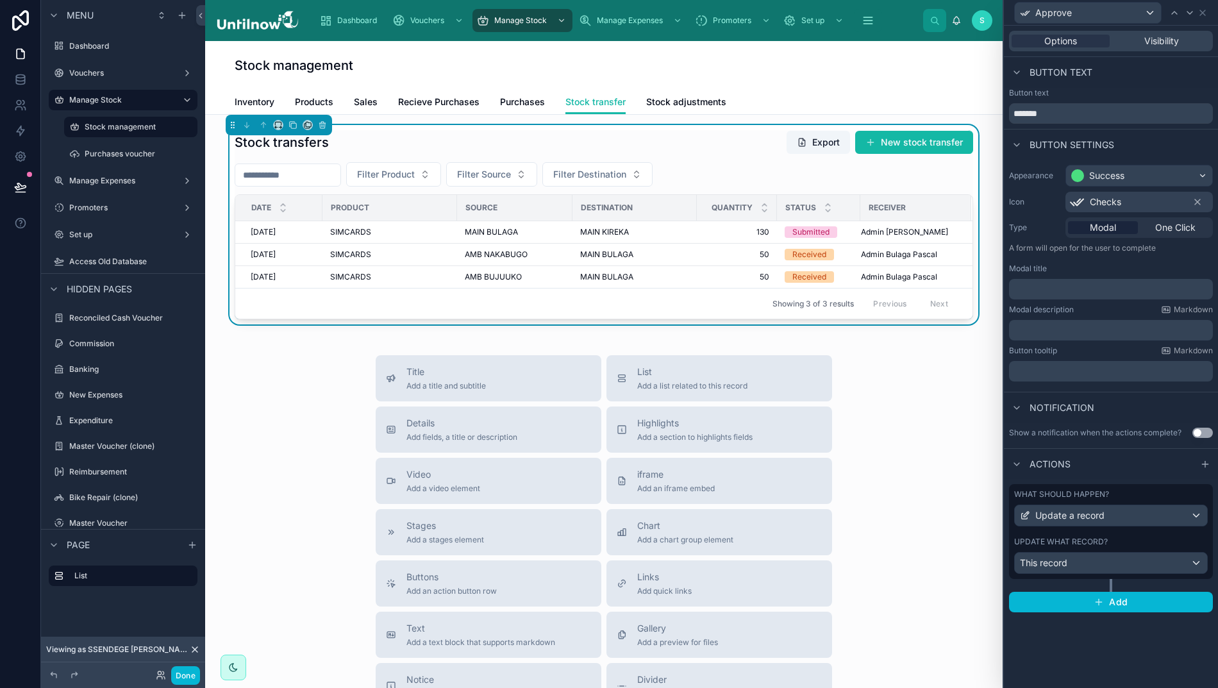
click at [1052, 320] on div "﻿" at bounding box center [1111, 330] width 204 height 21
click at [1050, 331] on p "﻿" at bounding box center [1112, 330] width 196 height 13
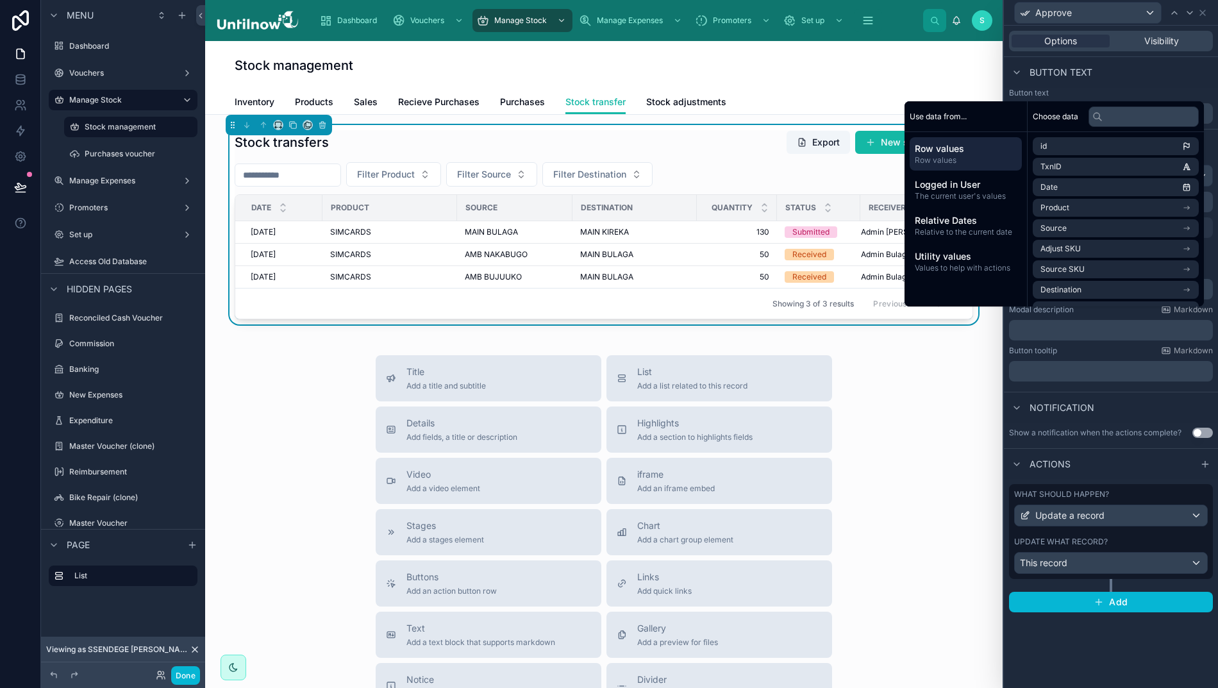
scroll to position [0, 0]
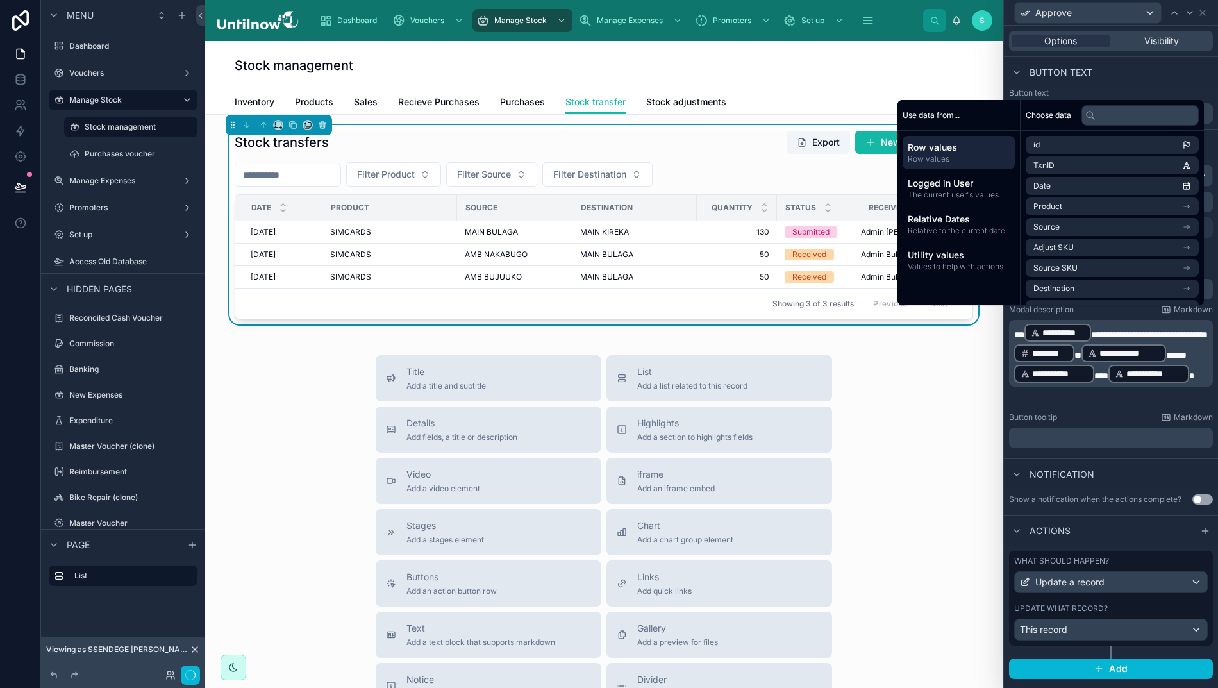
click at [1131, 419] on div "Button tooltip Markdown" at bounding box center [1111, 417] width 204 height 10
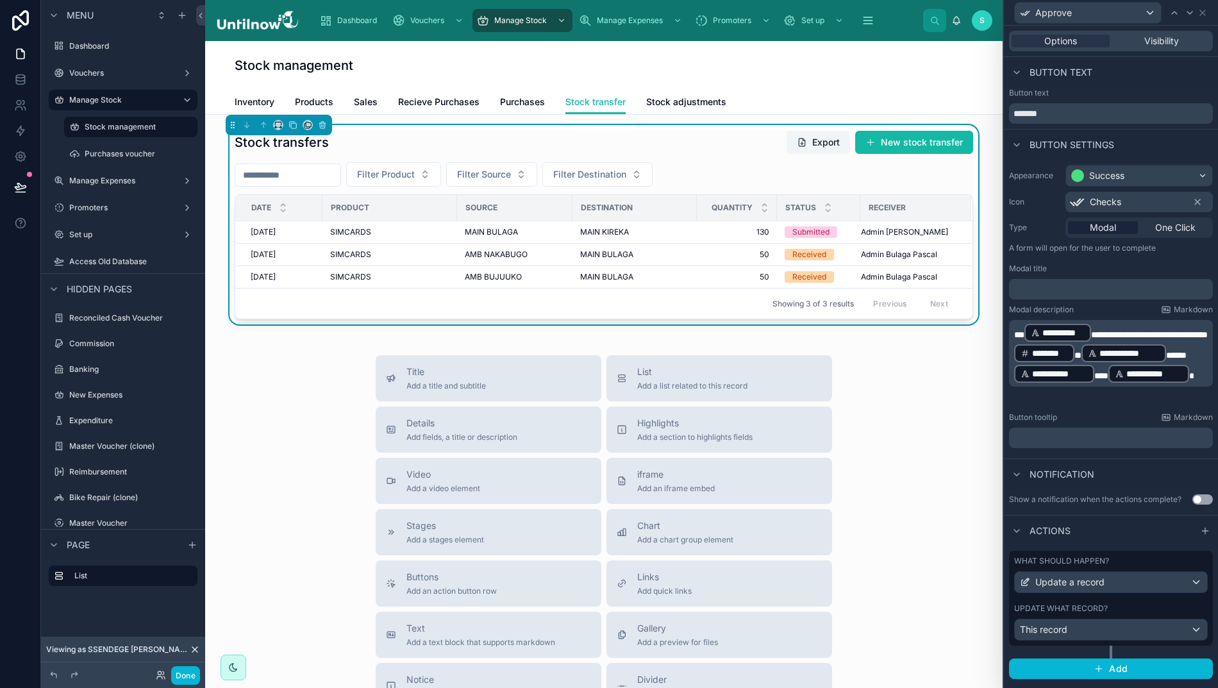
click at [1046, 286] on p "﻿" at bounding box center [1112, 289] width 196 height 13
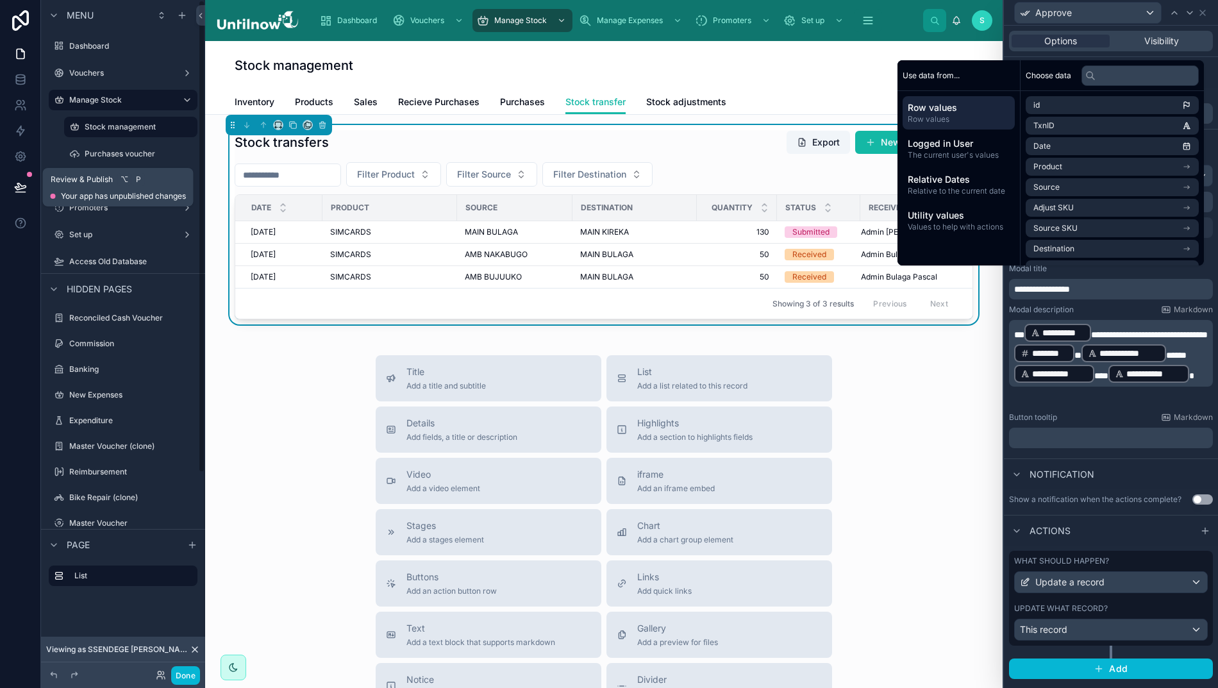
click at [15, 188] on icon at bounding box center [20, 186] width 11 height 6
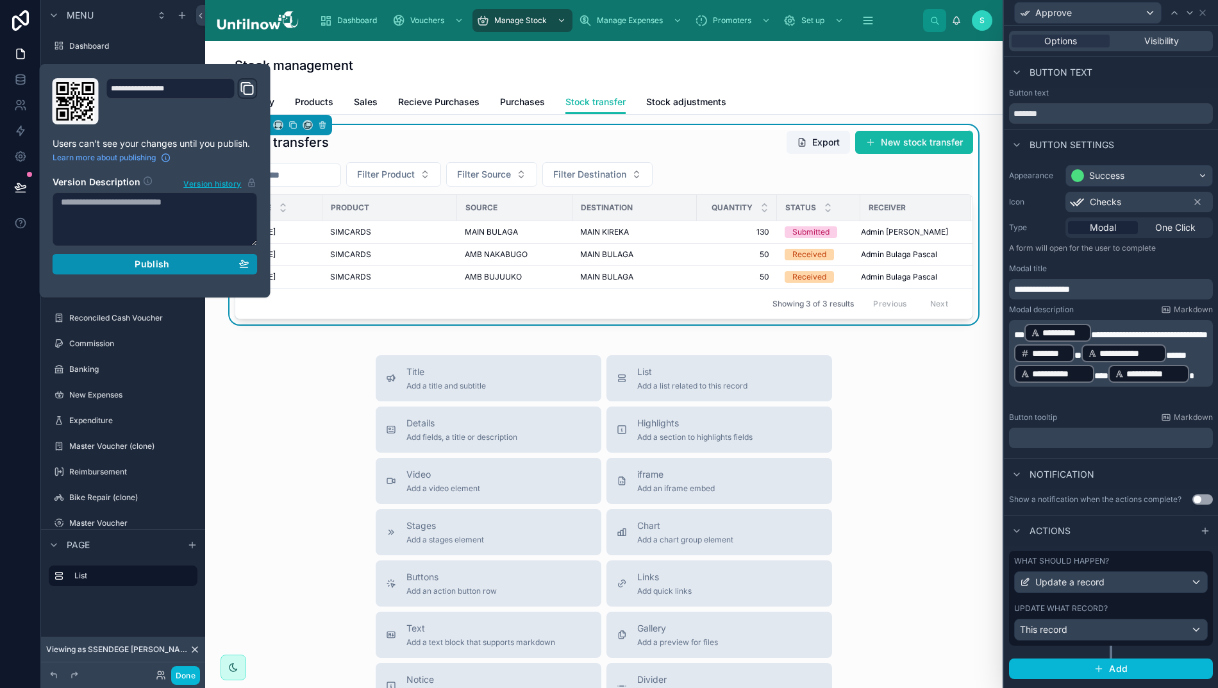
click at [126, 272] on button "Publish" at bounding box center [155, 264] width 205 height 21
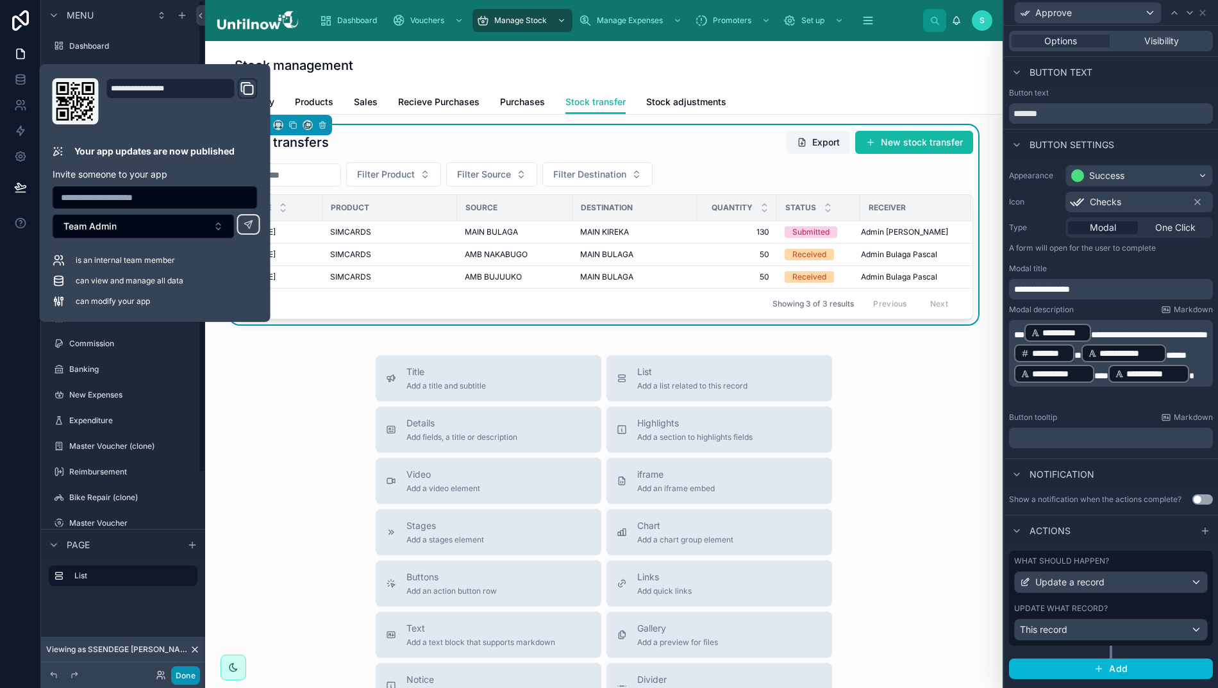
click at [179, 675] on button "Done" at bounding box center [185, 675] width 29 height 19
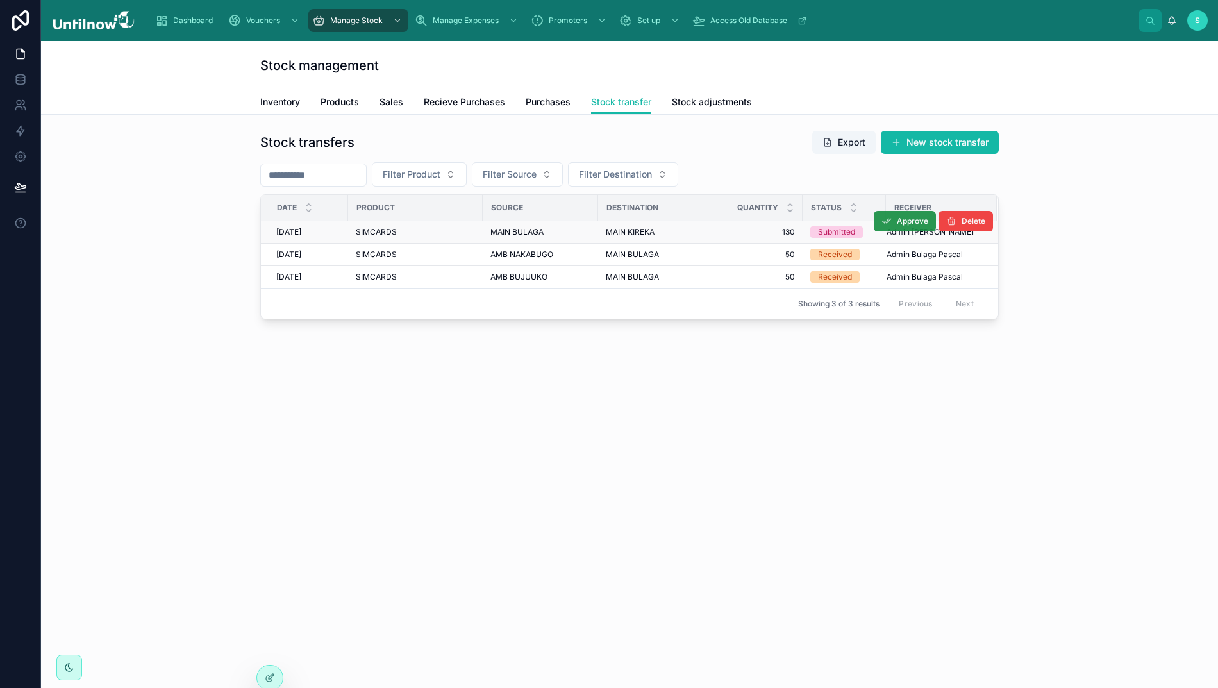
click at [888, 219] on button "Approve" at bounding box center [905, 221] width 62 height 21
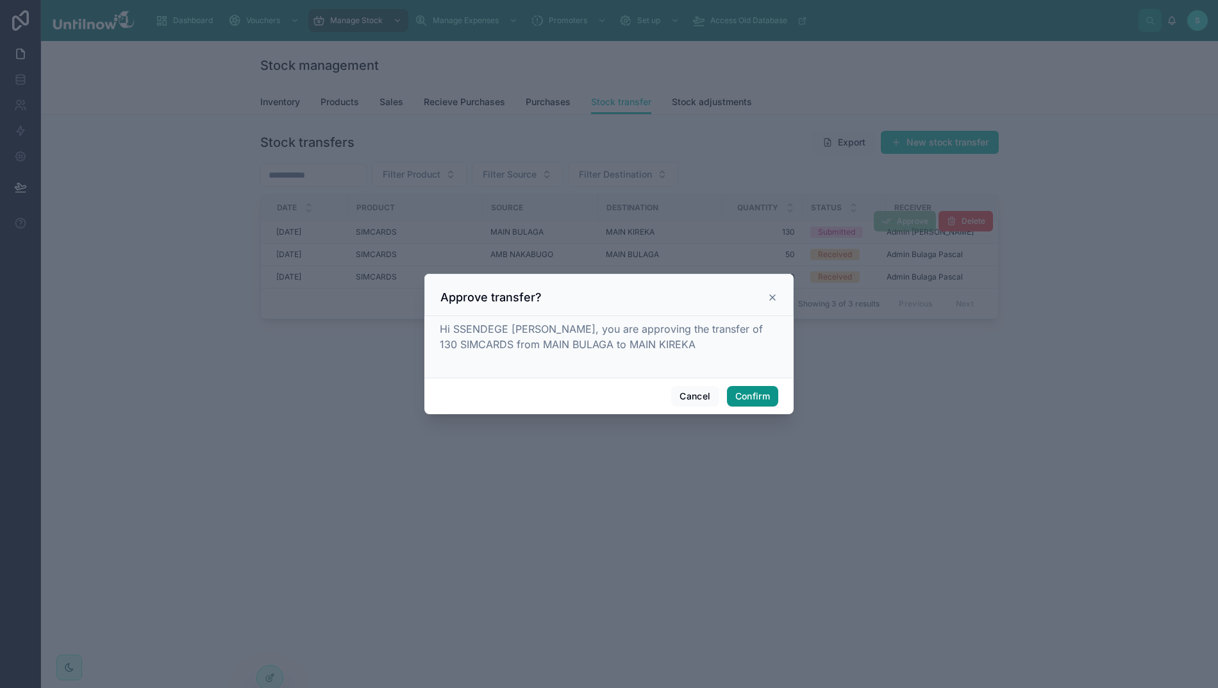
click at [745, 401] on button "Confirm" at bounding box center [752, 396] width 51 height 21
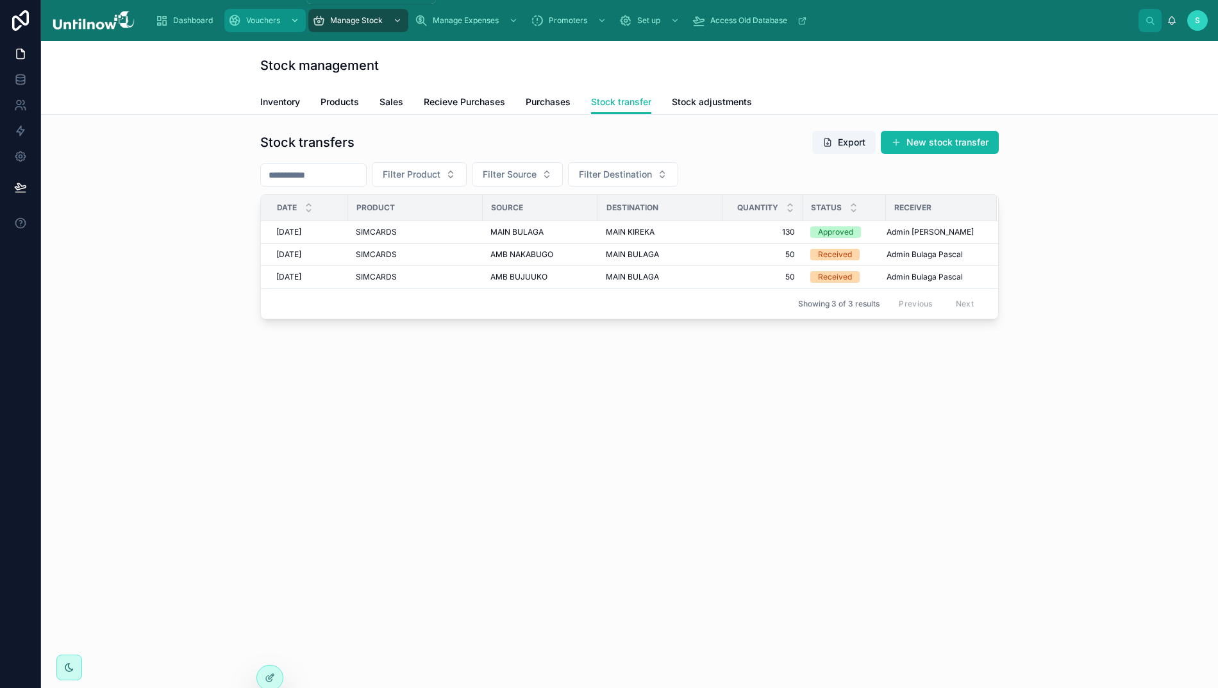
click at [250, 24] on span "Vouchers" at bounding box center [263, 20] width 34 height 10
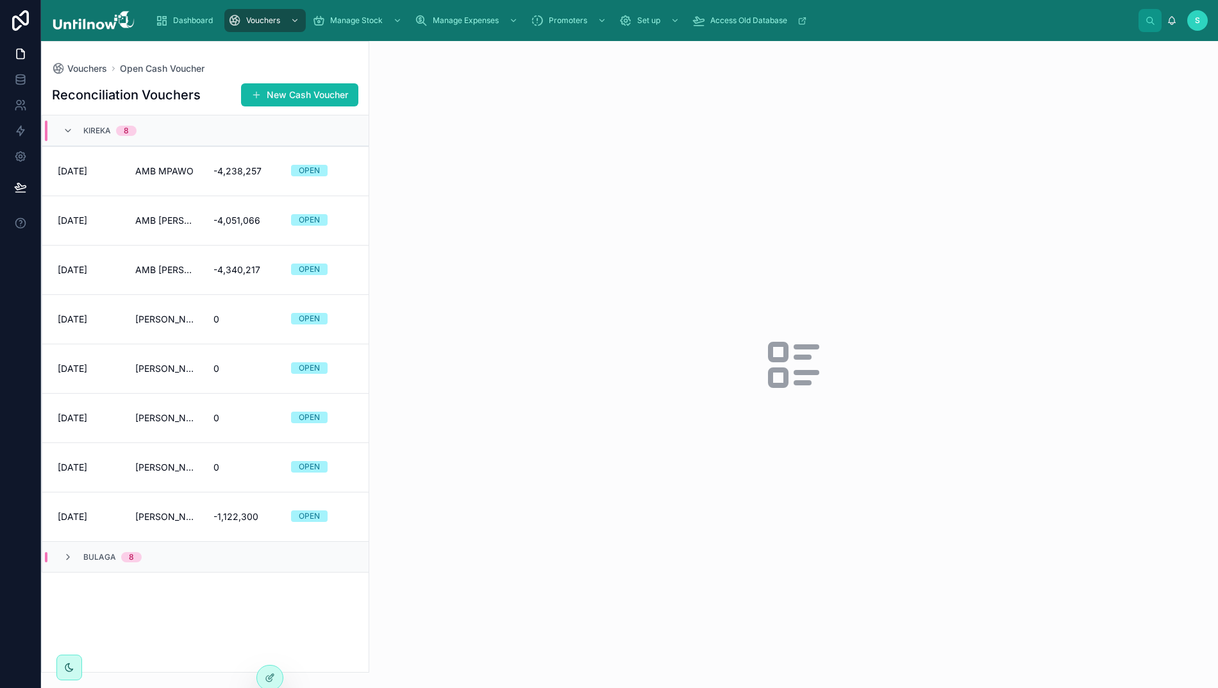
click at [518, 249] on div at bounding box center [793, 364] width 849 height 647
